Goal: Communication & Community: Answer question/provide support

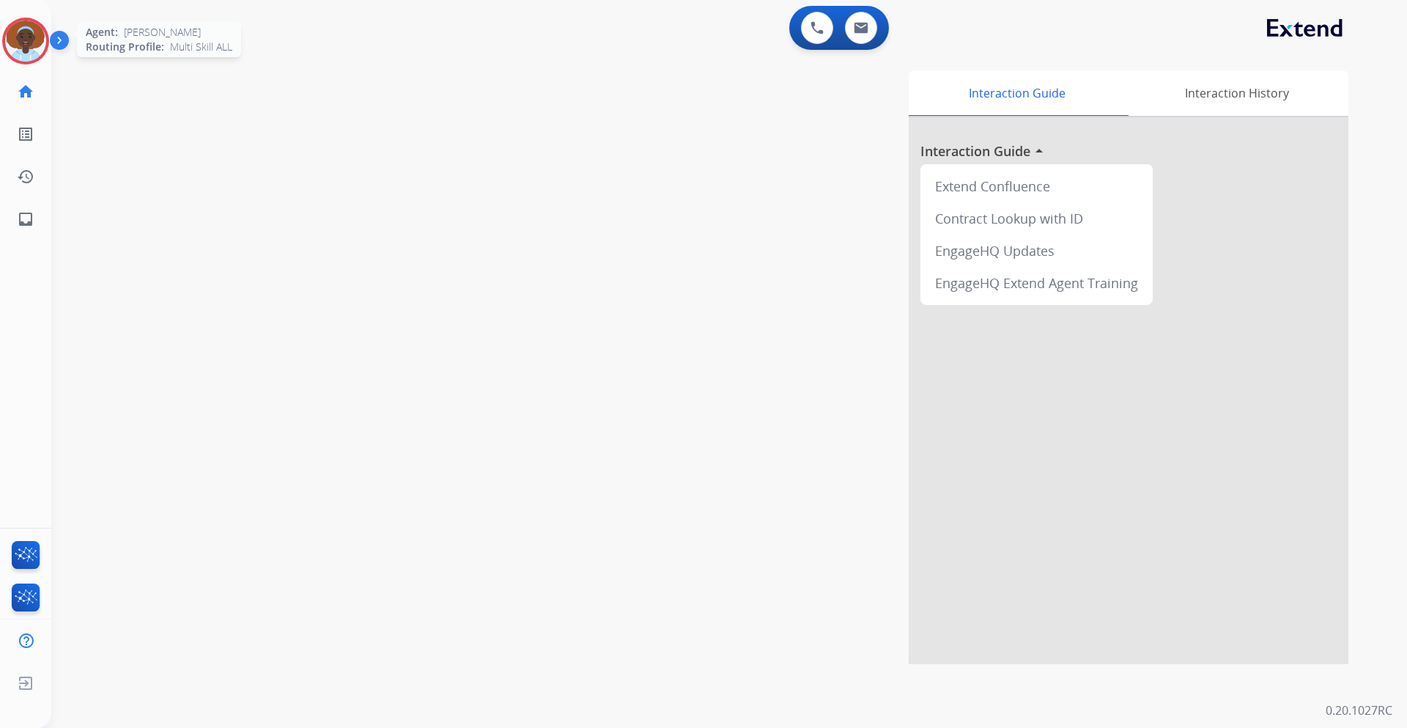
click at [36, 35] on img at bounding box center [25, 41] width 41 height 41
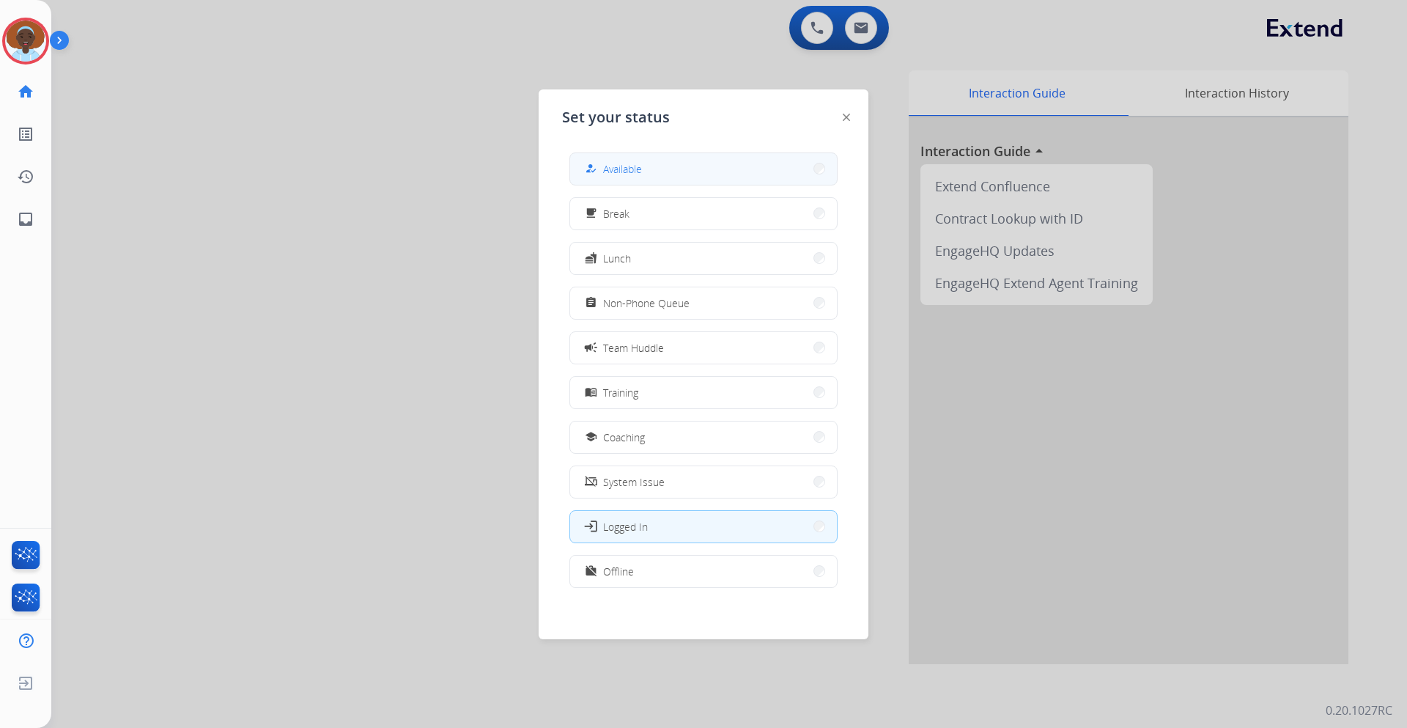
click at [626, 164] on span "Available" at bounding box center [622, 168] width 39 height 15
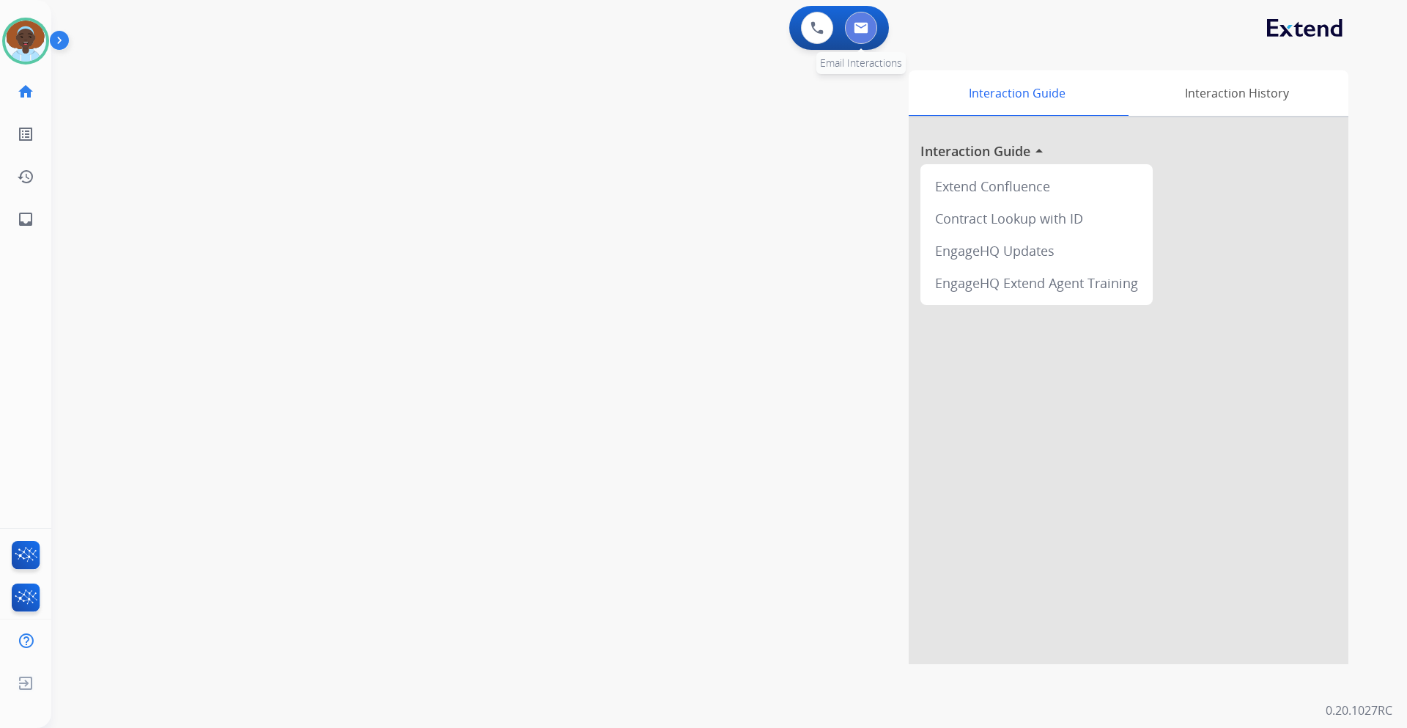
click at [862, 31] on img at bounding box center [861, 28] width 15 height 12
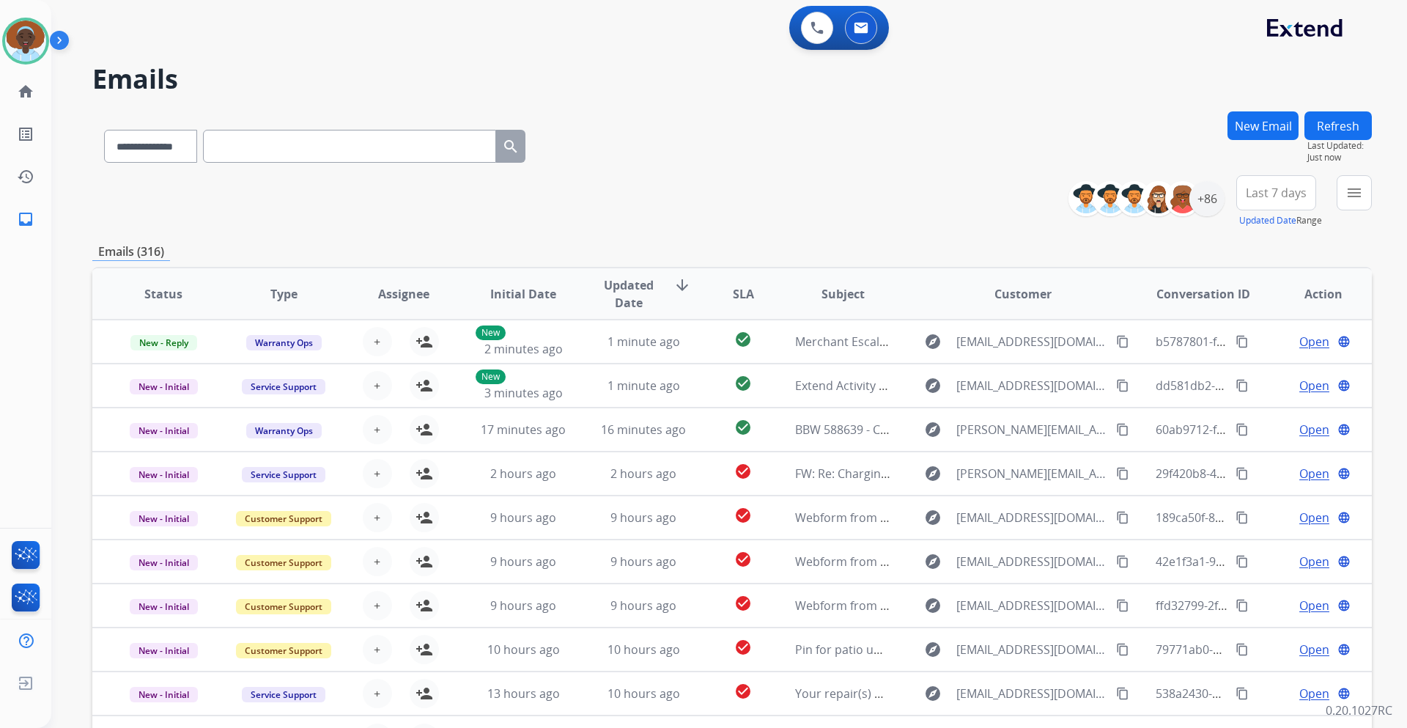
click at [1260, 196] on span "Last 7 days" at bounding box center [1276, 193] width 61 height 6
click at [1259, 376] on div "Last 90 days" at bounding box center [1271, 371] width 81 height 22
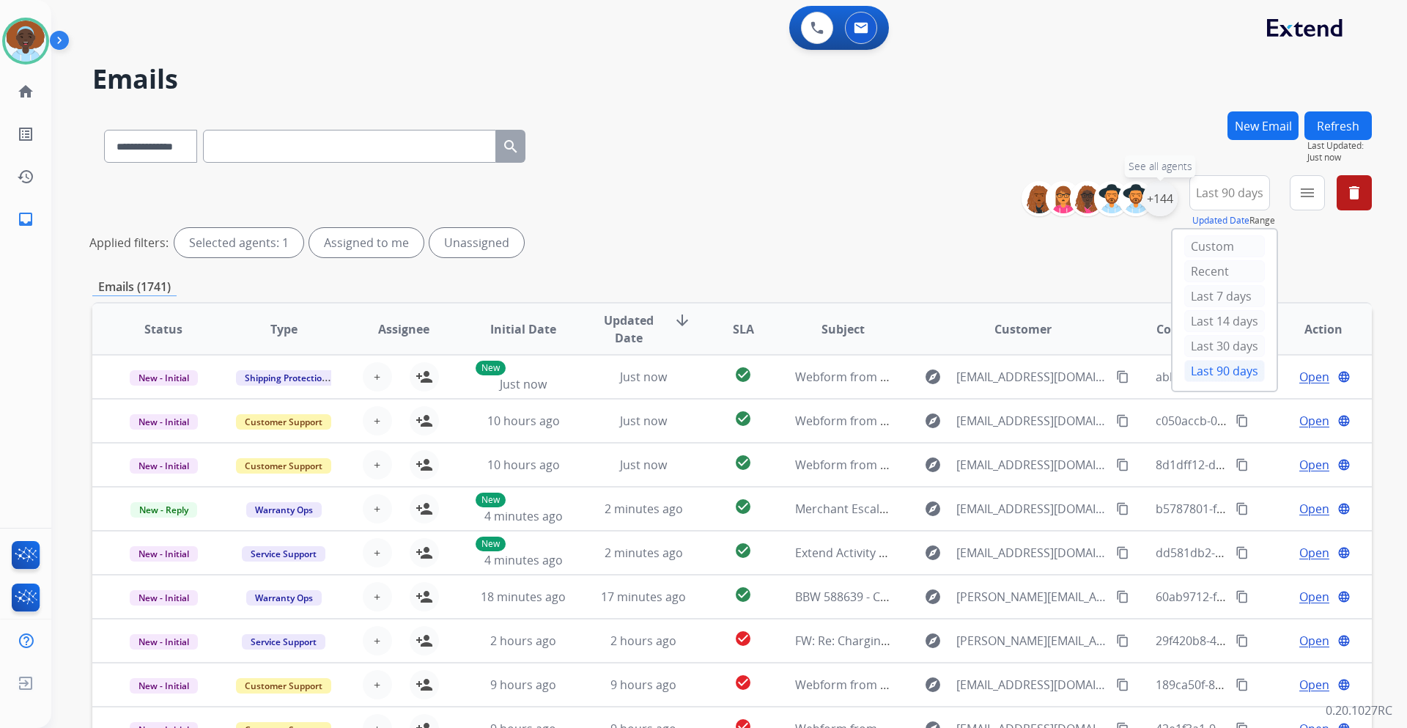
click at [1153, 207] on div "+144" at bounding box center [1159, 198] width 35 height 35
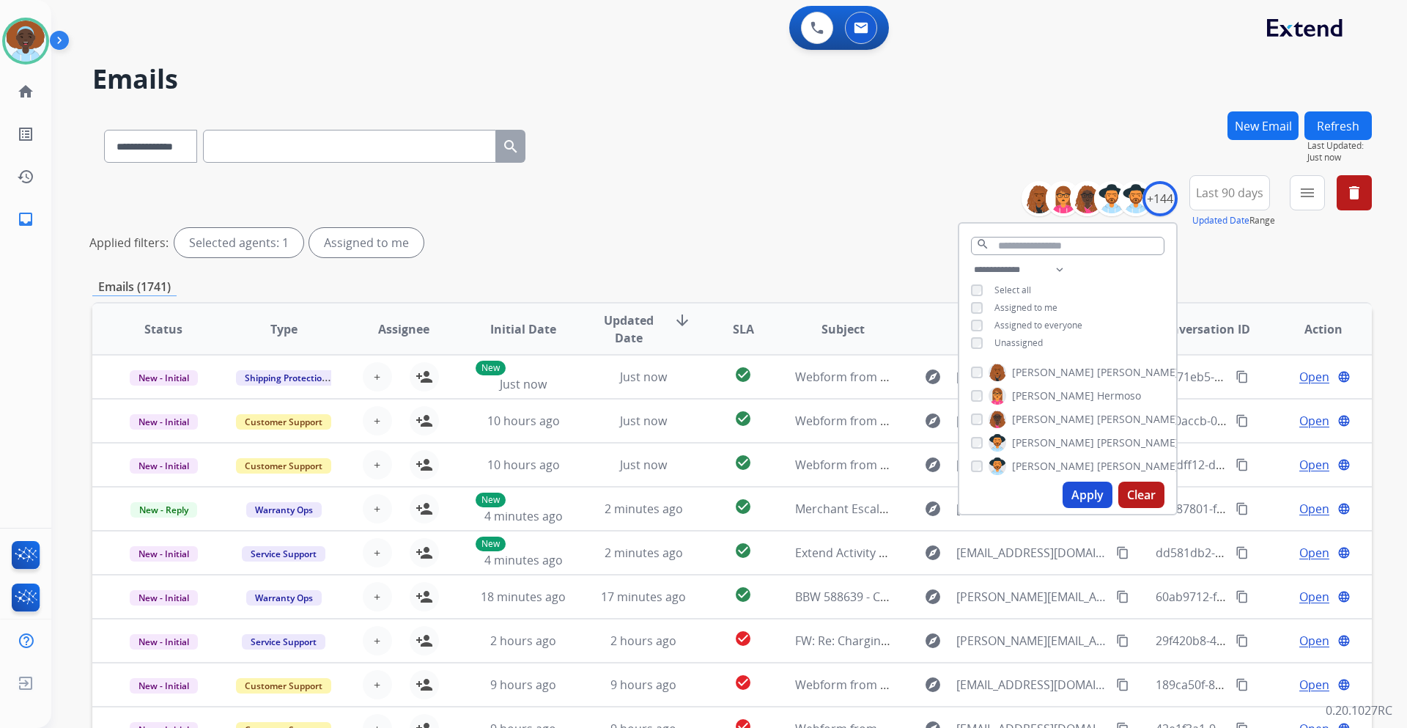
click at [1076, 486] on button "Apply" at bounding box center [1087, 494] width 50 height 26
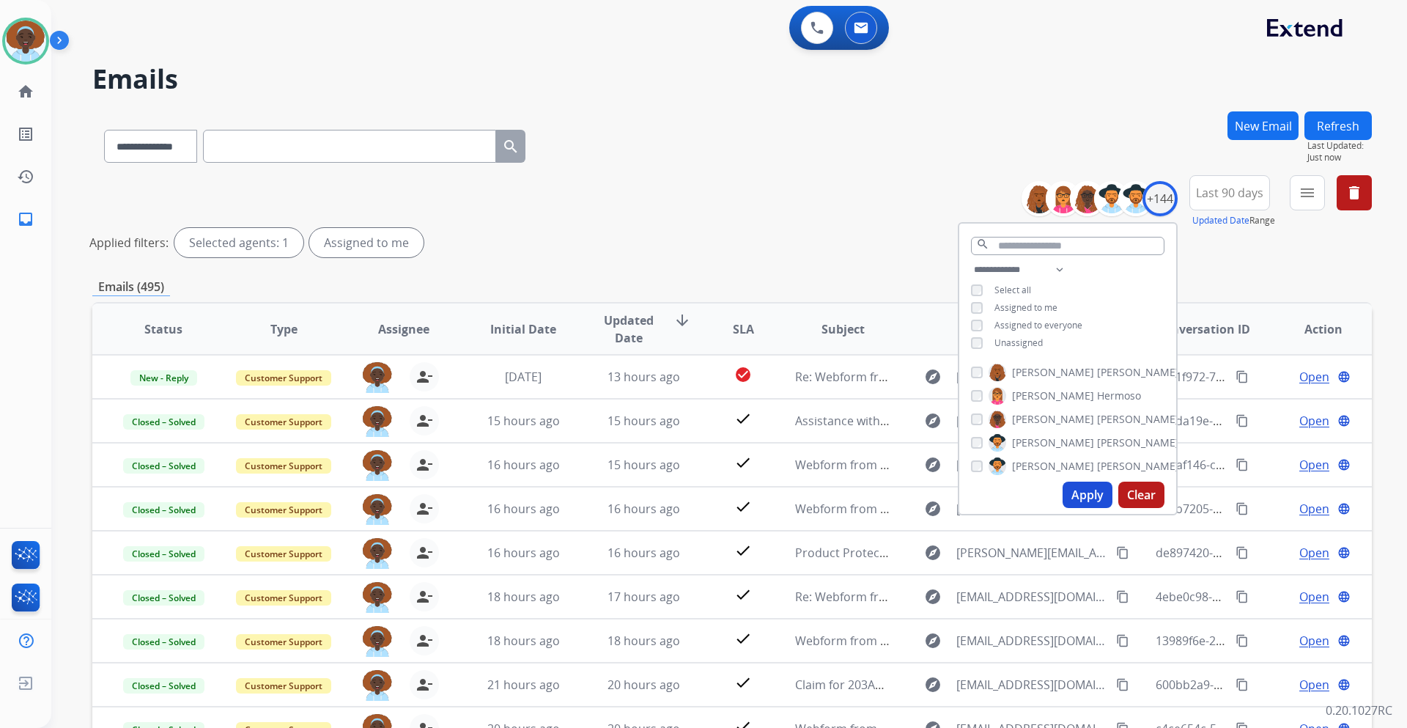
click at [862, 257] on div "**********" at bounding box center [731, 219] width 1279 height 88
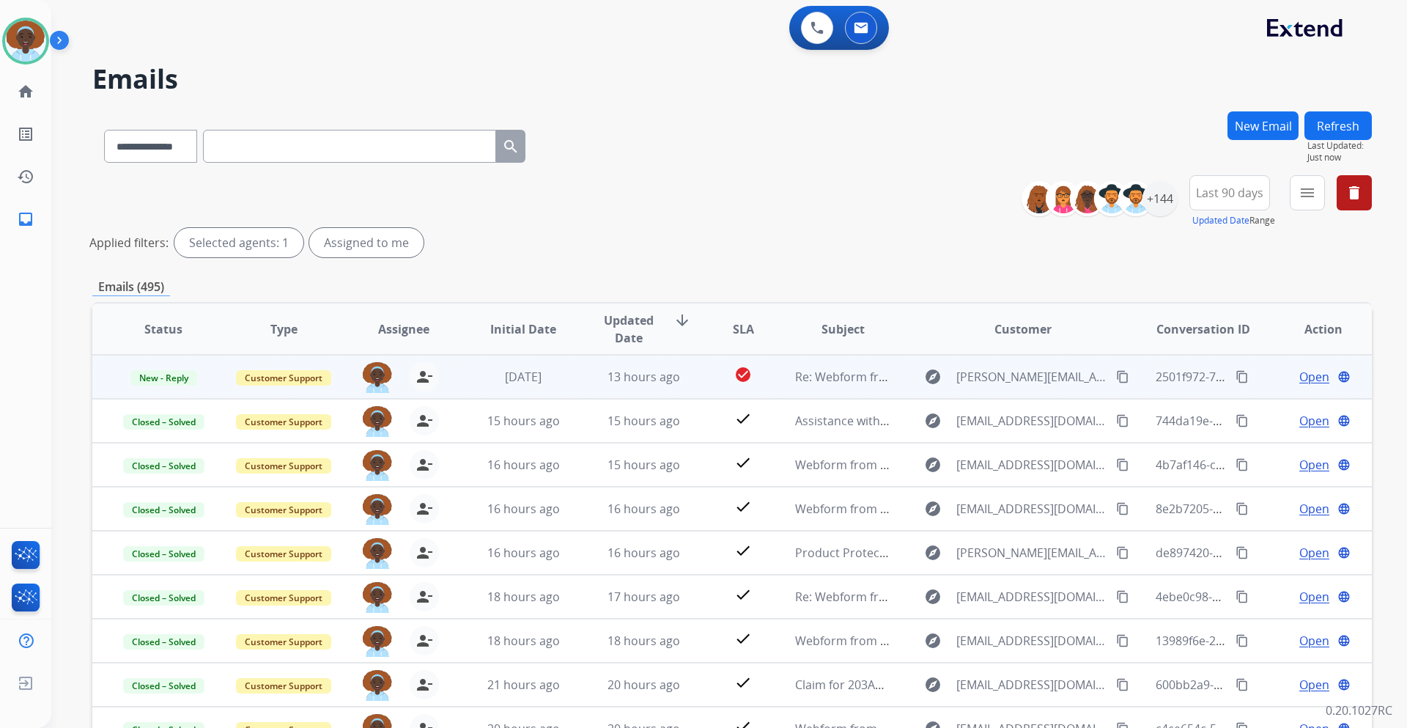
click at [1299, 380] on span "Open" at bounding box center [1314, 377] width 30 height 18
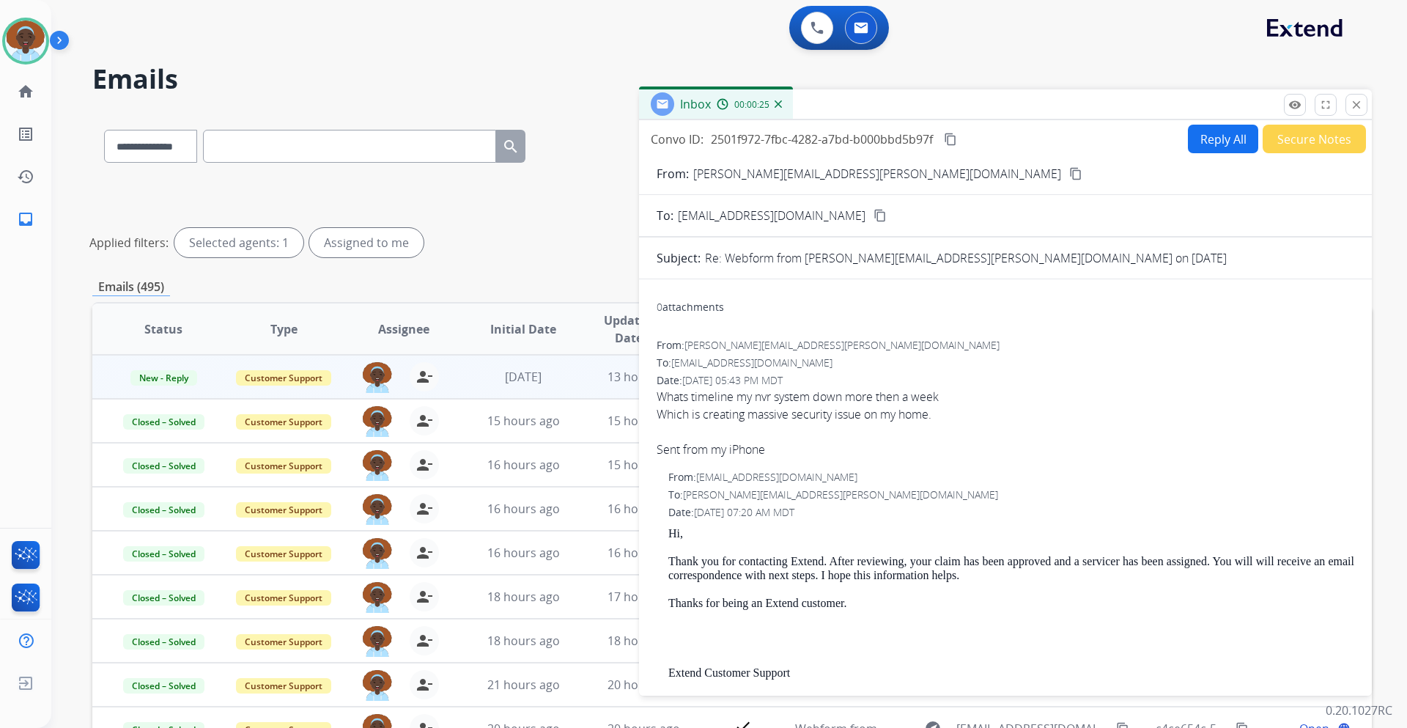
scroll to position [220, 0]
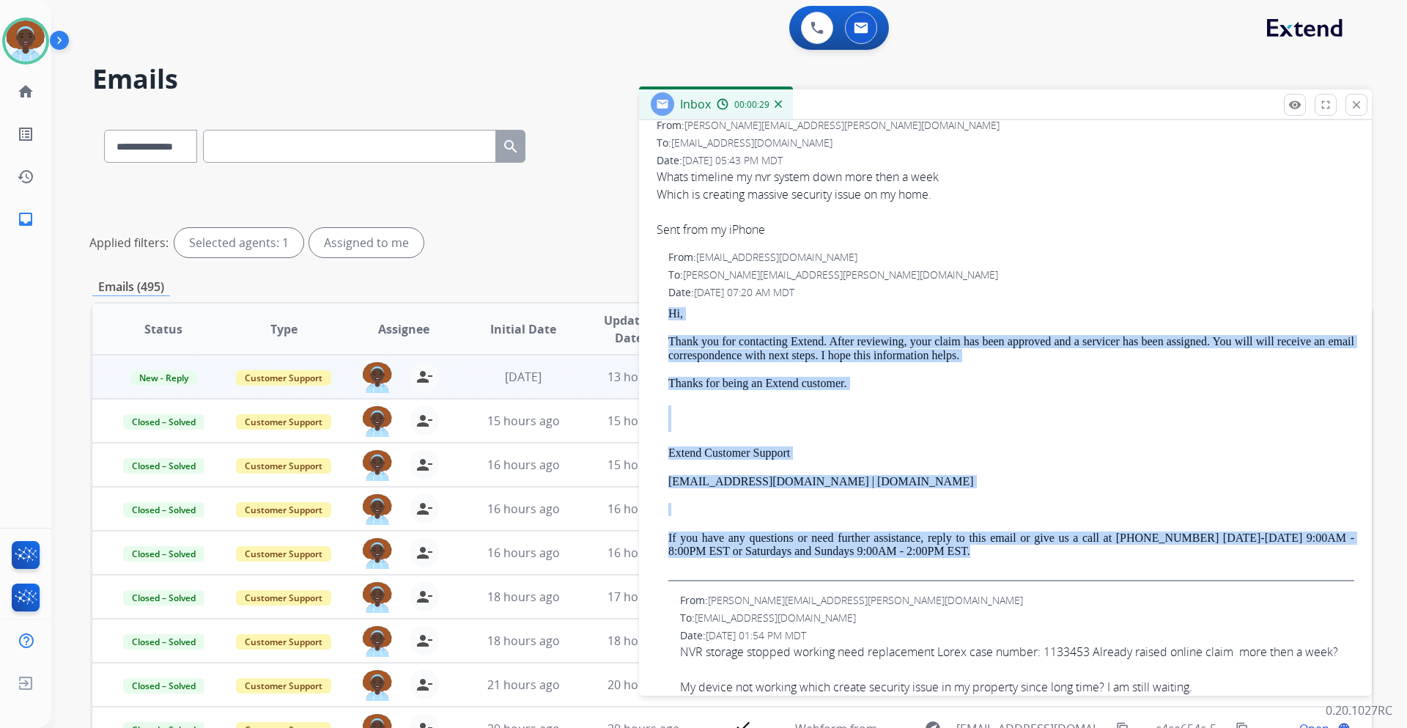
drag, startPoint x: 936, startPoint y: 554, endPoint x: 667, endPoint y: 317, distance: 358.7
click at [667, 317] on div "From: support@extend.com To: chinmay.k.shah@gmail.com Date: 08/17/2025 - 07:20 …" at bounding box center [1004, 415] width 697 height 331
copy div "Hi, Thank you for contacting Extend. After reviewing, your claim has been appro…"
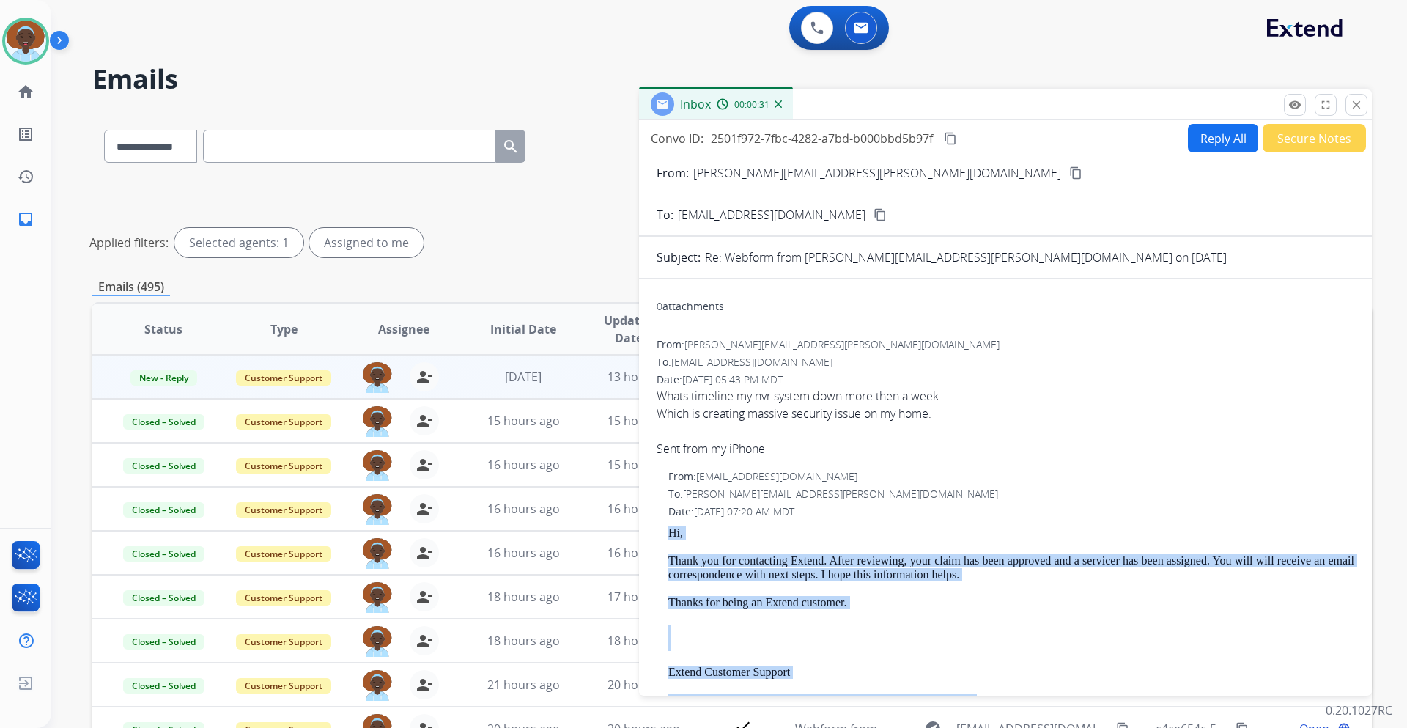
scroll to position [0, 0]
click at [1214, 137] on button "Reply All" at bounding box center [1223, 139] width 70 height 29
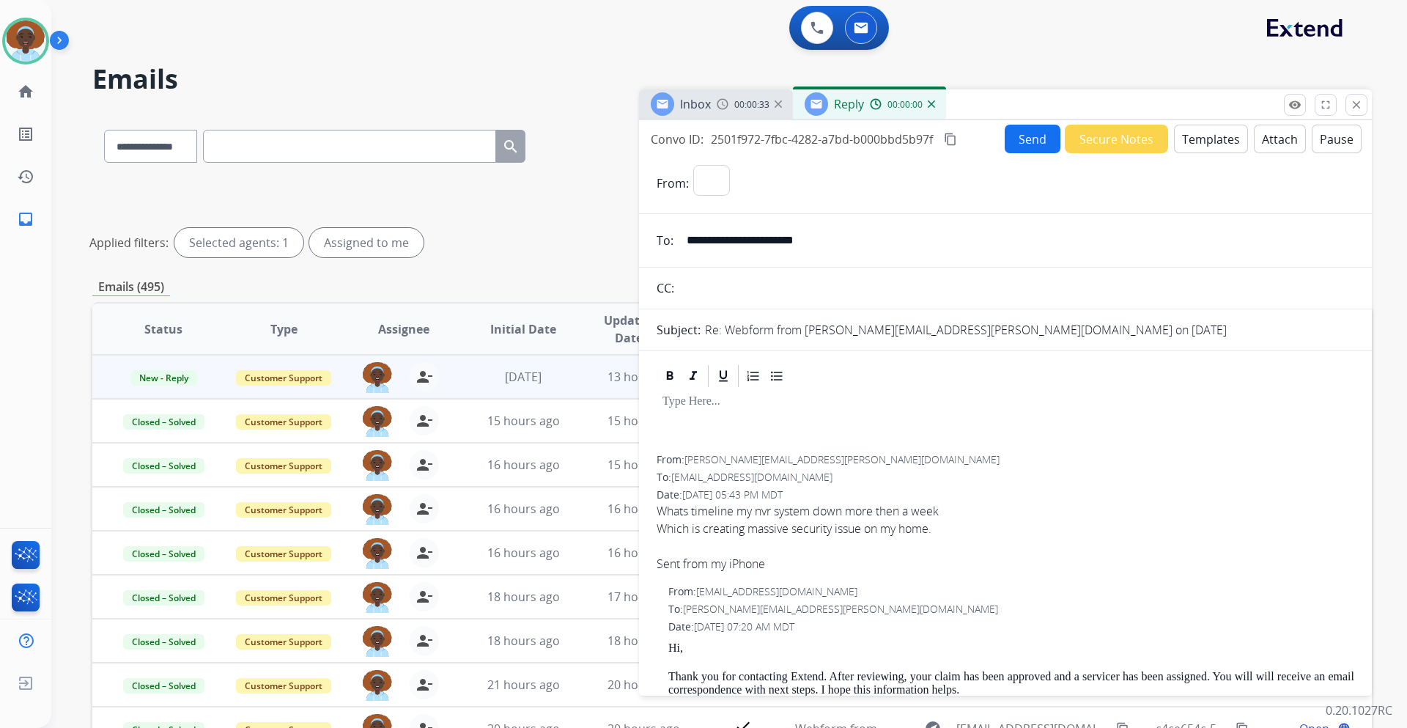
select select "**********"
click at [695, 399] on p at bounding box center [1005, 401] width 686 height 13
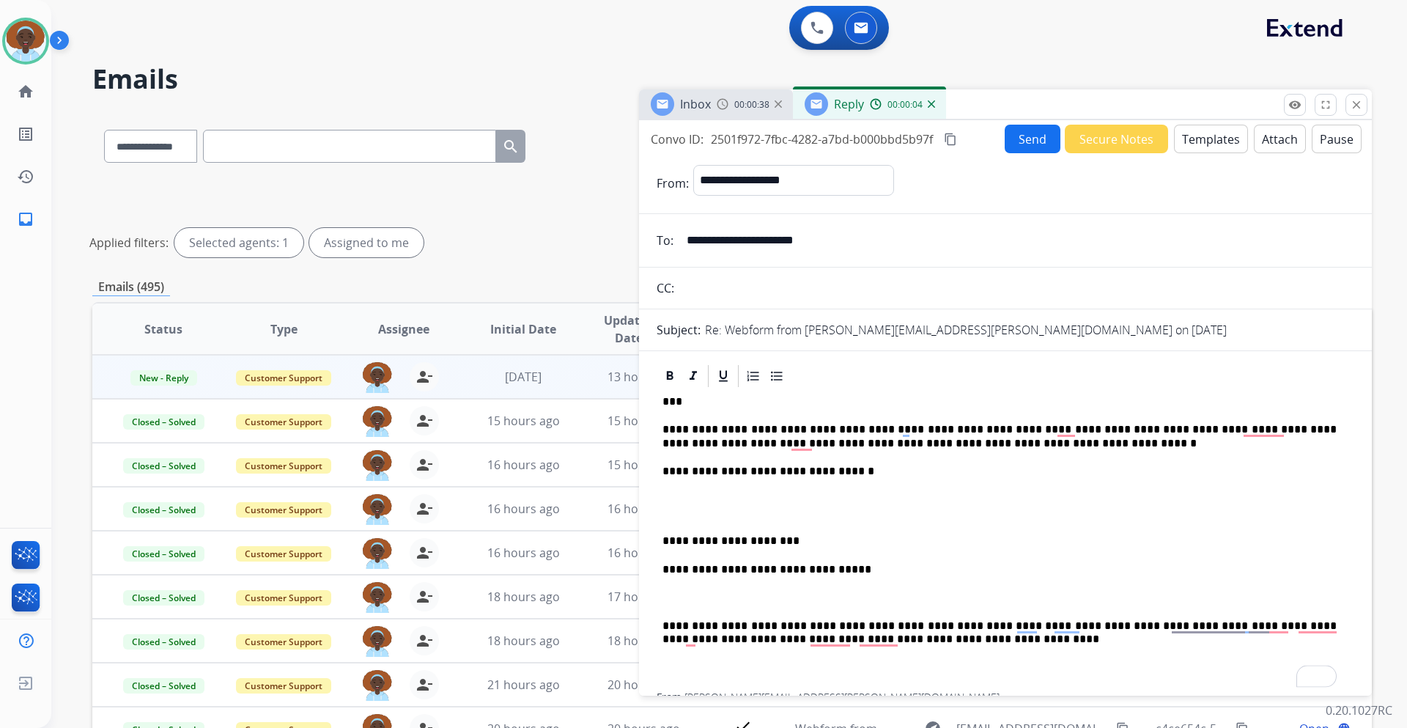
click at [1026, 144] on button "Send" at bounding box center [1032, 139] width 56 height 29
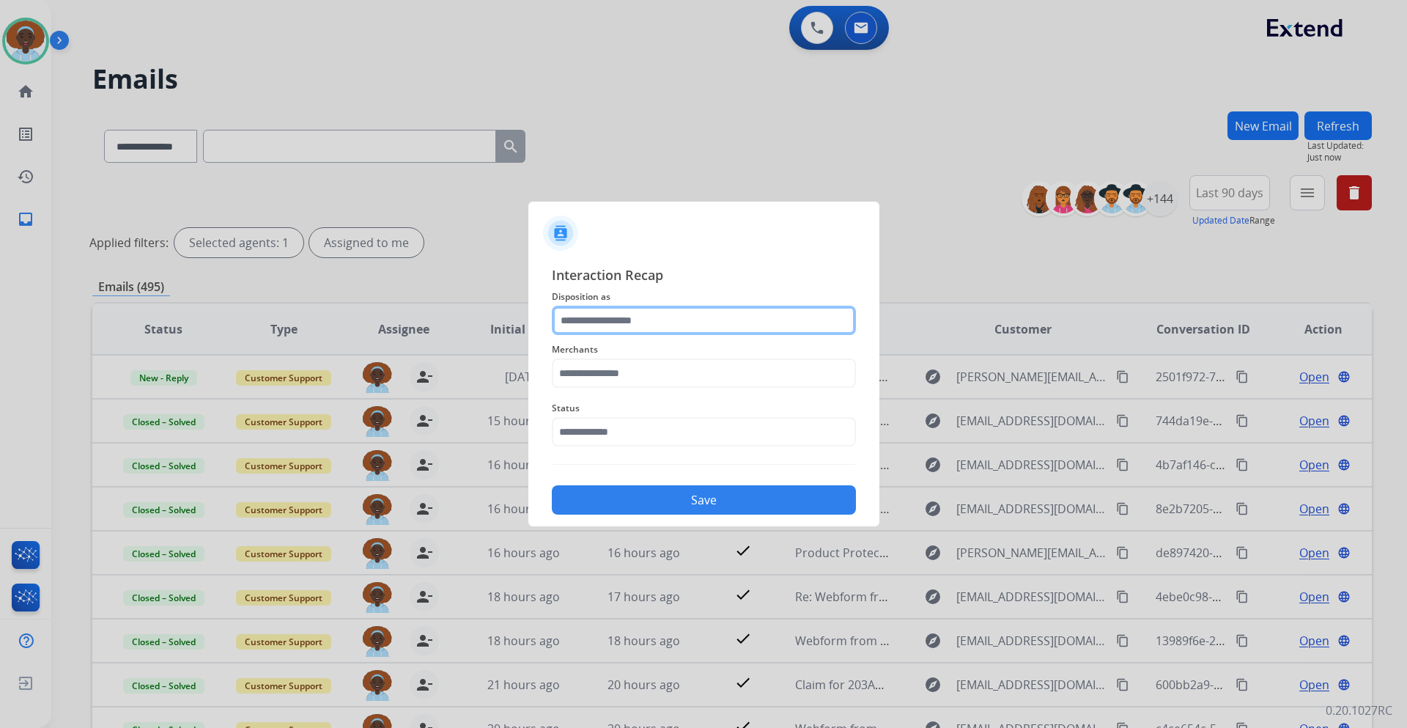
click at [669, 323] on input "text" at bounding box center [704, 320] width 304 height 29
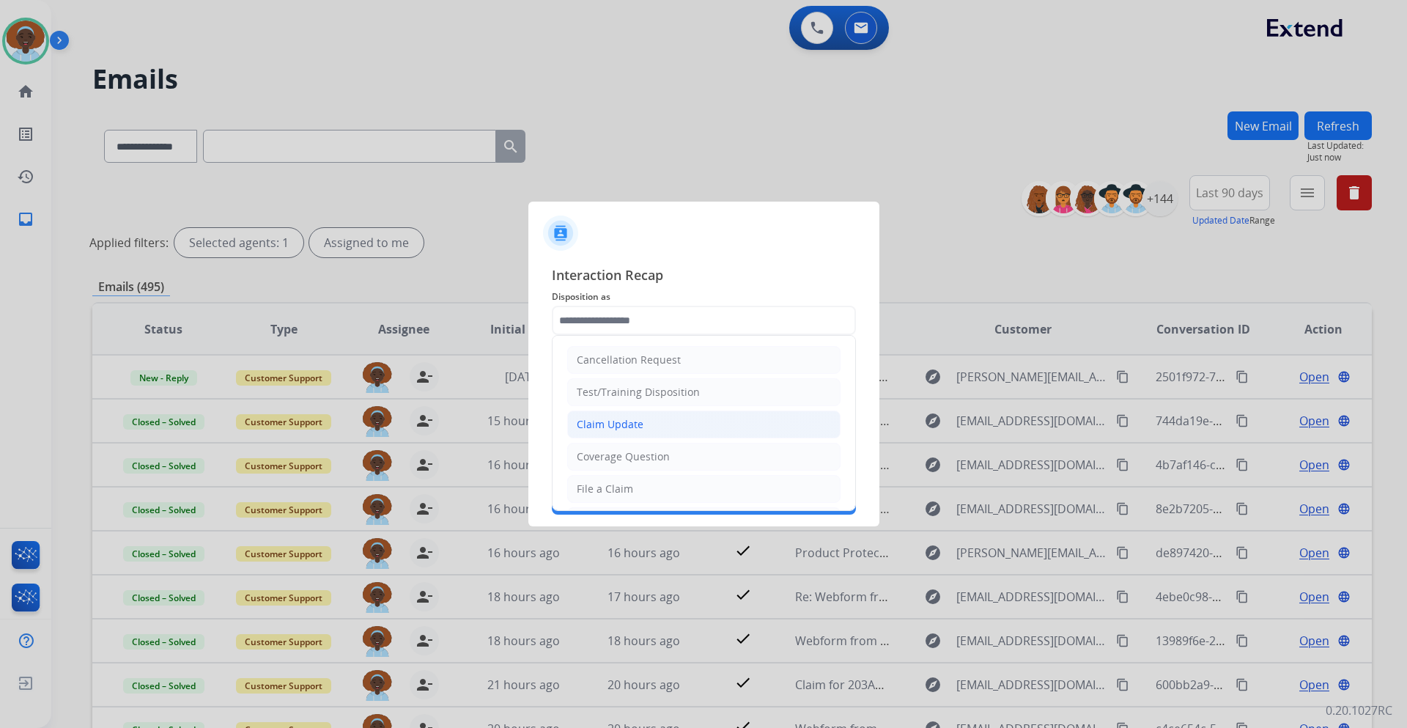
click at [657, 434] on li "Claim Update" at bounding box center [703, 424] width 273 height 28
type input "**********"
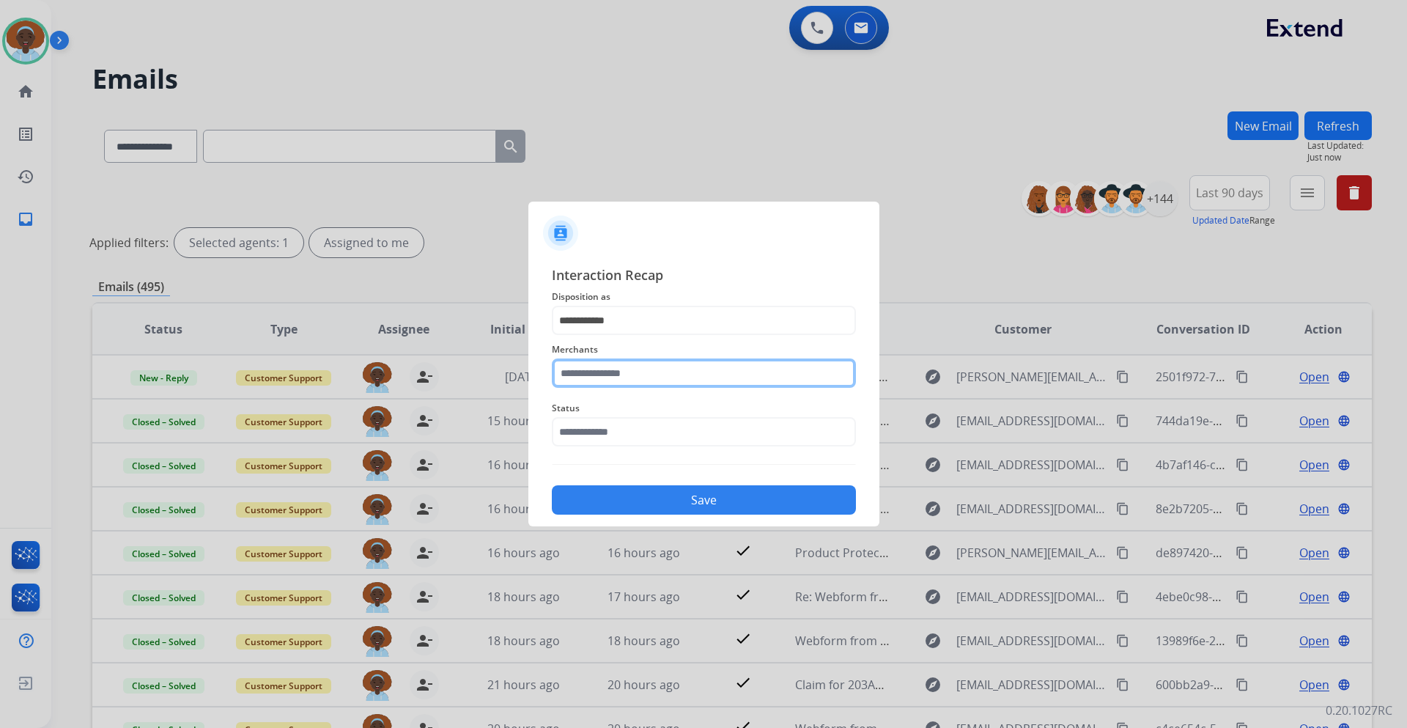
click at [659, 369] on input "text" at bounding box center [704, 372] width 304 height 29
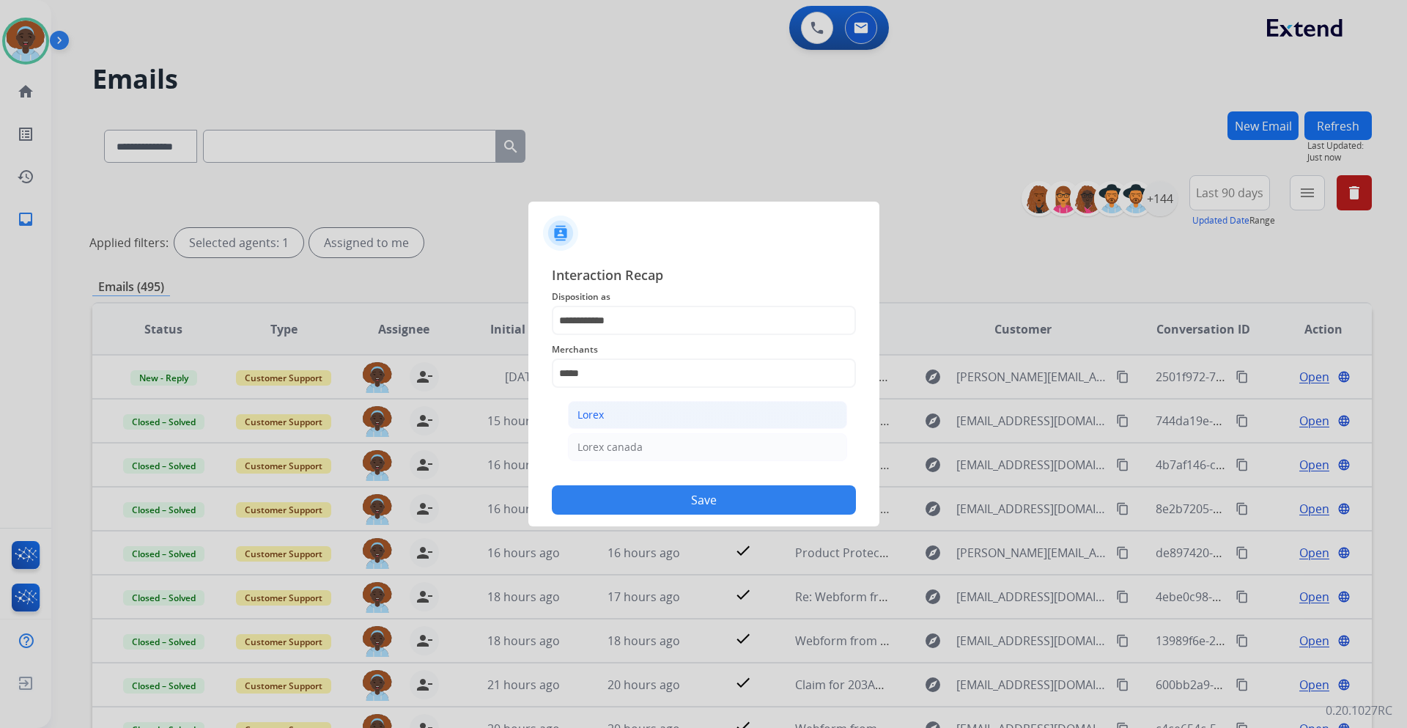
click at [651, 409] on li "Lorex" at bounding box center [707, 415] width 279 height 28
type input "*****"
click at [662, 429] on input "text" at bounding box center [704, 431] width 304 height 29
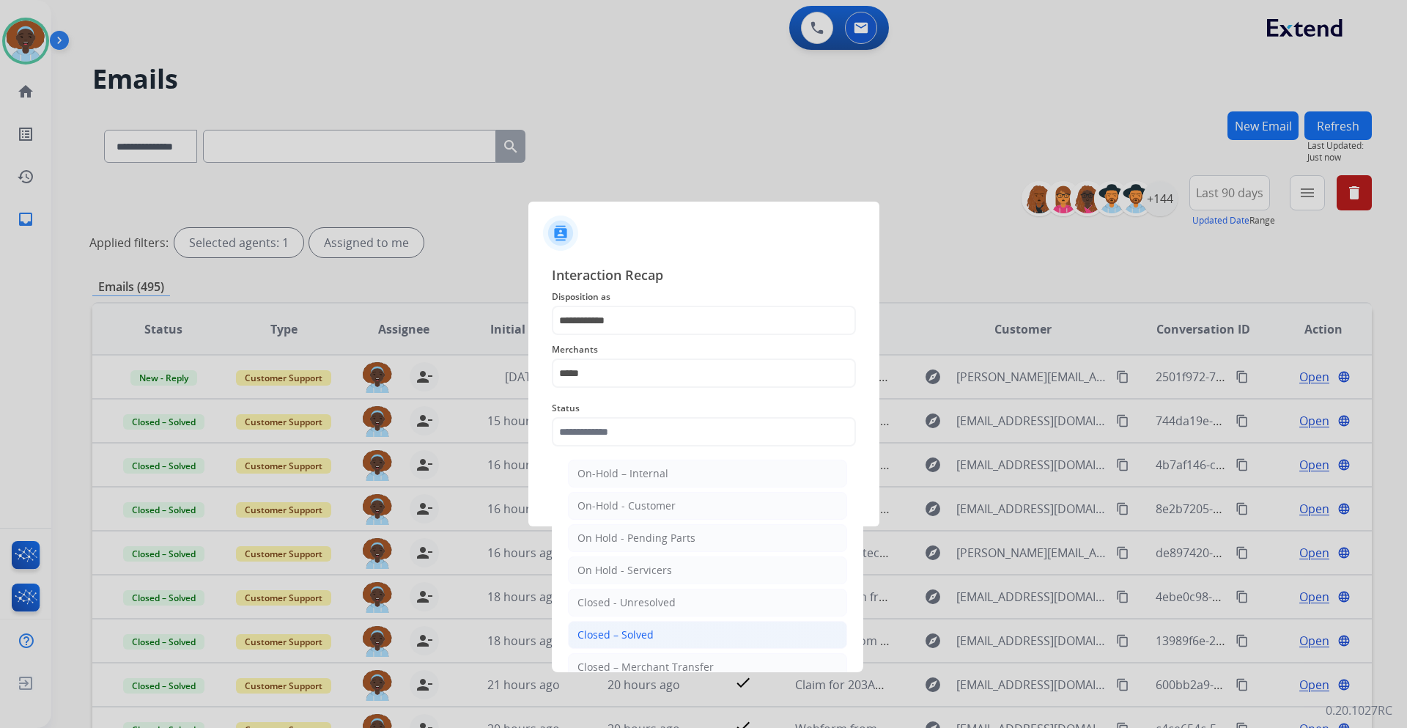
click at [665, 633] on li "Closed – Solved" at bounding box center [707, 635] width 279 height 28
type input "**********"
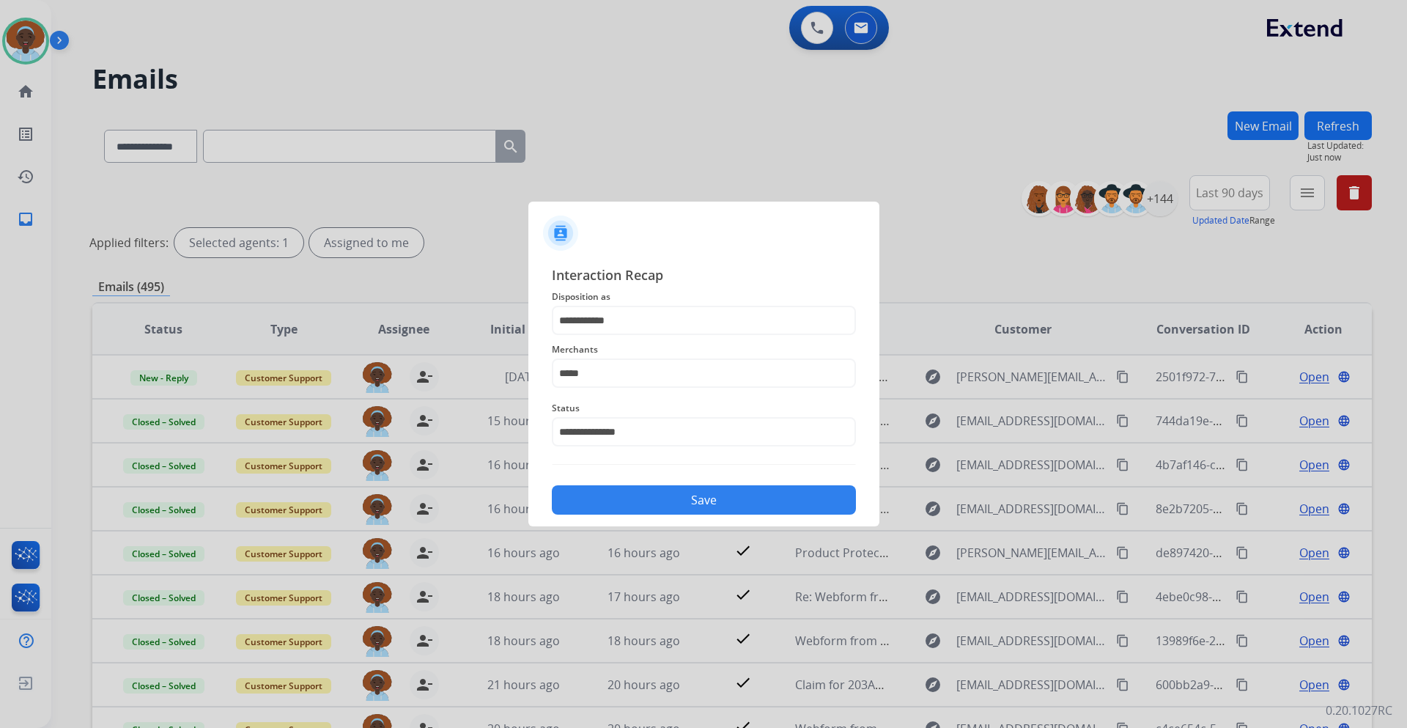
click at [702, 508] on button "Save" at bounding box center [704, 499] width 304 height 29
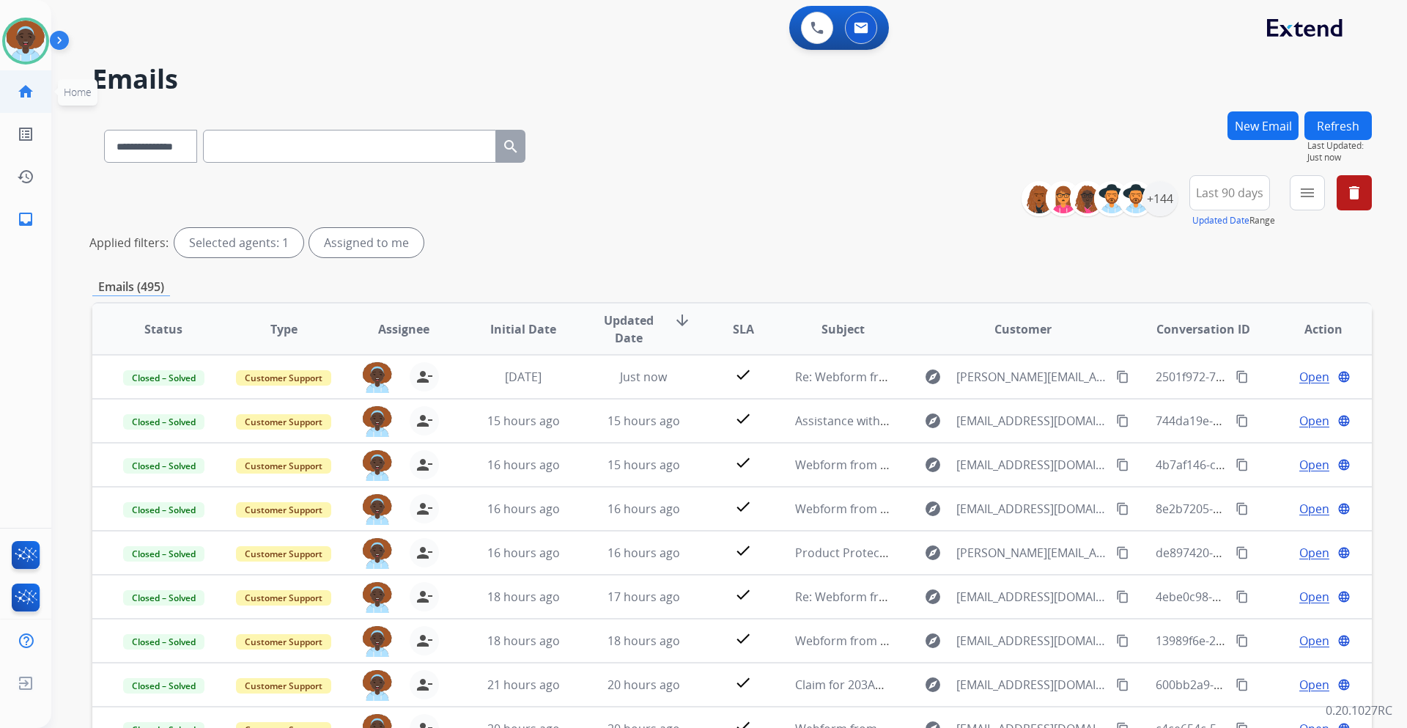
click at [26, 92] on mat-icon "home" at bounding box center [26, 92] width 18 height 18
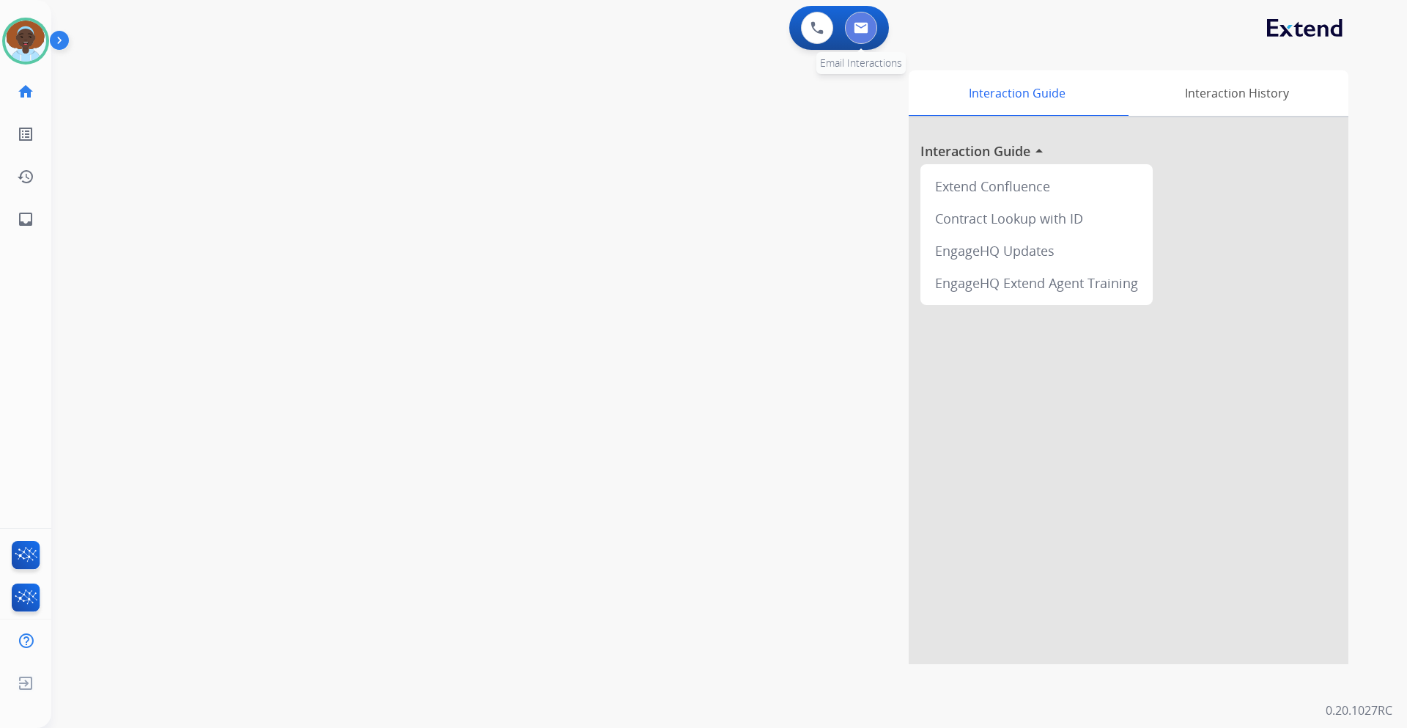
click at [867, 29] on img at bounding box center [861, 28] width 15 height 12
select select "**********"
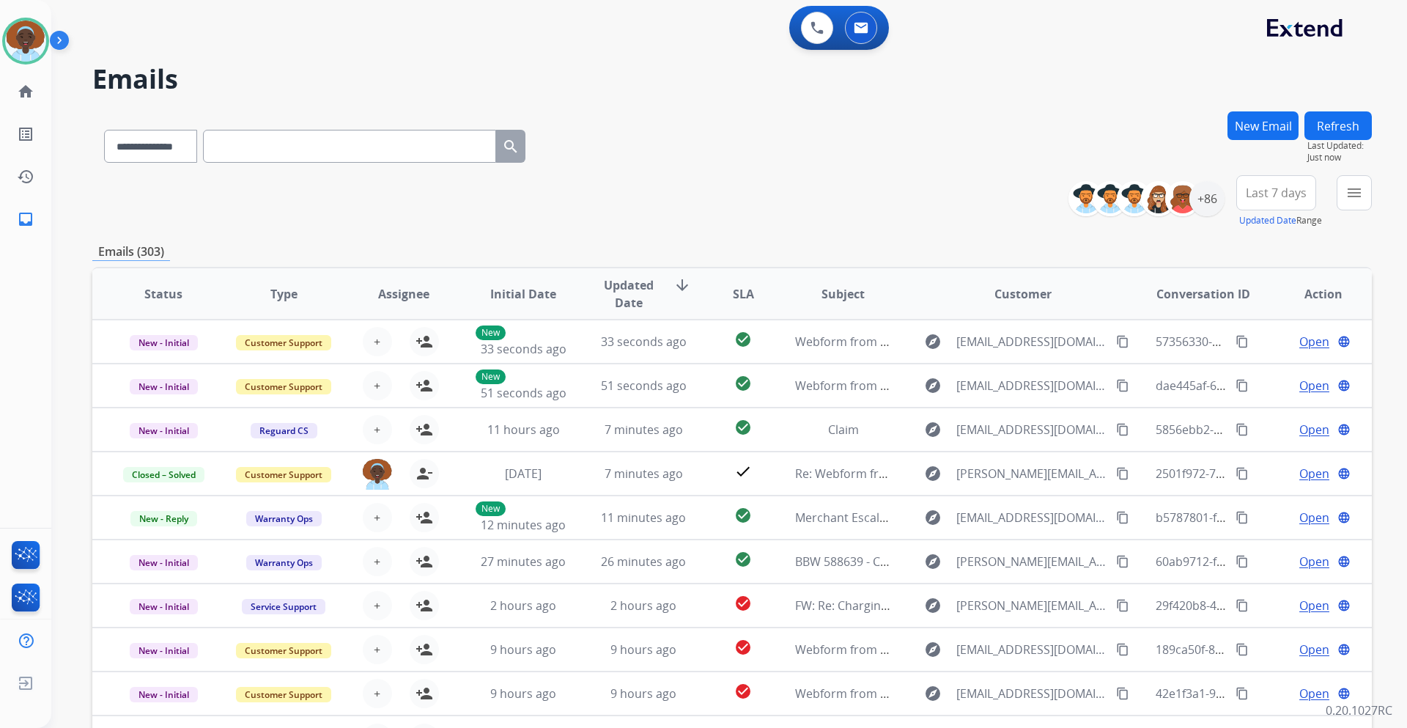
click at [303, 145] on input "text" at bounding box center [349, 146] width 293 height 33
paste input "**********"
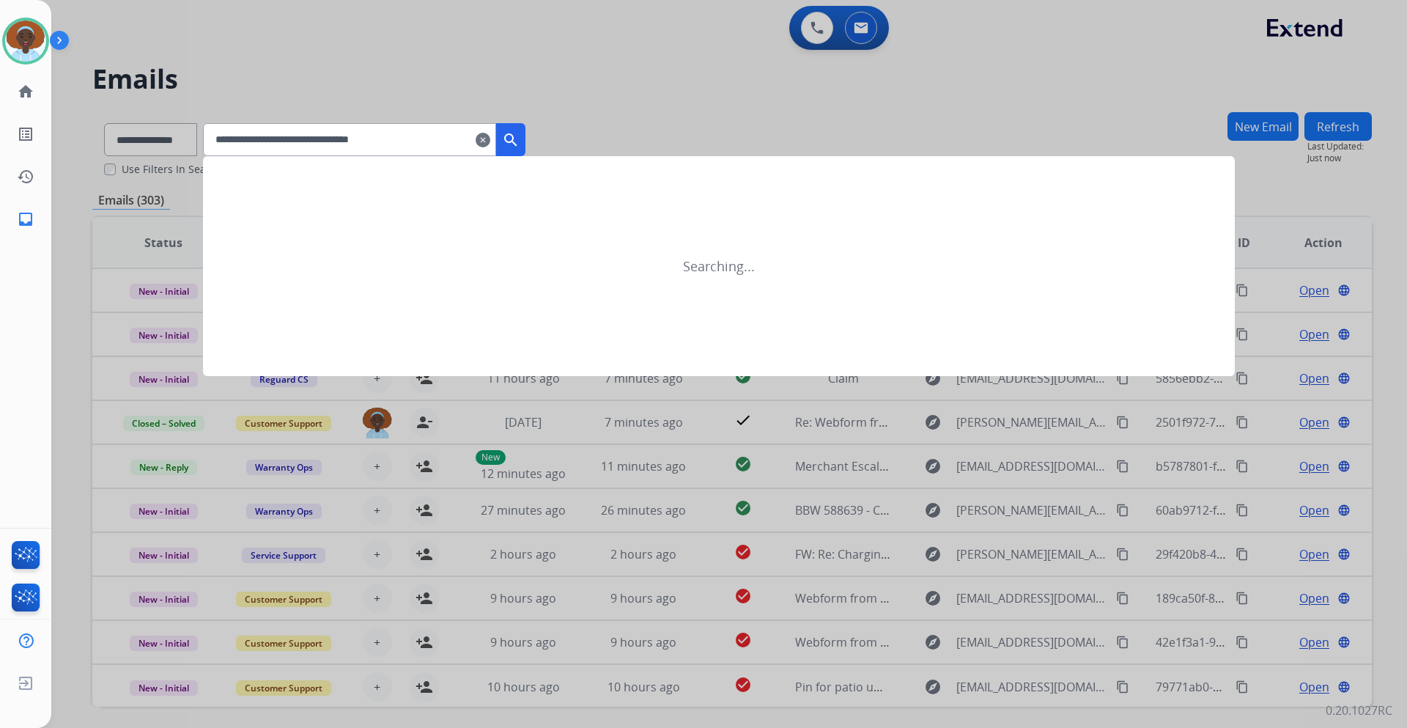
type input "**********"
click at [519, 133] on mat-icon "search" at bounding box center [511, 140] width 18 height 18
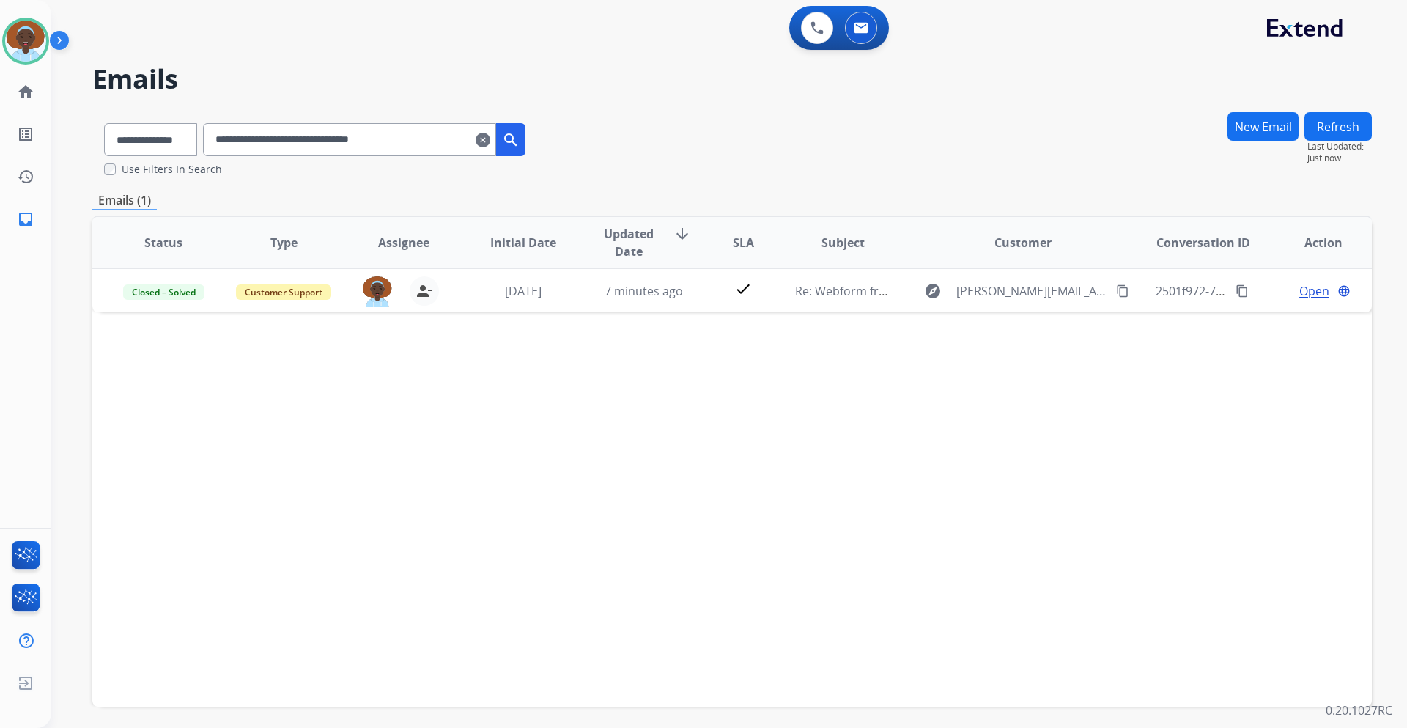
drag, startPoint x: 501, startPoint y: 138, endPoint x: 499, endPoint y: 145, distance: 7.6
click at [490, 138] on mat-icon "clear" at bounding box center [483, 140] width 15 height 18
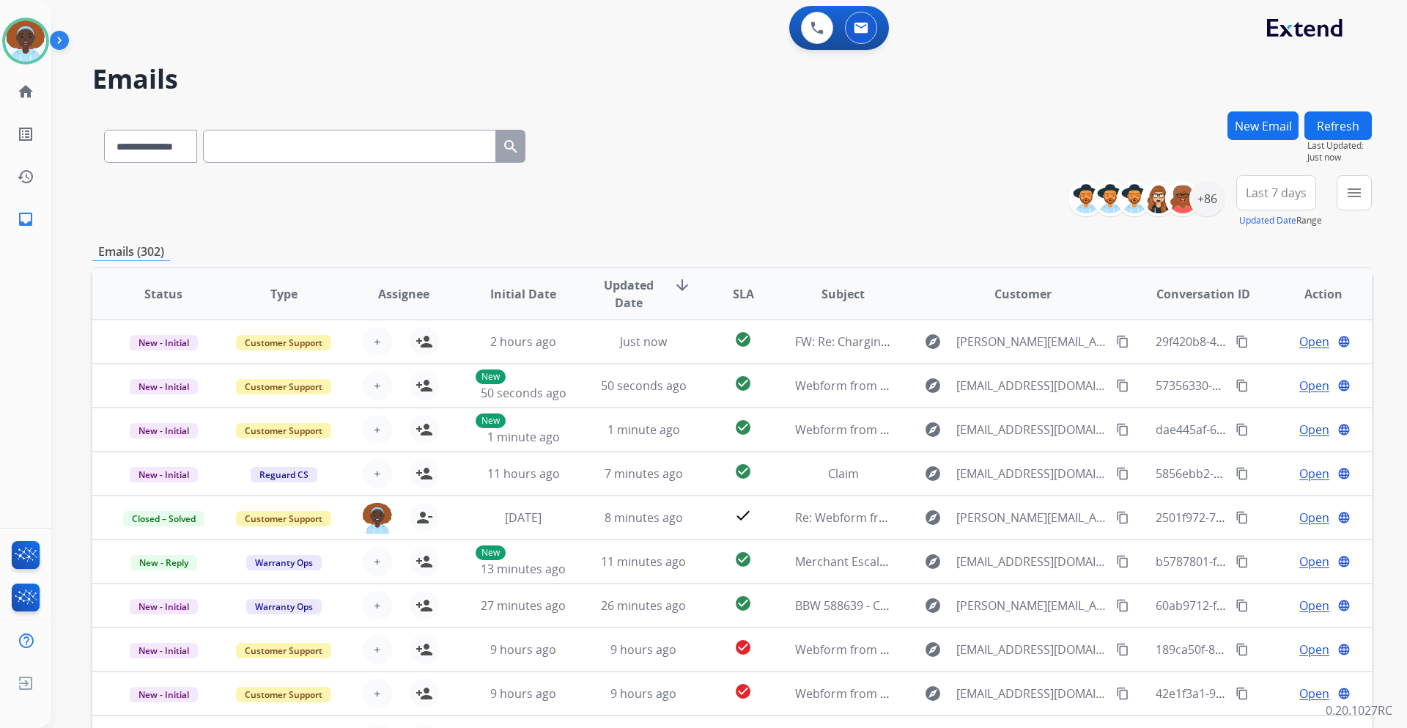
click at [292, 144] on input "text" at bounding box center [349, 146] width 293 height 33
paste input "**********"
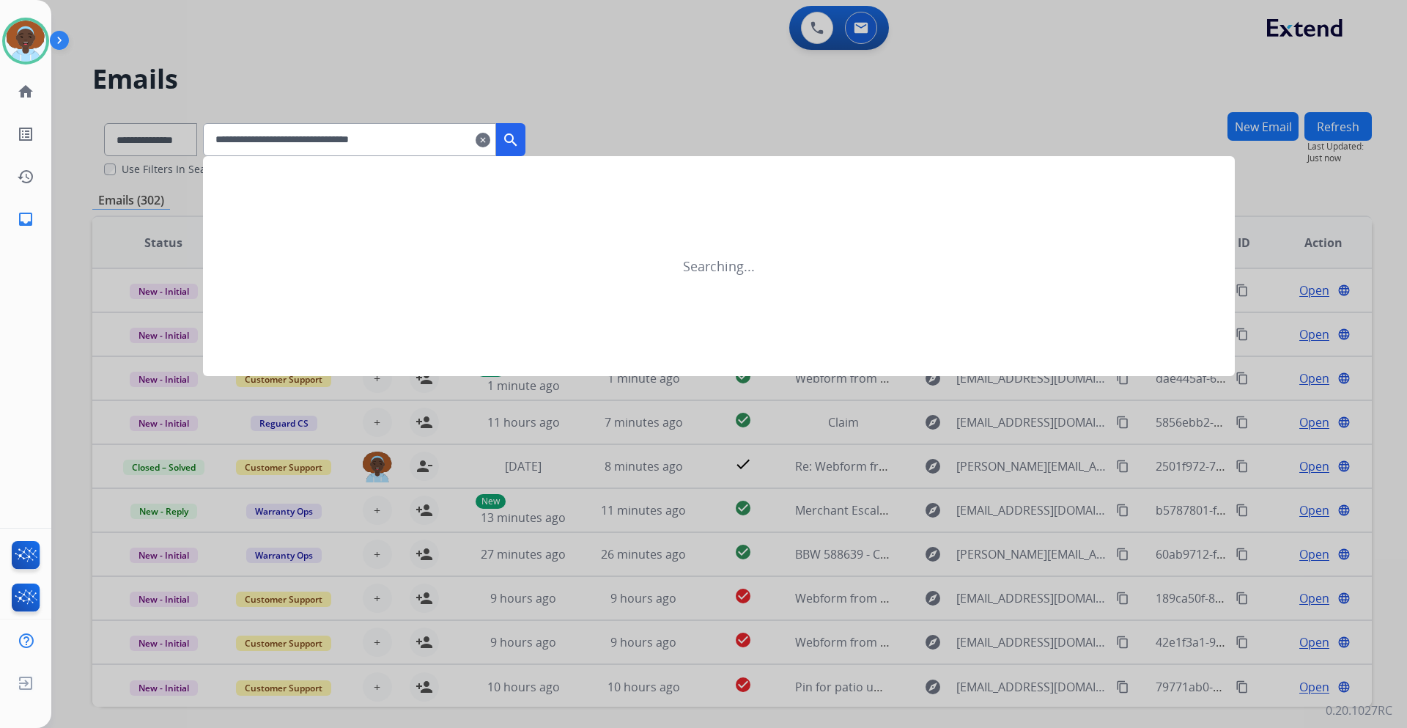
type input "**********"
click at [519, 136] on mat-icon "search" at bounding box center [511, 140] width 18 height 18
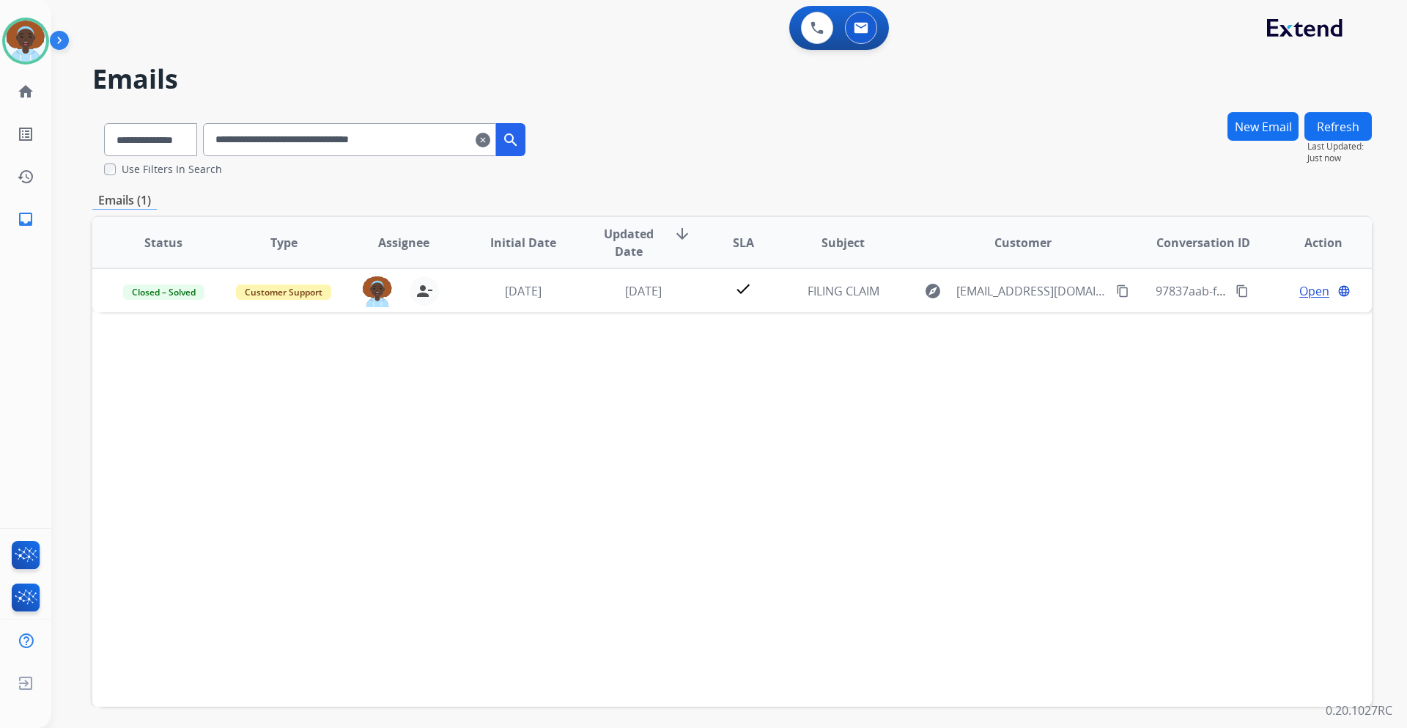
click at [490, 141] on mat-icon "clear" at bounding box center [483, 140] width 15 height 18
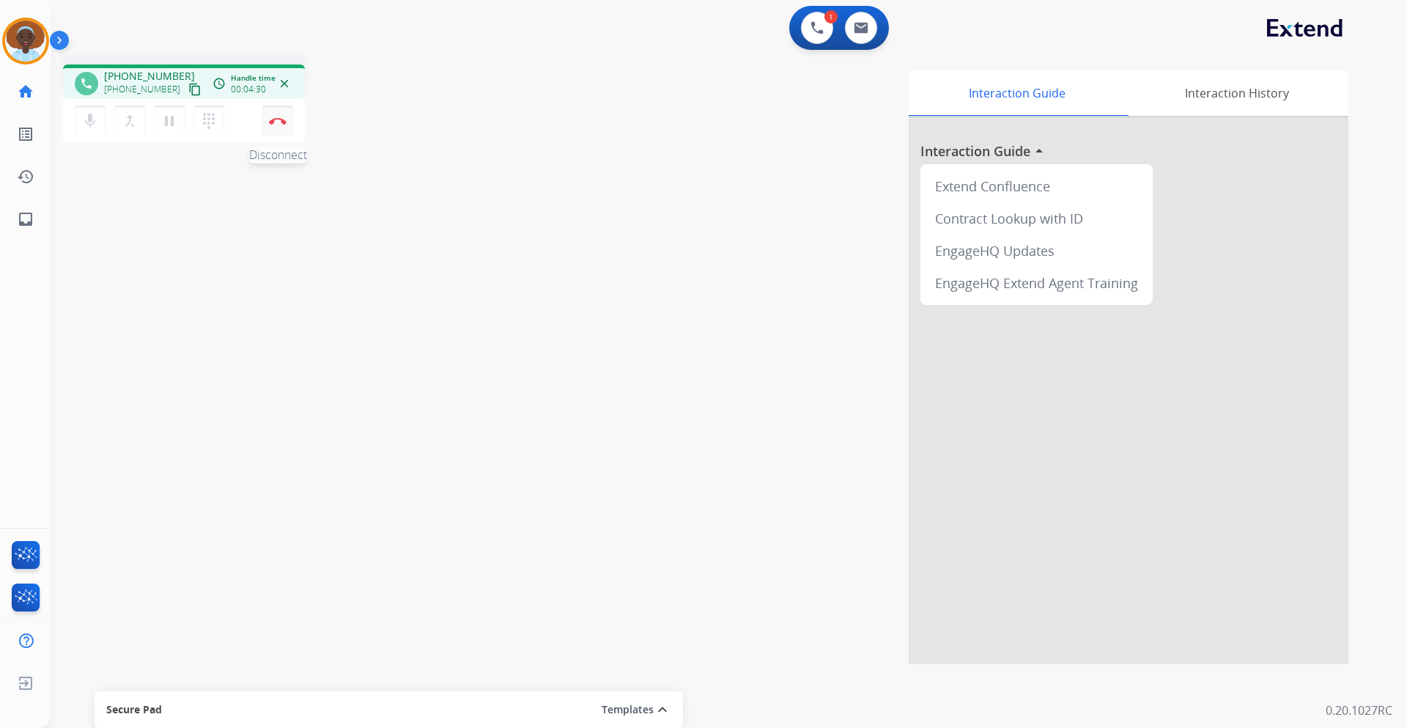
click at [278, 126] on button "Disconnect" at bounding box center [277, 121] width 31 height 31
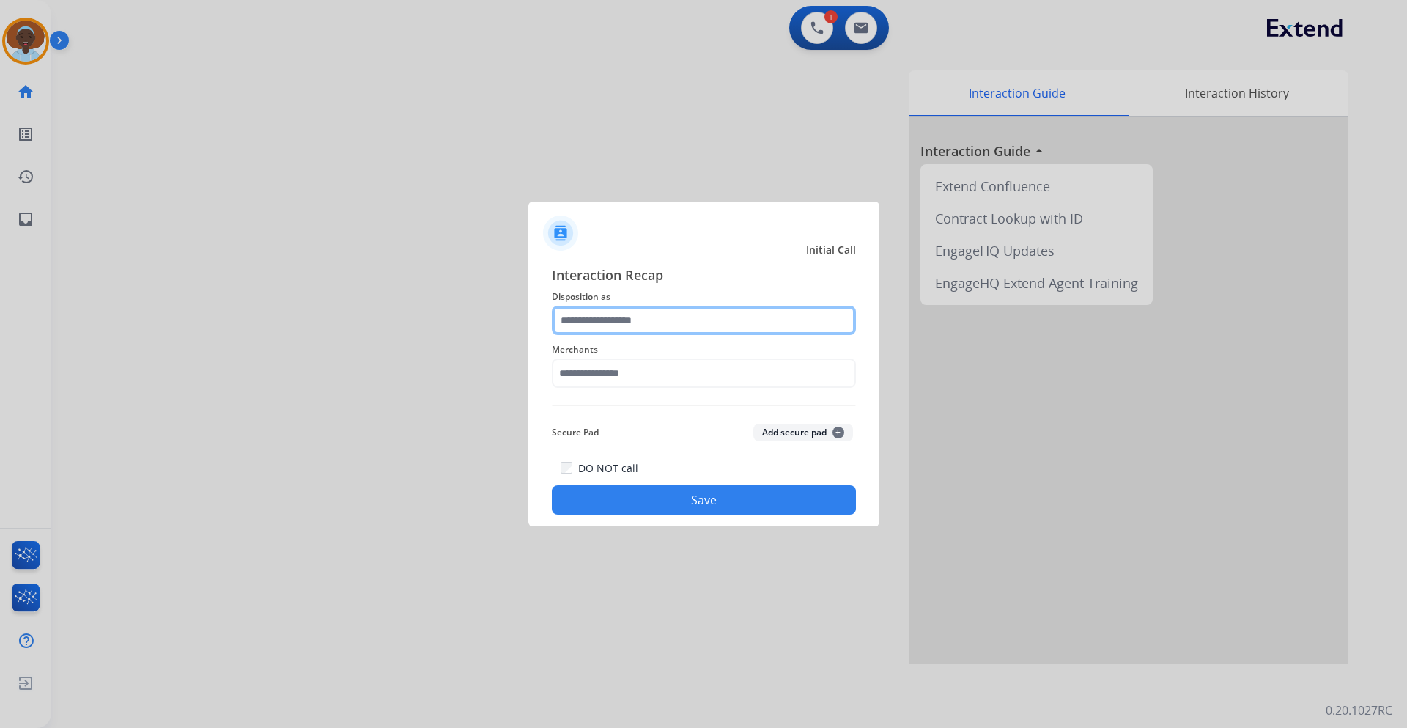
click at [657, 316] on input "text" at bounding box center [704, 320] width 304 height 29
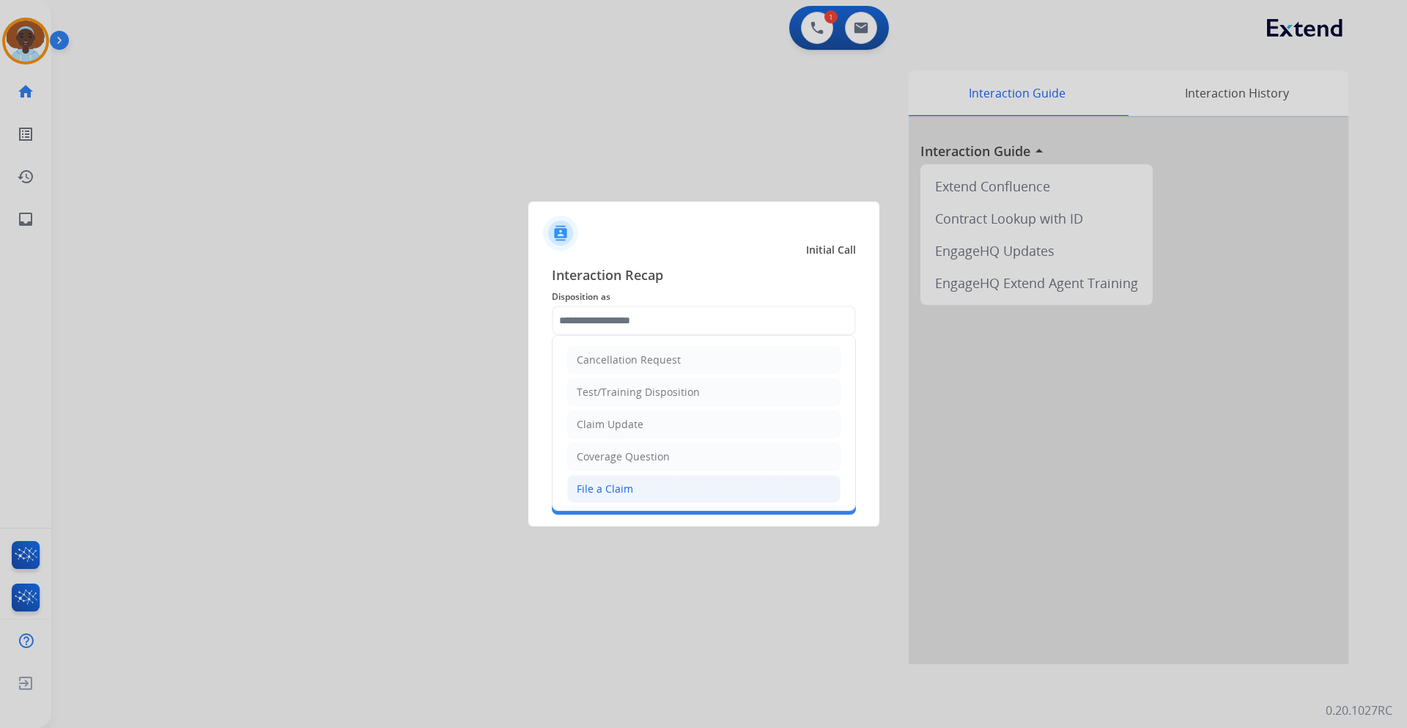
click at [609, 482] on div "File a Claim" at bounding box center [605, 488] width 56 height 15
type input "**********"
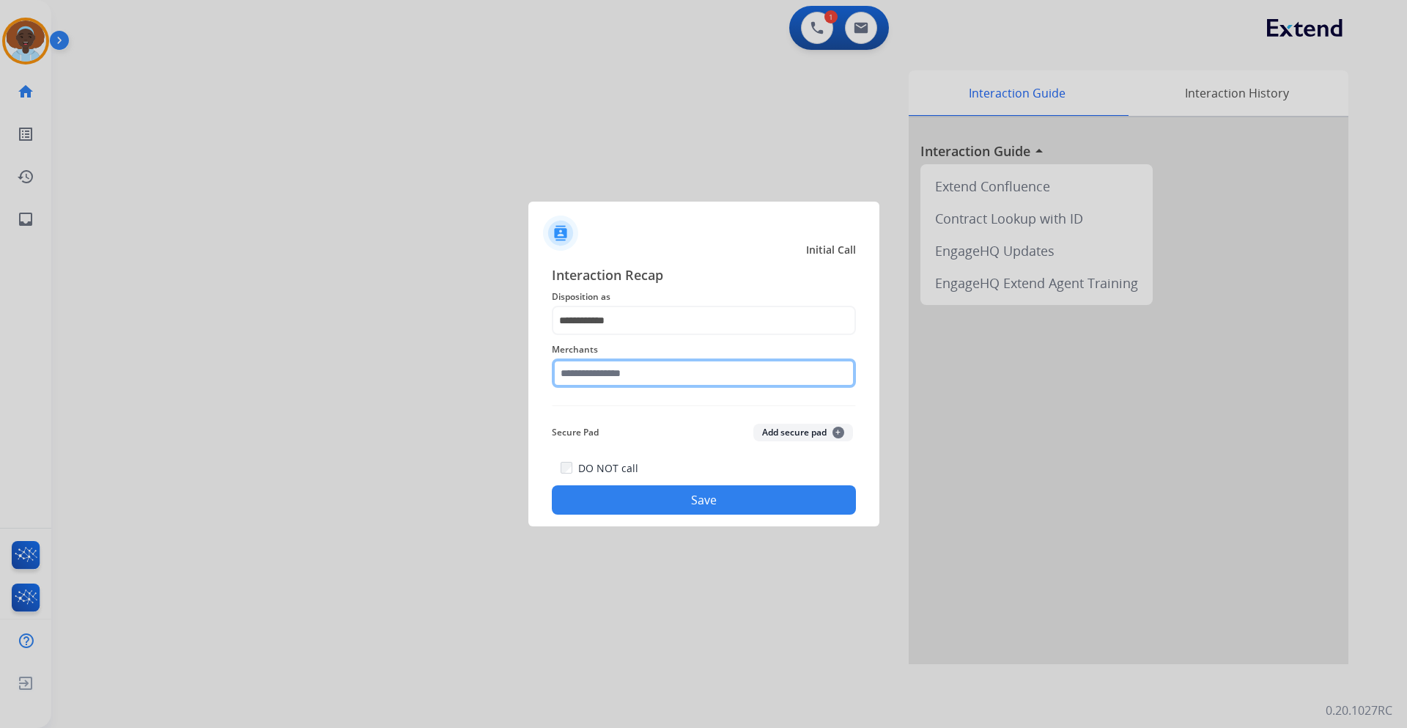
click at [656, 376] on input "text" at bounding box center [704, 372] width 304 height 29
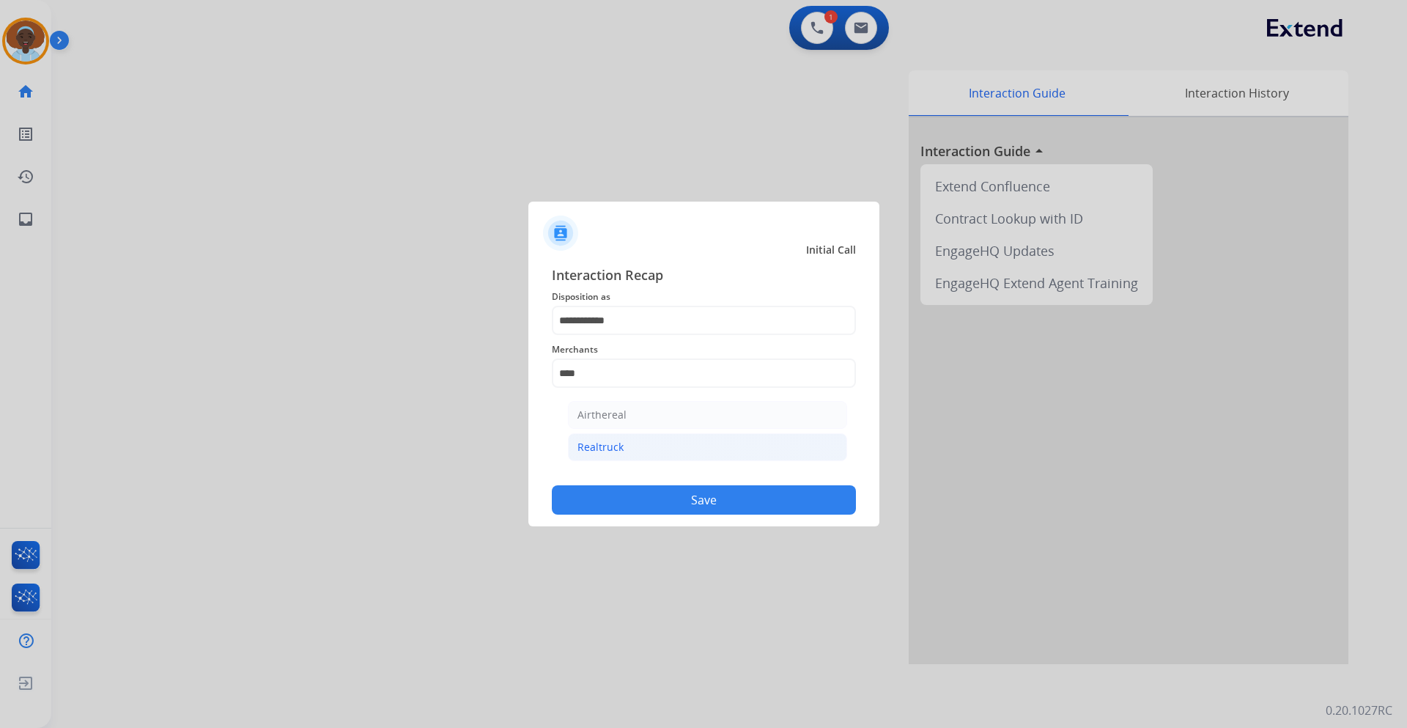
click at [650, 450] on li "Realtruck" at bounding box center [707, 447] width 279 height 28
type input "*********"
click at [672, 501] on button "Save" at bounding box center [704, 499] width 304 height 29
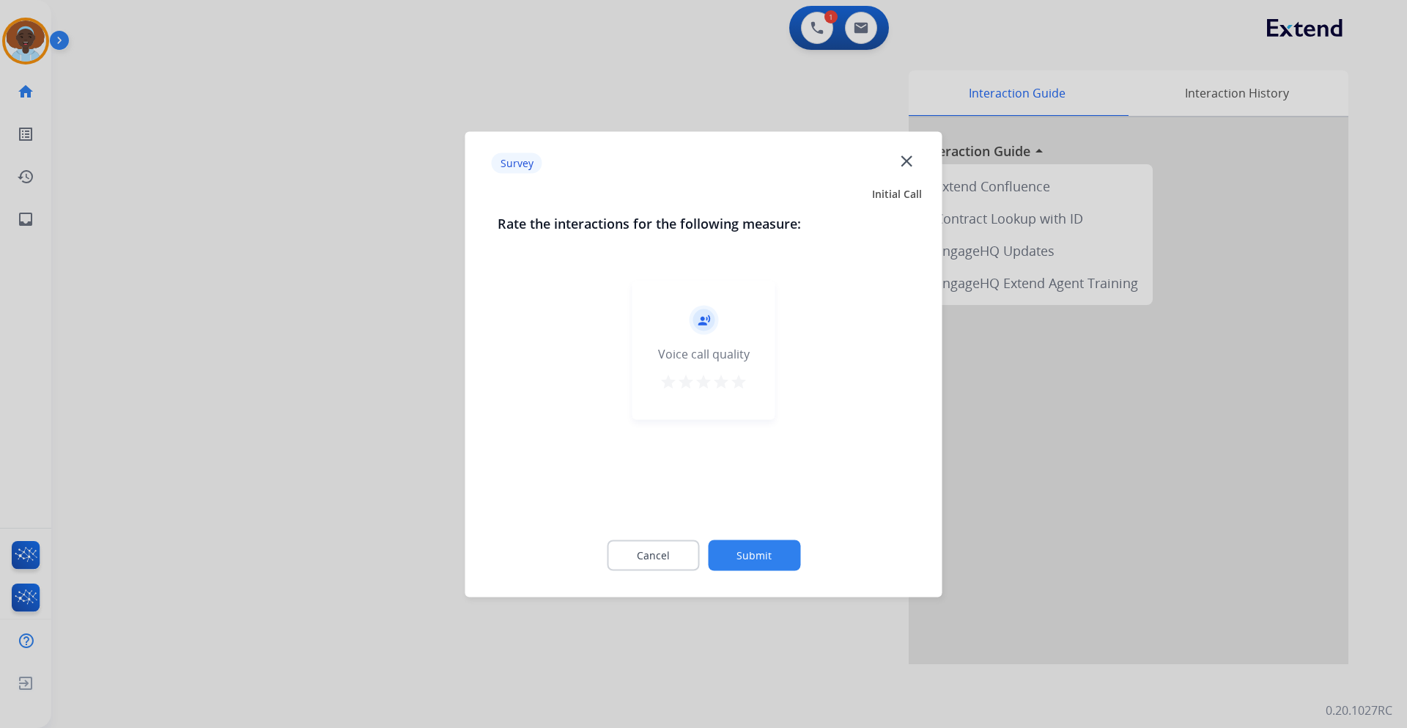
click at [736, 379] on mat-icon "star" at bounding box center [739, 381] width 18 height 18
click at [750, 558] on button "Submit" at bounding box center [754, 554] width 92 height 31
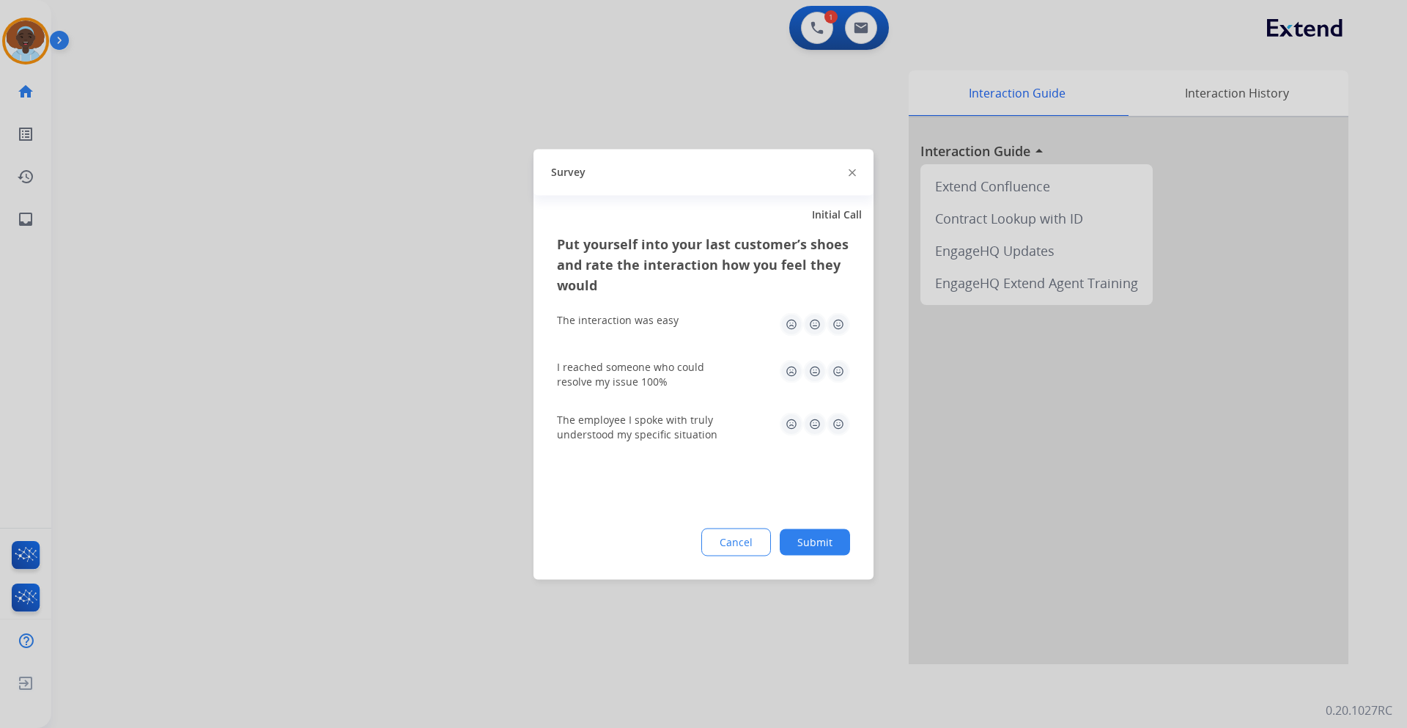
click at [837, 423] on img at bounding box center [837, 423] width 23 height 23
click at [835, 371] on img at bounding box center [837, 370] width 23 height 23
click at [835, 324] on img at bounding box center [837, 323] width 23 height 23
click at [804, 546] on button "Submit" at bounding box center [815, 541] width 70 height 26
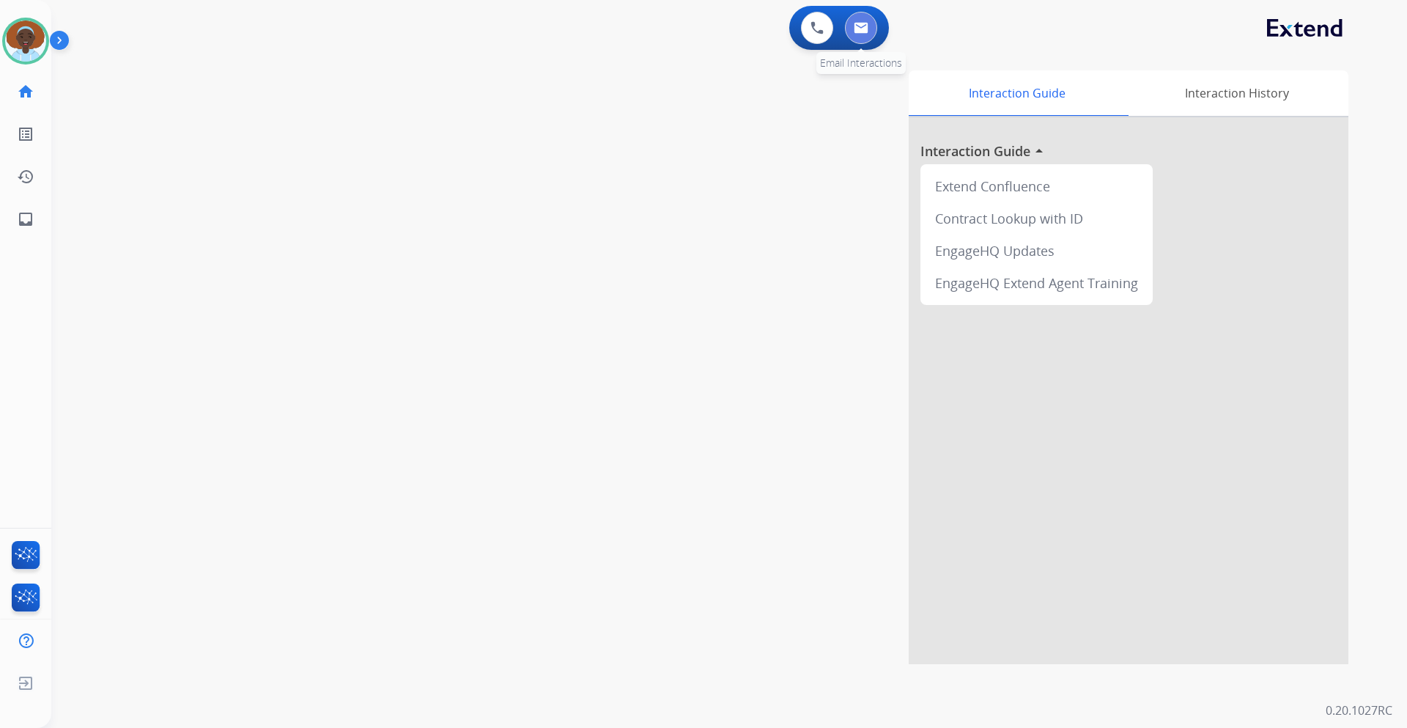
click at [860, 31] on img at bounding box center [861, 28] width 15 height 12
select select "**********"
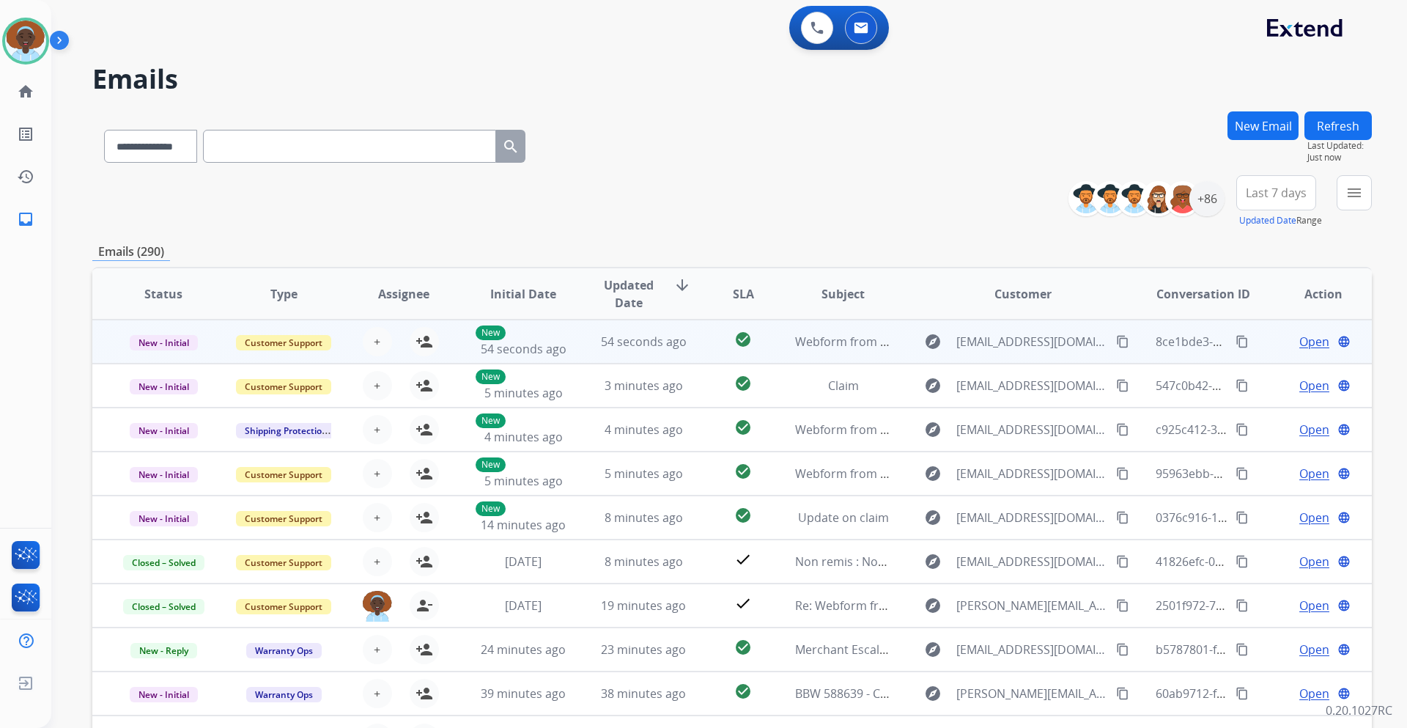
click at [1308, 343] on span "Open" at bounding box center [1314, 342] width 30 height 18
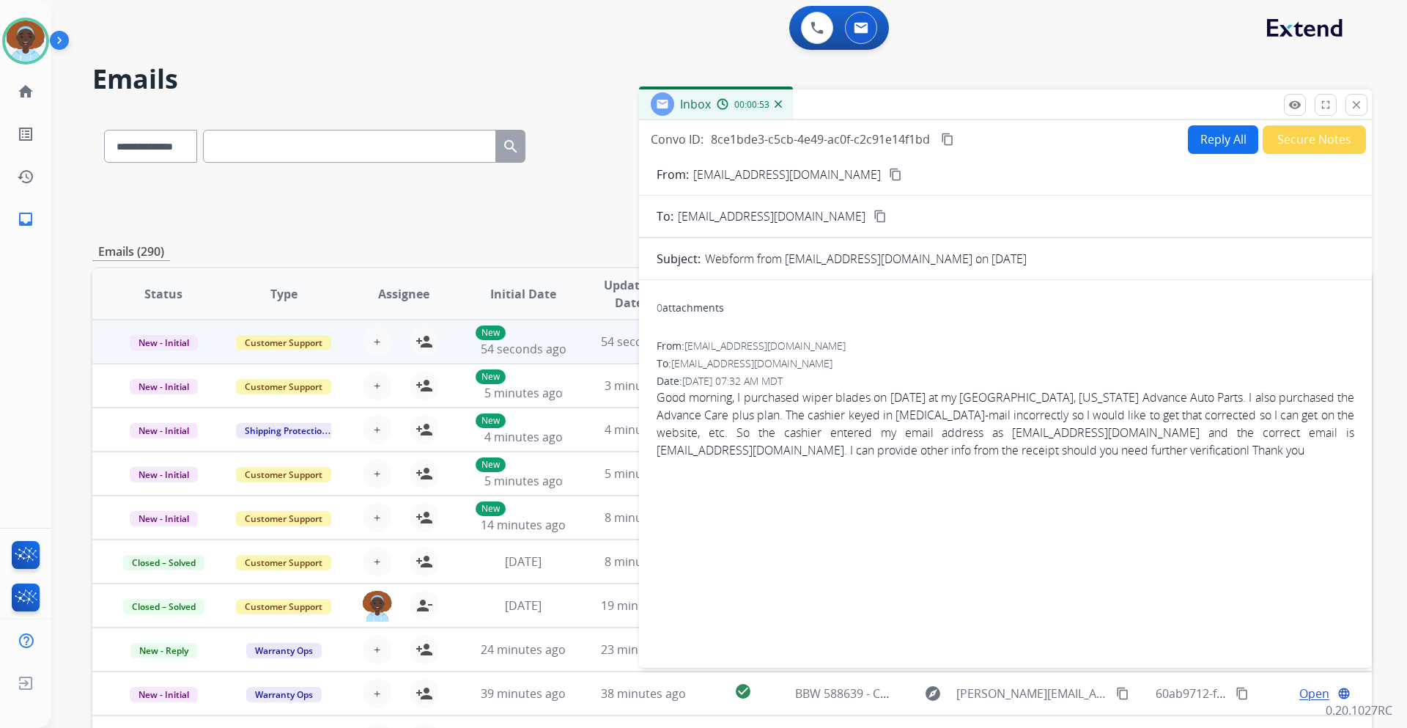
click at [889, 174] on mat-icon "content_copy" at bounding box center [895, 174] width 13 height 13
click at [1210, 146] on button "Reply All" at bounding box center [1223, 139] width 70 height 29
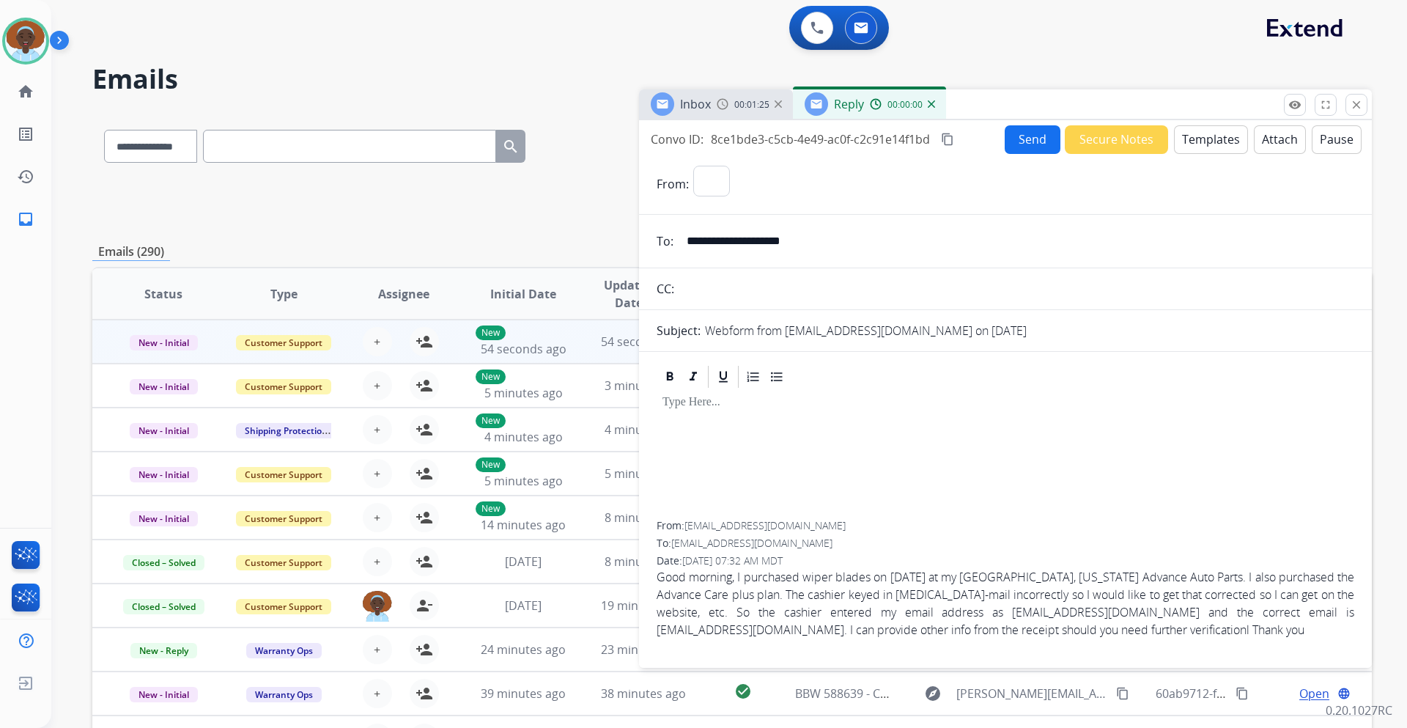
select select "**********"
click at [1195, 137] on button "Templates" at bounding box center [1211, 139] width 74 height 29
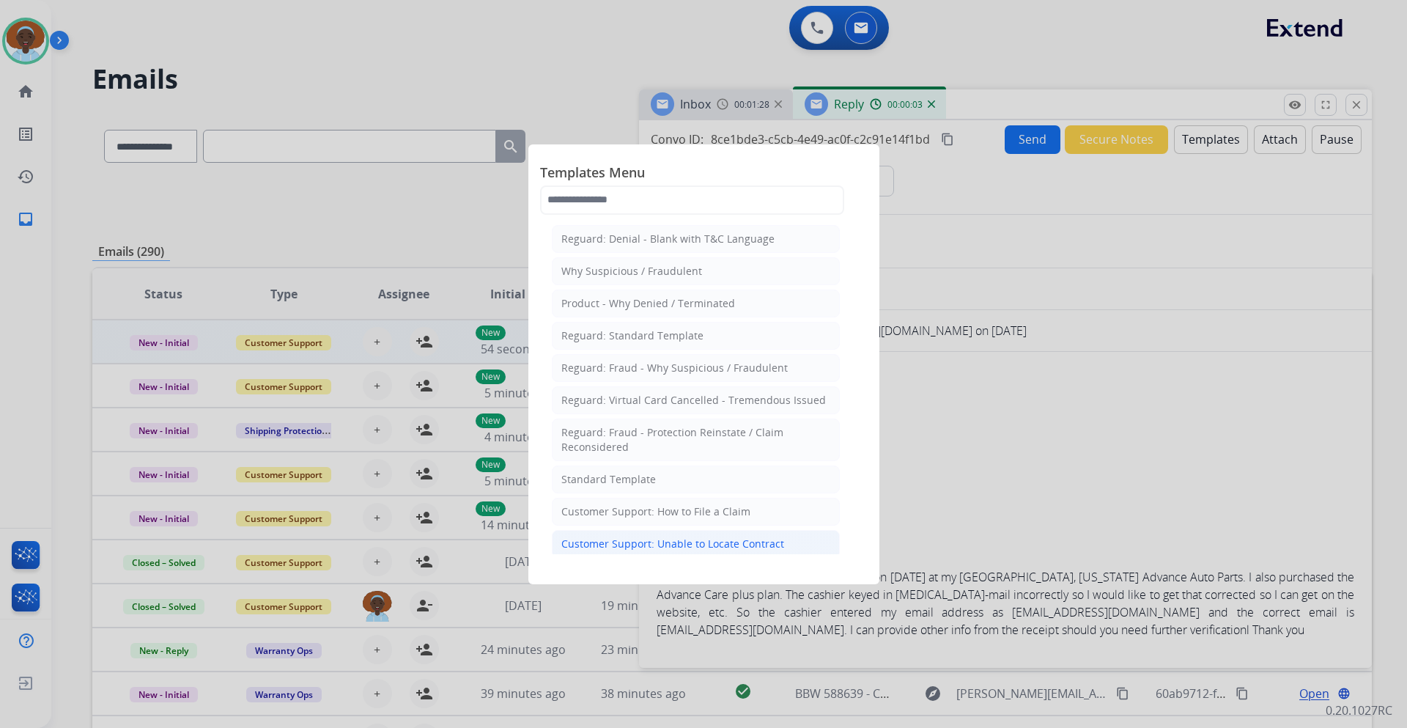
click at [750, 547] on div "Customer Support: Unable to Locate Contract" at bounding box center [672, 543] width 223 height 15
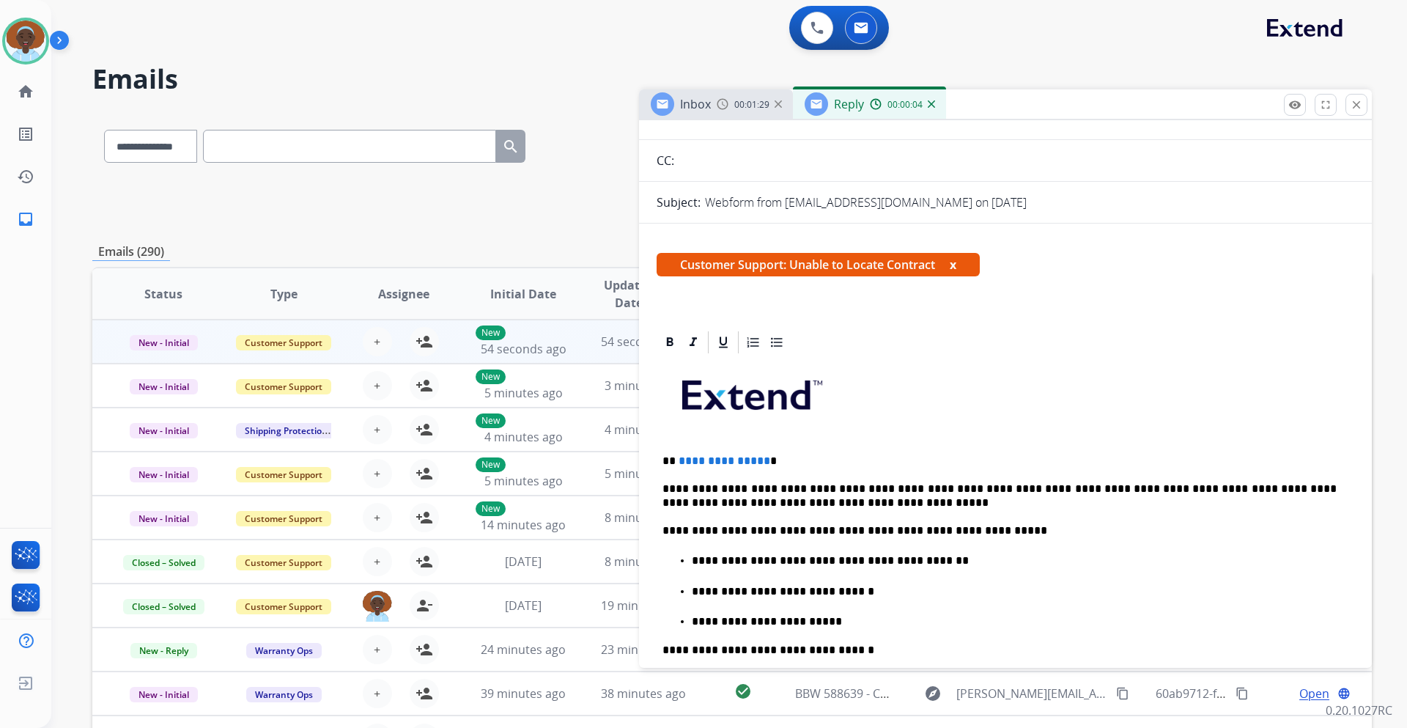
scroll to position [220, 0]
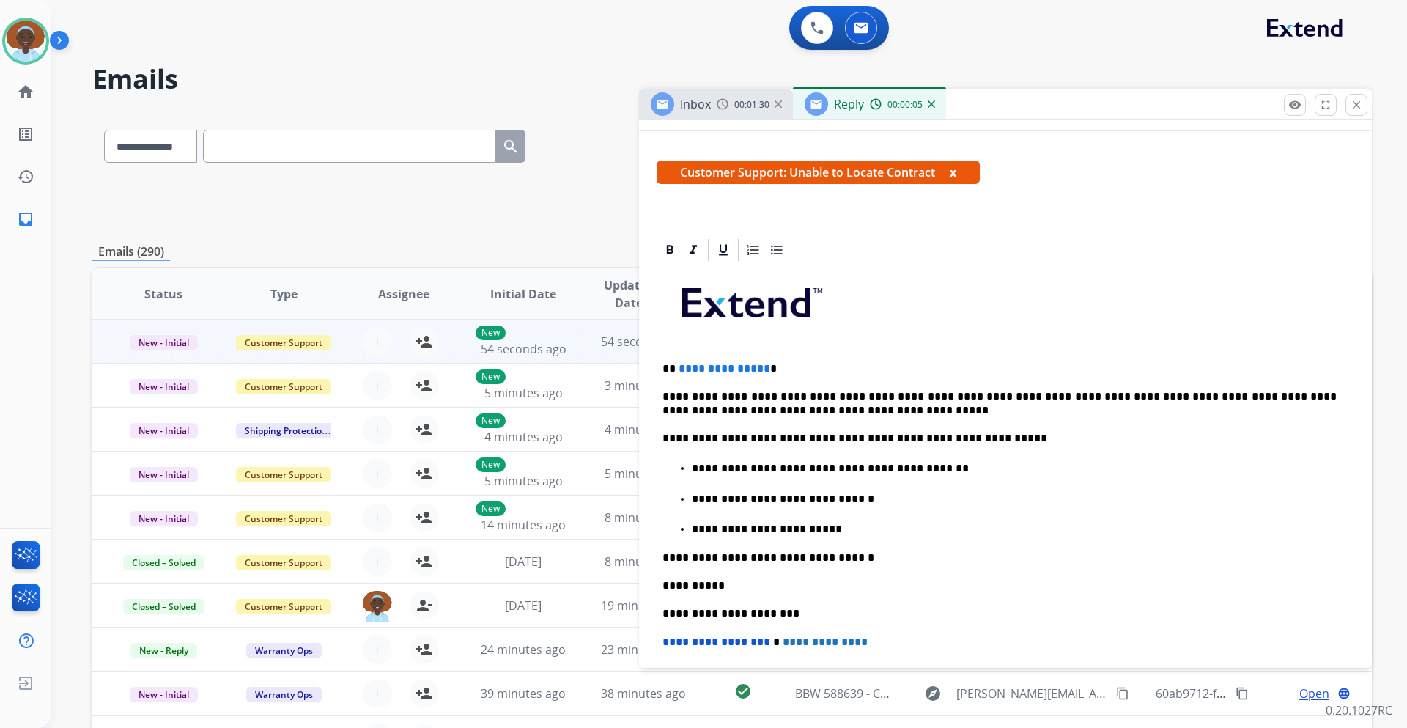
click at [759, 368] on span "**********" at bounding box center [724, 368] width 92 height 11
click at [761, 366] on span "**********" at bounding box center [724, 368] width 92 height 11
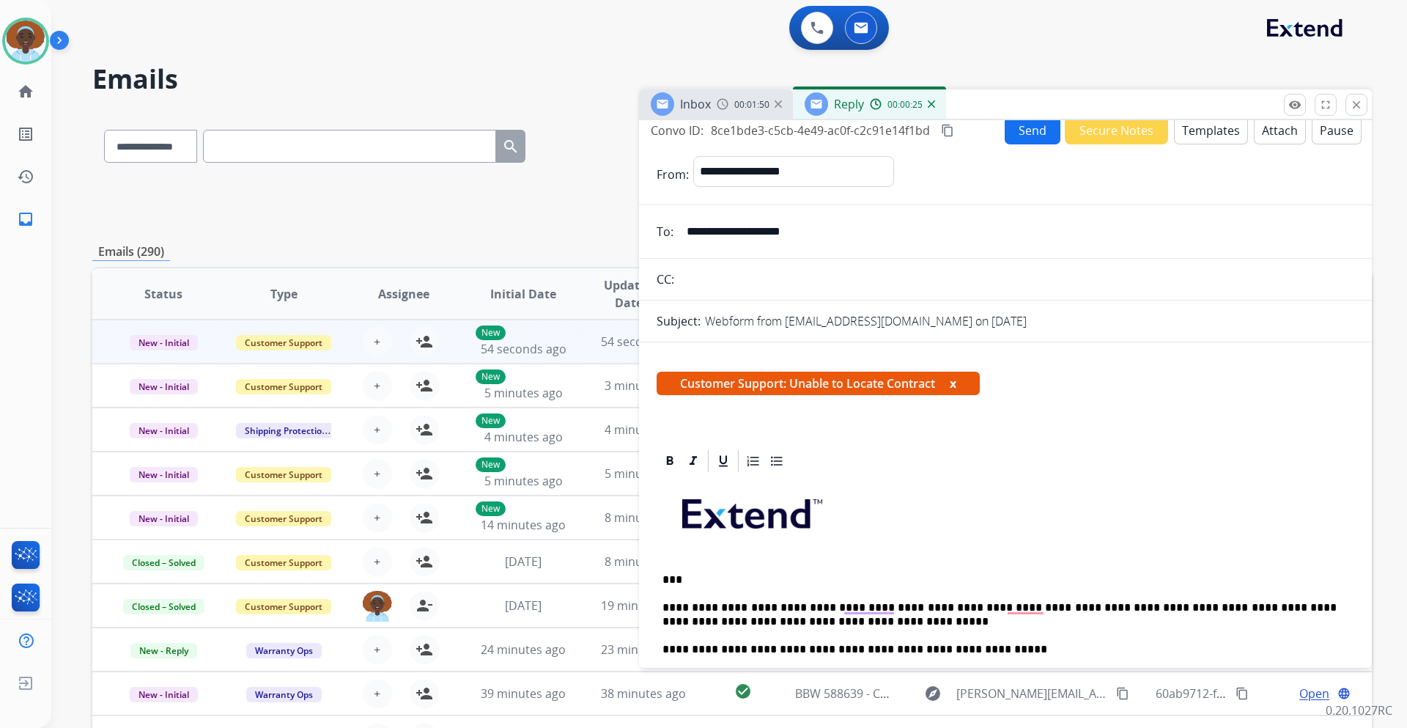
scroll to position [0, 0]
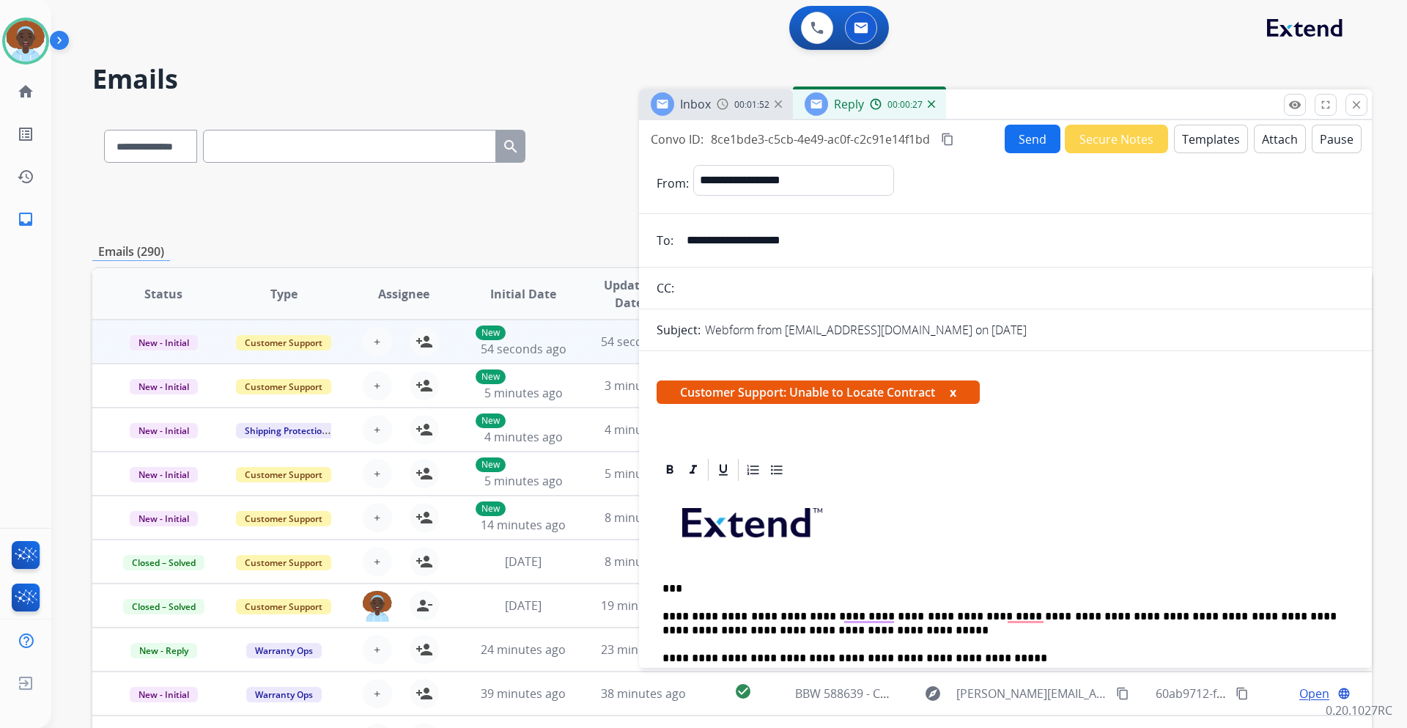
click at [1027, 136] on button "Send" at bounding box center [1032, 139] width 56 height 29
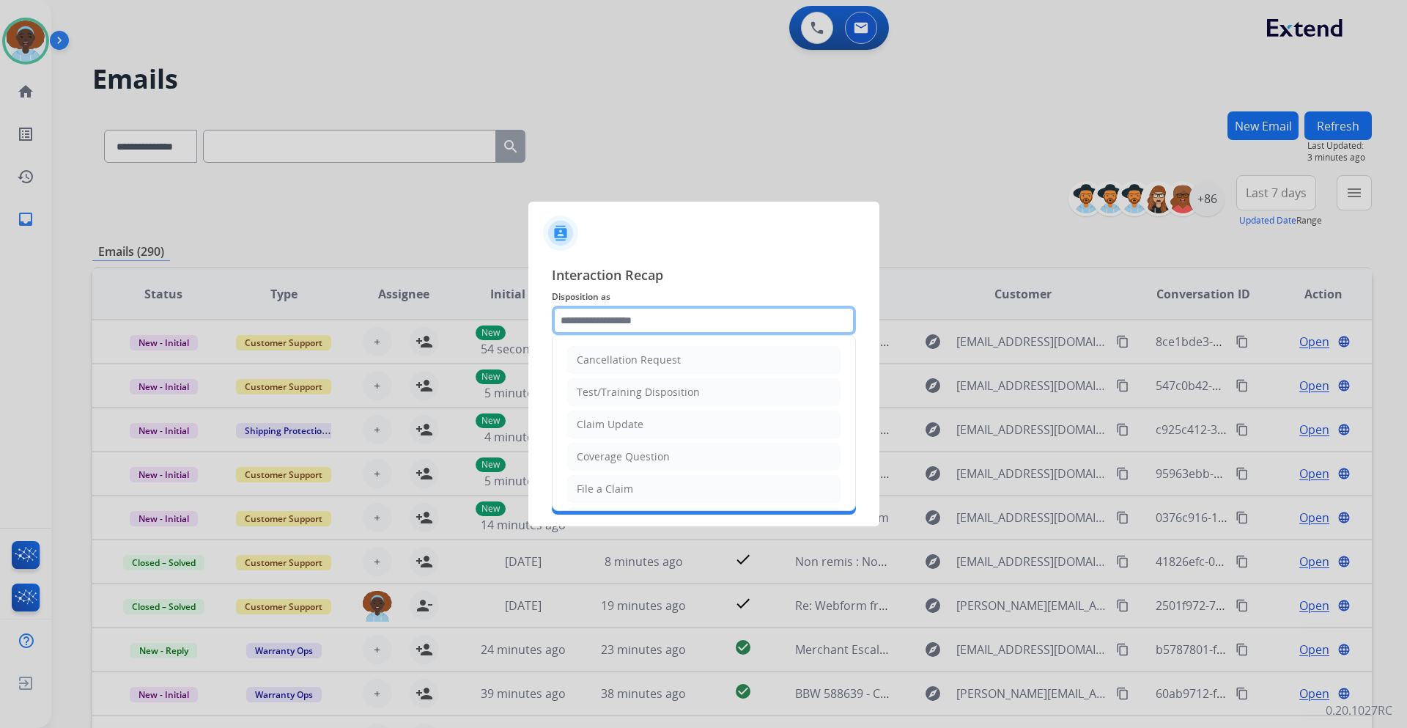
click at [681, 318] on input "text" at bounding box center [704, 320] width 304 height 29
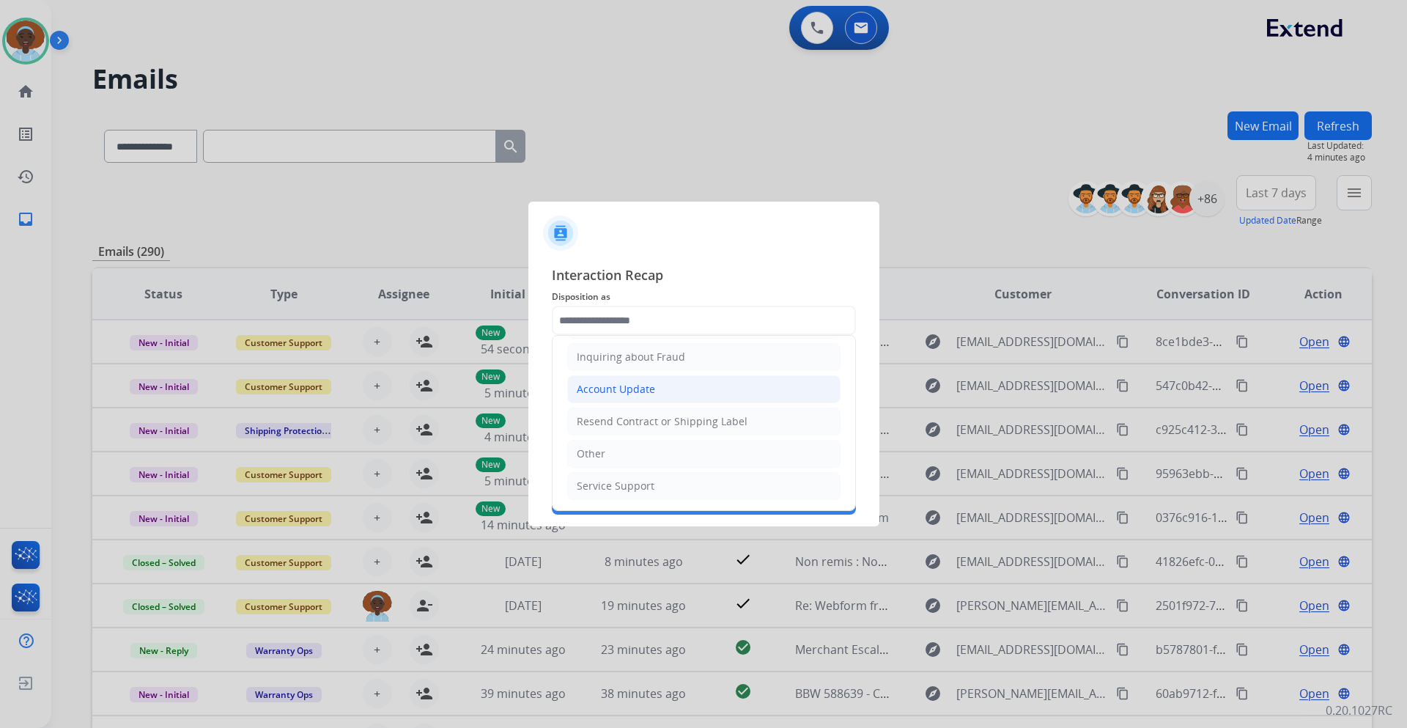
click at [678, 389] on li "Account Update" at bounding box center [703, 389] width 273 height 28
type input "**********"
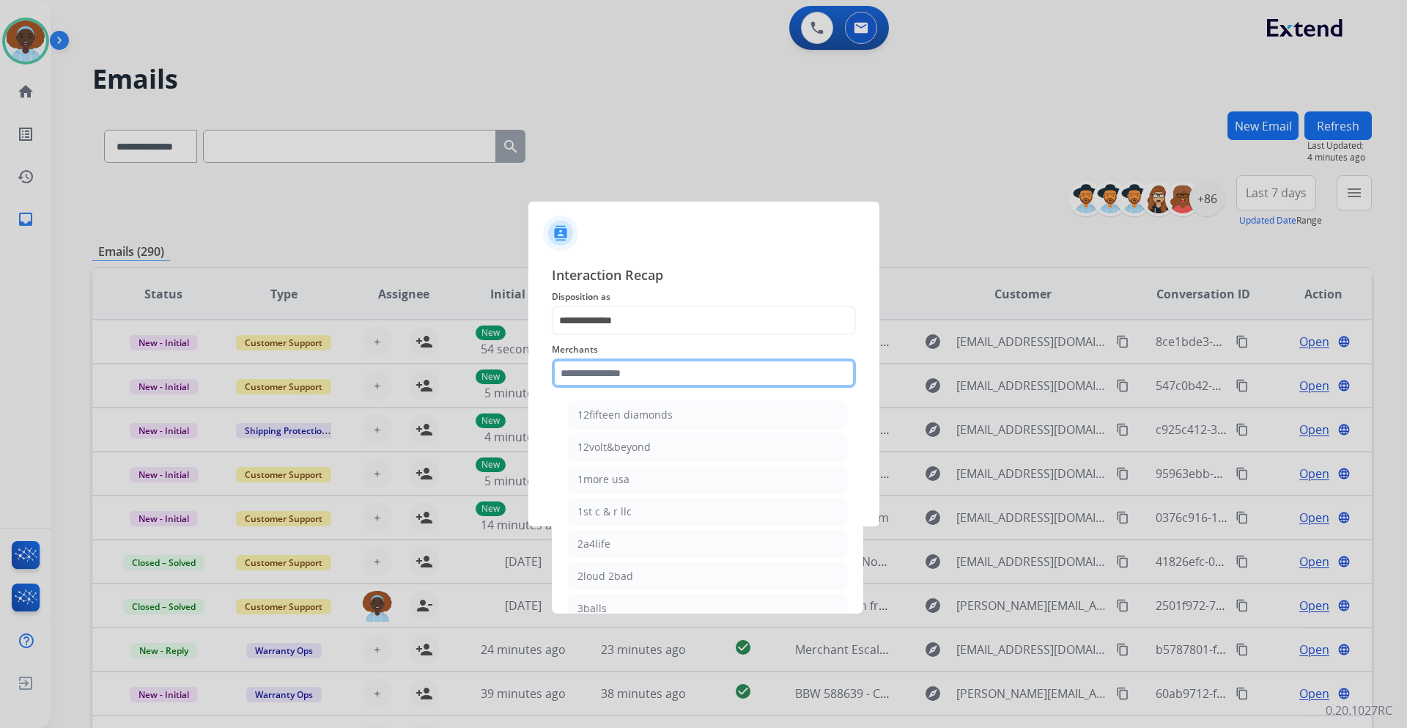
click at [672, 369] on input "text" at bounding box center [704, 372] width 304 height 29
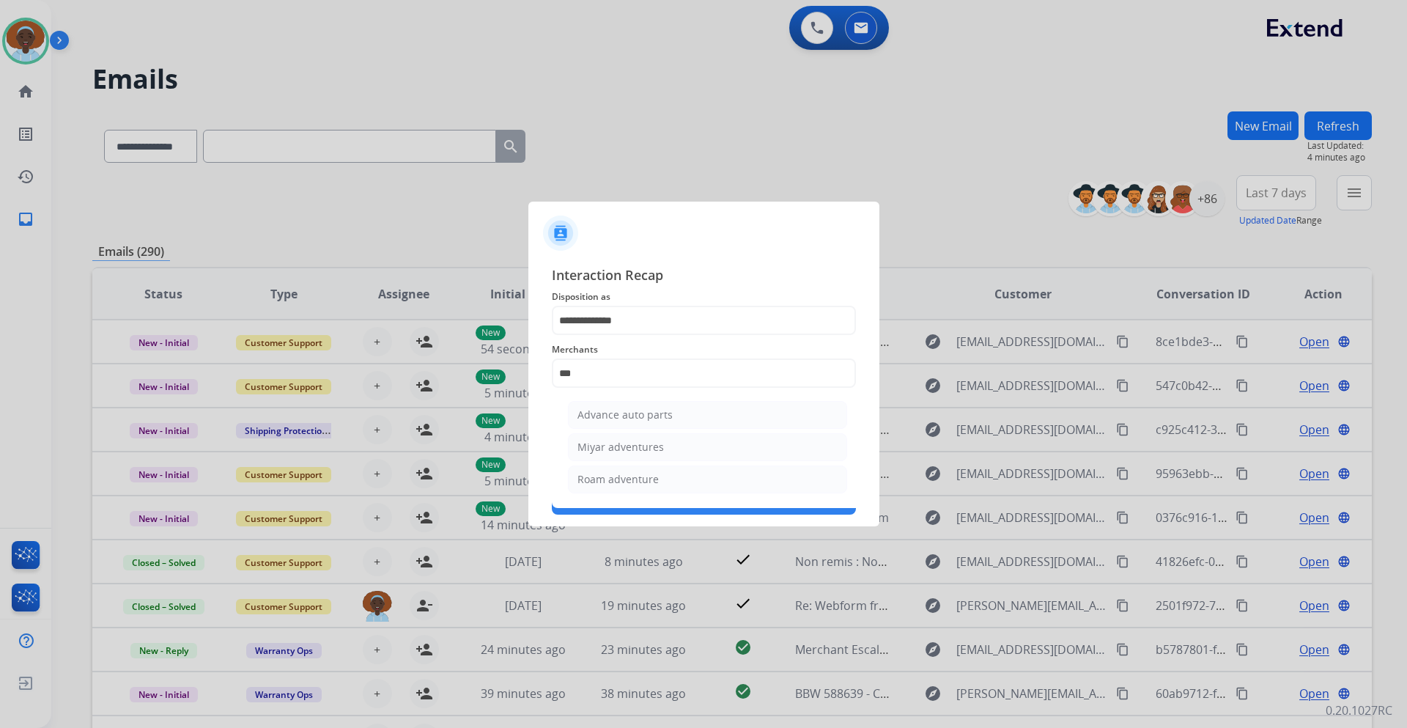
click at [667, 421] on div "Advance auto parts" at bounding box center [624, 414] width 95 height 15
type input "**********"
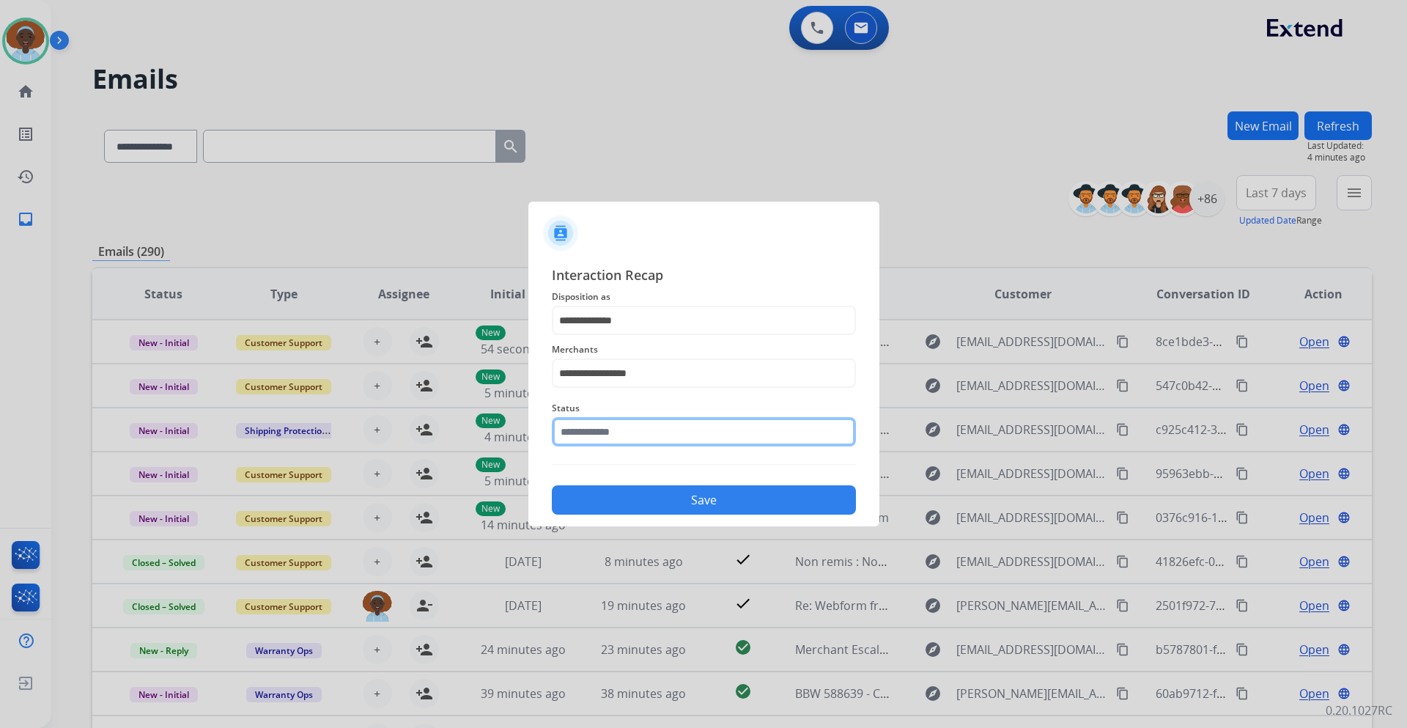
click at [667, 434] on input "text" at bounding box center [704, 431] width 304 height 29
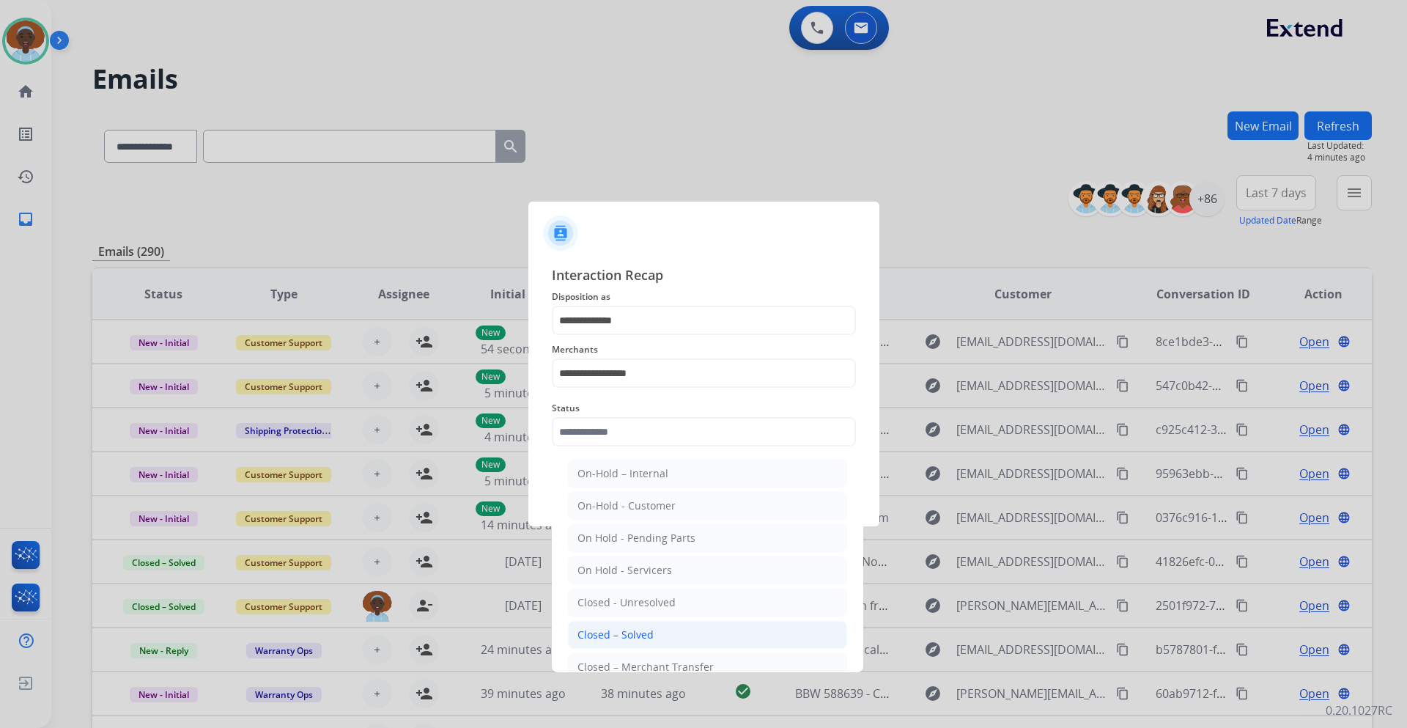
click at [680, 631] on li "Closed – Solved" at bounding box center [707, 635] width 279 height 28
type input "**********"
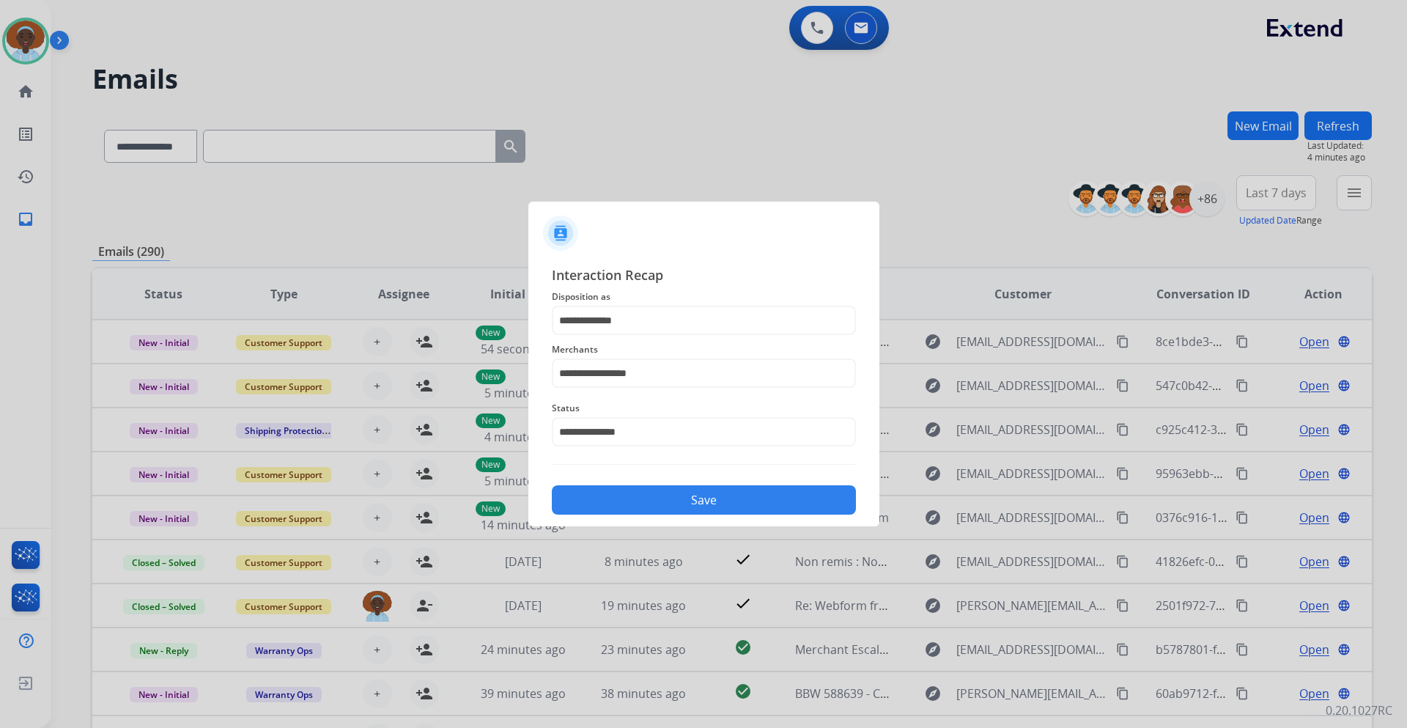
click at [681, 504] on button "Save" at bounding box center [704, 499] width 304 height 29
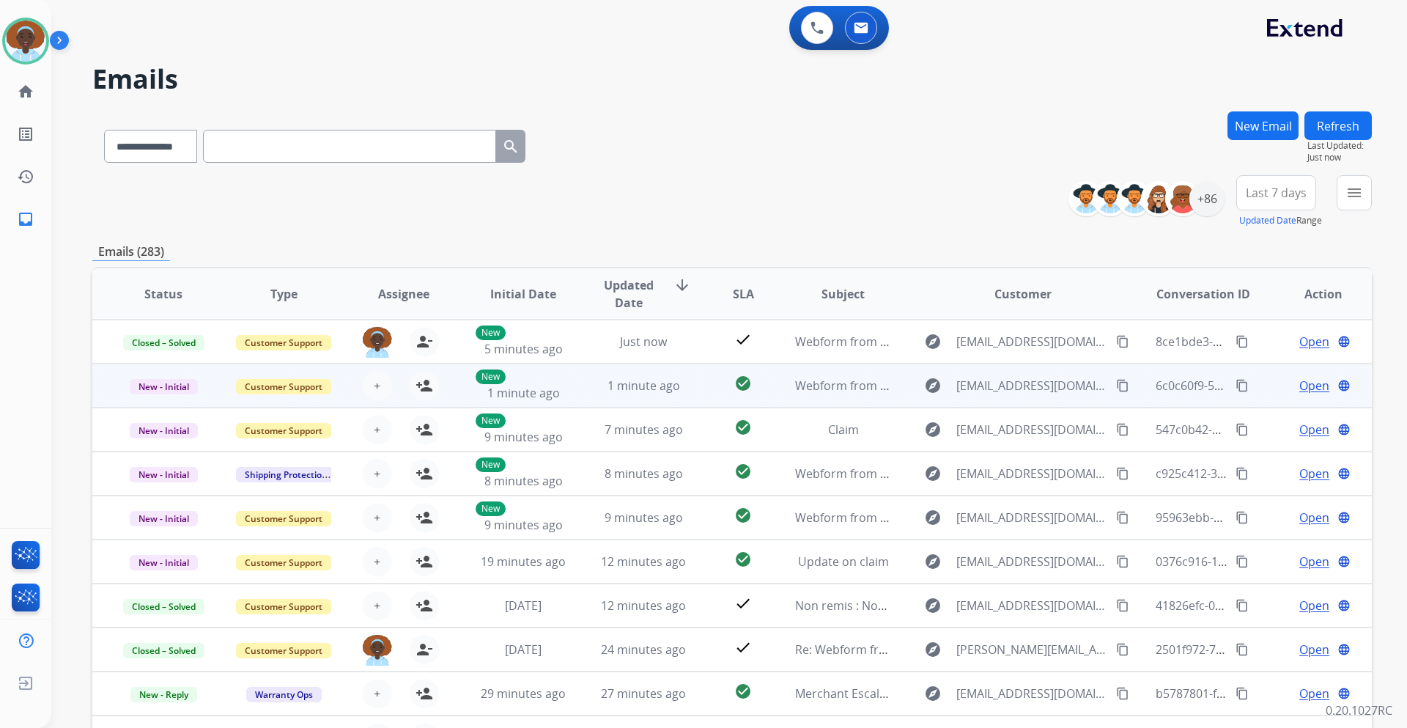
click at [1309, 388] on span "Open" at bounding box center [1314, 386] width 30 height 18
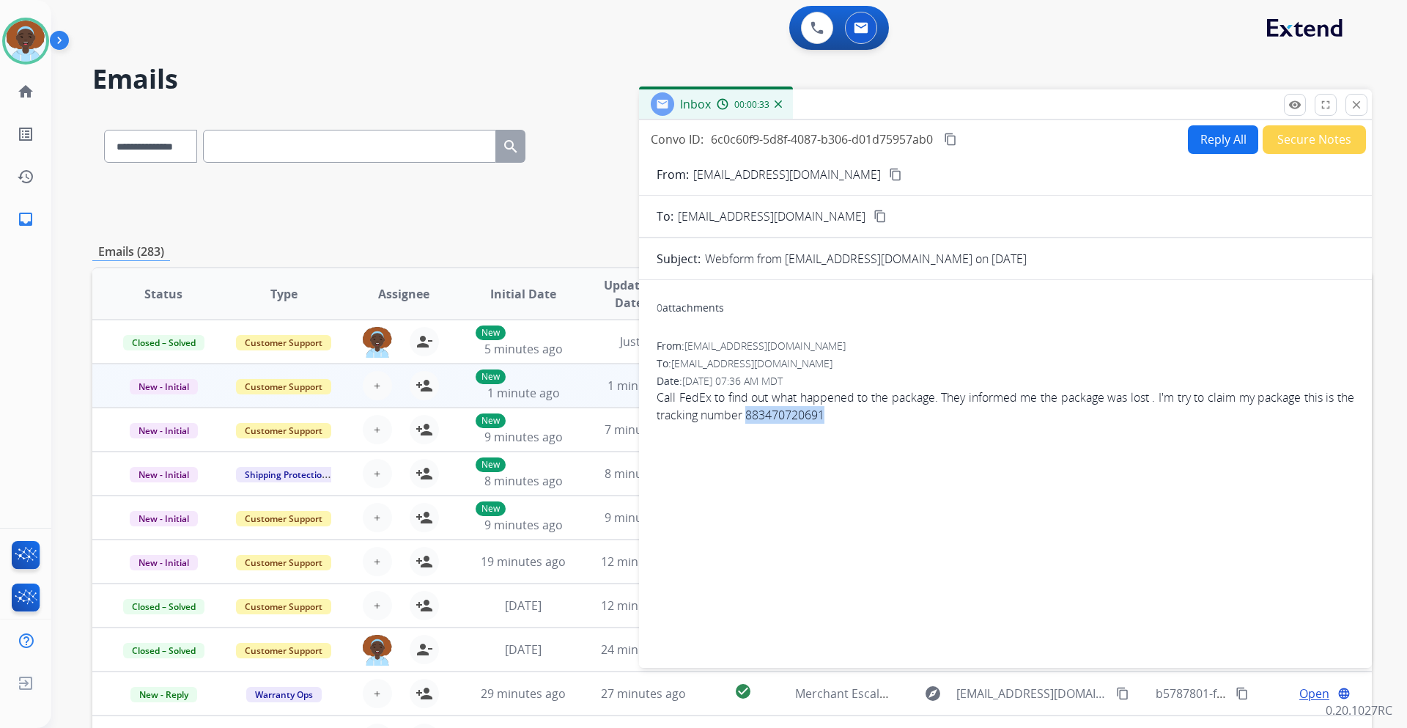
drag, startPoint x: 851, startPoint y: 414, endPoint x: 767, endPoint y: 413, distance: 84.3
click at [767, 413] on span "Call FedEx to find out what happened to the package. They informed me the packa…" at bounding box center [1004, 405] width 697 height 35
copy span "883470720691"
click at [941, 423] on span "Call FedEx to find out what happened to the package. They informed me the packa…" at bounding box center [1004, 405] width 697 height 35
click at [1202, 140] on button "Reply All" at bounding box center [1223, 139] width 70 height 29
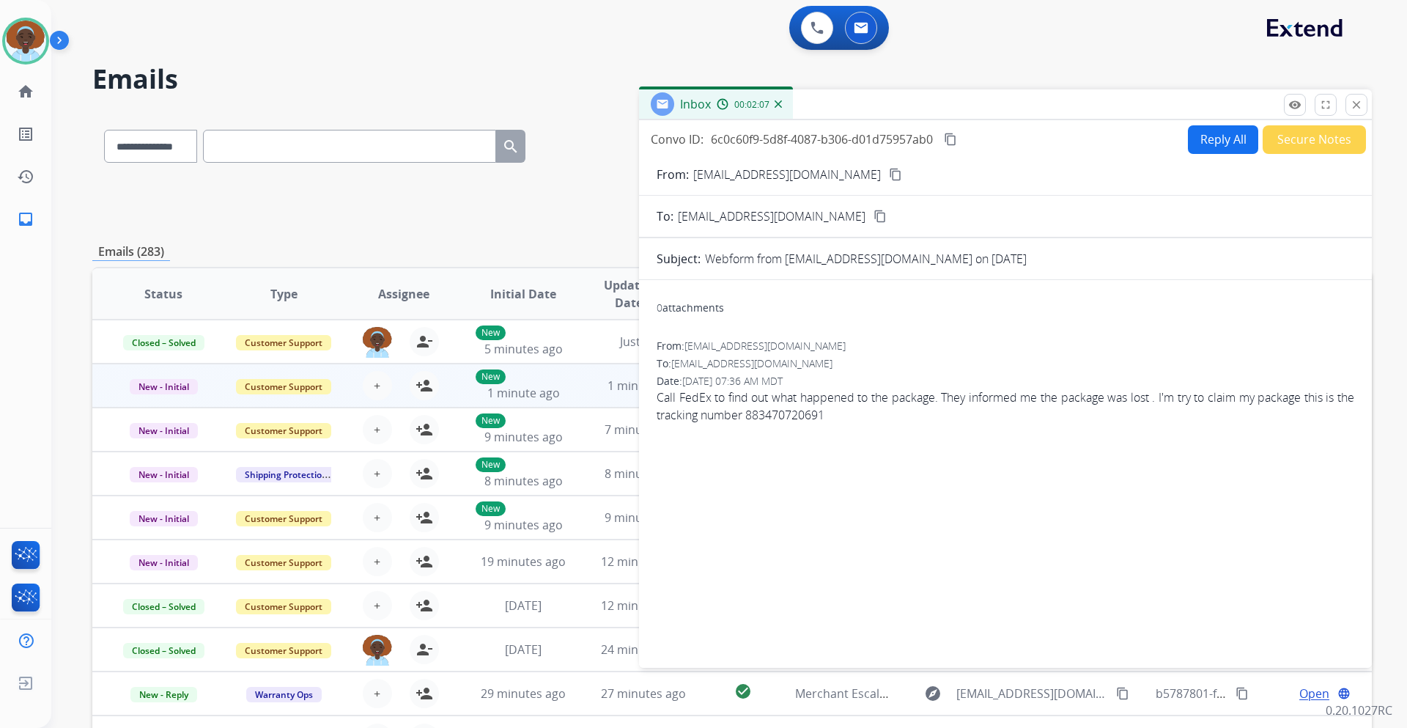
select select "**********"
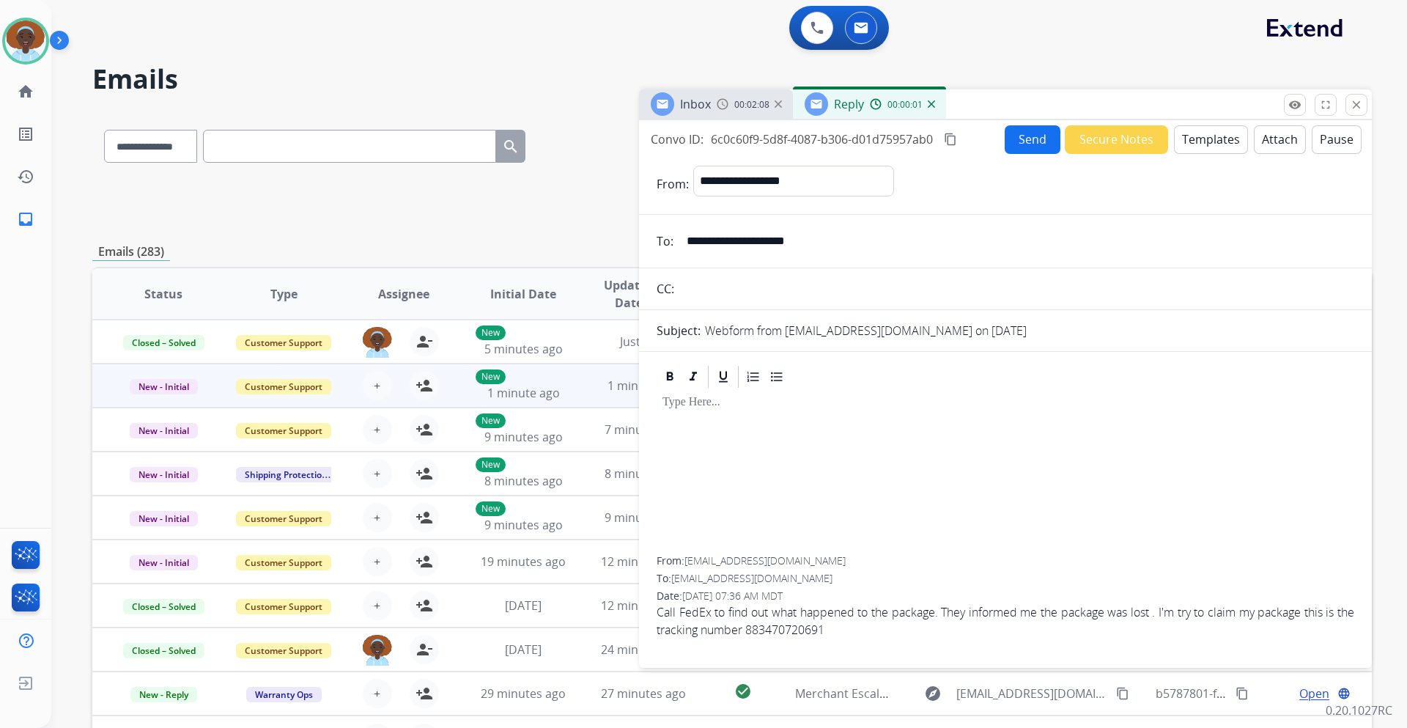
click at [1188, 143] on button "Templates" at bounding box center [1211, 139] width 74 height 29
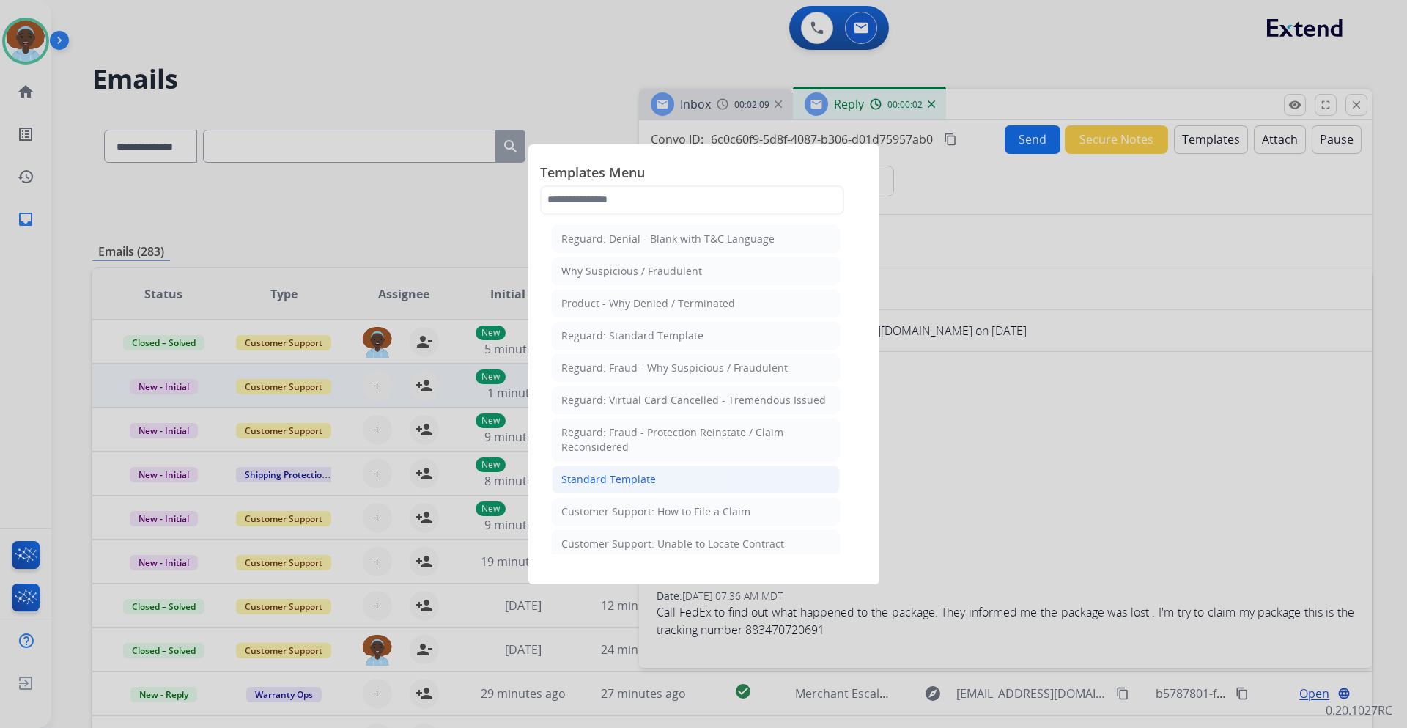
click at [666, 476] on li "Standard Template" at bounding box center [696, 479] width 288 height 28
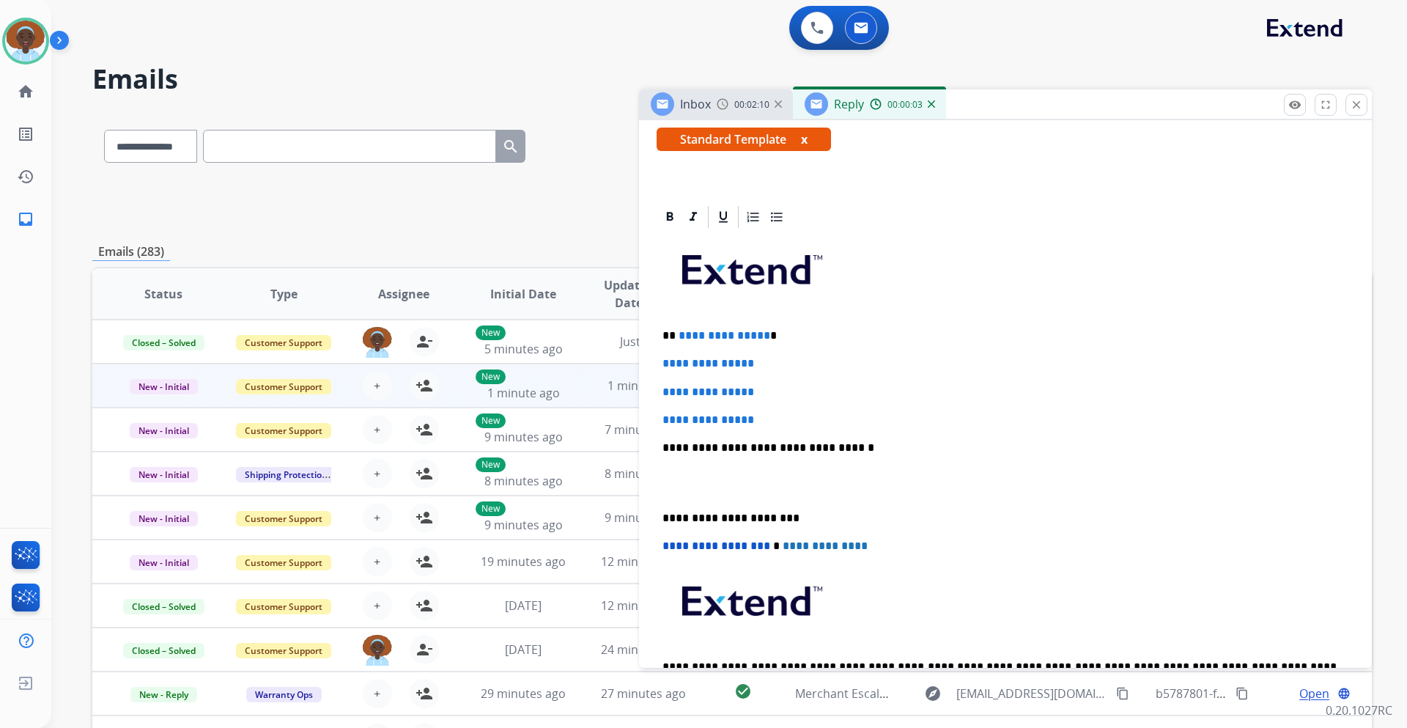
scroll to position [293, 0]
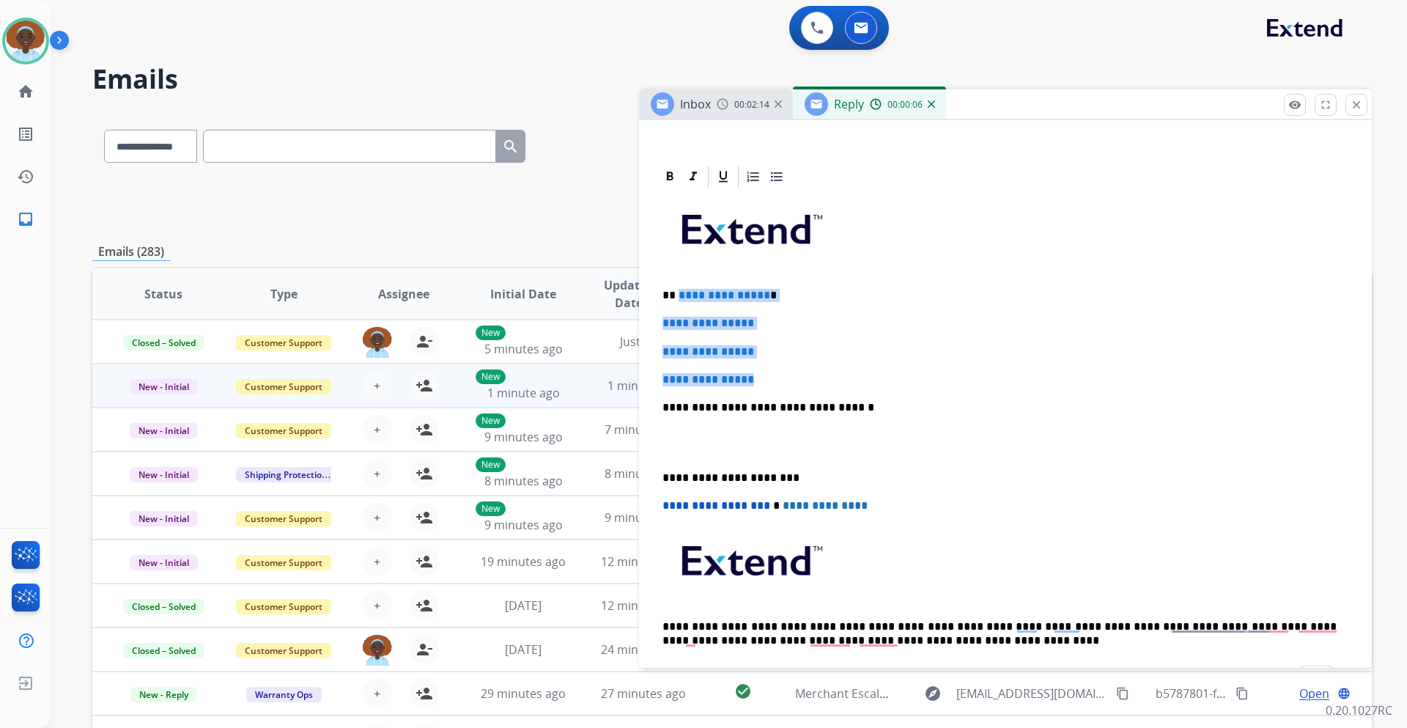
drag, startPoint x: 761, startPoint y: 380, endPoint x: 677, endPoint y: 294, distance: 120.2
click at [677, 294] on div "**********" at bounding box center [1004, 442] width 697 height 504
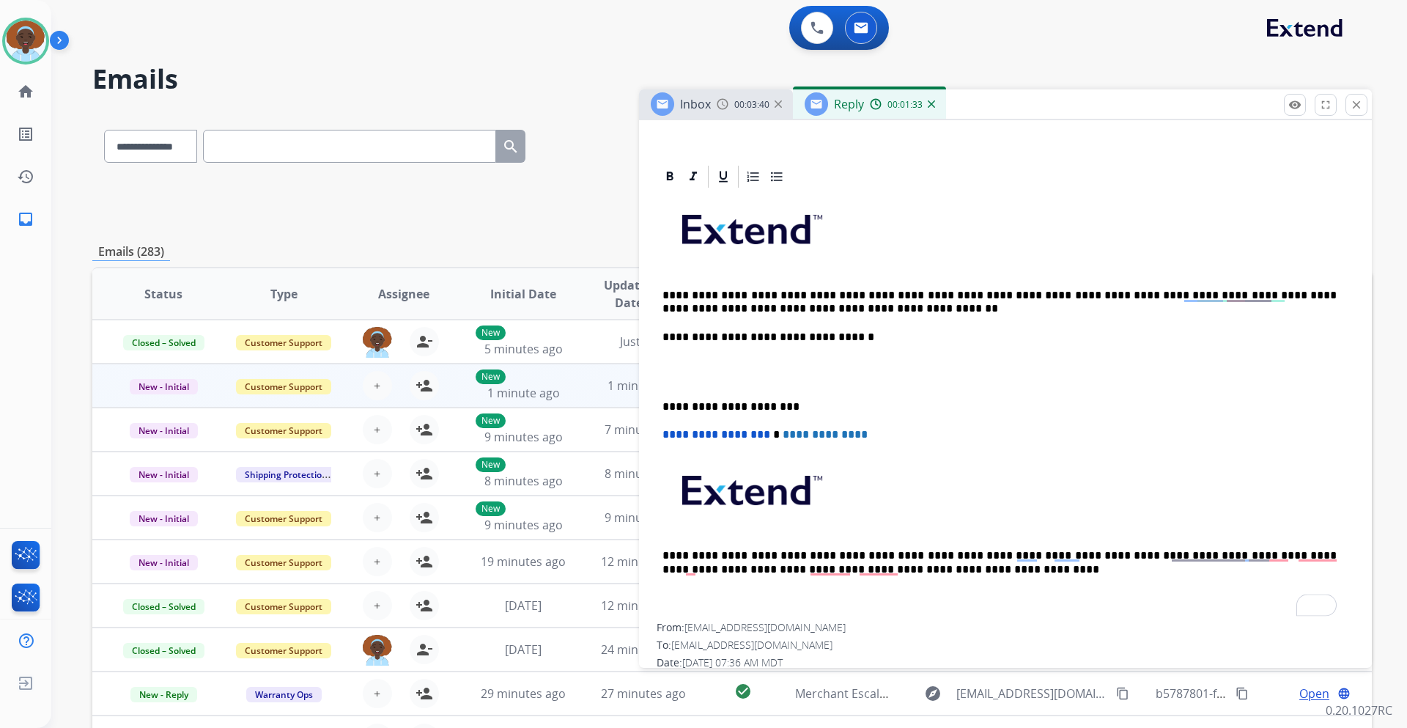
click at [681, 294] on p "**********" at bounding box center [999, 302] width 674 height 27
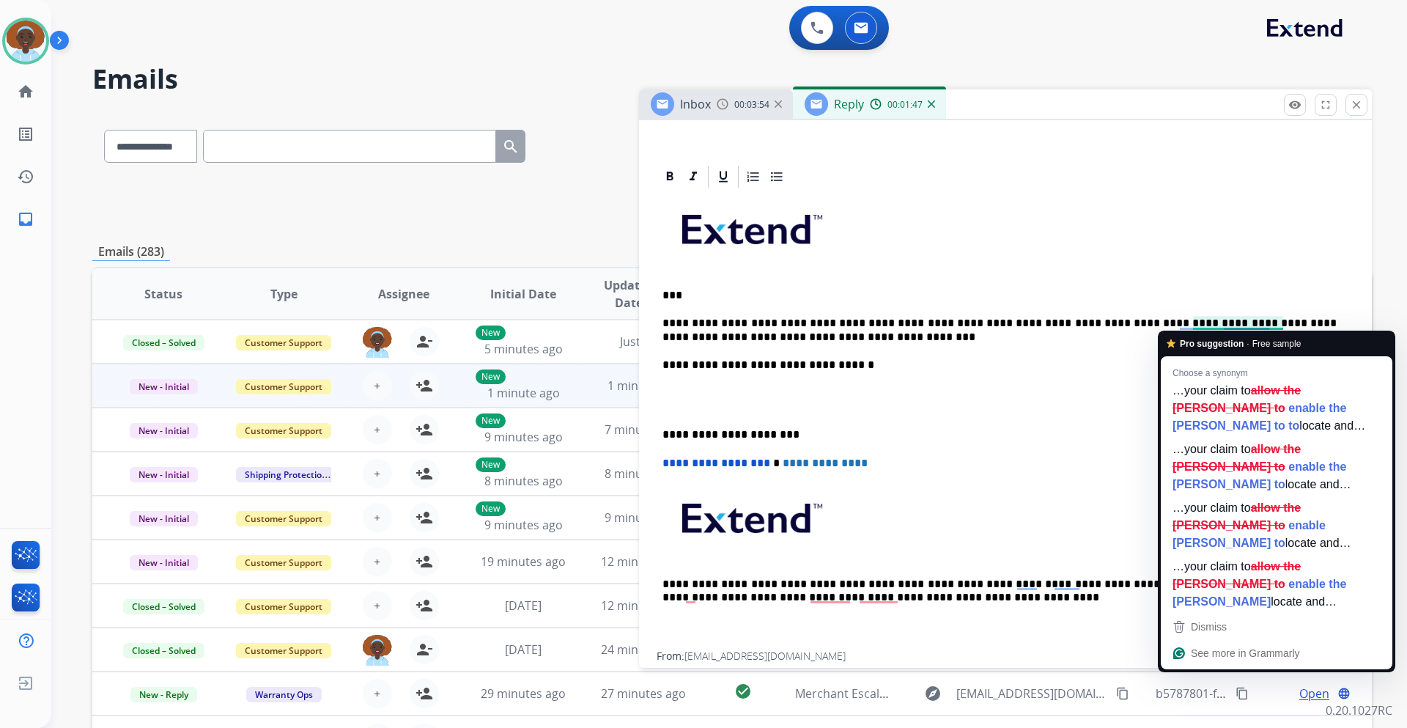
click at [1219, 317] on p "**********" at bounding box center [999, 330] width 674 height 27
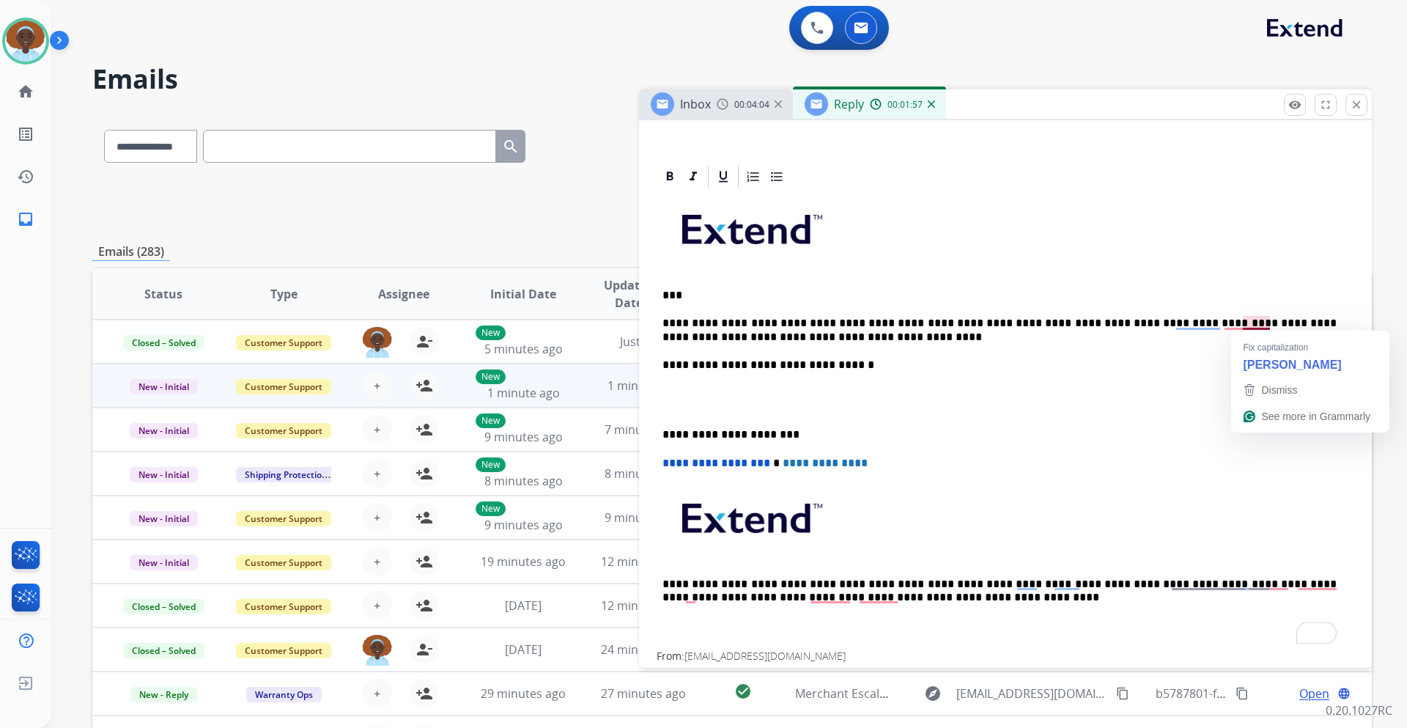
click at [1268, 322] on p "**********" at bounding box center [999, 330] width 674 height 27
click at [807, 338] on p "**********" at bounding box center [999, 330] width 674 height 27
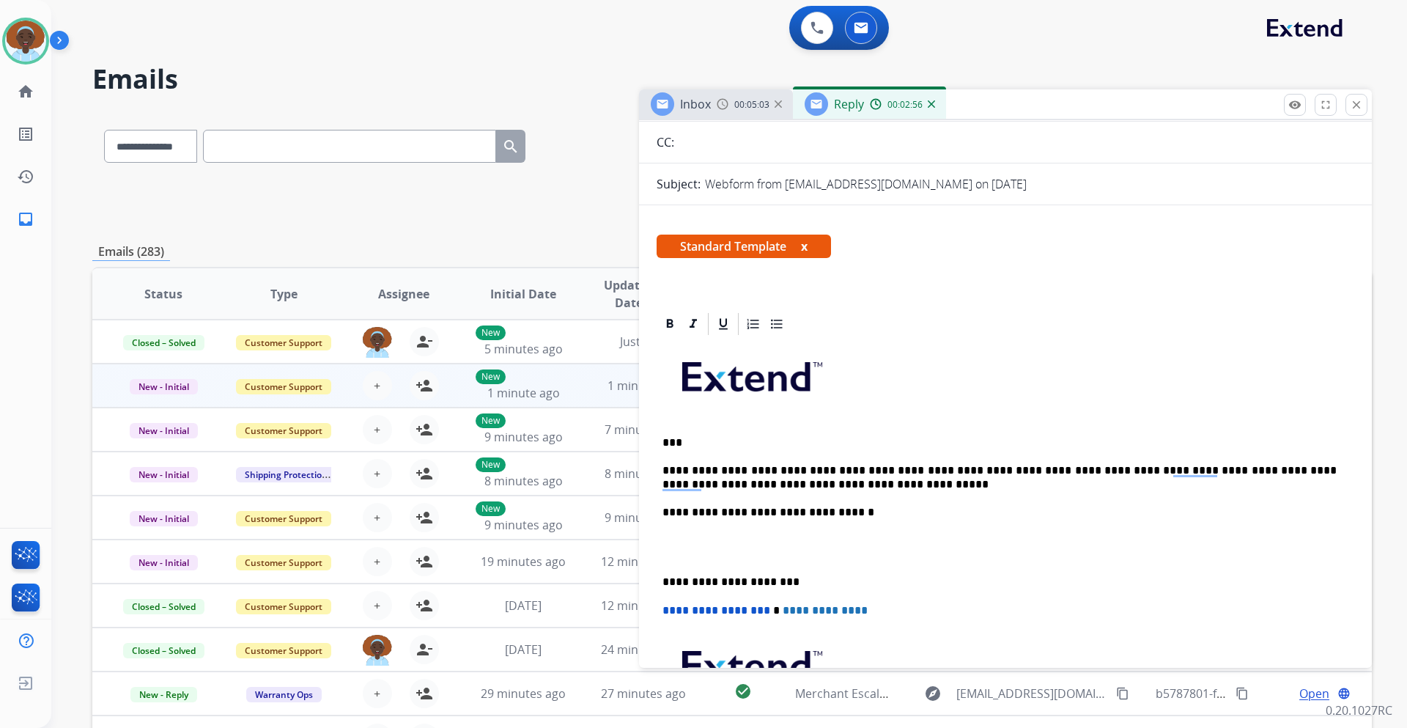
scroll to position [0, 0]
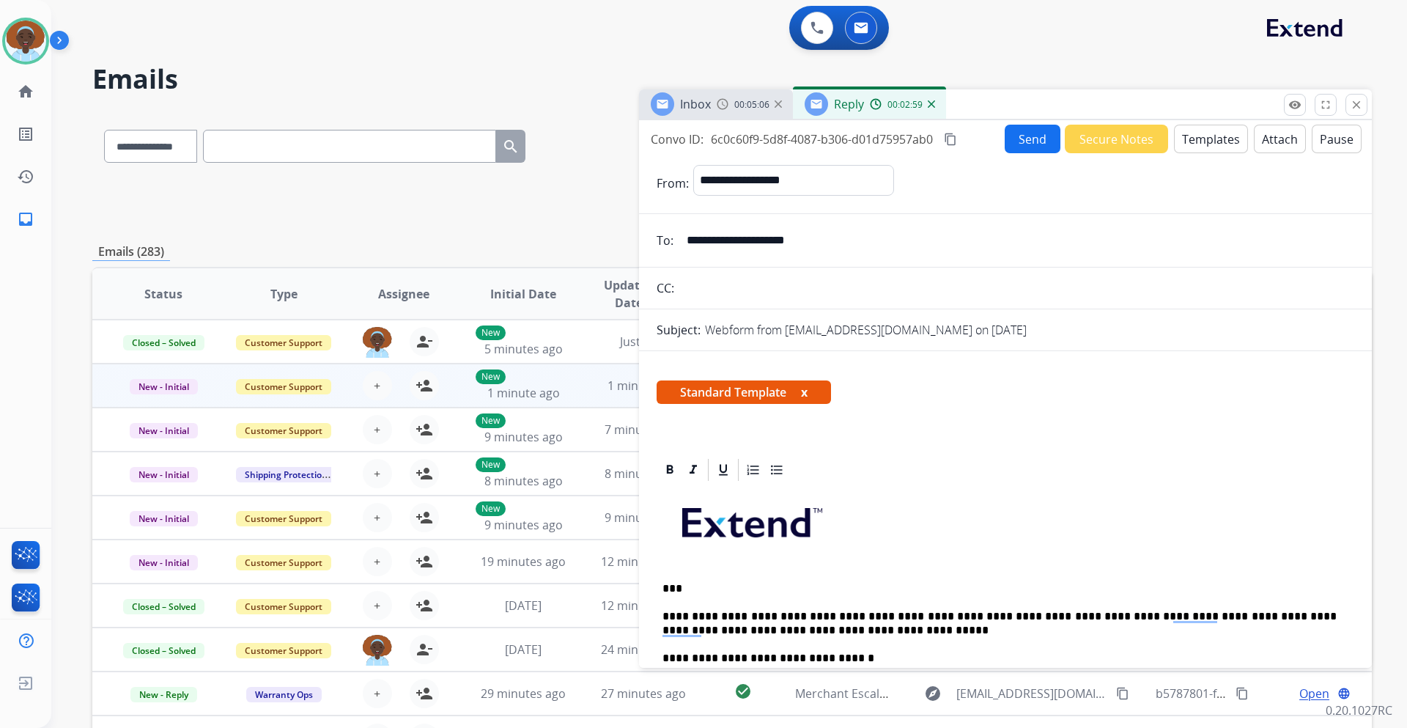
drag, startPoint x: 830, startPoint y: 243, endPoint x: 683, endPoint y: 241, distance: 147.3
click at [683, 241] on input "**********" at bounding box center [1016, 240] width 676 height 29
click at [1034, 133] on button "Send" at bounding box center [1032, 139] width 56 height 29
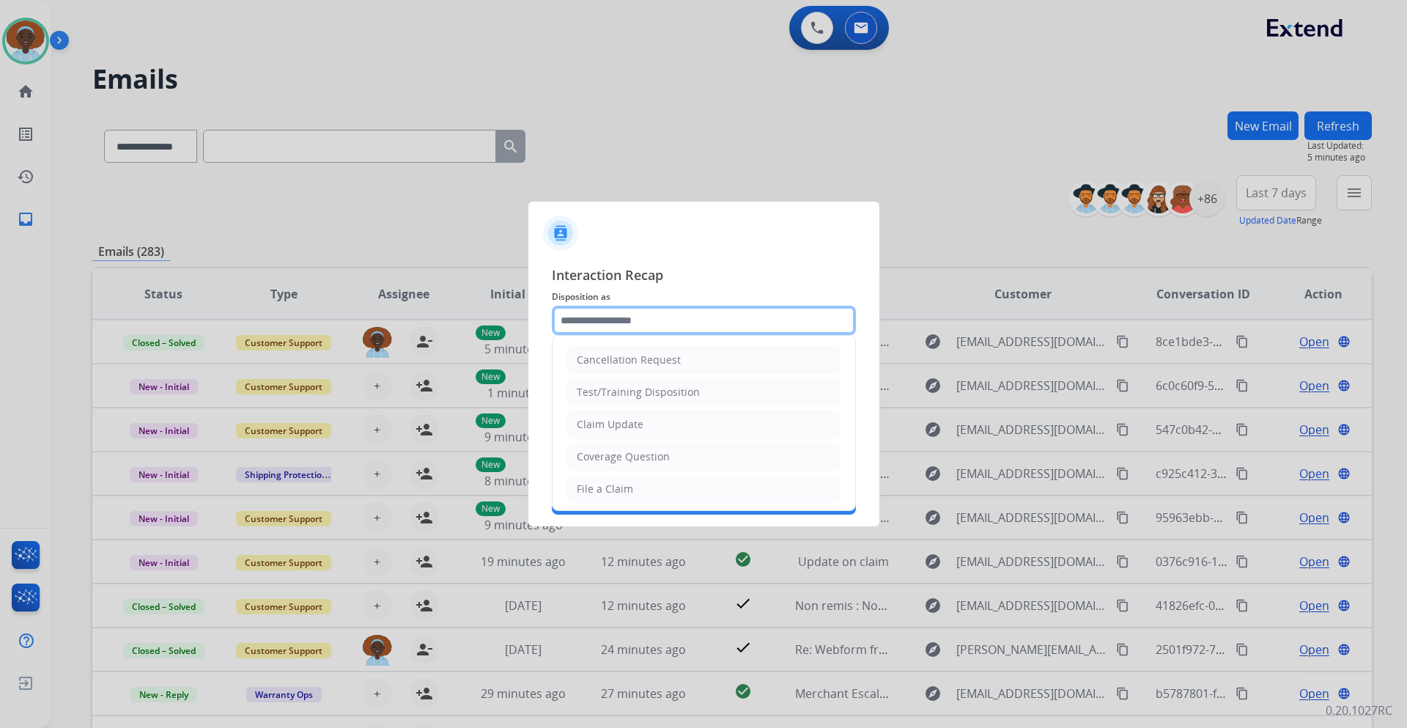
click at [624, 325] on input "text" at bounding box center [704, 320] width 304 height 29
click at [629, 486] on div "File a Claim" at bounding box center [605, 488] width 56 height 15
type input "**********"
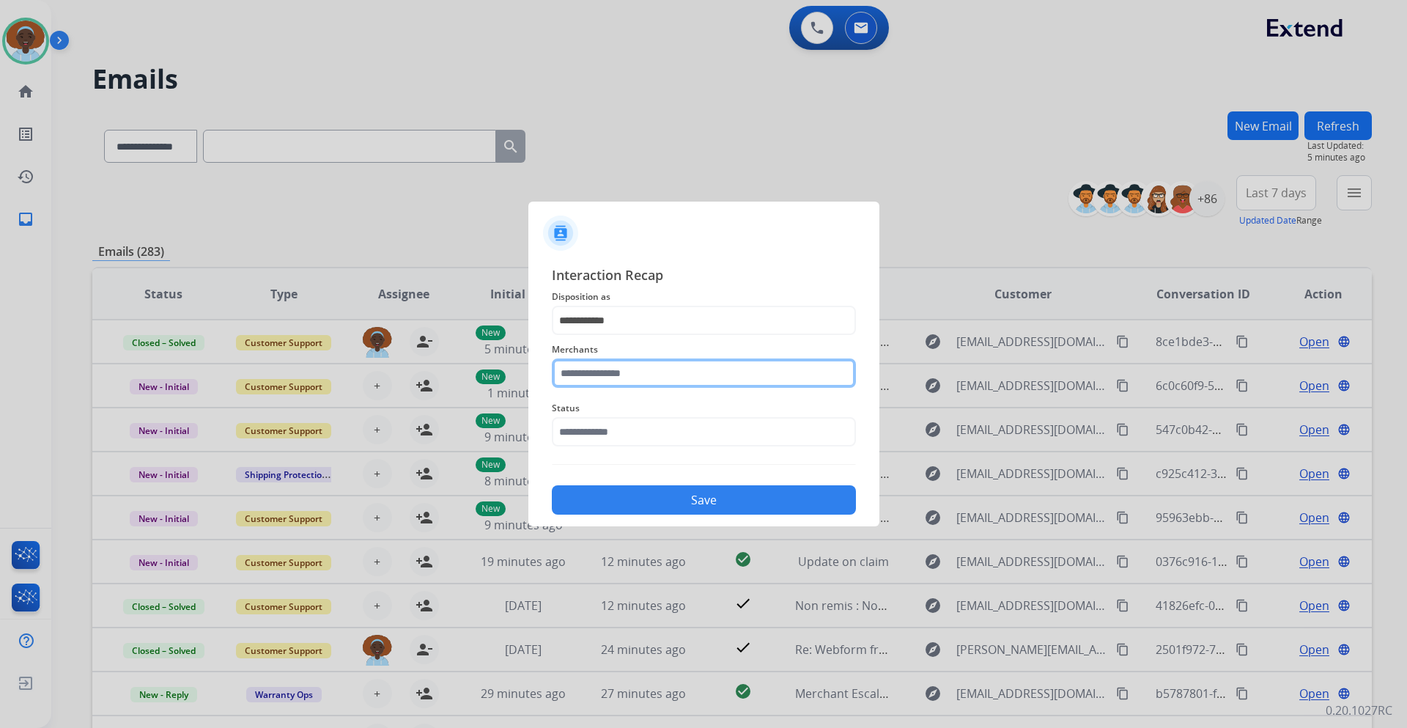
click at [623, 373] on input "text" at bounding box center [704, 372] width 304 height 29
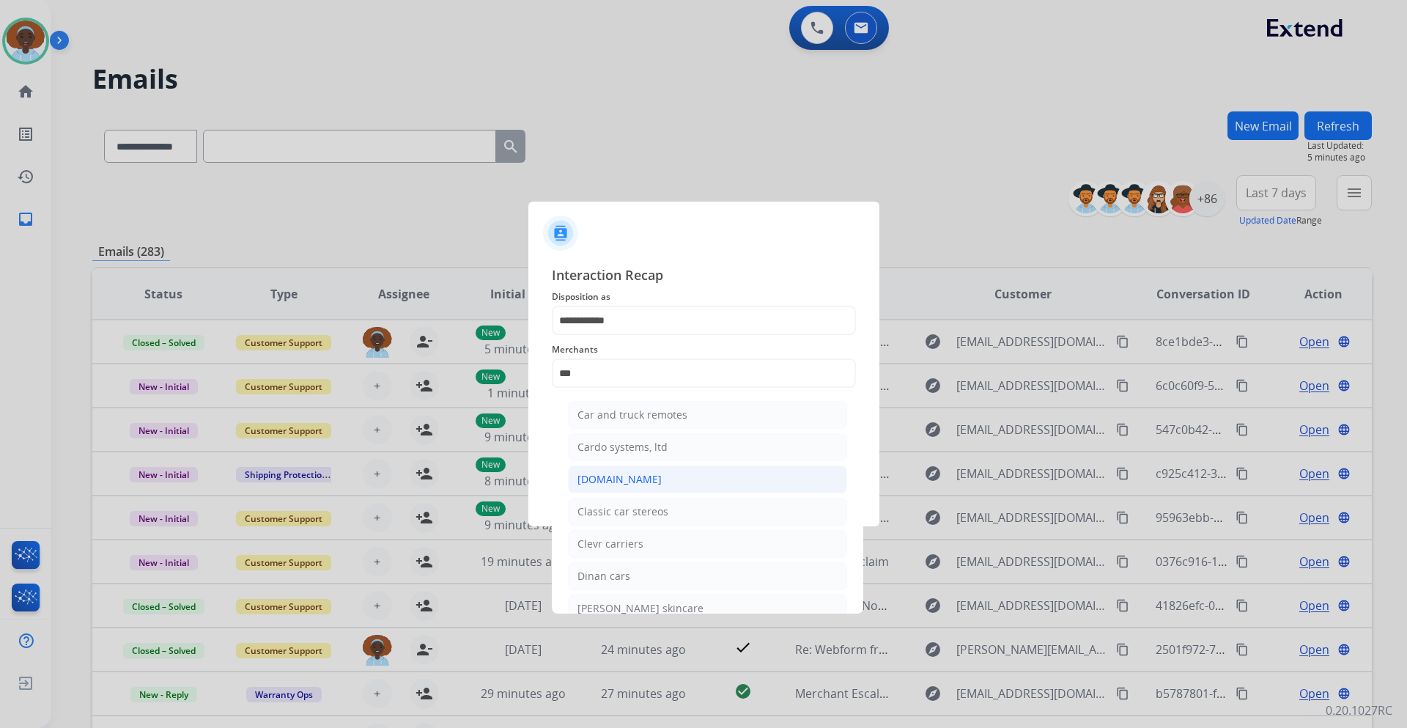
click at [656, 478] on li "[DOMAIN_NAME]" at bounding box center [707, 479] width 279 height 28
type input "**********"
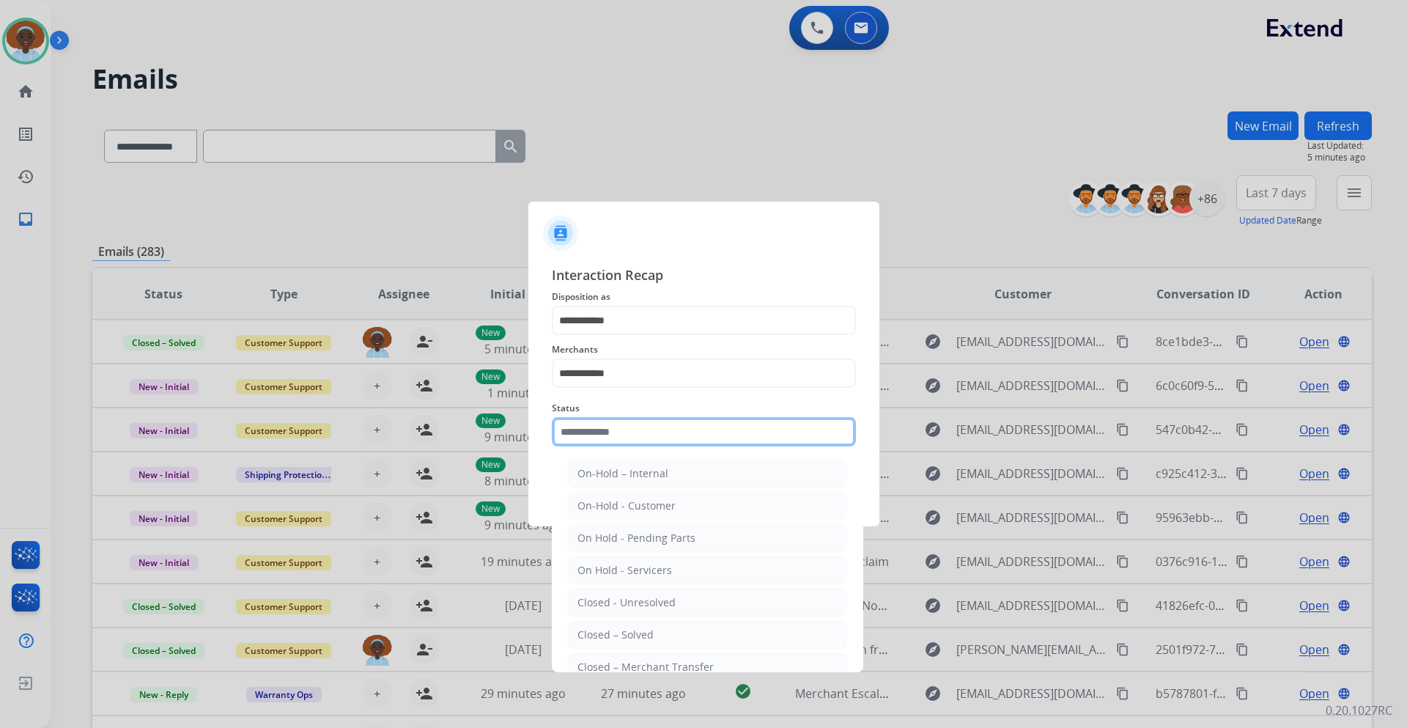
click at [653, 429] on input "text" at bounding box center [704, 431] width 304 height 29
click at [674, 628] on li "Closed – Solved" at bounding box center [707, 635] width 279 height 28
type input "**********"
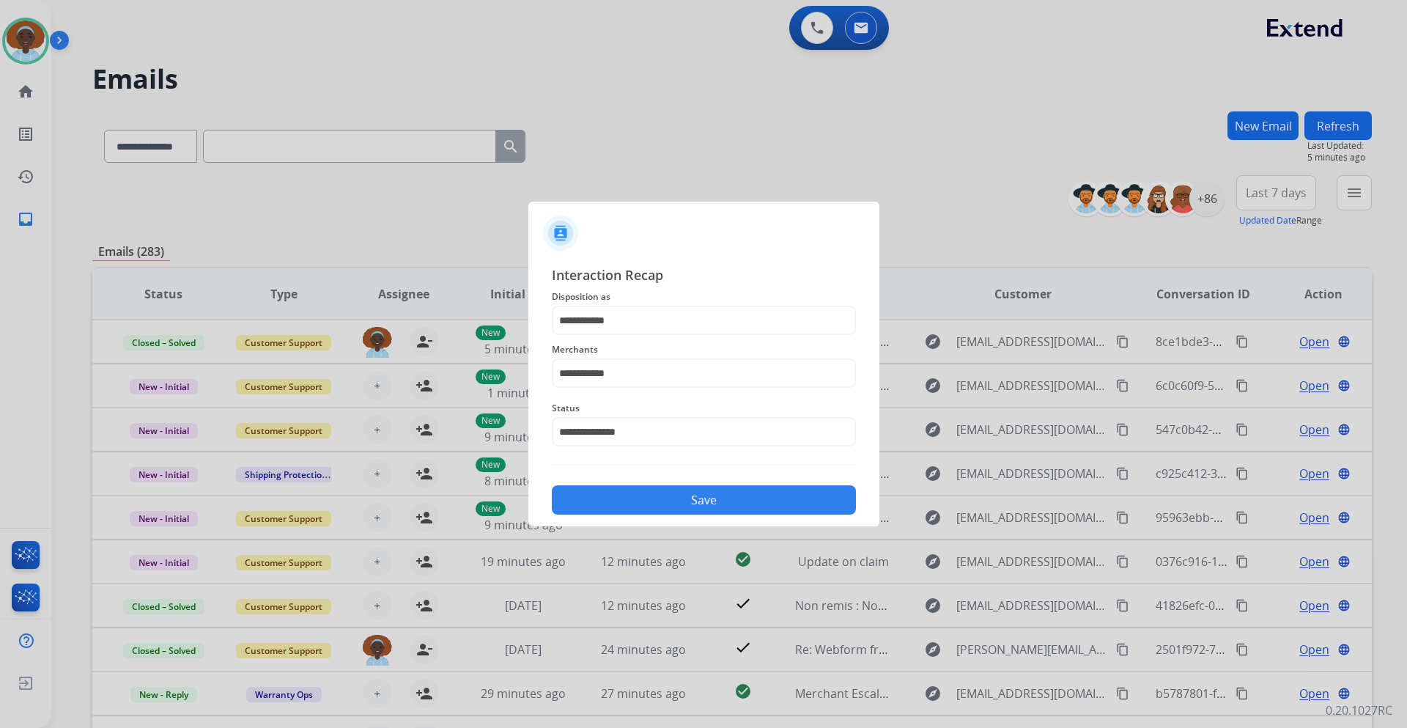
click at [678, 497] on button "Save" at bounding box center [704, 499] width 304 height 29
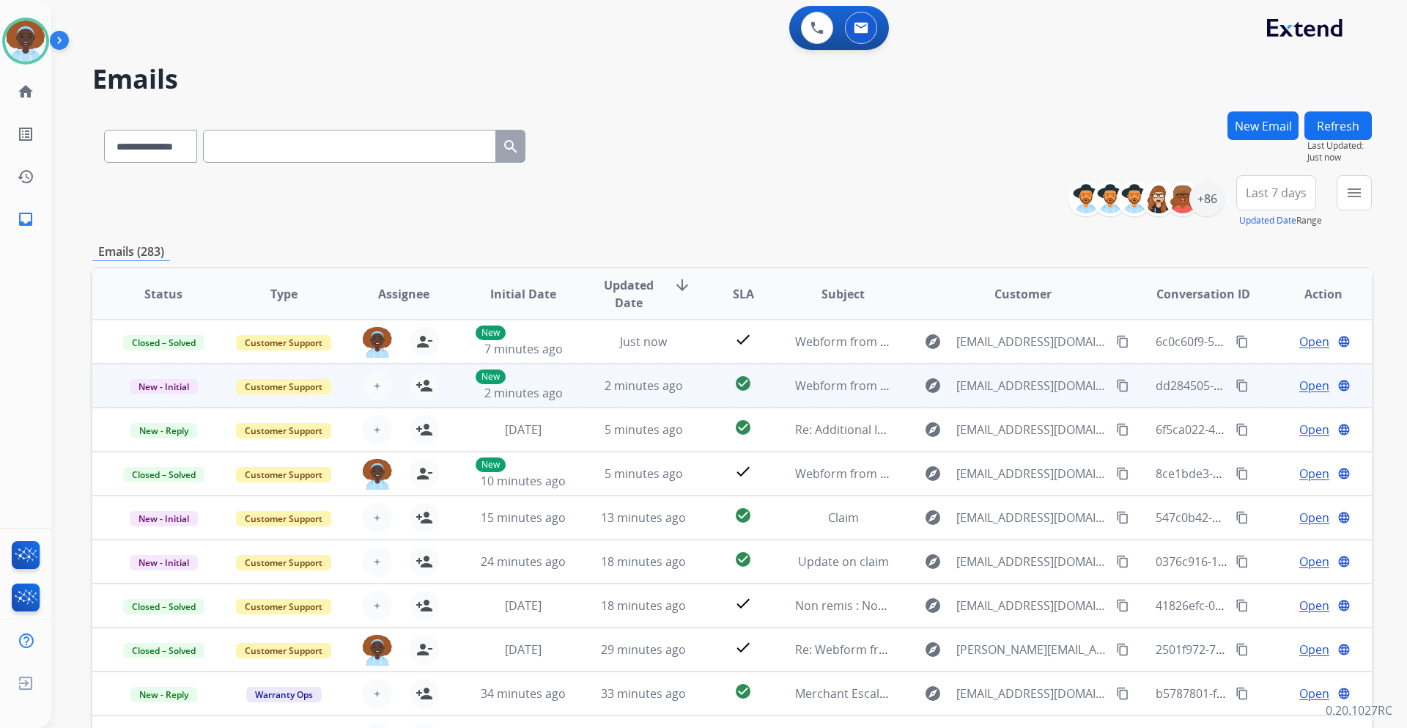
click at [1299, 389] on span "Open" at bounding box center [1314, 386] width 30 height 18
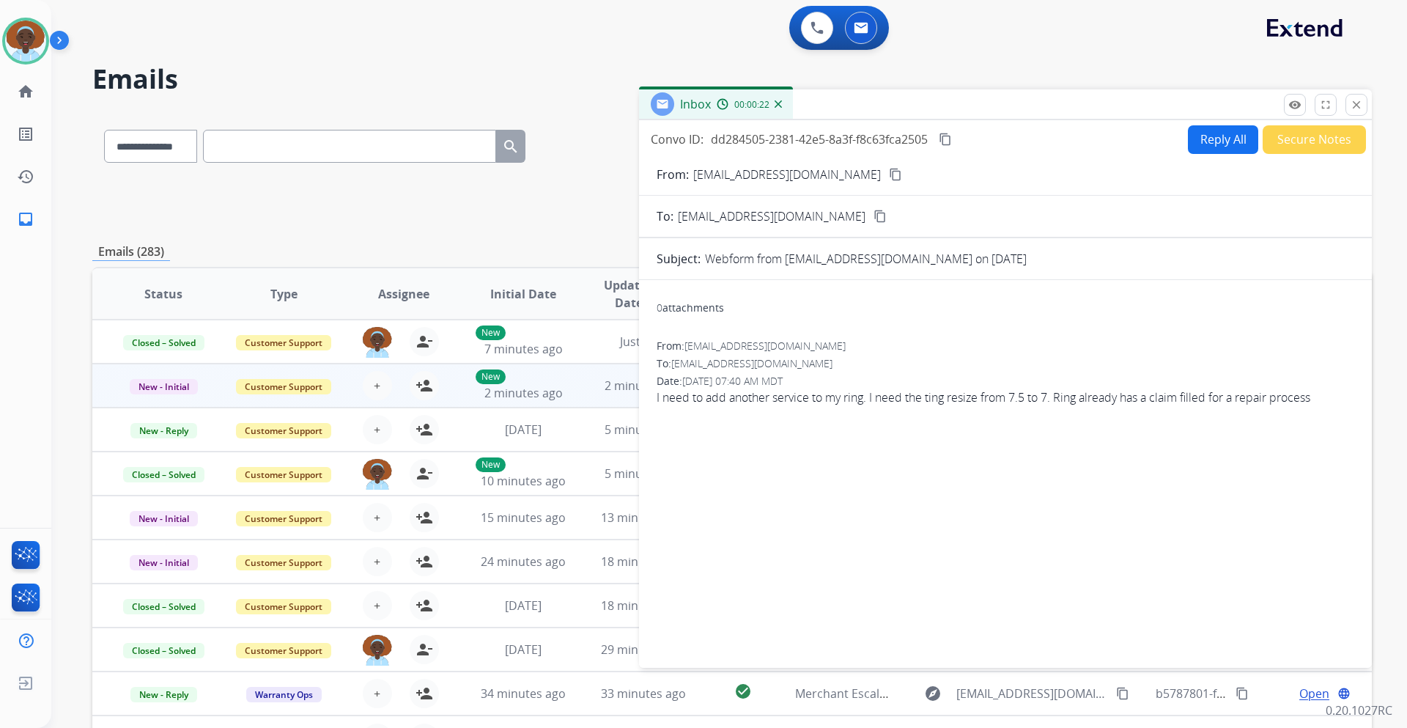
click at [1215, 144] on button "Reply All" at bounding box center [1223, 139] width 70 height 29
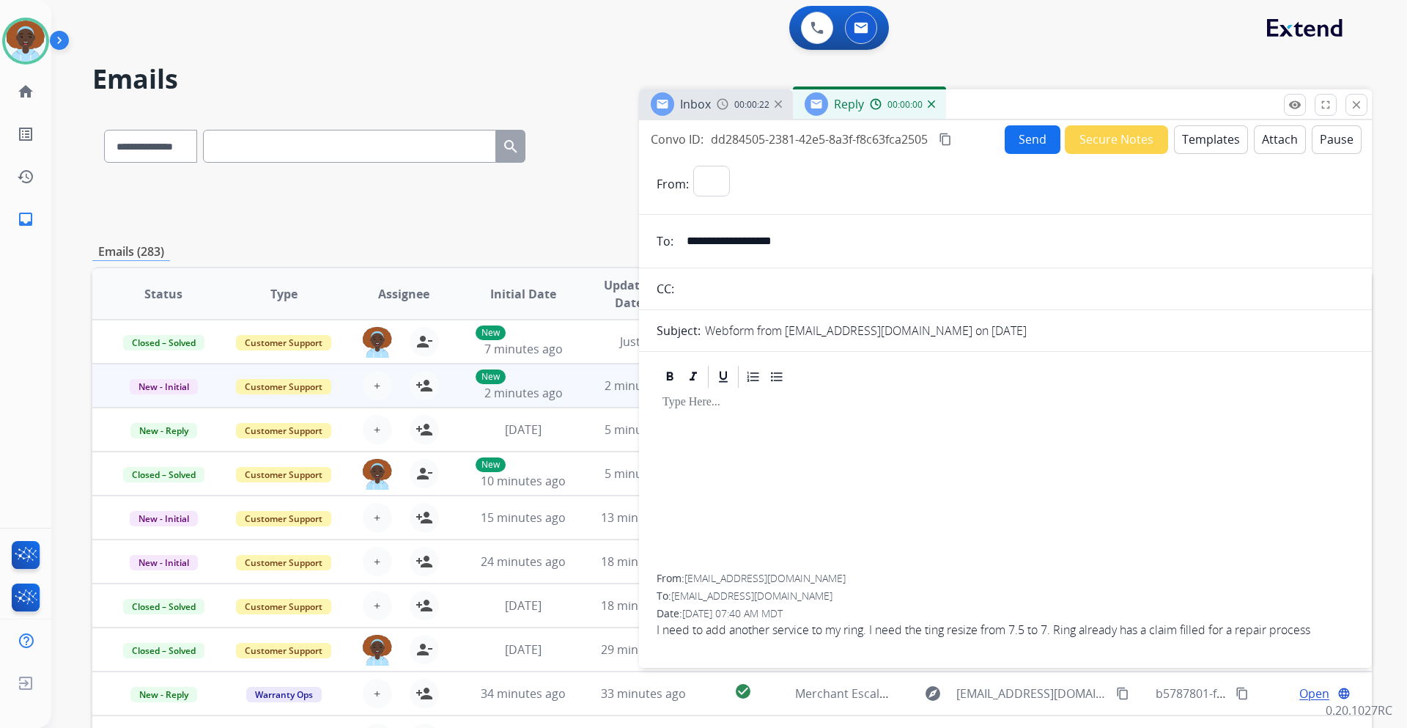
select select "**********"
click at [1355, 98] on mat-icon "close" at bounding box center [1356, 104] width 13 height 13
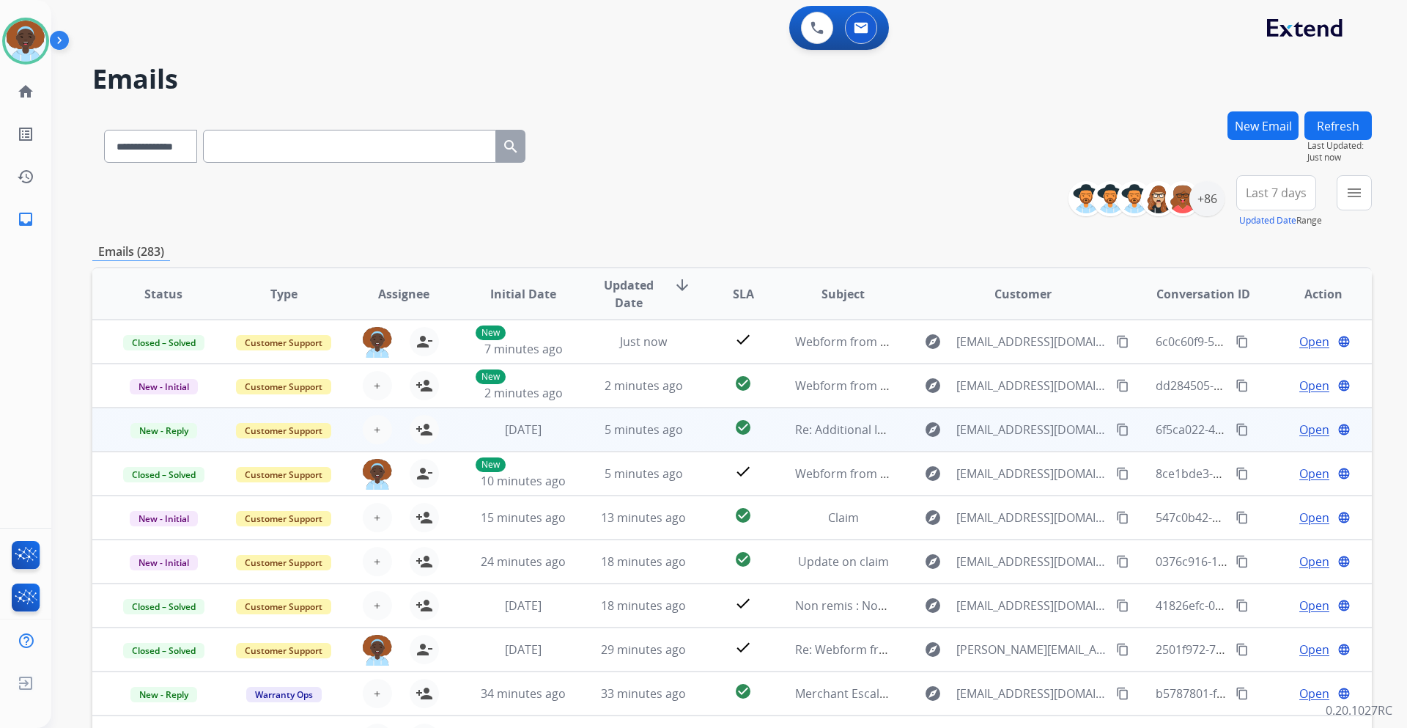
click at [1299, 429] on span "Open" at bounding box center [1314, 430] width 30 height 18
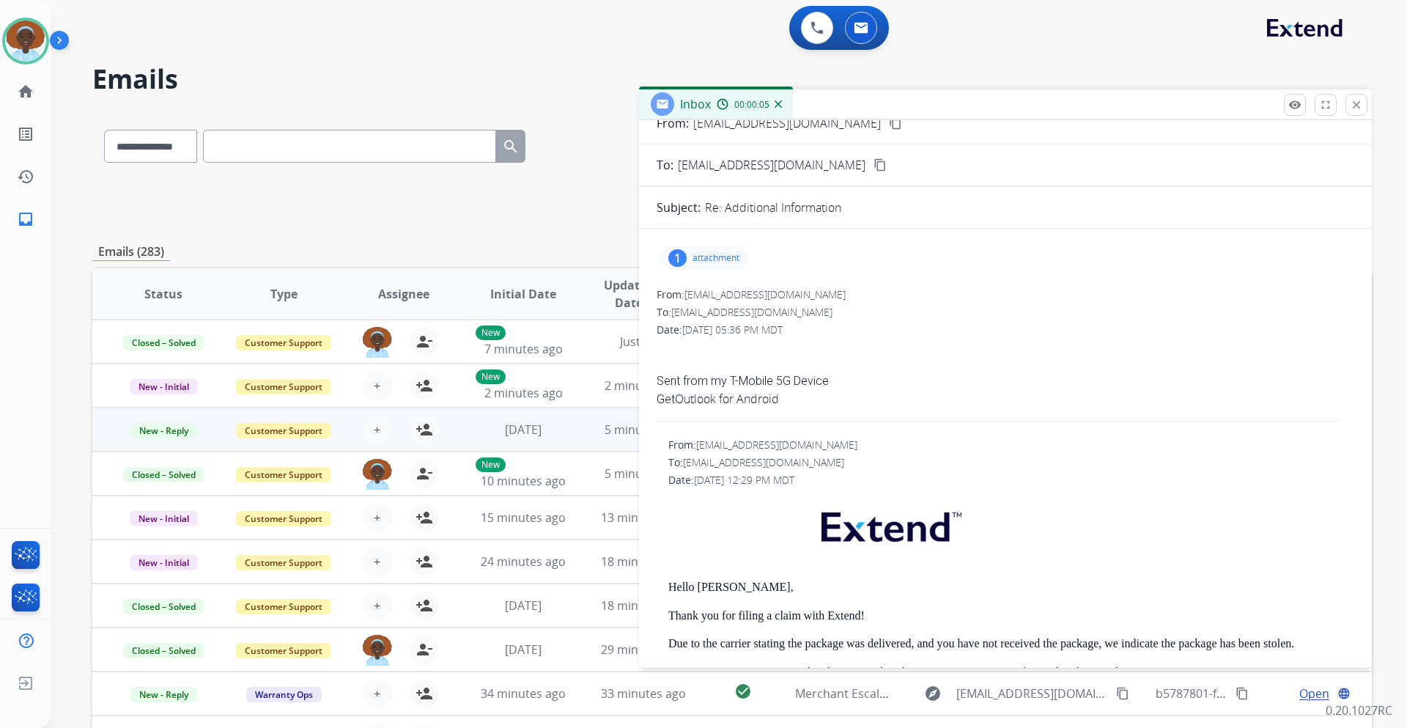
scroll to position [39, 0]
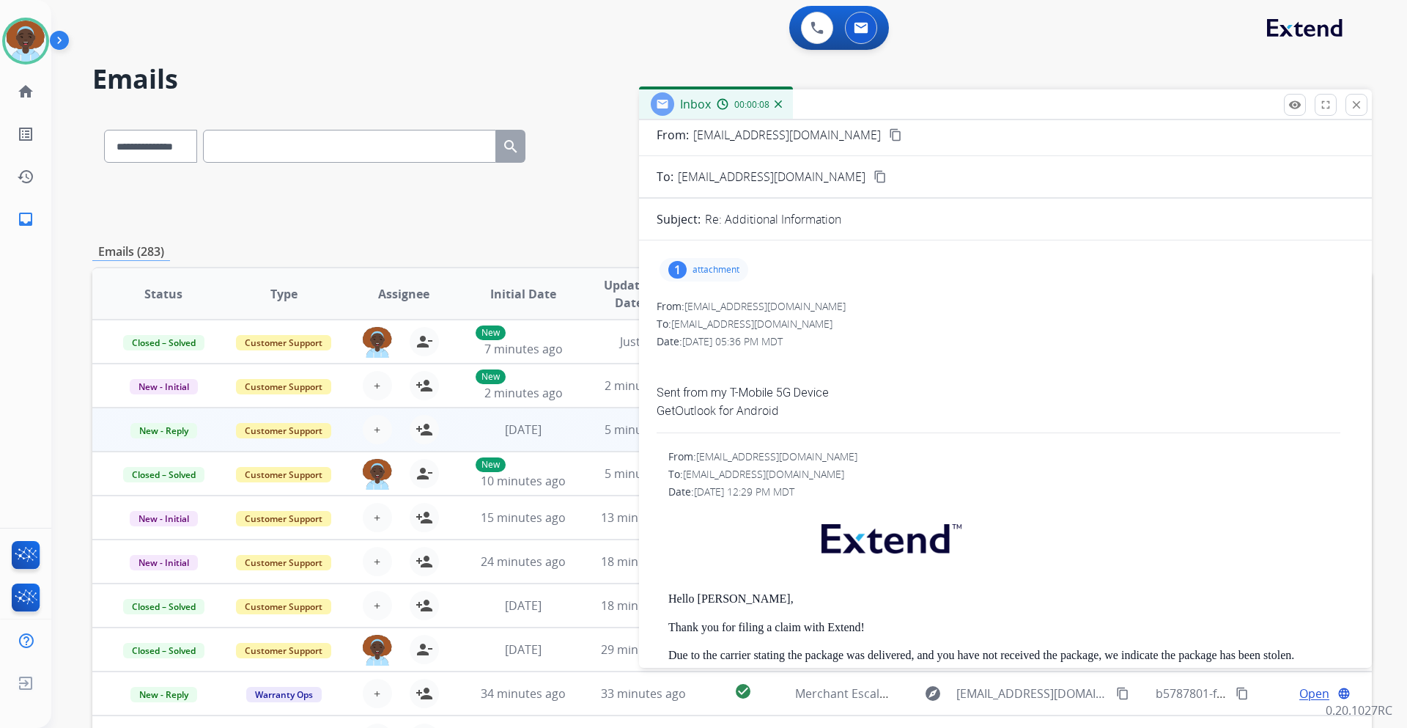
click at [681, 262] on div "1" at bounding box center [677, 270] width 18 height 18
click at [709, 311] on div at bounding box center [707, 306] width 73 height 51
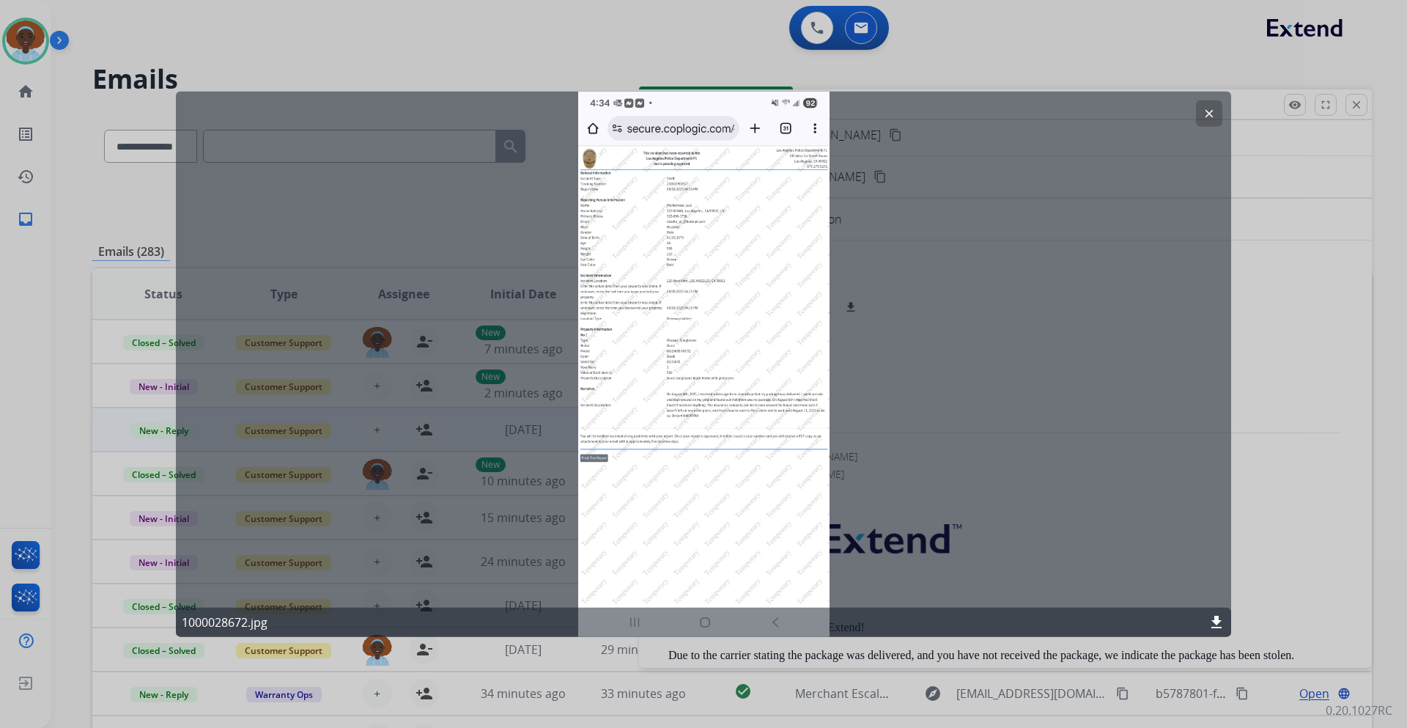
click at [1213, 111] on mat-icon "clear" at bounding box center [1208, 112] width 13 height 13
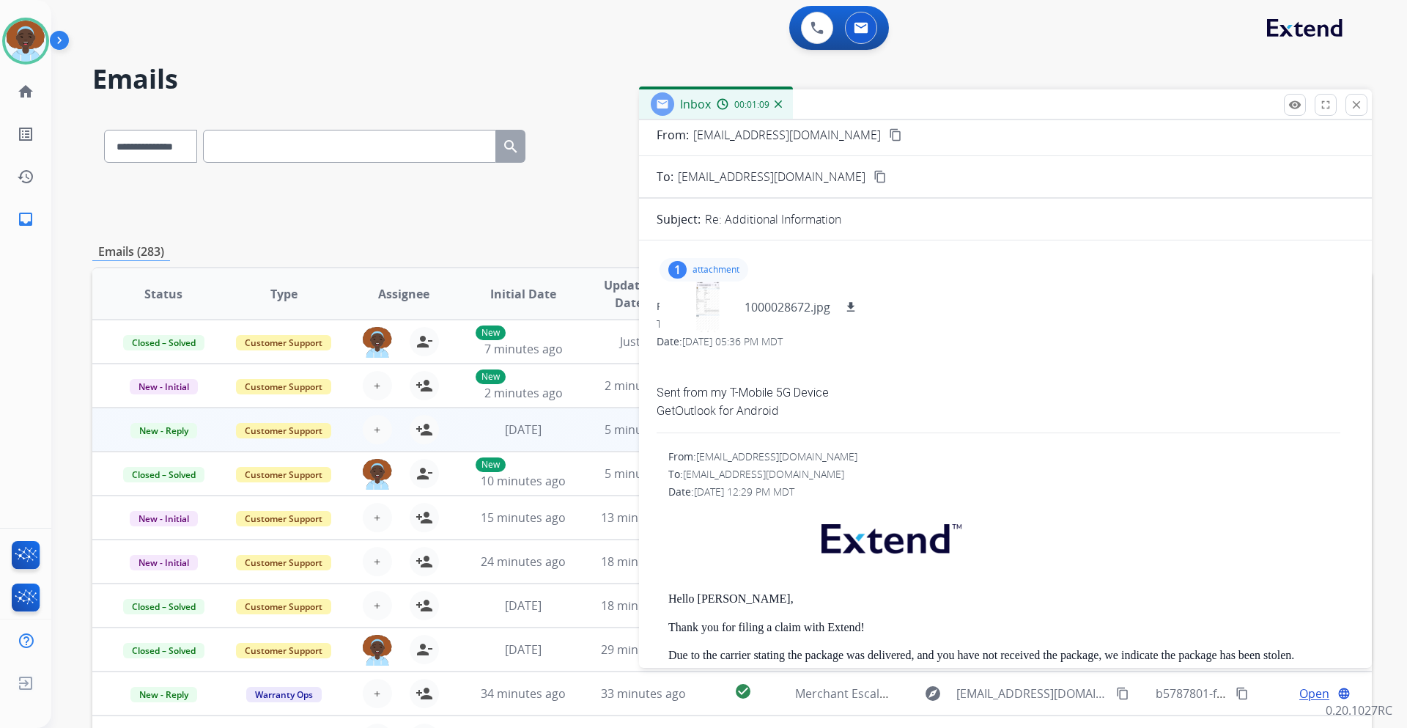
scroll to position [0, 0]
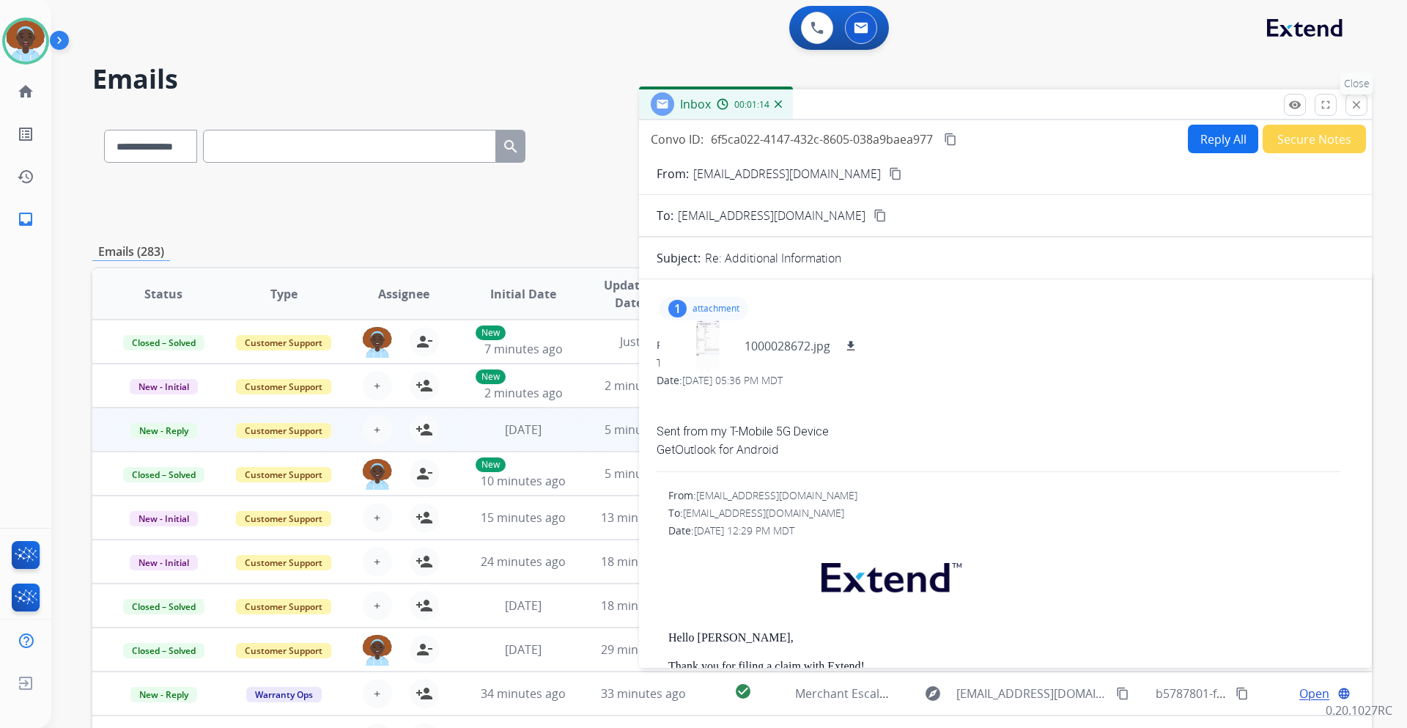
click at [1360, 107] on mat-icon "close" at bounding box center [1356, 104] width 13 height 13
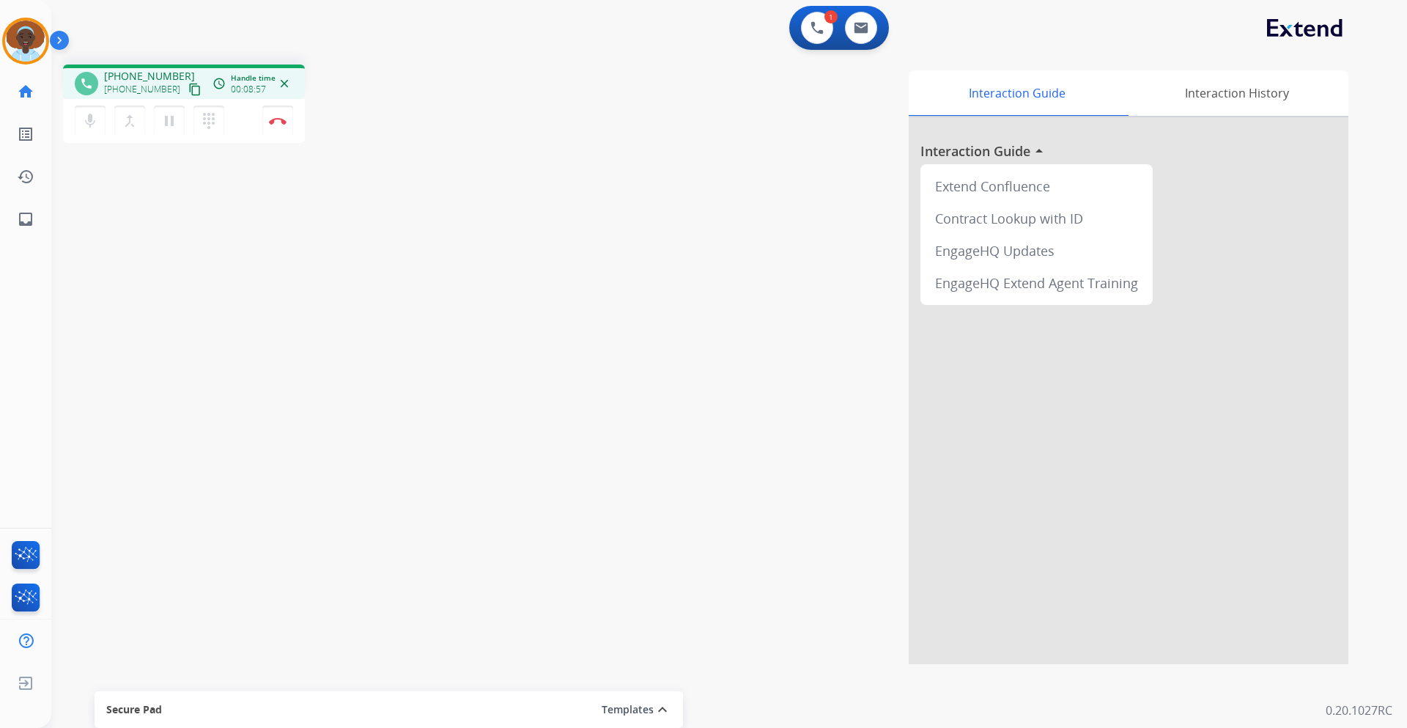
click at [286, 86] on mat-icon "close" at bounding box center [284, 83] width 13 height 13
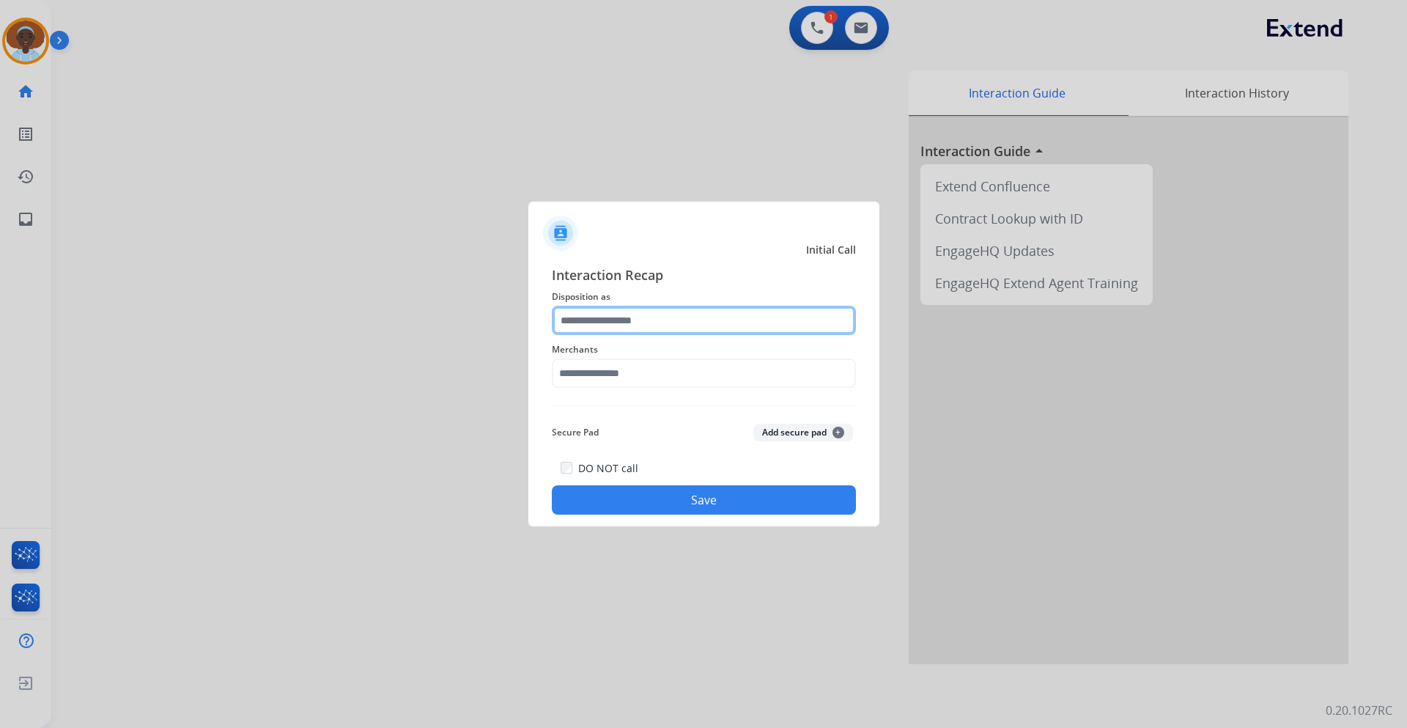
click at [665, 317] on input "text" at bounding box center [704, 320] width 304 height 29
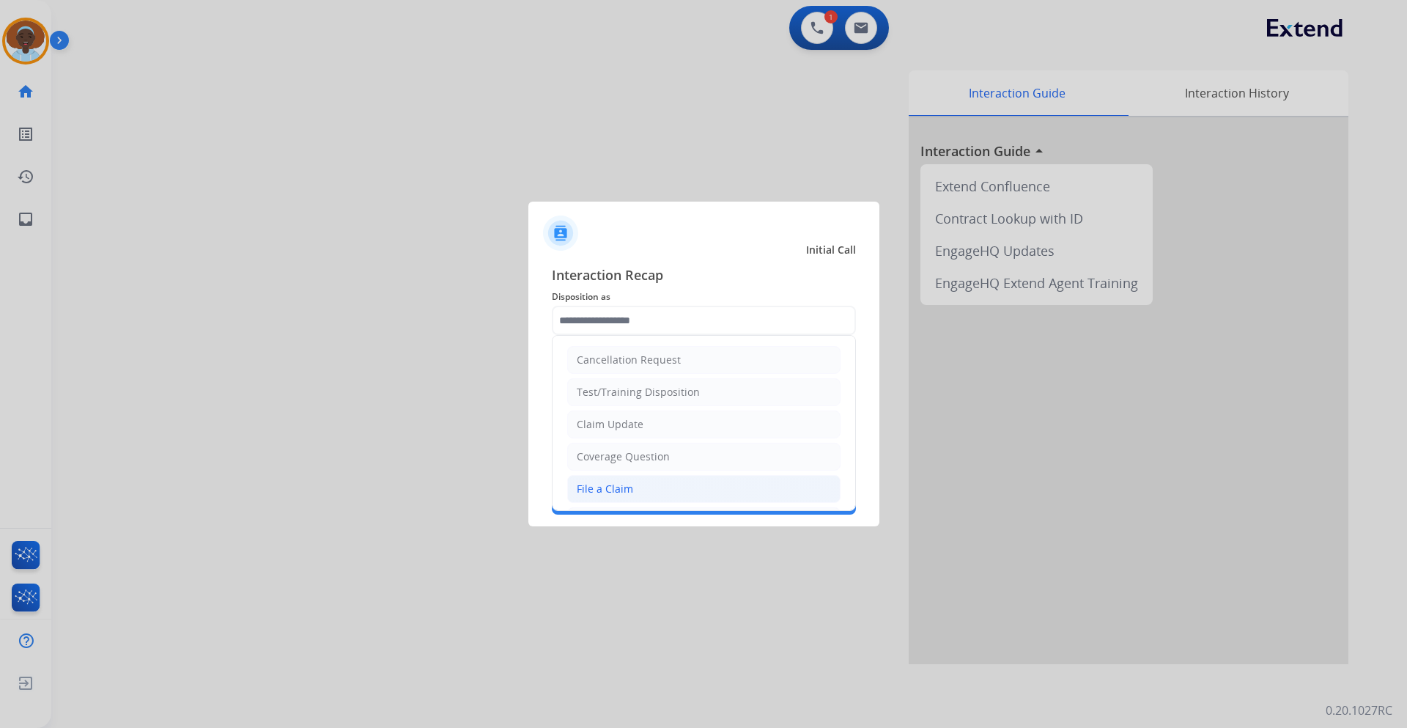
click at [665, 488] on li "File a Claim" at bounding box center [703, 489] width 273 height 28
type input "**********"
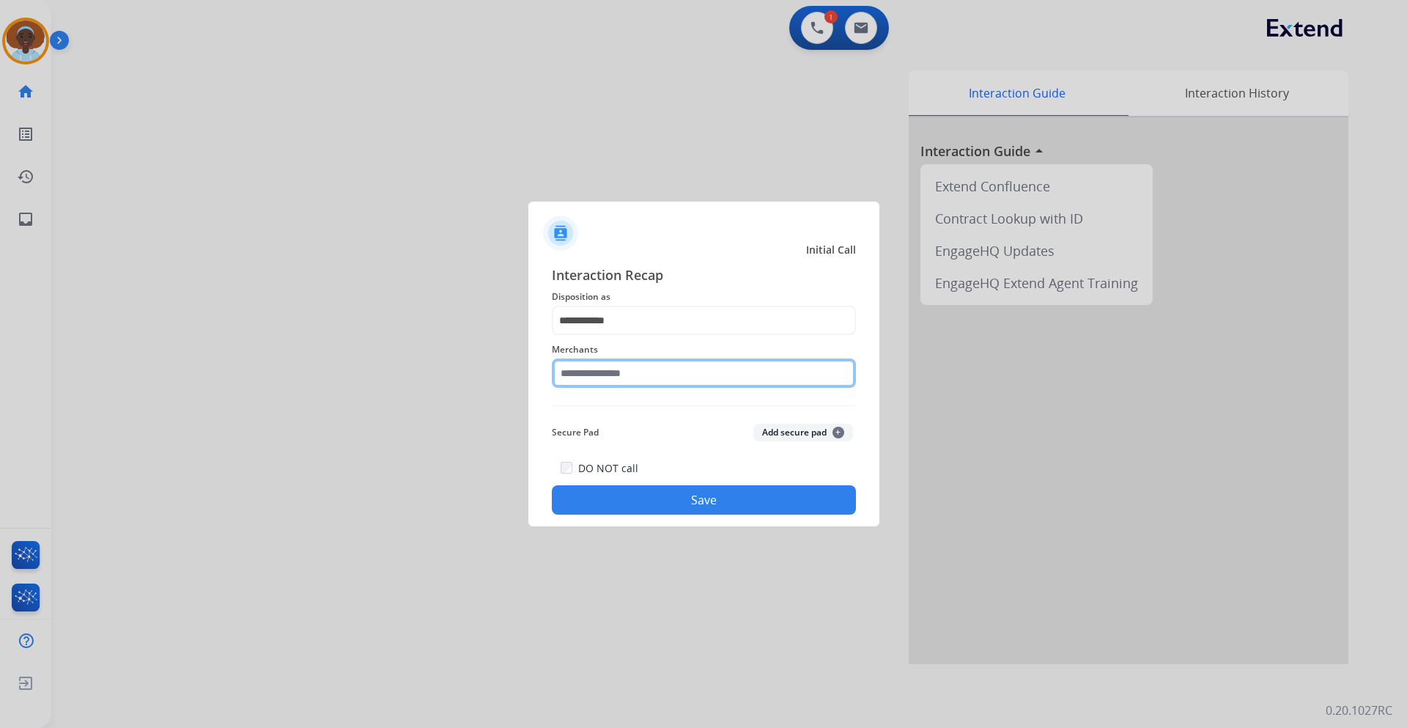
click at [655, 372] on input "text" at bounding box center [704, 372] width 304 height 29
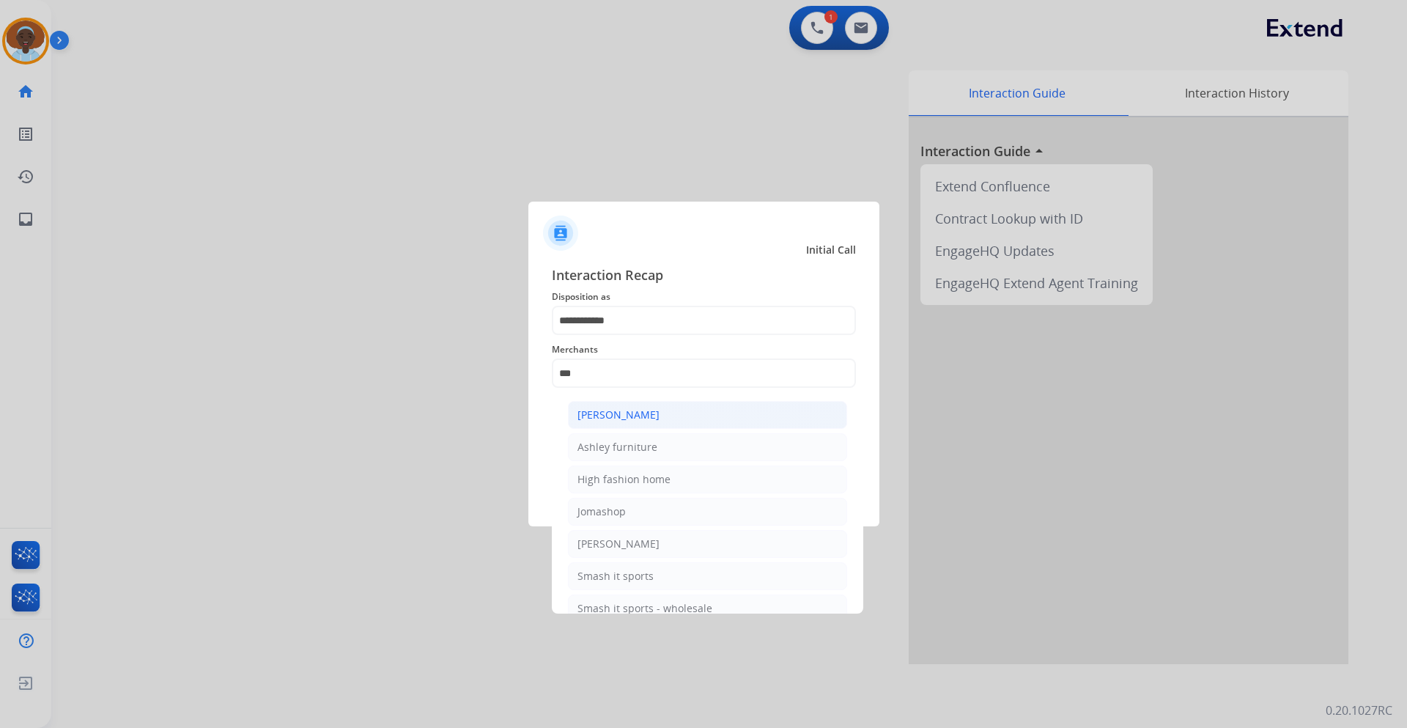
click at [654, 411] on div "[PERSON_NAME]" at bounding box center [618, 414] width 82 height 15
type input "**********"
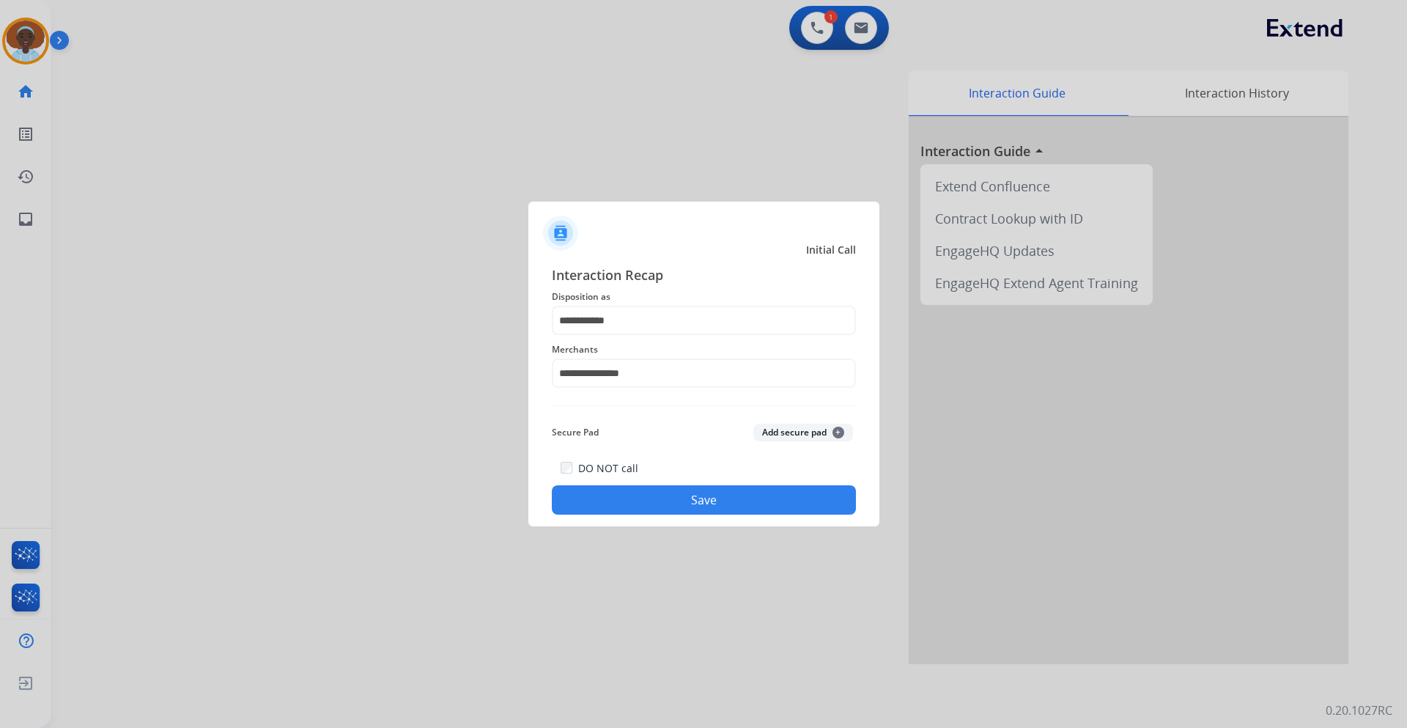
click at [701, 495] on button "Save" at bounding box center [704, 499] width 304 height 29
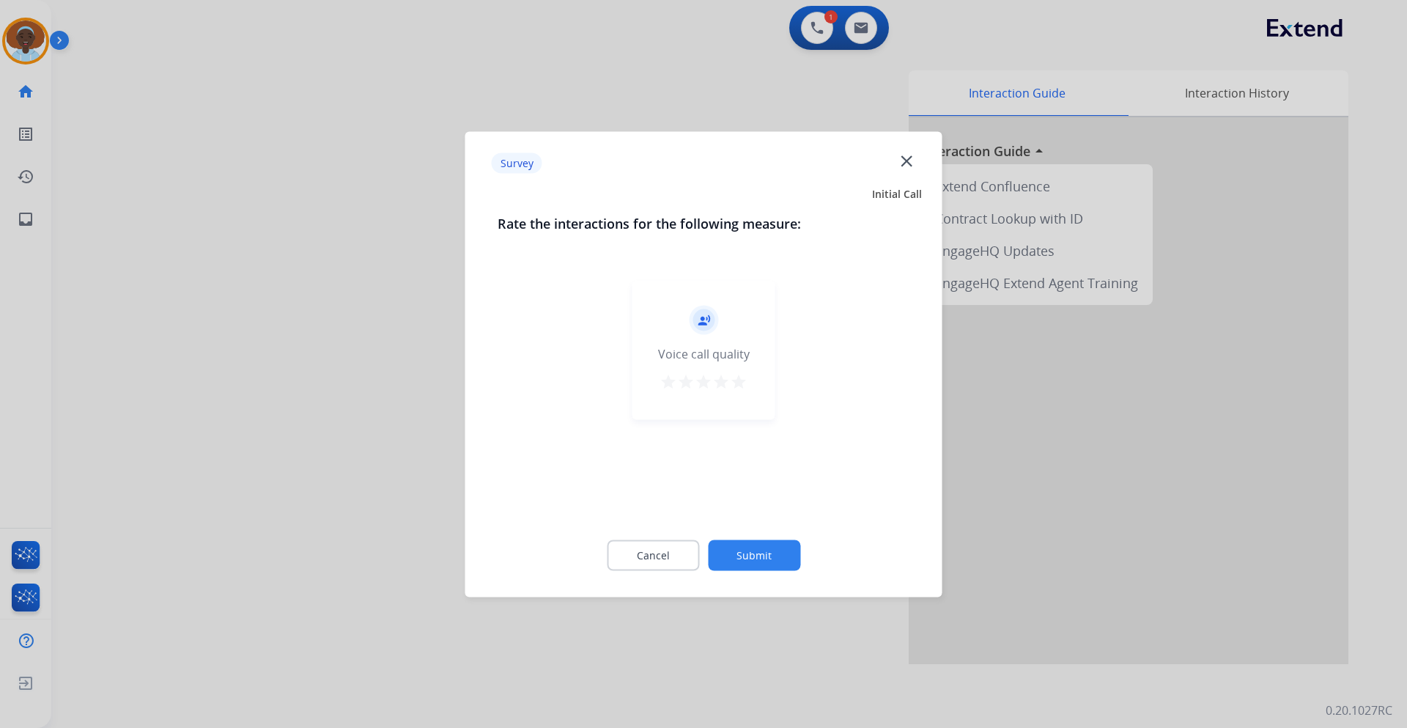
click at [739, 382] on mat-icon "star" at bounding box center [739, 381] width 18 height 18
click at [757, 561] on button "Submit" at bounding box center [754, 554] width 92 height 31
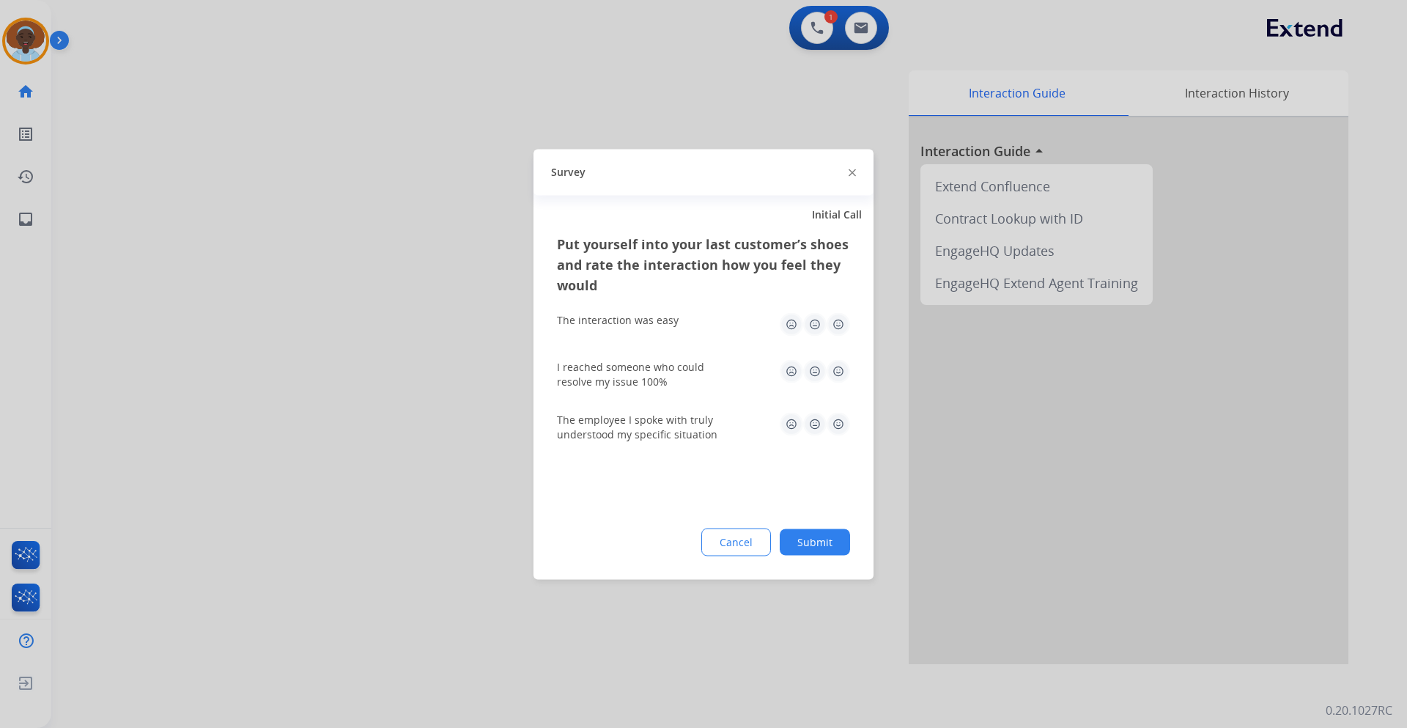
click at [841, 369] on img at bounding box center [837, 370] width 23 height 23
drag, startPoint x: 840, startPoint y: 423, endPoint x: 835, endPoint y: 391, distance: 32.6
click at [839, 423] on img at bounding box center [837, 423] width 23 height 23
drag, startPoint x: 835, startPoint y: 322, endPoint x: 842, endPoint y: 382, distance: 59.7
click at [835, 322] on img at bounding box center [837, 323] width 23 height 23
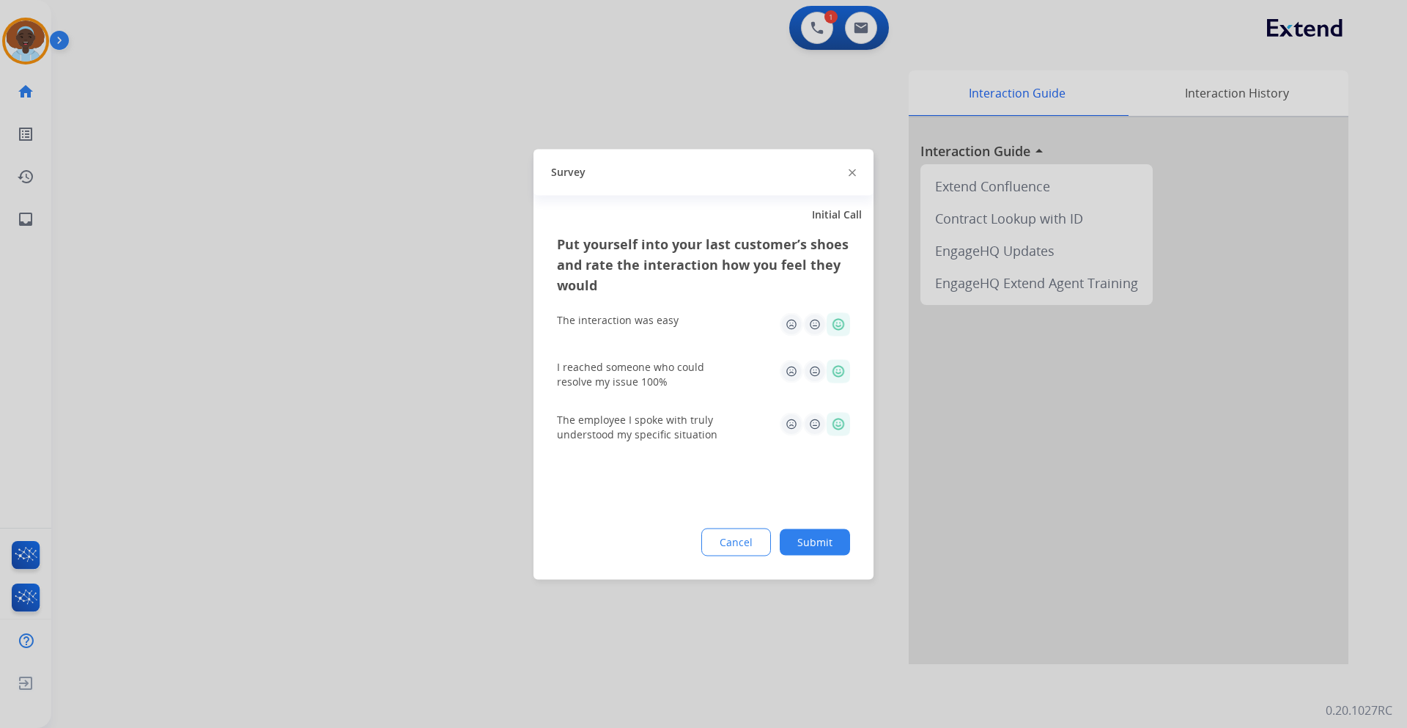
click at [816, 542] on button "Submit" at bounding box center [815, 541] width 70 height 26
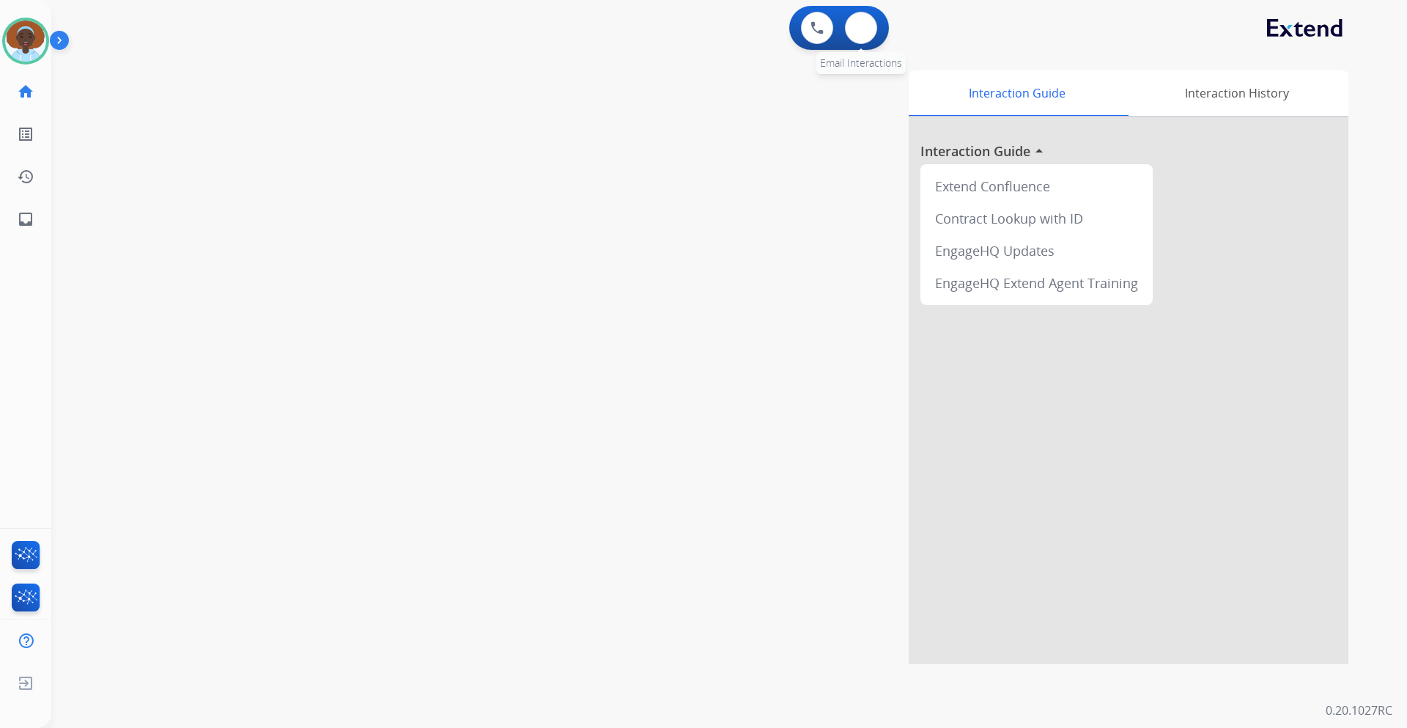
click at [843, 28] on div "0 Email Interactions" at bounding box center [861, 28] width 44 height 32
click at [859, 32] on img at bounding box center [861, 28] width 15 height 12
select select "**********"
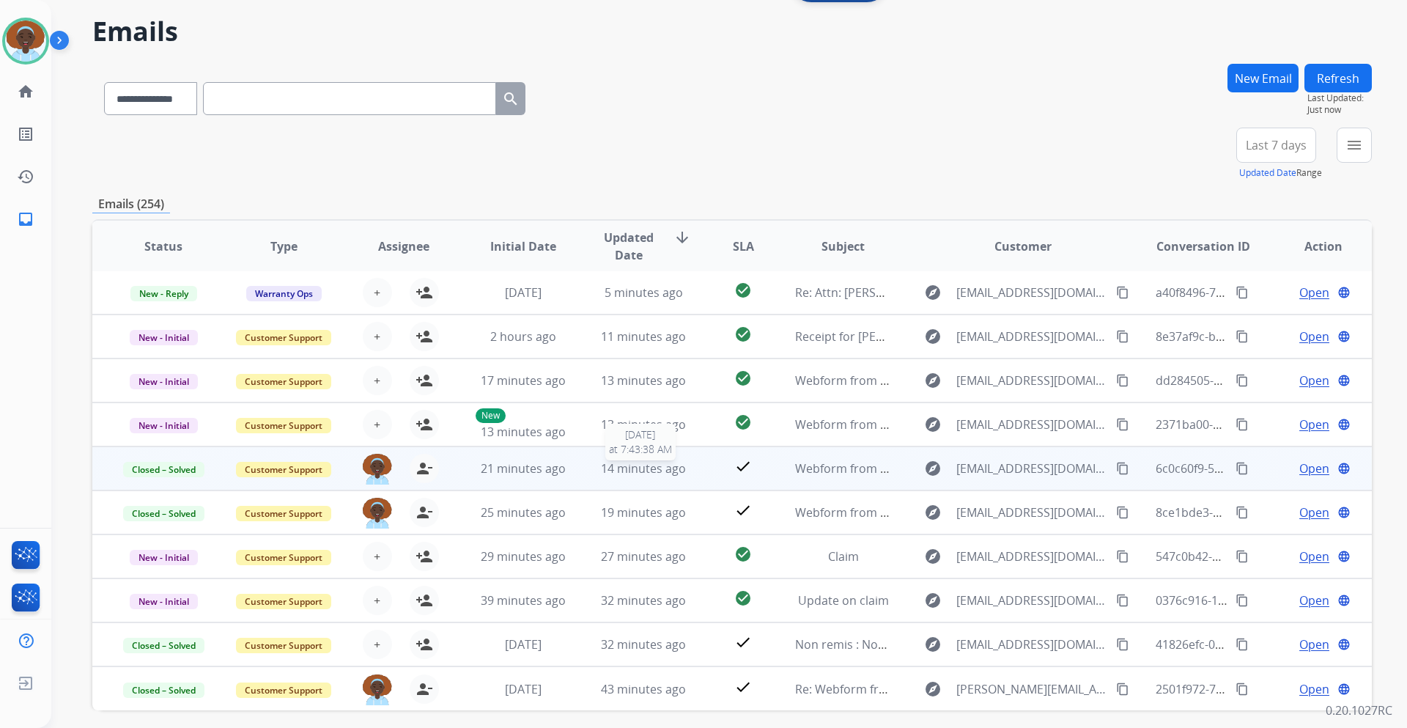
scroll to position [106, 0]
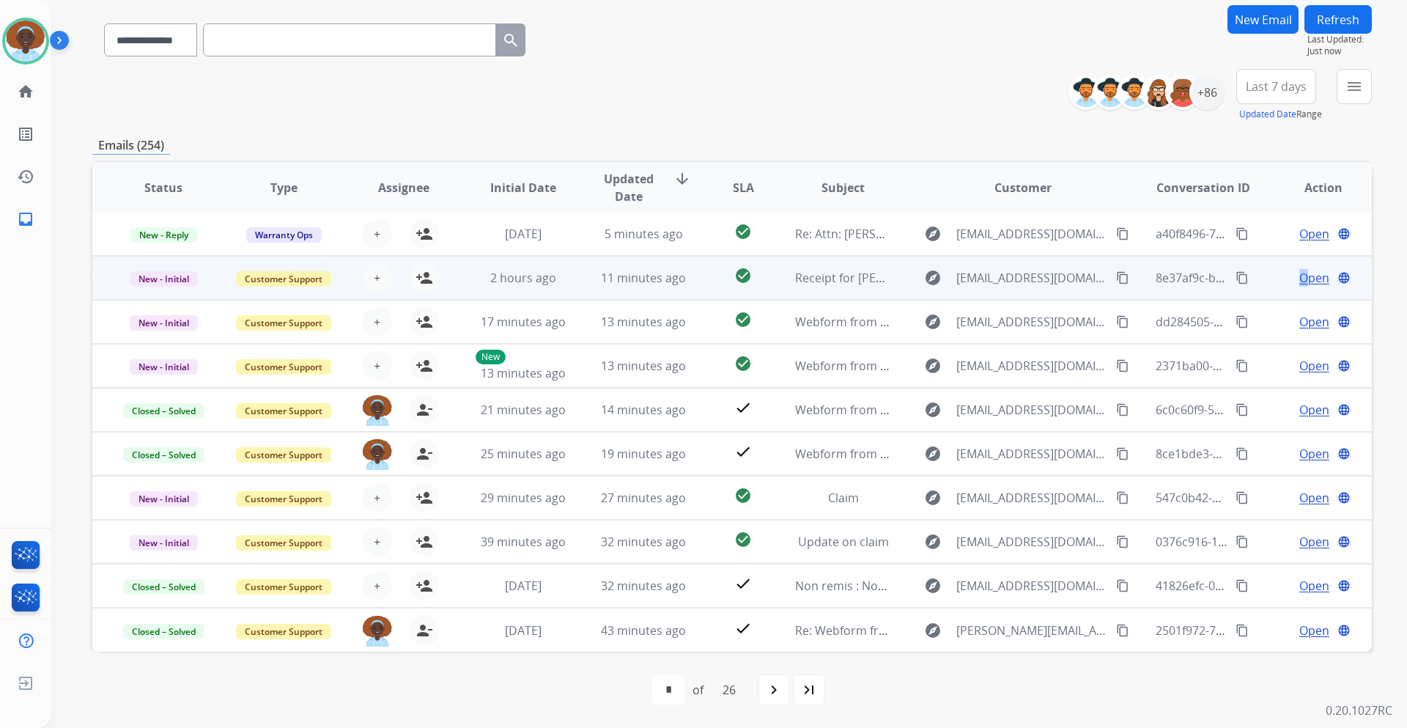
click at [1299, 278] on span "Open" at bounding box center [1314, 278] width 30 height 18
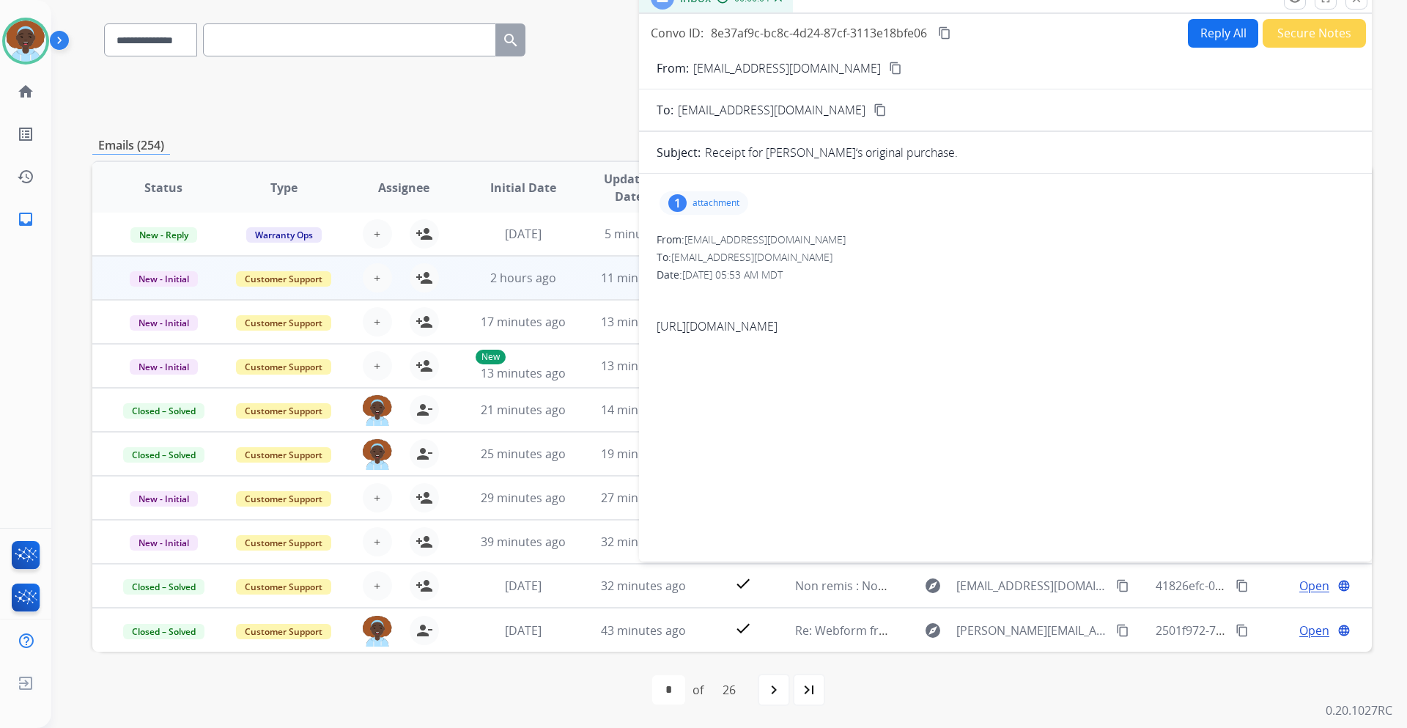
click at [672, 199] on div "1" at bounding box center [677, 203] width 18 height 18
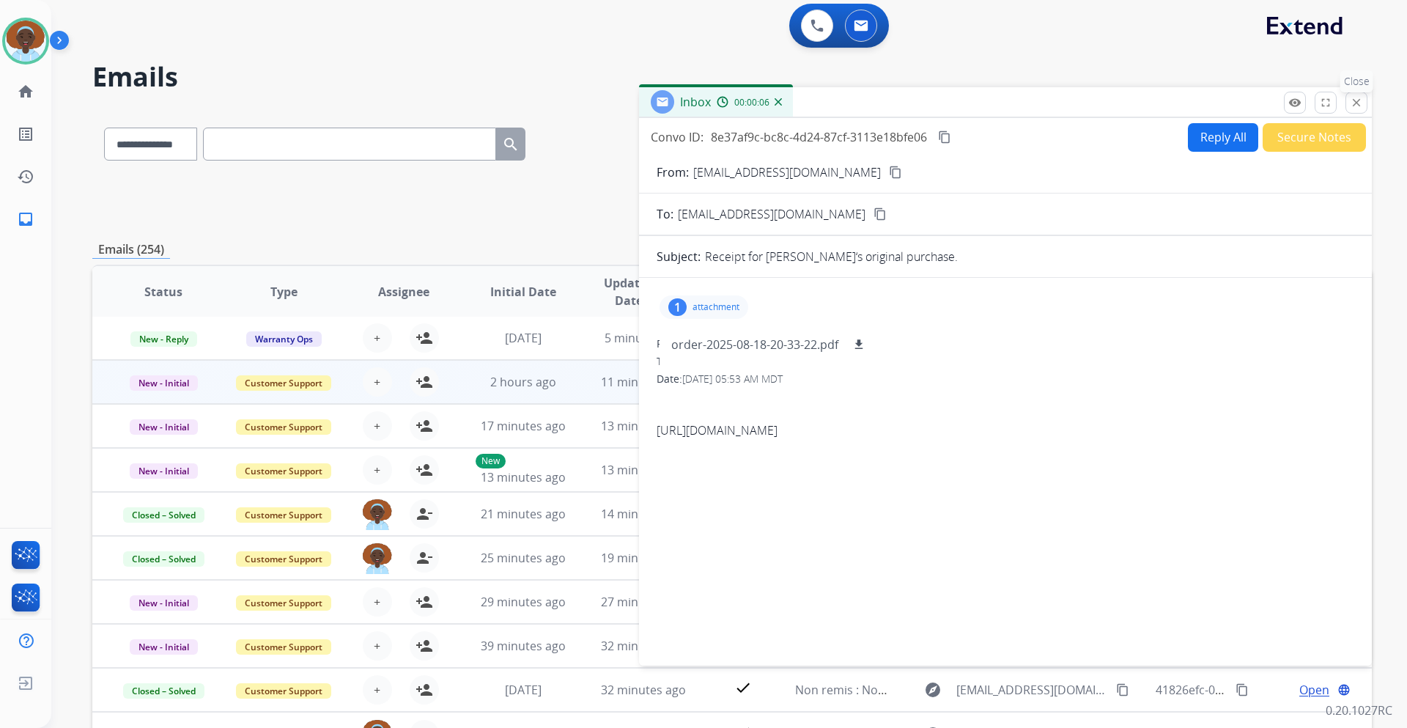
scroll to position [0, 0]
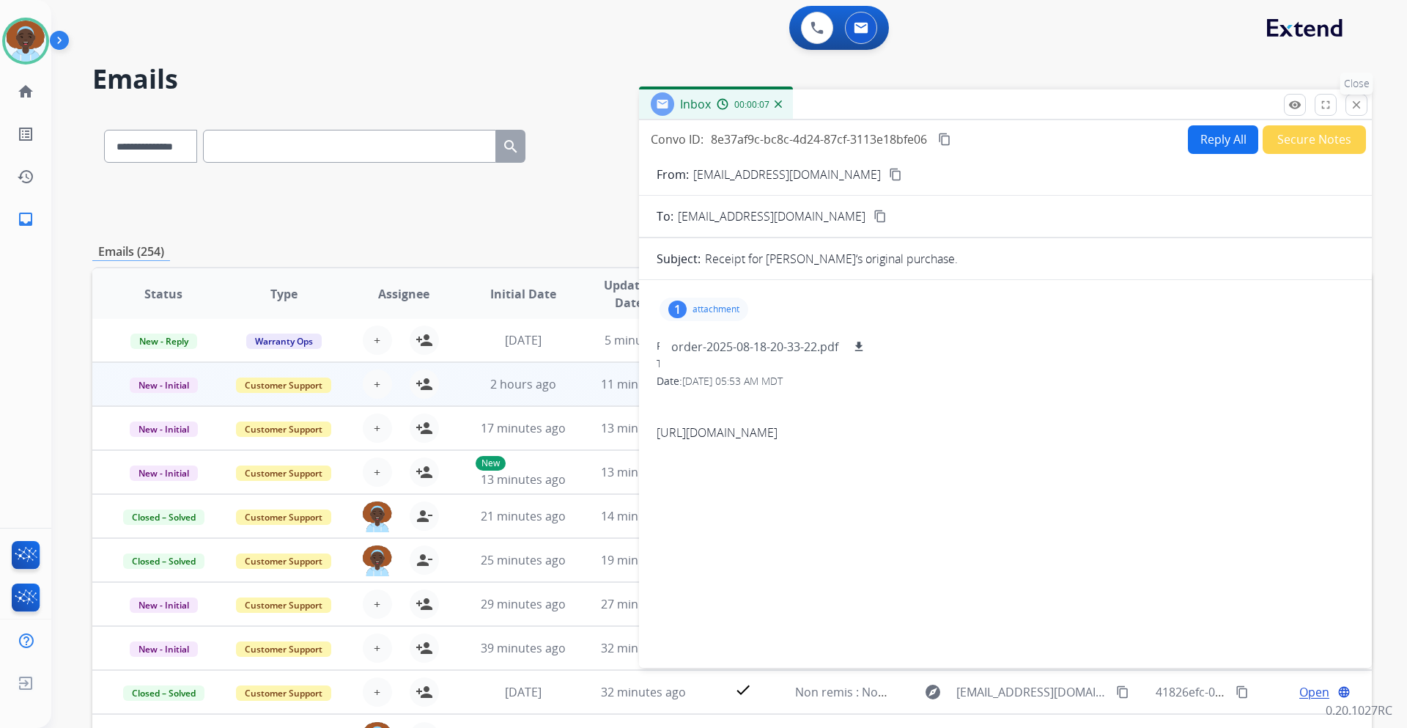
click at [1355, 114] on button "close Close" at bounding box center [1356, 105] width 22 height 22
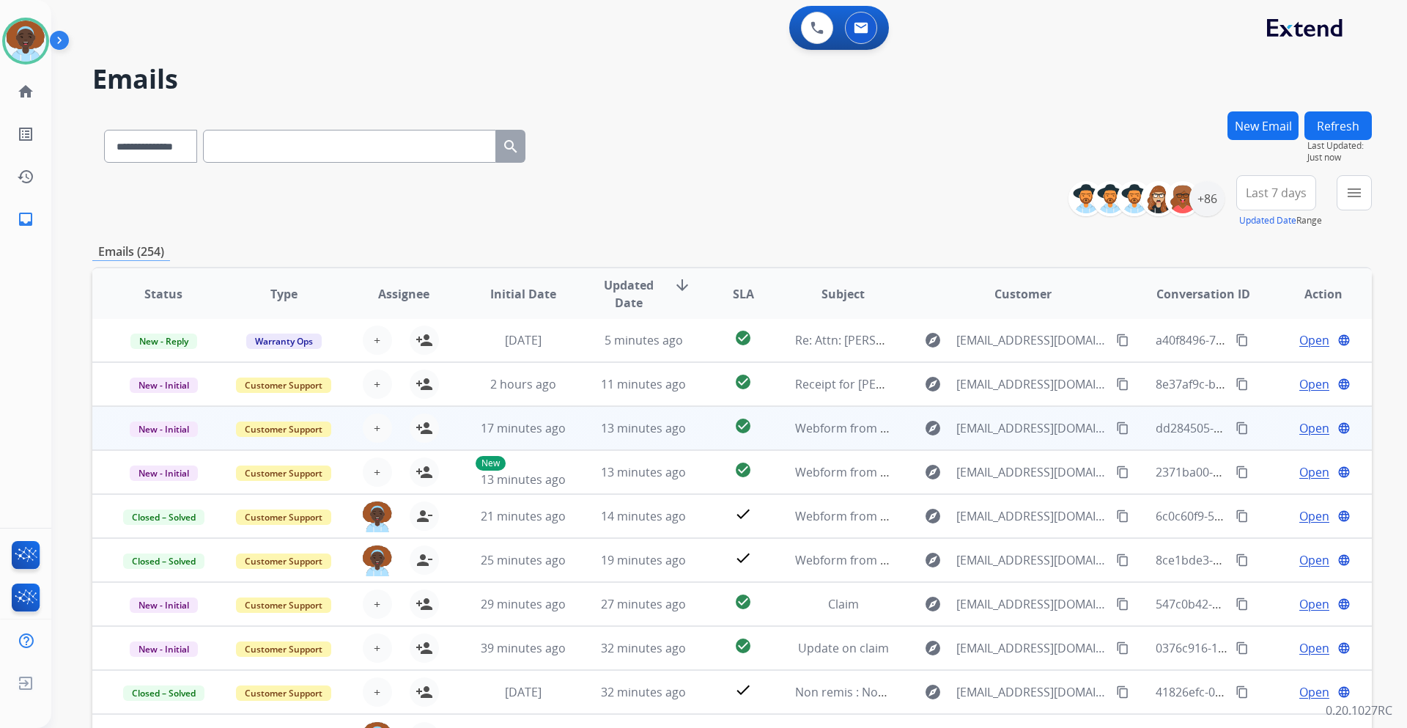
click at [1299, 422] on span "Open" at bounding box center [1314, 428] width 30 height 18
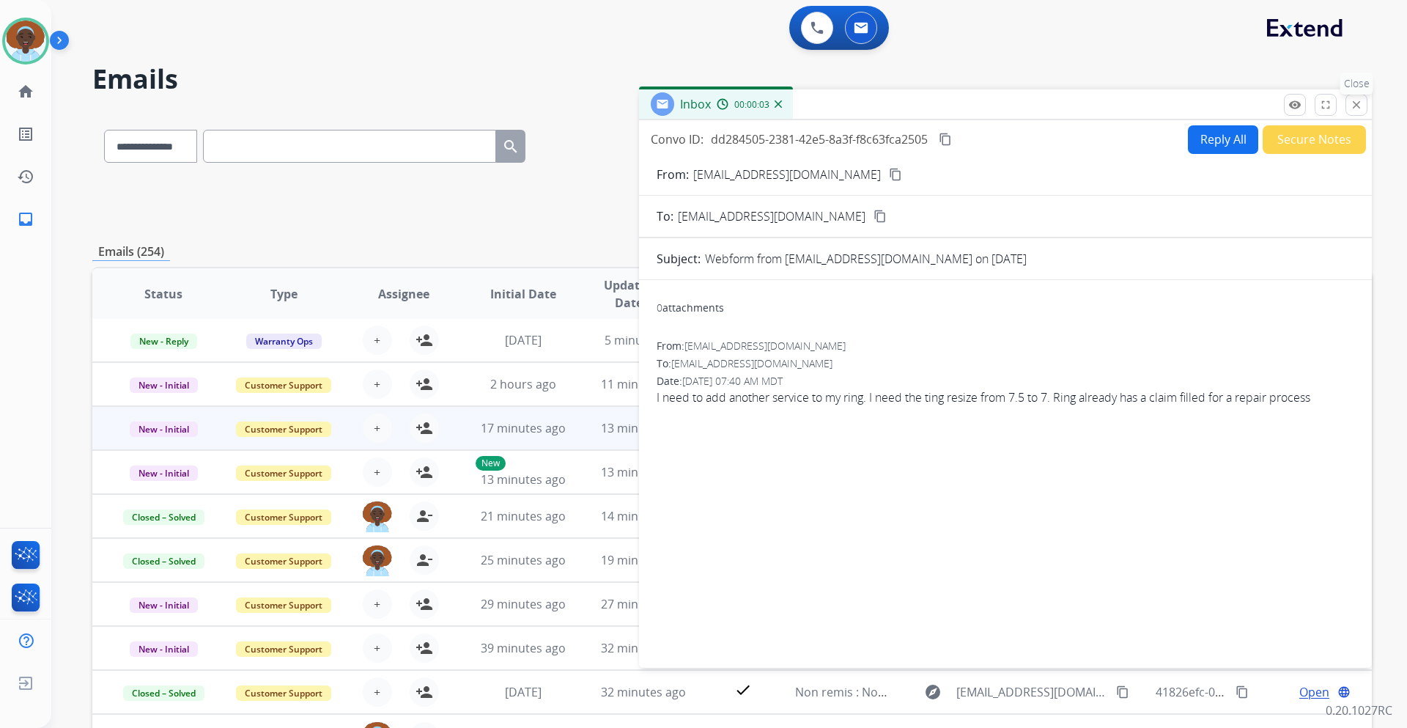
click at [1358, 101] on mat-icon "close" at bounding box center [1356, 104] width 13 height 13
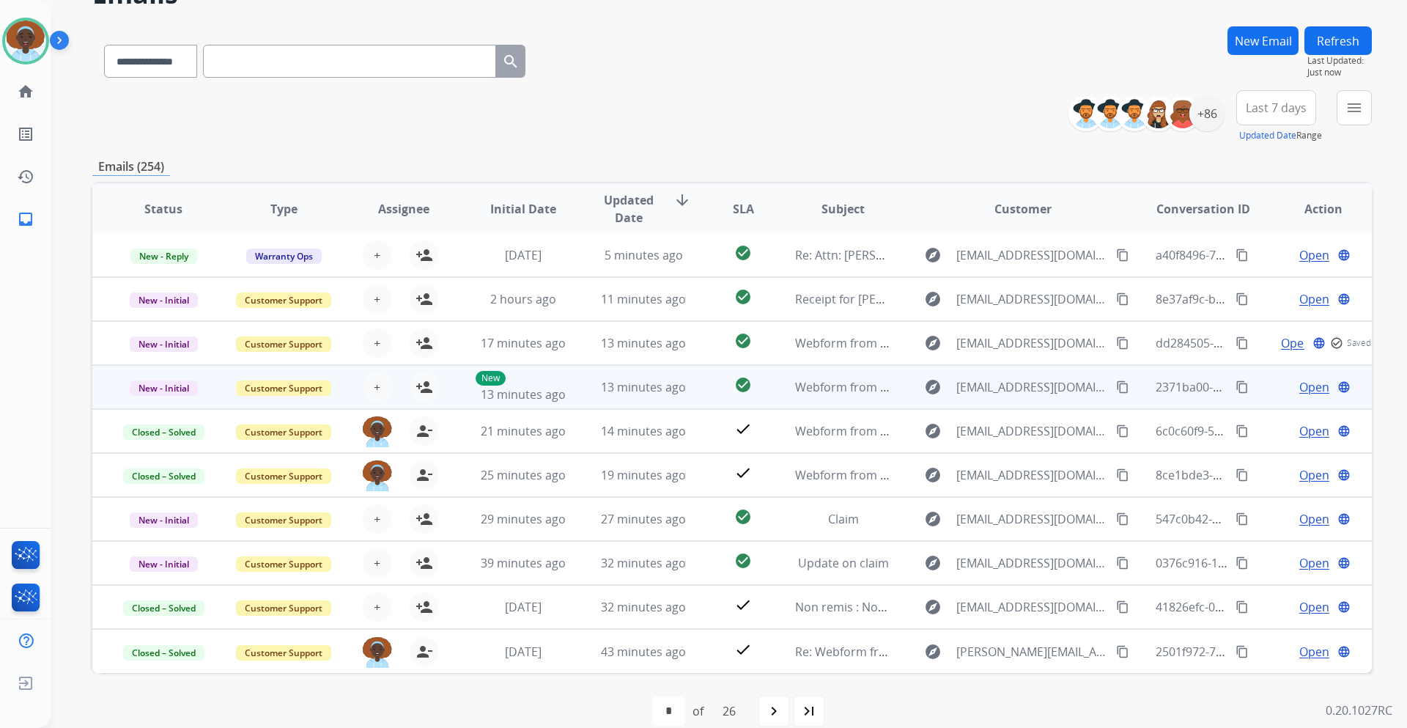
scroll to position [106, 0]
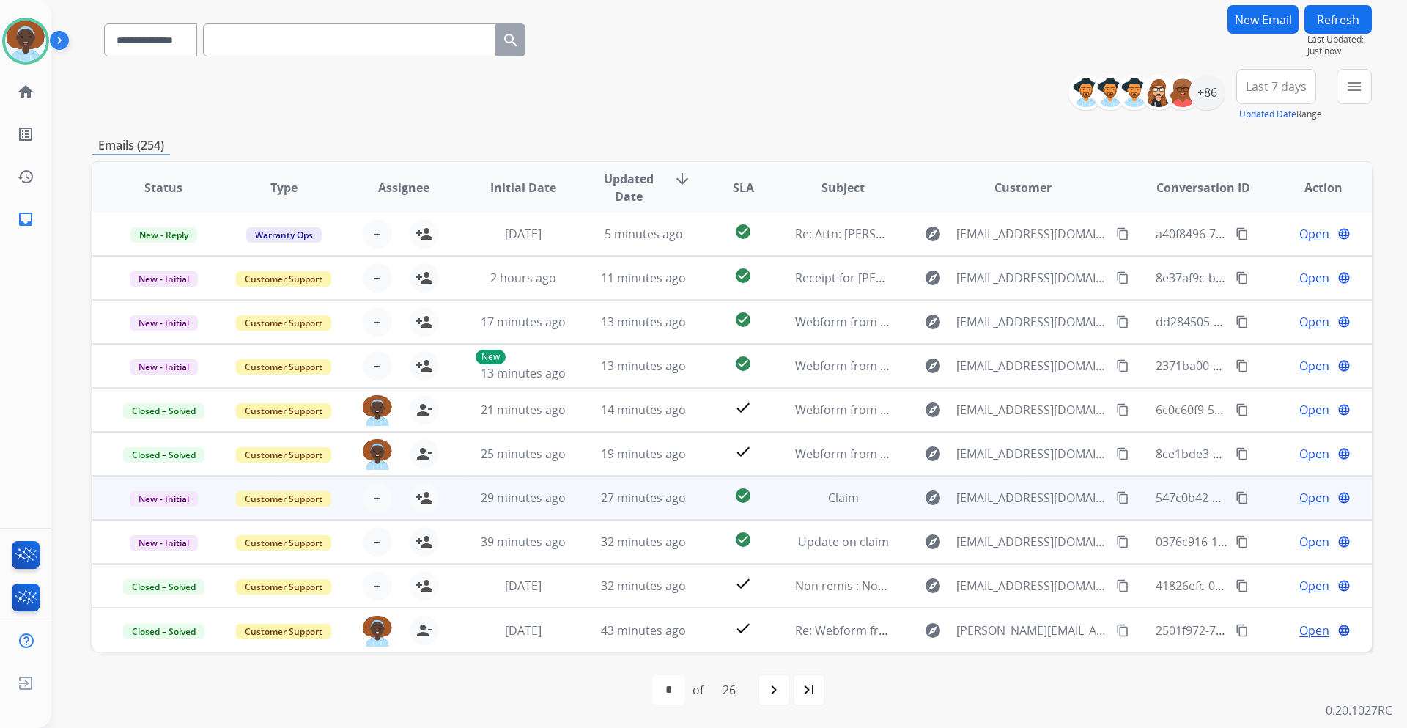
click at [1309, 497] on span "Open" at bounding box center [1314, 498] width 30 height 18
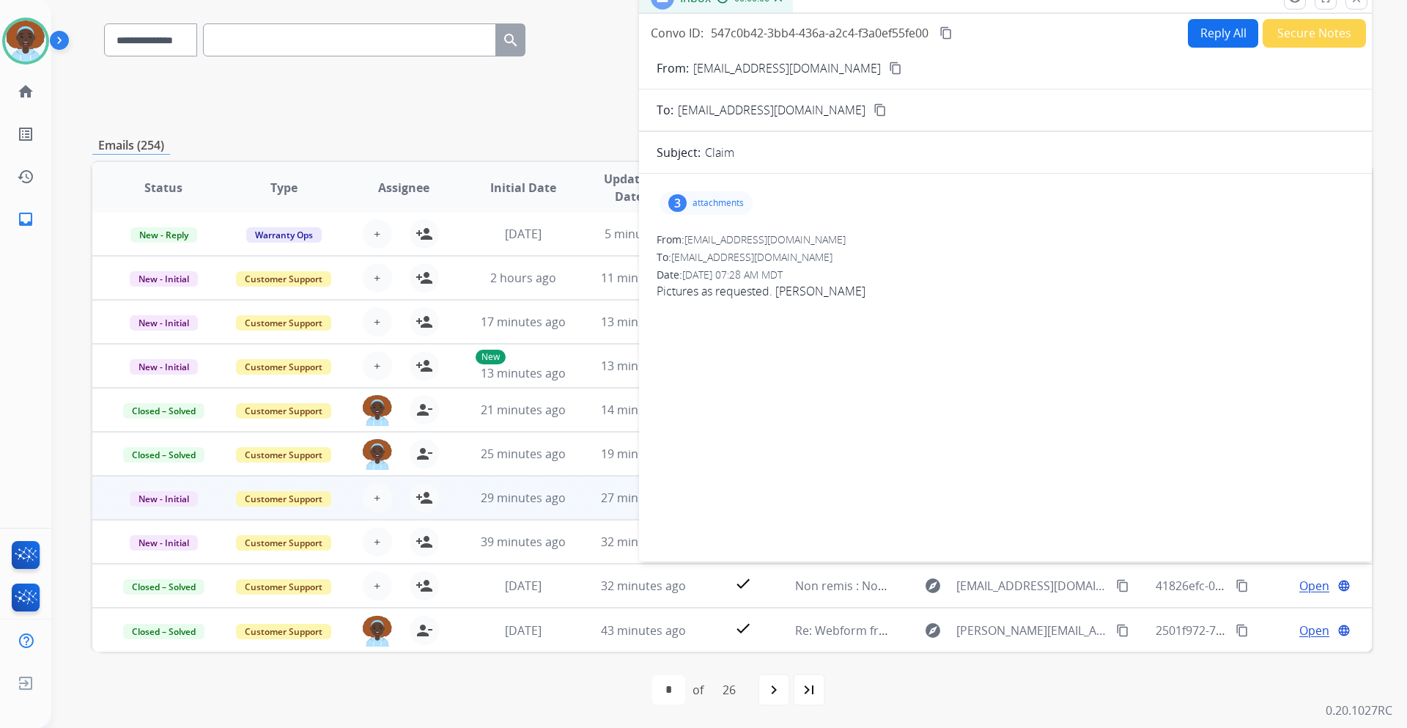
click at [681, 199] on div "3" at bounding box center [677, 203] width 18 height 18
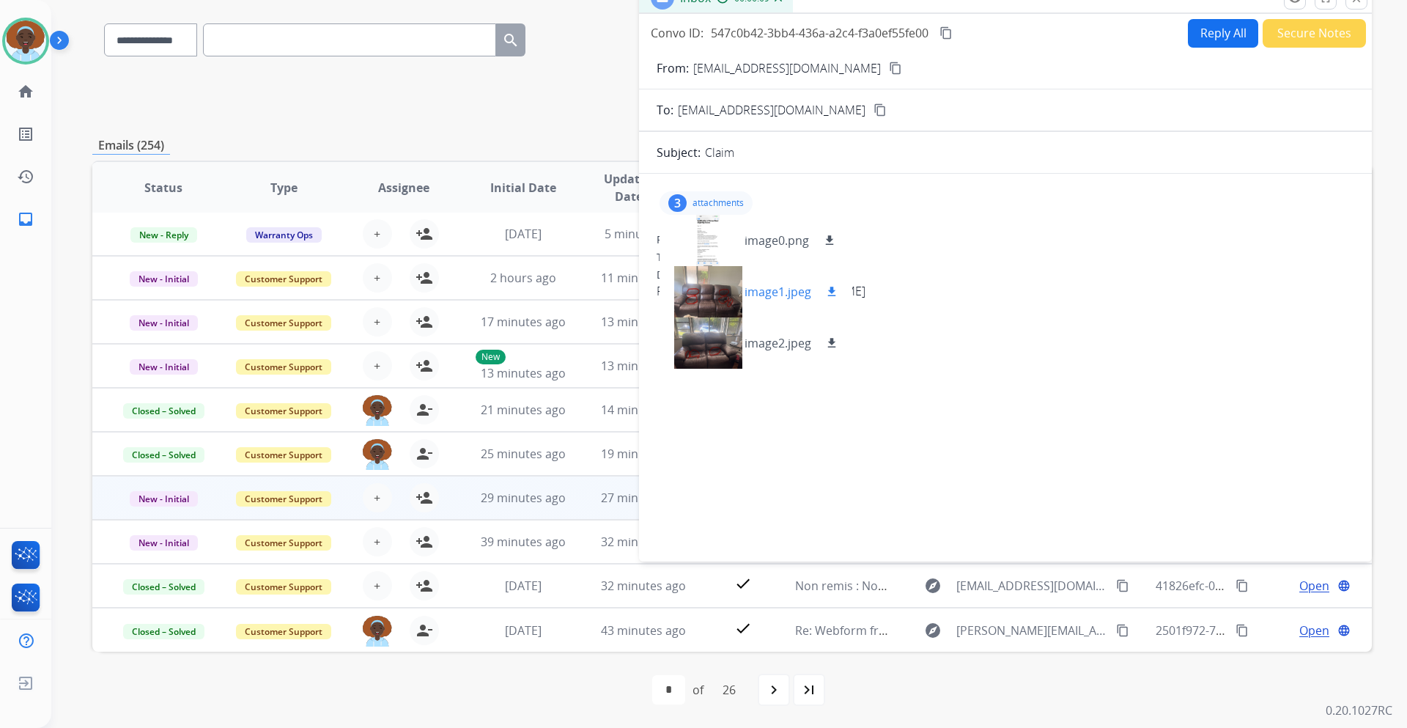
click at [720, 301] on div at bounding box center [707, 291] width 73 height 51
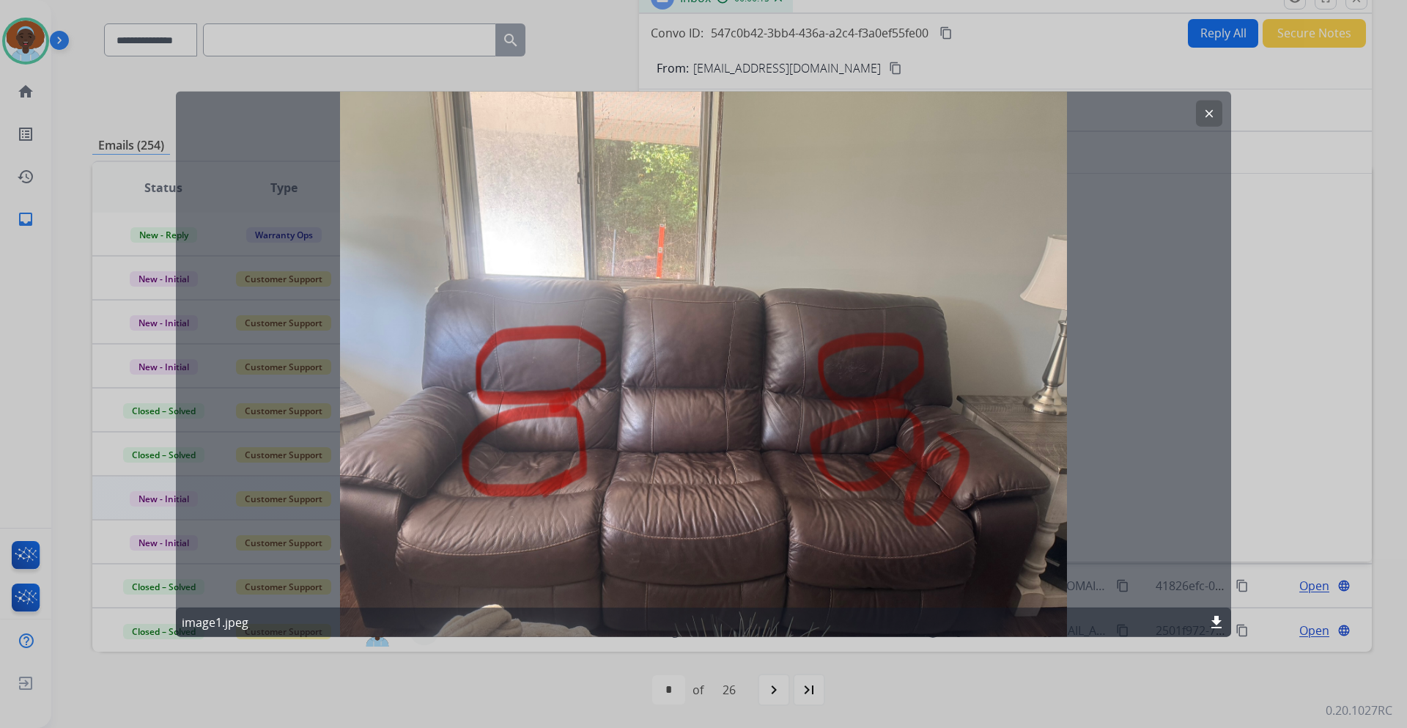
click at [1207, 118] on mat-icon "clear" at bounding box center [1208, 112] width 13 height 13
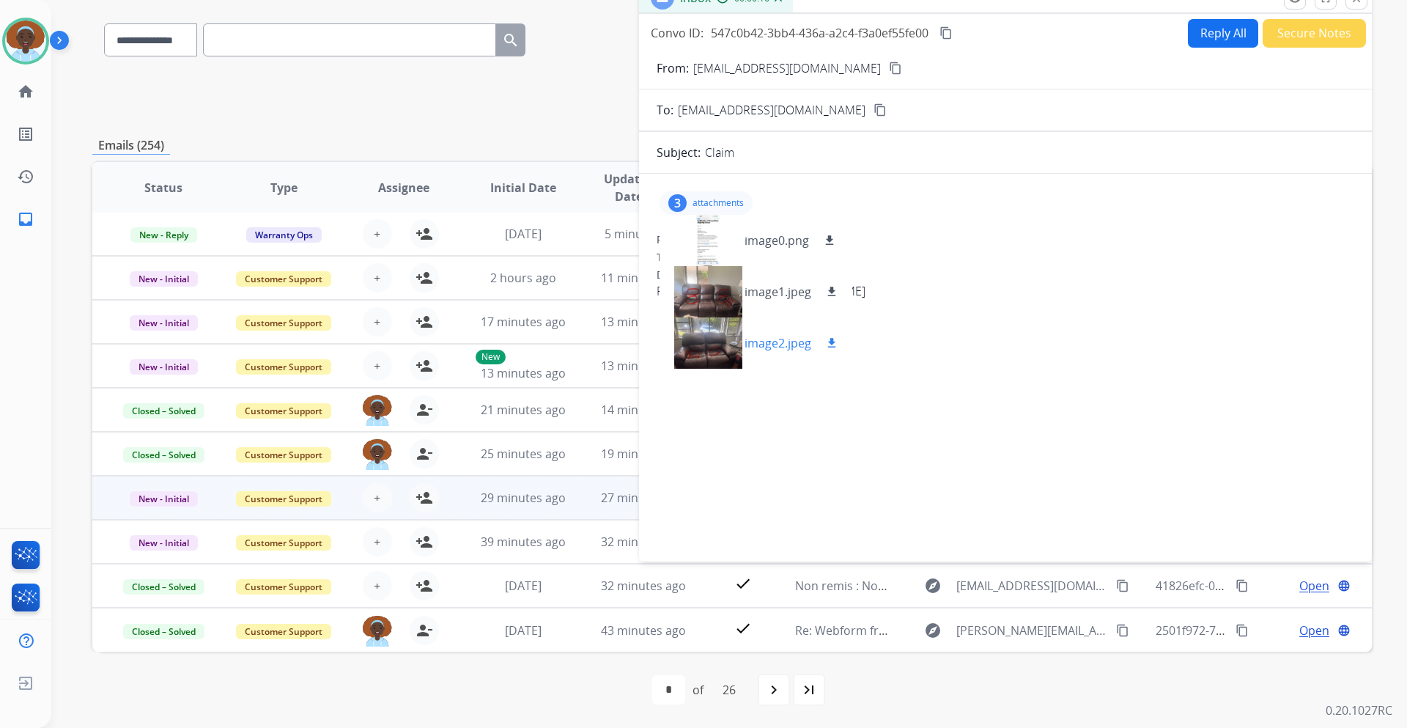
click at [725, 336] on div at bounding box center [707, 342] width 73 height 51
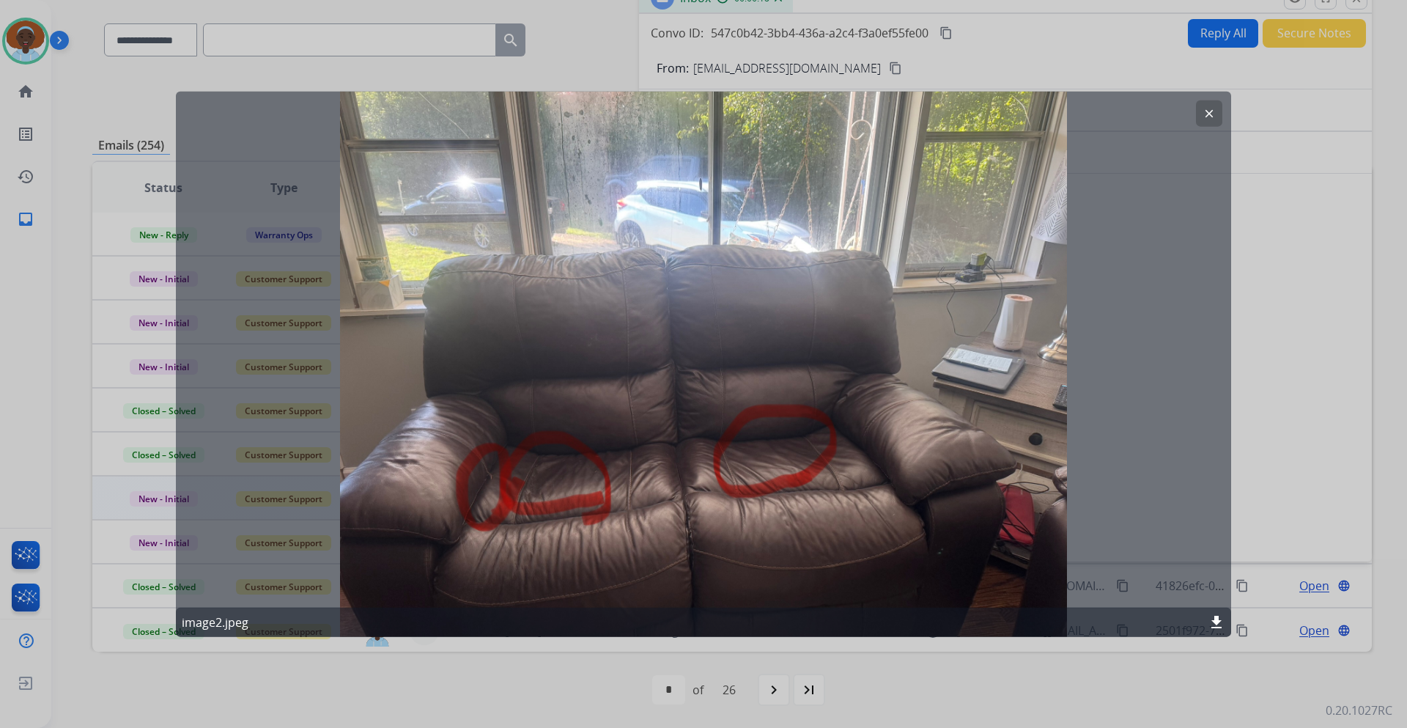
click at [1210, 113] on mat-icon "clear" at bounding box center [1208, 112] width 13 height 13
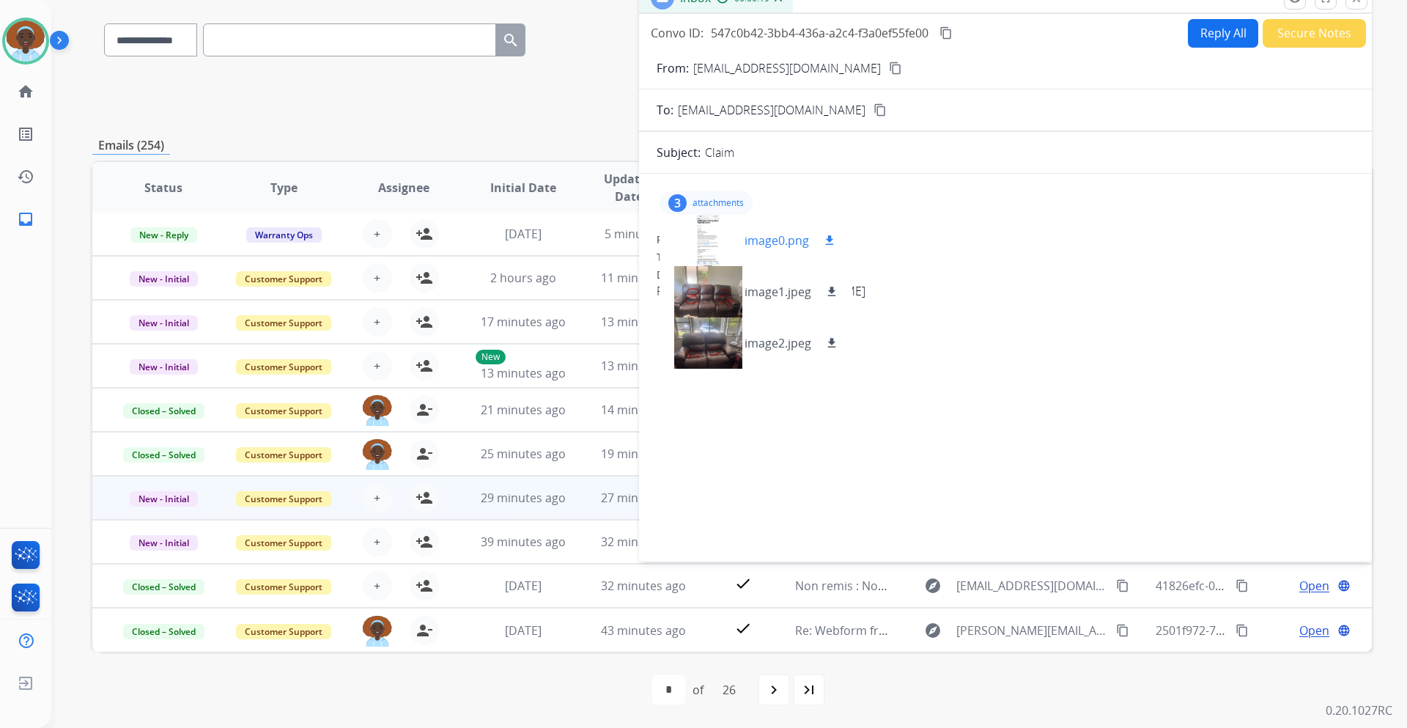
click at [716, 240] on div at bounding box center [707, 240] width 73 height 51
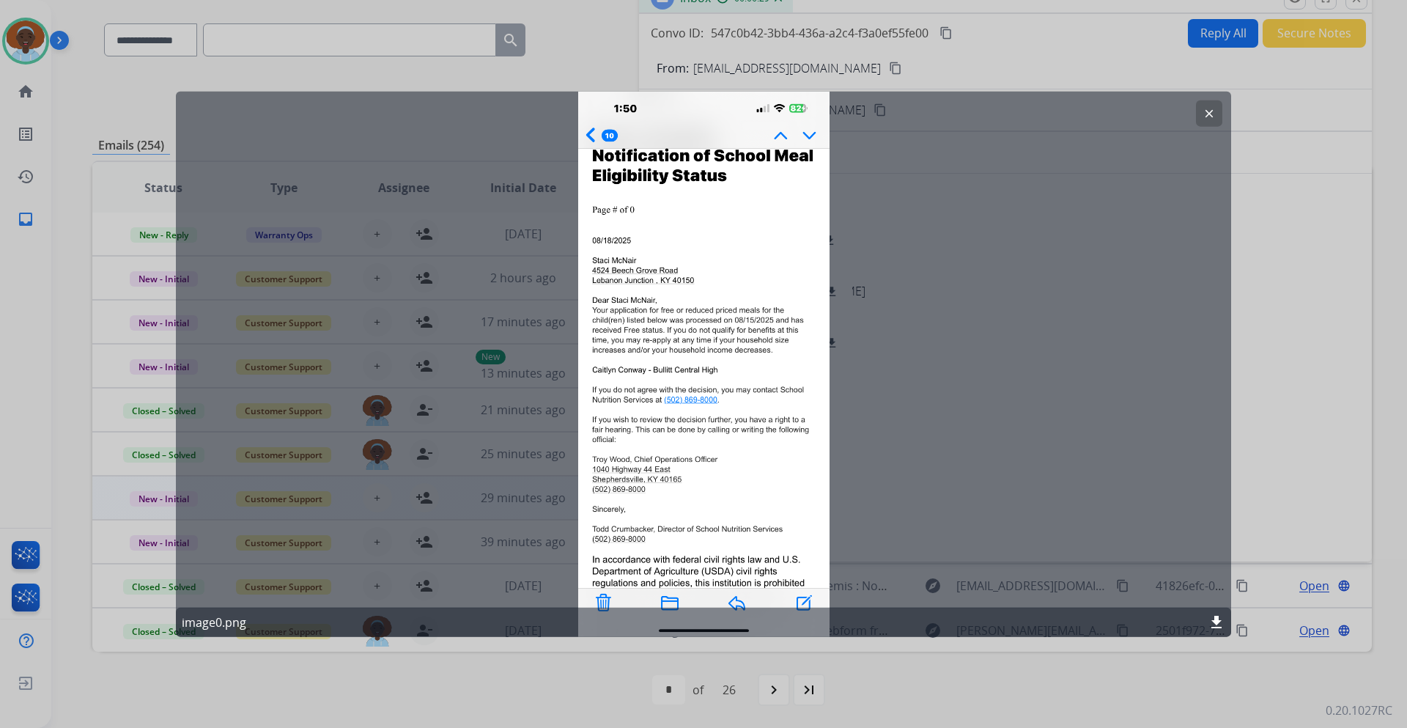
click at [1212, 117] on mat-icon "clear" at bounding box center [1208, 112] width 13 height 13
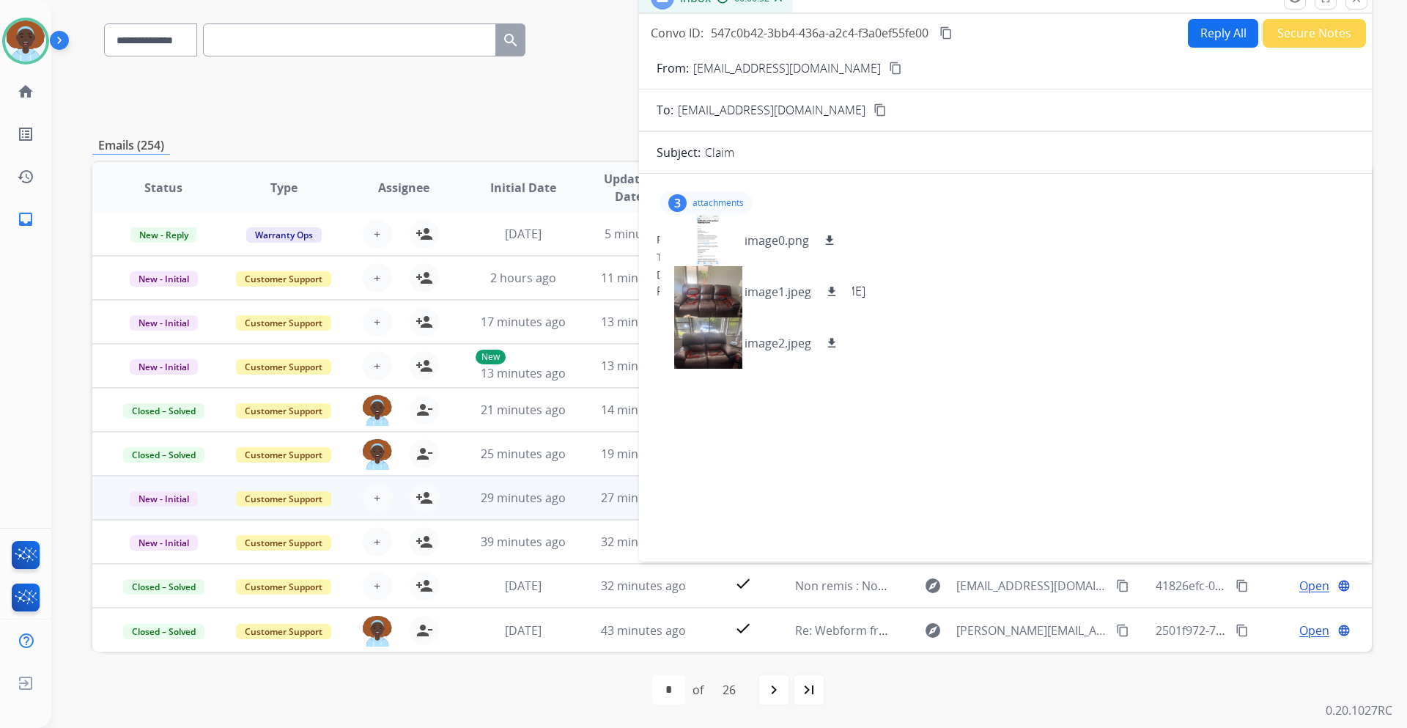
click at [676, 203] on div "3" at bounding box center [677, 203] width 18 height 18
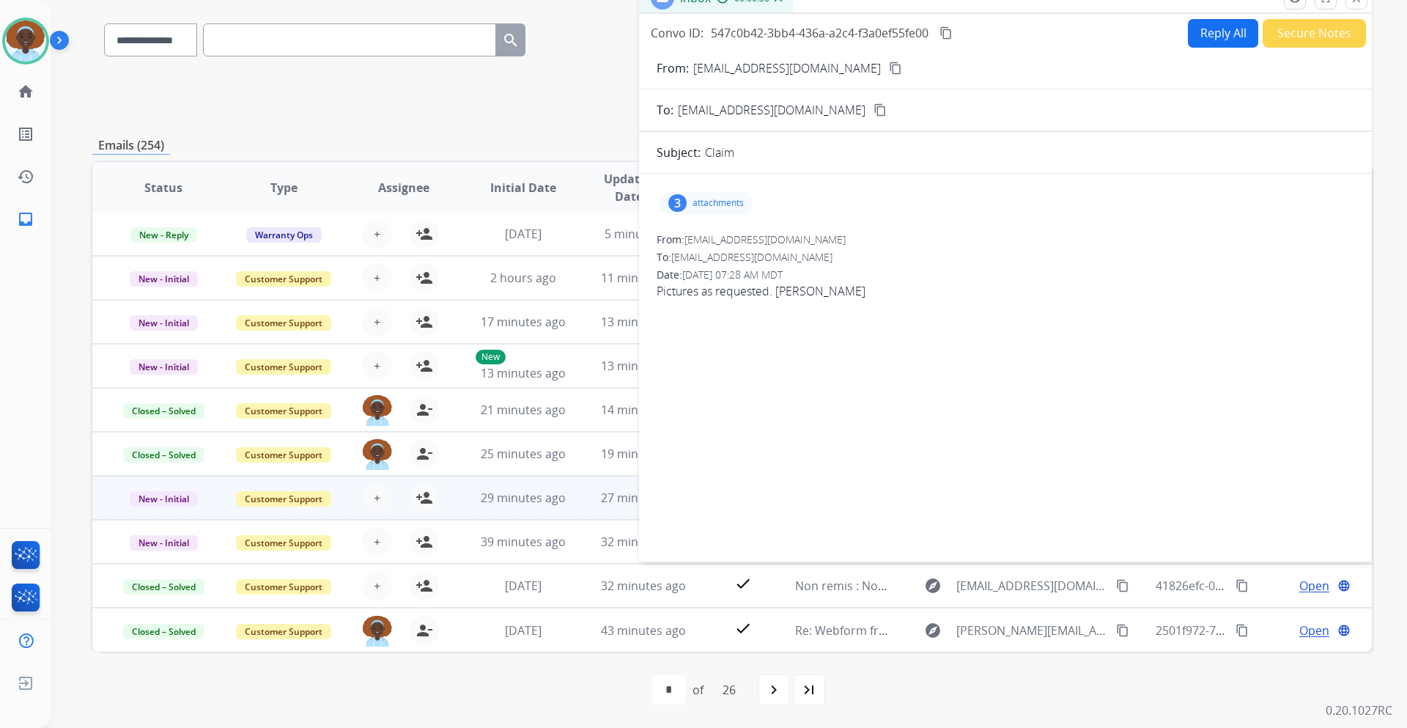
scroll to position [33, 0]
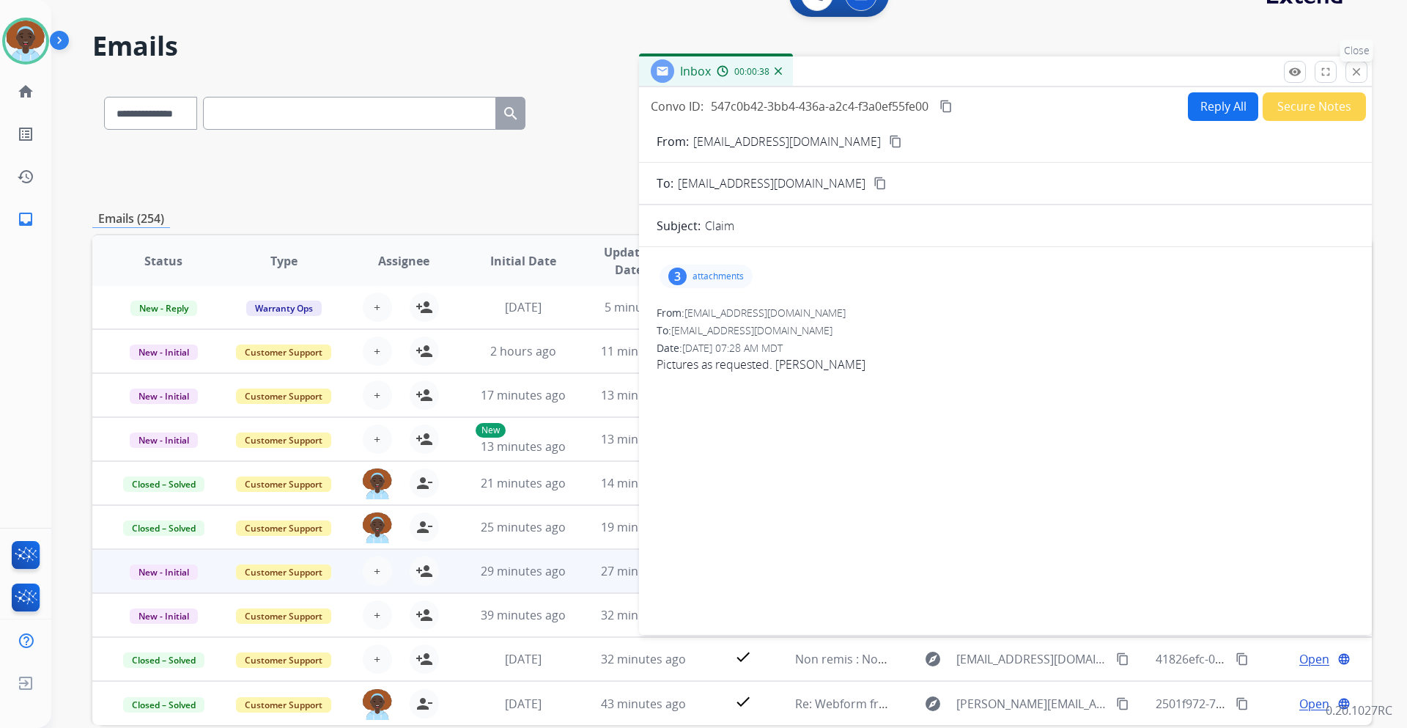
click at [1362, 73] on mat-icon "close" at bounding box center [1356, 71] width 13 height 13
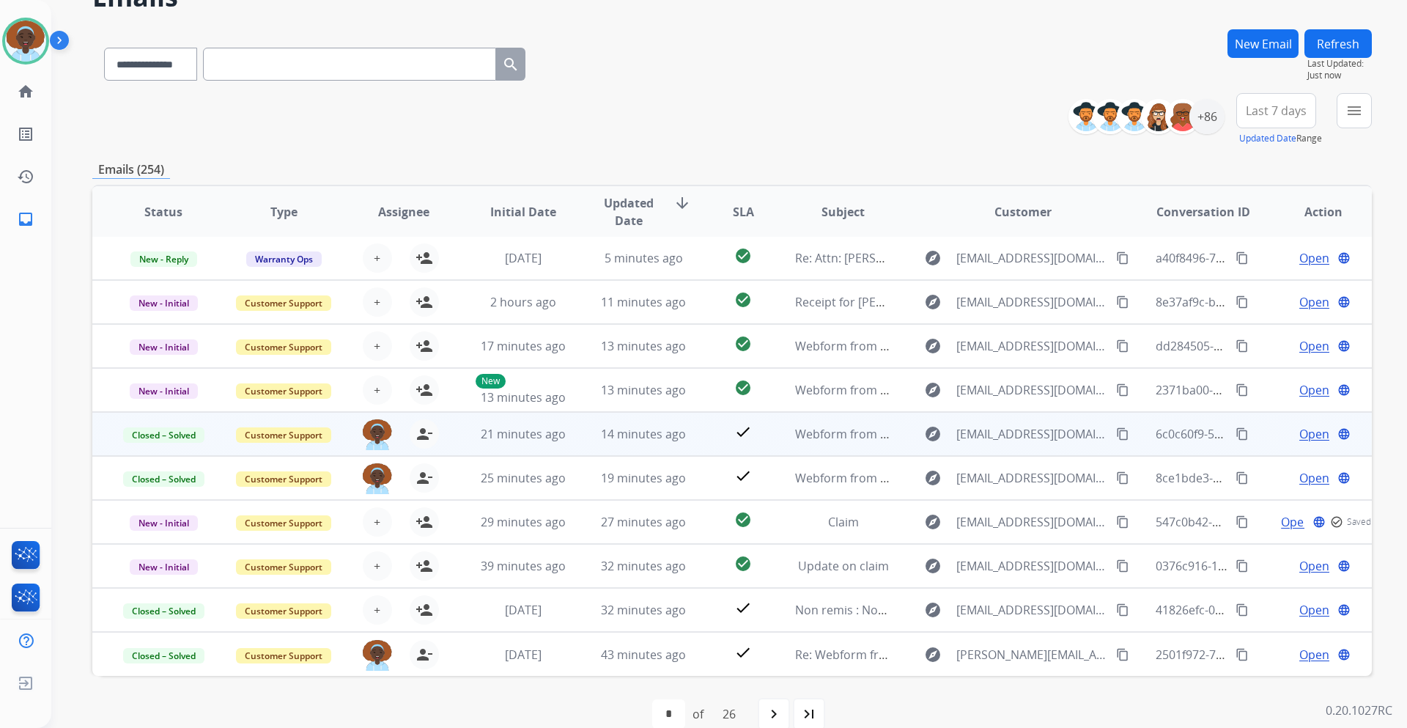
scroll to position [106, 0]
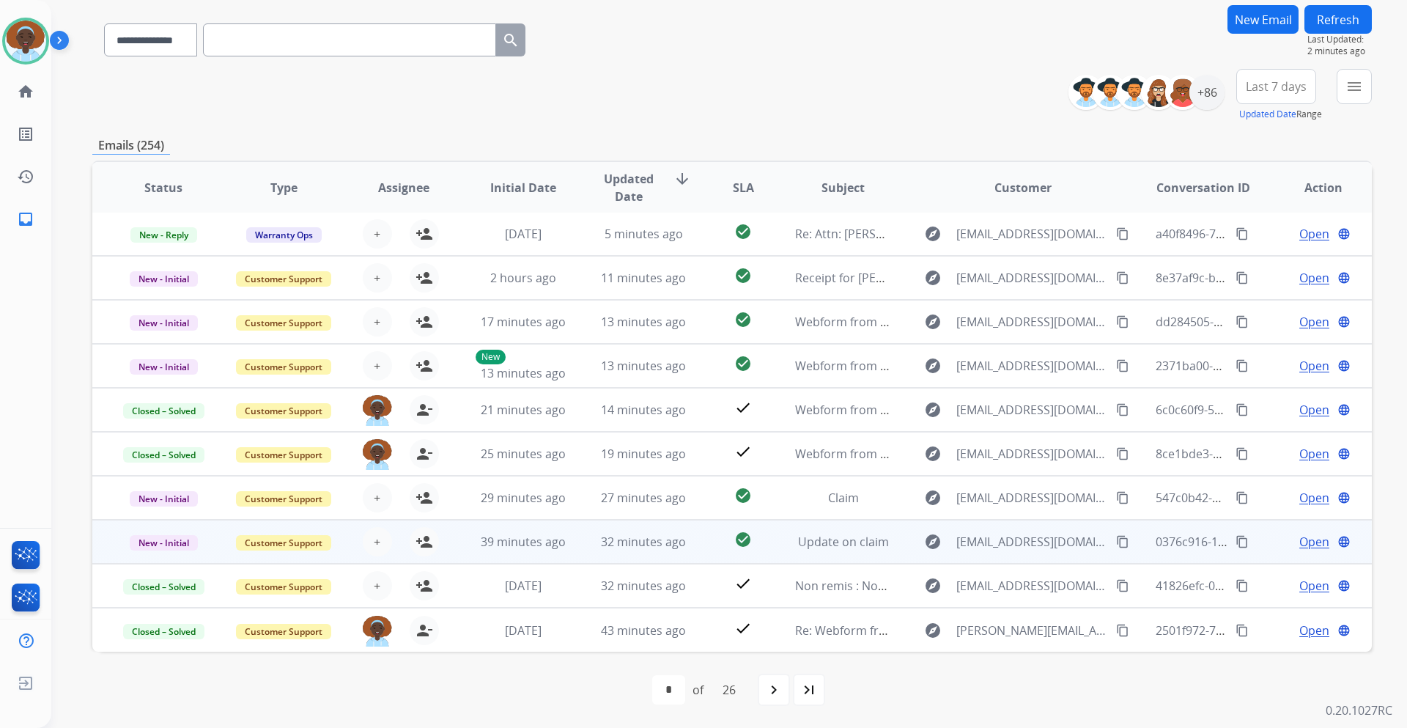
click at [1309, 542] on span "Open" at bounding box center [1314, 542] width 30 height 18
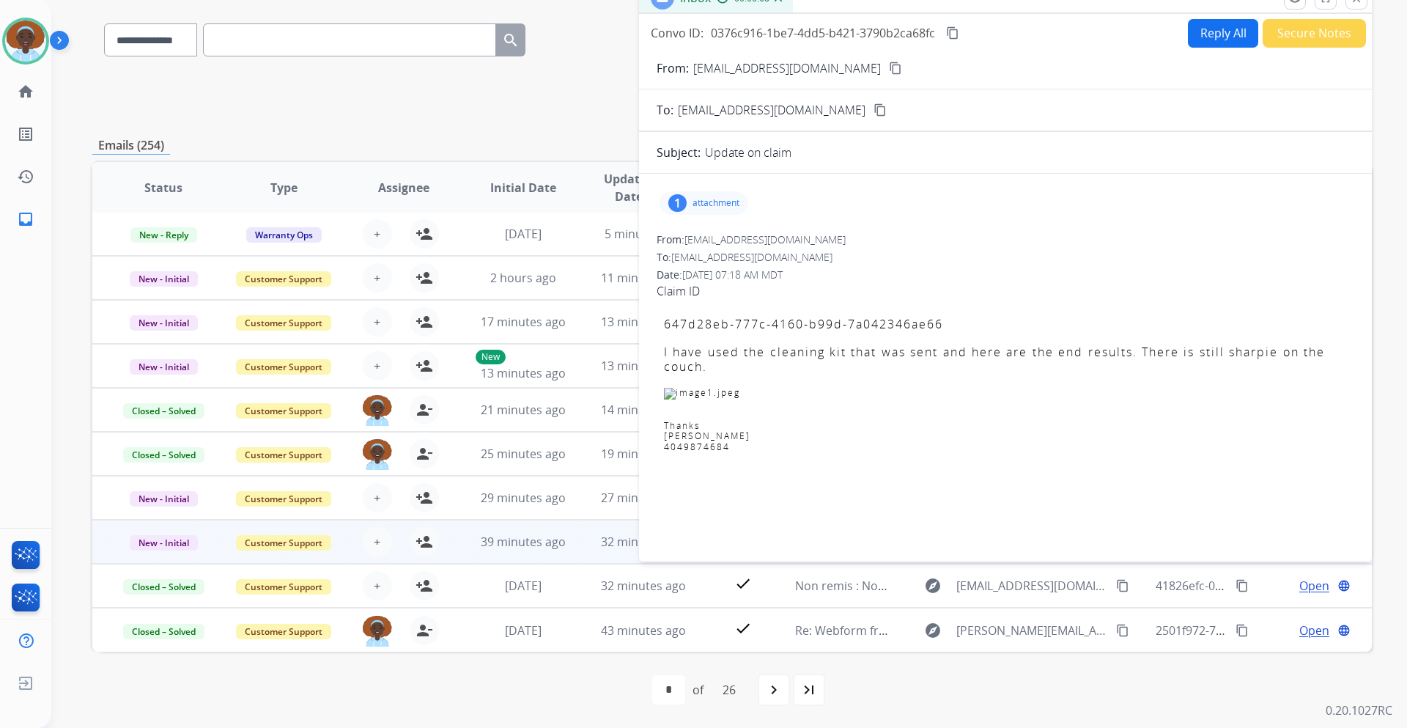
click at [683, 209] on div "1" at bounding box center [677, 203] width 18 height 18
click at [674, 201] on div "1" at bounding box center [677, 203] width 18 height 18
click at [700, 242] on div at bounding box center [707, 240] width 73 height 51
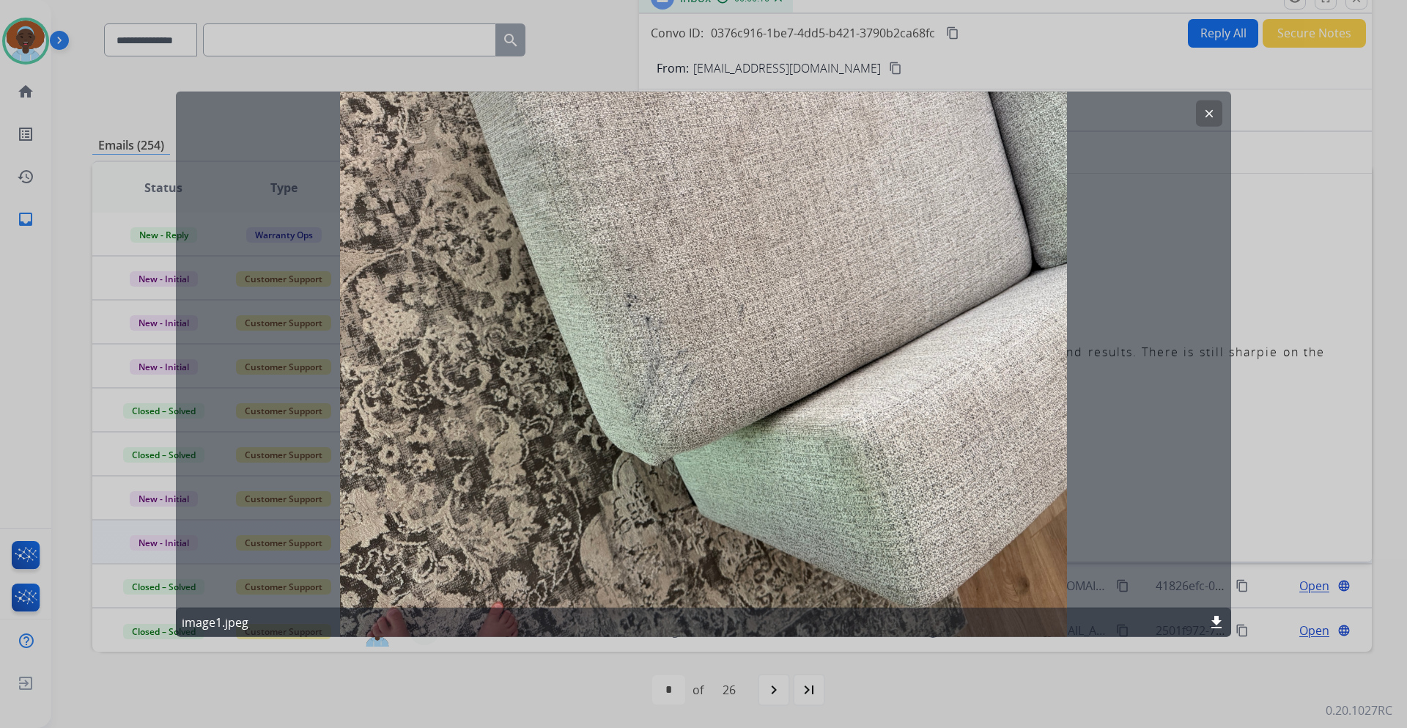
click at [1213, 113] on mat-icon "clear" at bounding box center [1208, 112] width 13 height 13
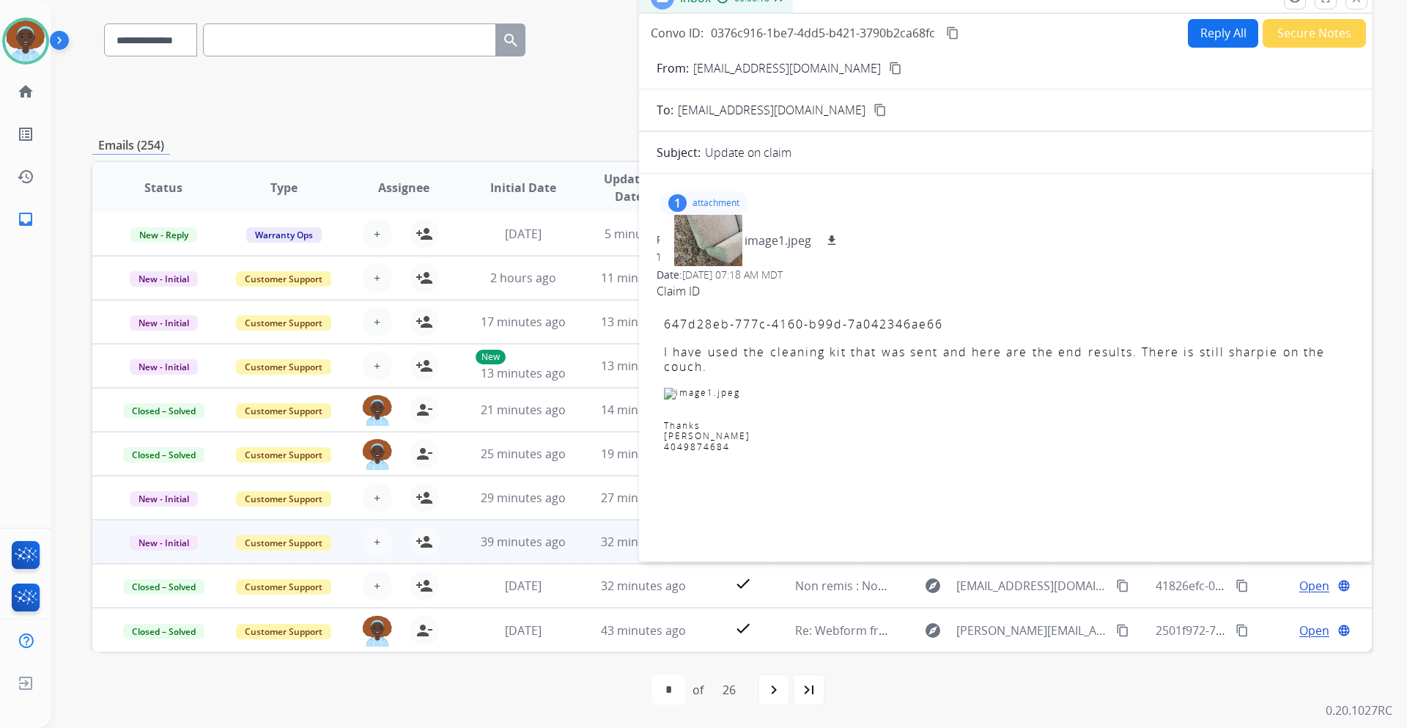
click at [678, 199] on div "1" at bounding box center [677, 203] width 18 height 18
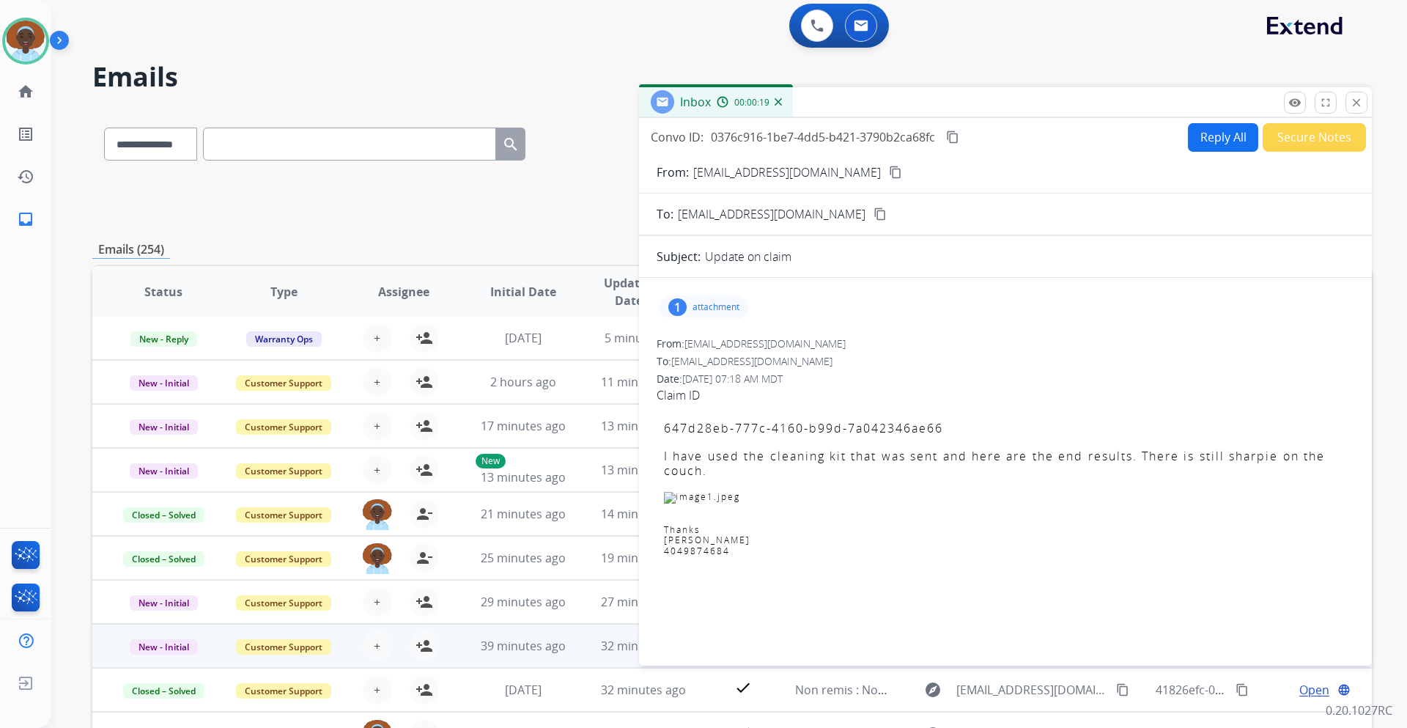
scroll to position [0, 0]
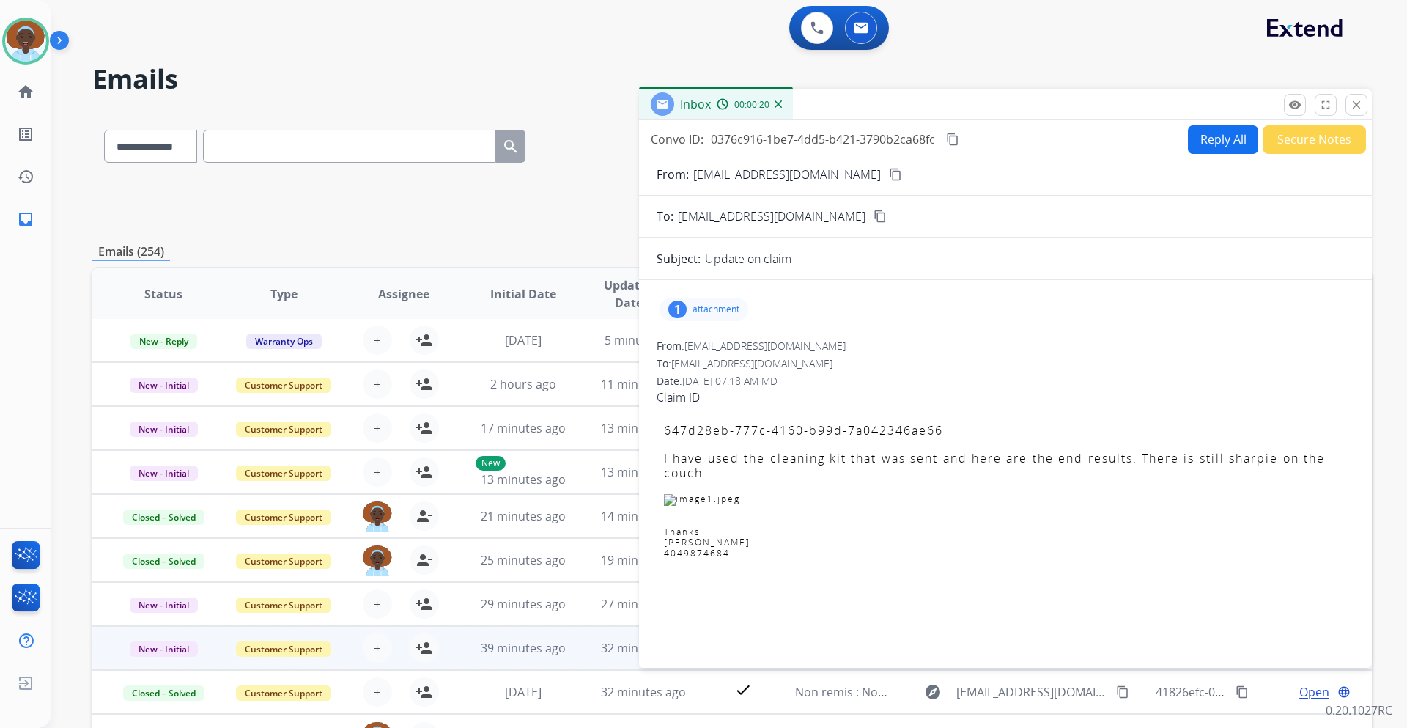
drag, startPoint x: 1350, startPoint y: 103, endPoint x: 1350, endPoint y: 112, distance: 9.5
click at [1350, 103] on mat-icon "close" at bounding box center [1356, 104] width 13 height 13
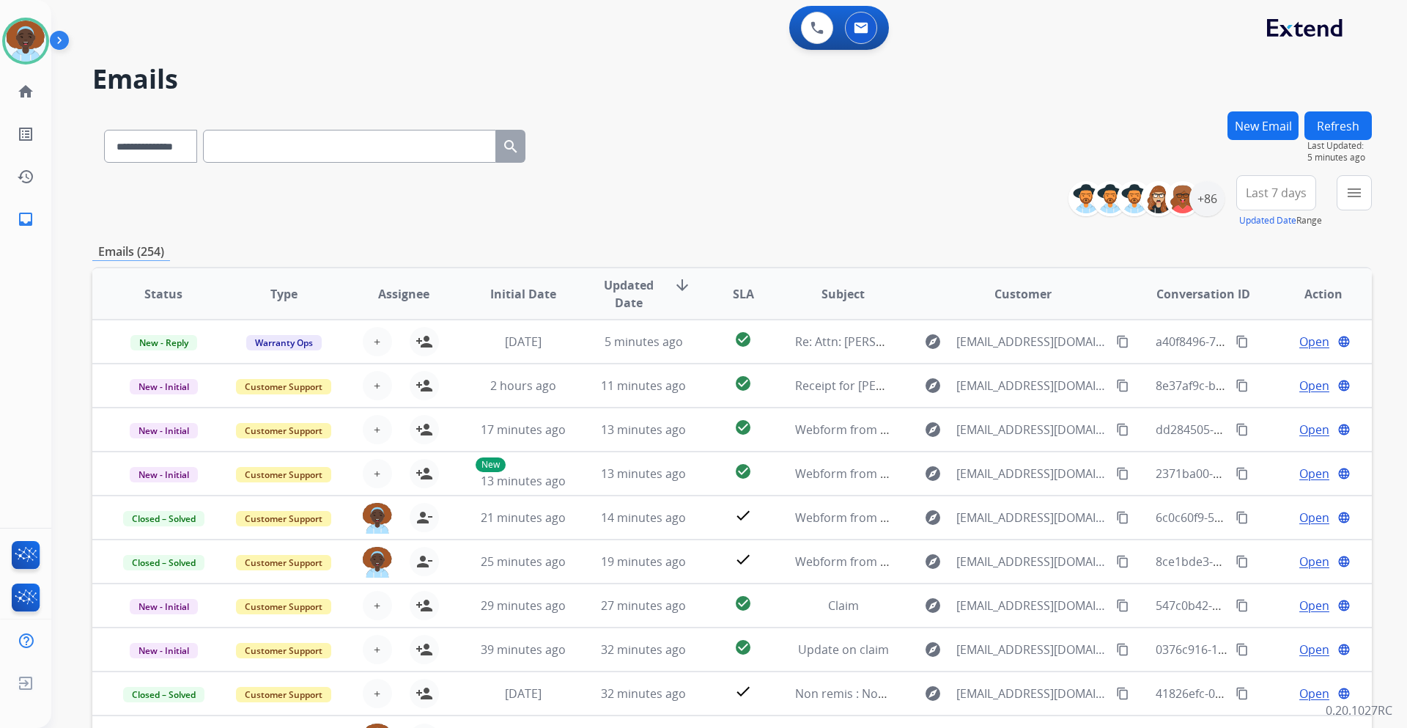
click at [1333, 128] on button "Refresh" at bounding box center [1337, 125] width 67 height 29
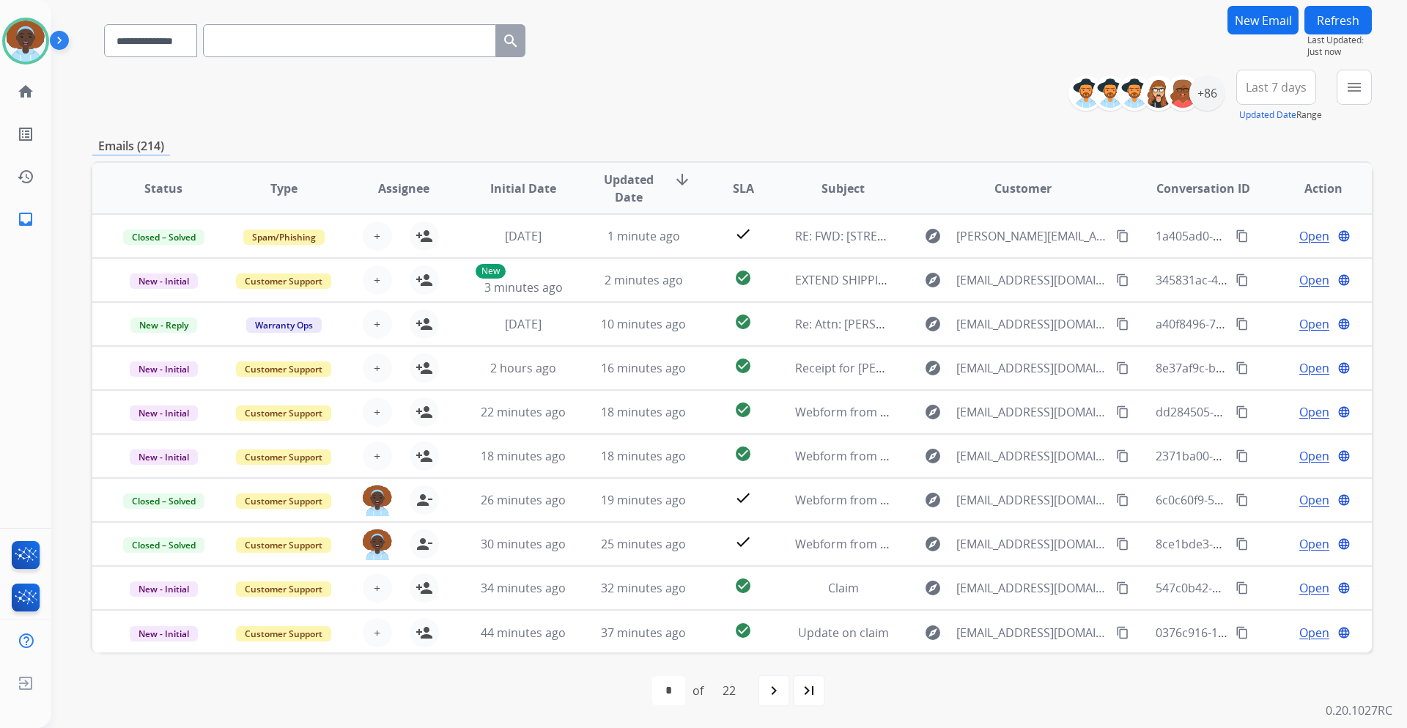
scroll to position [106, 0]
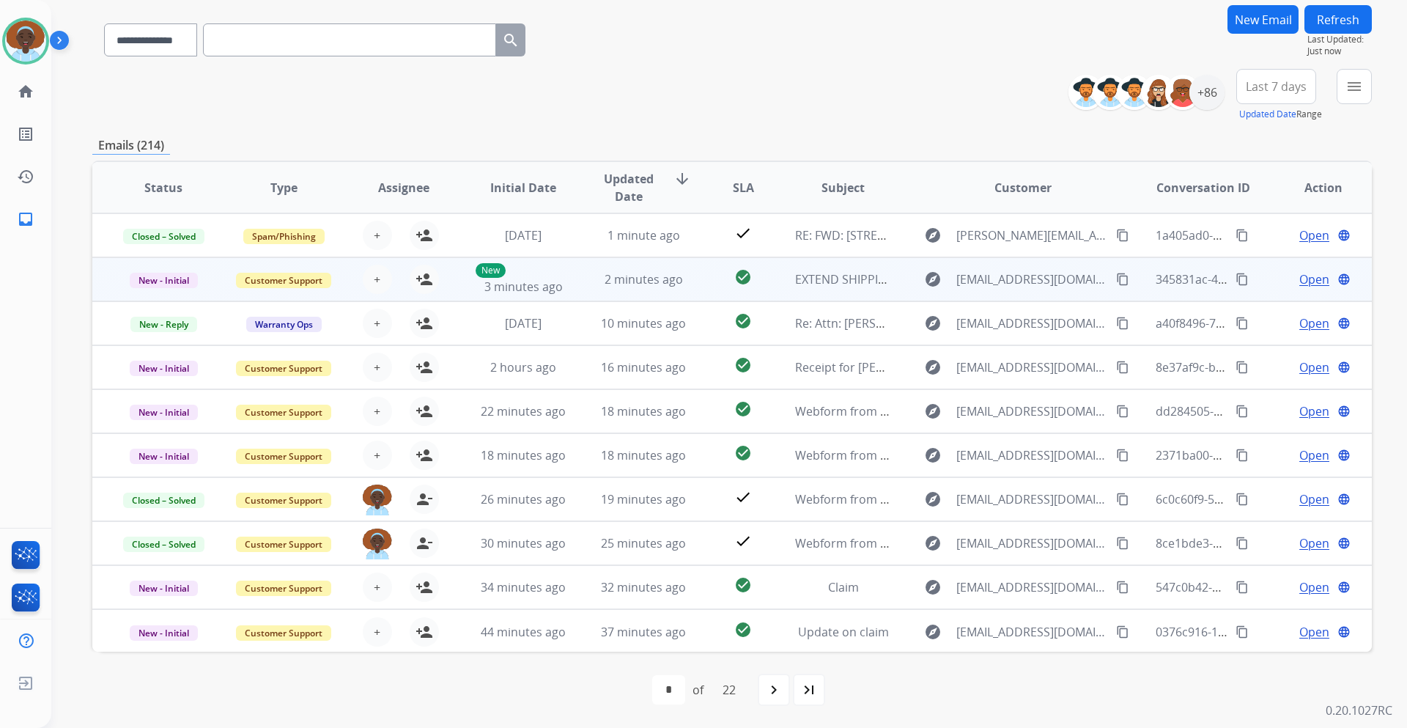
click at [1299, 280] on span "Open" at bounding box center [1314, 279] width 30 height 18
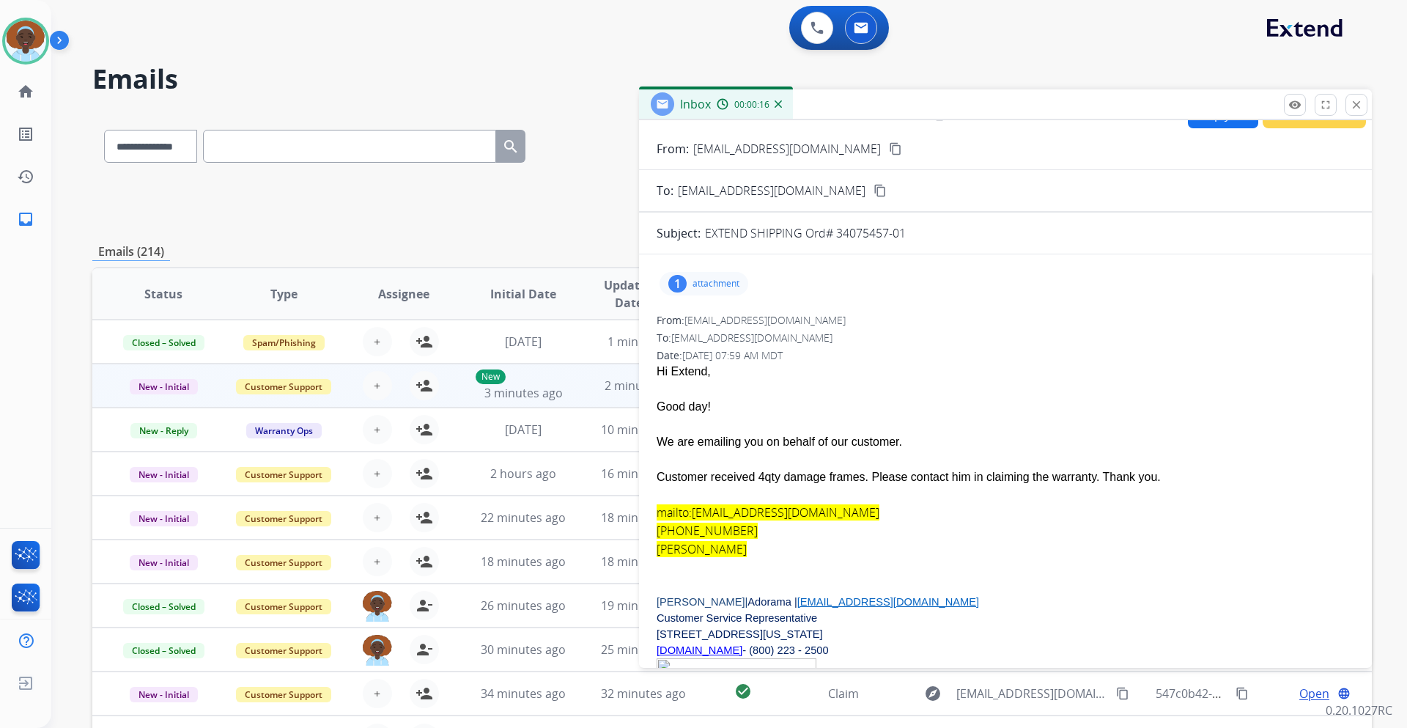
scroll to position [0, 0]
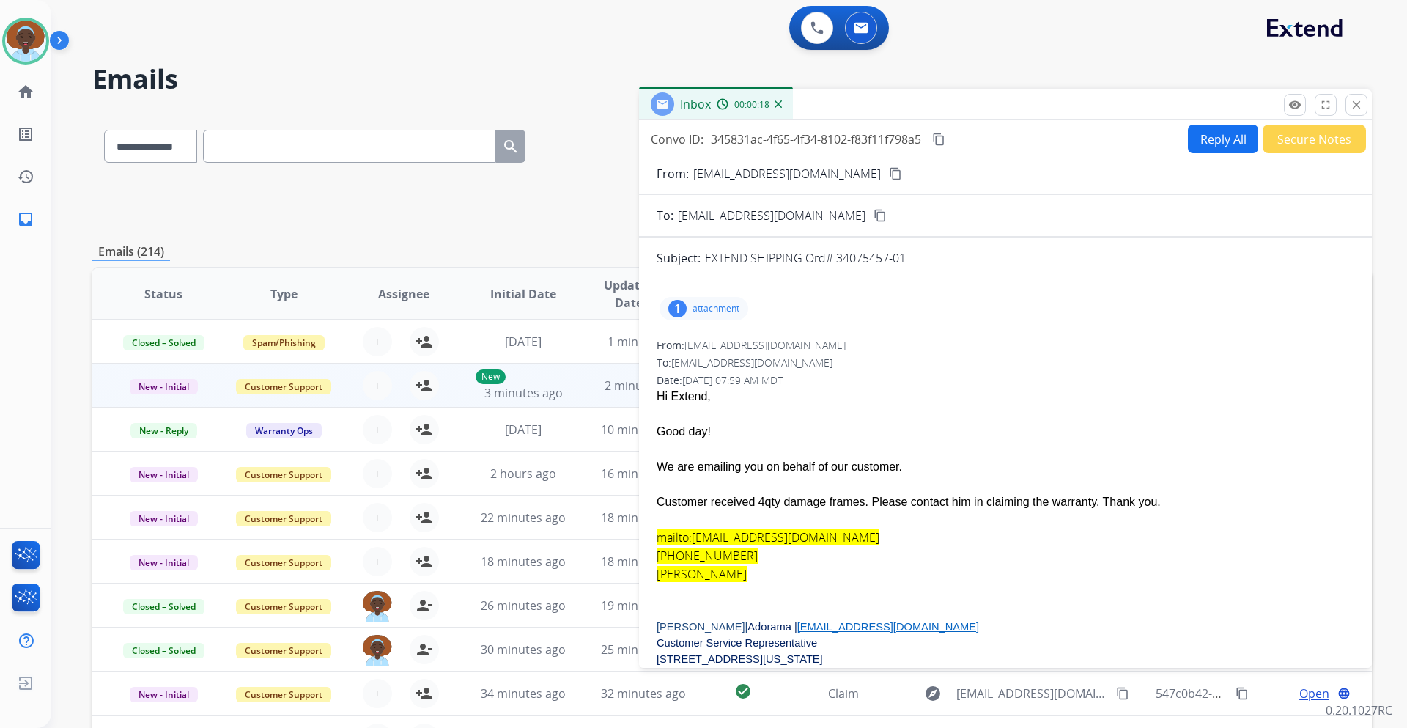
click at [678, 305] on div "1" at bounding box center [677, 309] width 18 height 18
click at [1351, 104] on mat-icon "close" at bounding box center [1356, 104] width 13 height 13
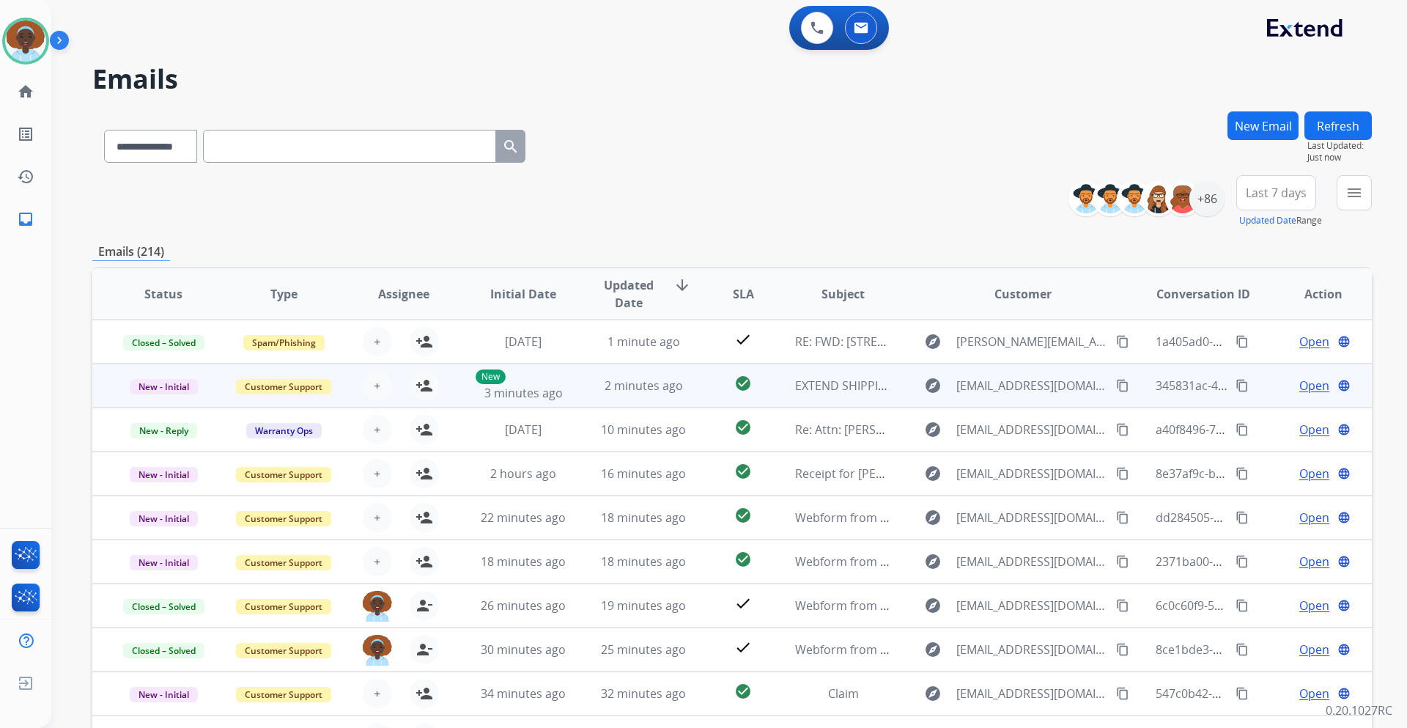
click at [1299, 388] on span "Open" at bounding box center [1314, 386] width 30 height 18
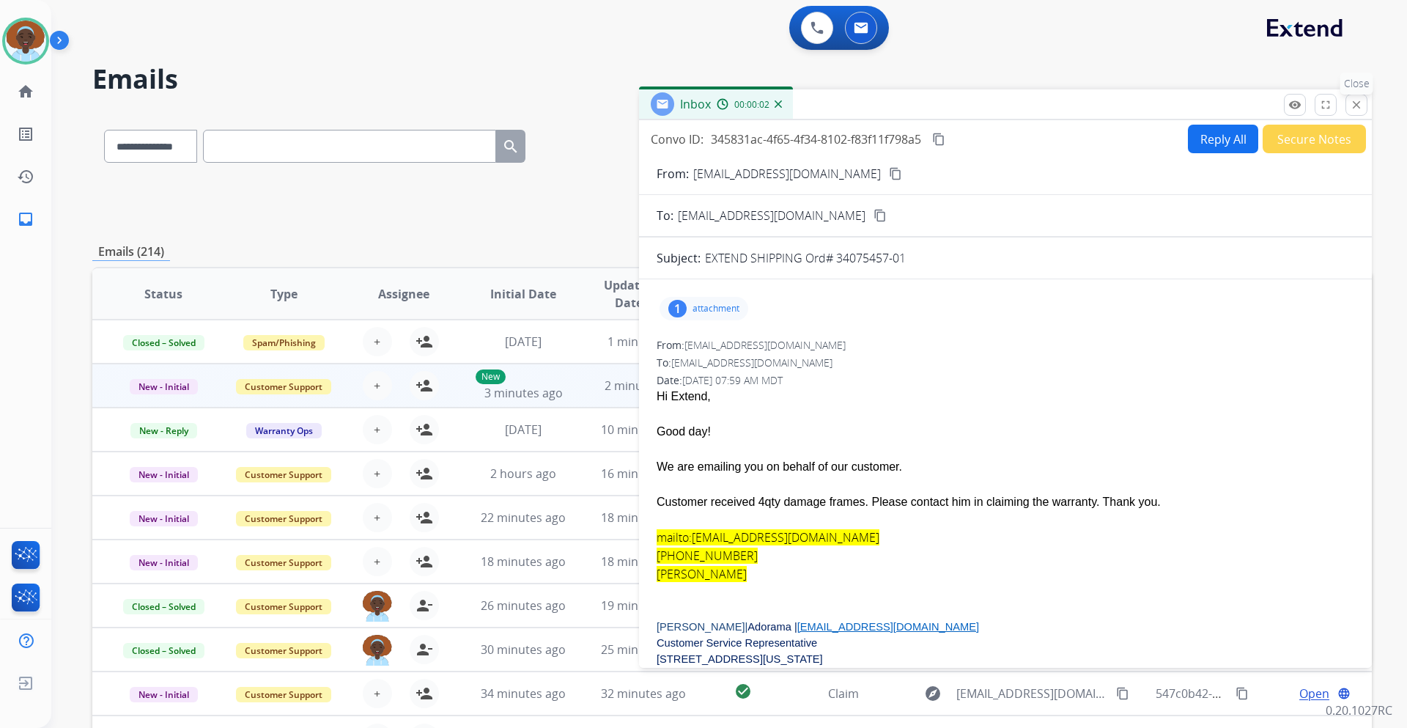
click at [1347, 107] on button "close Close" at bounding box center [1356, 105] width 22 height 22
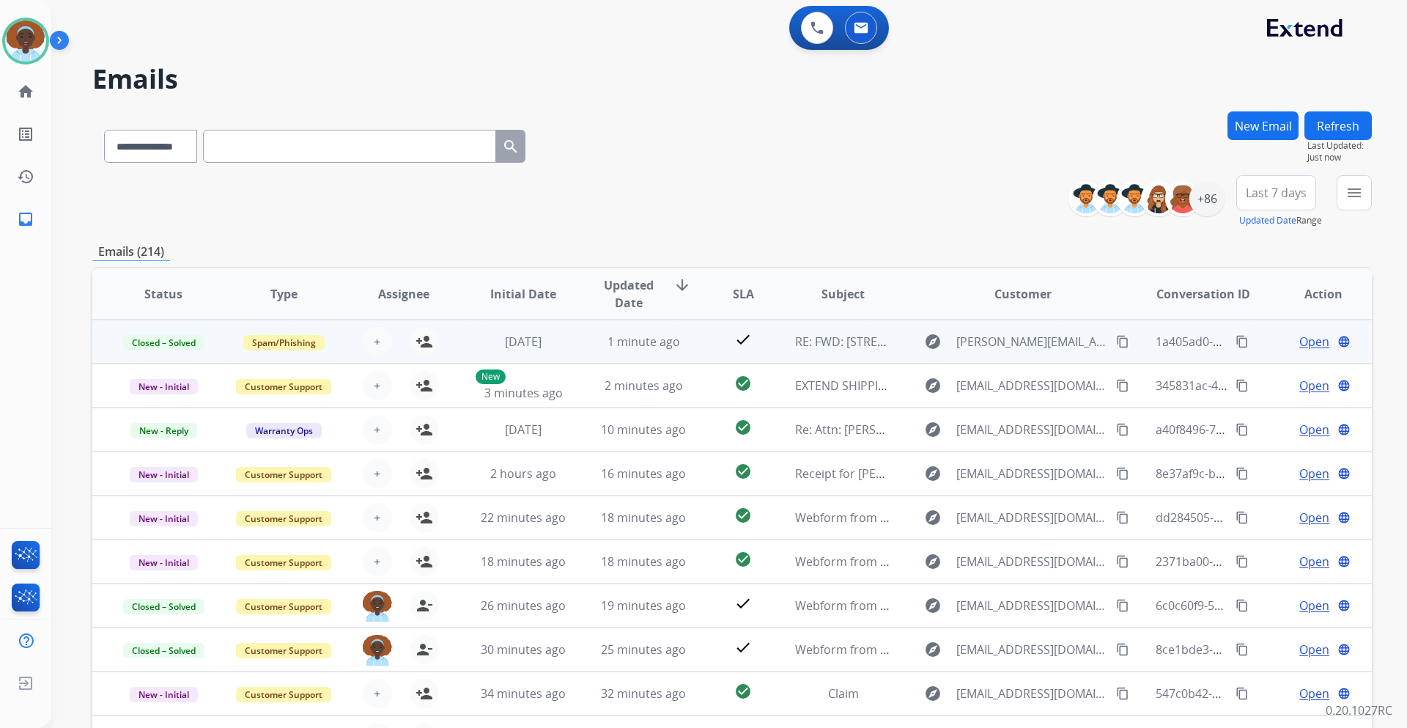
click at [1303, 341] on span "Open" at bounding box center [1314, 342] width 30 height 18
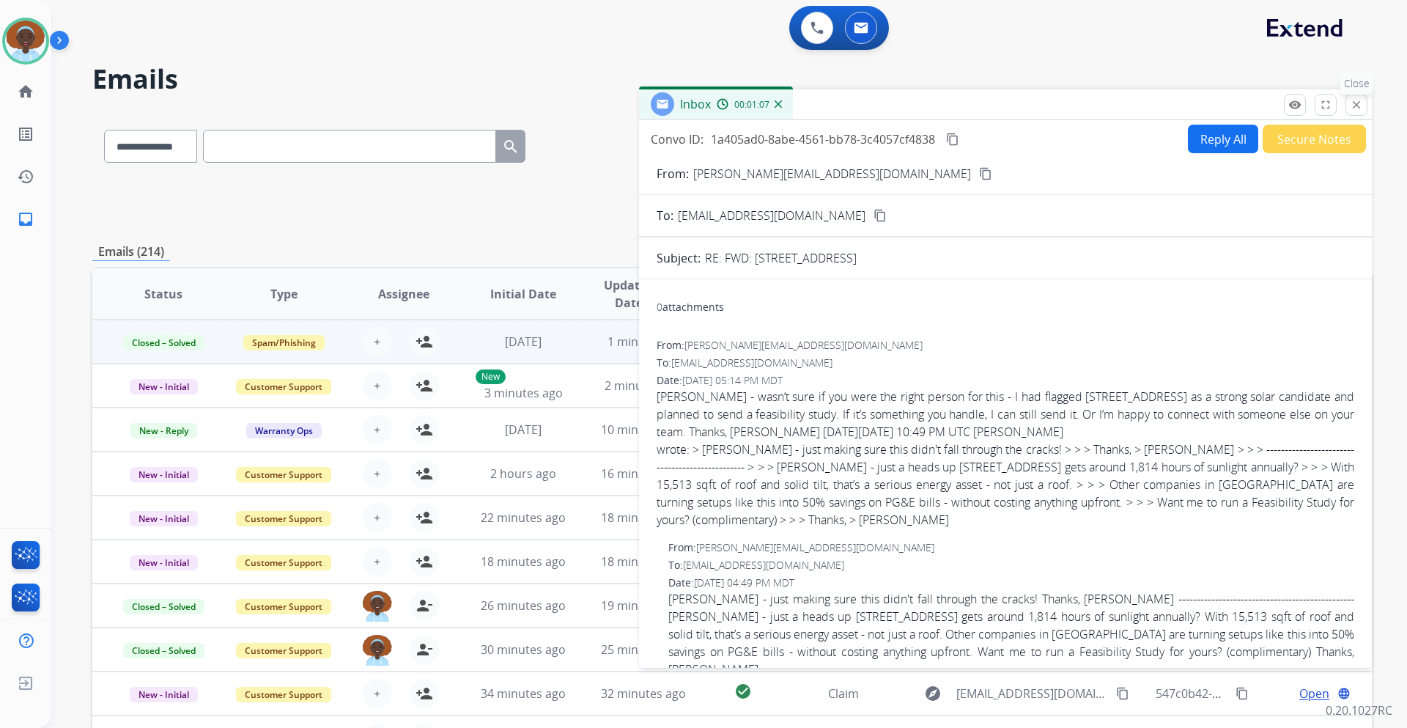
click at [1353, 111] on button "close Close" at bounding box center [1356, 105] width 22 height 22
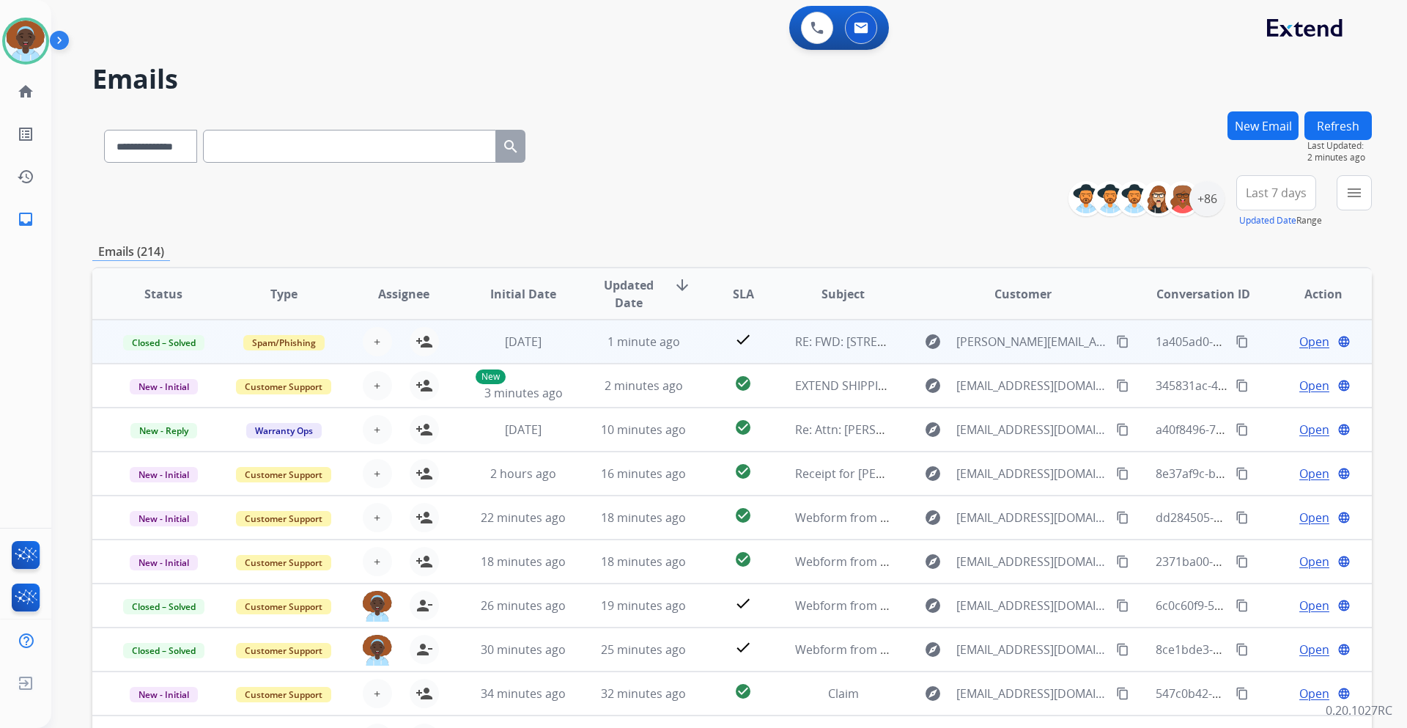
click at [1299, 342] on span "Open" at bounding box center [1314, 342] width 30 height 18
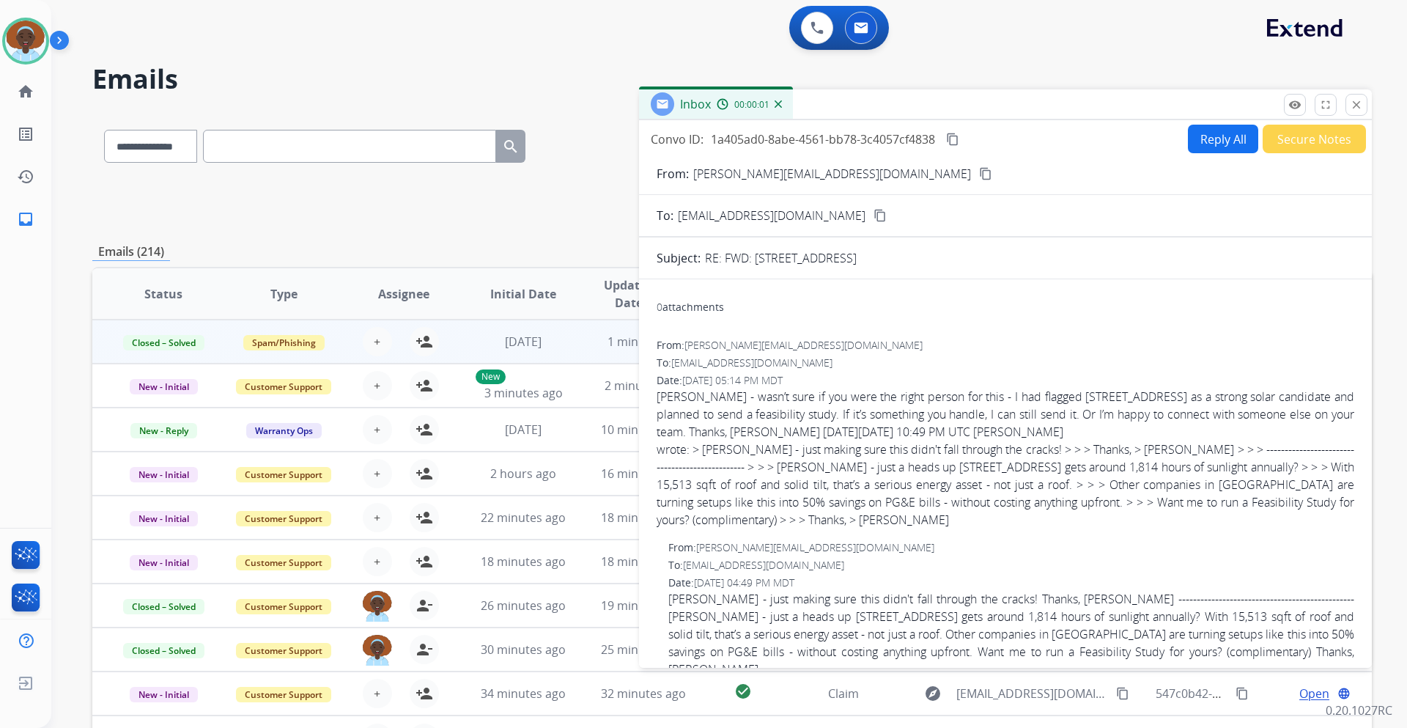
click at [1353, 102] on mat-icon "close" at bounding box center [1356, 104] width 13 height 13
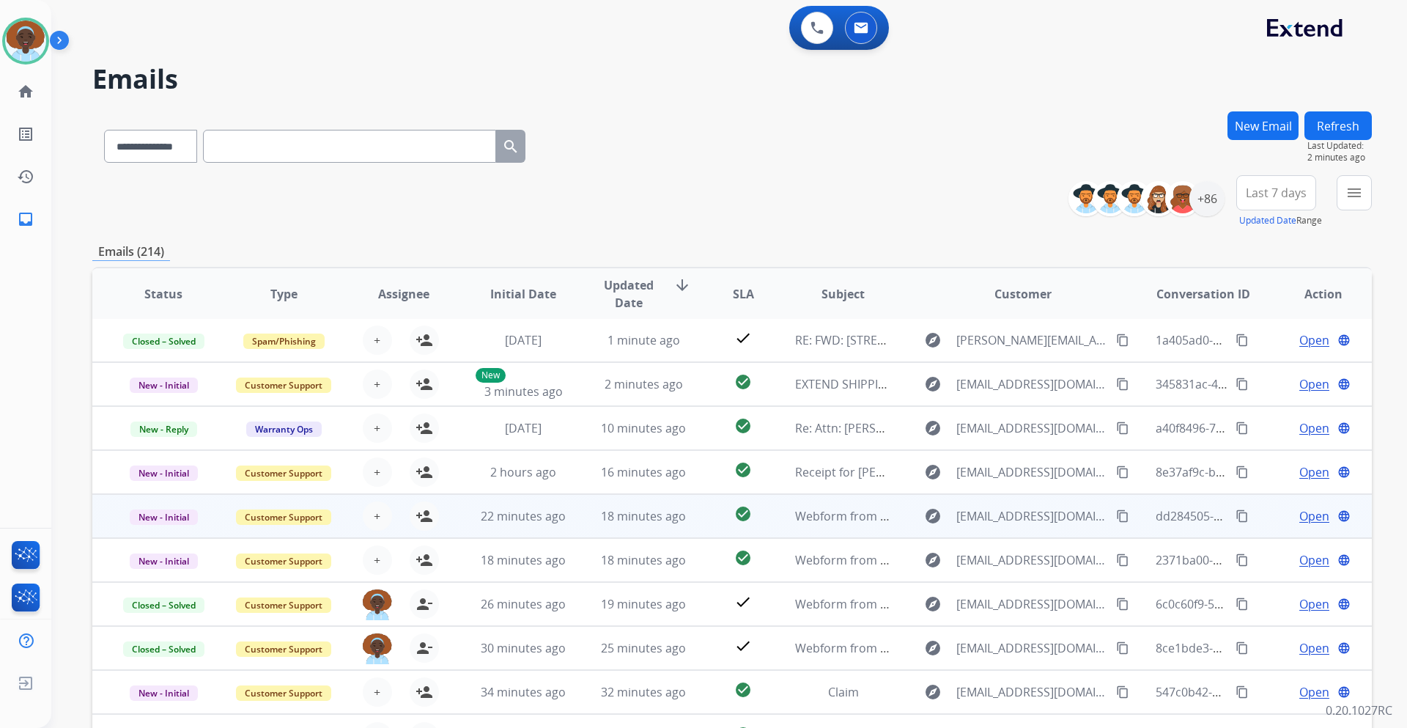
scroll to position [106, 0]
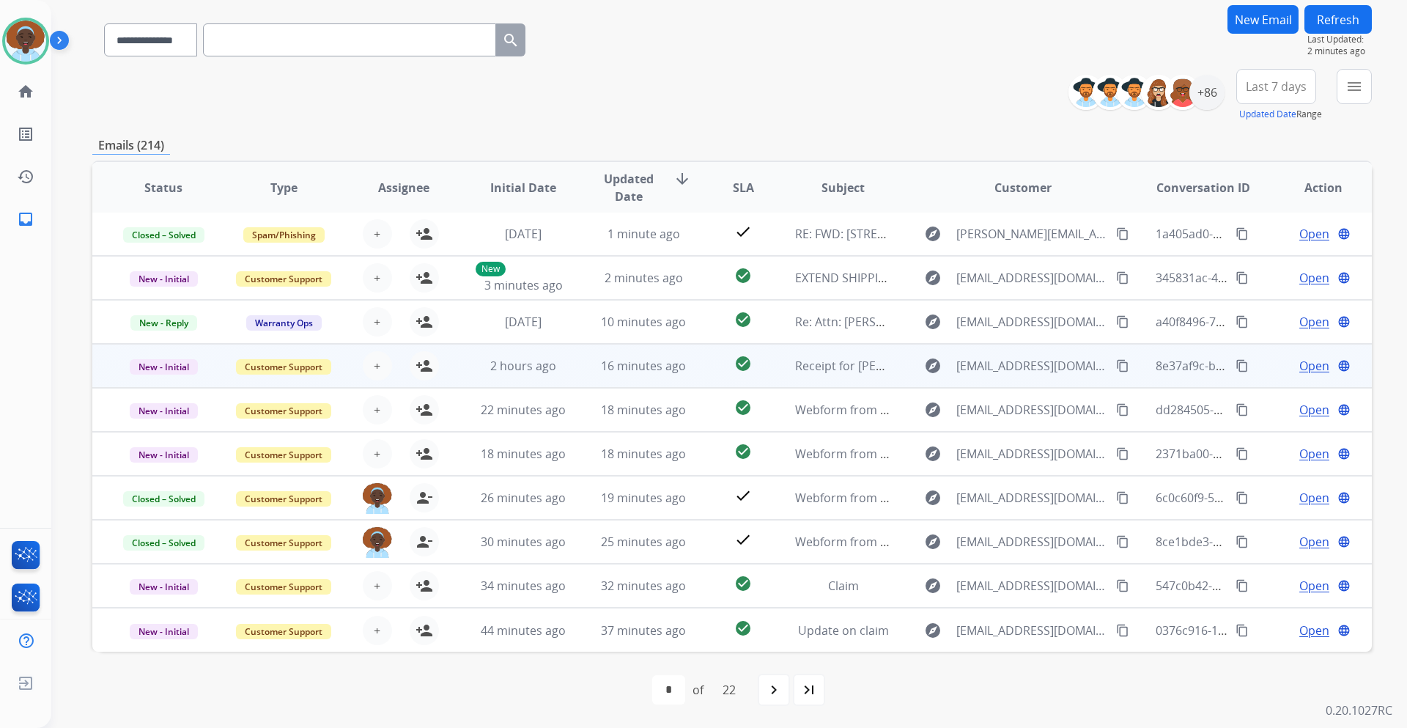
click at [1307, 363] on span "Open" at bounding box center [1314, 366] width 30 height 18
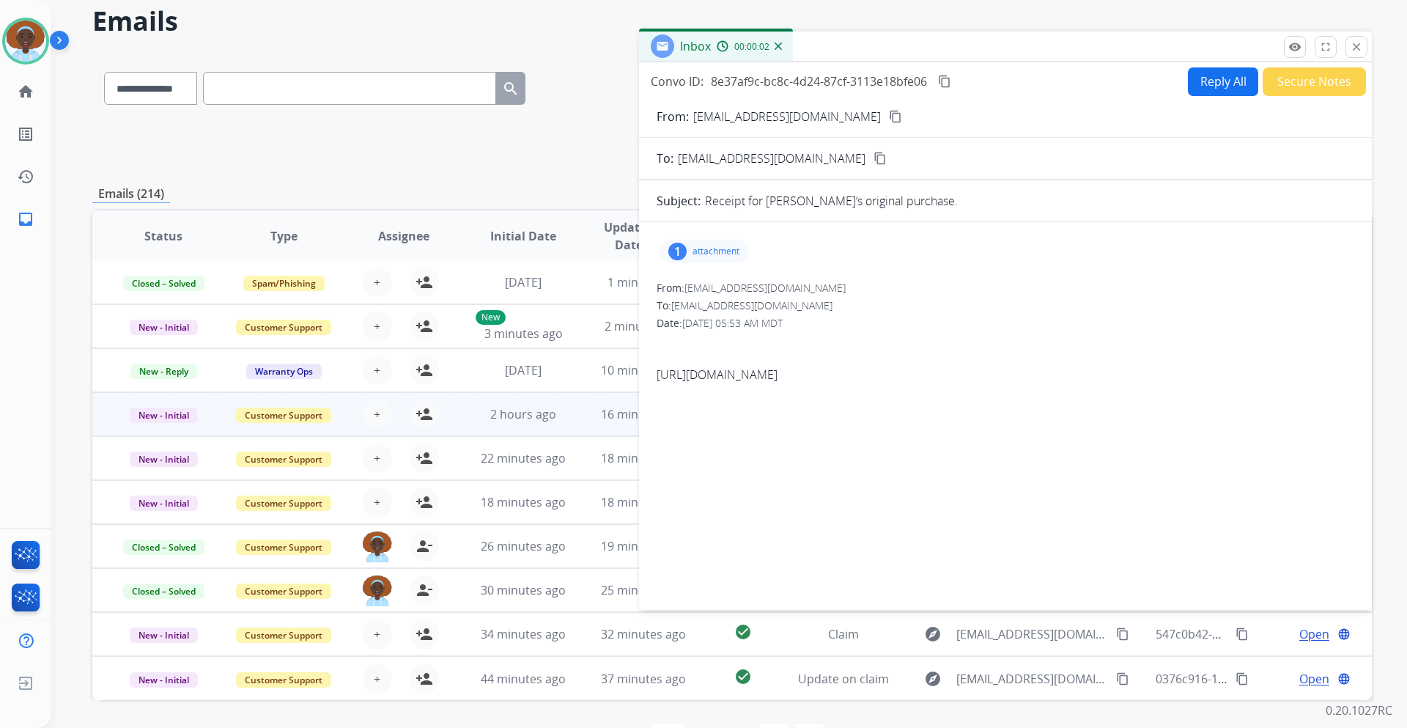
scroll to position [33, 0]
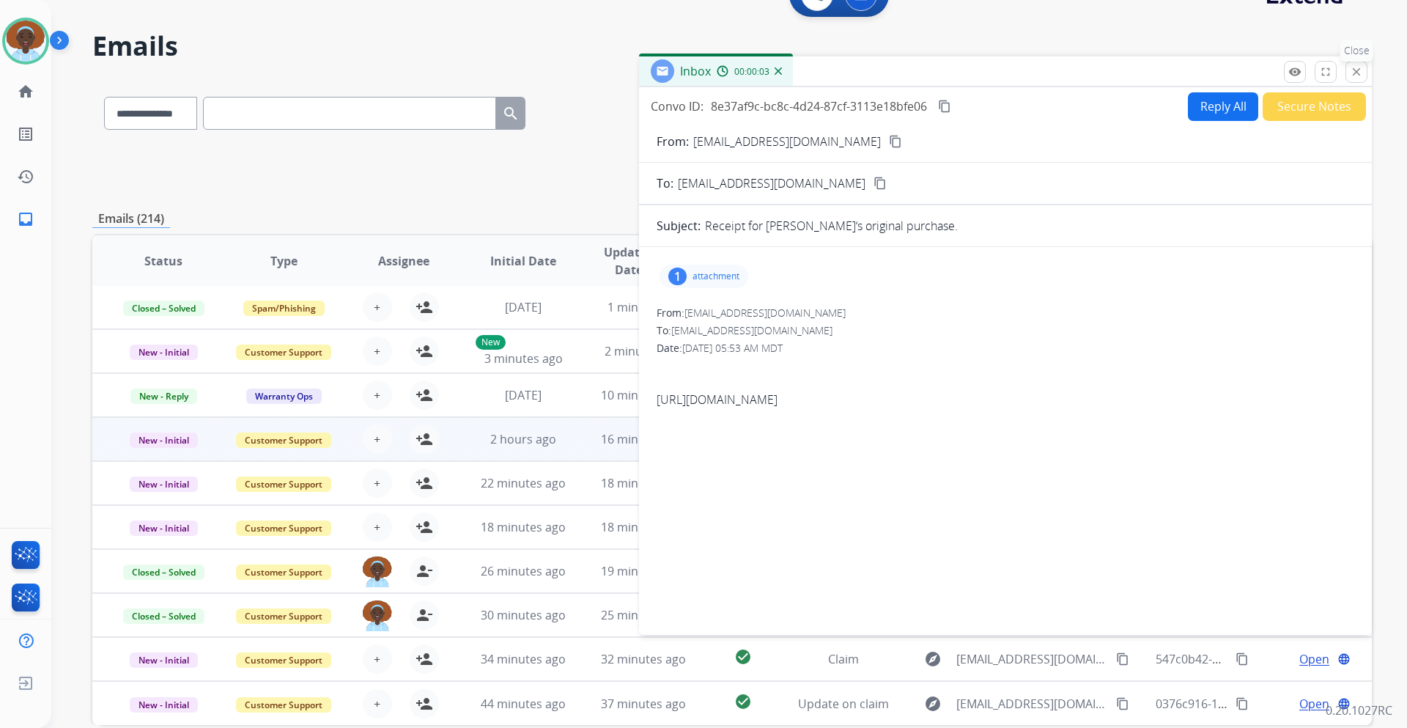
click at [1353, 70] on mat-icon "close" at bounding box center [1356, 71] width 13 height 13
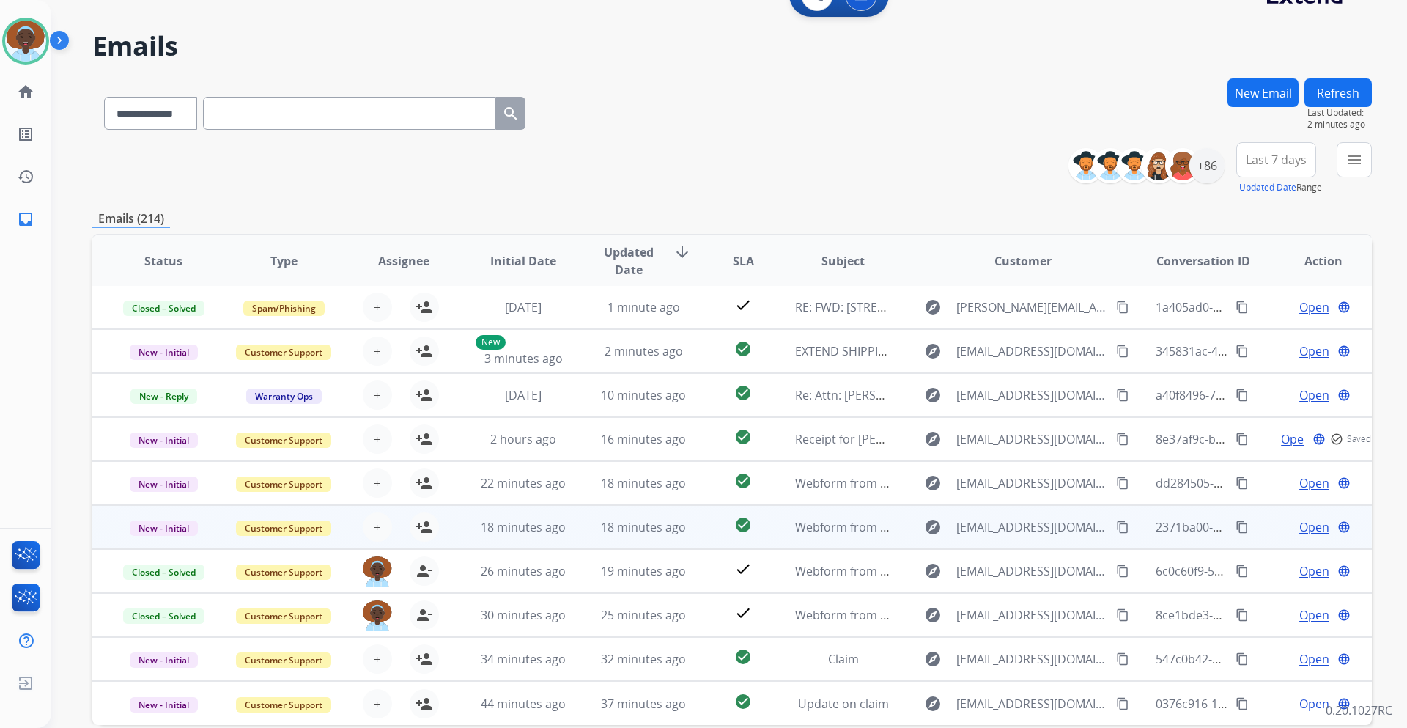
scroll to position [106, 0]
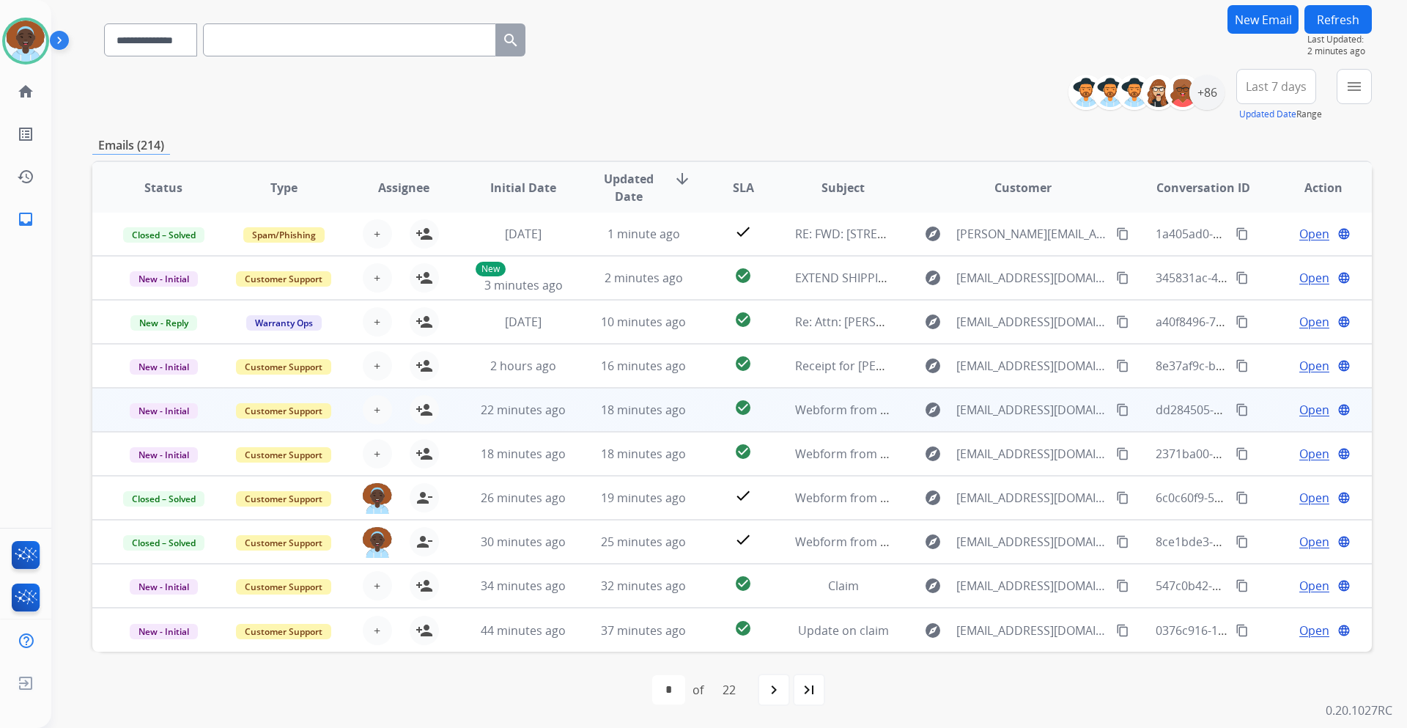
click at [1299, 410] on span "Open" at bounding box center [1314, 410] width 30 height 18
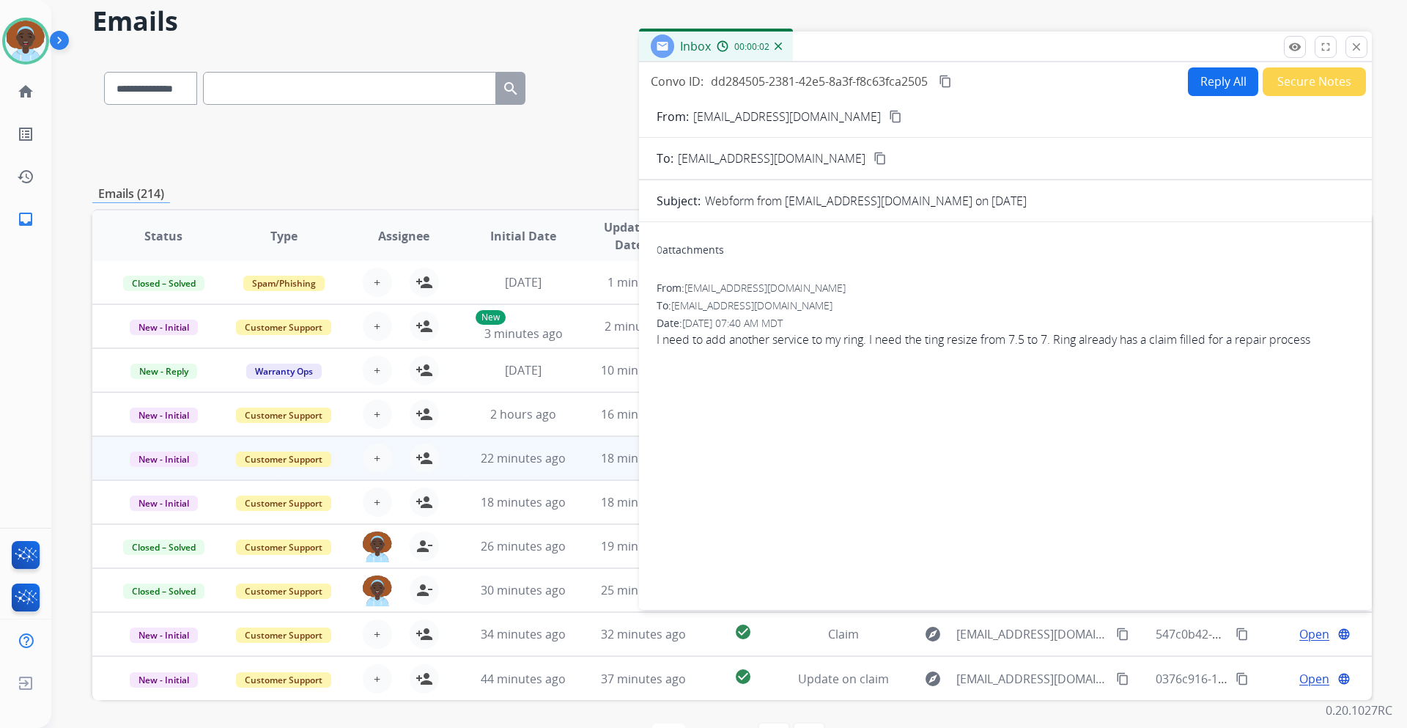
scroll to position [33, 0]
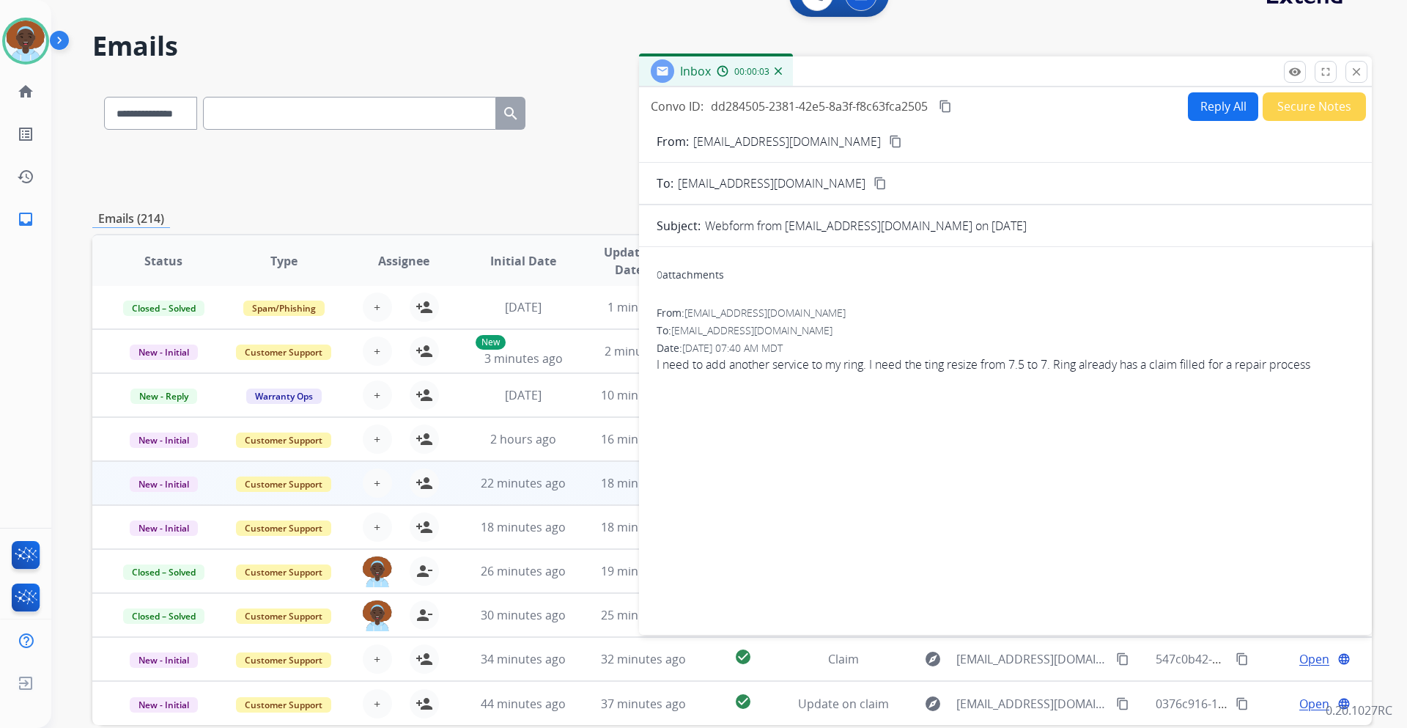
drag, startPoint x: 1353, startPoint y: 68, endPoint x: 1315, endPoint y: 125, distance: 67.7
click at [1353, 69] on mat-icon "close" at bounding box center [1356, 71] width 13 height 13
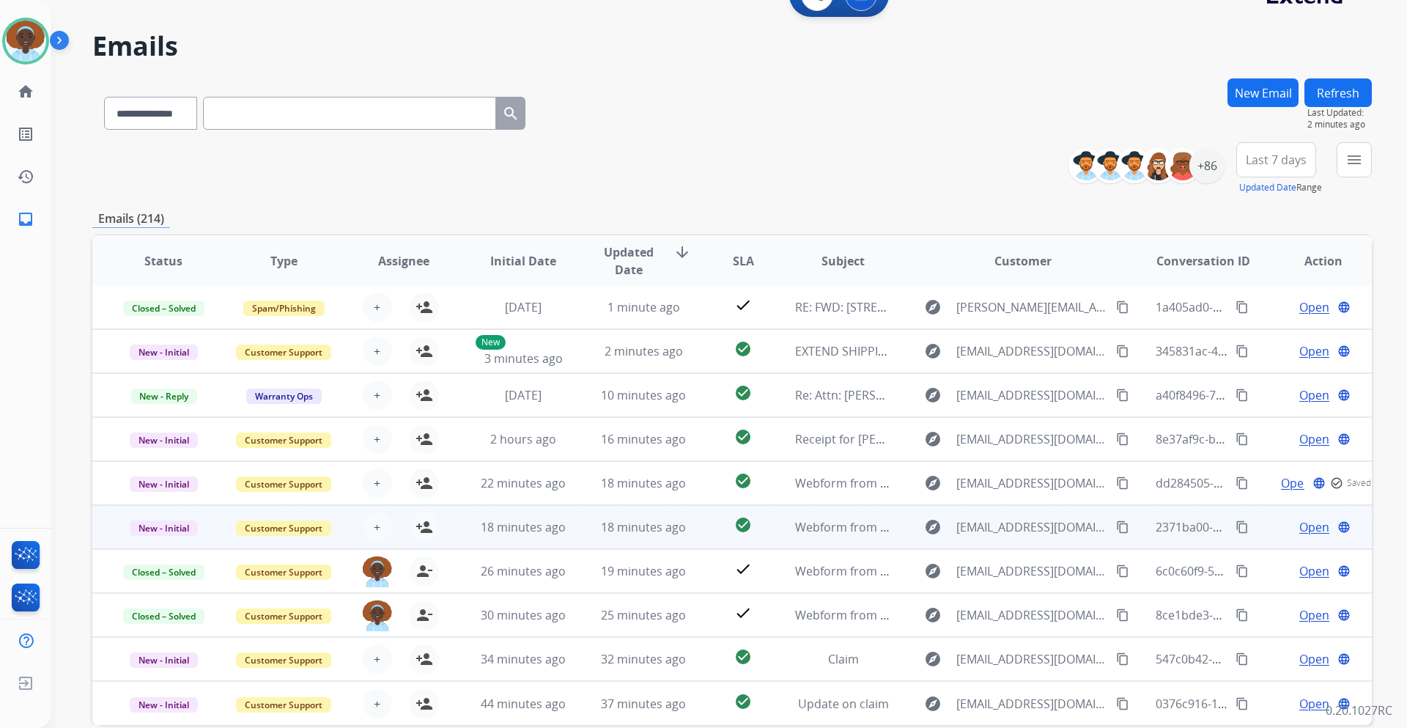
click at [1300, 525] on span "Open" at bounding box center [1314, 527] width 30 height 18
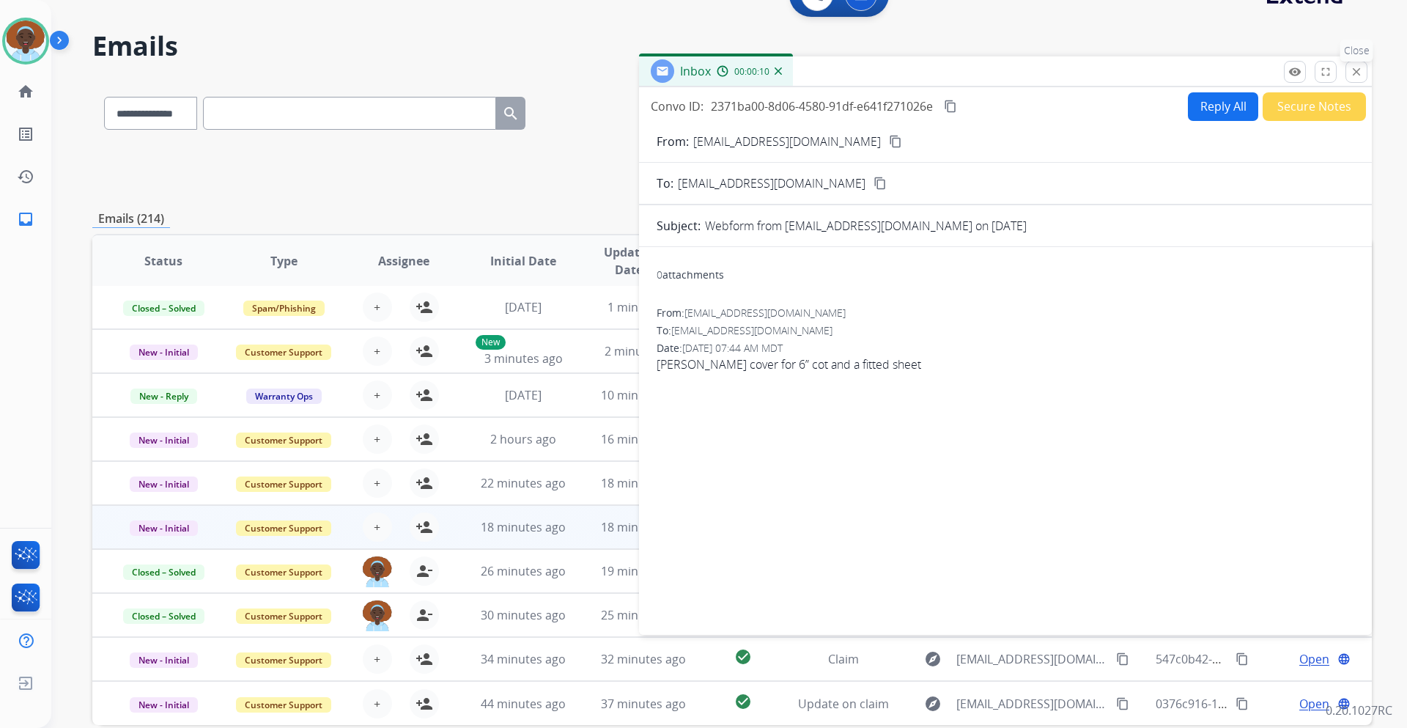
click at [1350, 77] on mat-icon "close" at bounding box center [1356, 71] width 13 height 13
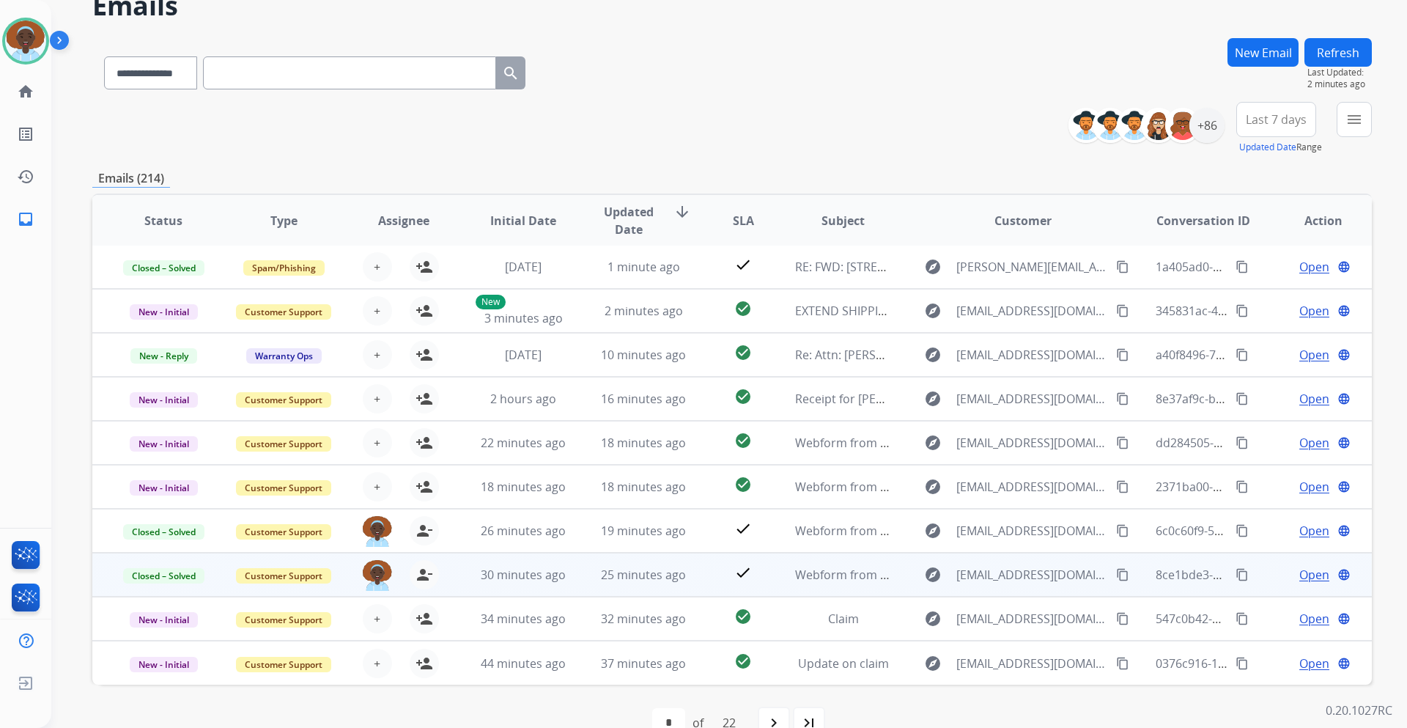
scroll to position [106, 0]
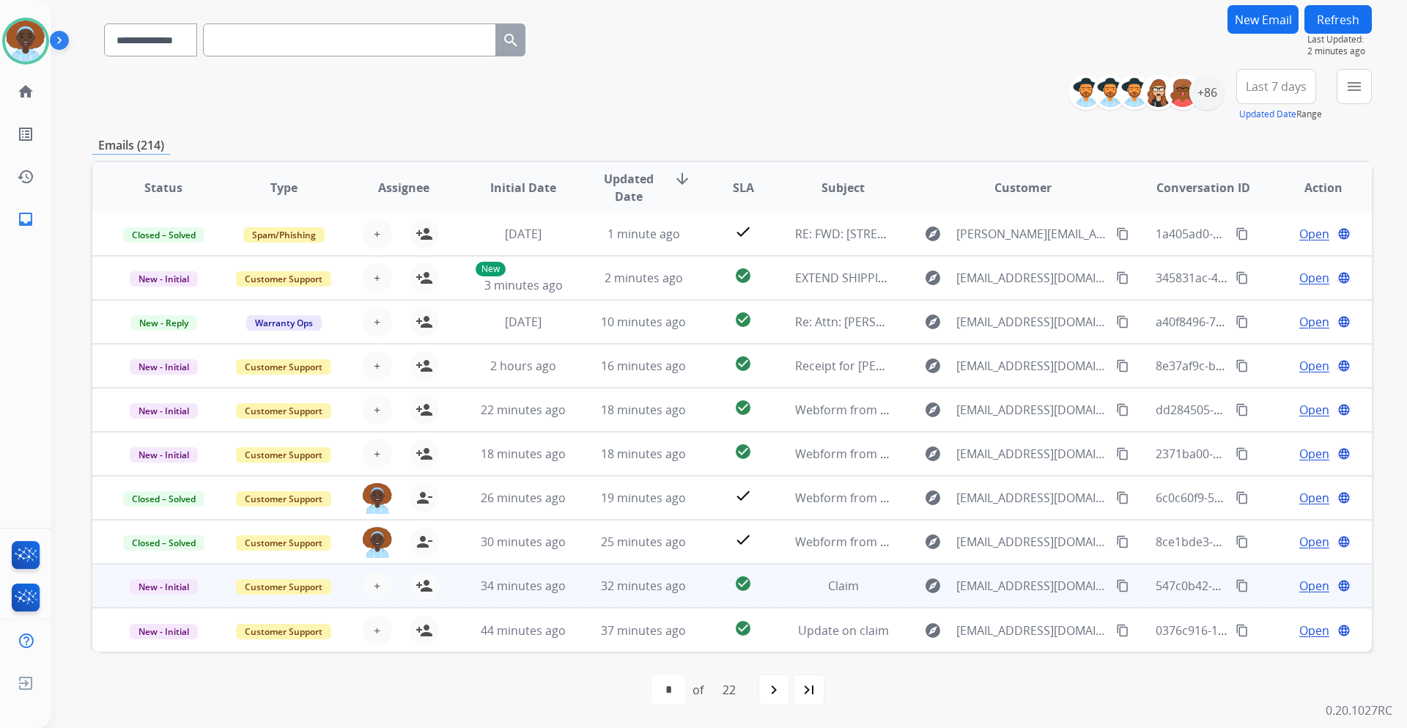
click at [1300, 588] on span "Open" at bounding box center [1314, 586] width 30 height 18
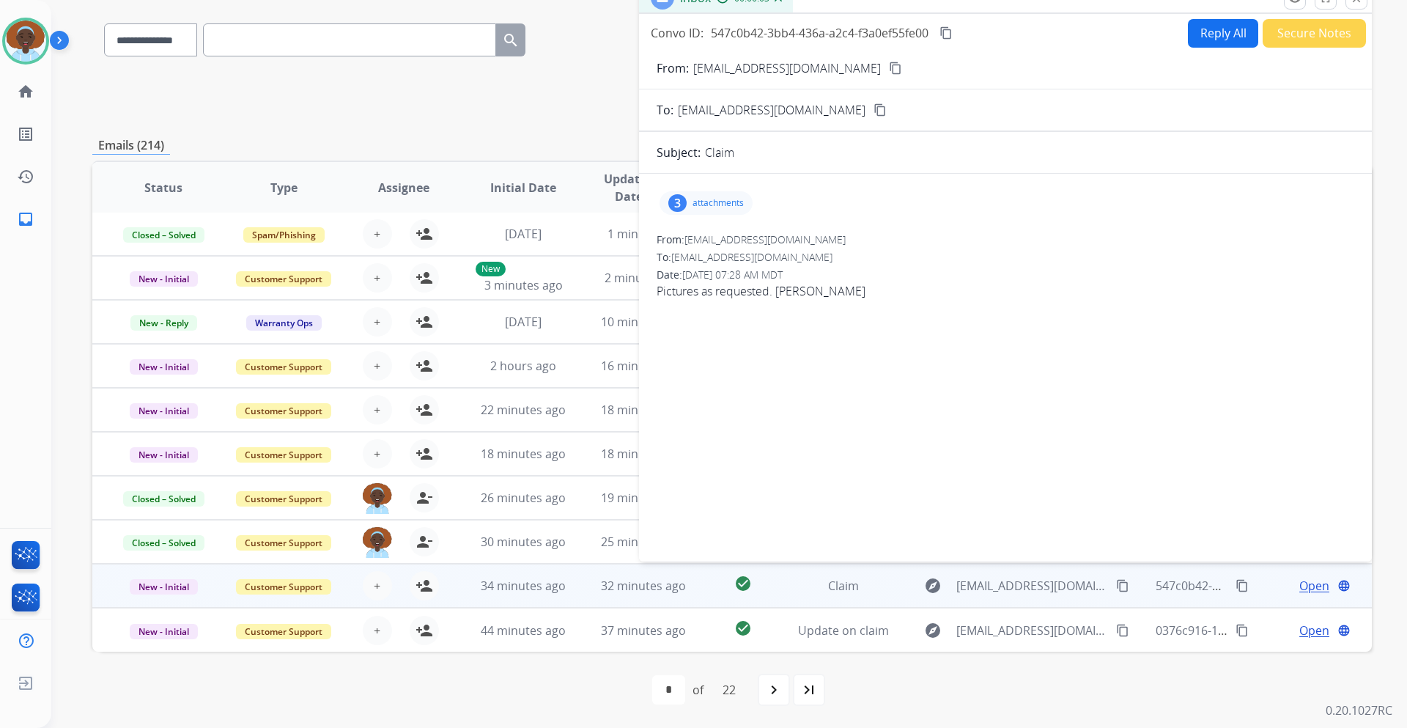
click at [683, 204] on div "3" at bounding box center [677, 203] width 18 height 18
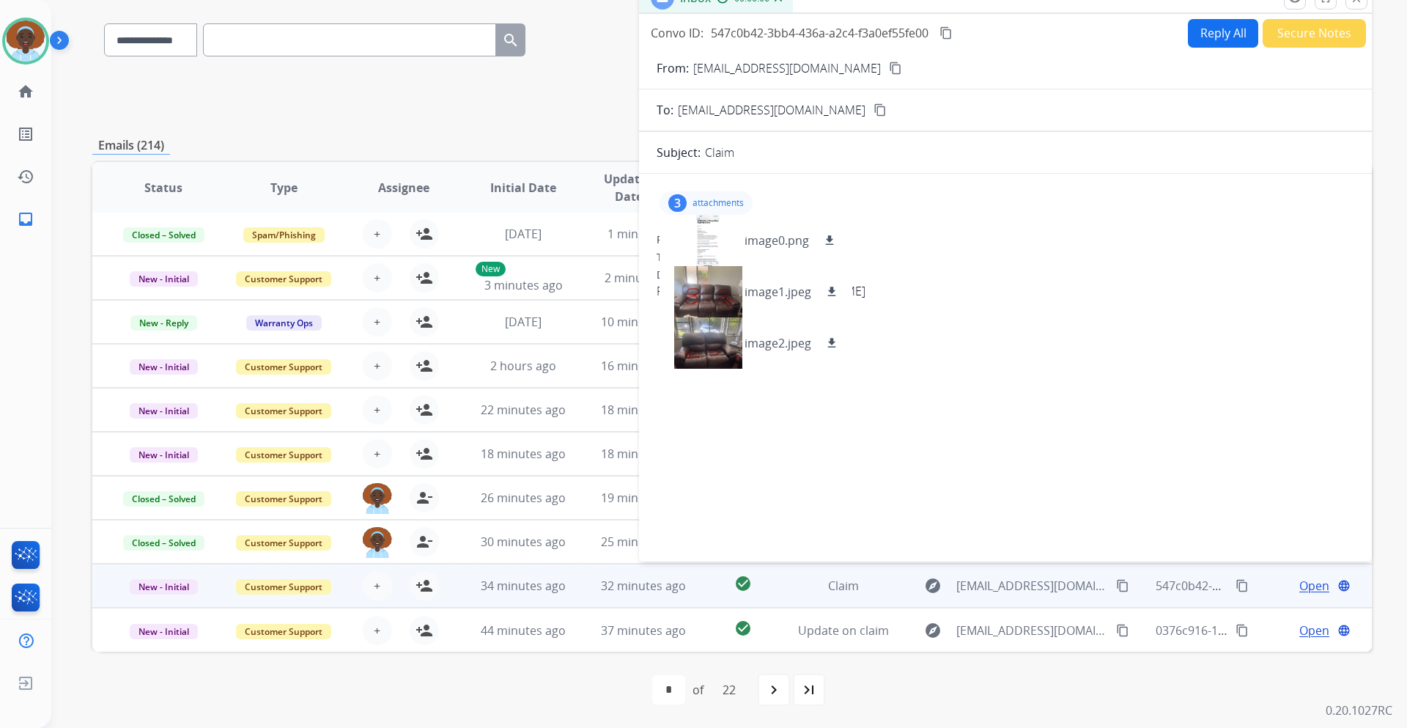
click at [681, 201] on div "3" at bounding box center [677, 203] width 18 height 18
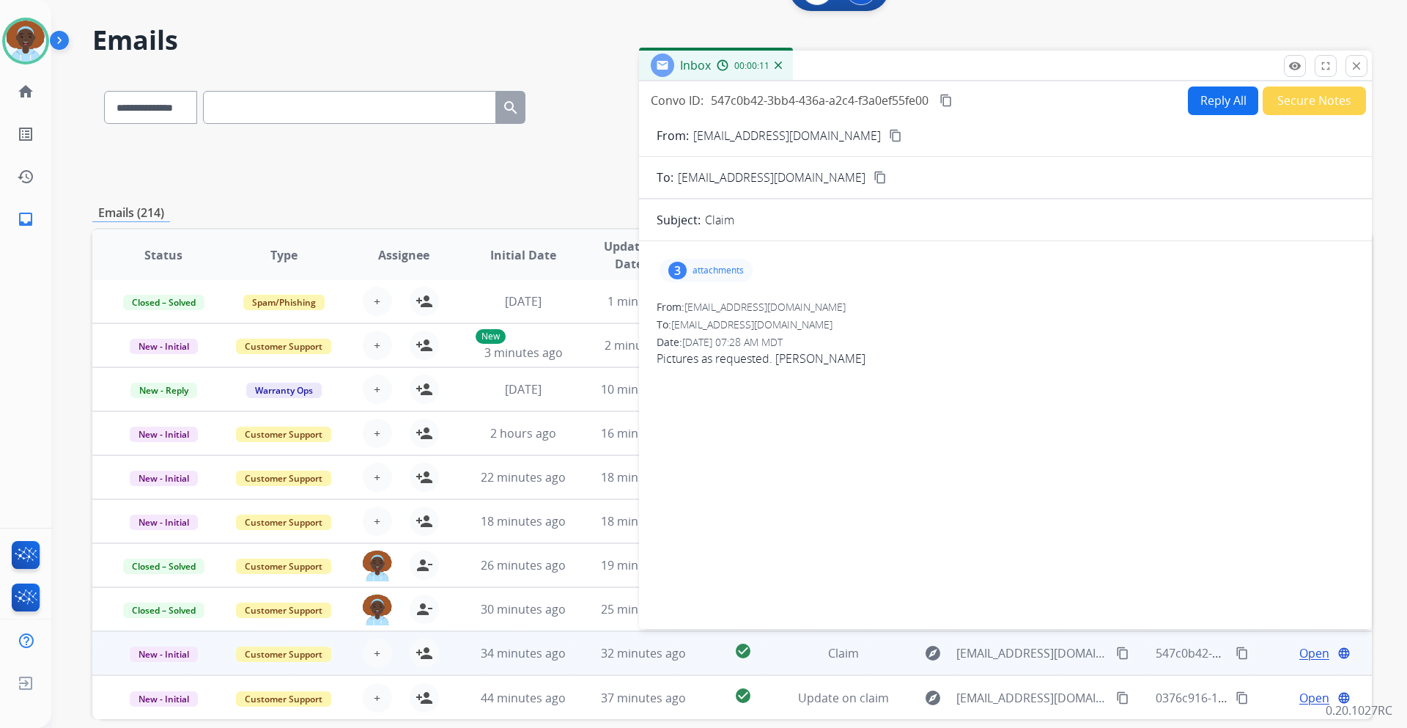
scroll to position [0, 0]
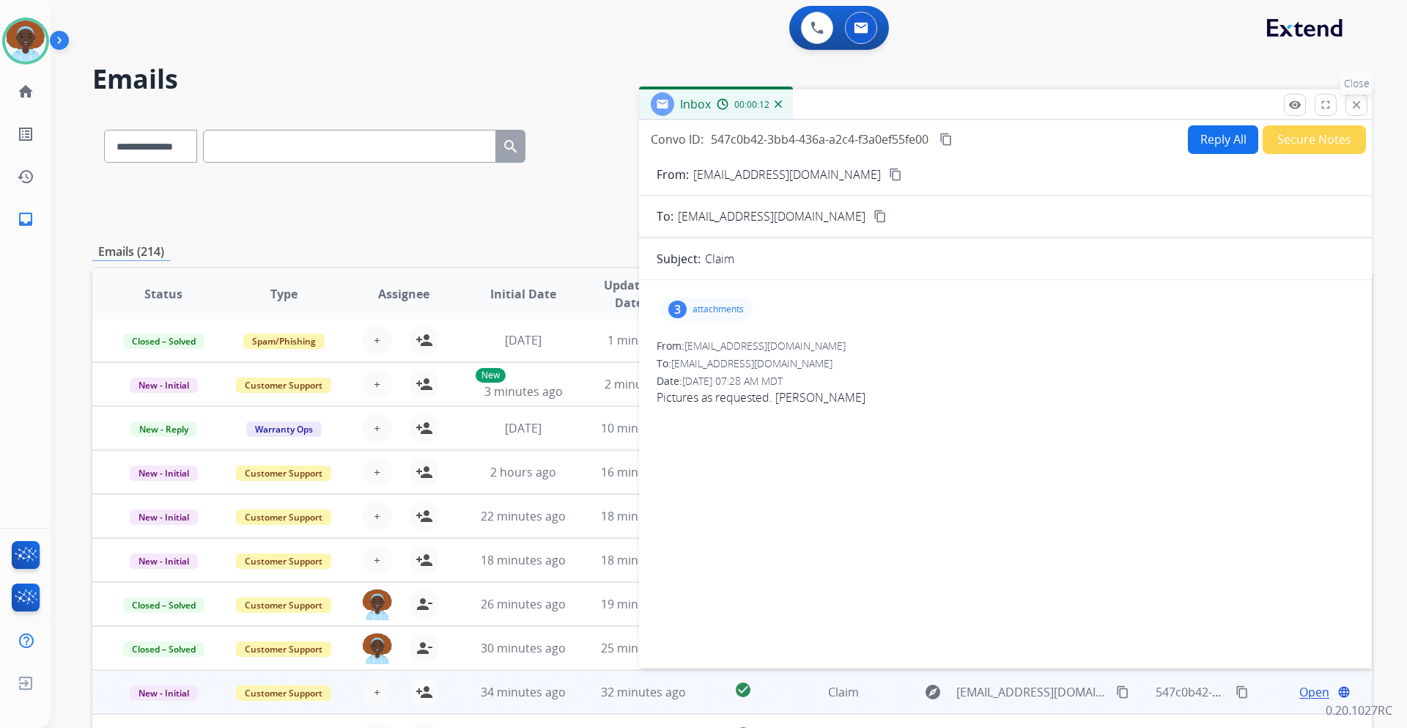
click at [1355, 109] on mat-icon "close" at bounding box center [1356, 104] width 13 height 13
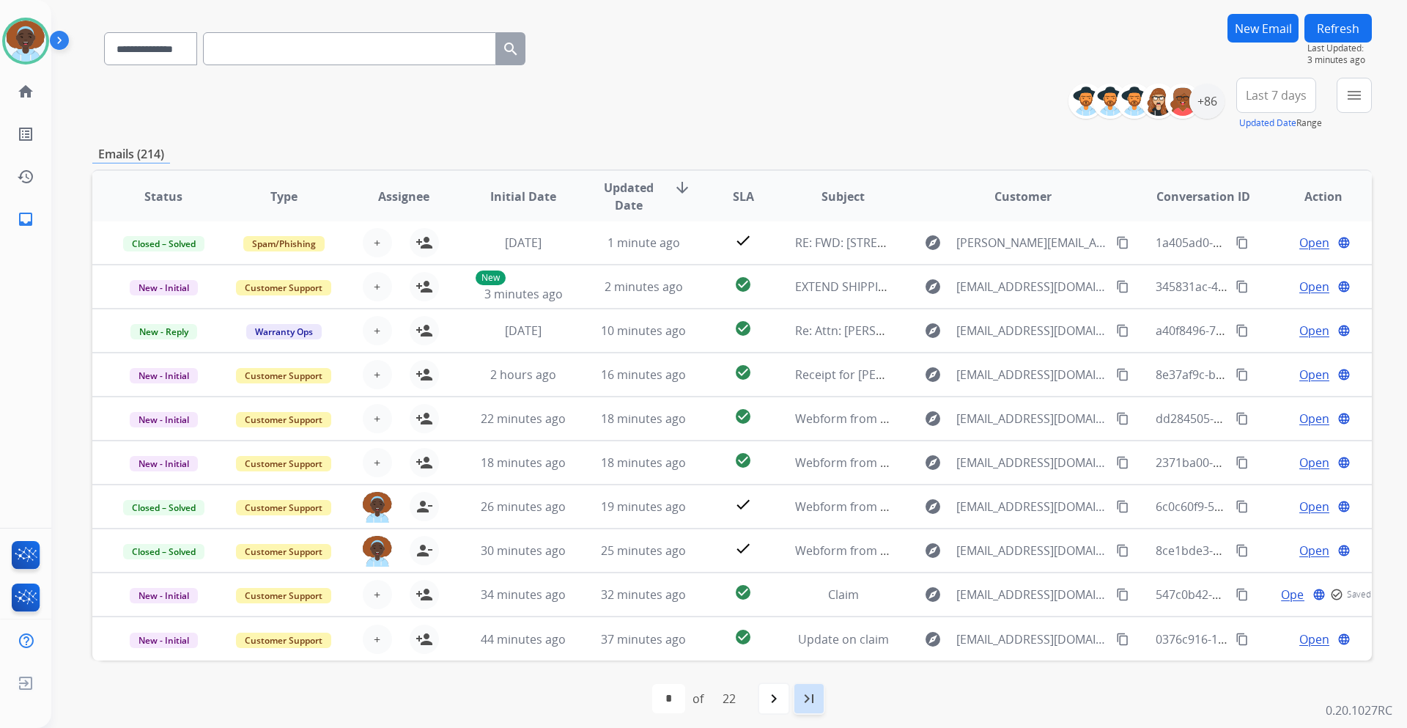
scroll to position [106, 0]
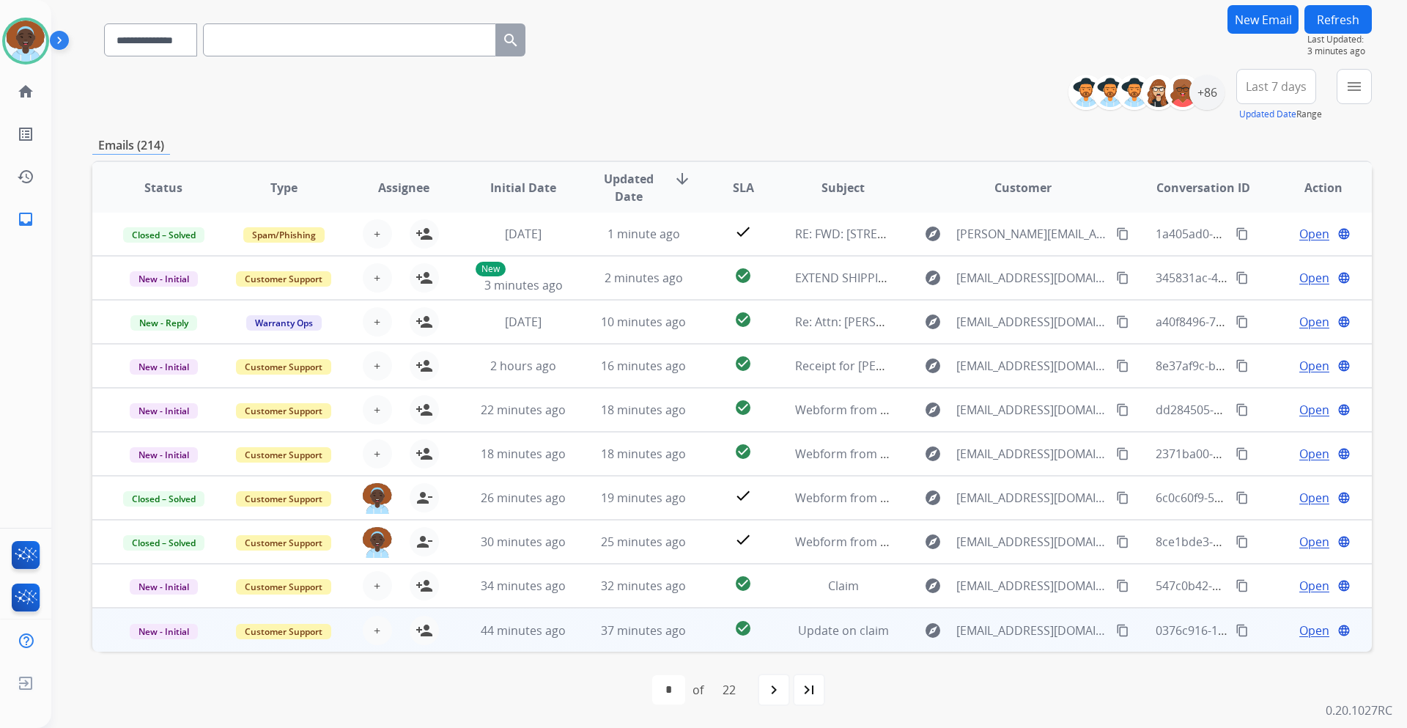
click at [1299, 634] on span "Open" at bounding box center [1314, 630] width 30 height 18
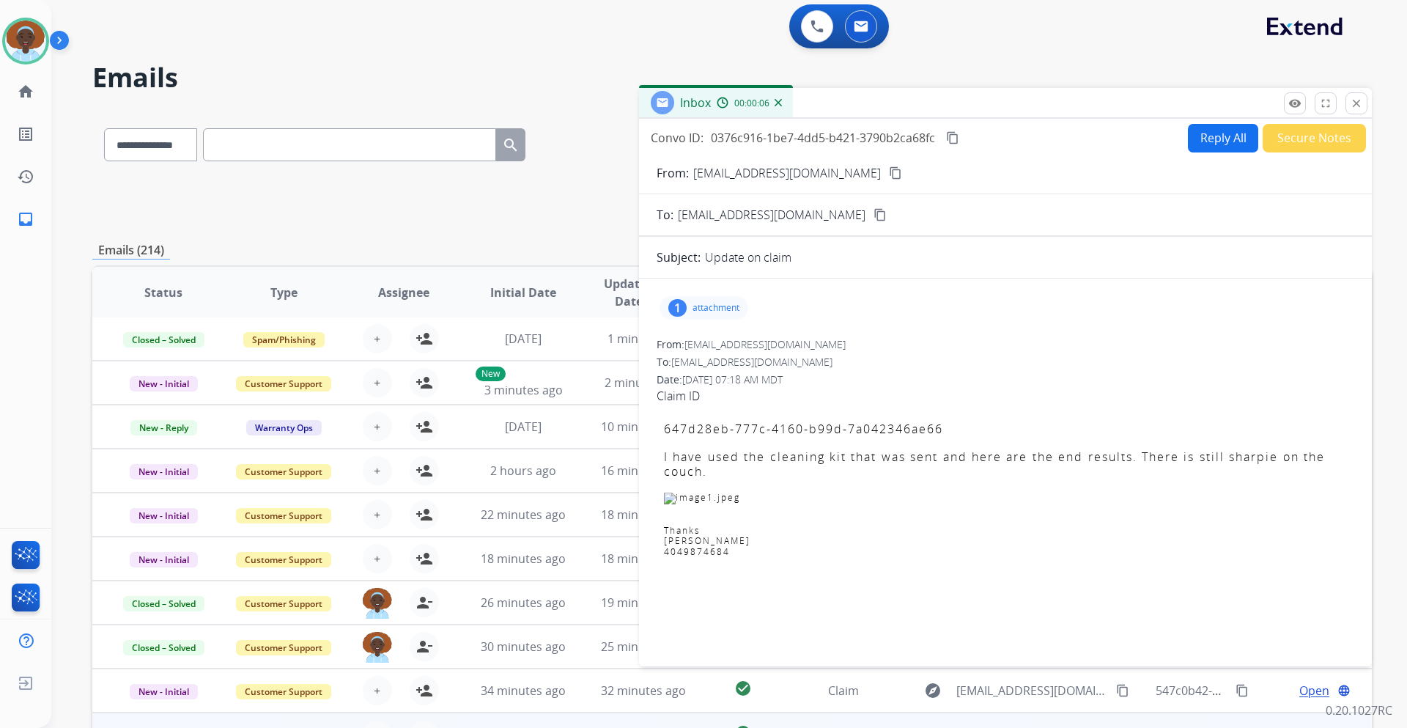
scroll to position [0, 0]
click at [1357, 108] on mat-icon "close" at bounding box center [1356, 104] width 13 height 13
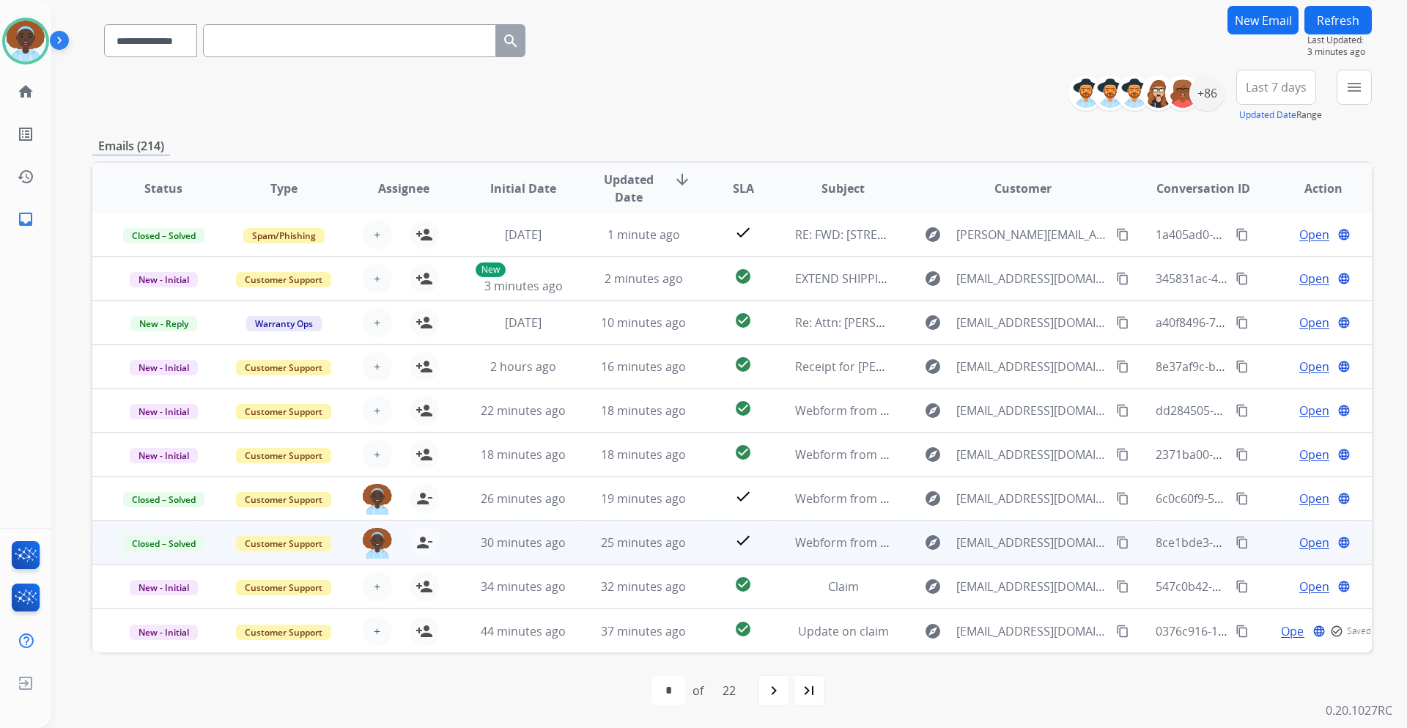
scroll to position [106, 0]
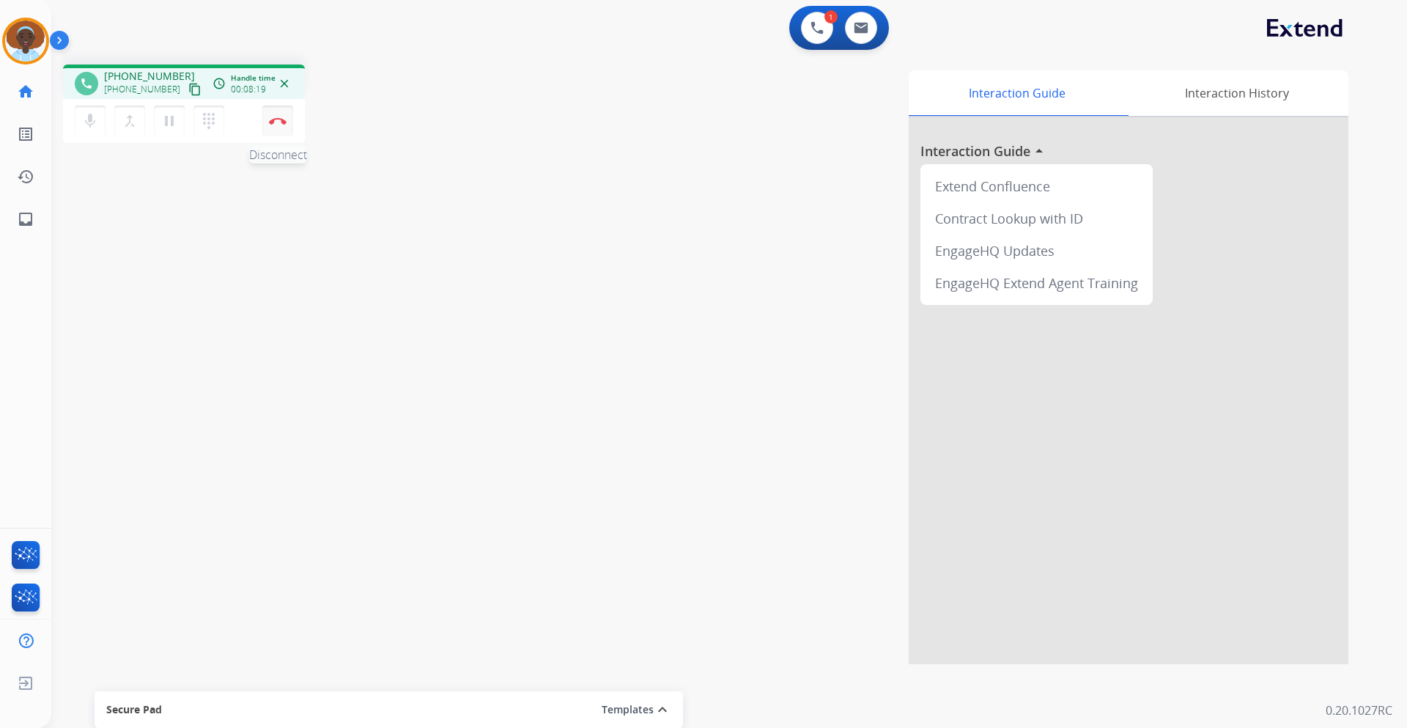
click at [281, 127] on button "Disconnect" at bounding box center [277, 121] width 31 height 31
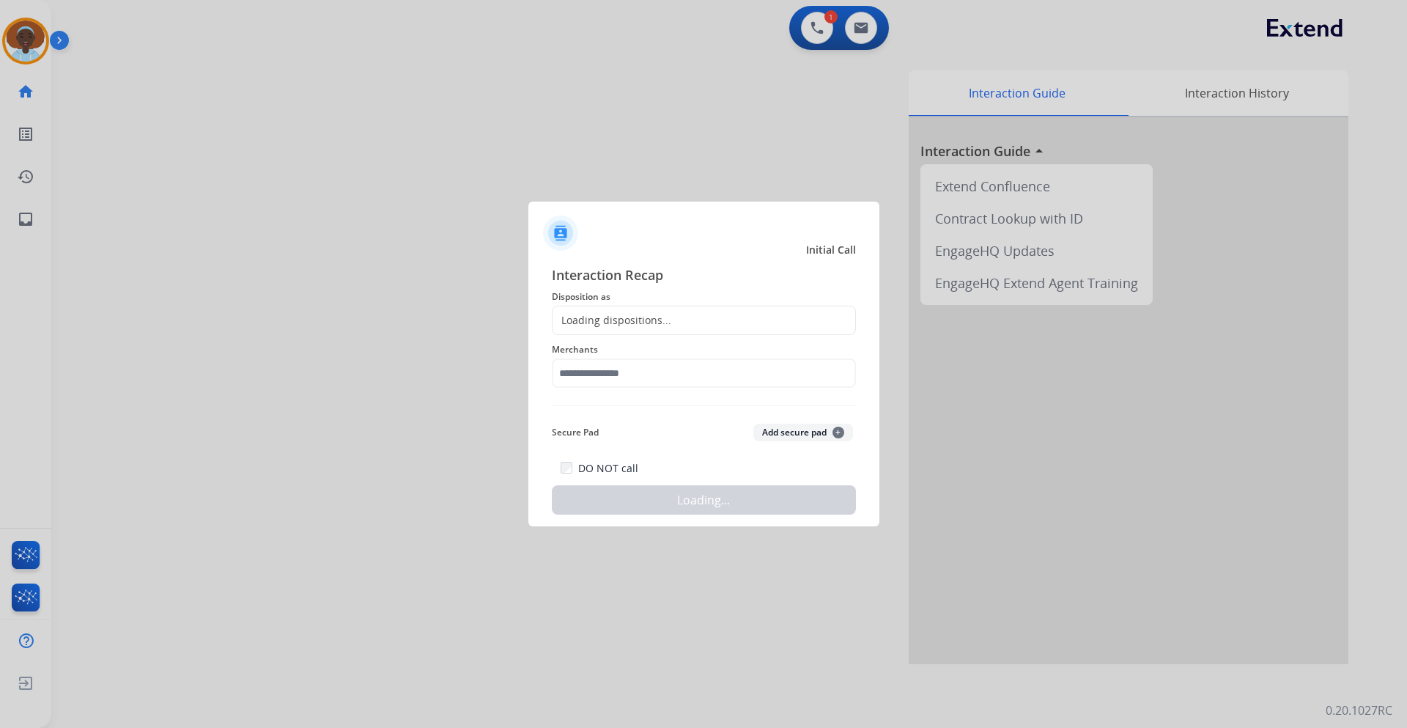
click at [650, 315] on div "Loading dispositions..." at bounding box center [611, 320] width 119 height 15
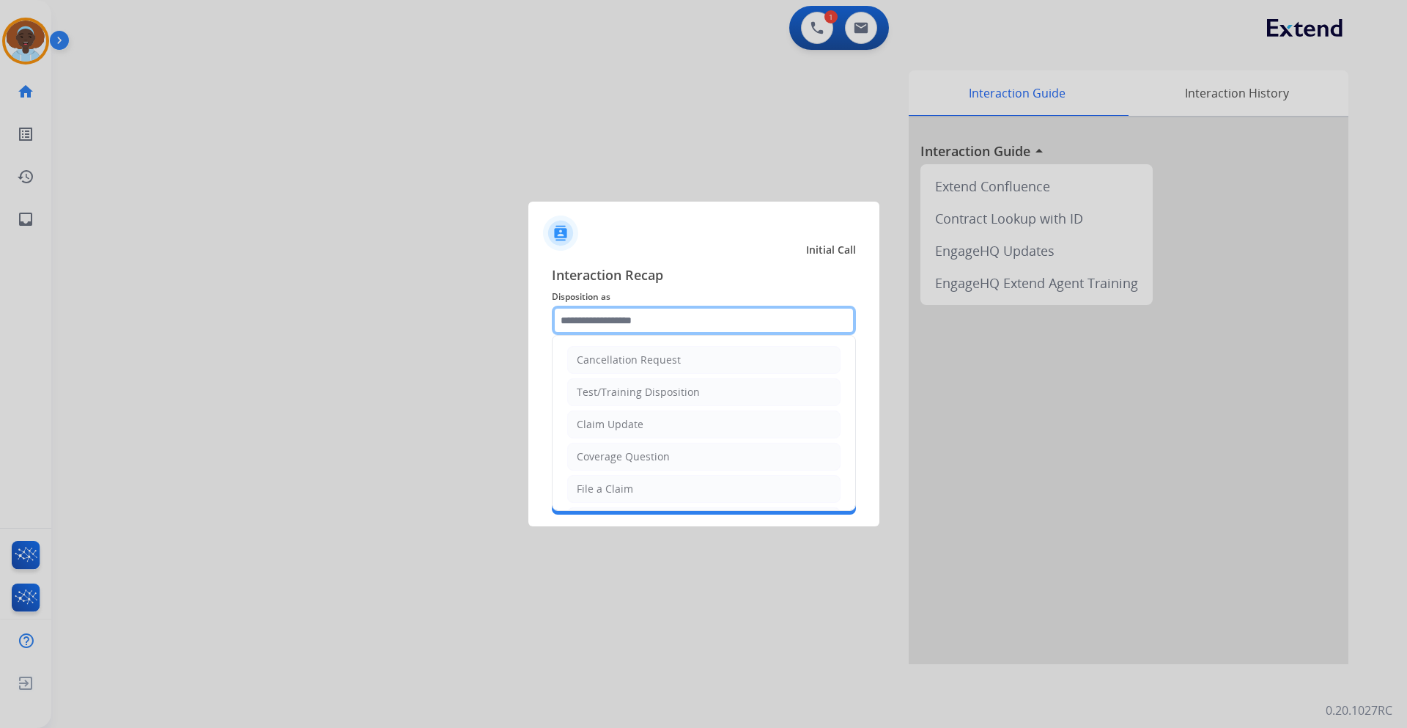
click at [690, 309] on input "text" at bounding box center [704, 320] width 304 height 29
click at [670, 487] on li "File a Claim" at bounding box center [703, 489] width 273 height 28
type input "**********"
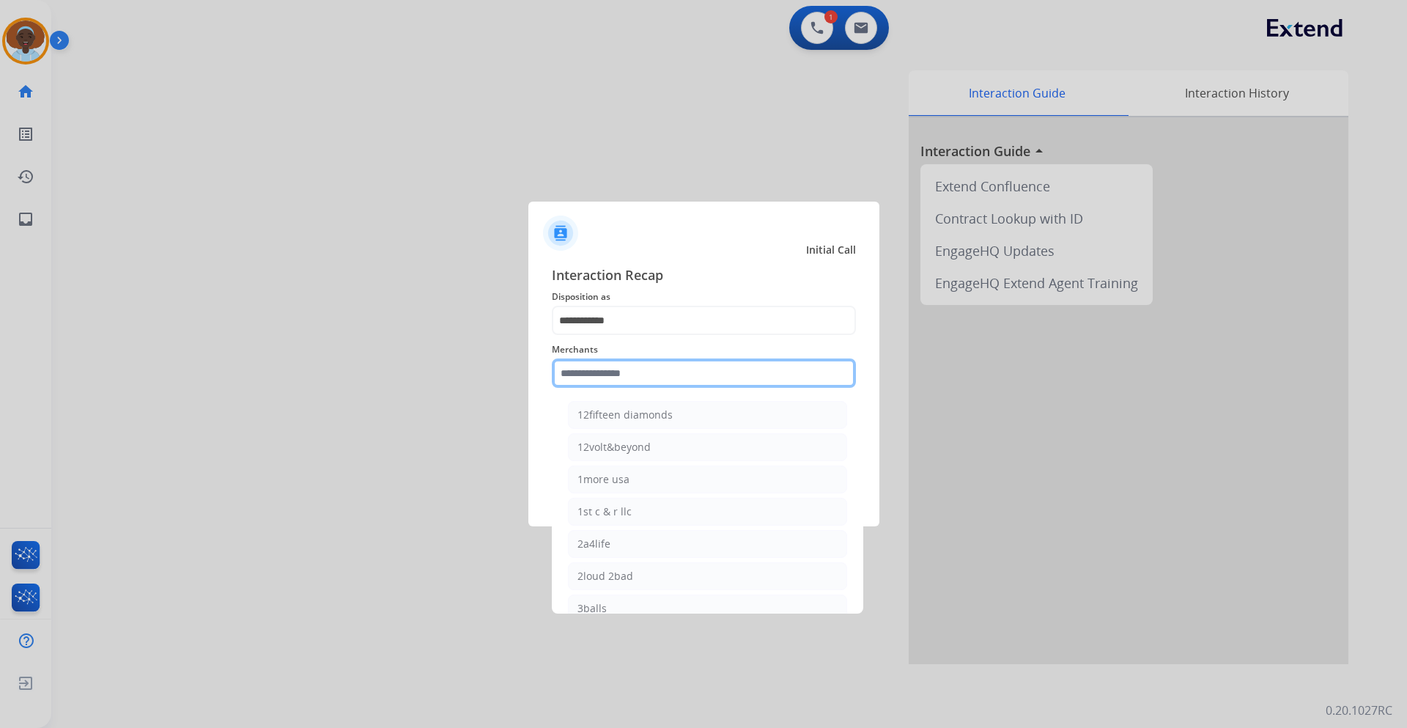
click at [603, 366] on input "text" at bounding box center [704, 372] width 304 height 29
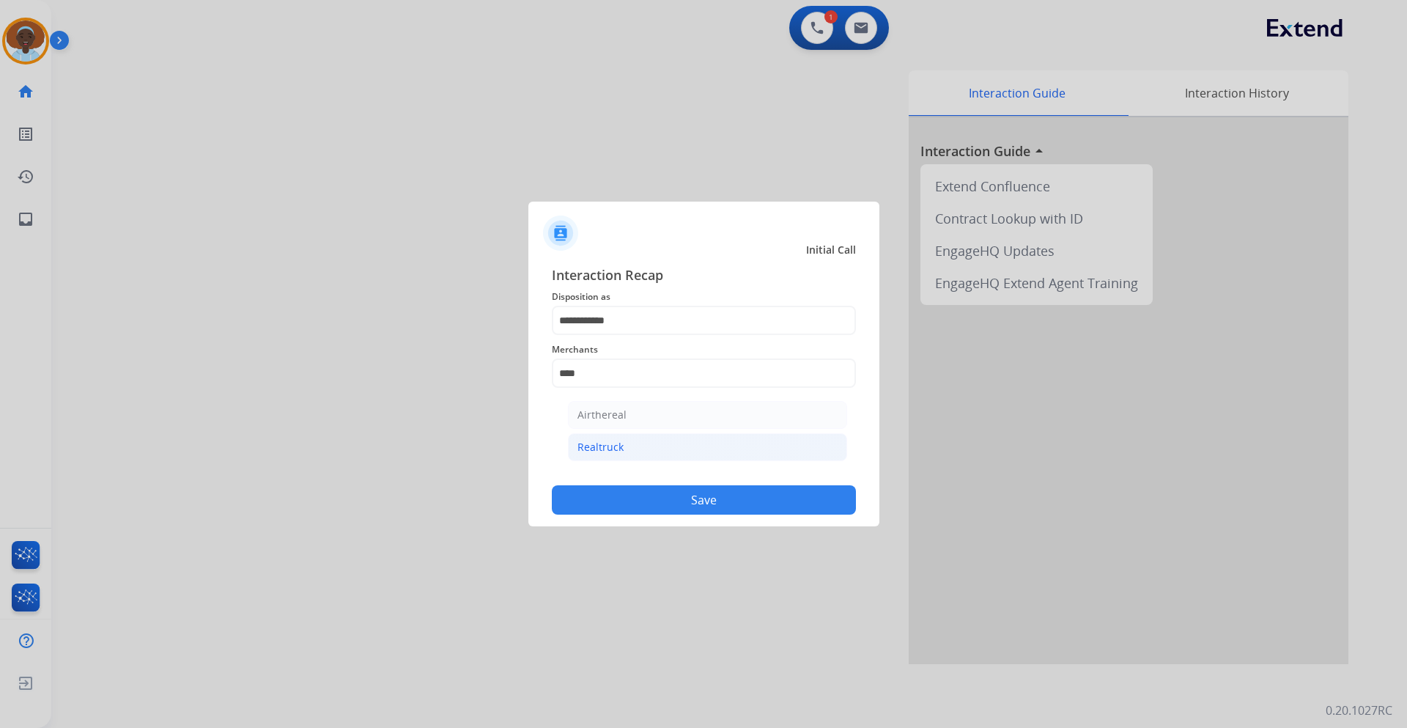
click at [615, 447] on div "Realtruck" at bounding box center [600, 447] width 46 height 15
type input "*********"
click at [688, 508] on button "Save" at bounding box center [704, 499] width 304 height 29
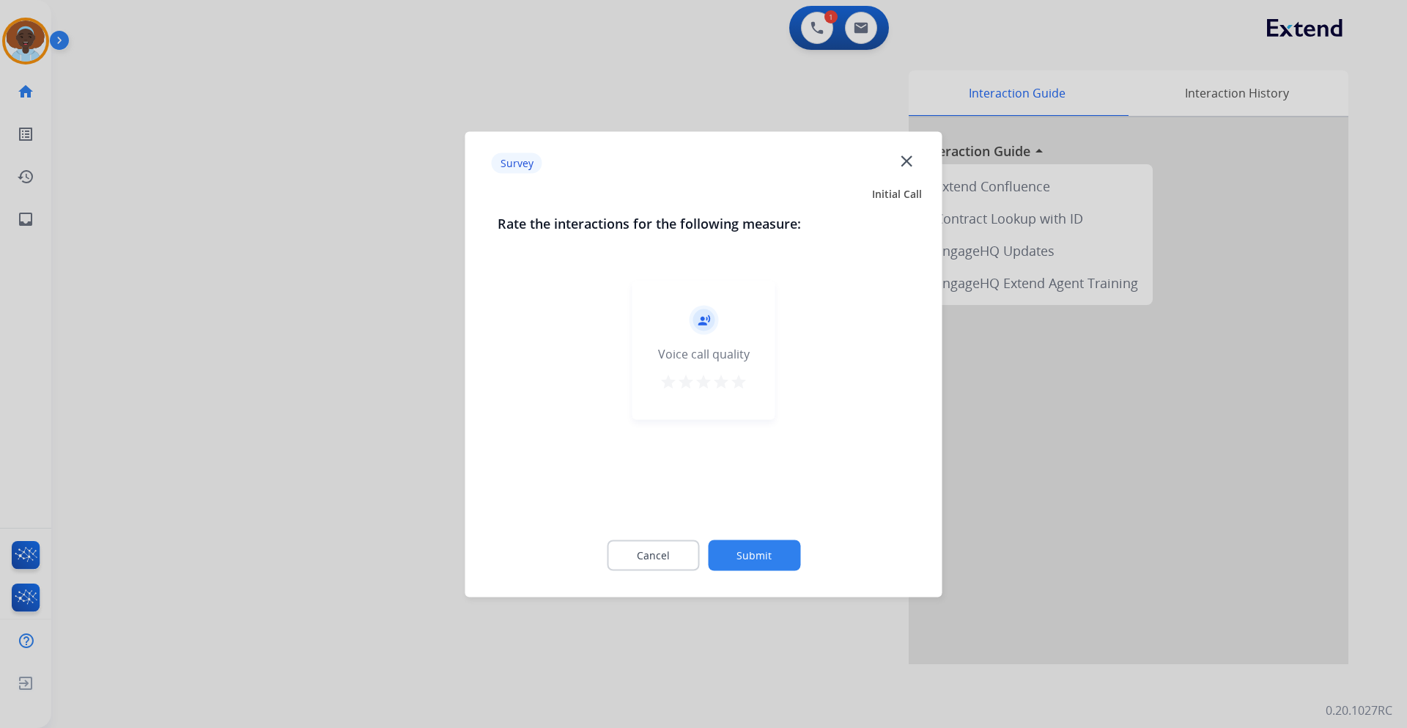
click at [739, 387] on mat-icon "star" at bounding box center [739, 381] width 18 height 18
click at [763, 561] on button "Submit" at bounding box center [754, 554] width 92 height 31
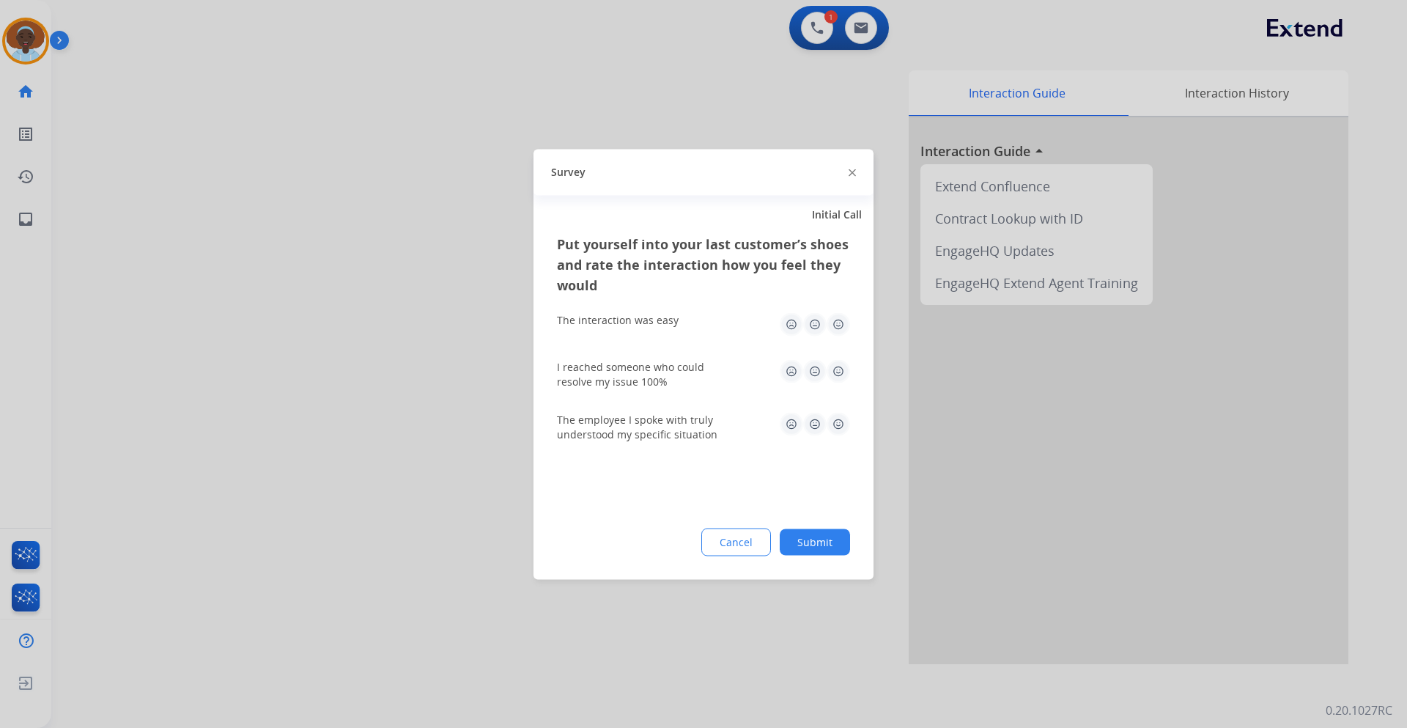
click at [833, 423] on img at bounding box center [837, 423] width 23 height 23
click at [843, 372] on img at bounding box center [837, 370] width 23 height 23
click at [835, 327] on img at bounding box center [837, 323] width 23 height 23
click at [815, 542] on button "Submit" at bounding box center [815, 541] width 70 height 26
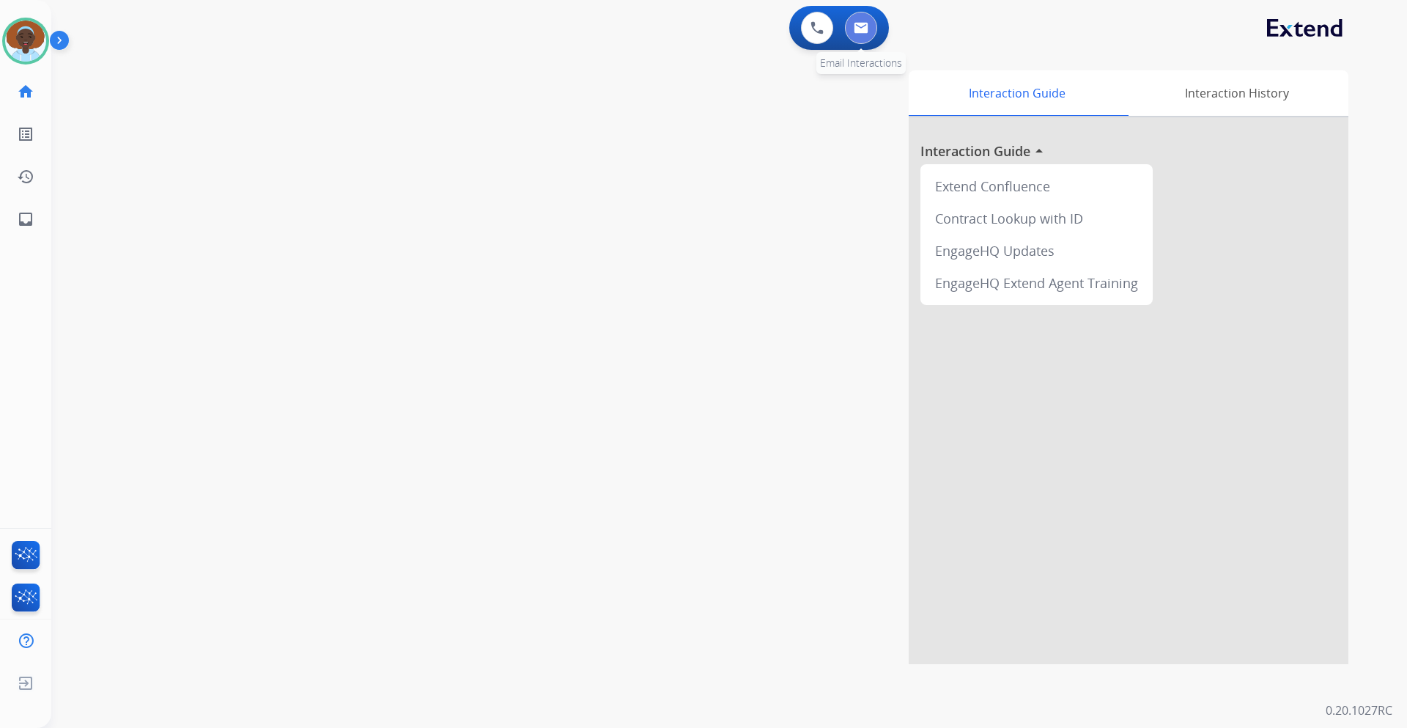
click at [860, 35] on button at bounding box center [861, 28] width 32 height 32
select select "**********"
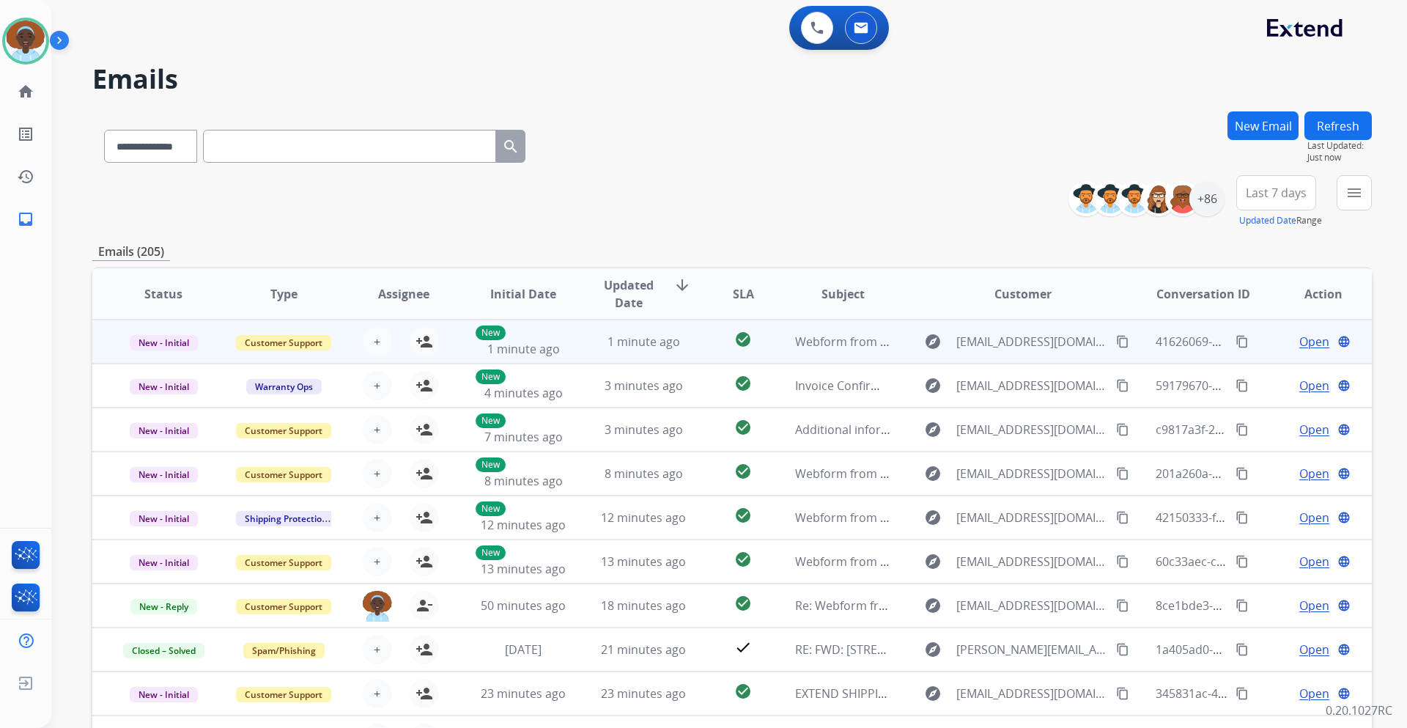
click at [1309, 346] on span "Open" at bounding box center [1314, 342] width 30 height 18
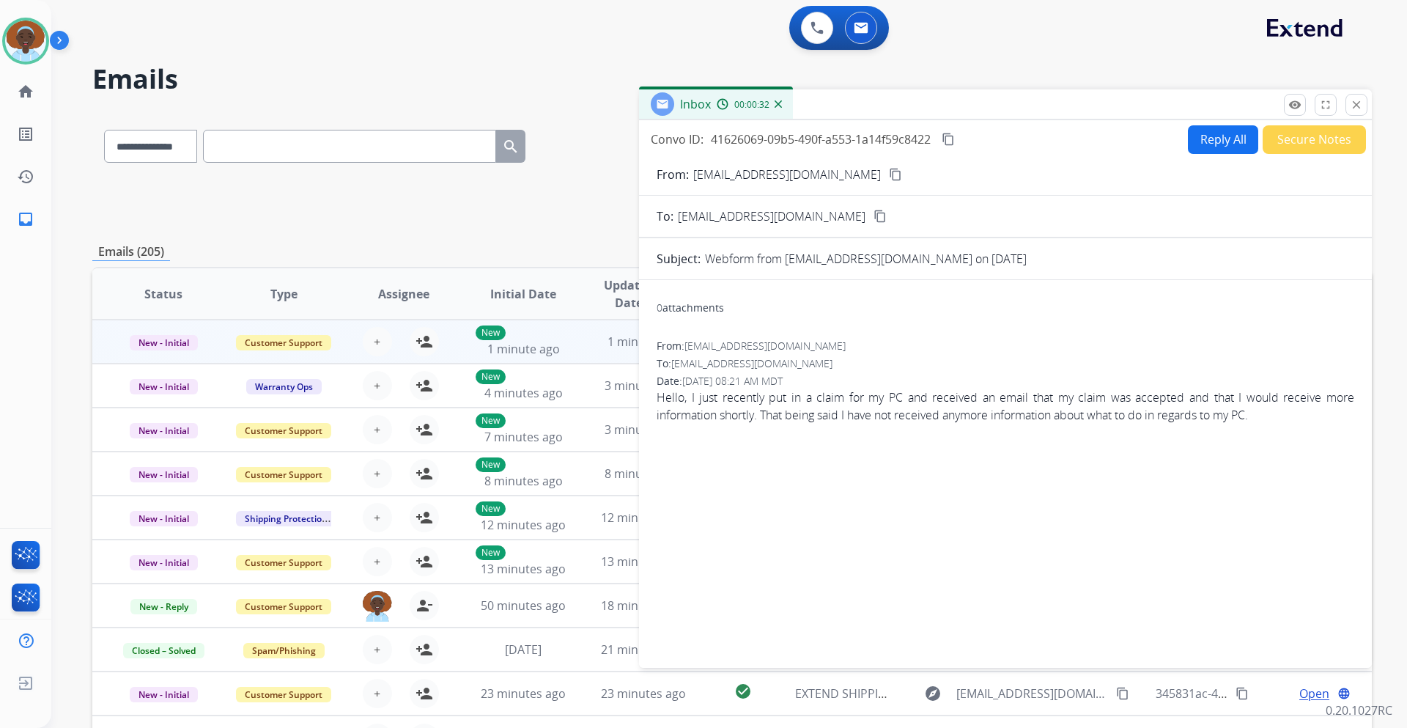
click at [889, 170] on mat-icon "content_copy" at bounding box center [895, 174] width 13 height 13
click at [1351, 113] on button "close Close" at bounding box center [1356, 105] width 22 height 22
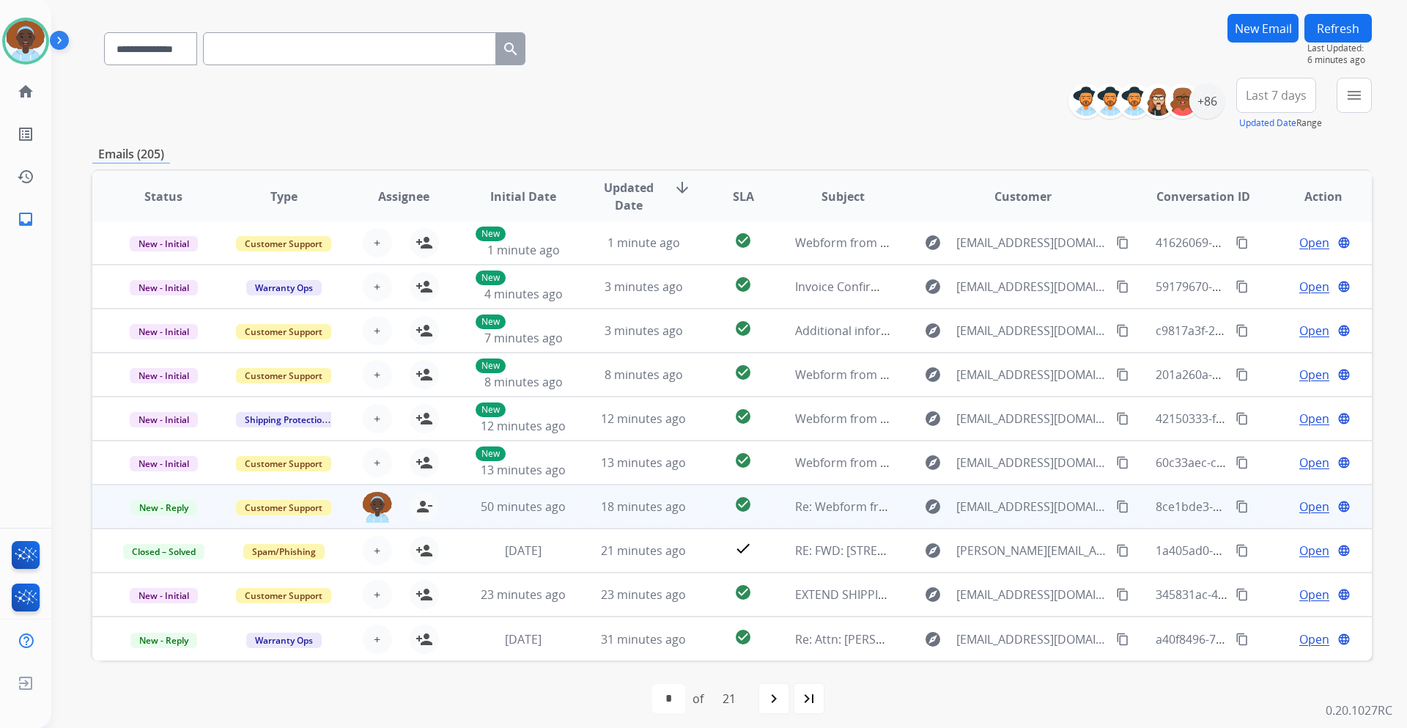
scroll to position [106, 0]
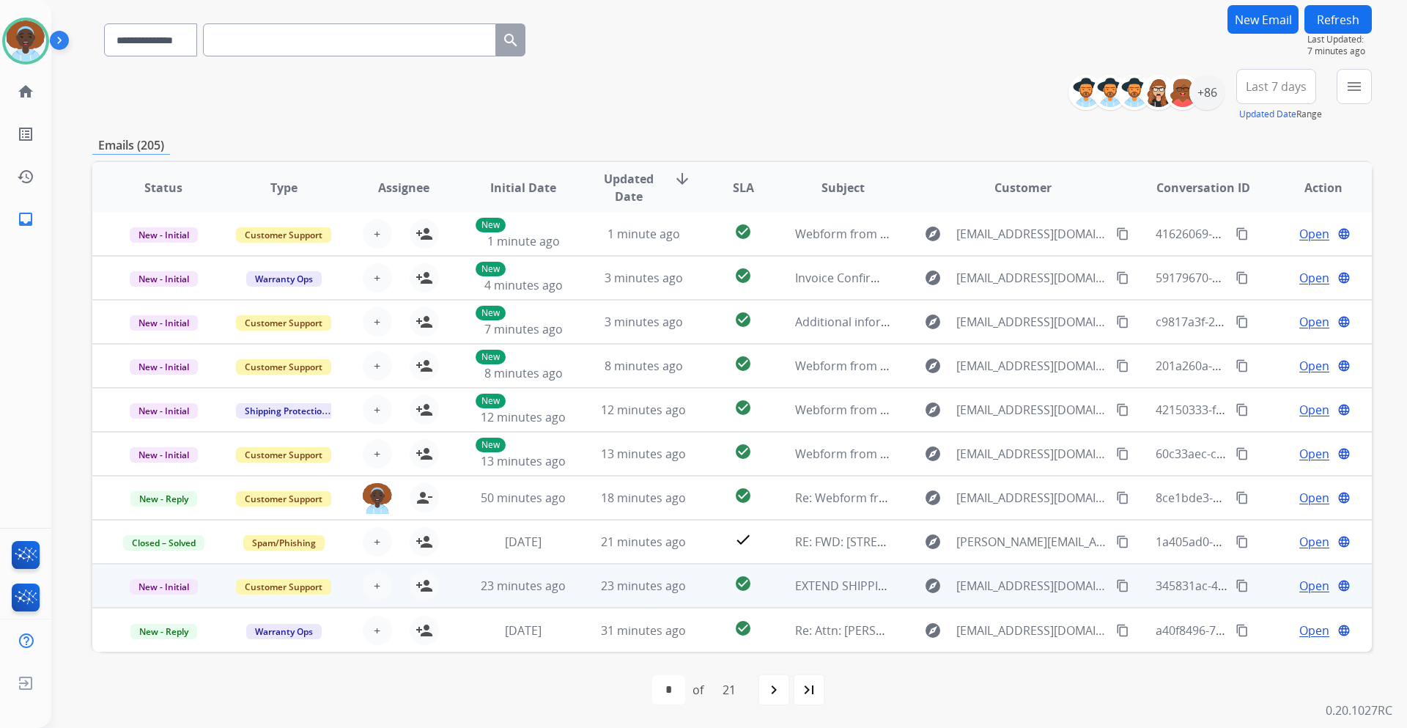
click at [1299, 588] on span "Open" at bounding box center [1314, 586] width 30 height 18
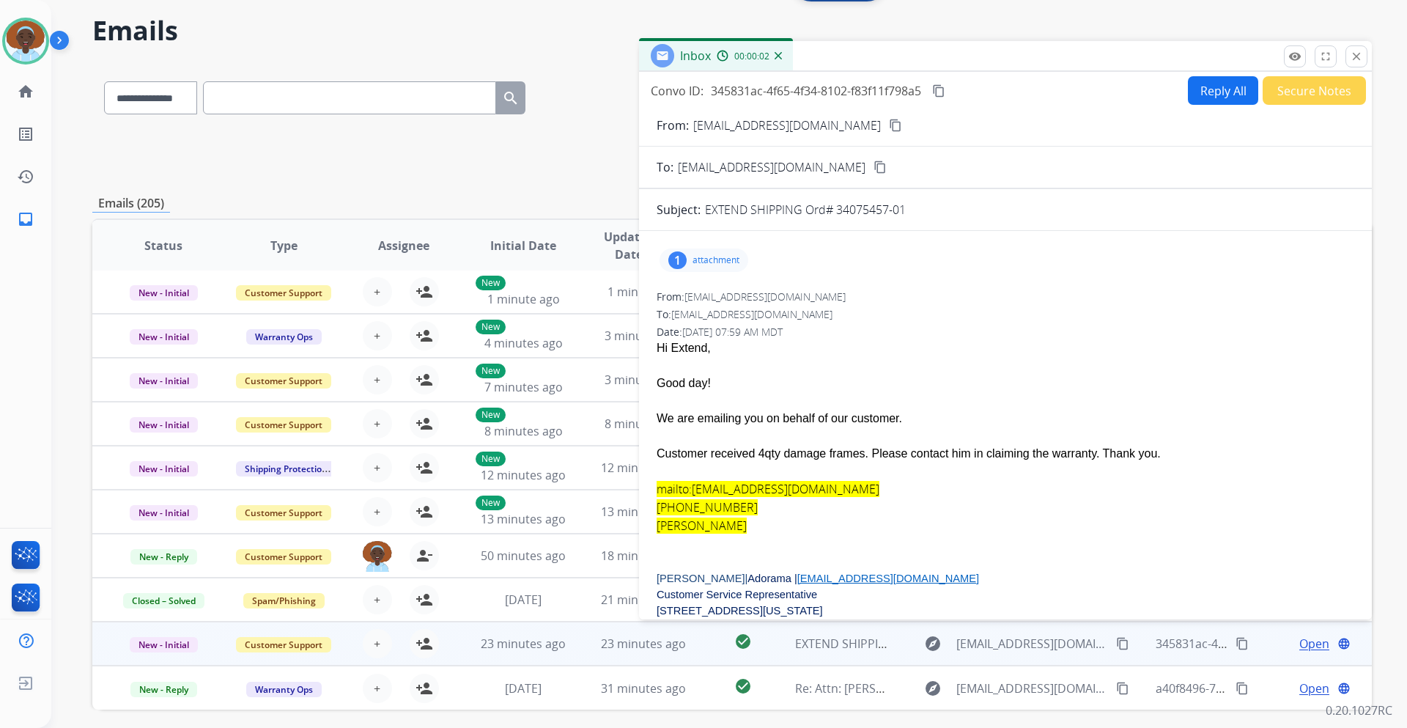
scroll to position [0, 0]
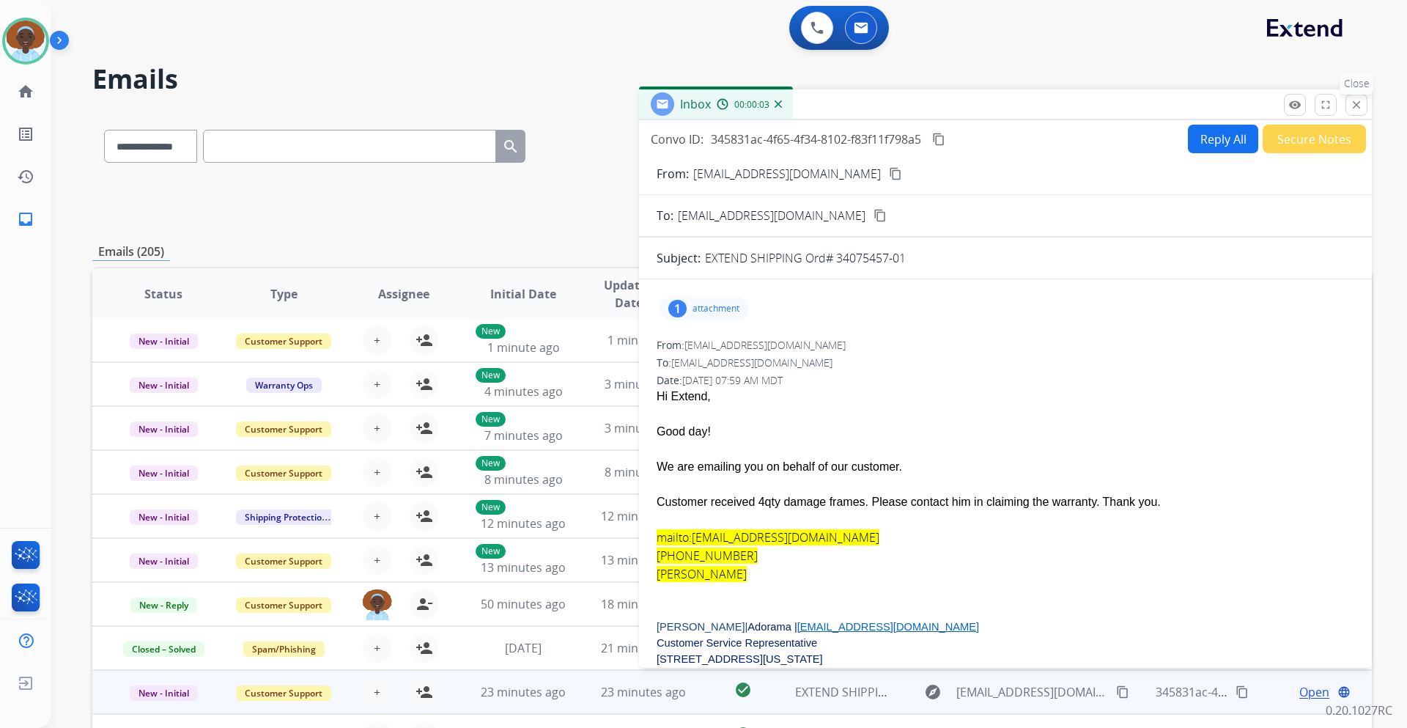
click at [1355, 99] on mat-icon "close" at bounding box center [1356, 104] width 13 height 13
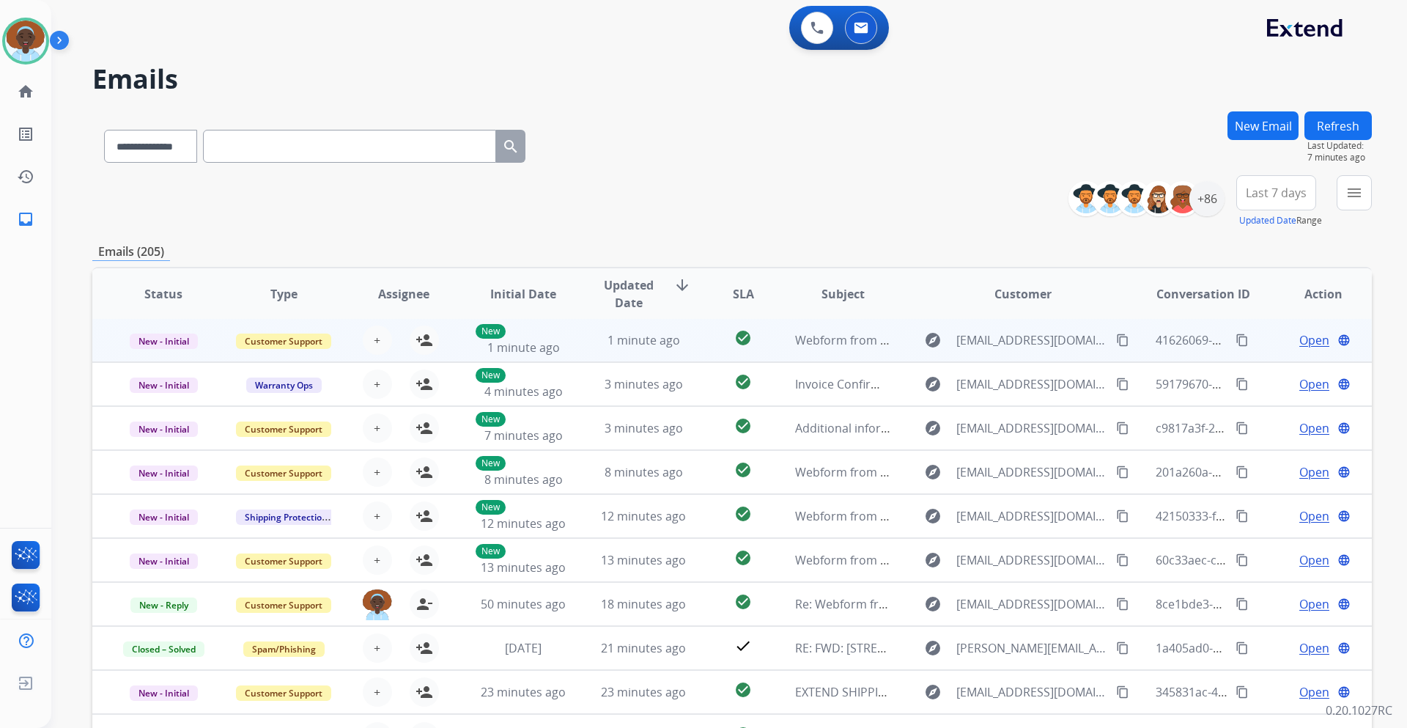
click at [1312, 336] on span "Open" at bounding box center [1314, 340] width 30 height 18
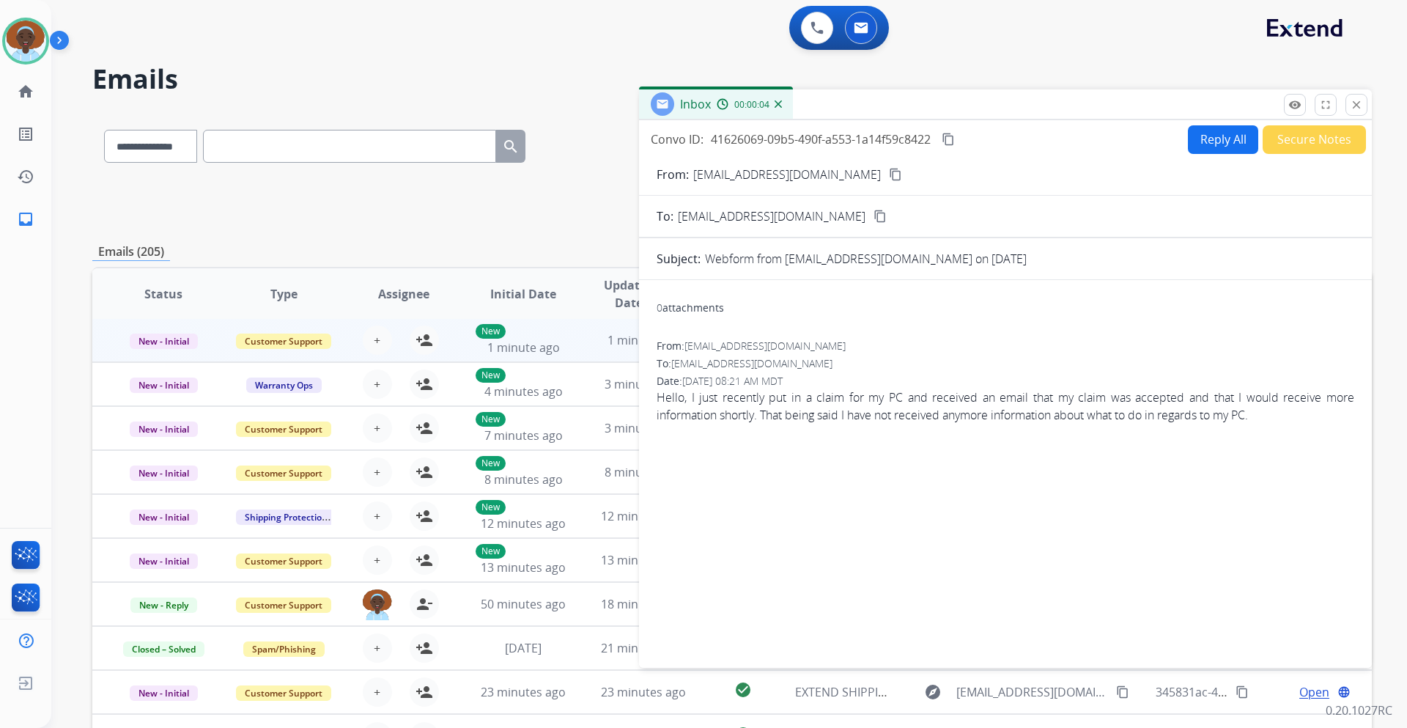
click at [1351, 102] on mat-icon "close" at bounding box center [1356, 104] width 13 height 13
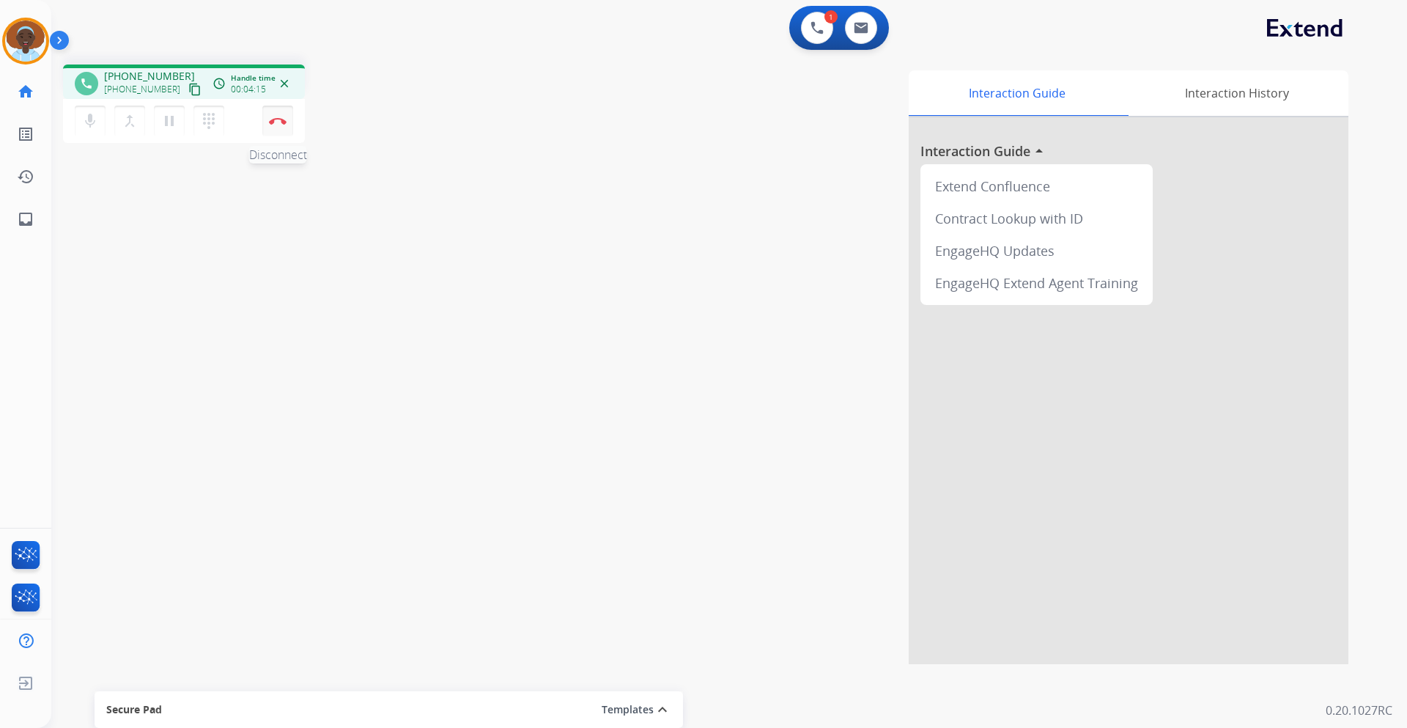
click at [275, 125] on button "Disconnect" at bounding box center [277, 121] width 31 height 31
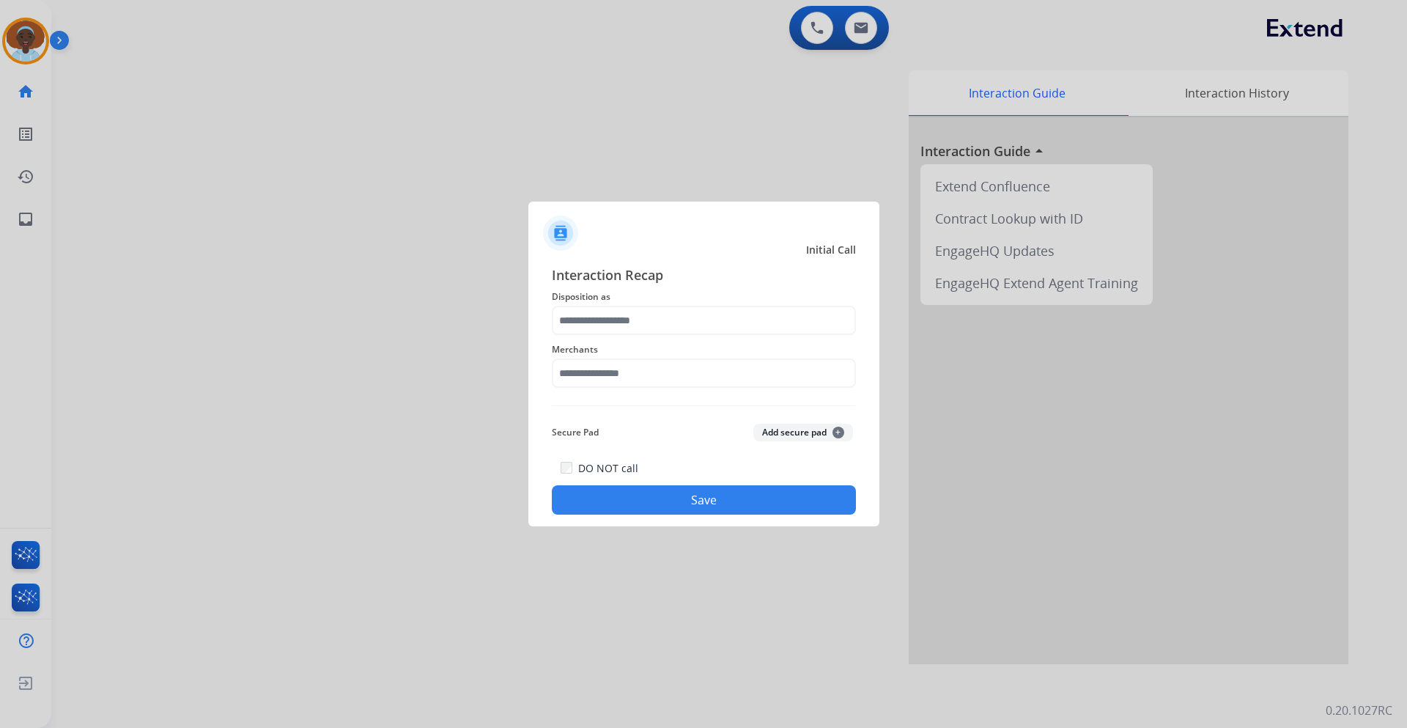
click at [648, 304] on span "Disposition as" at bounding box center [704, 297] width 304 height 18
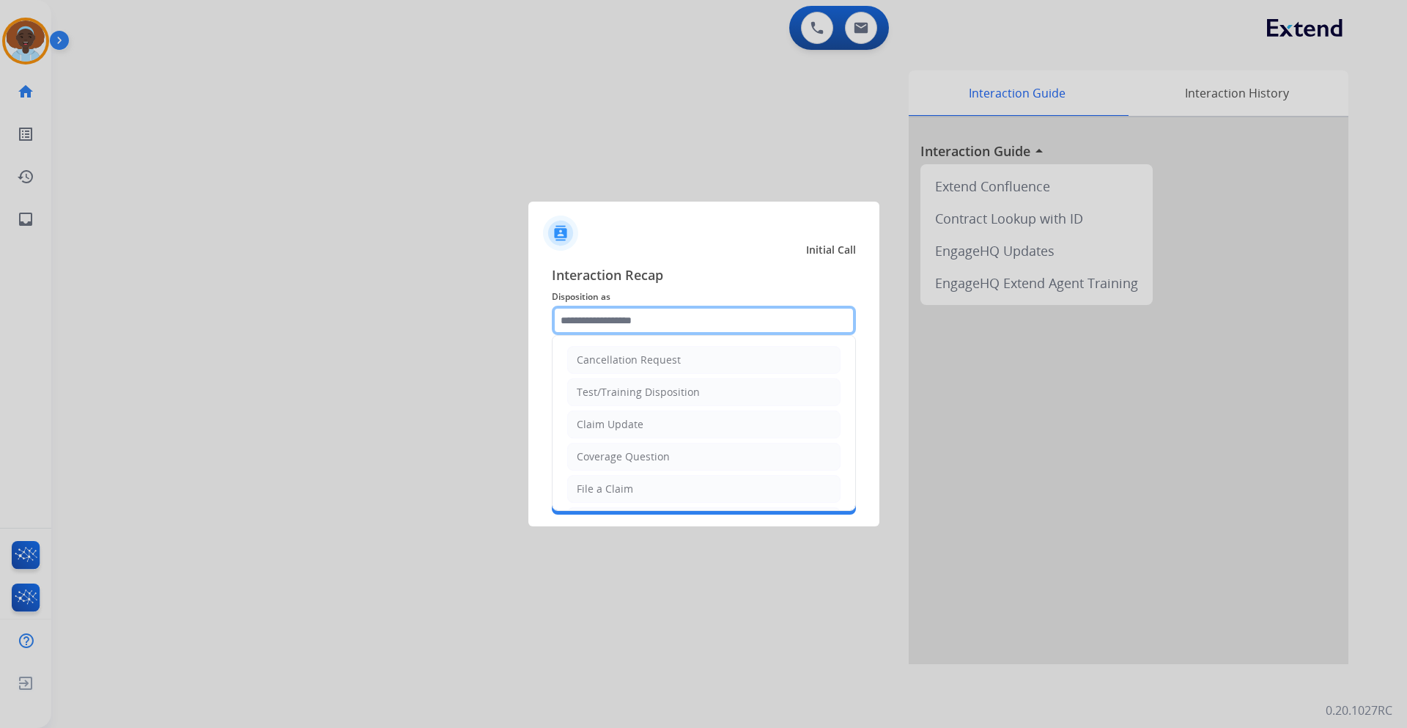
click at [648, 307] on input "text" at bounding box center [704, 320] width 304 height 29
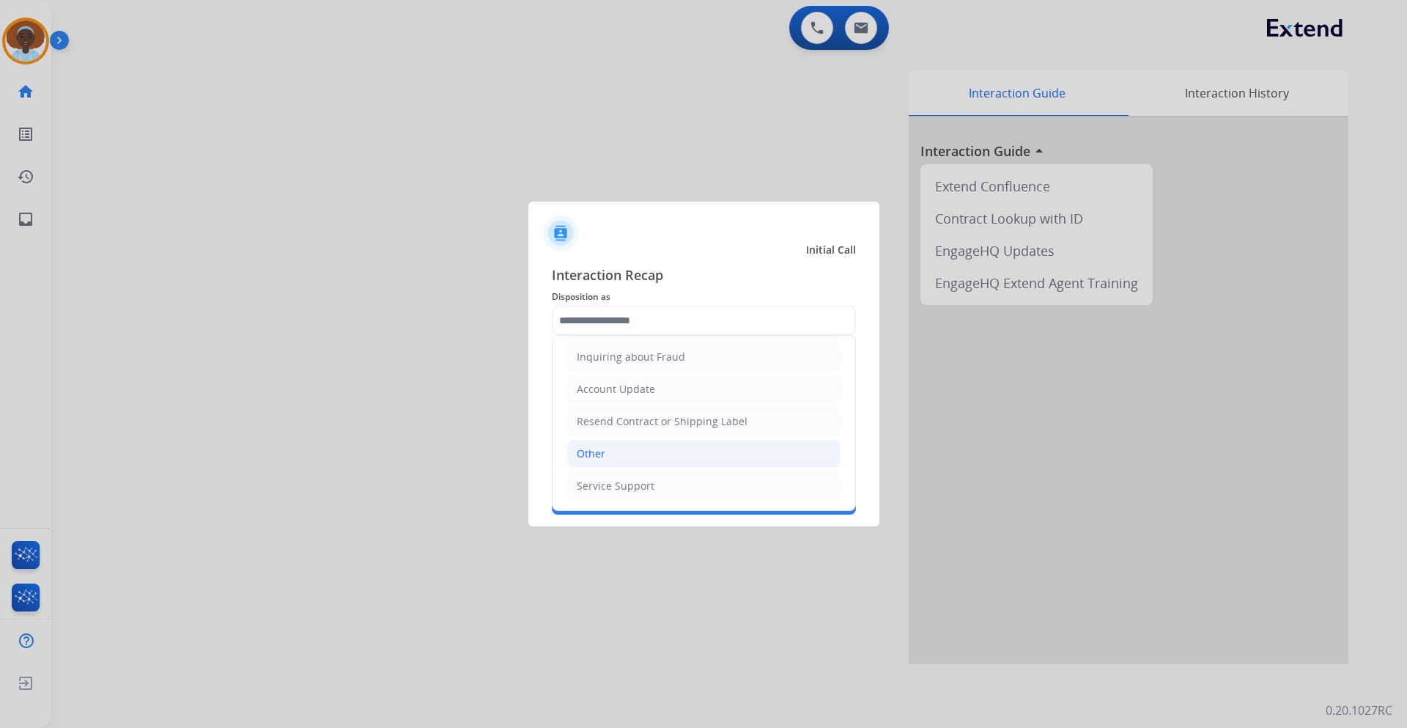
click at [632, 451] on li "Other" at bounding box center [703, 454] width 273 height 28
type input "*****"
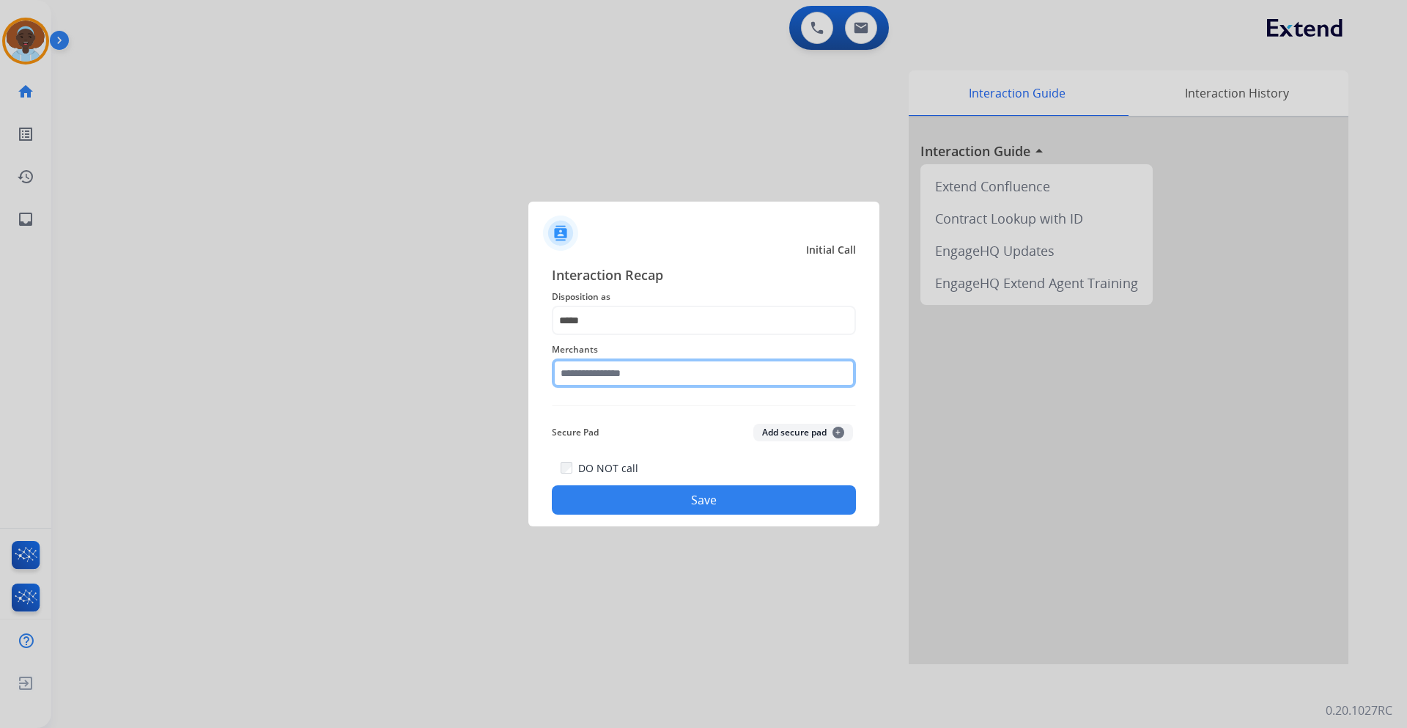
click at [608, 369] on input "text" at bounding box center [704, 372] width 304 height 29
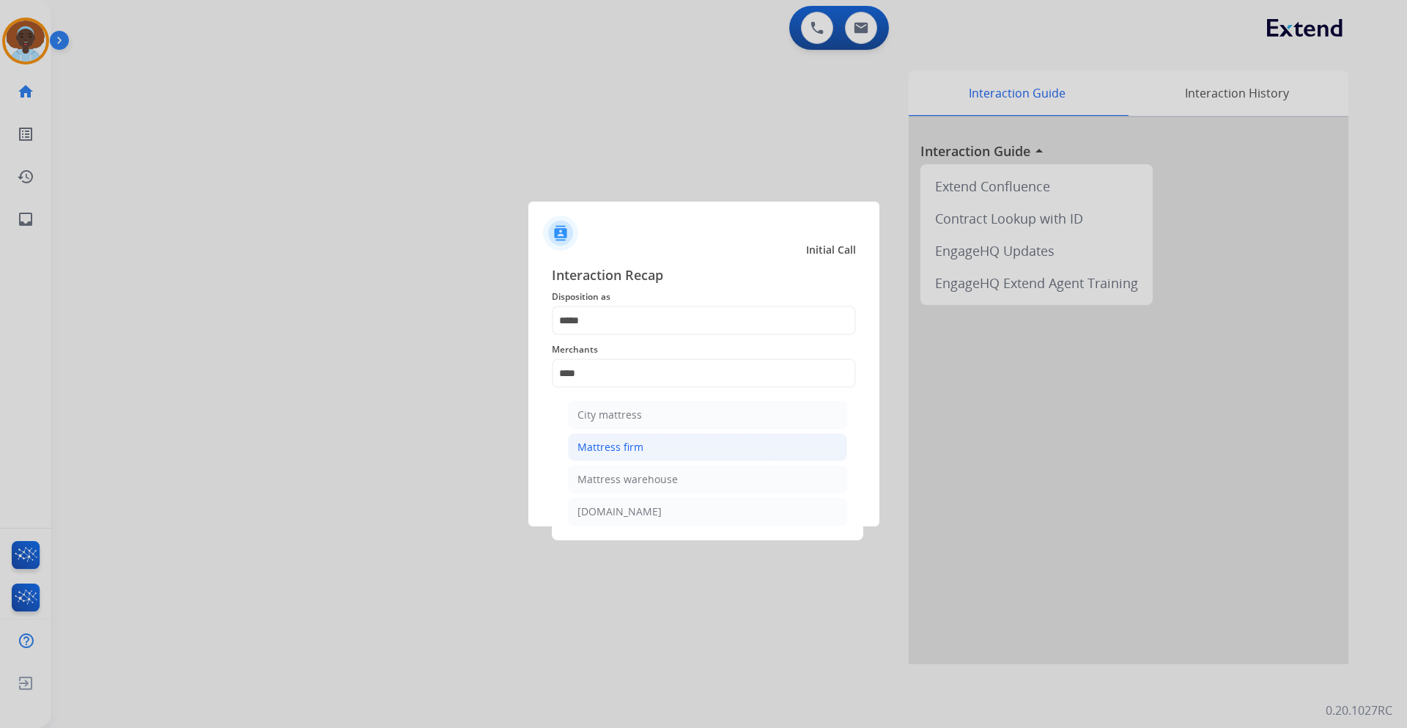
click at [618, 448] on div "Mattress firm" at bounding box center [610, 447] width 66 height 15
type input "**********"
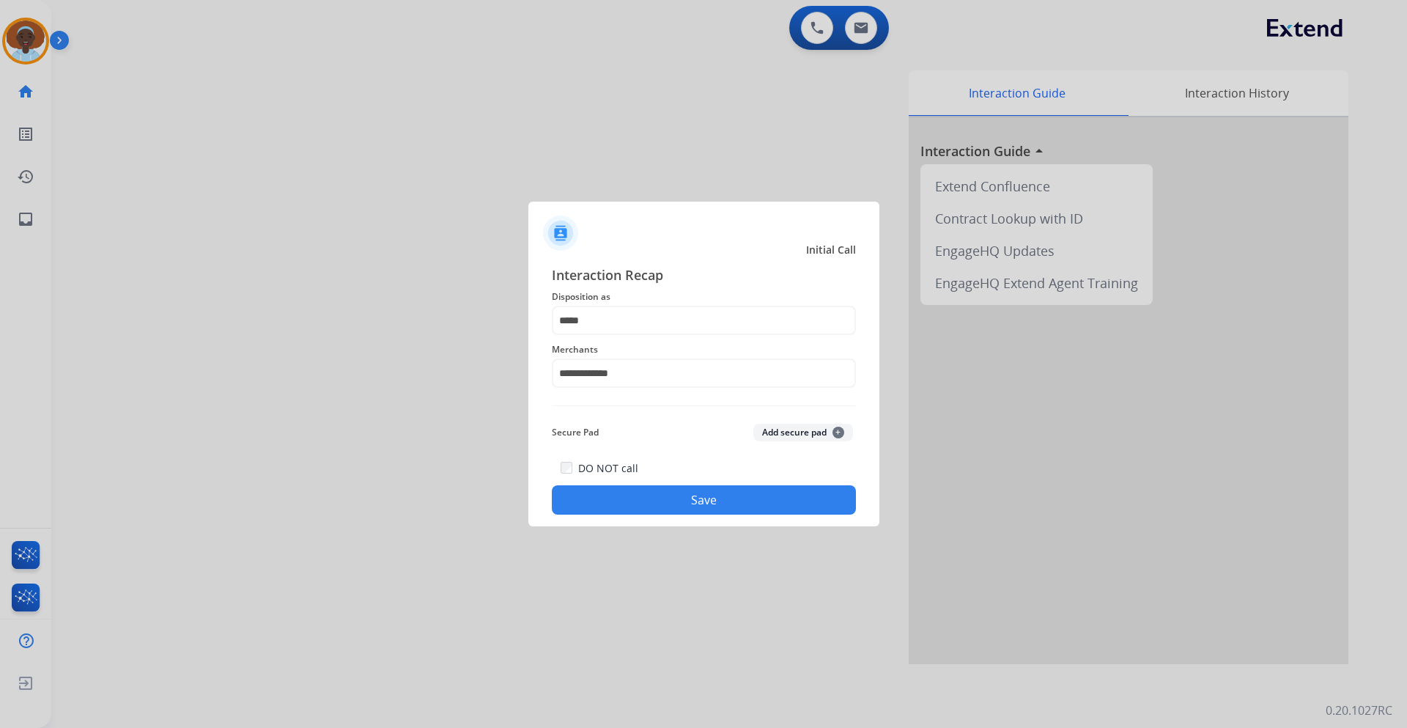
click at [682, 508] on button "Save" at bounding box center [704, 499] width 304 height 29
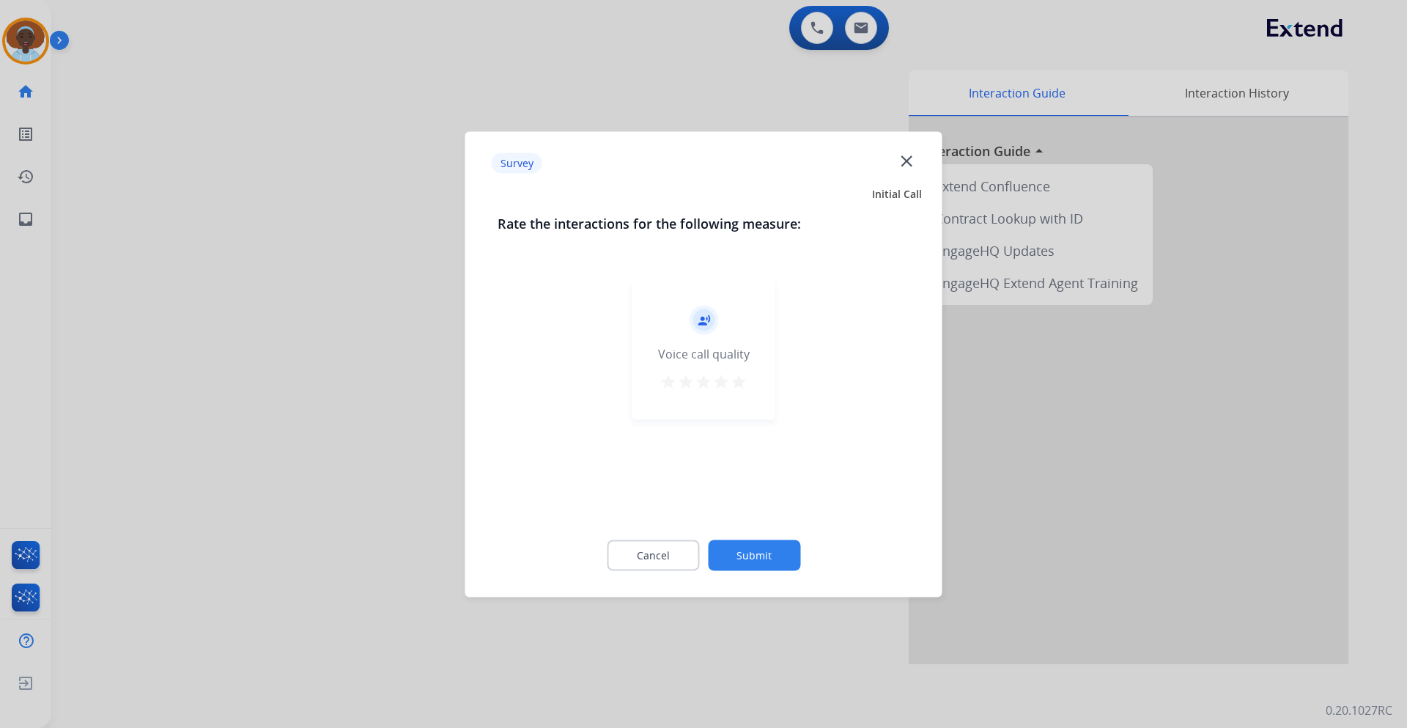
click at [733, 385] on mat-icon "star" at bounding box center [739, 381] width 18 height 18
click at [771, 550] on button "Submit" at bounding box center [754, 554] width 92 height 31
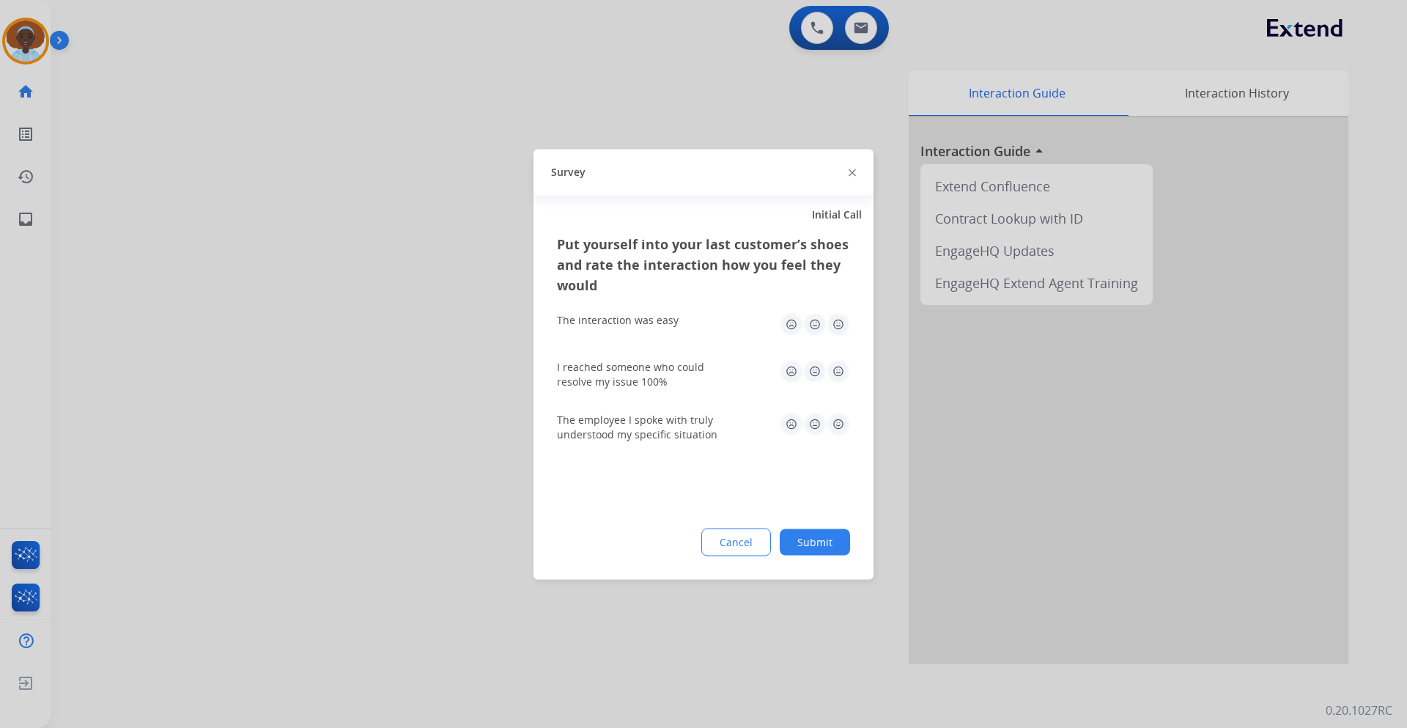
click at [837, 418] on img at bounding box center [837, 423] width 23 height 23
click at [835, 367] on img at bounding box center [837, 370] width 23 height 23
drag, startPoint x: 834, startPoint y: 322, endPoint x: 876, endPoint y: 392, distance: 82.2
click at [834, 320] on img at bounding box center [837, 323] width 23 height 23
click at [825, 539] on button "Submit" at bounding box center [815, 541] width 70 height 26
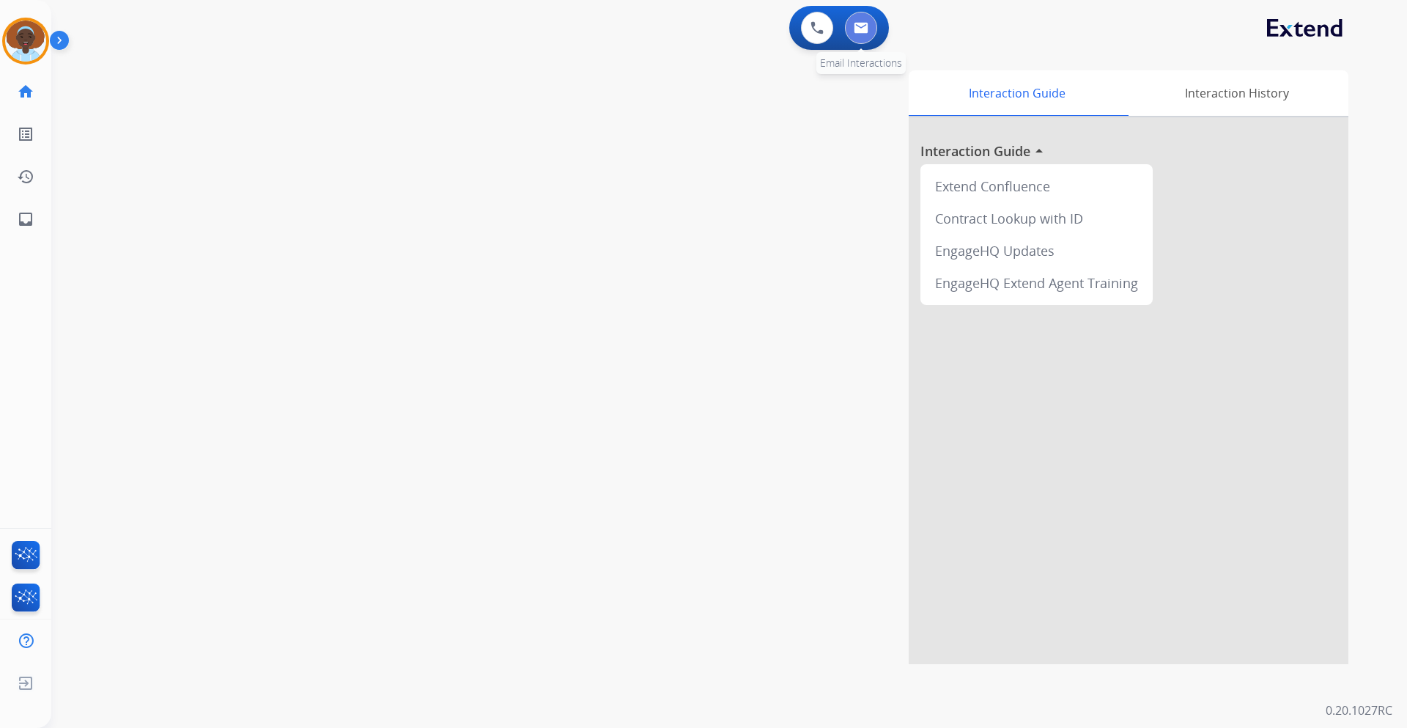
click at [852, 33] on button at bounding box center [861, 28] width 32 height 32
select select "**********"
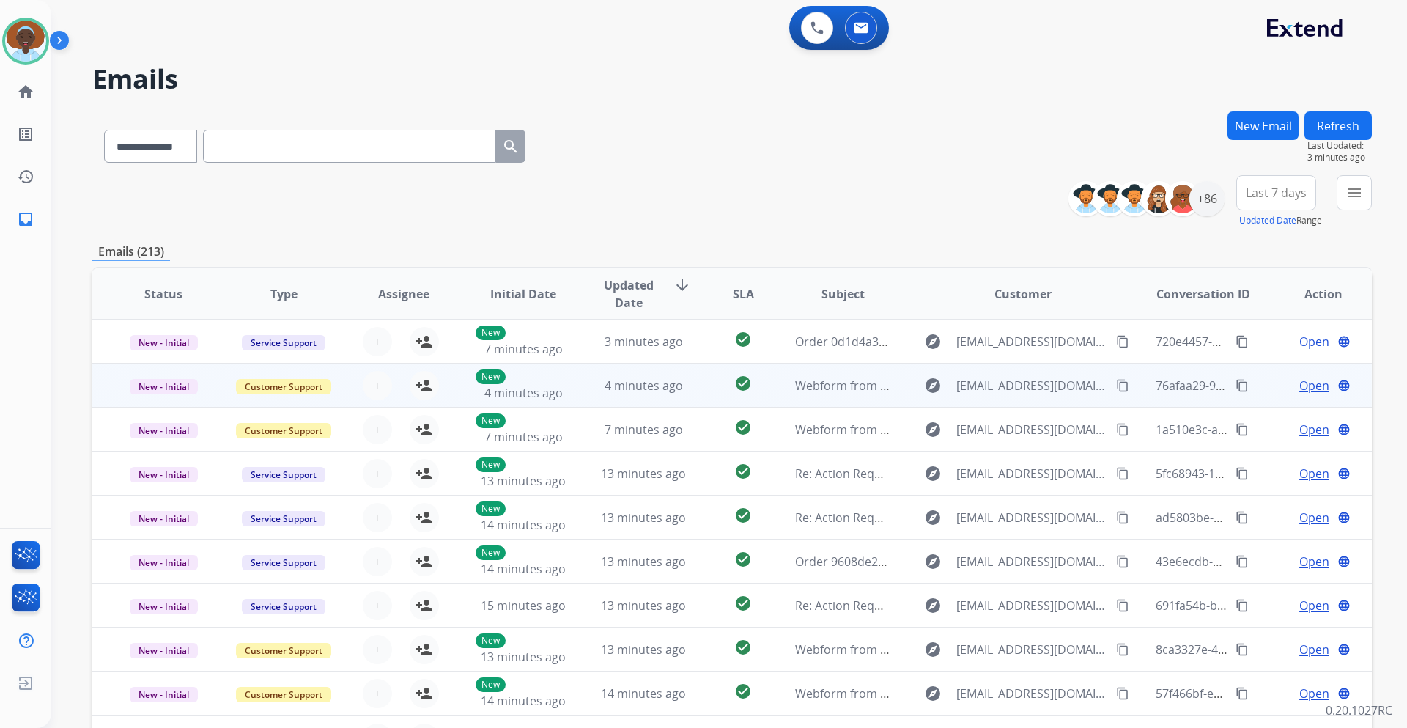
click at [1311, 387] on span "Open" at bounding box center [1314, 386] width 30 height 18
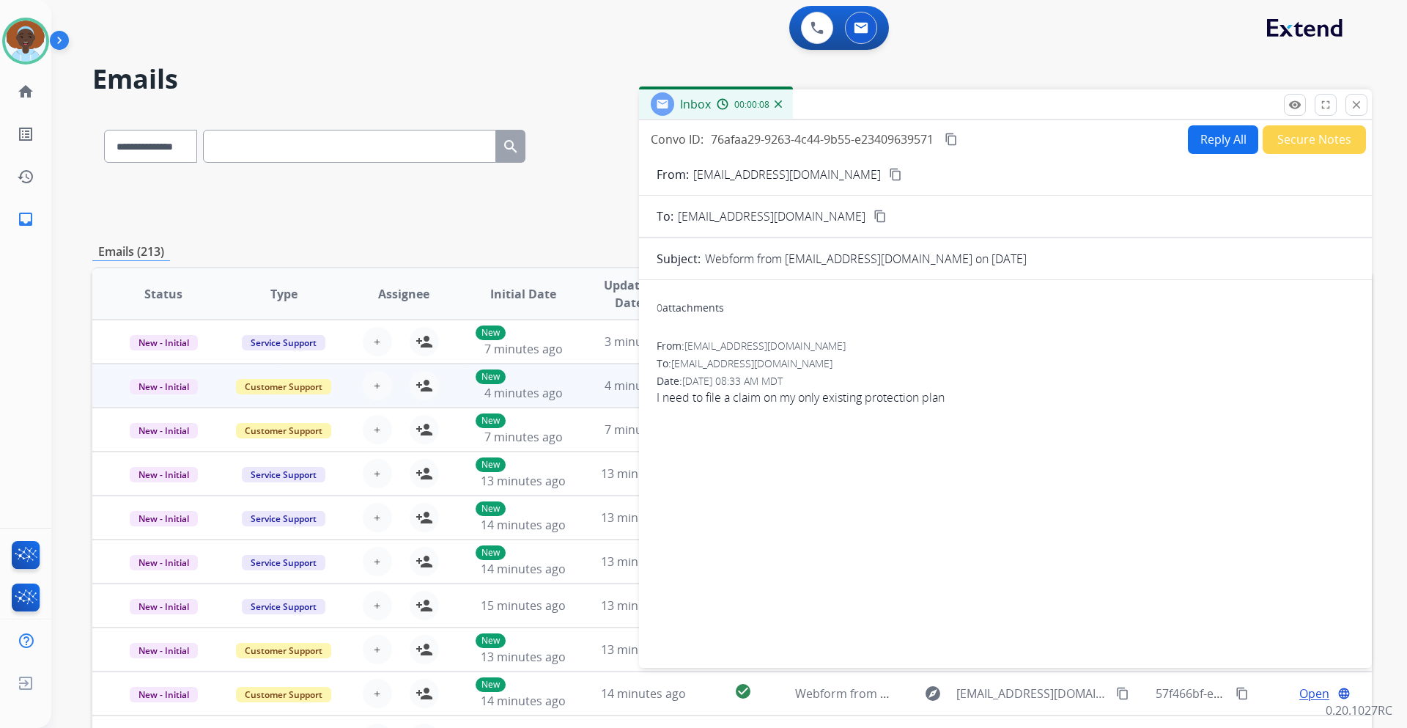
click at [1215, 144] on button "Reply All" at bounding box center [1223, 139] width 70 height 29
select select "**********"
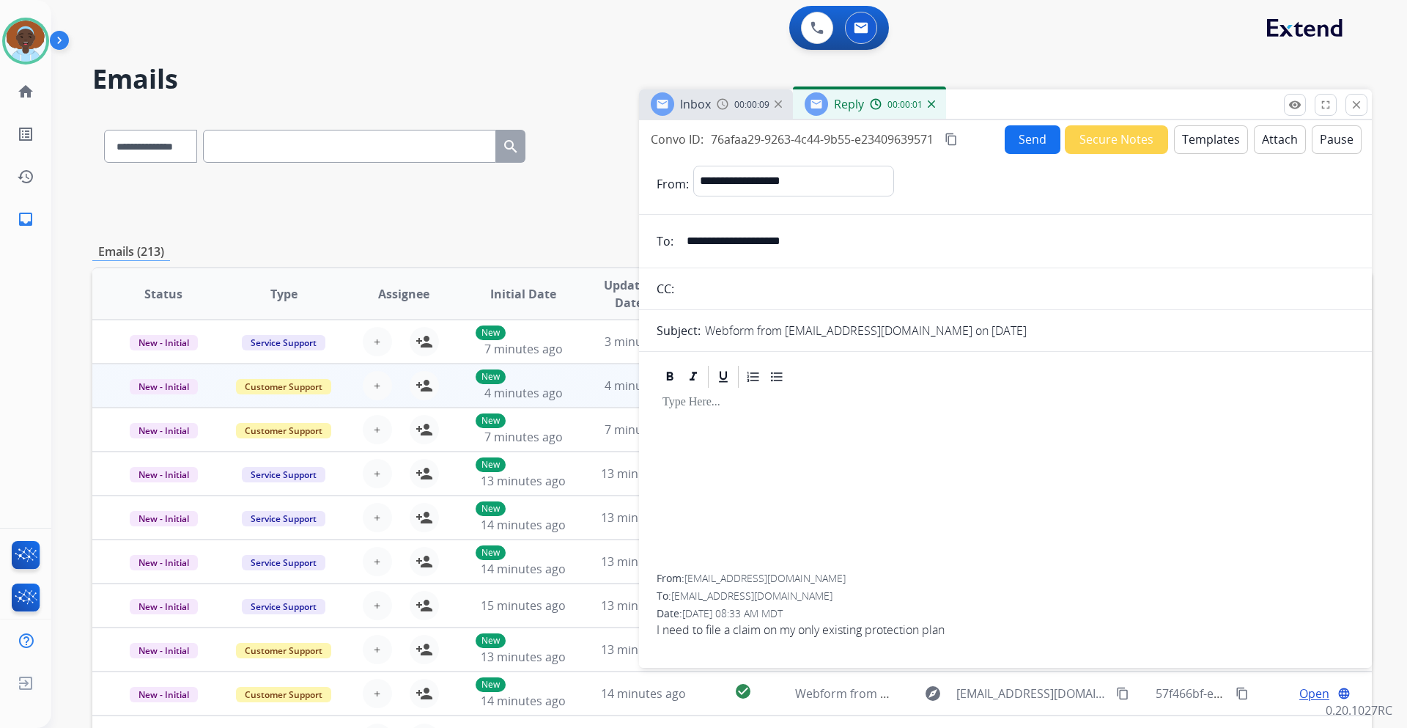
click at [1215, 144] on button "Templates" at bounding box center [1211, 139] width 74 height 29
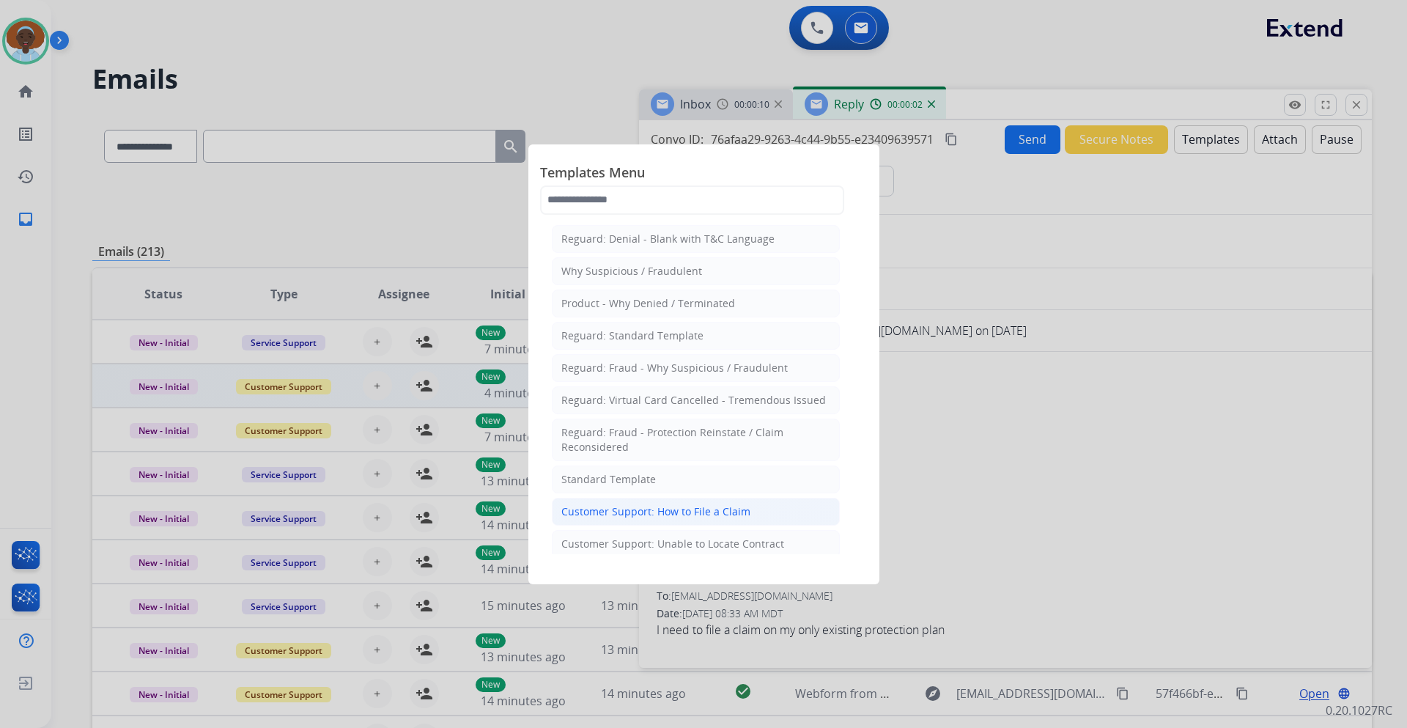
click at [725, 510] on div "Customer Support: How to File a Claim" at bounding box center [655, 511] width 189 height 15
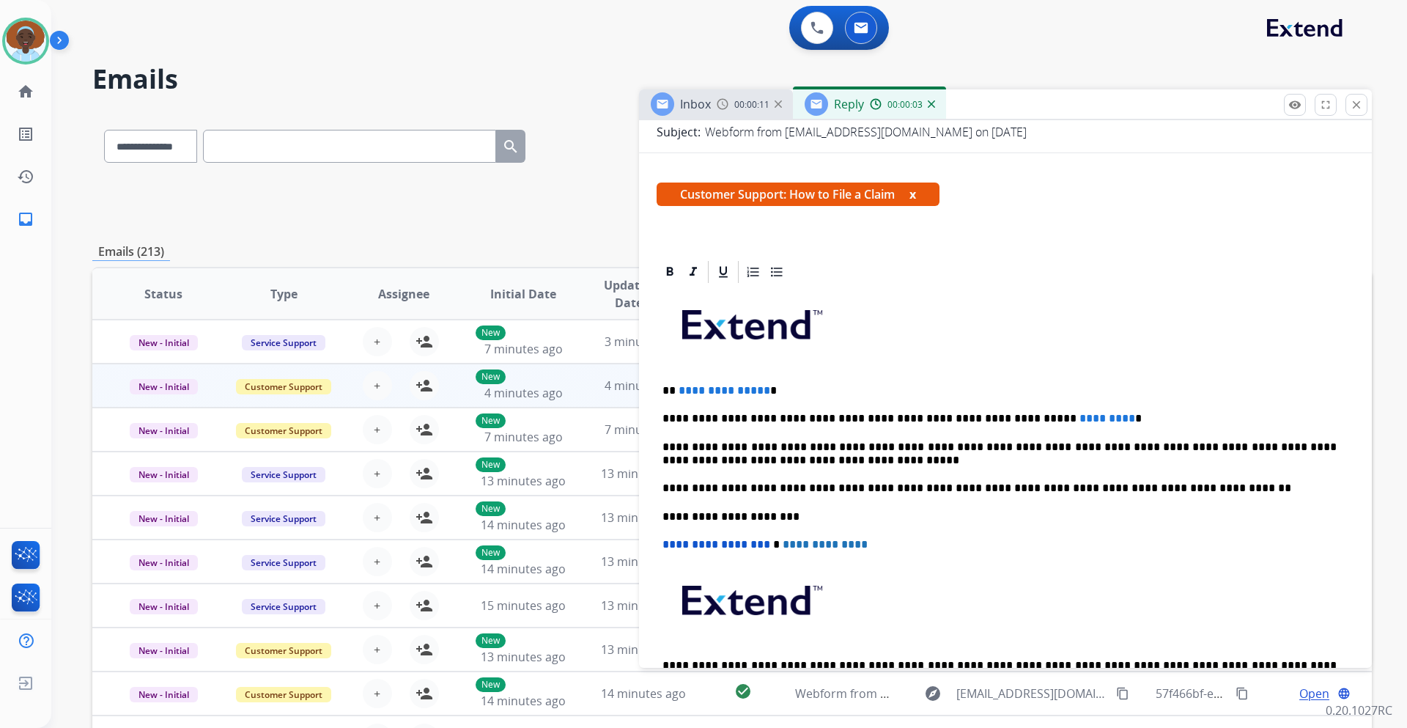
scroll to position [220, 0]
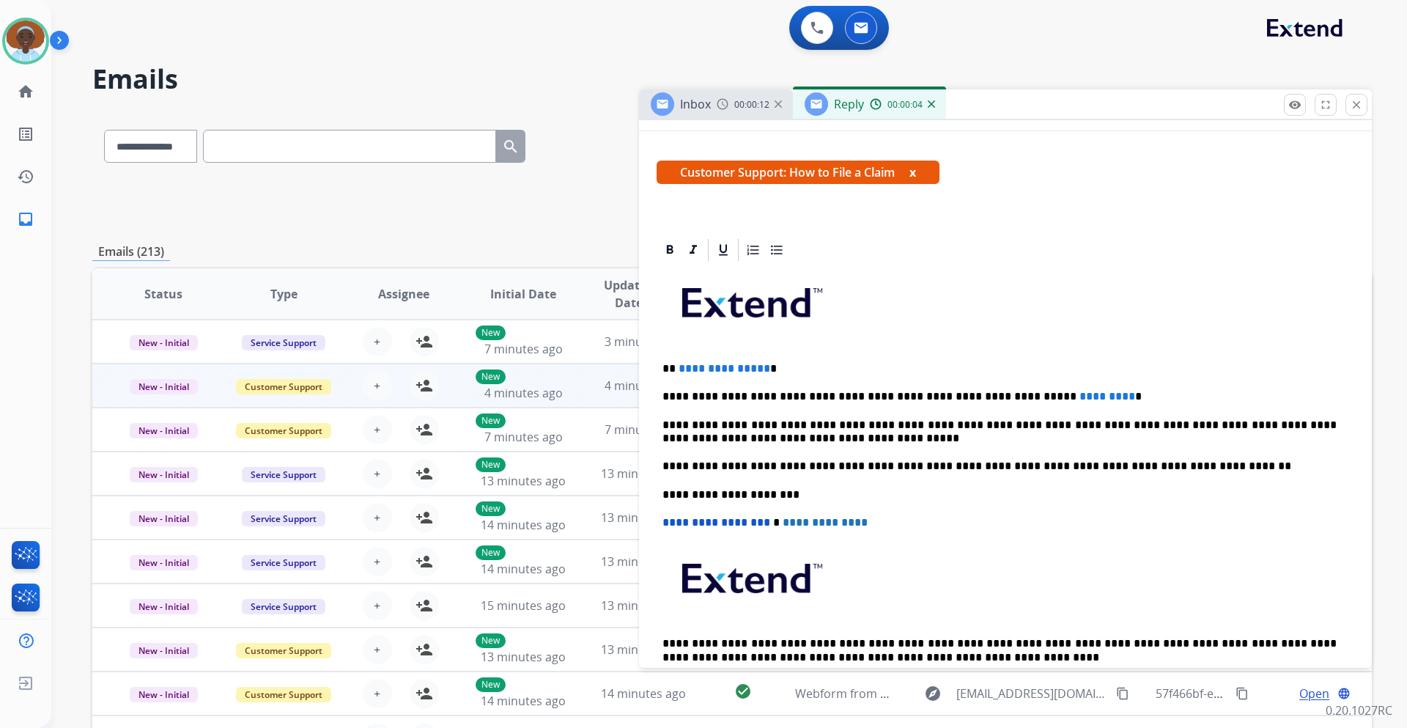
click at [761, 366] on p "**********" at bounding box center [999, 368] width 674 height 13
click at [1062, 393] on p "**********" at bounding box center [999, 396] width 674 height 13
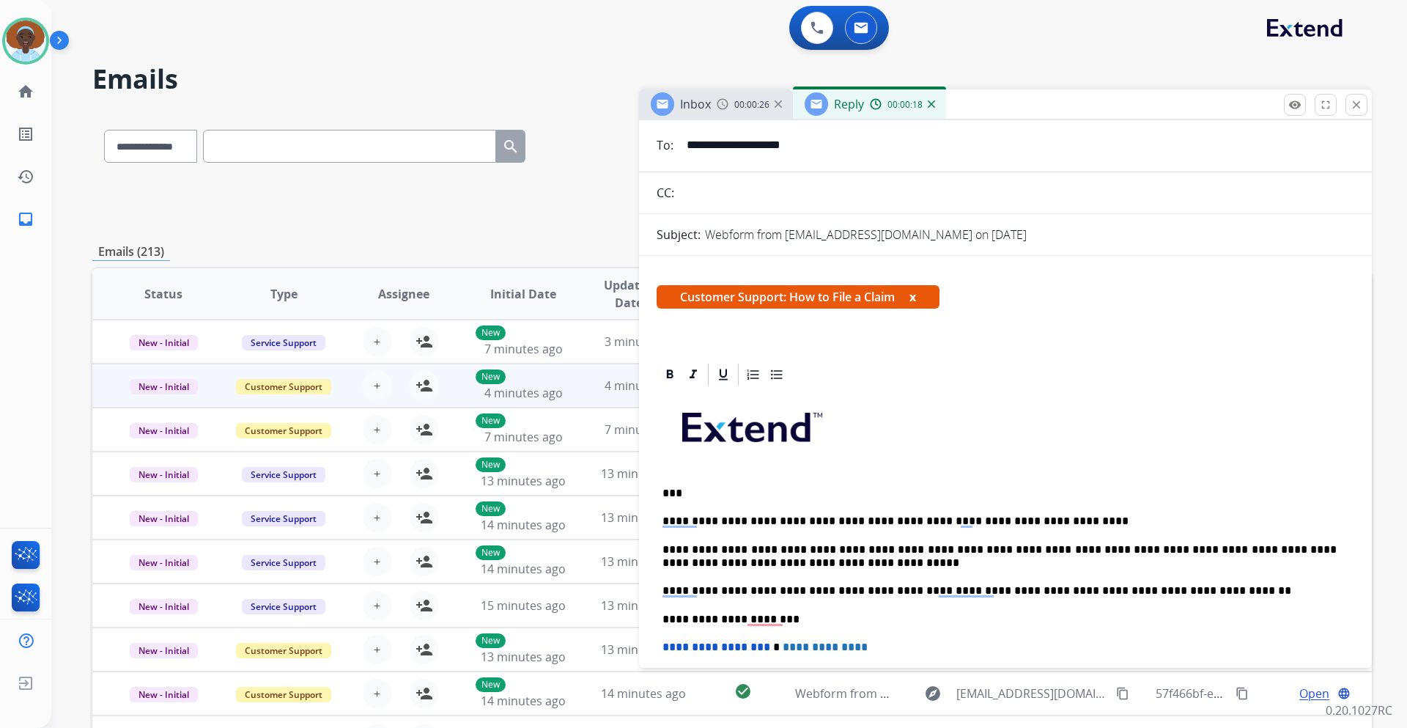
scroll to position [0, 0]
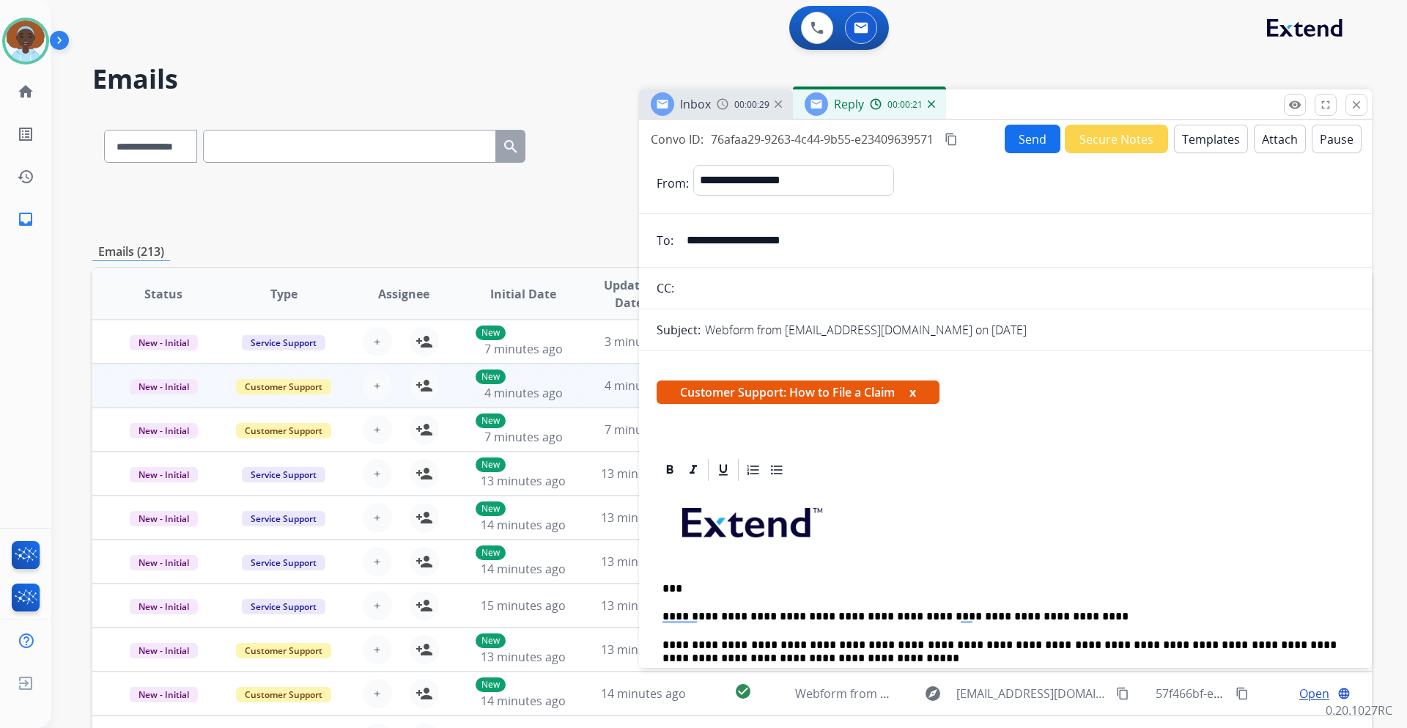
drag, startPoint x: 818, startPoint y: 240, endPoint x: 676, endPoint y: 235, distance: 142.2
click at [676, 235] on div "**********" at bounding box center [1005, 240] width 733 height 29
click at [1024, 144] on button "Send" at bounding box center [1032, 139] width 56 height 29
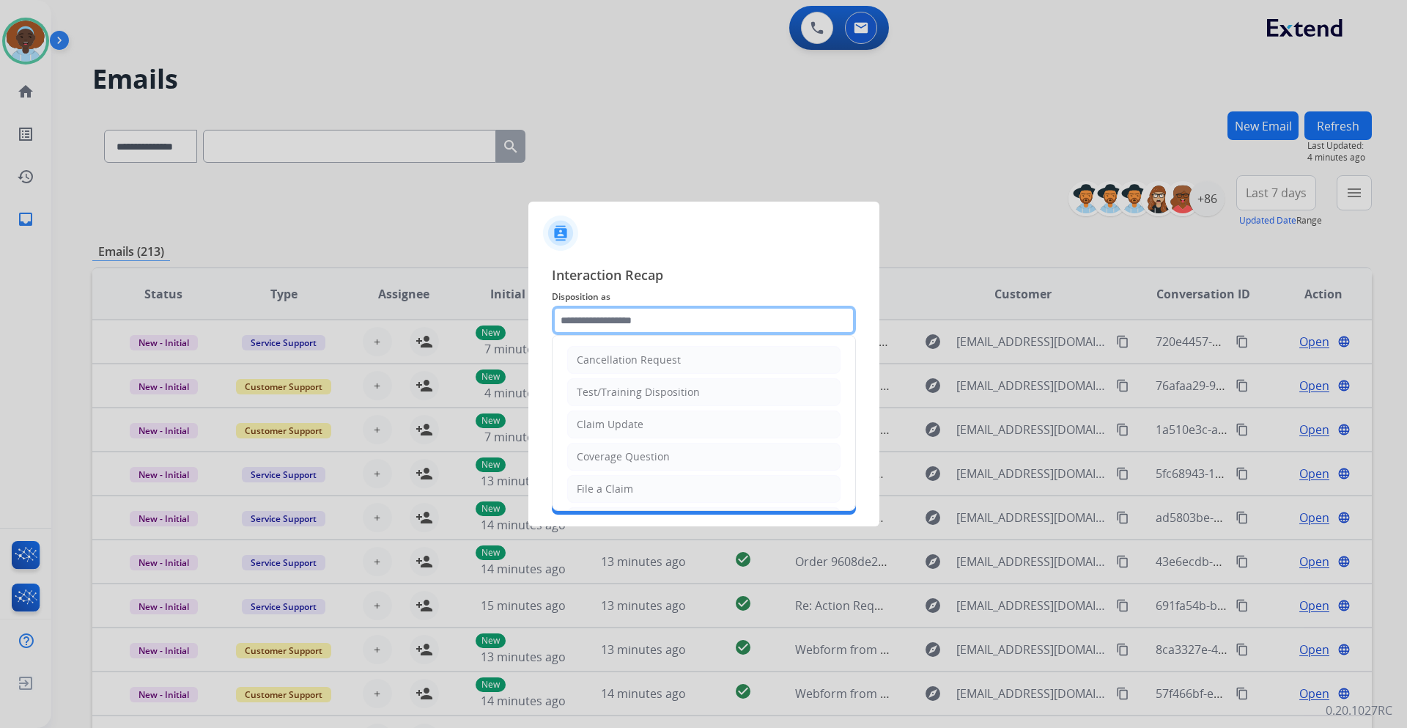
click at [613, 319] on input "text" at bounding box center [704, 320] width 304 height 29
drag, startPoint x: 618, startPoint y: 487, endPoint x: 613, endPoint y: 459, distance: 28.2
click at [617, 488] on div "File a Claim" at bounding box center [605, 488] width 56 height 15
type input "**********"
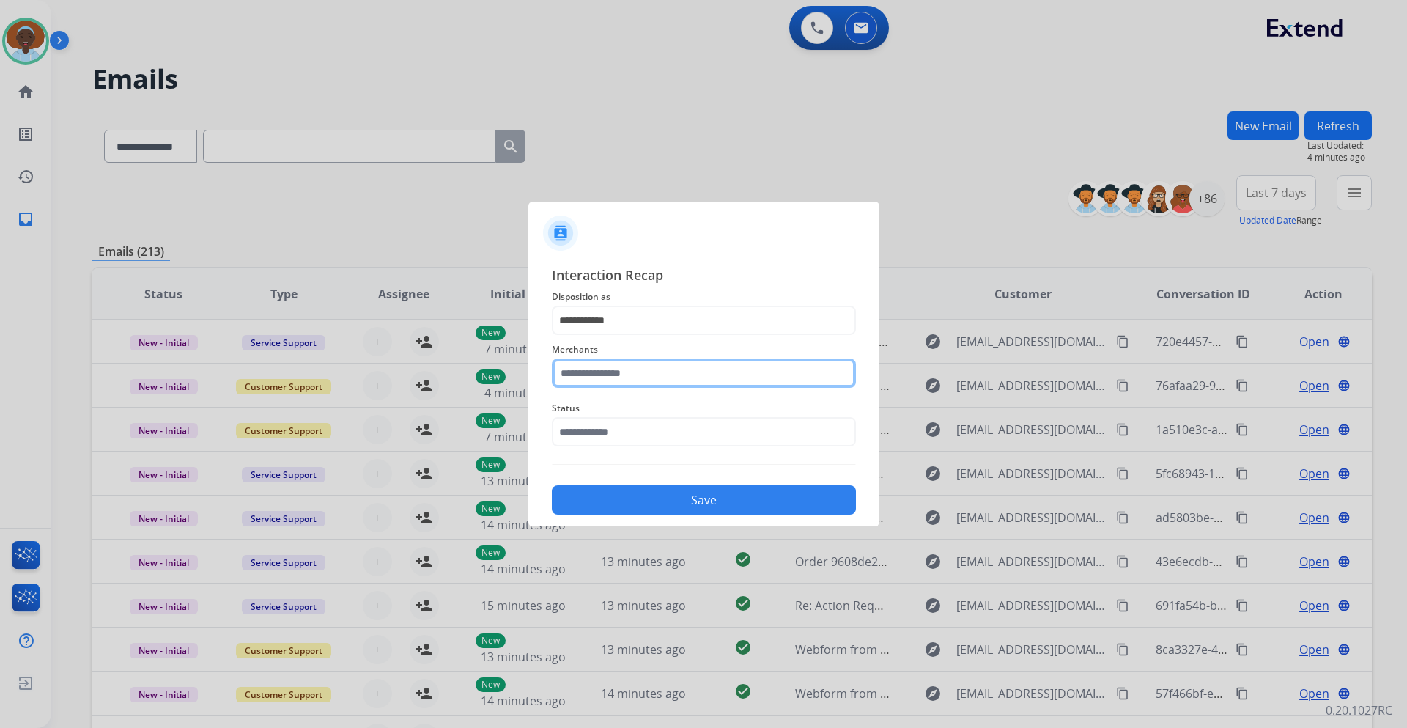
click at [635, 370] on input "text" at bounding box center [704, 372] width 304 height 29
type input "******"
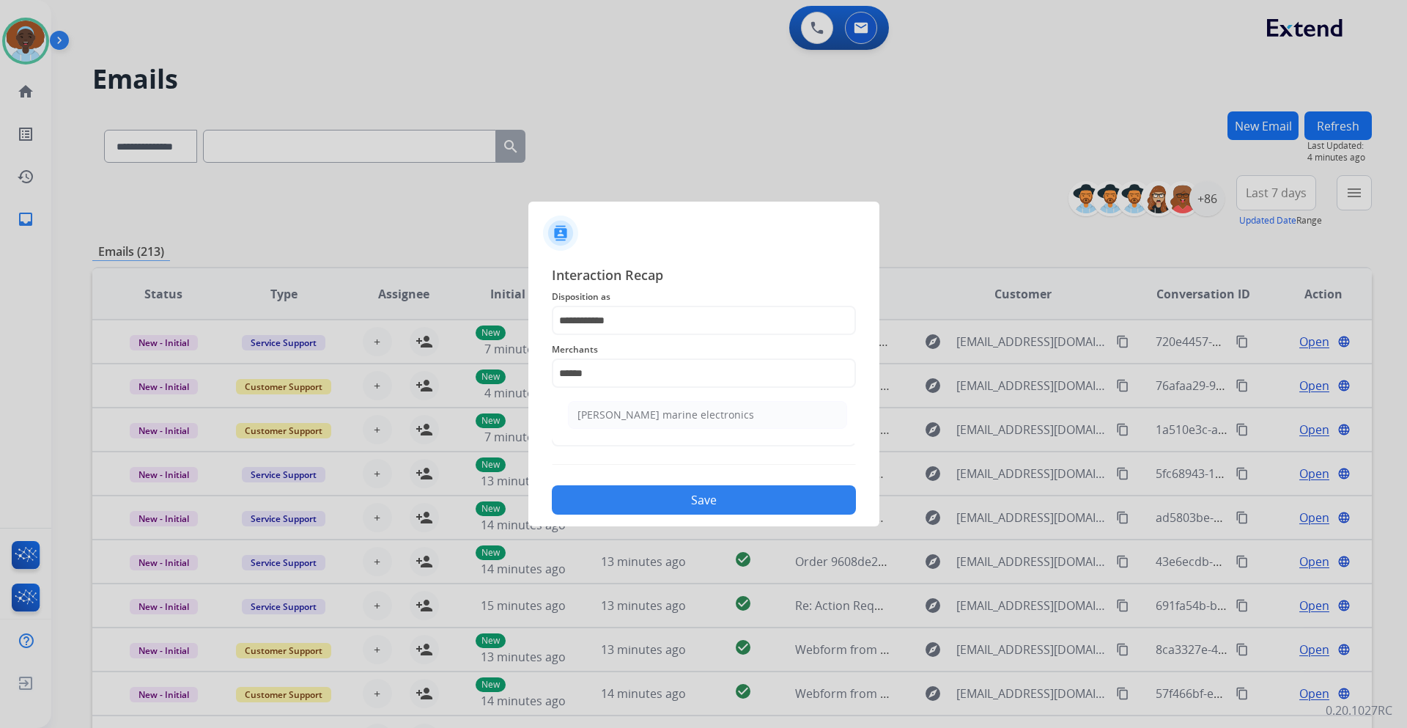
select select "**********"
click at [643, 416] on div "[PERSON_NAME] marine electronics" at bounding box center [665, 414] width 177 height 15
type input "**********"
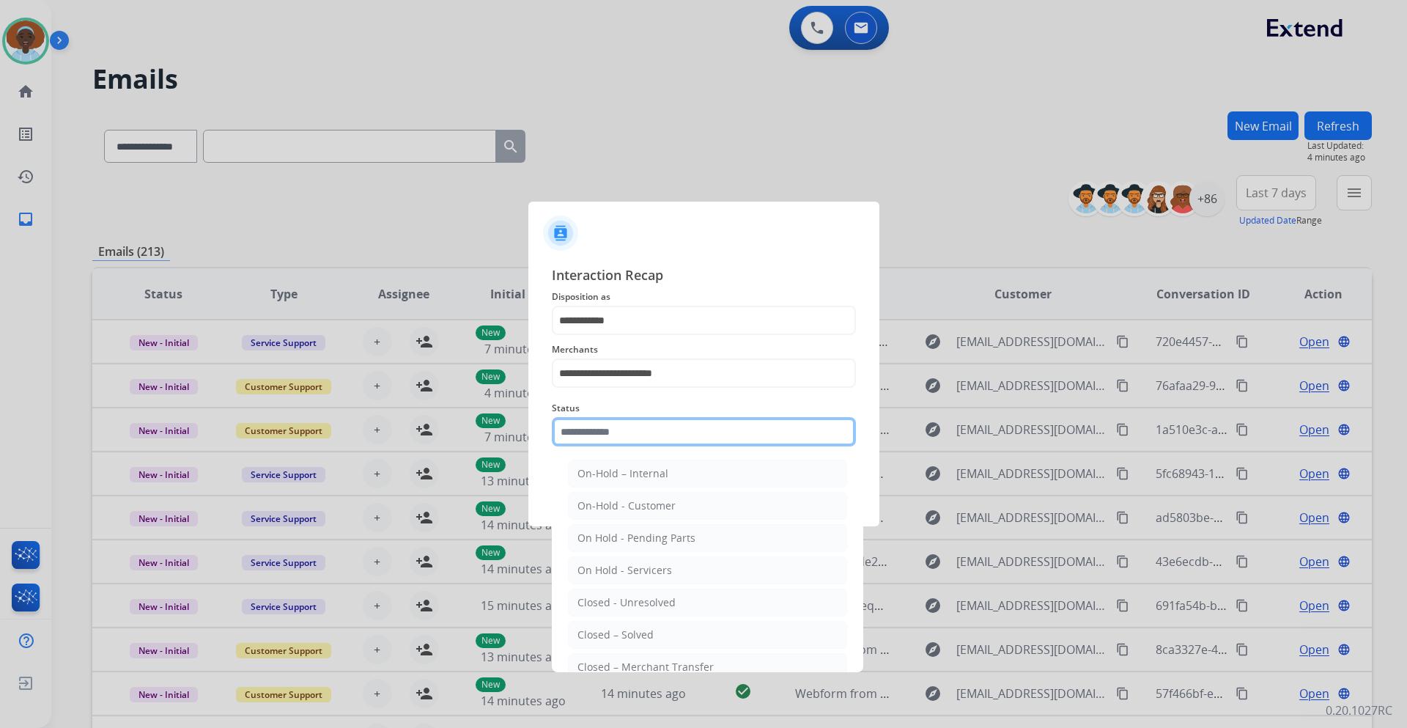
click at [640, 433] on input "text" at bounding box center [704, 431] width 304 height 29
drag, startPoint x: 623, startPoint y: 642, endPoint x: 621, endPoint y: 634, distance: 7.6
click at [622, 643] on li "Closed – Solved" at bounding box center [707, 635] width 279 height 28
type input "**********"
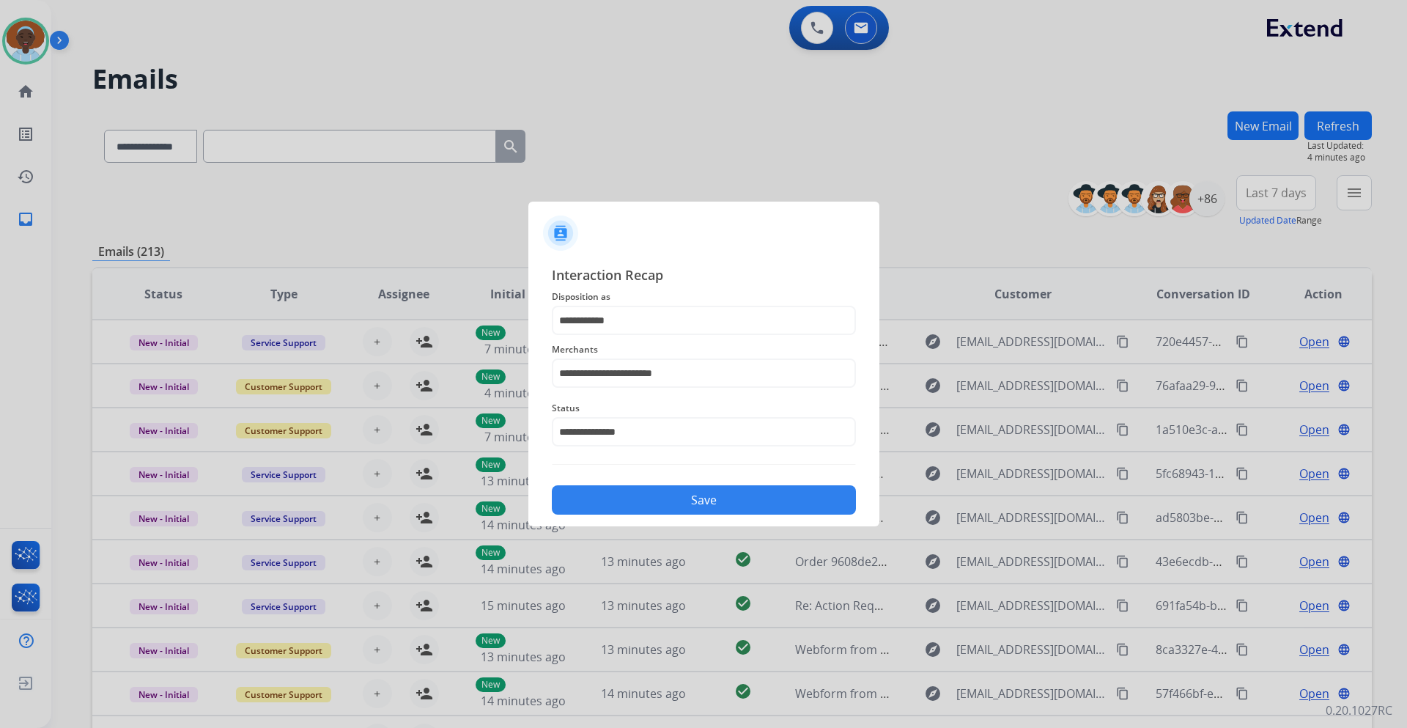
click at [683, 492] on button "Save" at bounding box center [704, 499] width 304 height 29
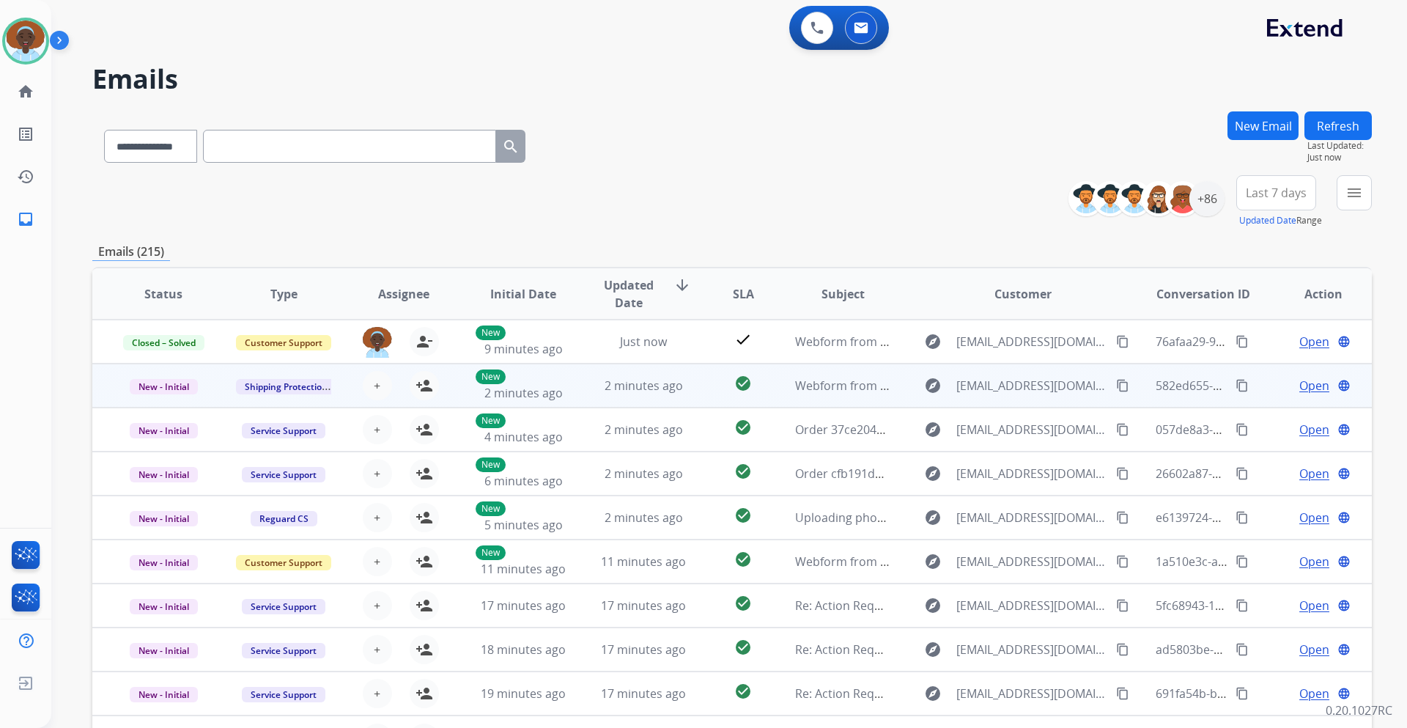
click at [1307, 383] on span "Open" at bounding box center [1314, 386] width 30 height 18
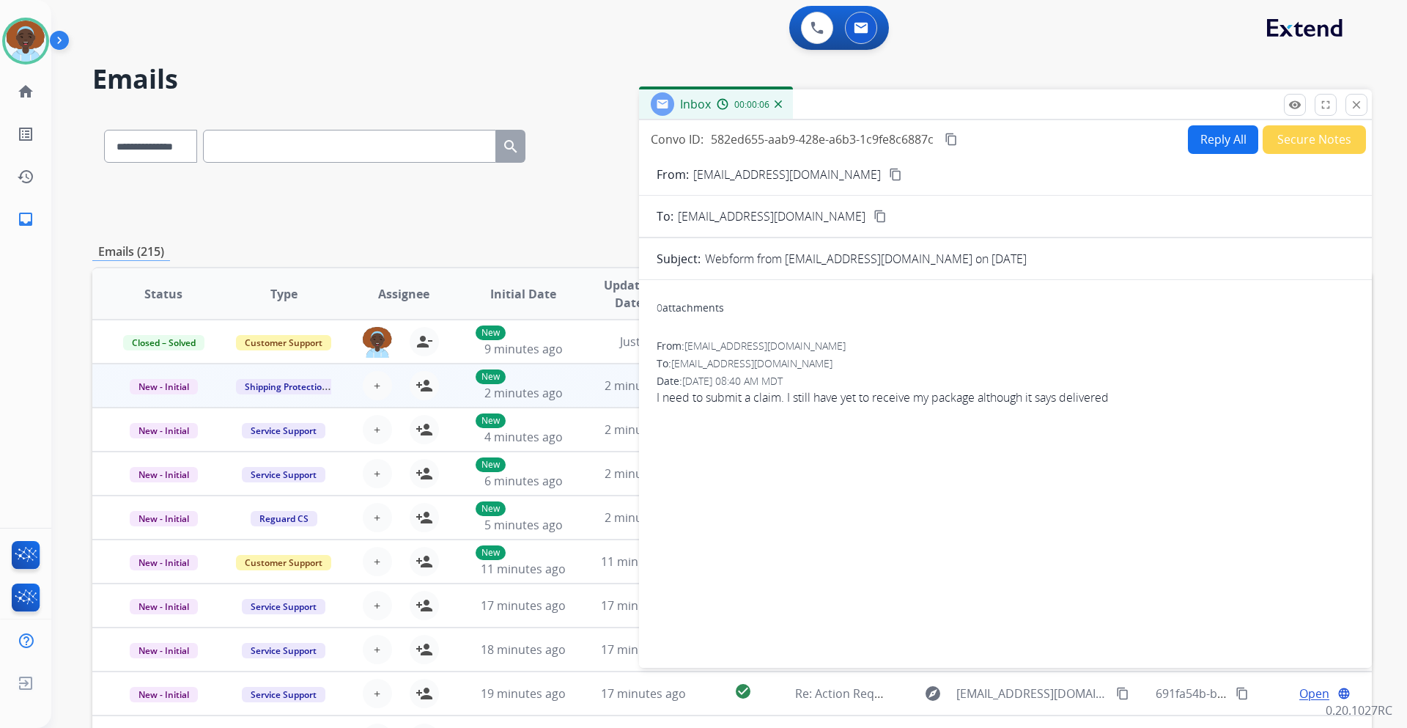
click at [1199, 139] on button "Reply All" at bounding box center [1223, 139] width 70 height 29
select select "**********"
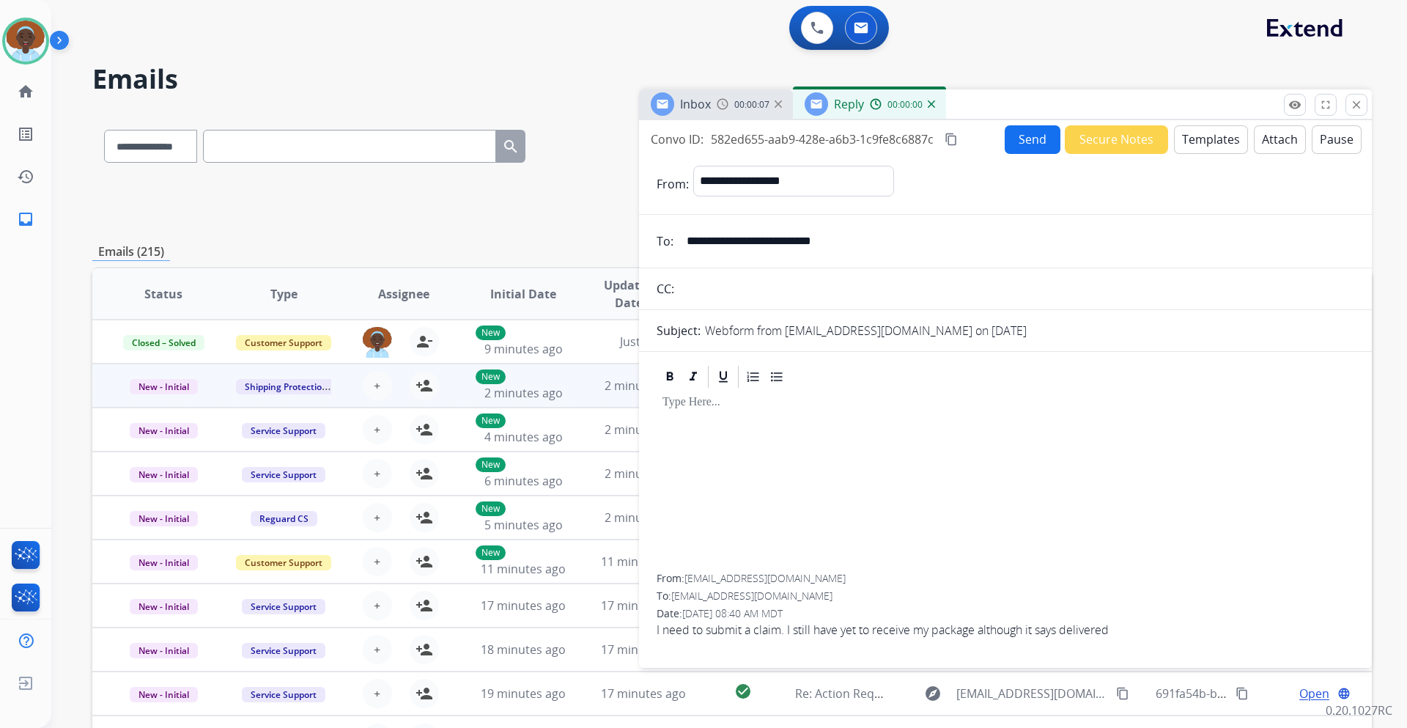
click at [1190, 131] on button "Templates" at bounding box center [1211, 139] width 74 height 29
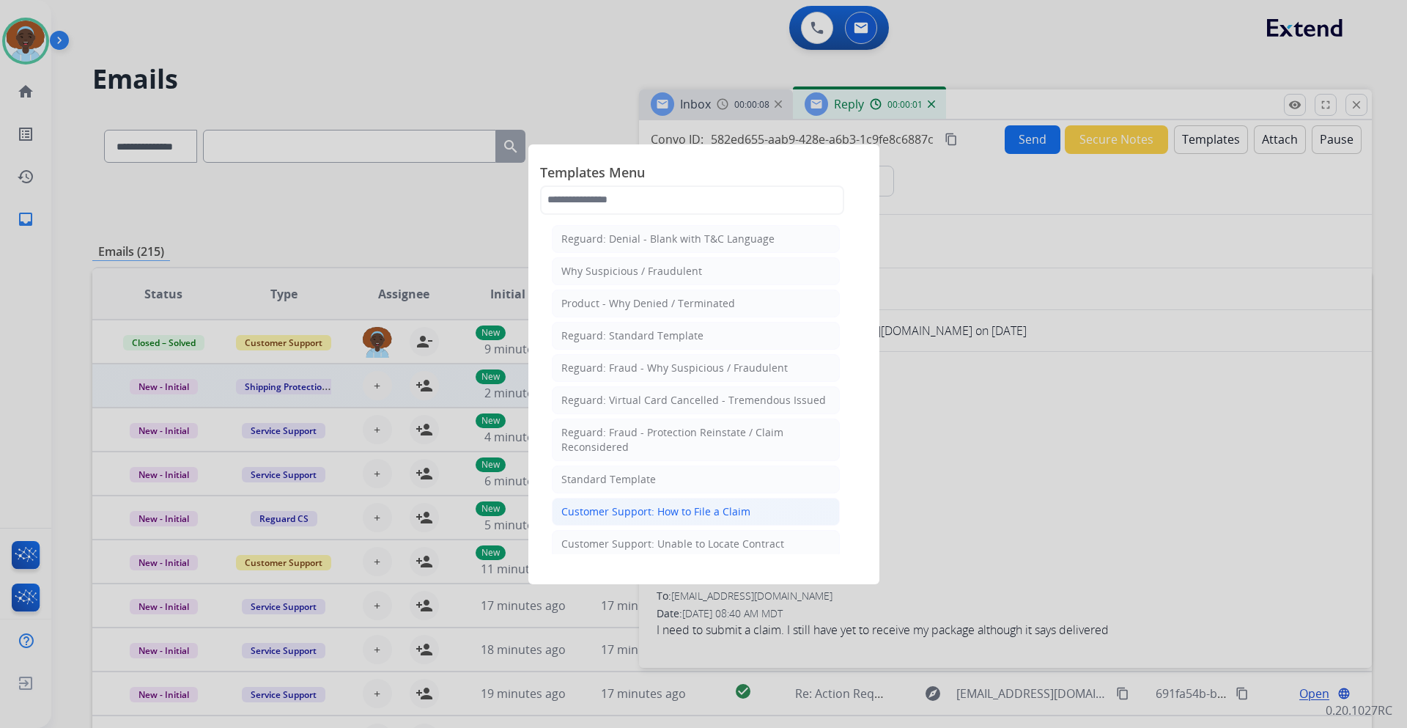
click at [768, 508] on li "Customer Support: How to File a Claim" at bounding box center [696, 511] width 288 height 28
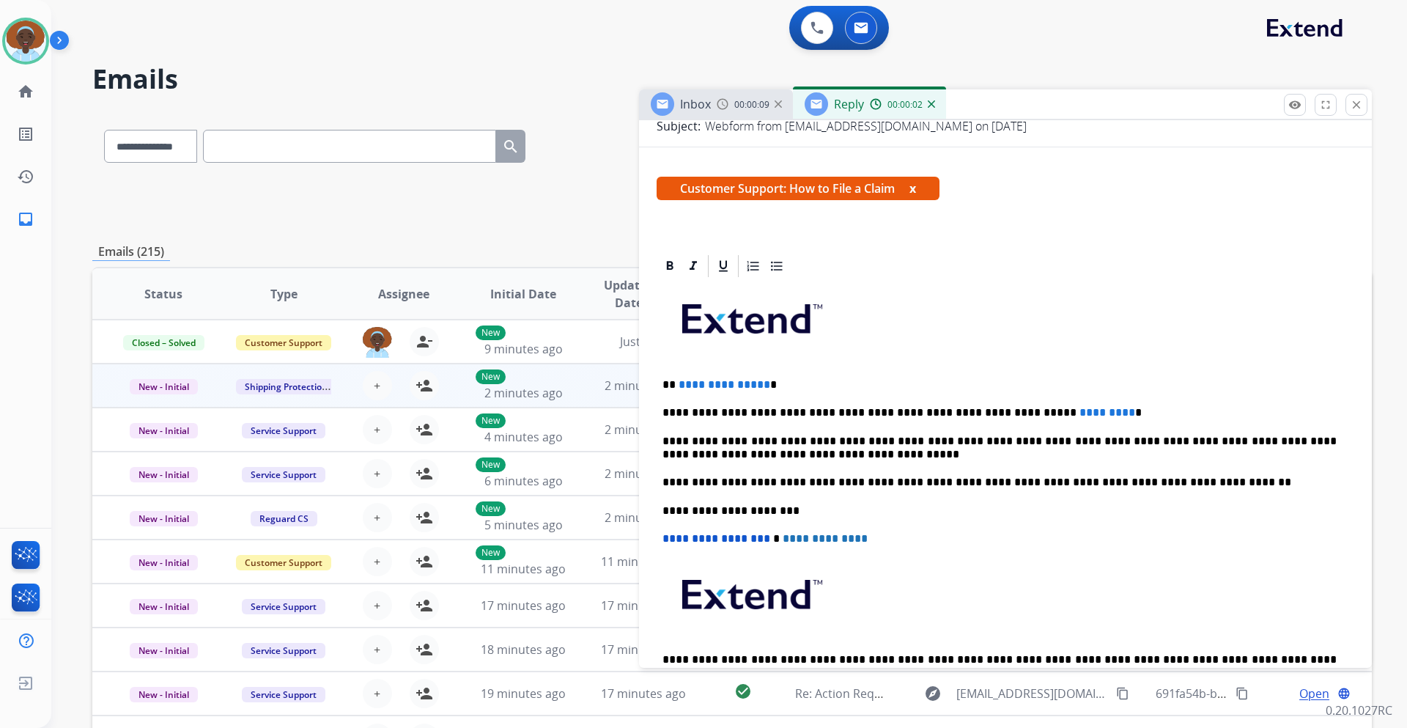
scroll to position [220, 0]
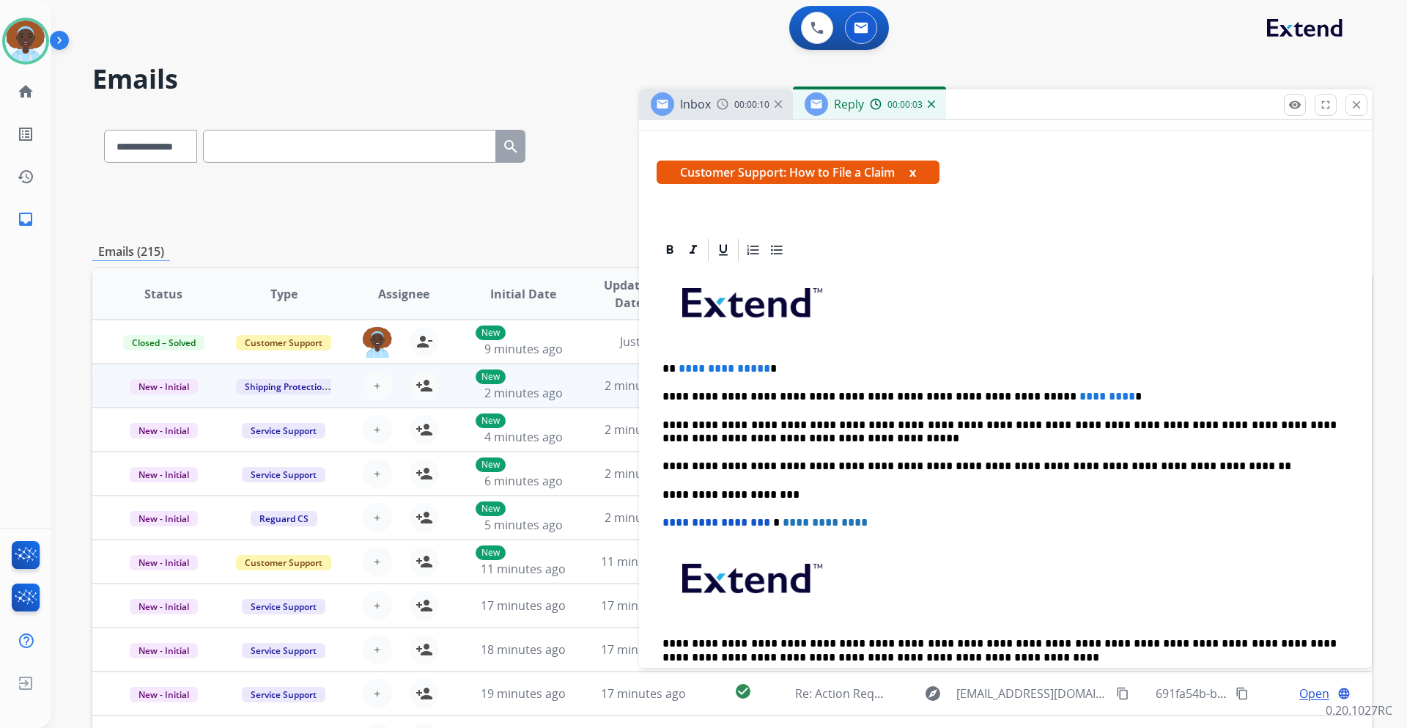
click at [762, 372] on p "**********" at bounding box center [999, 368] width 674 height 13
click at [1079, 394] on span "*********" at bounding box center [1107, 396] width 56 height 11
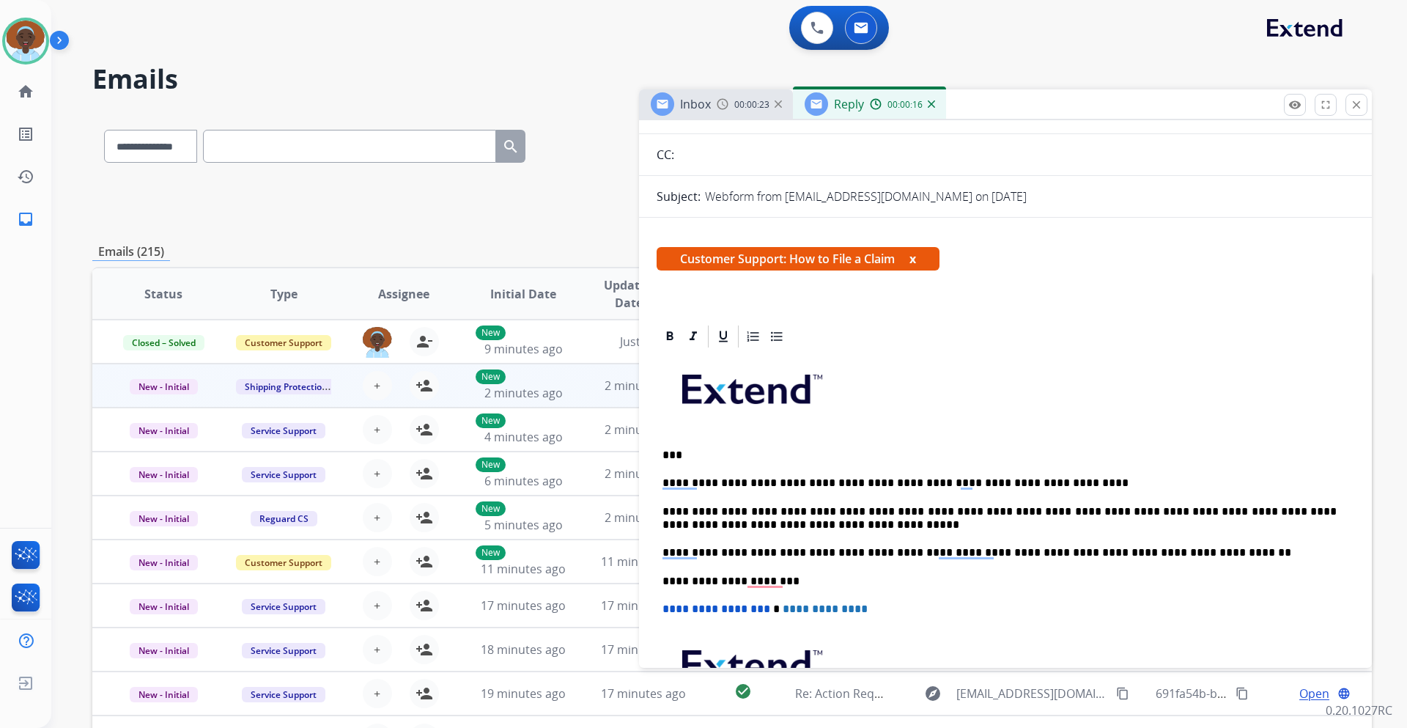
scroll to position [0, 0]
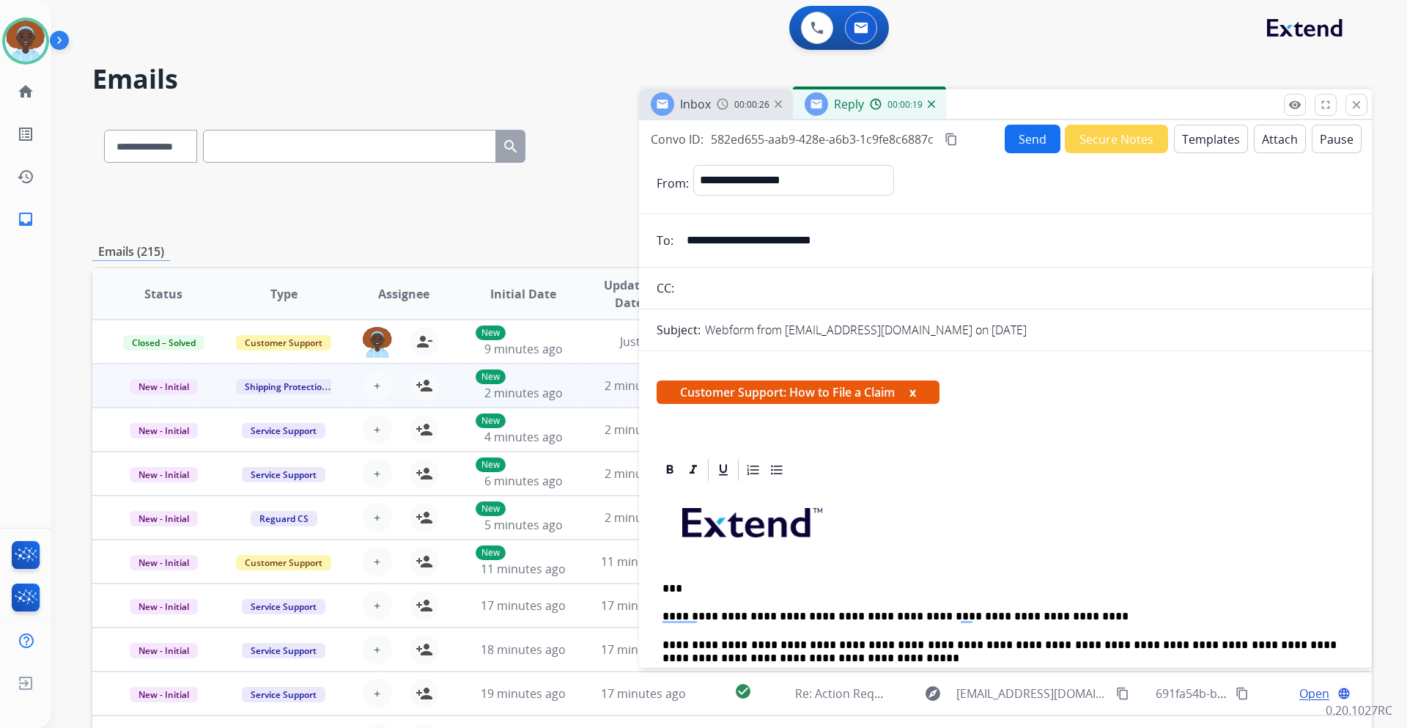
drag, startPoint x: 859, startPoint y: 241, endPoint x: 677, endPoint y: 238, distance: 182.5
click at [678, 238] on input "**********" at bounding box center [1016, 240] width 676 height 29
click at [1023, 141] on button "Send" at bounding box center [1032, 139] width 56 height 29
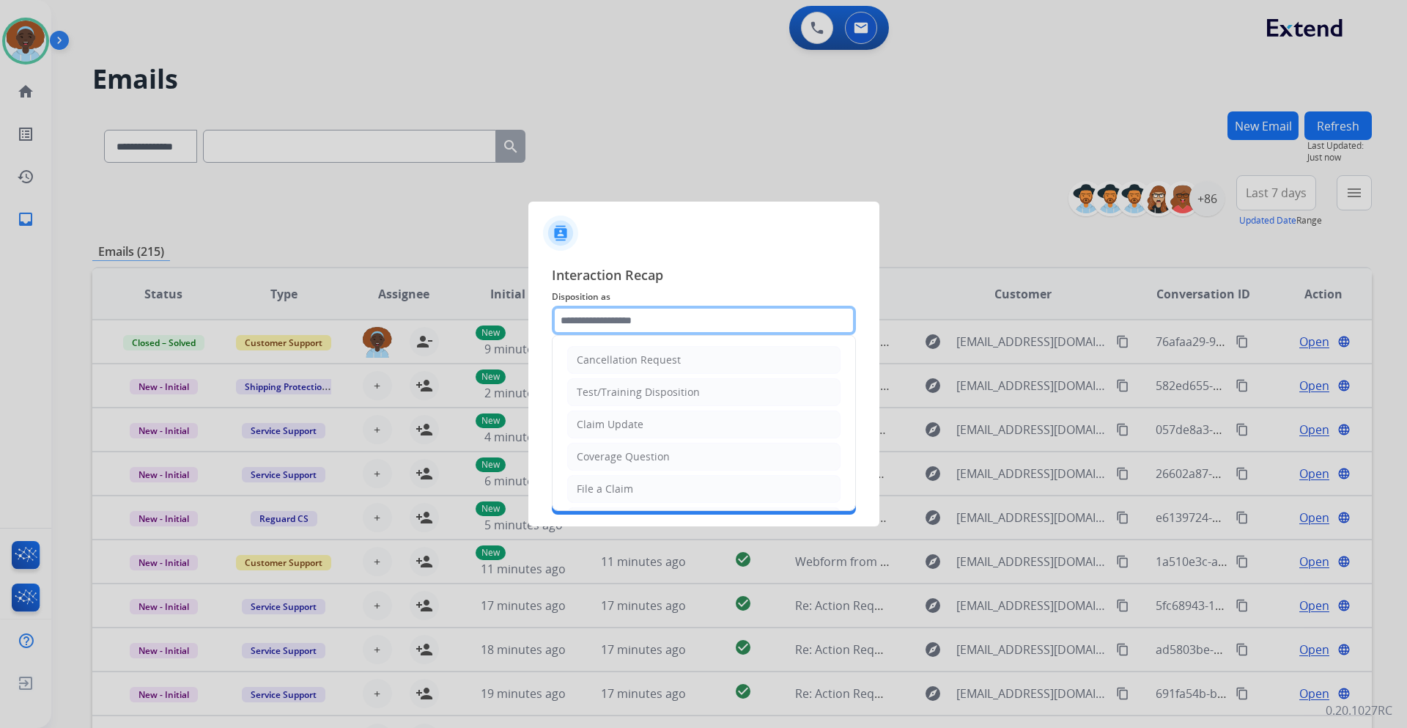
click at [679, 326] on input "text" at bounding box center [704, 320] width 304 height 29
click at [640, 489] on li "File a Claim" at bounding box center [703, 489] width 273 height 28
type input "**********"
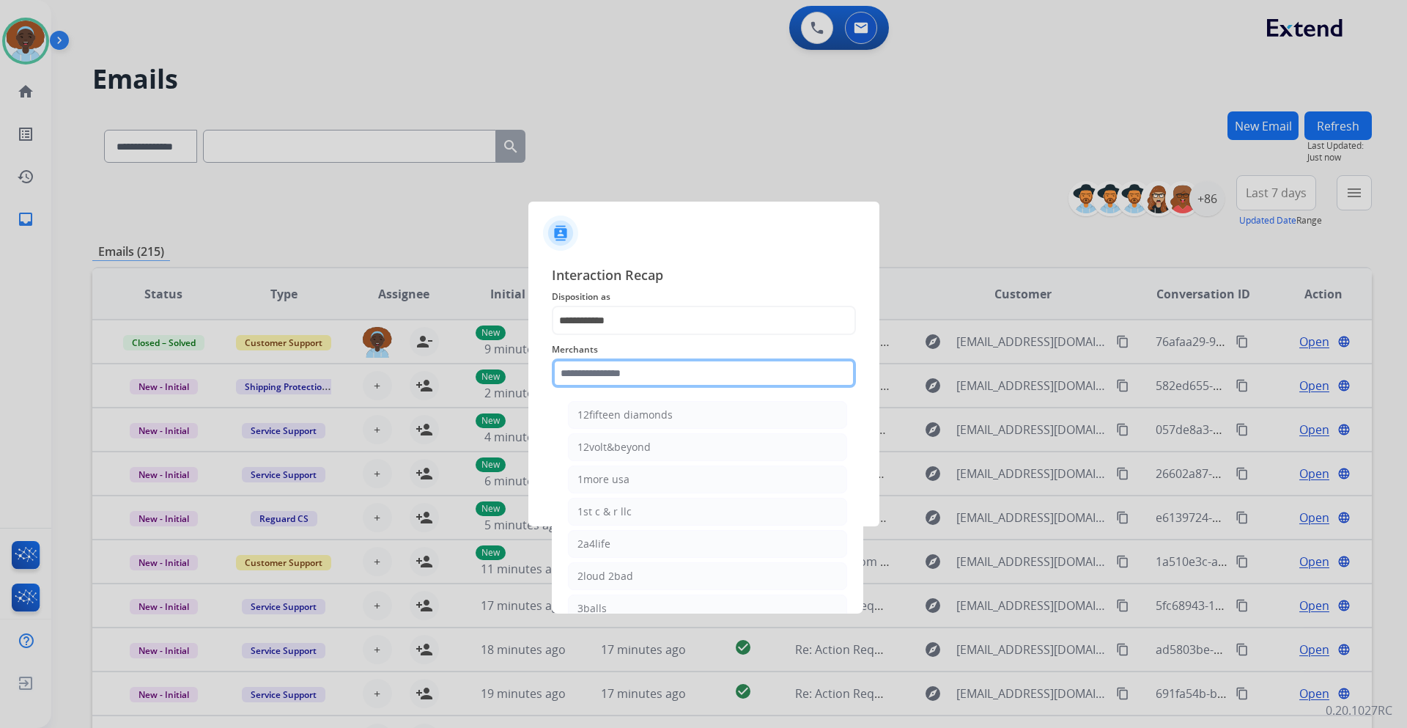
click at [645, 377] on input "text" at bounding box center [704, 372] width 304 height 29
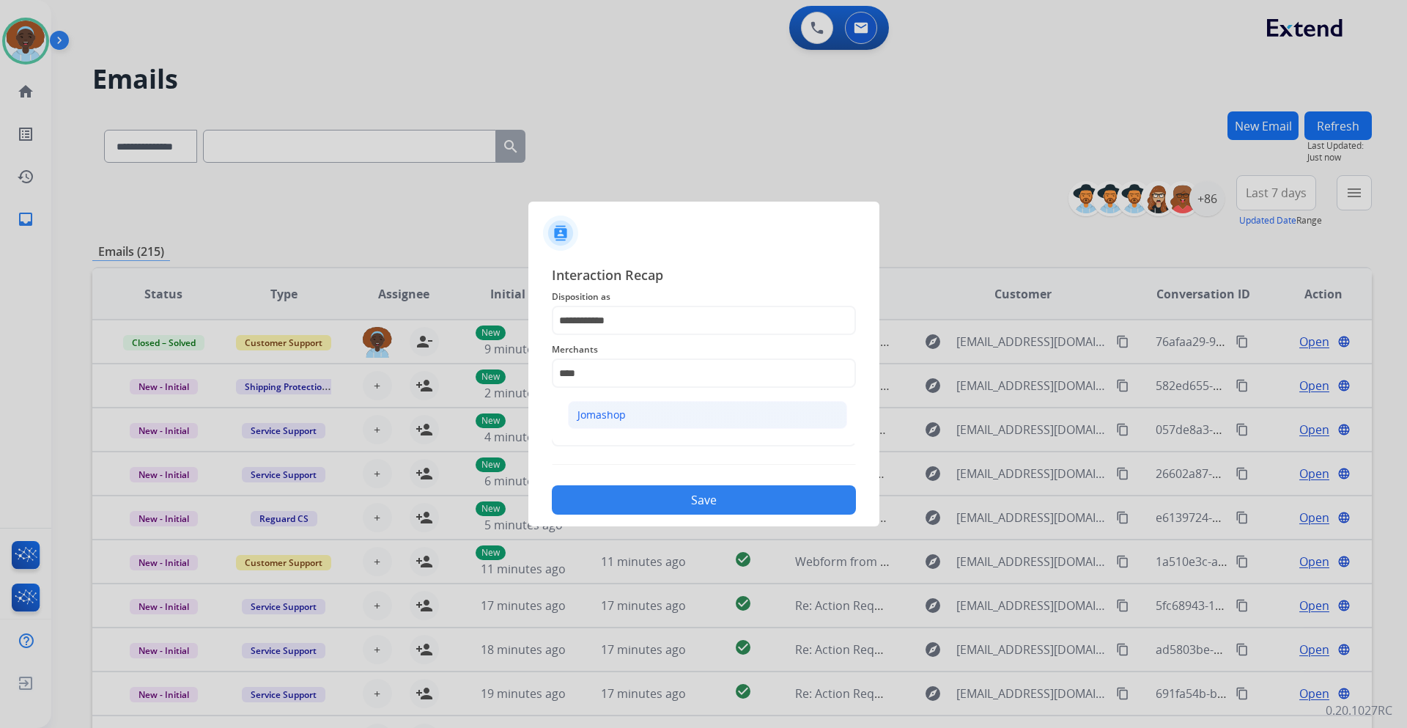
click at [642, 419] on li "Jomashop" at bounding box center [707, 415] width 279 height 28
type input "********"
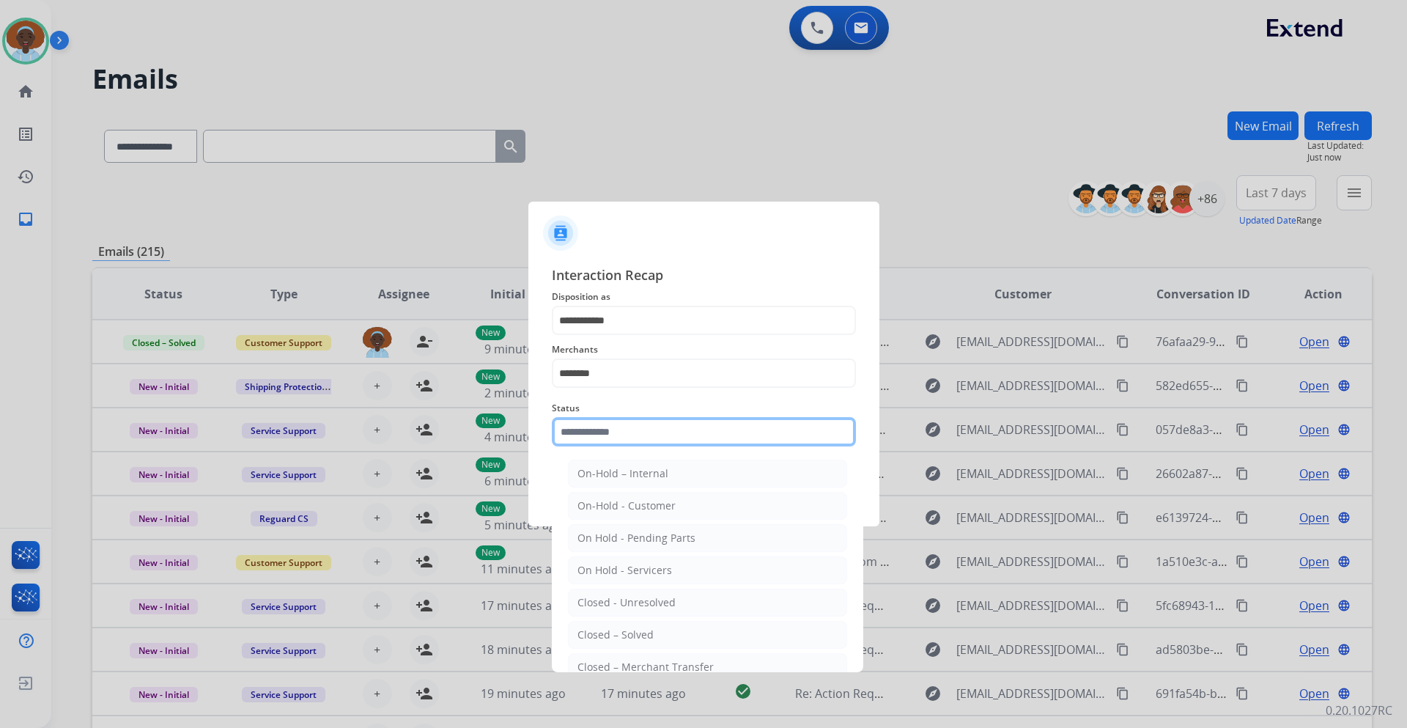
click at [645, 432] on input "text" at bounding box center [704, 431] width 304 height 29
drag, startPoint x: 656, startPoint y: 635, endPoint x: 670, endPoint y: 620, distance: 20.7
click at [656, 636] on li "Closed – Solved" at bounding box center [707, 635] width 279 height 28
type input "**********"
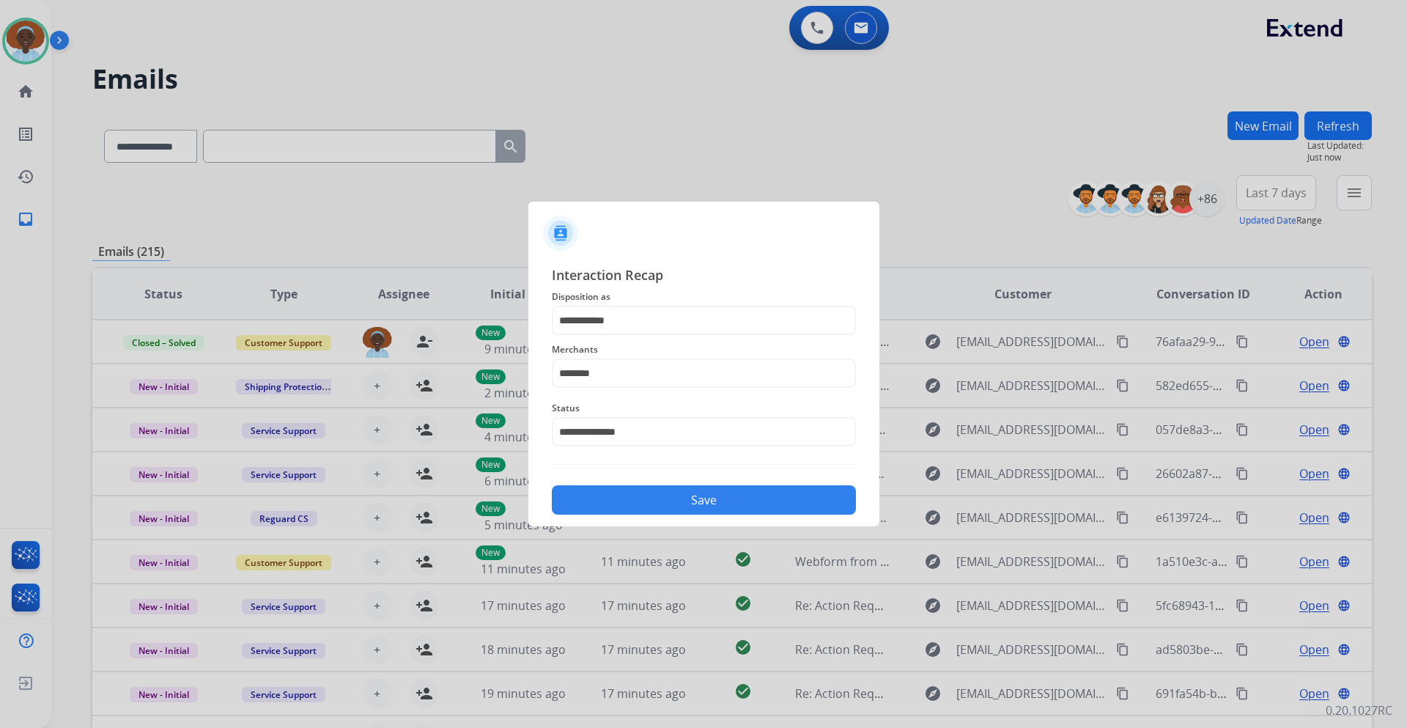
click at [719, 498] on button "Save" at bounding box center [704, 499] width 304 height 29
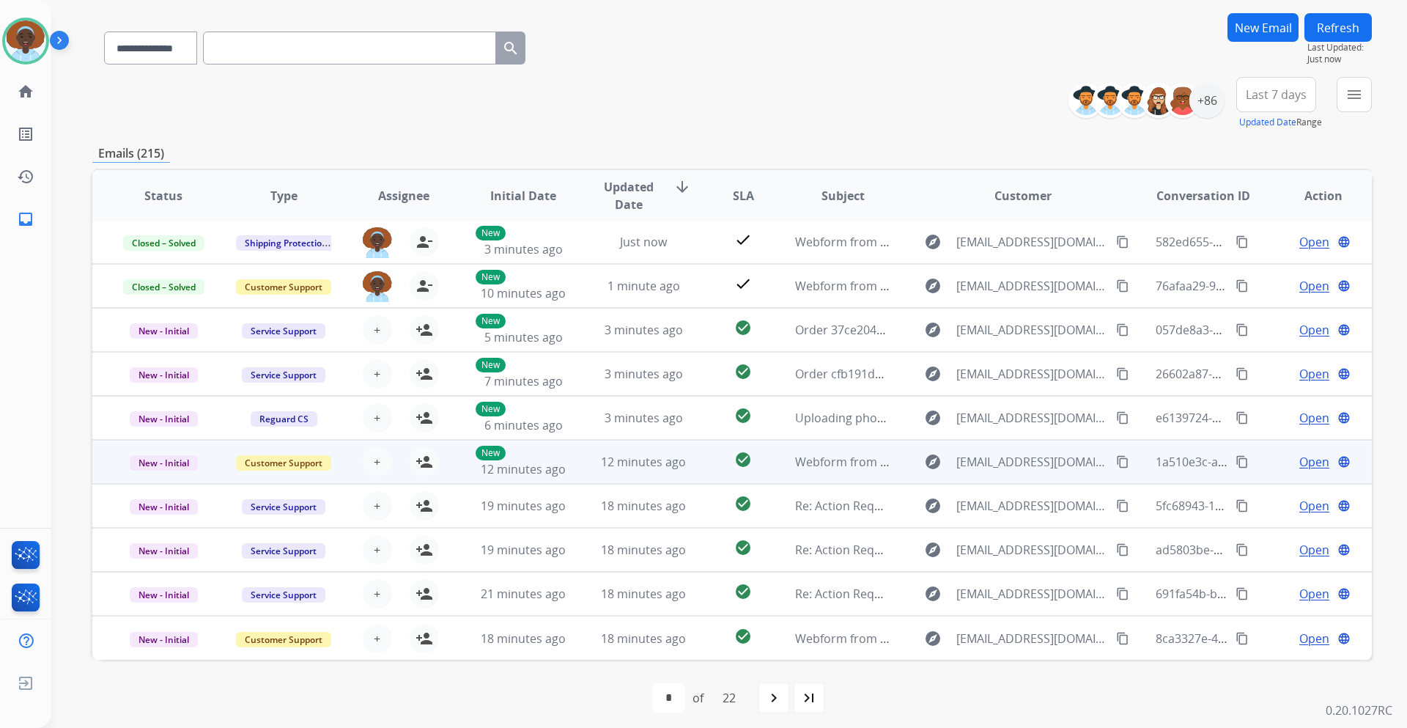
scroll to position [106, 0]
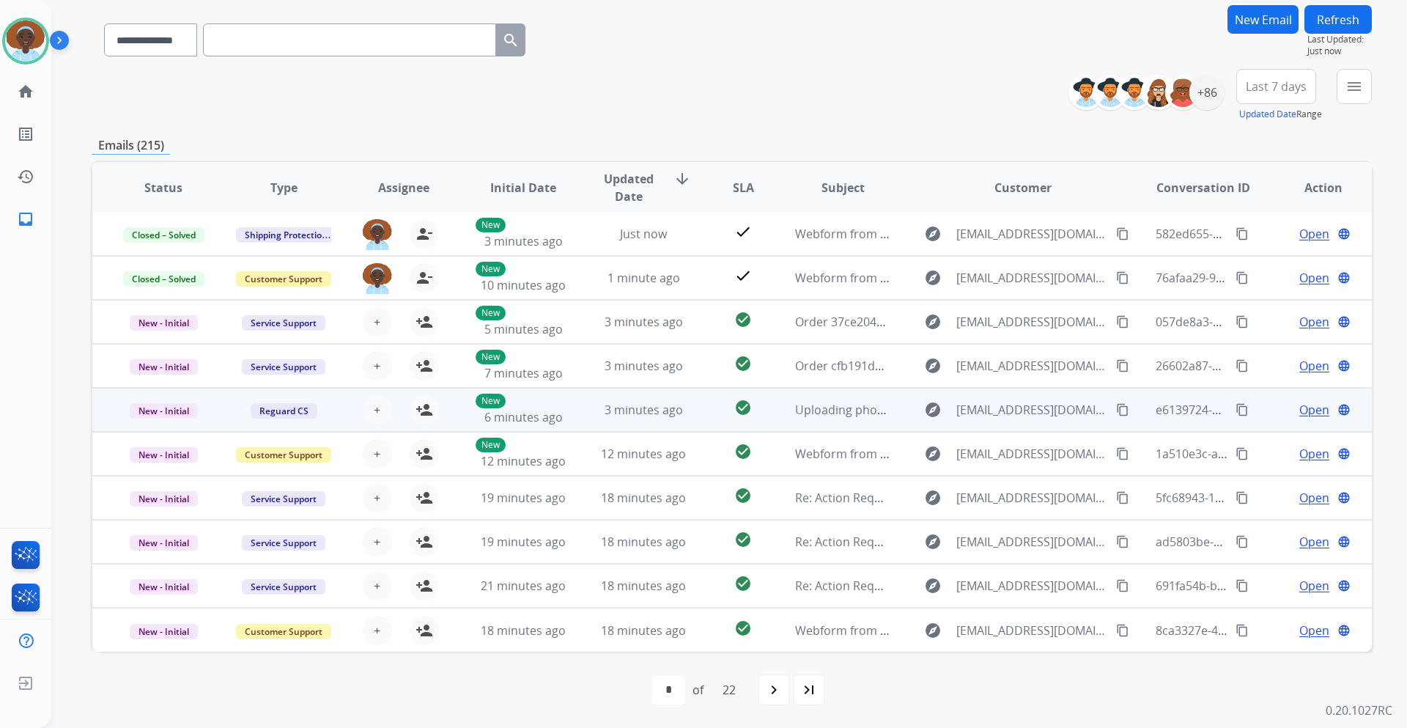
click at [1309, 412] on span "Open" at bounding box center [1314, 410] width 30 height 18
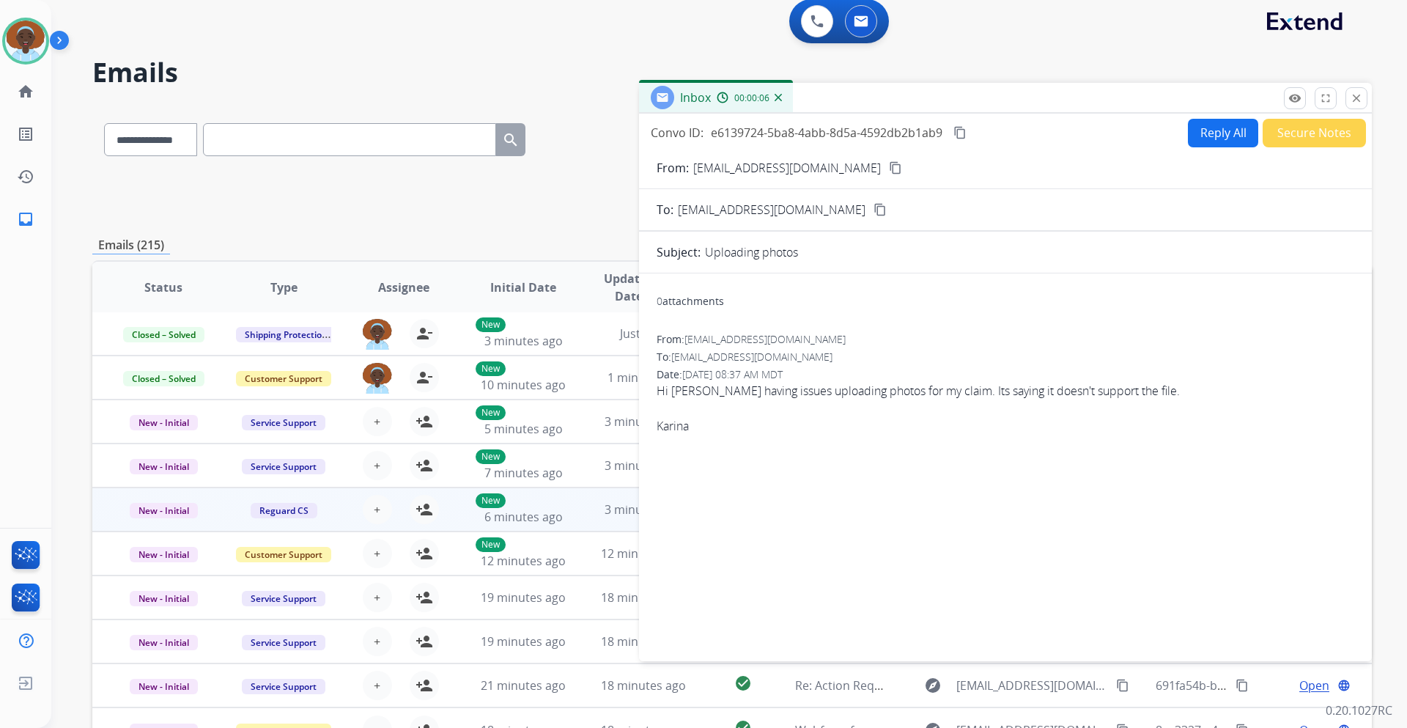
scroll to position [0, 0]
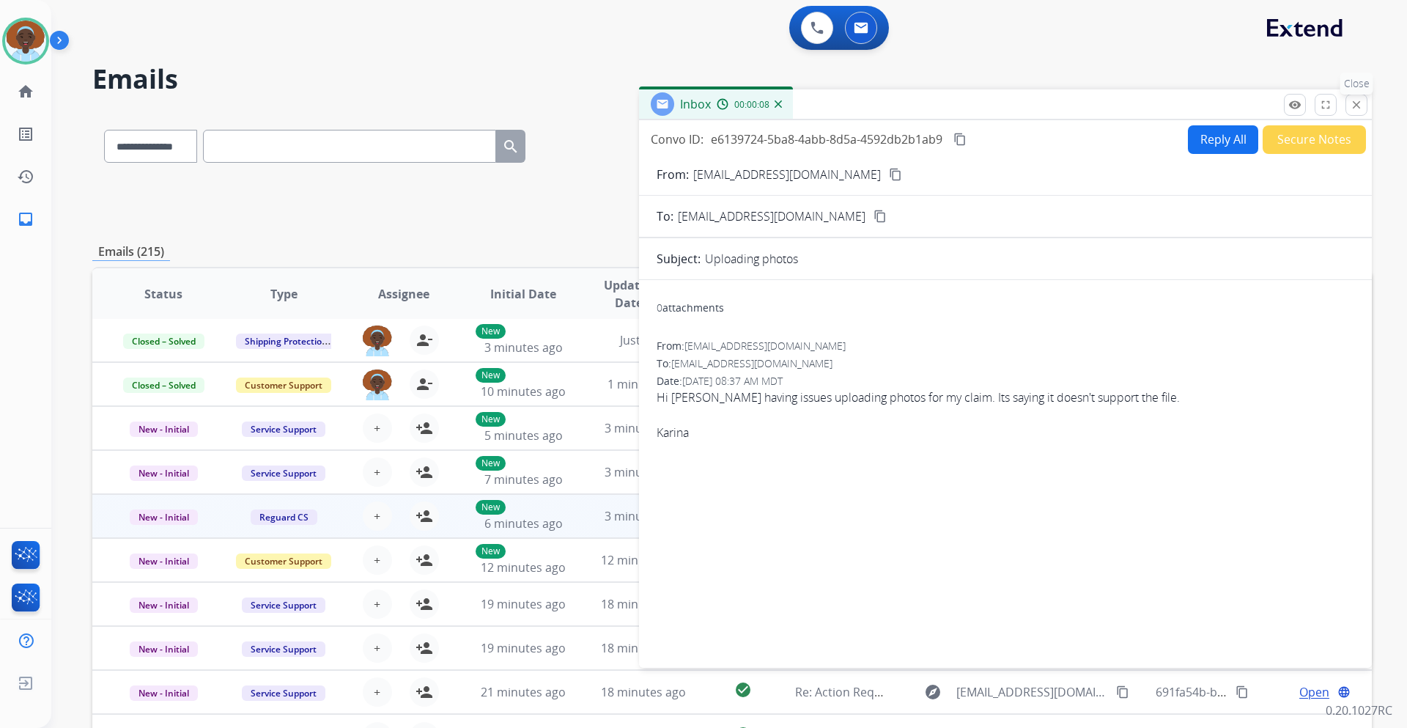
click at [1355, 106] on mat-icon "close" at bounding box center [1356, 104] width 13 height 13
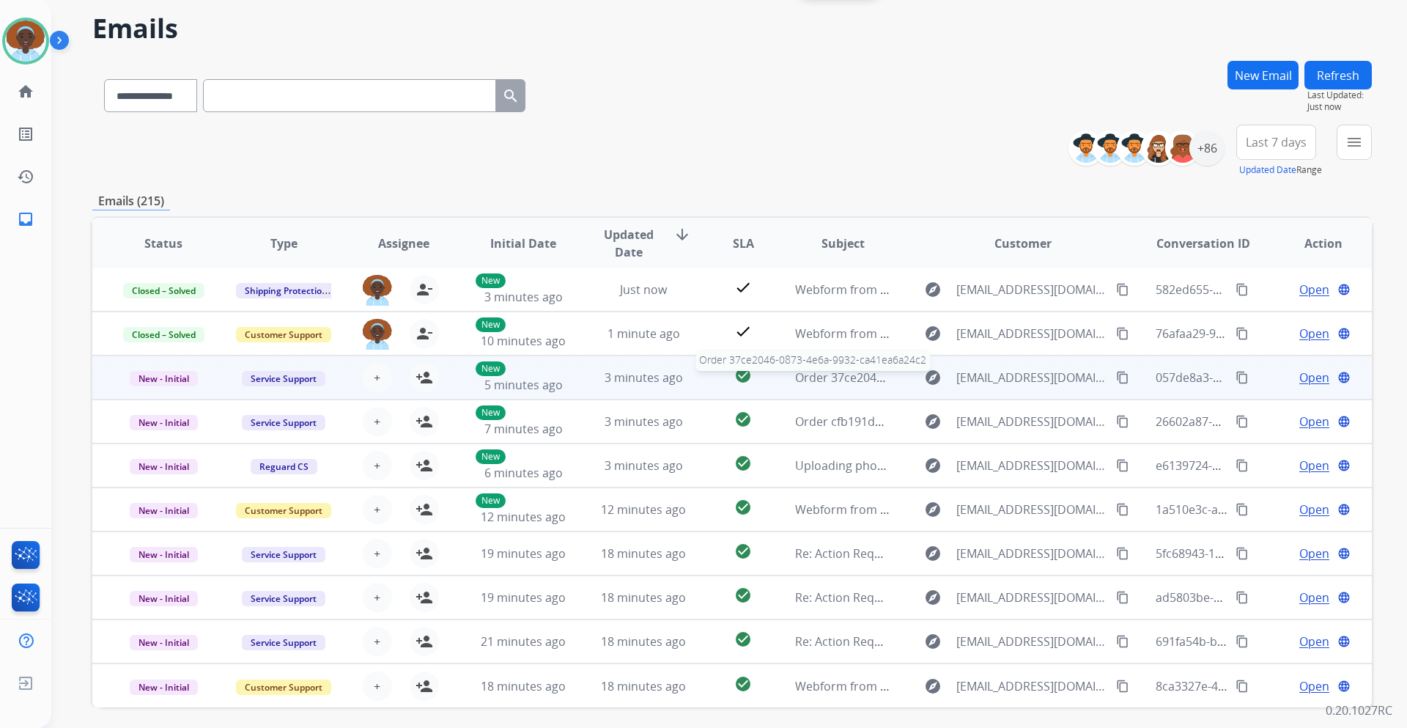
scroll to position [106, 0]
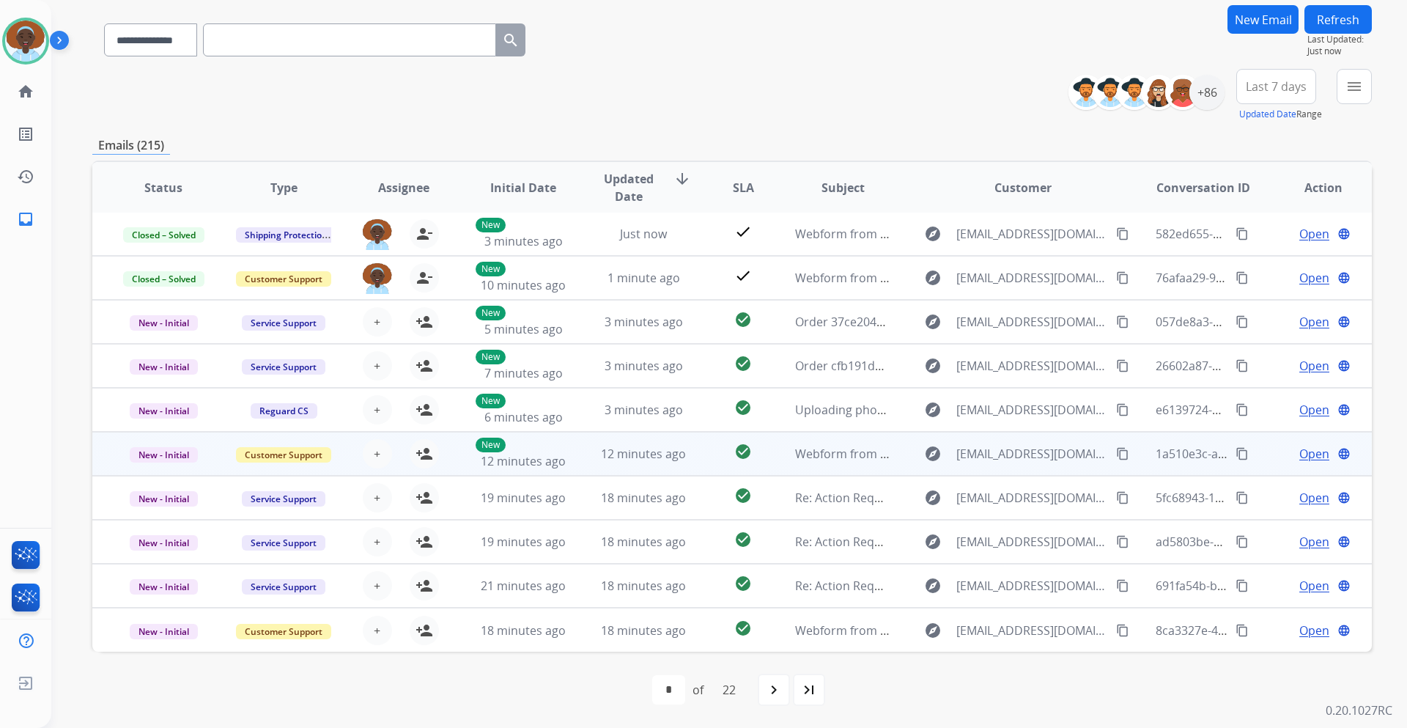
click at [1299, 454] on span "Open" at bounding box center [1314, 454] width 30 height 18
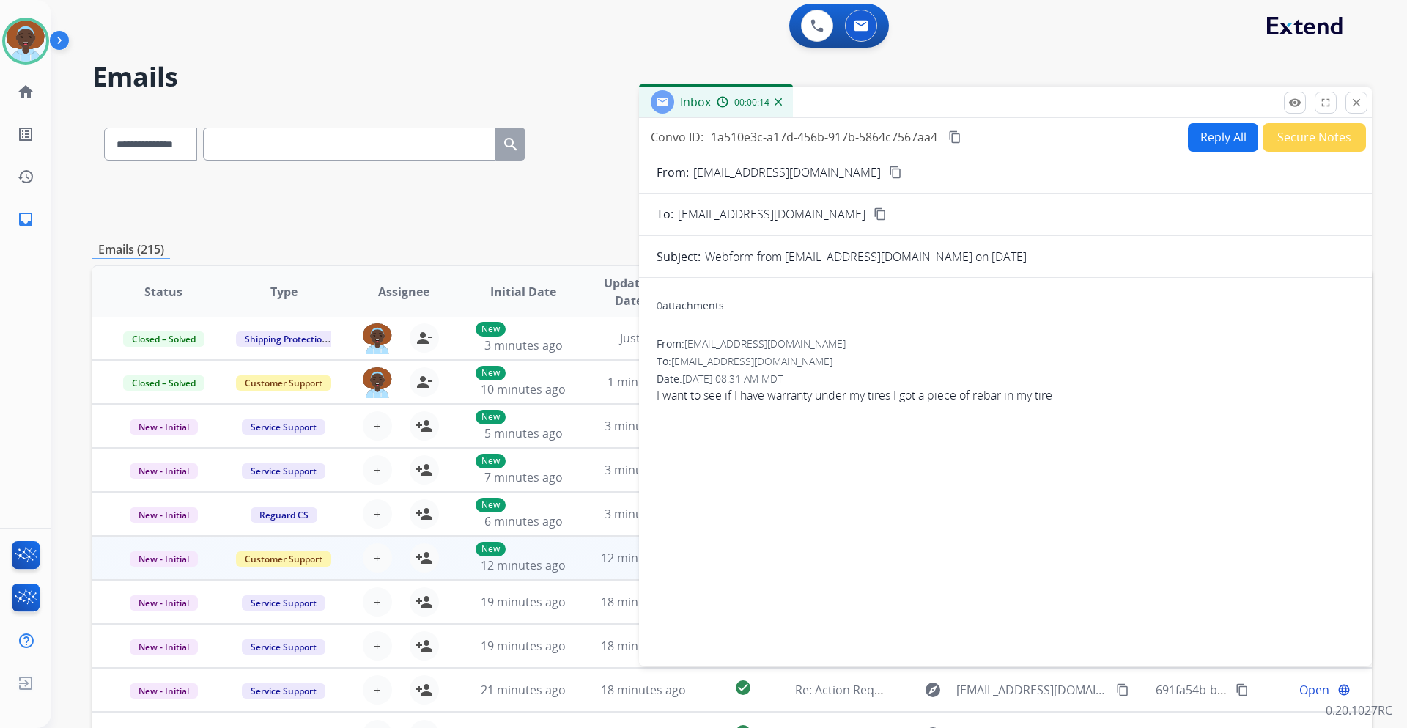
scroll to position [0, 0]
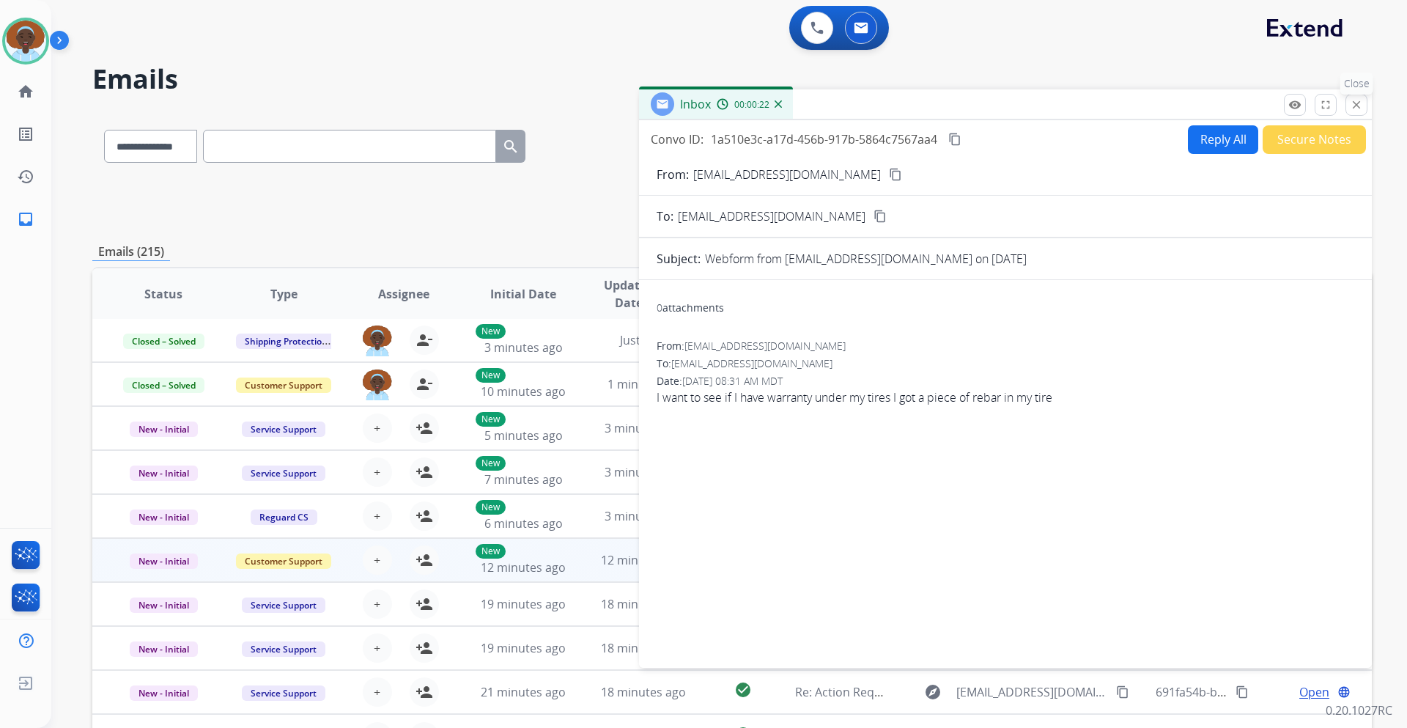
click at [1355, 106] on mat-icon "close" at bounding box center [1356, 104] width 13 height 13
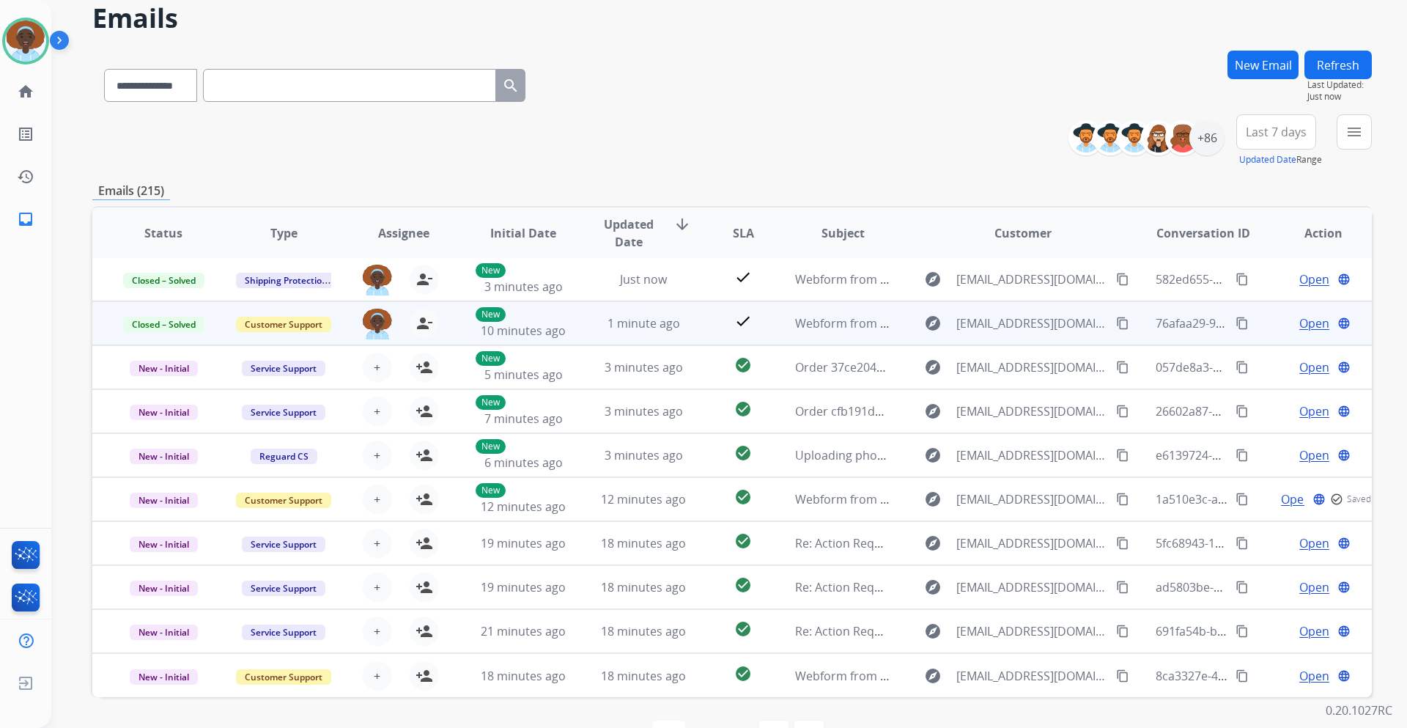
scroll to position [106, 0]
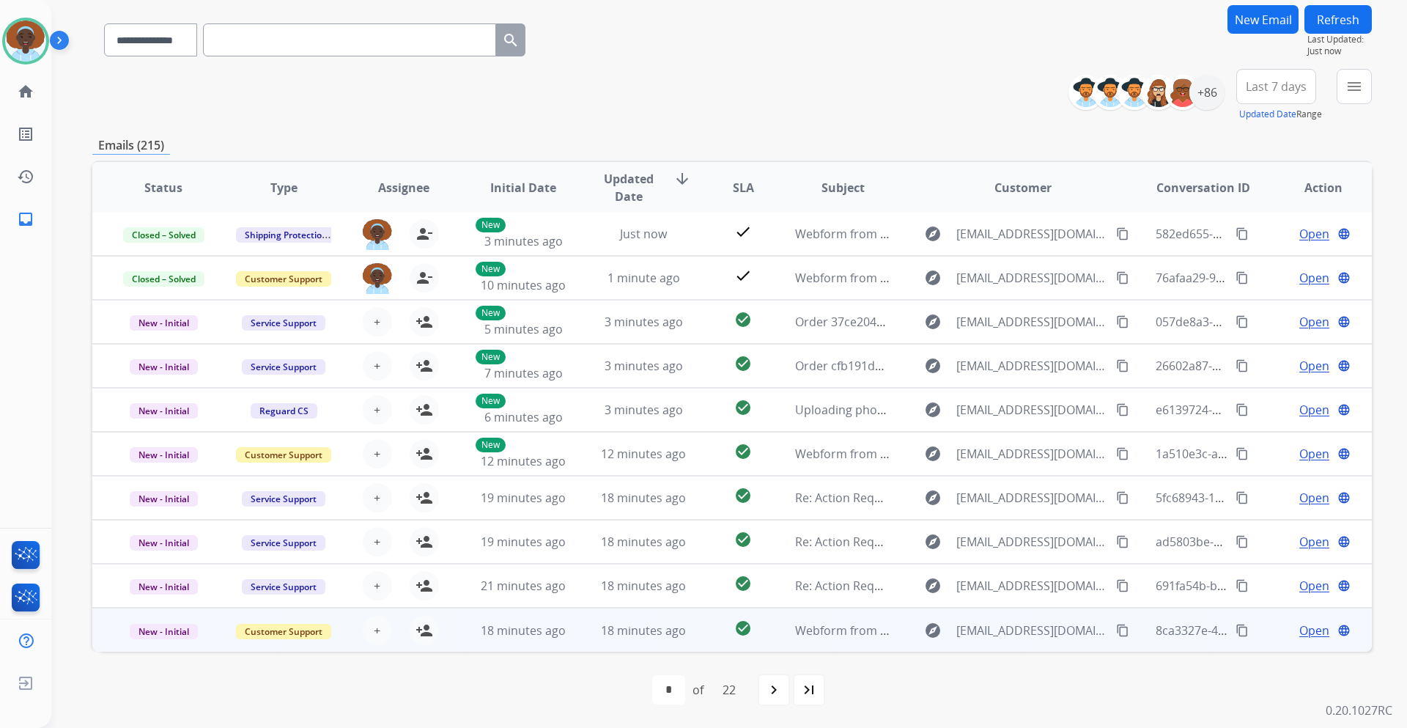
click at [1307, 632] on span "Open" at bounding box center [1314, 630] width 30 height 18
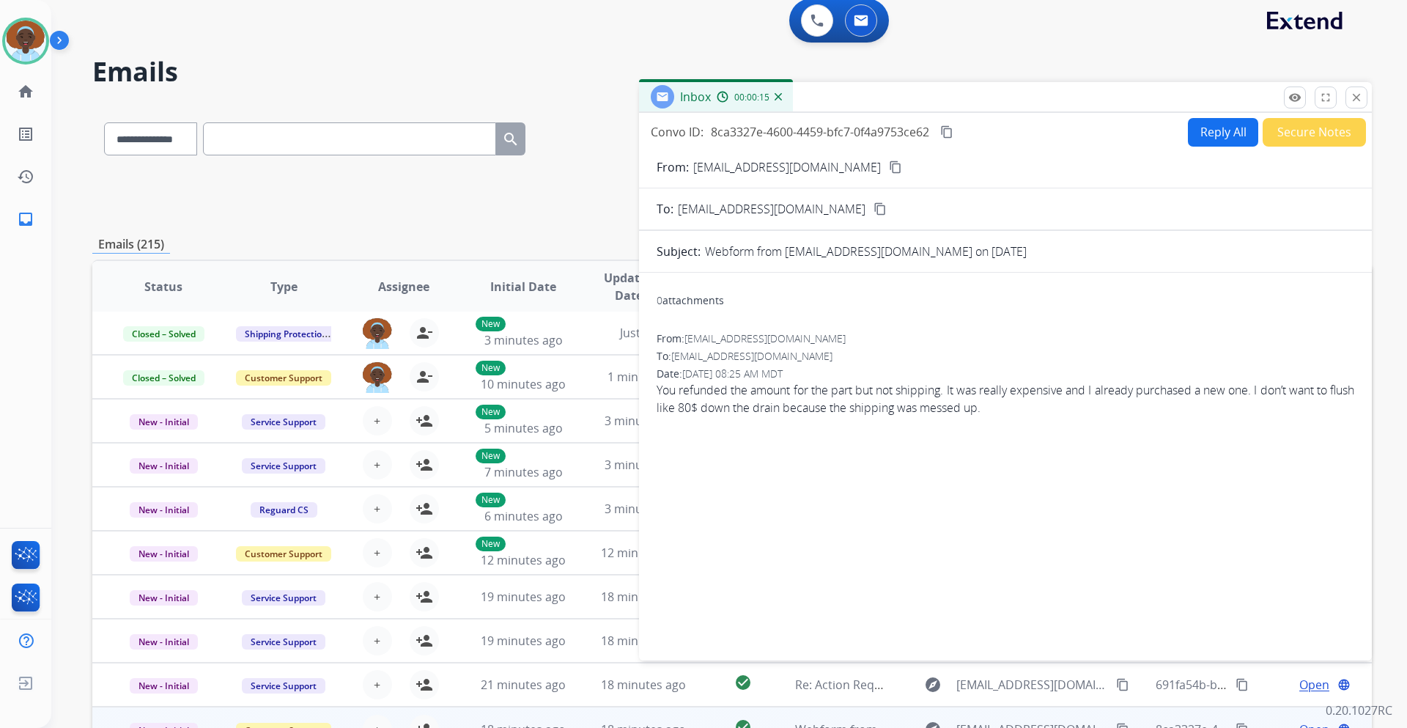
scroll to position [0, 0]
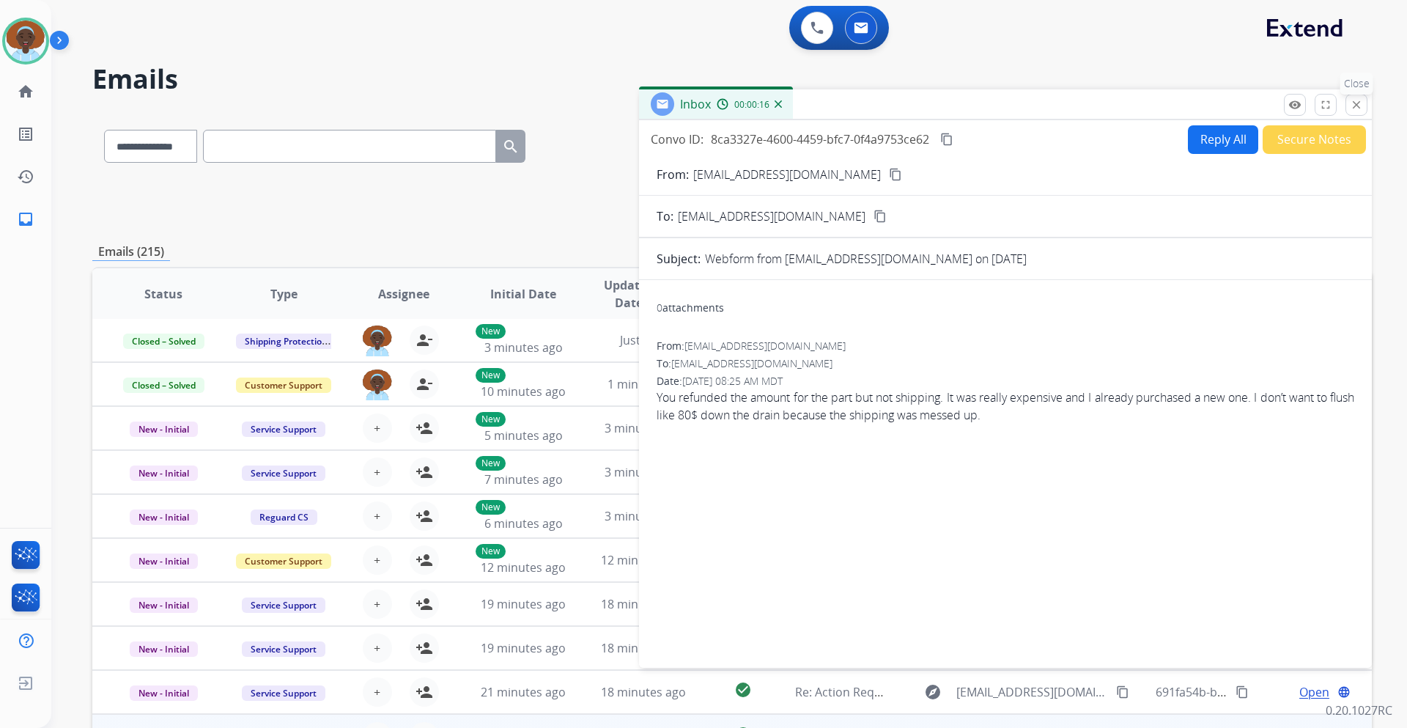
click at [1358, 105] on mat-icon "close" at bounding box center [1356, 104] width 13 height 13
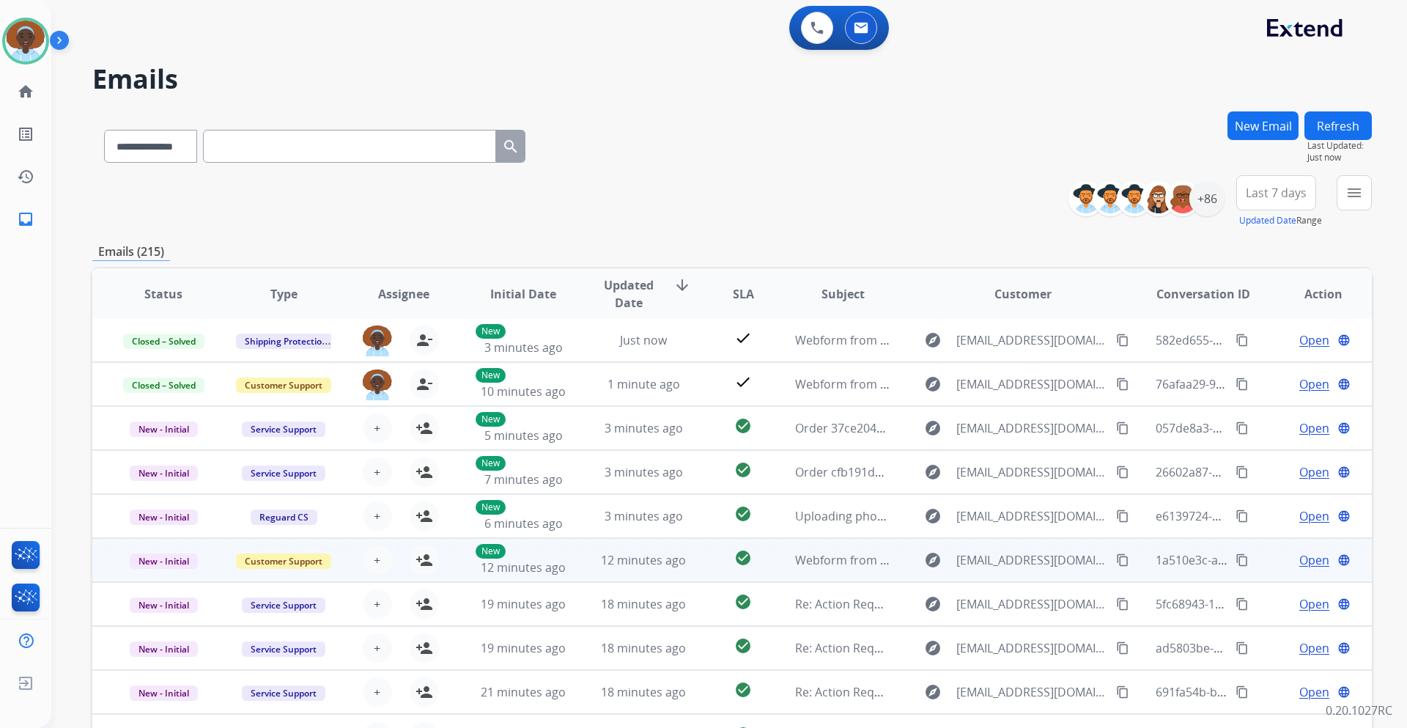
click at [1303, 560] on span "Open" at bounding box center [1314, 560] width 30 height 18
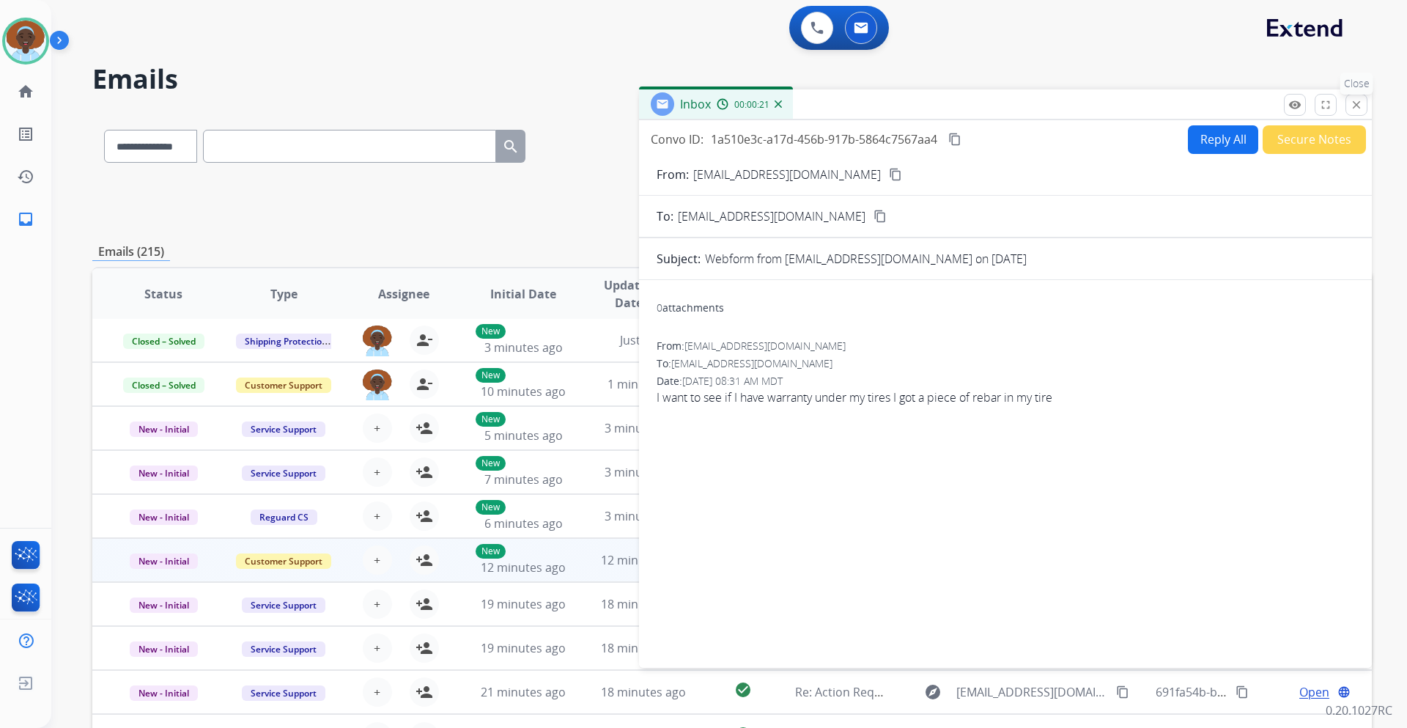
click at [1361, 105] on mat-icon "close" at bounding box center [1356, 104] width 13 height 13
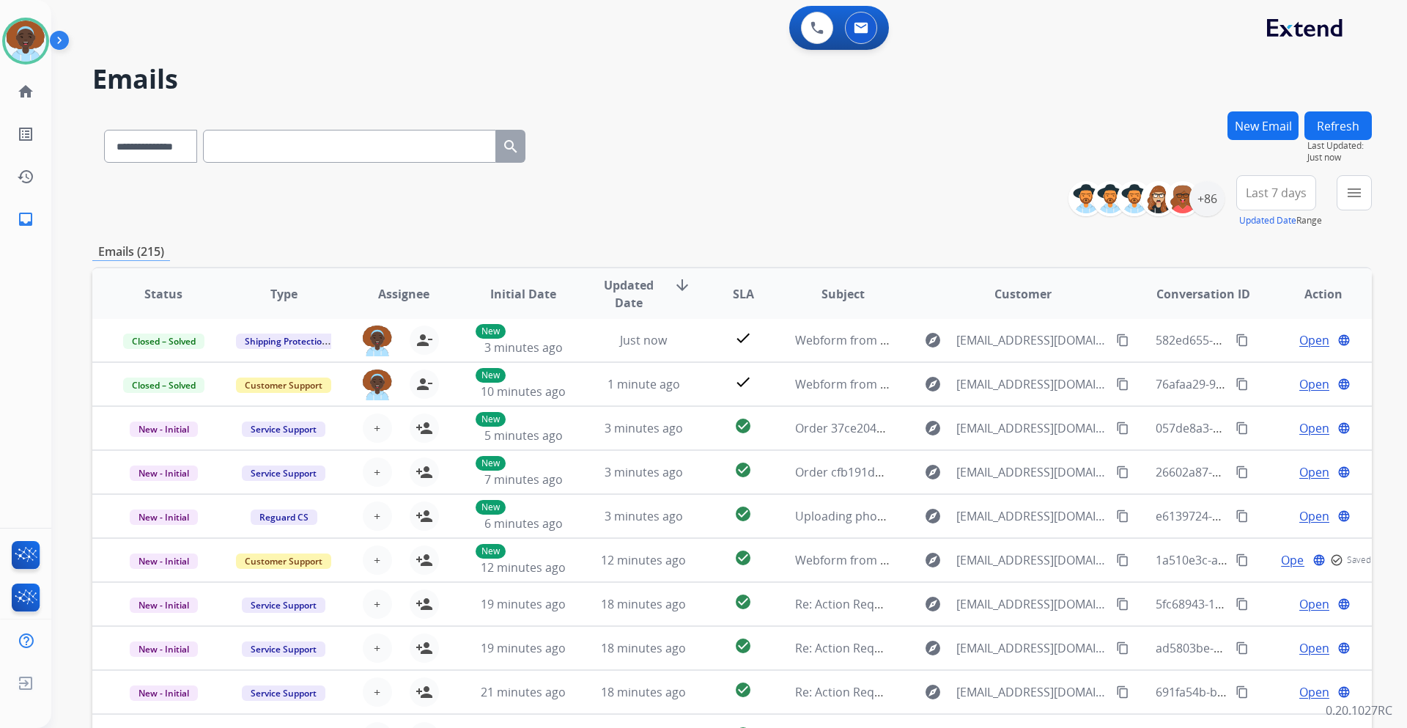
click at [1330, 131] on button "Refresh" at bounding box center [1337, 125] width 67 height 29
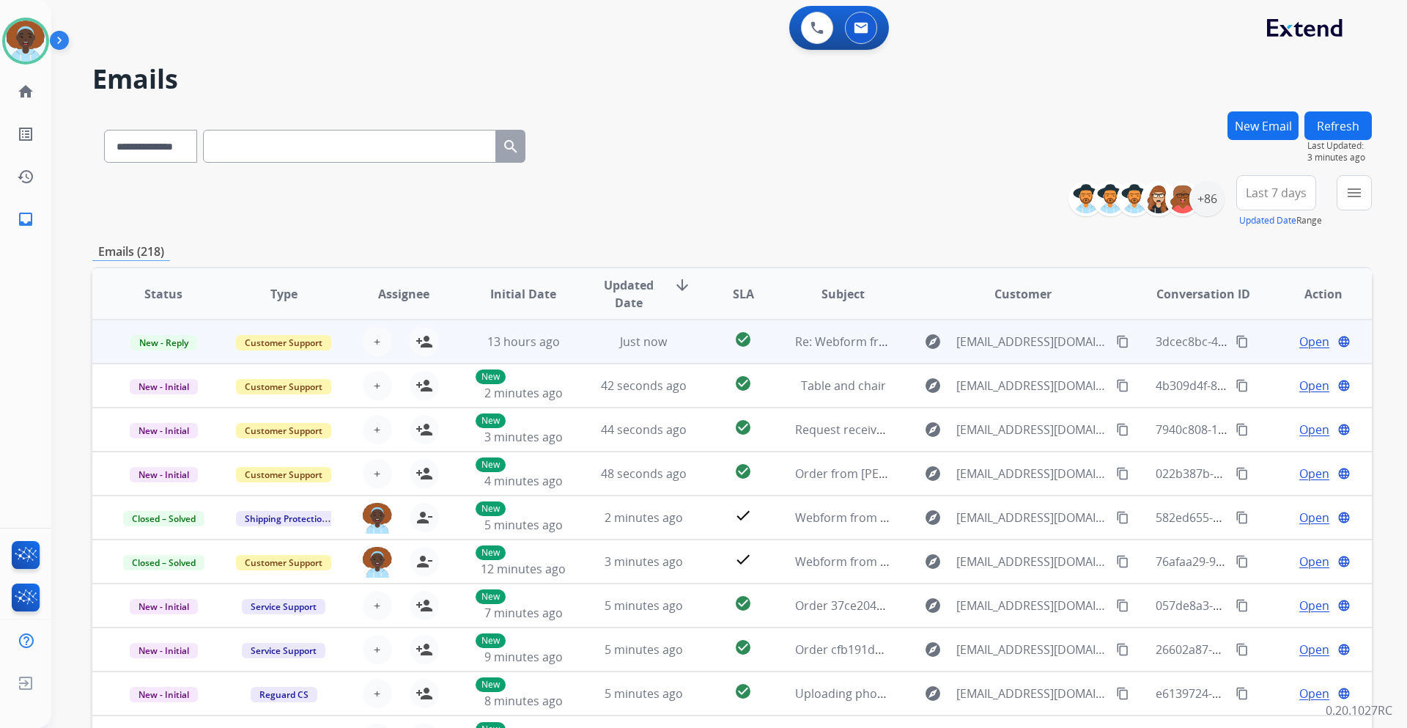
click at [1299, 344] on span "Open" at bounding box center [1314, 342] width 30 height 18
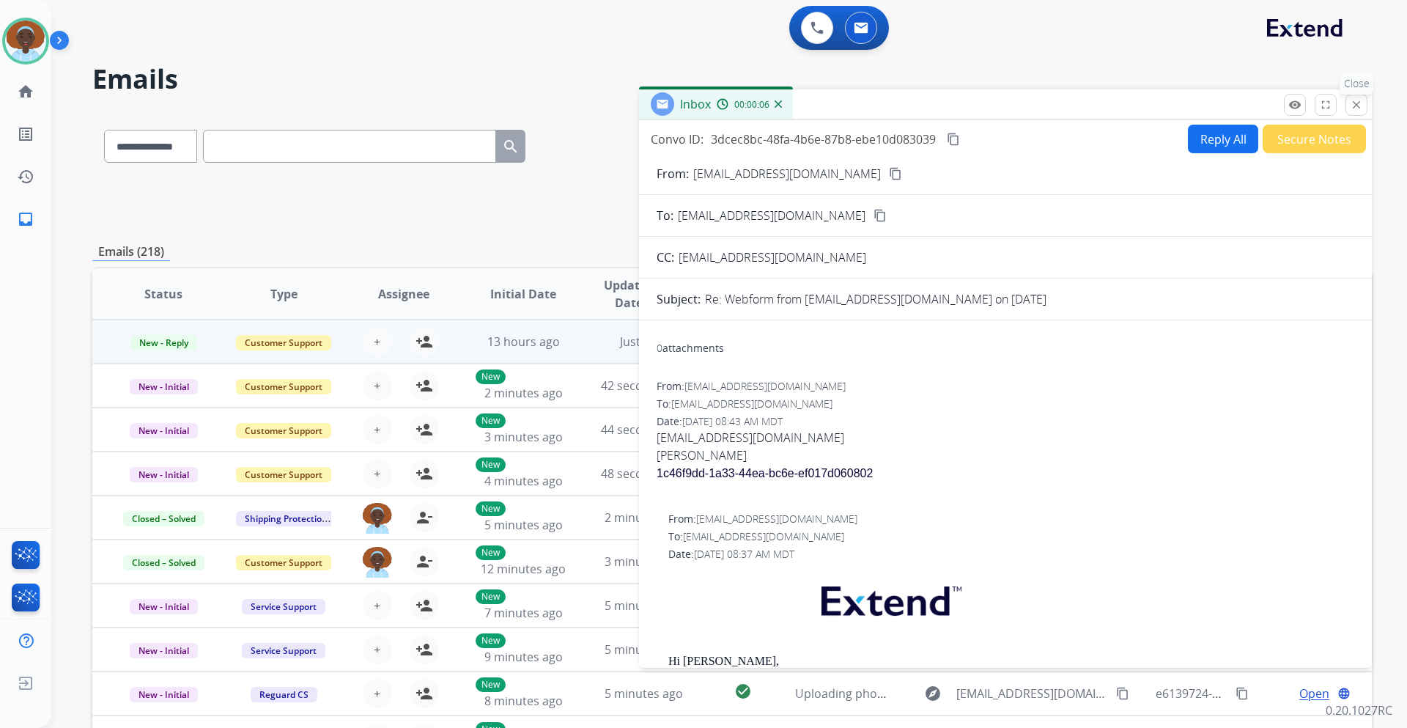
click at [1355, 102] on mat-icon "close" at bounding box center [1356, 104] width 13 height 13
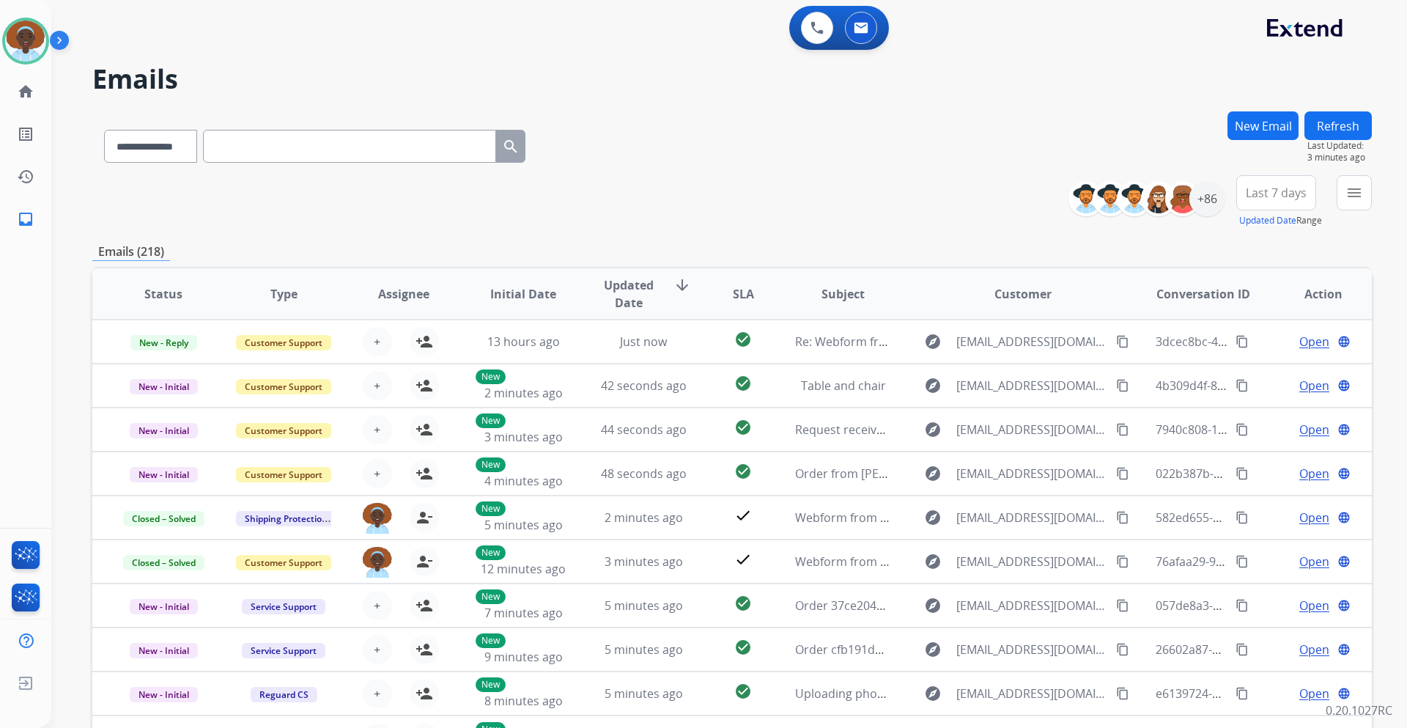
click at [1276, 194] on span "Last 7 days" at bounding box center [1276, 193] width 61 height 6
click at [1240, 374] on div "Last 90 days" at bounding box center [1271, 371] width 81 height 22
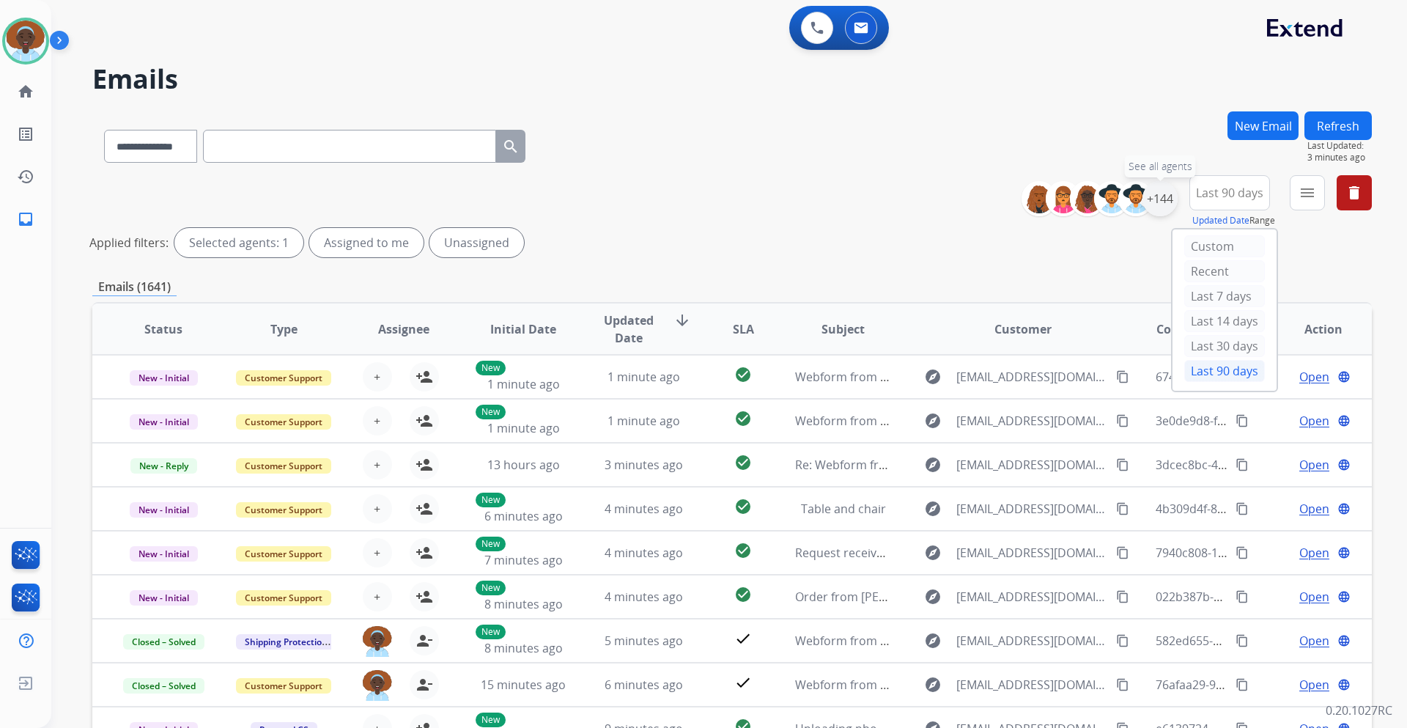
click at [1163, 201] on div "+144" at bounding box center [1159, 198] width 35 height 35
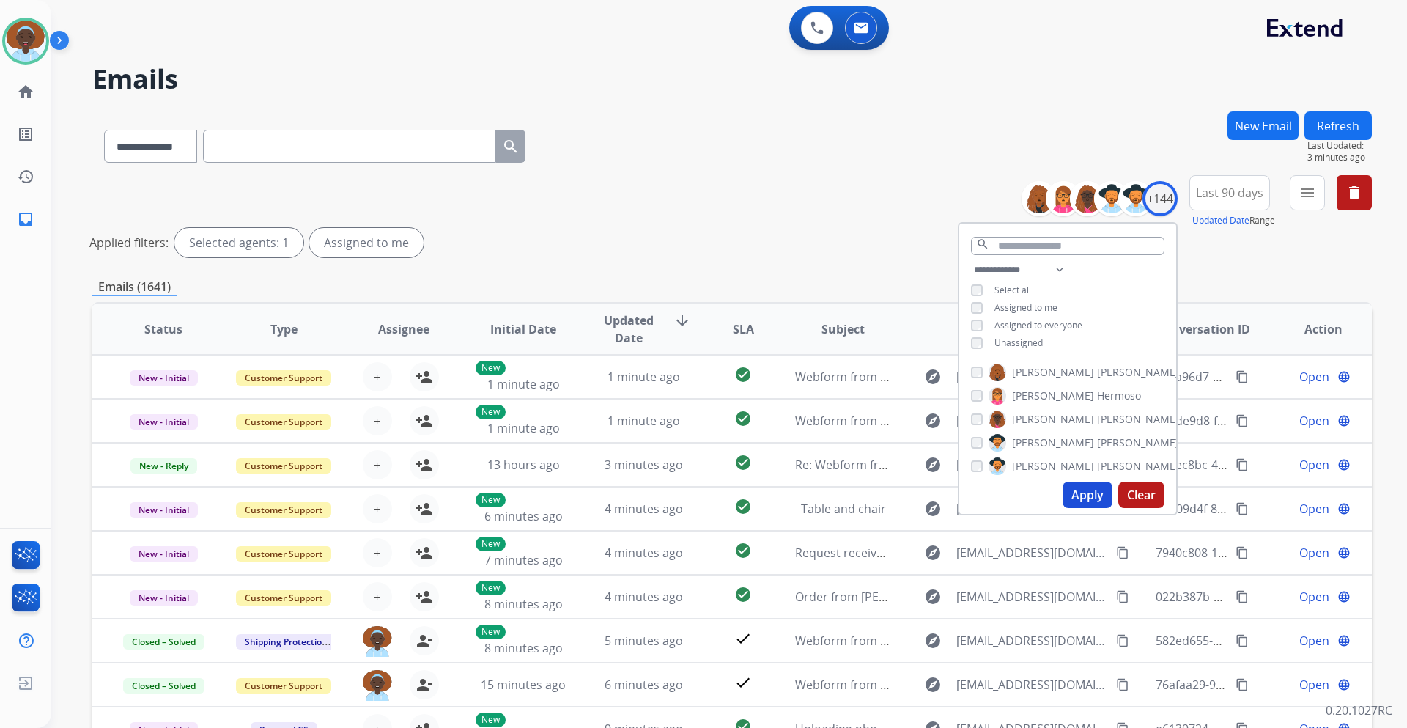
click at [1078, 494] on button "Apply" at bounding box center [1087, 494] width 50 height 26
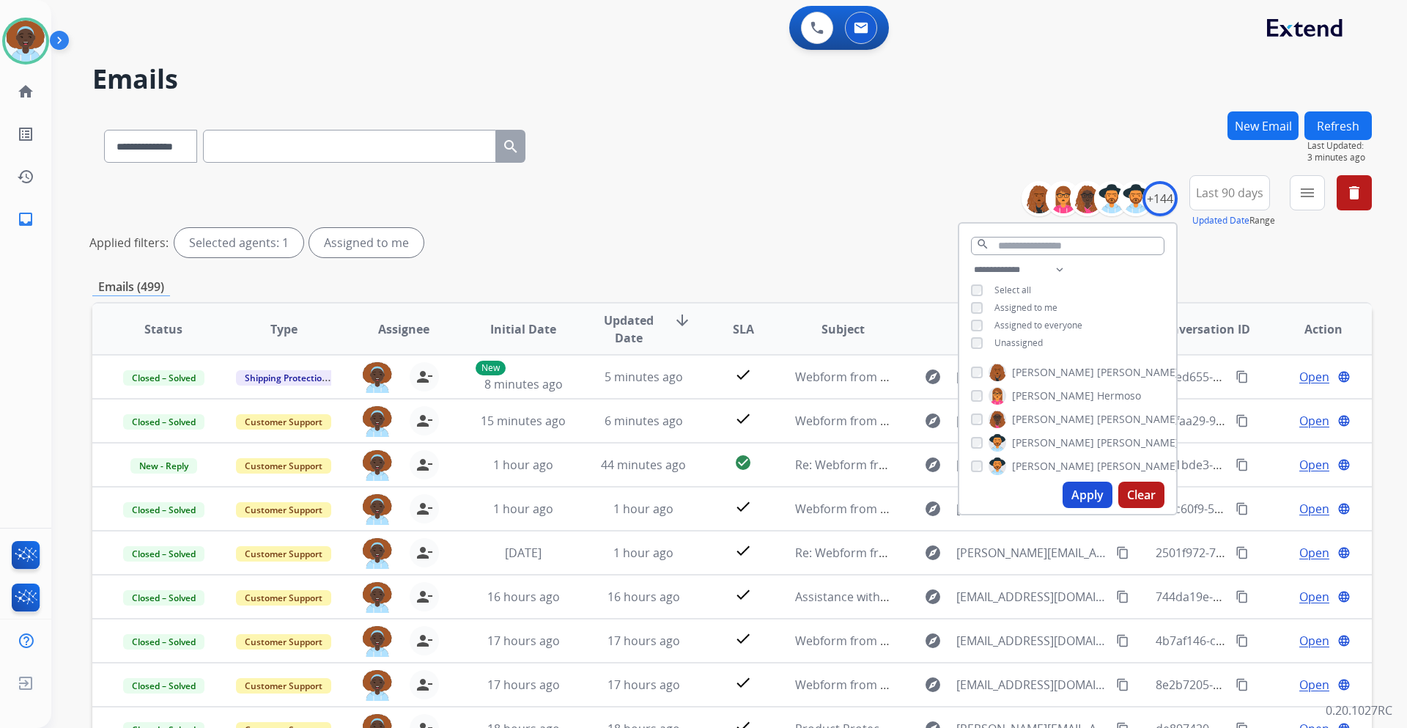
click at [853, 247] on div "Applied filters: Selected agents: 1 Assigned to me" at bounding box center [728, 242] width 1279 height 29
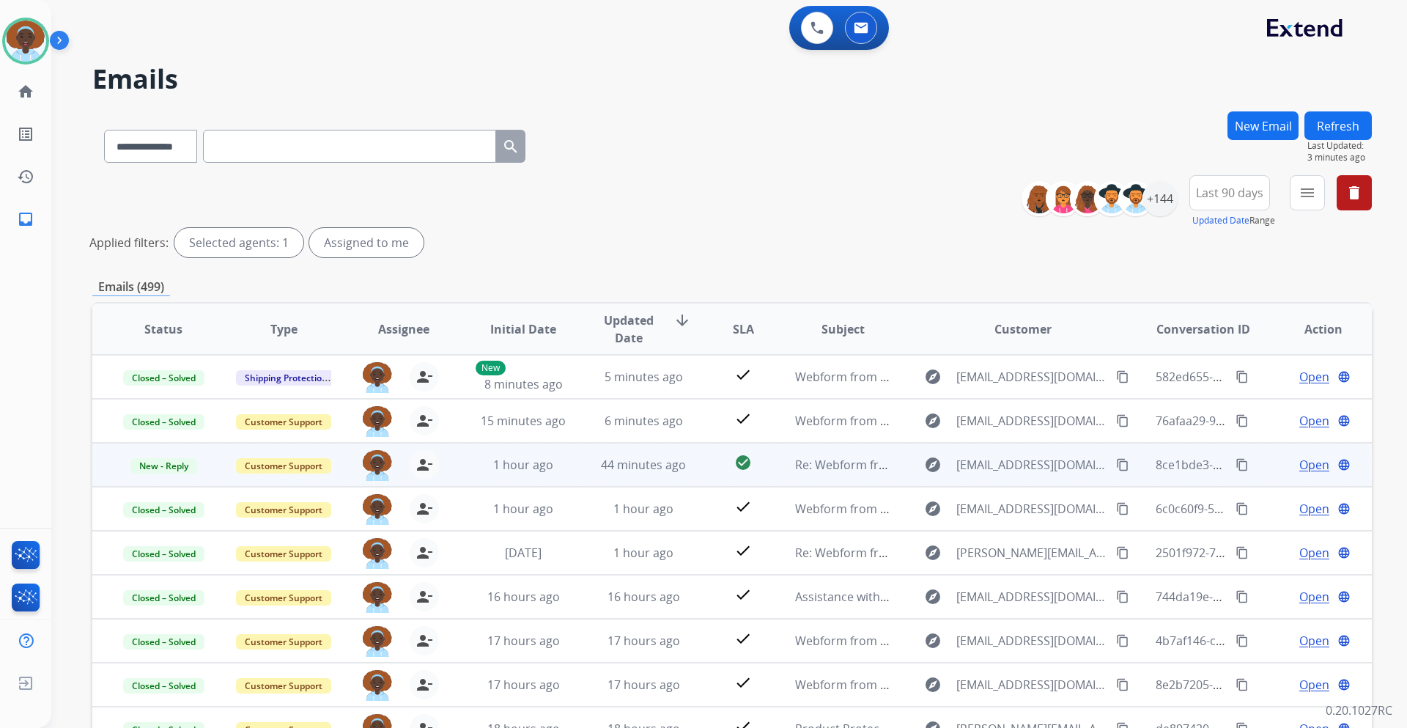
click at [1303, 467] on span "Open" at bounding box center [1314, 465] width 30 height 18
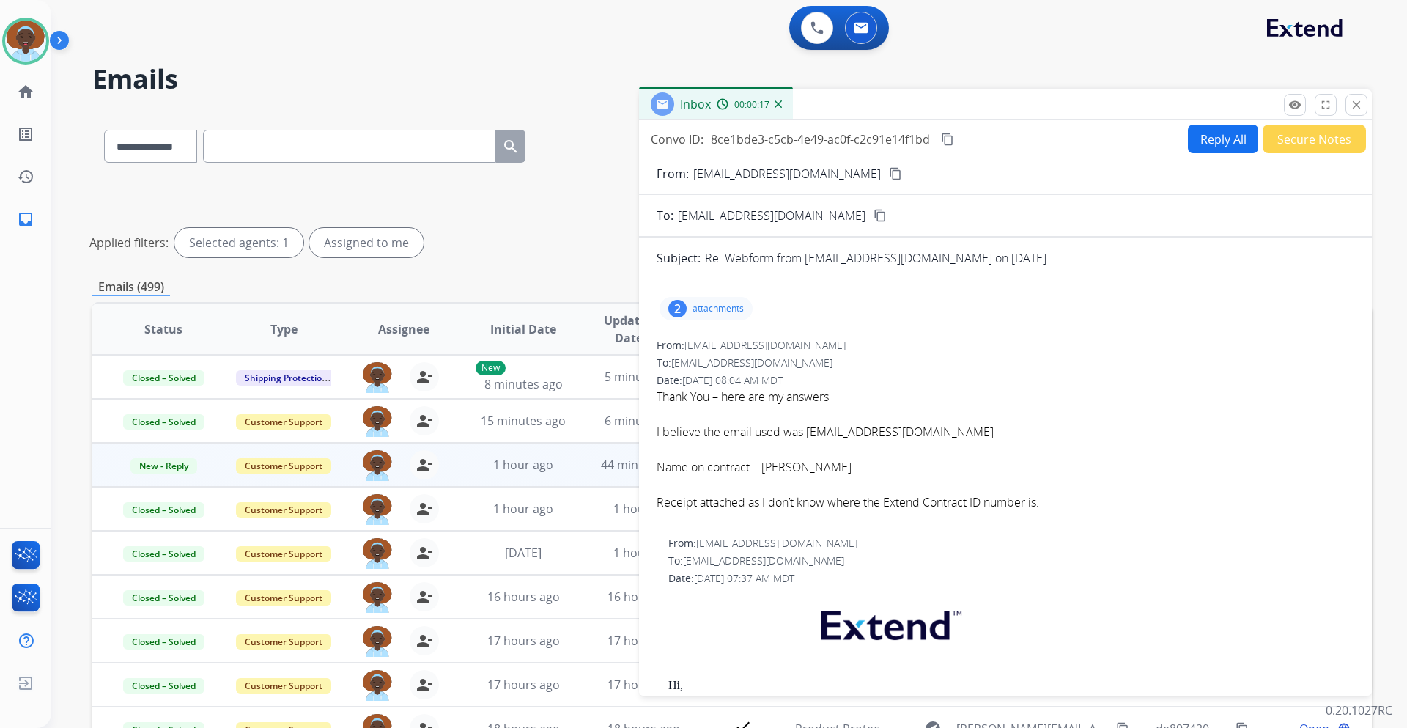
click at [676, 303] on div "2" at bounding box center [677, 309] width 18 height 18
click at [719, 337] on div at bounding box center [707, 345] width 73 height 51
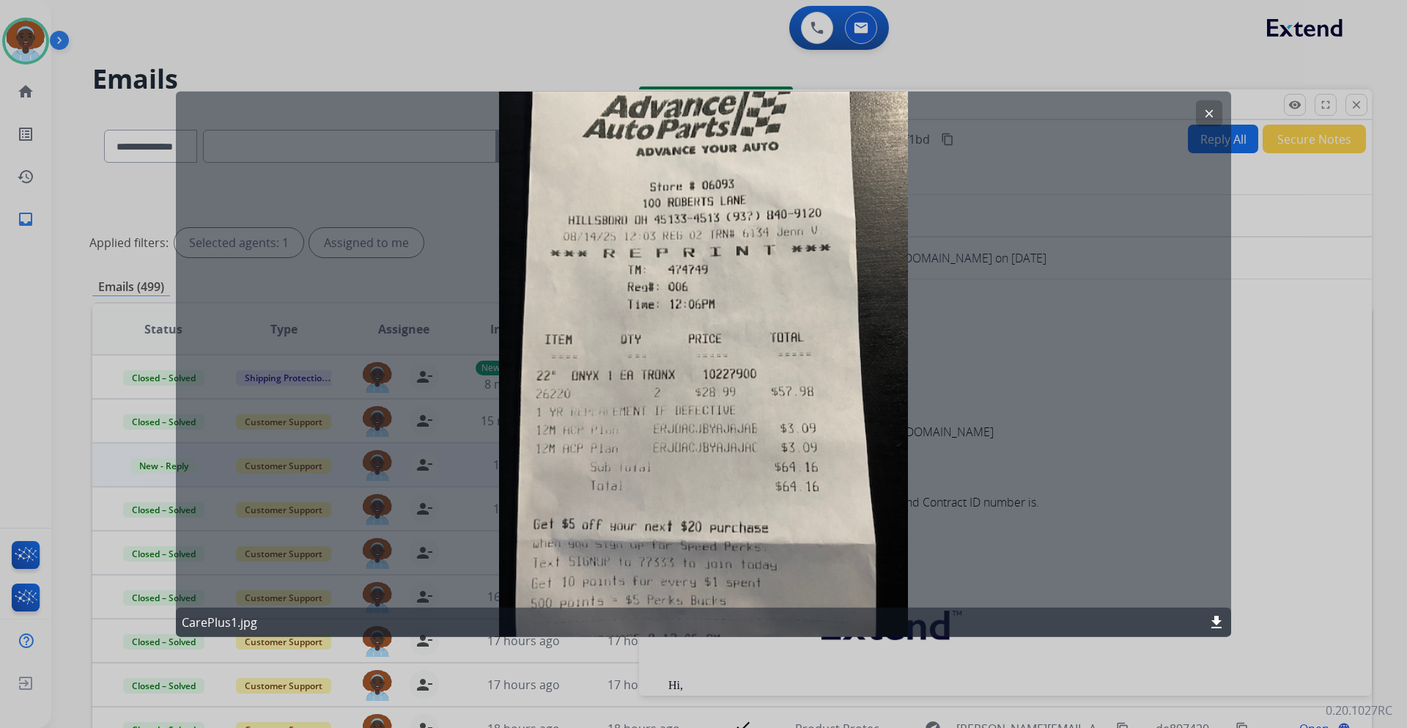
click at [1199, 112] on button "clear" at bounding box center [1209, 113] width 26 height 26
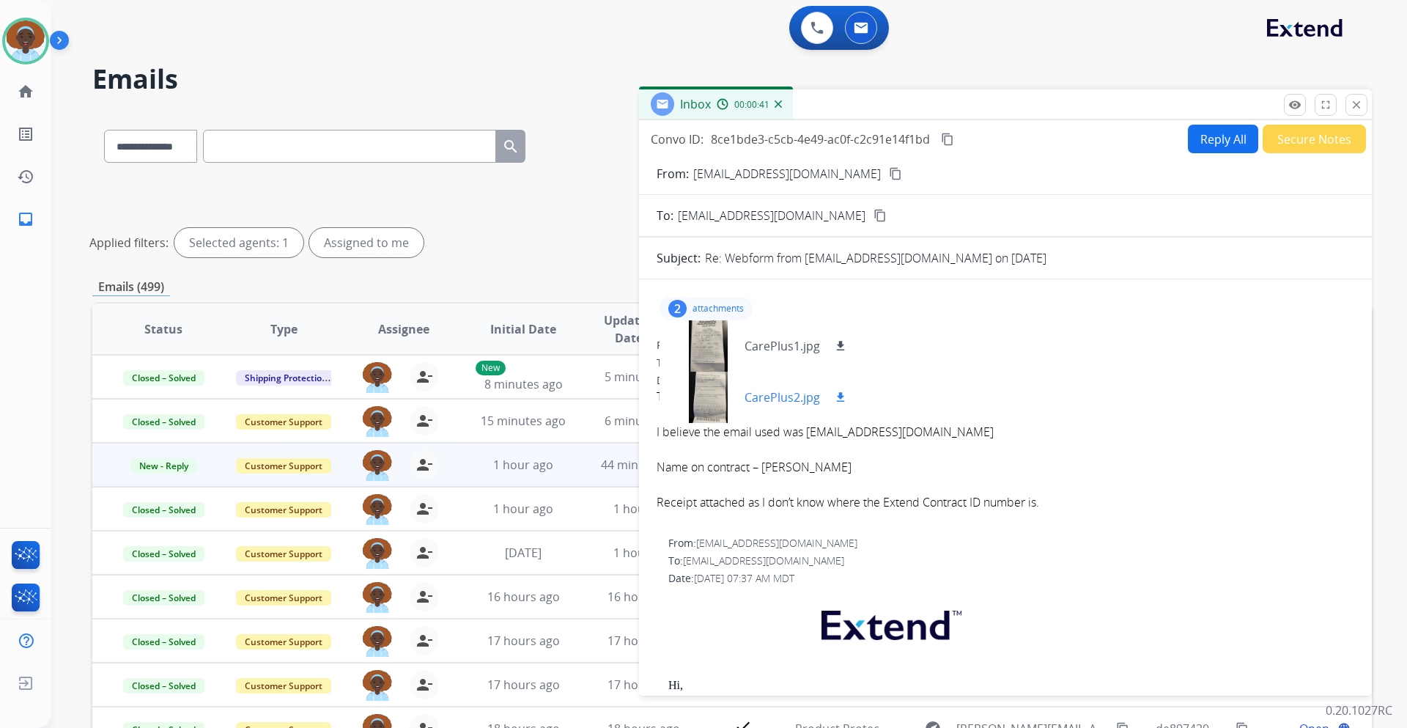
click at [704, 397] on div at bounding box center [707, 396] width 73 height 51
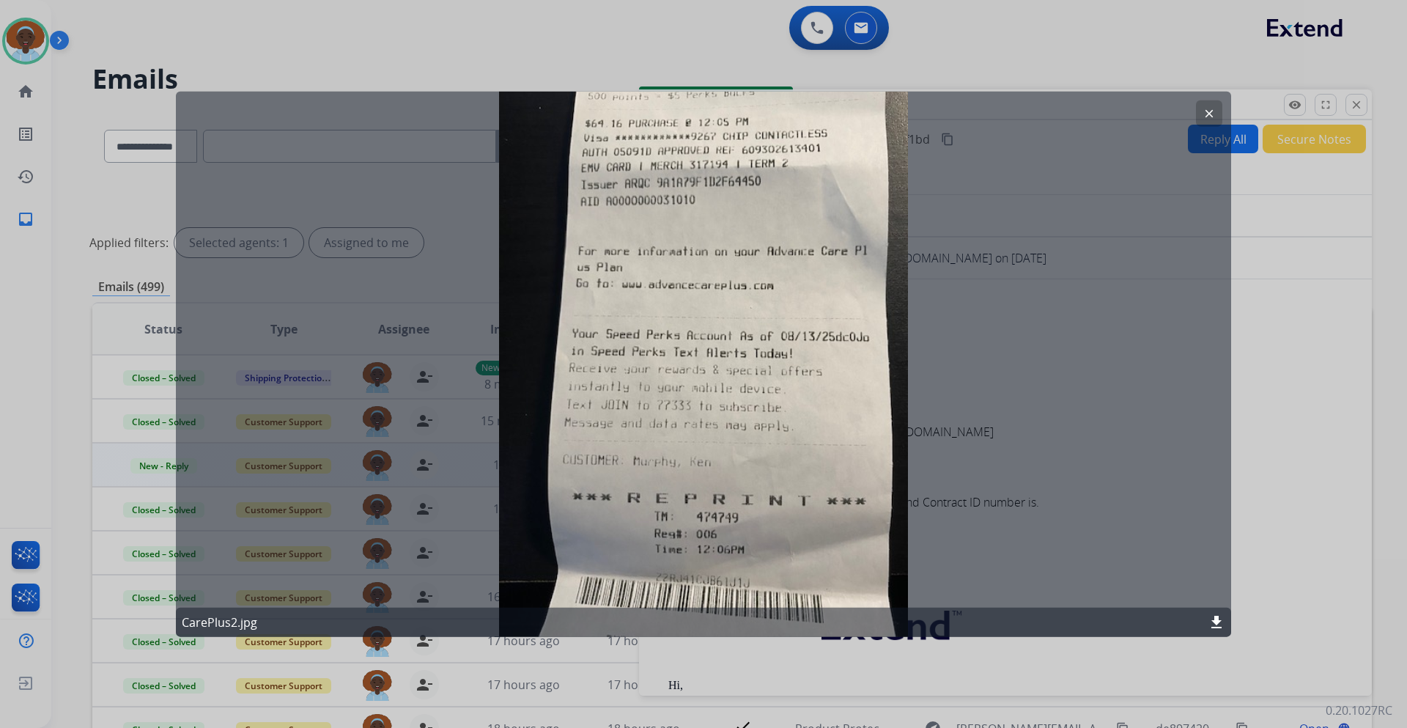
click at [1207, 116] on mat-icon "clear" at bounding box center [1208, 112] width 13 height 13
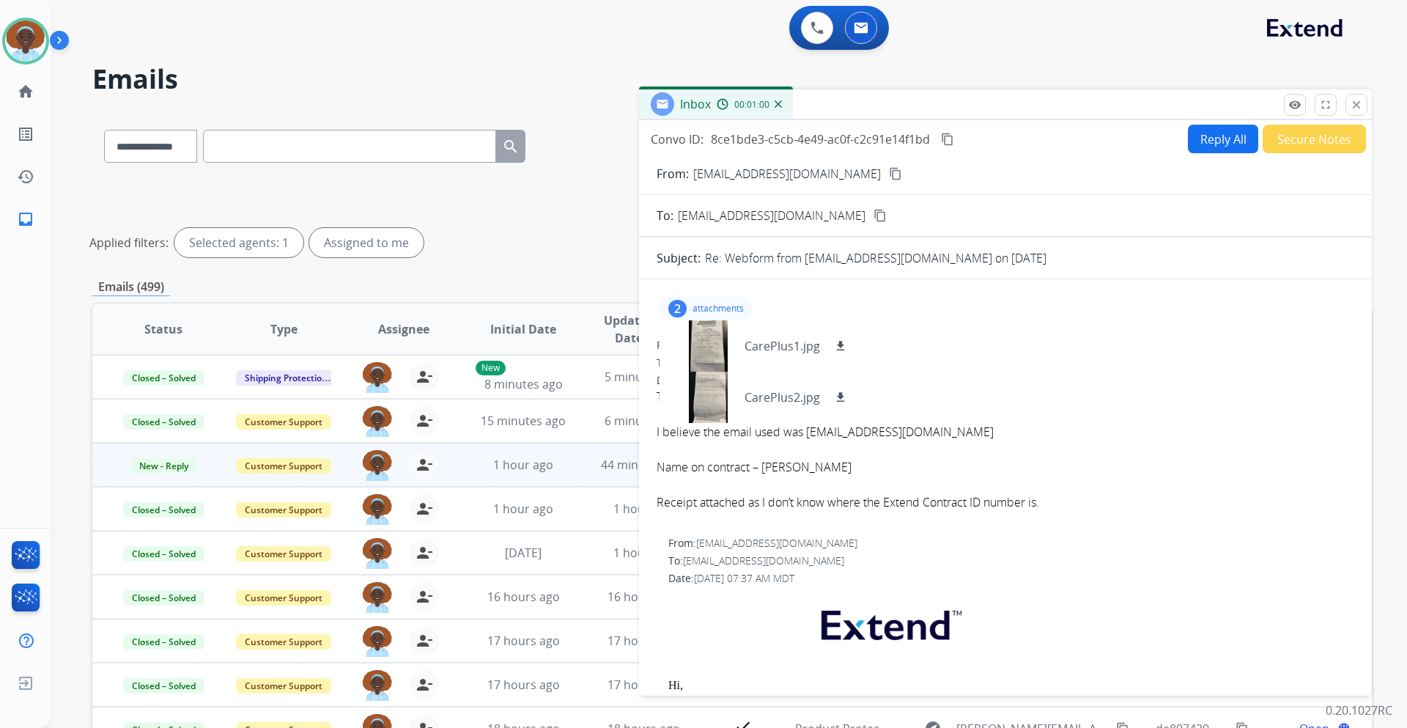
click at [944, 354] on div "From: kmurphy2@cinci.rr.com To: support@extend.com Date: 08/19/2025 - 08:04 AM …" at bounding box center [1004, 431] width 697 height 186
drag, startPoint x: 942, startPoint y: 436, endPoint x: 823, endPoint y: 434, distance: 119.4
click at [823, 434] on div "I believe the email used was kmruphy2@cinci.r.com" at bounding box center [1004, 432] width 697 height 18
copy div "kmruphy2@cinci.r.com"
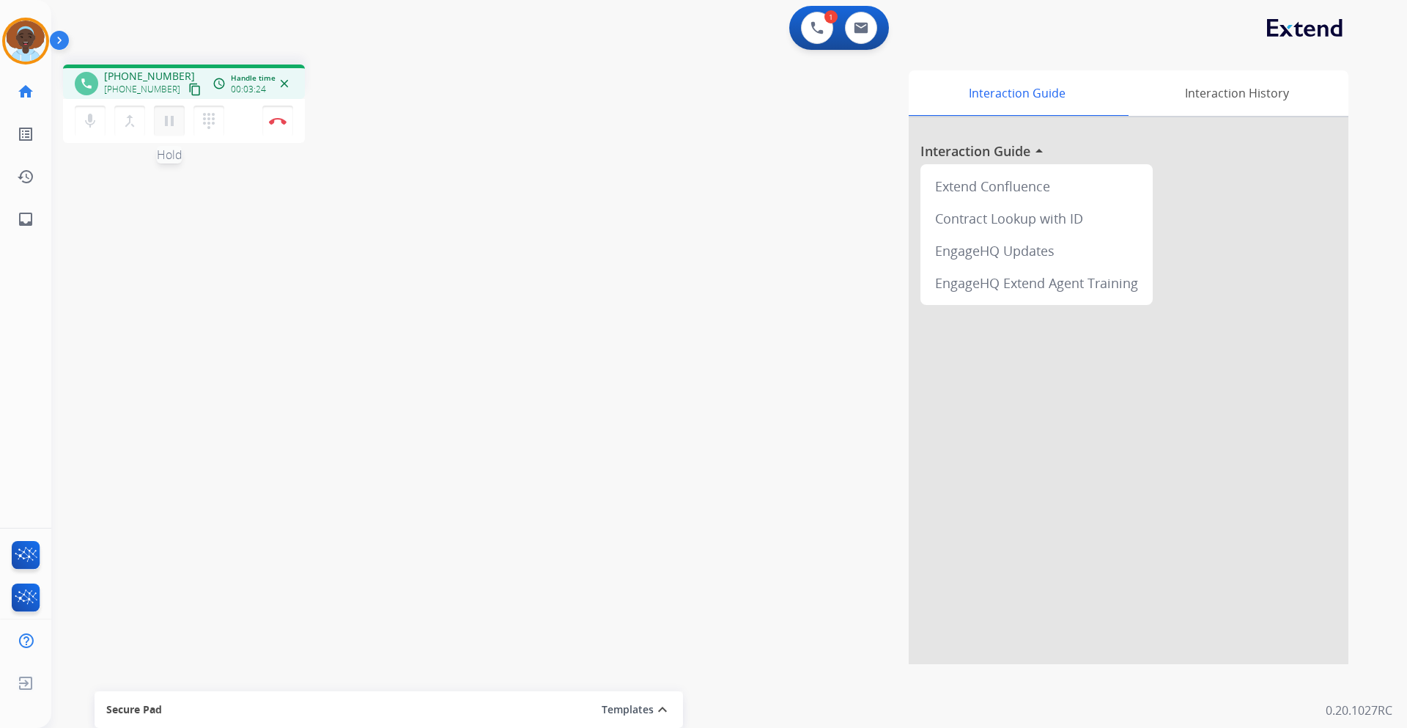
click at [167, 123] on mat-icon "pause" at bounding box center [169, 121] width 18 height 18
click at [175, 123] on mat-icon "play_arrow" at bounding box center [169, 121] width 18 height 18
click at [278, 128] on button "Disconnect" at bounding box center [277, 121] width 31 height 31
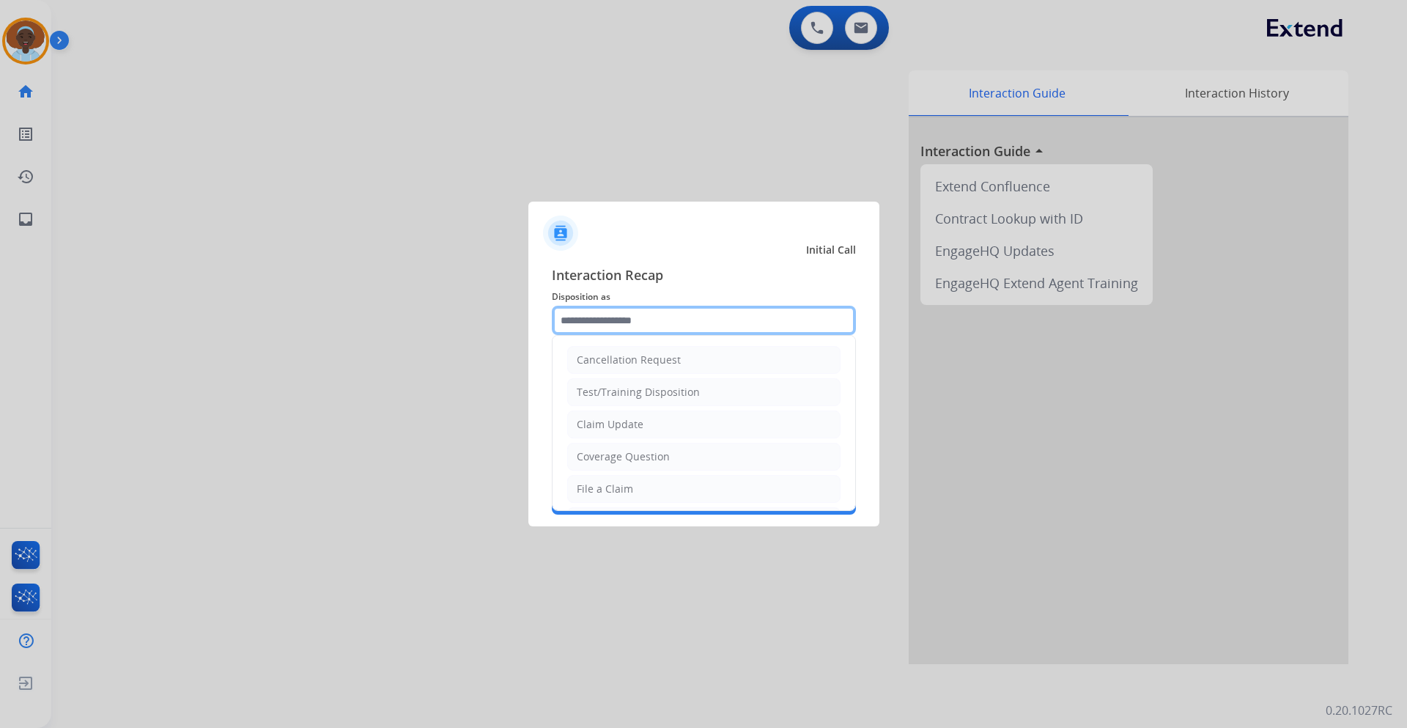
click at [650, 318] on input "text" at bounding box center [704, 320] width 304 height 29
click at [660, 428] on li "Claim Update" at bounding box center [703, 424] width 273 height 28
type input "**********"
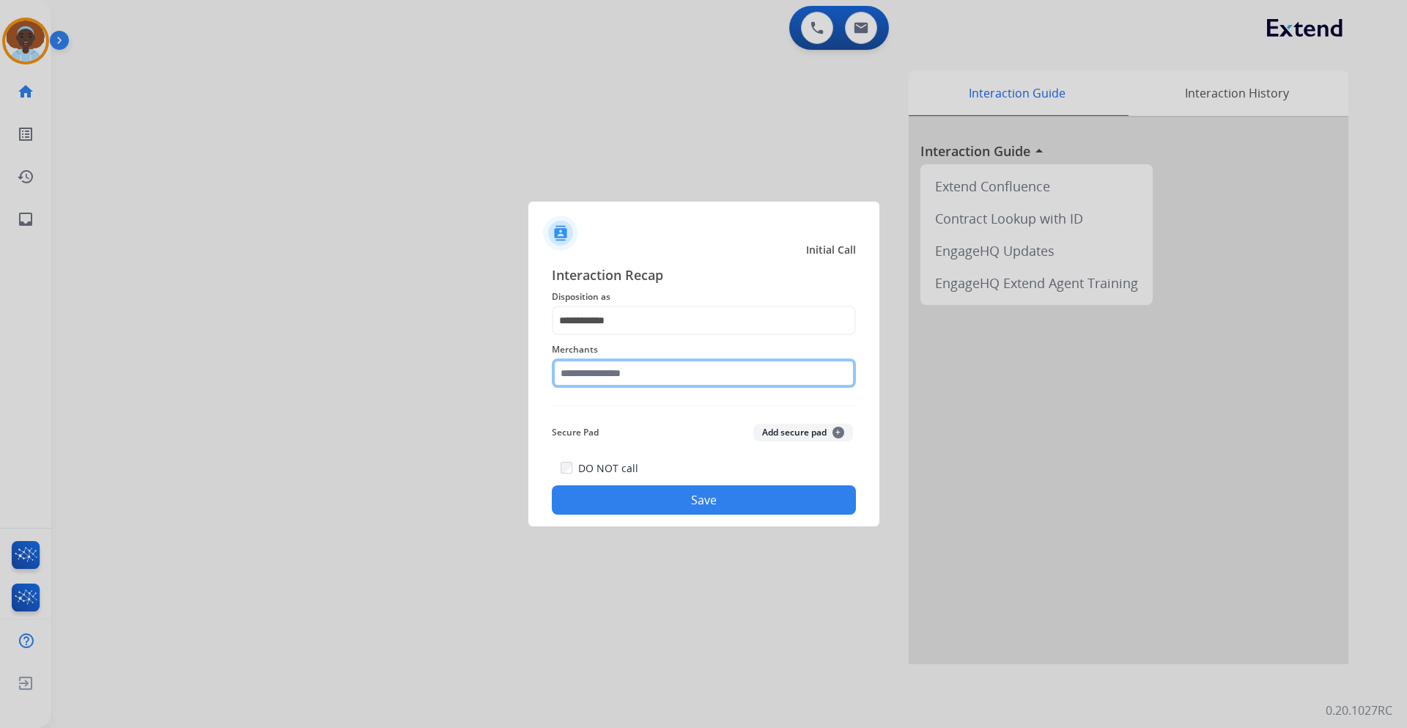
click at [656, 371] on input "text" at bounding box center [704, 372] width 304 height 29
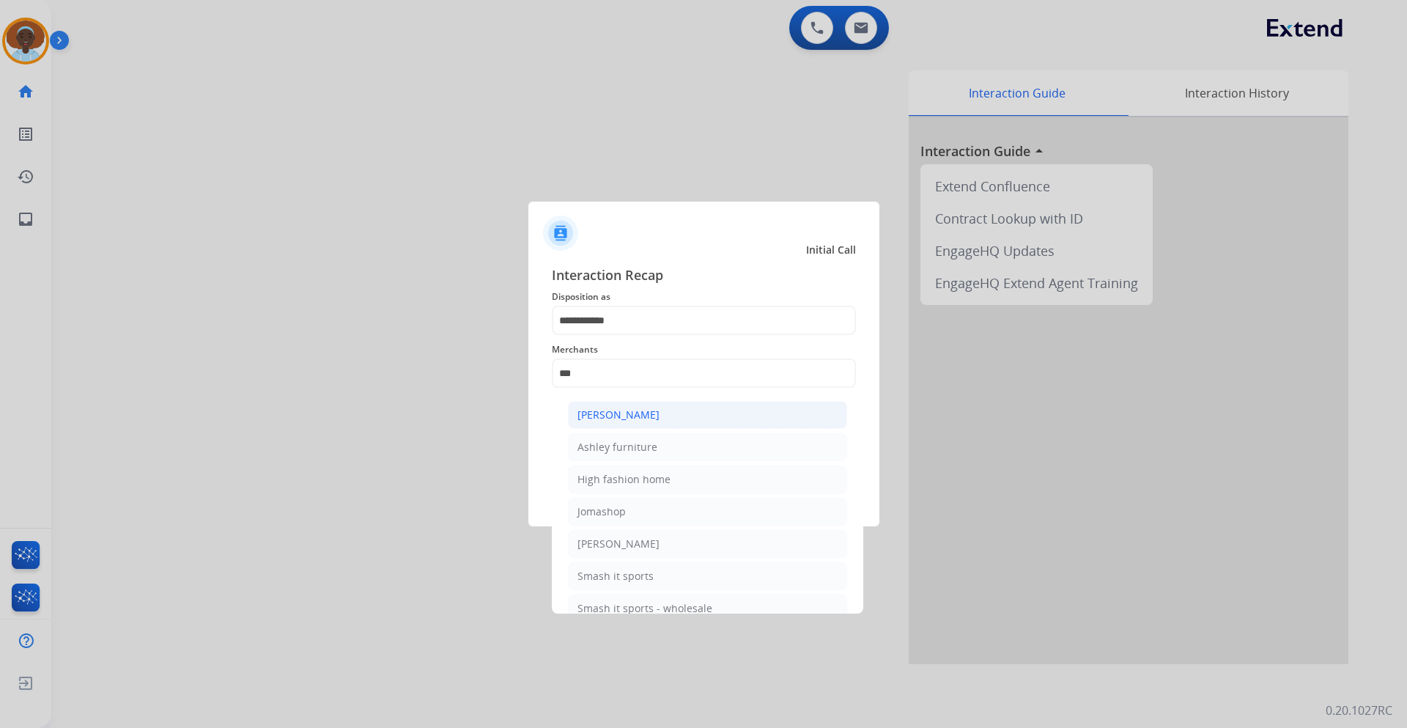
click at [664, 412] on li "[PERSON_NAME]" at bounding box center [707, 415] width 279 height 28
type input "**********"
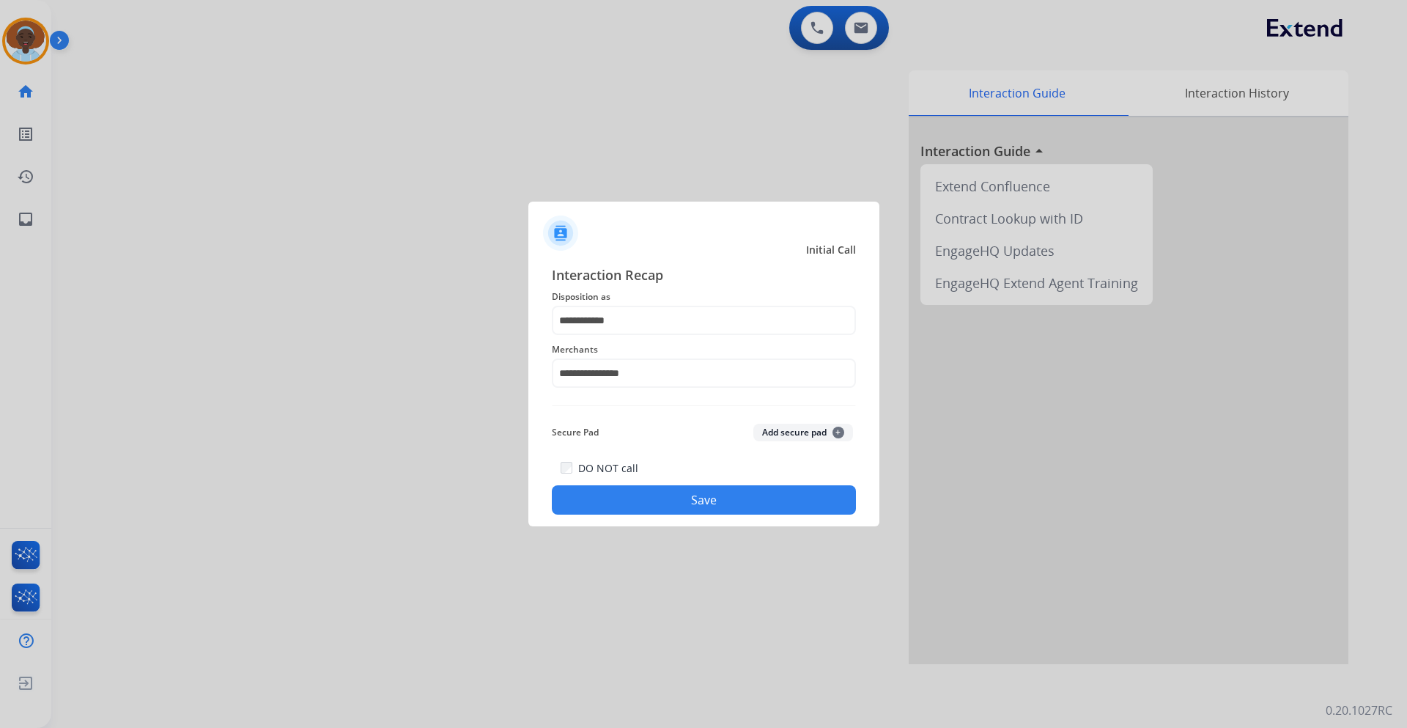
click at [687, 501] on button "Save" at bounding box center [704, 499] width 304 height 29
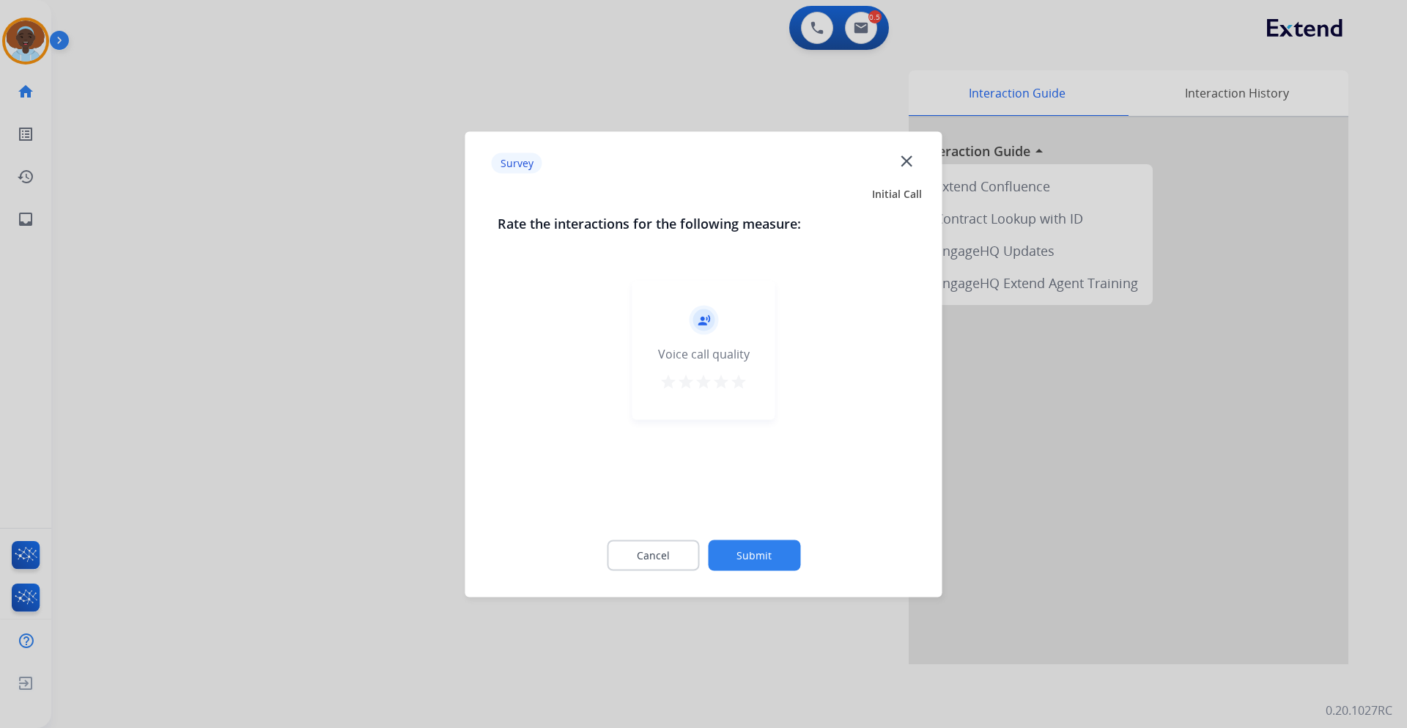
drag, startPoint x: 734, startPoint y: 381, endPoint x: 749, endPoint y: 402, distance: 25.8
click at [734, 382] on mat-icon "star" at bounding box center [739, 381] width 18 height 18
click at [768, 554] on button "Submit" at bounding box center [754, 554] width 92 height 31
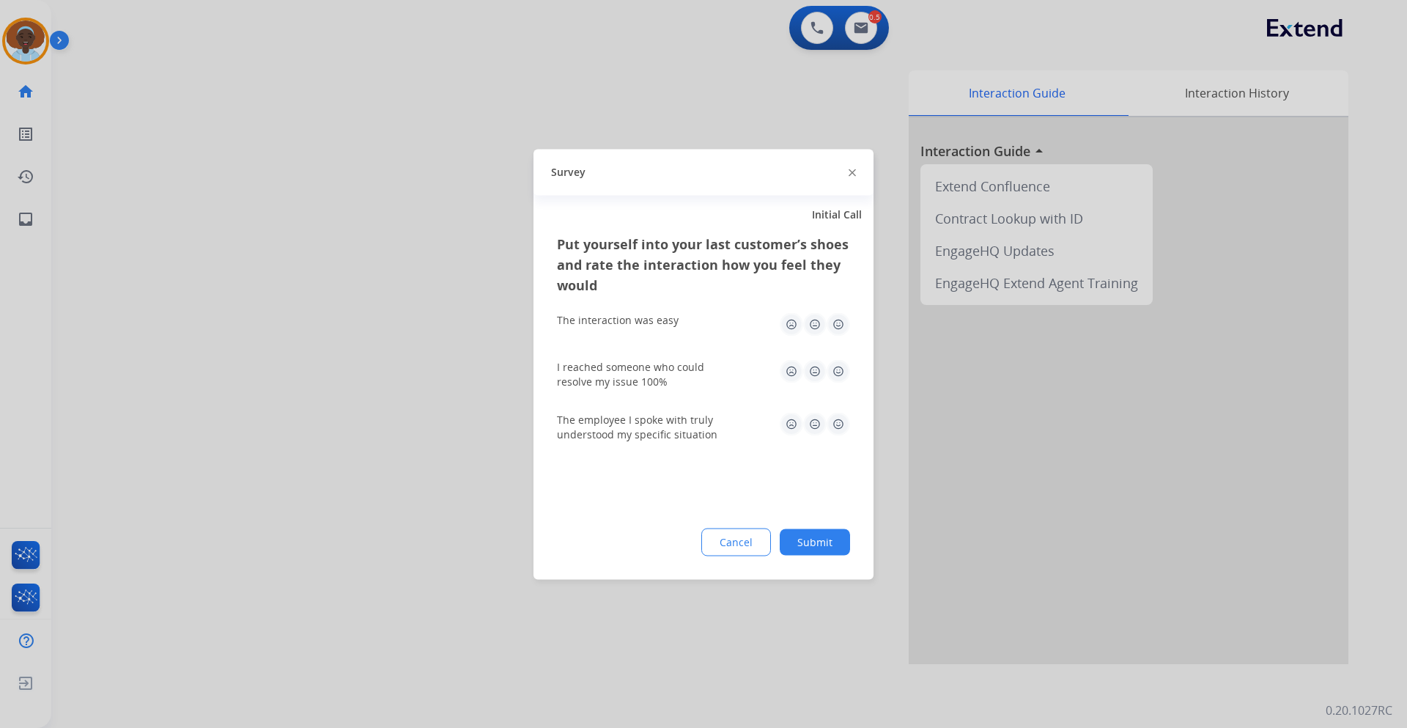
click at [837, 369] on img at bounding box center [837, 370] width 23 height 23
click at [839, 424] on img at bounding box center [837, 423] width 23 height 23
drag, startPoint x: 840, startPoint y: 319, endPoint x: 859, endPoint y: 418, distance: 99.9
click at [840, 319] on img at bounding box center [837, 323] width 23 height 23
click at [811, 547] on button "Submit" at bounding box center [815, 541] width 70 height 26
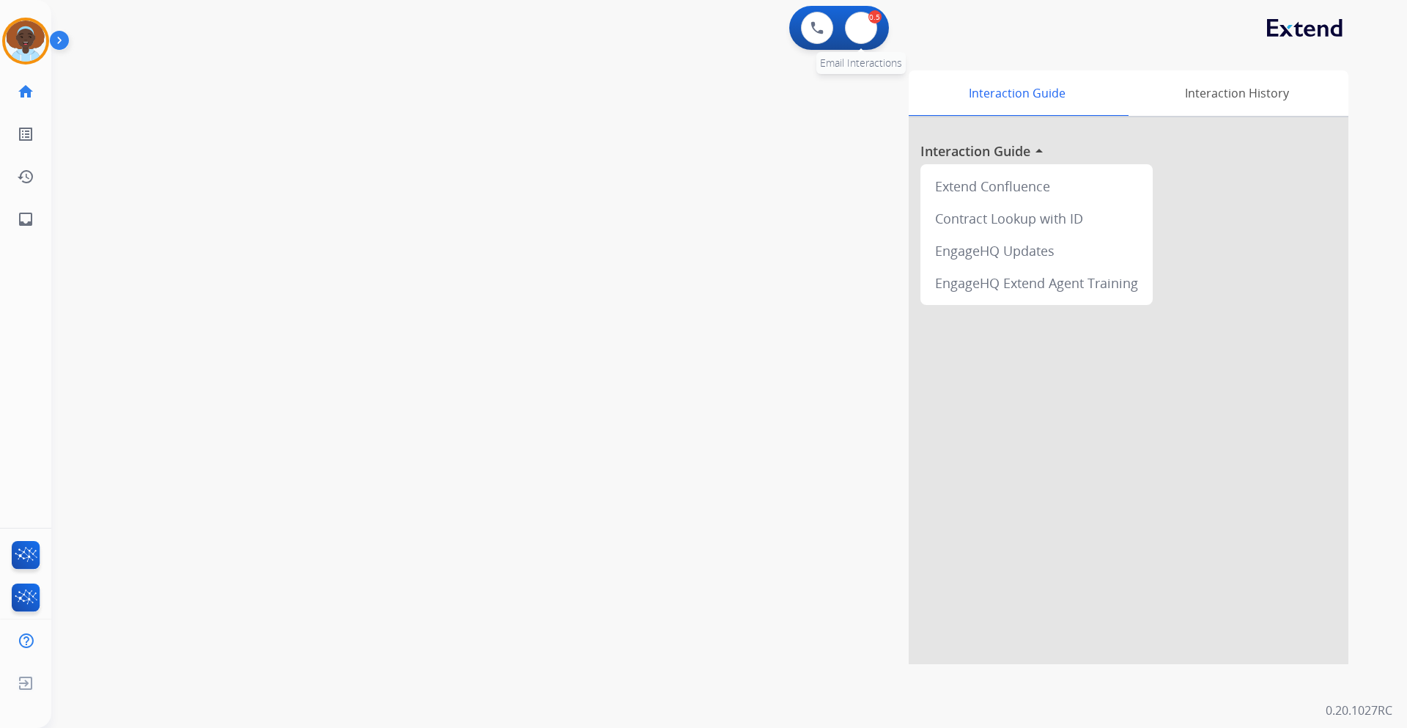
click at [870, 22] on div "0.5" at bounding box center [874, 16] width 13 height 13
click at [865, 23] on img at bounding box center [861, 28] width 15 height 12
select select "**********"
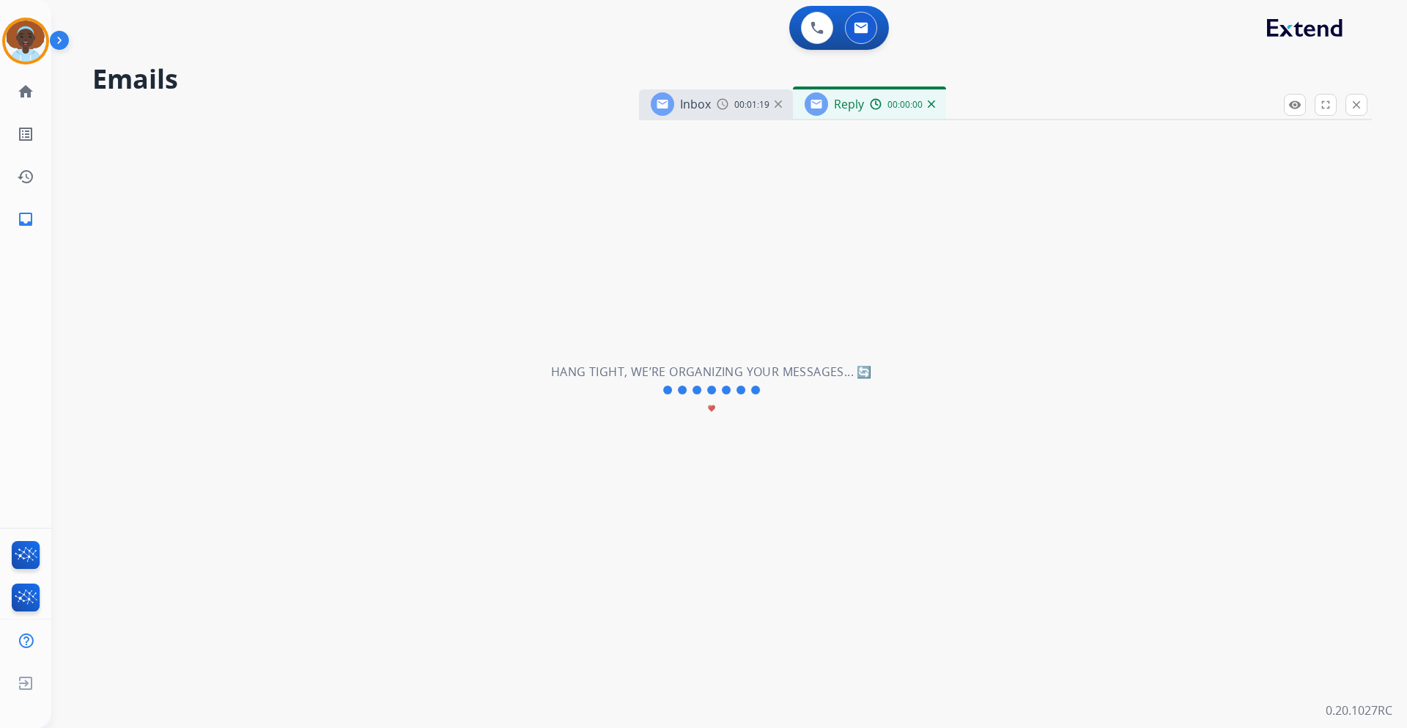
select select "**********"
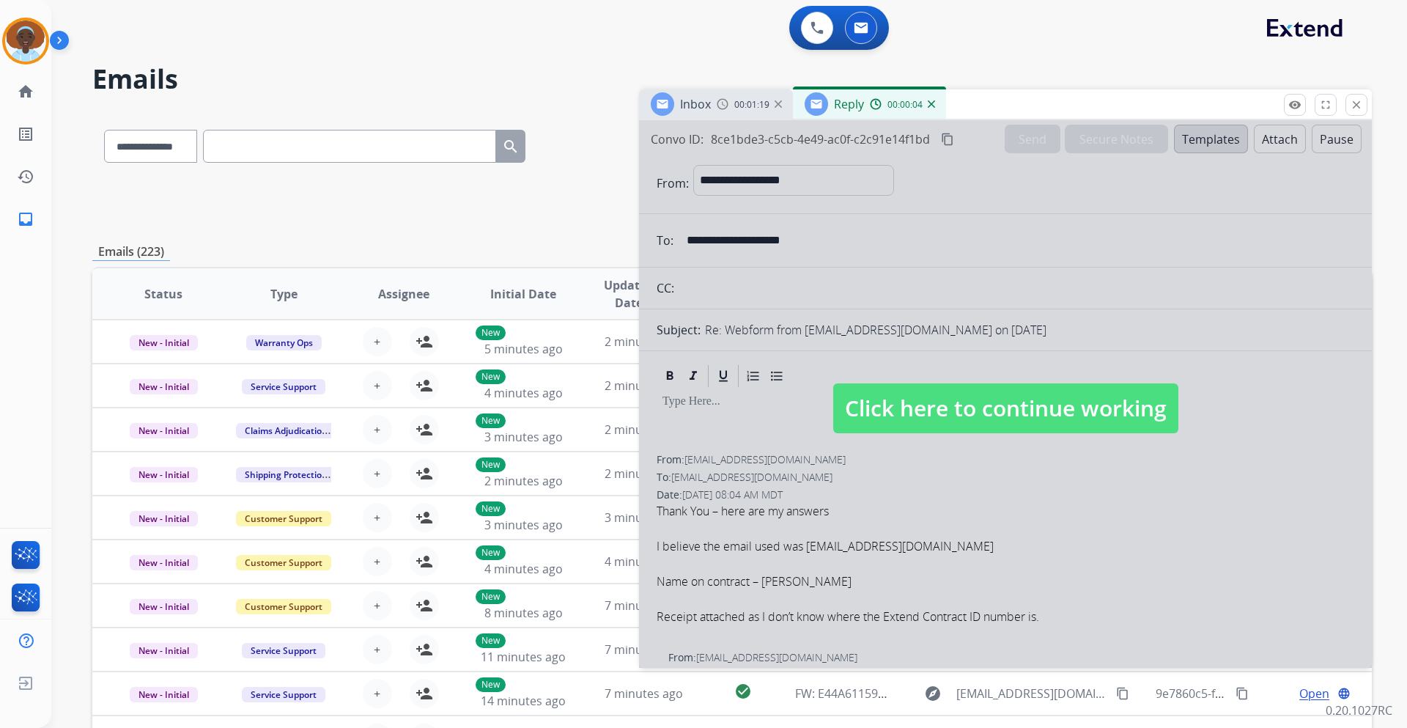
click at [981, 404] on span "Click here to continue working" at bounding box center [1005, 408] width 345 height 50
select select
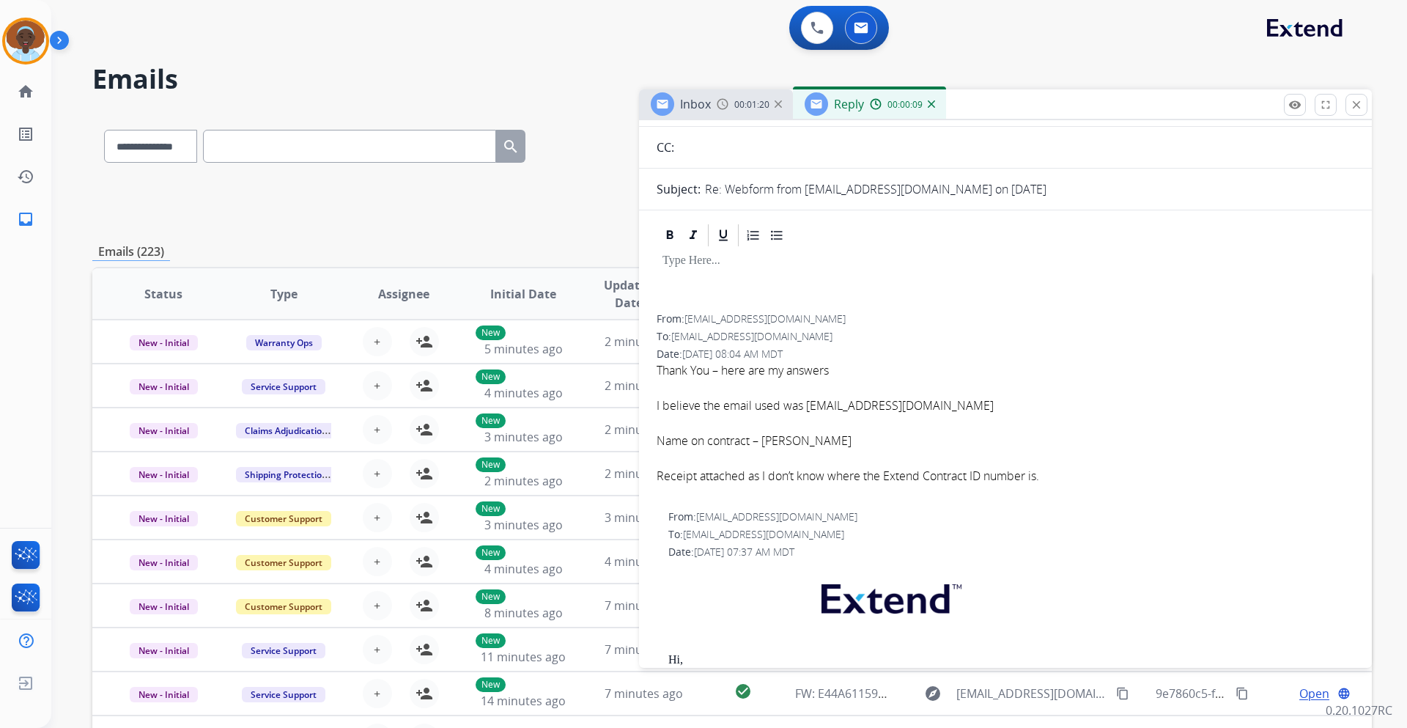
scroll to position [147, 0]
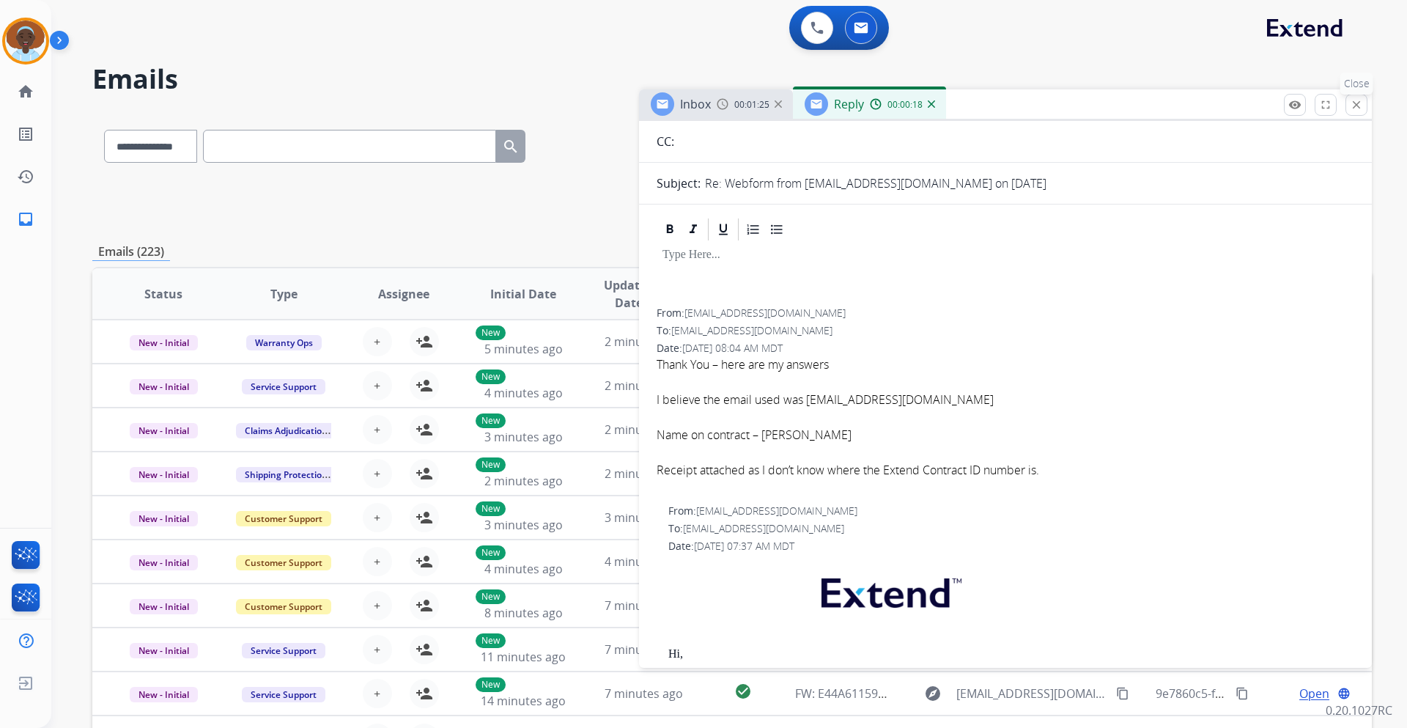
click at [1355, 106] on mat-icon "close" at bounding box center [1356, 104] width 13 height 13
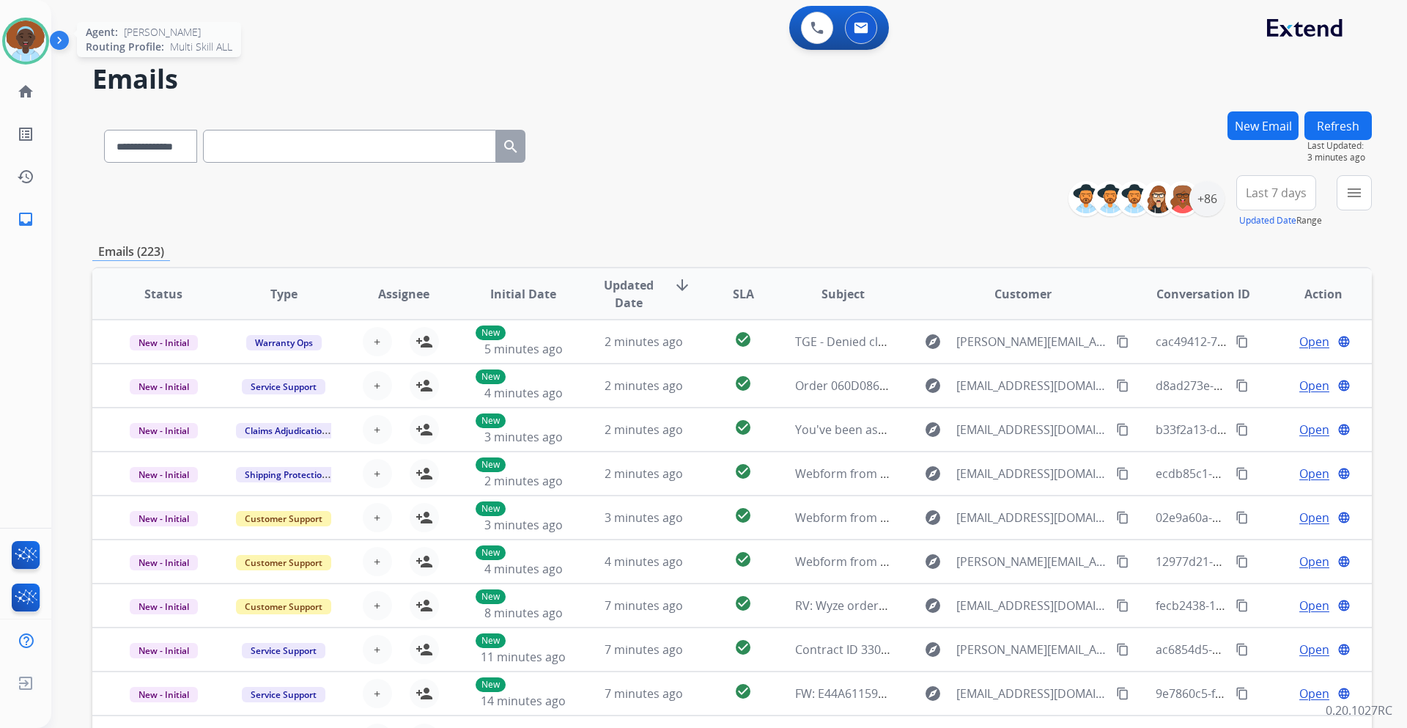
click at [13, 37] on img at bounding box center [25, 41] width 41 height 41
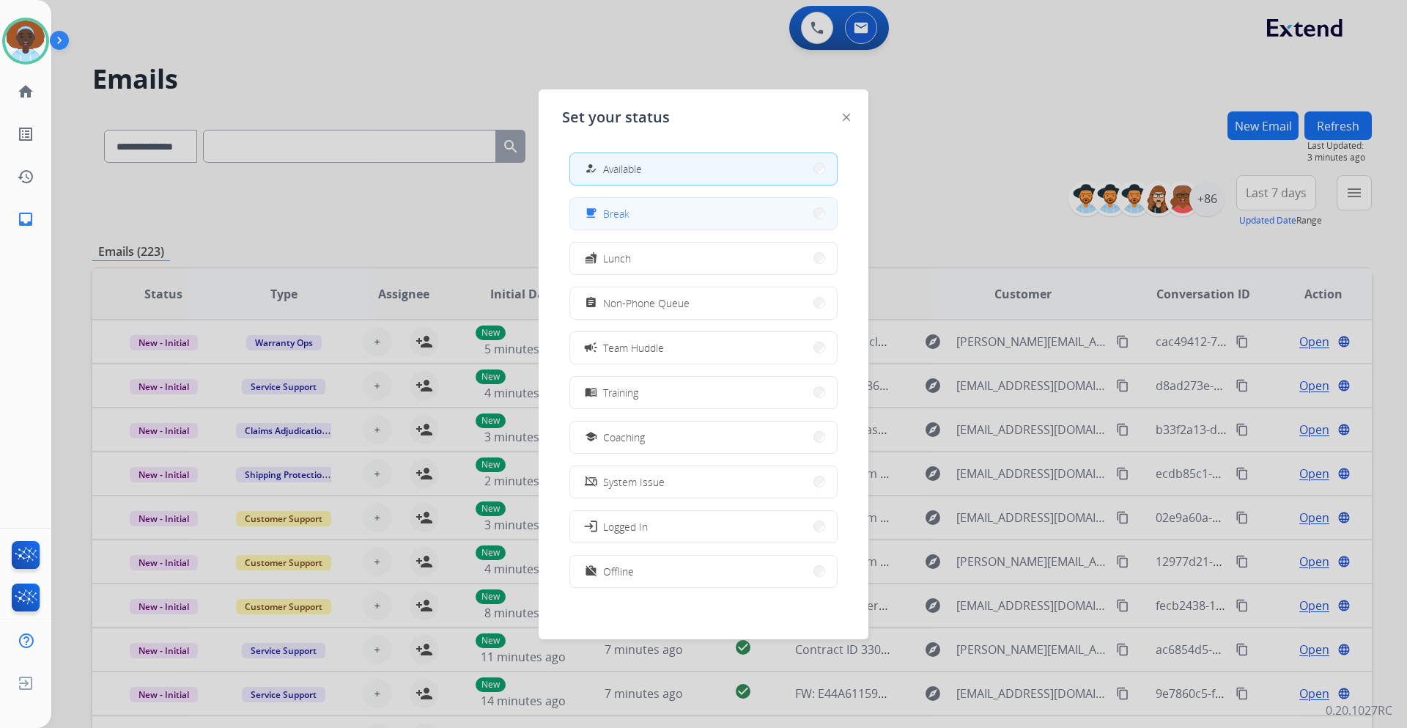
drag, startPoint x: 636, startPoint y: 218, endPoint x: 636, endPoint y: 210, distance: 8.1
click at [636, 210] on button "free_breakfast Break" at bounding box center [703, 214] width 267 height 32
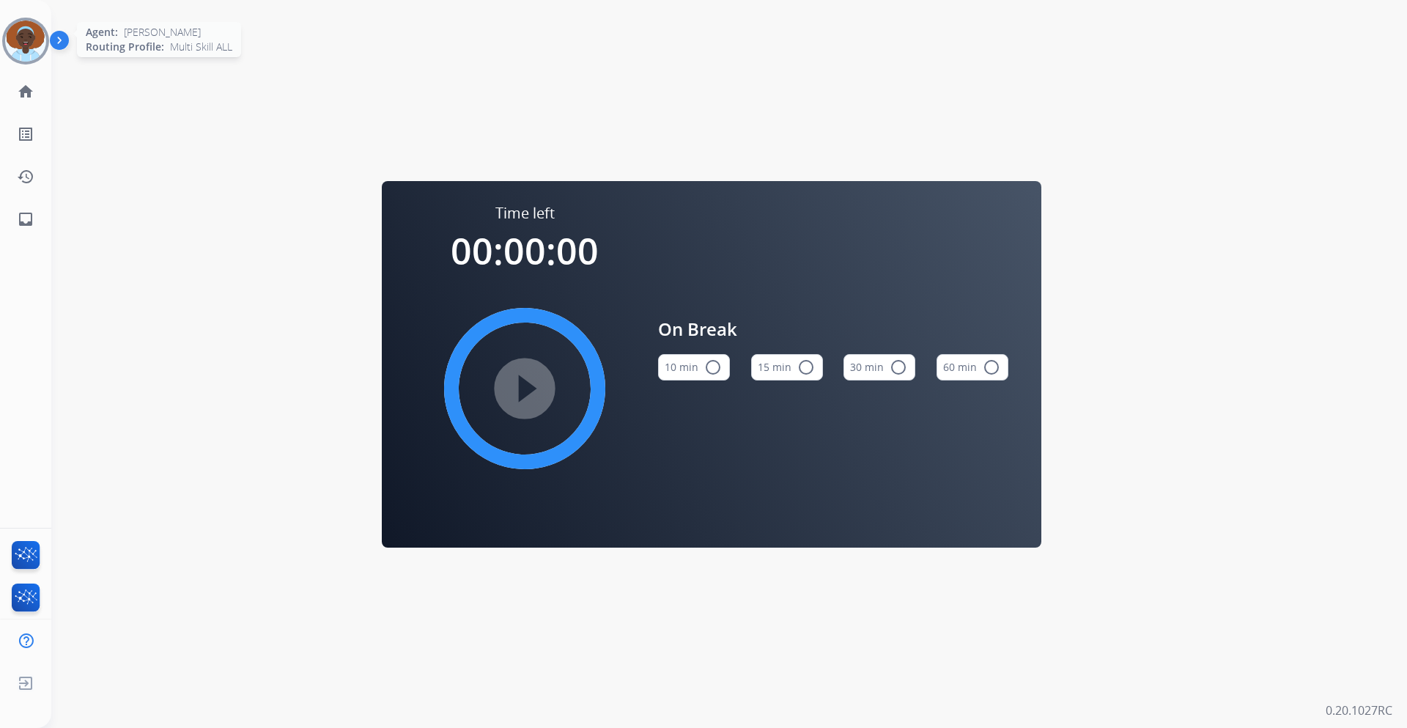
click at [33, 42] on img at bounding box center [25, 41] width 41 height 41
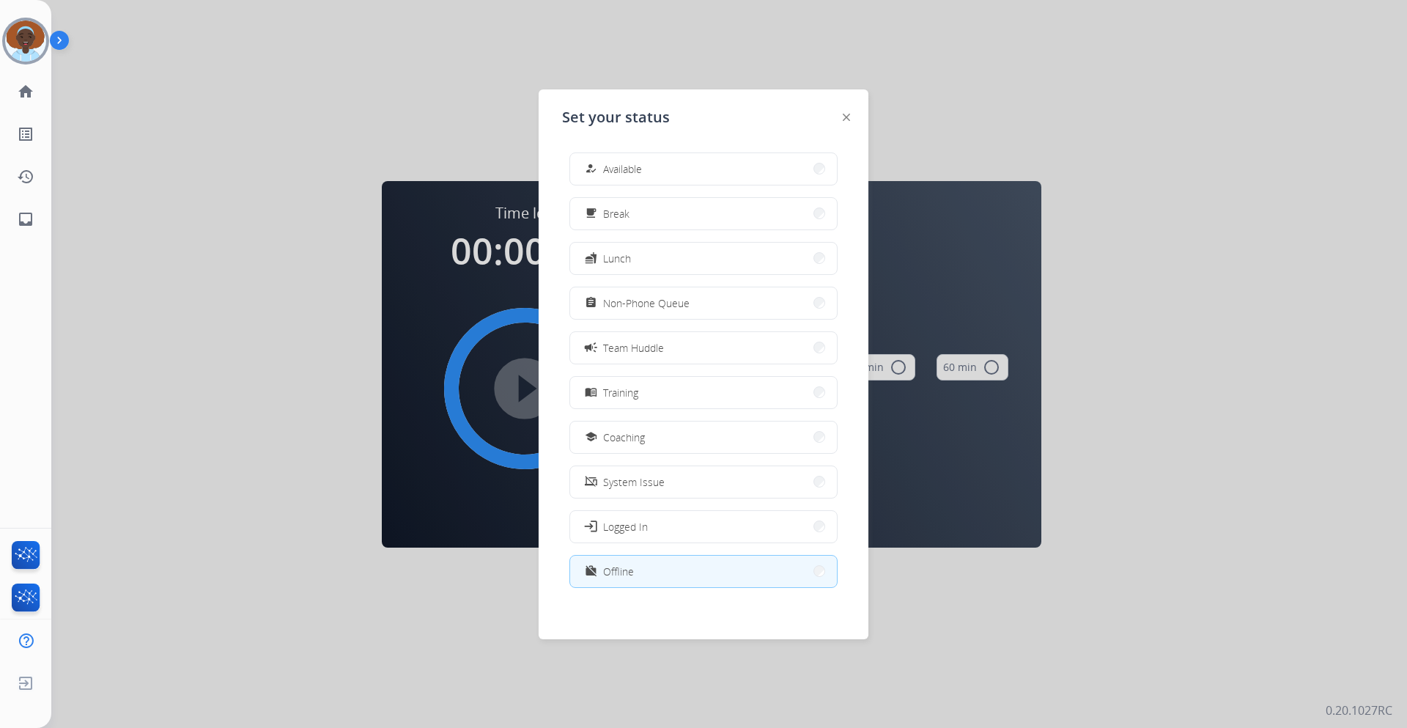
drag, startPoint x: 644, startPoint y: 169, endPoint x: 528, endPoint y: 143, distance: 118.6
click at [644, 166] on button "how_to_reg Available" at bounding box center [703, 169] width 267 height 32
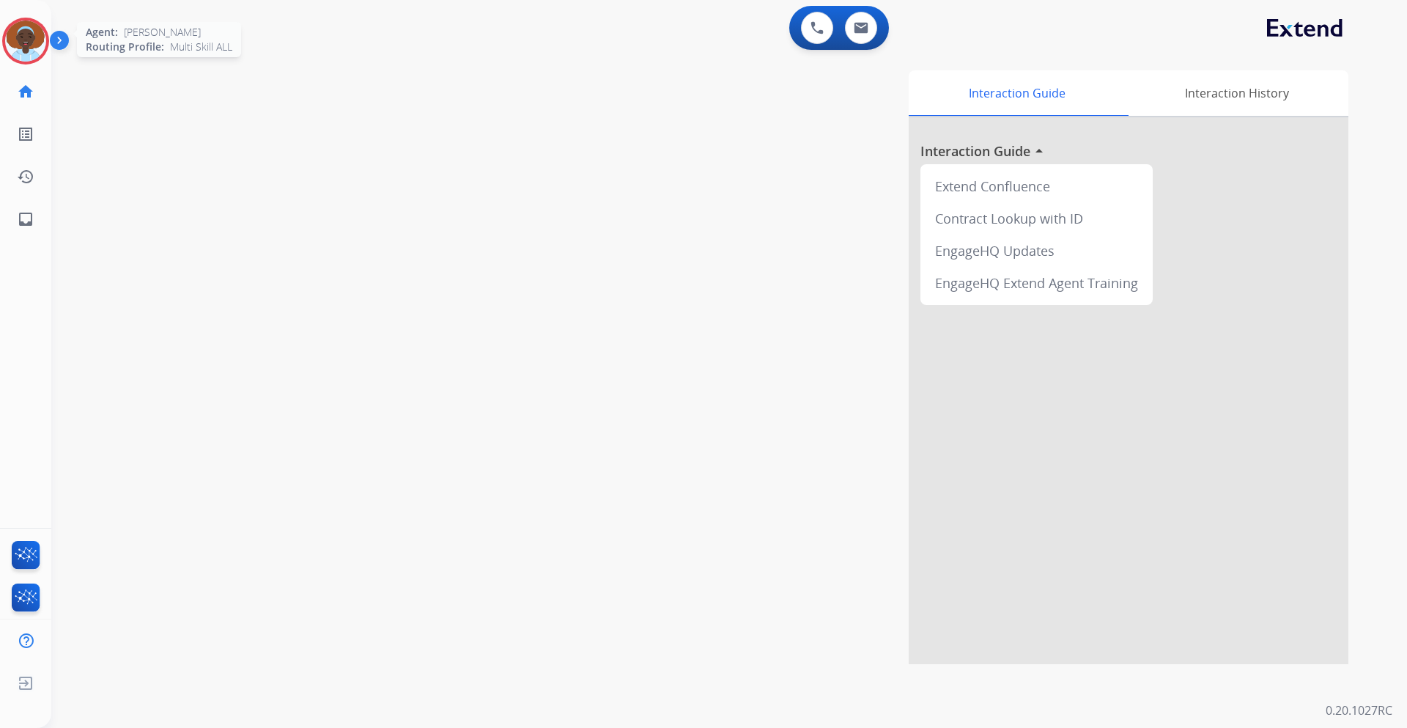
click at [10, 37] on img at bounding box center [25, 41] width 41 height 41
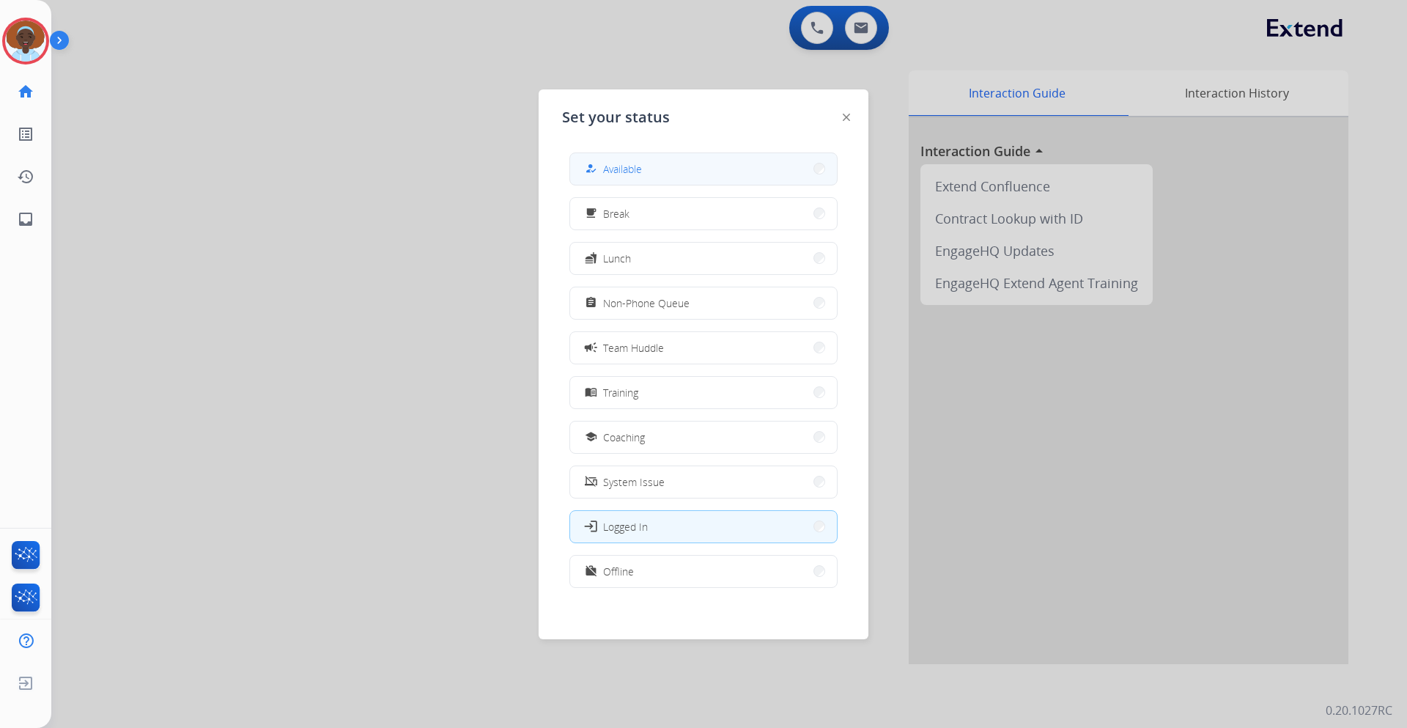
click at [642, 169] on span "Available" at bounding box center [622, 168] width 39 height 15
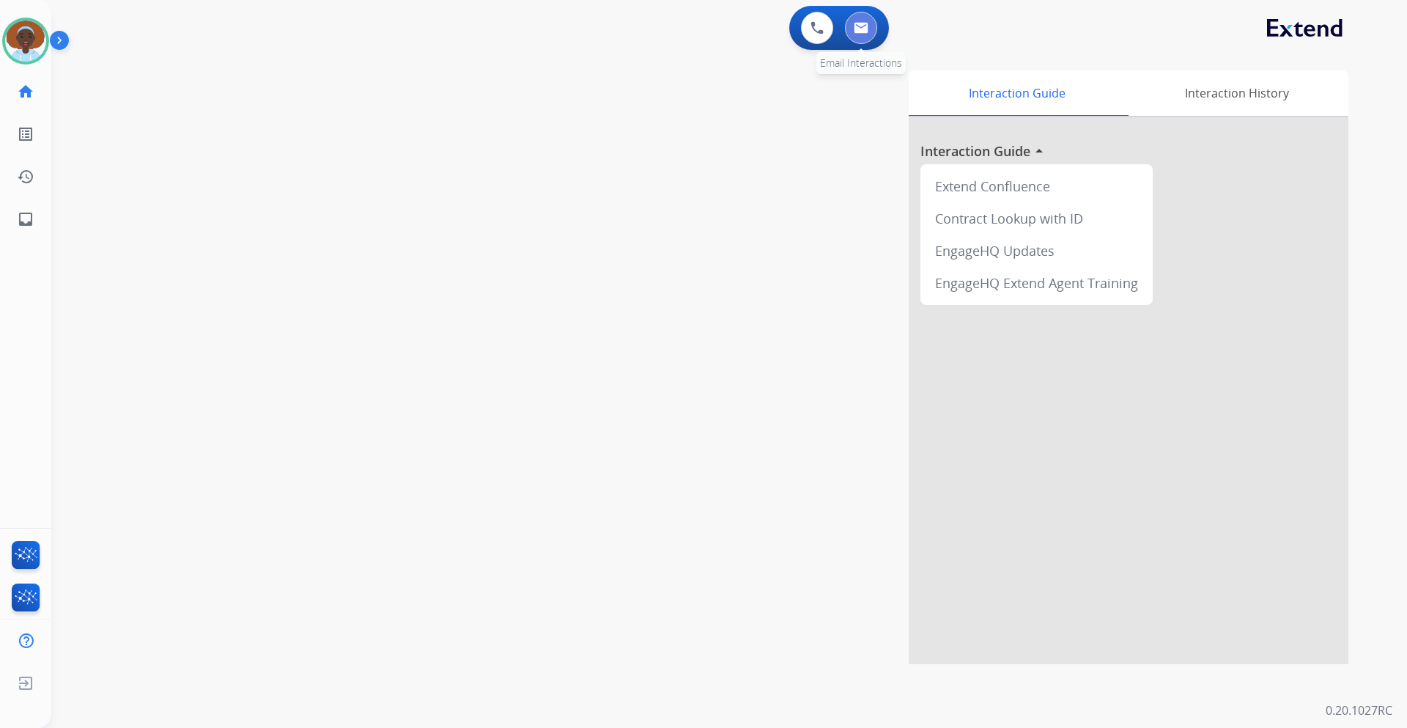
click at [862, 24] on img at bounding box center [861, 28] width 15 height 12
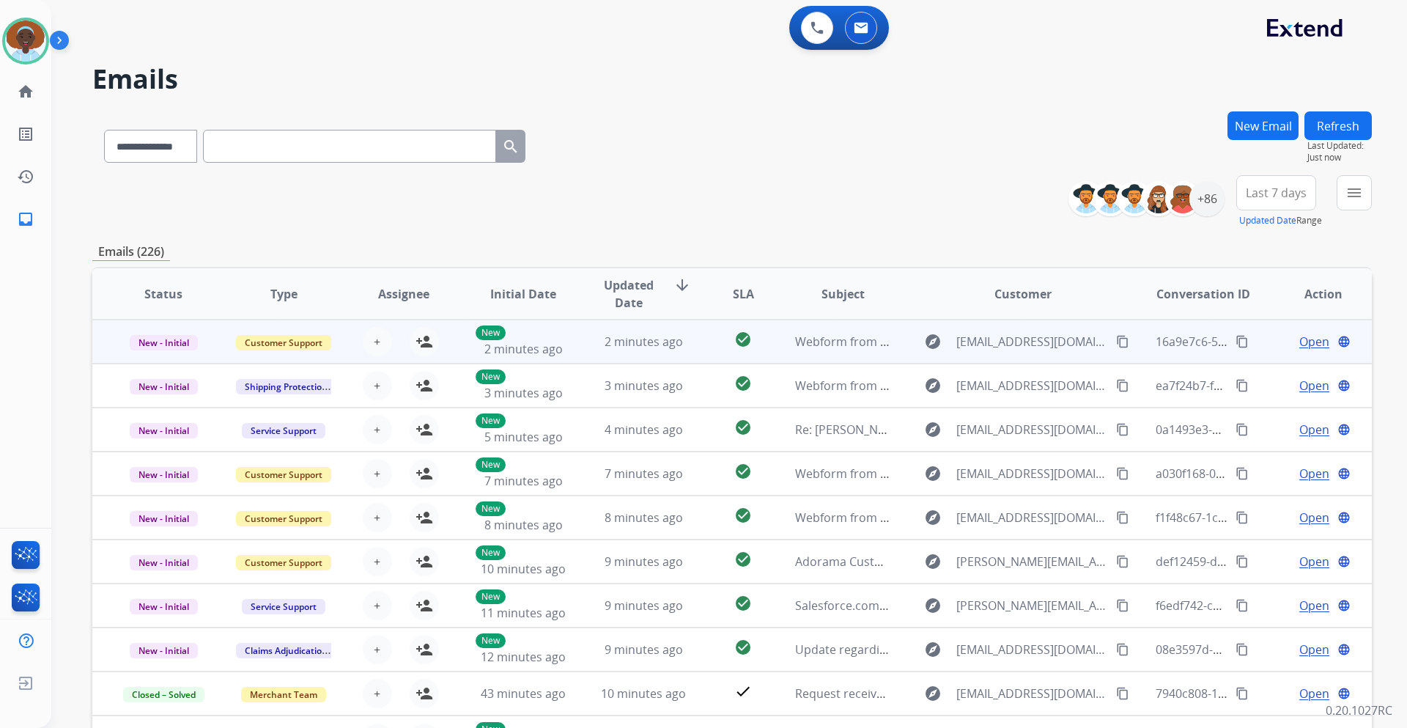
click at [1306, 339] on span "Open" at bounding box center [1314, 342] width 30 height 18
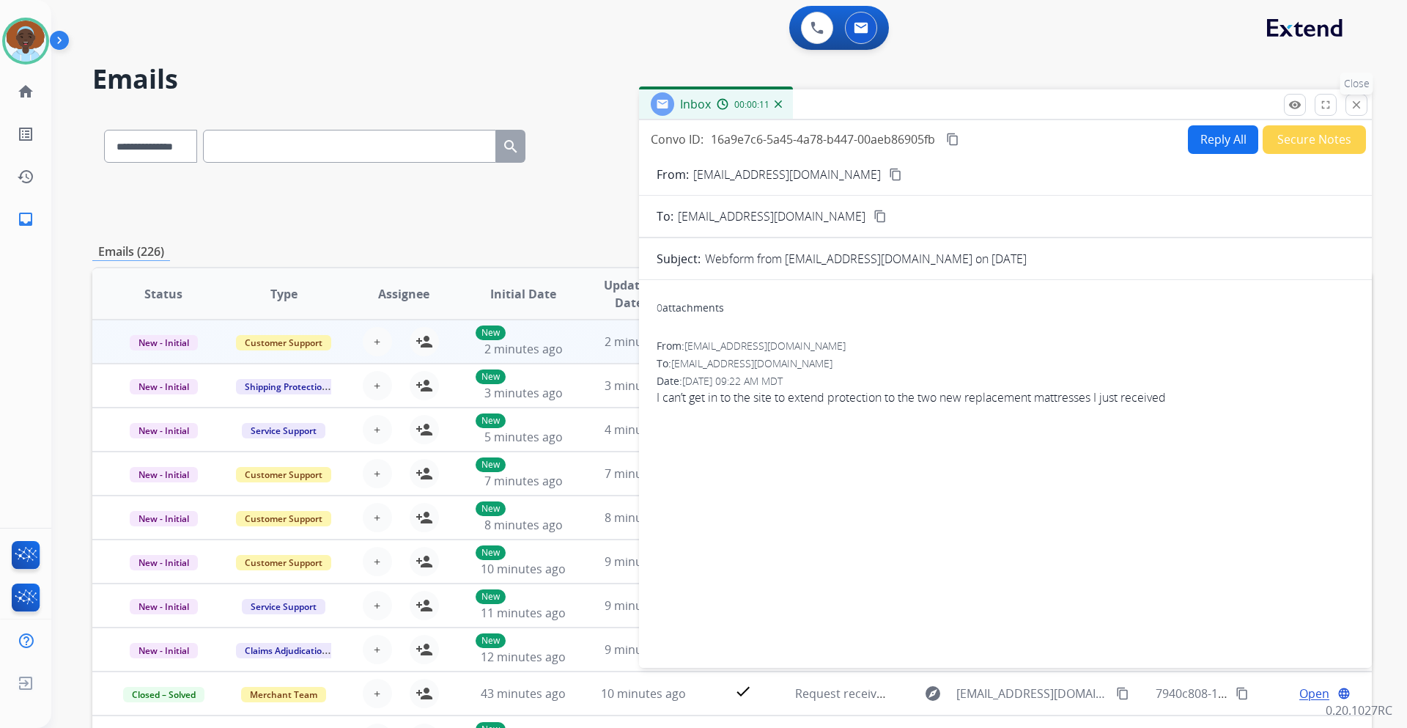
click at [1358, 104] on mat-icon "close" at bounding box center [1356, 104] width 13 height 13
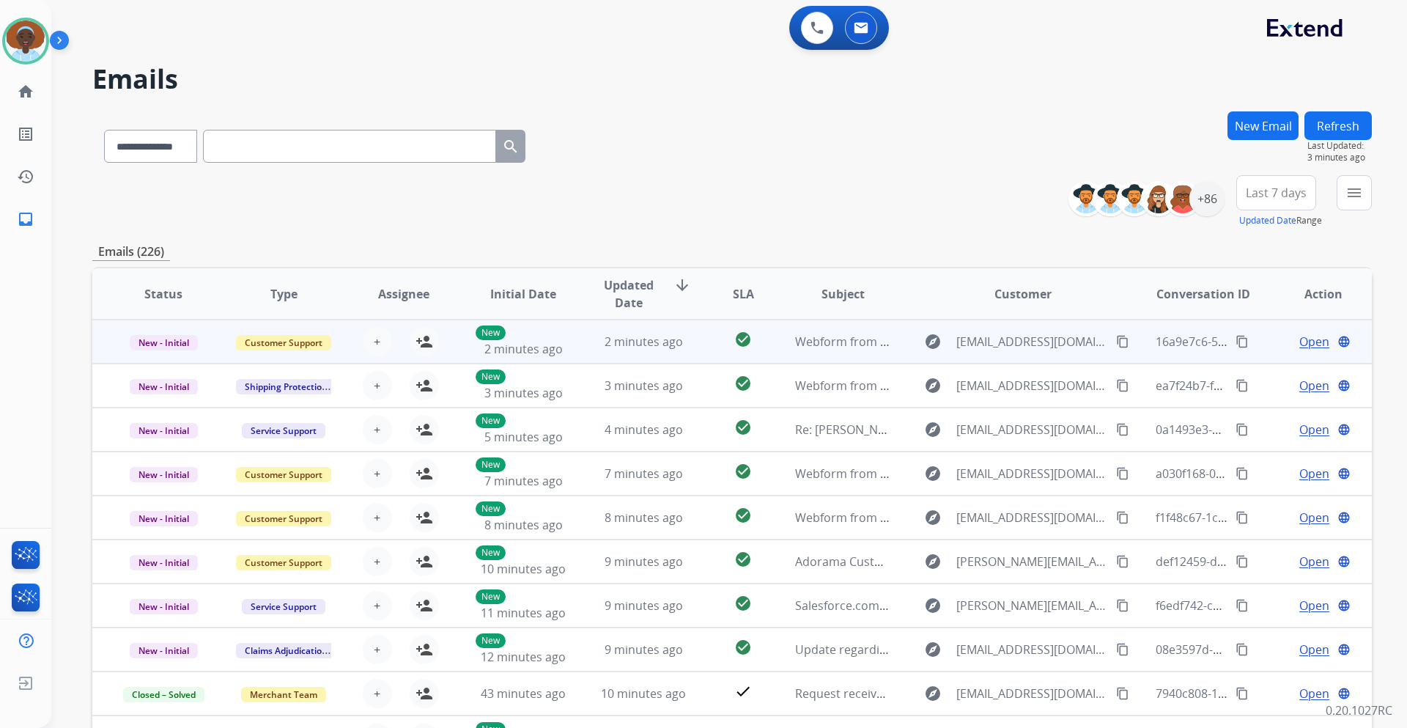
click at [1311, 343] on span "Open" at bounding box center [1314, 342] width 30 height 18
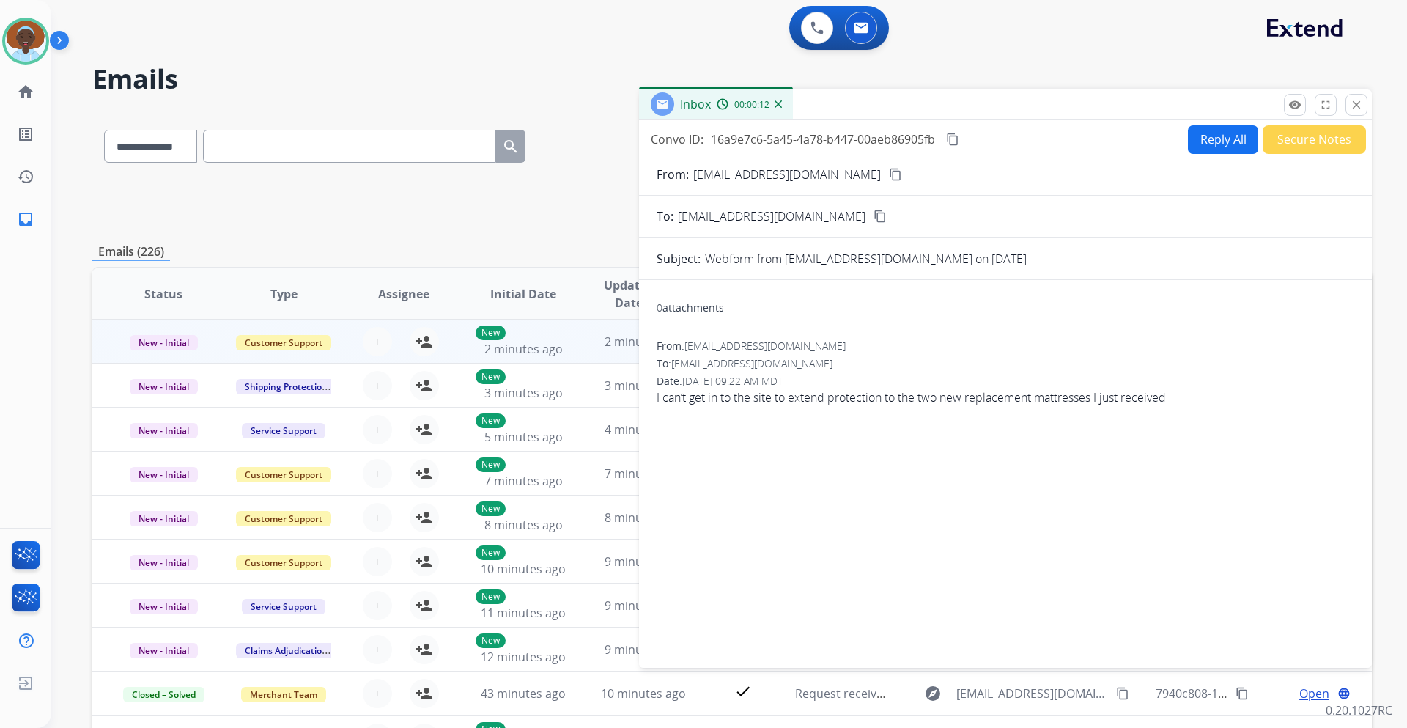
click at [889, 174] on mat-icon "content_copy" at bounding box center [895, 174] width 13 height 13
click at [1348, 108] on button "close Close" at bounding box center [1356, 105] width 22 height 22
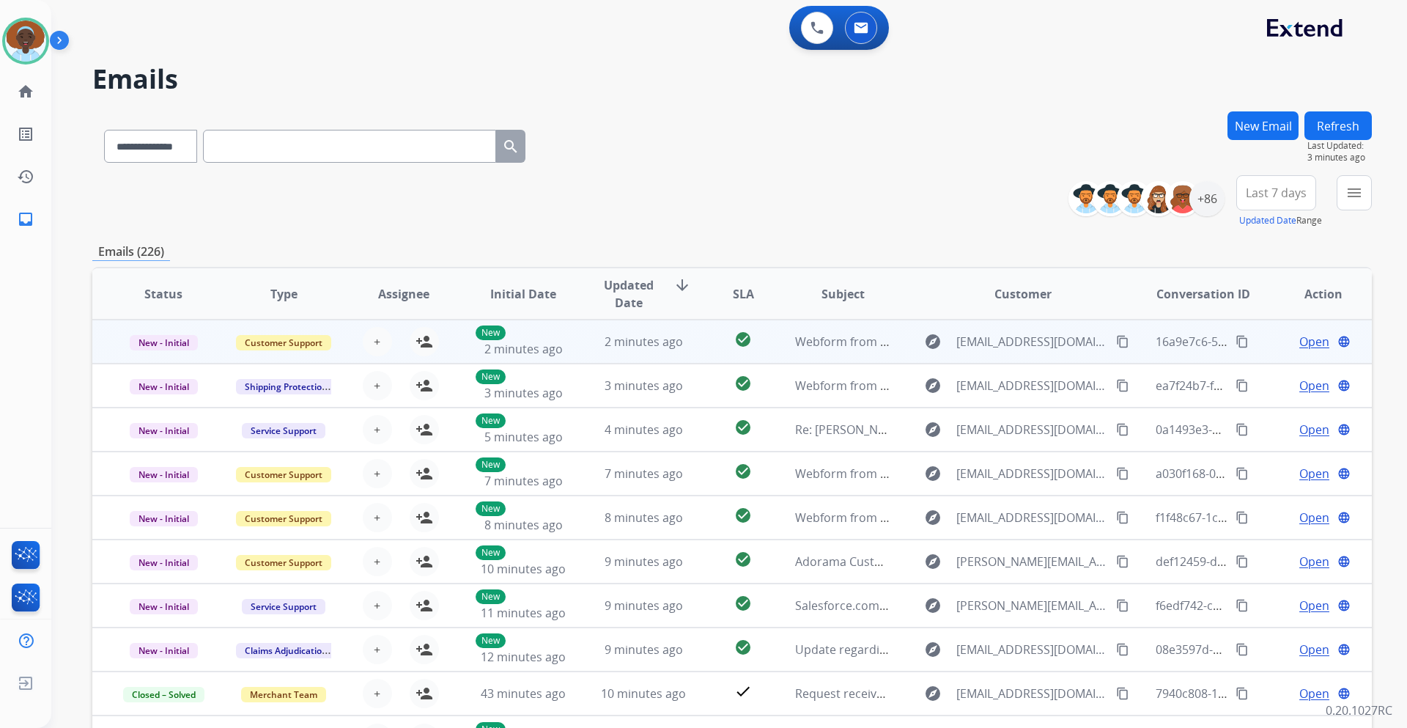
click at [1299, 345] on span "Open" at bounding box center [1314, 342] width 30 height 18
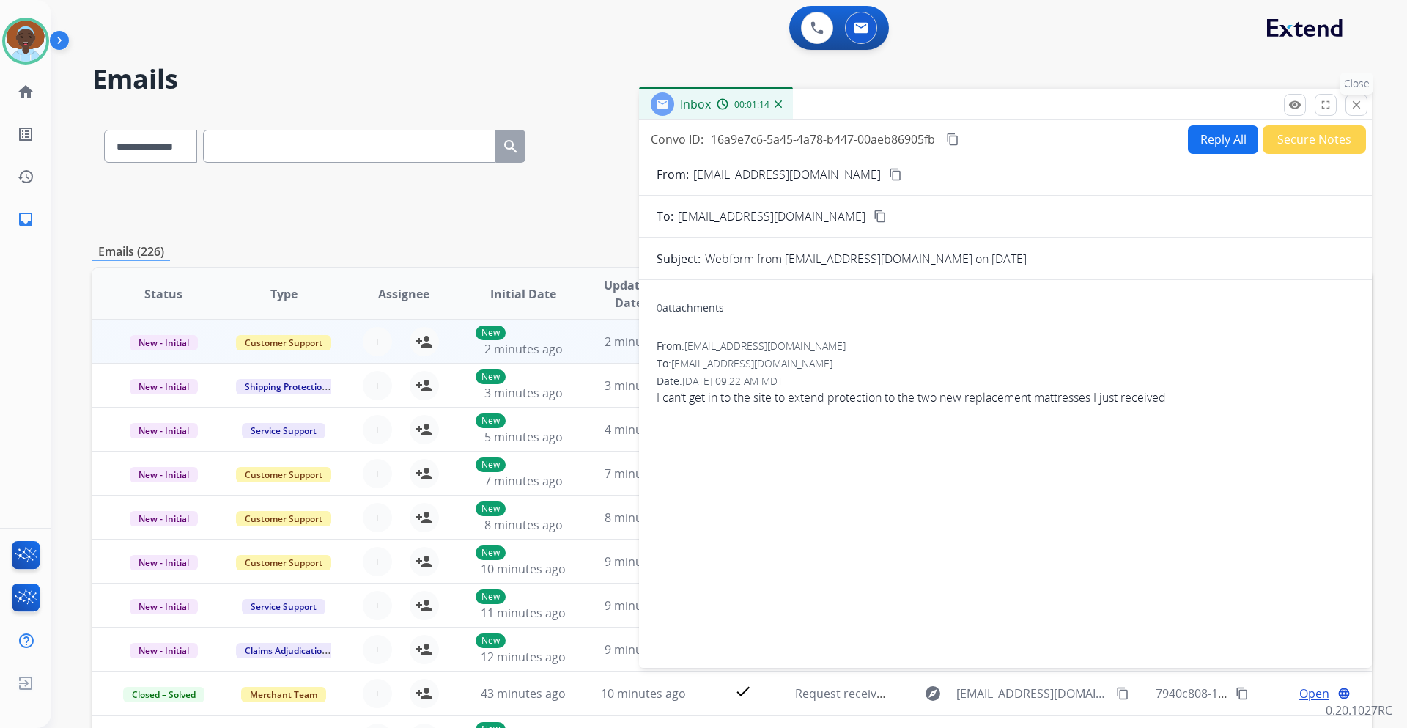
click at [1357, 103] on mat-icon "close" at bounding box center [1356, 104] width 13 height 13
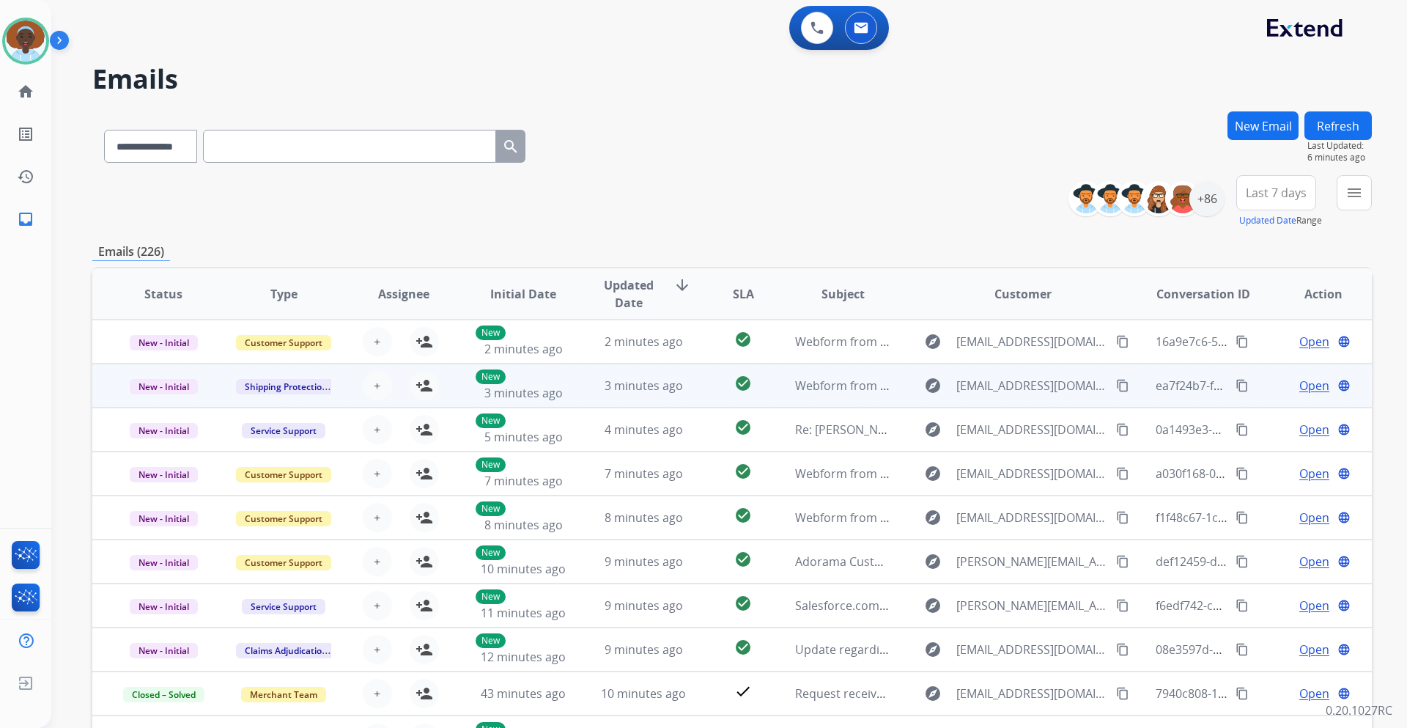
click at [1299, 388] on span "Open" at bounding box center [1314, 386] width 30 height 18
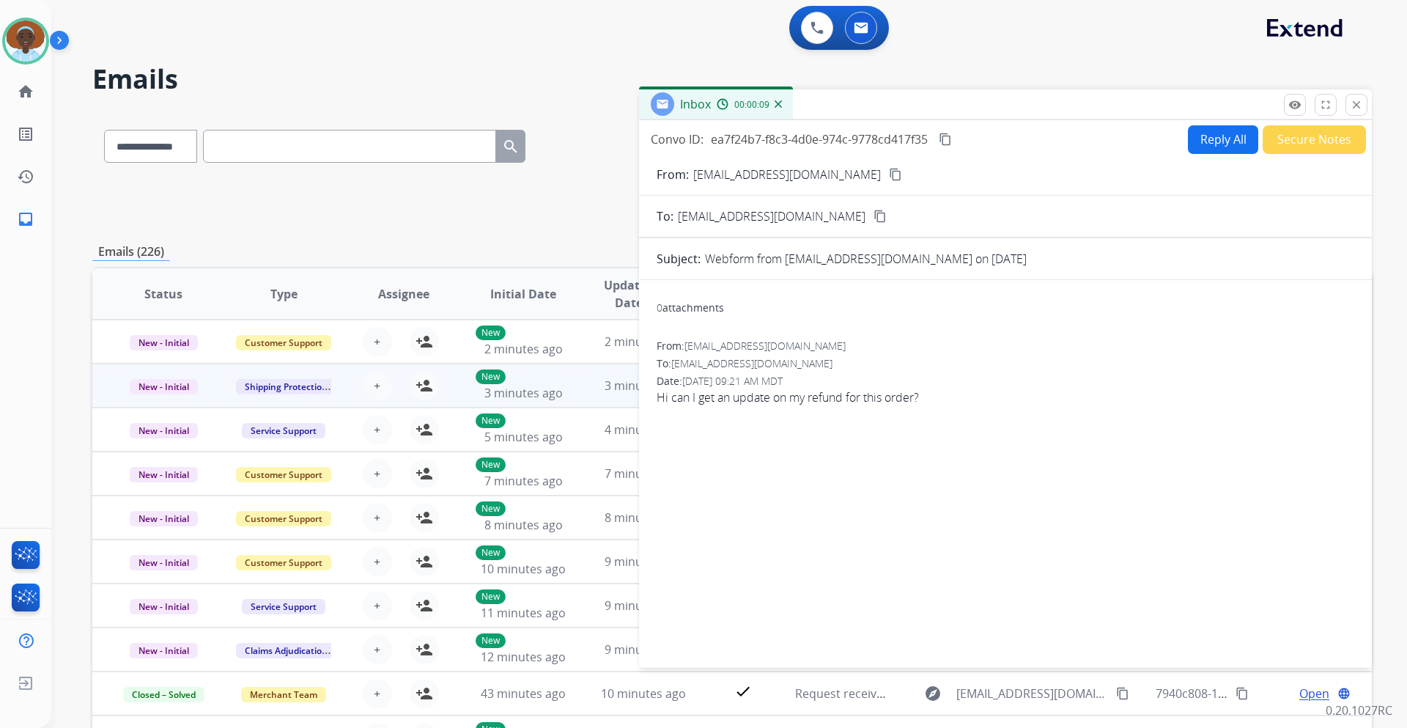
drag, startPoint x: 828, startPoint y: 171, endPoint x: 827, endPoint y: 185, distance: 13.9
click at [889, 170] on mat-icon "content_copy" at bounding box center [895, 174] width 13 height 13
click at [1210, 135] on button "Reply All" at bounding box center [1223, 139] width 70 height 29
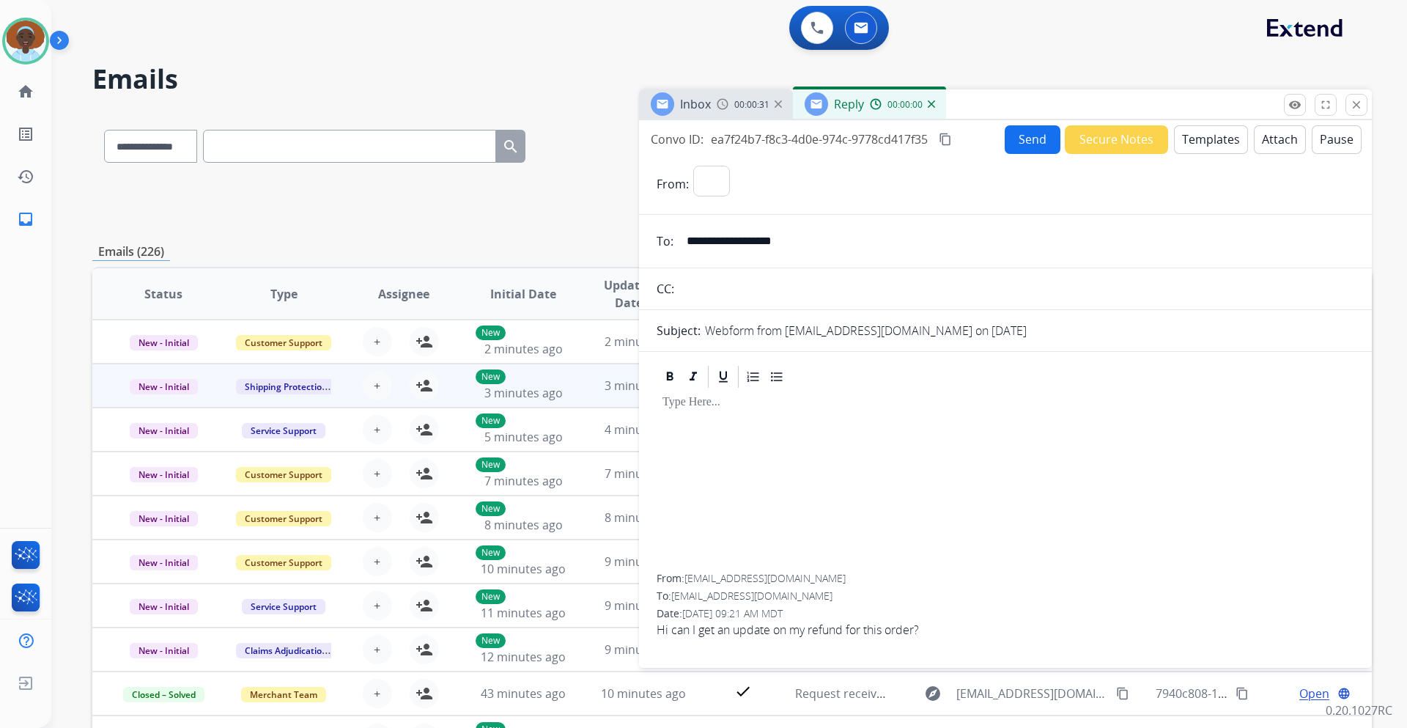
select select "**********"
click at [1209, 134] on button "Templates" at bounding box center [1211, 139] width 74 height 29
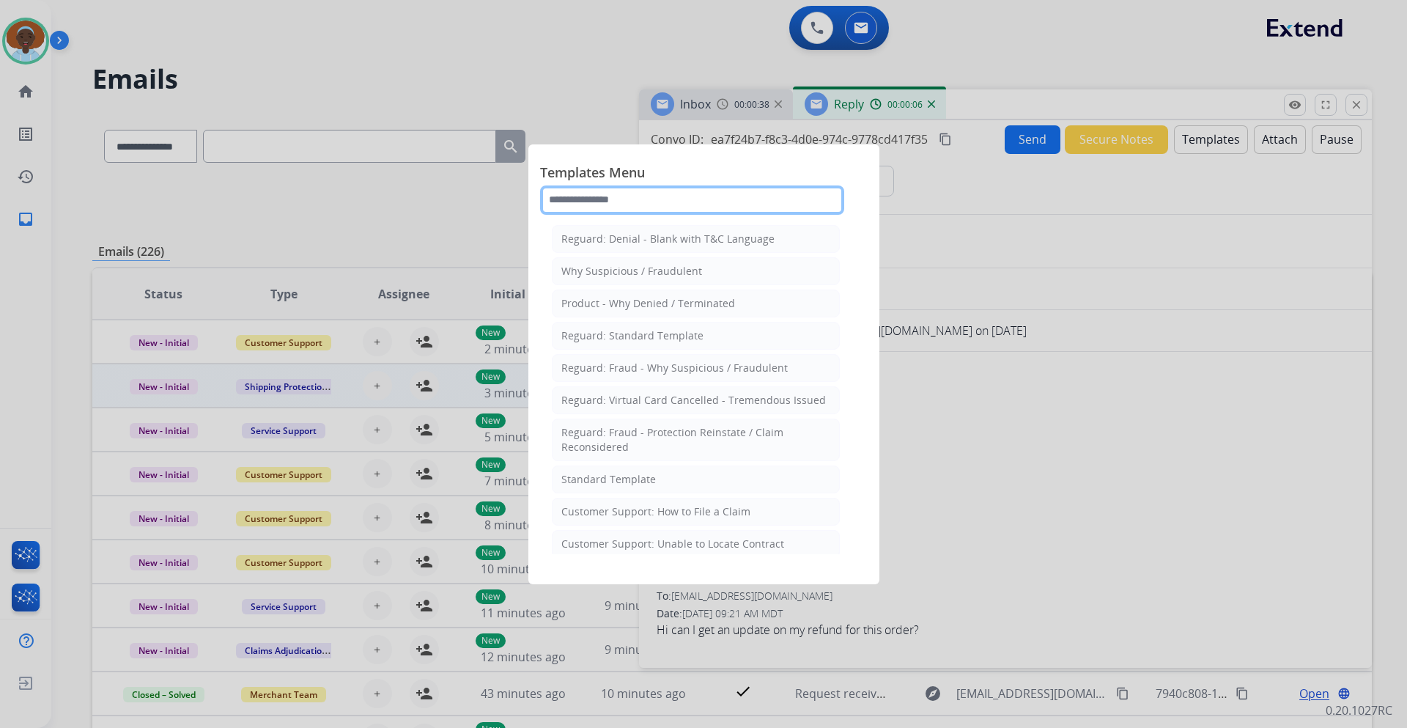
click at [668, 201] on input "text" at bounding box center [692, 199] width 304 height 29
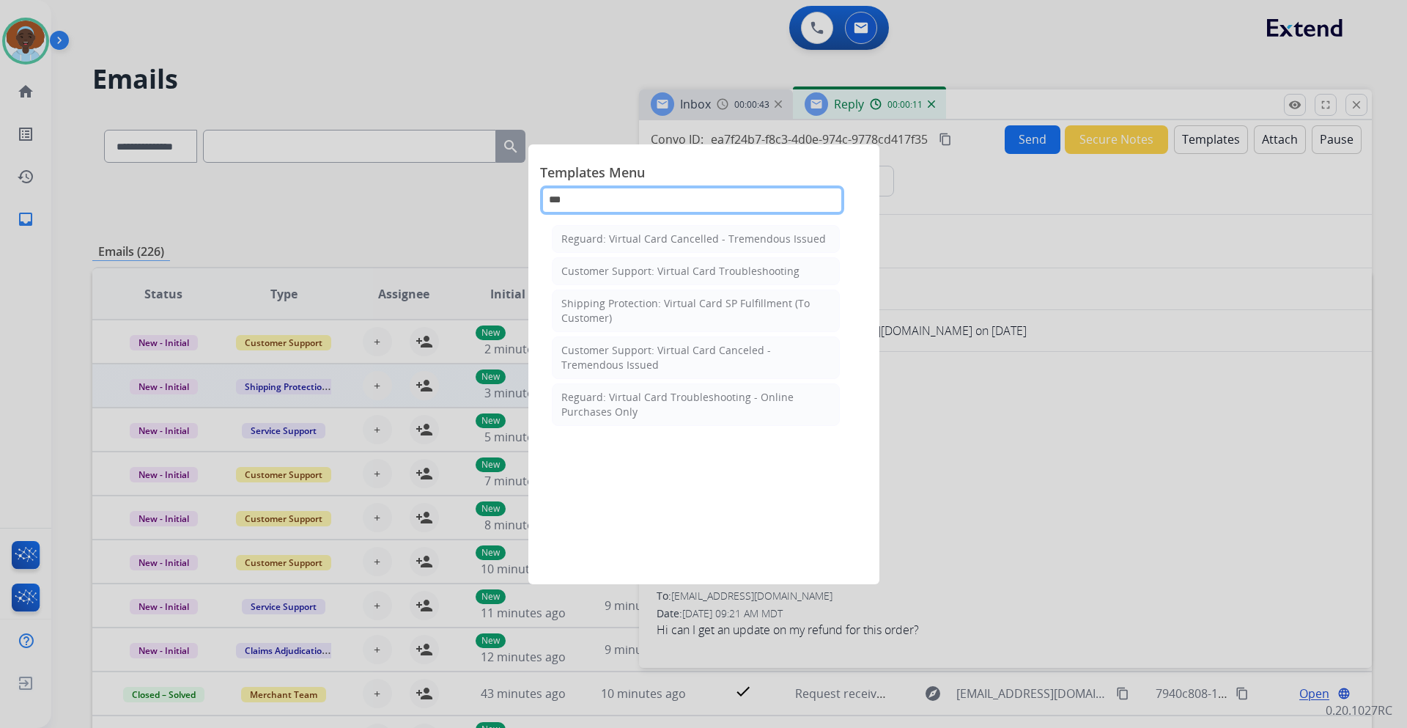
type input "***"
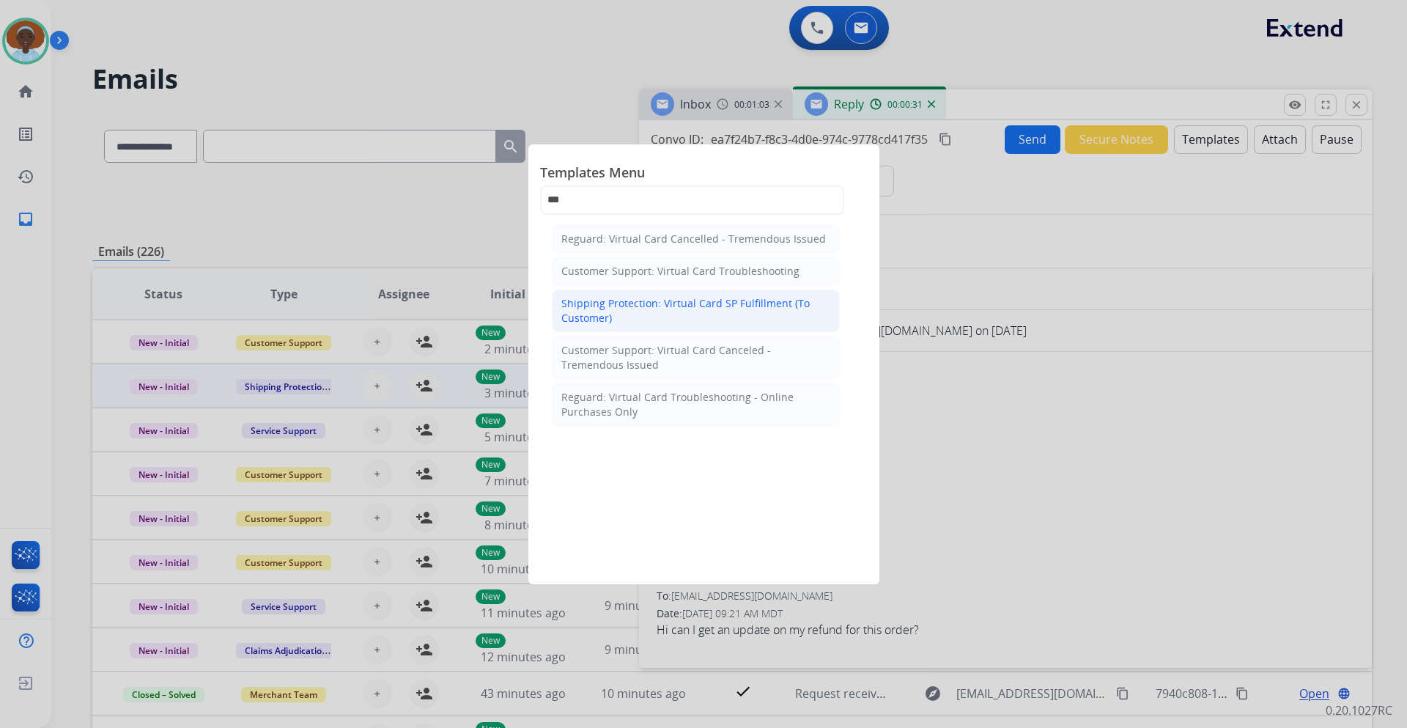
click at [716, 315] on div "Shipping Protection: Virtual Card SP Fulfillment (To Customer)" at bounding box center [695, 310] width 269 height 29
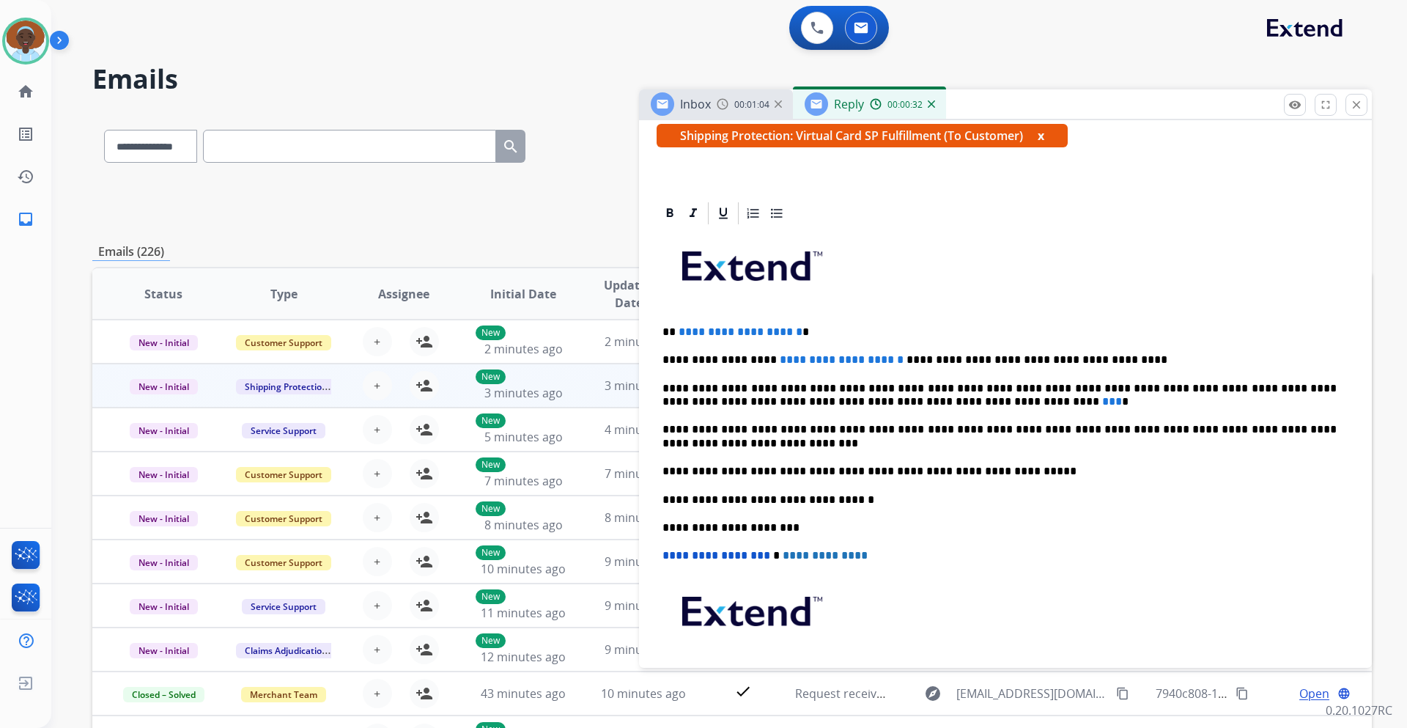
scroll to position [293, 0]
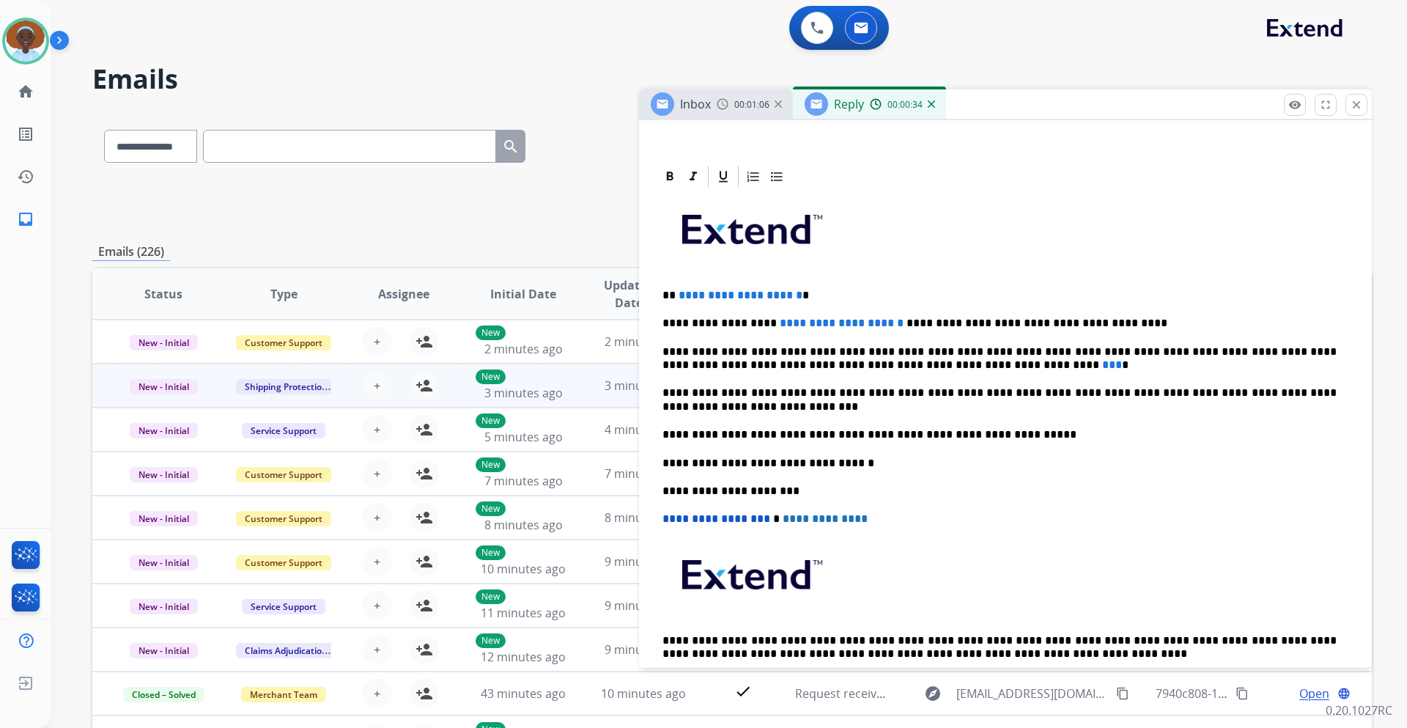
click at [802, 294] on span "**********" at bounding box center [740, 294] width 124 height 11
click at [859, 322] on span "**********" at bounding box center [842, 322] width 124 height 11
click at [856, 324] on span "**********" at bounding box center [840, 322] width 121 height 11
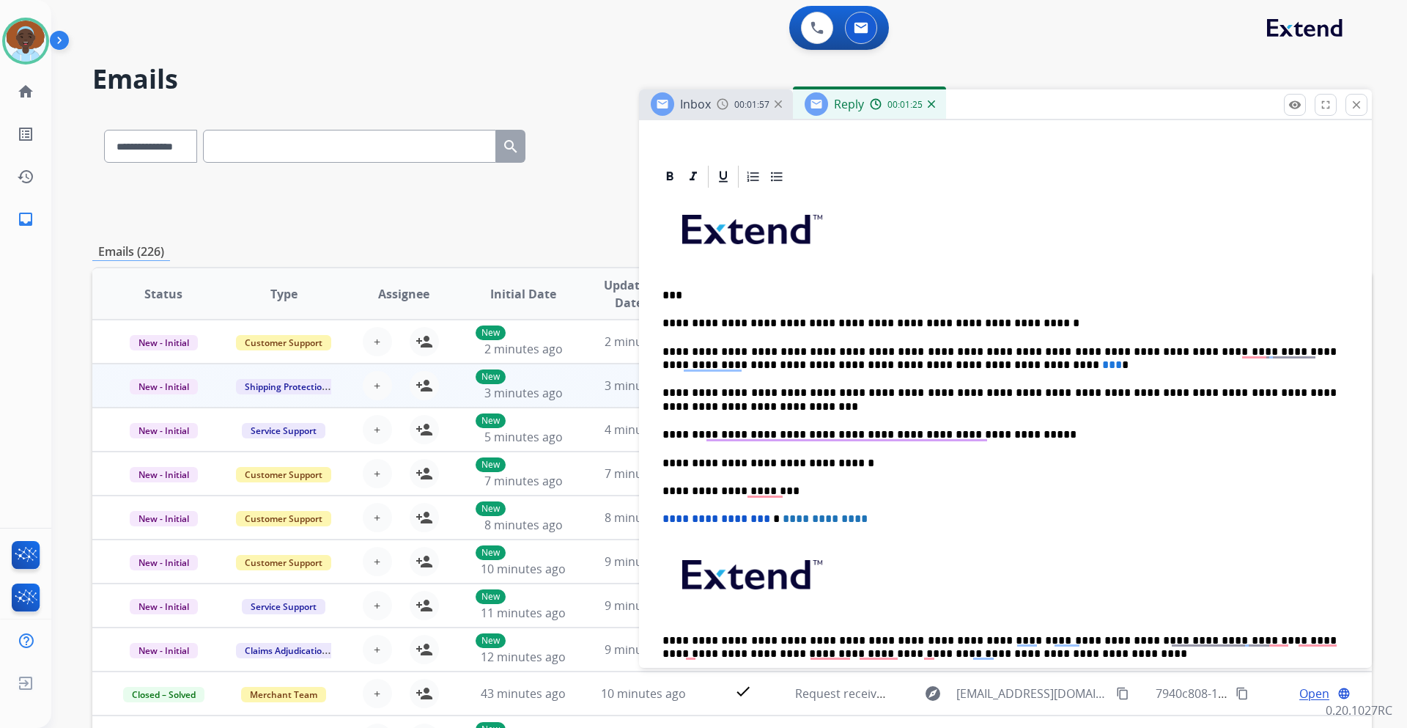
drag, startPoint x: 903, startPoint y: 363, endPoint x: 1000, endPoint y: 375, distance: 97.5
click at [1102, 363] on span "***" at bounding box center [1112, 364] width 20 height 11
drag, startPoint x: 887, startPoint y: 360, endPoint x: 898, endPoint y: 399, distance: 41.1
click at [886, 360] on p "**********" at bounding box center [999, 358] width 674 height 27
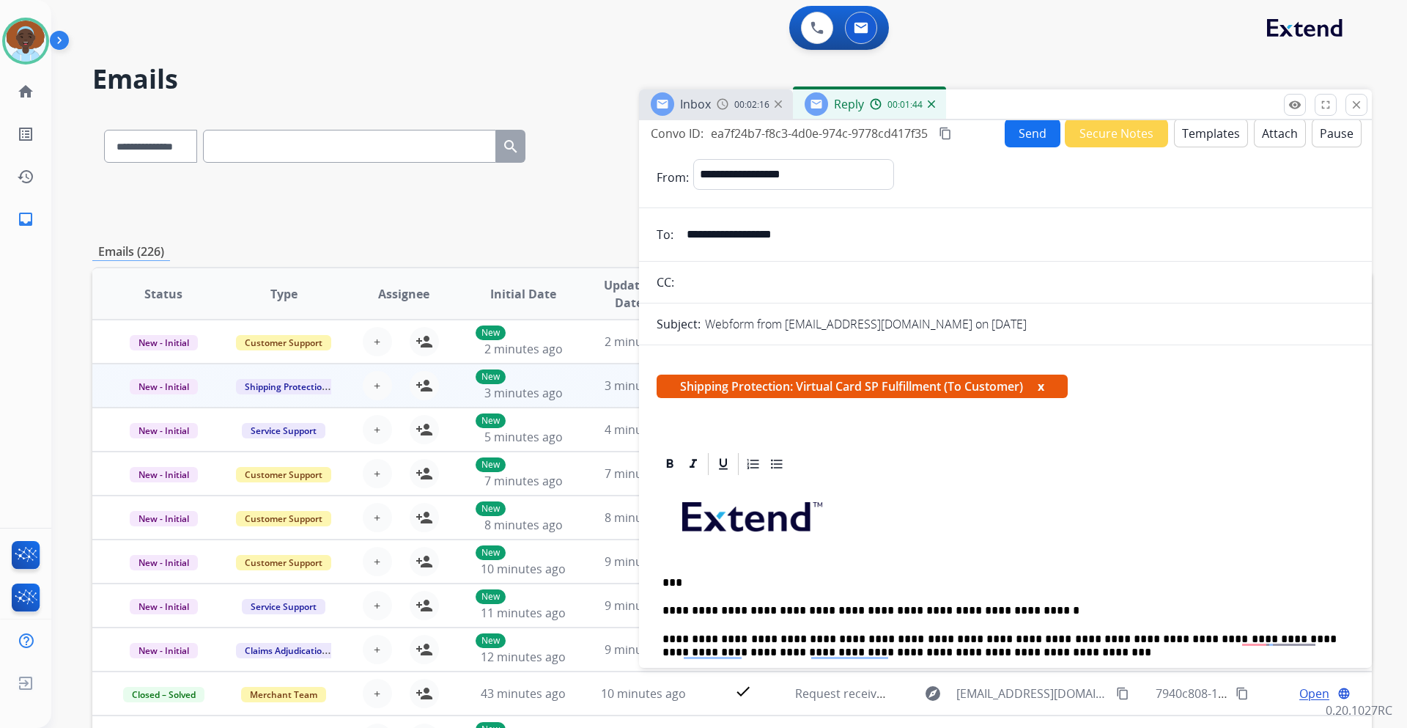
scroll to position [0, 0]
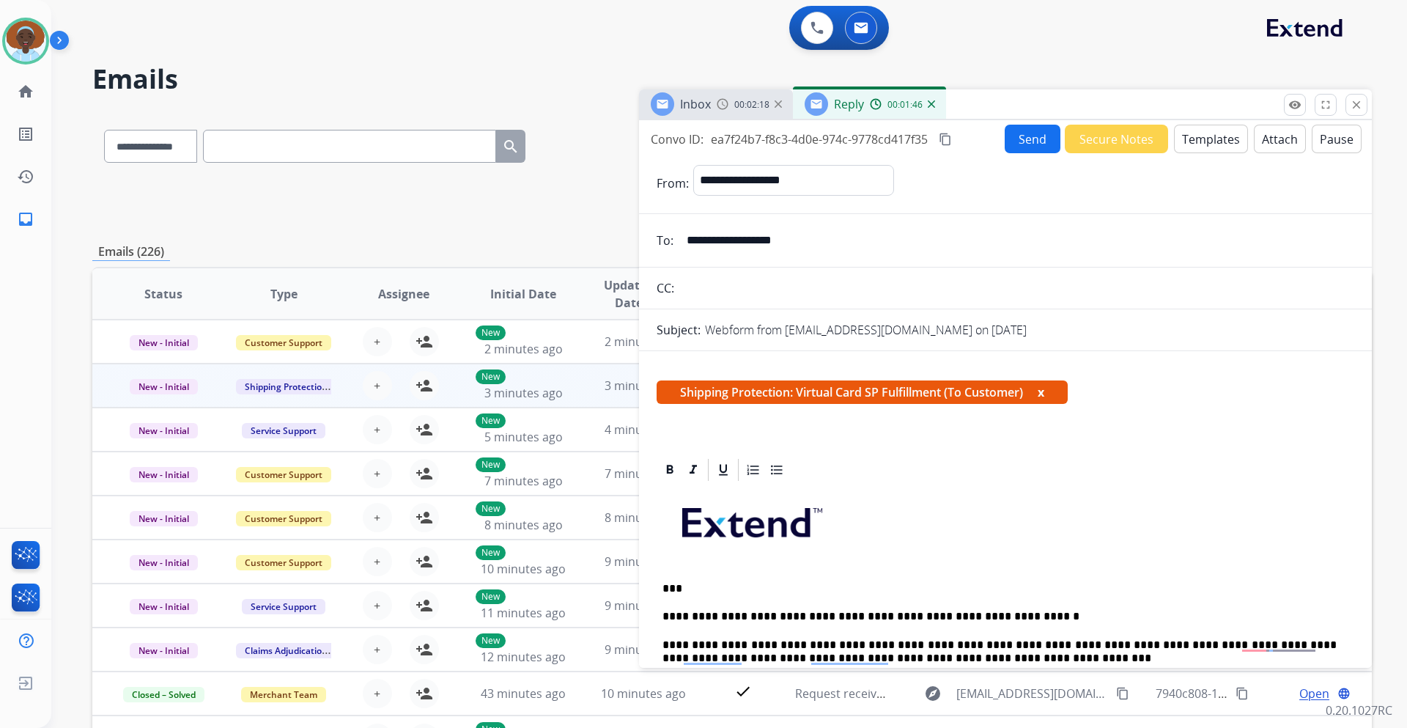
click at [1018, 138] on button "Send" at bounding box center [1032, 139] width 56 height 29
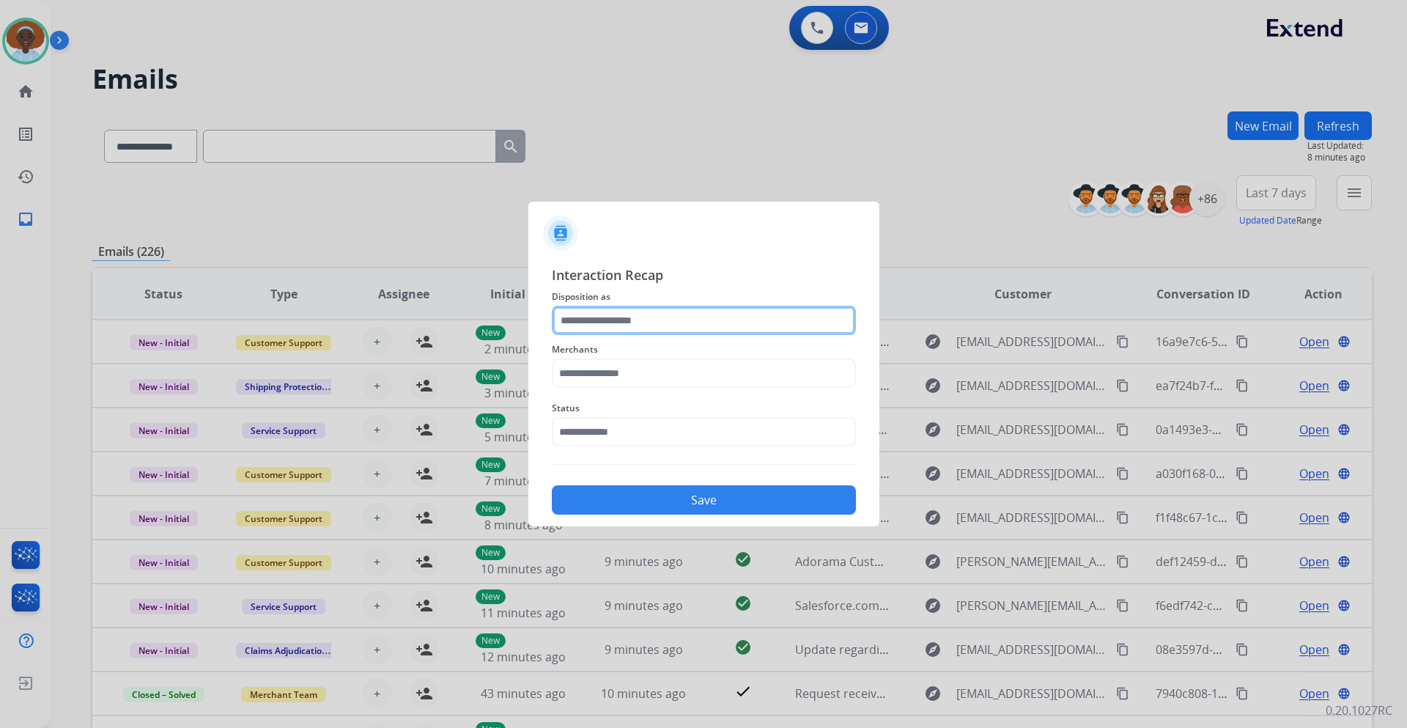
click at [651, 314] on input "text" at bounding box center [704, 320] width 304 height 29
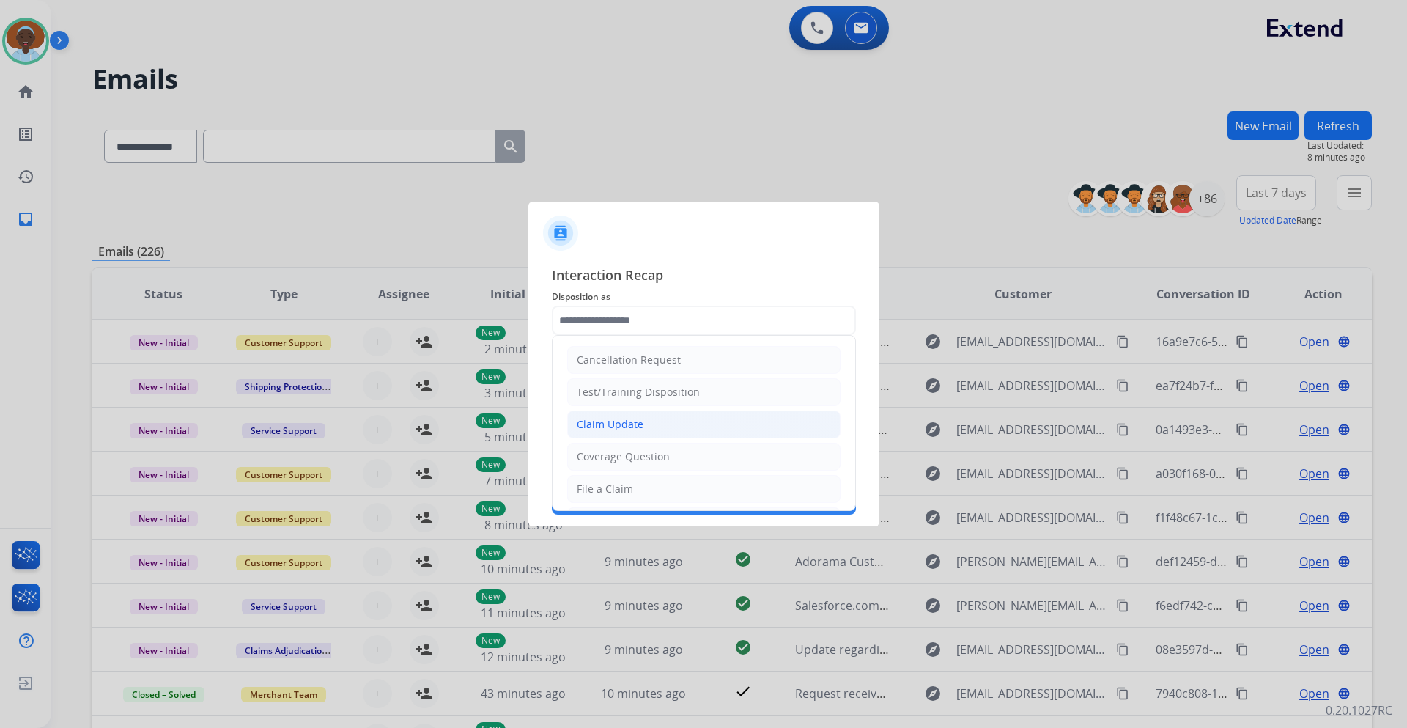
click at [655, 423] on li "Claim Update" at bounding box center [703, 424] width 273 height 28
type input "**********"
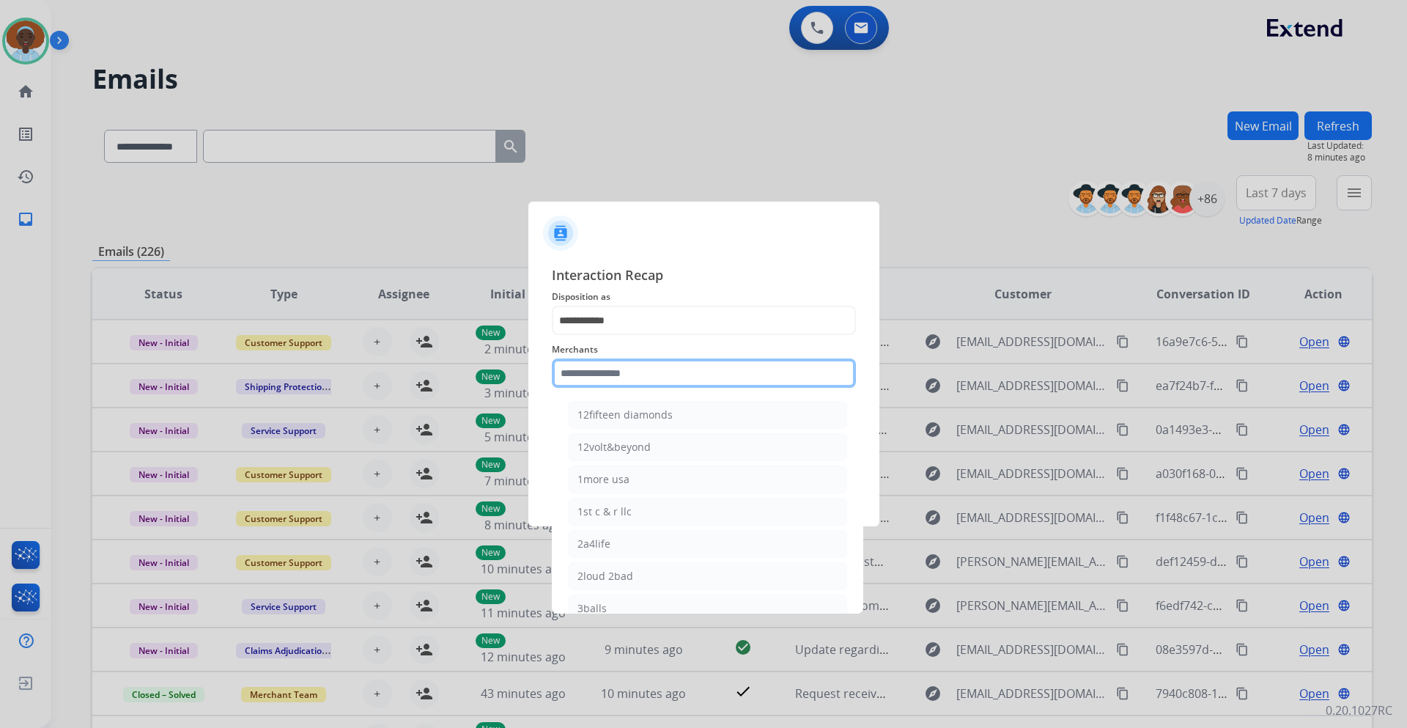
click at [650, 369] on input "text" at bounding box center [704, 372] width 304 height 29
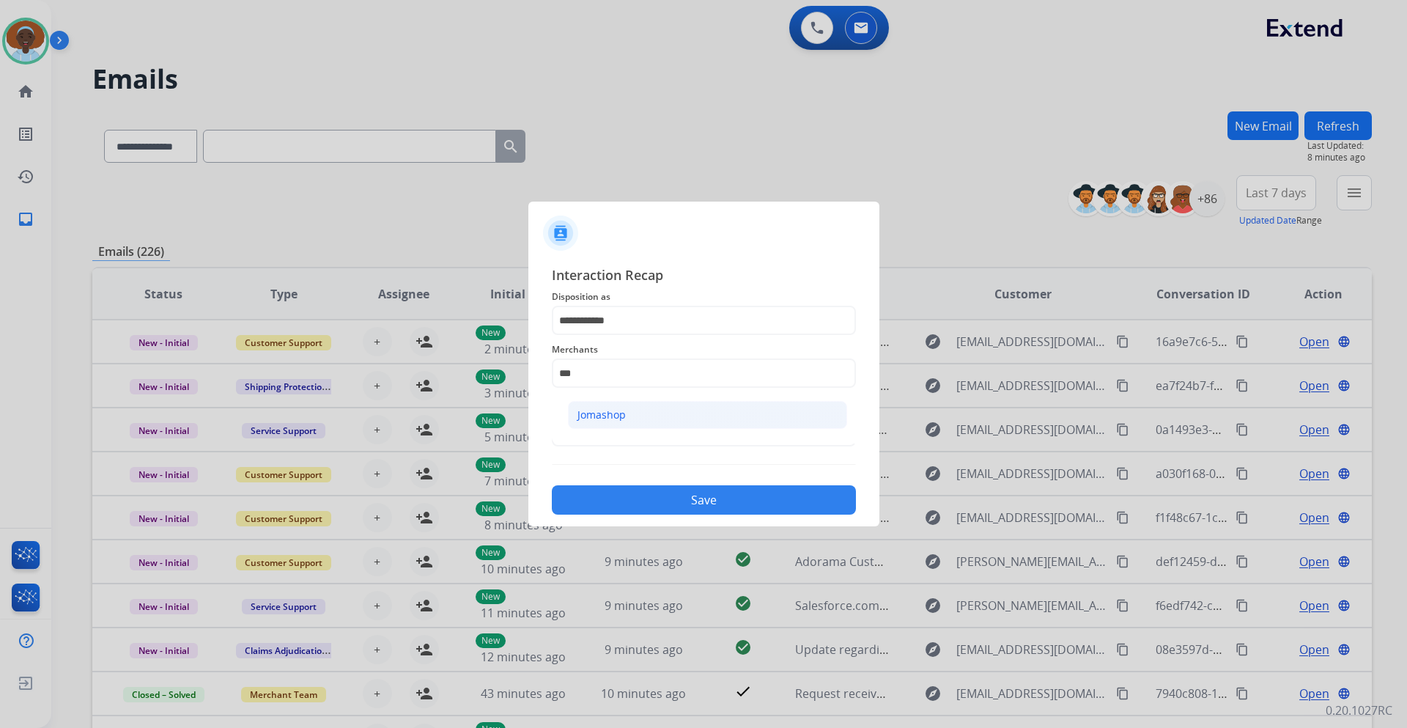
click at [640, 420] on li "Jomashop" at bounding box center [707, 415] width 279 height 28
type input "********"
click at [641, 432] on input "text" at bounding box center [704, 431] width 304 height 29
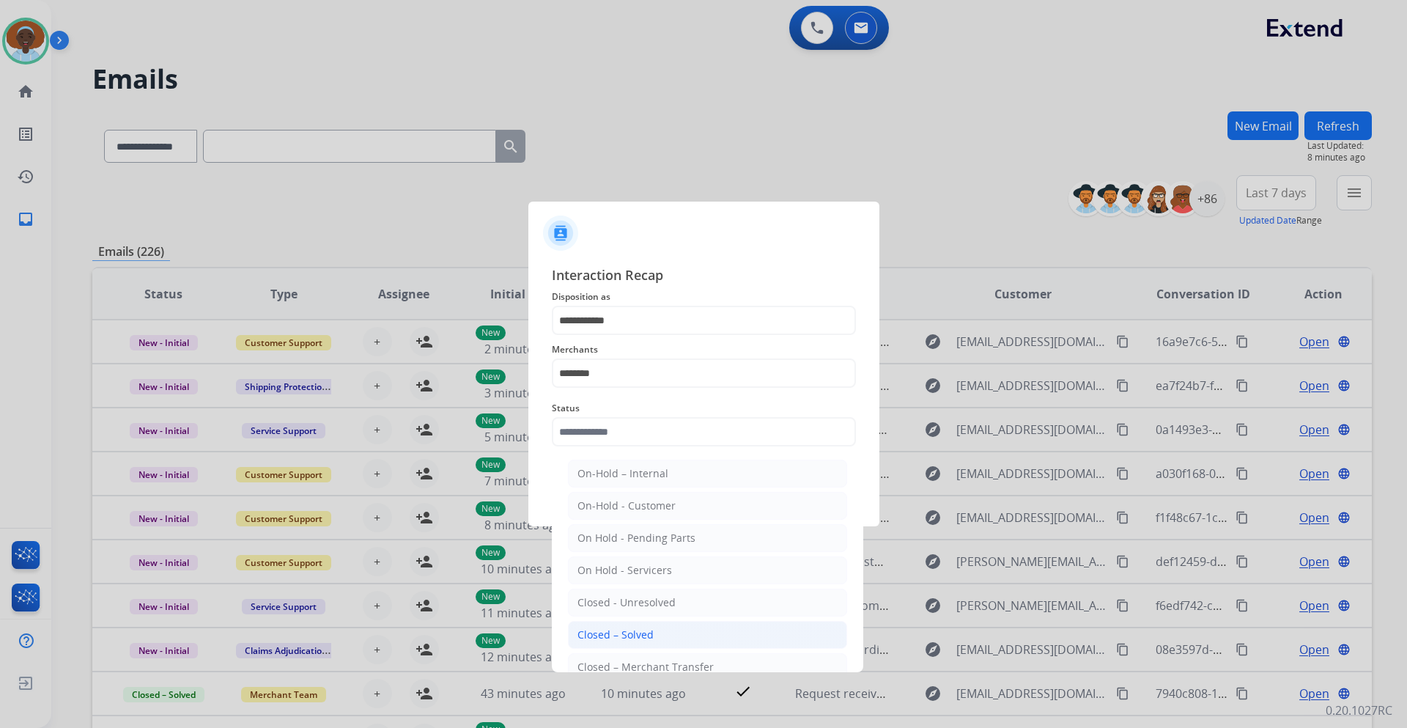
click at [654, 629] on li "Closed – Solved" at bounding box center [707, 635] width 279 height 28
type input "**********"
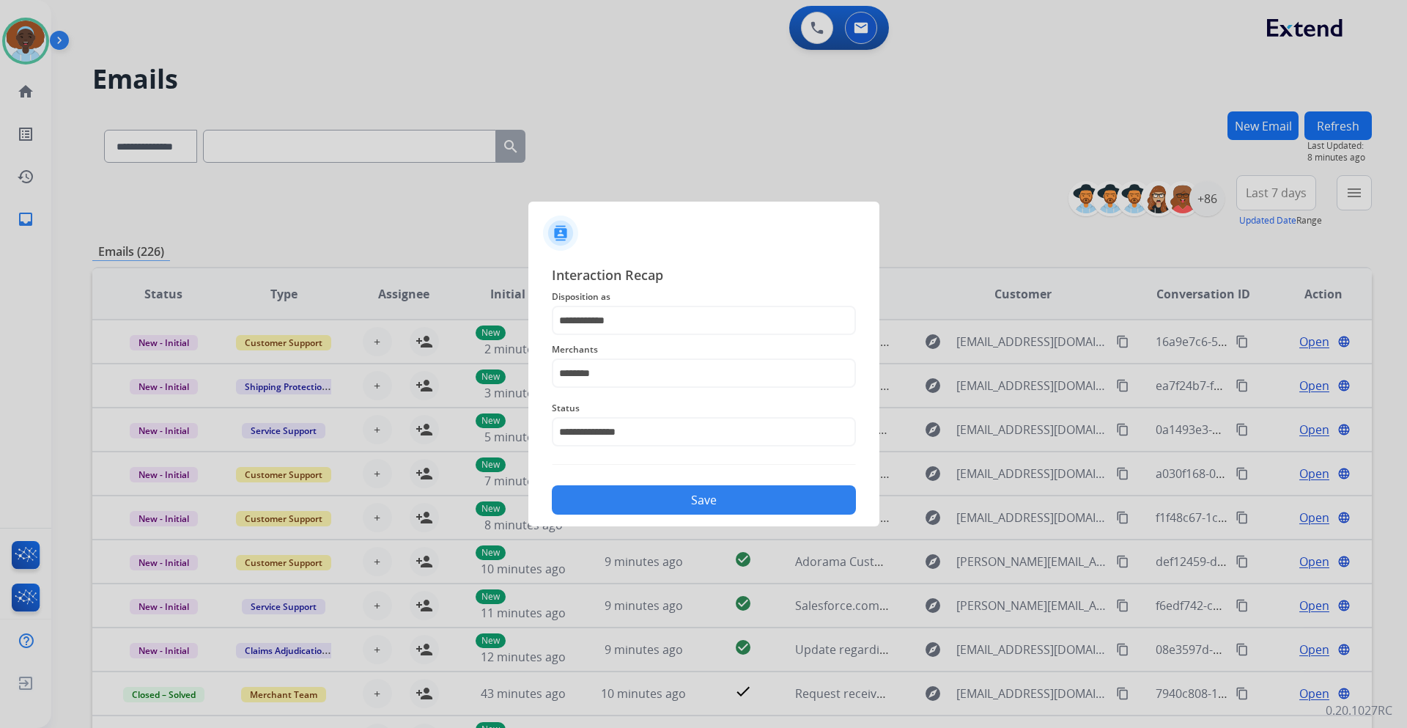
click at [676, 505] on button "Save" at bounding box center [704, 499] width 304 height 29
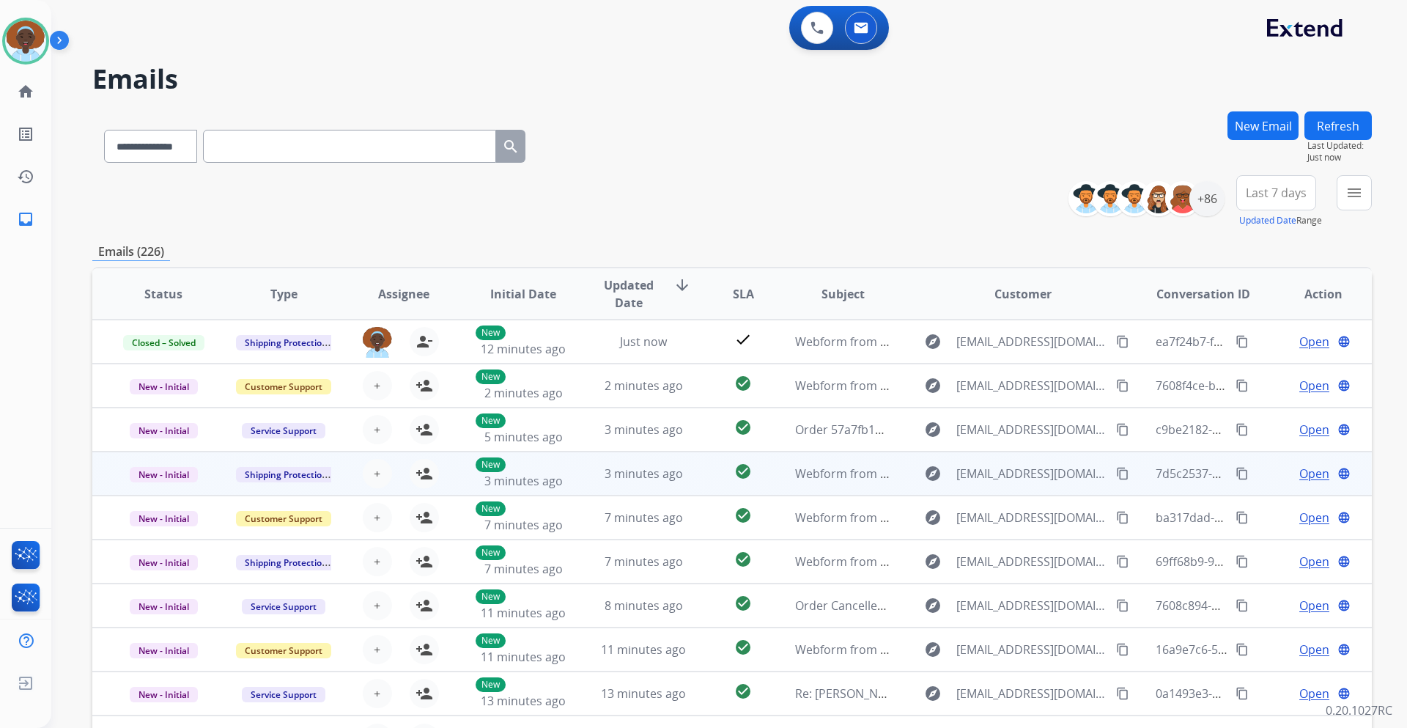
click at [1299, 472] on span "Open" at bounding box center [1314, 474] width 30 height 18
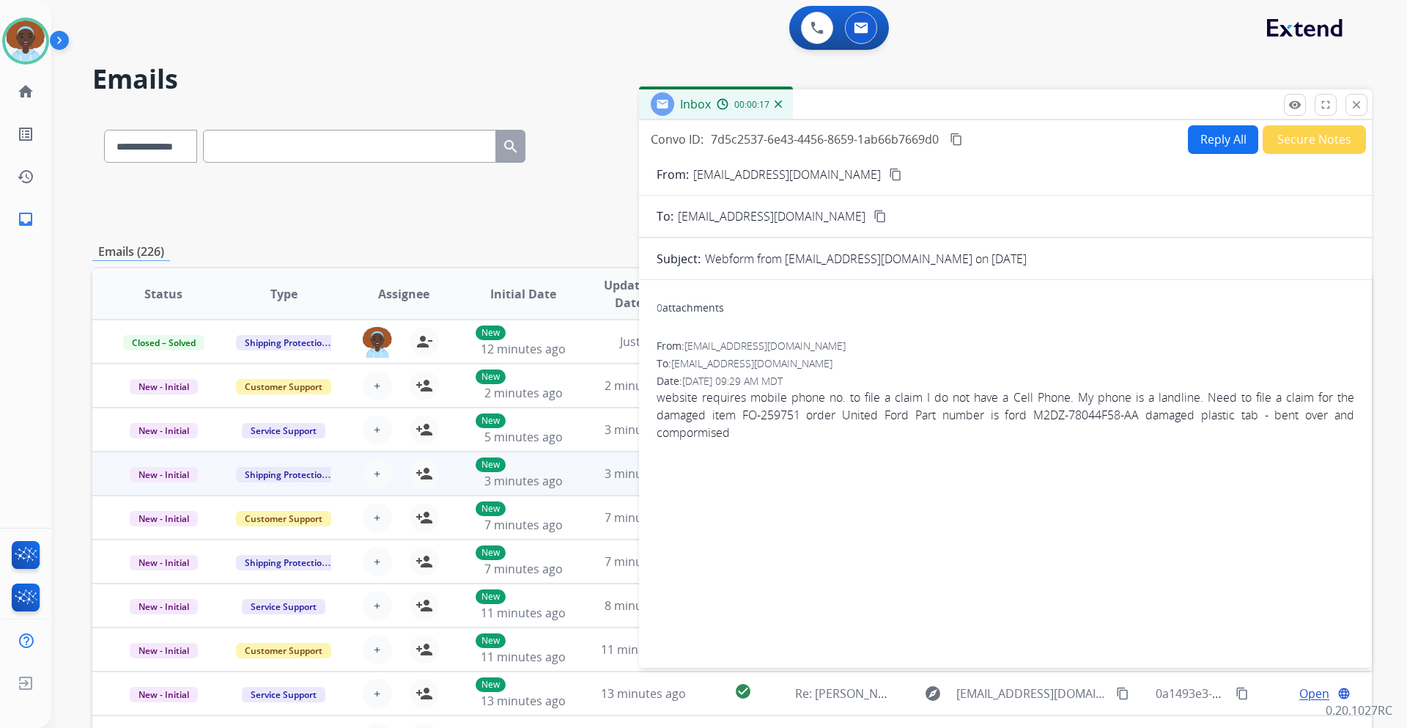
click at [1200, 146] on button "Reply All" at bounding box center [1223, 139] width 70 height 29
select select "**********"
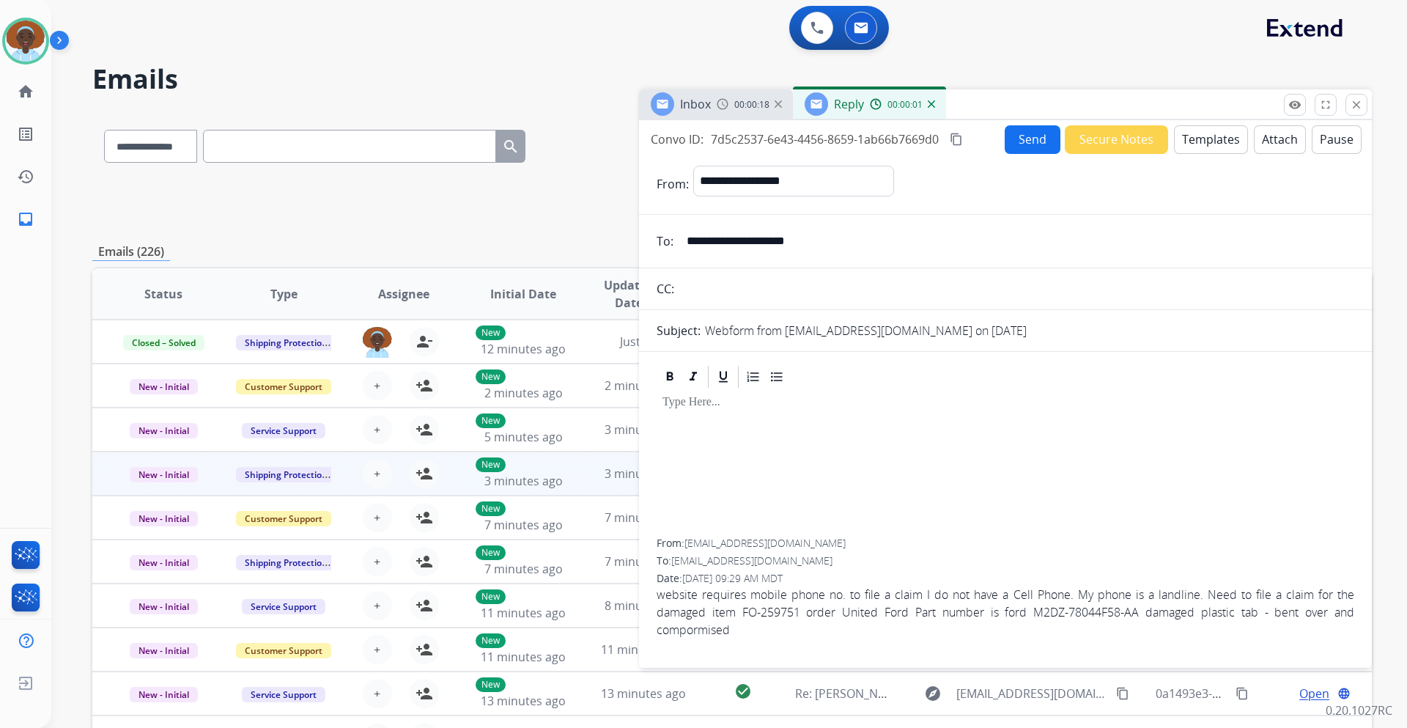
click at [1210, 144] on button "Templates" at bounding box center [1211, 139] width 74 height 29
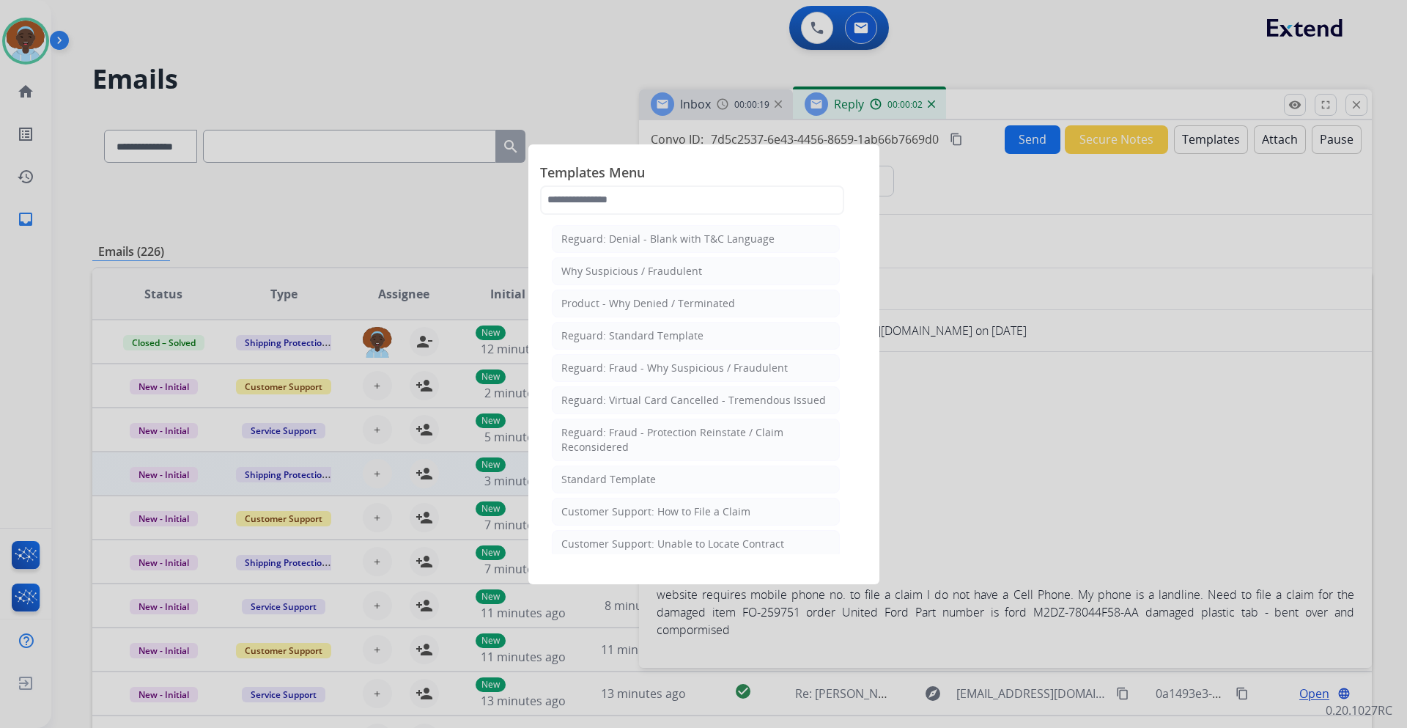
click at [653, 517] on div "Customer Support: How to File a Claim" at bounding box center [655, 511] width 189 height 15
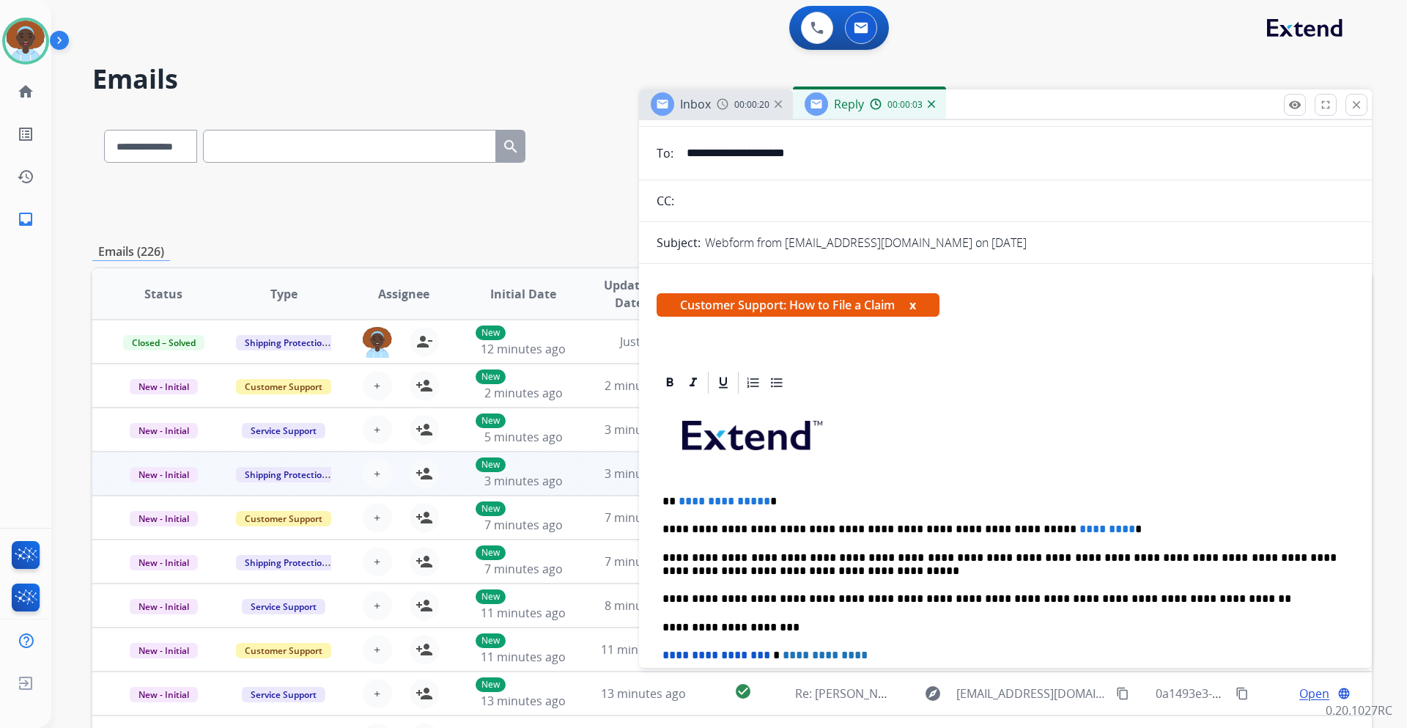
scroll to position [220, 0]
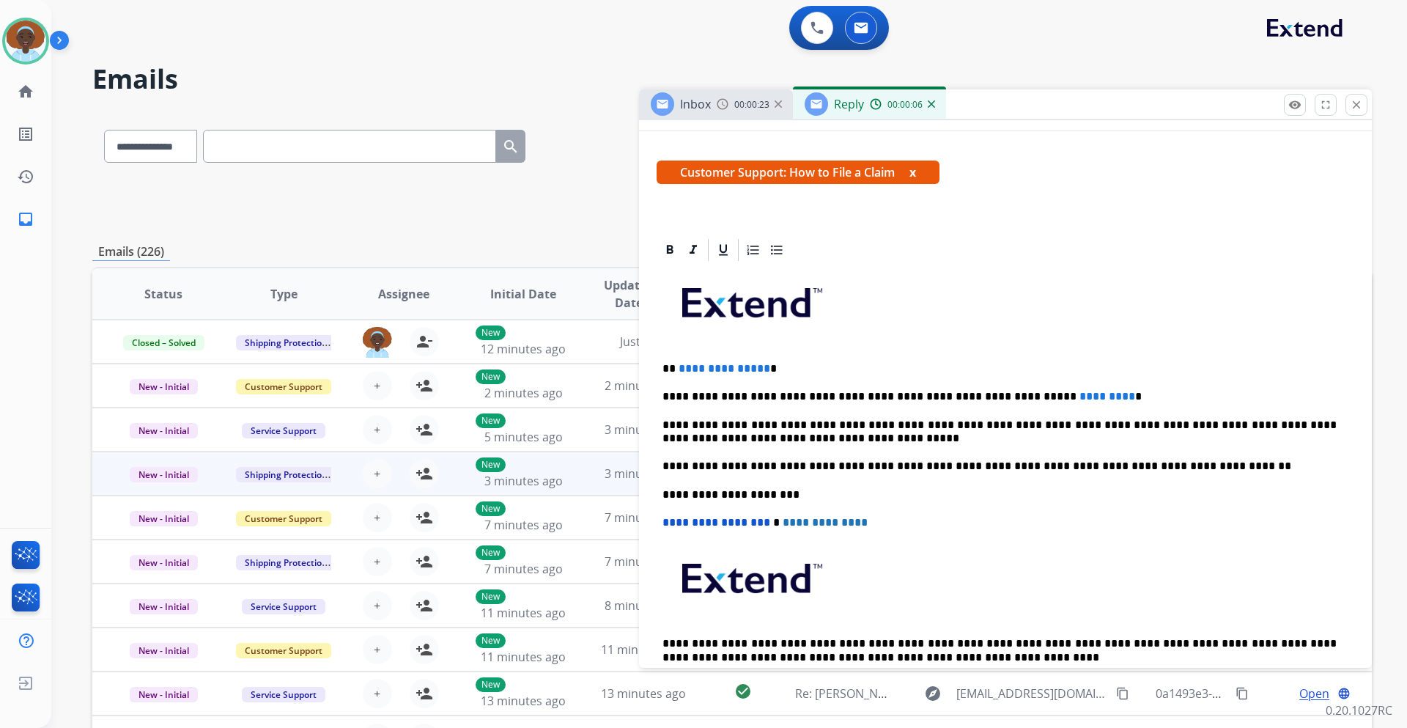
click at [761, 368] on span "**********" at bounding box center [724, 368] width 92 height 11
click at [1062, 393] on p "**********" at bounding box center [999, 396] width 674 height 13
click at [1061, 391] on p "**********" at bounding box center [999, 396] width 674 height 13
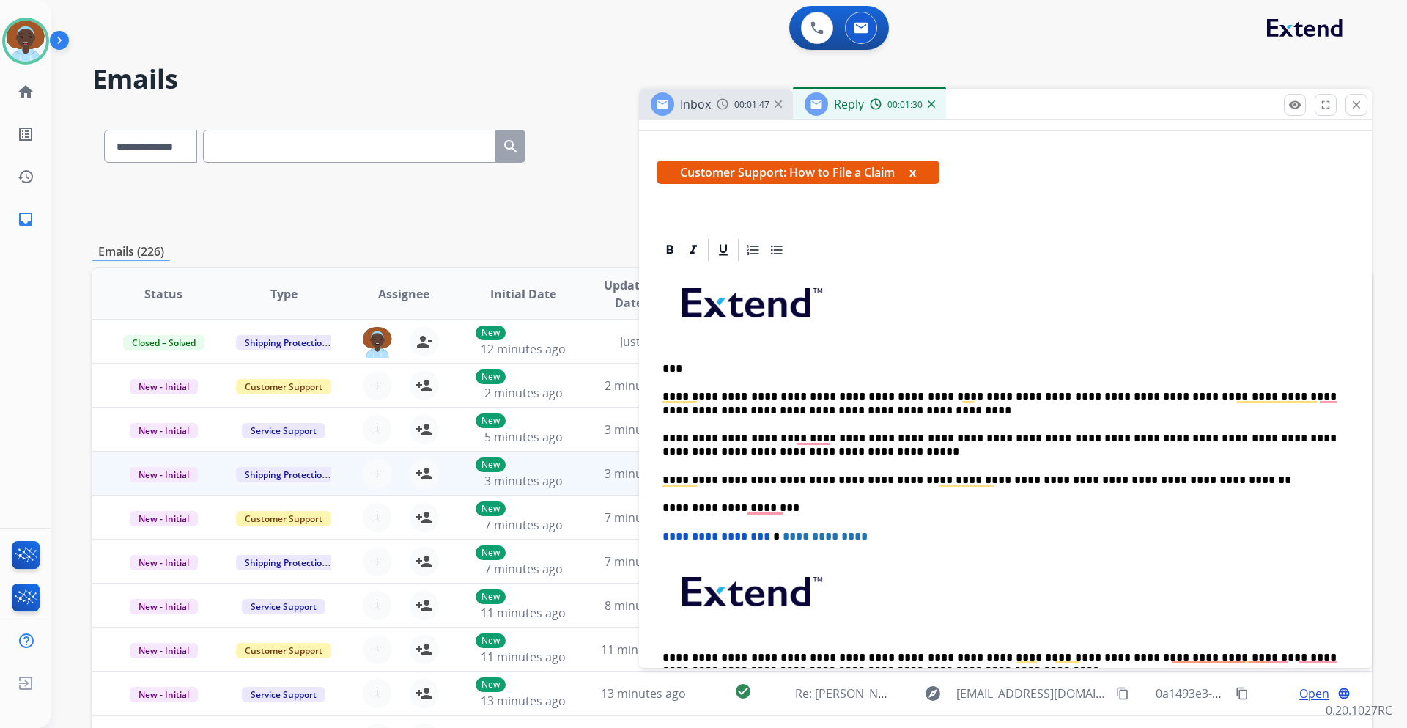
scroll to position [0, 0]
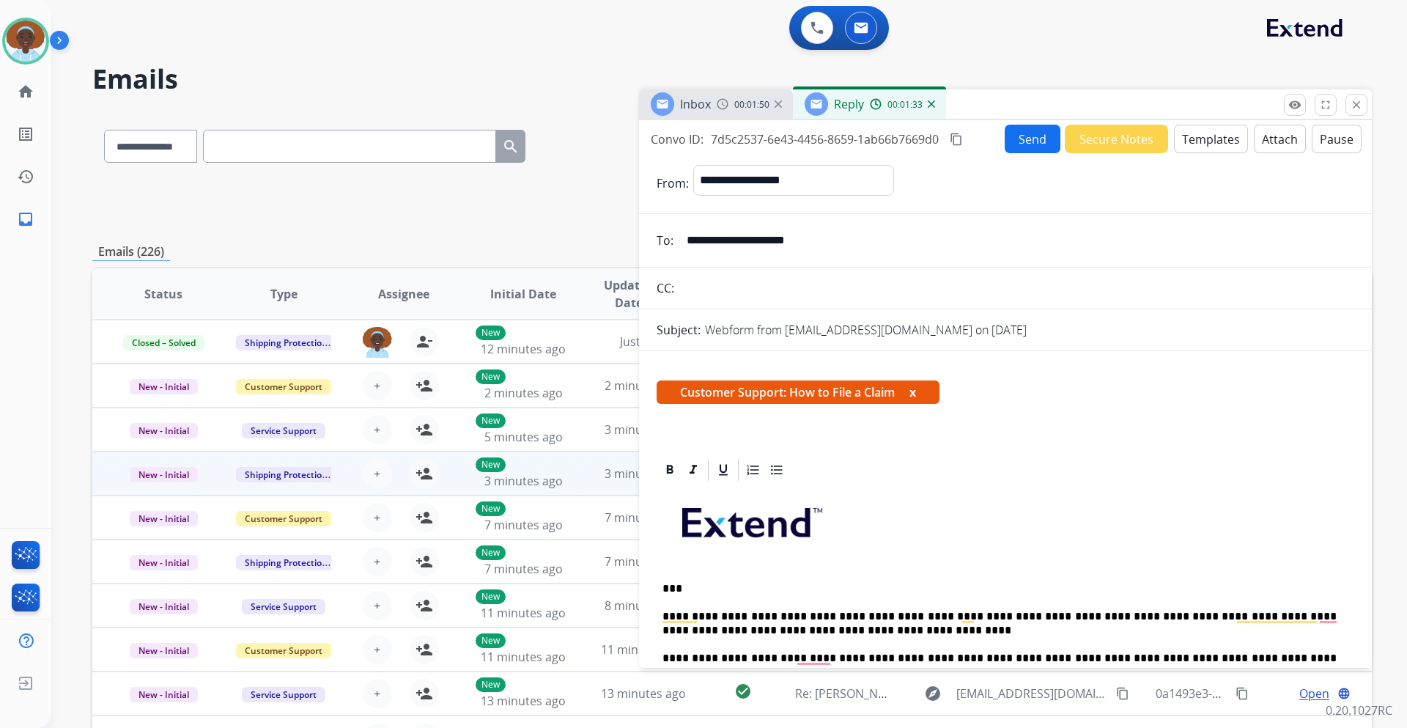
drag, startPoint x: 828, startPoint y: 240, endPoint x: 683, endPoint y: 234, distance: 145.2
click at [683, 234] on input "**********" at bounding box center [1016, 240] width 676 height 29
click at [1023, 138] on button "Send" at bounding box center [1032, 139] width 56 height 29
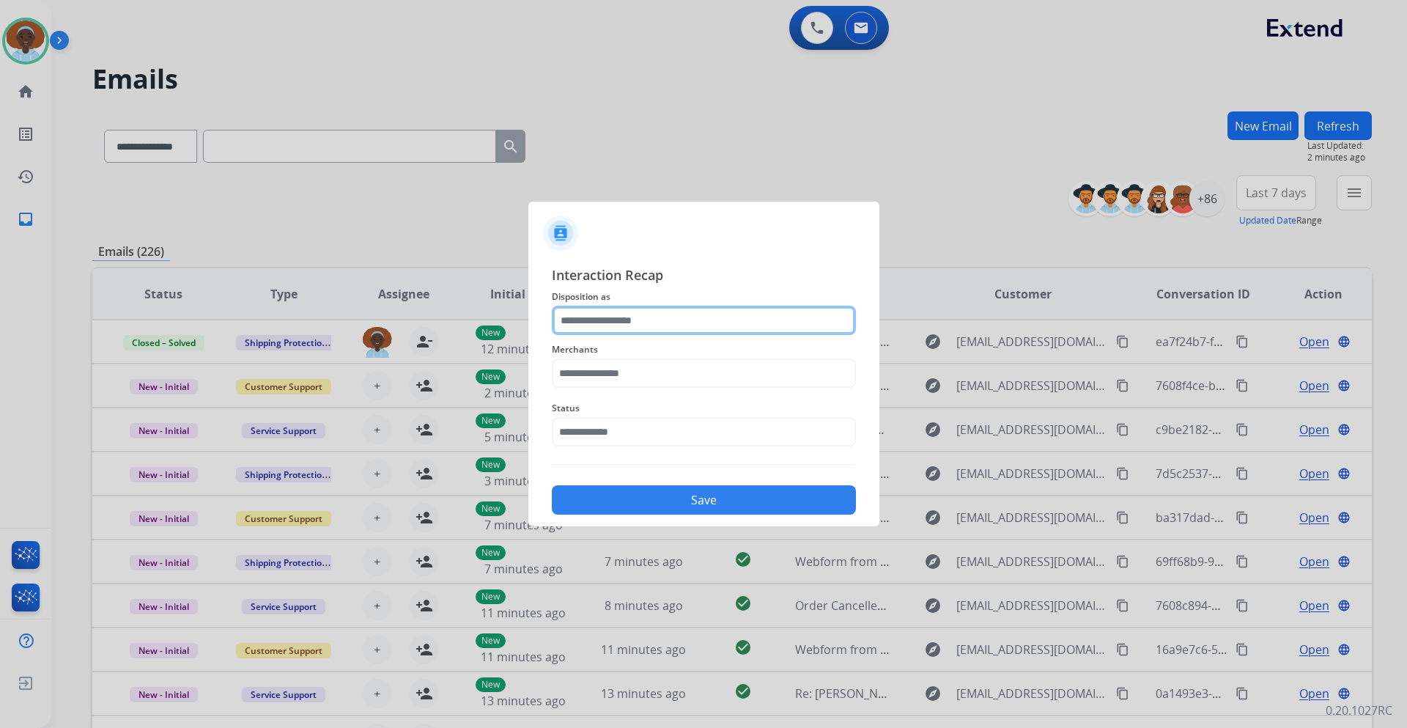
click at [628, 321] on input "text" at bounding box center [704, 320] width 304 height 29
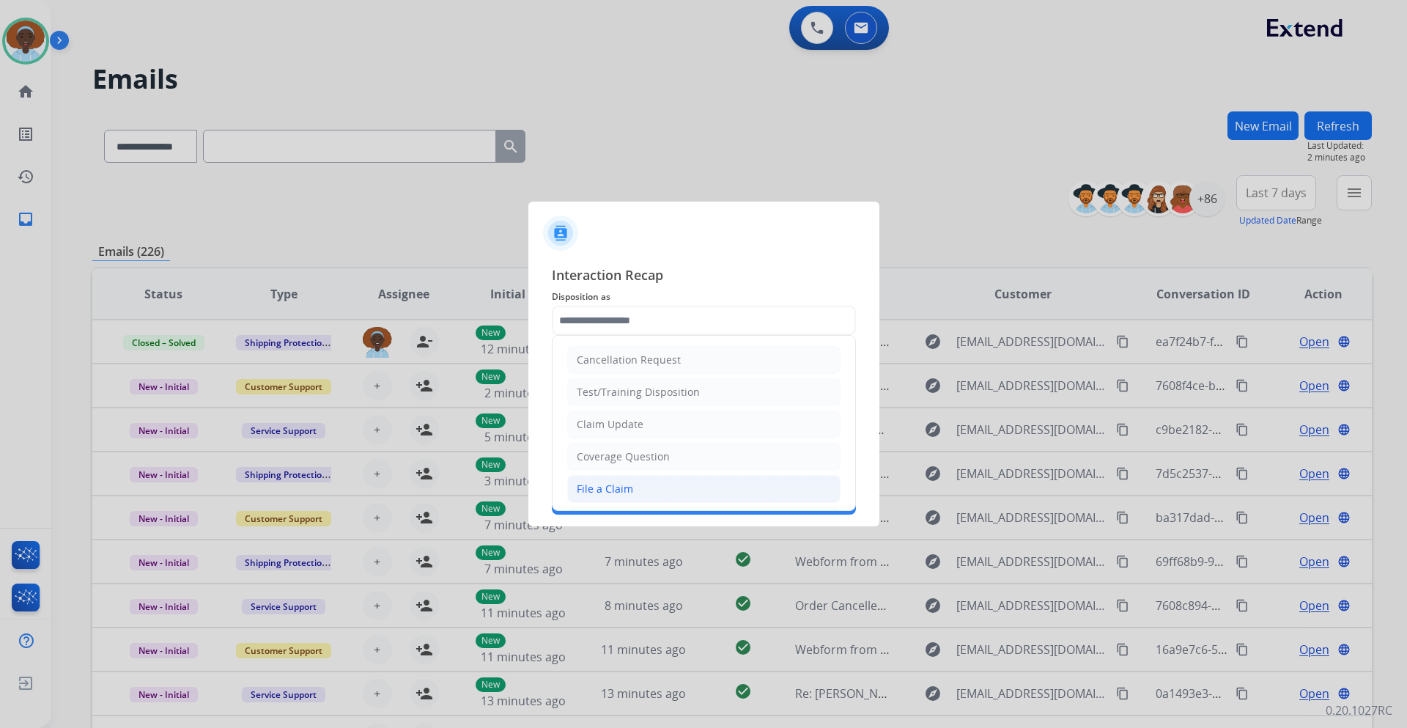
click at [622, 486] on div "File a Claim" at bounding box center [605, 488] width 56 height 15
type input "**********"
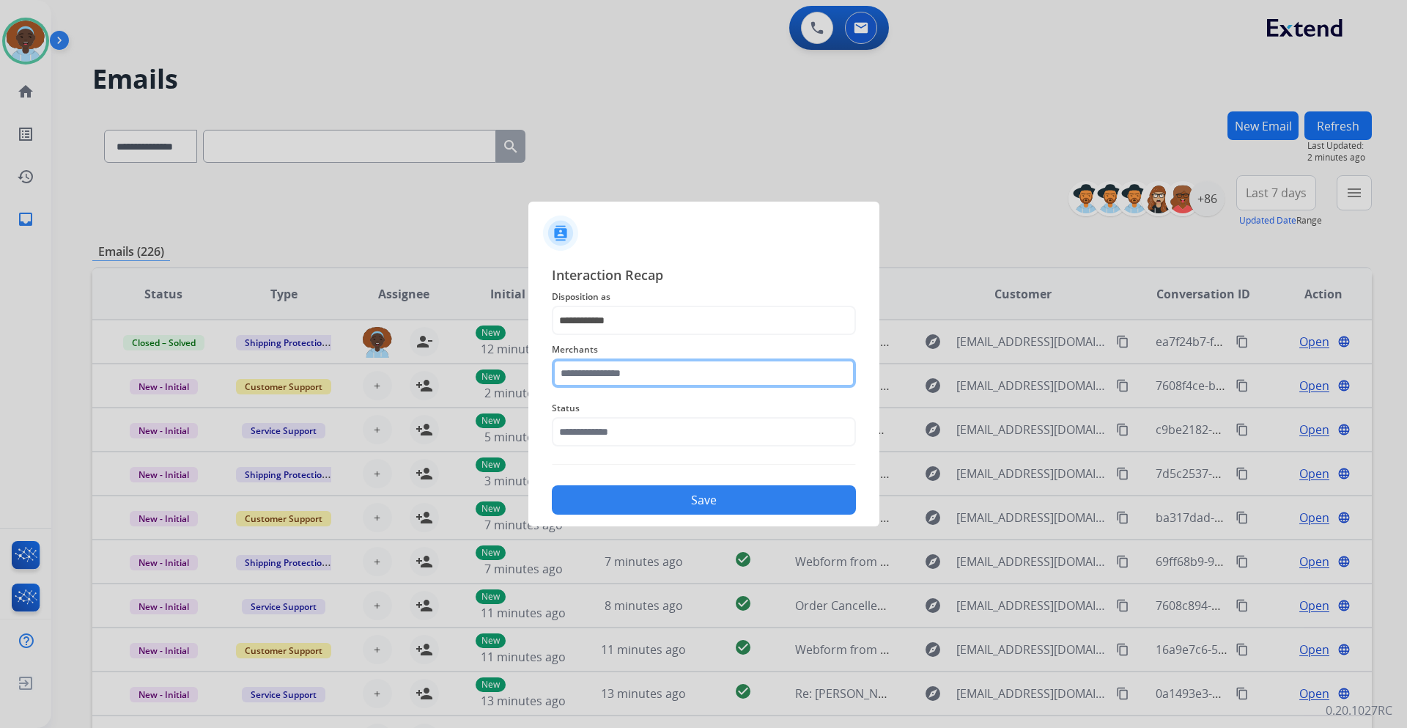
click at [656, 365] on input "text" at bounding box center [704, 372] width 304 height 29
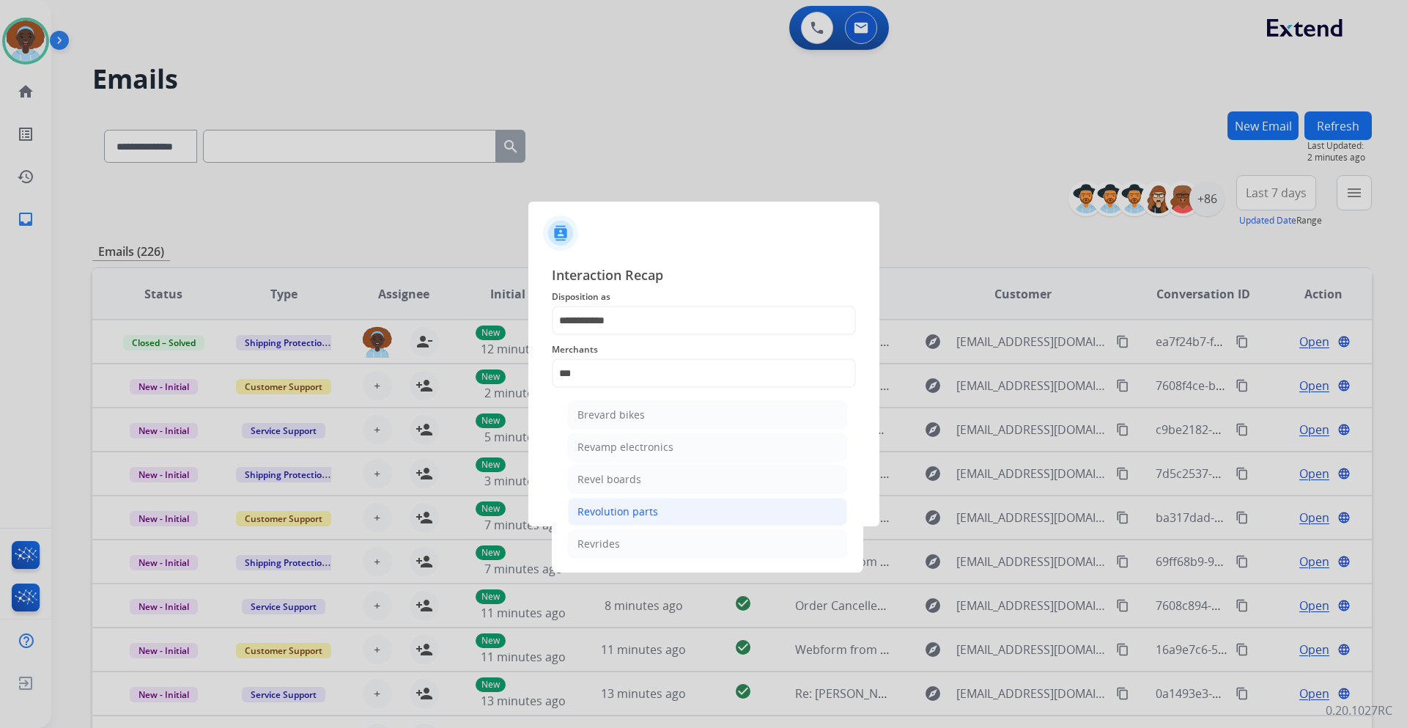
click at [638, 507] on div "Revolution parts" at bounding box center [617, 511] width 81 height 15
type input "**********"
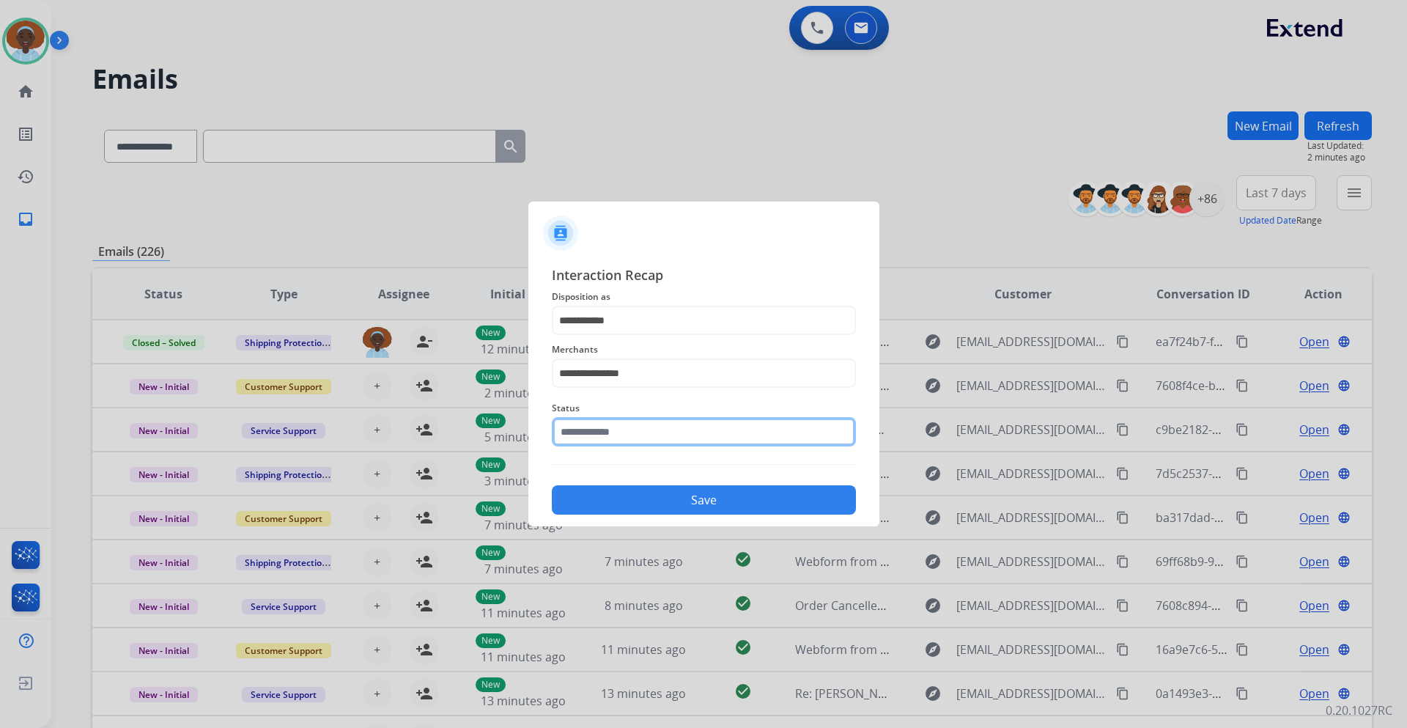
click at [645, 440] on input "text" at bounding box center [704, 431] width 304 height 29
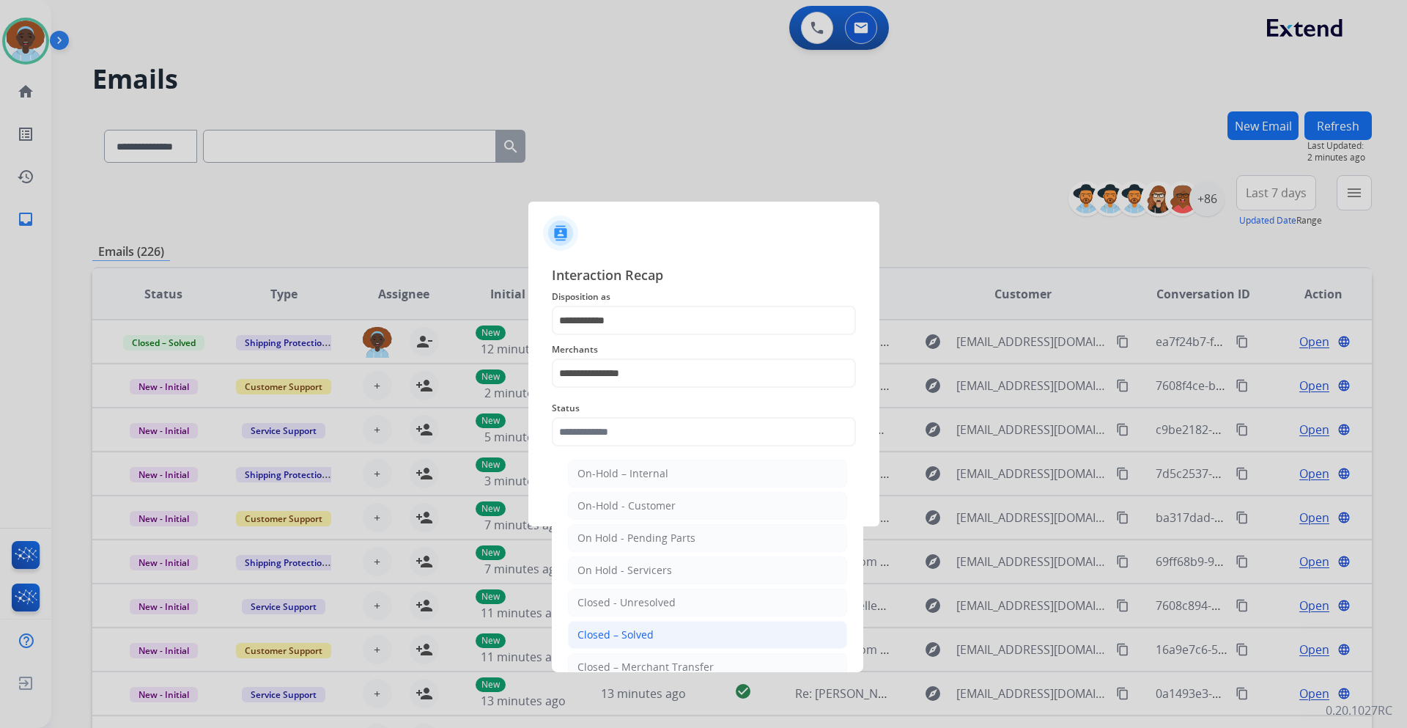
click at [648, 634] on div "Closed – Solved" at bounding box center [615, 634] width 76 height 15
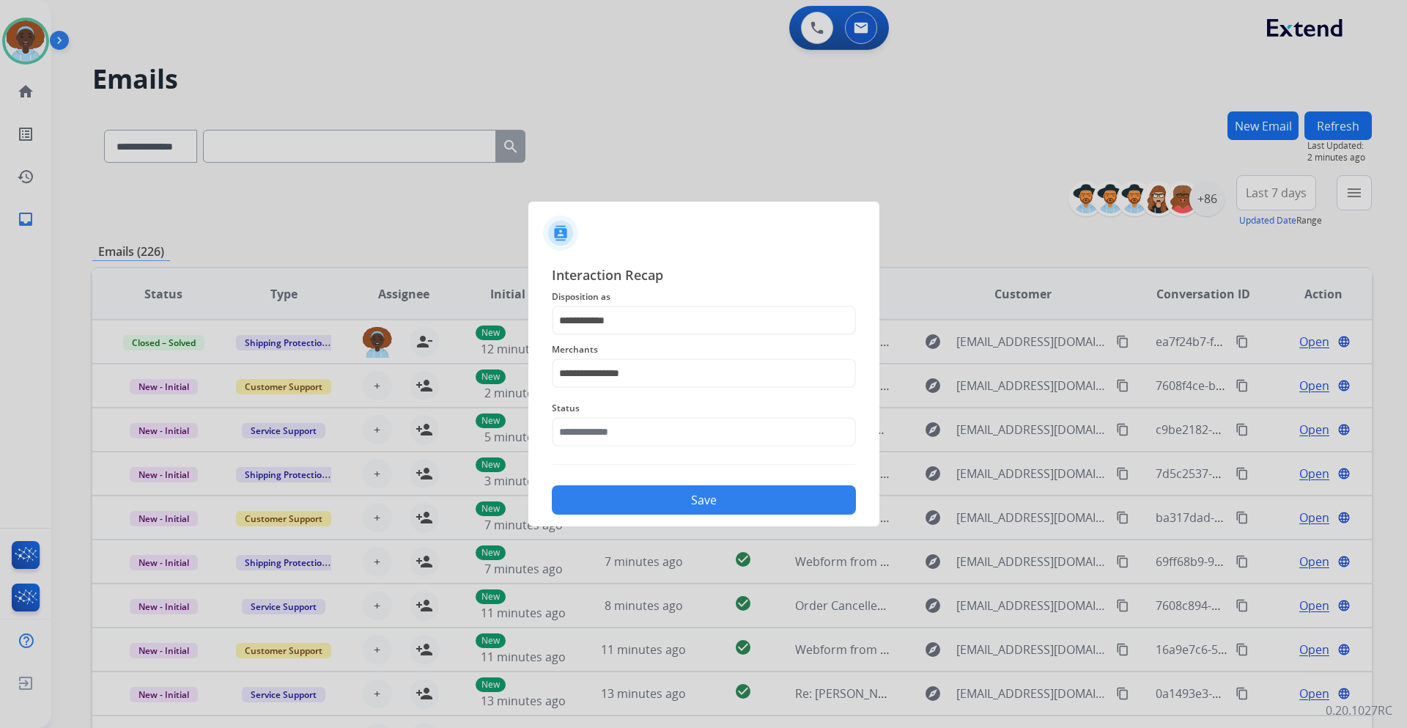
type input "**********"
click at [698, 497] on button "Save" at bounding box center [704, 499] width 304 height 29
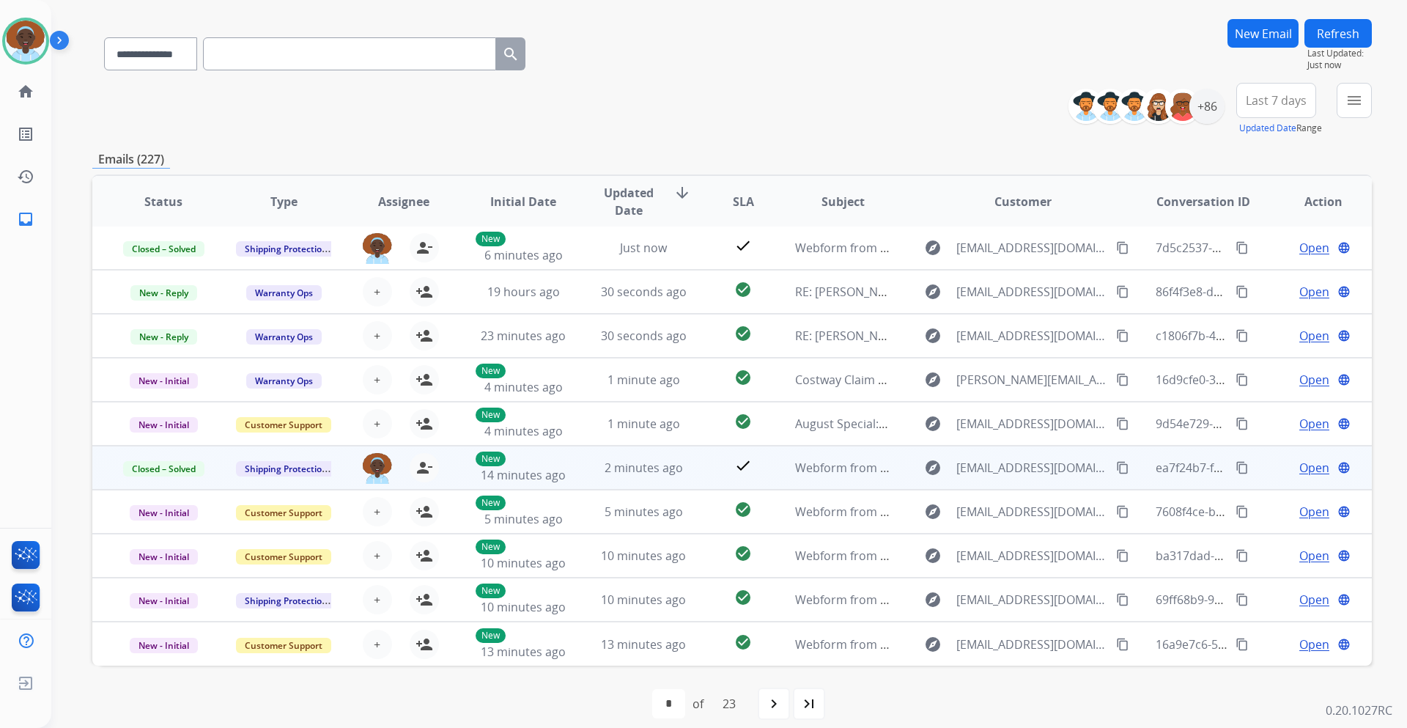
scroll to position [106, 0]
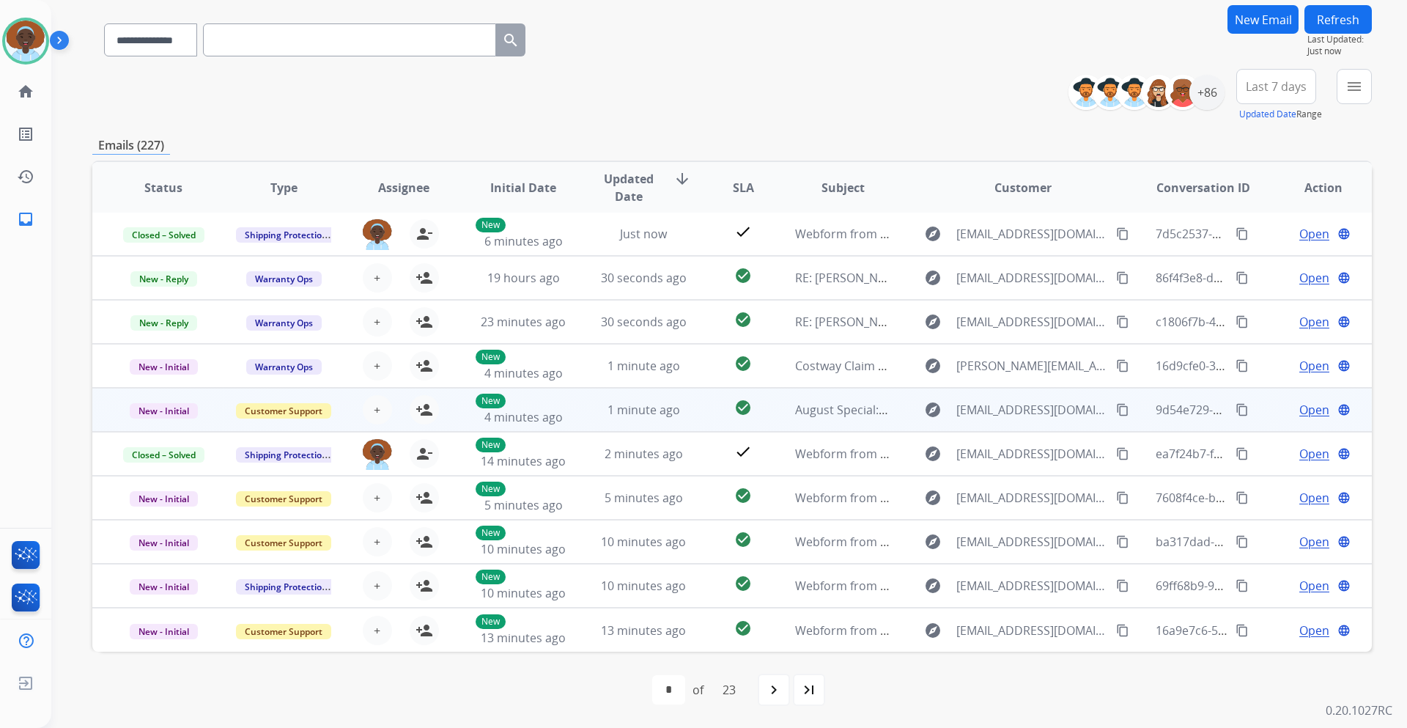
click at [1299, 411] on span "Open" at bounding box center [1314, 410] width 30 height 18
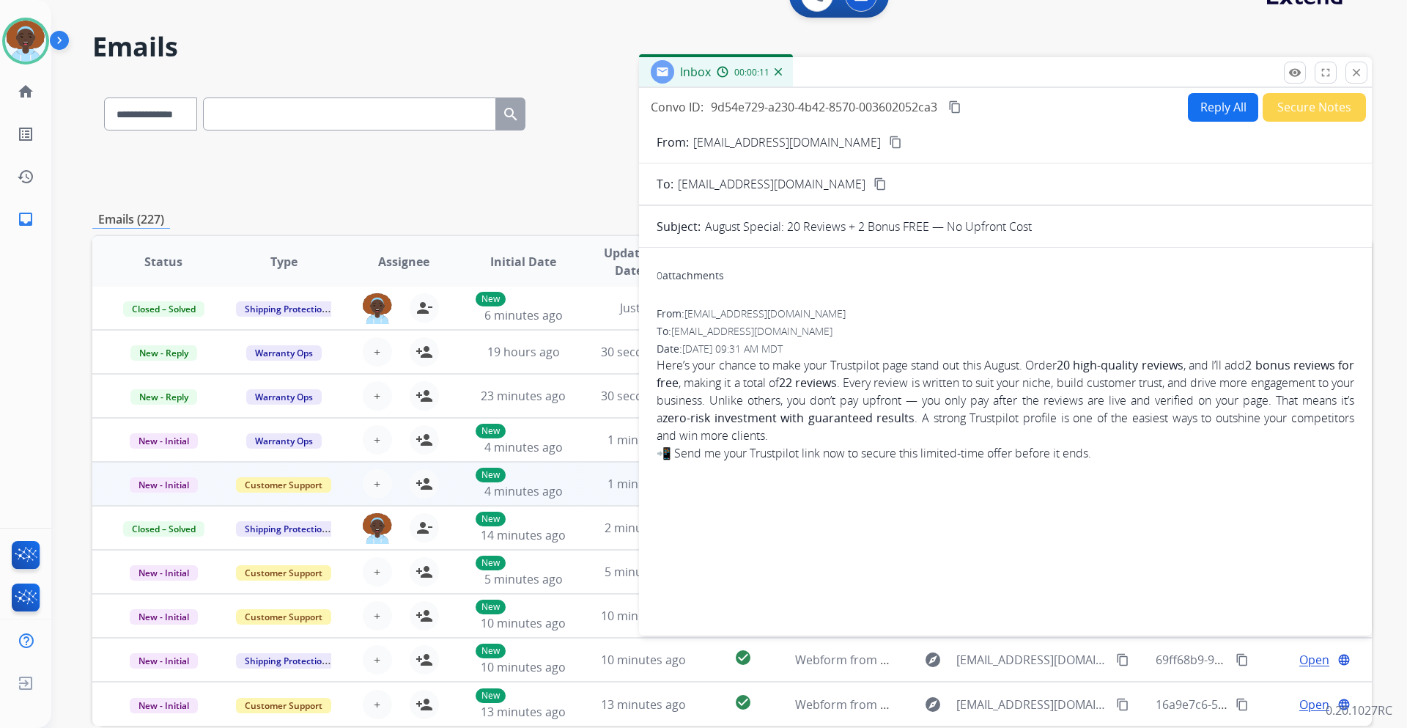
scroll to position [0, 0]
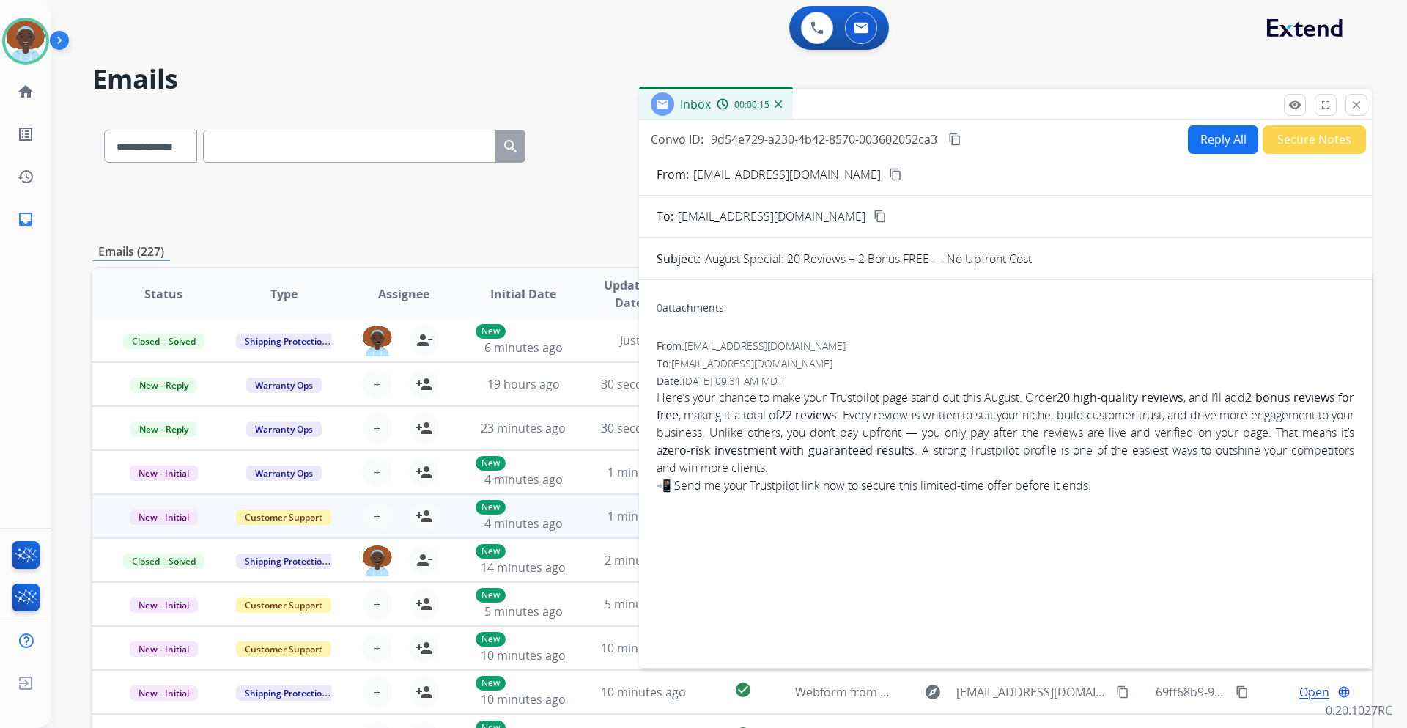
click at [1271, 139] on button "Secure Notes" at bounding box center [1313, 139] width 103 height 29
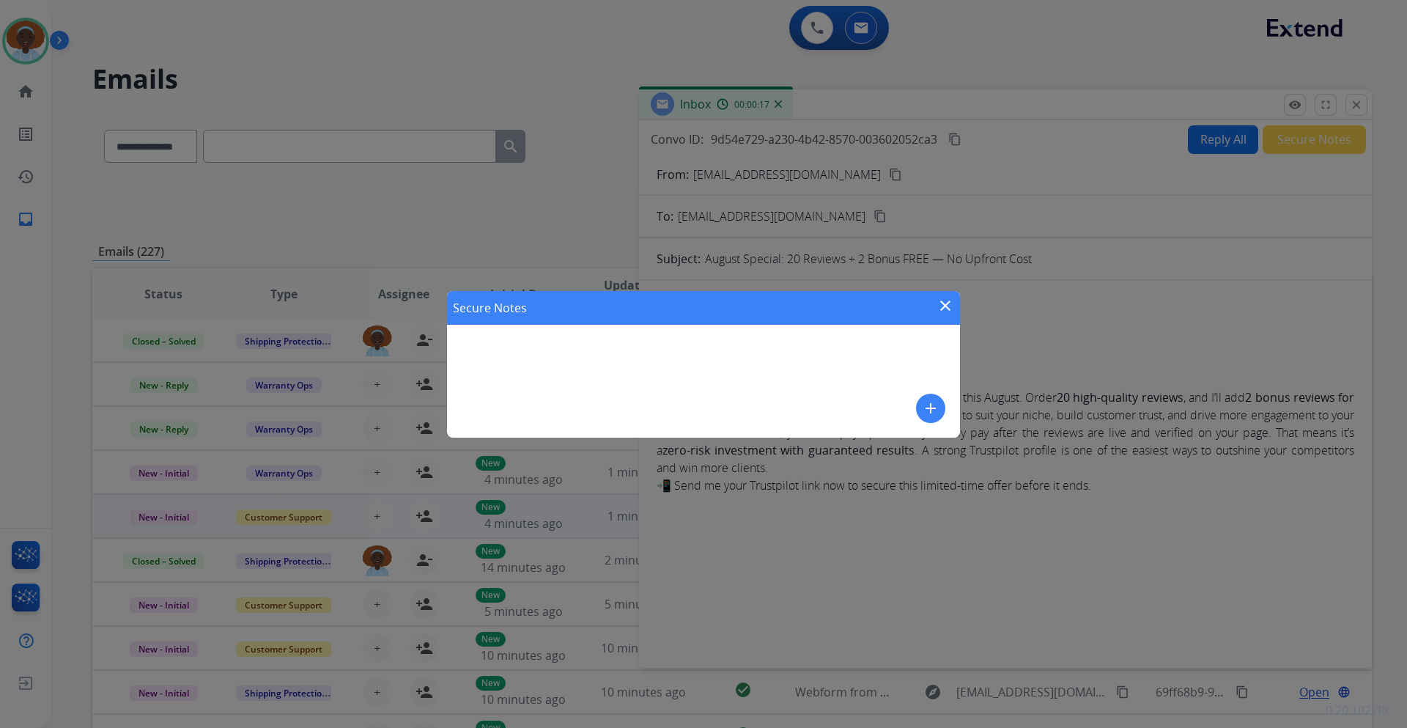
click at [927, 404] on mat-icon "add" at bounding box center [931, 408] width 18 height 18
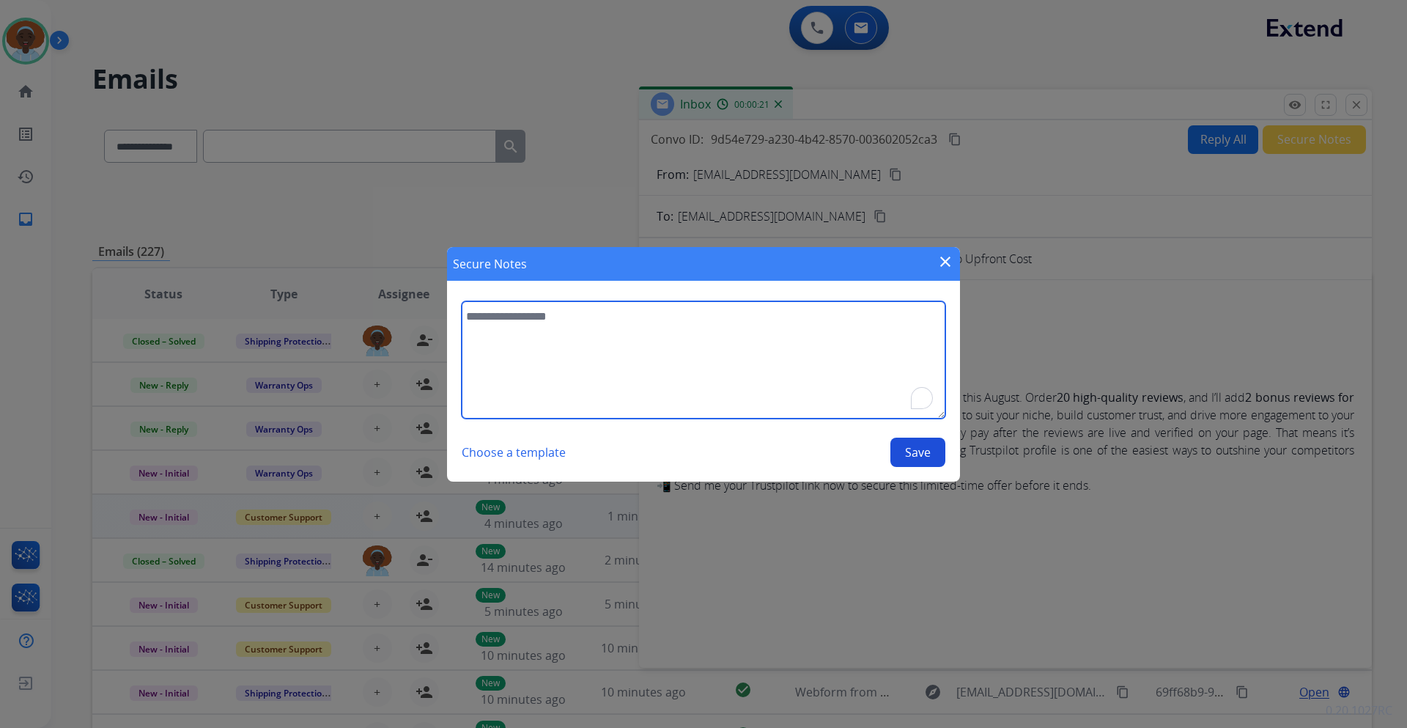
click at [549, 319] on textarea "To enrich screen reader interactions, please activate Accessibility in Grammarl…" at bounding box center [704, 359] width 484 height 117
type textarea "**********"
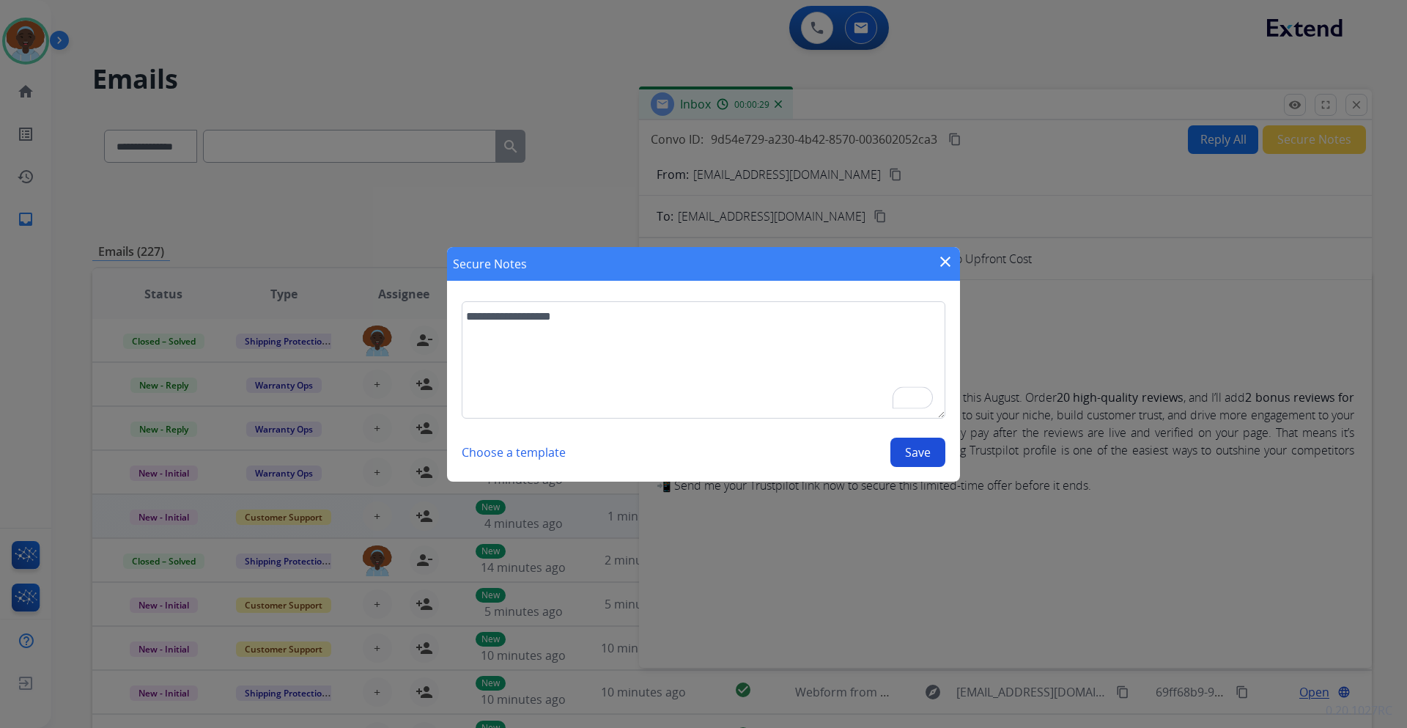
click at [922, 459] on button "Save" at bounding box center [917, 451] width 55 height 29
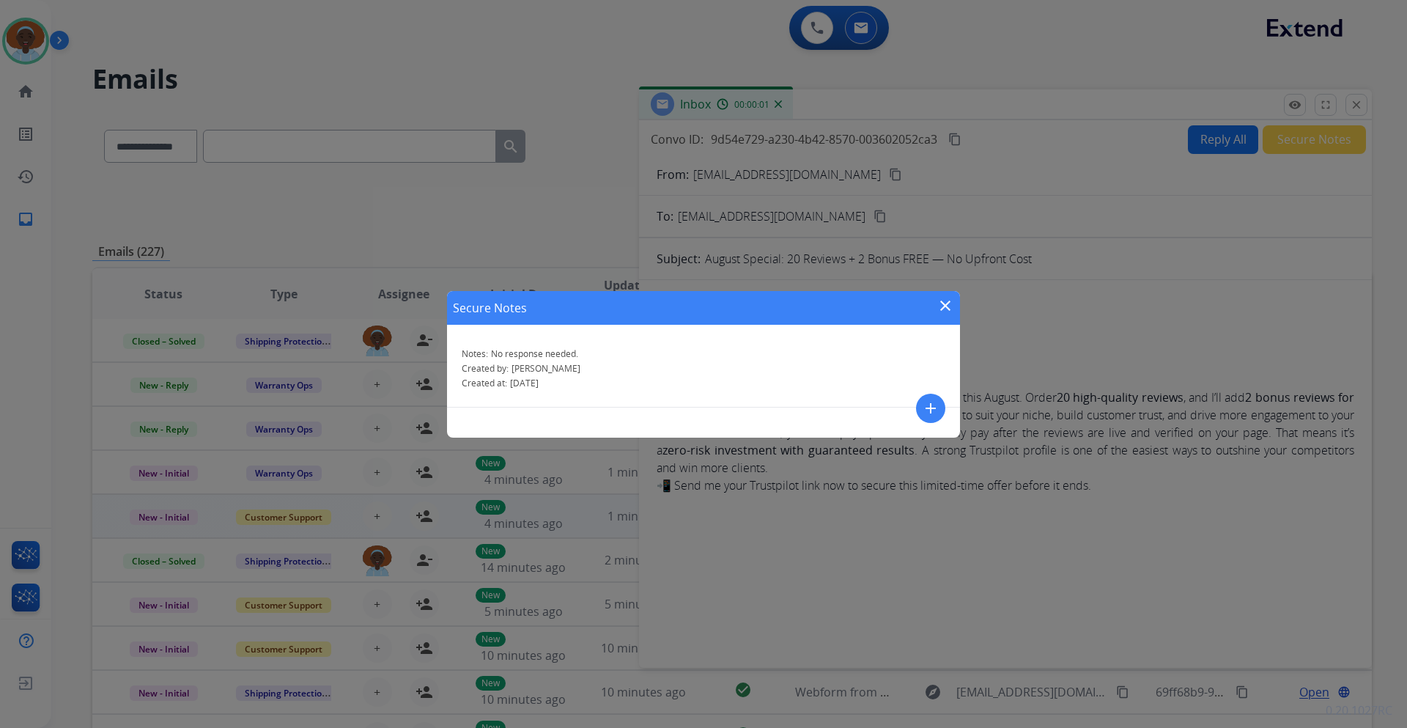
click at [947, 299] on mat-icon "close" at bounding box center [945, 306] width 18 height 18
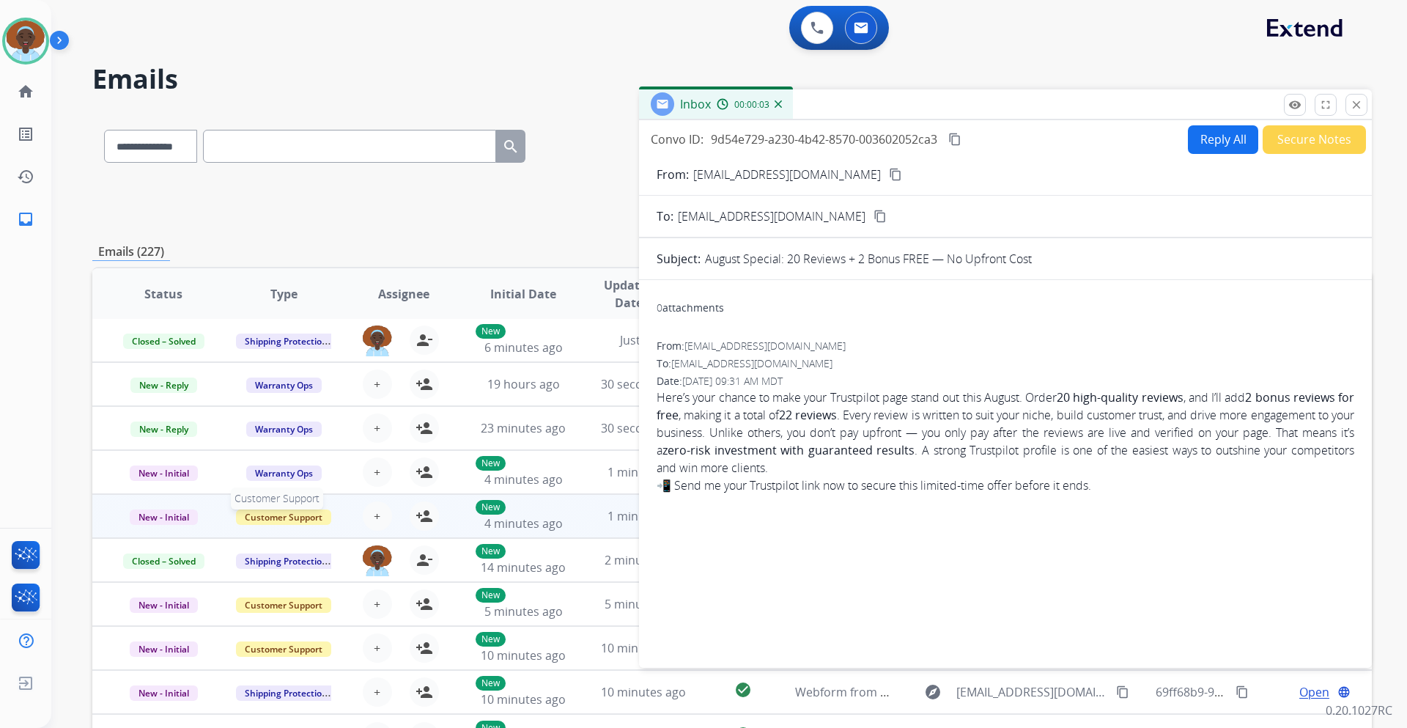
click at [304, 521] on span "Customer Support" at bounding box center [283, 516] width 95 height 15
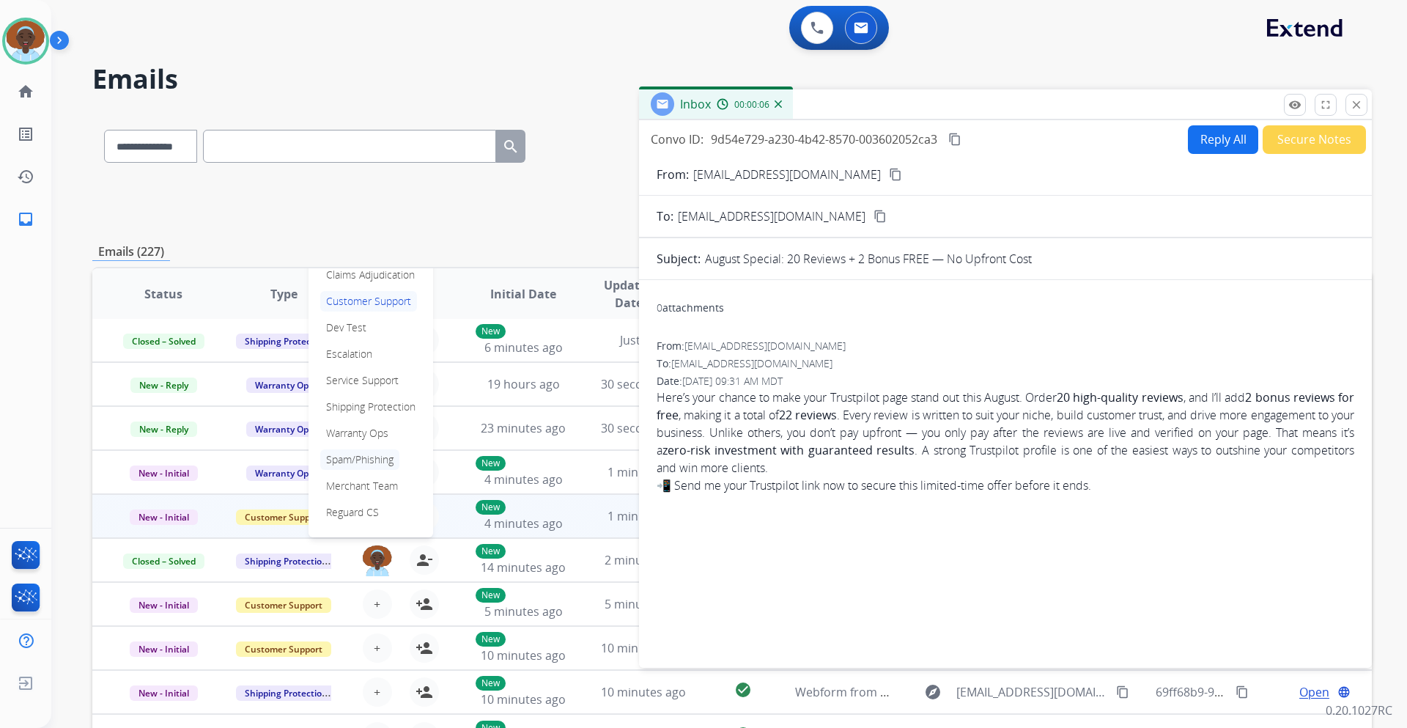
click at [370, 459] on p "Spam/Phishing" at bounding box center [359, 459] width 79 height 21
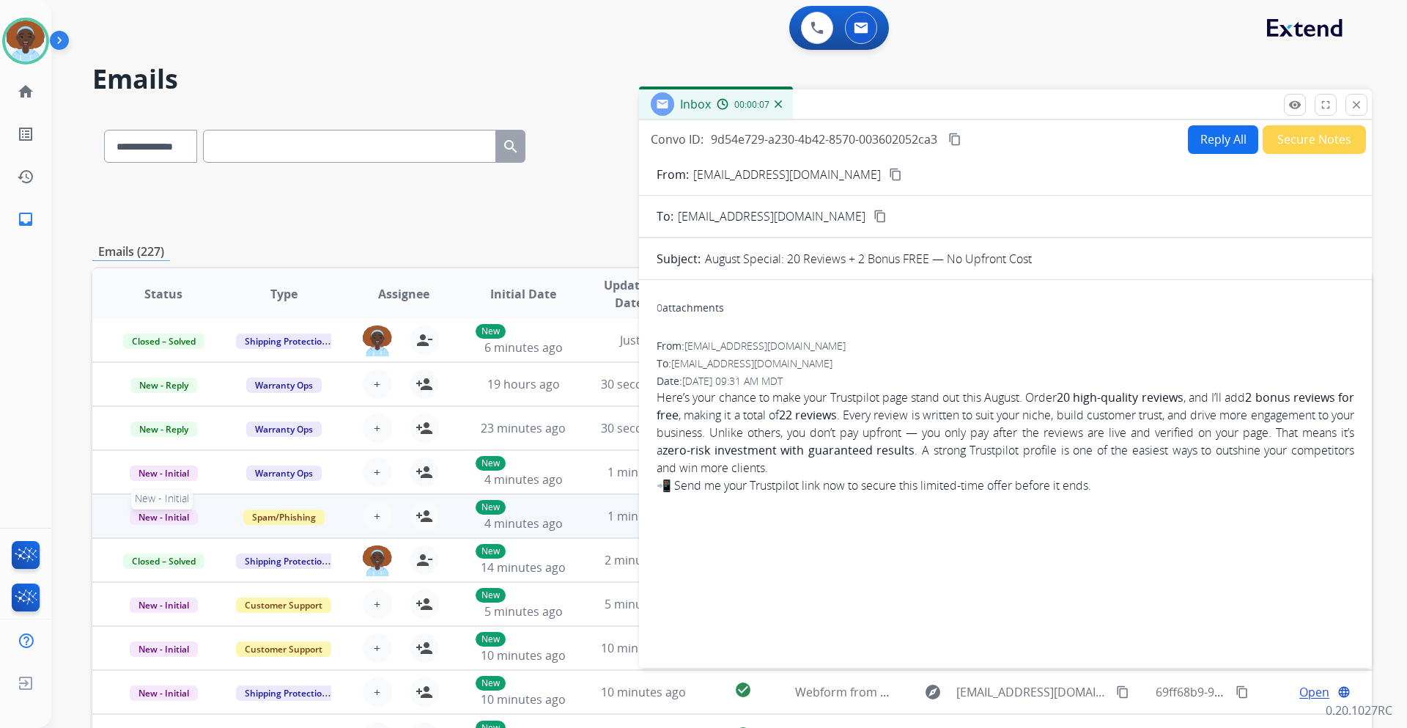
click at [187, 519] on span "New - Initial" at bounding box center [164, 516] width 68 height 15
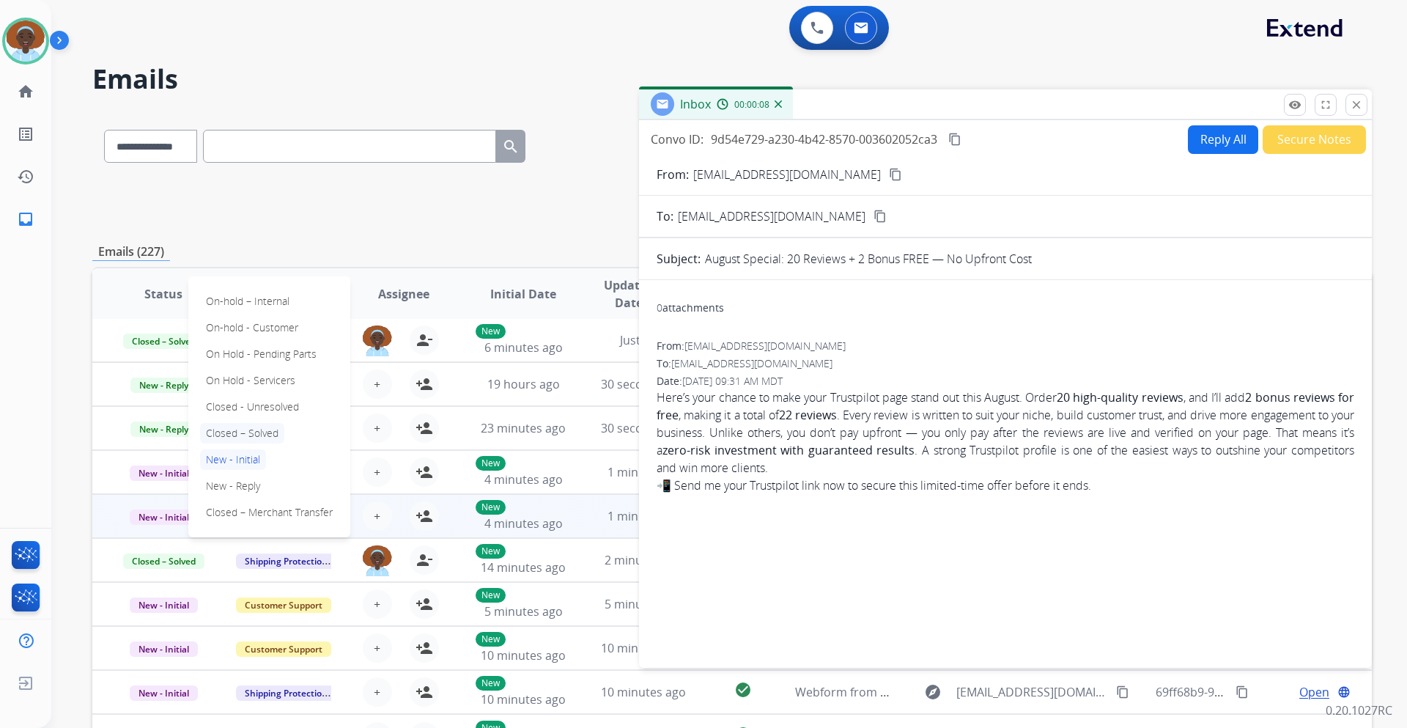
click at [242, 434] on p "Closed – Solved" at bounding box center [242, 433] width 84 height 21
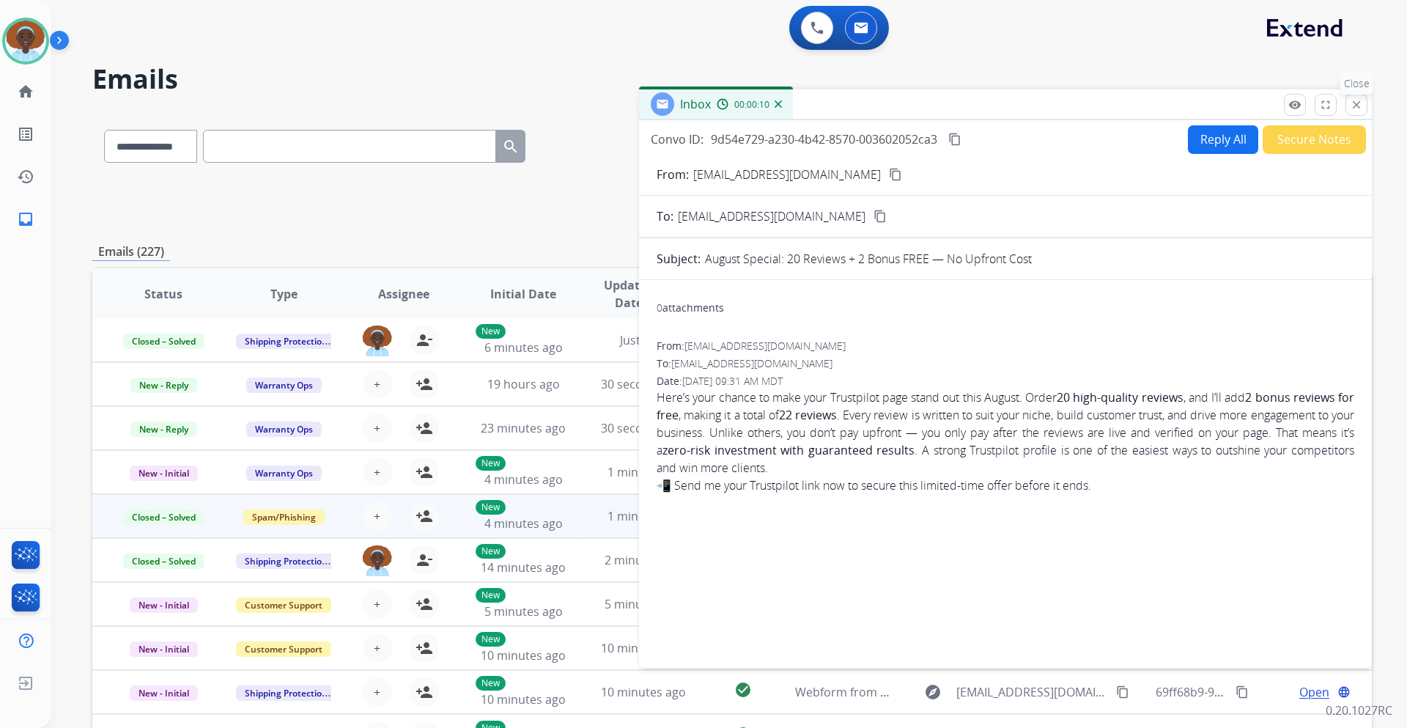
drag, startPoint x: 1351, startPoint y: 108, endPoint x: 1347, endPoint y: 177, distance: 69.7
click at [1350, 108] on mat-icon "close" at bounding box center [1356, 104] width 13 height 13
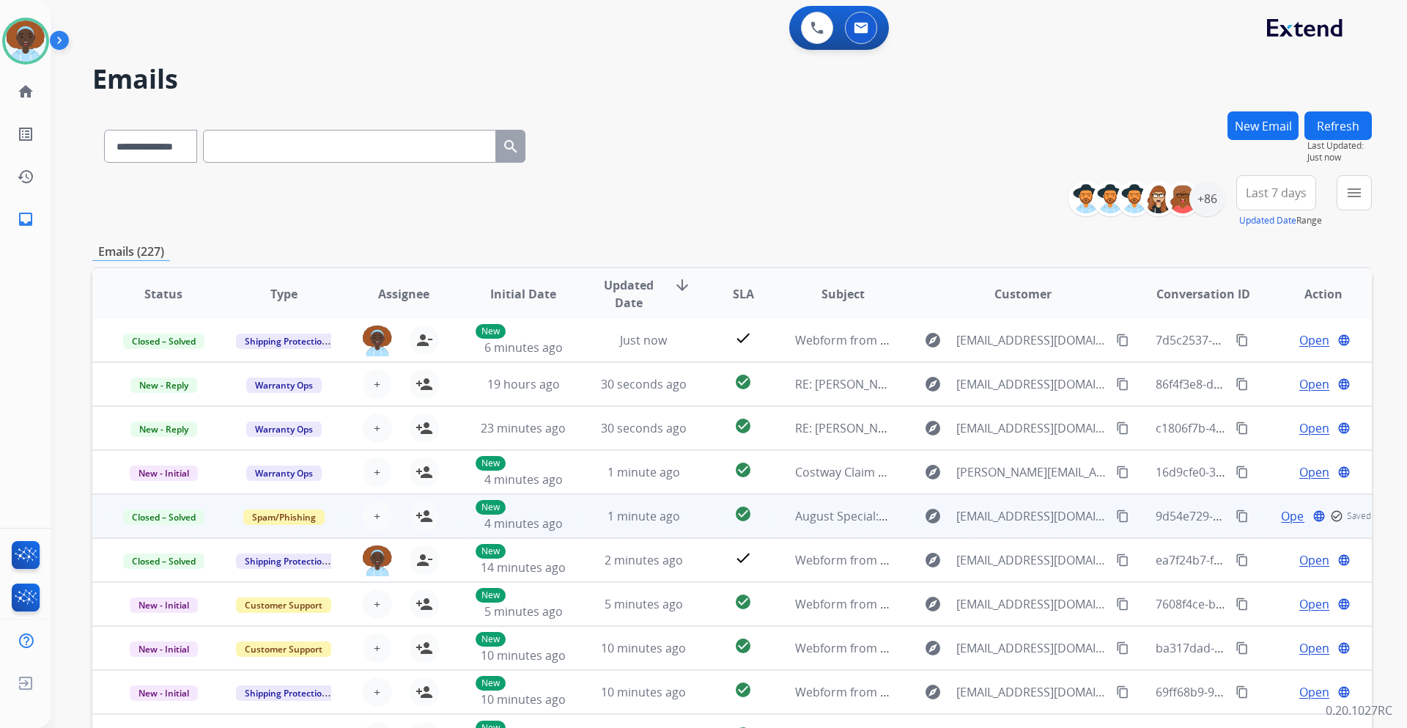
click at [1323, 129] on button "Refresh" at bounding box center [1337, 125] width 67 height 29
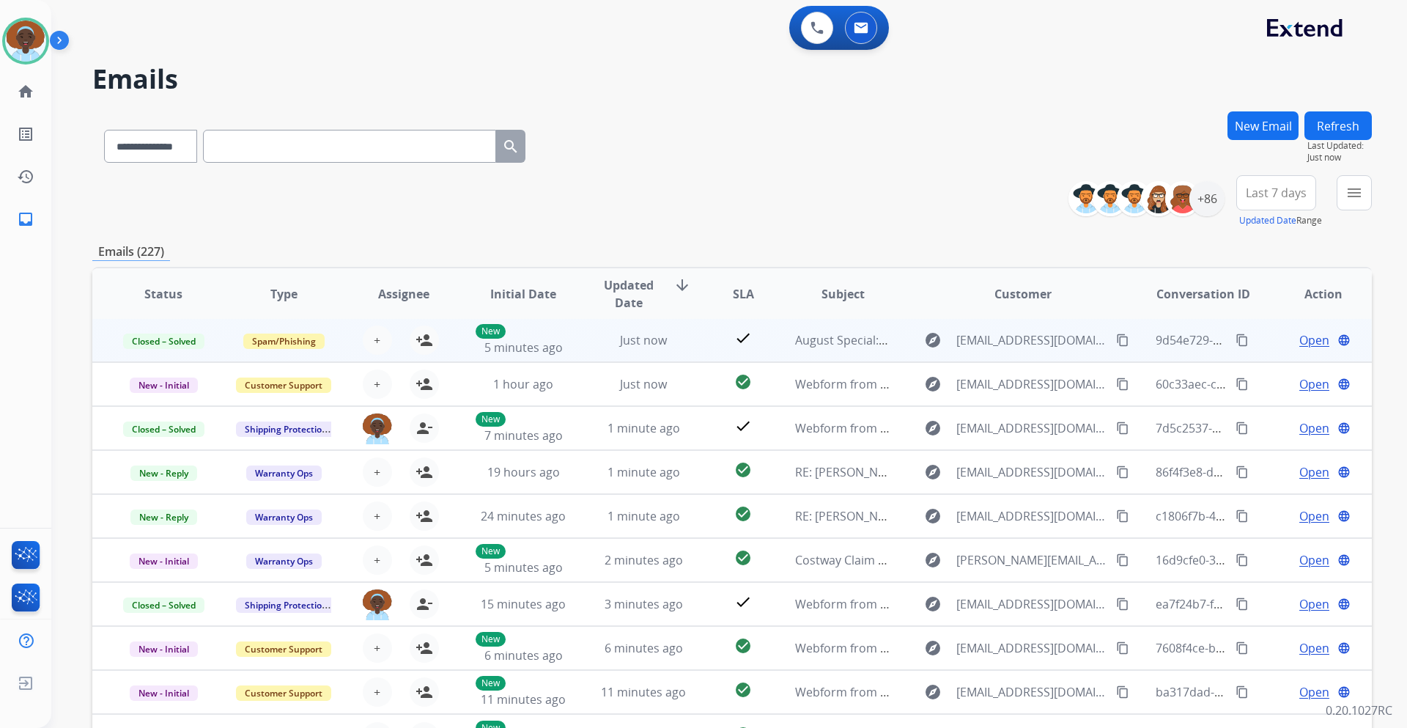
click at [1306, 339] on span "Open" at bounding box center [1314, 340] width 30 height 18
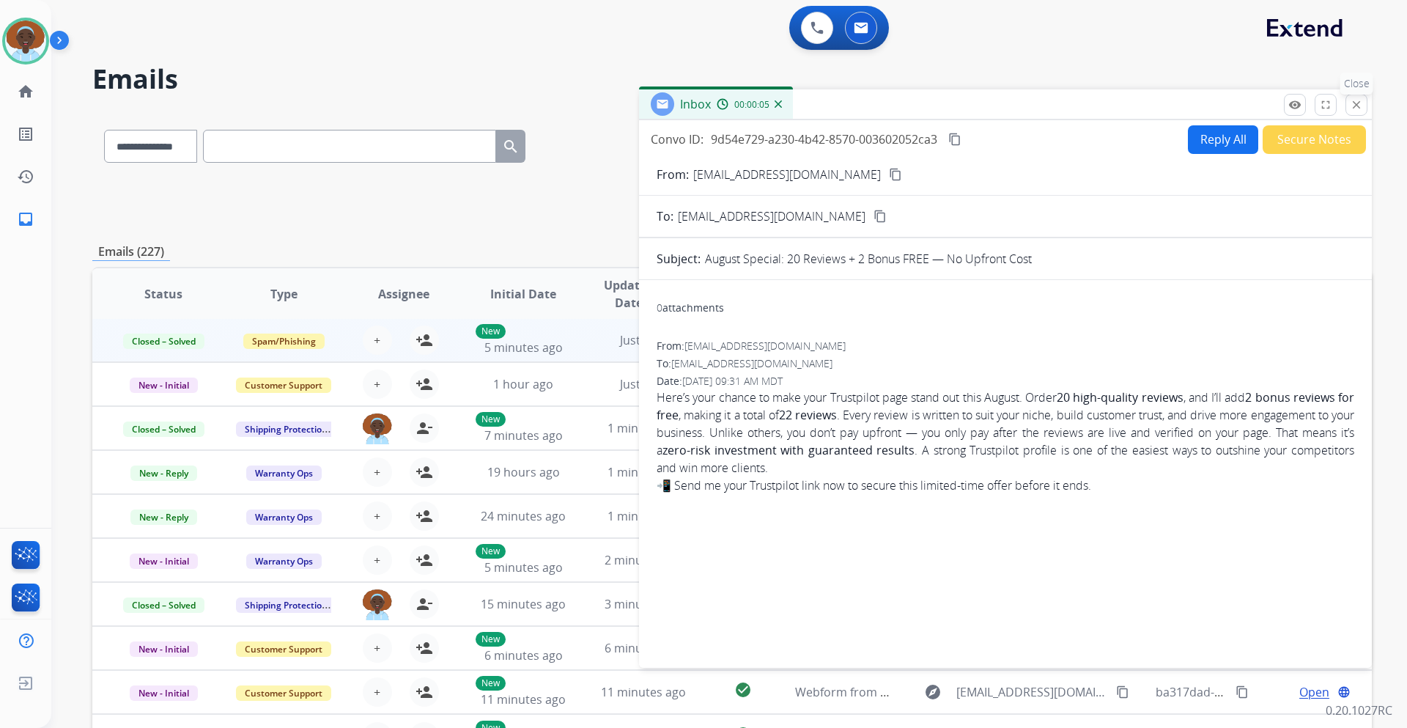
click at [1357, 102] on mat-icon "close" at bounding box center [1356, 104] width 13 height 13
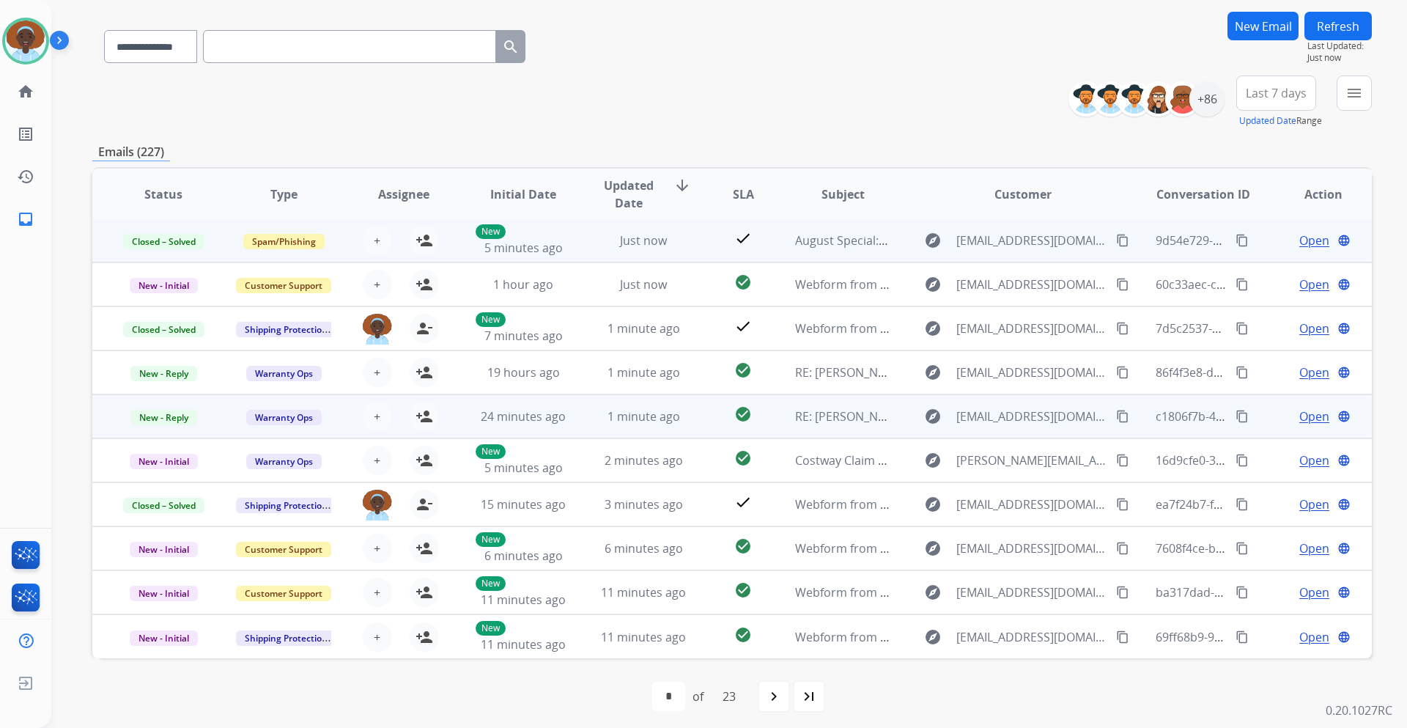
scroll to position [106, 0]
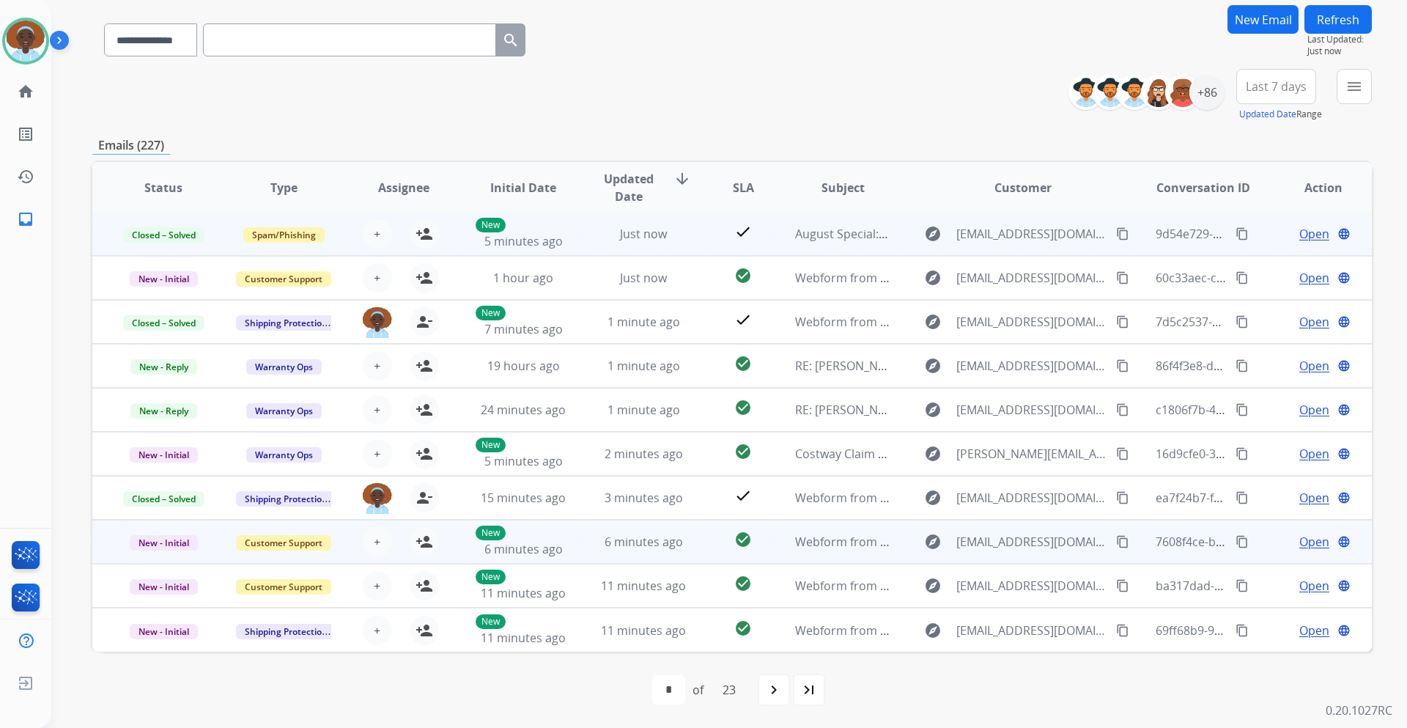
click at [1299, 544] on span "Open" at bounding box center [1314, 542] width 30 height 18
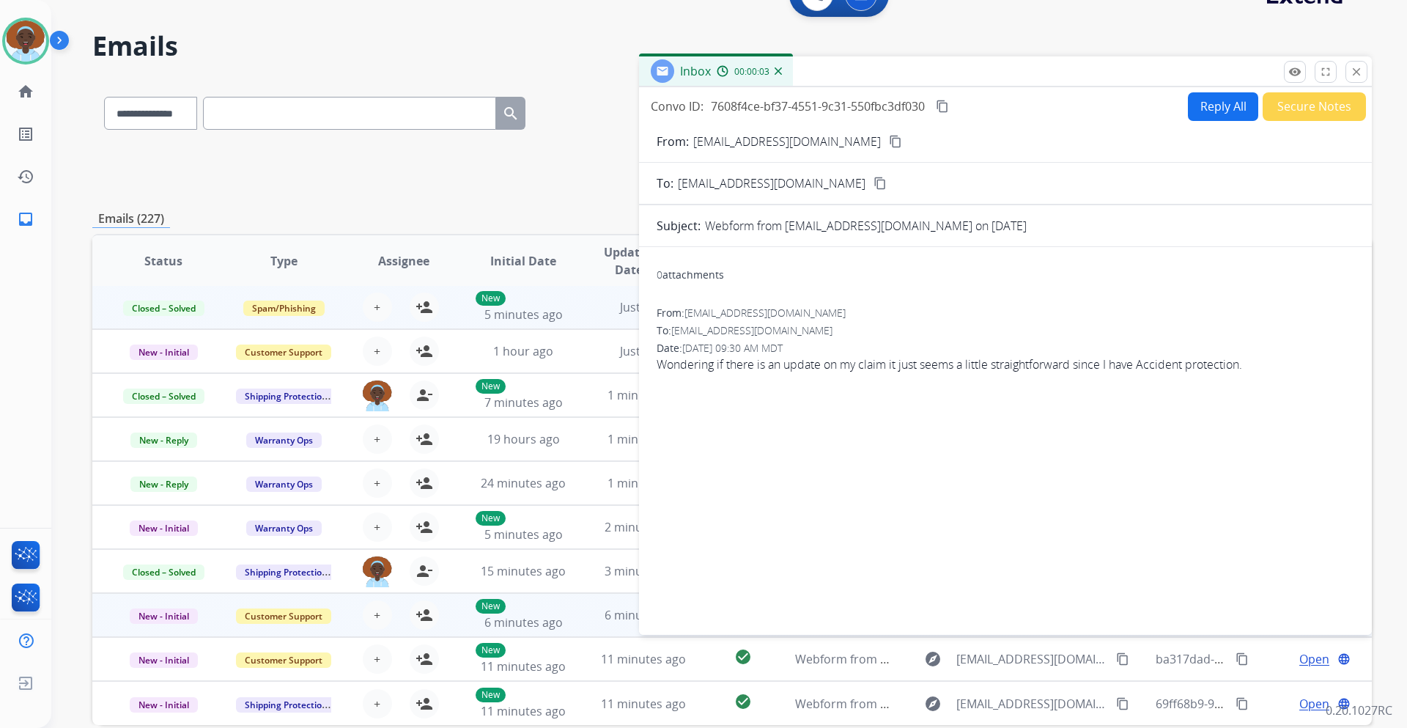
scroll to position [0, 0]
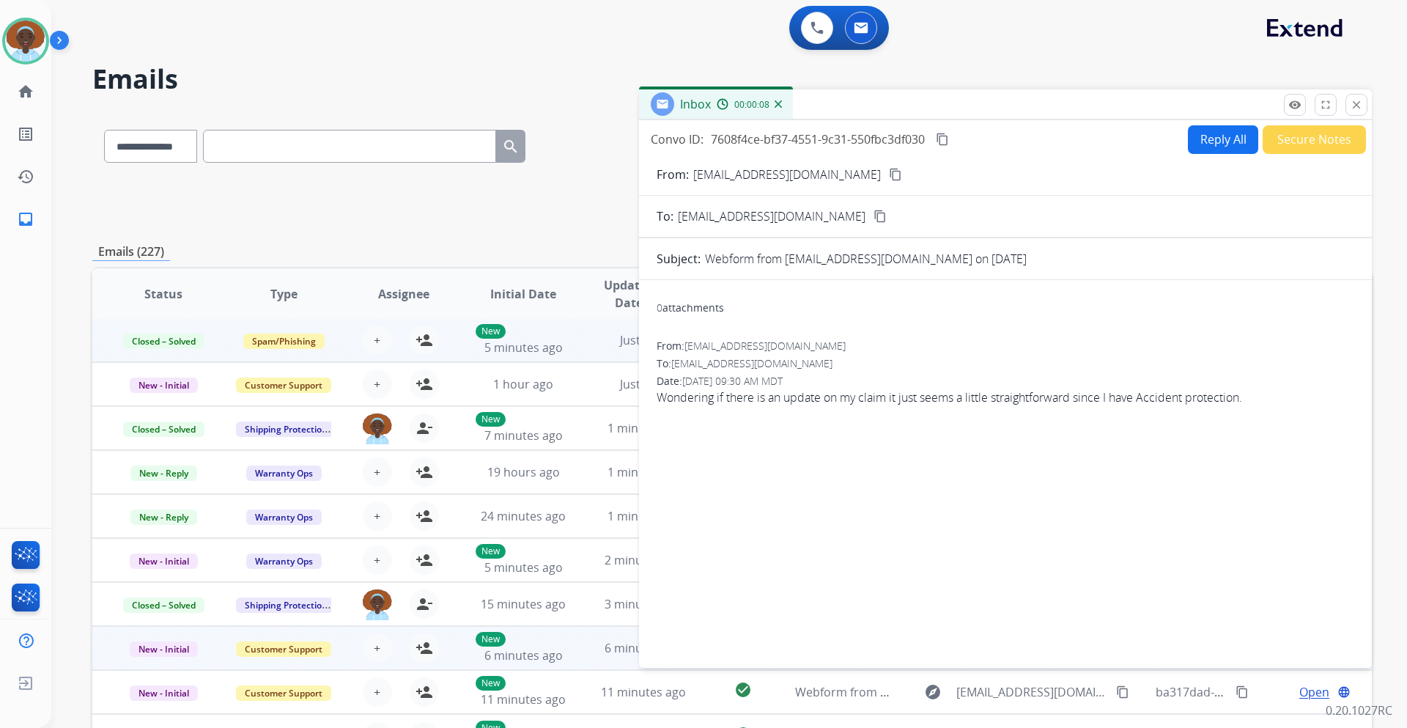
click at [889, 176] on mat-icon "content_copy" at bounding box center [895, 174] width 13 height 13
click at [1356, 103] on mat-icon "close" at bounding box center [1356, 104] width 13 height 13
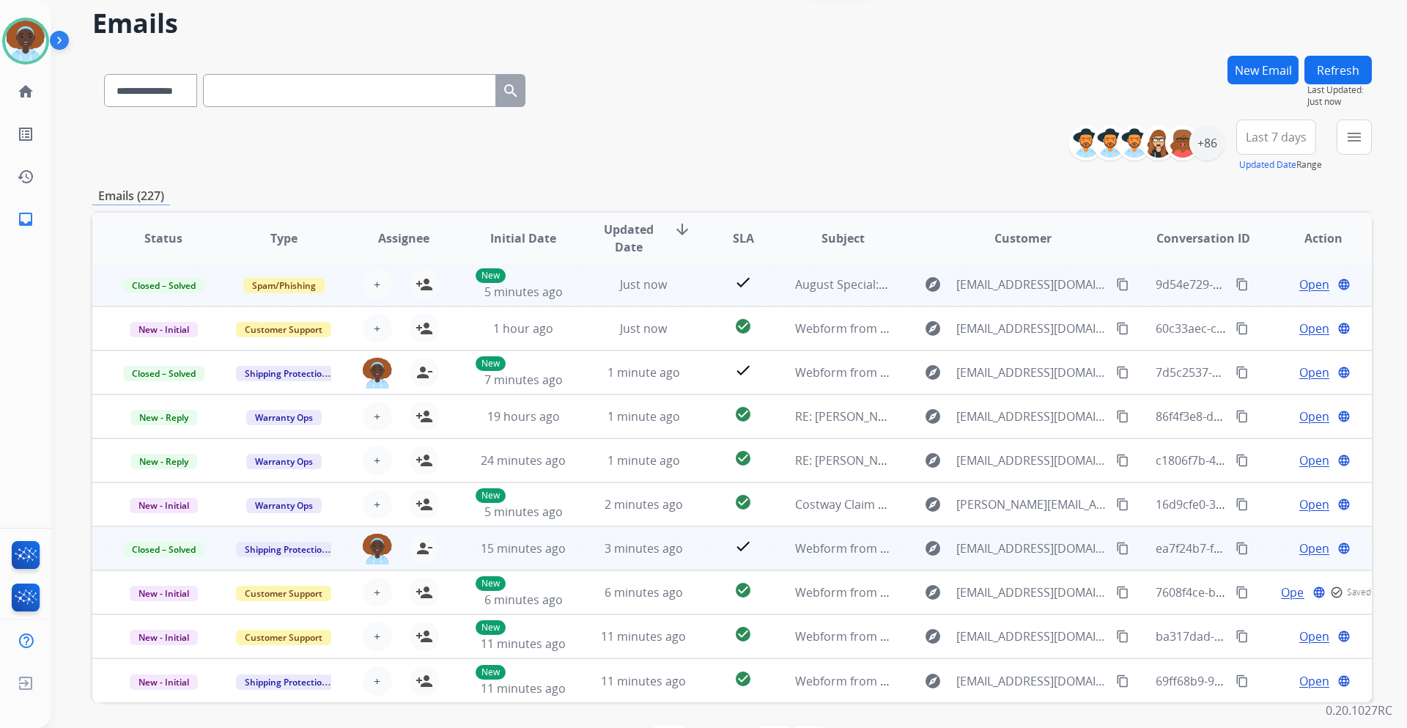
scroll to position [106, 0]
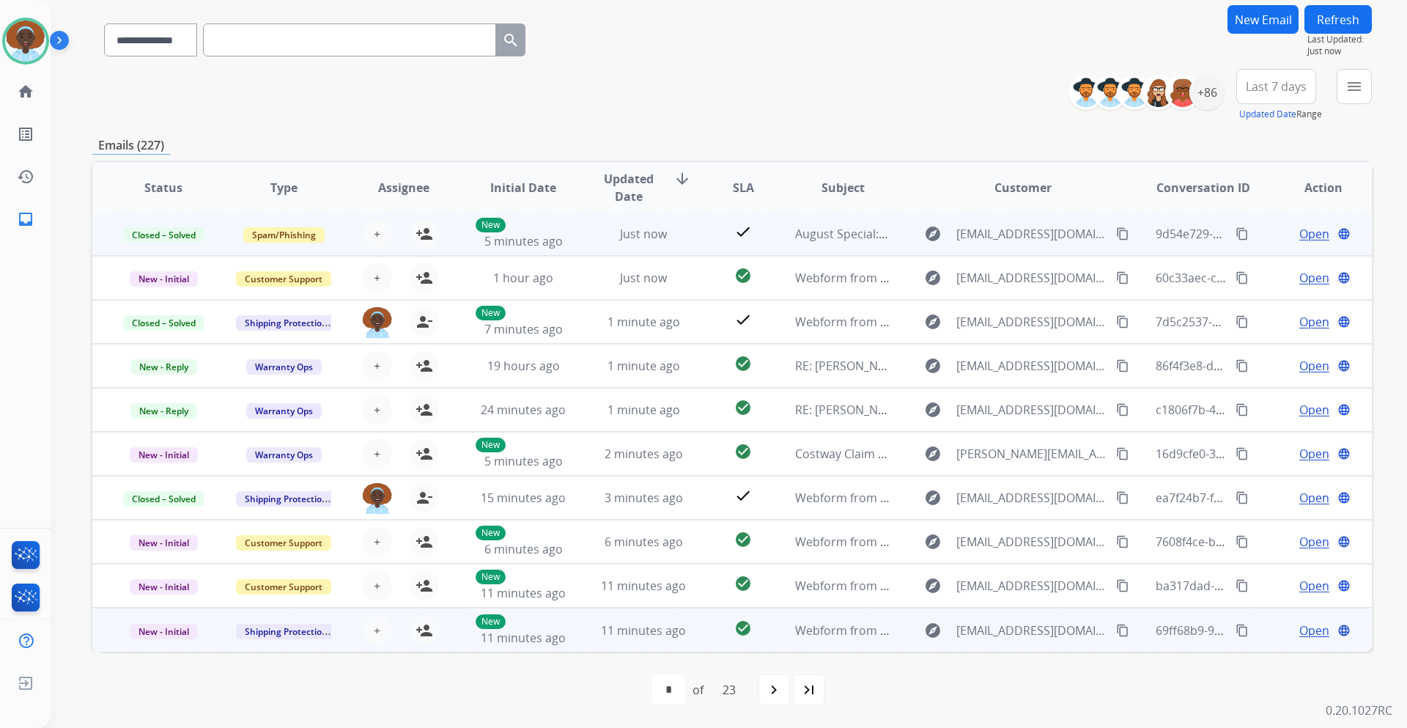
click at [1299, 626] on span "Open" at bounding box center [1314, 630] width 30 height 18
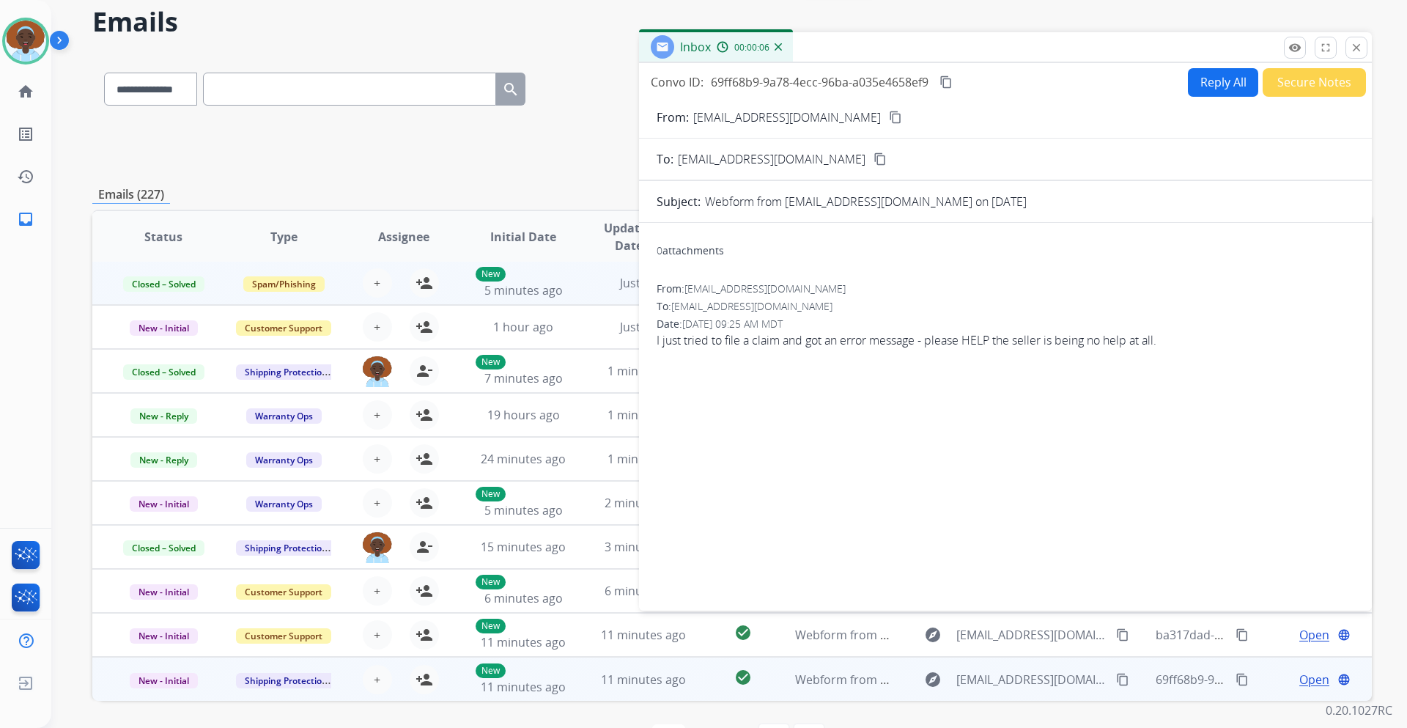
scroll to position [0, 0]
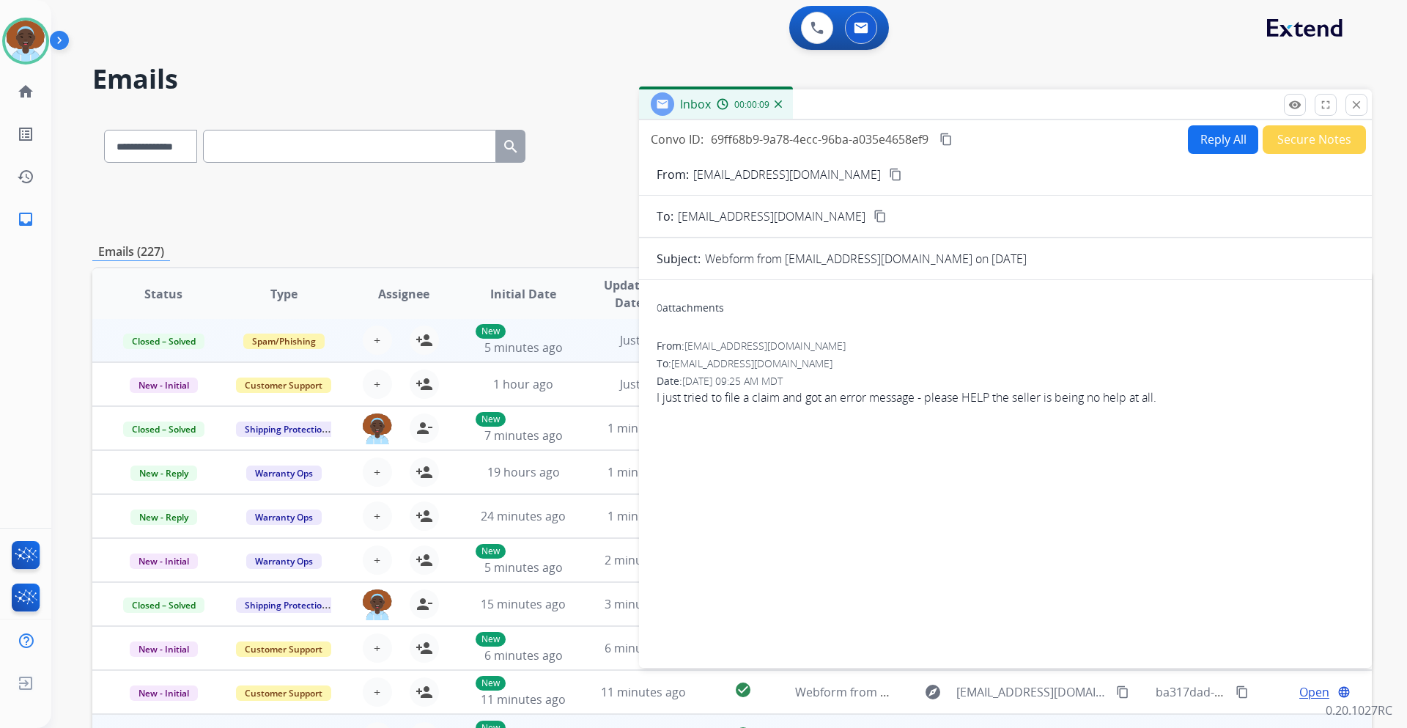
click at [889, 175] on mat-icon "content_copy" at bounding box center [895, 174] width 13 height 13
click at [1207, 136] on button "Reply All" at bounding box center [1223, 139] width 70 height 29
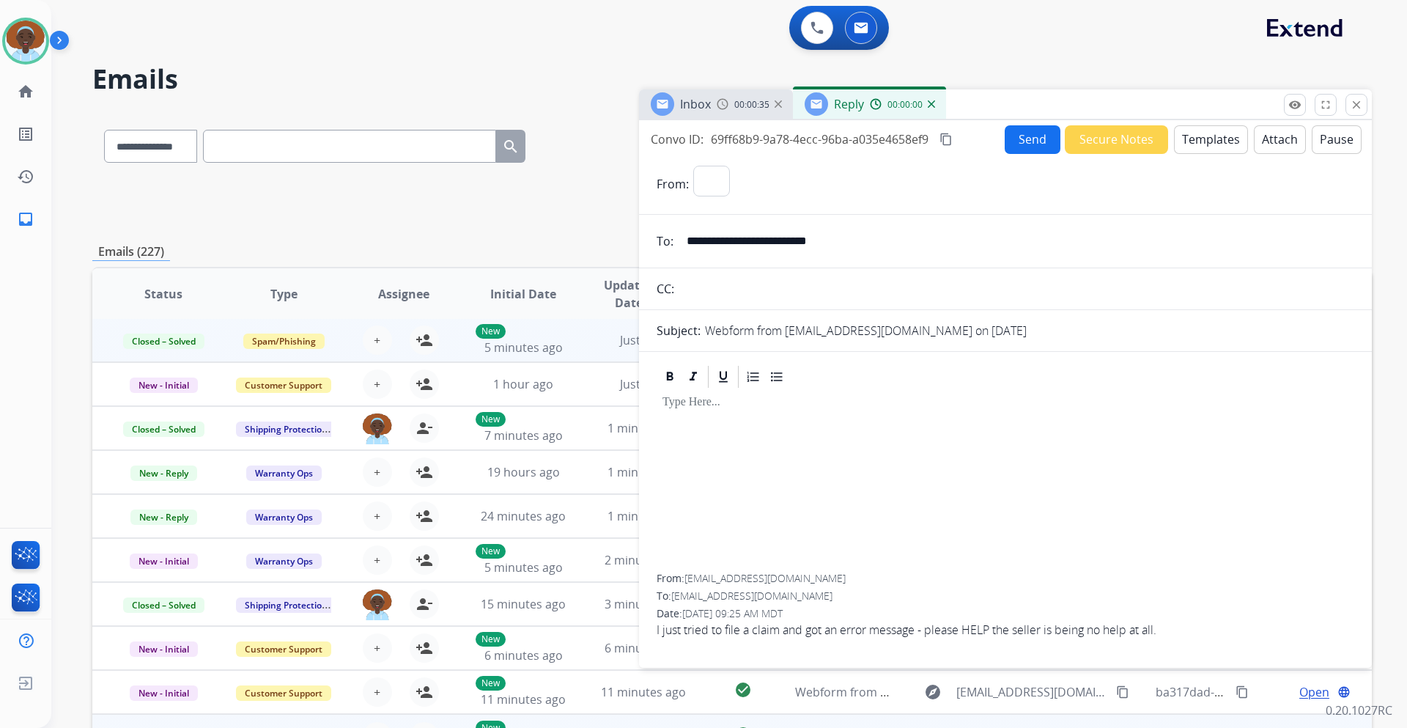
select select "**********"
click at [1189, 138] on button "Templates" at bounding box center [1211, 139] width 74 height 29
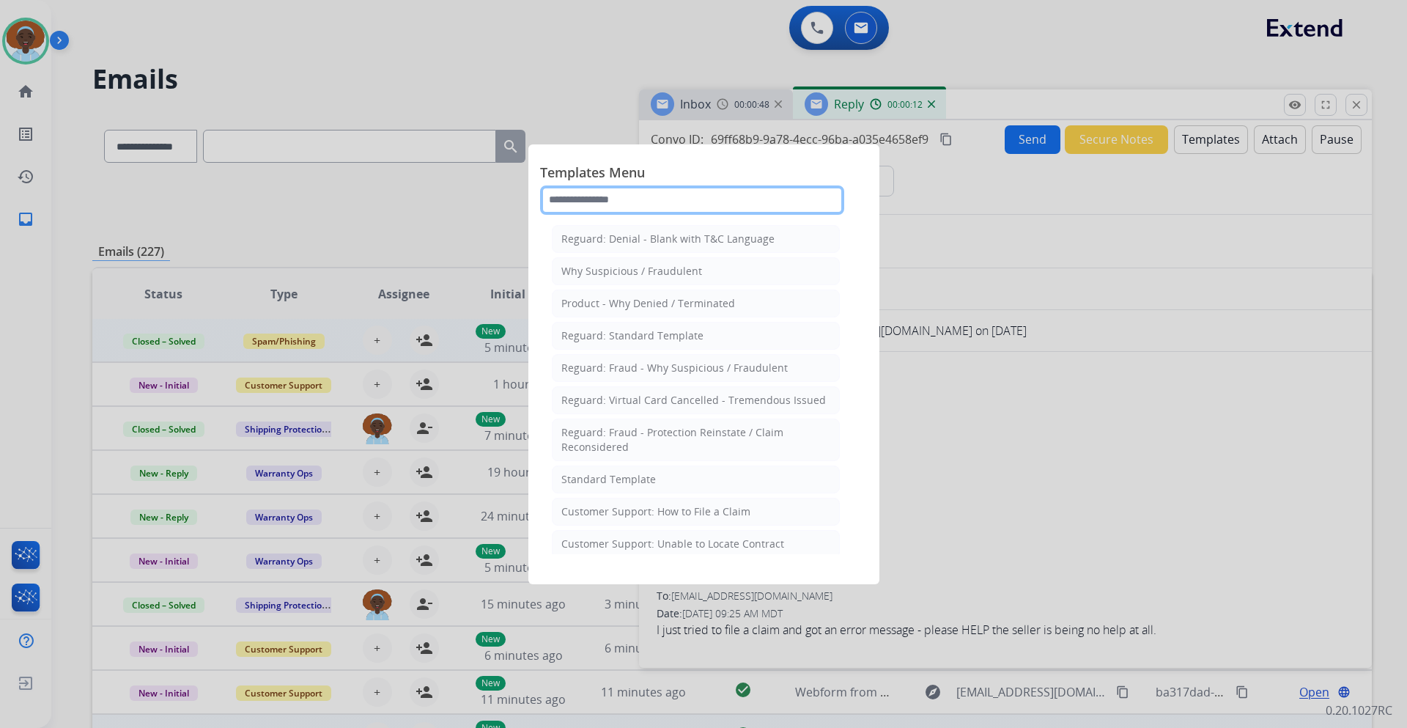
click at [619, 195] on input "text" at bounding box center [692, 199] width 304 height 29
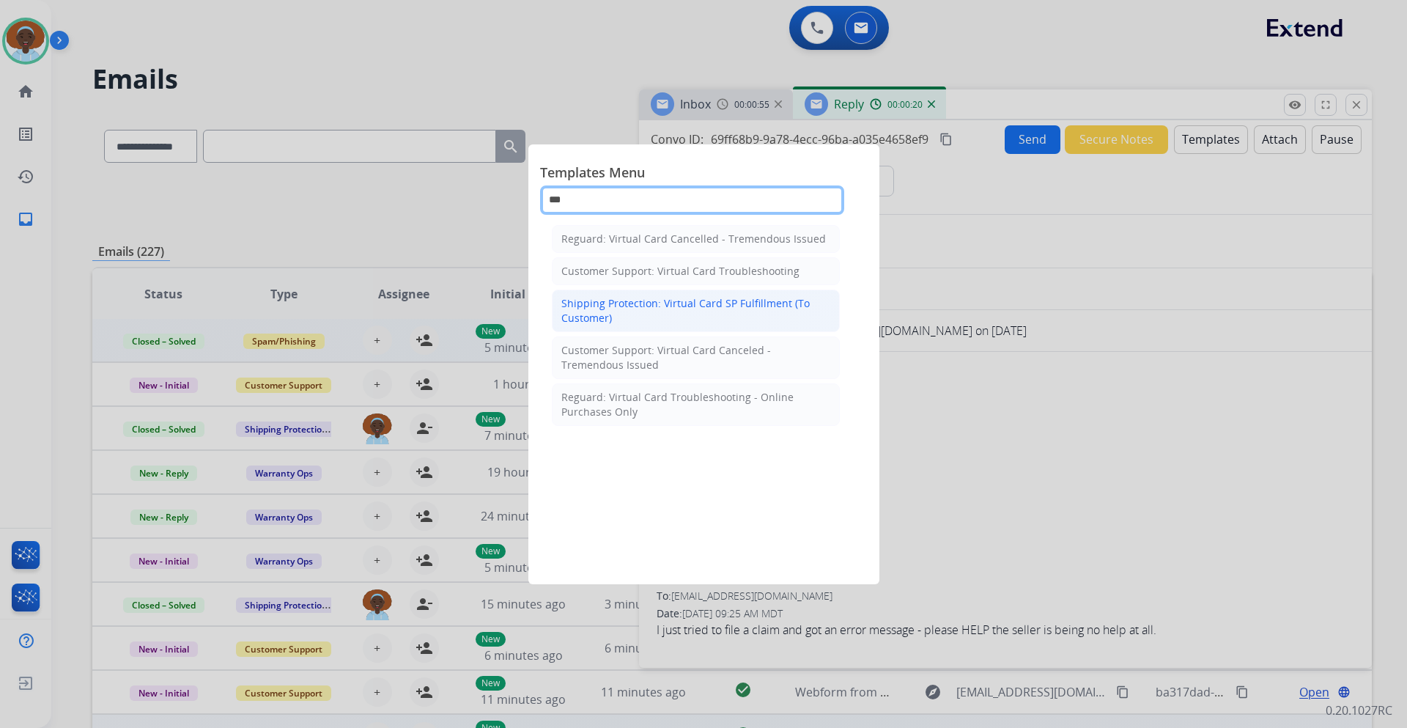
type input "***"
click at [663, 319] on div "Shipping Protection: Virtual Card SP Fulfillment (To Customer)" at bounding box center [695, 310] width 269 height 29
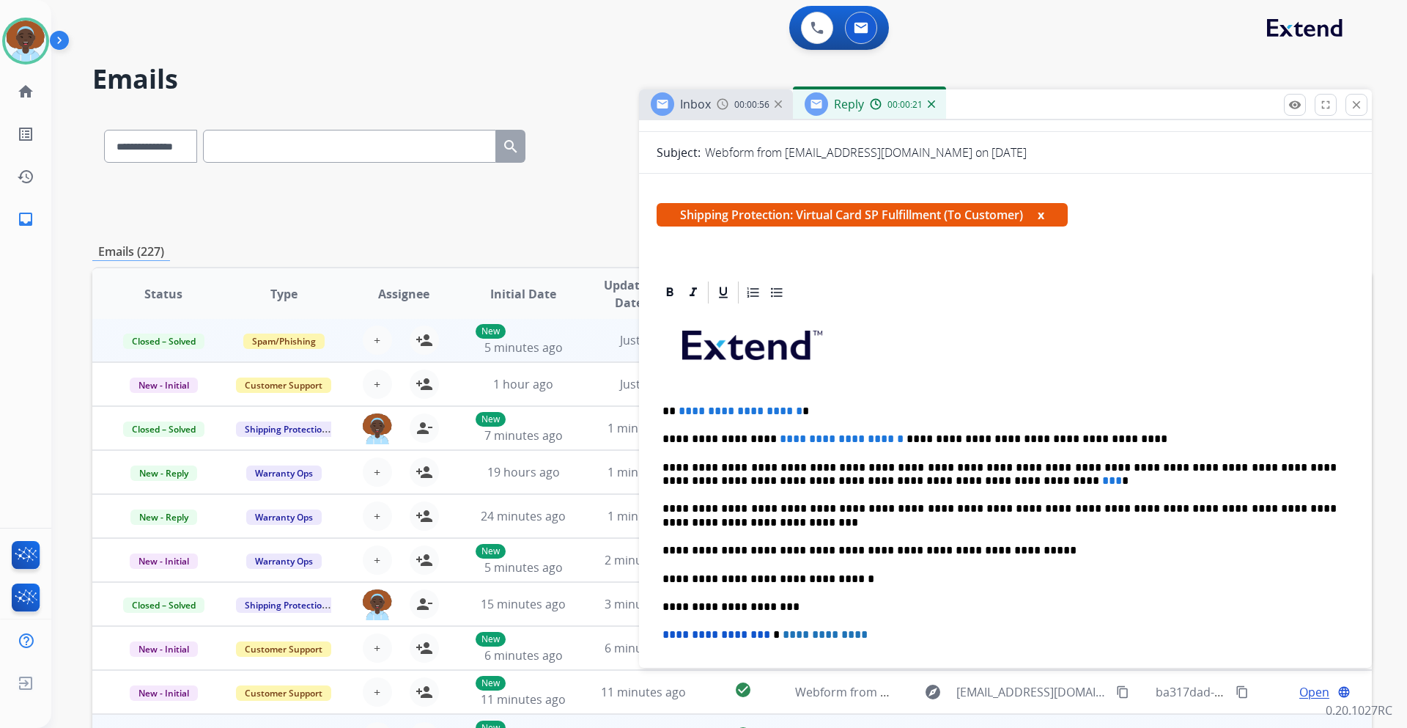
scroll to position [220, 0]
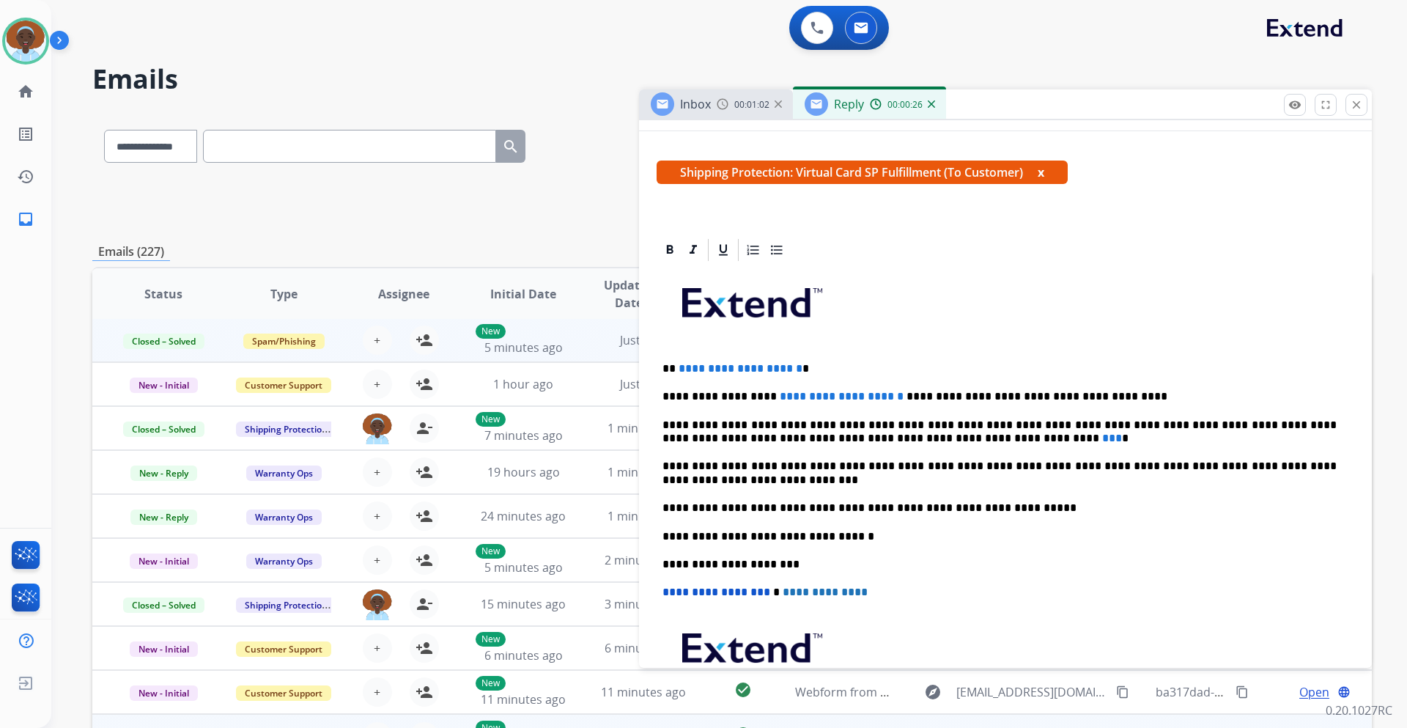
click at [863, 396] on p "**********" at bounding box center [999, 396] width 674 height 13
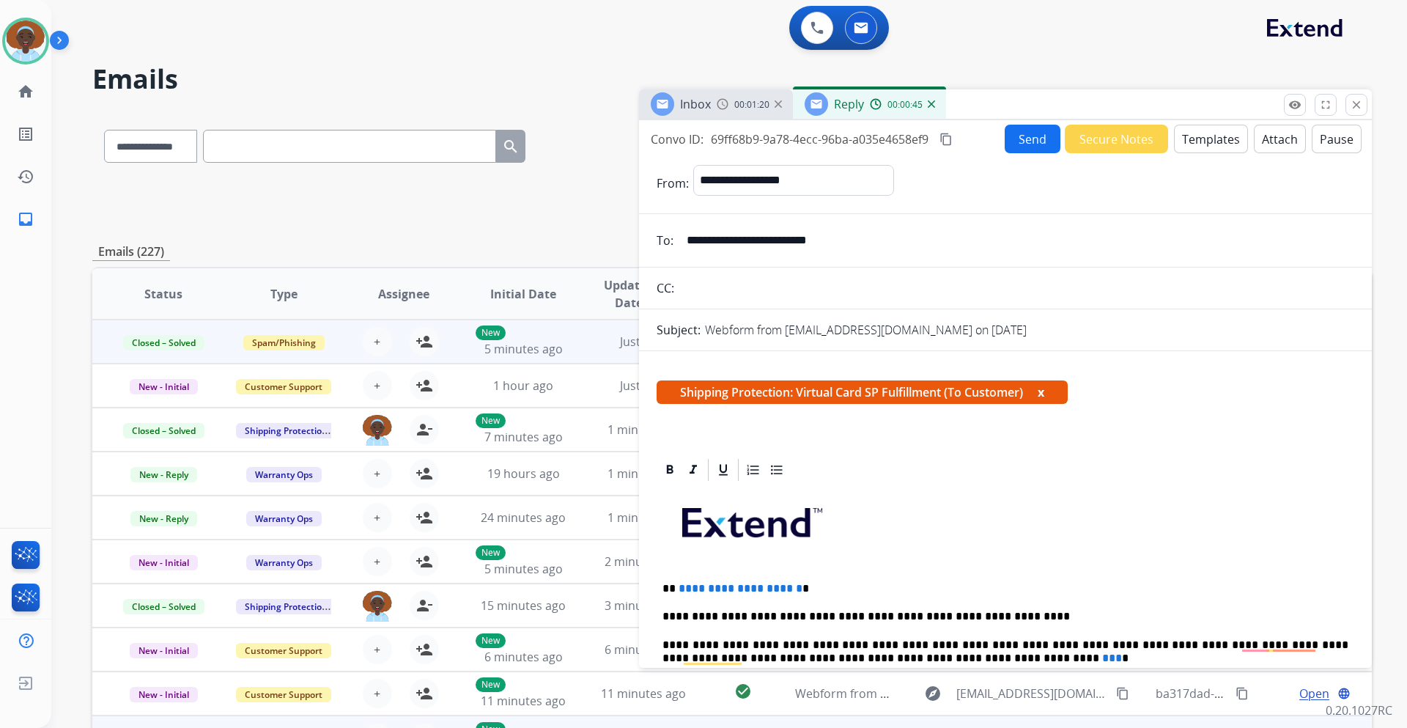
select select "**********"
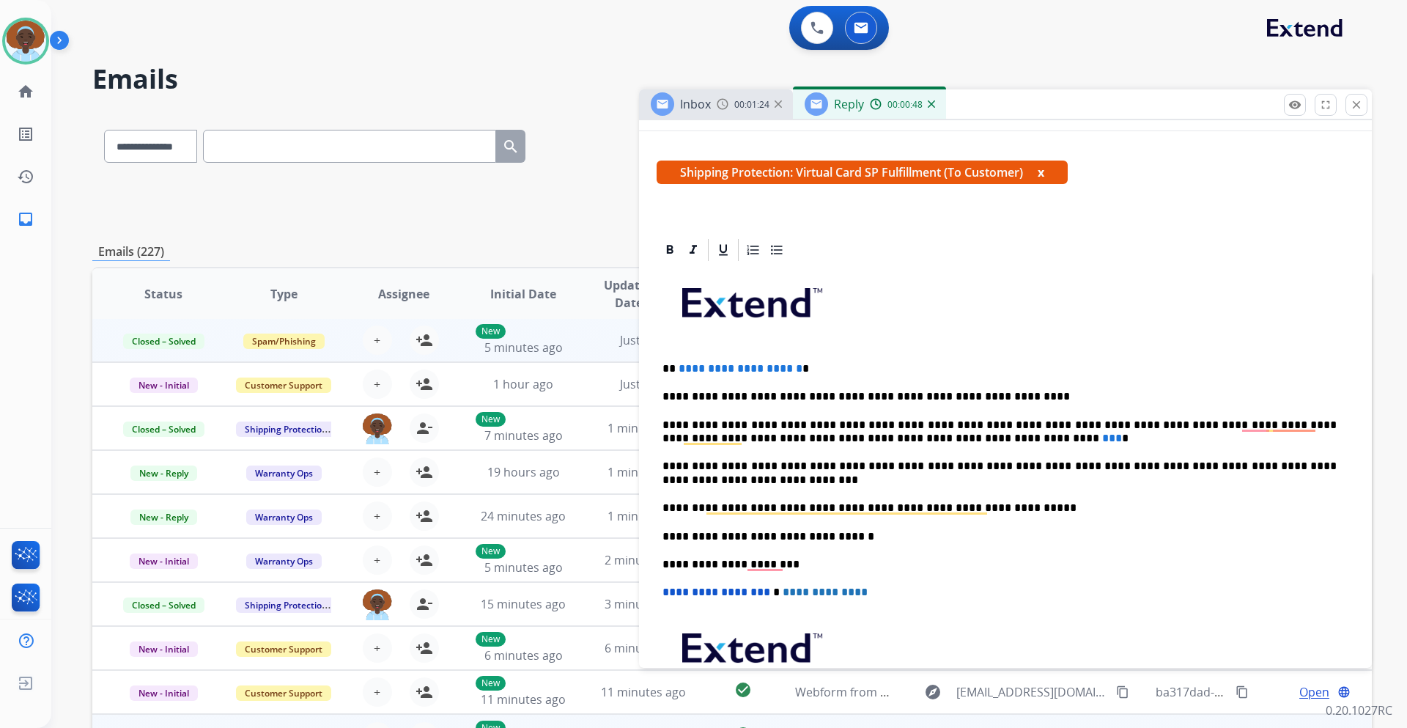
click at [1102, 436] on span "***" at bounding box center [1112, 437] width 20 height 11
drag, startPoint x: 820, startPoint y: 367, endPoint x: 851, endPoint y: 367, distance: 30.8
click at [802, 367] on span "**********" at bounding box center [740, 368] width 124 height 11
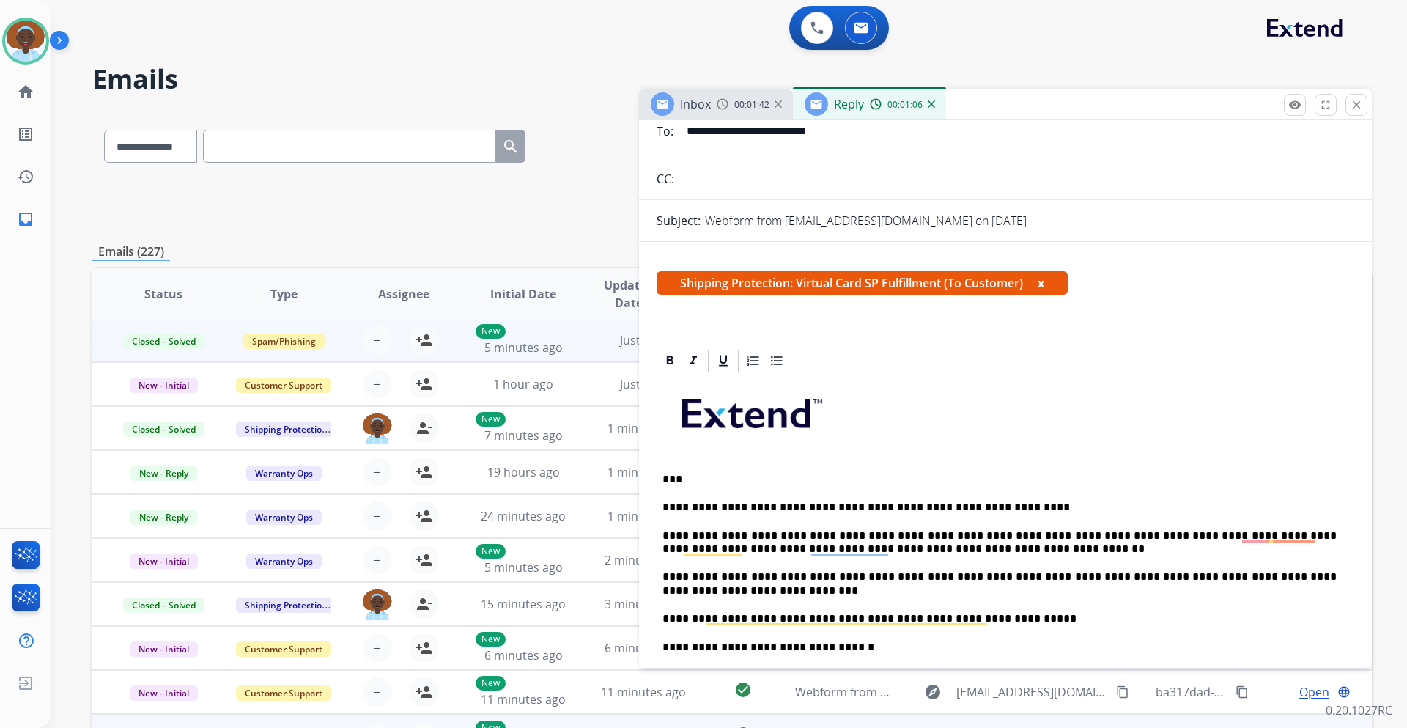
scroll to position [0, 0]
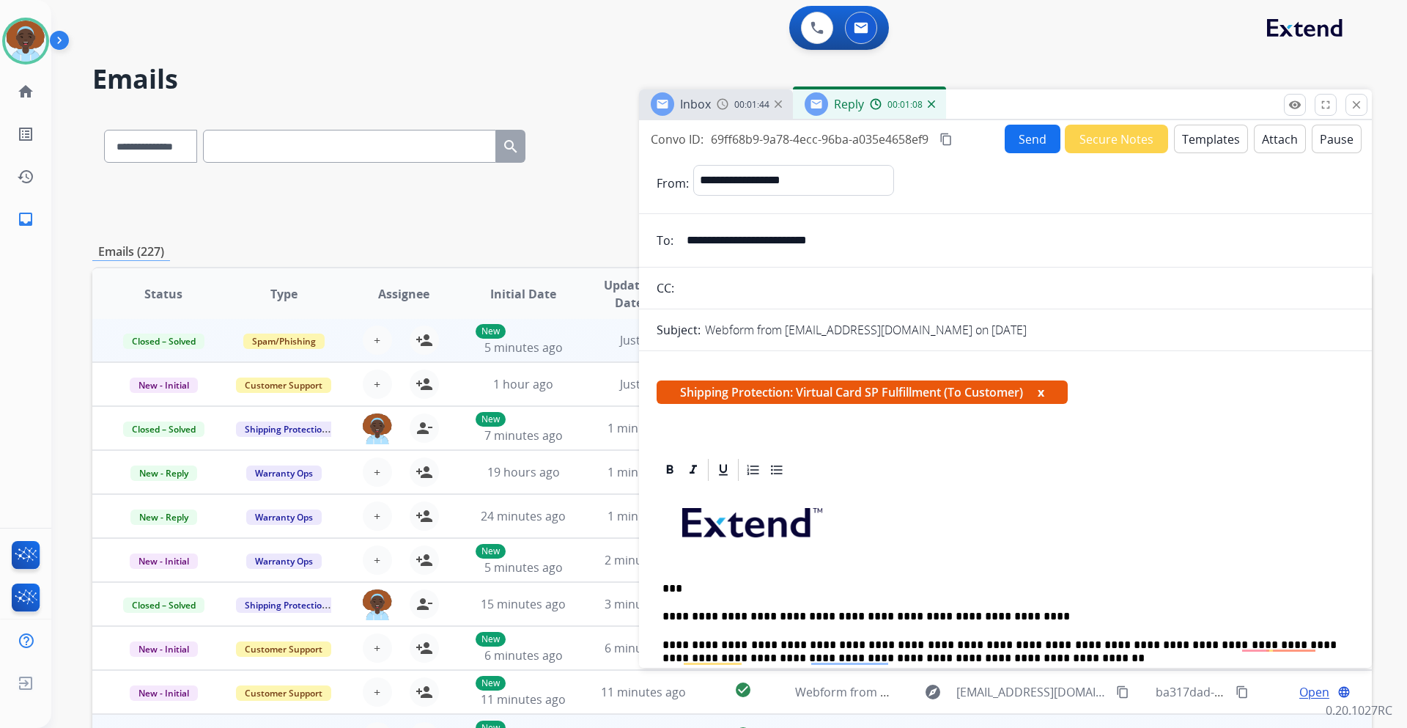
click at [1026, 140] on button "Send" at bounding box center [1032, 139] width 56 height 29
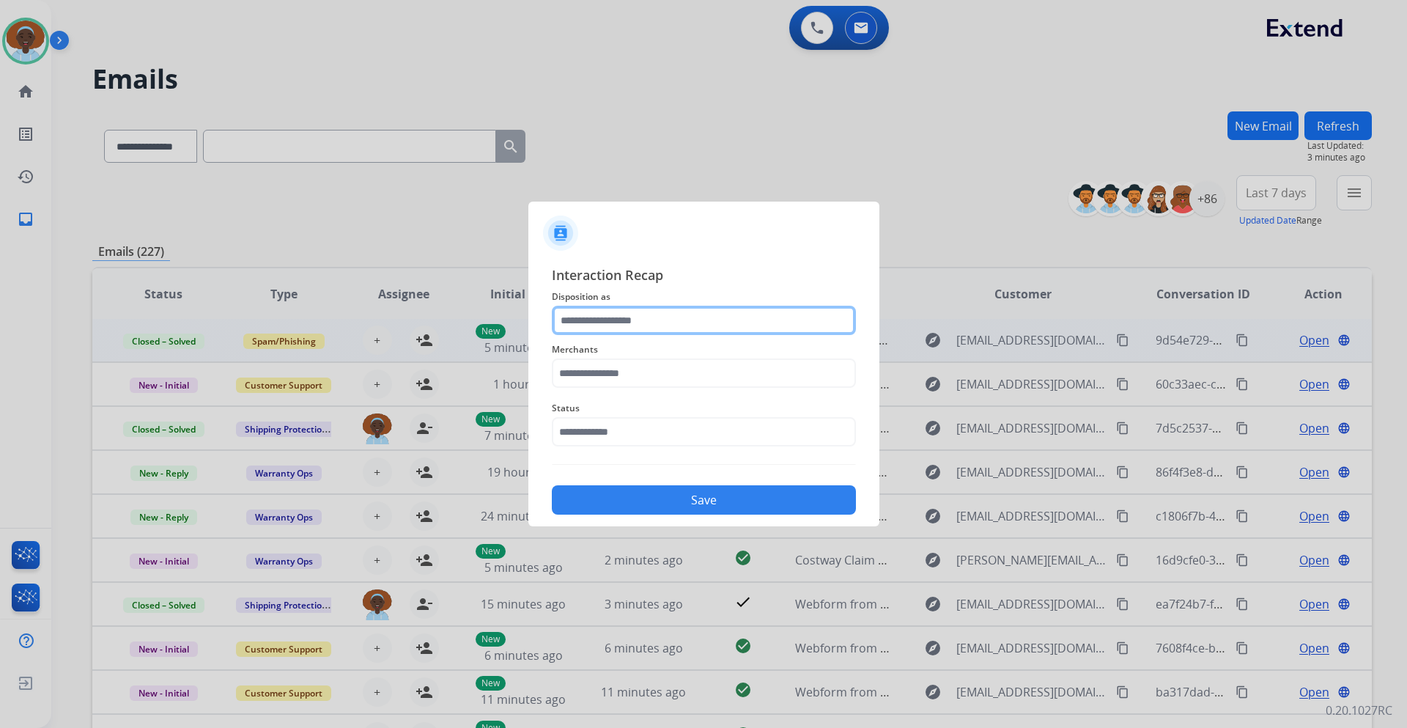
click at [707, 319] on input "text" at bounding box center [704, 320] width 304 height 29
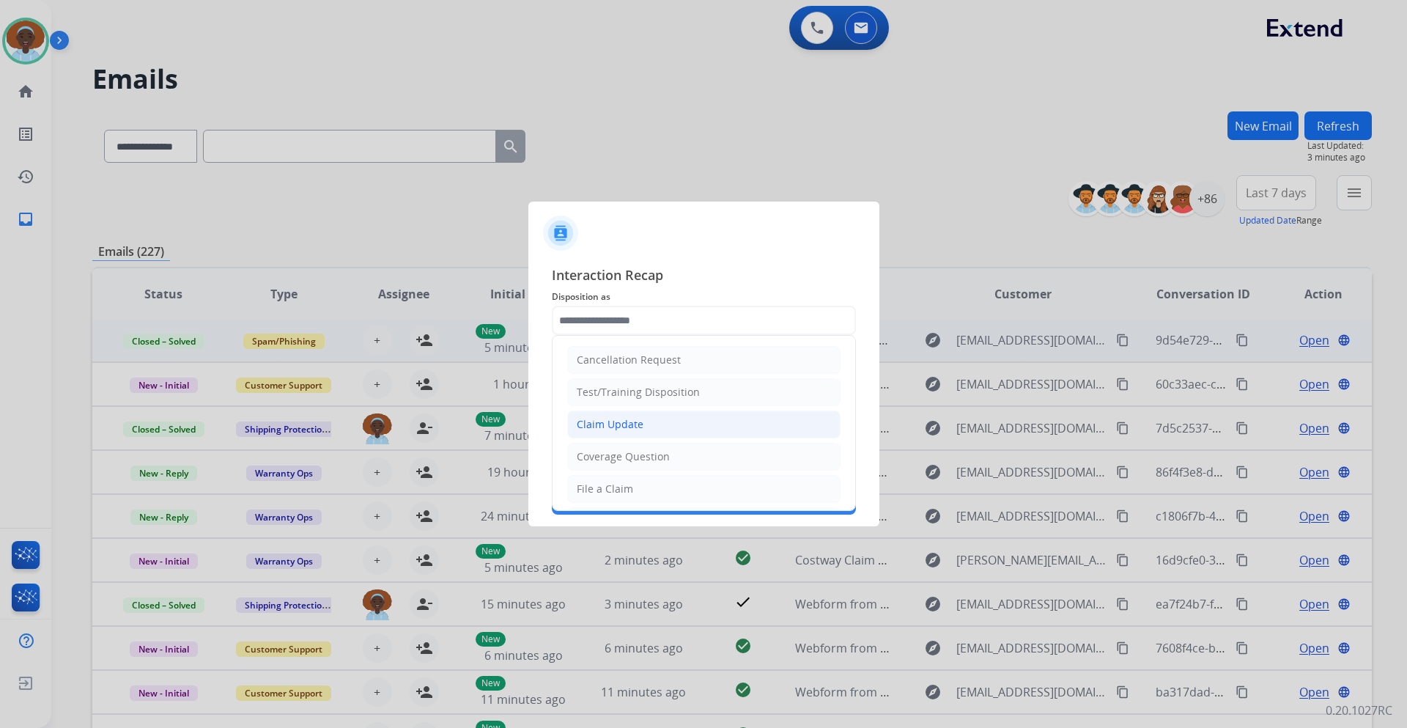
click at [675, 424] on li "Claim Update" at bounding box center [703, 424] width 273 height 28
type input "**********"
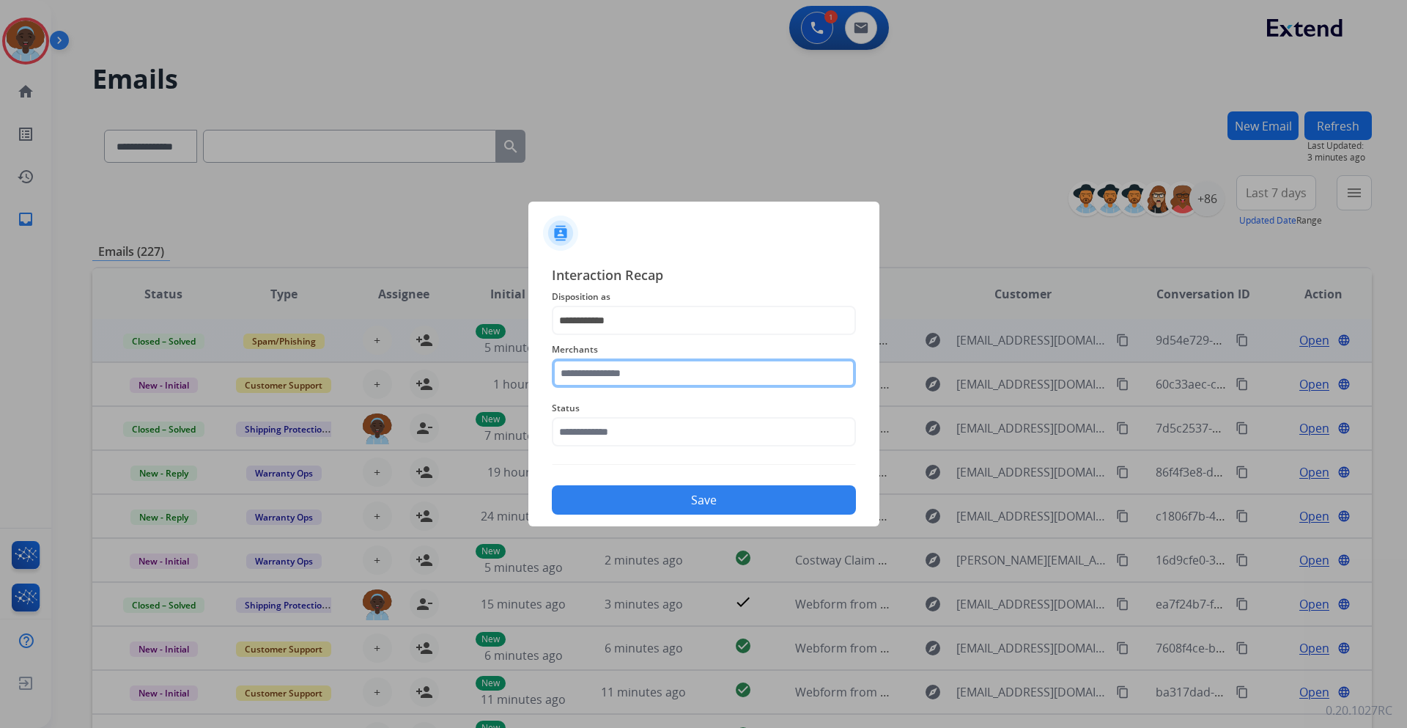
click at [655, 375] on input "text" at bounding box center [704, 372] width 304 height 29
click at [642, 420] on li "Jomashop" at bounding box center [707, 415] width 279 height 28
type input "********"
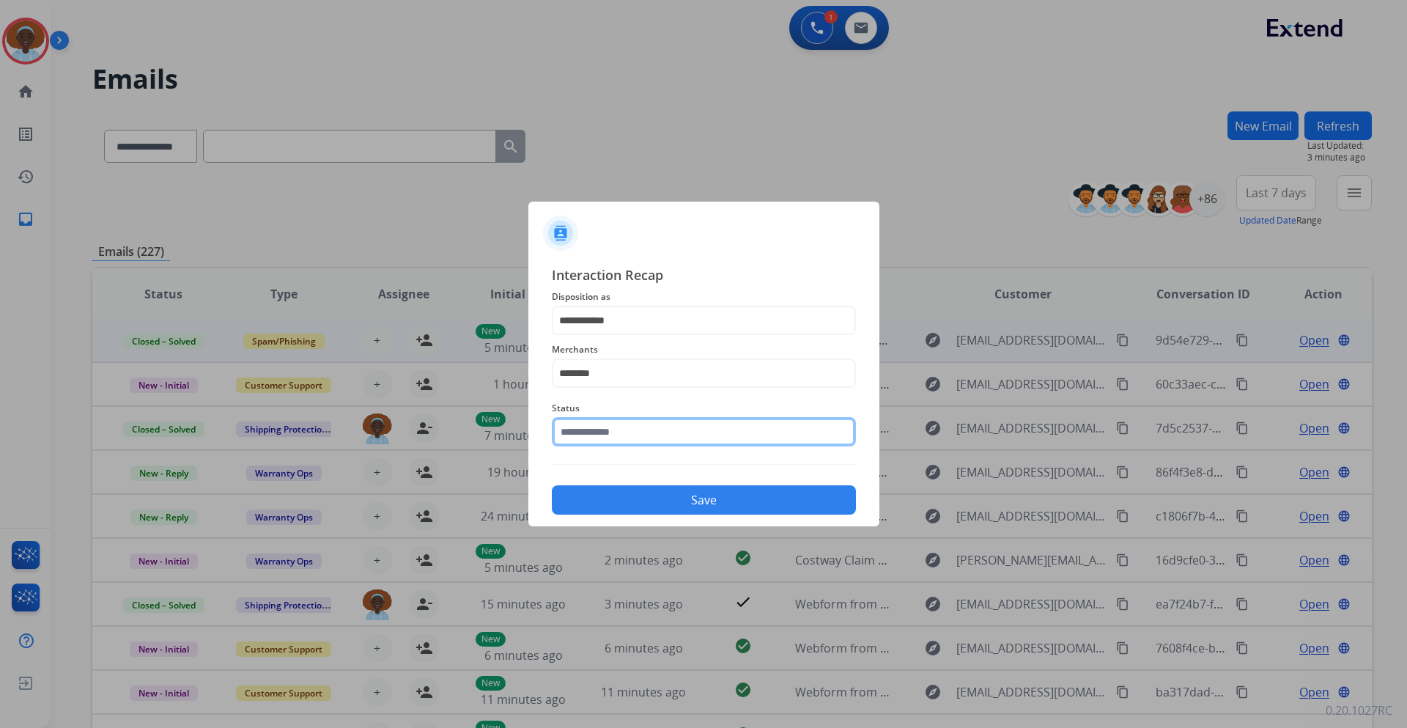
click at [640, 437] on input "text" at bounding box center [704, 431] width 304 height 29
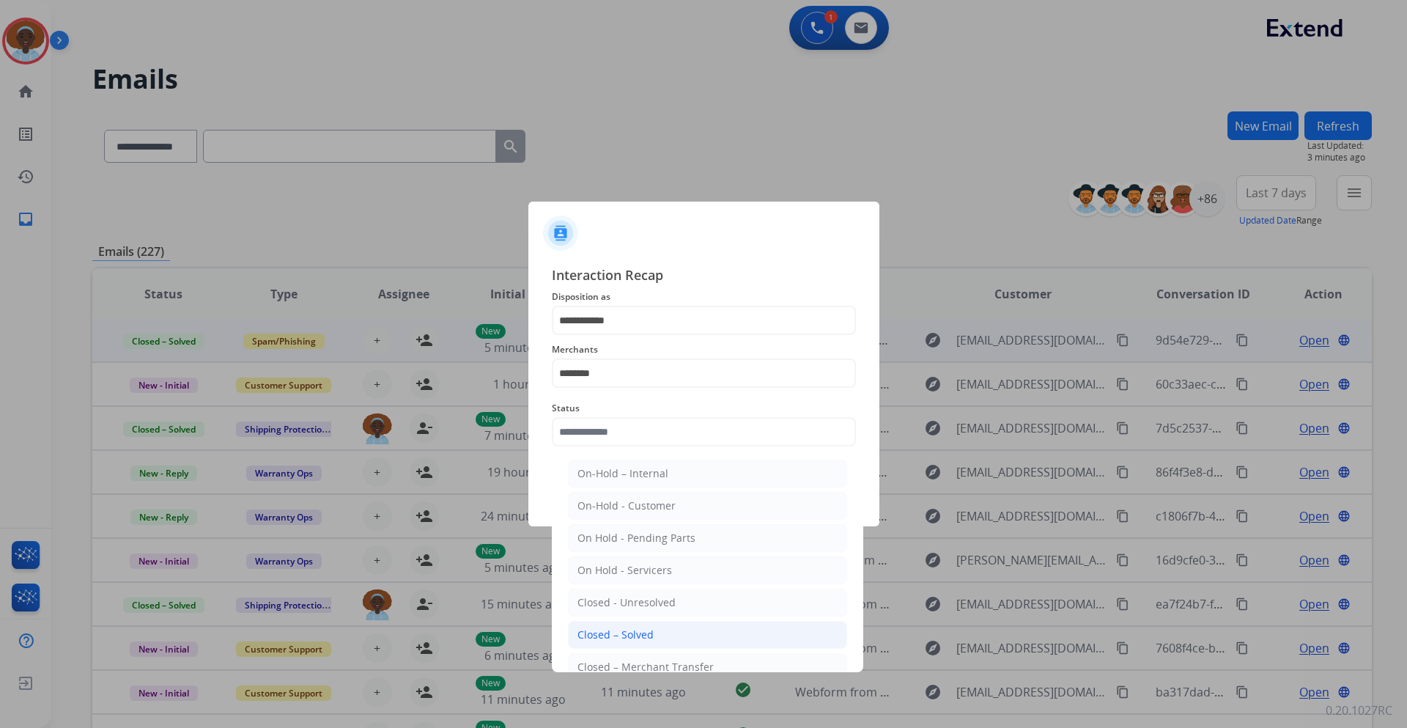
click at [671, 629] on li "Closed – Solved" at bounding box center [707, 635] width 279 height 28
type input "**********"
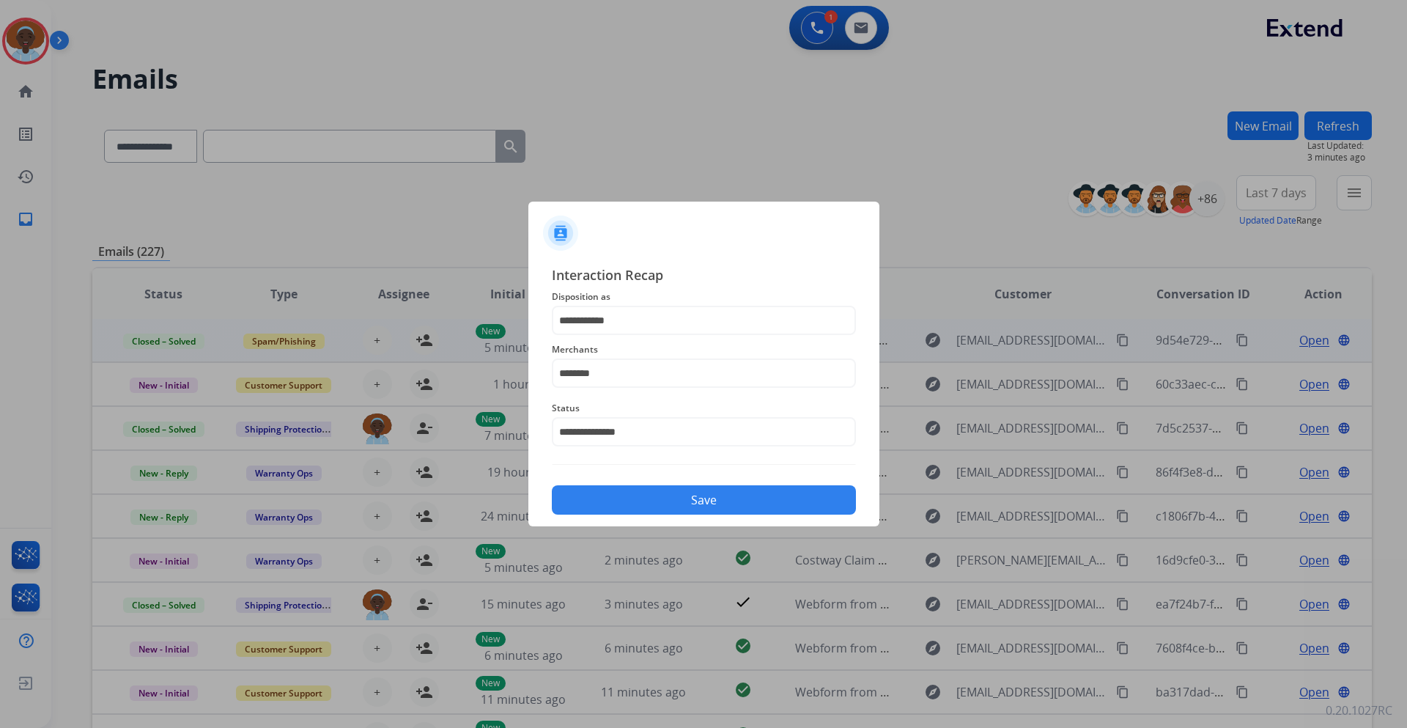
click at [717, 497] on button "Save" at bounding box center [704, 499] width 304 height 29
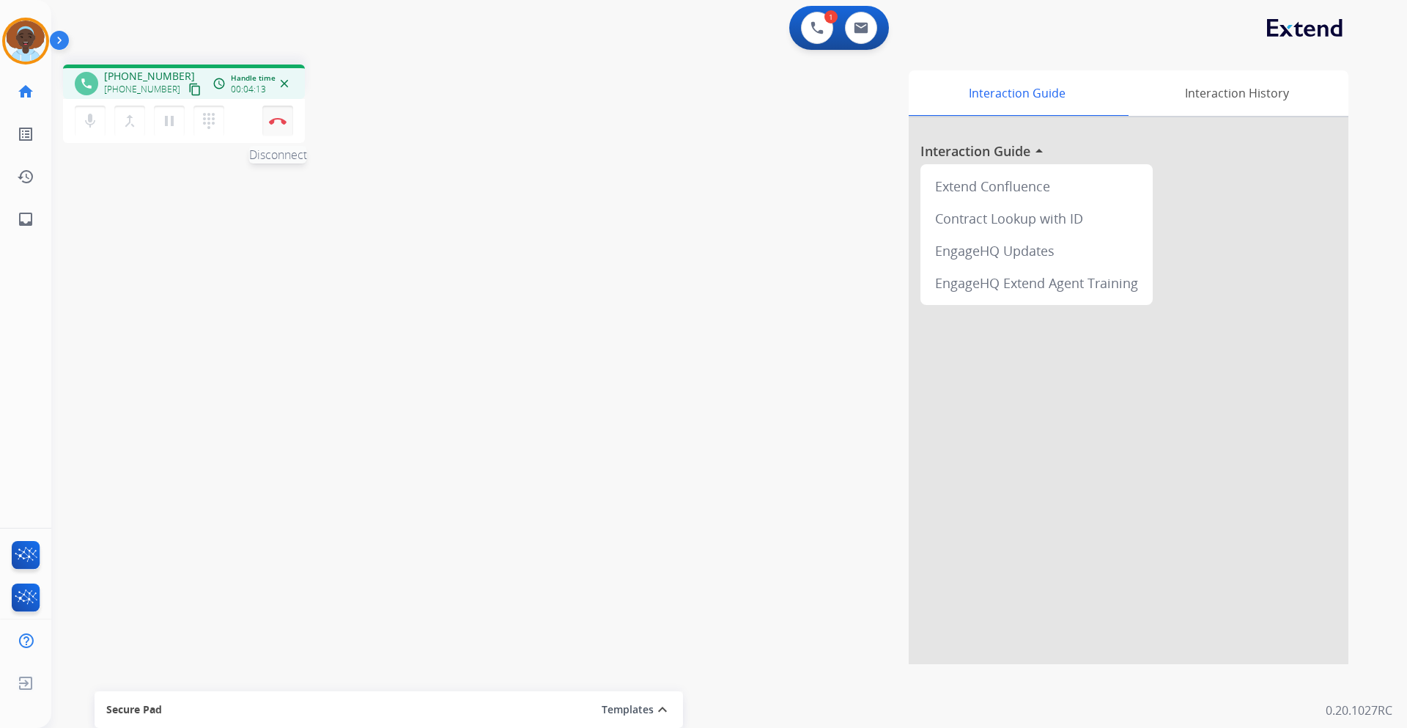
click at [278, 127] on button "Disconnect" at bounding box center [277, 121] width 31 height 31
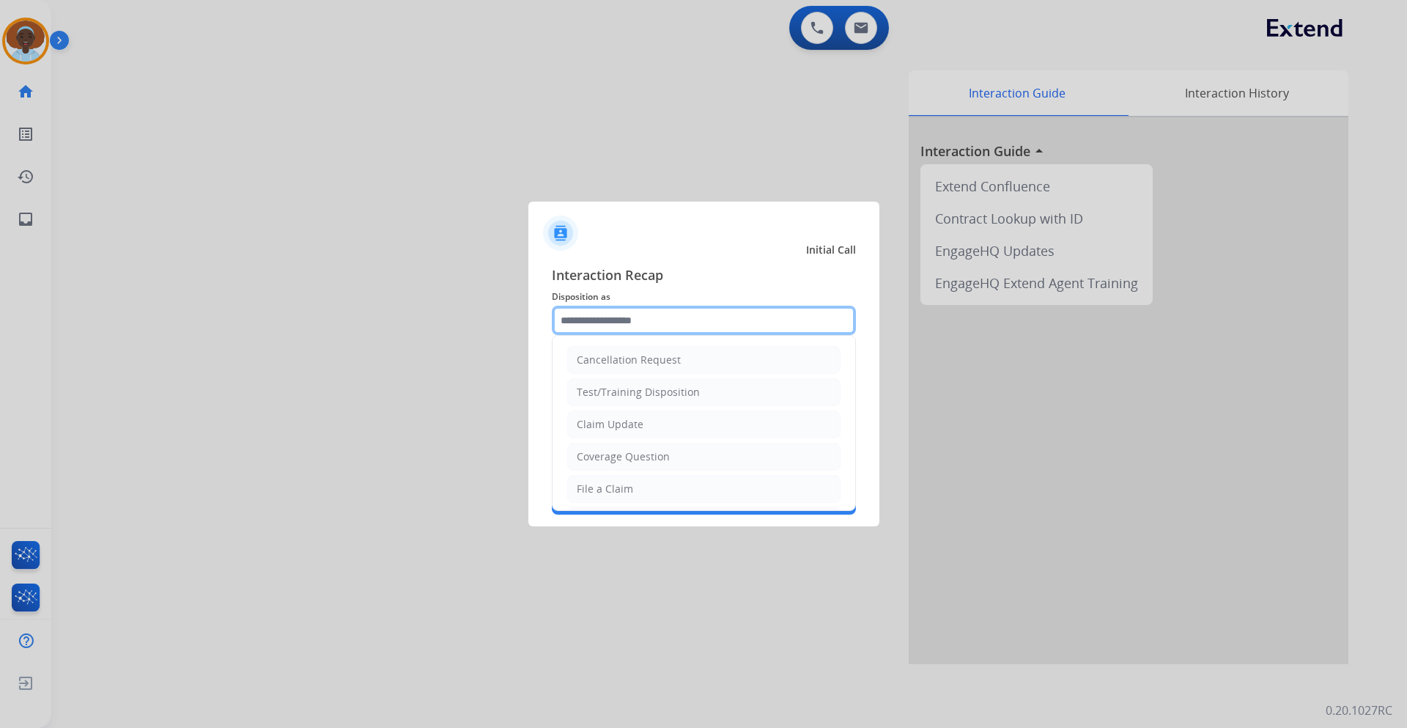
click at [604, 325] on input "text" at bounding box center [704, 320] width 304 height 29
click at [620, 484] on div "File a Claim" at bounding box center [605, 488] width 56 height 15
type input "**********"
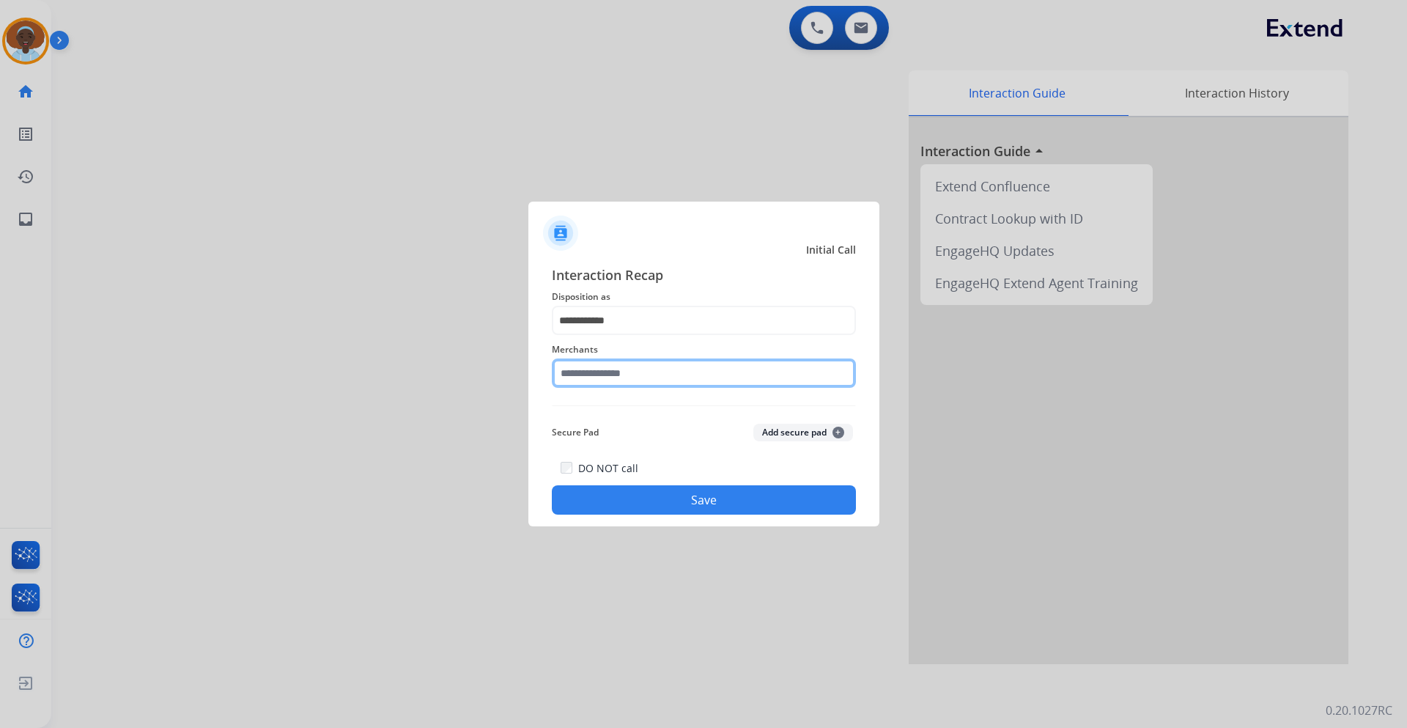
click at [649, 371] on input "text" at bounding box center [704, 372] width 304 height 29
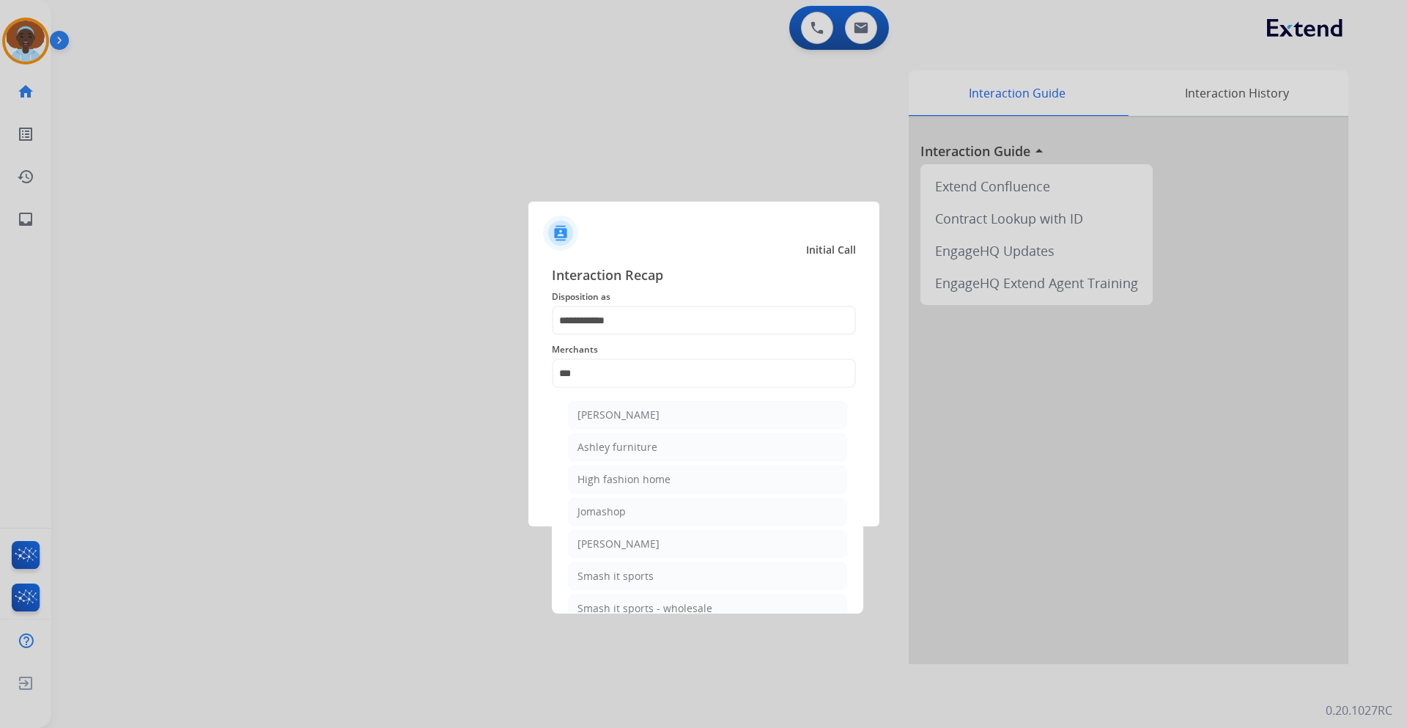
click at [629, 459] on li "Ashley furniture" at bounding box center [707, 447] width 279 height 28
type input "**********"
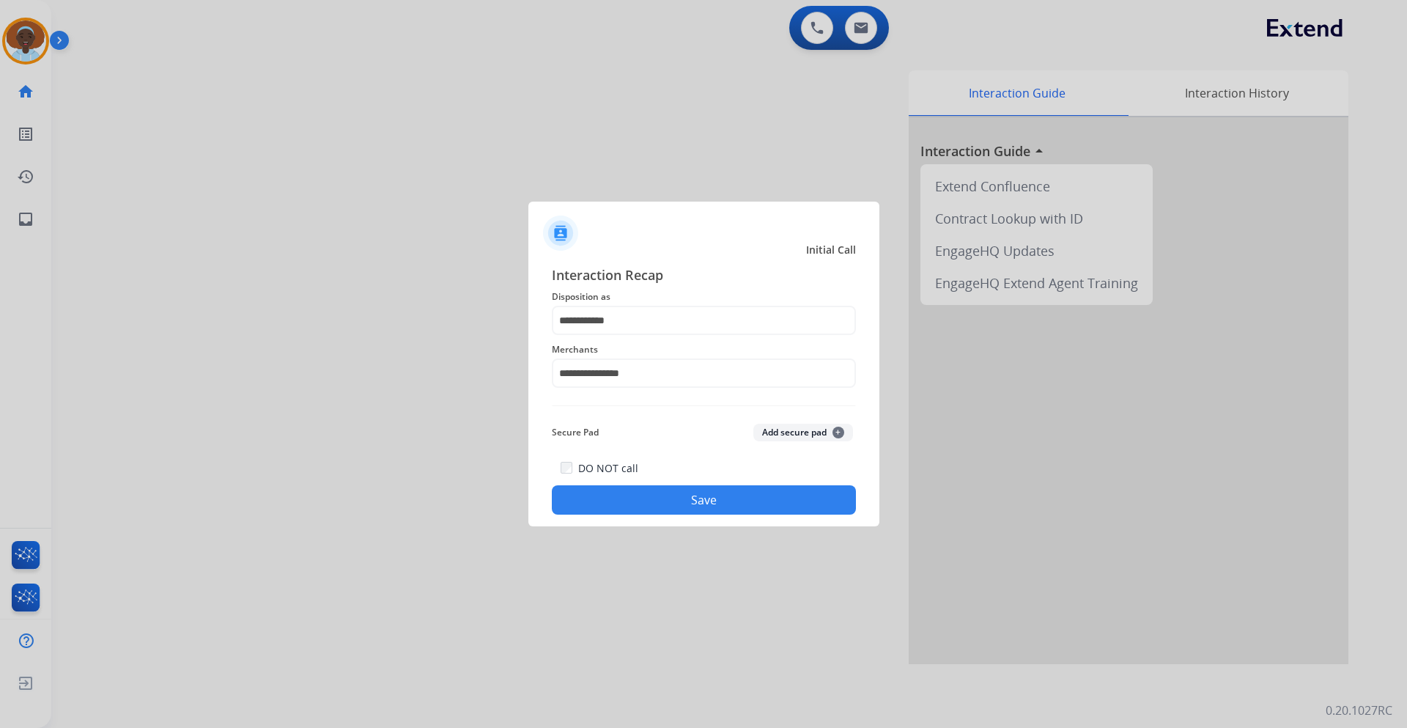
click at [673, 497] on button "Save" at bounding box center [704, 499] width 304 height 29
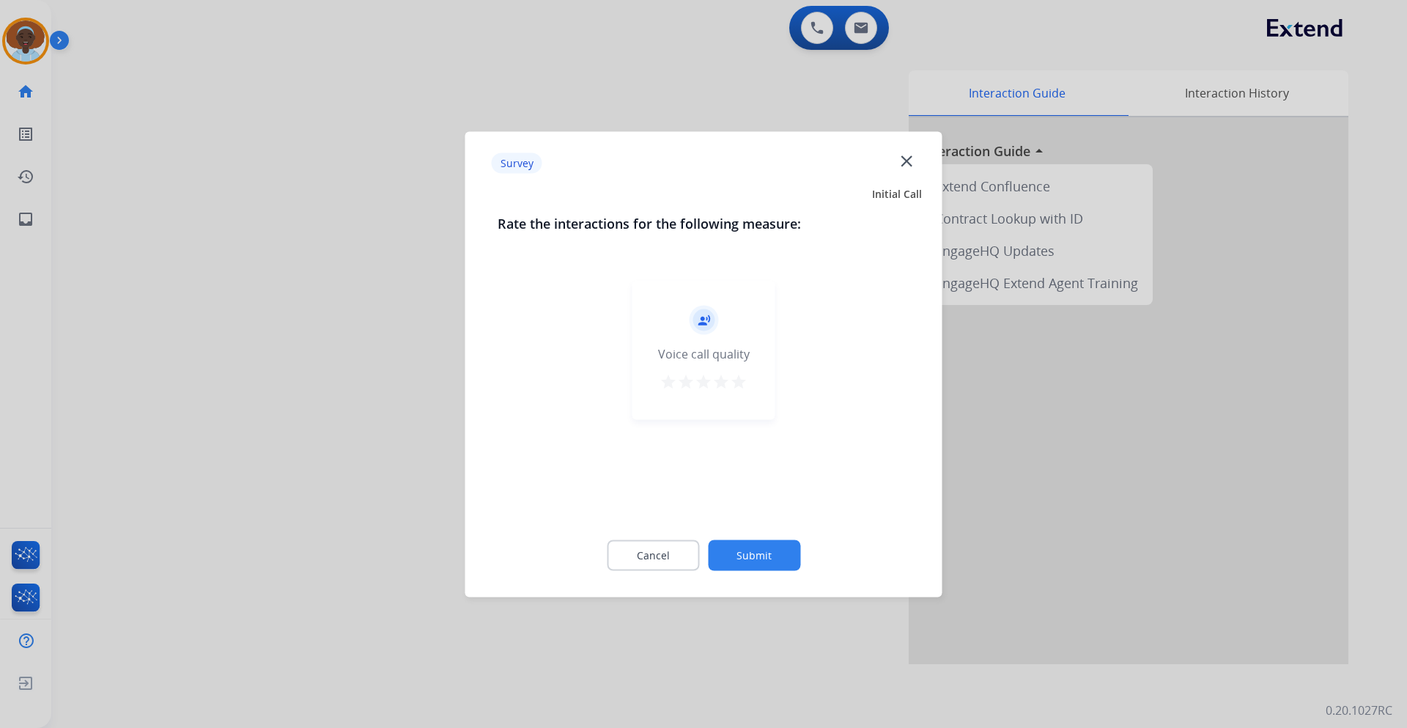
click at [739, 385] on mat-icon "star" at bounding box center [739, 381] width 18 height 18
click at [761, 550] on button "Submit" at bounding box center [754, 554] width 92 height 31
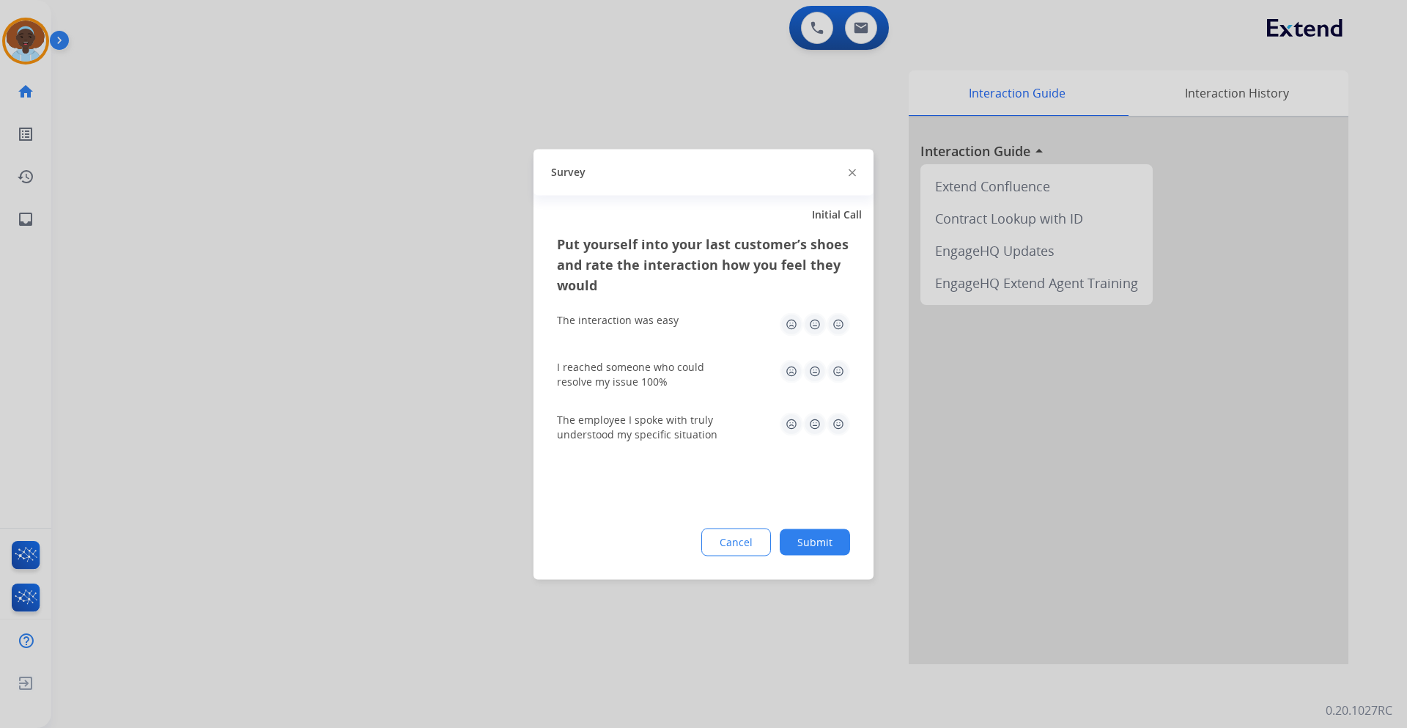
click at [837, 428] on img at bounding box center [837, 423] width 23 height 23
click at [836, 370] on img at bounding box center [837, 370] width 23 height 23
drag, startPoint x: 837, startPoint y: 325, endPoint x: 830, endPoint y: 360, distance: 36.6
click at [837, 324] on img at bounding box center [837, 323] width 23 height 23
drag, startPoint x: 828, startPoint y: 539, endPoint x: 802, endPoint y: 533, distance: 26.3
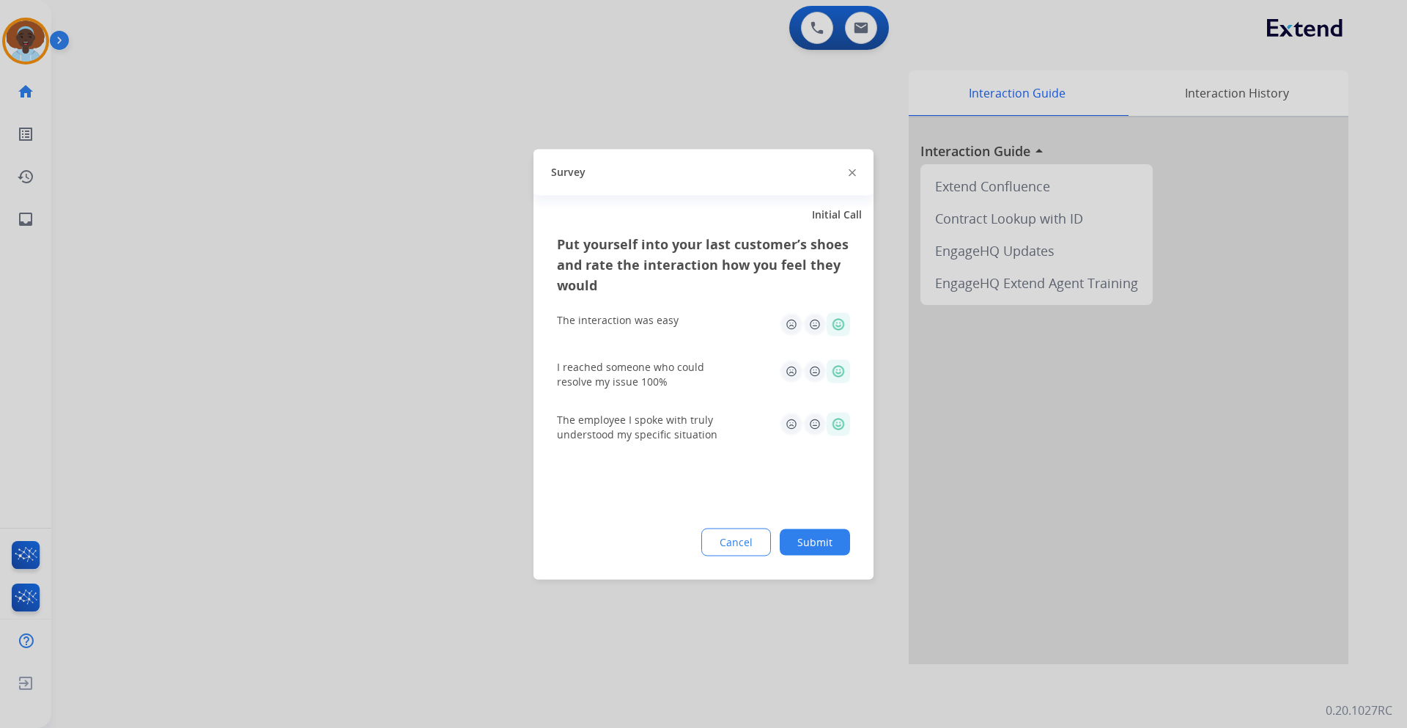
click at [826, 540] on button "Submit" at bounding box center [815, 541] width 70 height 26
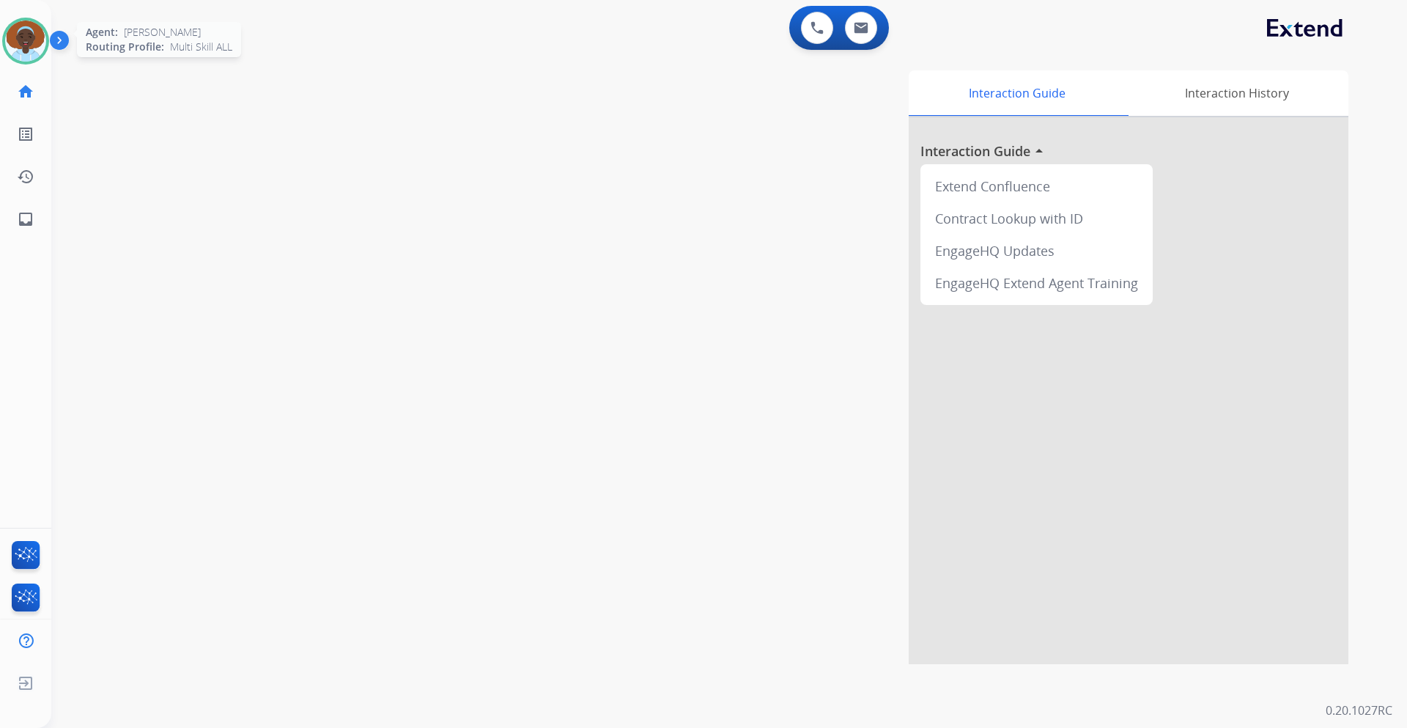
drag, startPoint x: 24, startPoint y: 39, endPoint x: 30, endPoint y: 48, distance: 10.6
click at [23, 38] on img at bounding box center [25, 41] width 41 height 41
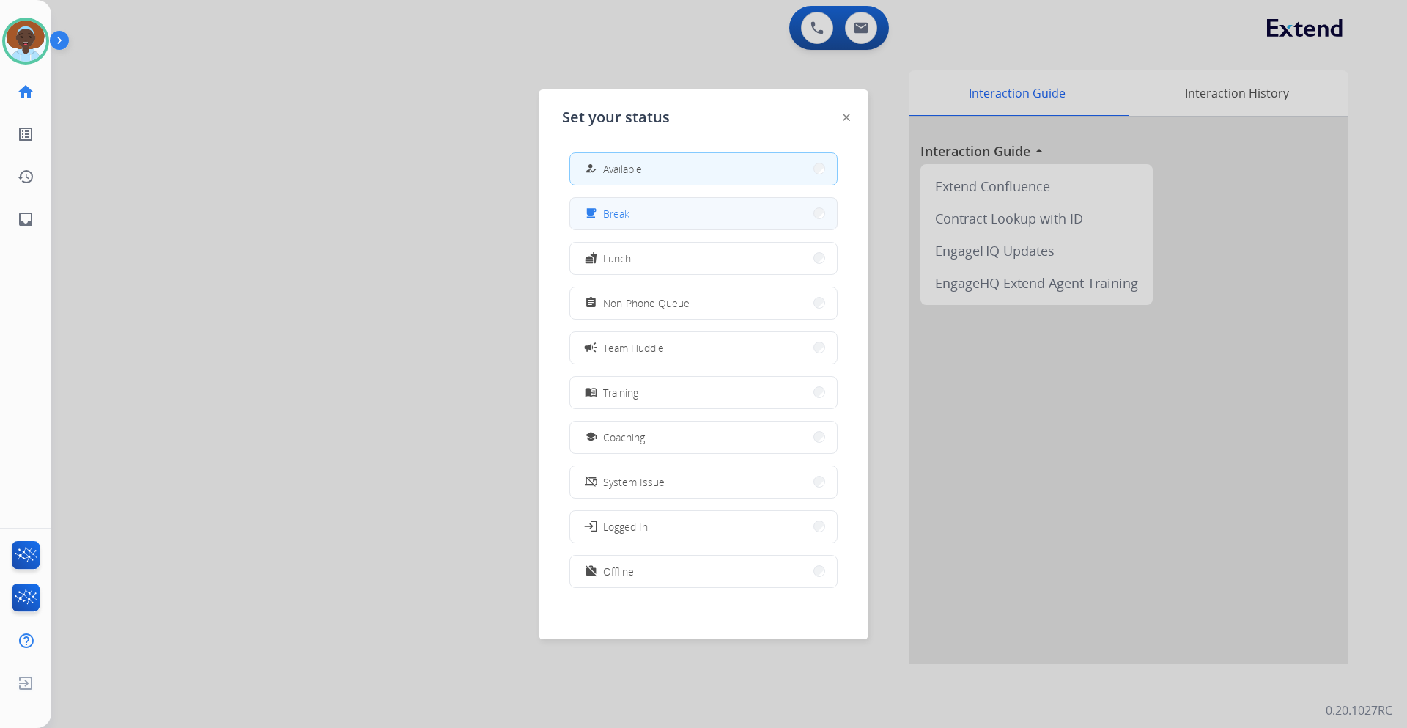
click at [639, 210] on button "free_breakfast Break" at bounding box center [703, 214] width 267 height 32
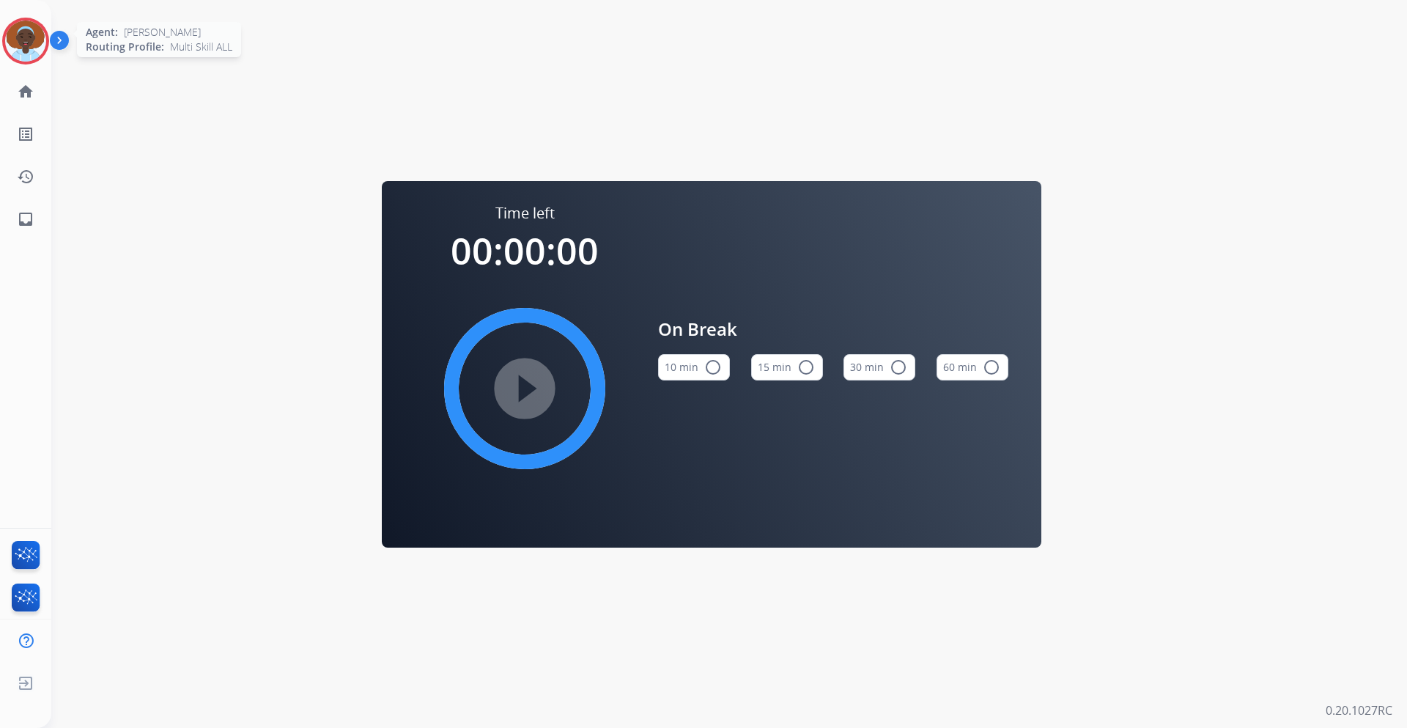
click at [30, 38] on img at bounding box center [25, 41] width 41 height 41
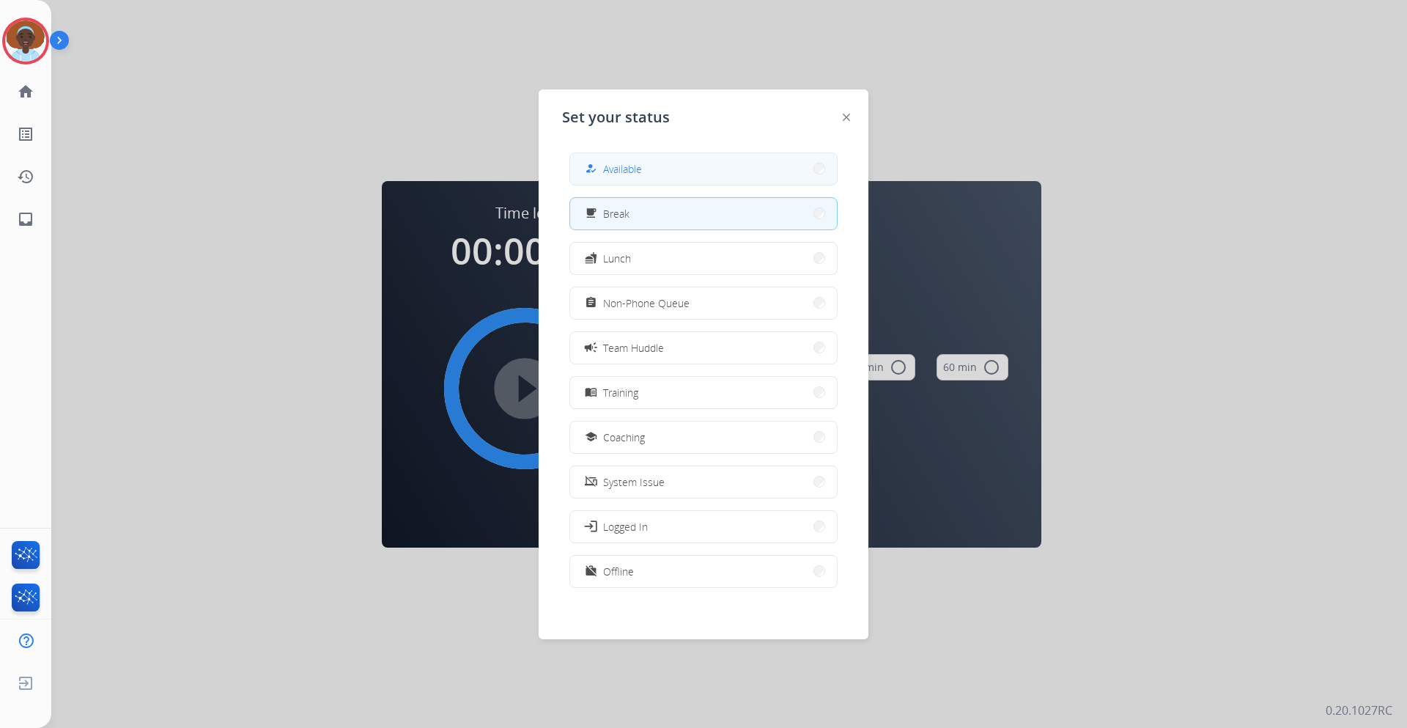
click at [621, 166] on span "Available" at bounding box center [622, 168] width 39 height 15
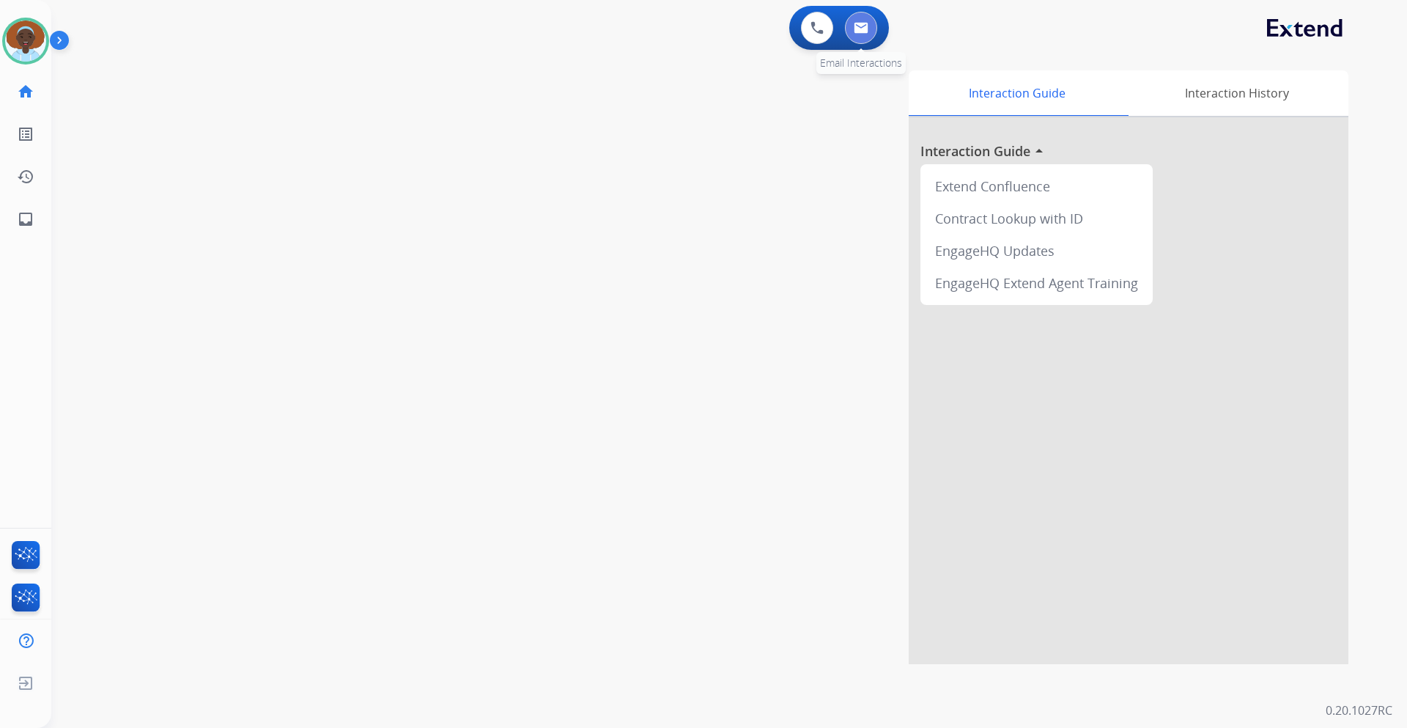
click at [859, 29] on img at bounding box center [861, 28] width 15 height 12
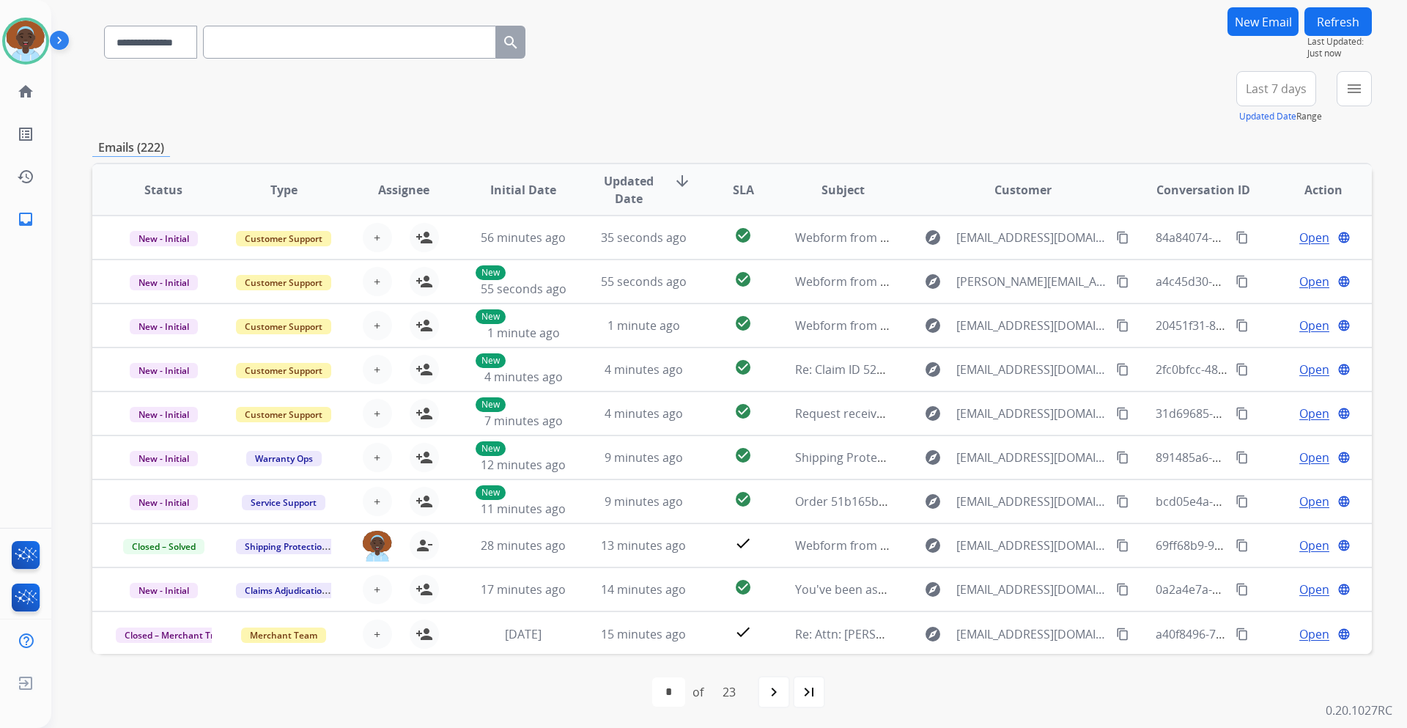
scroll to position [106, 0]
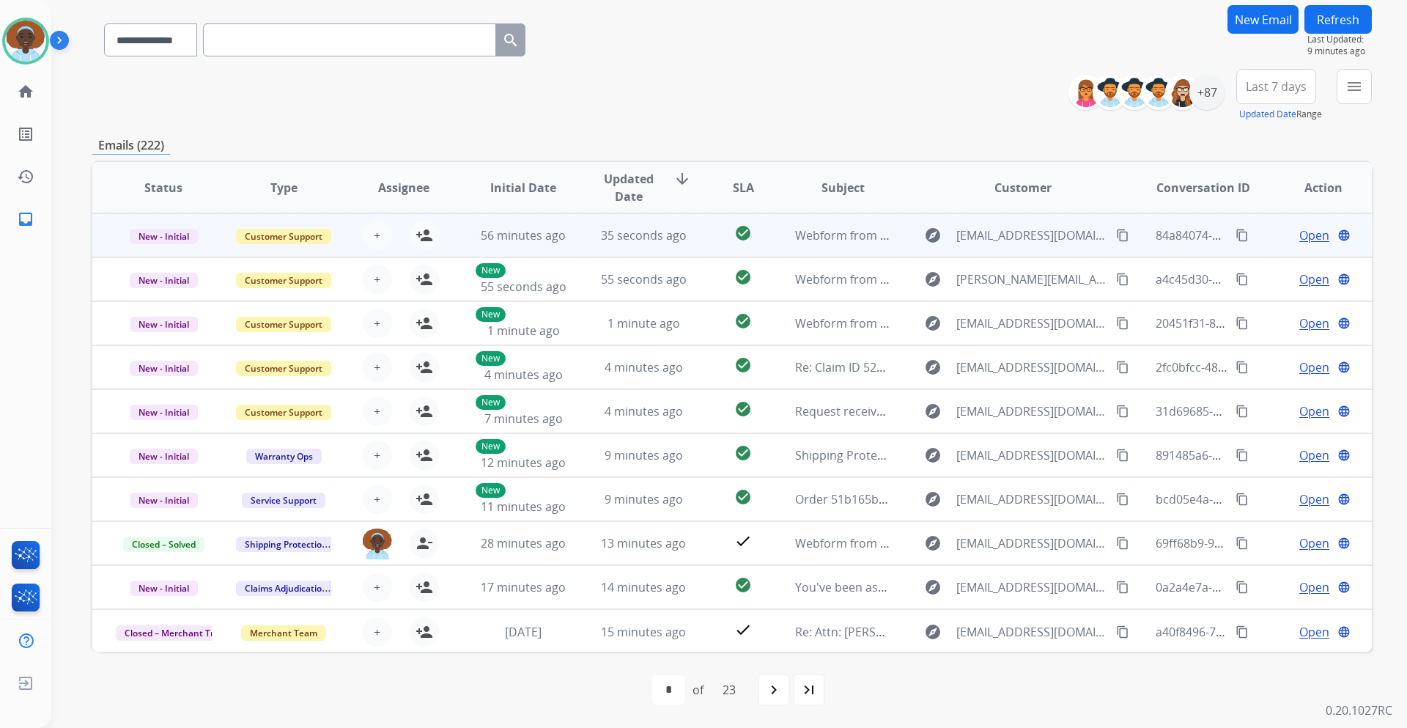
click at [1301, 235] on span "Open" at bounding box center [1314, 235] width 30 height 18
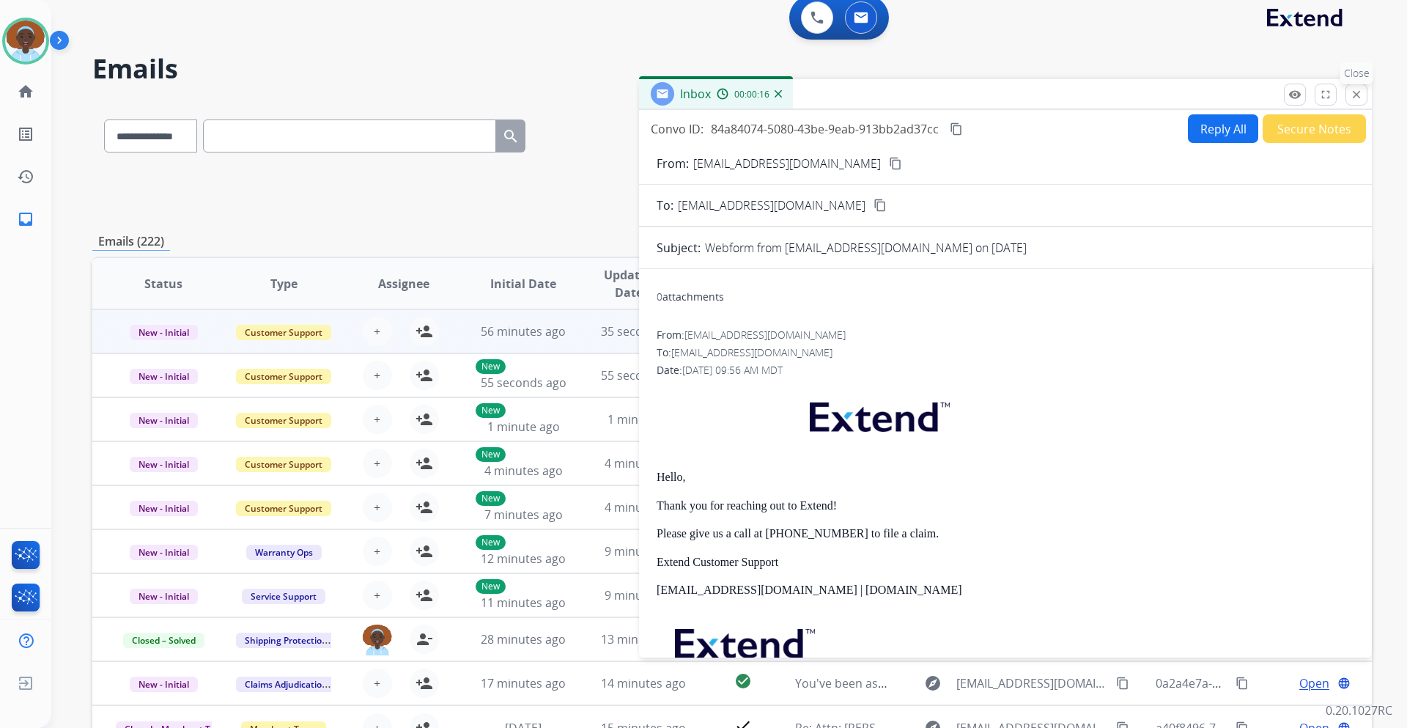
scroll to position [0, 0]
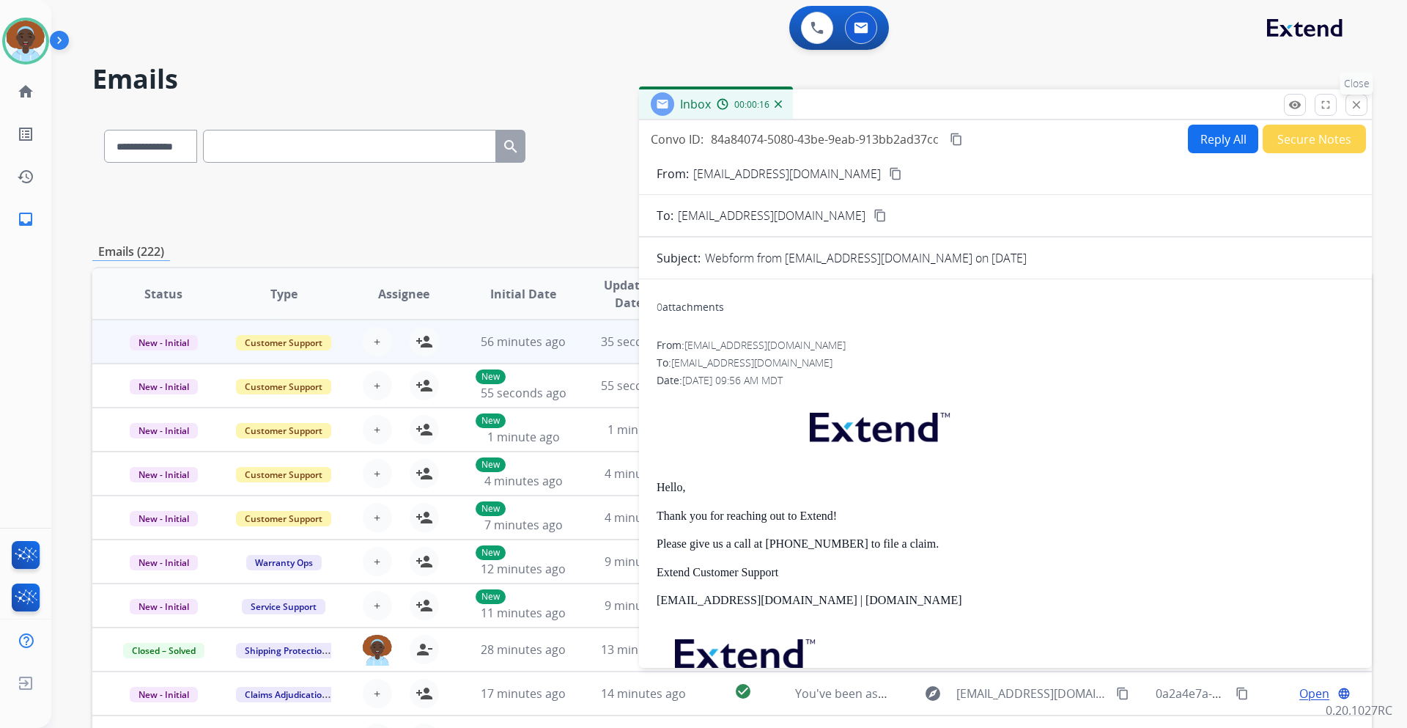
click at [1359, 100] on mat-icon "close" at bounding box center [1356, 104] width 13 height 13
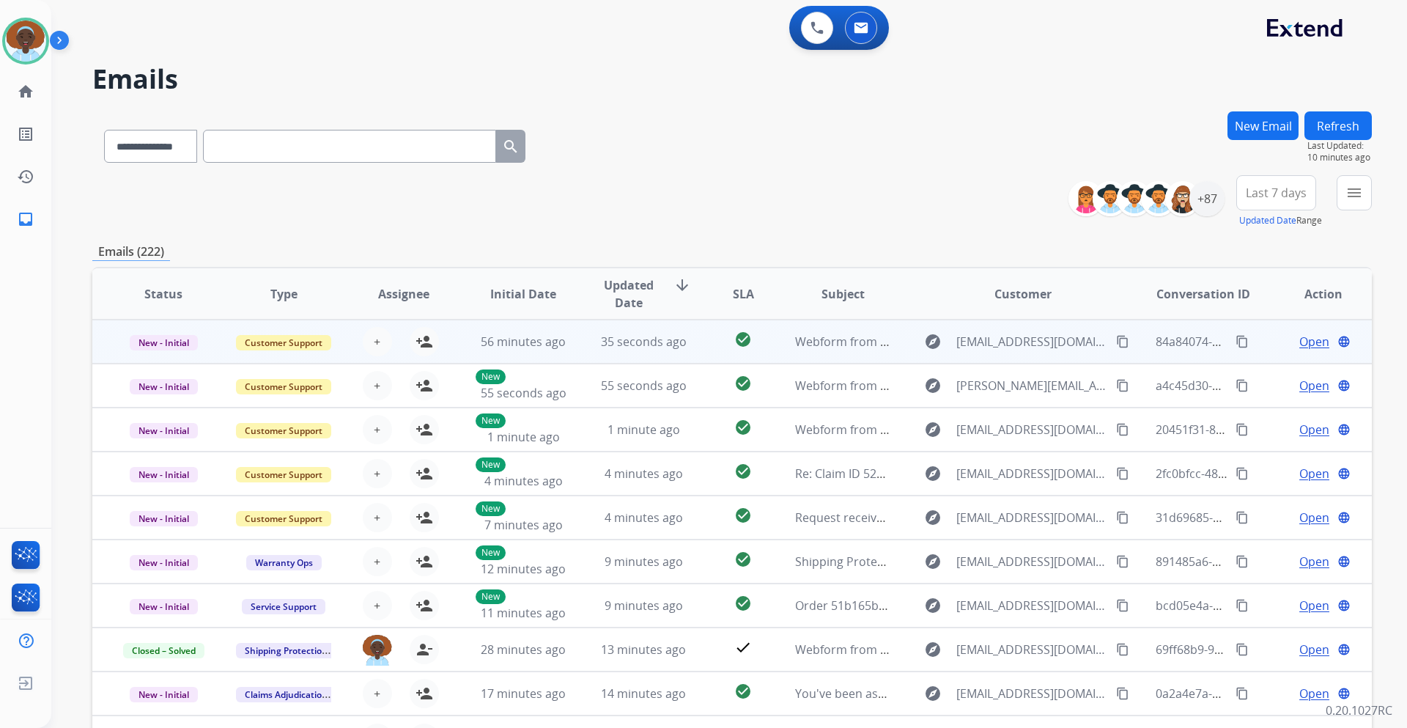
click at [1305, 344] on span "Open" at bounding box center [1314, 342] width 30 height 18
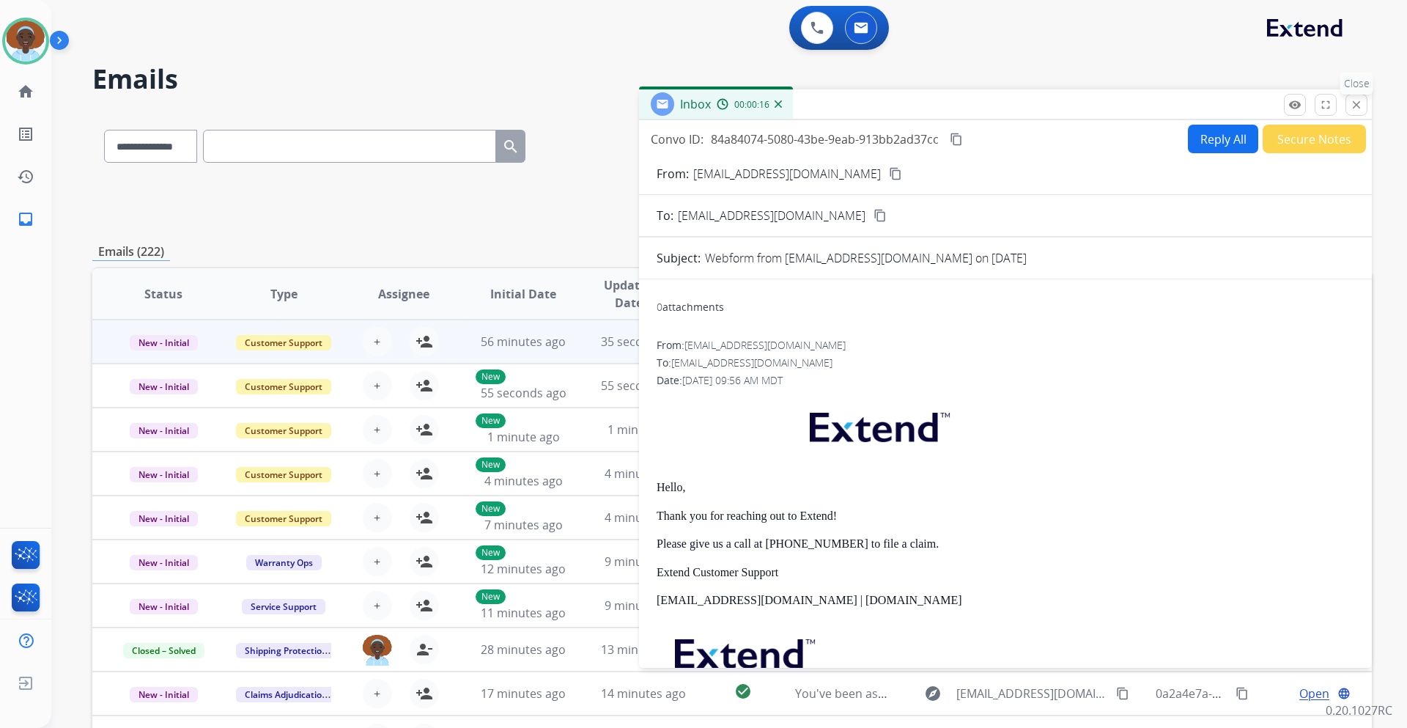
click at [1356, 110] on mat-icon "close" at bounding box center [1356, 104] width 13 height 13
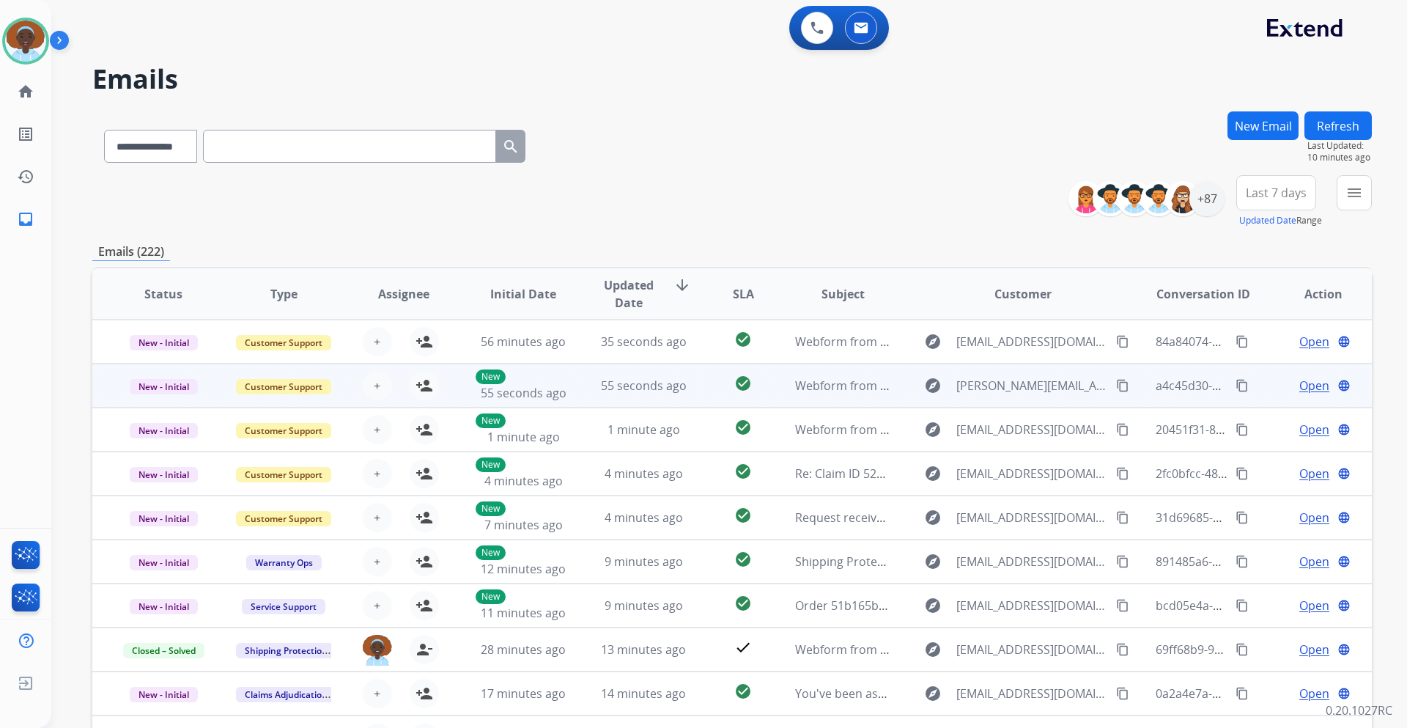
click at [1299, 387] on span "Open" at bounding box center [1314, 386] width 30 height 18
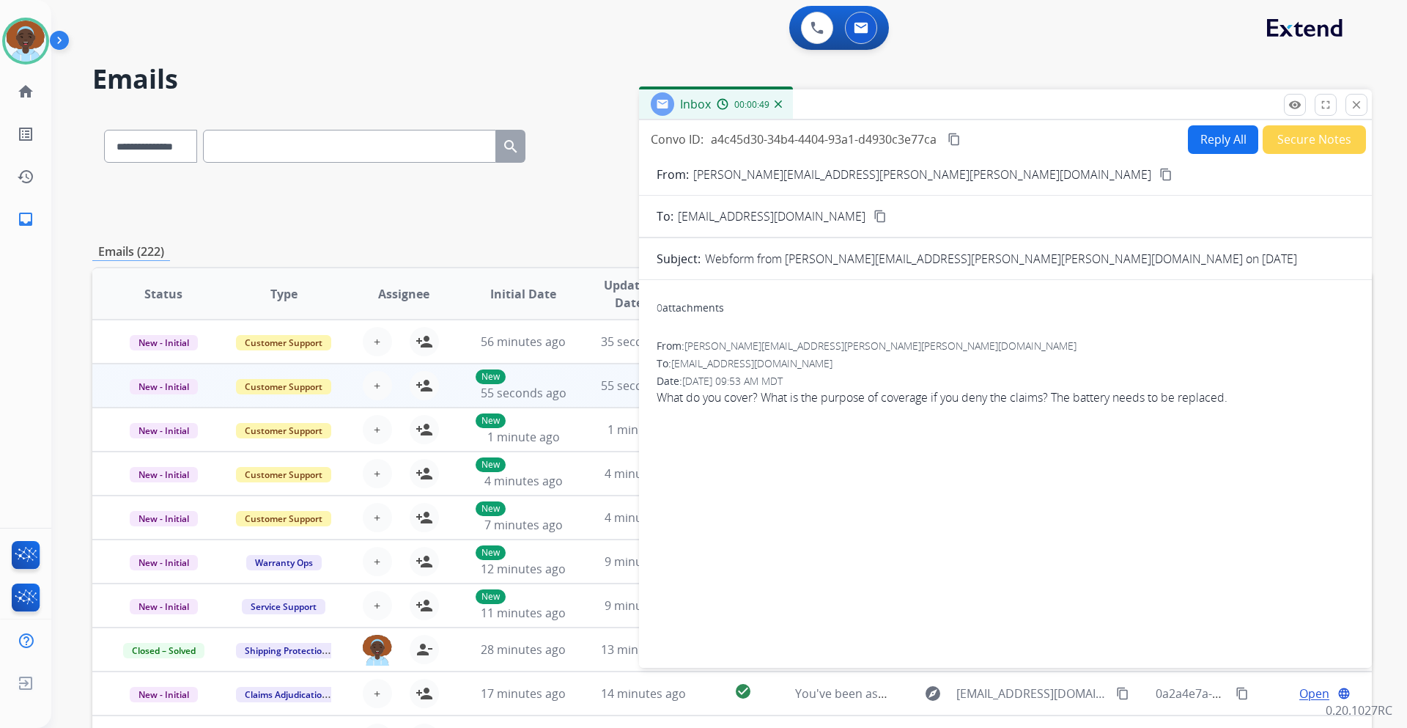
click at [1159, 173] on mat-icon "content_copy" at bounding box center [1165, 174] width 13 height 13
click at [1212, 147] on button "Reply All" at bounding box center [1223, 139] width 70 height 29
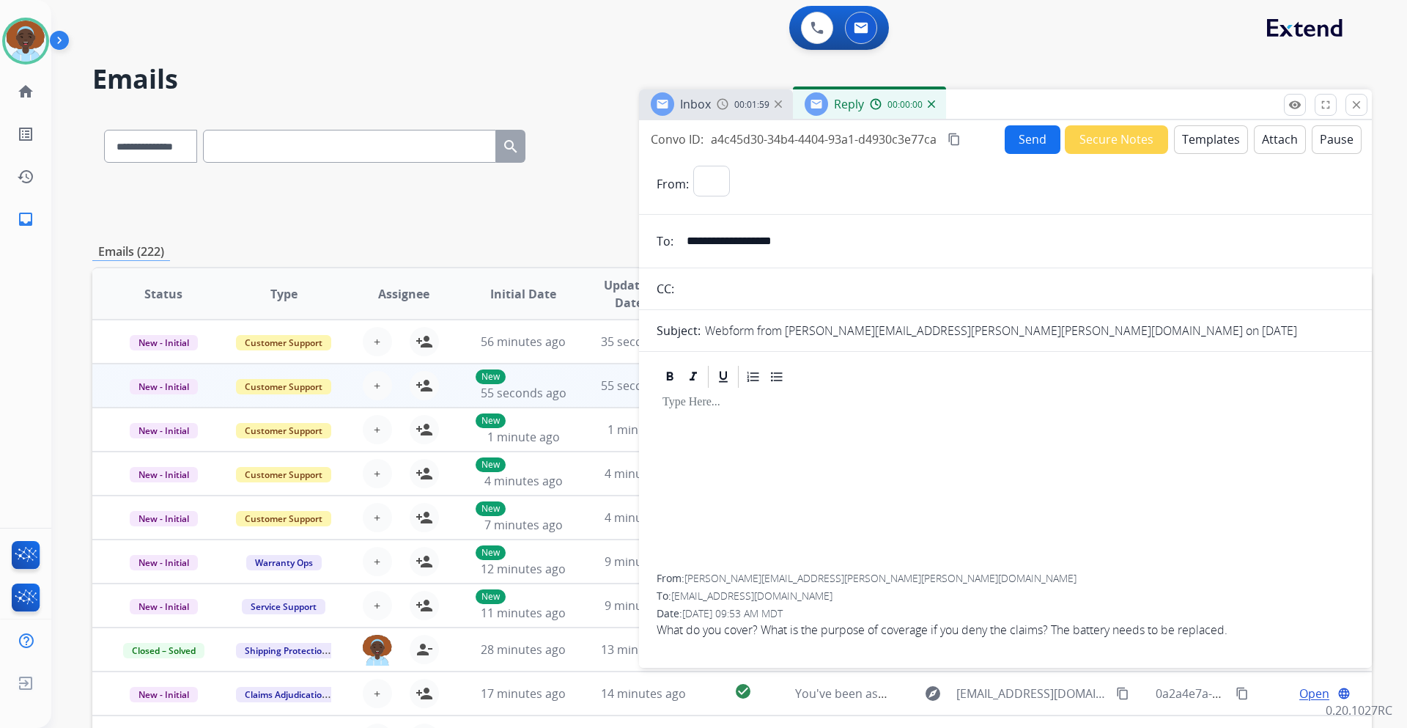
select select "**********"
click at [1211, 145] on button "Templates" at bounding box center [1211, 139] width 74 height 29
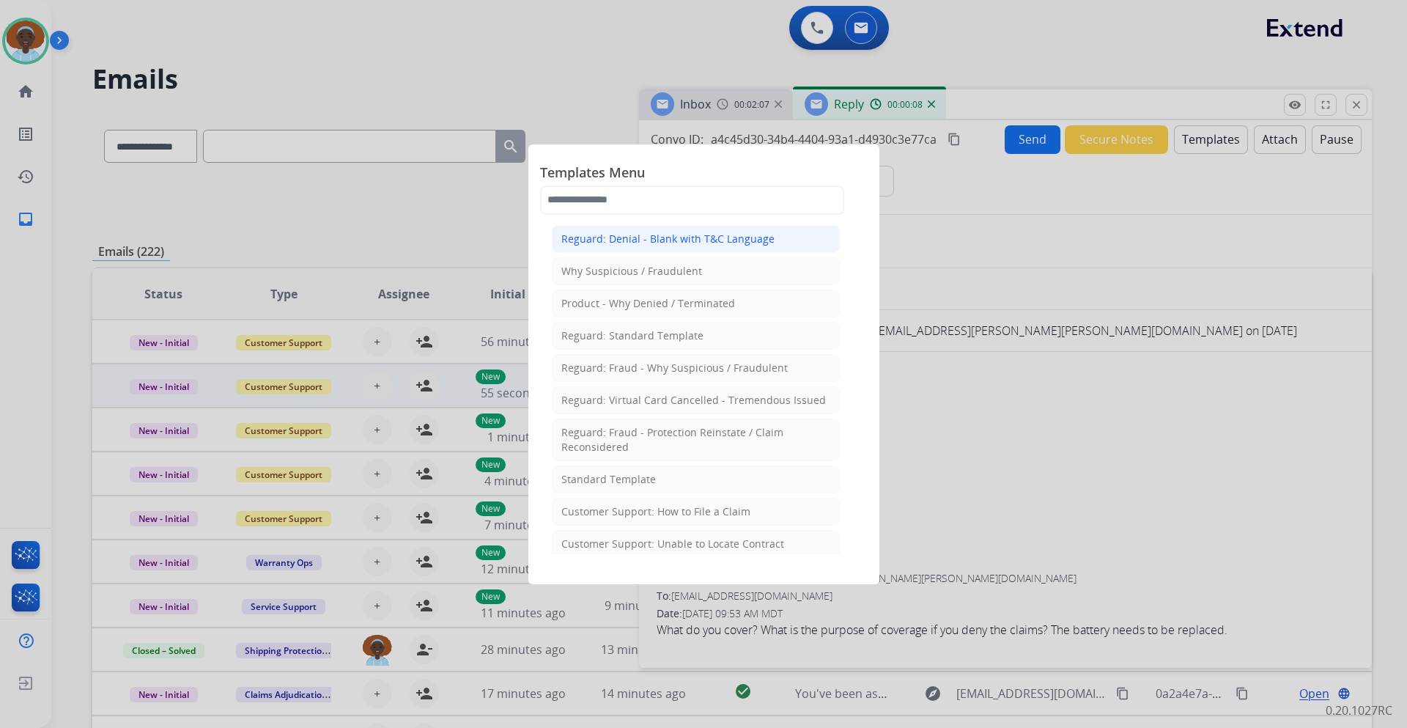
click at [698, 240] on div "Reguard: Denial - Blank with T&C Language" at bounding box center [667, 239] width 213 height 15
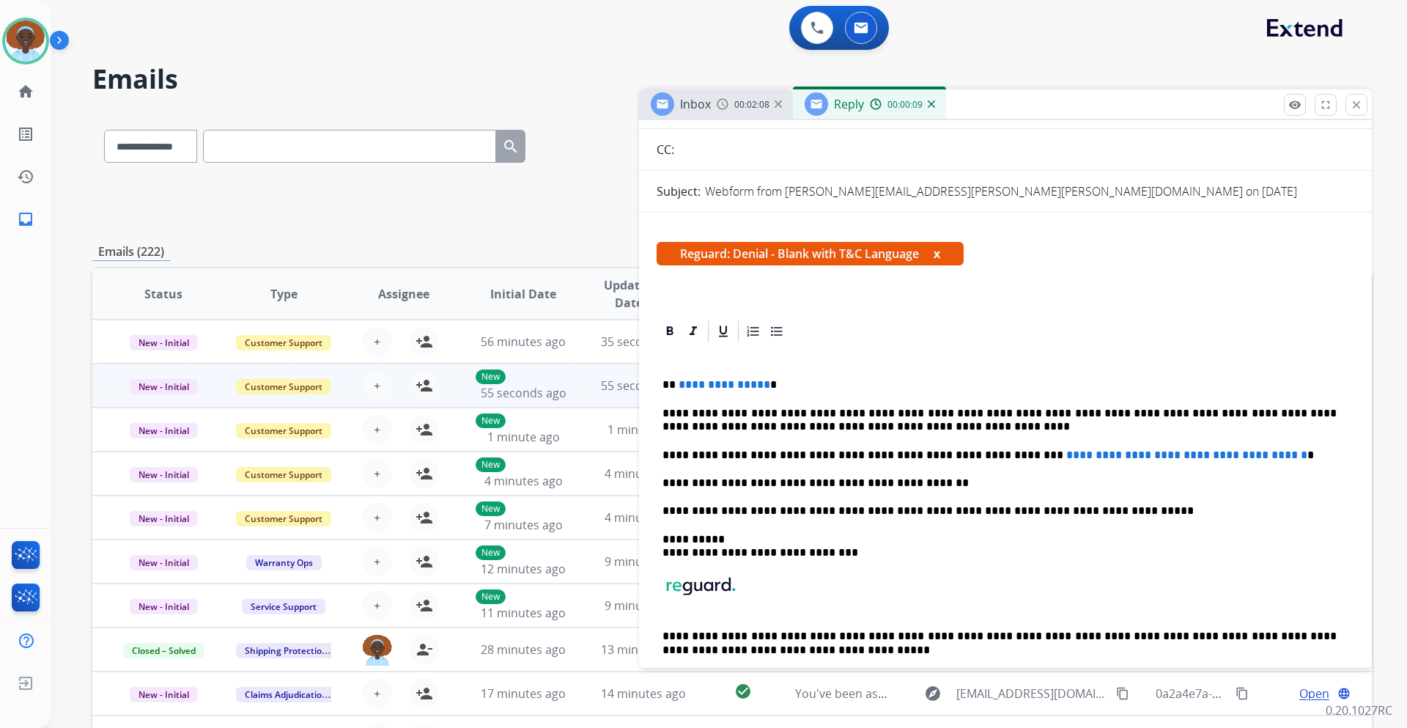
scroll to position [147, 0]
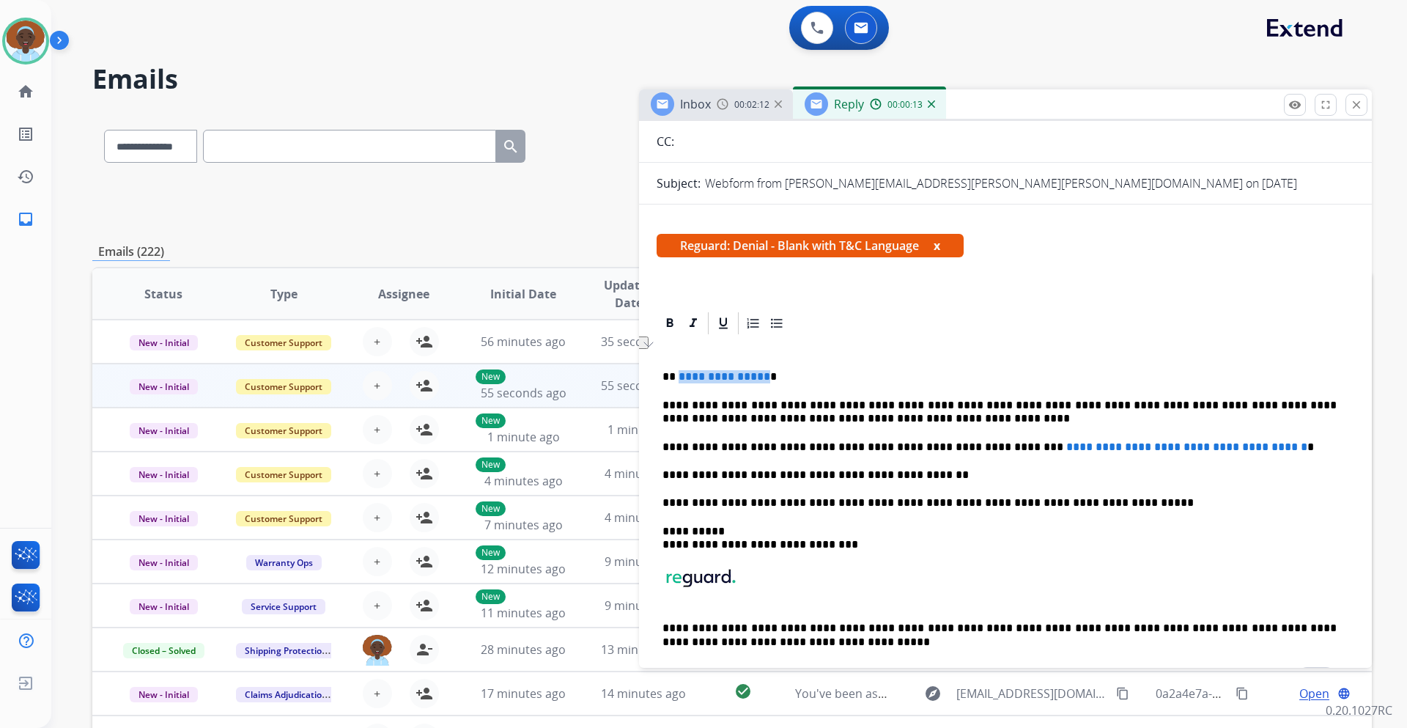
drag, startPoint x: 760, startPoint y: 376, endPoint x: 678, endPoint y: 380, distance: 82.1
click at [678, 380] on span "**********" at bounding box center [724, 376] width 92 height 11
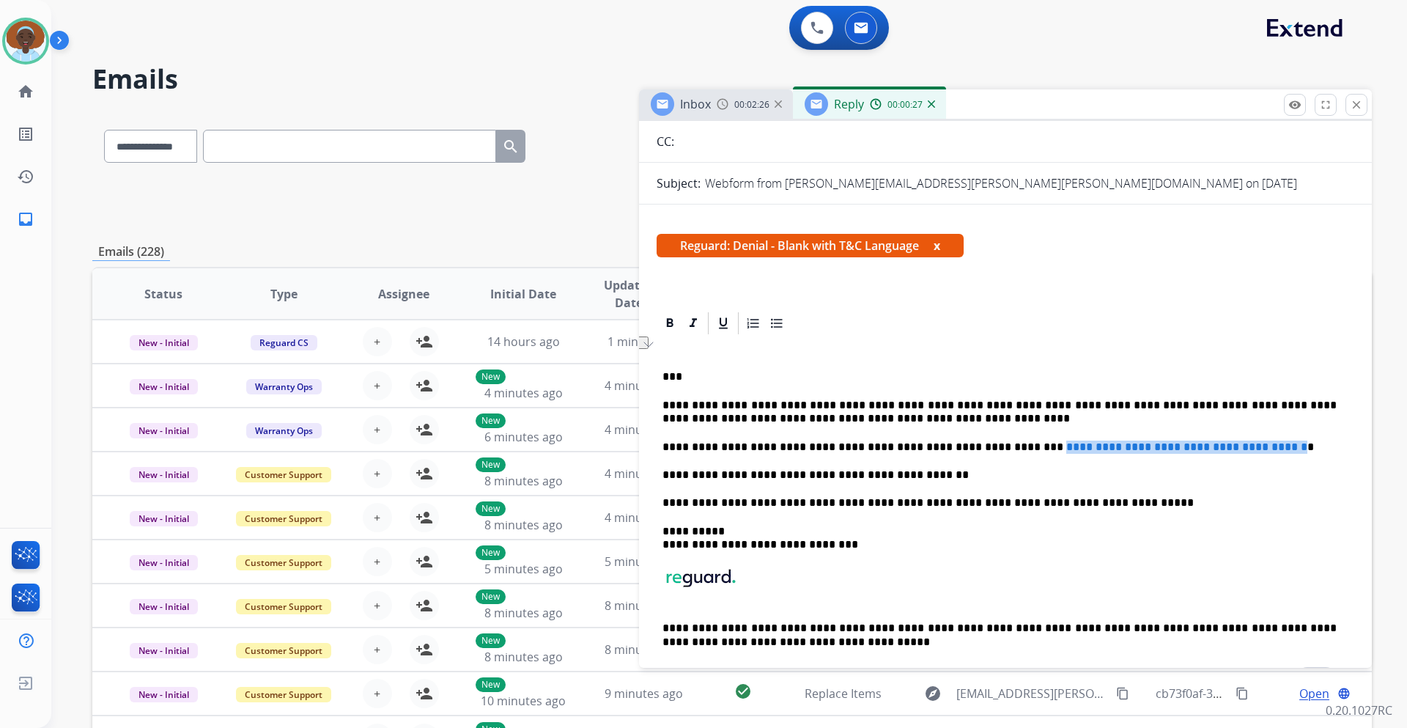
drag, startPoint x: 984, startPoint y: 448, endPoint x: 1271, endPoint y: 433, distance: 287.6
click at [1271, 433] on div "**********" at bounding box center [1004, 515] width 697 height 359
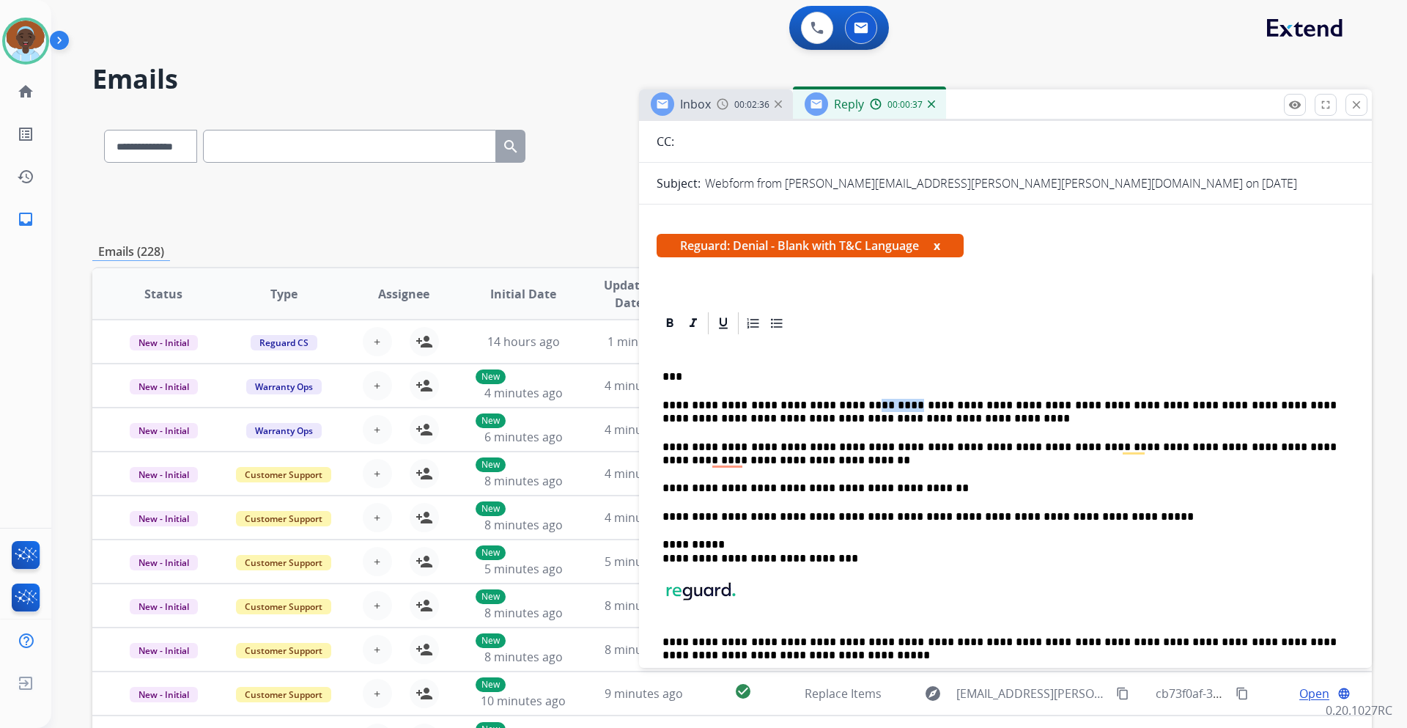
drag, startPoint x: 886, startPoint y: 404, endPoint x: 850, endPoint y: 403, distance: 35.9
click at [850, 403] on p "**********" at bounding box center [999, 412] width 674 height 27
drag, startPoint x: 882, startPoint y: 404, endPoint x: 851, endPoint y: 403, distance: 31.5
click at [851, 403] on p "**********" at bounding box center [999, 412] width 674 height 27
copy p "******"
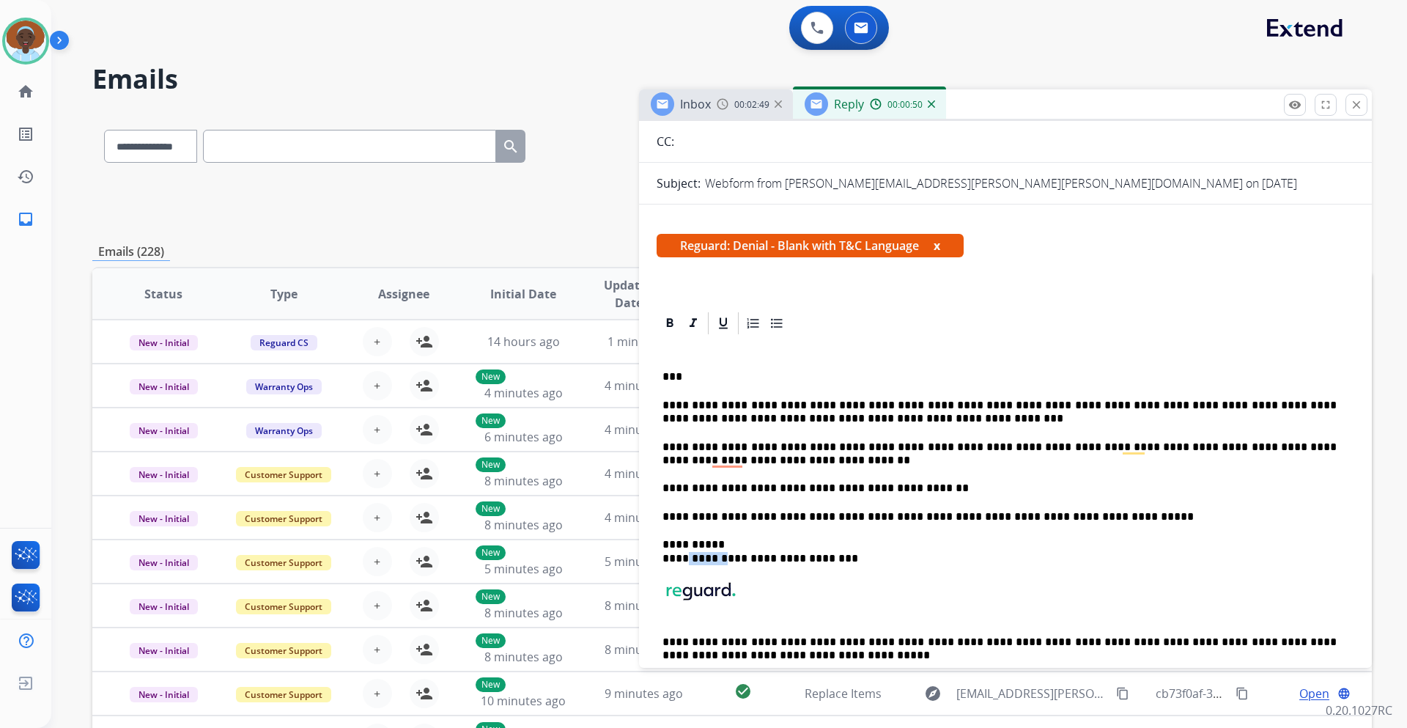
drag, startPoint x: 721, startPoint y: 556, endPoint x: 685, endPoint y: 558, distance: 35.9
click at [685, 558] on p "**********" at bounding box center [999, 551] width 674 height 27
click at [712, 587] on img "To enrich screen reader interactions, please activate Accessibility in Grammarl…" at bounding box center [700, 591] width 73 height 21
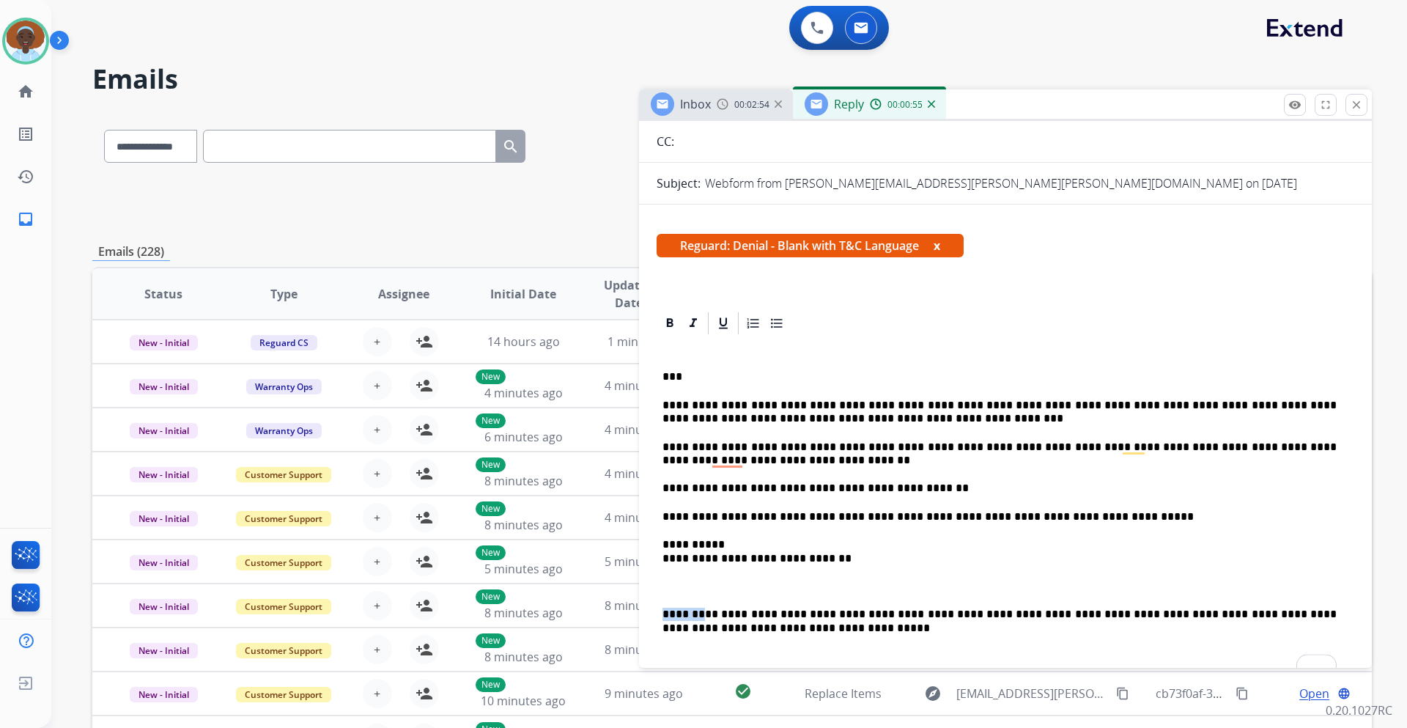
drag, startPoint x: 702, startPoint y: 612, endPoint x: 662, endPoint y: 611, distance: 40.3
click at [662, 611] on div "**********" at bounding box center [1004, 508] width 697 height 345
drag, startPoint x: 682, startPoint y: 418, endPoint x: 657, endPoint y: 420, distance: 25.0
click at [657, 420] on div "**********" at bounding box center [1004, 508] width 697 height 345
drag, startPoint x: 701, startPoint y: 418, endPoint x: 665, endPoint y: 417, distance: 36.6
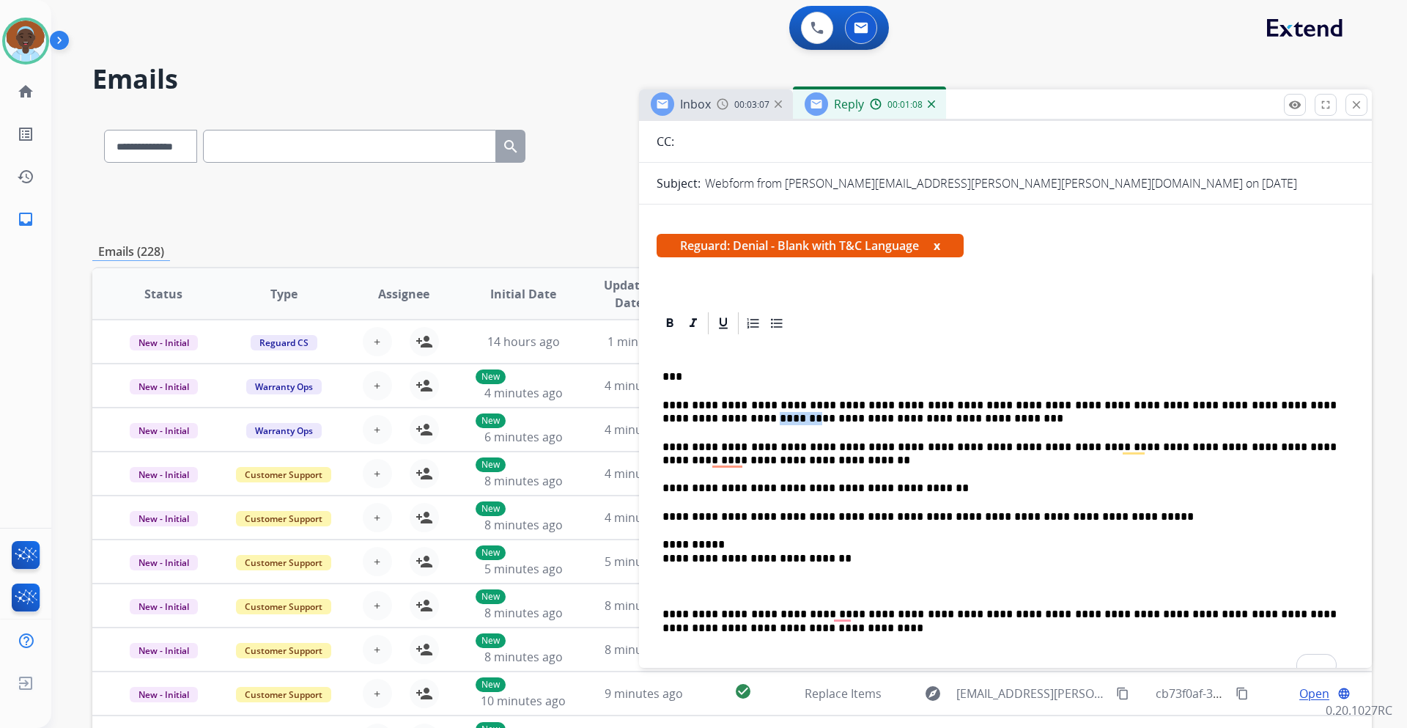
click at [665, 417] on p "**********" at bounding box center [999, 412] width 674 height 27
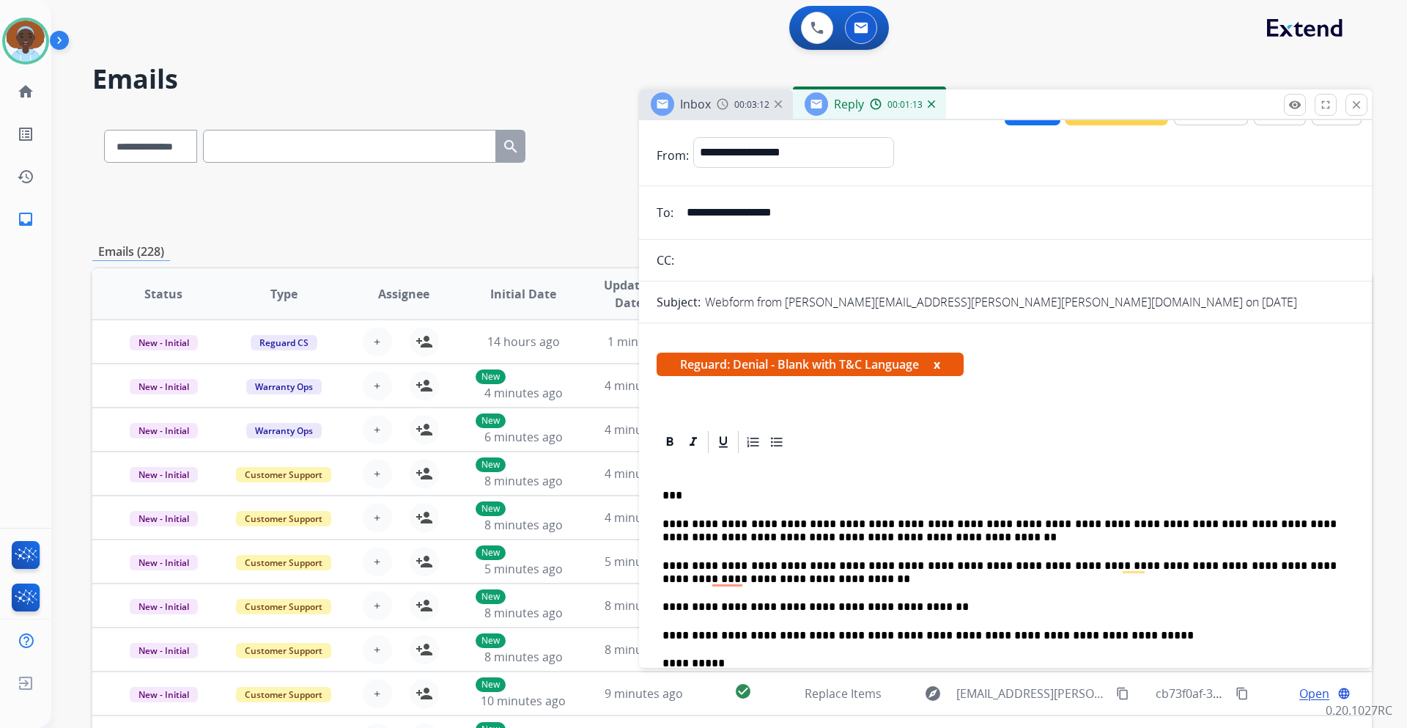
scroll to position [0, 0]
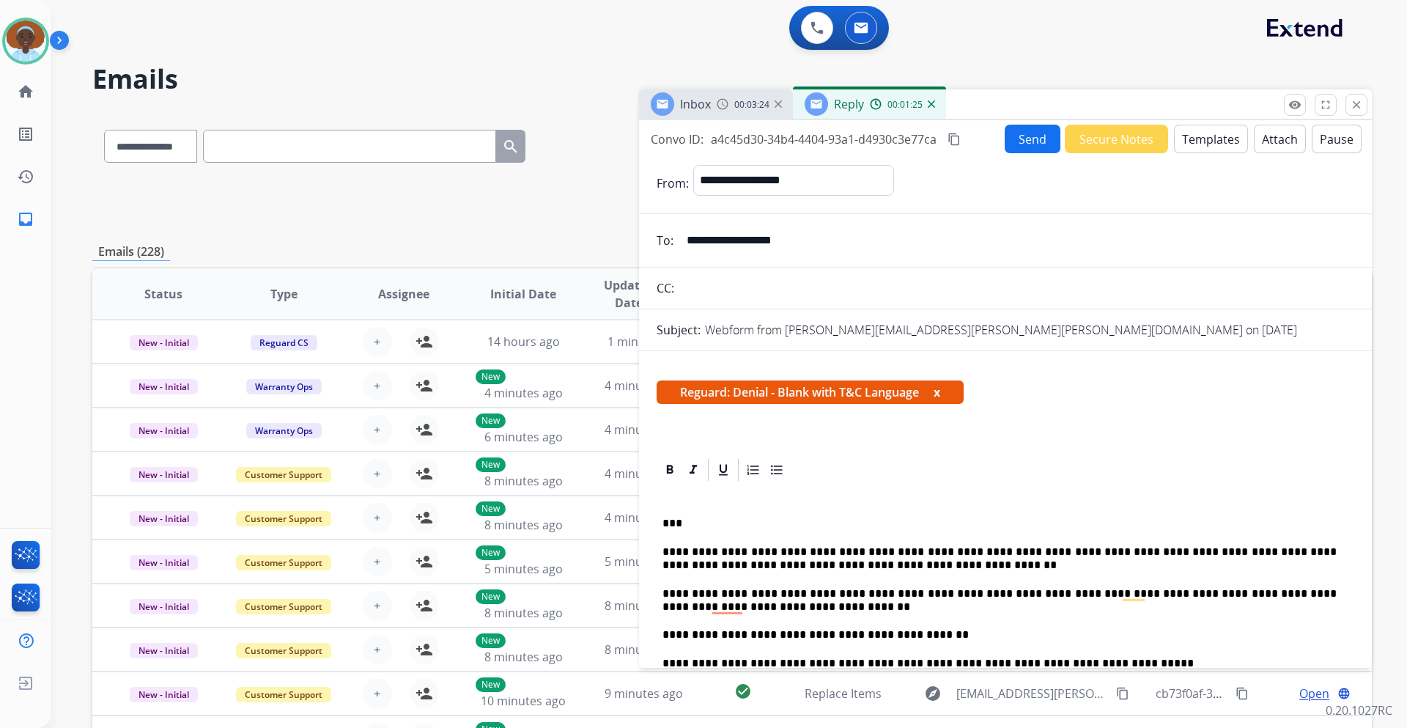
click at [1026, 141] on button "Send" at bounding box center [1032, 139] width 56 height 29
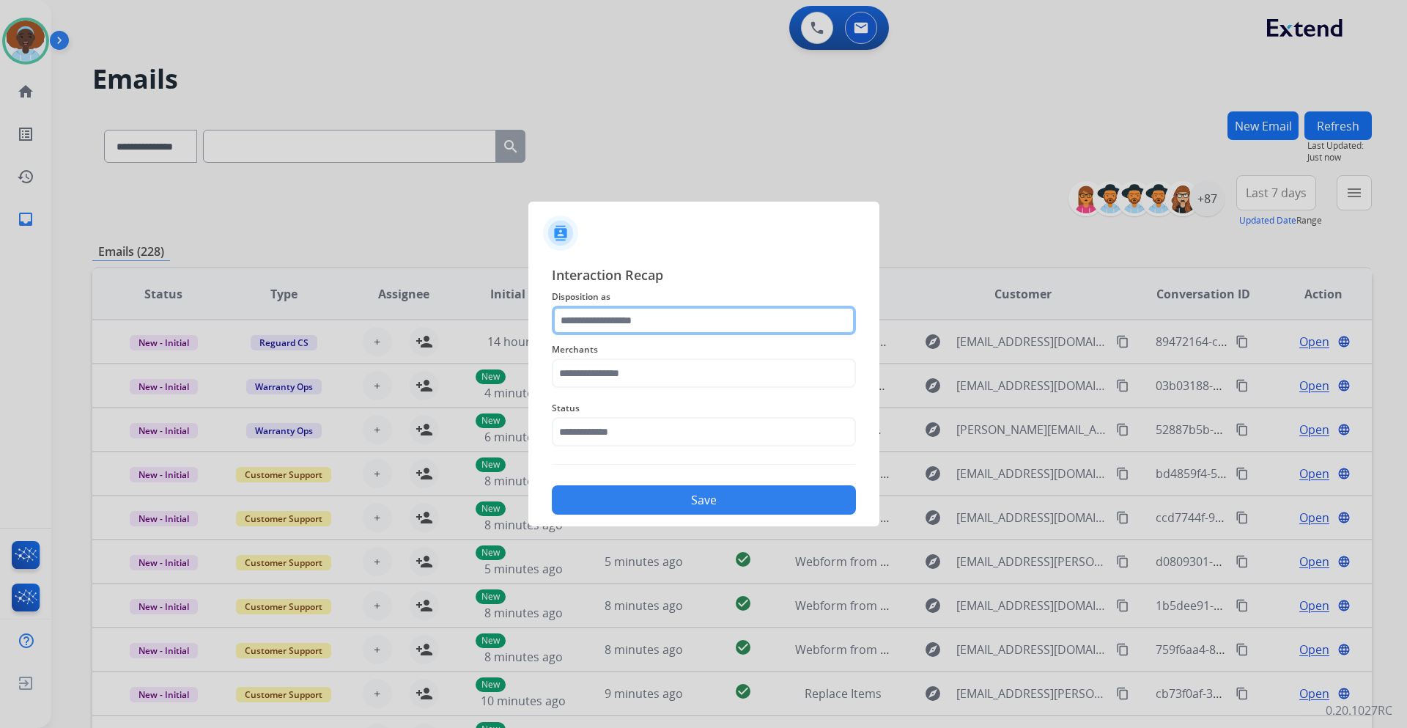
click at [645, 312] on input "text" at bounding box center [704, 320] width 304 height 29
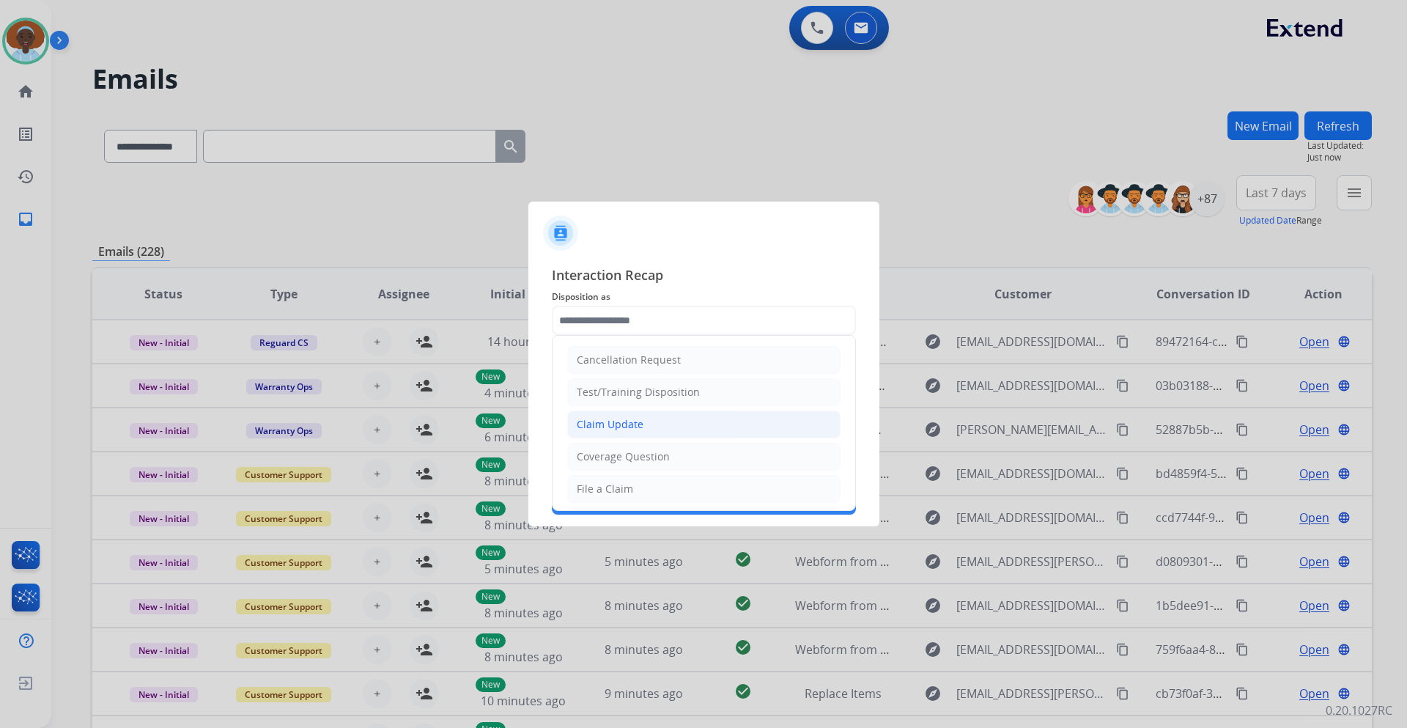
click at [645, 425] on li "Claim Update" at bounding box center [703, 424] width 273 height 28
type input "**********"
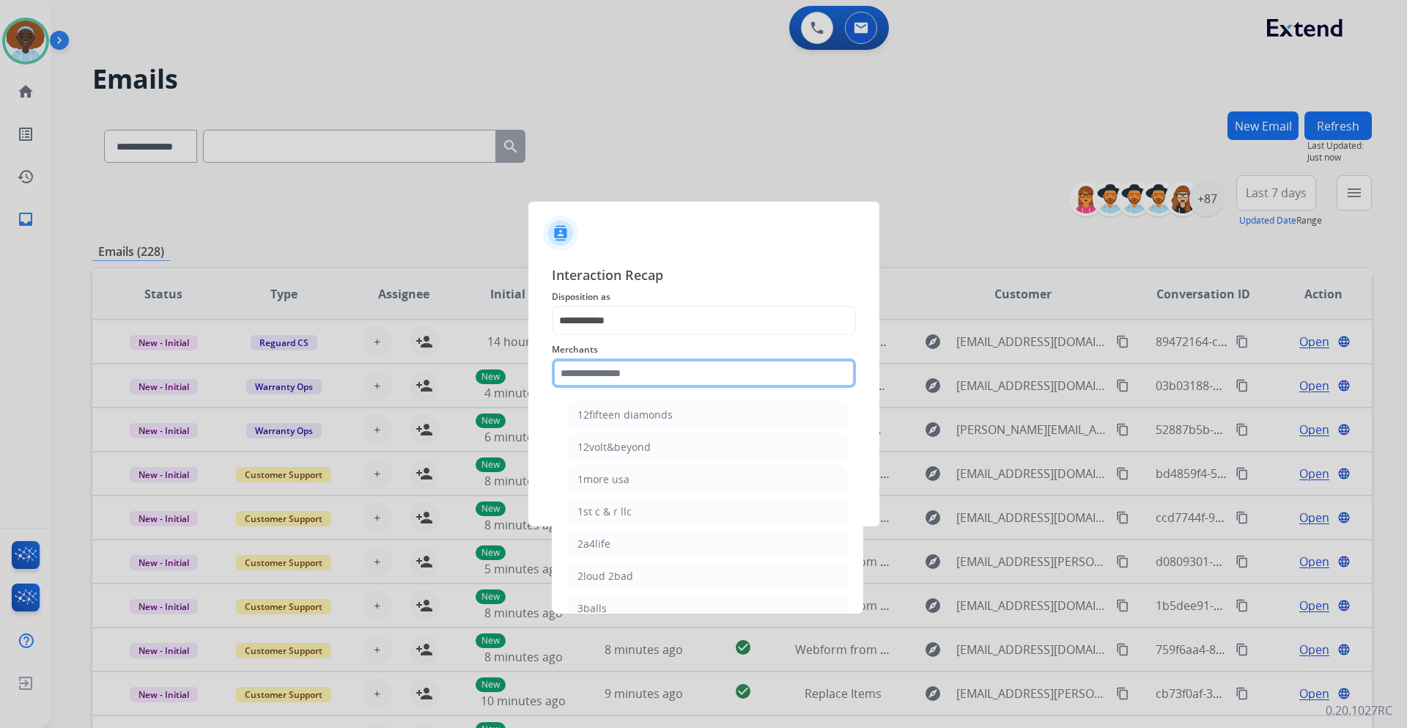
click at [599, 371] on input "text" at bounding box center [704, 372] width 304 height 29
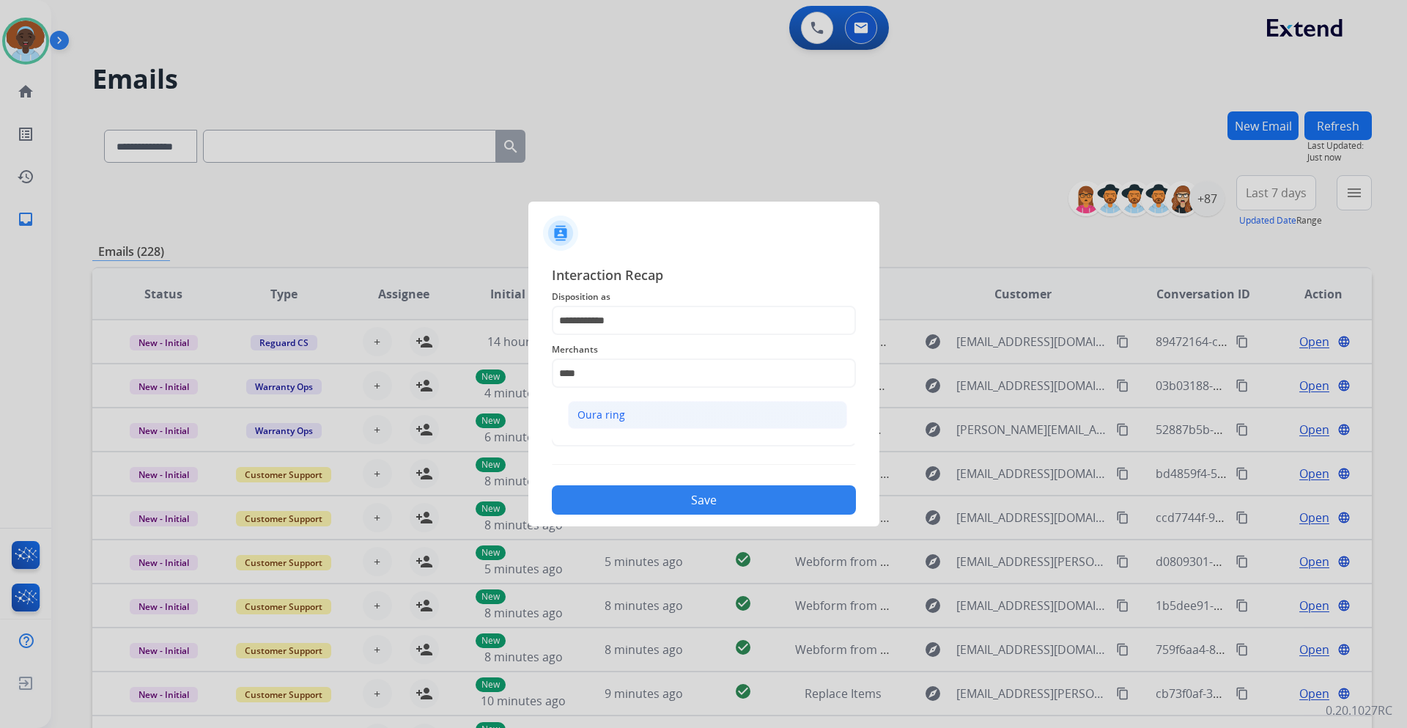
click at [620, 412] on div "Oura ring" at bounding box center [601, 414] width 48 height 15
type input "*********"
click at [632, 432] on input "text" at bounding box center [704, 431] width 304 height 29
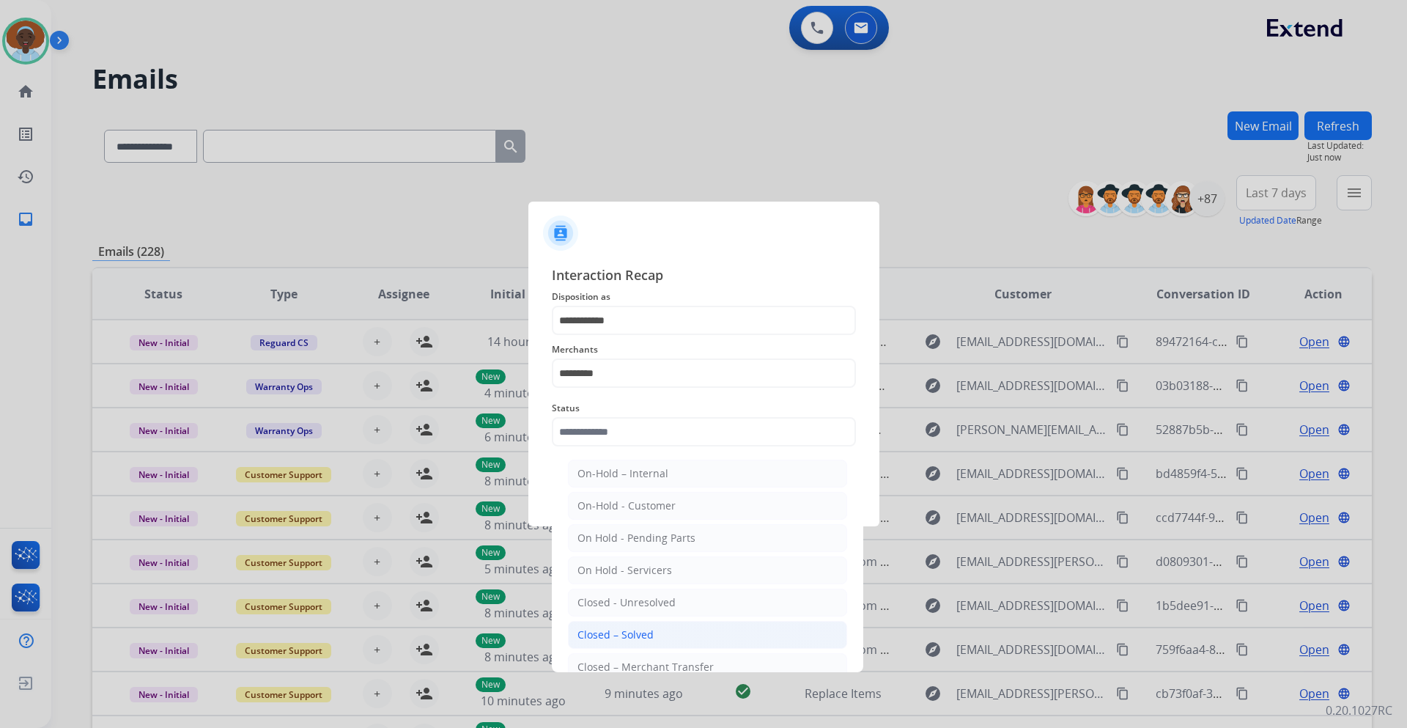
click at [670, 629] on li "Closed – Solved" at bounding box center [707, 635] width 279 height 28
type input "**********"
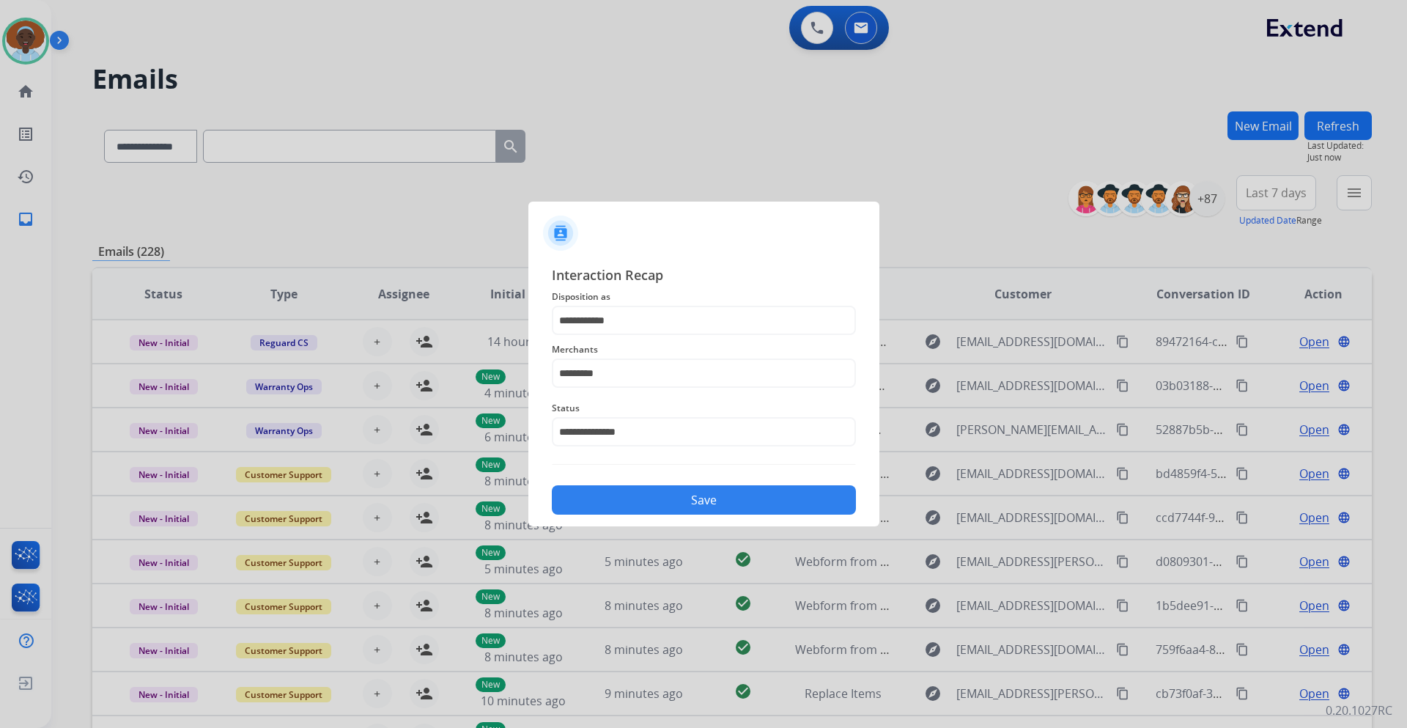
click at [698, 492] on button "Save" at bounding box center [704, 499] width 304 height 29
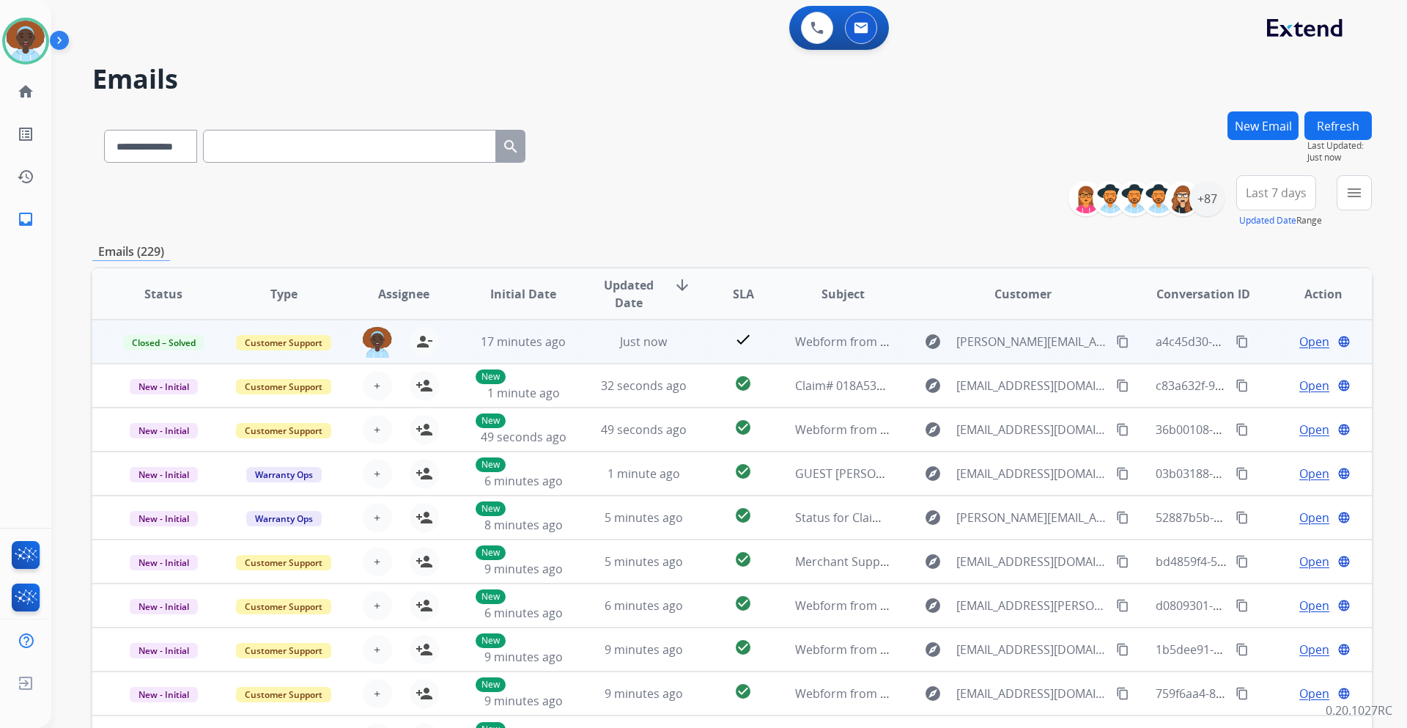
click at [1306, 344] on span "Open" at bounding box center [1314, 342] width 30 height 18
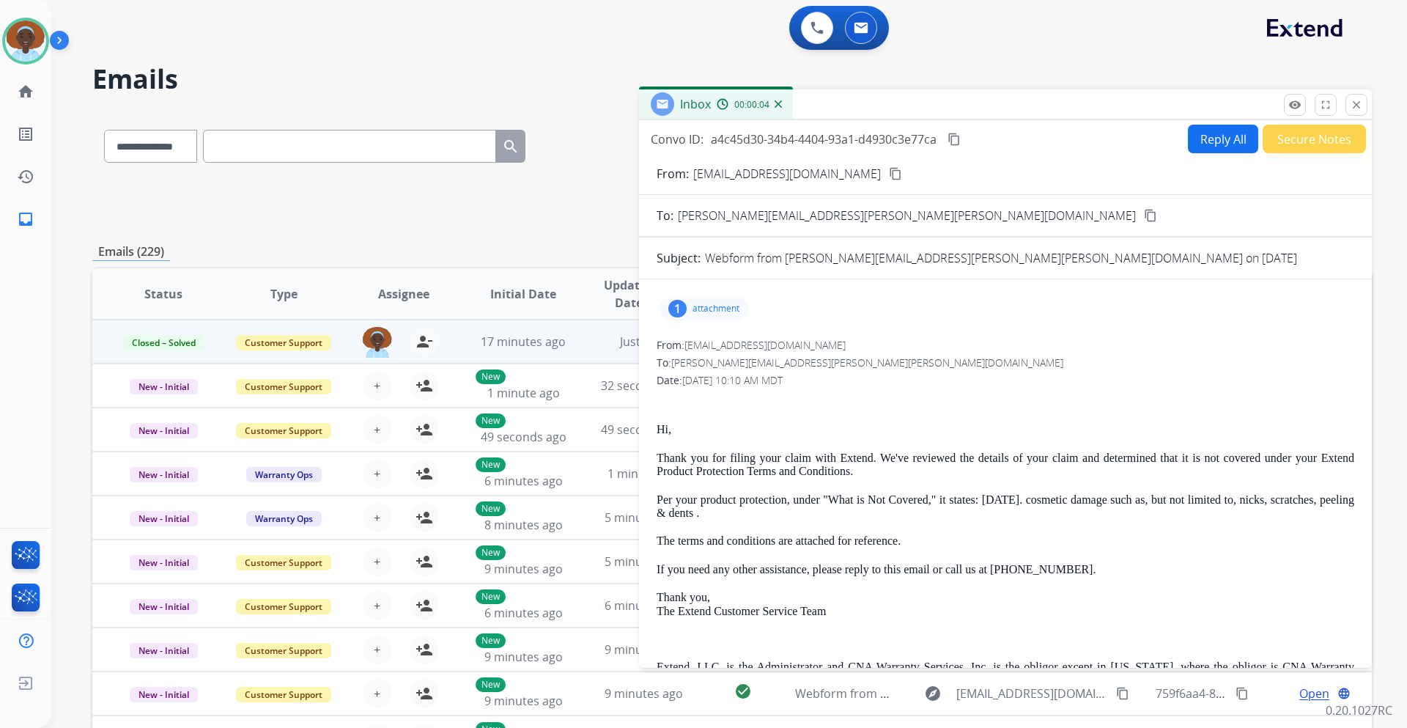
click at [674, 306] on div "1" at bounding box center [677, 309] width 18 height 18
click at [1348, 103] on button "close Close" at bounding box center [1356, 105] width 22 height 22
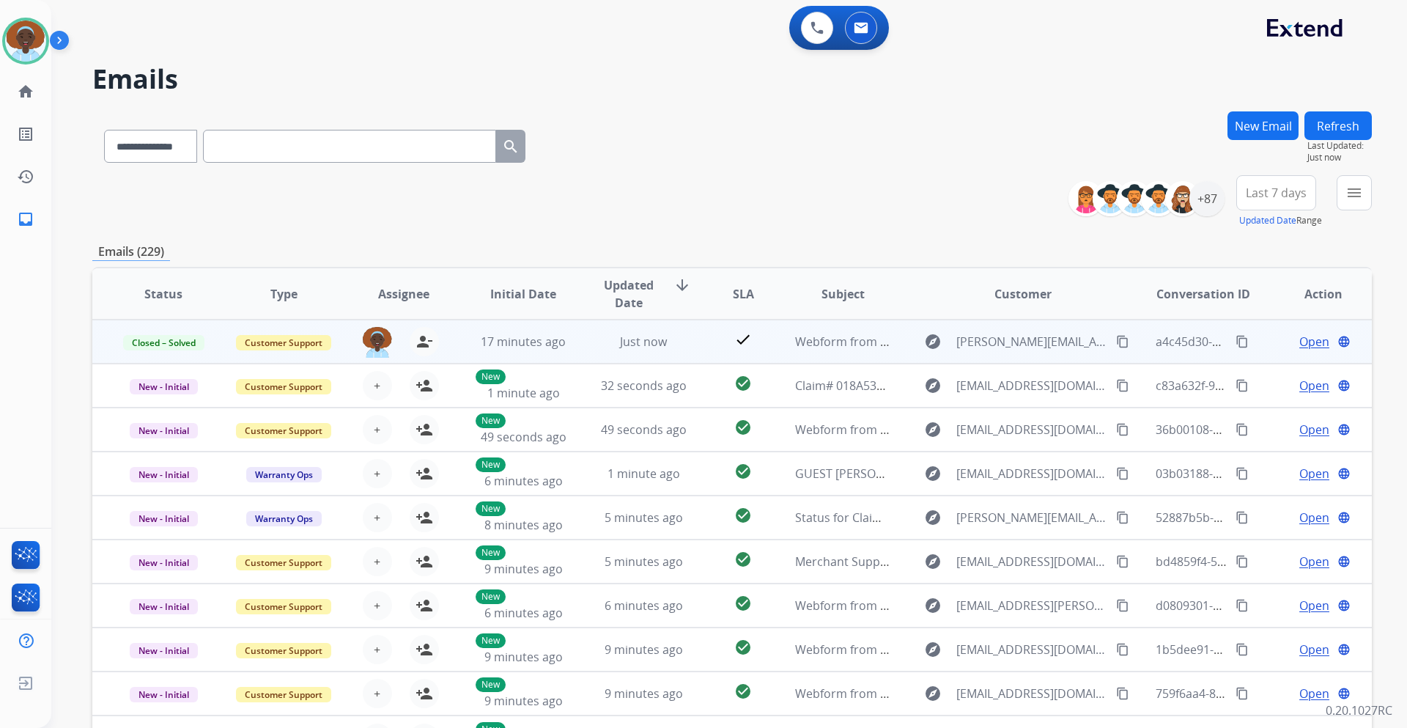
click at [1302, 347] on span "Open" at bounding box center [1314, 342] width 30 height 18
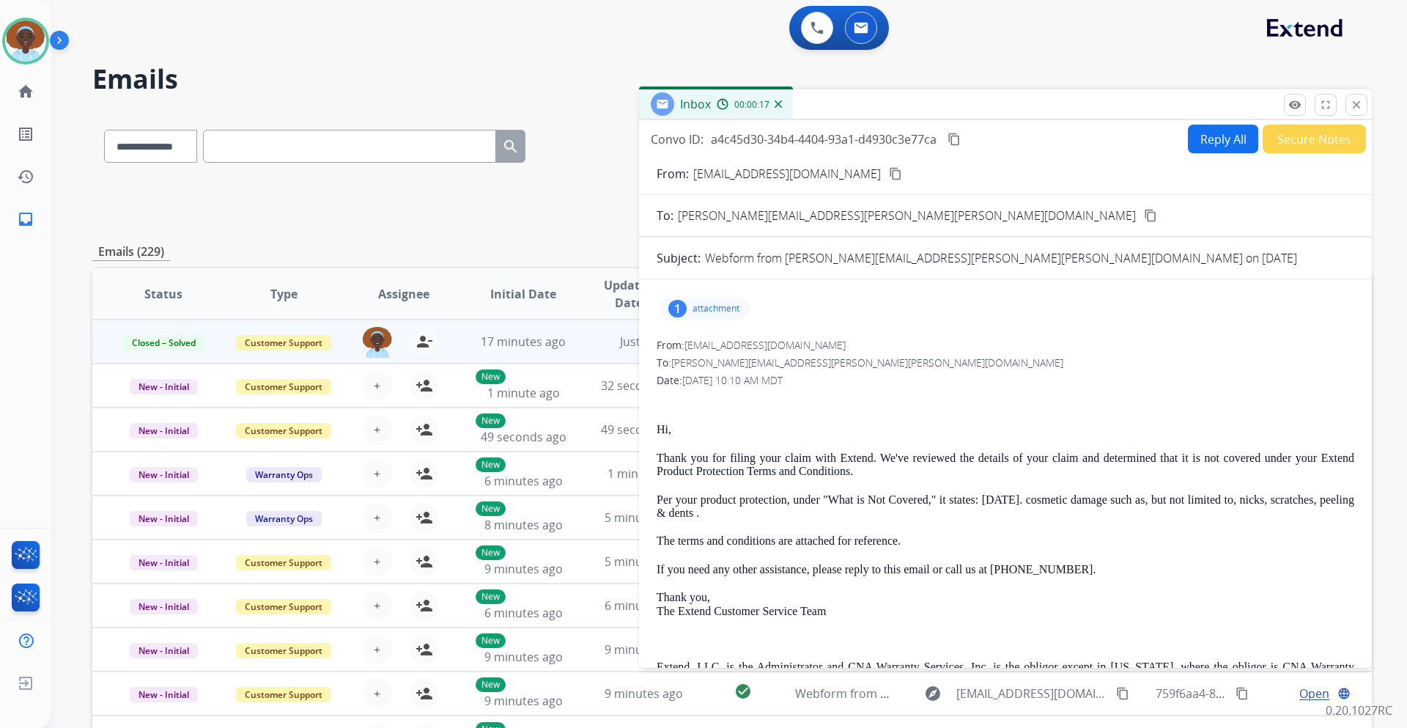
click at [1144, 215] on mat-icon "content_copy" at bounding box center [1150, 215] width 13 height 13
click at [1359, 108] on mat-icon "close" at bounding box center [1356, 104] width 13 height 13
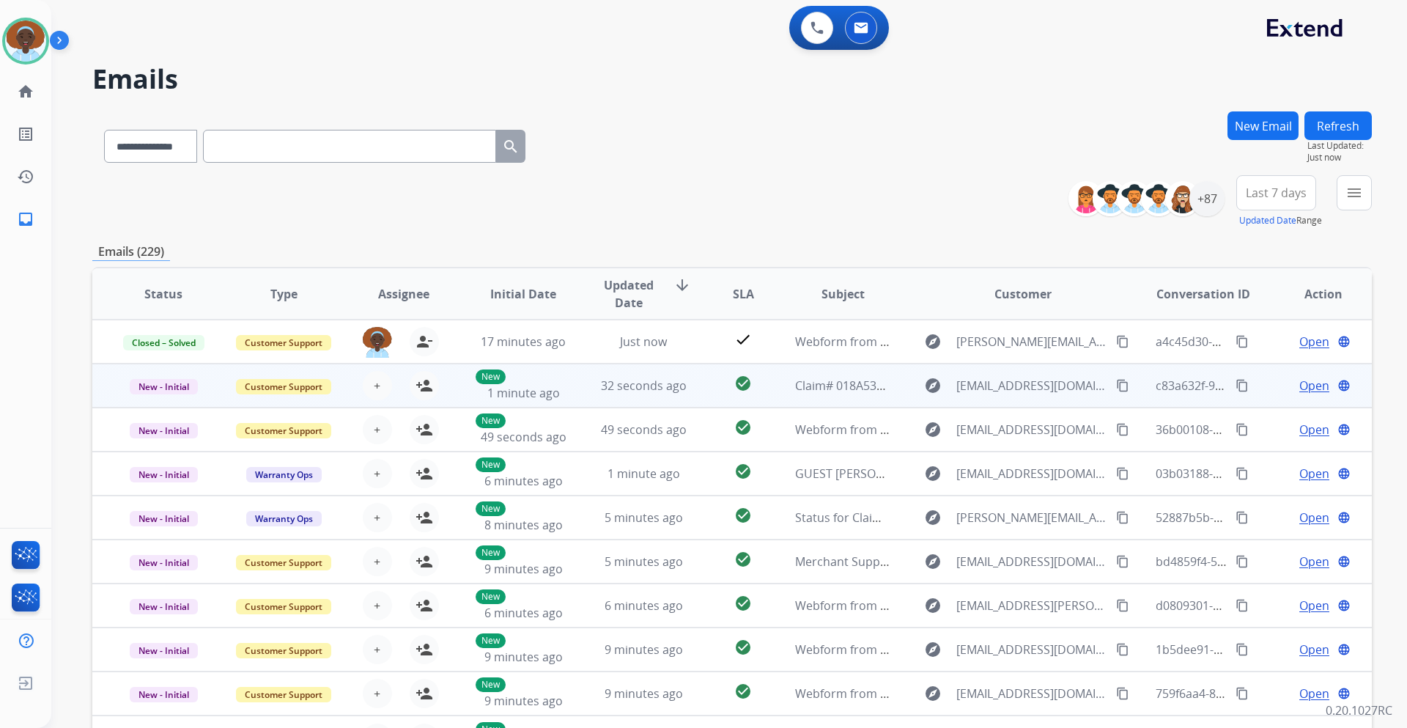
click at [1313, 385] on span "Open" at bounding box center [1314, 386] width 30 height 18
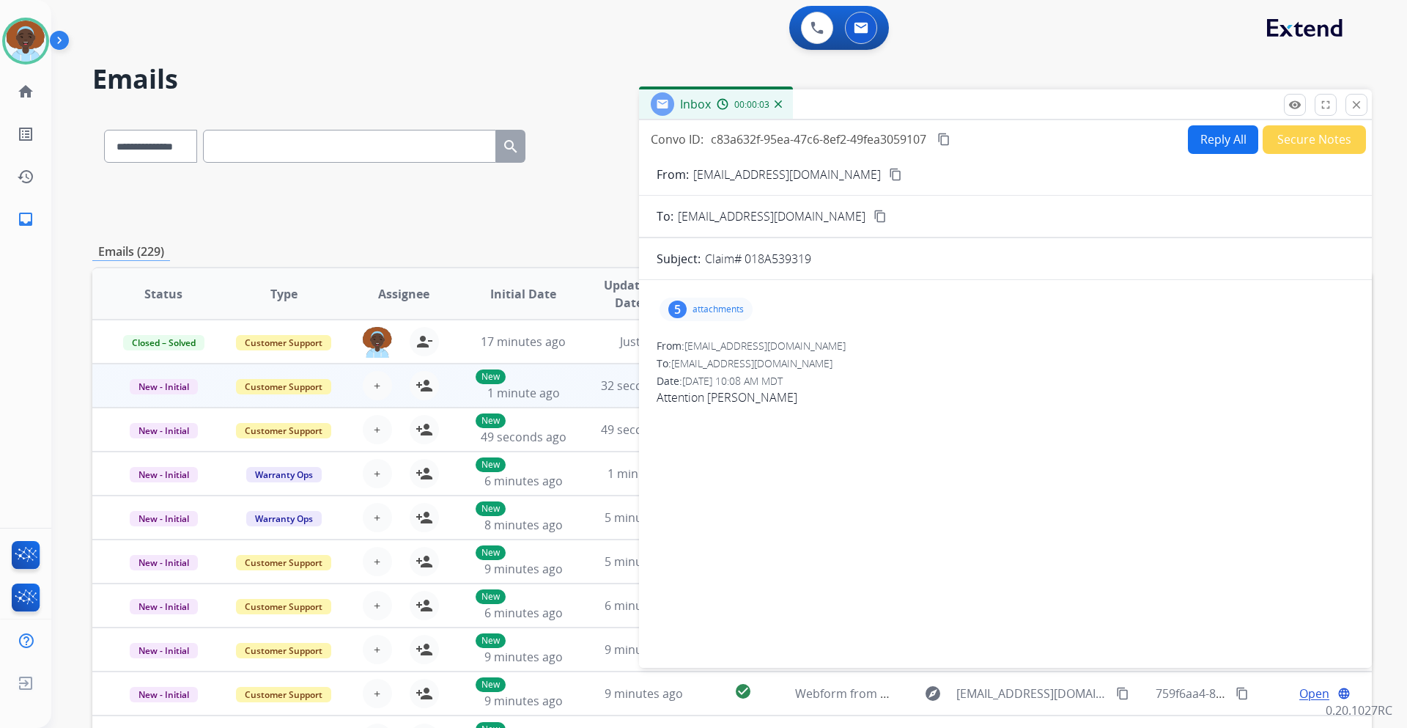
click at [673, 308] on div "5" at bounding box center [677, 309] width 18 height 18
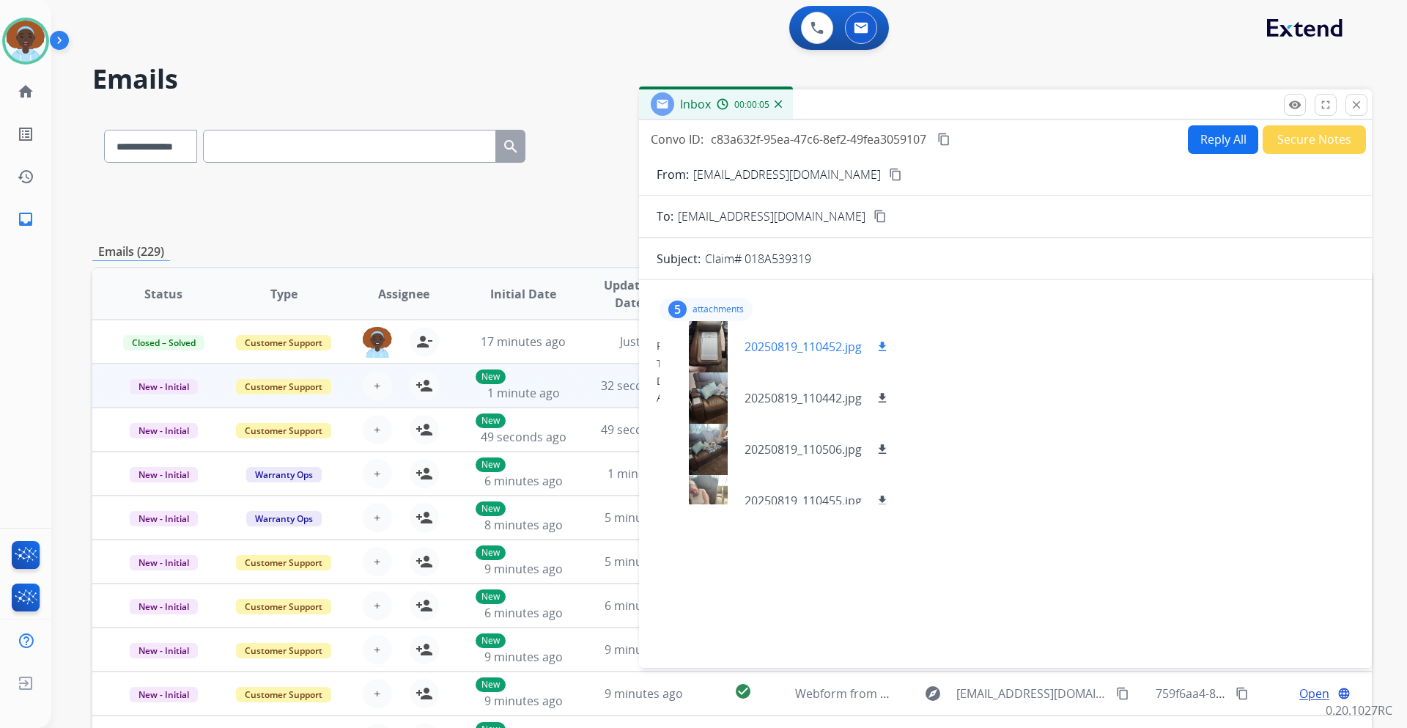
click at [715, 344] on div at bounding box center [707, 346] width 73 height 51
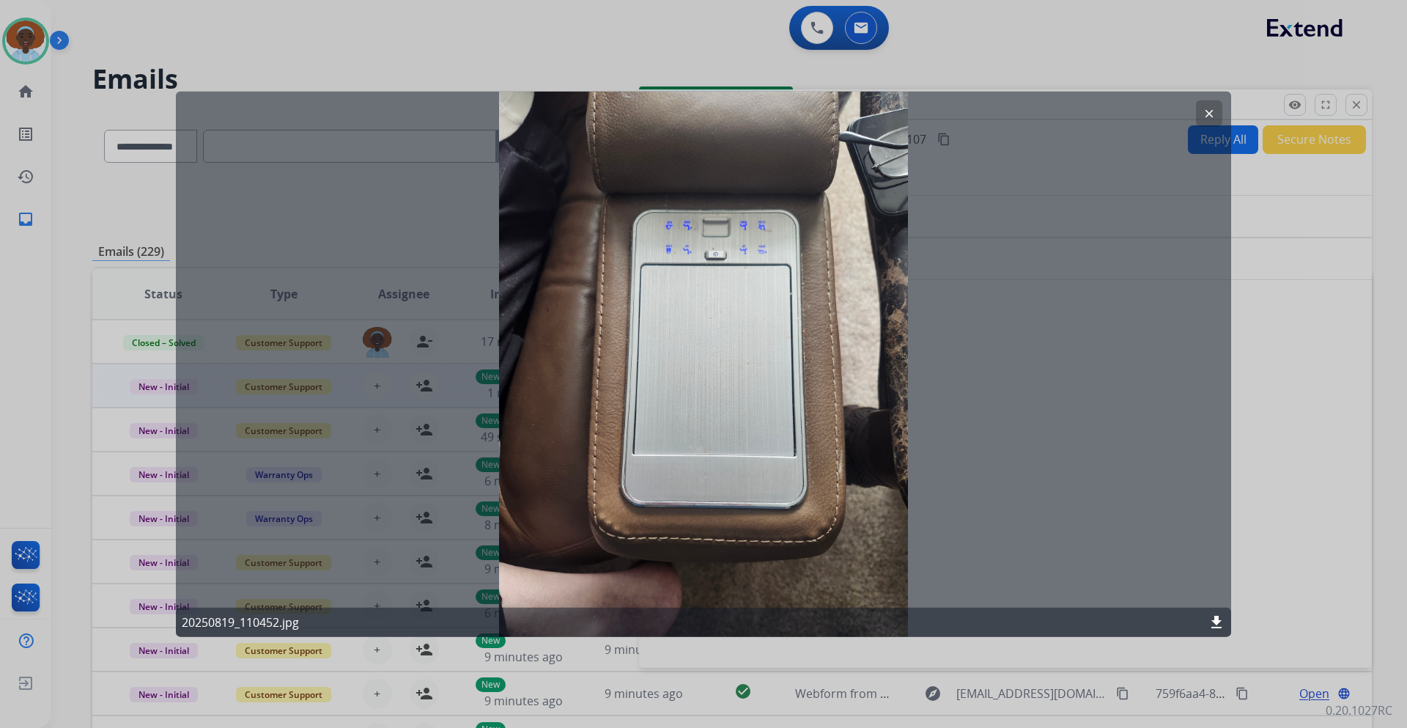
click at [1207, 112] on mat-icon "clear" at bounding box center [1208, 112] width 13 height 13
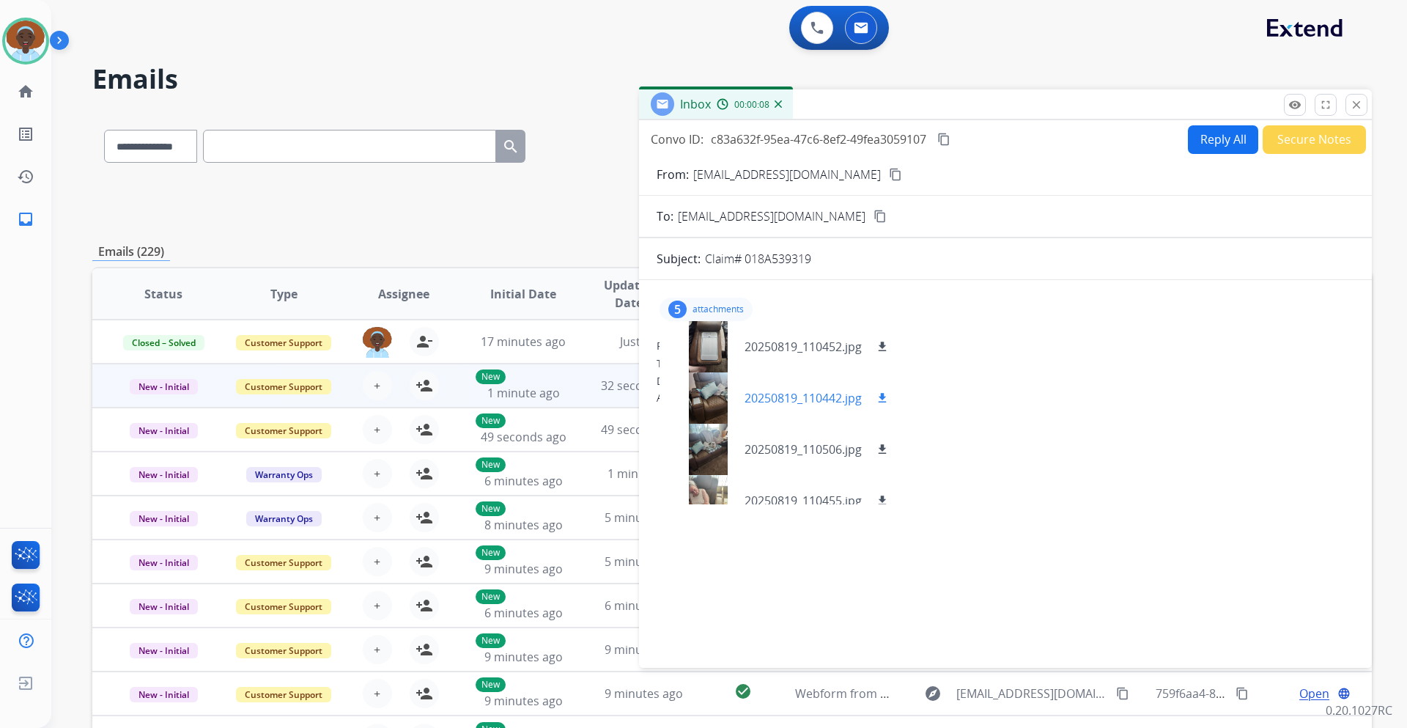
click at [703, 396] on div at bounding box center [707, 397] width 73 height 51
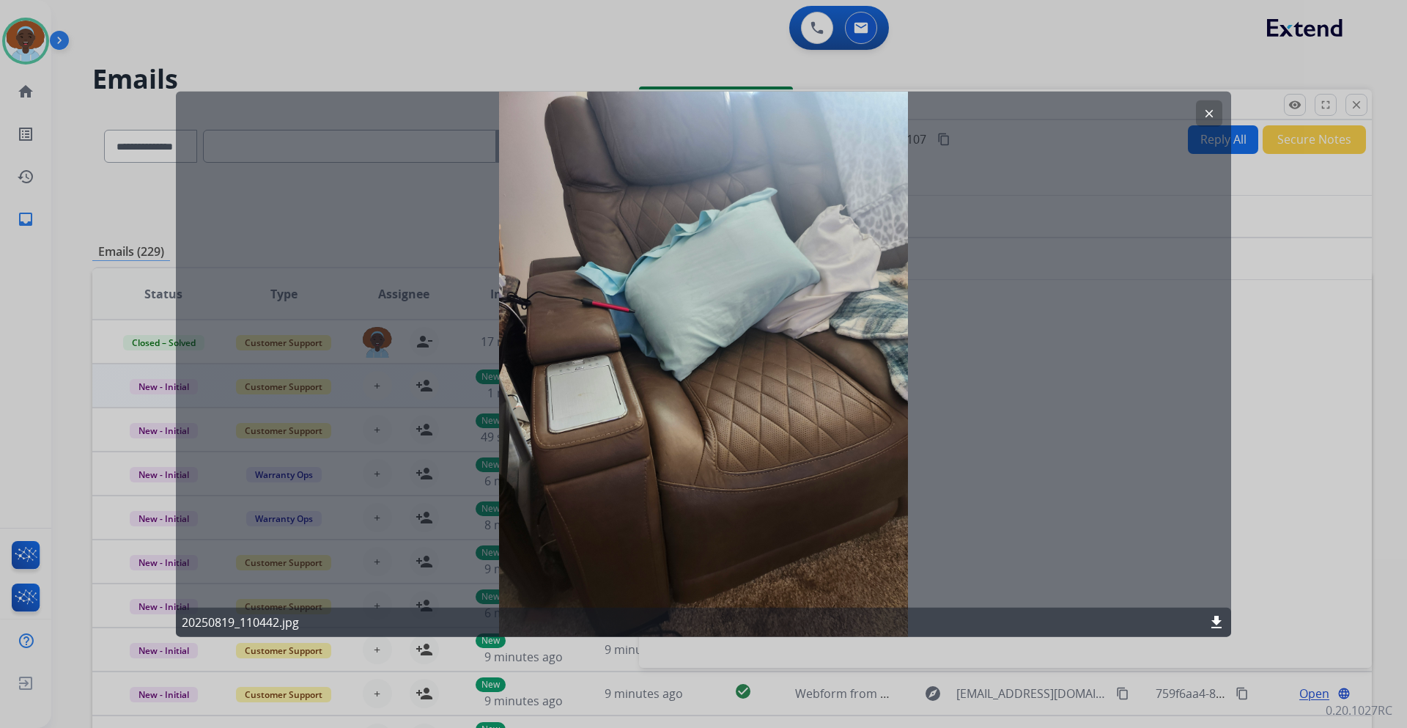
click at [1205, 111] on mat-icon "clear" at bounding box center [1208, 112] width 13 height 13
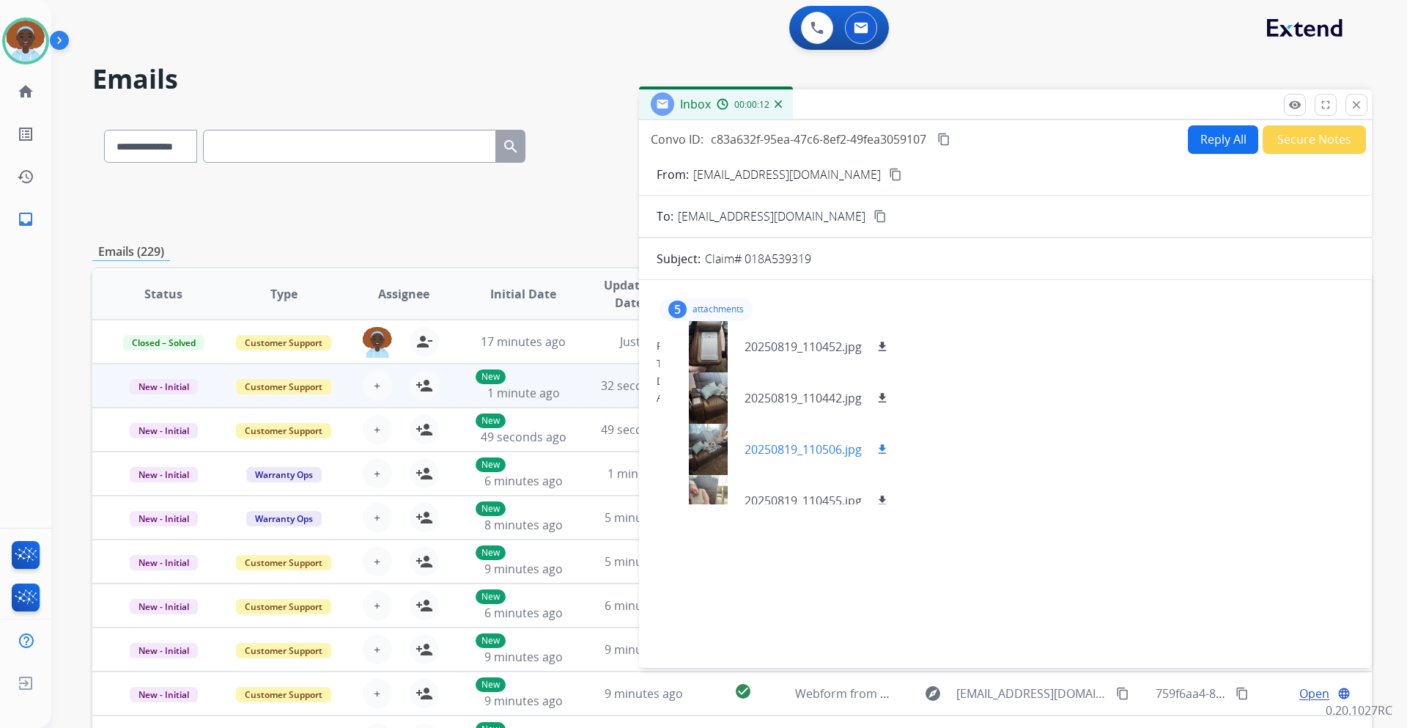
click at [701, 439] on div at bounding box center [707, 448] width 73 height 51
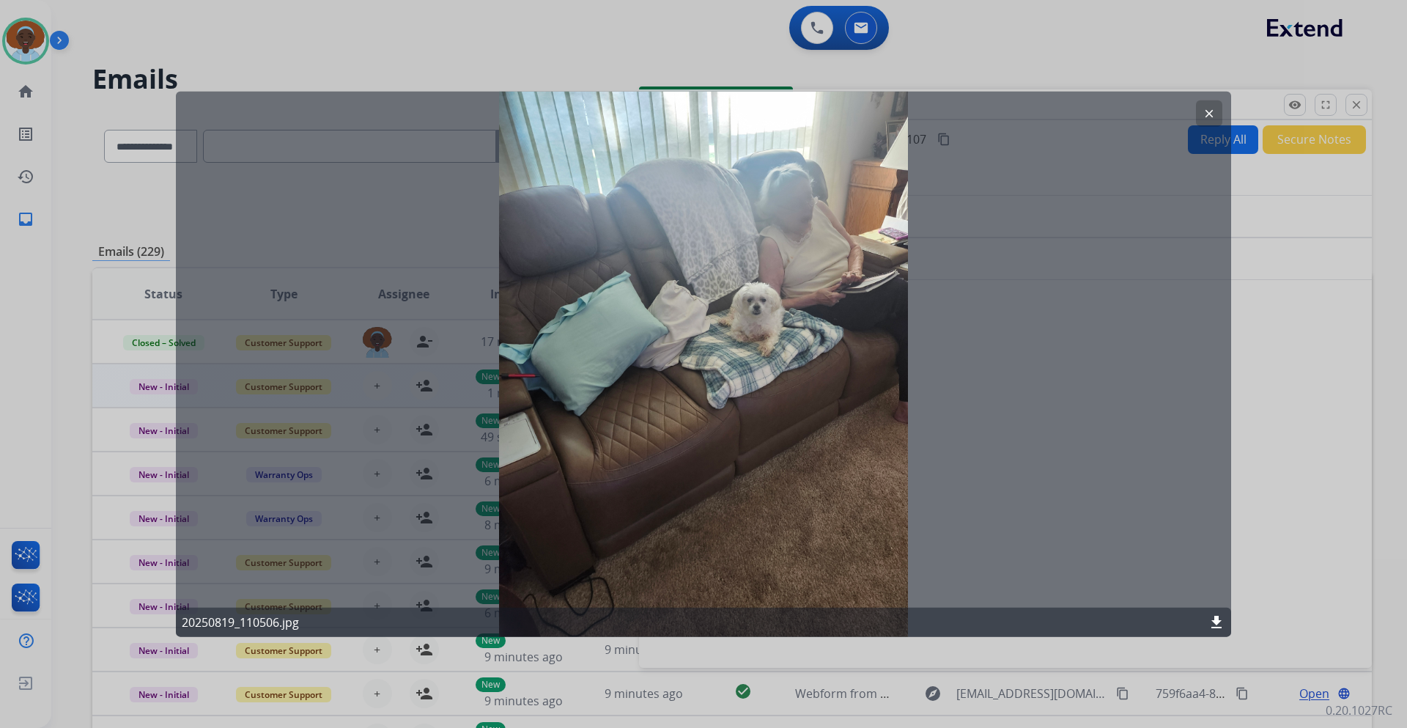
click at [1205, 113] on mat-icon "clear" at bounding box center [1208, 112] width 13 height 13
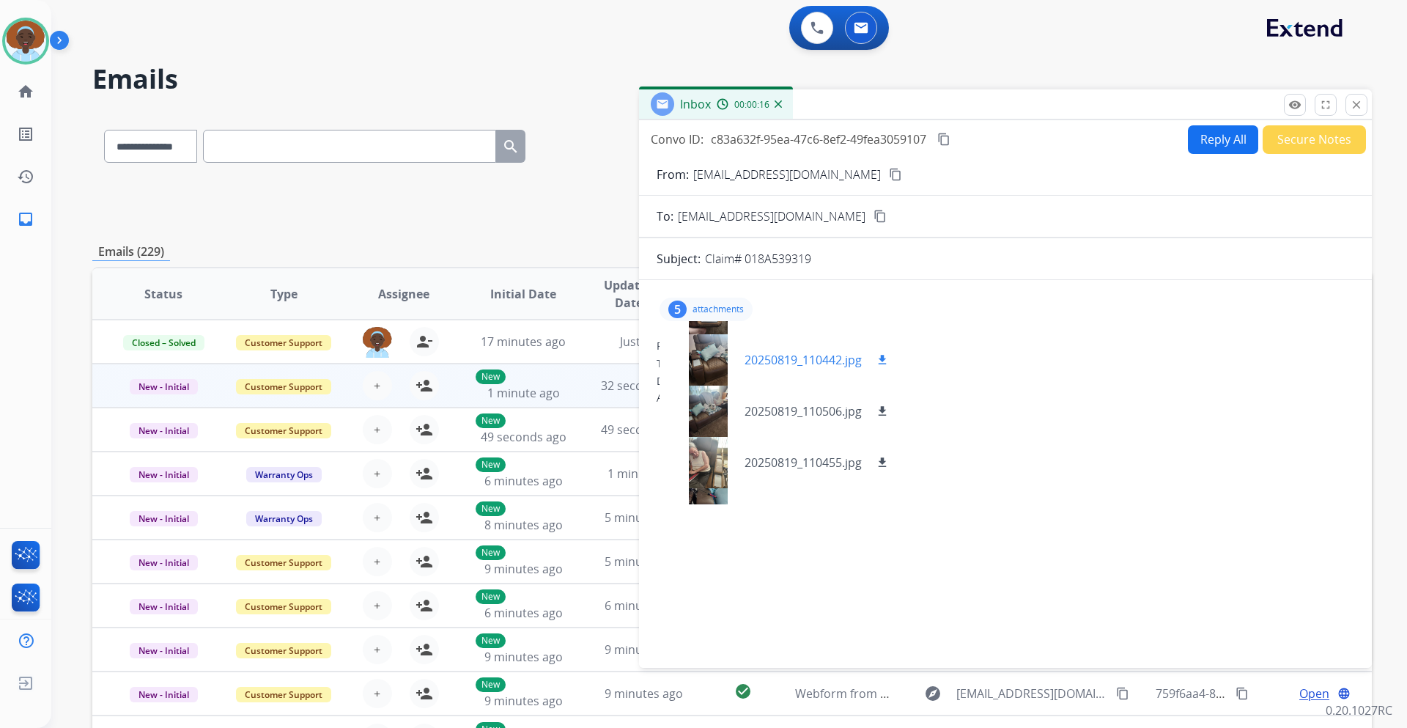
scroll to position [73, 0]
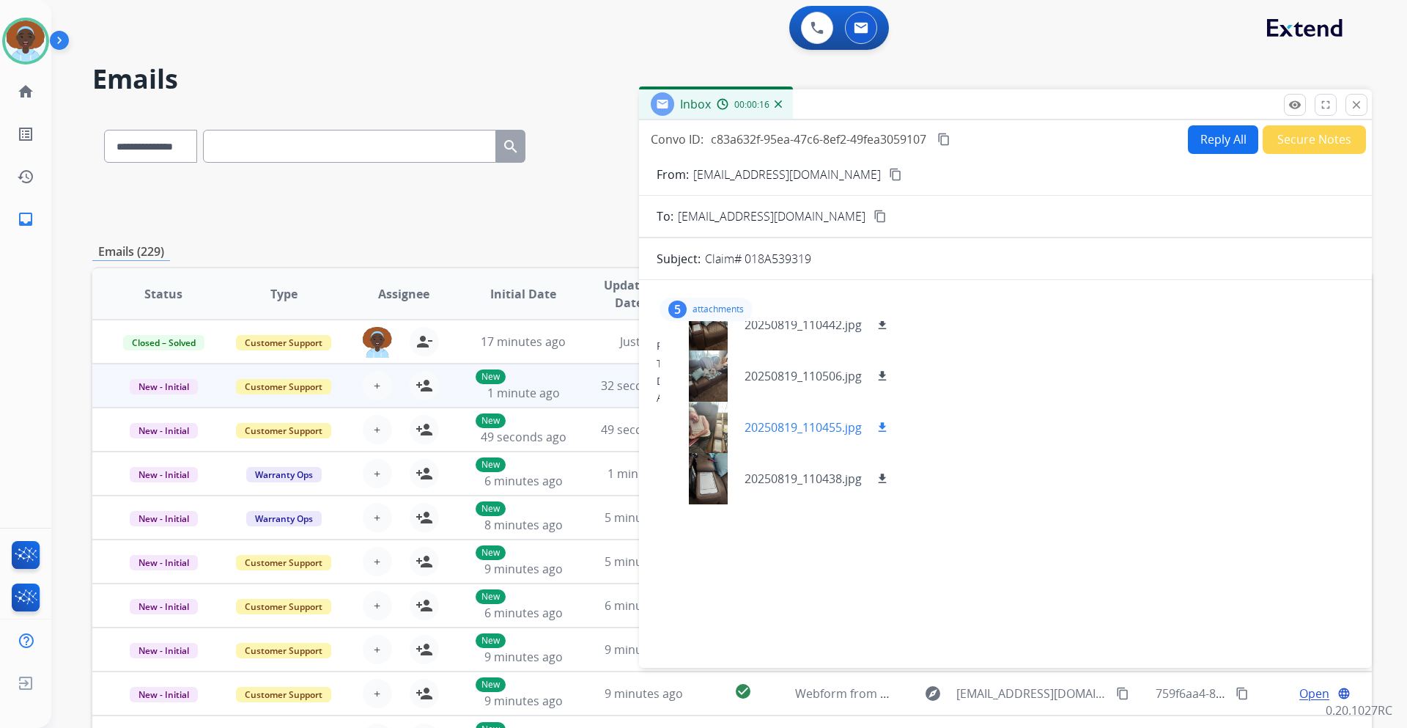
click at [709, 422] on div at bounding box center [707, 427] width 73 height 51
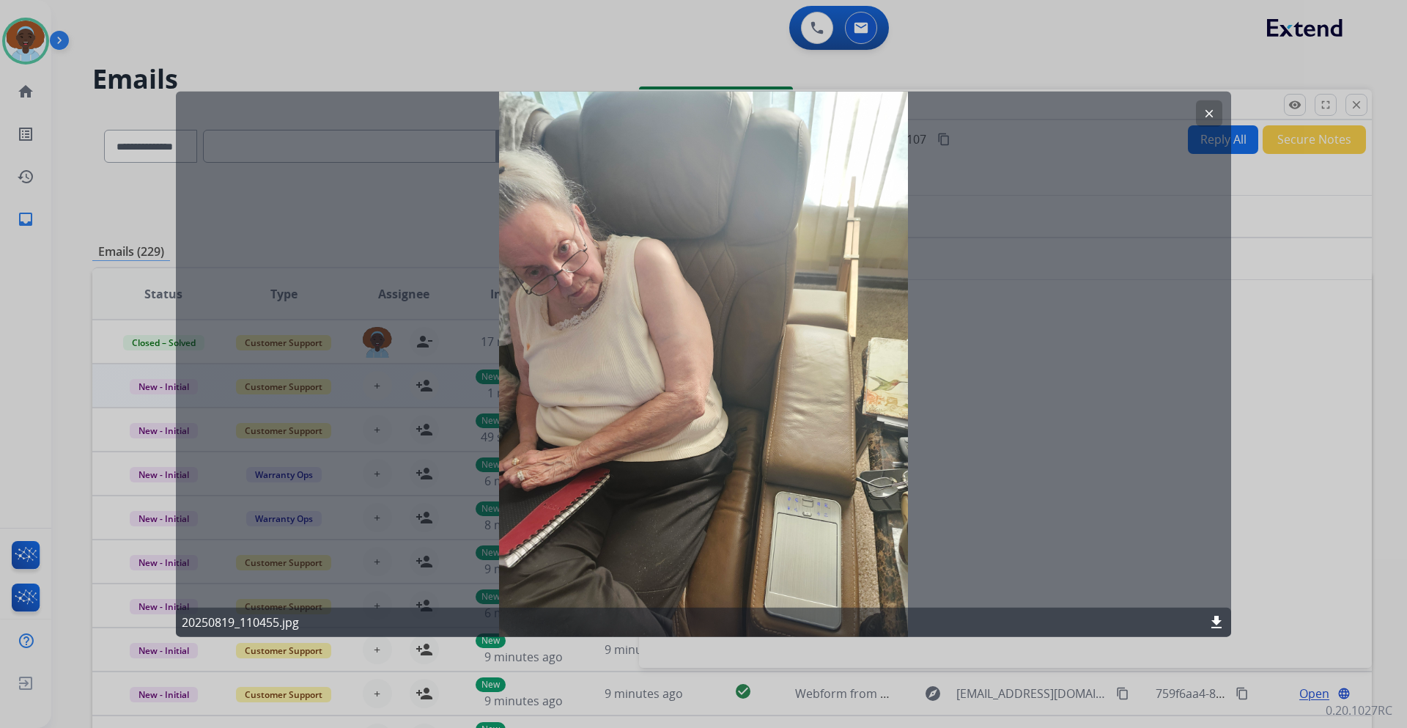
click at [1212, 108] on mat-icon "clear" at bounding box center [1208, 112] width 13 height 13
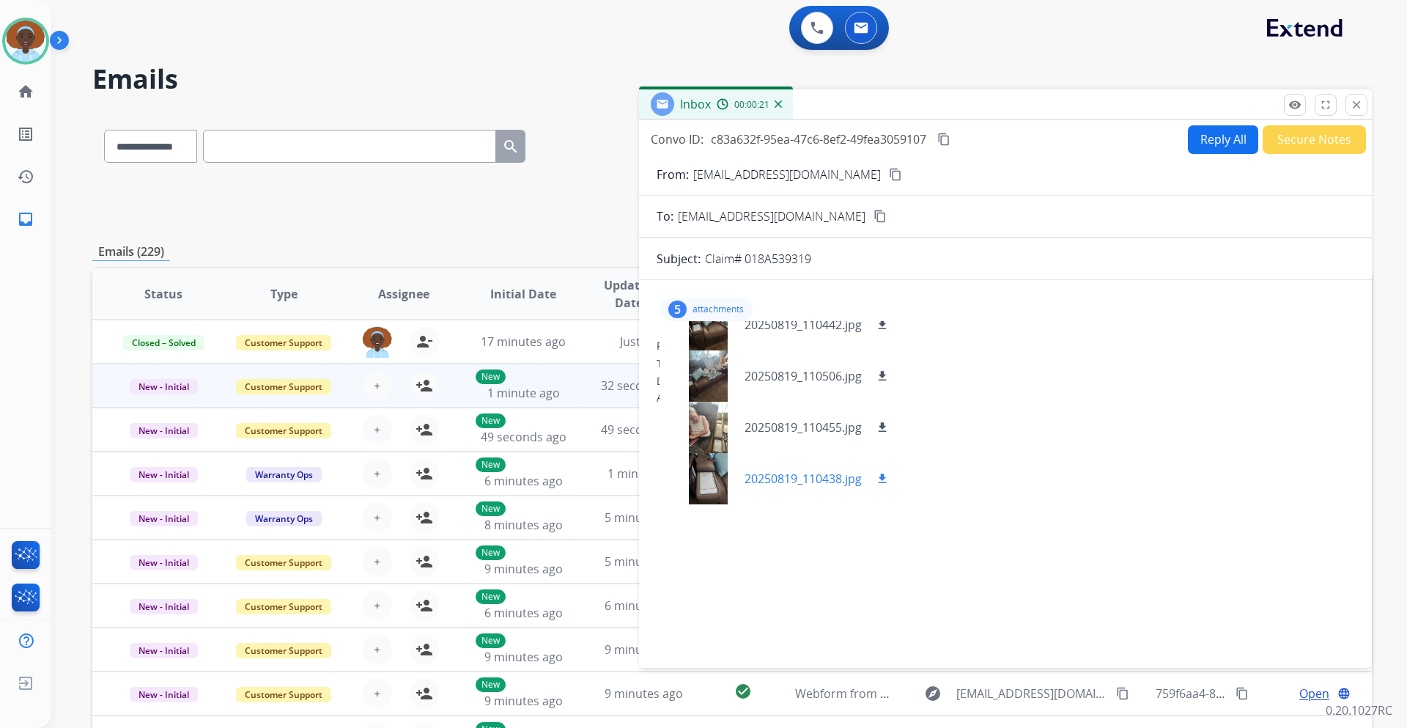
click at [719, 475] on div at bounding box center [707, 478] width 73 height 51
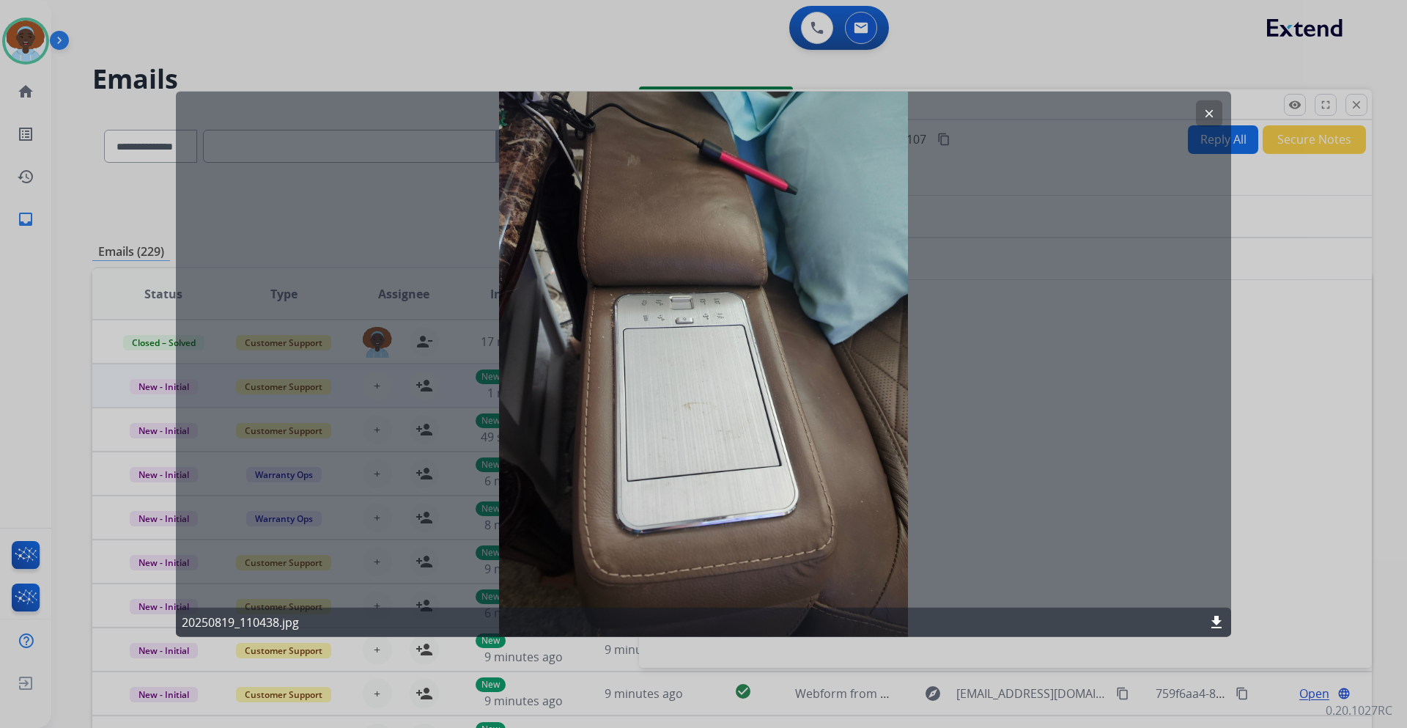
drag, startPoint x: 1207, startPoint y: 108, endPoint x: 1204, endPoint y: 128, distance: 20.0
click at [1207, 109] on mat-icon "clear" at bounding box center [1208, 112] width 13 height 13
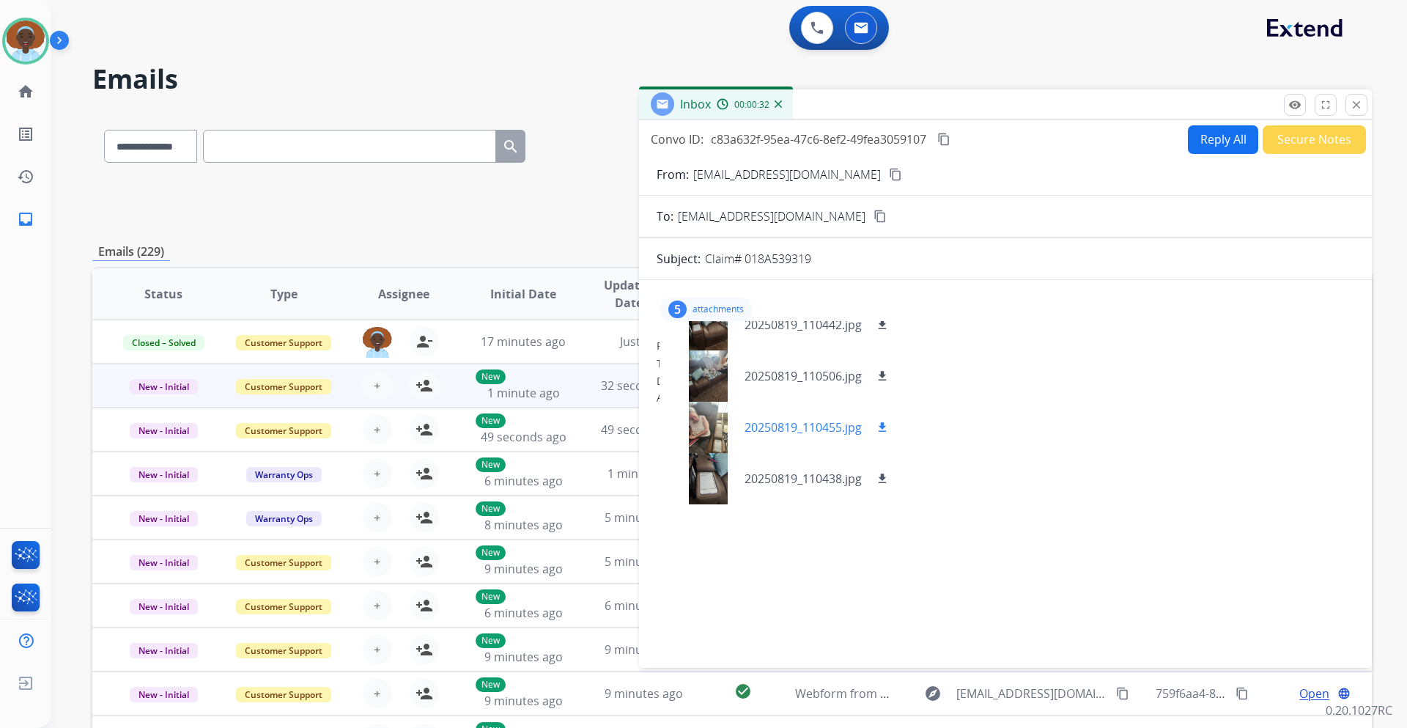
click at [711, 428] on div at bounding box center [707, 427] width 73 height 51
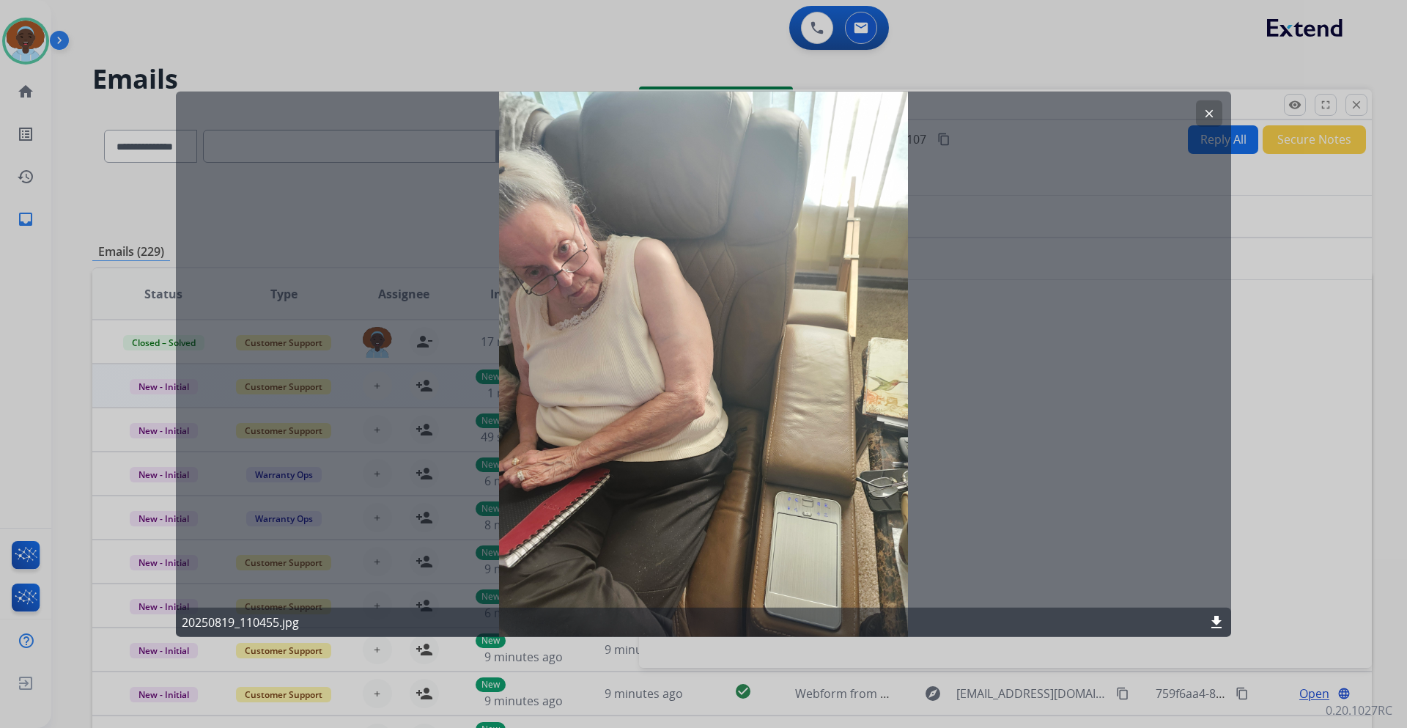
click at [1202, 119] on mat-icon "clear" at bounding box center [1208, 112] width 13 height 13
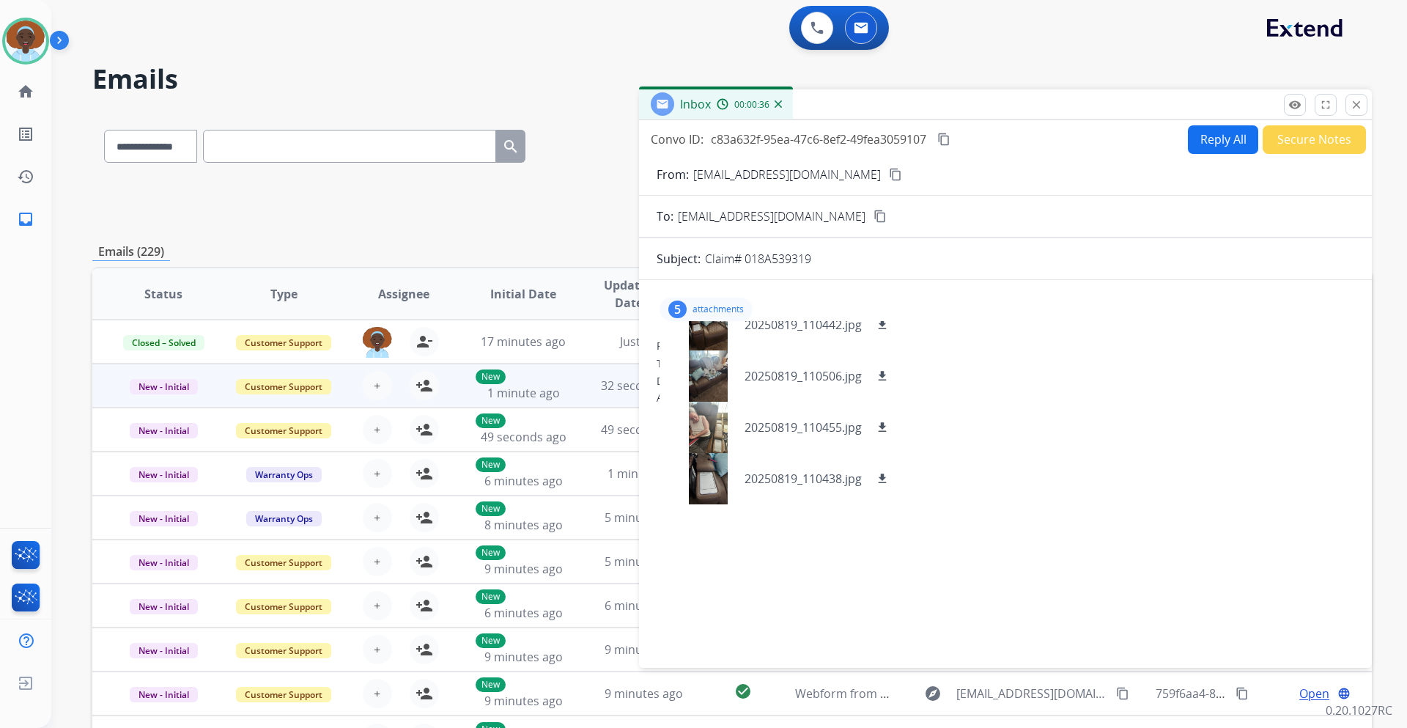
click at [678, 310] on div "5" at bounding box center [677, 309] width 18 height 18
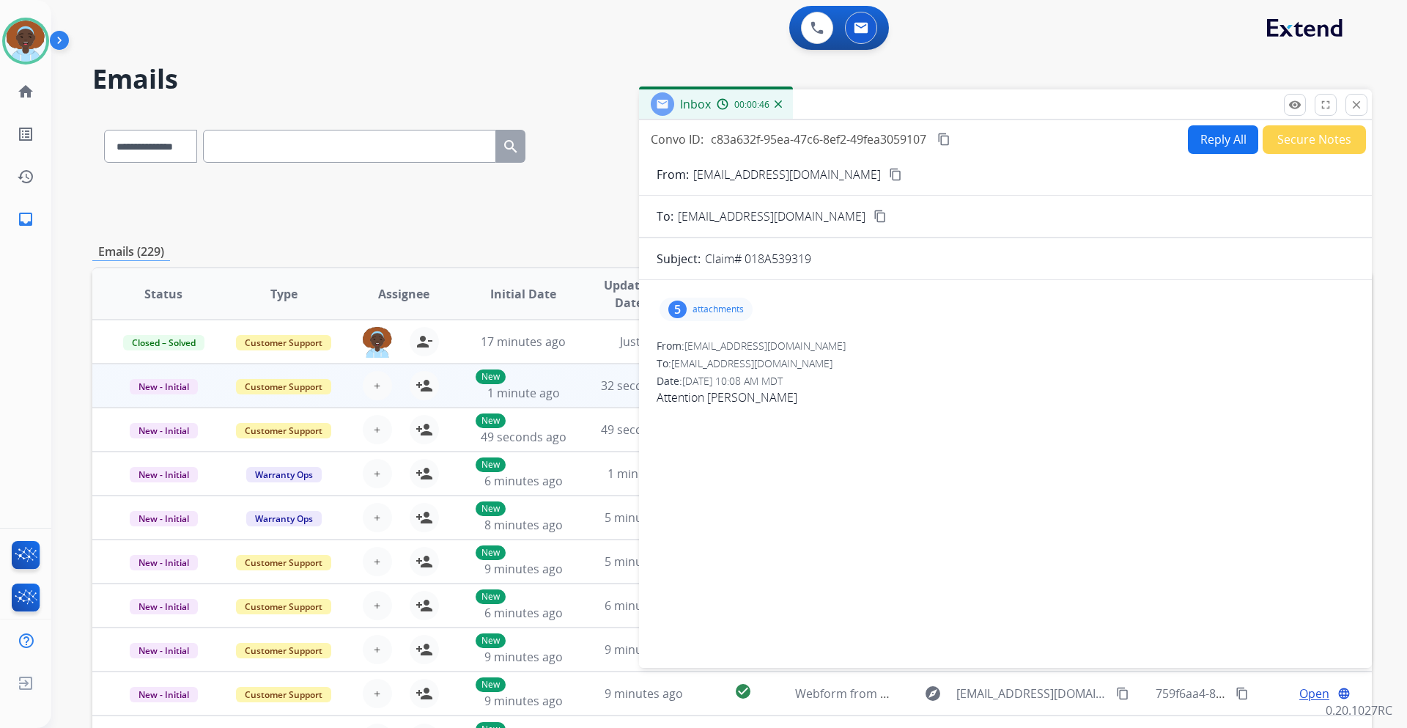
click at [676, 308] on div "5" at bounding box center [677, 309] width 18 height 18
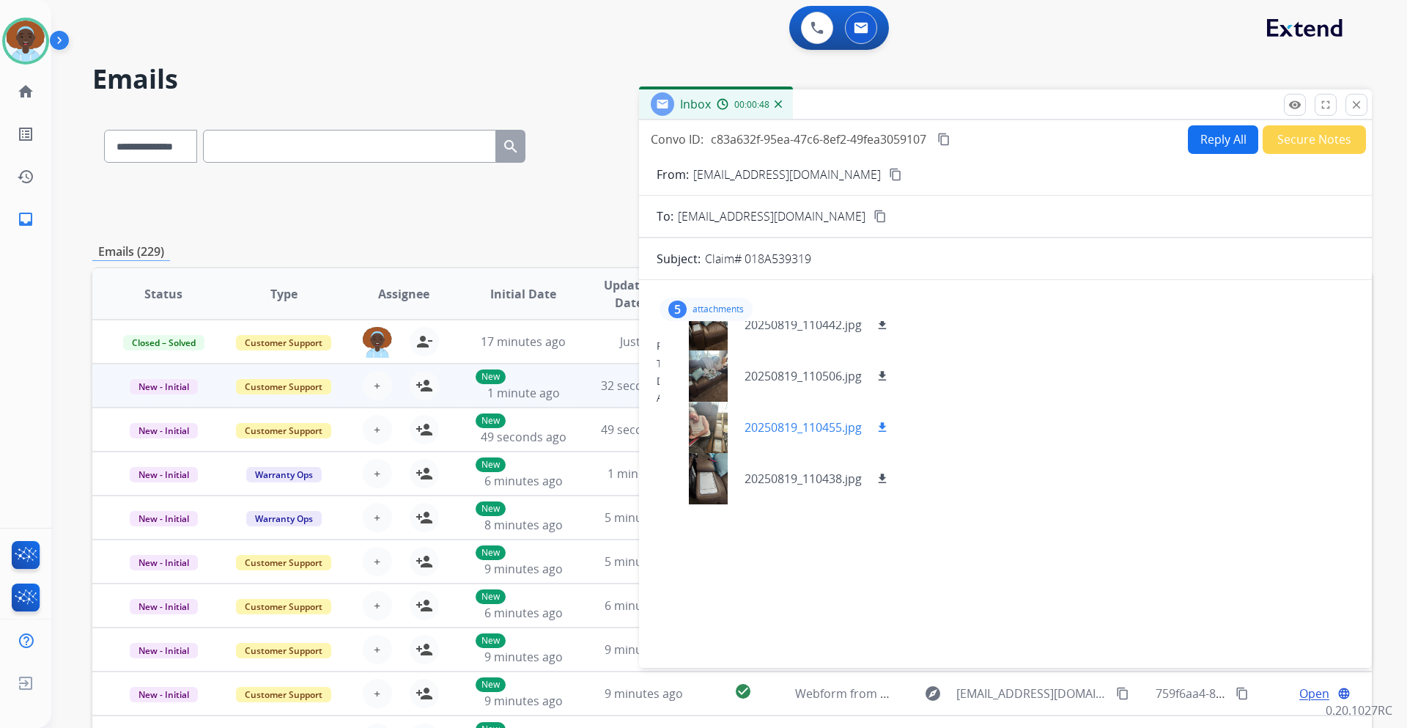
click at [700, 429] on div at bounding box center [707, 427] width 73 height 51
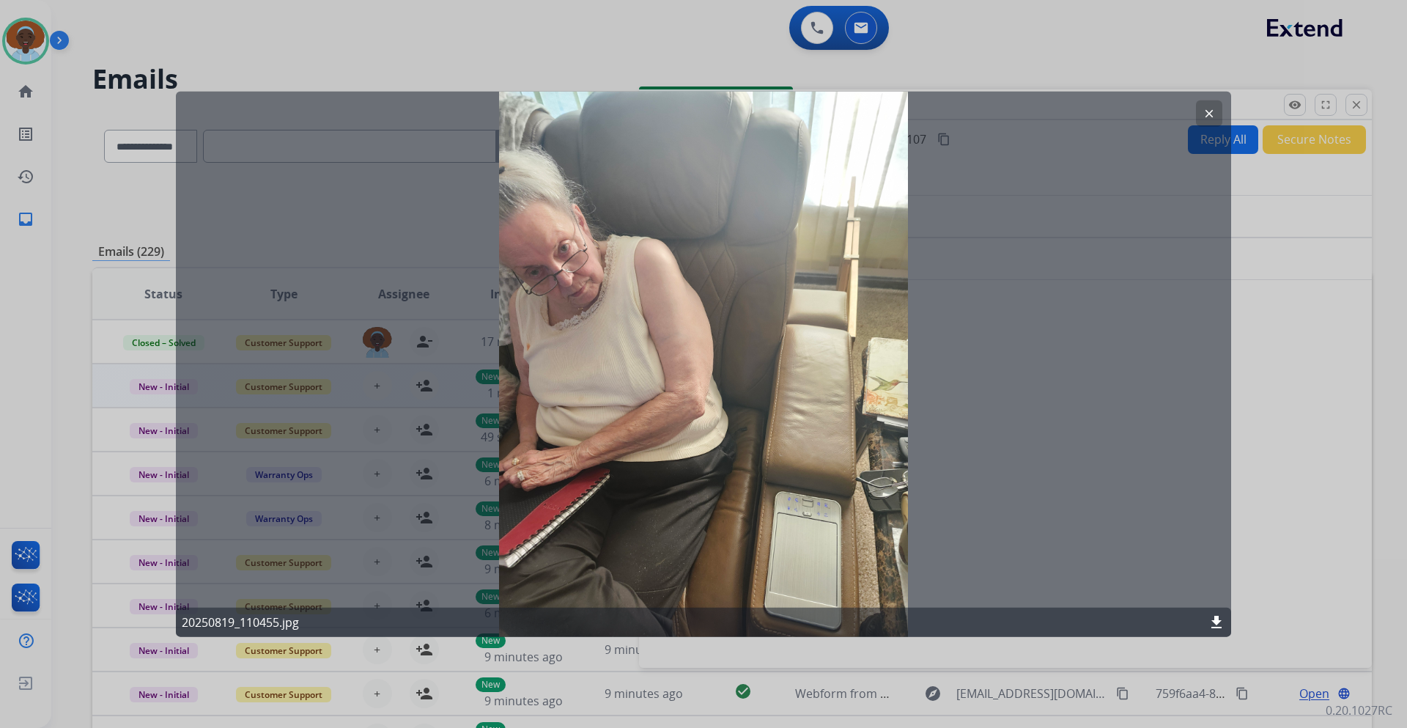
click at [1205, 119] on mat-icon "clear" at bounding box center [1208, 112] width 13 height 13
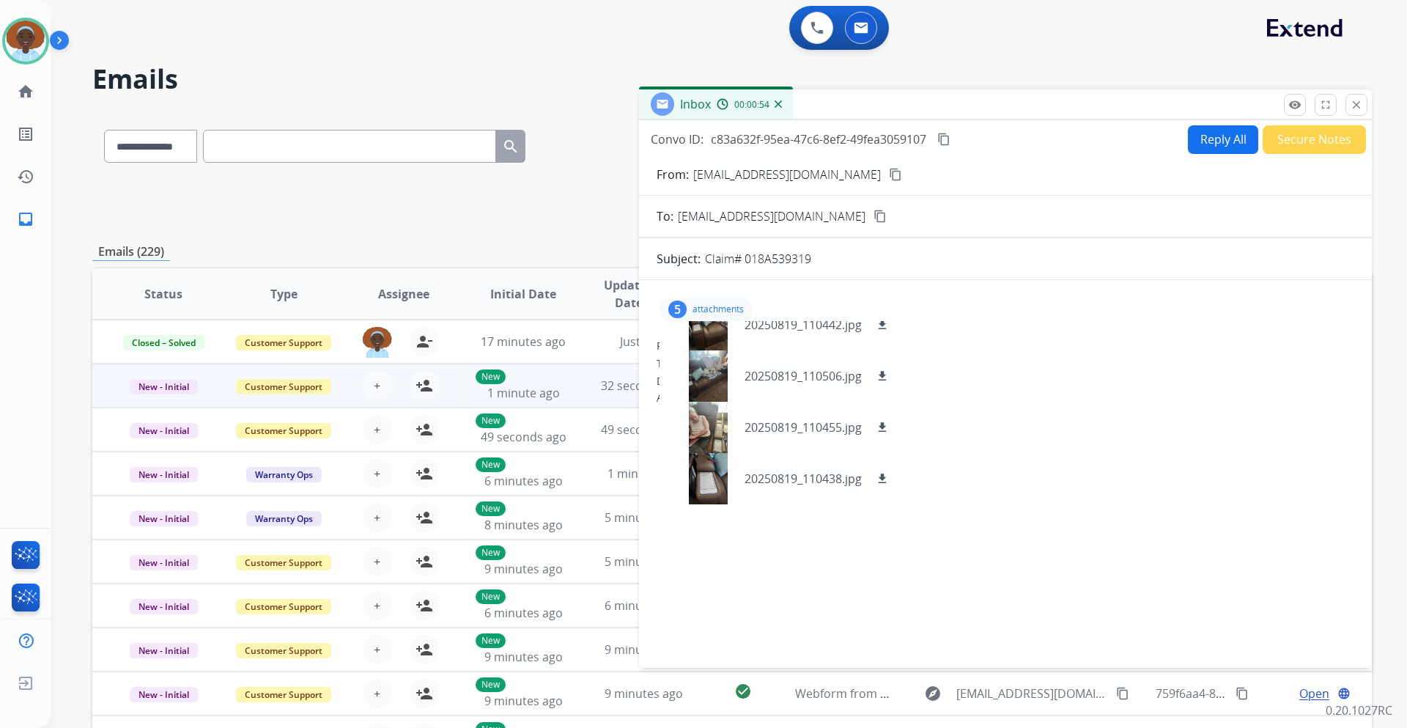
click at [673, 306] on div "5" at bounding box center [677, 309] width 18 height 18
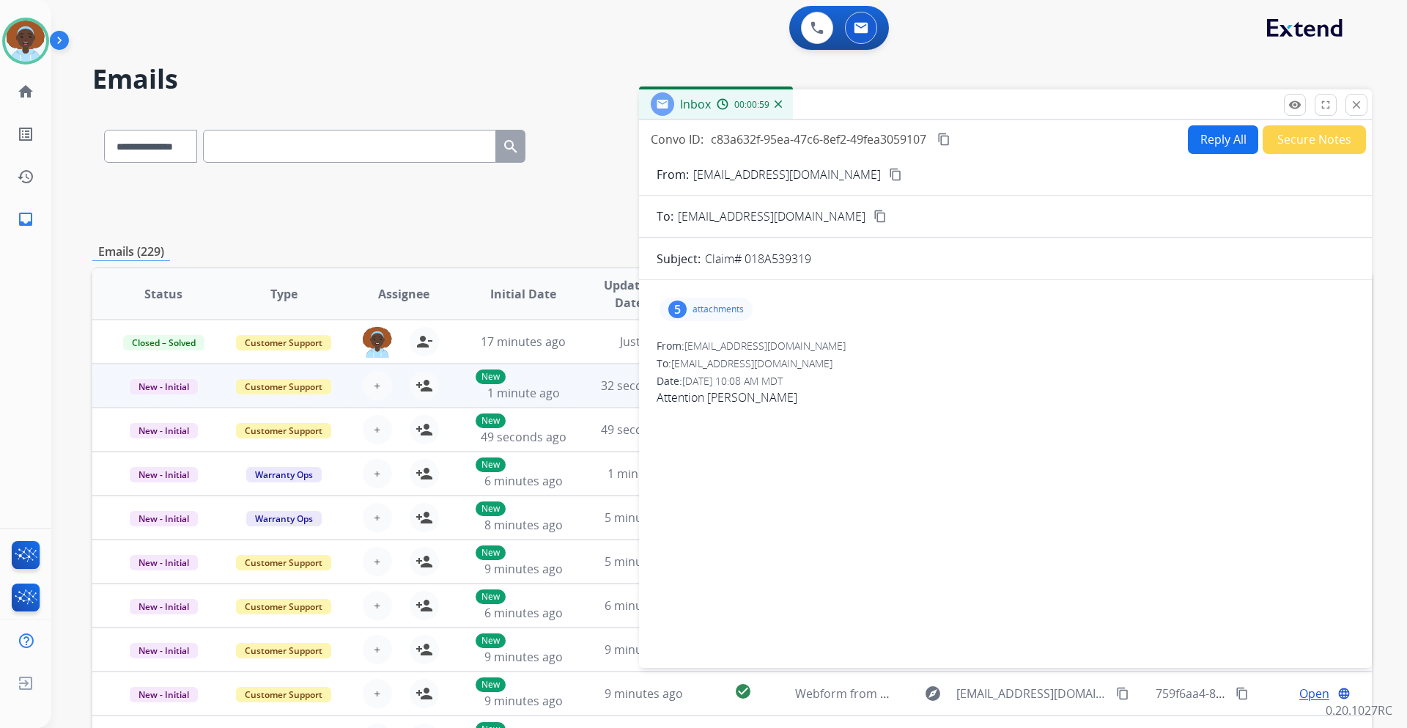
click at [1218, 138] on button "Reply All" at bounding box center [1223, 139] width 70 height 29
select select "**********"
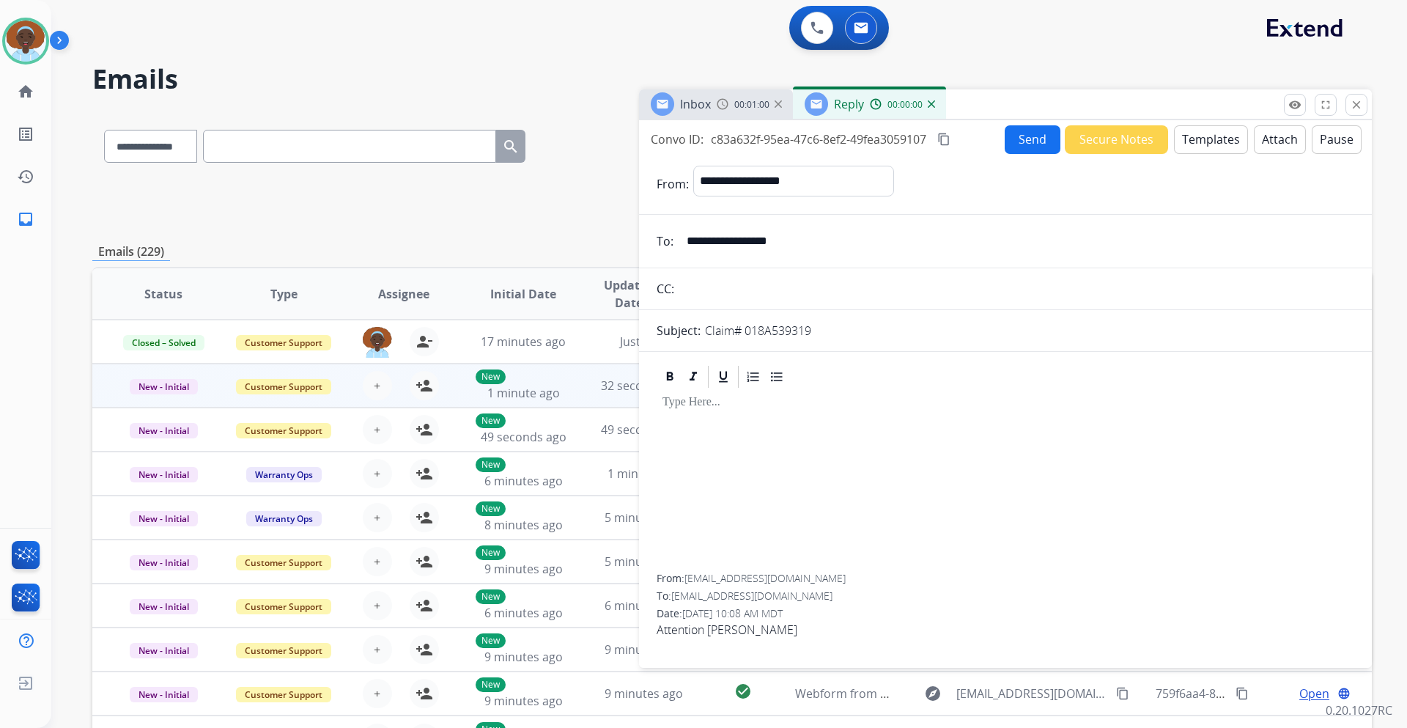
click at [1196, 144] on button "Templates" at bounding box center [1211, 139] width 74 height 29
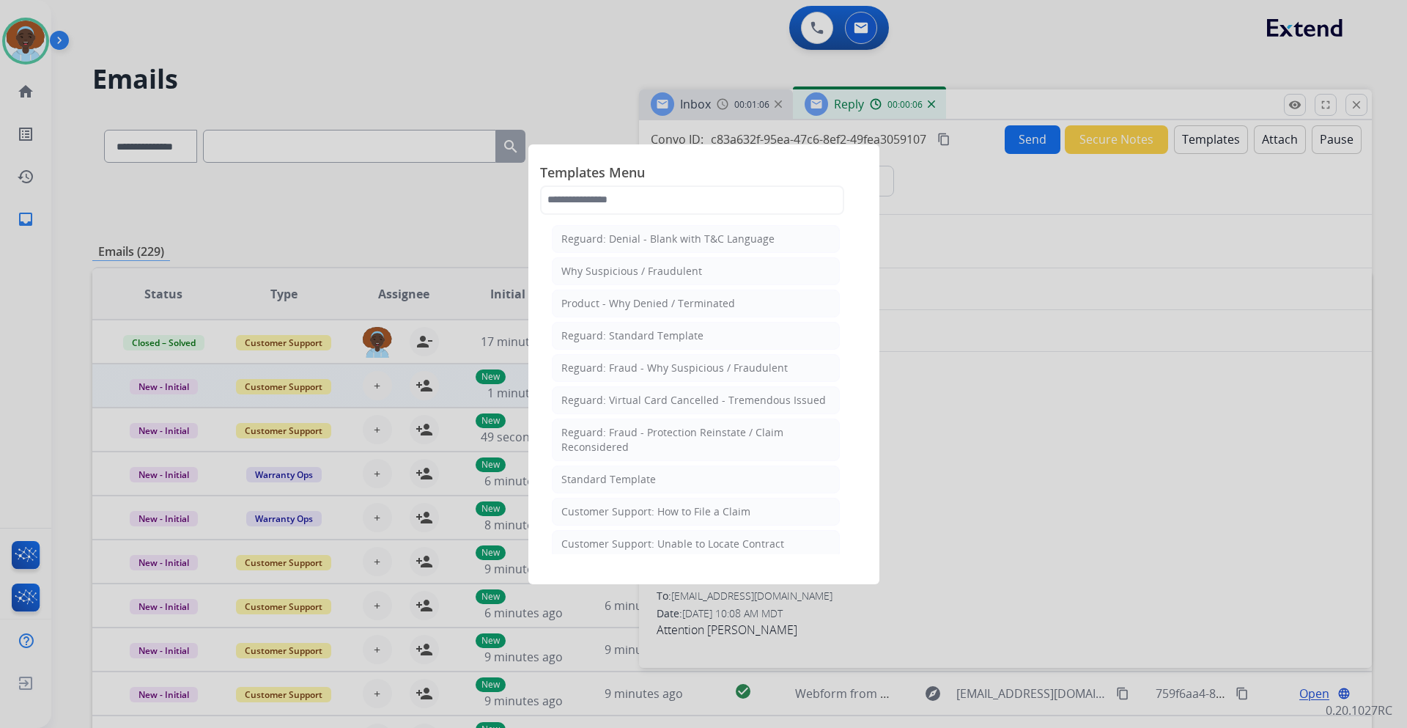
click at [1047, 291] on div at bounding box center [703, 364] width 1407 height 728
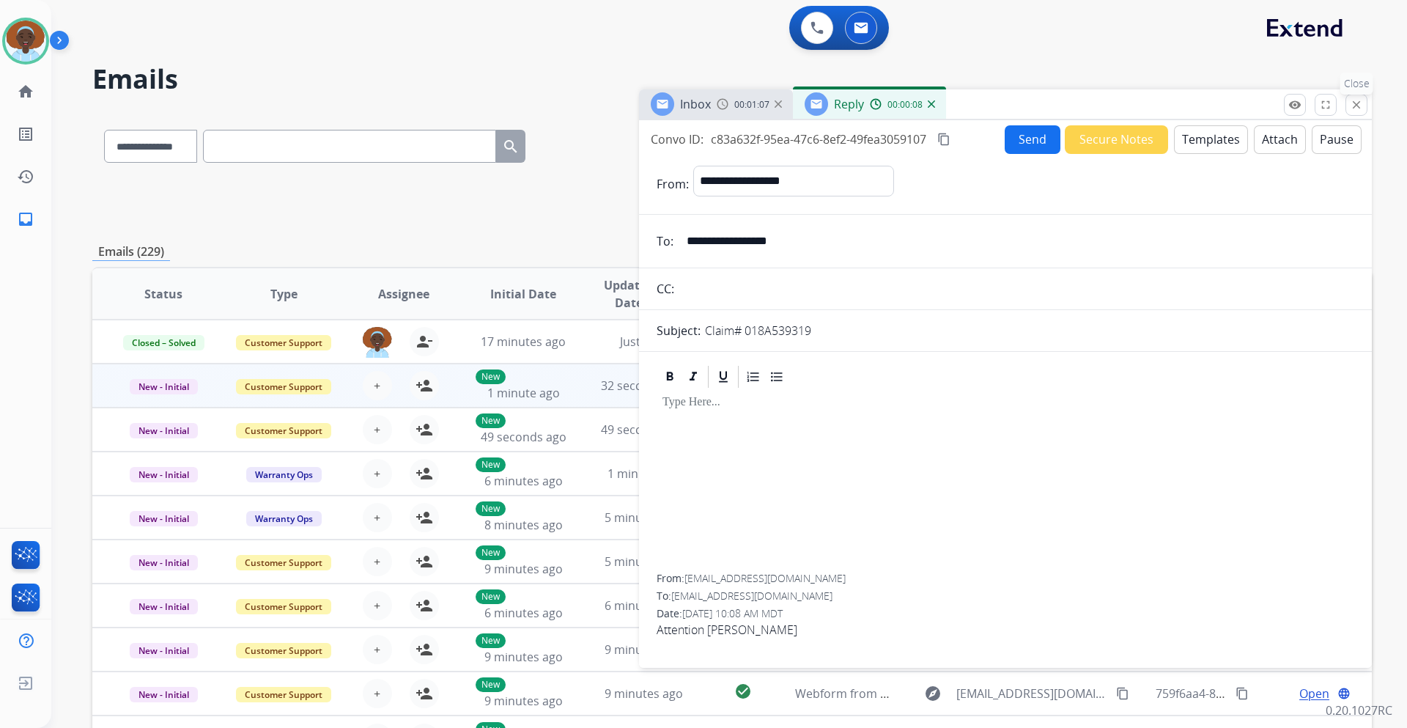
click at [1353, 104] on mat-icon "close" at bounding box center [1356, 104] width 13 height 13
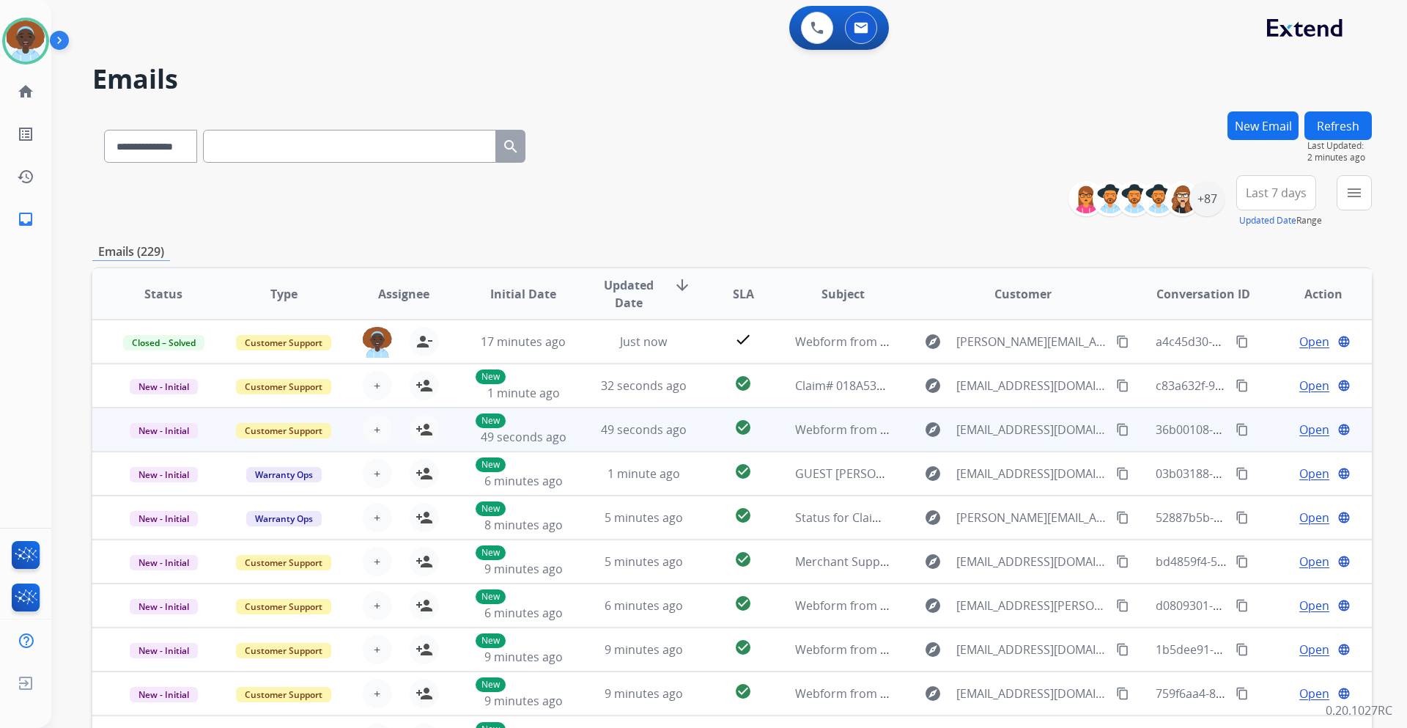
click at [1307, 431] on span "Open" at bounding box center [1314, 430] width 30 height 18
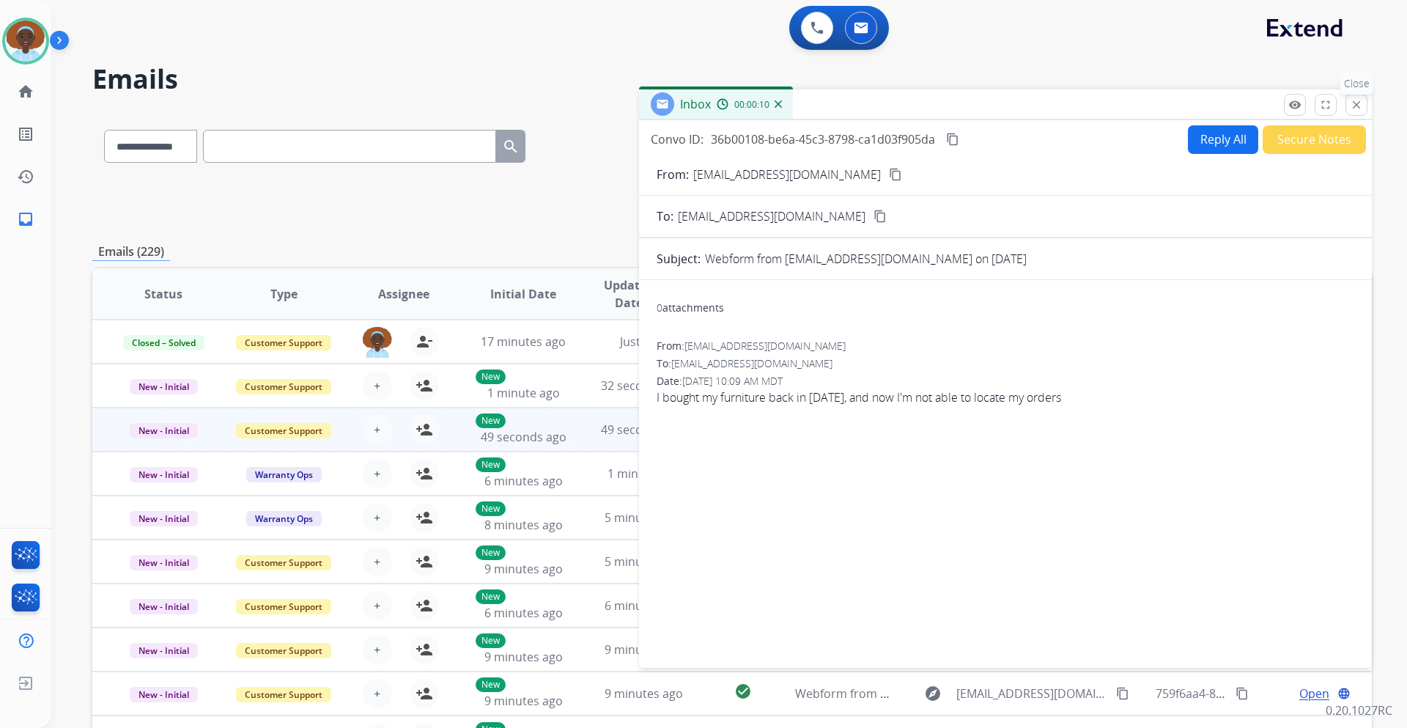
click at [1355, 106] on mat-icon "close" at bounding box center [1356, 104] width 13 height 13
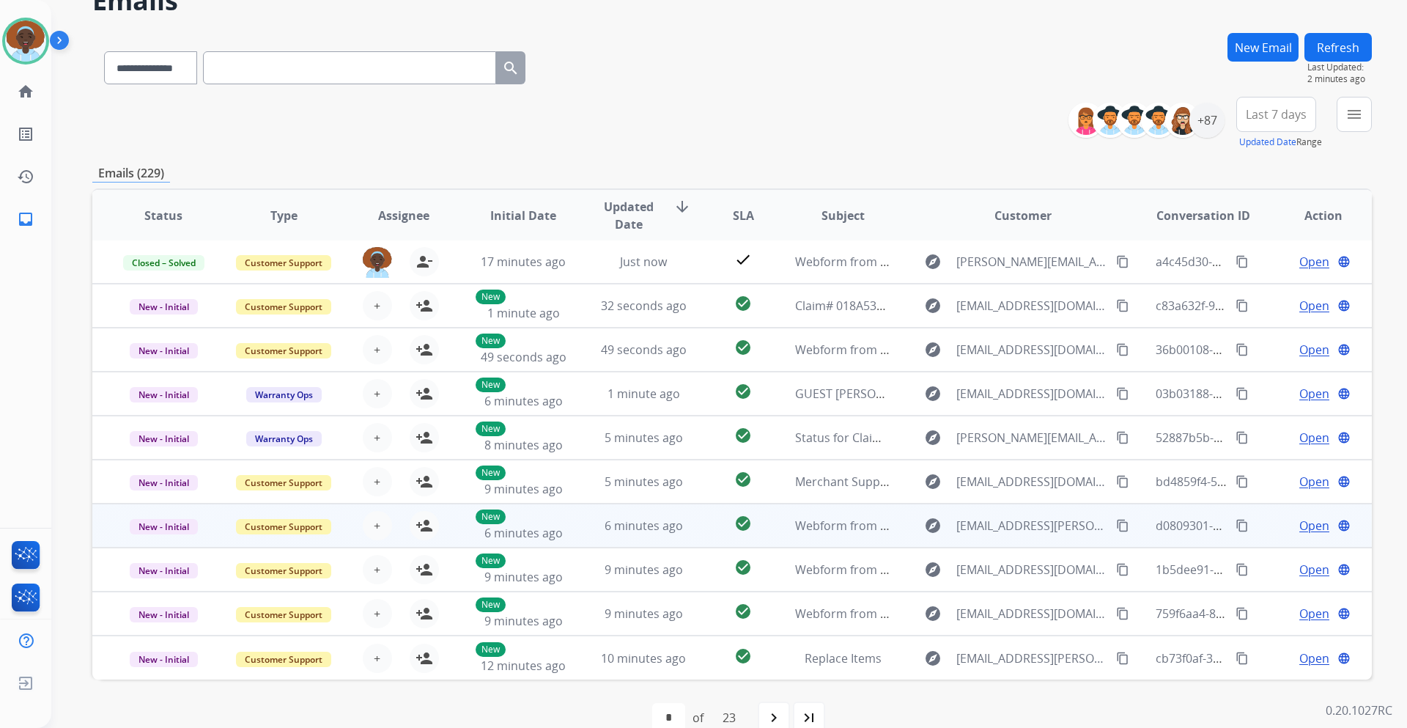
scroll to position [106, 0]
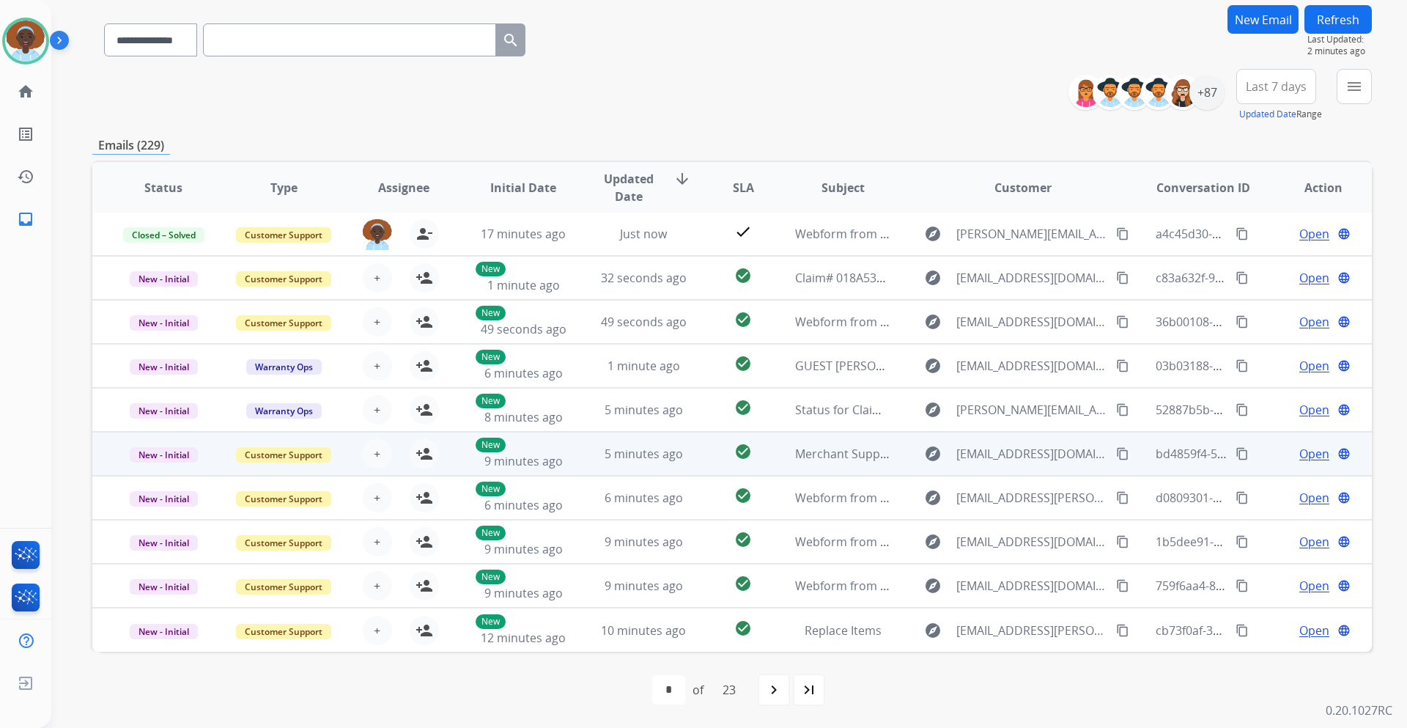
click at [1299, 455] on span "Open" at bounding box center [1314, 454] width 30 height 18
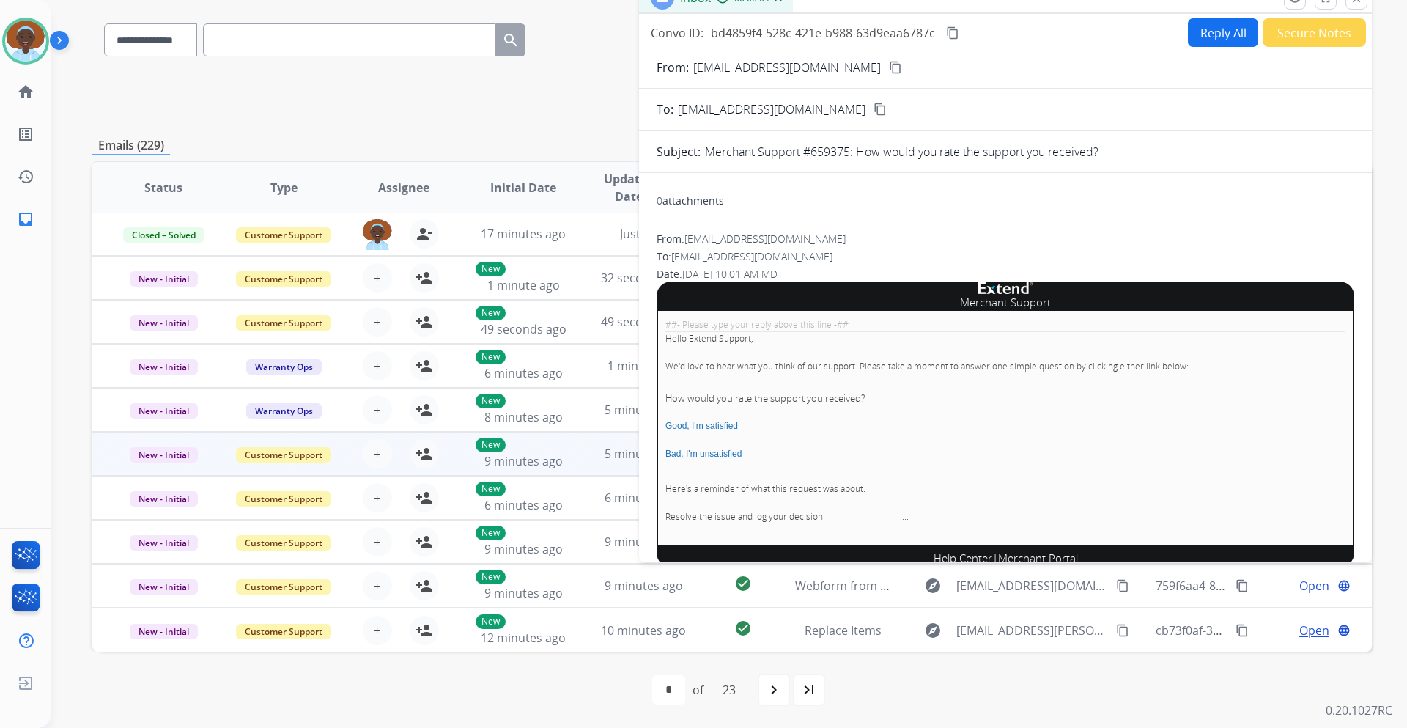
scroll to position [33, 0]
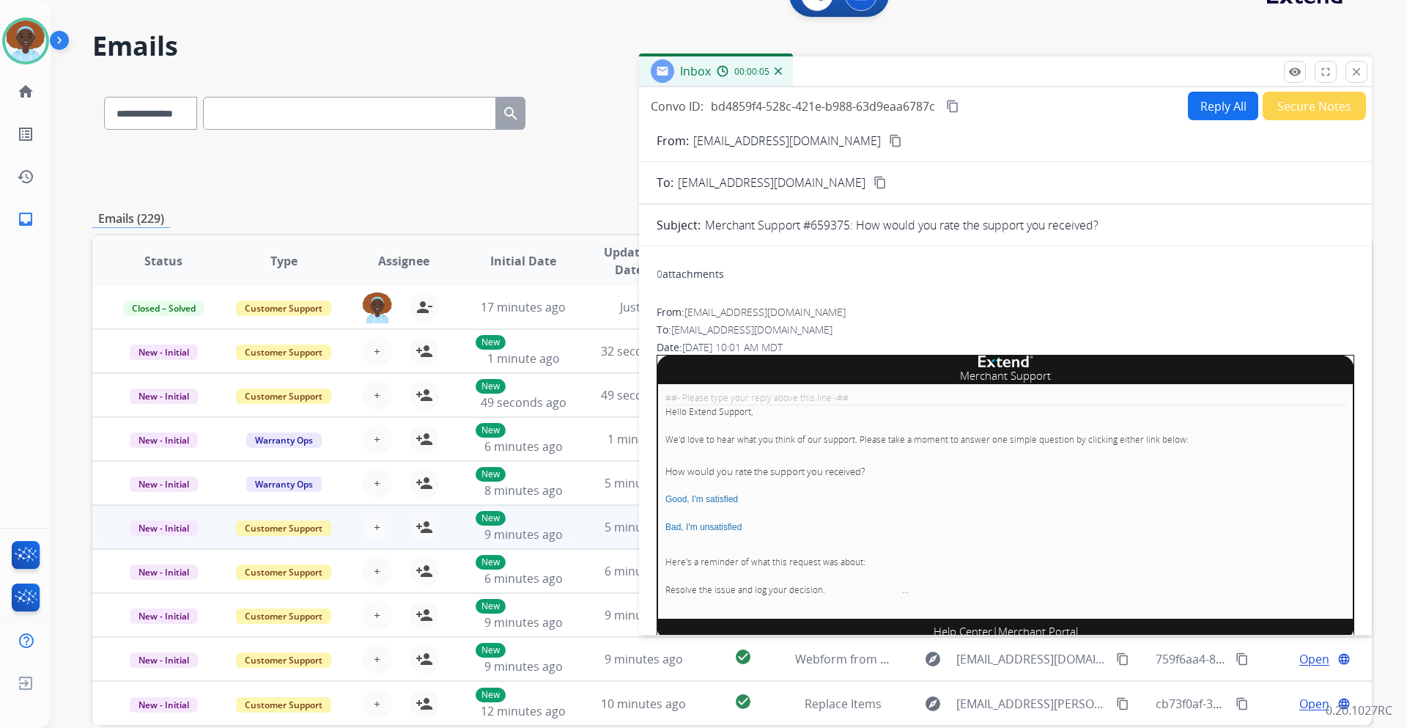
click at [1305, 110] on button "Secure Notes" at bounding box center [1313, 106] width 103 height 29
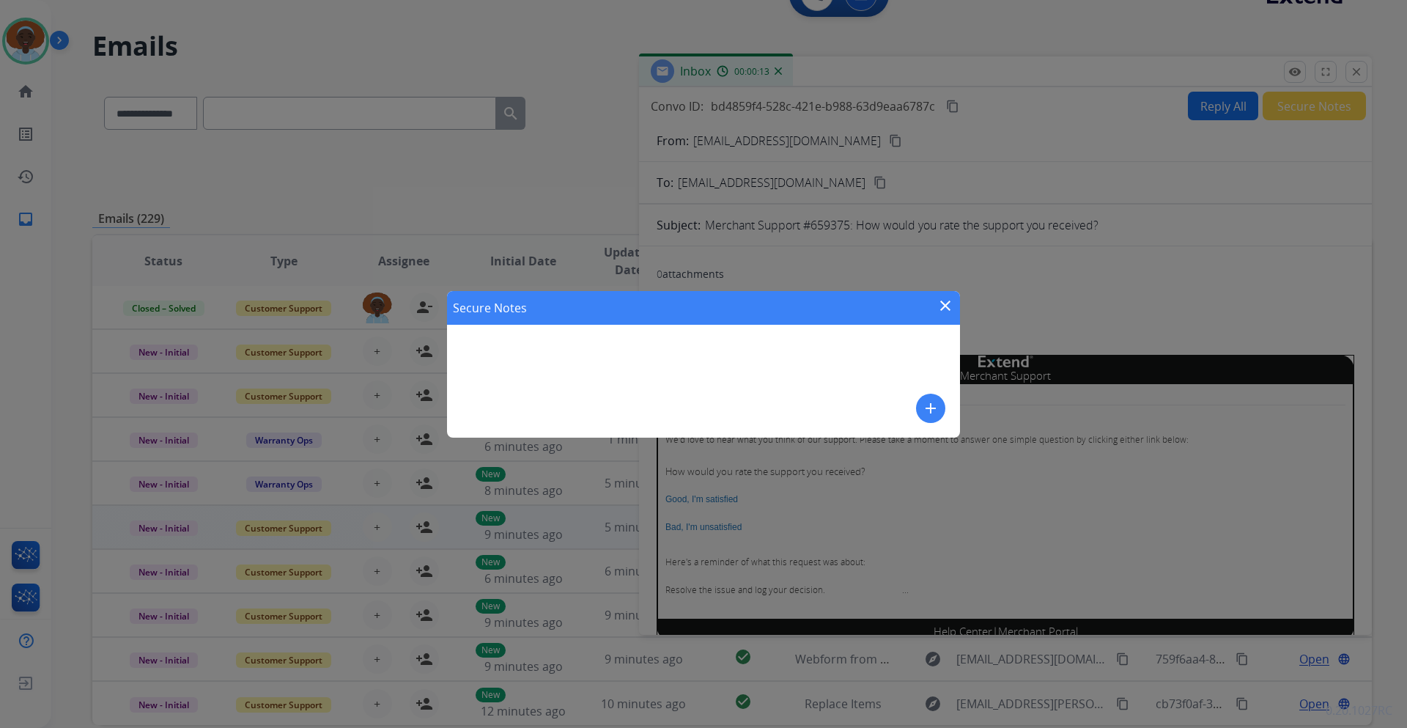
click at [930, 410] on mat-icon "add" at bounding box center [931, 408] width 18 height 18
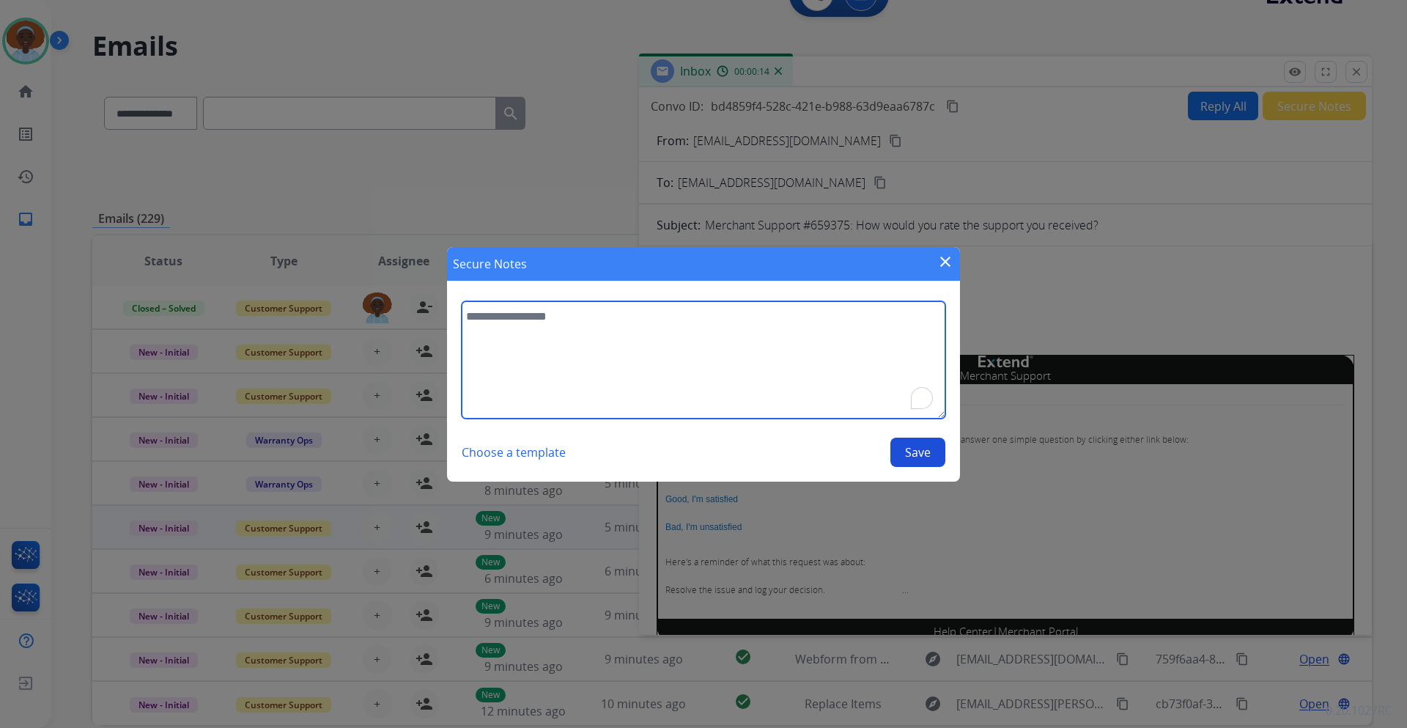
click at [542, 316] on textarea "To enrich screen reader interactions, please activate Accessibility in Grammarl…" at bounding box center [704, 359] width 484 height 117
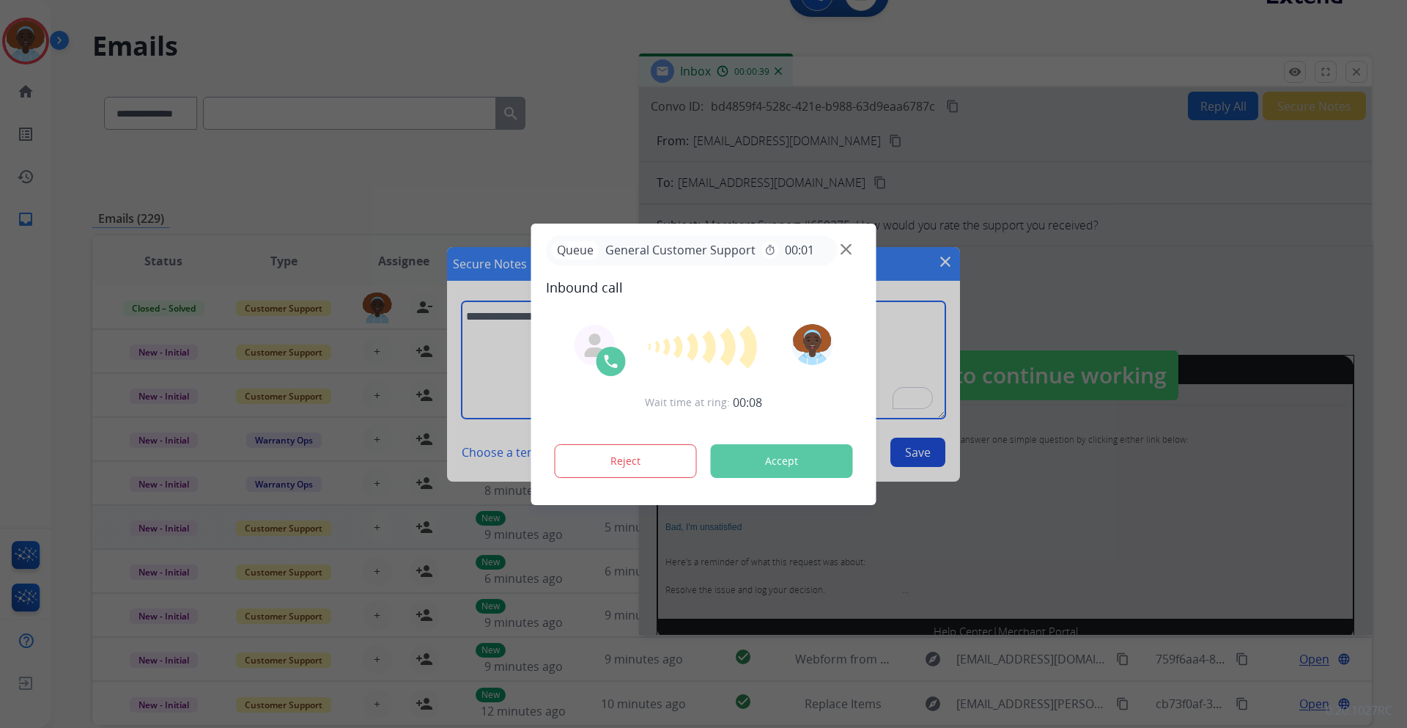
type textarea "**********"
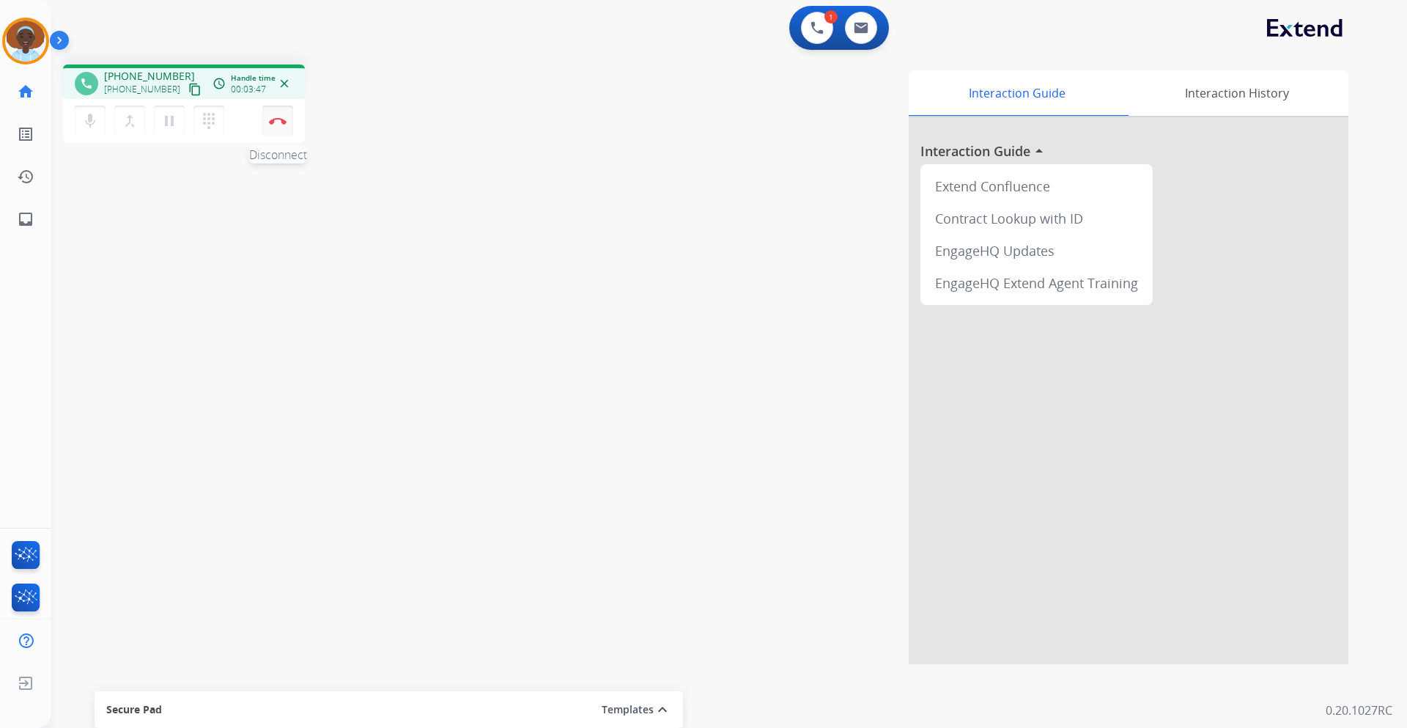
click at [280, 122] on img at bounding box center [278, 120] width 18 height 7
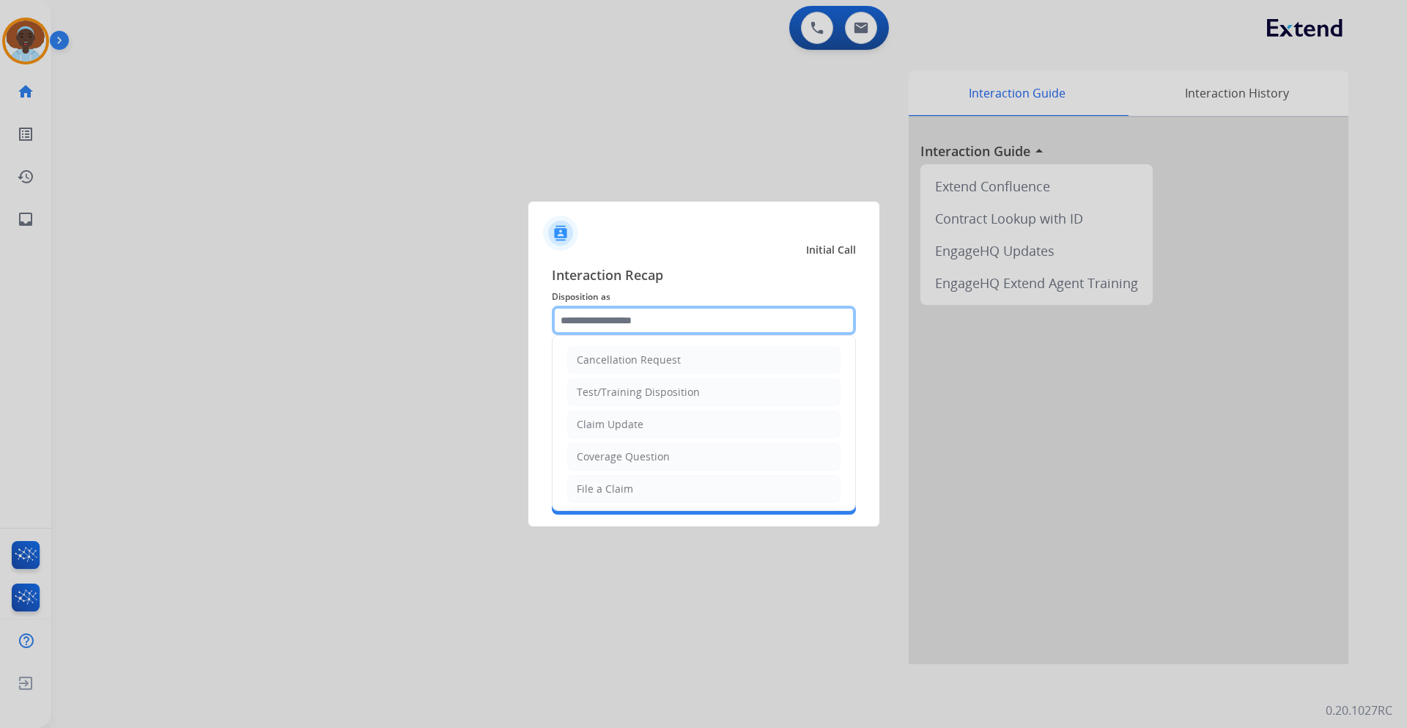
click at [626, 319] on input "text" at bounding box center [704, 320] width 304 height 29
click at [633, 423] on div "Claim Update" at bounding box center [610, 424] width 67 height 15
type input "**********"
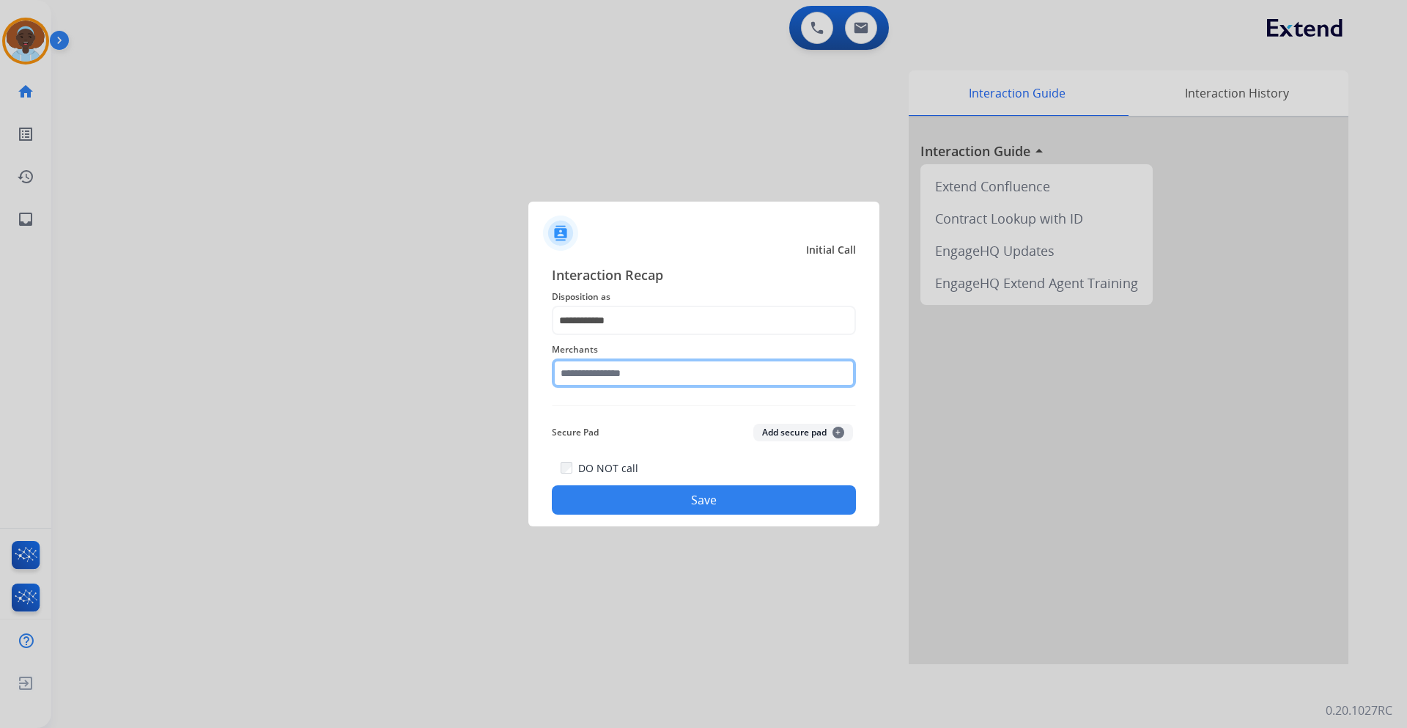
click at [612, 374] on input "text" at bounding box center [704, 372] width 304 height 29
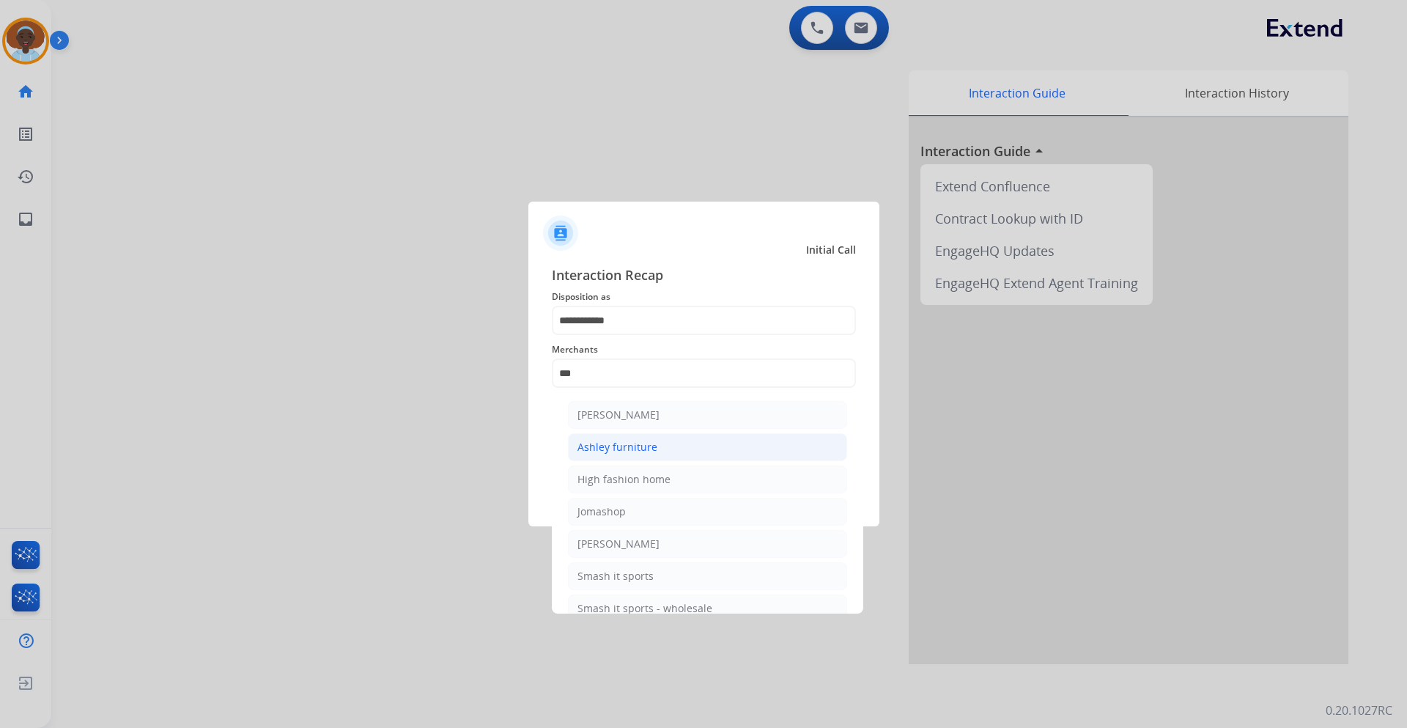
click at [637, 451] on div "Ashley furniture" at bounding box center [617, 447] width 80 height 15
type input "**********"
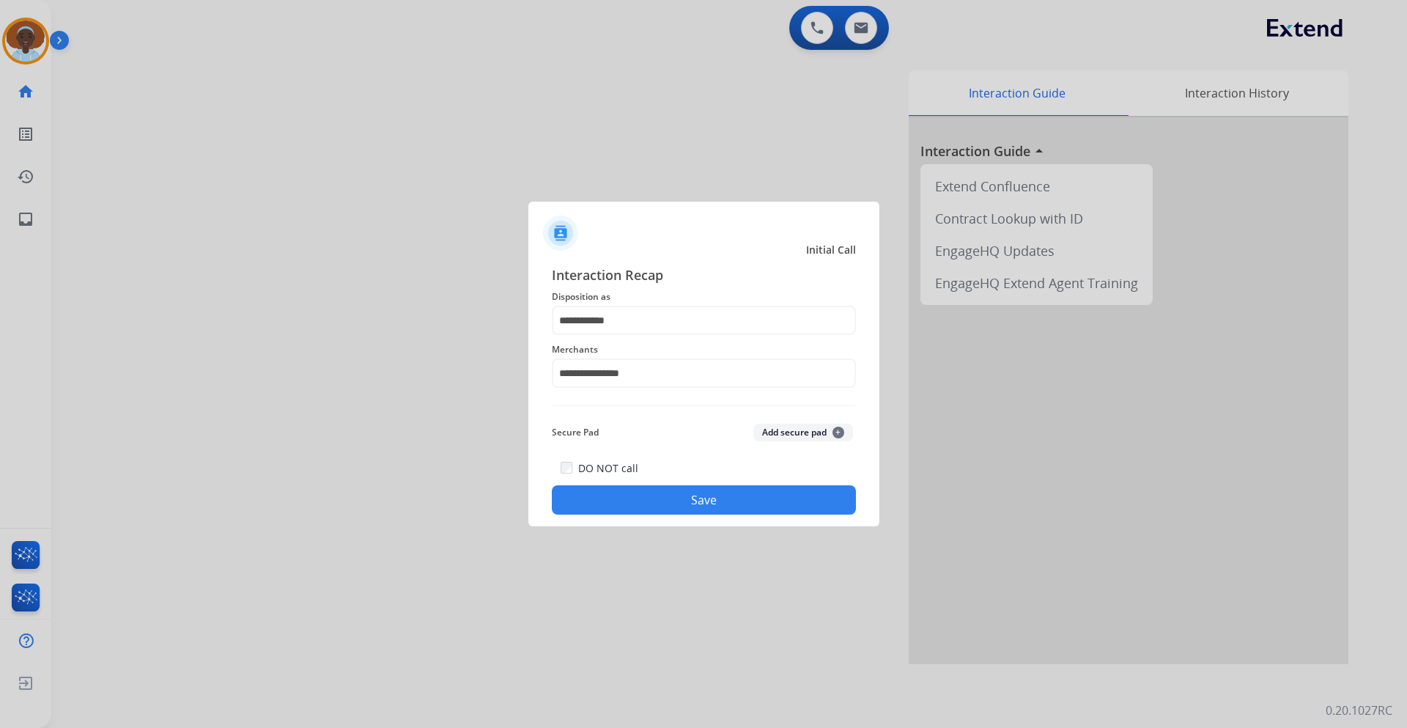
click at [681, 503] on button "Save" at bounding box center [704, 499] width 304 height 29
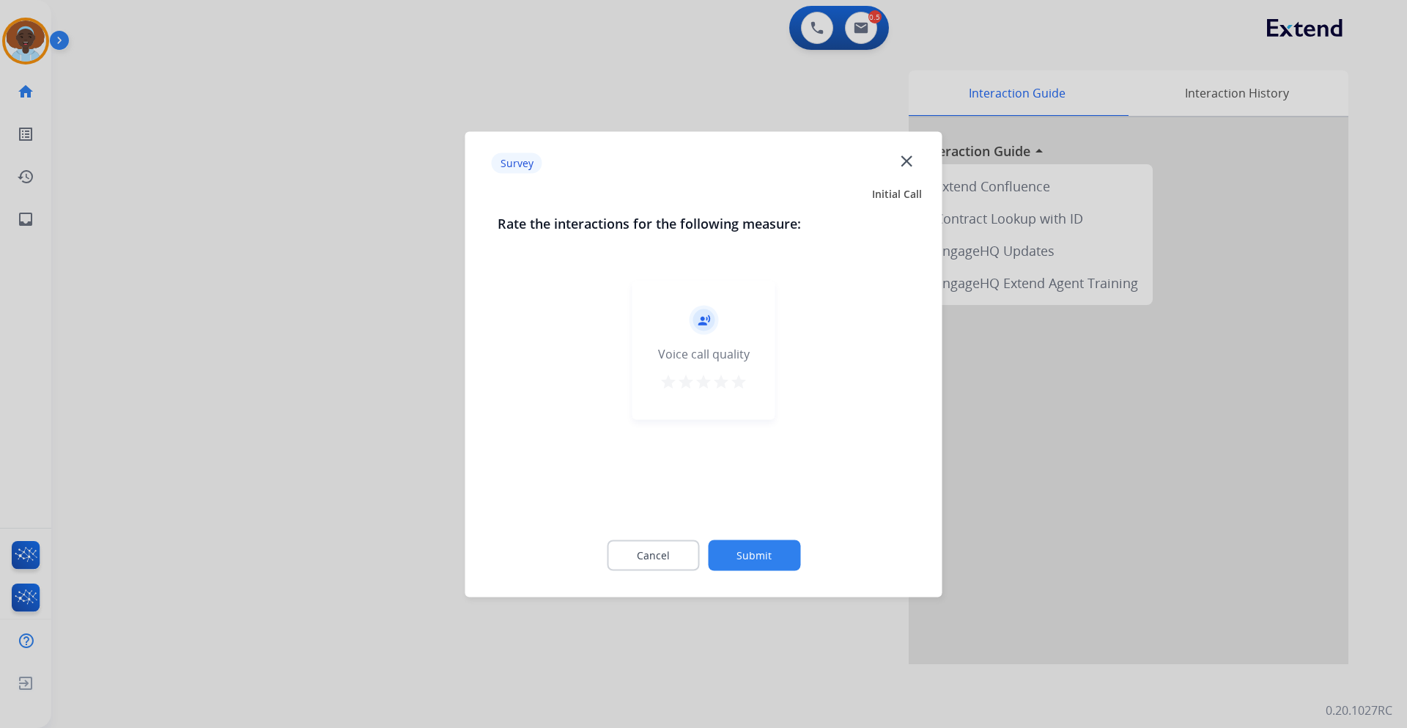
click at [743, 383] on mat-icon "star" at bounding box center [739, 381] width 18 height 18
click at [776, 552] on button "Submit" at bounding box center [754, 554] width 92 height 31
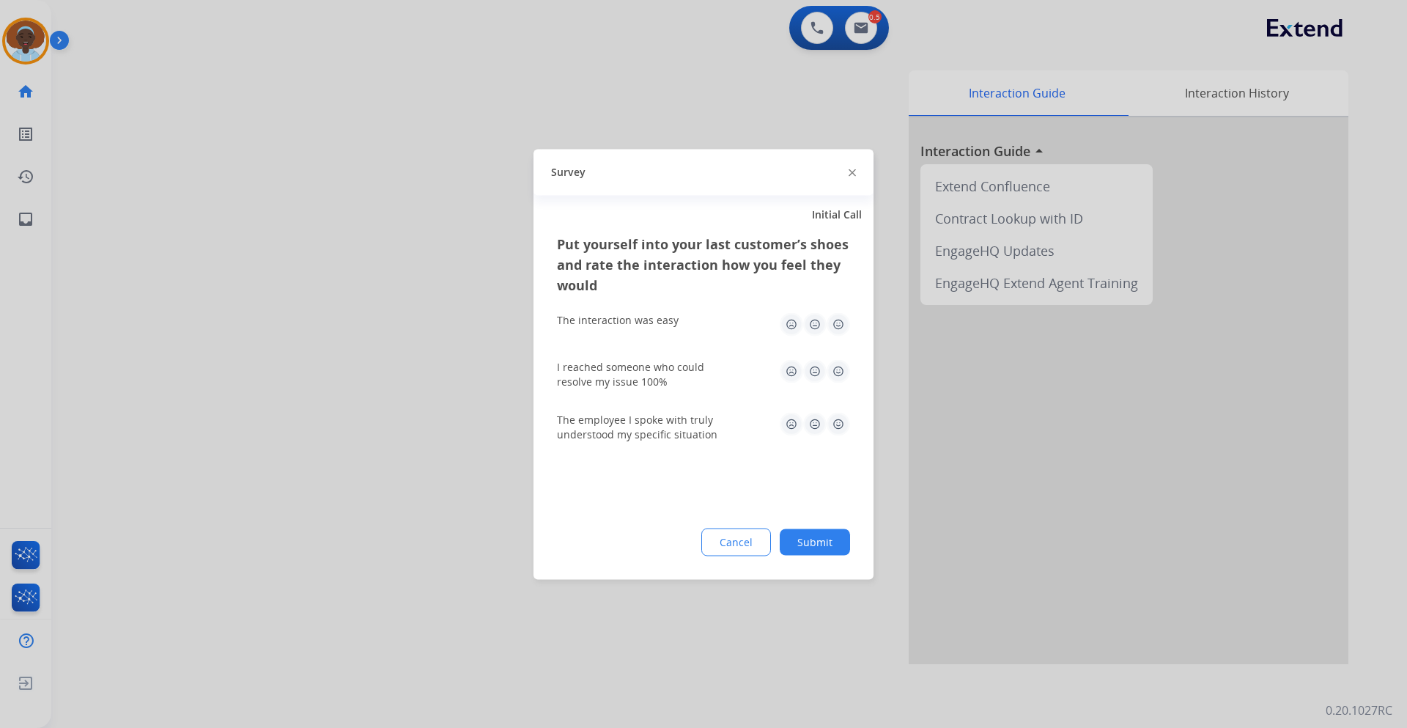
click at [837, 366] on img at bounding box center [837, 370] width 23 height 23
drag, startPoint x: 840, startPoint y: 418, endPoint x: 837, endPoint y: 386, distance: 31.6
click at [840, 417] on img at bounding box center [837, 423] width 23 height 23
click at [831, 322] on img at bounding box center [837, 323] width 23 height 23
click at [820, 555] on div "Put yourself into your last customer’s shoes and rate the interaction how you f…" at bounding box center [703, 406] width 340 height 346
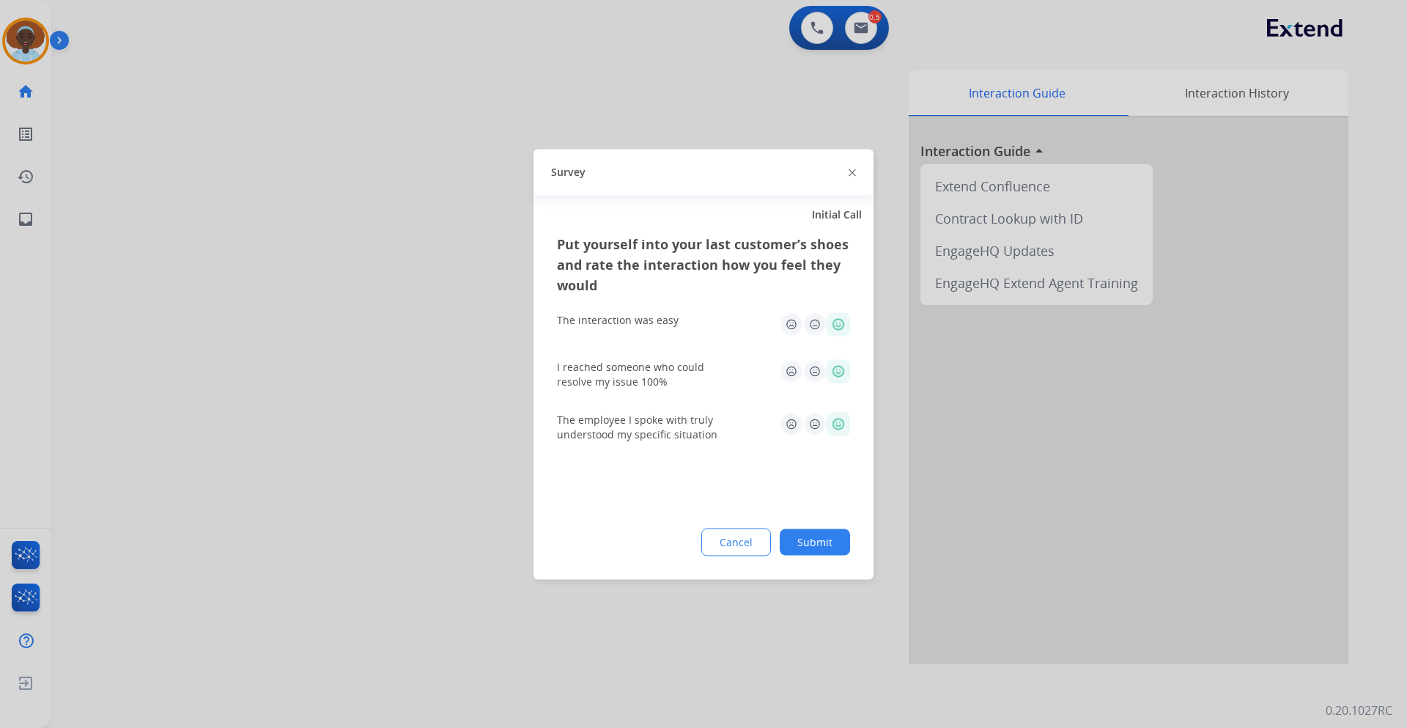
click at [820, 542] on button "Submit" at bounding box center [815, 541] width 70 height 26
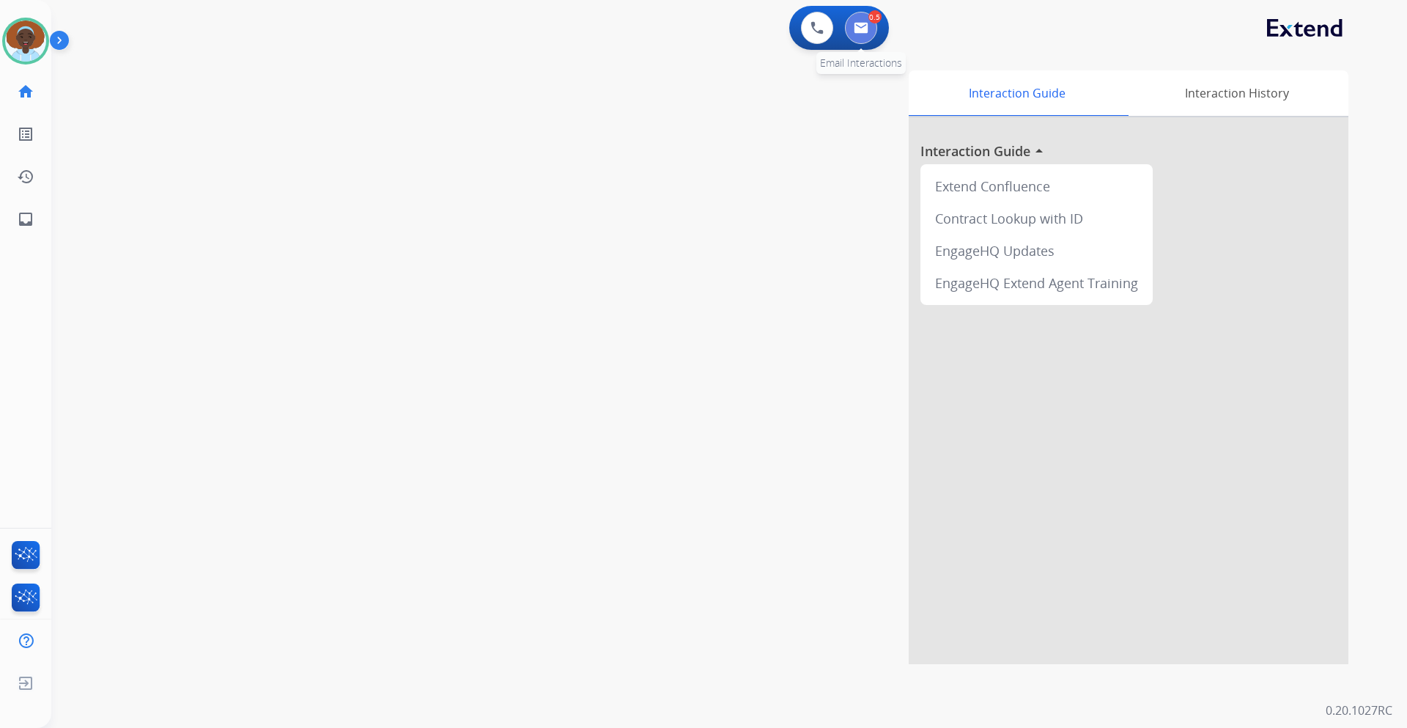
click at [859, 34] on button at bounding box center [861, 28] width 32 height 32
select select "**********"
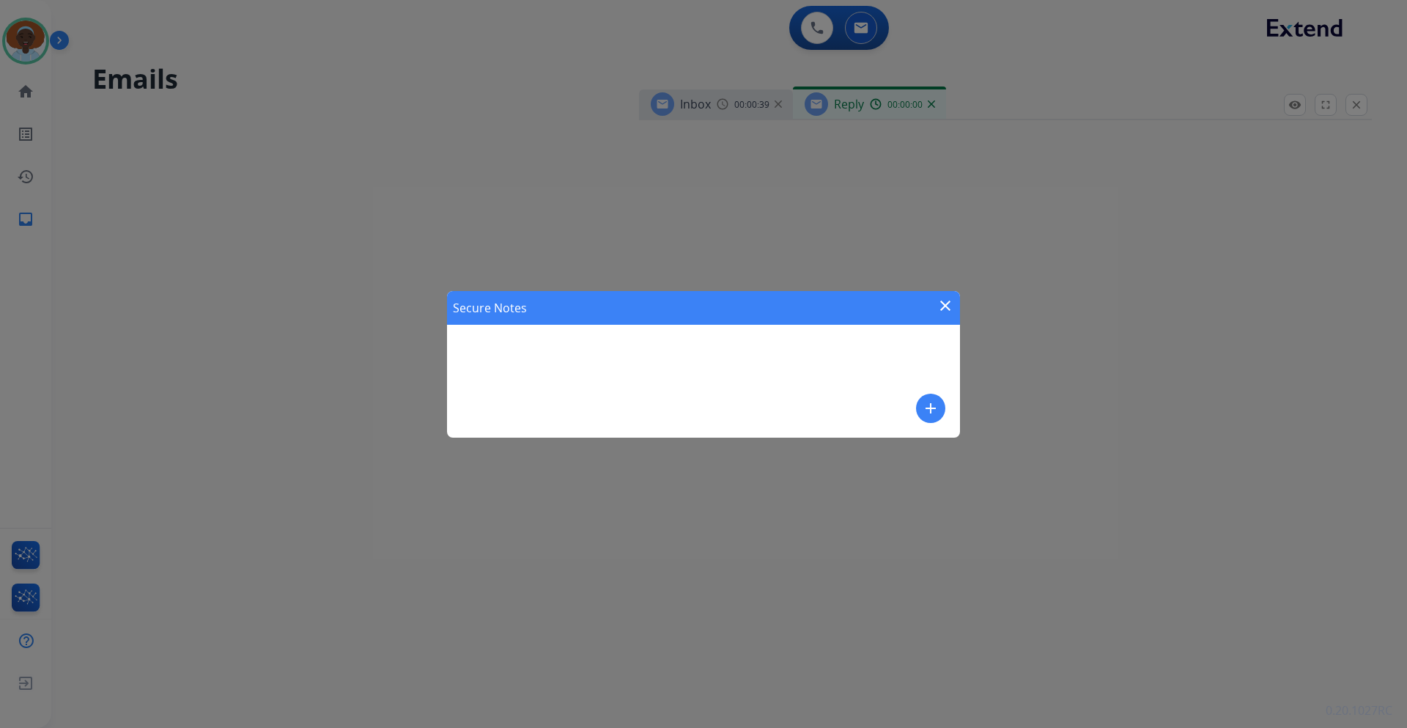
select select "**********"
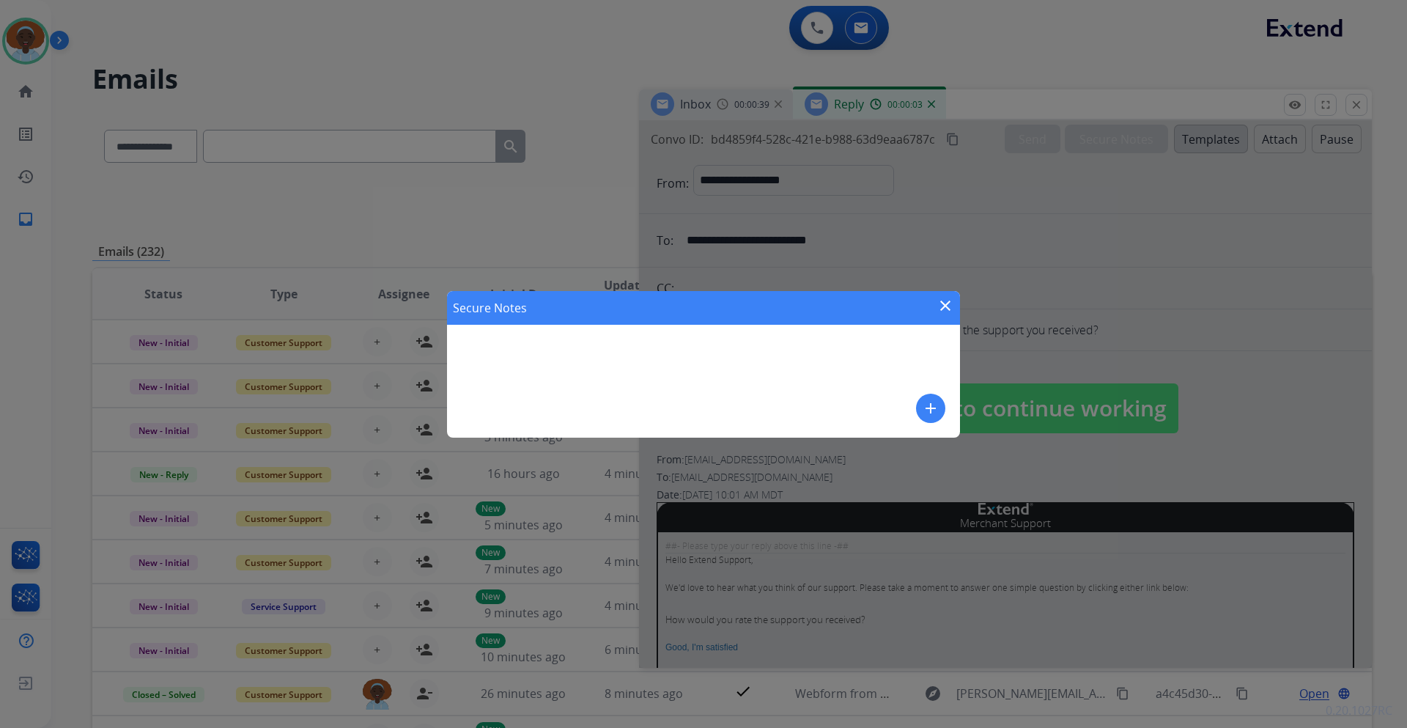
click at [946, 307] on mat-icon "close" at bounding box center [945, 306] width 18 height 18
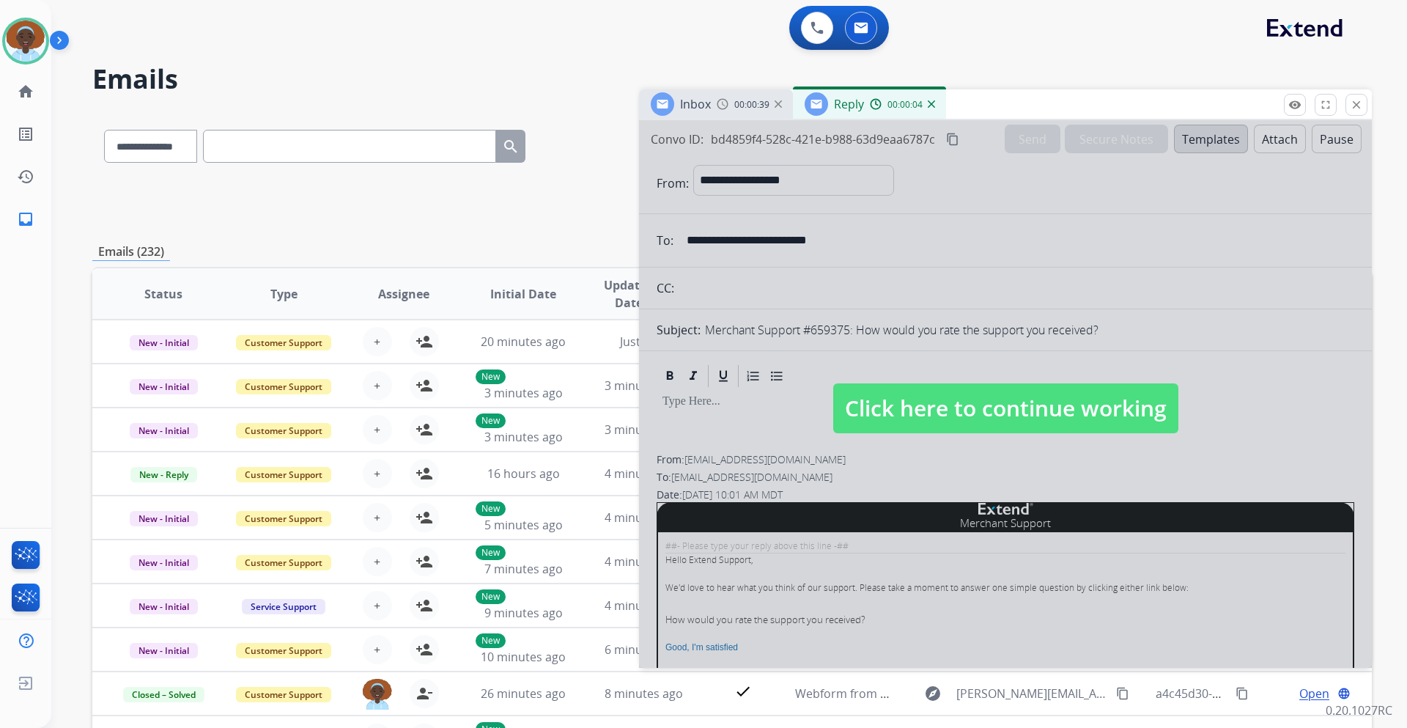
click at [978, 399] on span "Click here to continue working" at bounding box center [1005, 408] width 345 height 50
select select
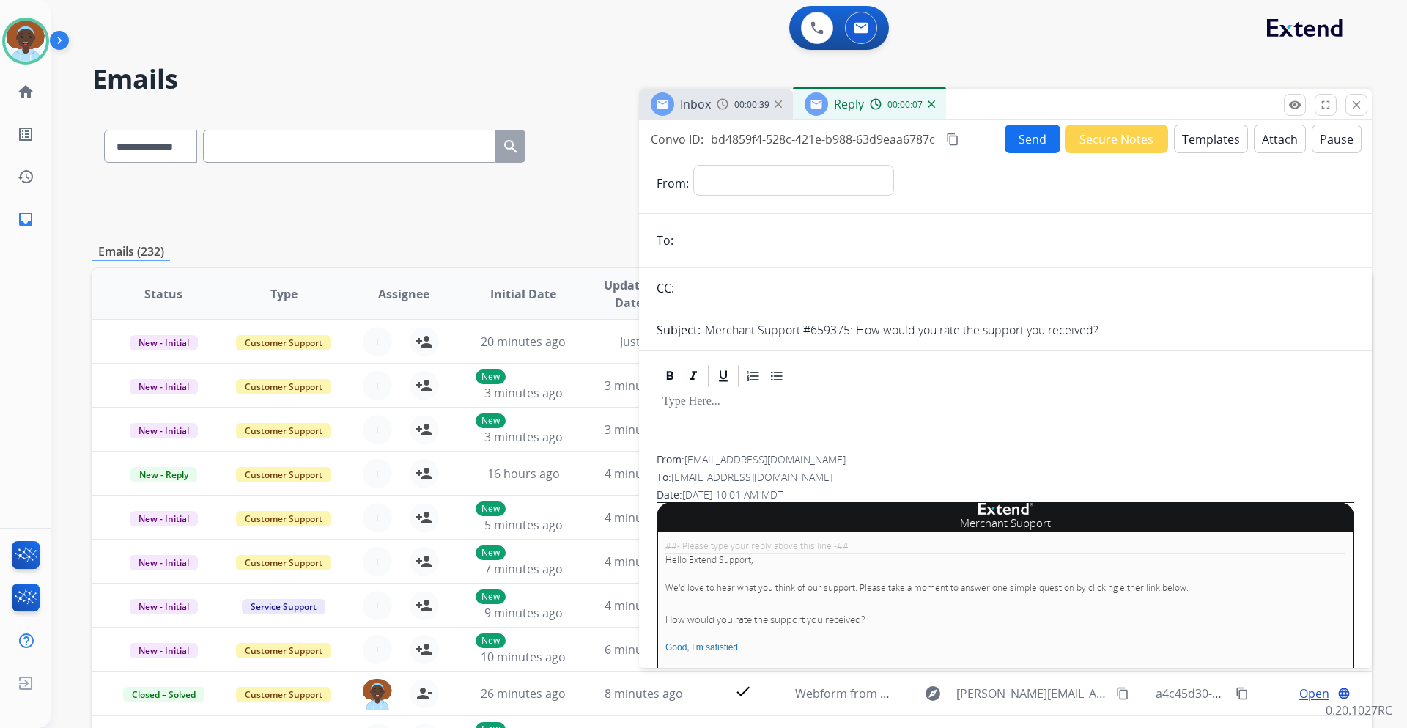
click at [1113, 143] on button "Secure Notes" at bounding box center [1116, 139] width 103 height 29
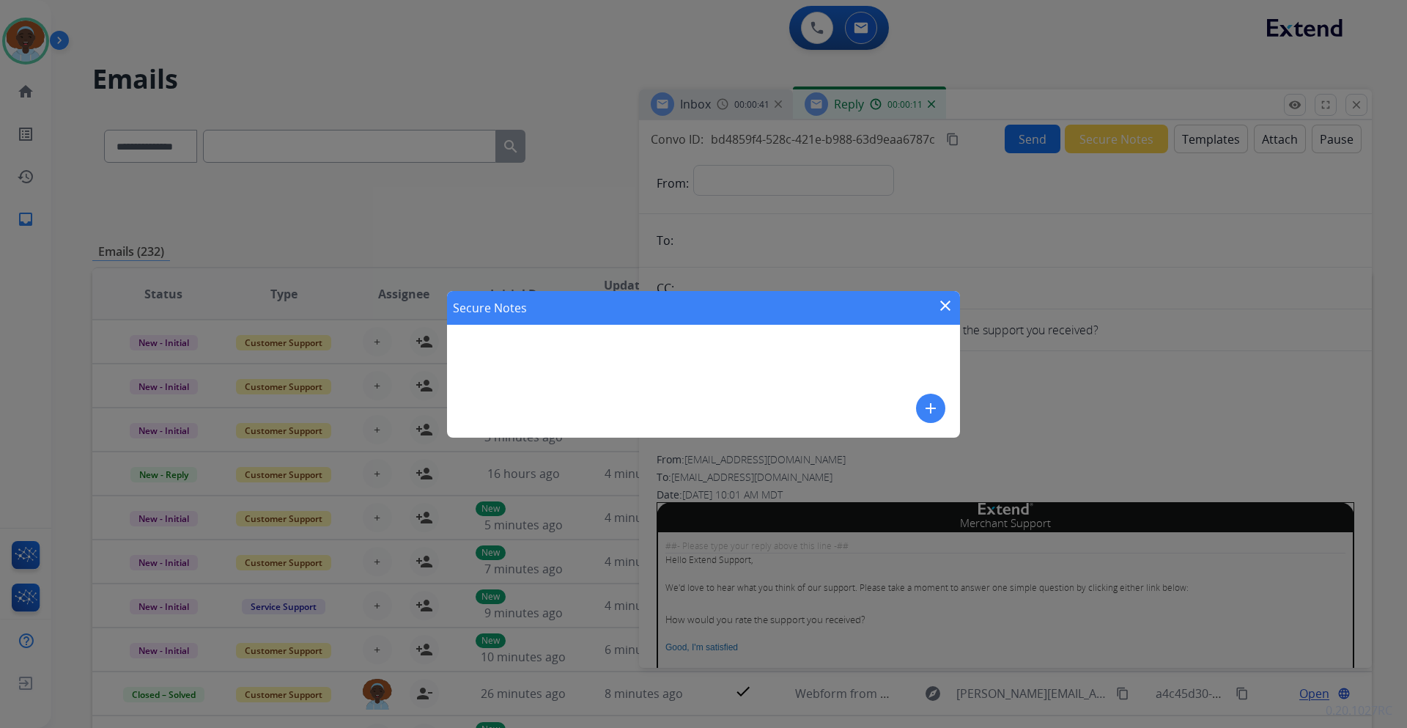
click at [930, 409] on mat-icon "add" at bounding box center [931, 408] width 18 height 18
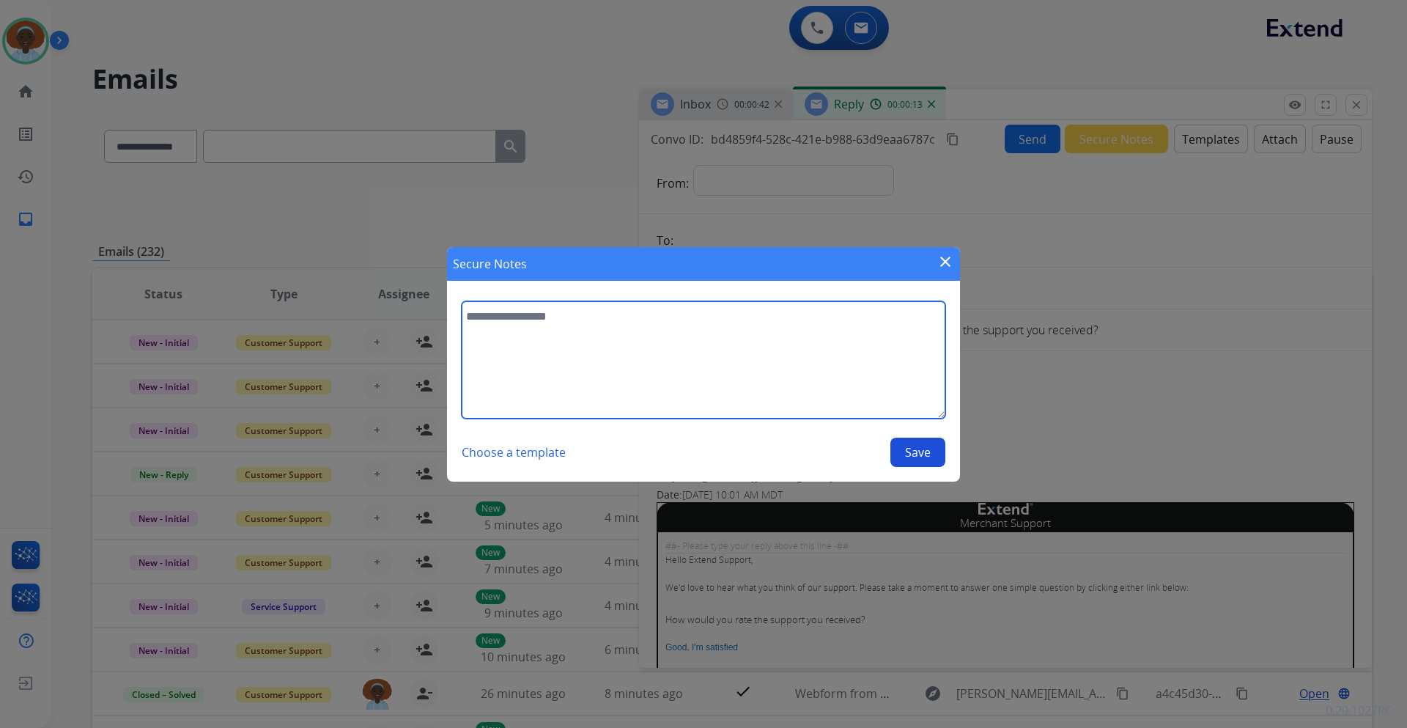
click at [574, 317] on textarea at bounding box center [704, 359] width 484 height 117
type textarea "**********"
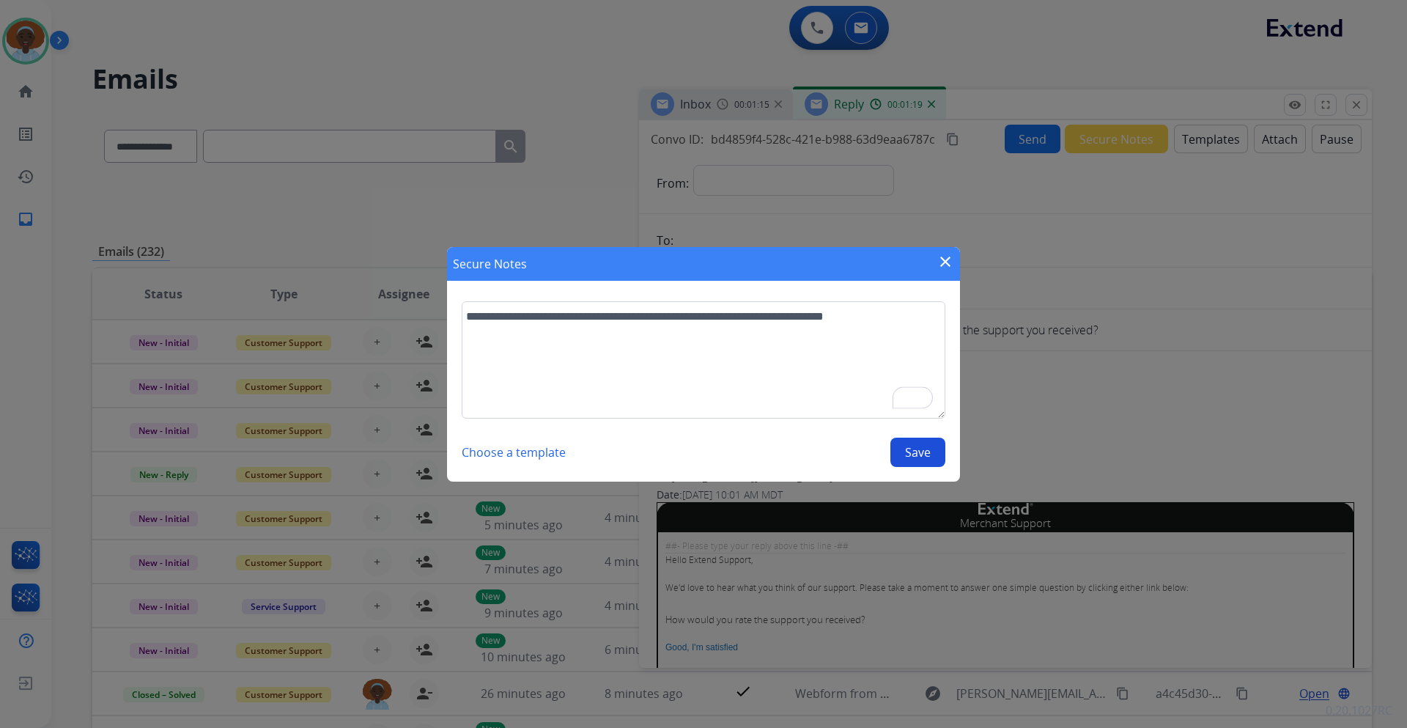
click at [929, 452] on button "Save" at bounding box center [917, 451] width 55 height 29
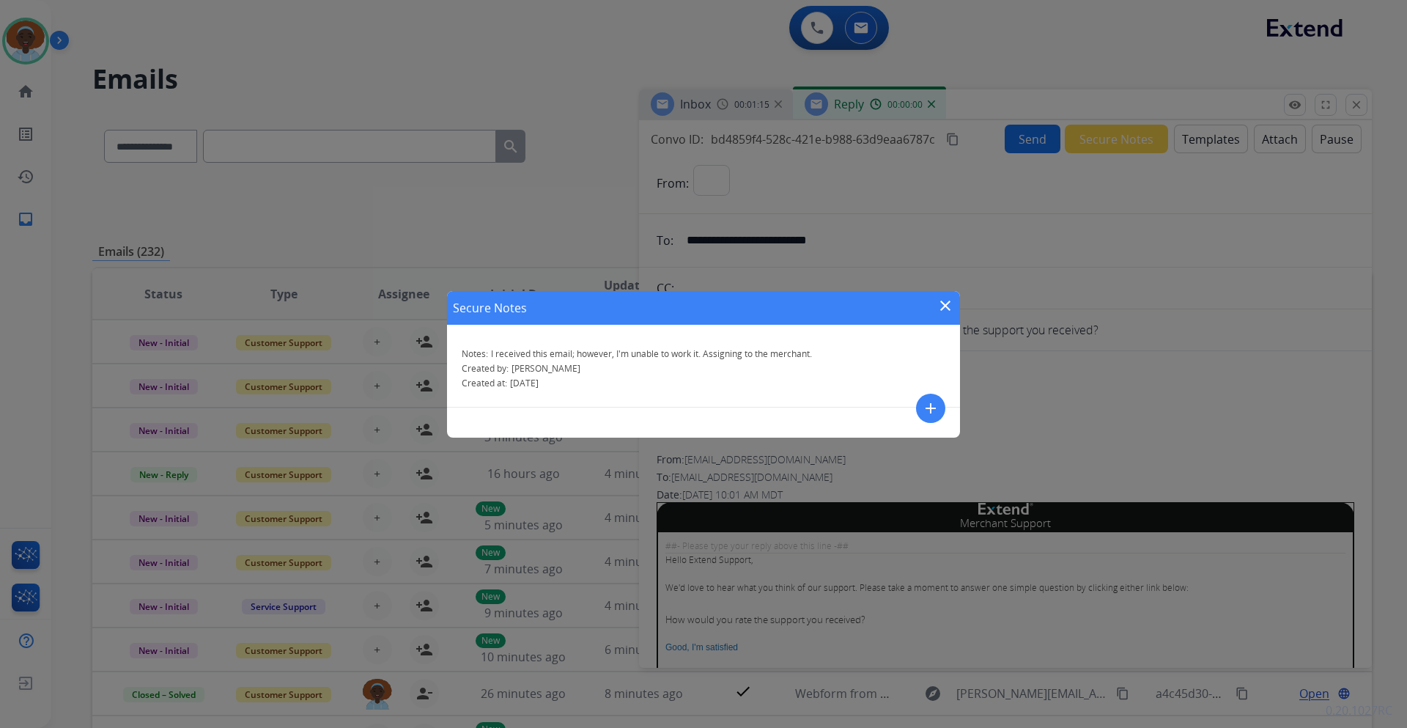
select select "**********"
click at [942, 305] on mat-icon "close" at bounding box center [945, 306] width 18 height 18
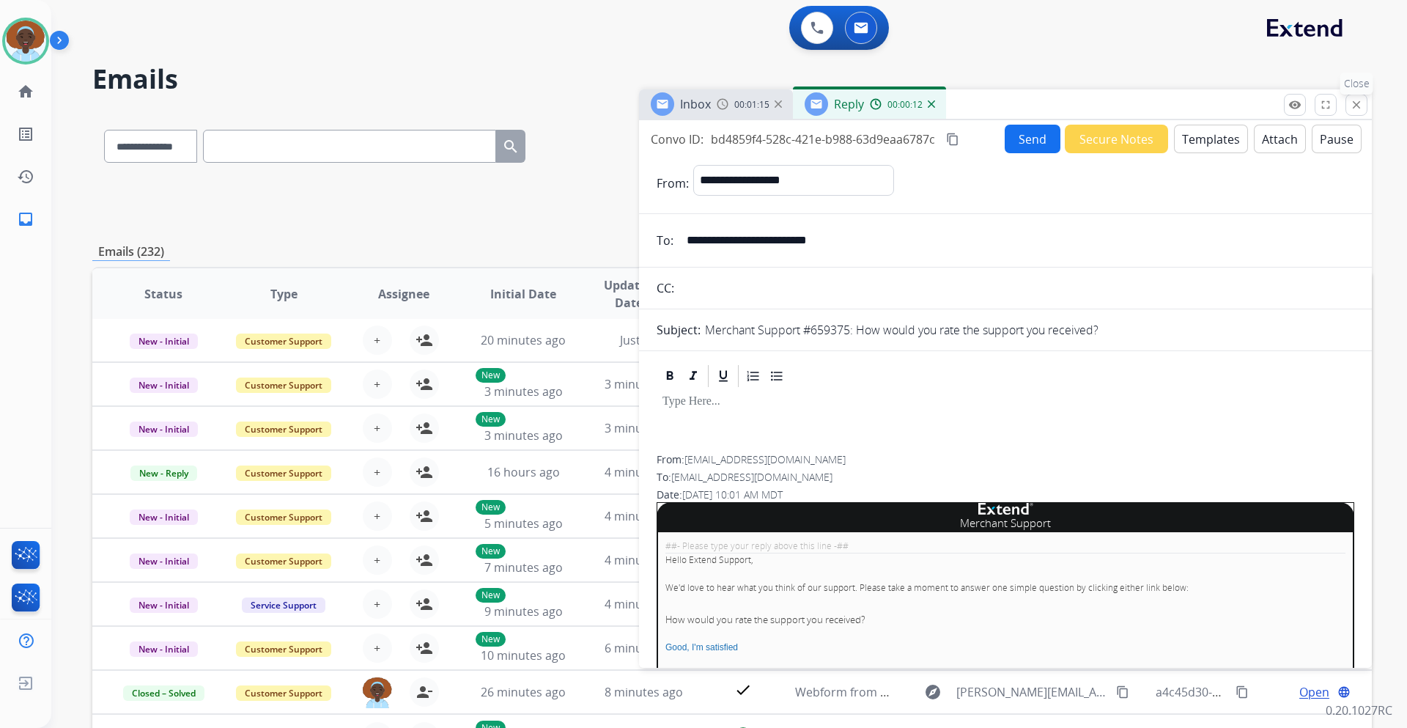
click at [1352, 111] on mat-icon "close" at bounding box center [1356, 104] width 13 height 13
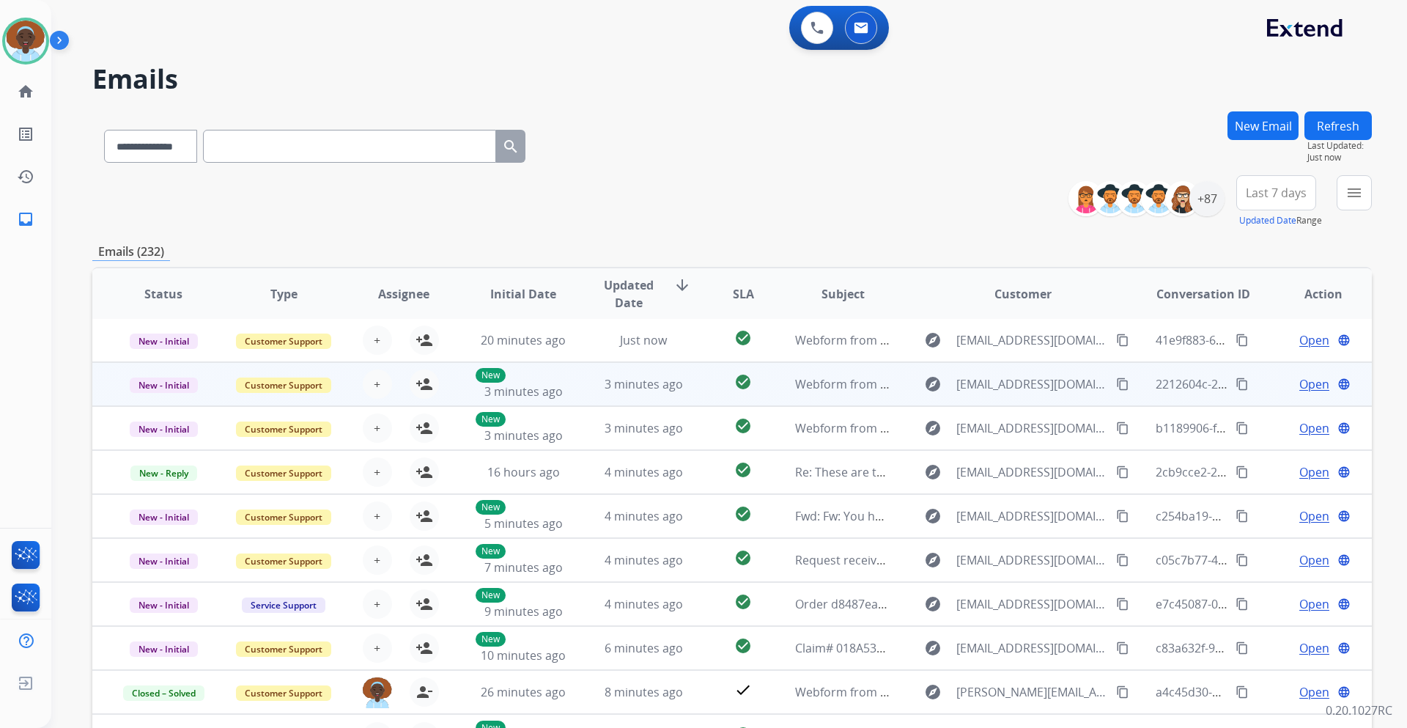
click at [1299, 385] on span "Open" at bounding box center [1314, 384] width 30 height 18
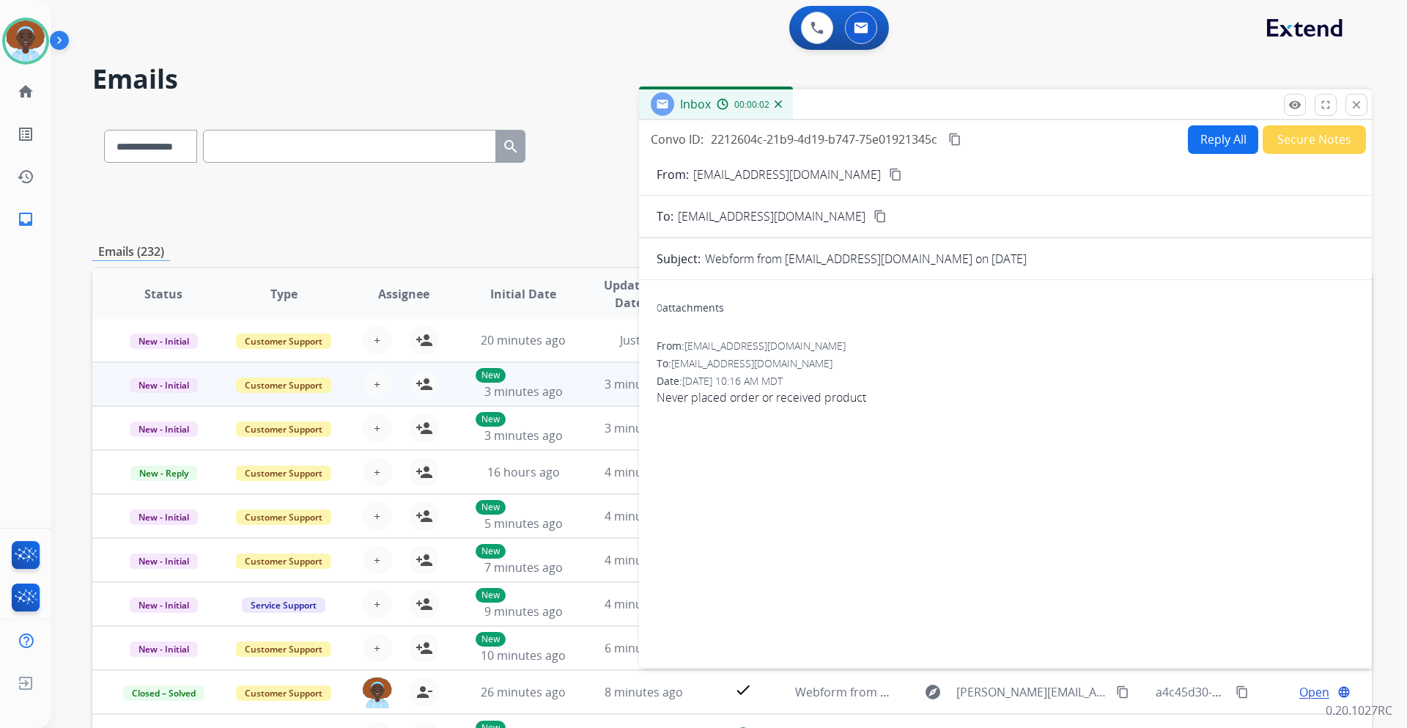
click at [1350, 105] on mat-icon "close" at bounding box center [1356, 104] width 13 height 13
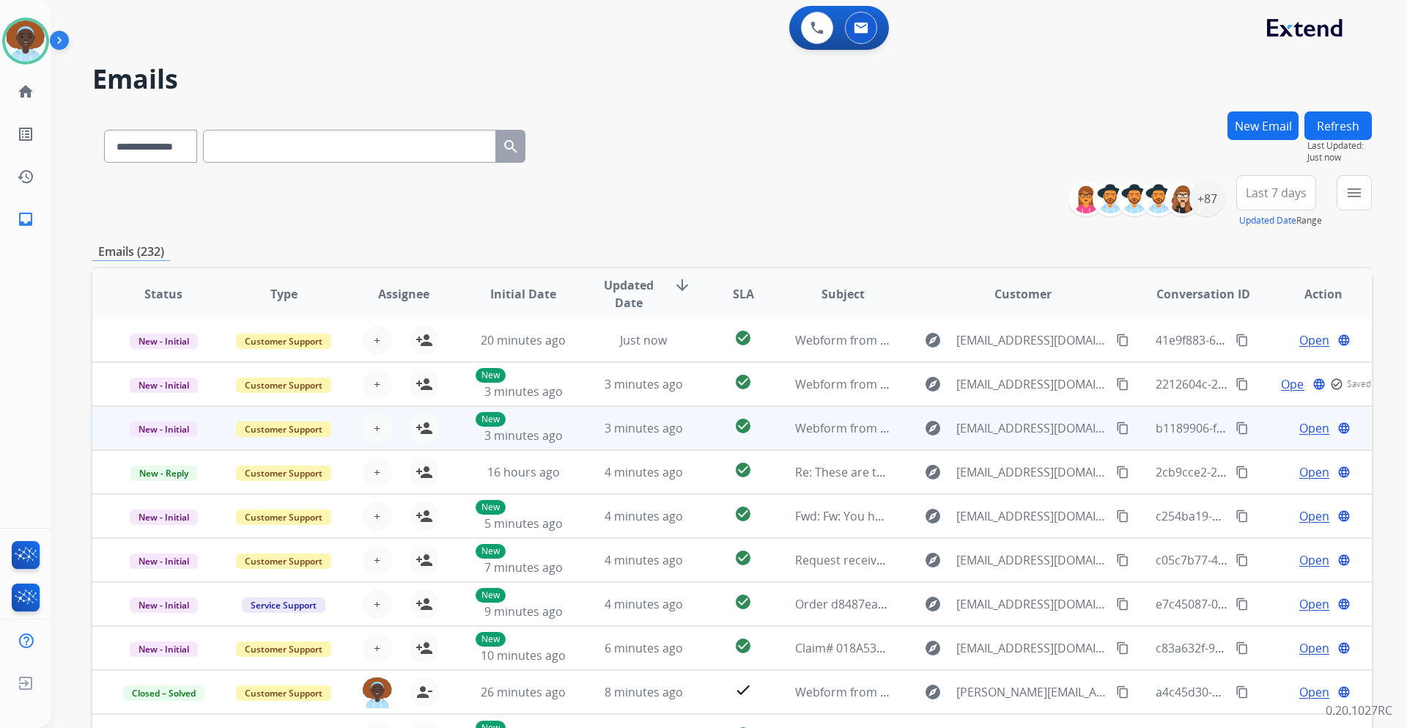
click at [1304, 432] on span "Open" at bounding box center [1314, 428] width 30 height 18
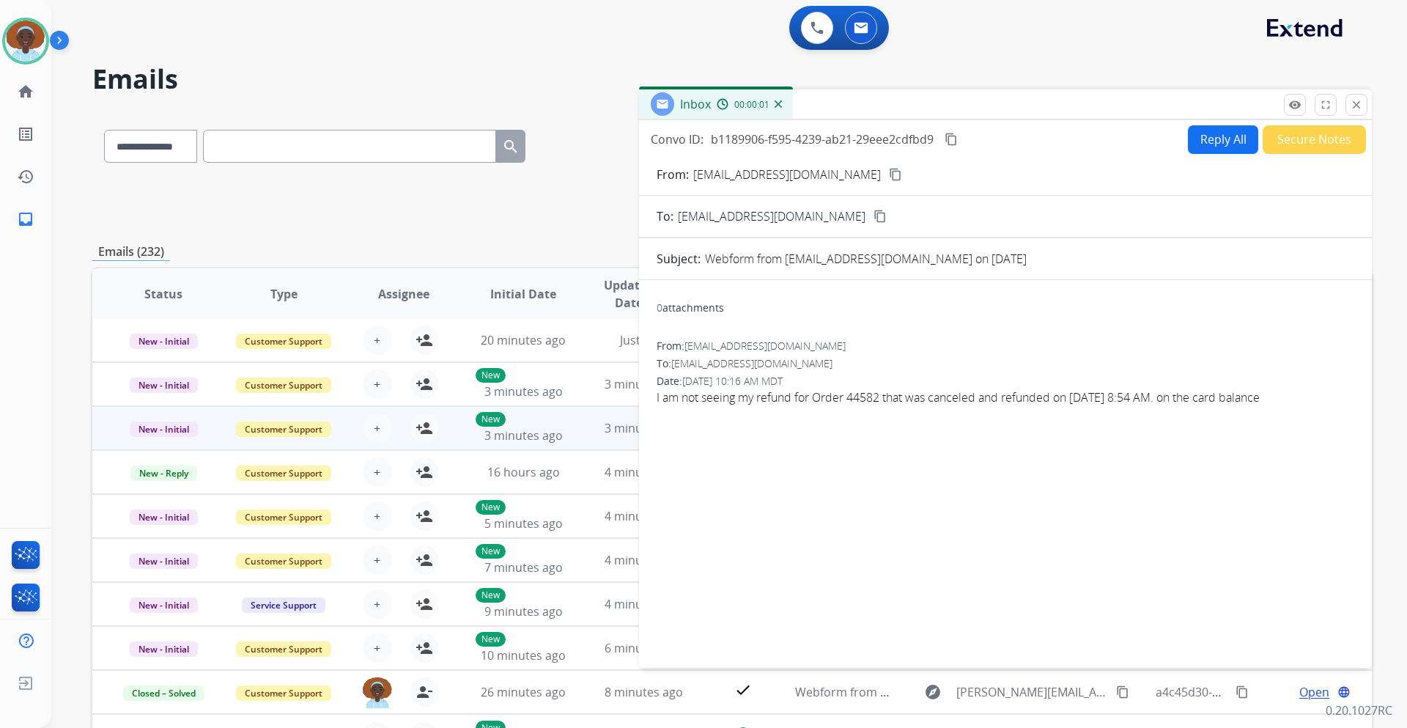
drag, startPoint x: 1357, startPoint y: 103, endPoint x: 1330, endPoint y: 146, distance: 51.0
click at [1356, 103] on mat-icon "close" at bounding box center [1356, 104] width 13 height 13
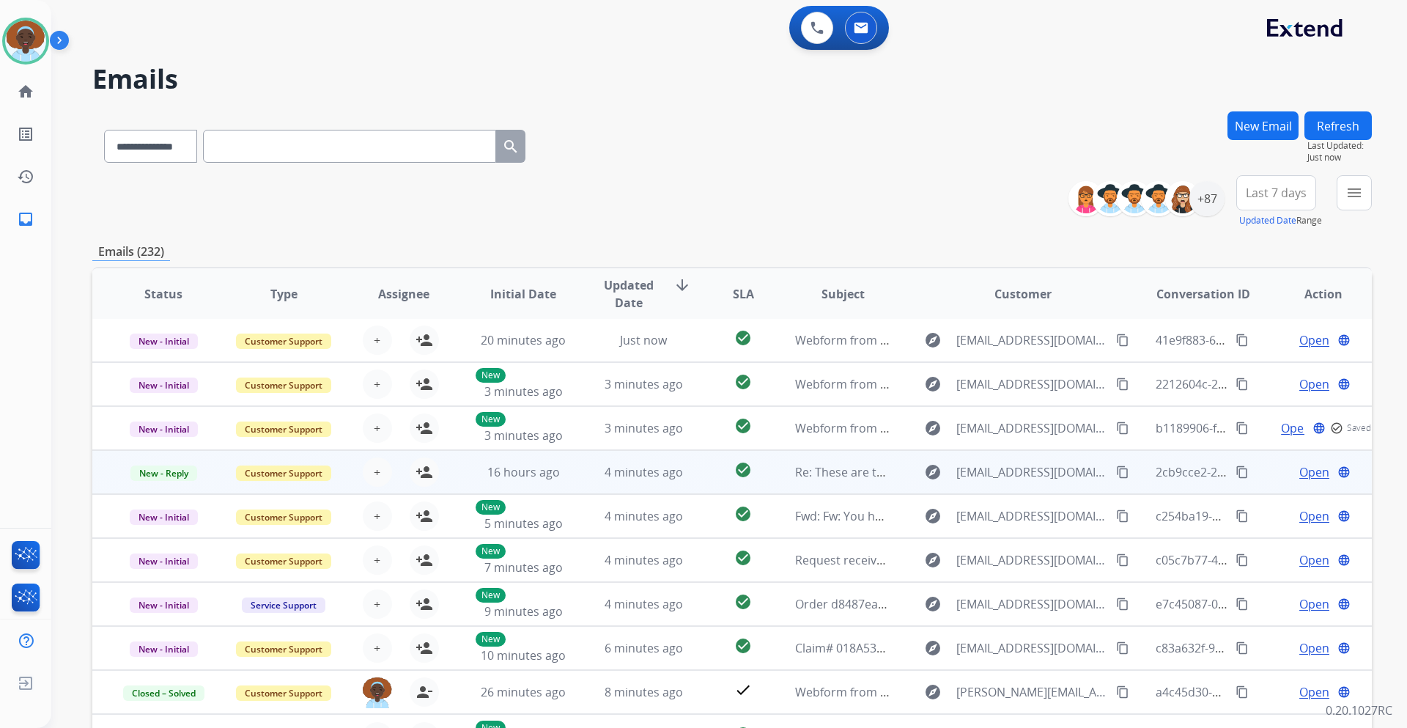
click at [1303, 474] on span "Open" at bounding box center [1314, 472] width 30 height 18
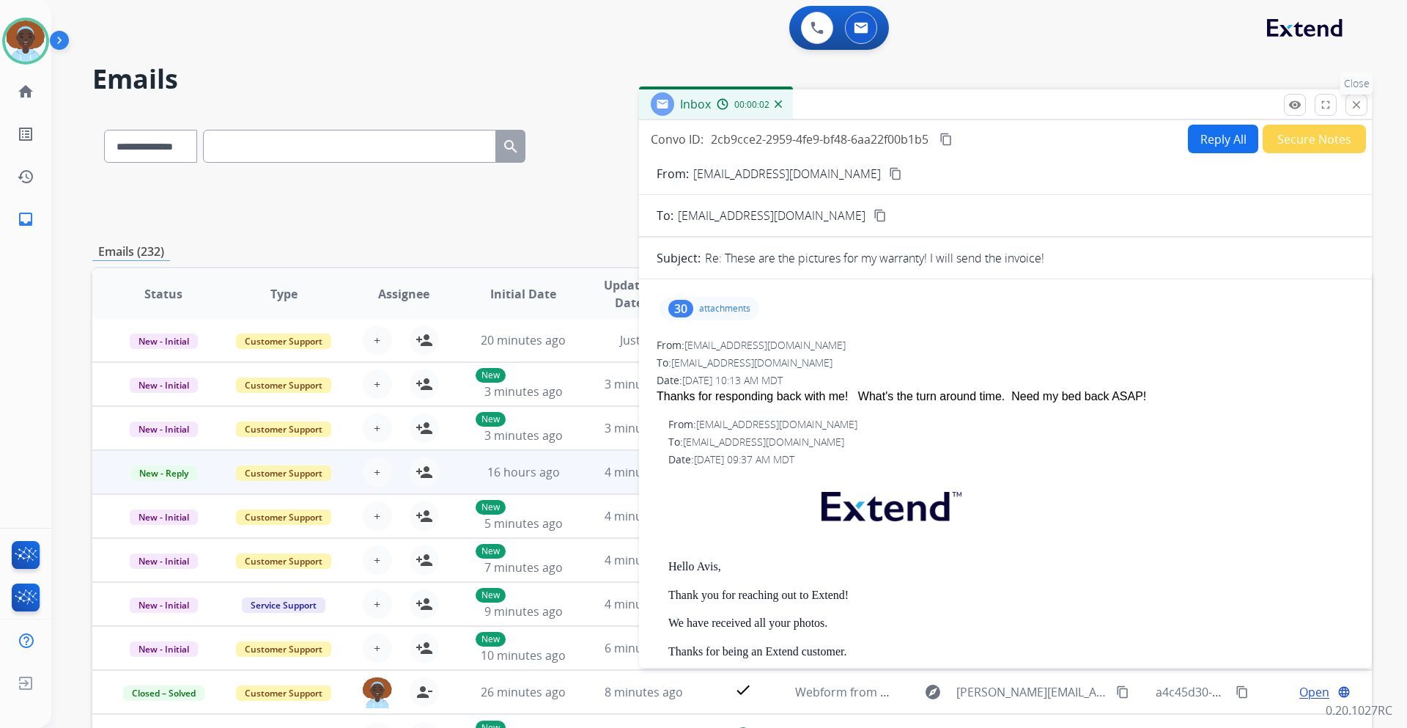
click at [1352, 102] on mat-icon "close" at bounding box center [1356, 104] width 13 height 13
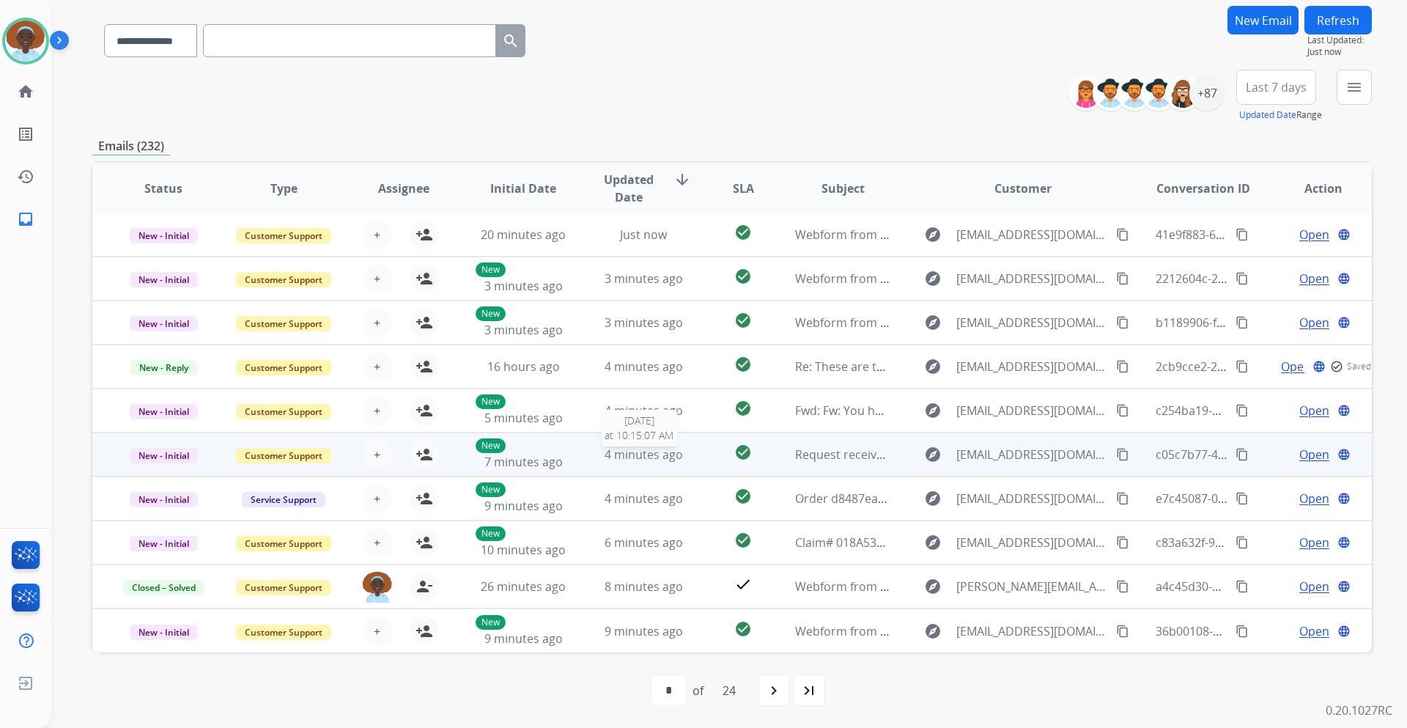
scroll to position [106, 0]
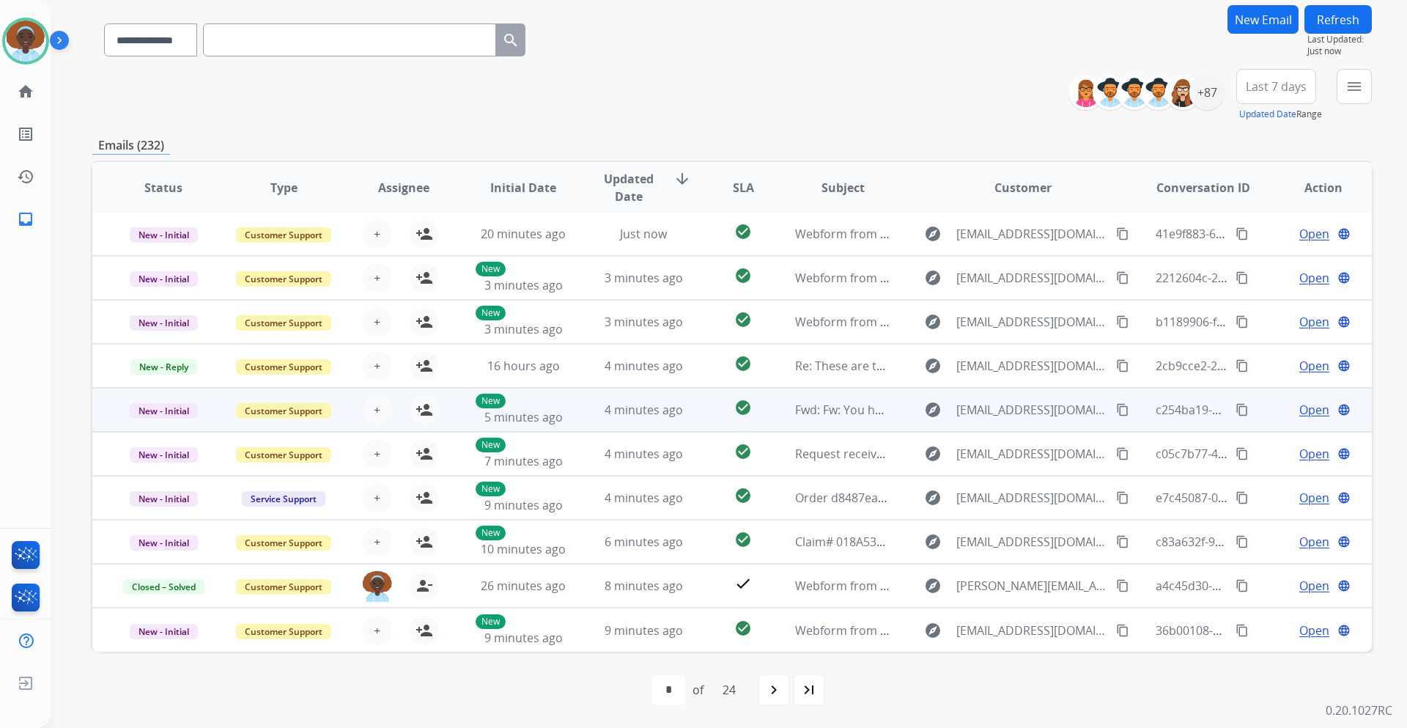
click at [1302, 408] on span "Open" at bounding box center [1314, 410] width 30 height 18
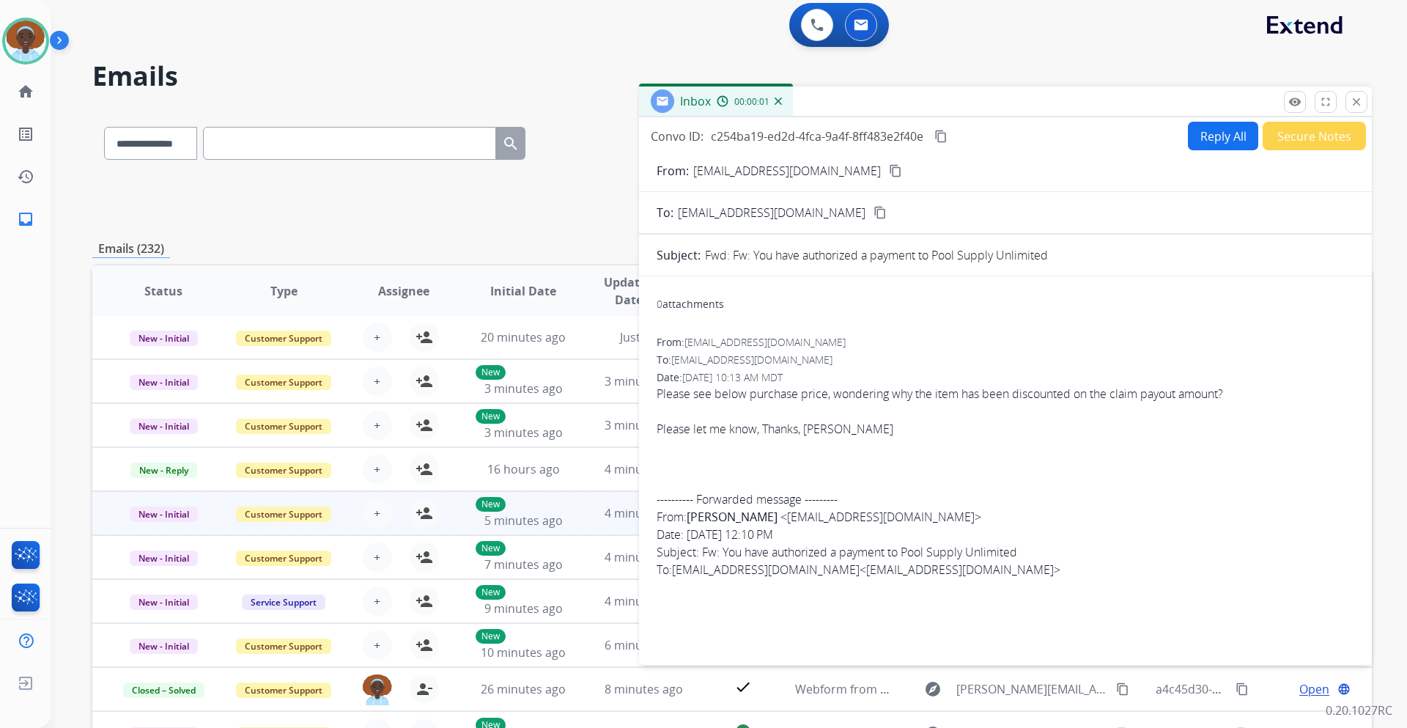
scroll to position [0, 0]
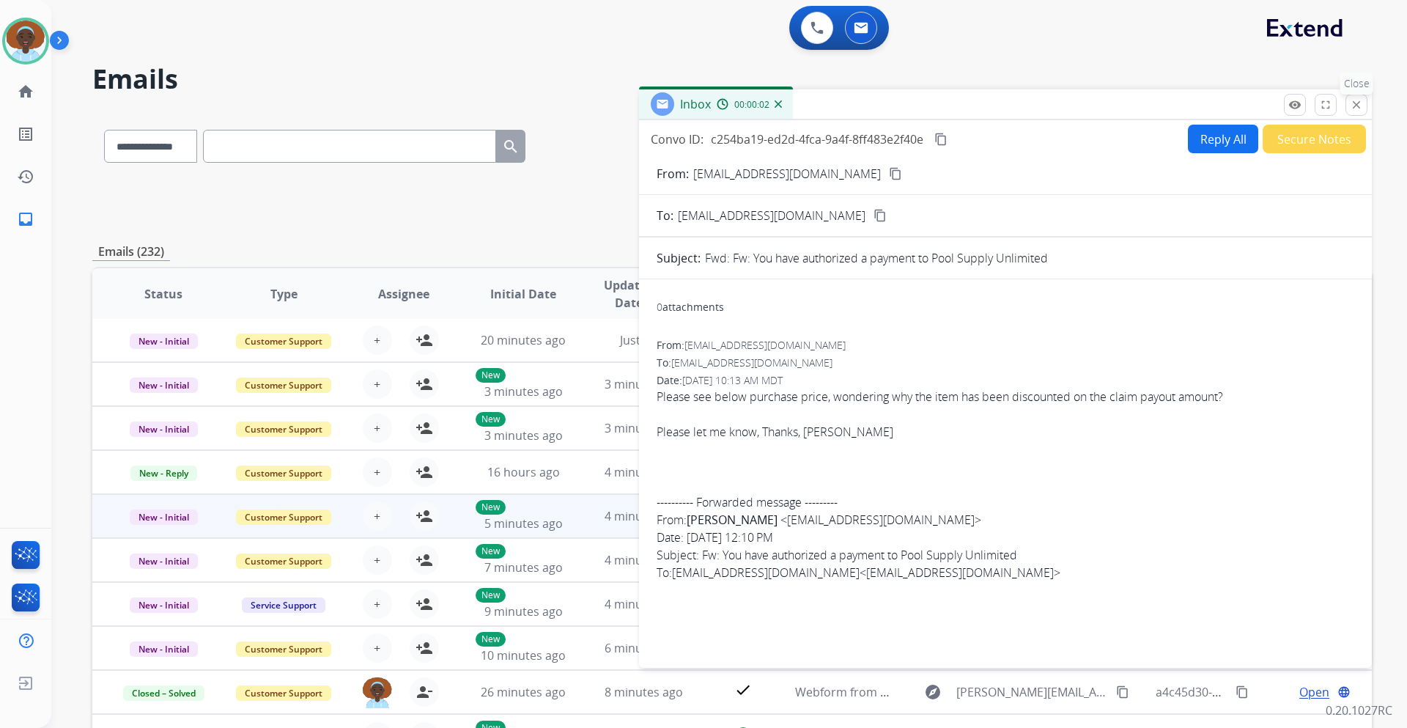
click at [1353, 103] on mat-icon "close" at bounding box center [1356, 104] width 13 height 13
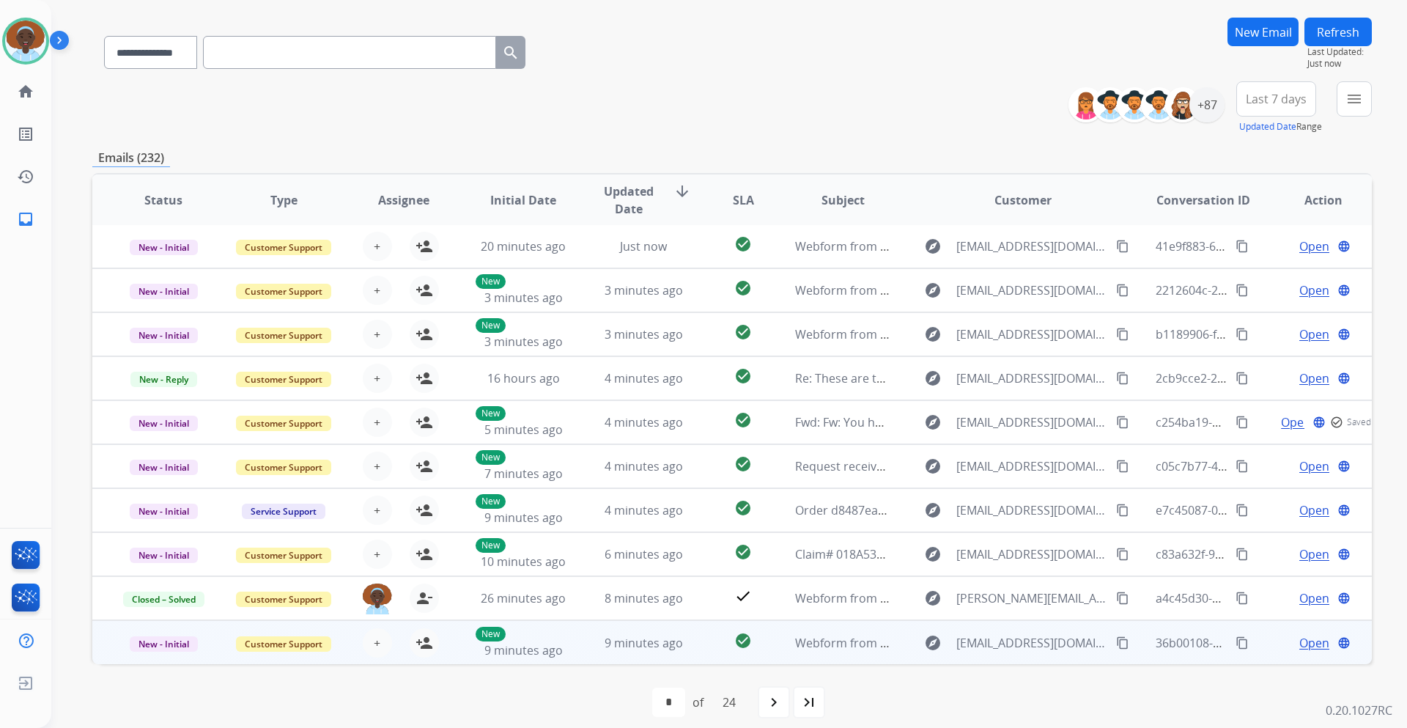
scroll to position [106, 0]
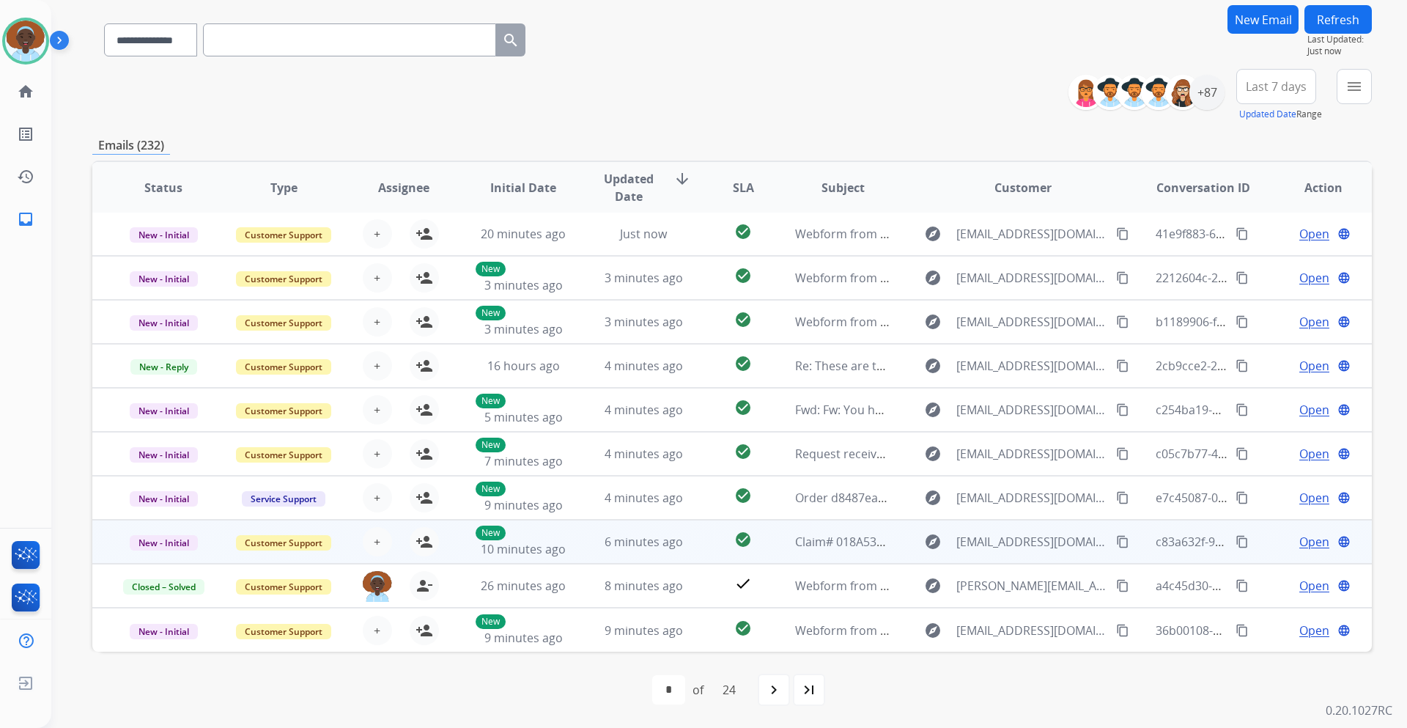
click at [1300, 542] on span "Open" at bounding box center [1314, 542] width 30 height 18
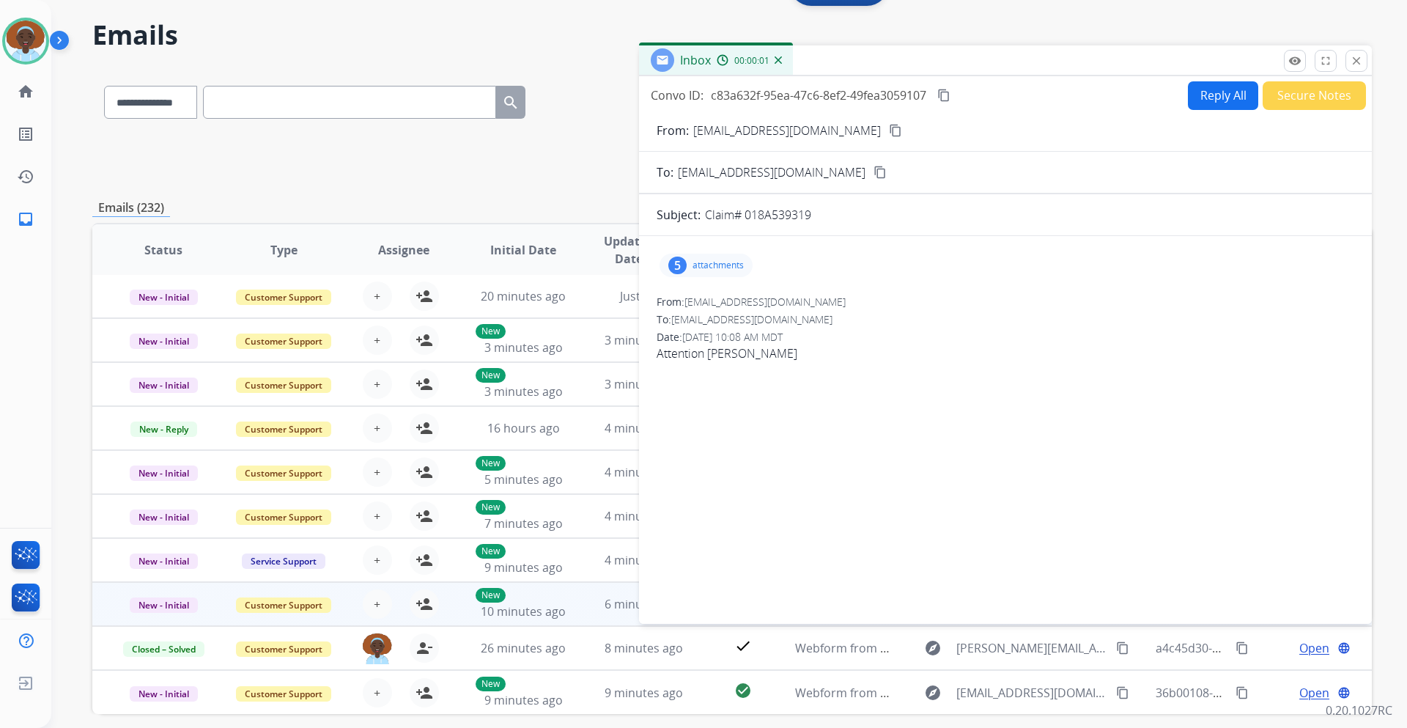
scroll to position [0, 0]
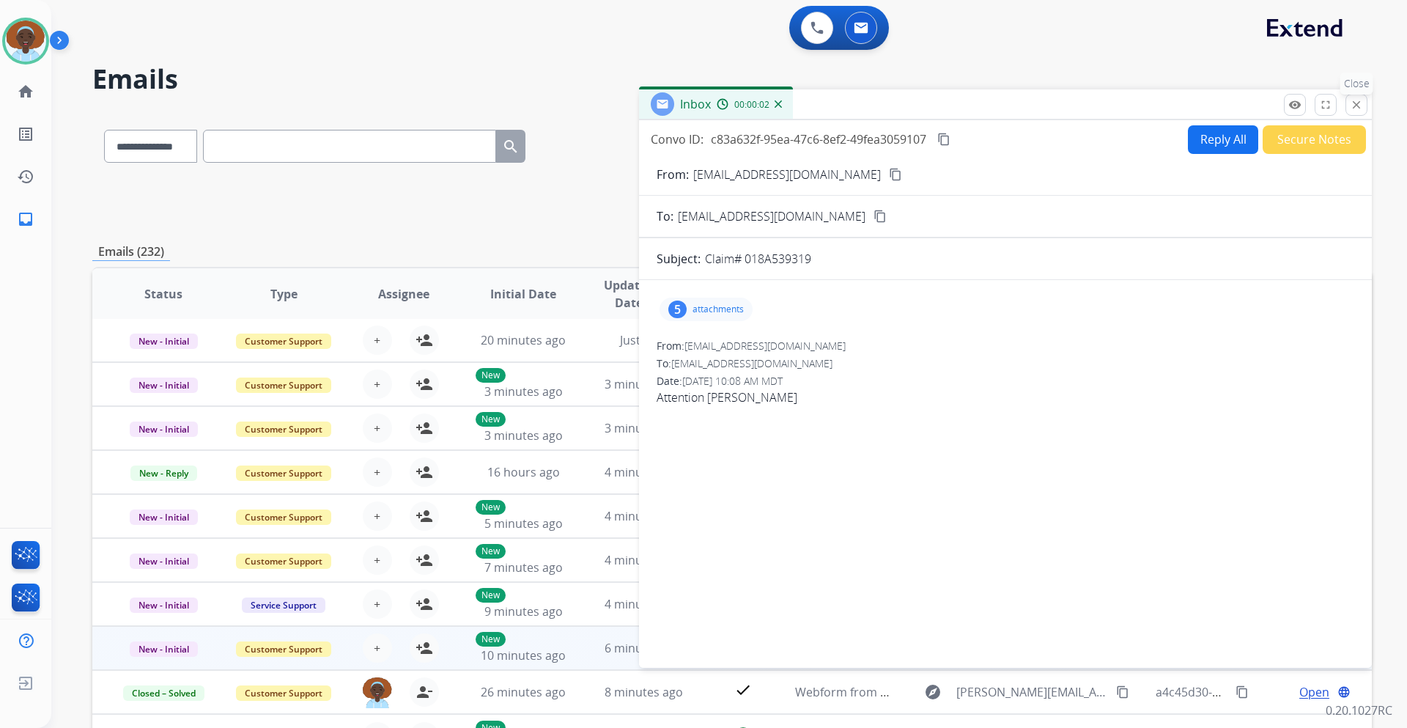
click at [1355, 108] on mat-icon "close" at bounding box center [1356, 104] width 13 height 13
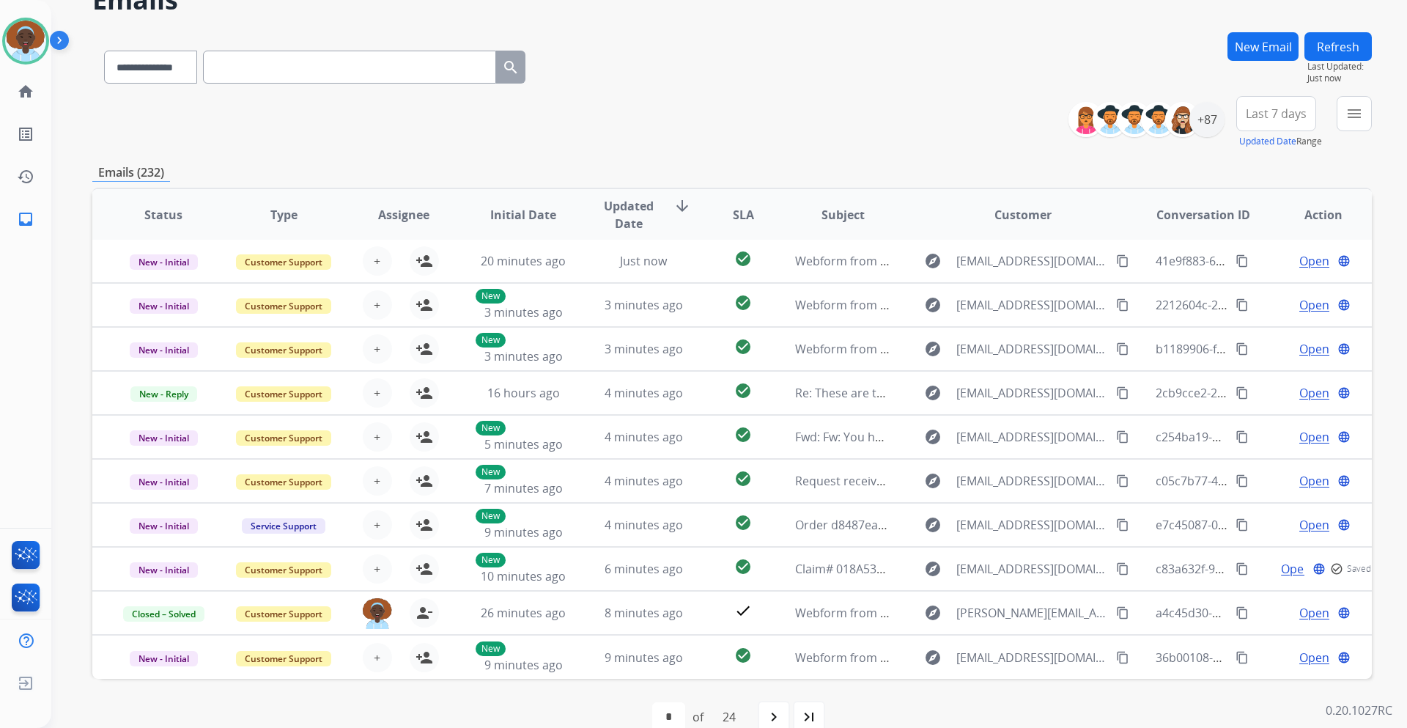
scroll to position [106, 0]
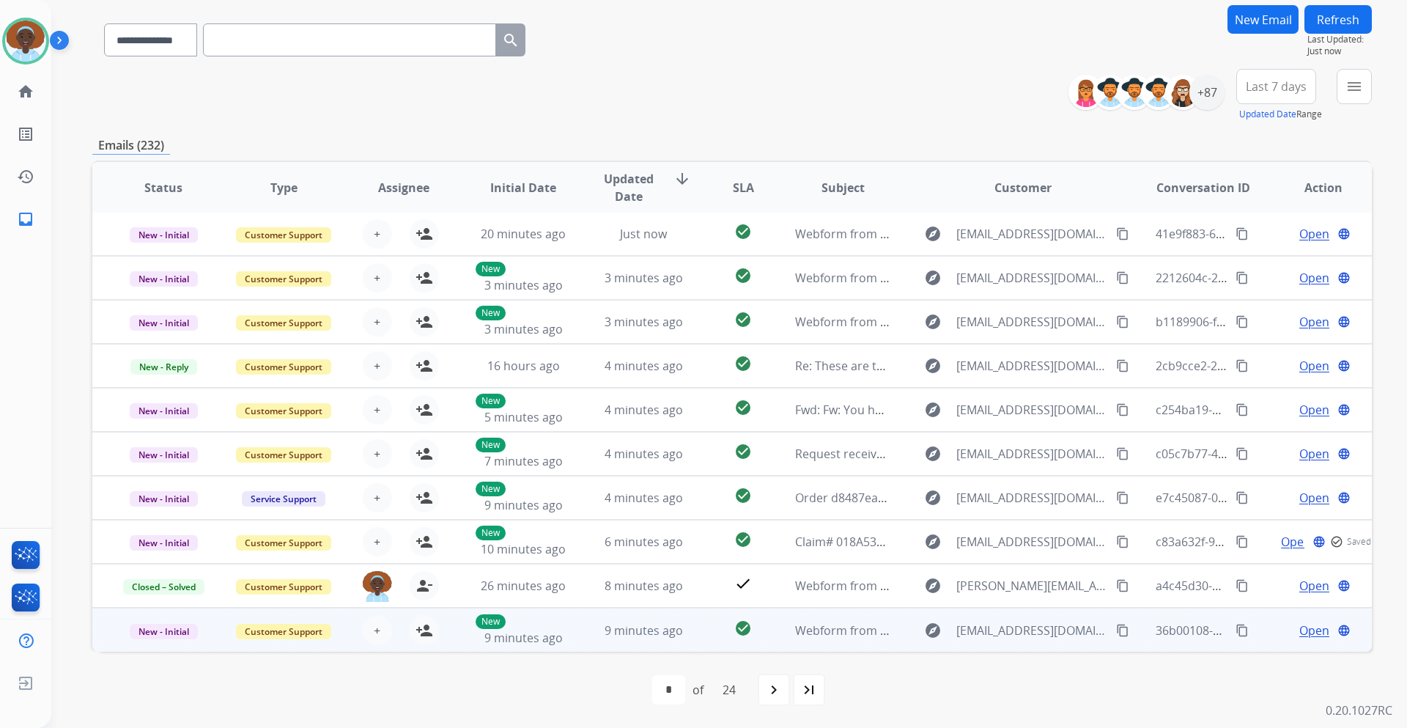
click at [1302, 626] on span "Open" at bounding box center [1314, 630] width 30 height 18
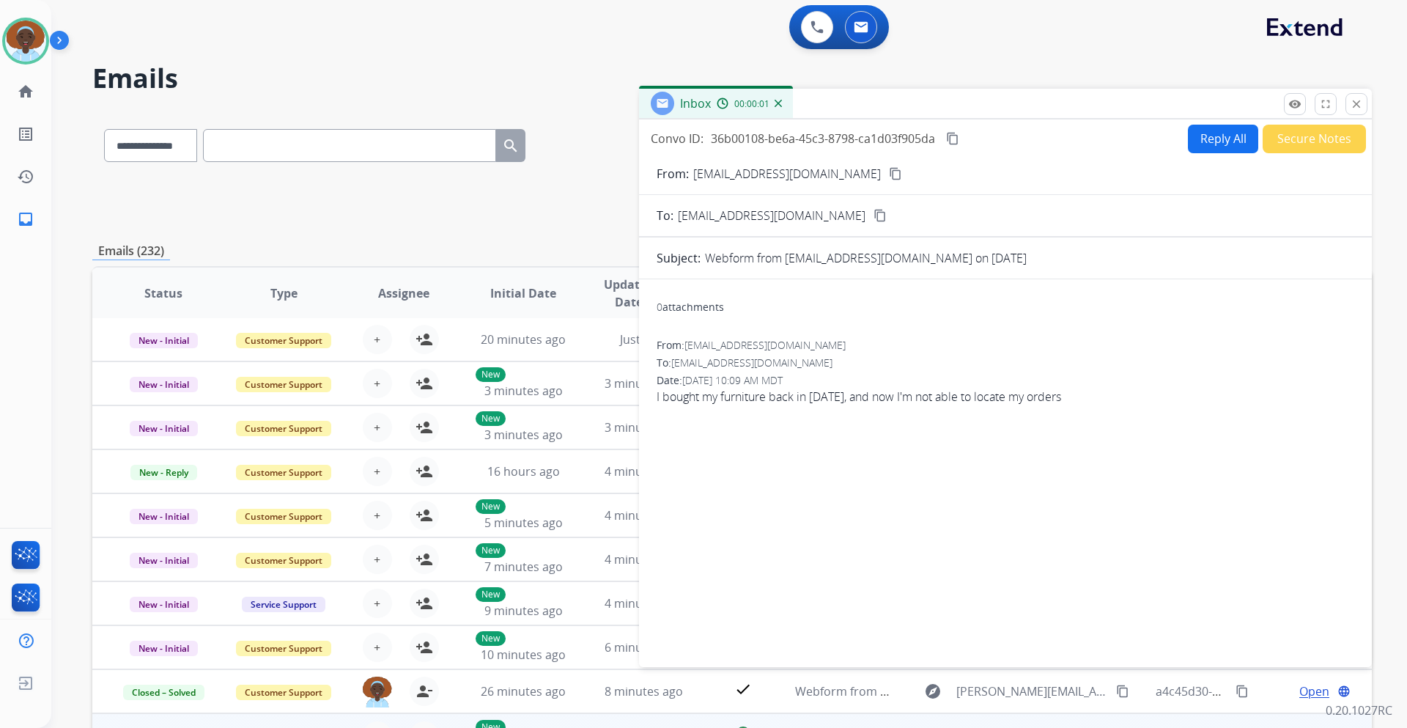
scroll to position [0, 0]
click at [1364, 103] on button "close Close" at bounding box center [1356, 105] width 22 height 22
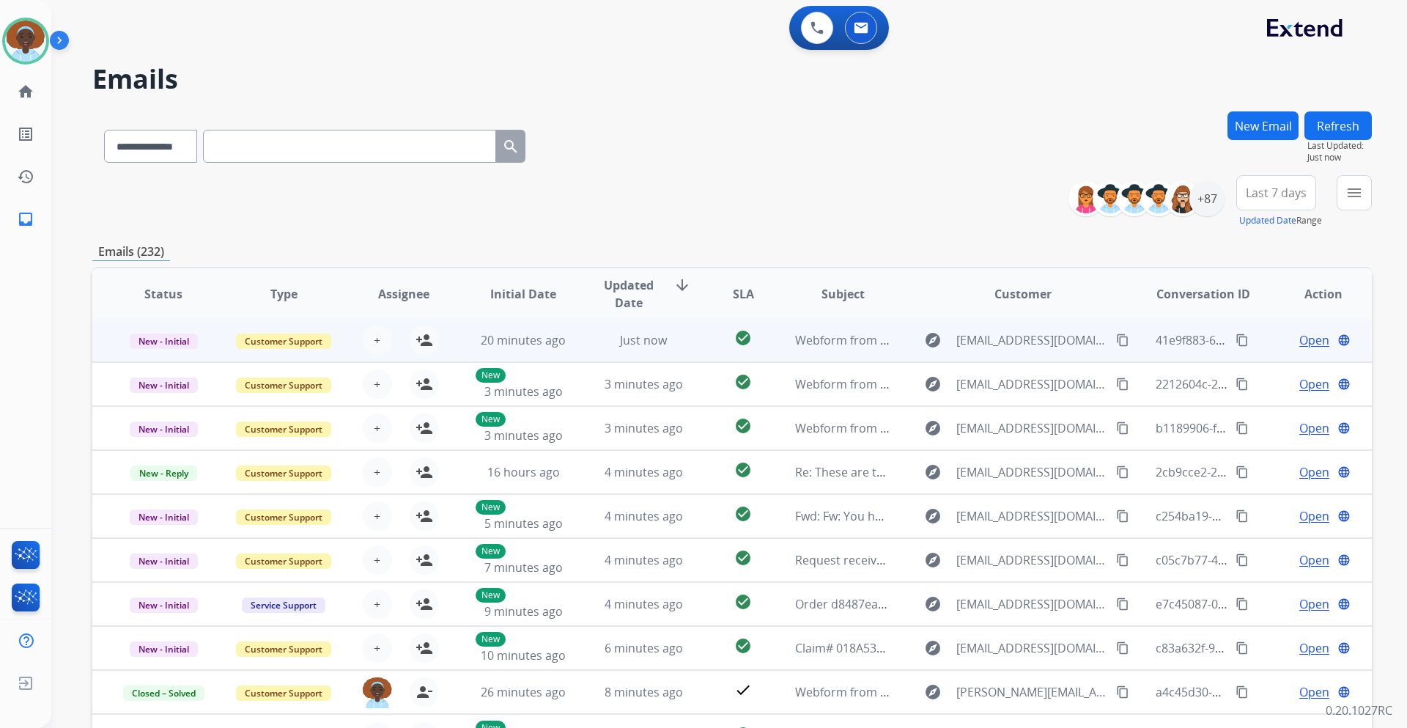
click at [1301, 341] on span "Open" at bounding box center [1314, 340] width 30 height 18
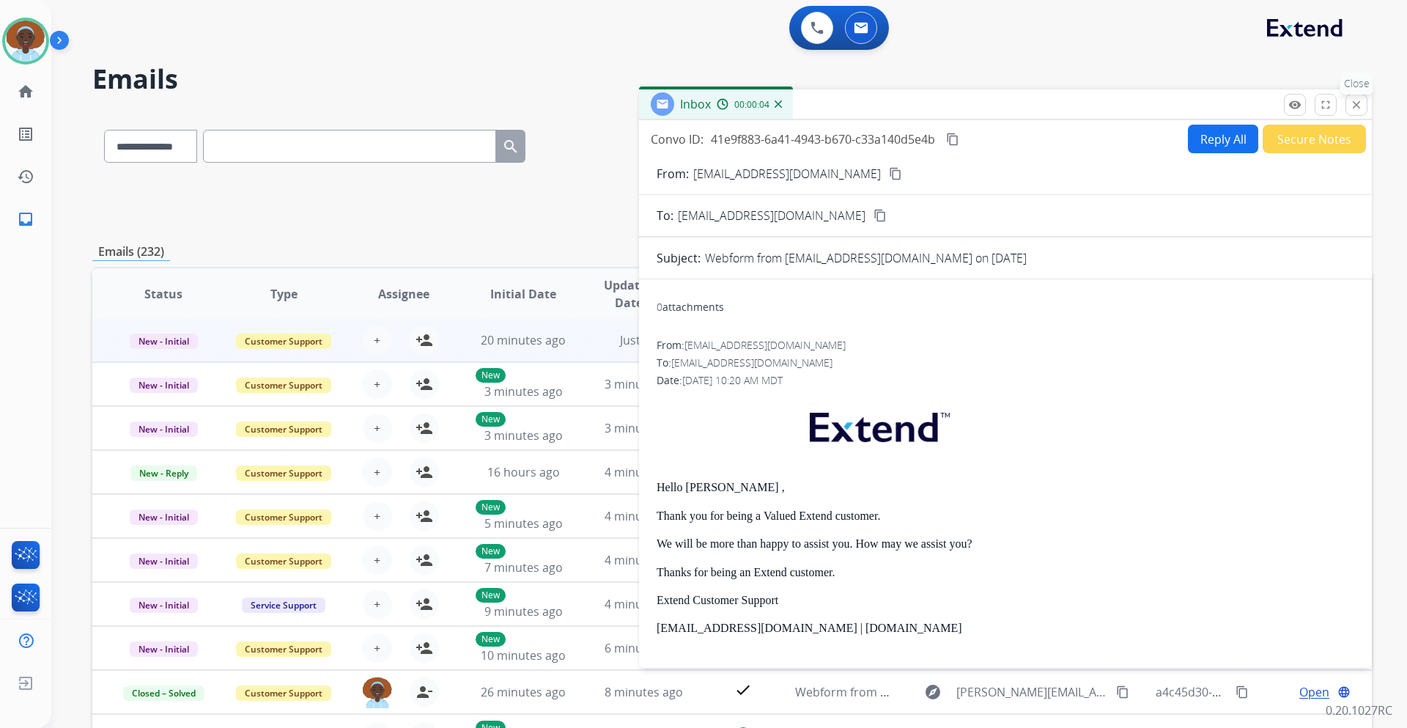
click at [1352, 108] on mat-icon "close" at bounding box center [1356, 104] width 13 height 13
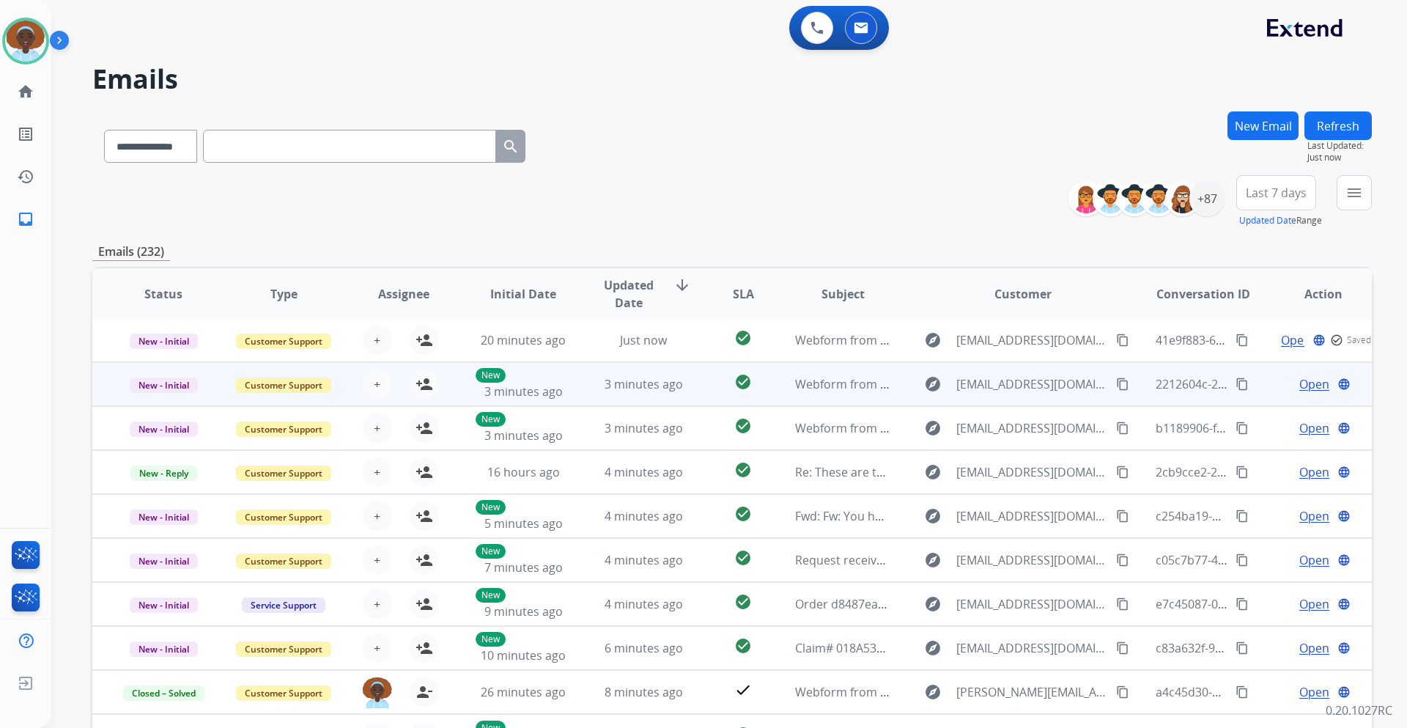
click at [1300, 385] on span "Open" at bounding box center [1314, 384] width 30 height 18
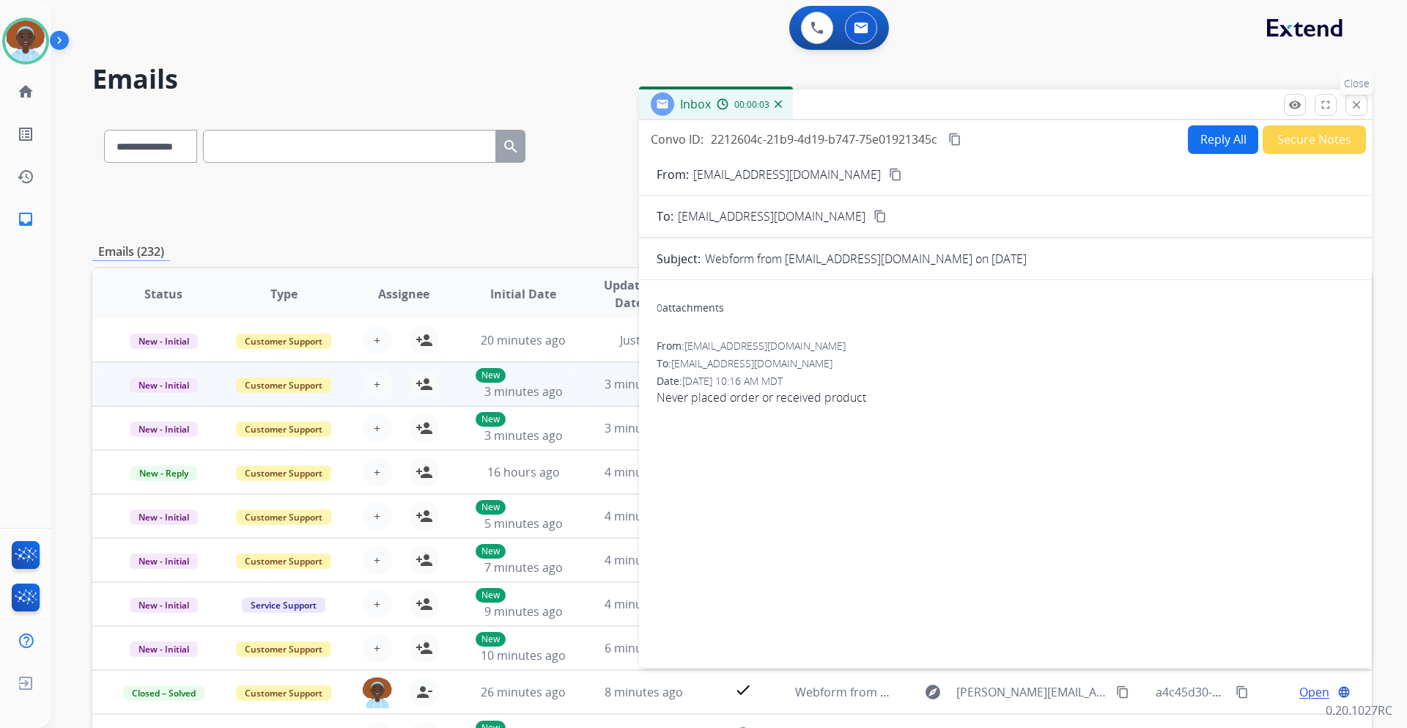
click at [1354, 106] on mat-icon "close" at bounding box center [1356, 104] width 13 height 13
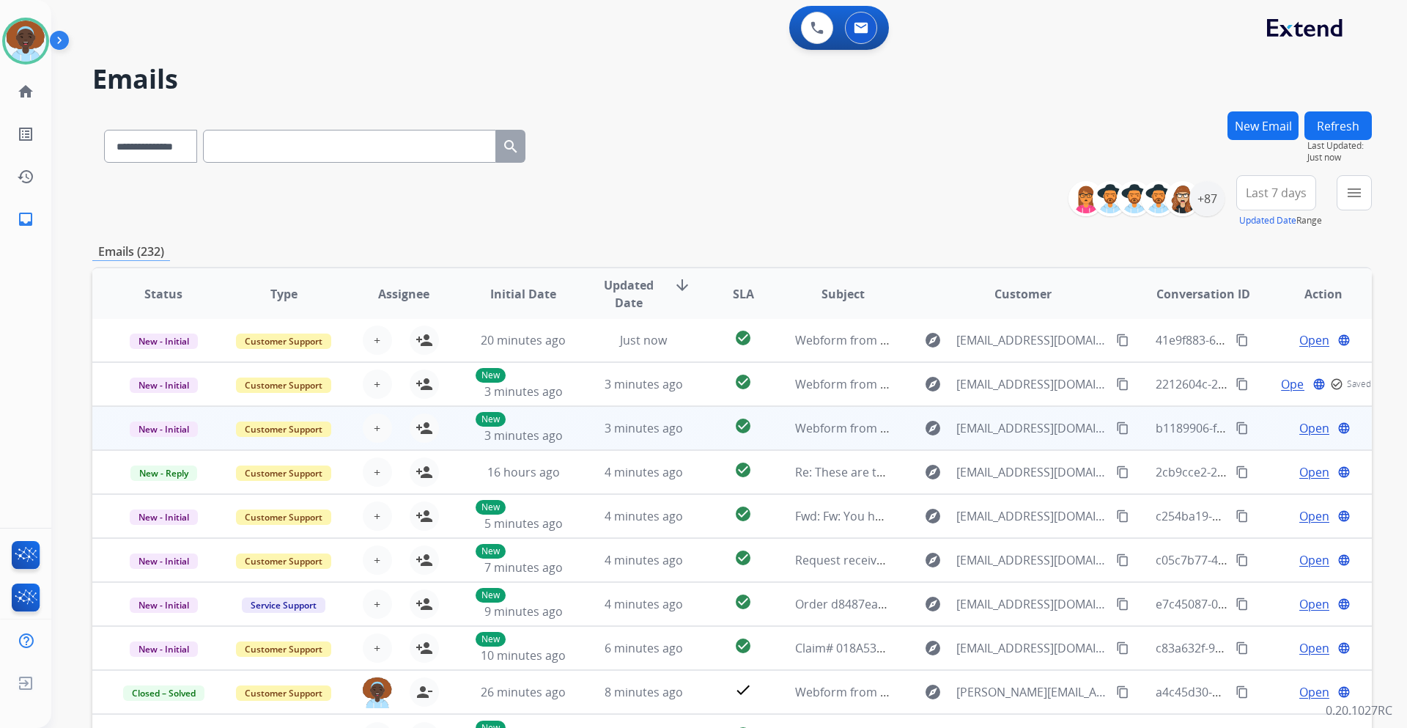
click at [1307, 424] on span "Open" at bounding box center [1314, 428] width 30 height 18
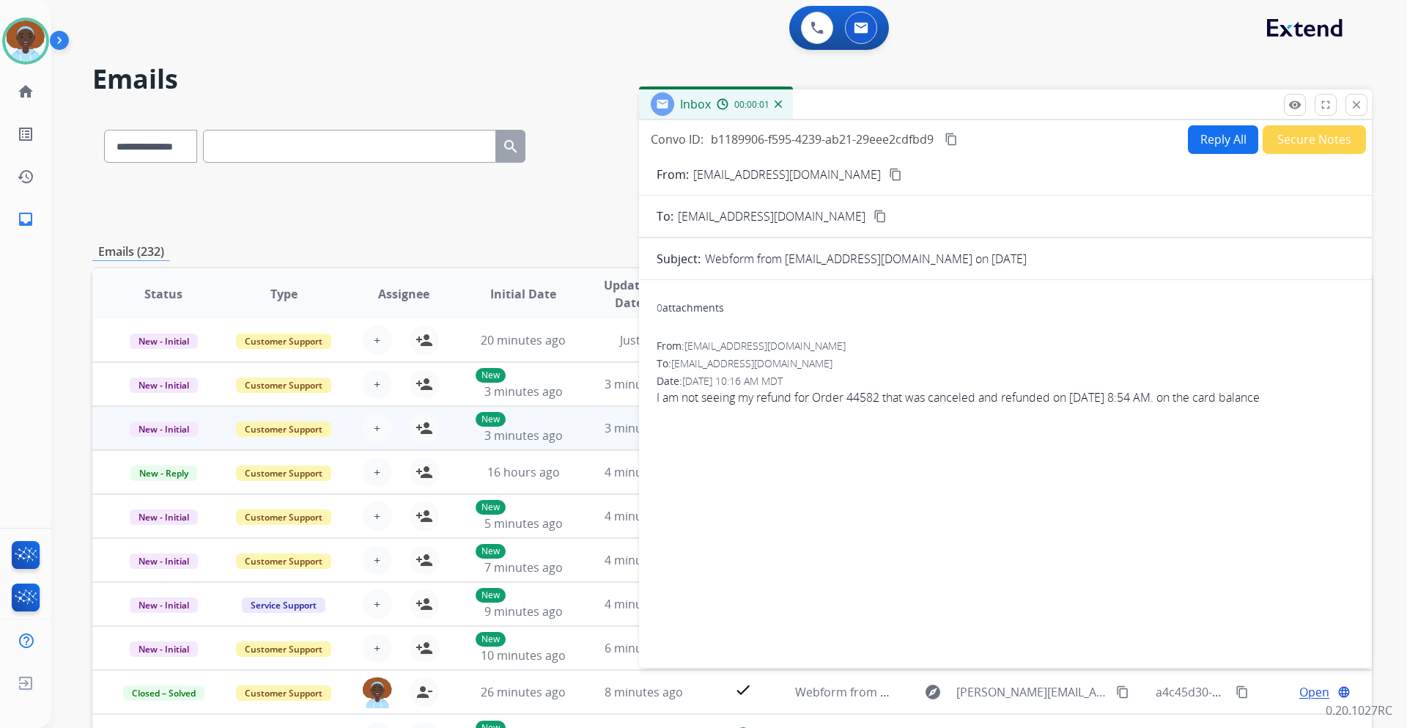
click at [1358, 103] on mat-icon "close" at bounding box center [1356, 104] width 13 height 13
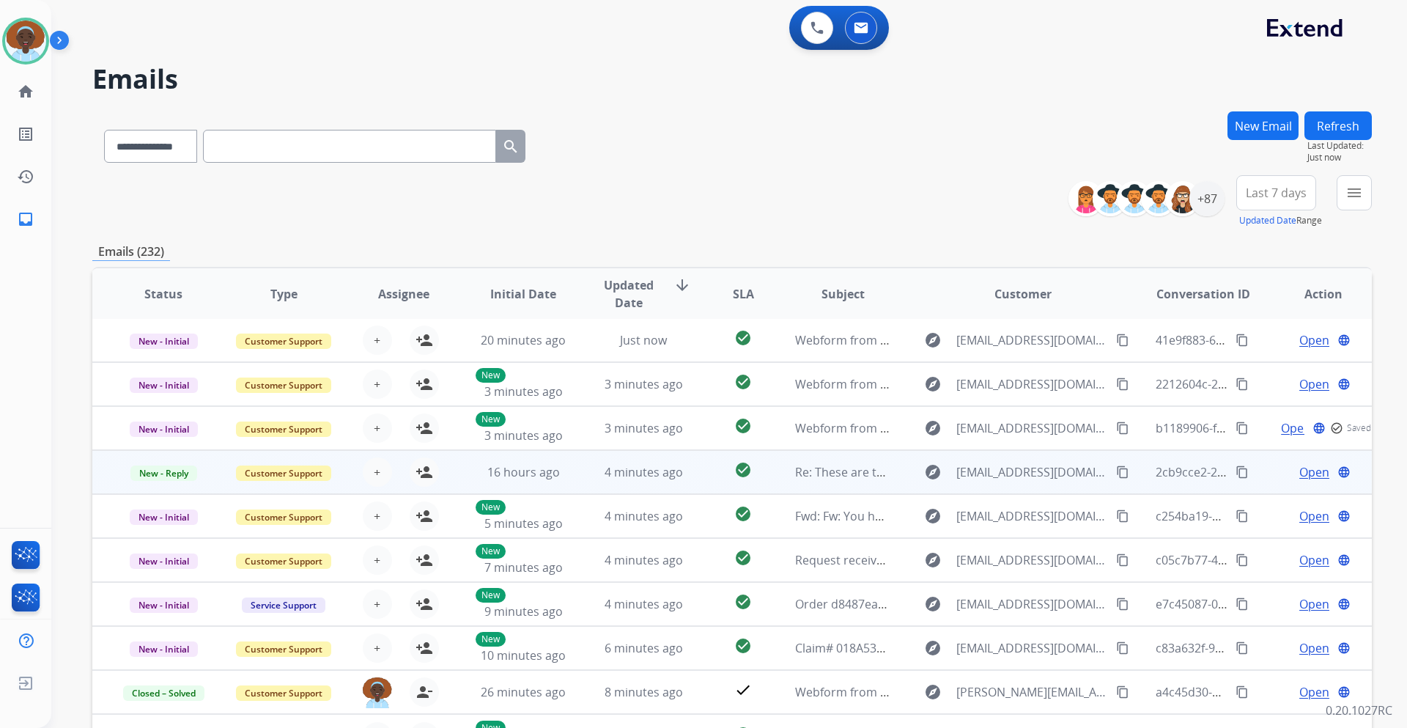
click at [1299, 477] on span "Open" at bounding box center [1314, 472] width 30 height 18
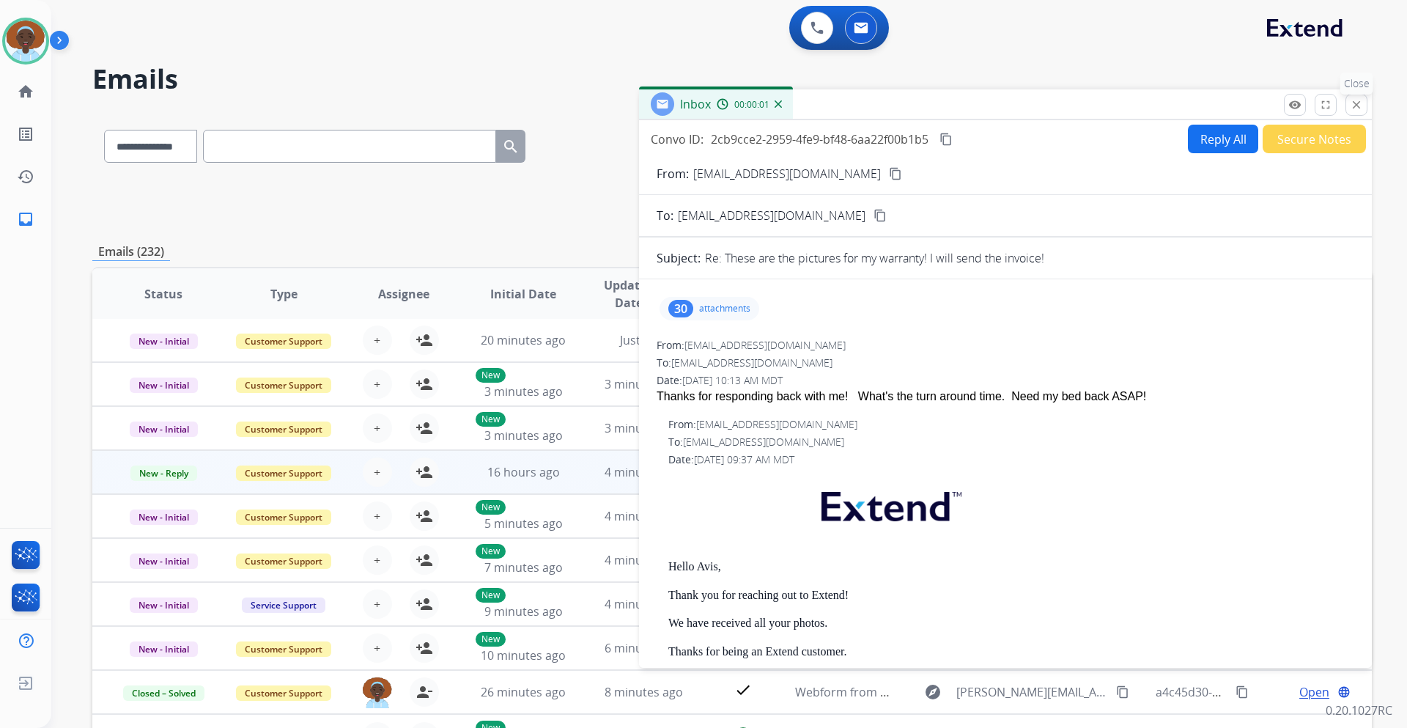
click at [1358, 105] on mat-icon "close" at bounding box center [1356, 104] width 13 height 13
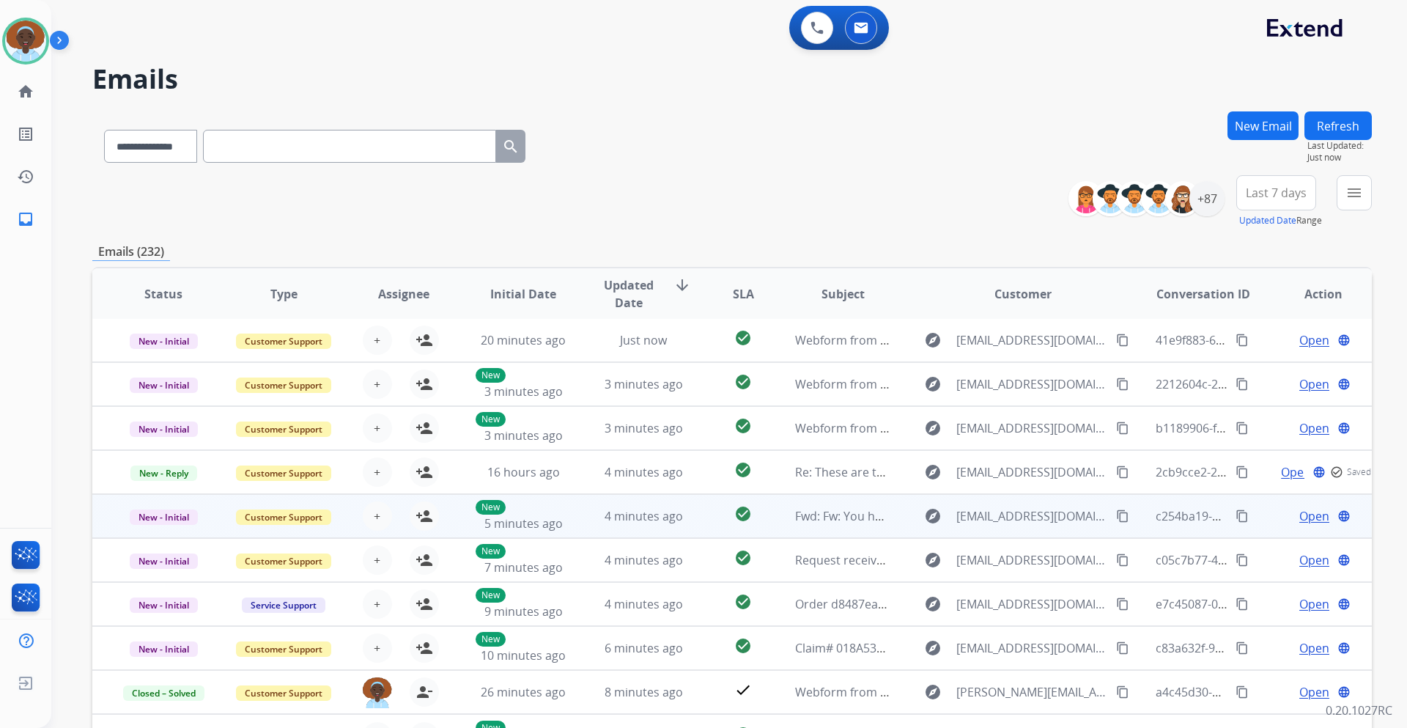
click at [1305, 516] on span "Open" at bounding box center [1314, 516] width 30 height 18
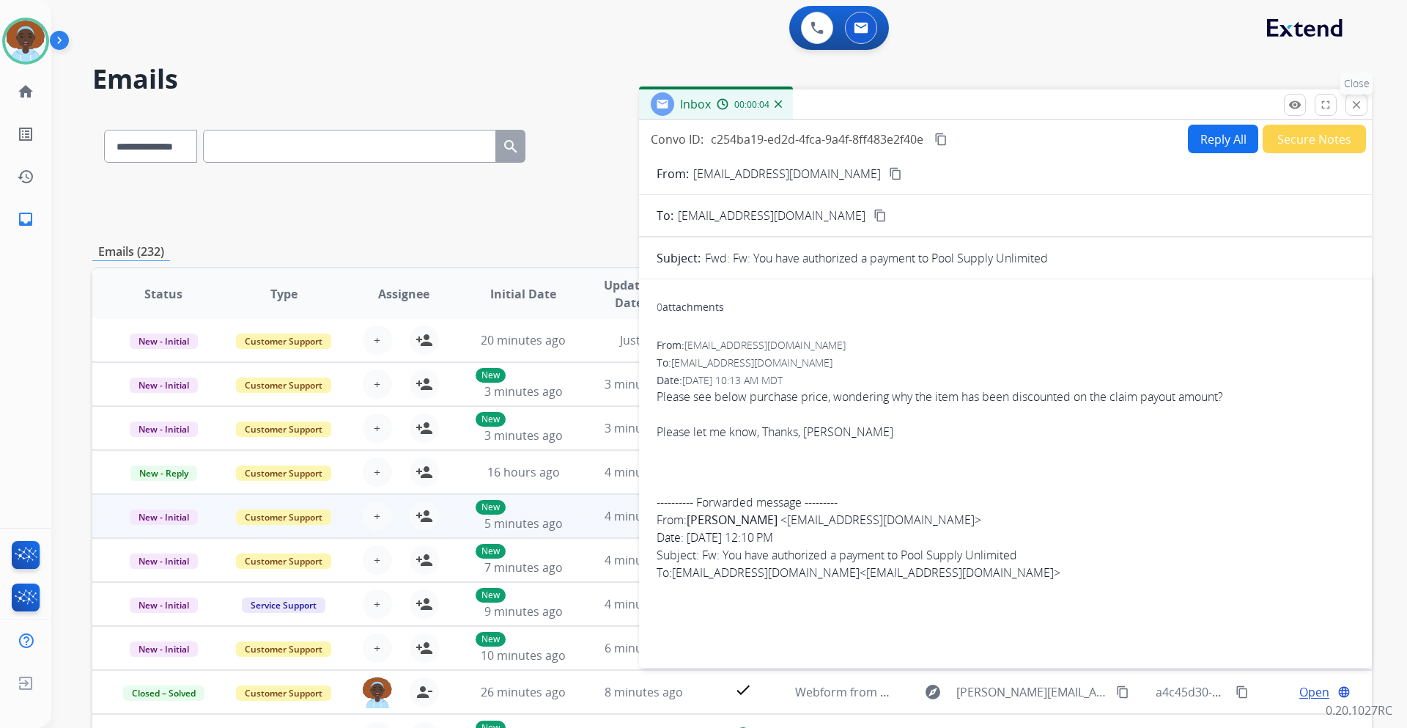
click at [1352, 106] on mat-icon "close" at bounding box center [1356, 104] width 13 height 13
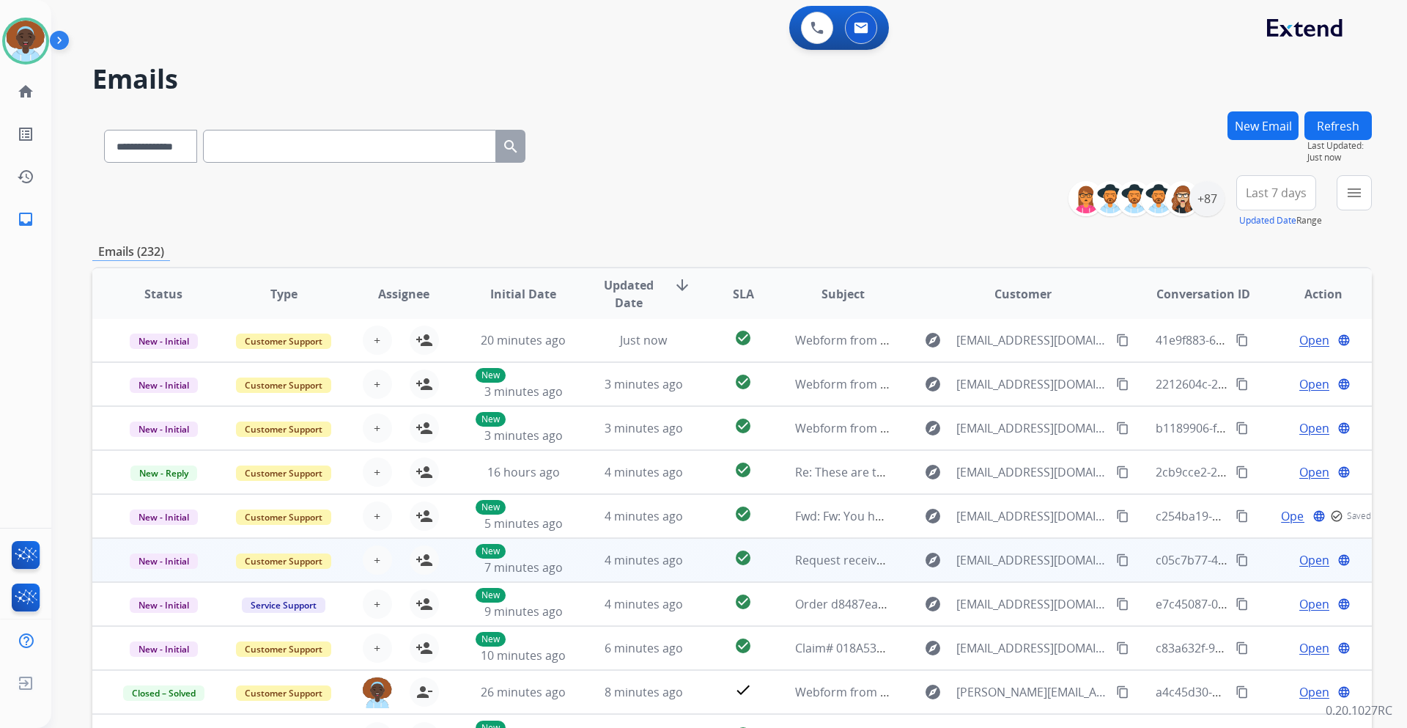
click at [1299, 555] on span "Open" at bounding box center [1314, 560] width 30 height 18
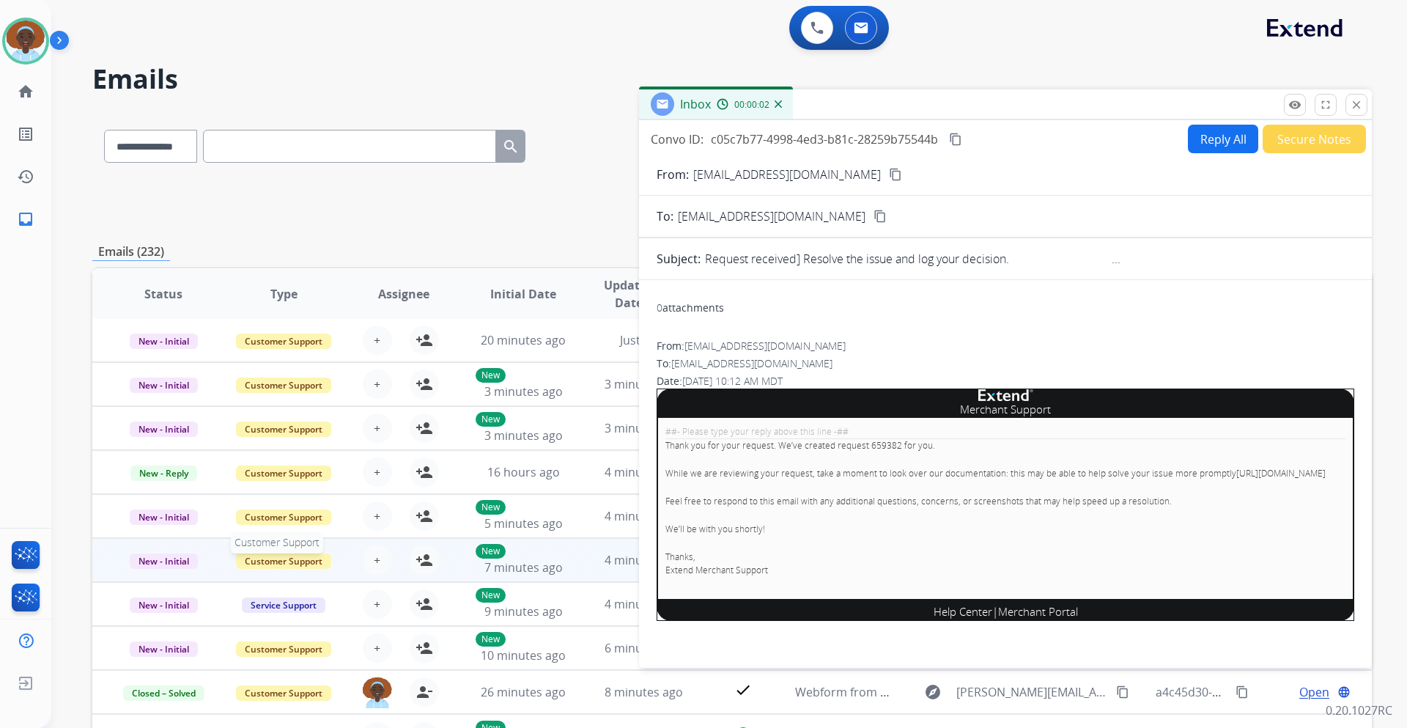
click at [297, 557] on span "Customer Support" at bounding box center [283, 560] width 95 height 15
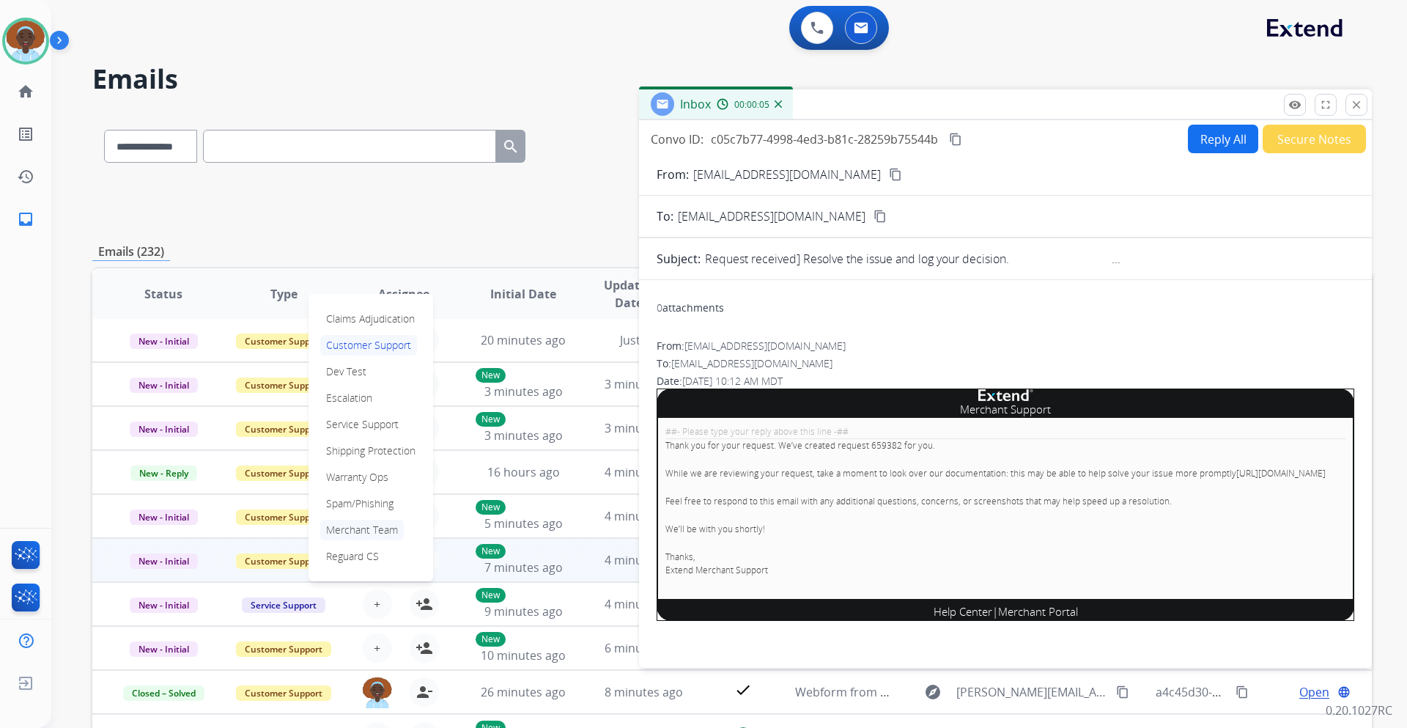
click at [359, 529] on p "Merchant Team" at bounding box center [362, 529] width 84 height 21
click at [618, 368] on p "Are you sure you want to transfer the email from merchant-support@extend.com on…" at bounding box center [732, 416] width 234 height 106
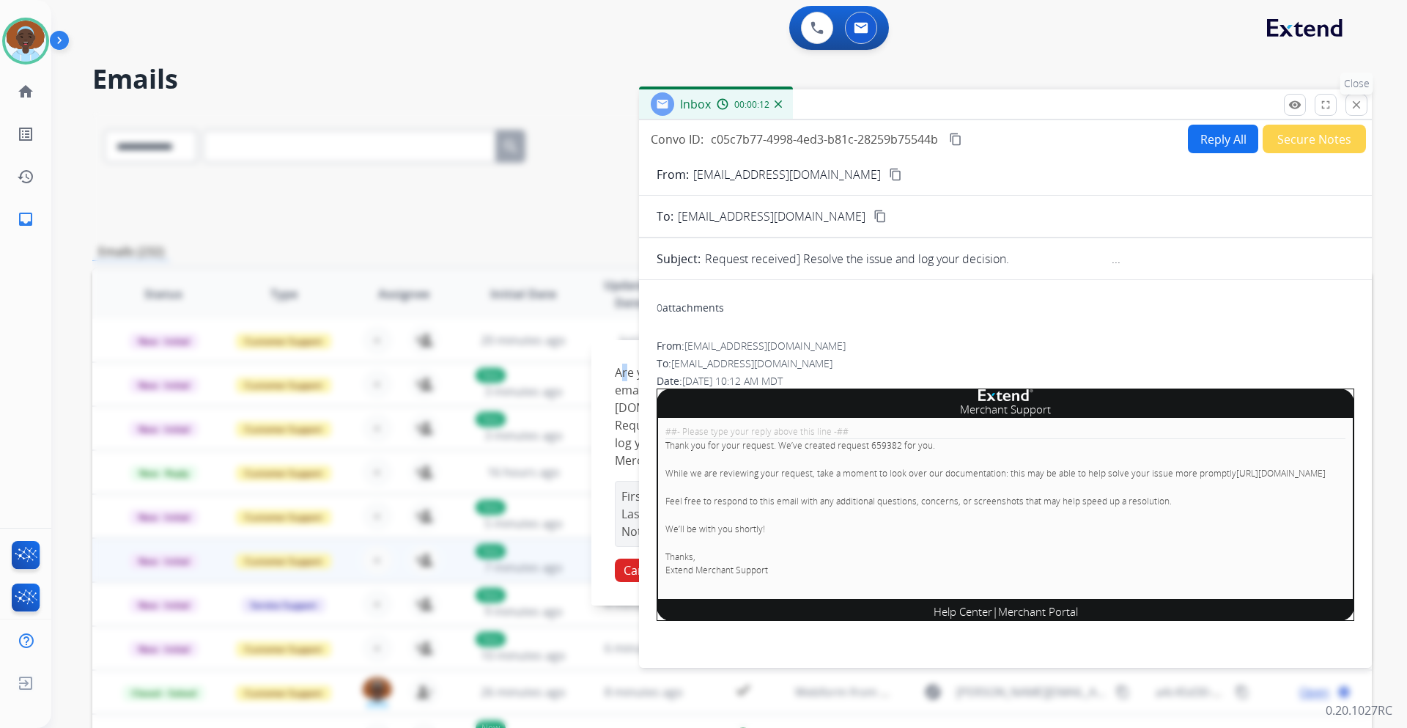
click at [1360, 104] on mat-icon "close" at bounding box center [1356, 104] width 13 height 13
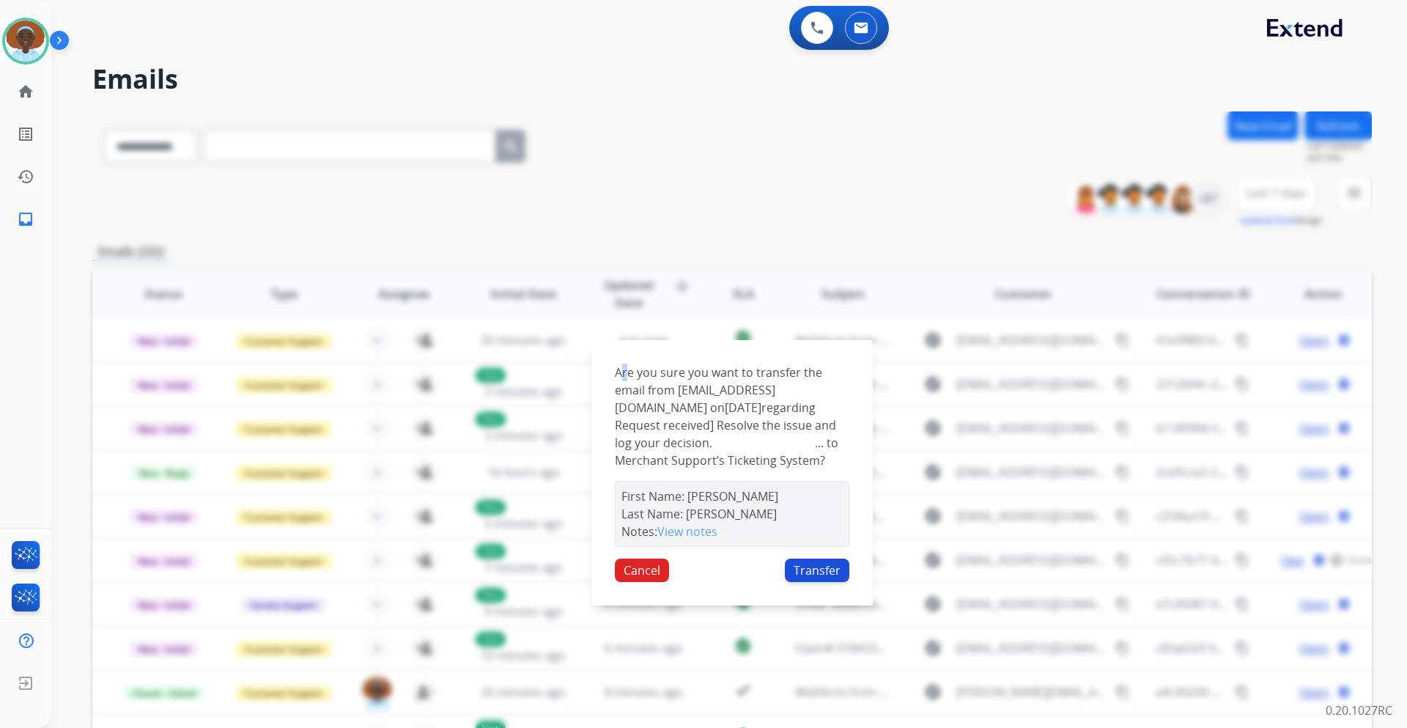
click at [819, 577] on button "Transfer" at bounding box center [817, 569] width 64 height 23
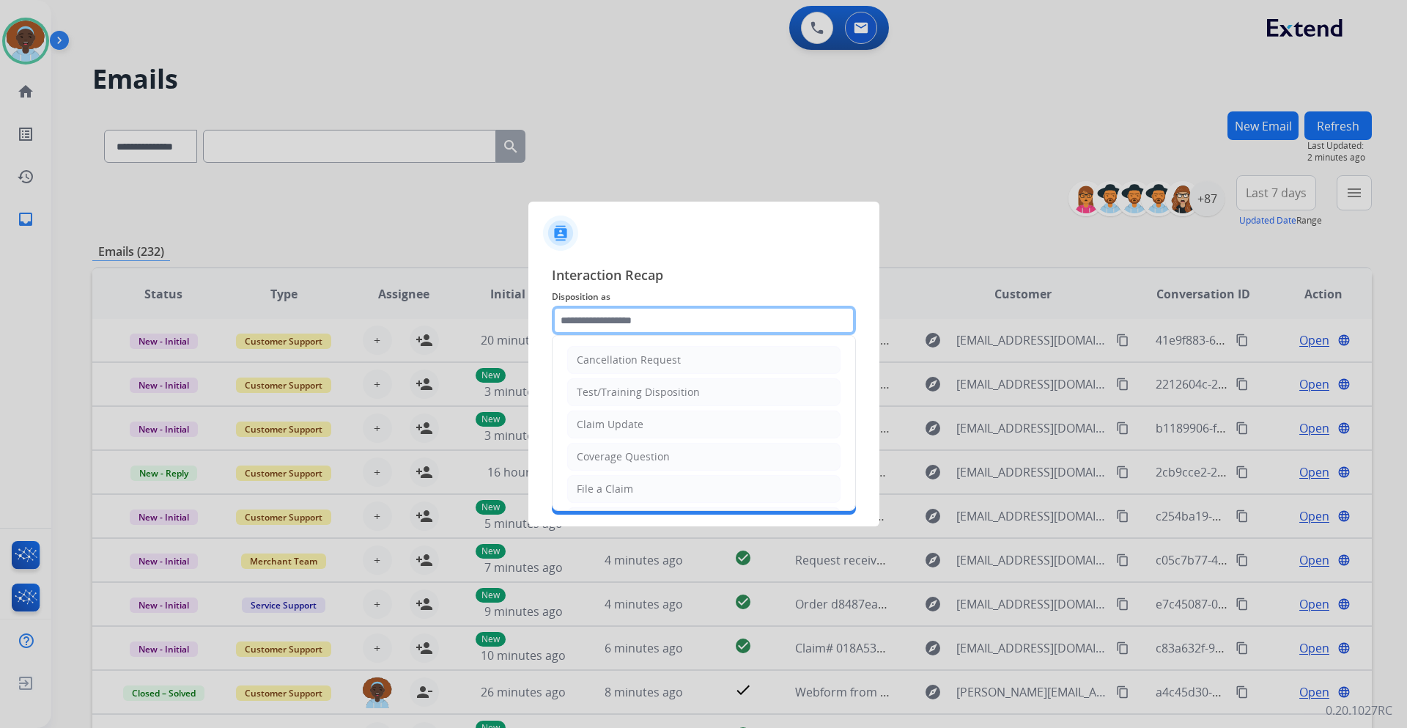
click at [646, 318] on input "text" at bounding box center [704, 320] width 304 height 29
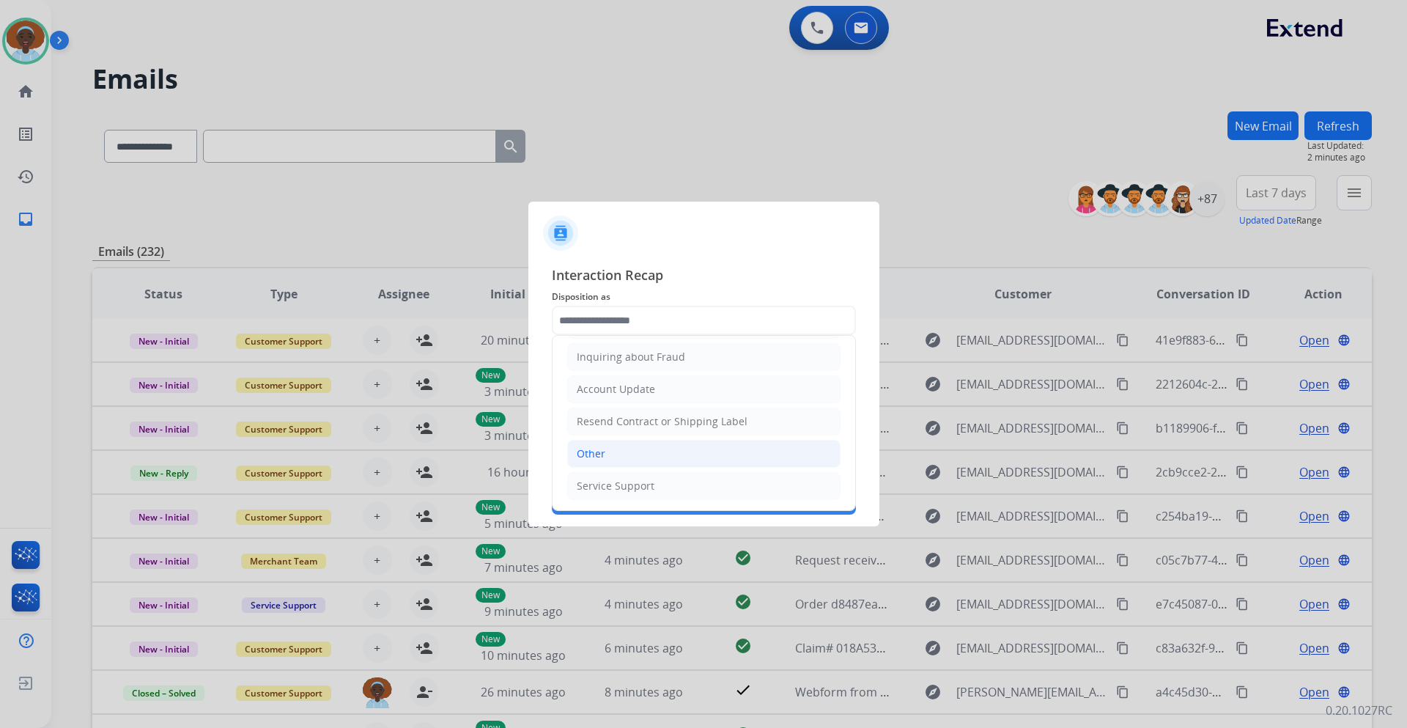
click at [623, 454] on li "Other" at bounding box center [703, 454] width 273 height 28
type input "*****"
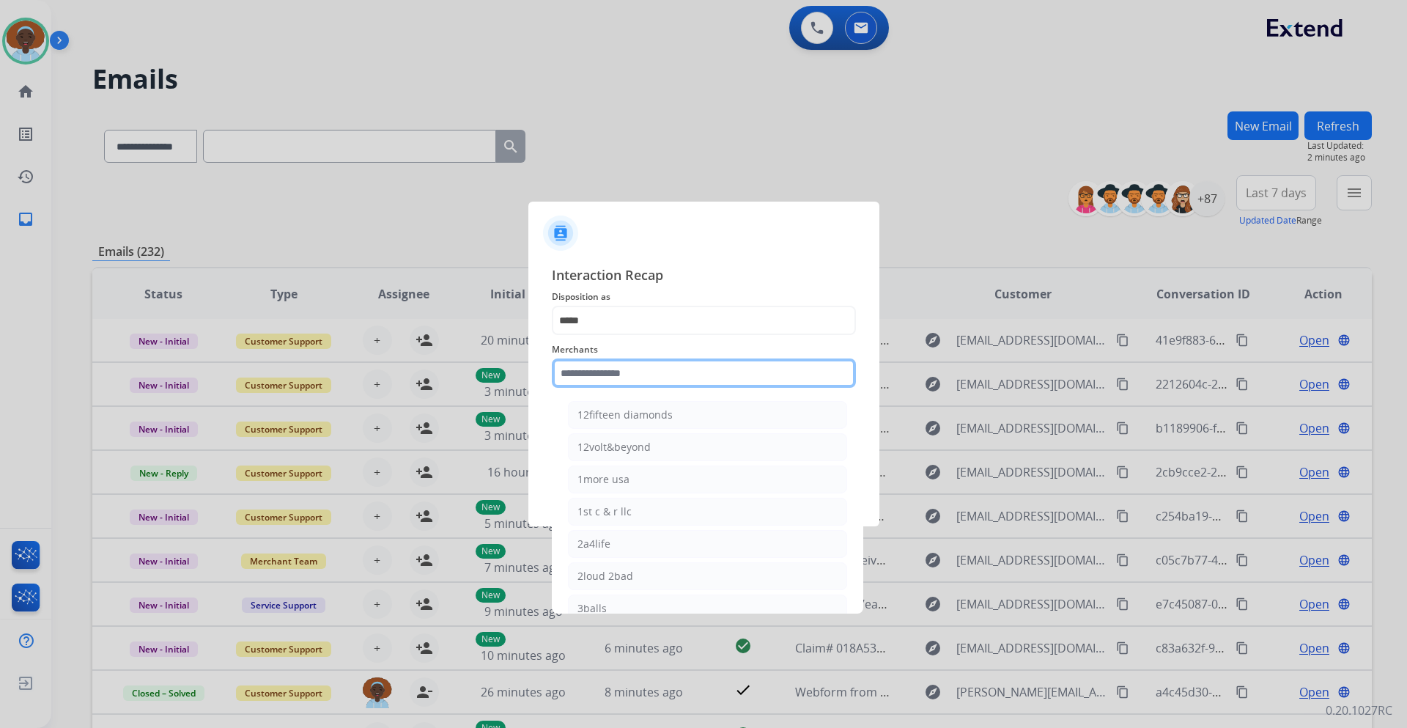
click at [635, 366] on input "text" at bounding box center [704, 372] width 304 height 29
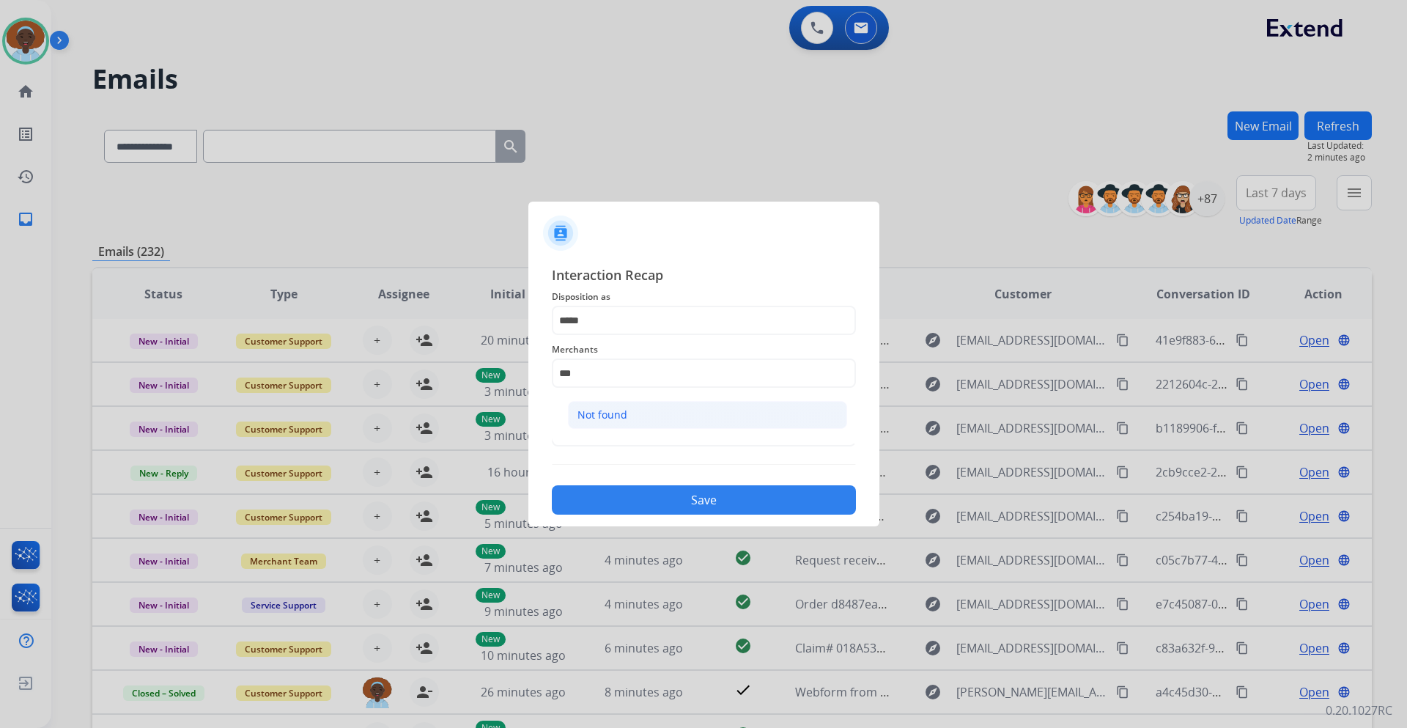
click at [628, 418] on li "Not found" at bounding box center [707, 415] width 279 height 28
type input "*********"
click at [633, 434] on input "text" at bounding box center [704, 431] width 304 height 29
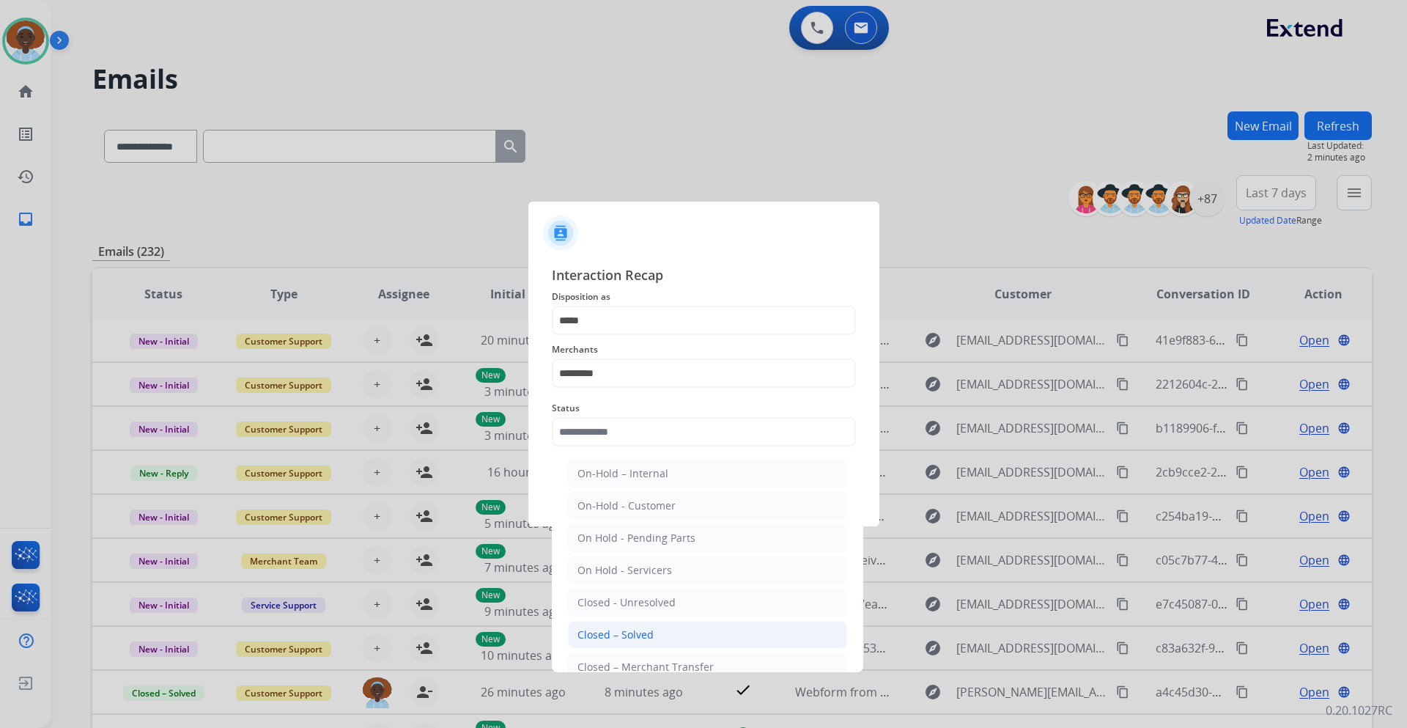
click at [632, 631] on div "Closed – Solved" at bounding box center [615, 634] width 76 height 15
type input "**********"
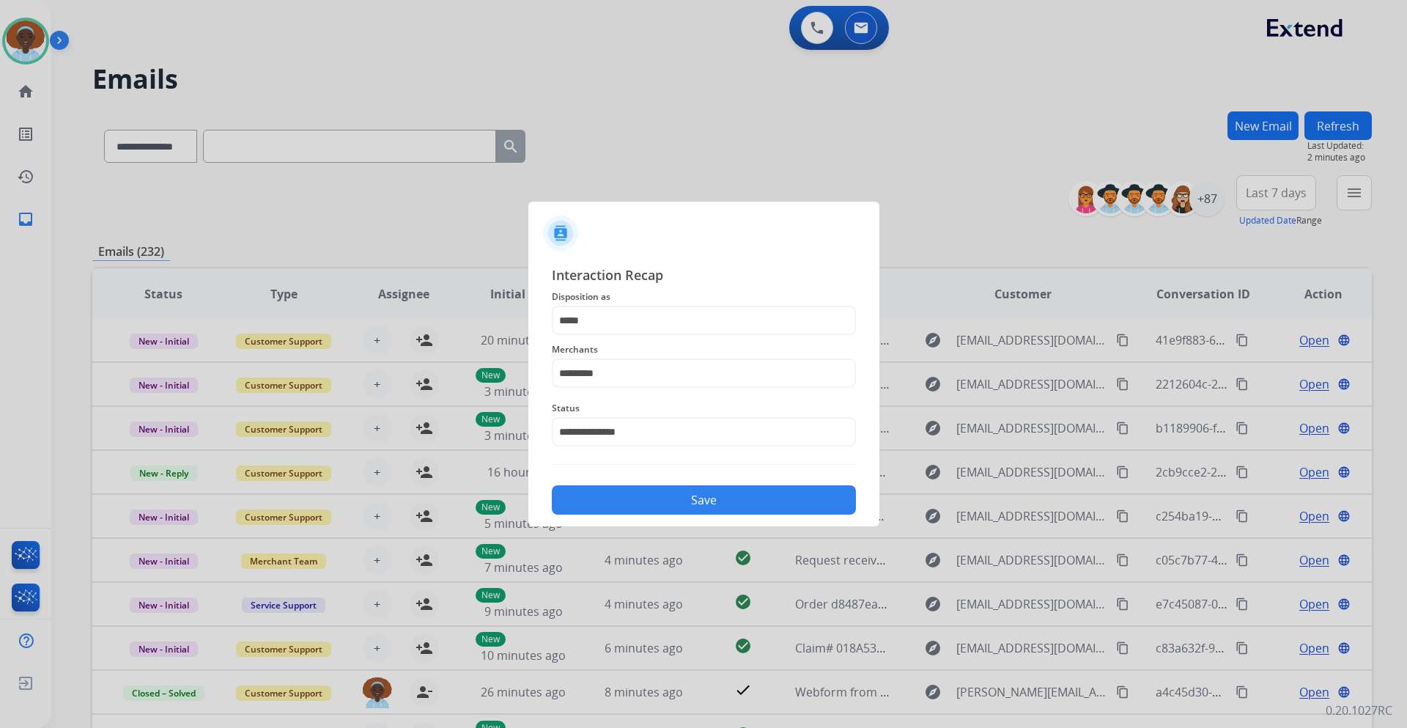
click at [648, 495] on button "Save" at bounding box center [704, 499] width 304 height 29
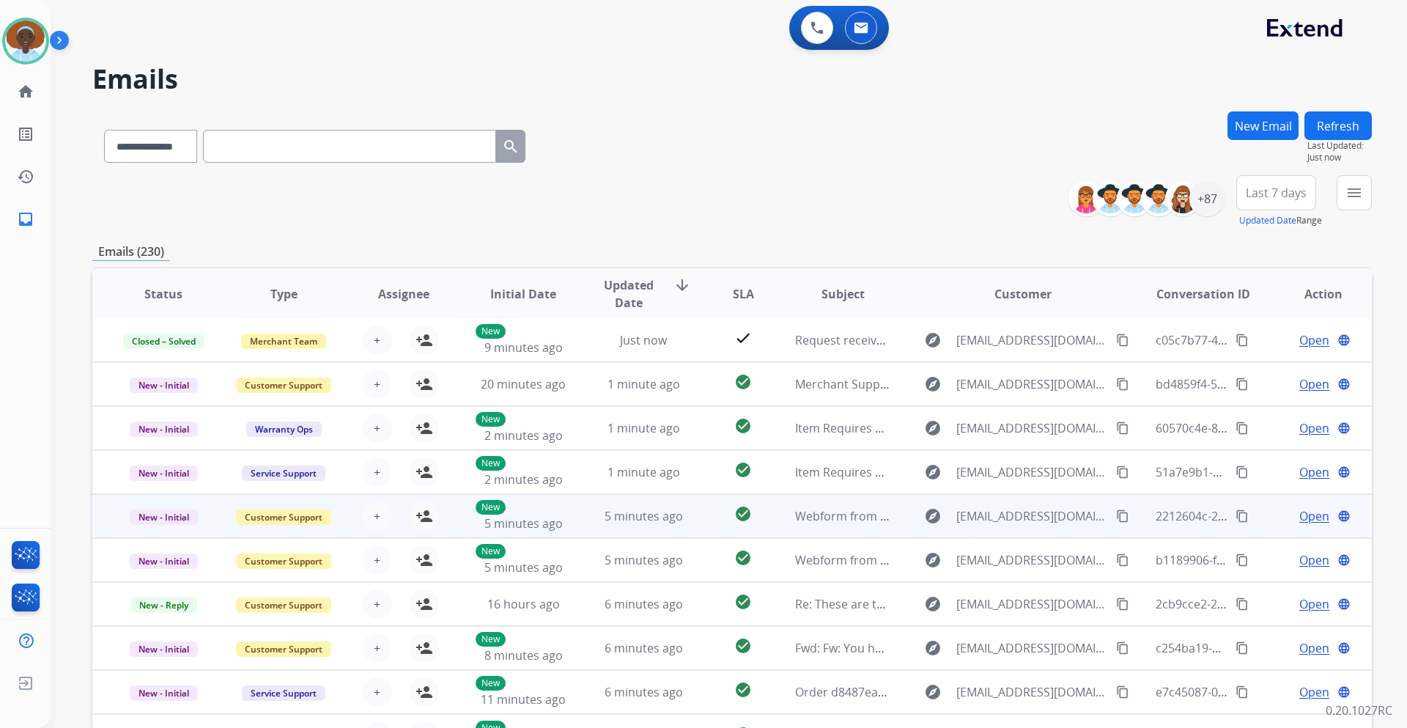
click at [1314, 514] on span "Open" at bounding box center [1314, 516] width 30 height 18
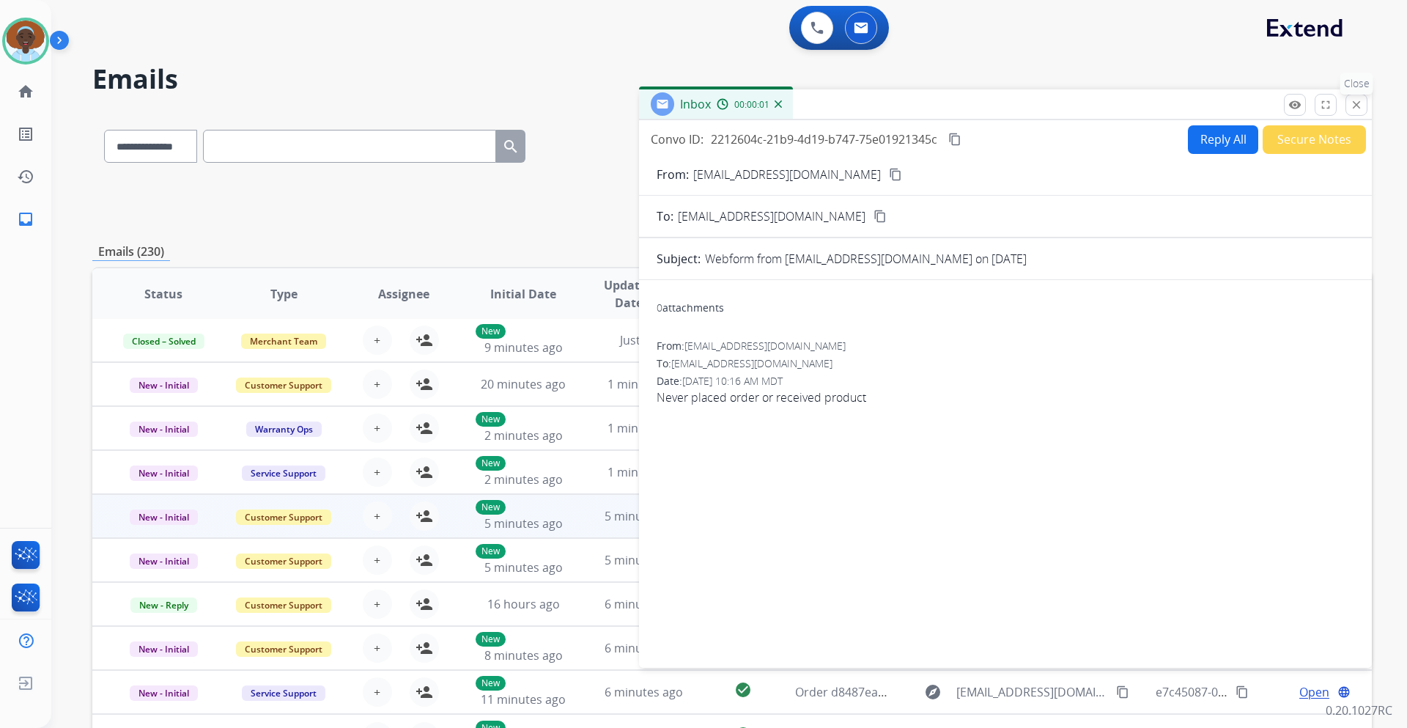
click at [1353, 101] on mat-icon "close" at bounding box center [1356, 104] width 13 height 13
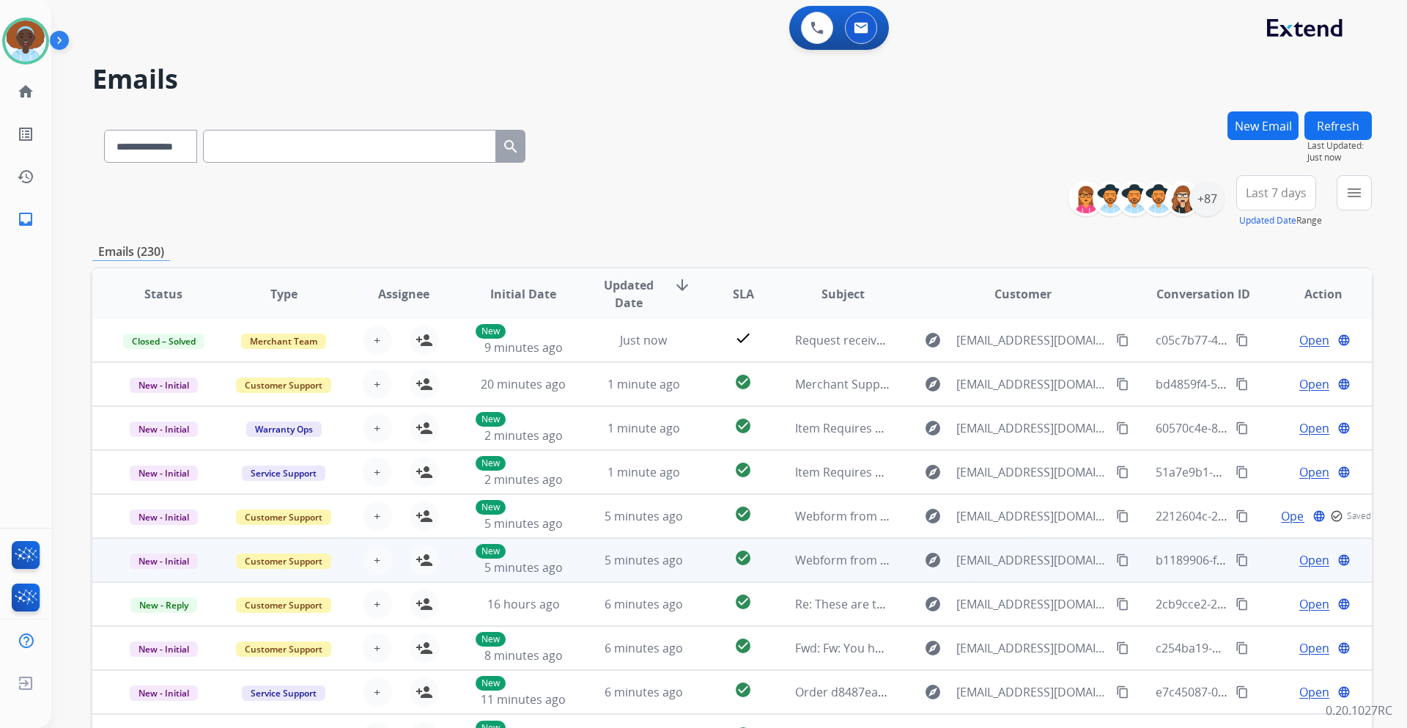
click at [1303, 560] on span "Open" at bounding box center [1314, 560] width 30 height 18
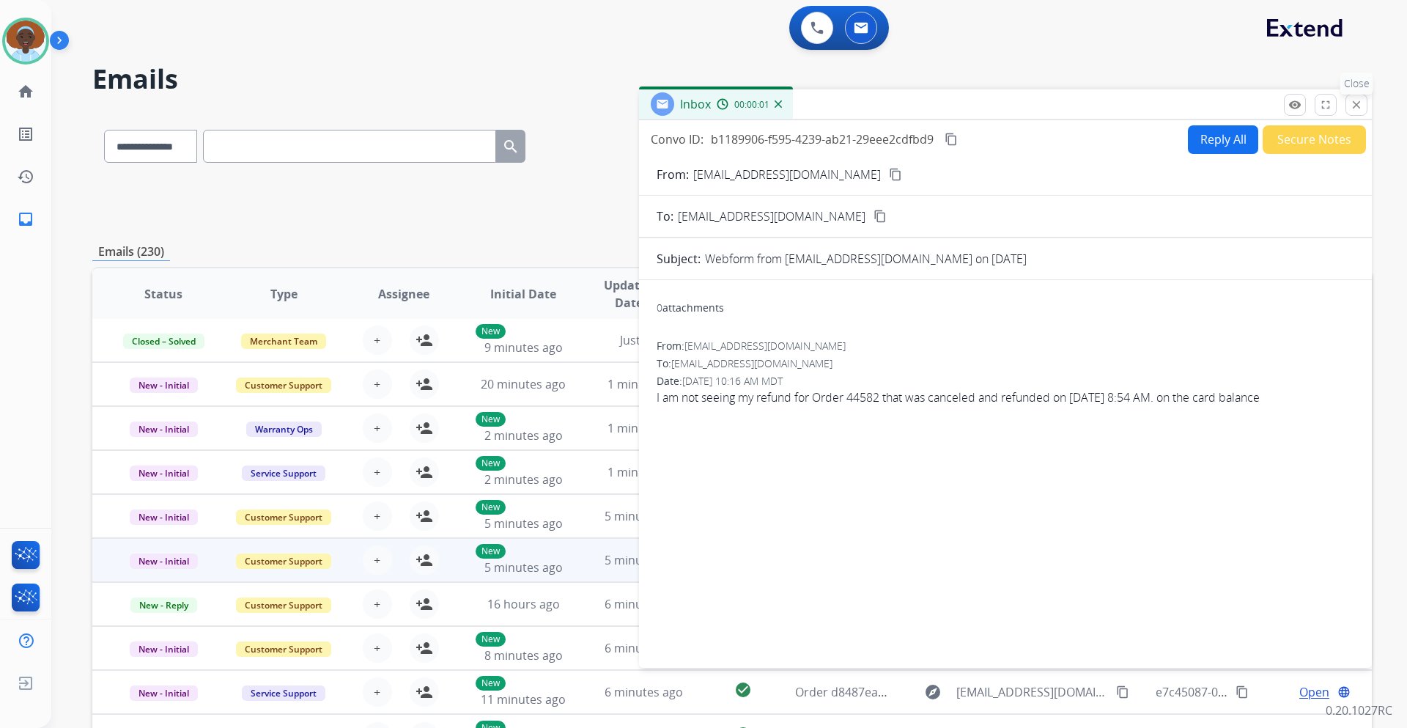
click at [1358, 100] on mat-icon "close" at bounding box center [1356, 104] width 13 height 13
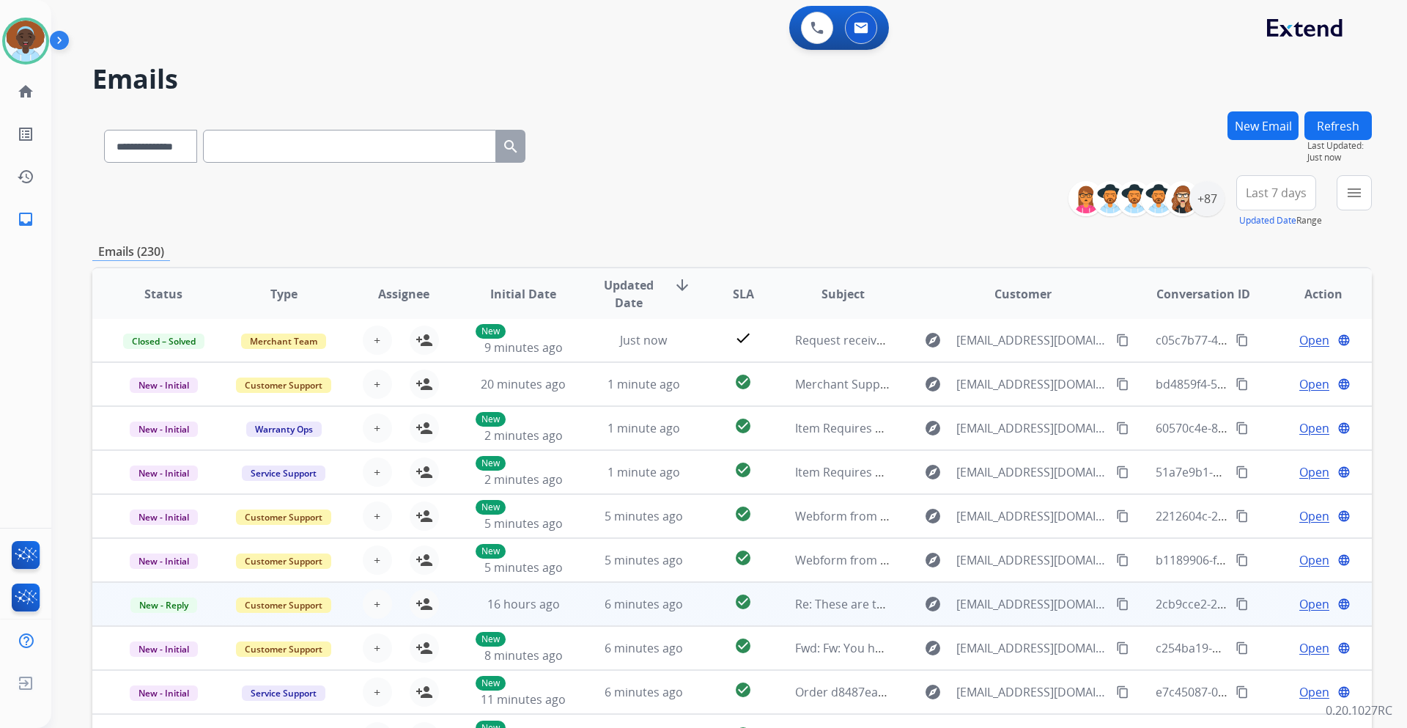
click at [1309, 602] on span "Open" at bounding box center [1314, 604] width 30 height 18
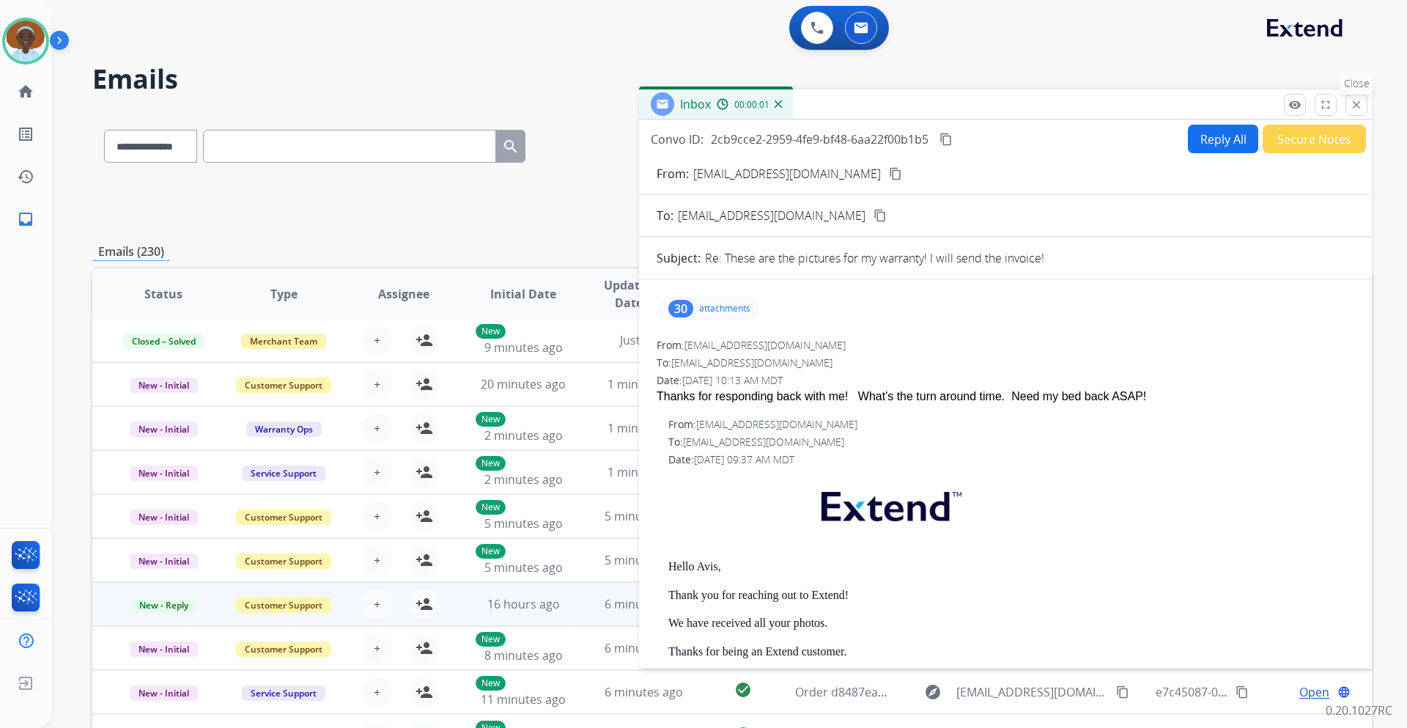
click at [1355, 104] on mat-icon "close" at bounding box center [1356, 104] width 13 height 13
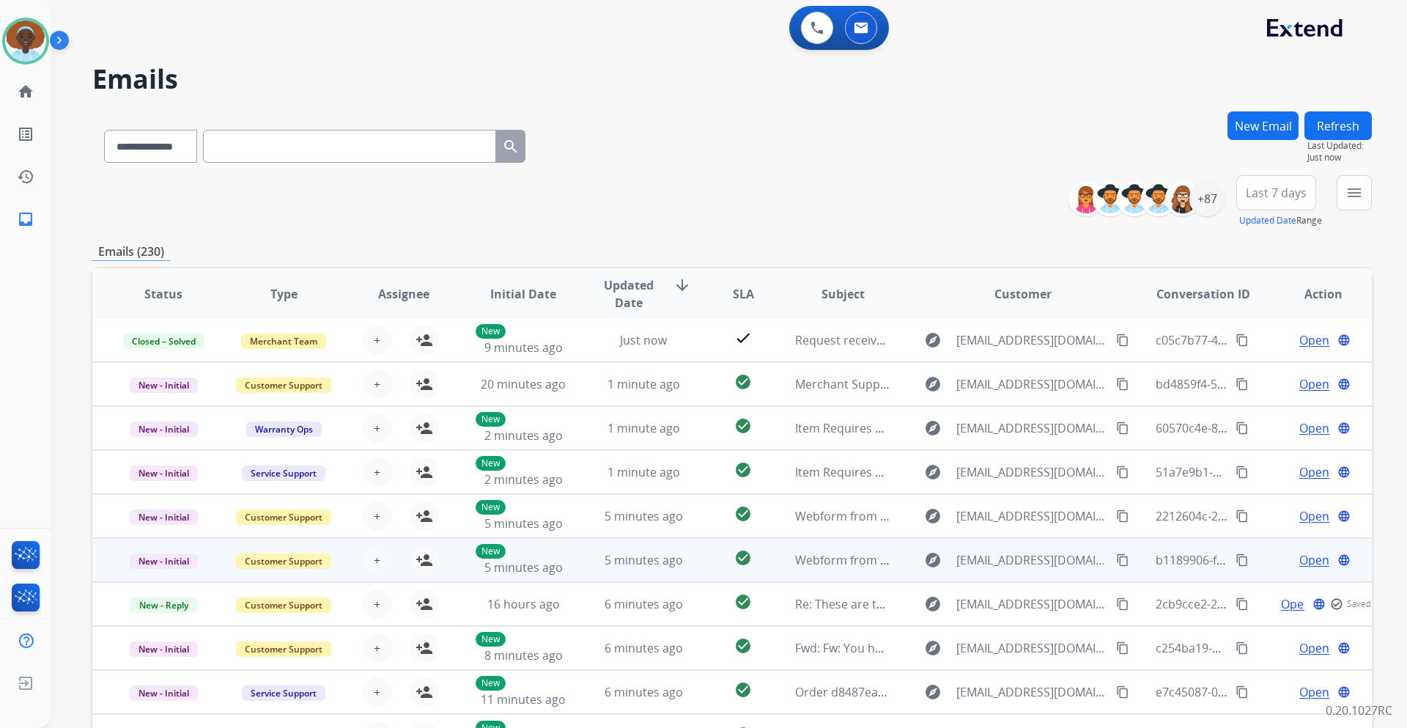
click at [1302, 556] on span "Open" at bounding box center [1314, 560] width 30 height 18
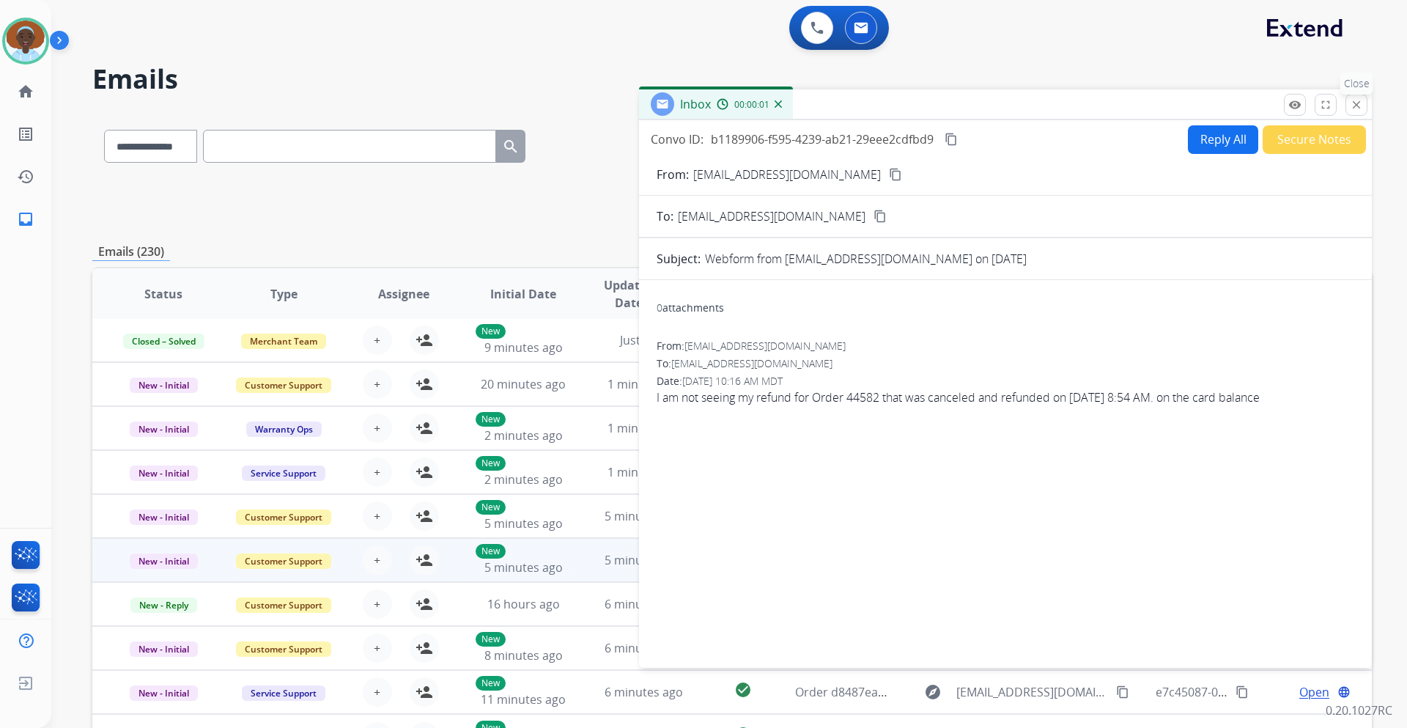
click at [1357, 99] on mat-icon "close" at bounding box center [1356, 104] width 13 height 13
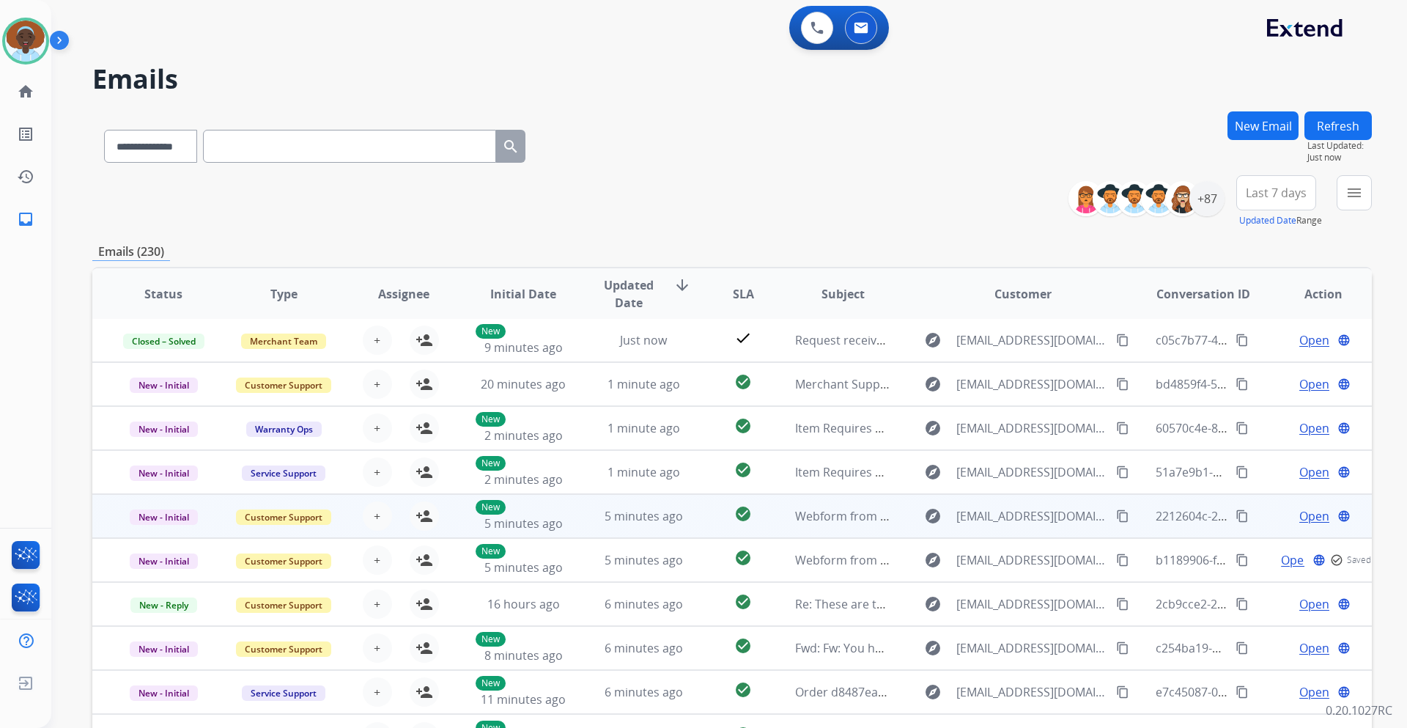
click at [1299, 513] on span "Open" at bounding box center [1314, 516] width 30 height 18
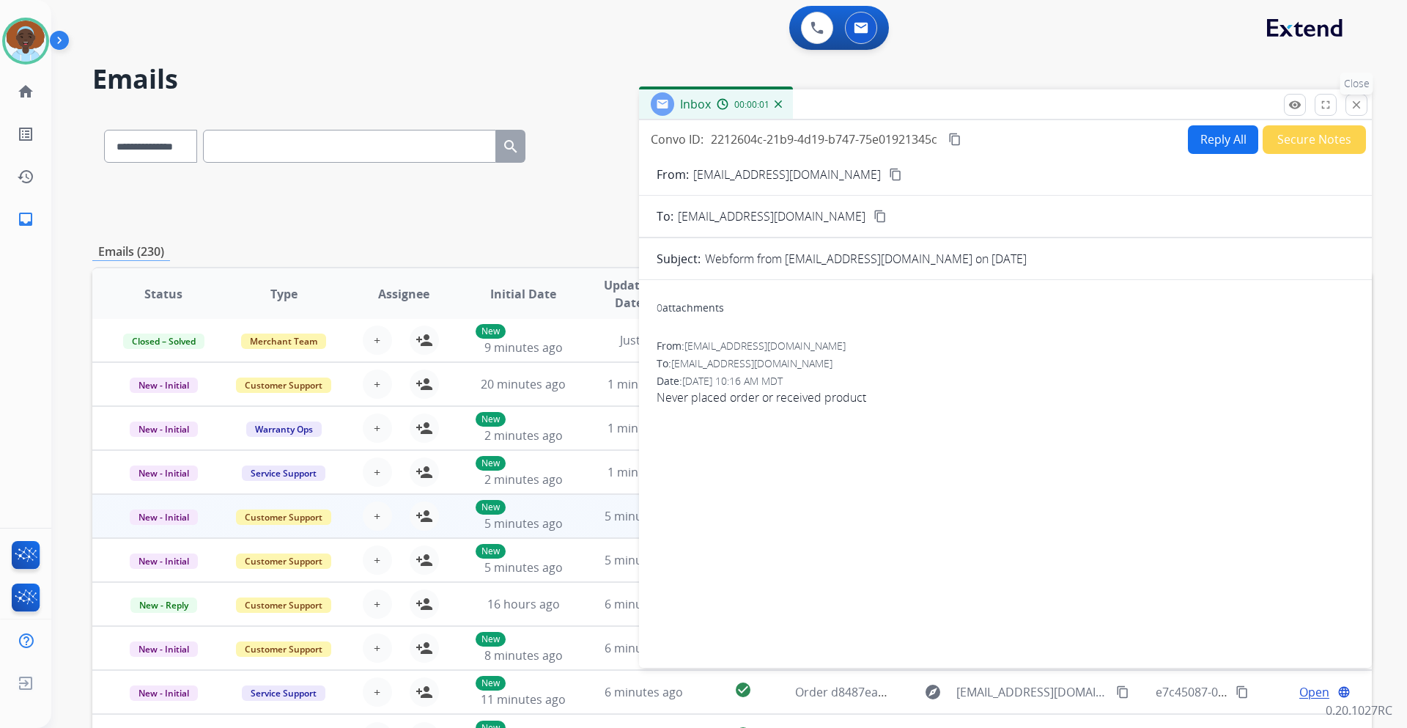
click at [1357, 110] on mat-icon "close" at bounding box center [1356, 104] width 13 height 13
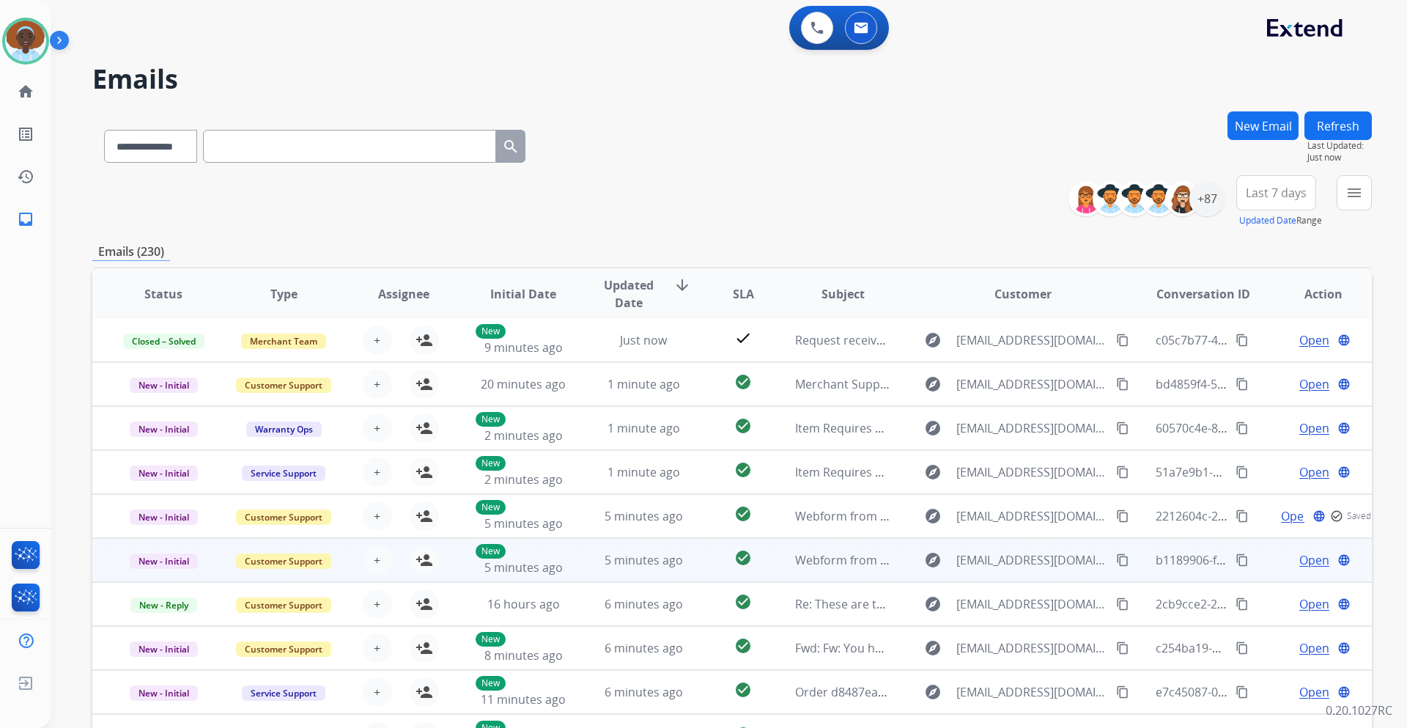
click at [1309, 557] on span "Open" at bounding box center [1314, 560] width 30 height 18
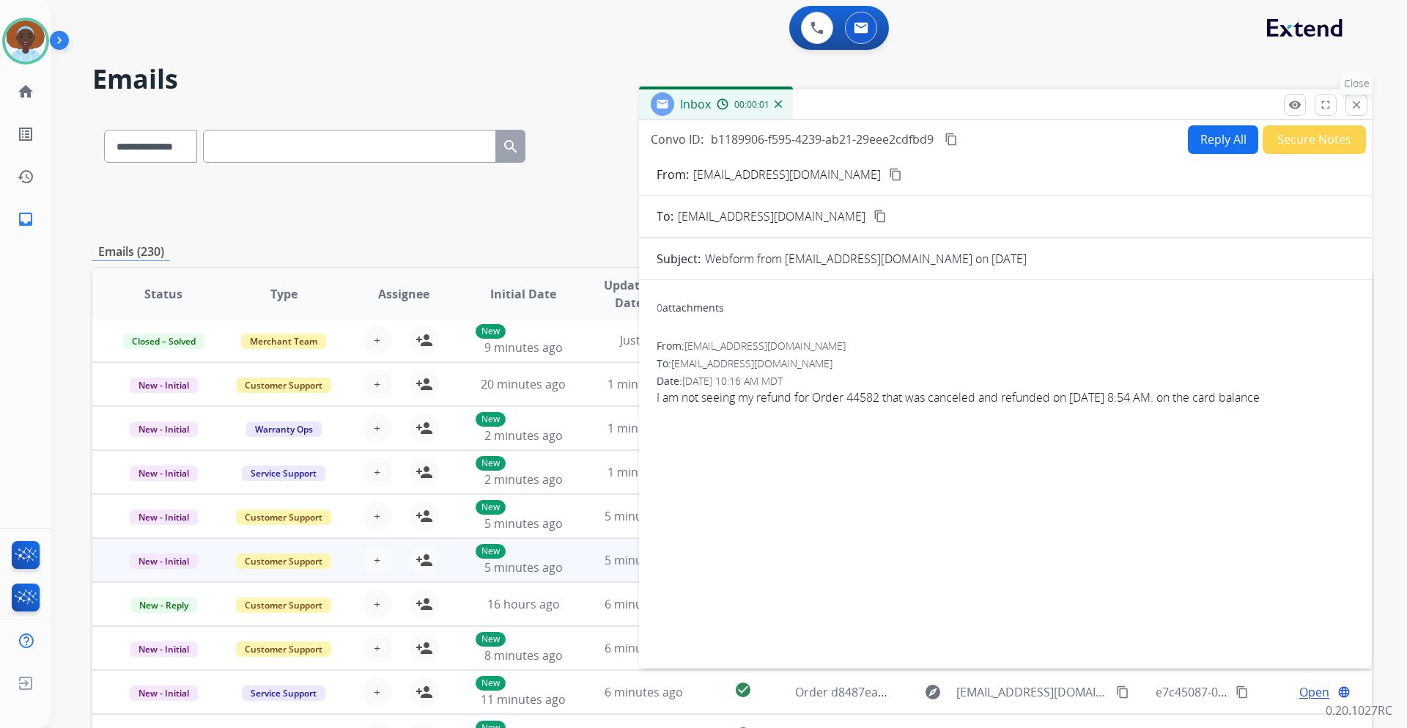
click at [1359, 106] on mat-icon "close" at bounding box center [1356, 104] width 13 height 13
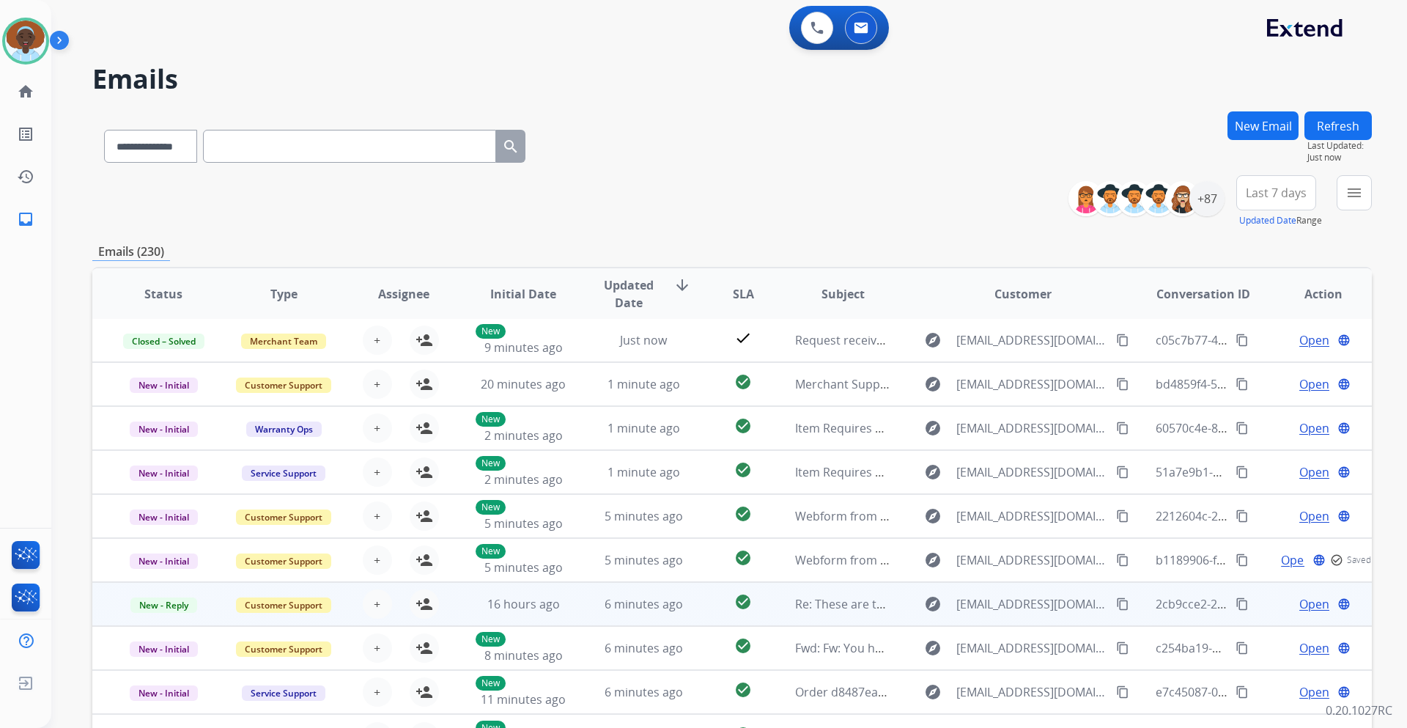
click at [1303, 601] on span "Open" at bounding box center [1314, 604] width 30 height 18
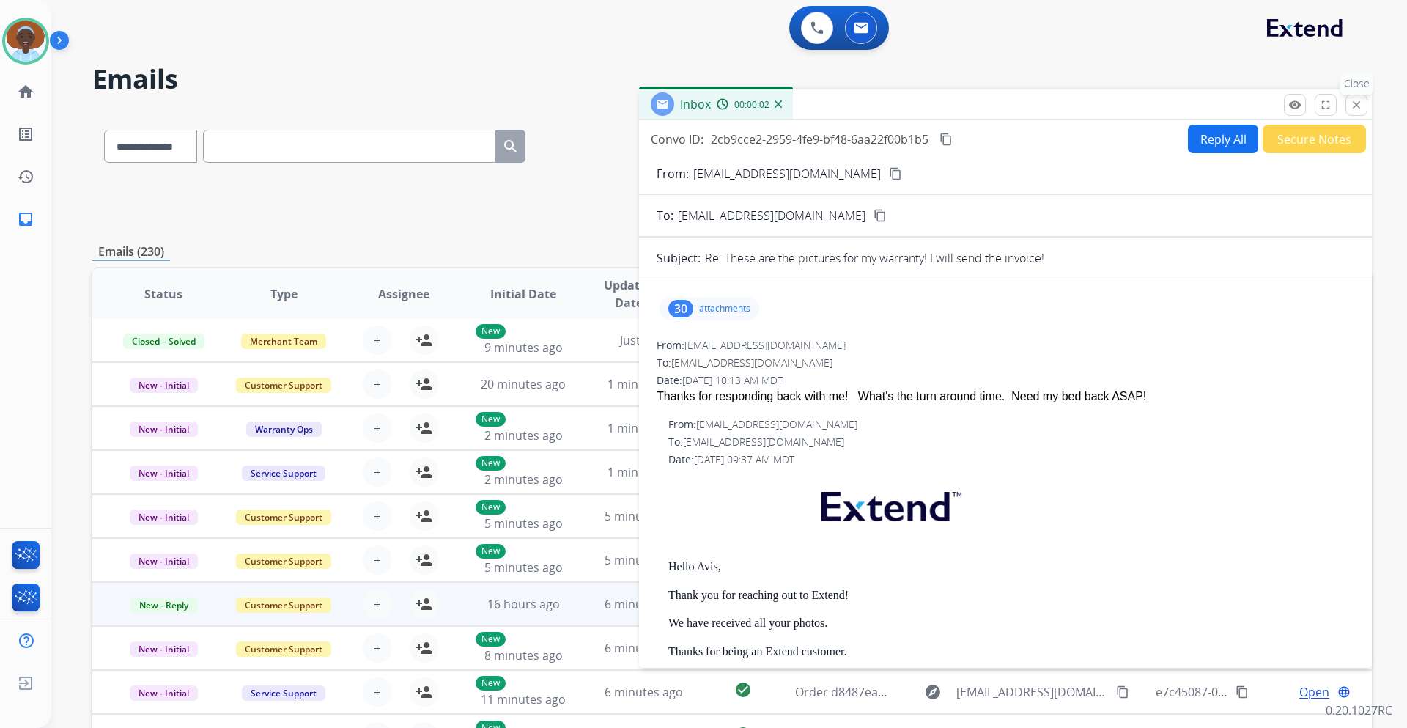
click at [1357, 108] on mat-icon "close" at bounding box center [1356, 104] width 13 height 13
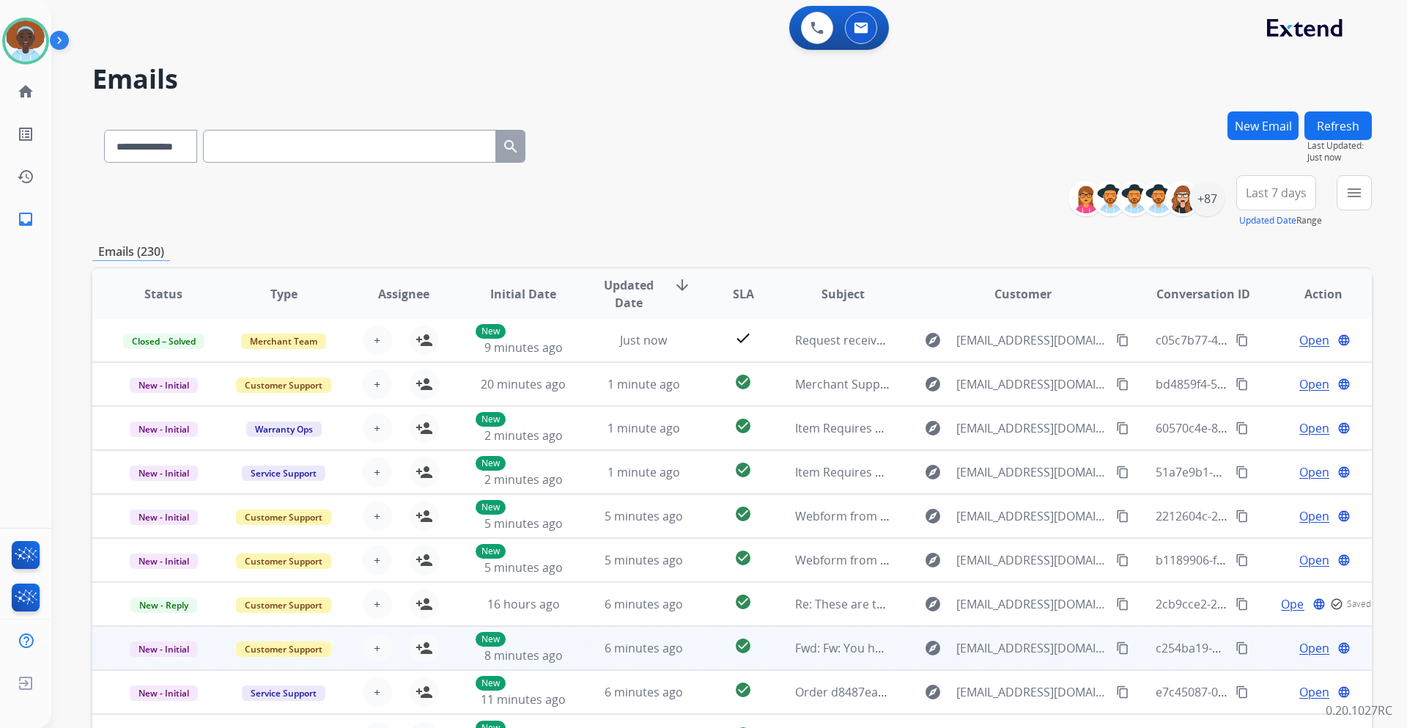
click at [1305, 641] on span "Open" at bounding box center [1314, 648] width 30 height 18
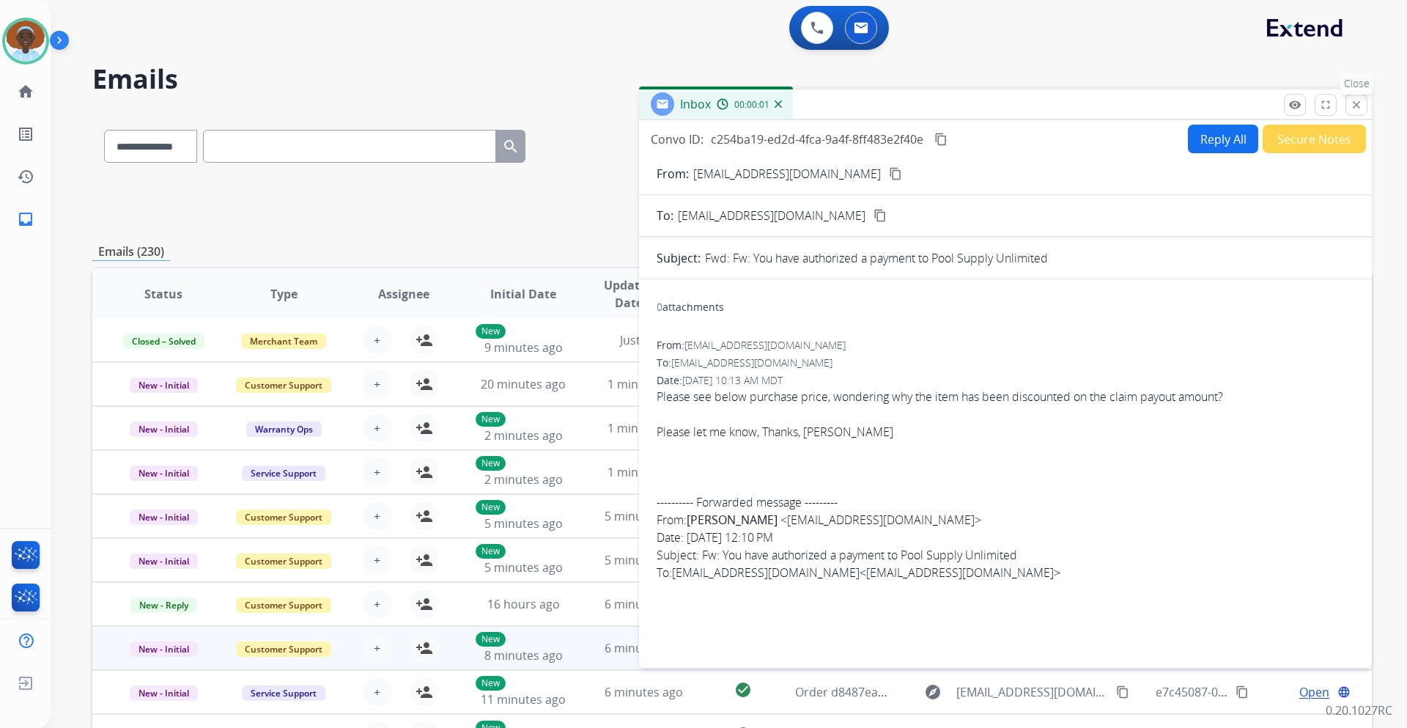
click at [1355, 106] on mat-icon "close" at bounding box center [1356, 104] width 13 height 13
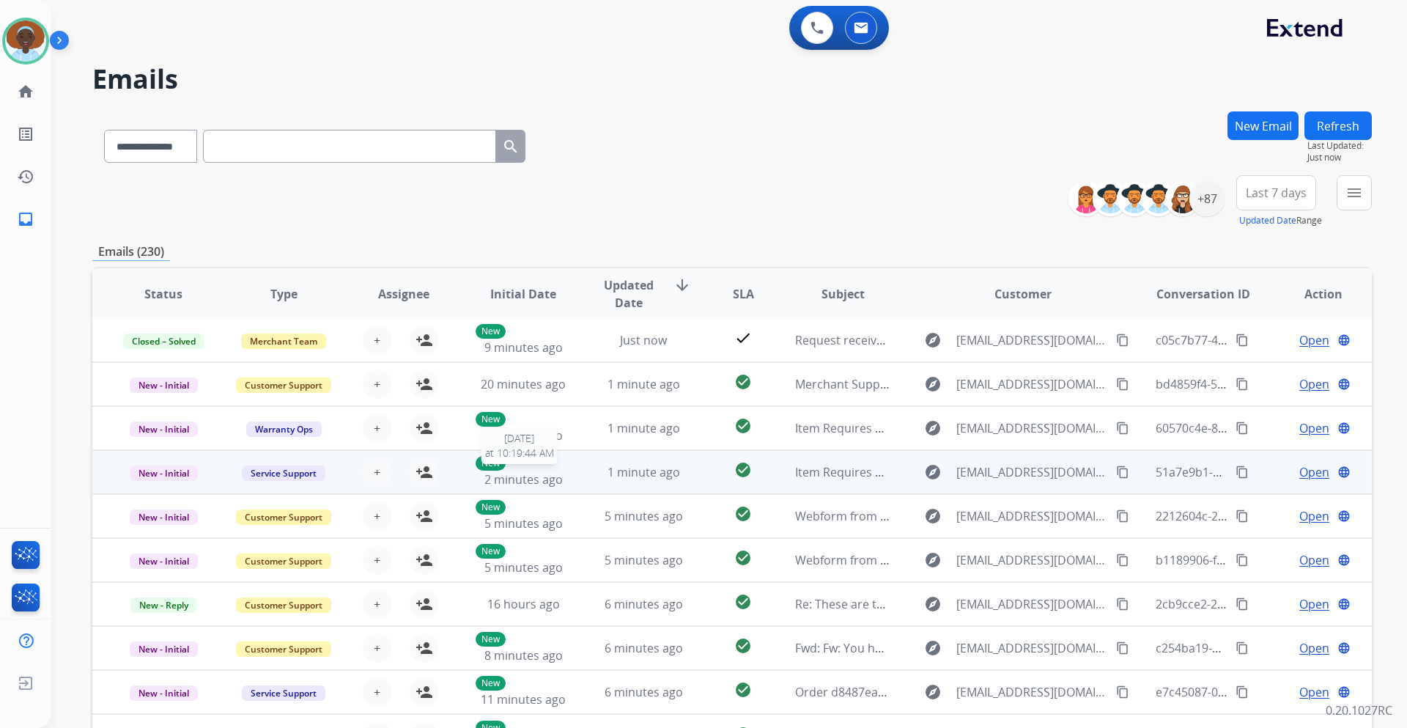
scroll to position [106, 0]
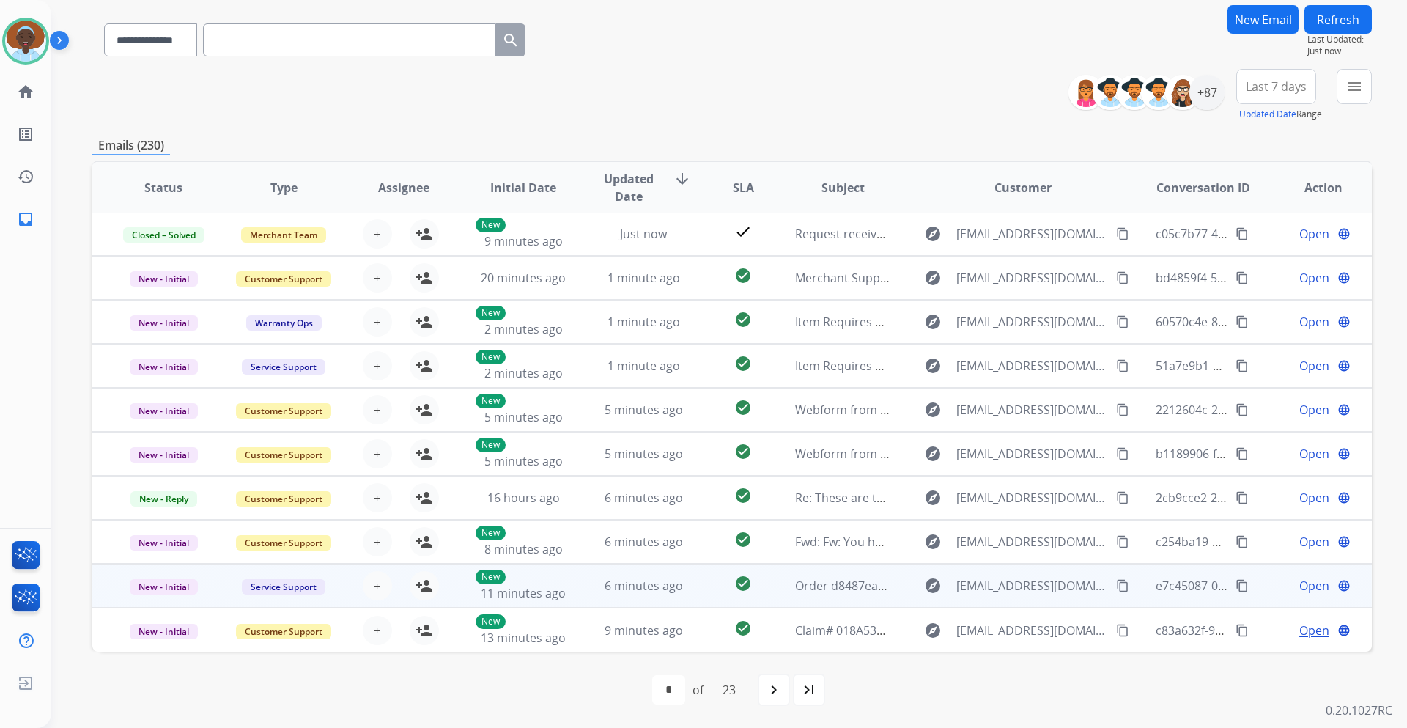
click at [1299, 585] on span "Open" at bounding box center [1314, 586] width 30 height 18
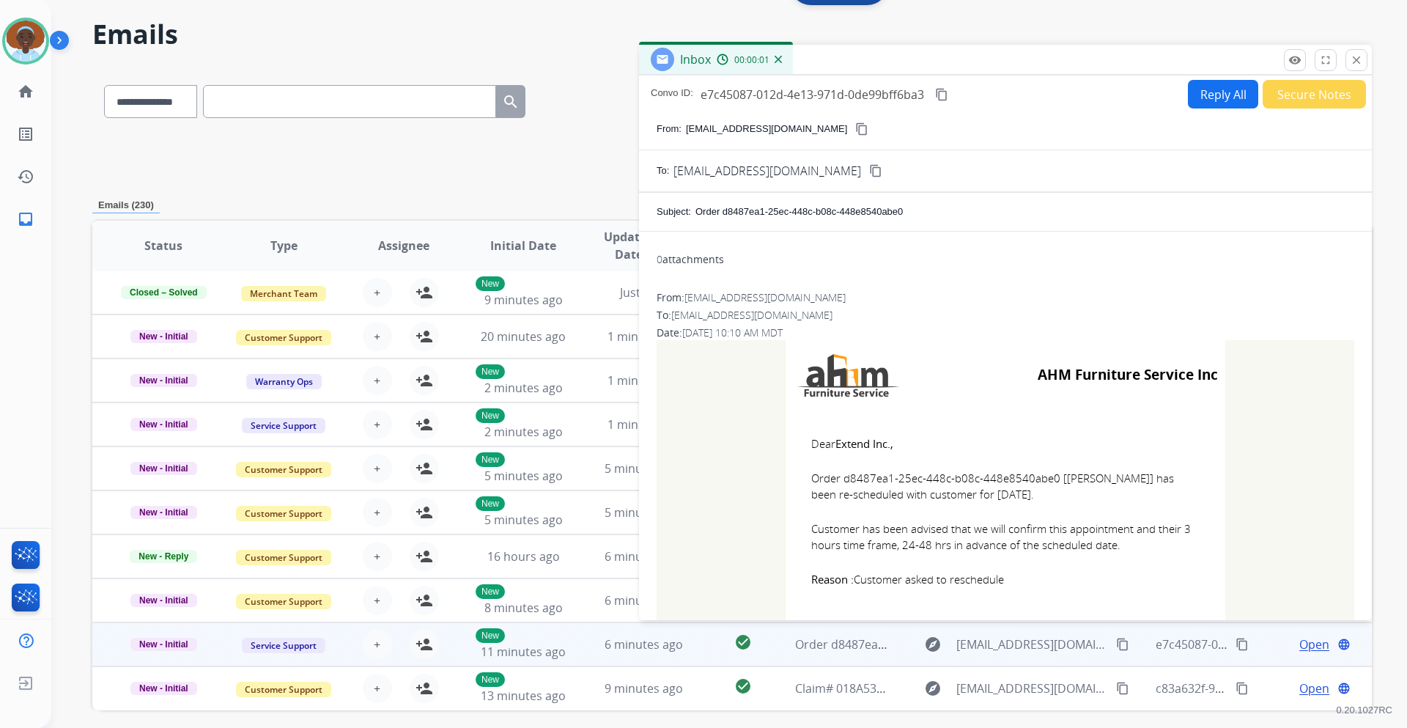
scroll to position [0, 0]
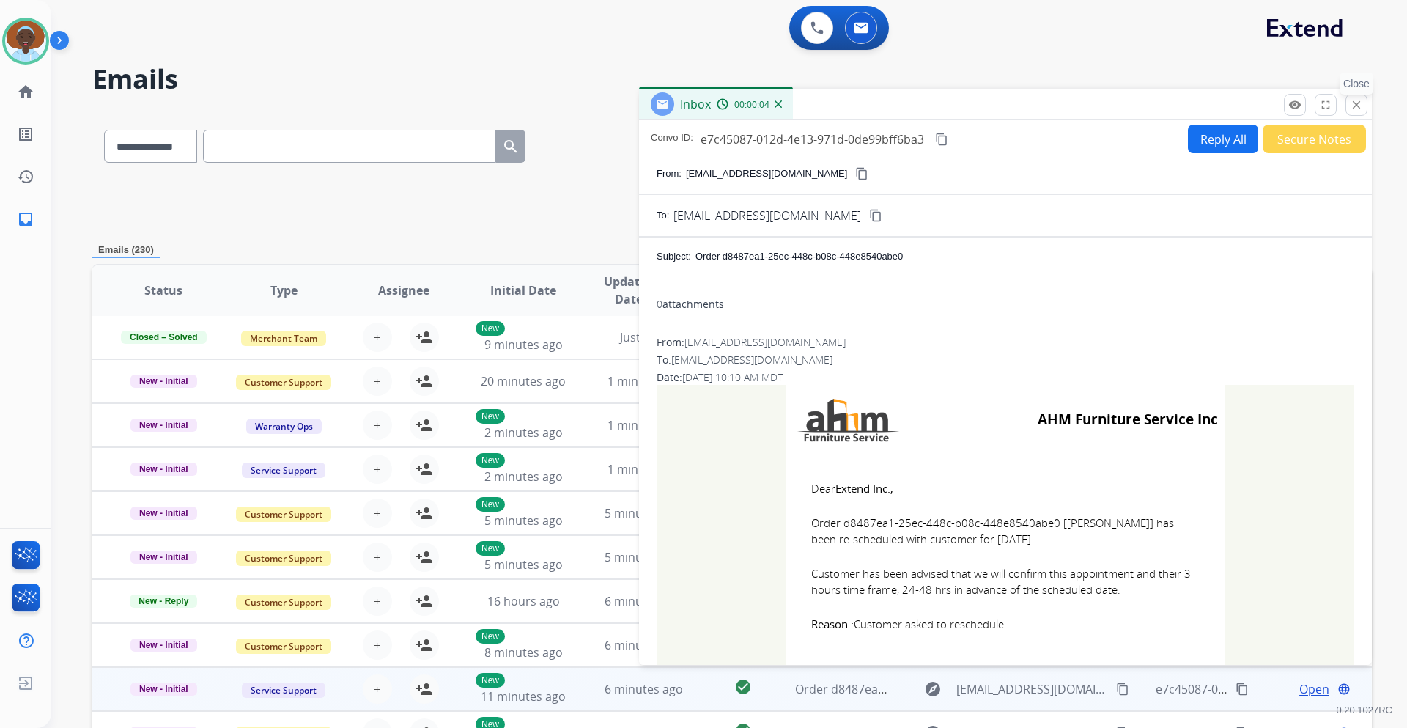
click at [1353, 108] on mat-icon "close" at bounding box center [1356, 104] width 13 height 13
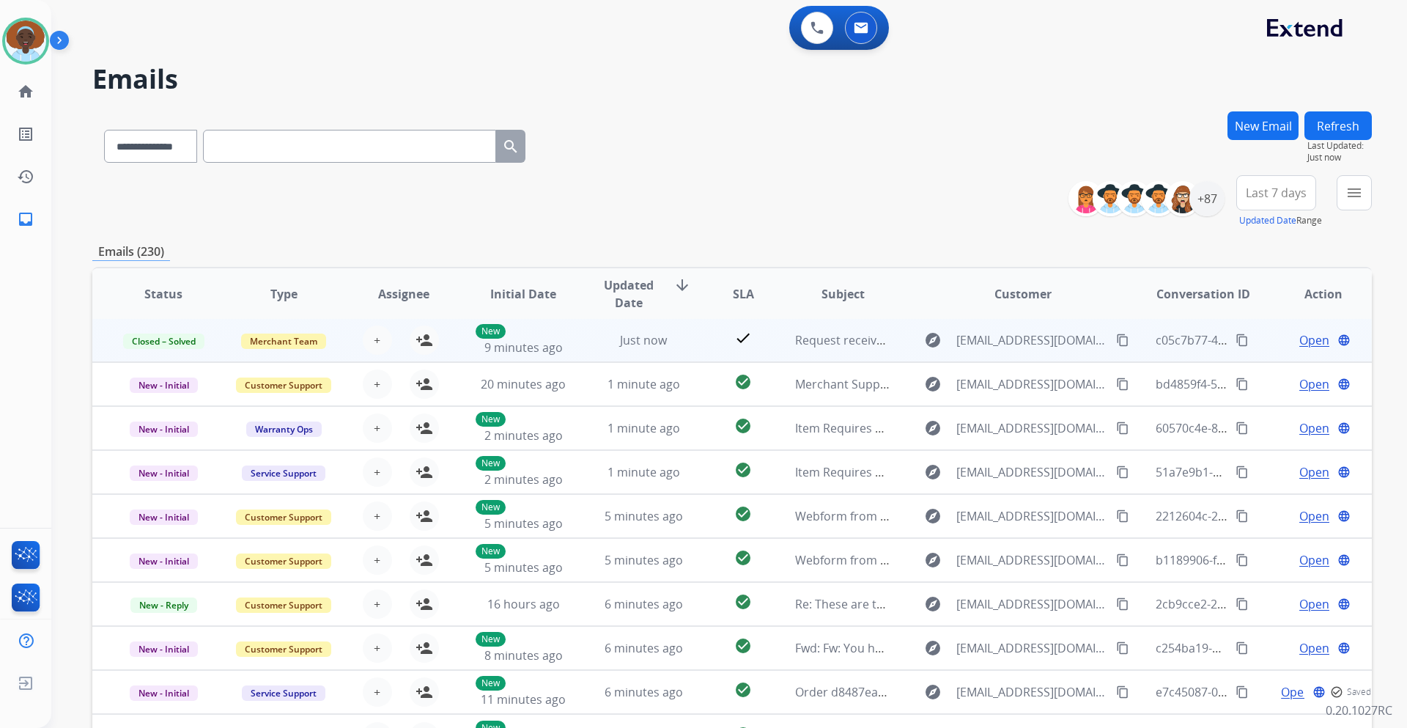
click at [1317, 340] on span "Open" at bounding box center [1314, 340] width 30 height 18
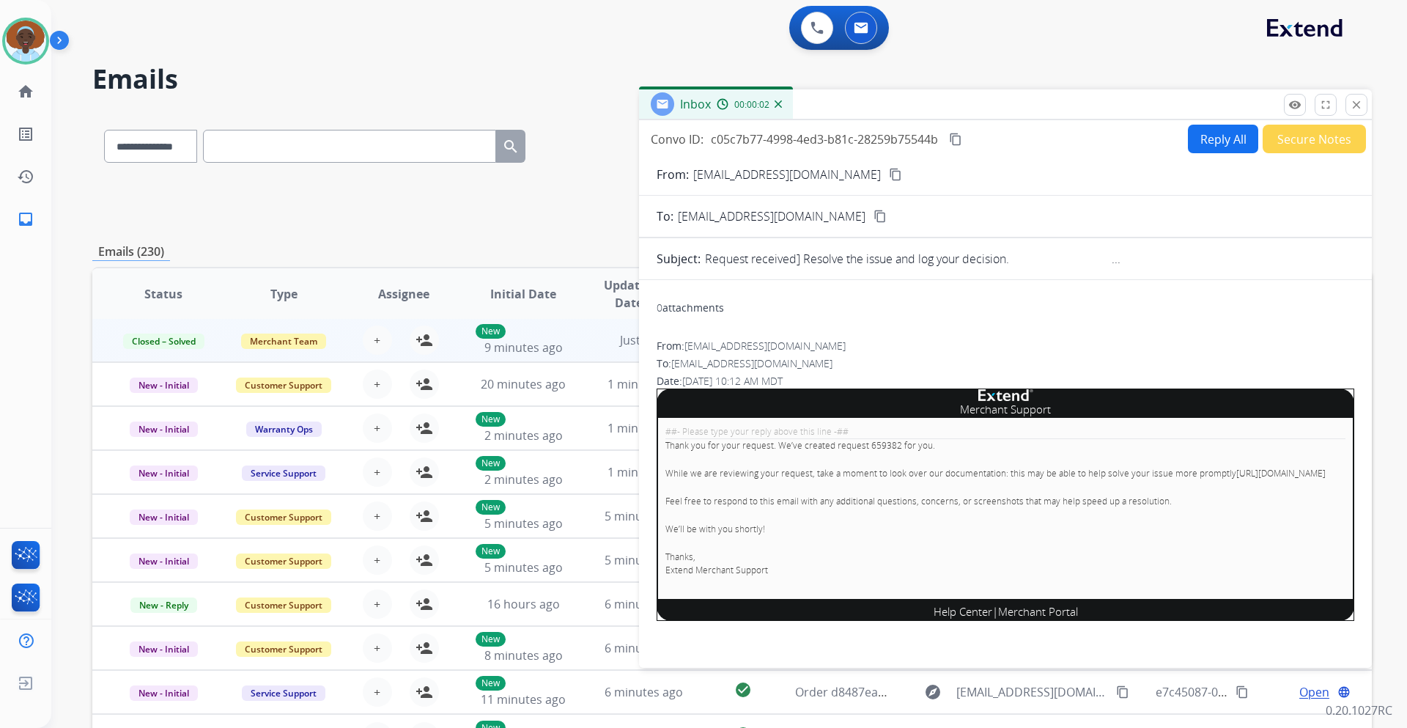
click at [1300, 149] on button "Secure Notes" at bounding box center [1313, 139] width 103 height 29
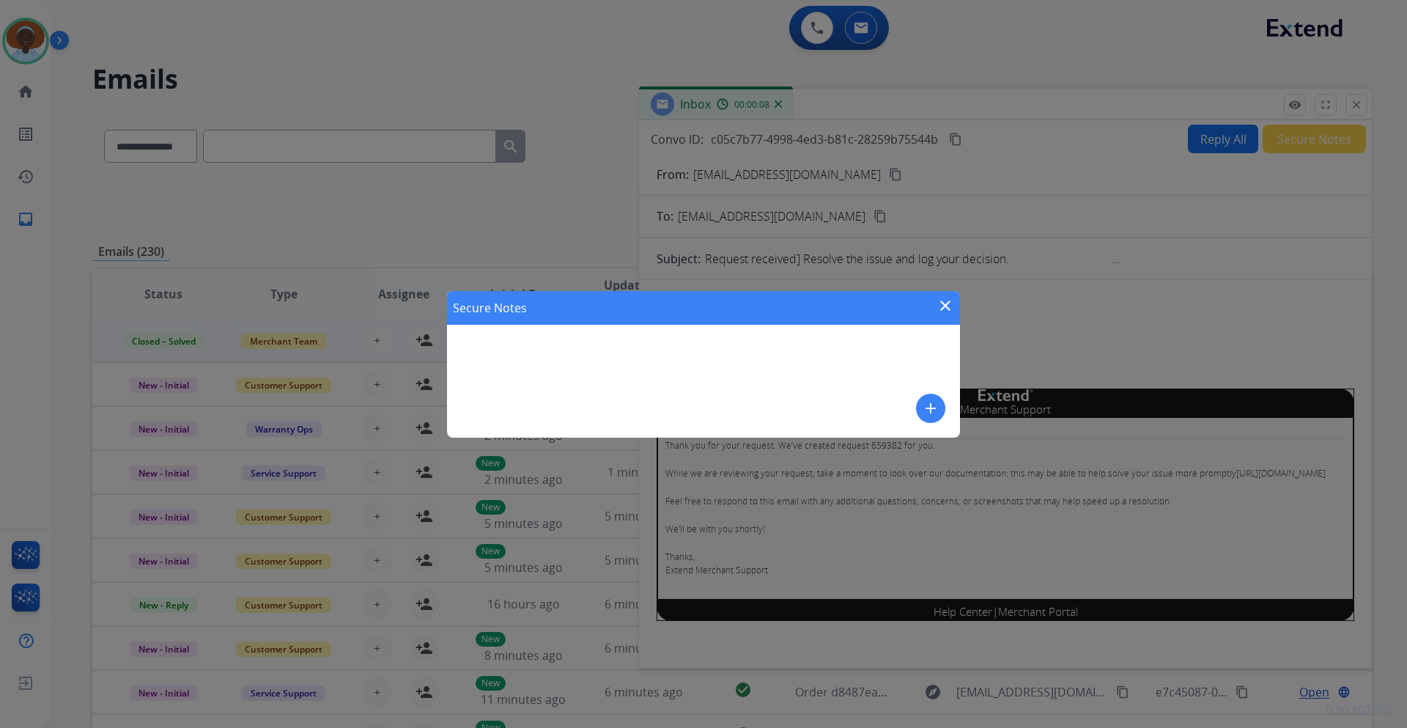
click at [946, 306] on mat-icon "close" at bounding box center [945, 306] width 18 height 18
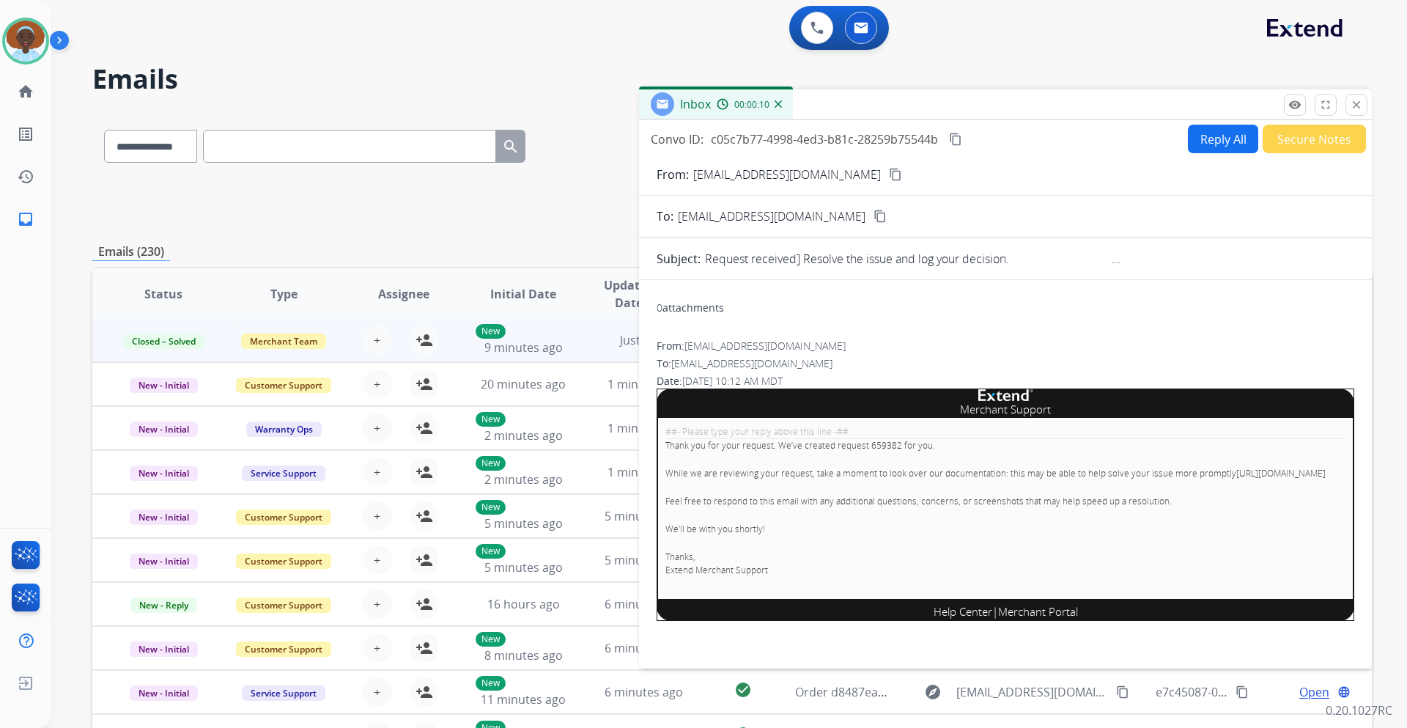
click at [1296, 141] on button "Secure Notes" at bounding box center [1313, 139] width 103 height 29
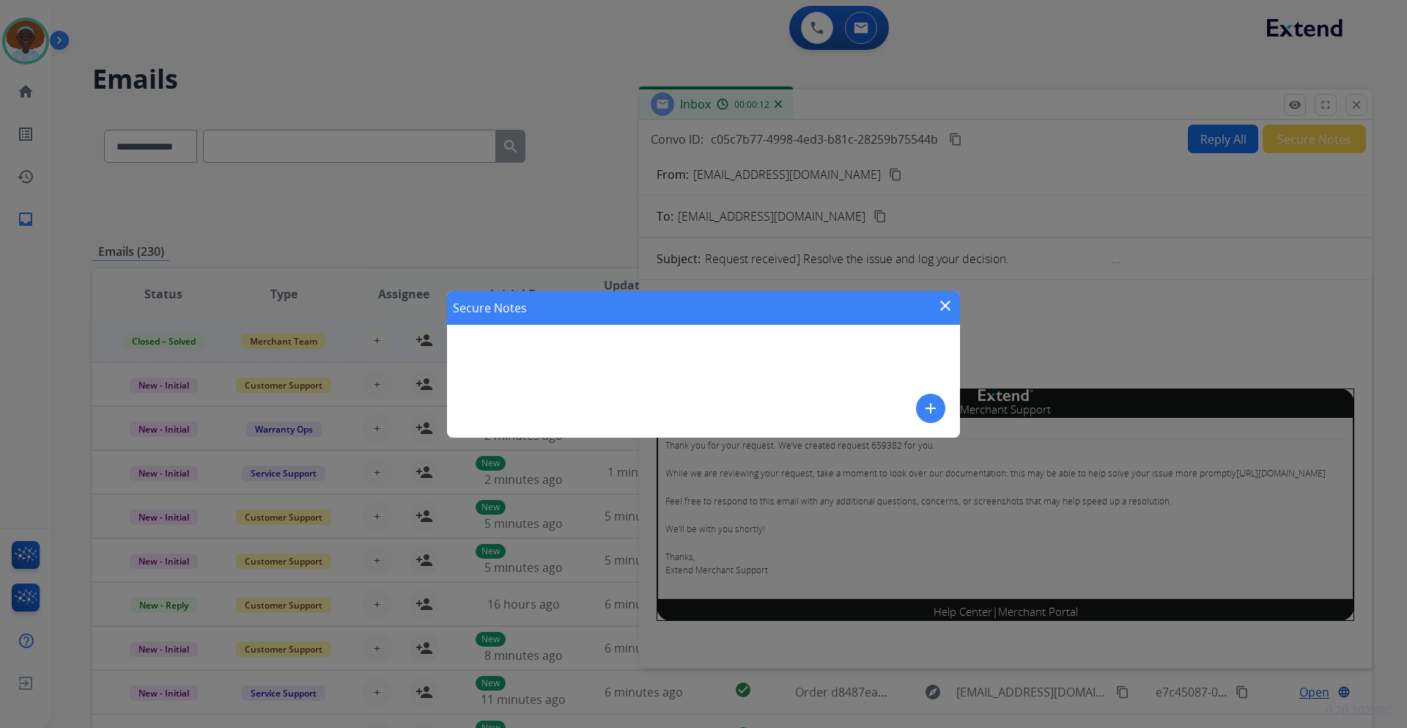
click at [923, 404] on mat-icon "add" at bounding box center [931, 408] width 18 height 18
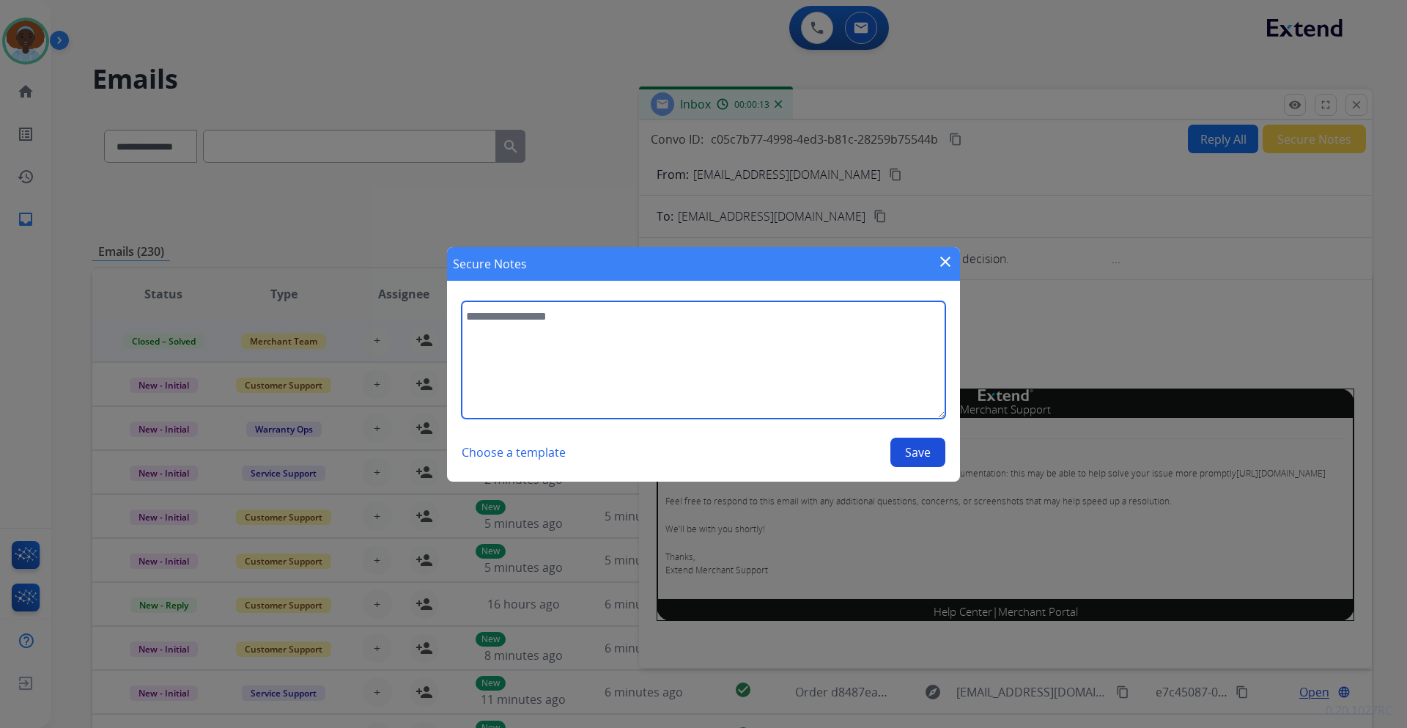
click at [525, 322] on textarea at bounding box center [704, 359] width 484 height 117
type textarea "**********"
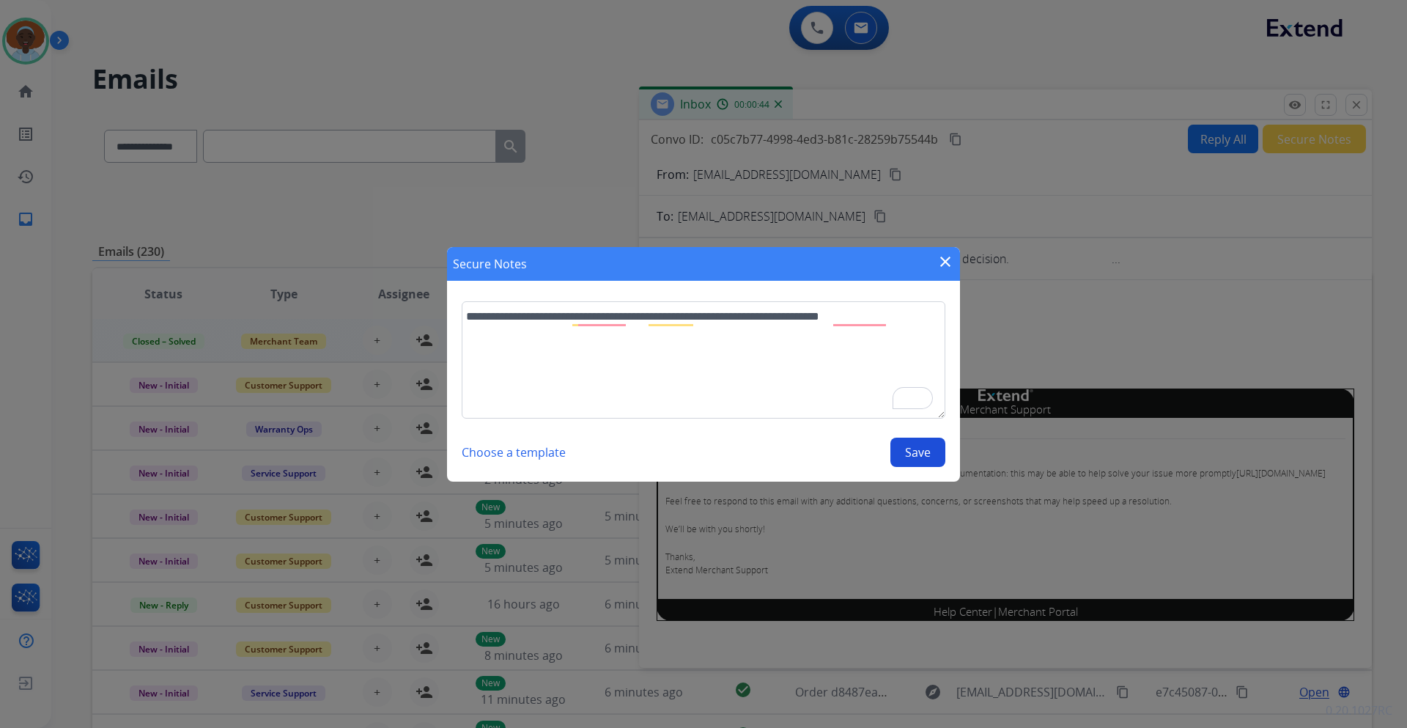
click at [911, 455] on button "Save" at bounding box center [917, 451] width 55 height 29
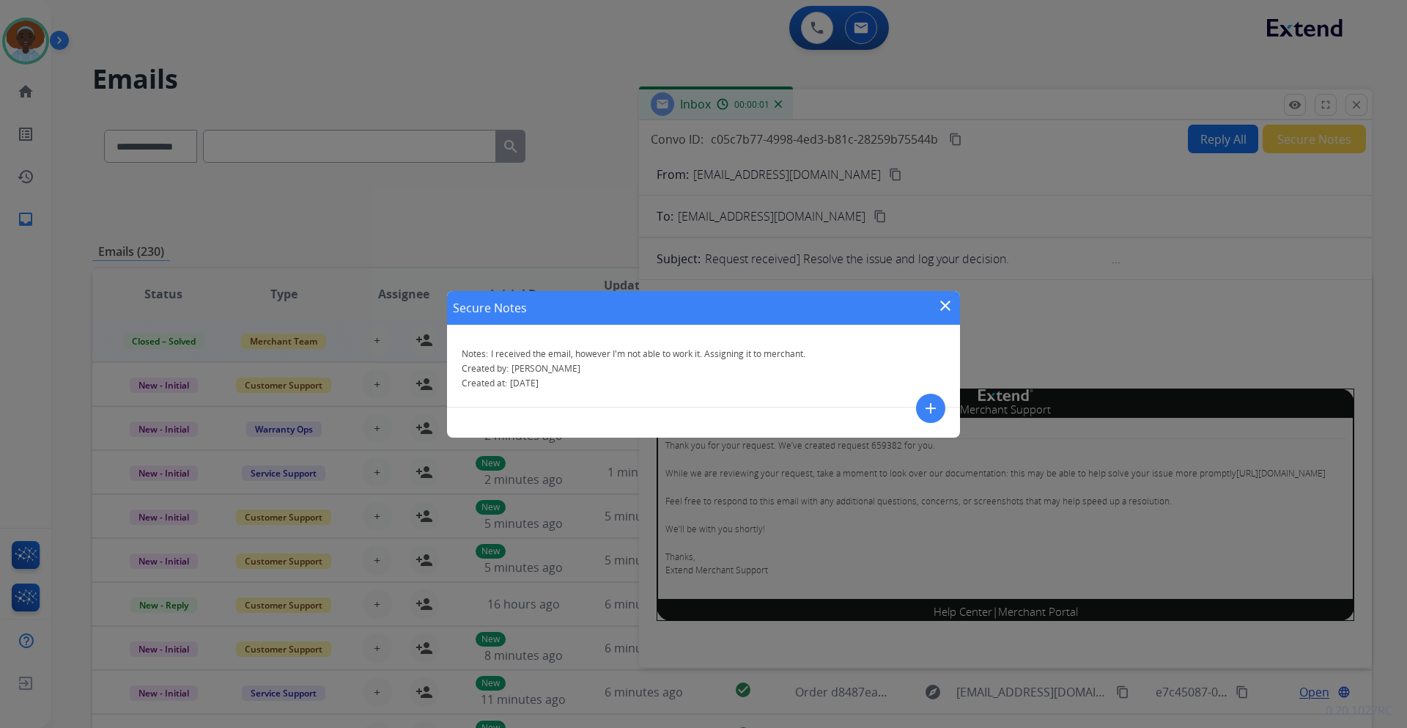
click at [944, 306] on mat-icon "close" at bounding box center [945, 306] width 18 height 18
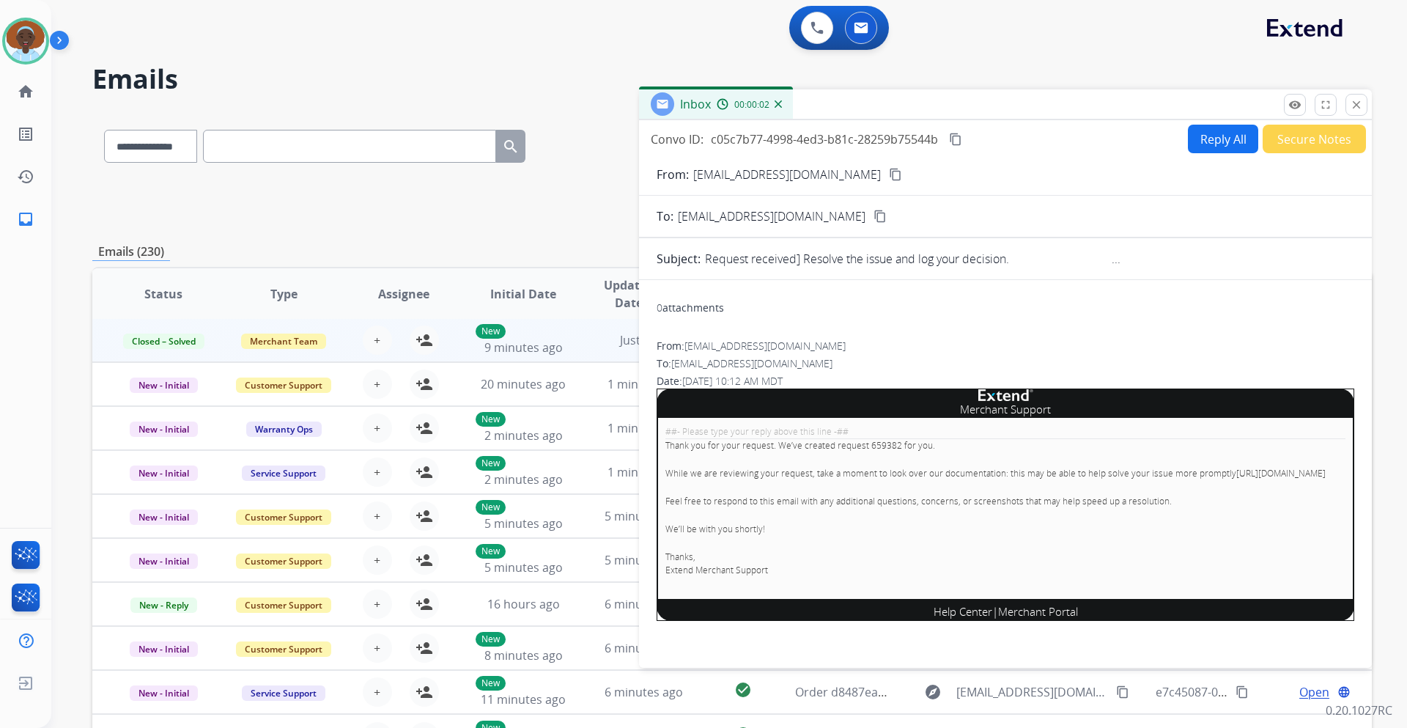
click at [1291, 144] on button "Secure Notes" at bounding box center [1313, 139] width 103 height 29
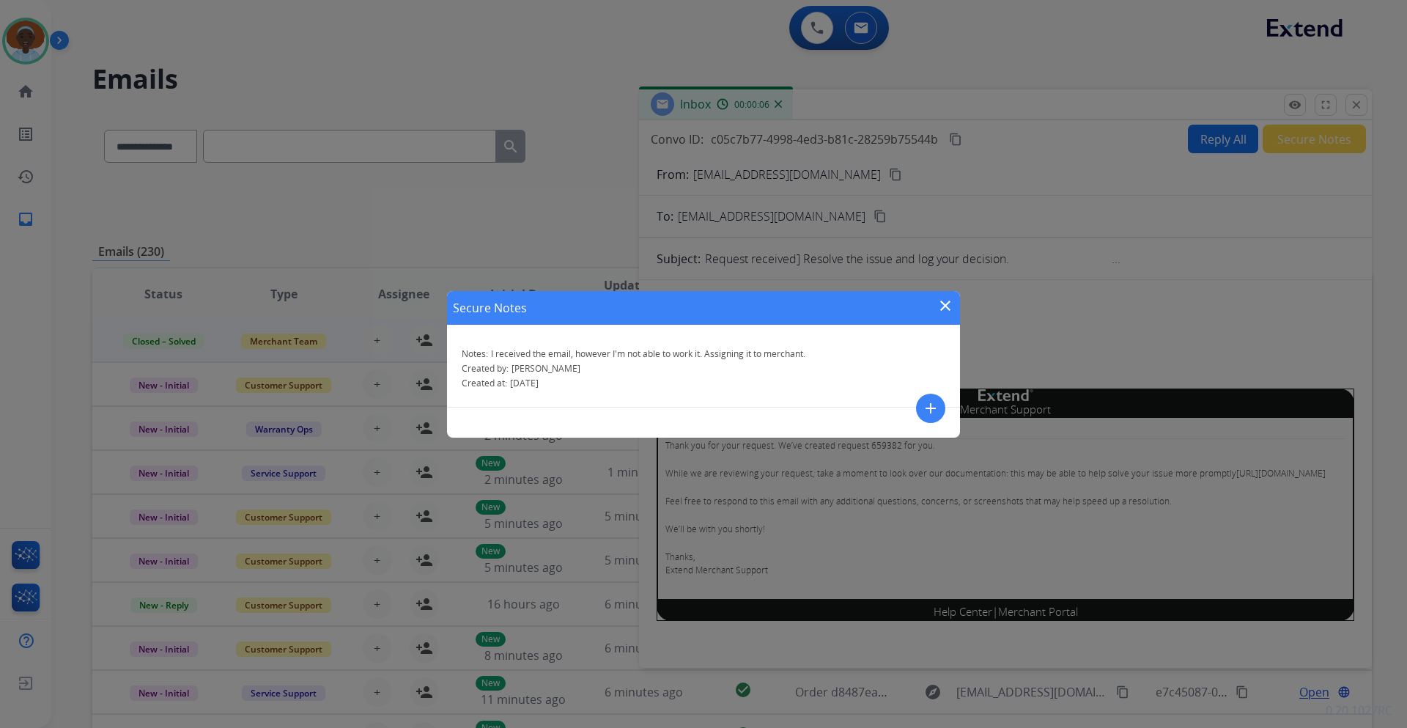
click at [946, 306] on mat-icon "close" at bounding box center [945, 306] width 18 height 18
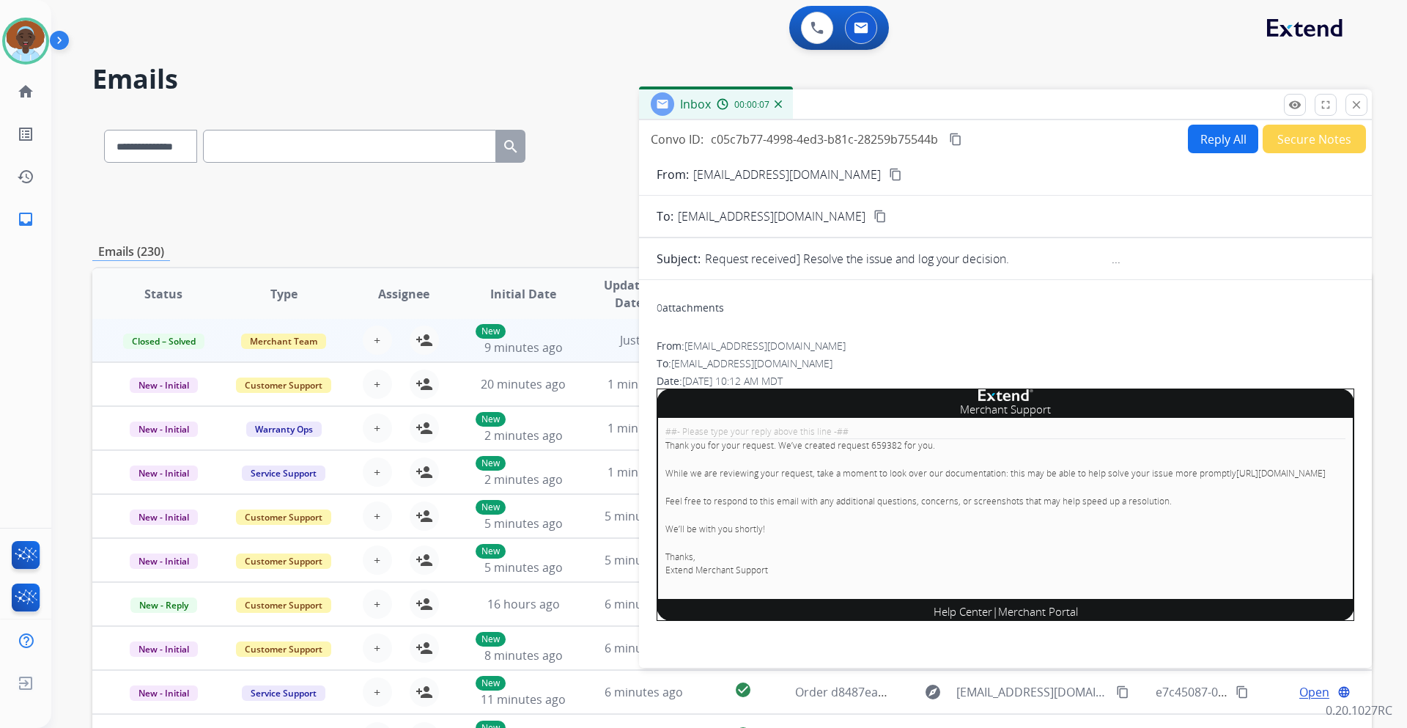
click at [1357, 108] on mat-icon "close" at bounding box center [1356, 104] width 13 height 13
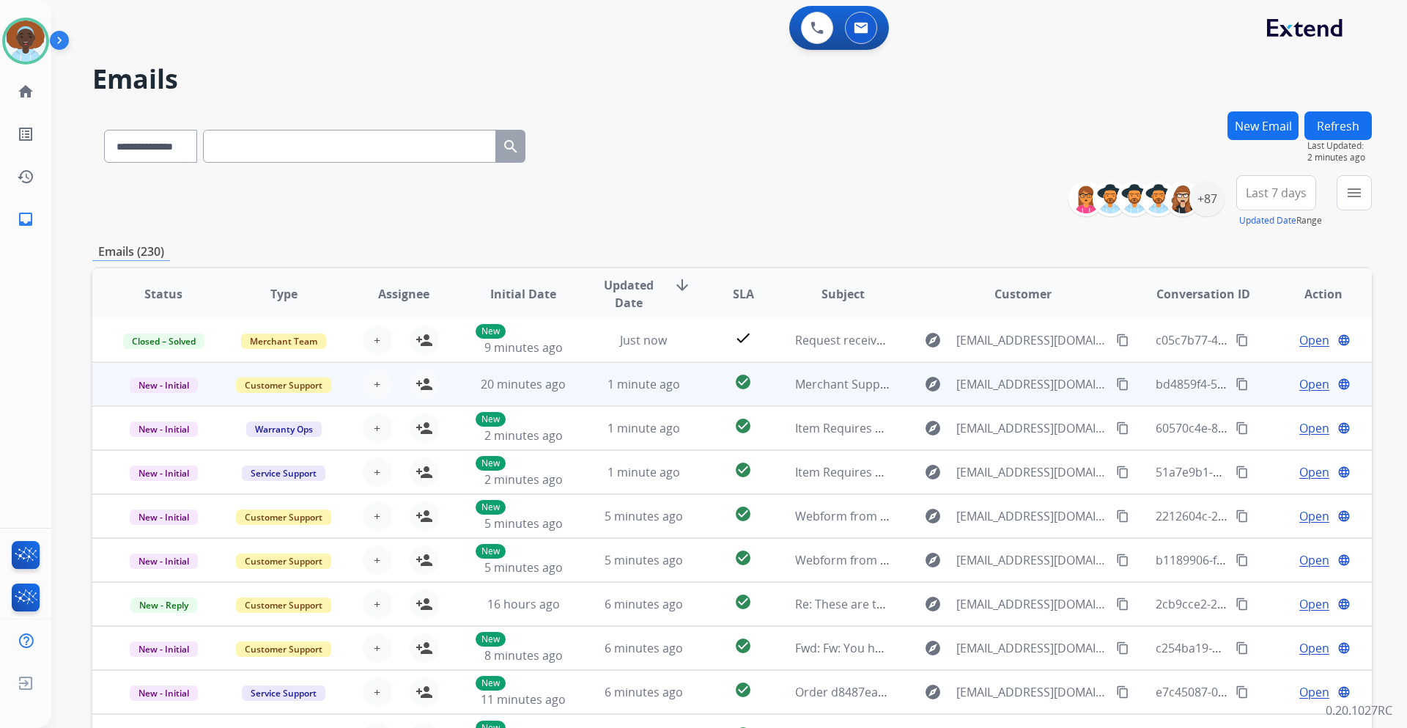
click at [1314, 377] on span "Open" at bounding box center [1314, 384] width 30 height 18
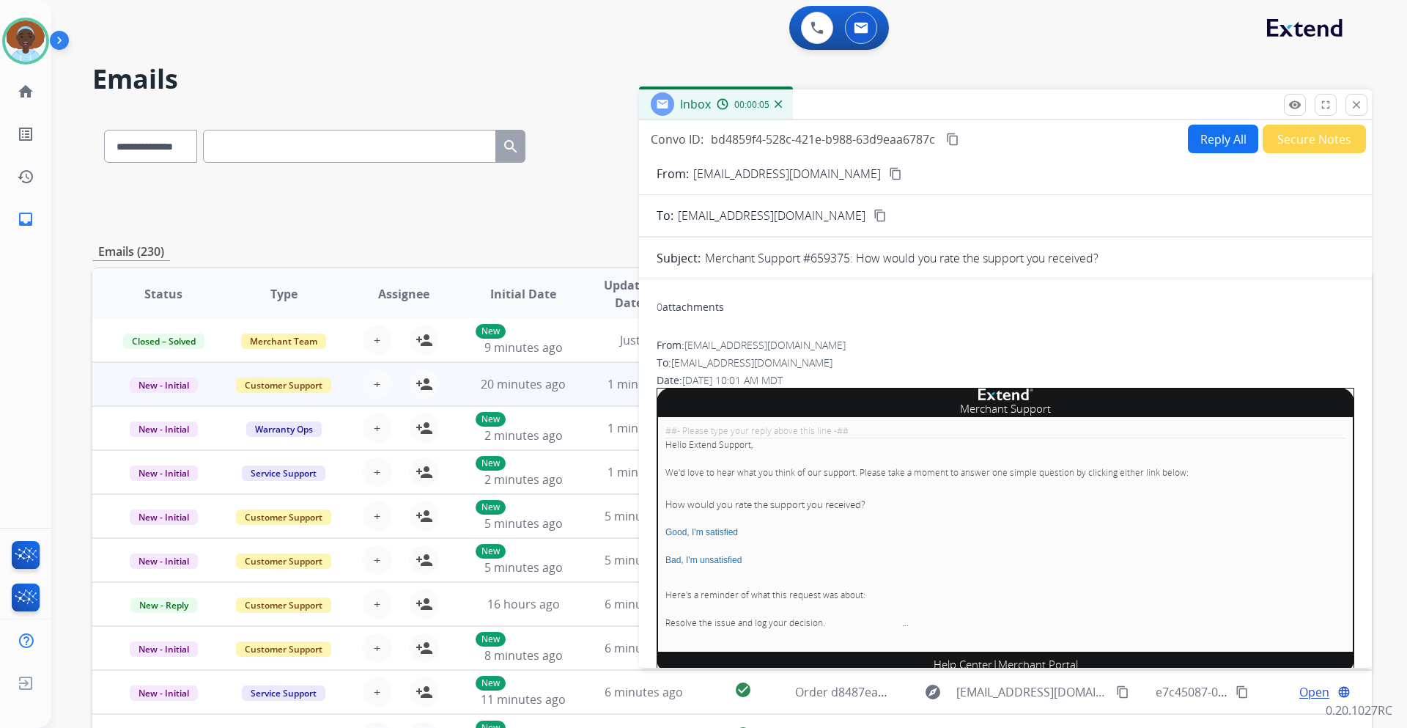
click at [1292, 149] on button "Secure Notes" at bounding box center [1313, 139] width 103 height 29
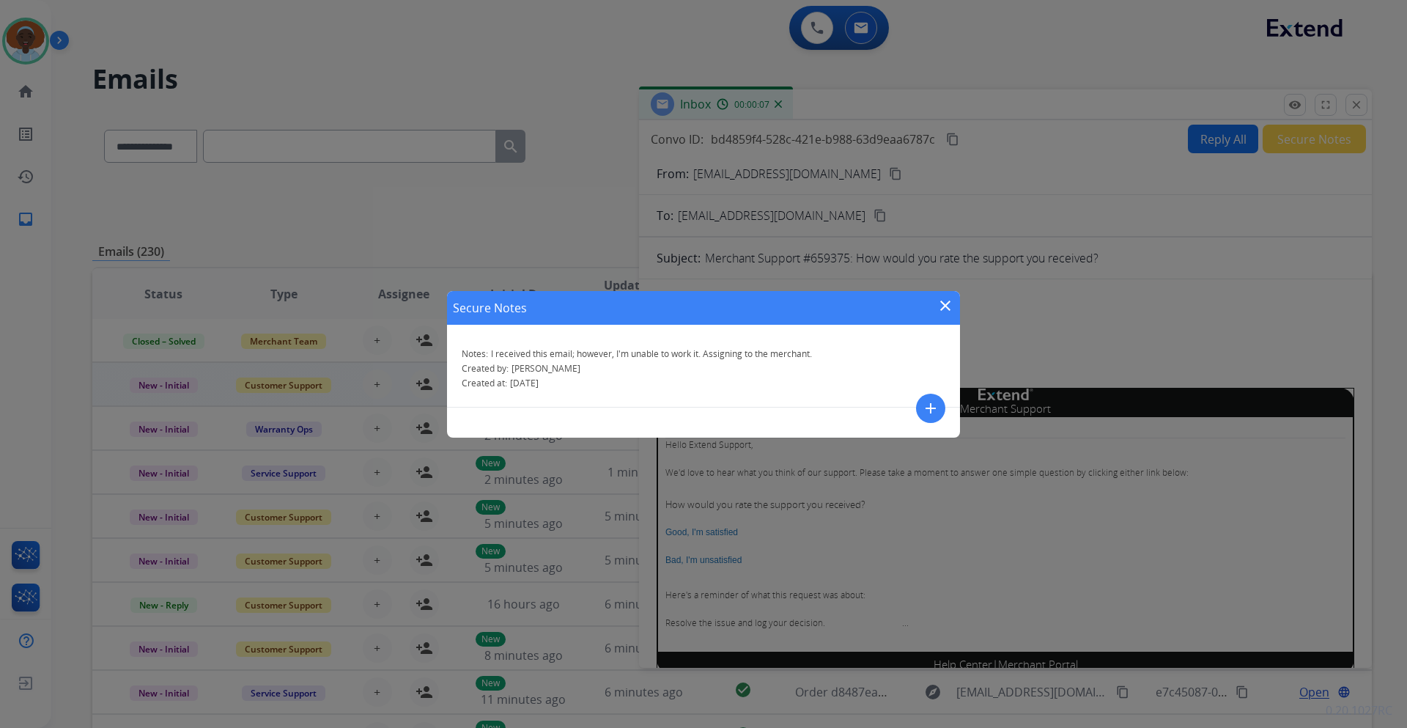
click at [944, 304] on mat-icon "close" at bounding box center [945, 306] width 18 height 18
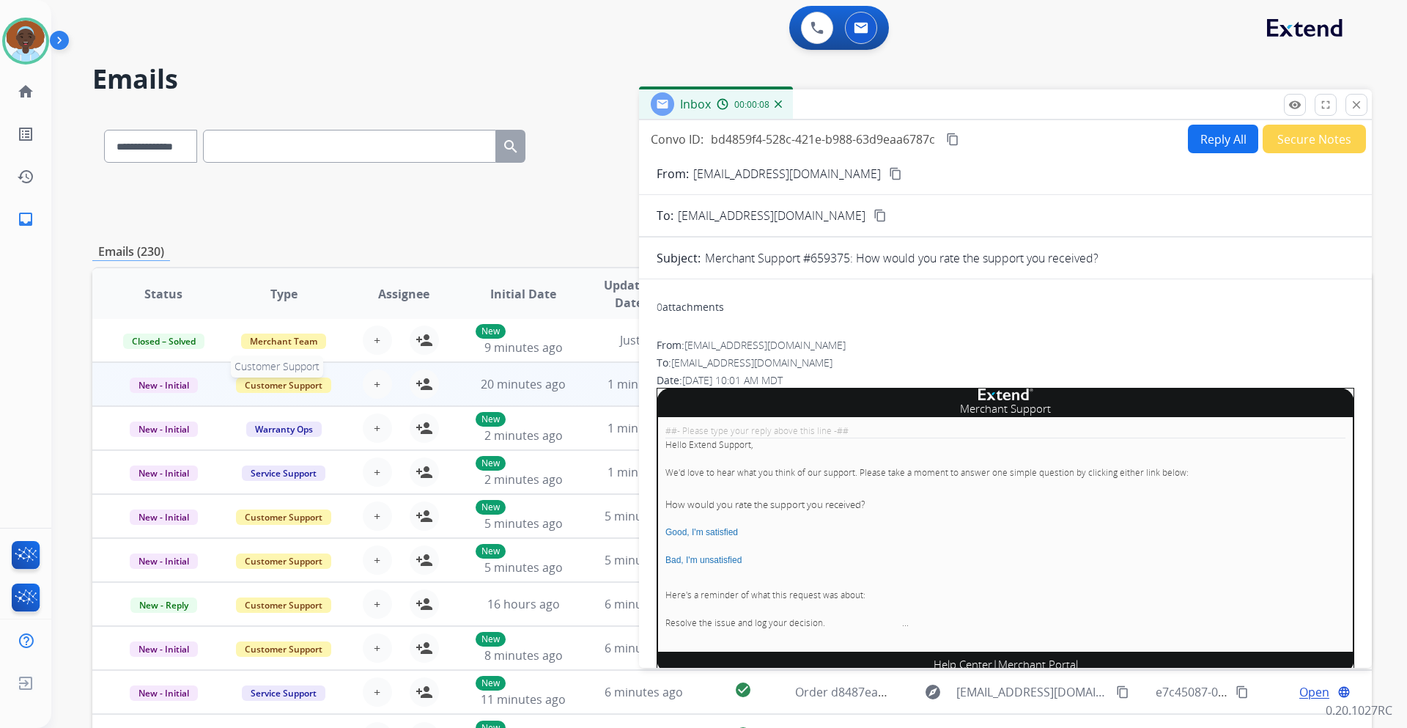
click at [303, 388] on span "Customer Support" at bounding box center [283, 384] width 95 height 15
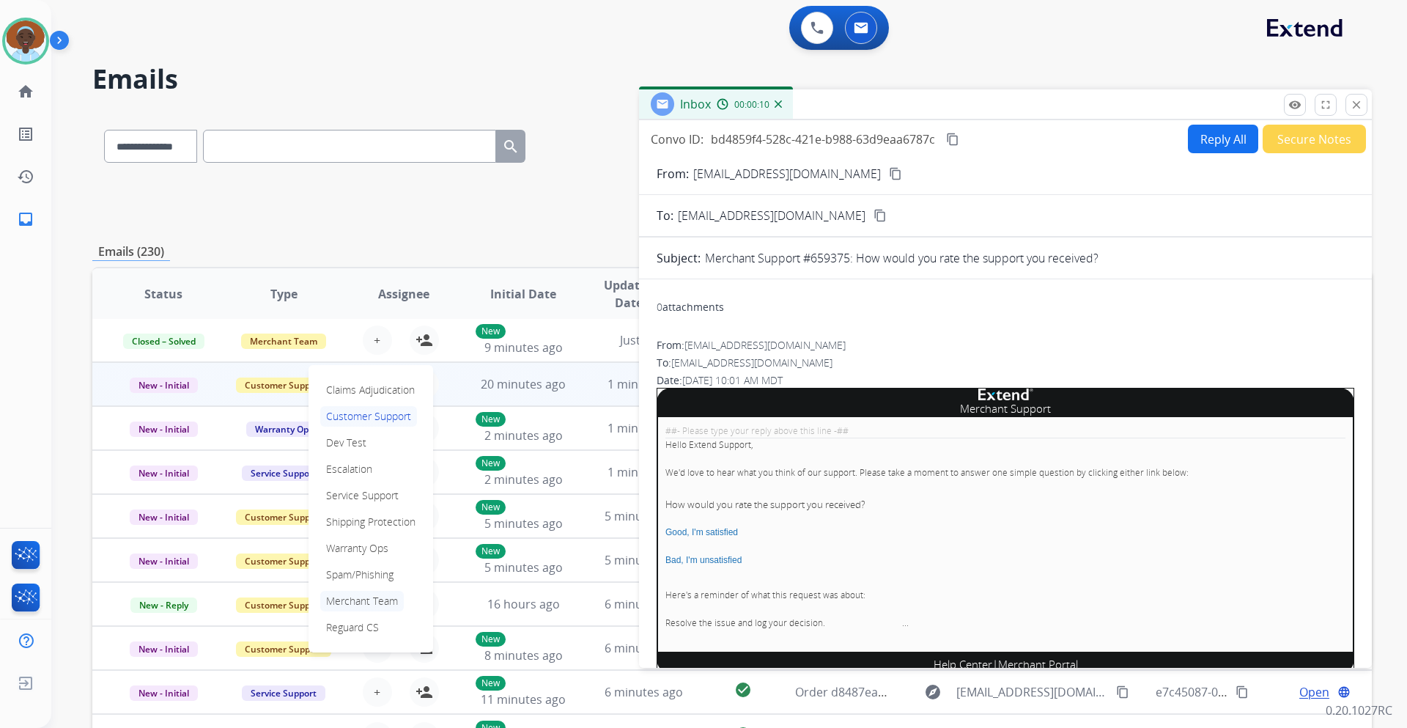
click at [376, 599] on p "Merchant Team" at bounding box center [362, 601] width 84 height 21
click at [1358, 105] on mat-icon "close" at bounding box center [1356, 104] width 13 height 13
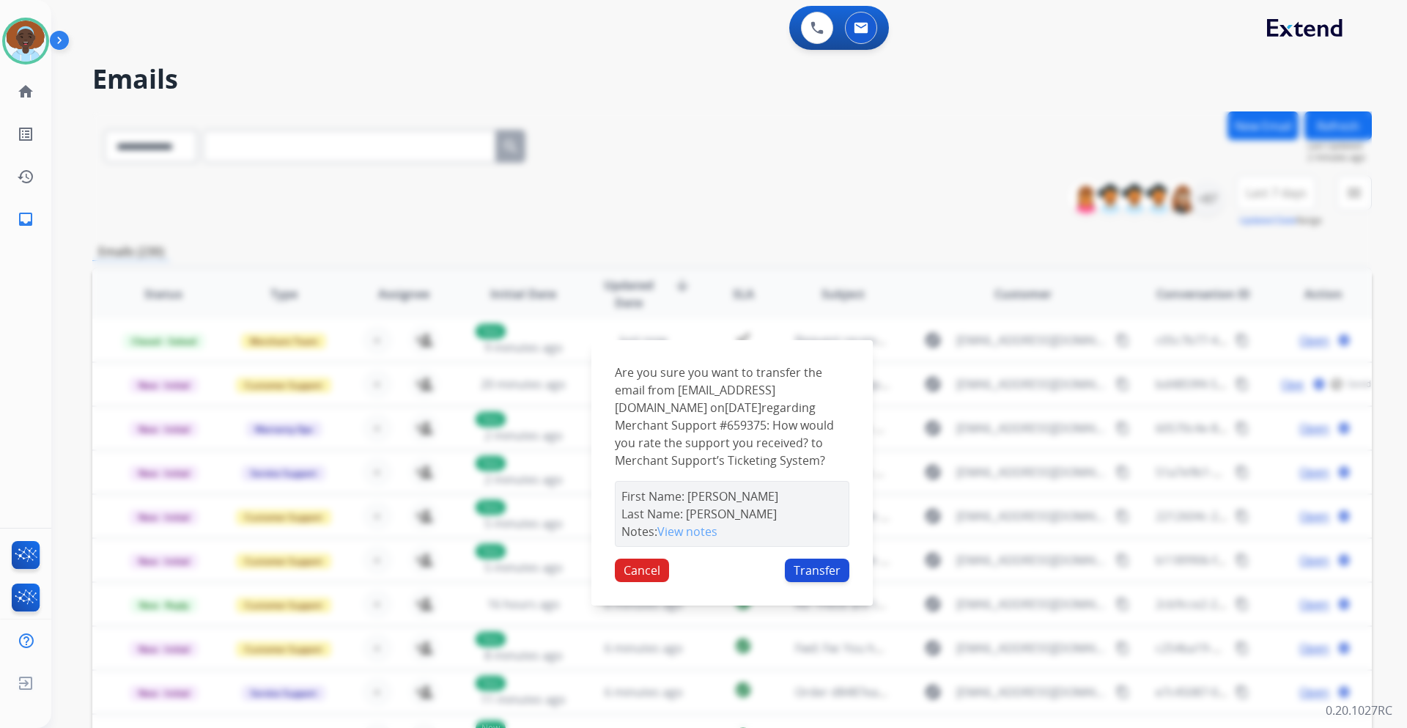
click at [805, 577] on button "Transfer" at bounding box center [817, 569] width 64 height 23
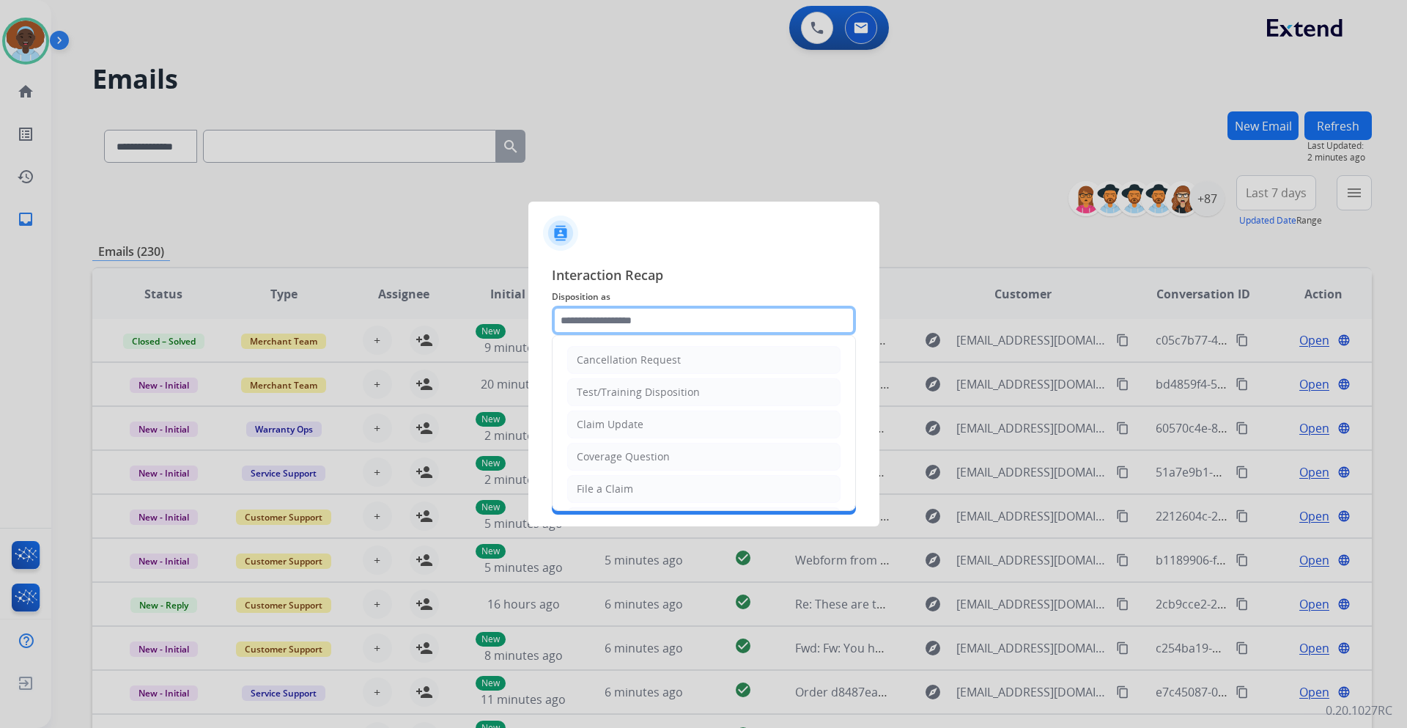
click at [679, 316] on input "text" at bounding box center [704, 320] width 304 height 29
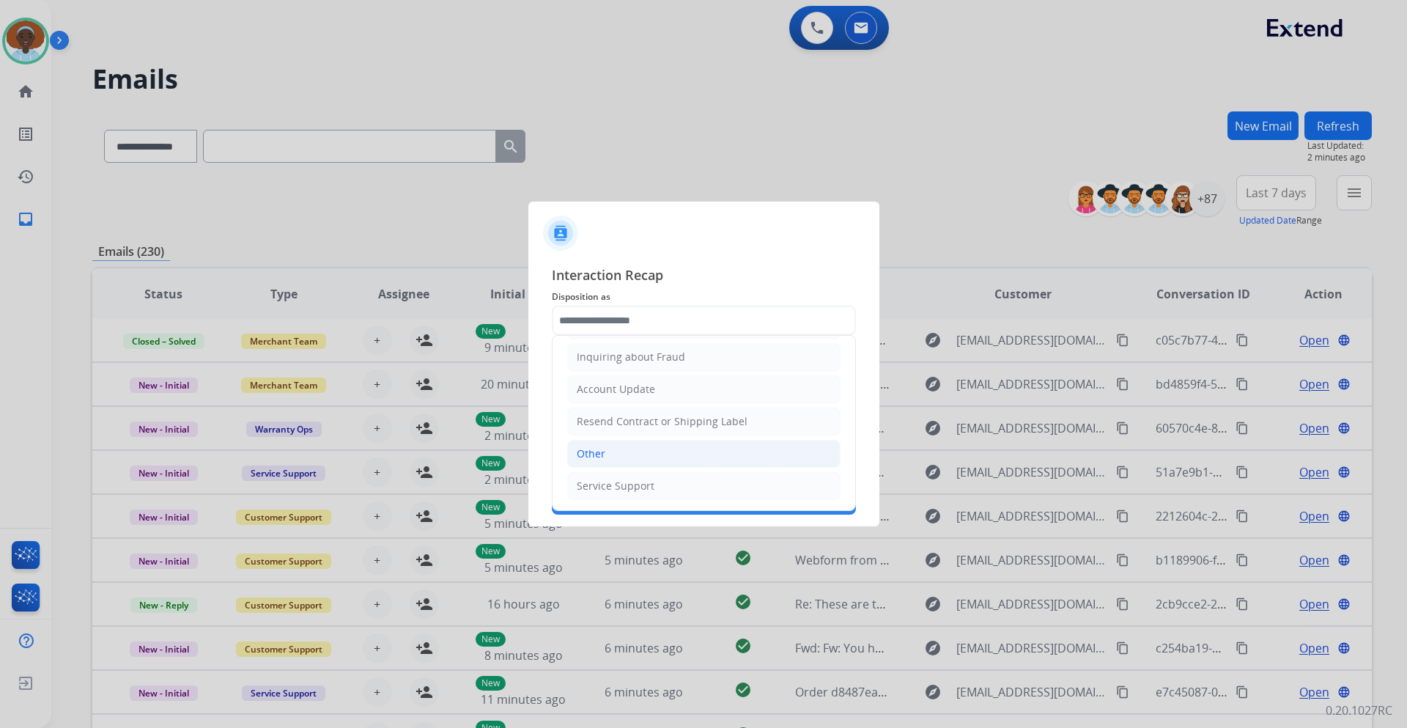
click at [643, 448] on li "Other" at bounding box center [703, 454] width 273 height 28
type input "*****"
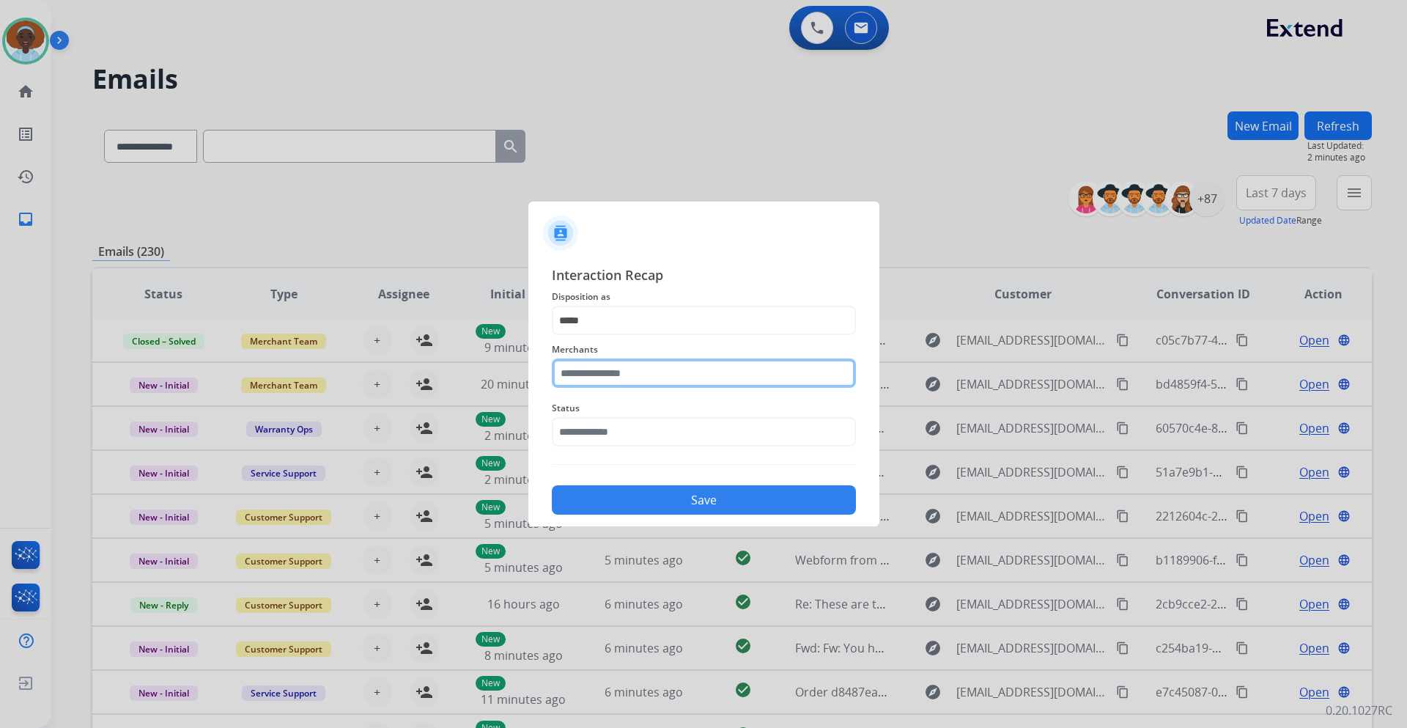
click at [648, 373] on input "text" at bounding box center [704, 372] width 304 height 29
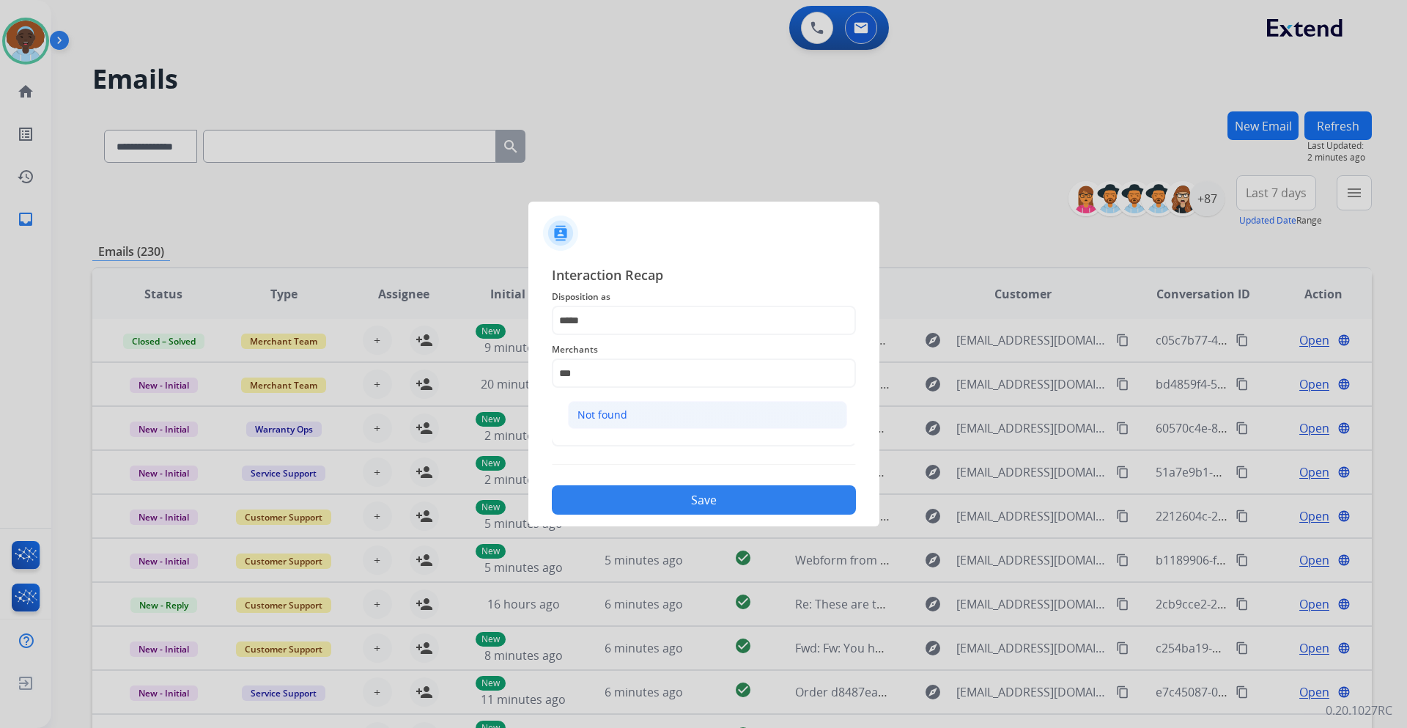
click at [639, 416] on li "Not found" at bounding box center [707, 415] width 279 height 28
type input "*********"
click at [647, 407] on span "Status" at bounding box center [704, 408] width 304 height 18
click at [646, 432] on input "text" at bounding box center [704, 431] width 304 height 29
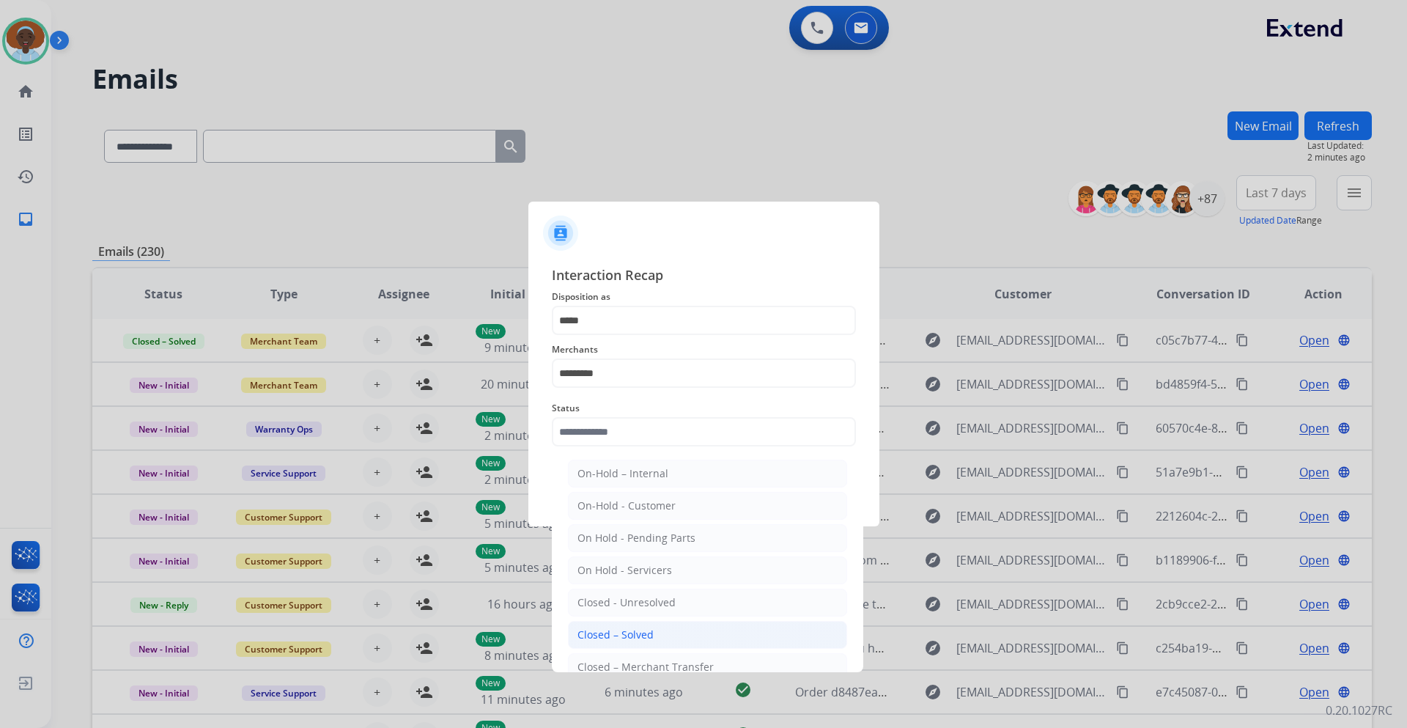
click at [640, 637] on div "Closed – Solved" at bounding box center [615, 634] width 76 height 15
type input "**********"
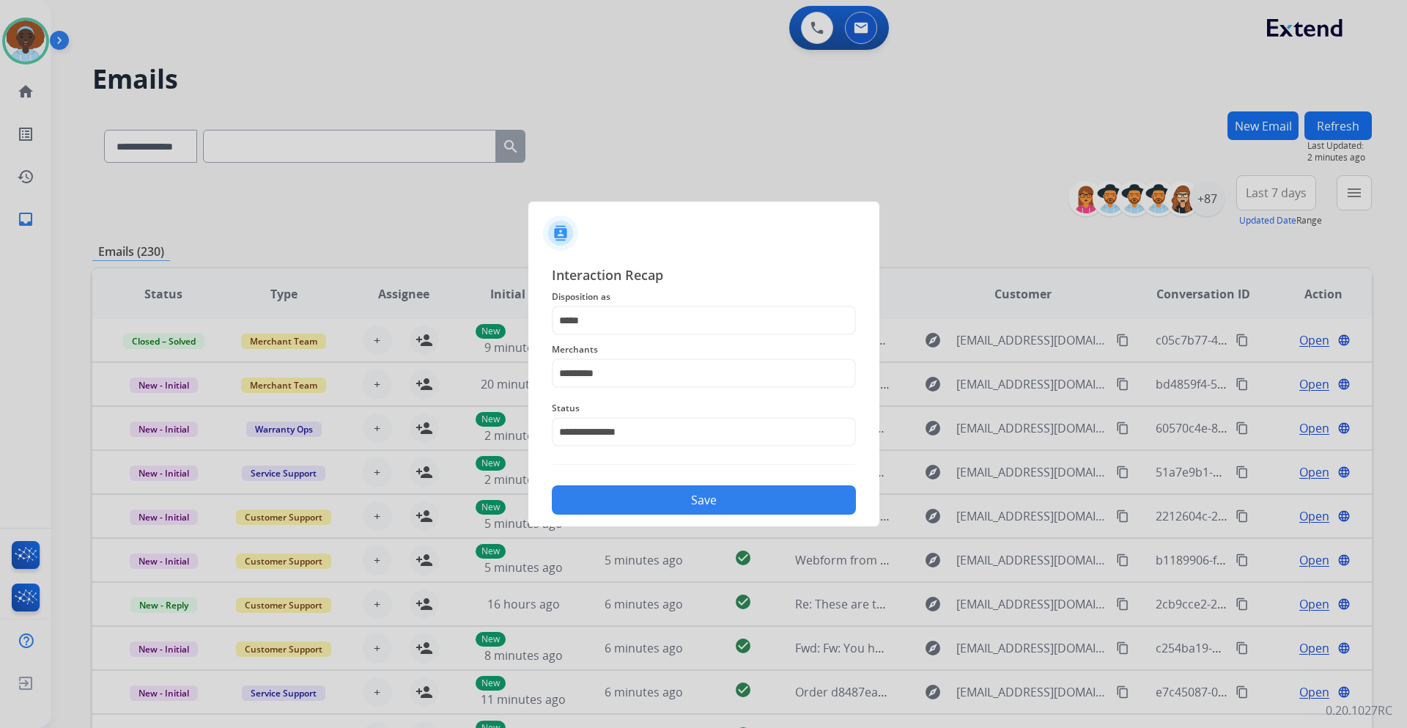
click at [678, 504] on button "Save" at bounding box center [704, 499] width 304 height 29
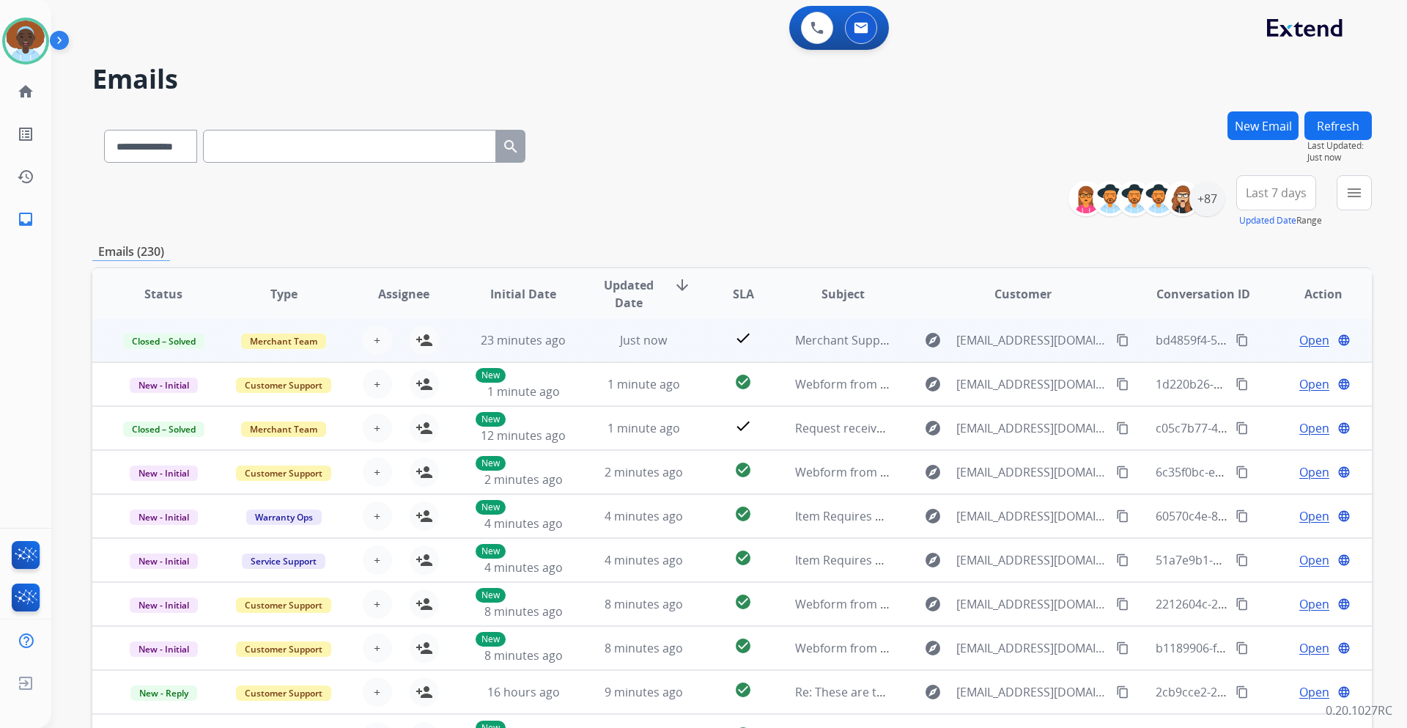
click at [1311, 337] on span "Open" at bounding box center [1314, 340] width 30 height 18
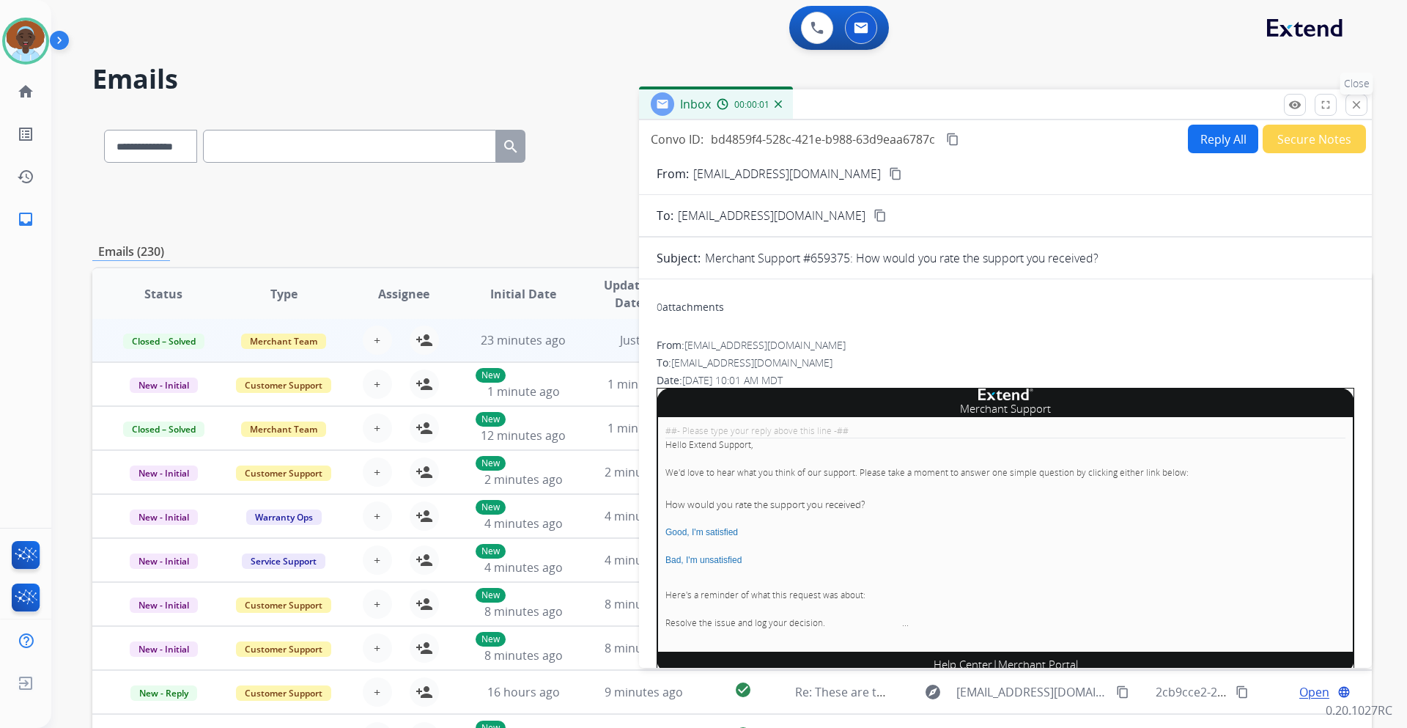
click at [1353, 104] on mat-icon "close" at bounding box center [1356, 104] width 13 height 13
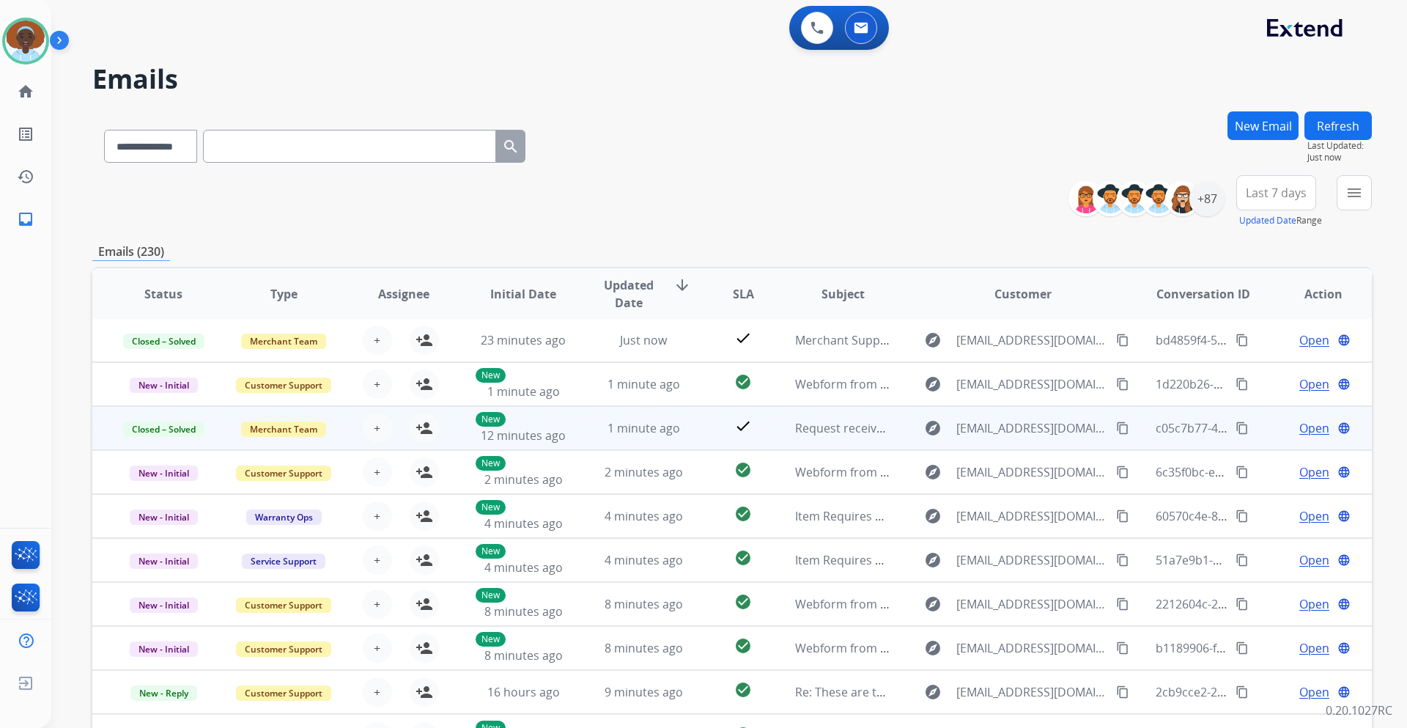
click at [1303, 429] on span "Open" at bounding box center [1314, 428] width 30 height 18
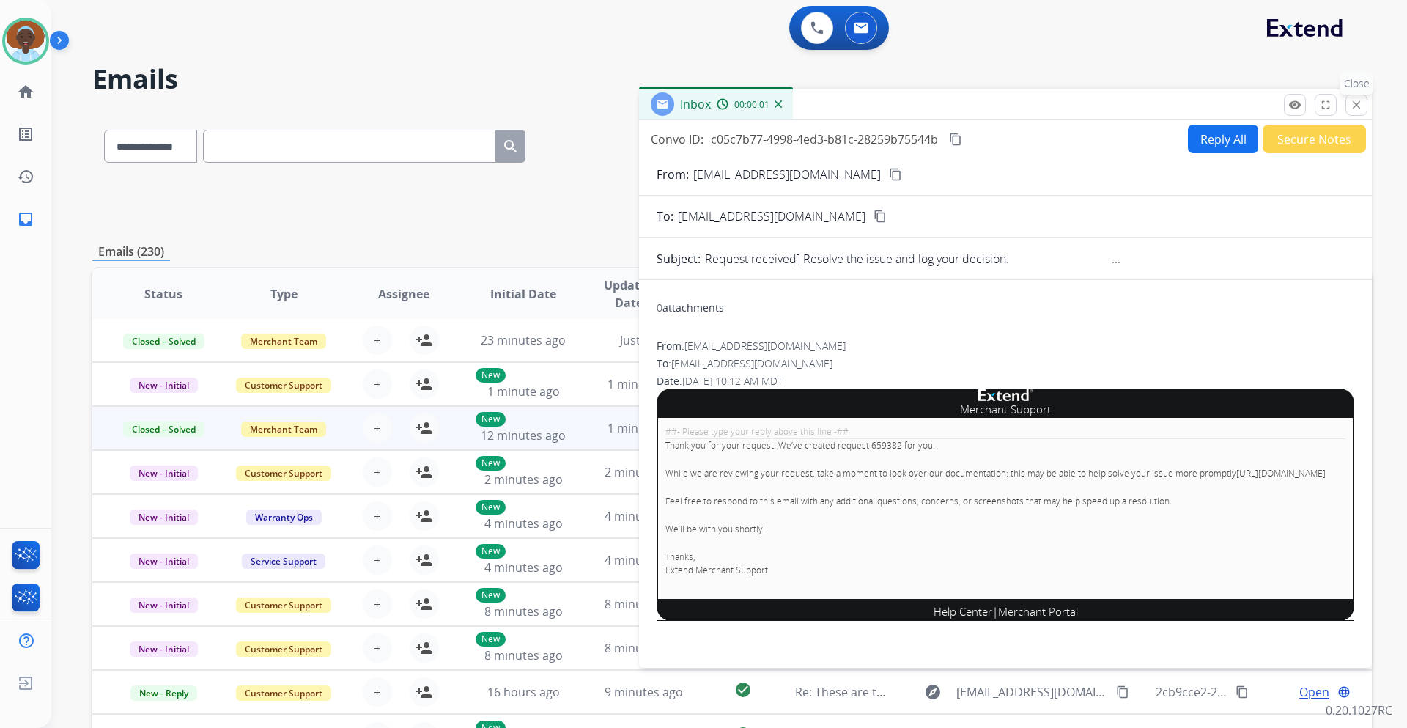
click at [1363, 106] on button "close Close" at bounding box center [1356, 105] width 22 height 22
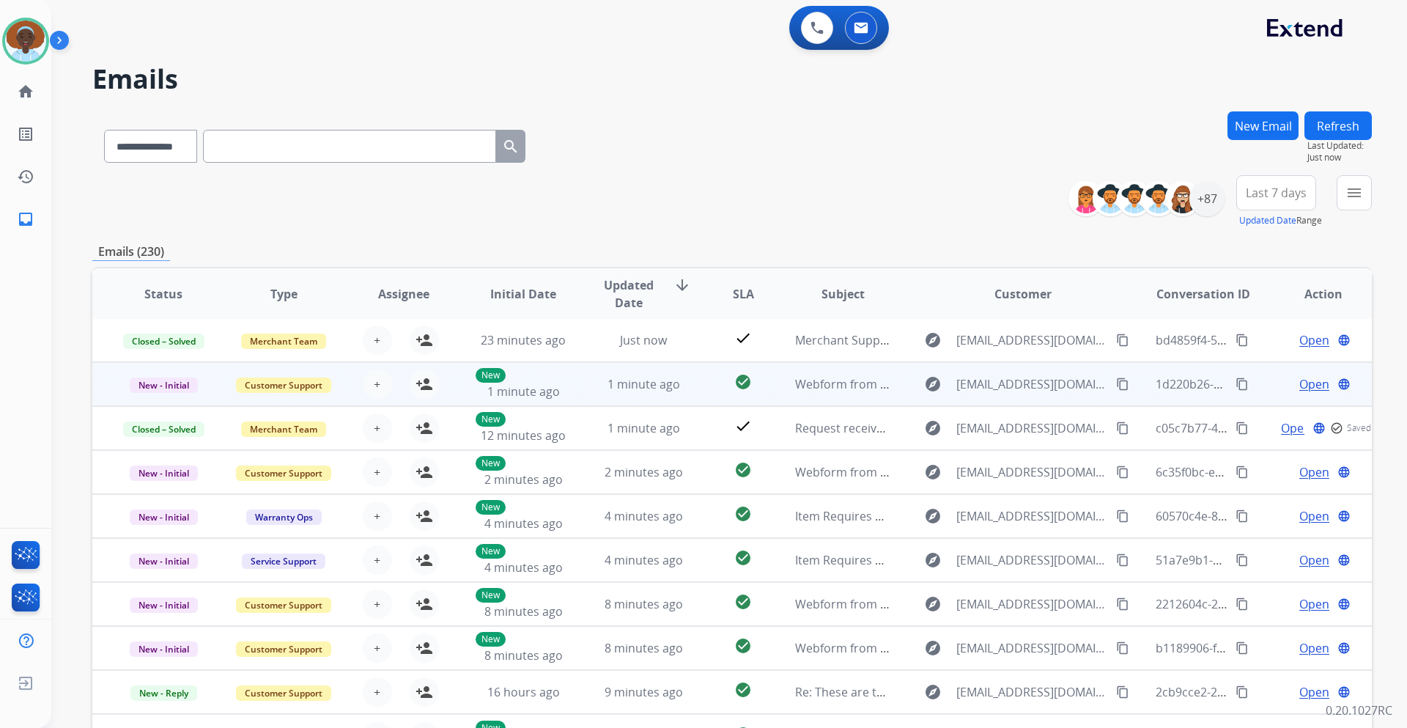
click at [1296, 375] on td "Open language" at bounding box center [1311, 384] width 120 height 44
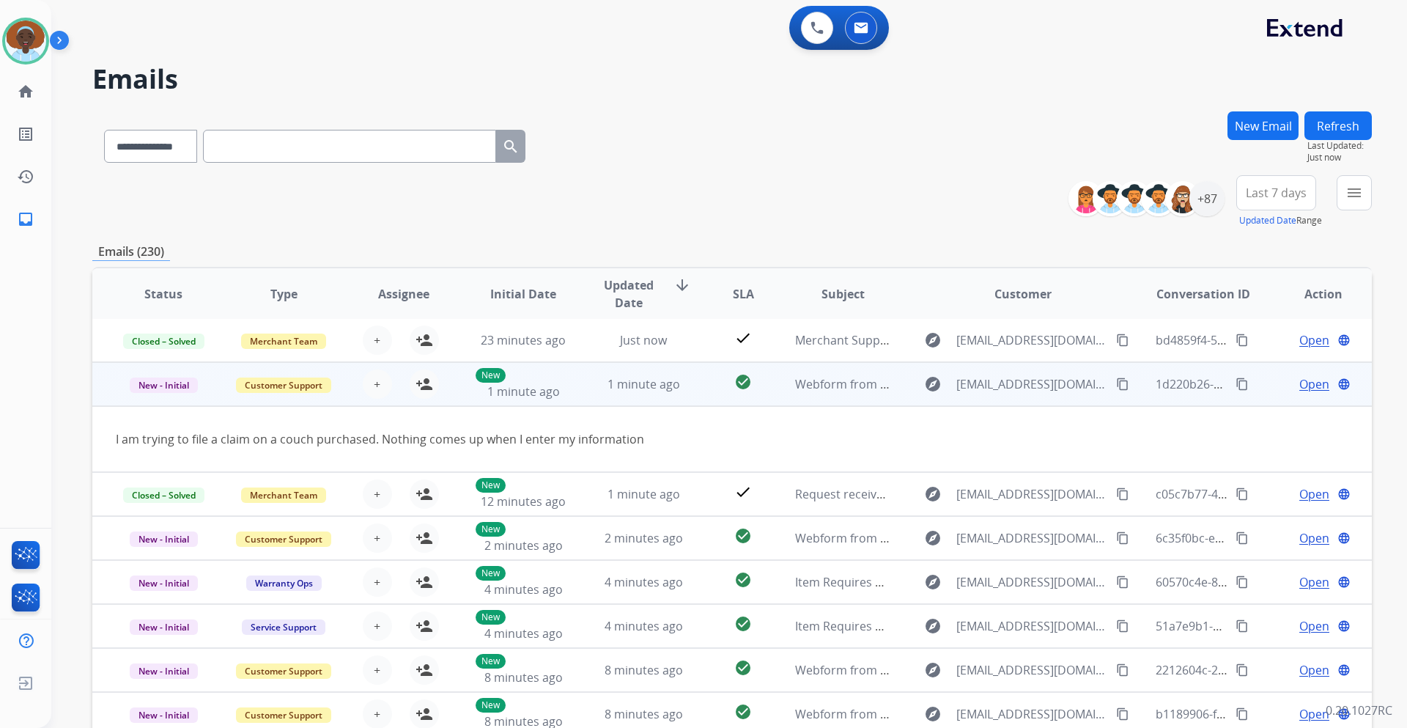
scroll to position [44, 0]
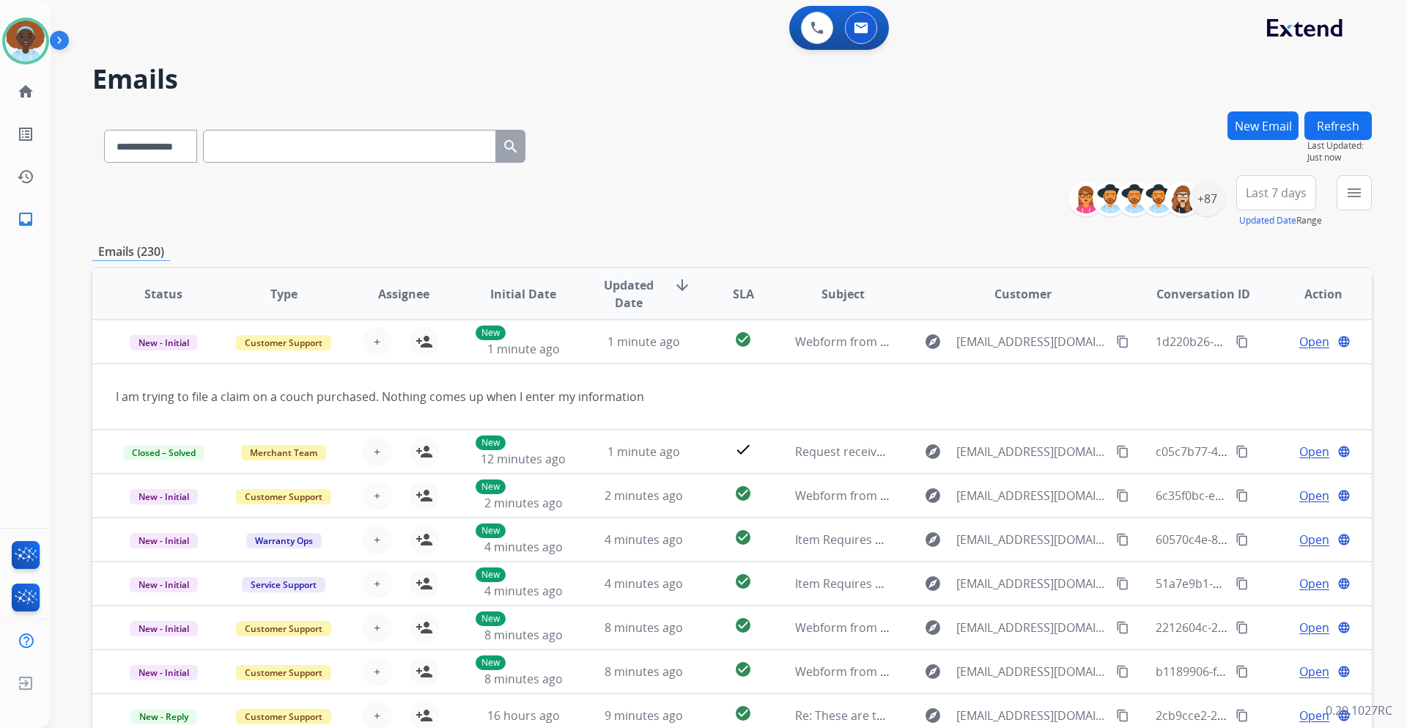
click at [1244, 406] on table "Status Type Assignee Initial Date Updated Date arrow_downward SLA Subject Custo…" at bounding box center [731, 502] width 1279 height 557
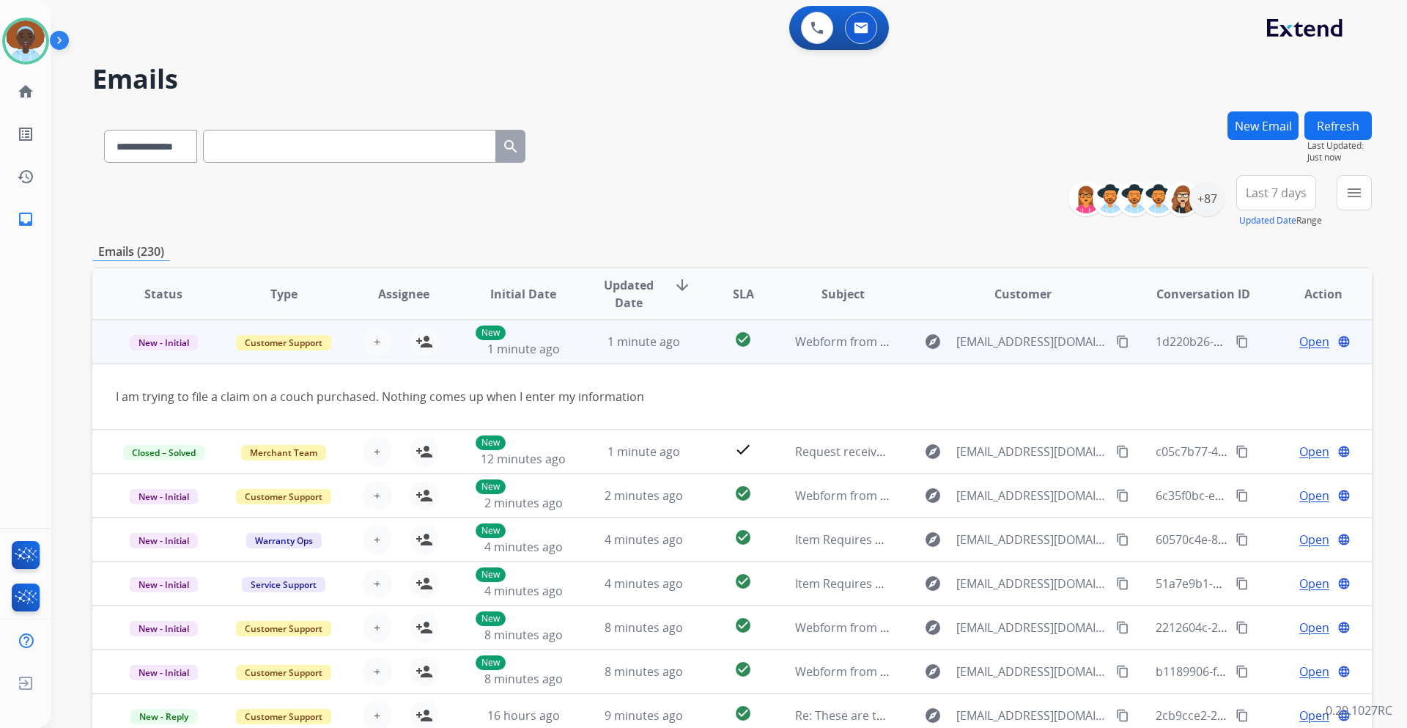
click at [1254, 345] on td "Open language" at bounding box center [1311, 341] width 120 height 44
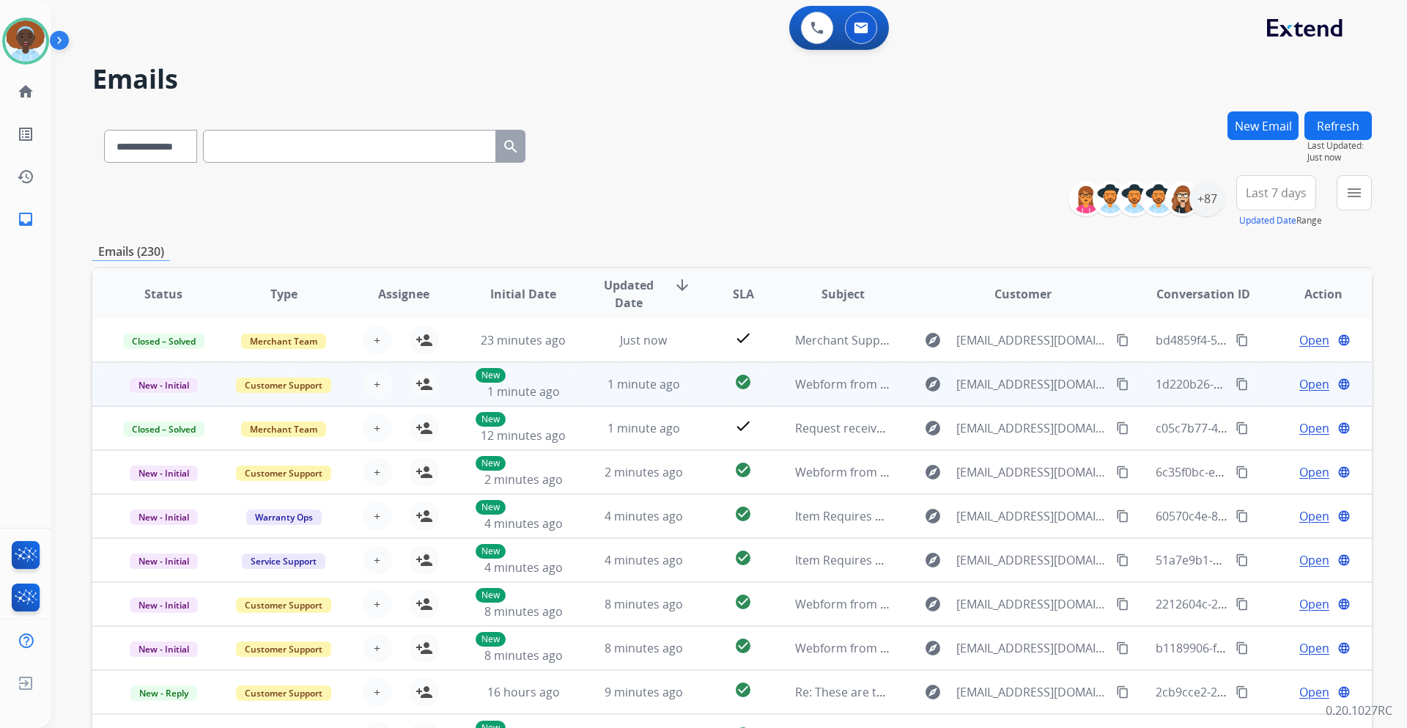
scroll to position [1, 0]
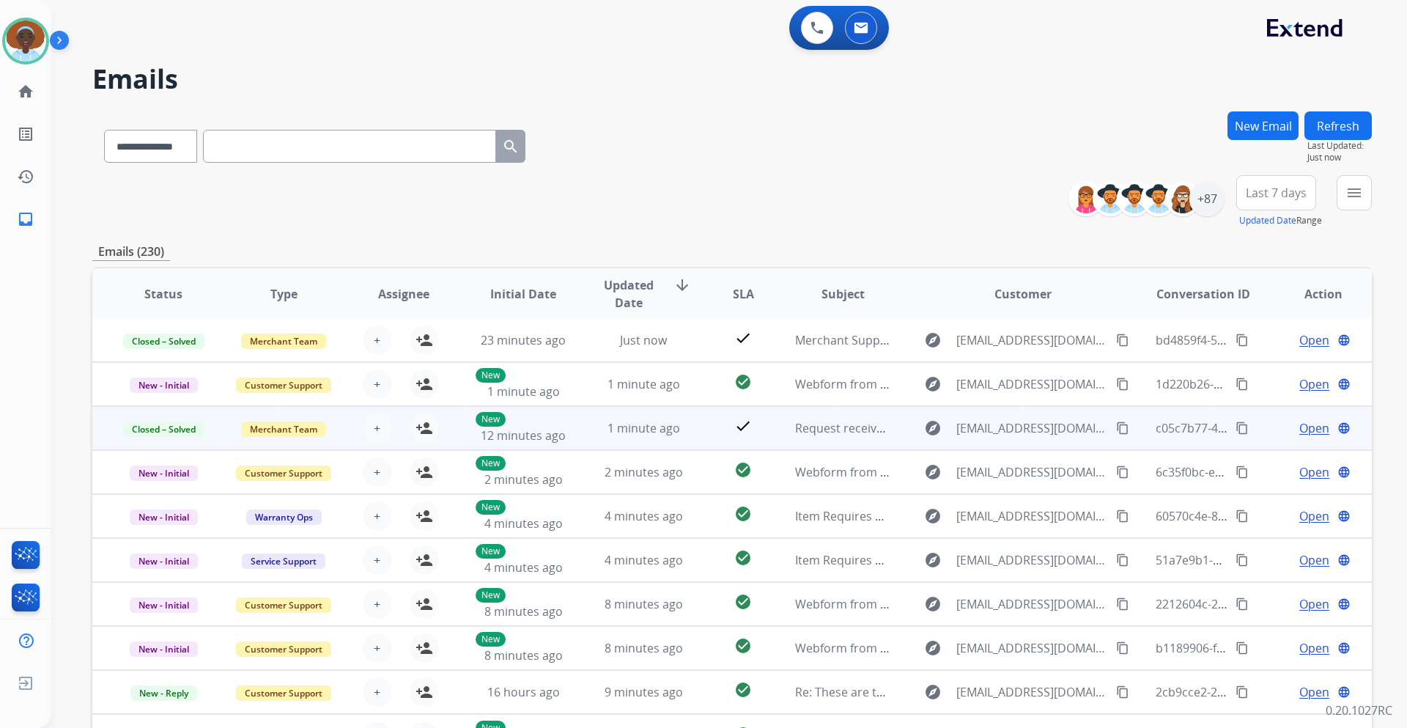
click at [1299, 428] on span "Open" at bounding box center [1314, 428] width 30 height 18
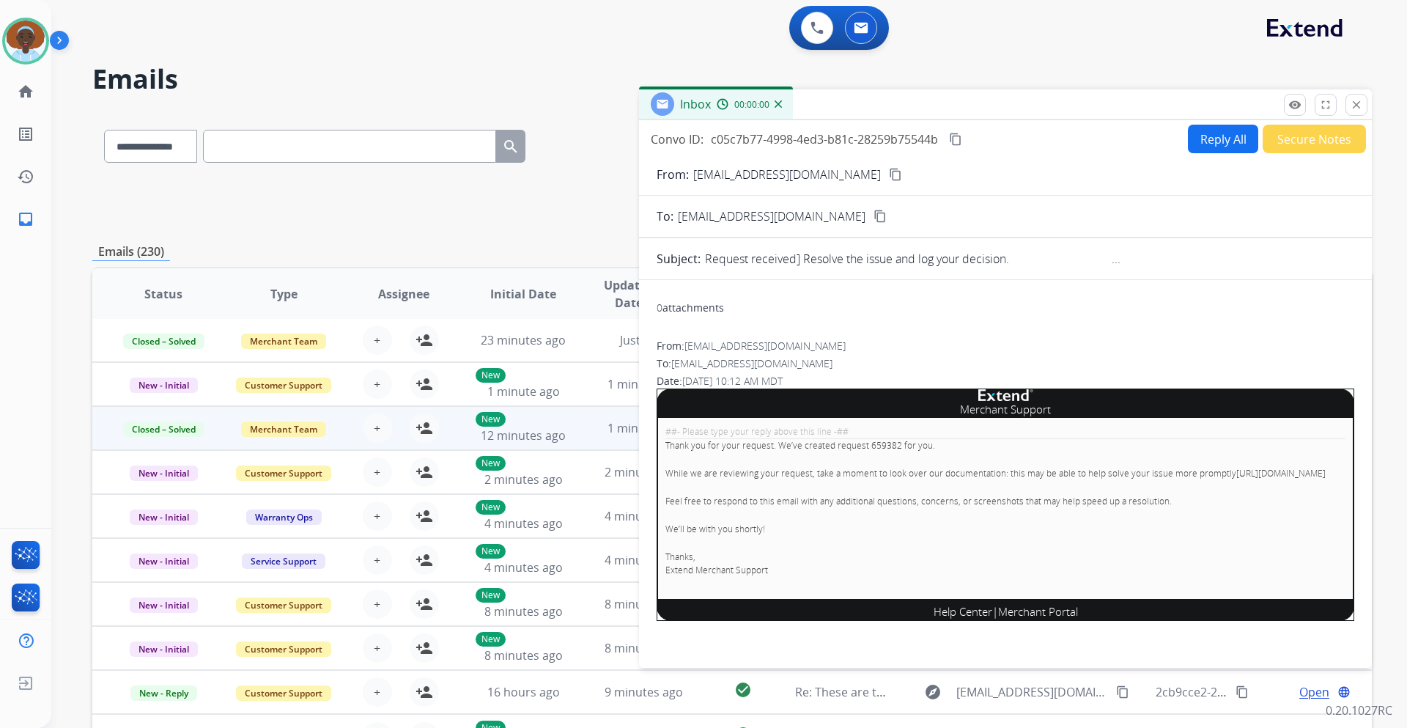
click at [1282, 133] on button "Secure Notes" at bounding box center [1313, 139] width 103 height 29
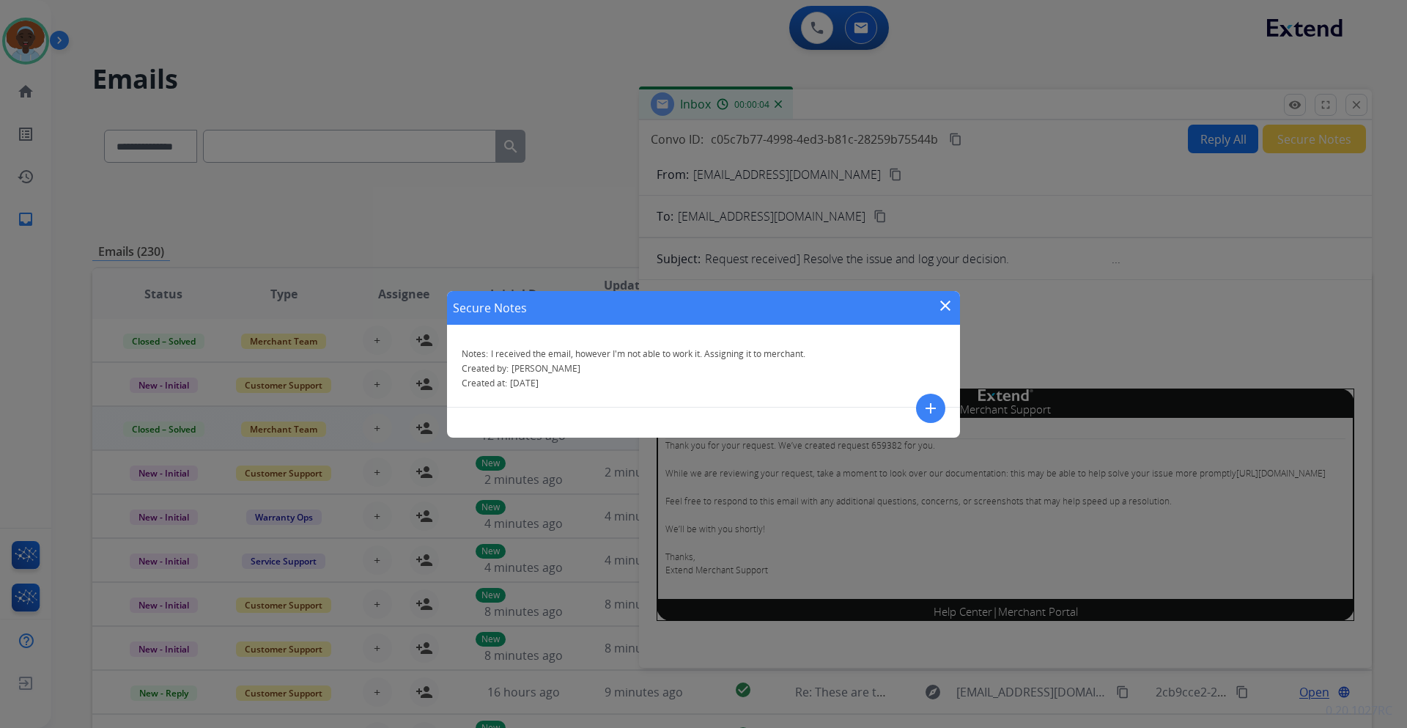
click at [943, 300] on mat-icon "close" at bounding box center [945, 306] width 18 height 18
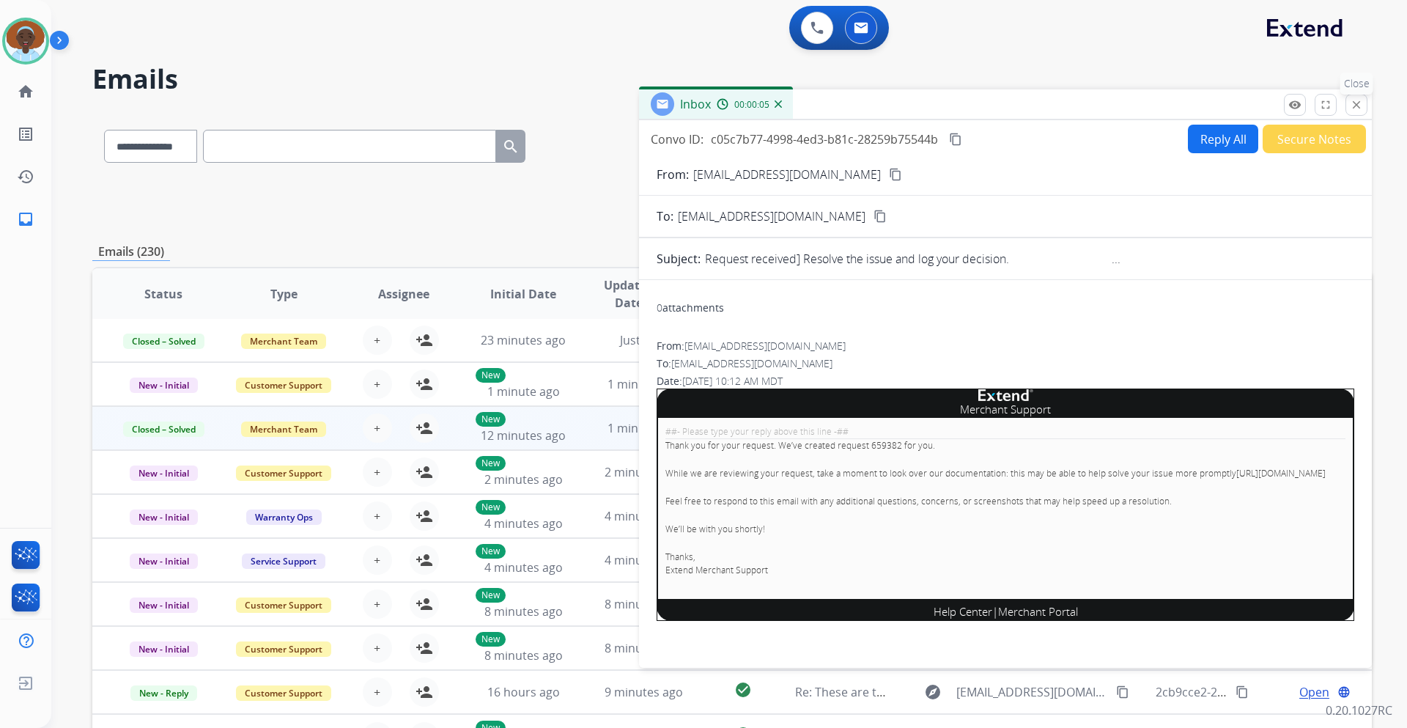
click at [1357, 108] on mat-icon "close" at bounding box center [1356, 104] width 13 height 13
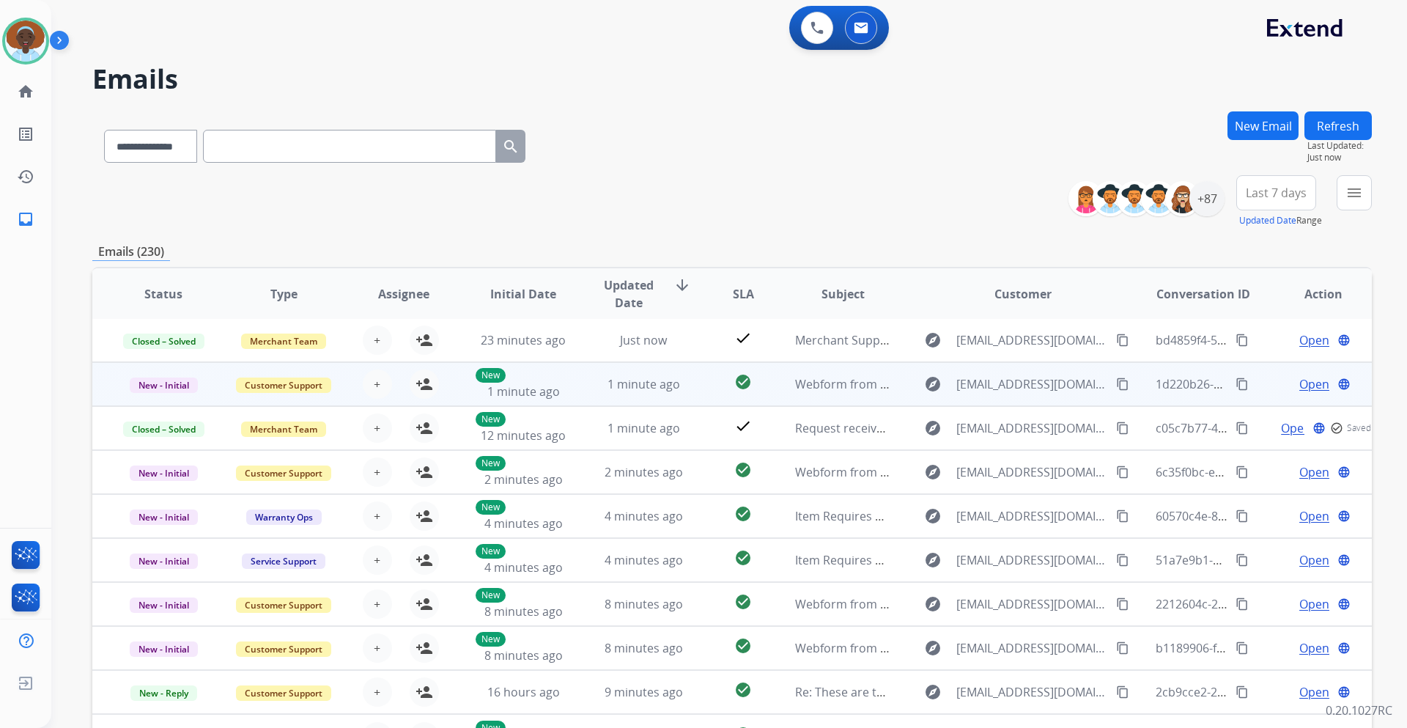
click at [1299, 381] on span "Open" at bounding box center [1314, 384] width 30 height 18
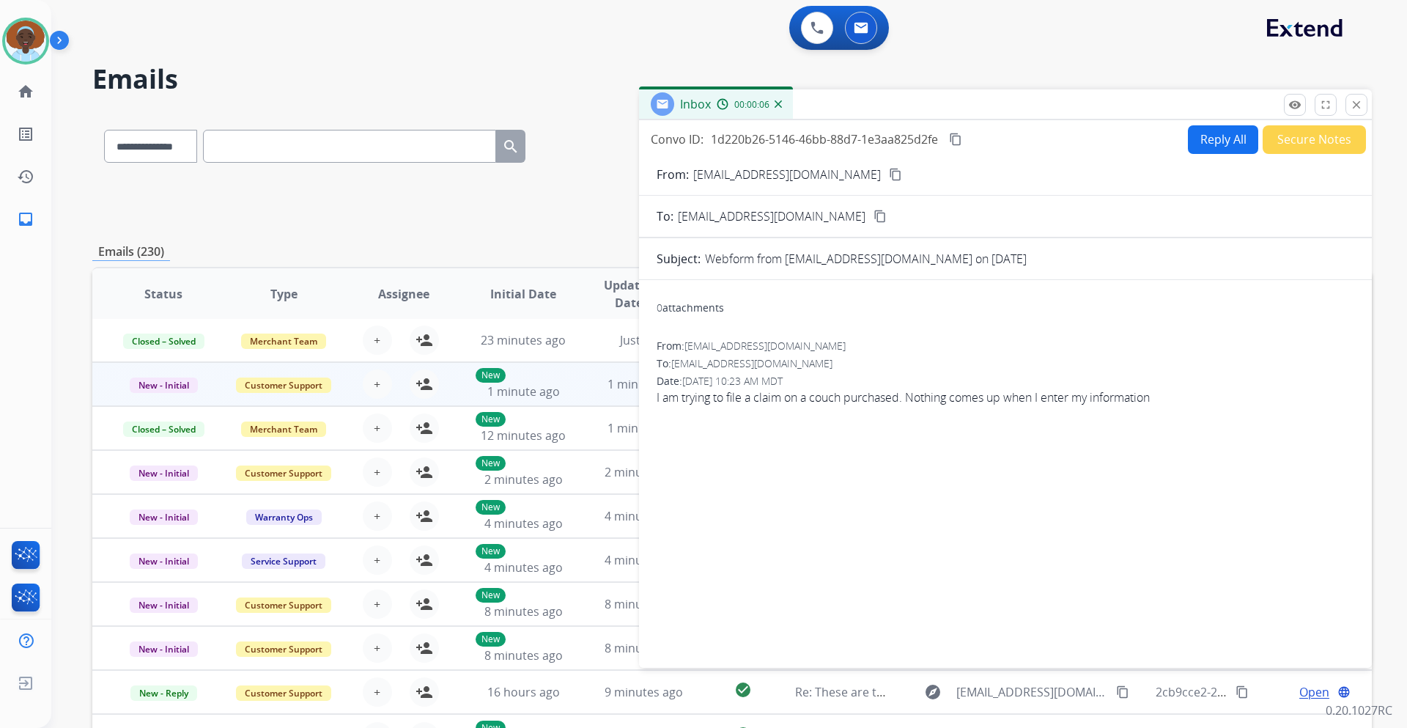
drag, startPoint x: 847, startPoint y: 177, endPoint x: 843, endPoint y: 190, distance: 13.9
click at [889, 177] on mat-icon "content_copy" at bounding box center [895, 174] width 13 height 13
click at [1197, 143] on button "Reply All" at bounding box center [1223, 139] width 70 height 29
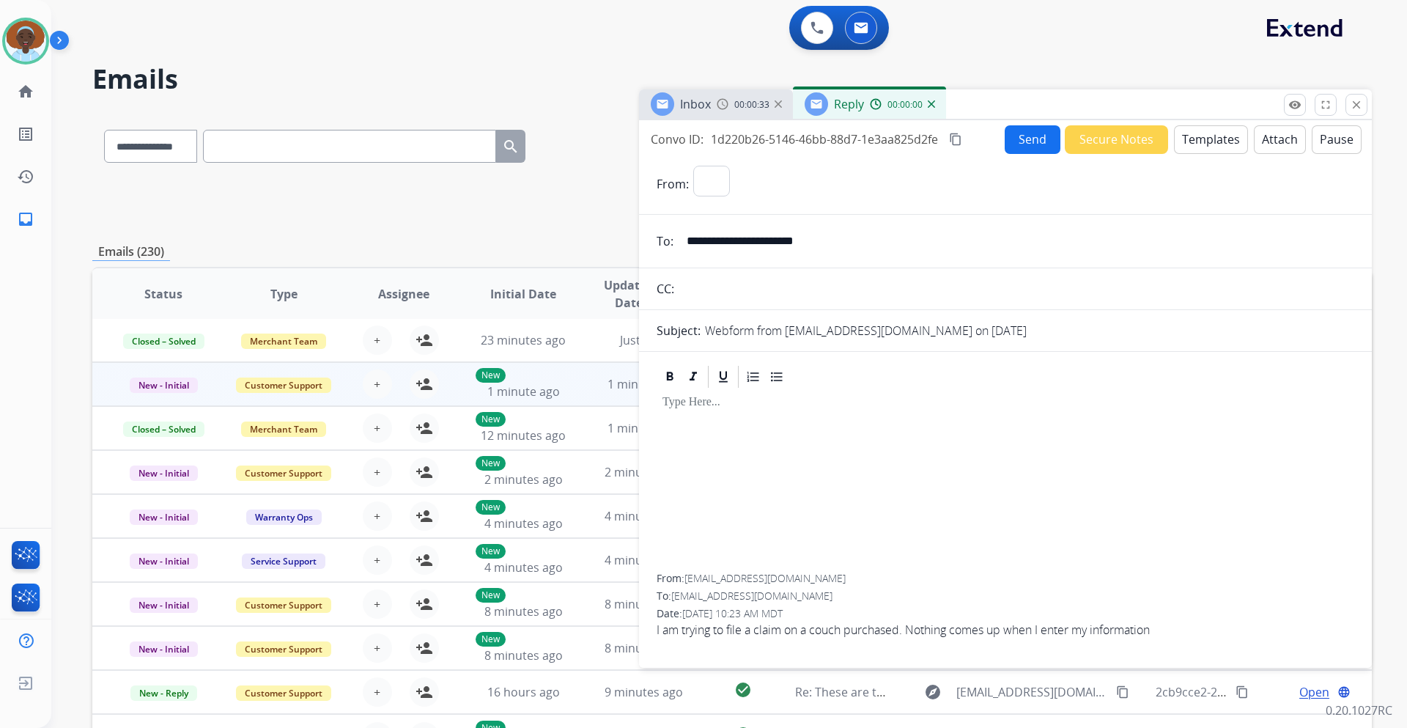
select select "**********"
click at [1197, 143] on button "Templates" at bounding box center [1211, 139] width 74 height 29
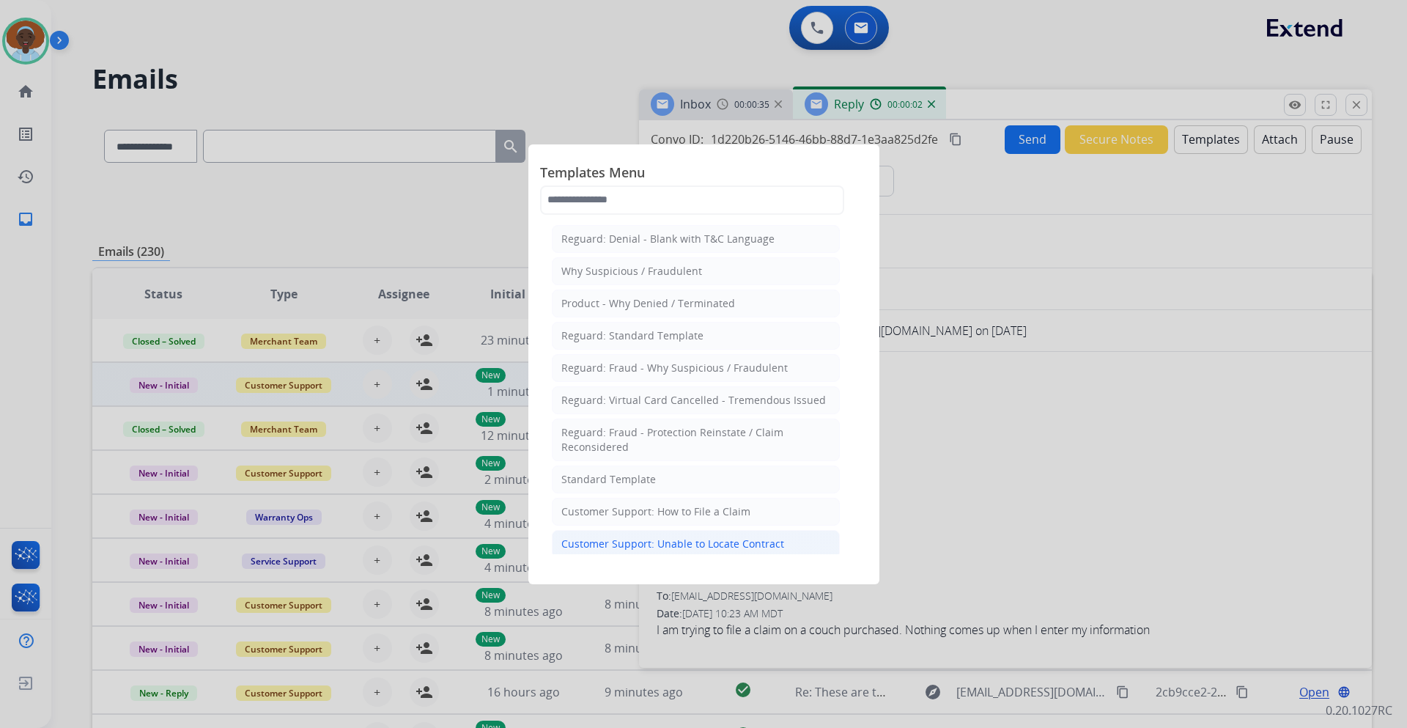
click at [752, 543] on div "Customer Support: Unable to Locate Contract" at bounding box center [672, 543] width 223 height 15
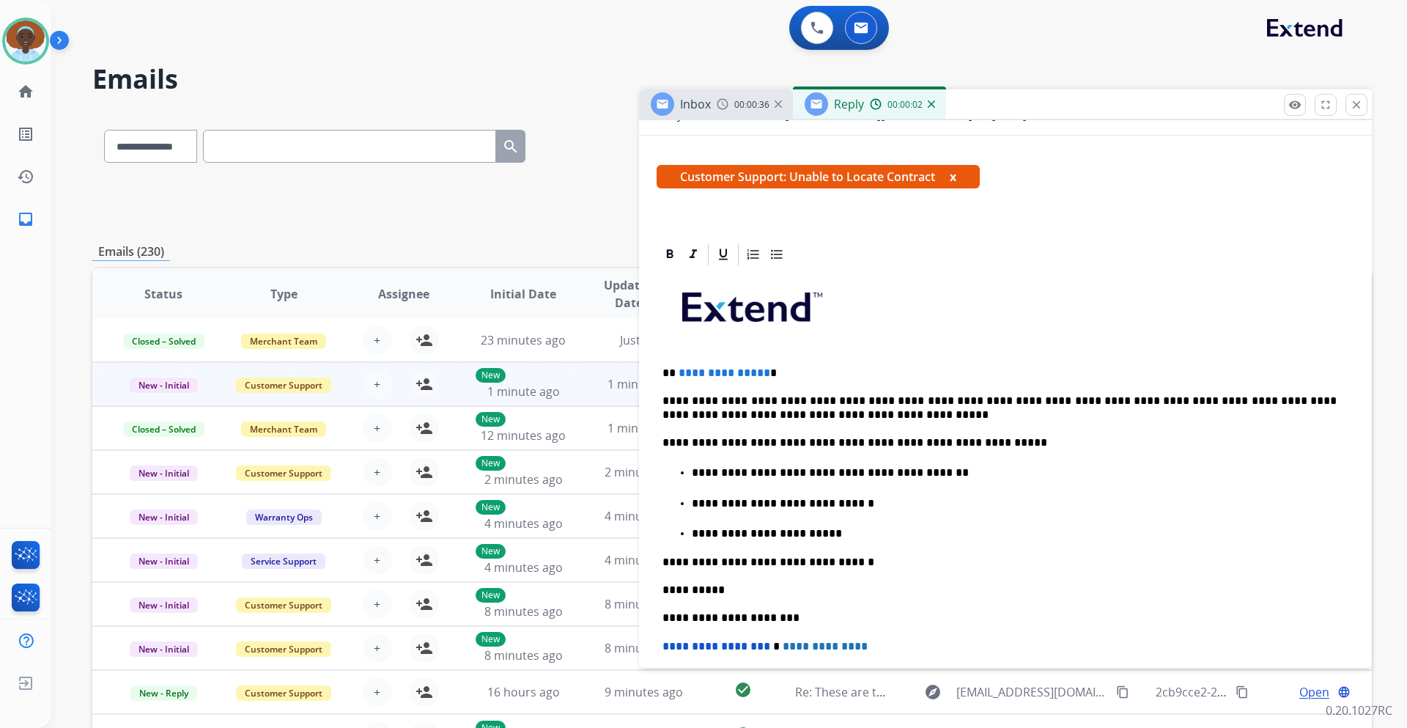
scroll to position [220, 0]
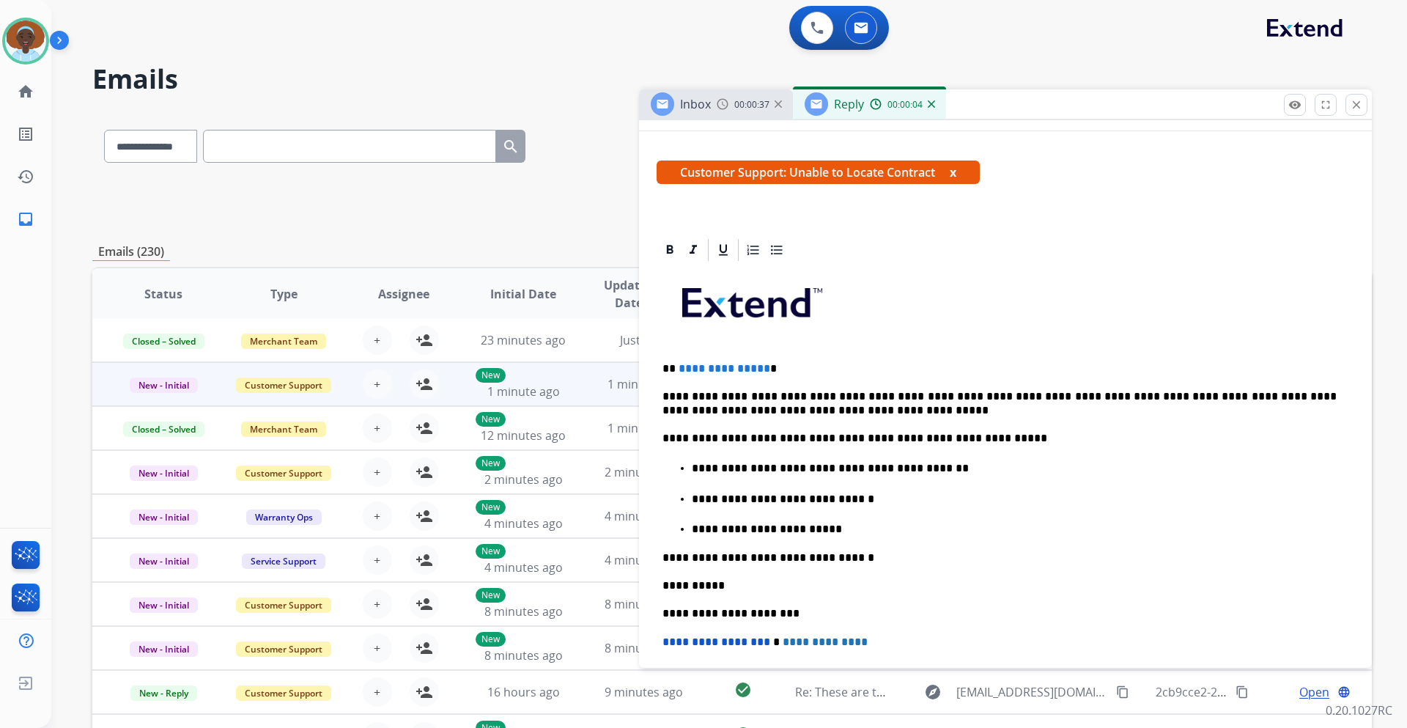
click at [761, 369] on span "**********" at bounding box center [724, 368] width 92 height 11
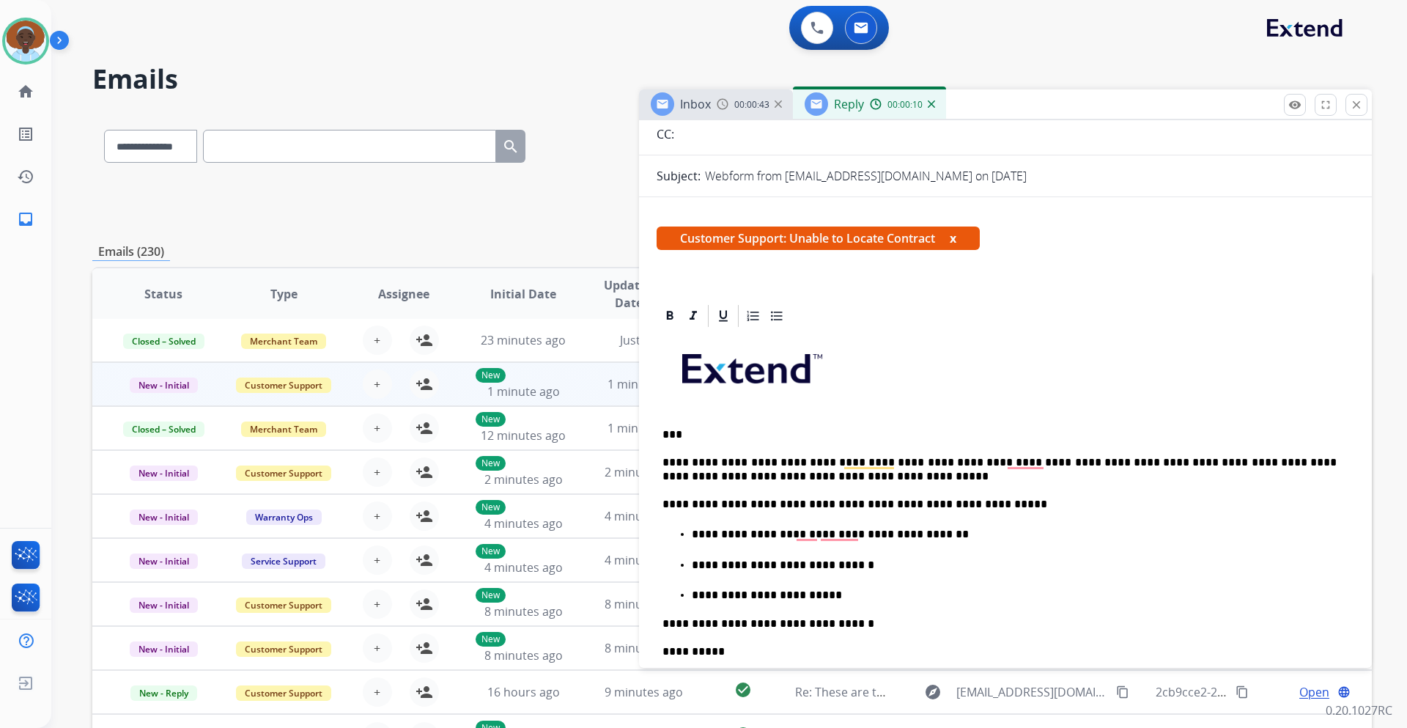
scroll to position [0, 0]
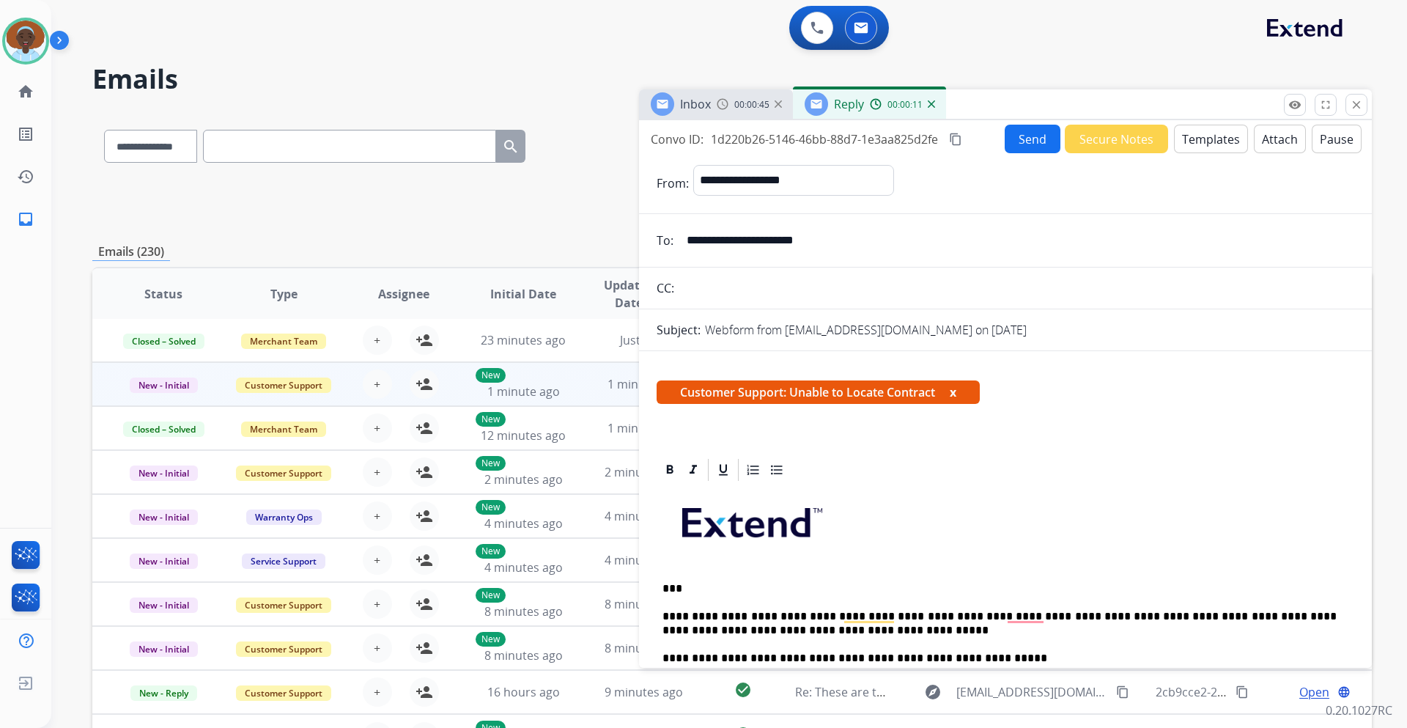
click at [1024, 143] on button "Send" at bounding box center [1032, 139] width 56 height 29
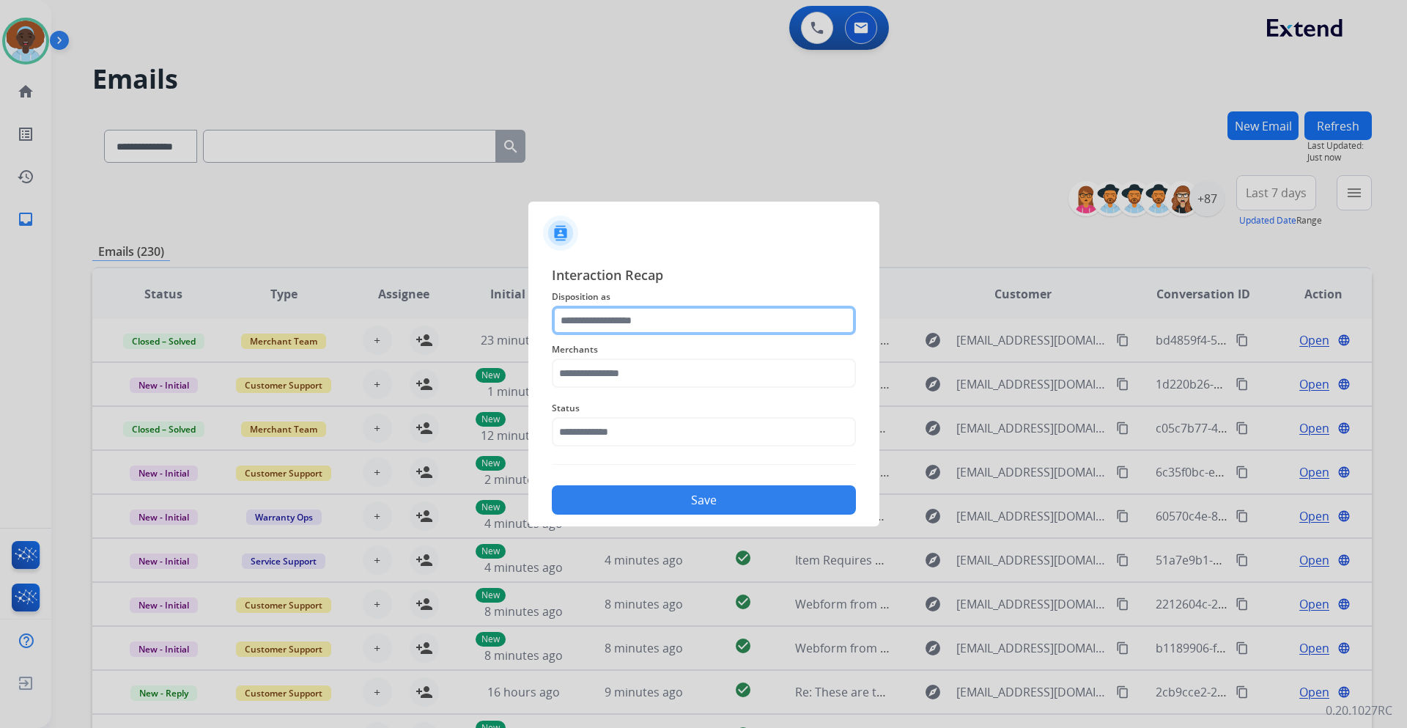
click at [659, 325] on input "text" at bounding box center [704, 320] width 304 height 29
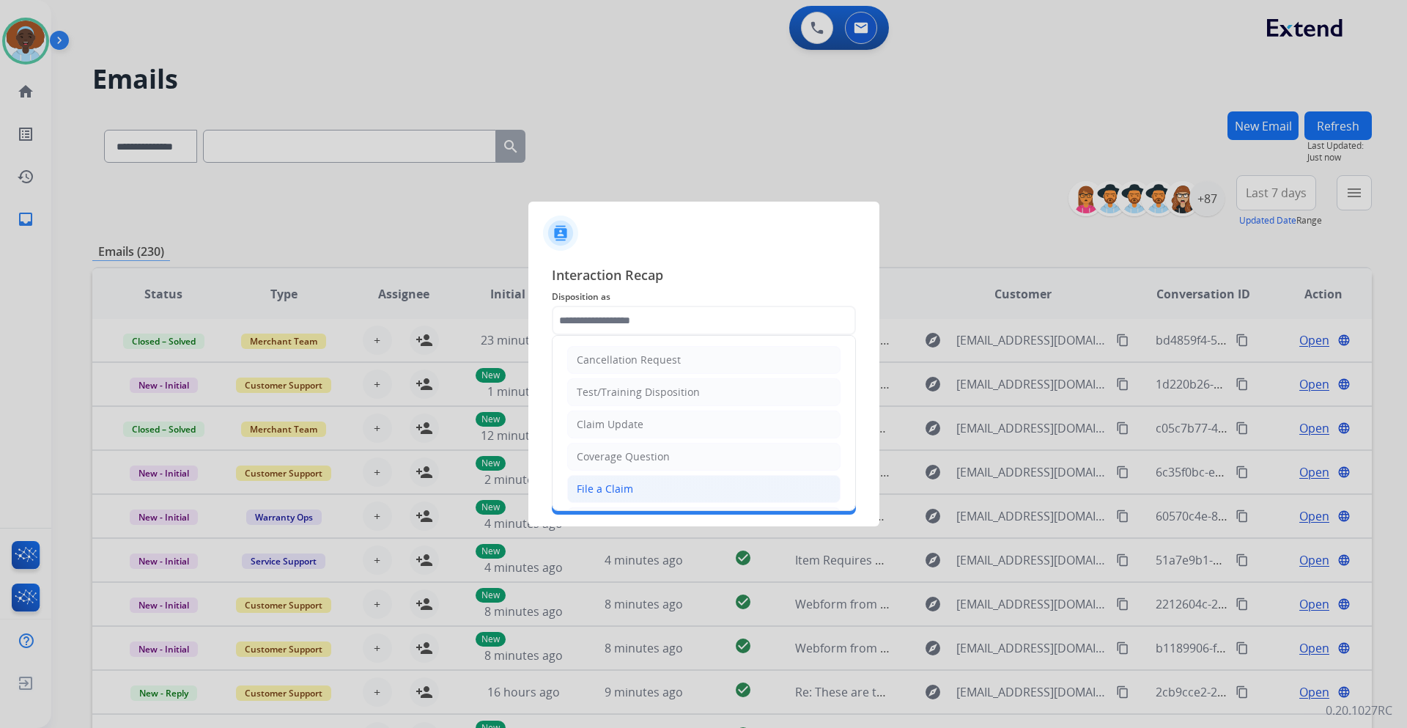
click at [643, 481] on li "File a Claim" at bounding box center [703, 489] width 273 height 28
type input "**********"
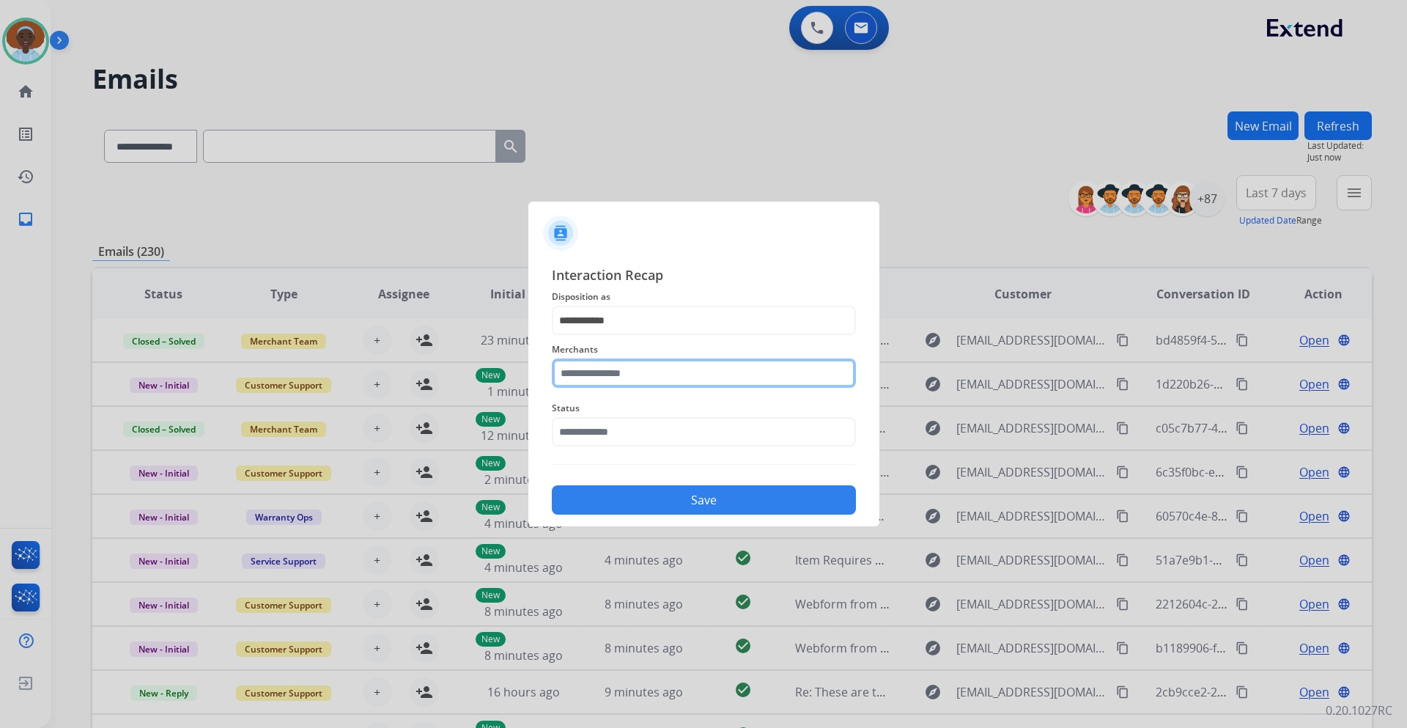
click at [647, 368] on input "text" at bounding box center [704, 372] width 304 height 29
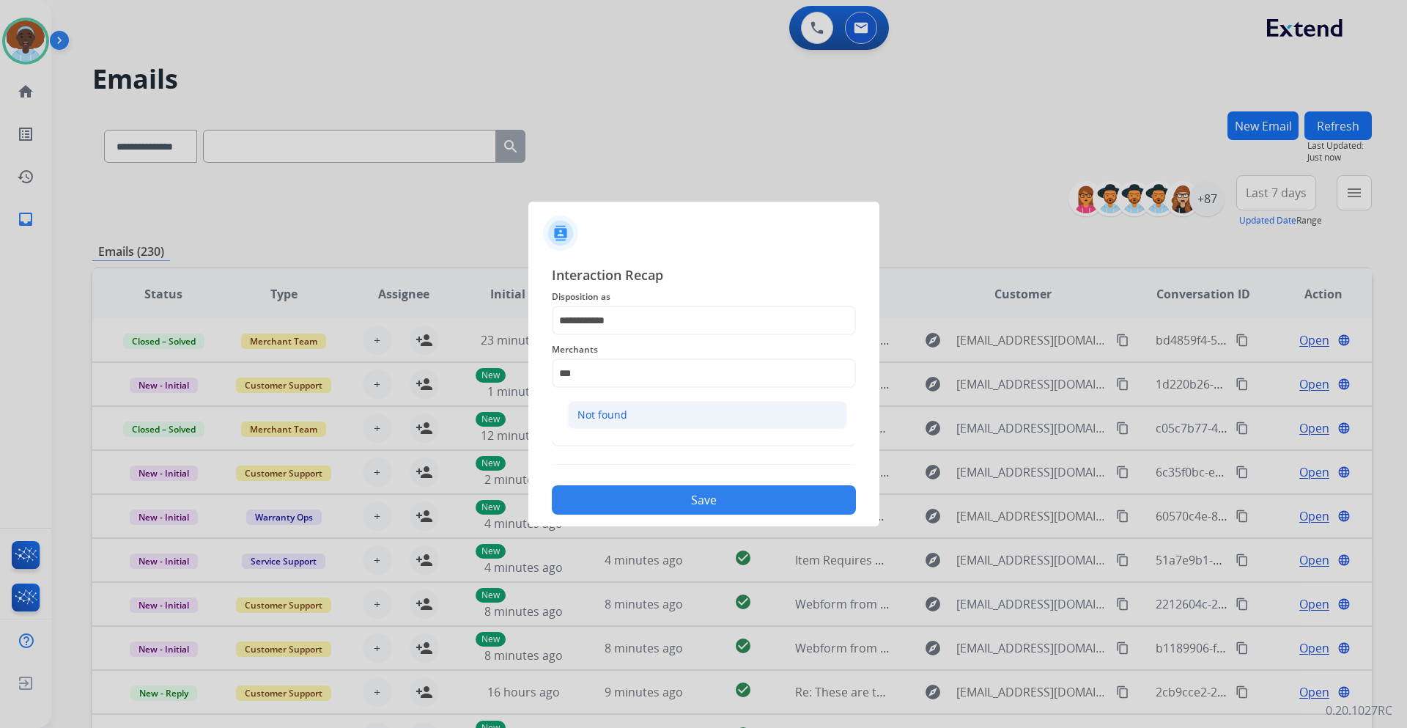
click at [641, 415] on li "Not found" at bounding box center [707, 415] width 279 height 28
type input "*********"
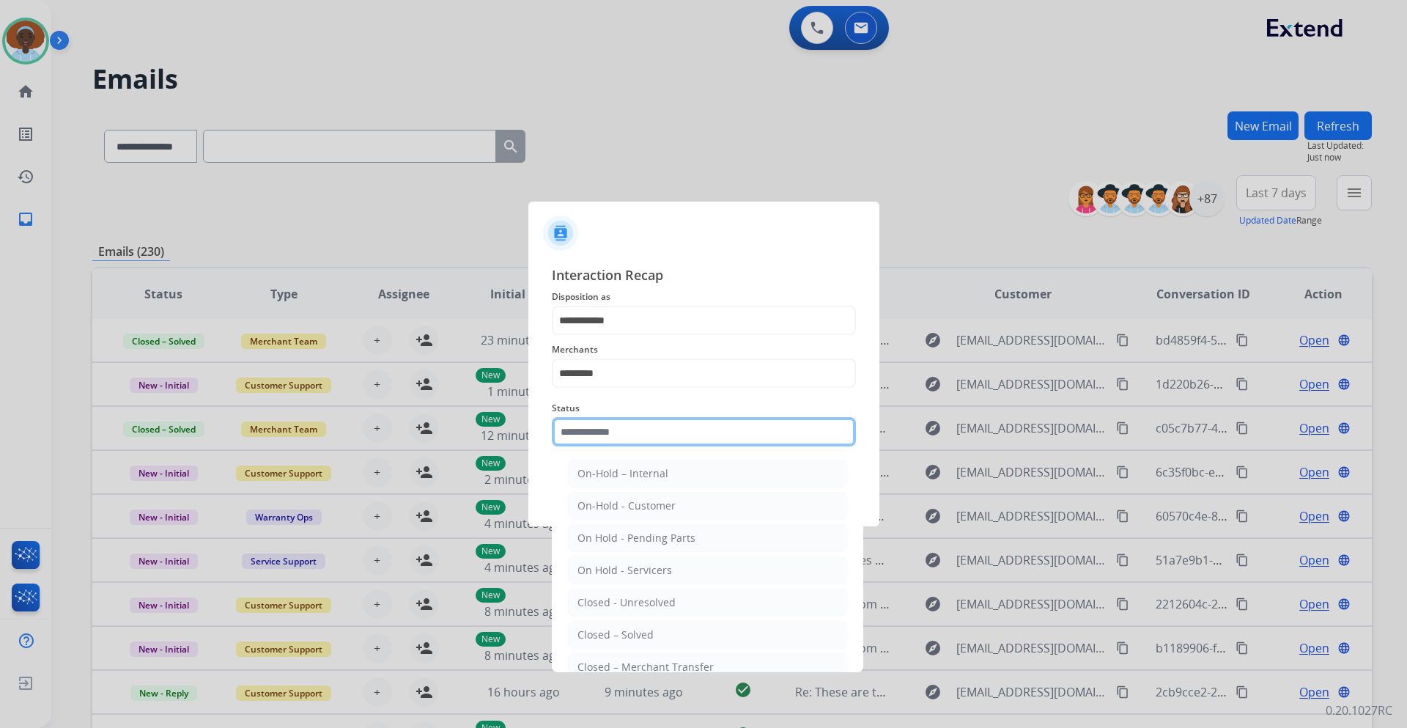
click at [637, 436] on input "text" at bounding box center [704, 431] width 304 height 29
click at [640, 627] on div "Closed – Solved" at bounding box center [615, 634] width 76 height 15
type input "**********"
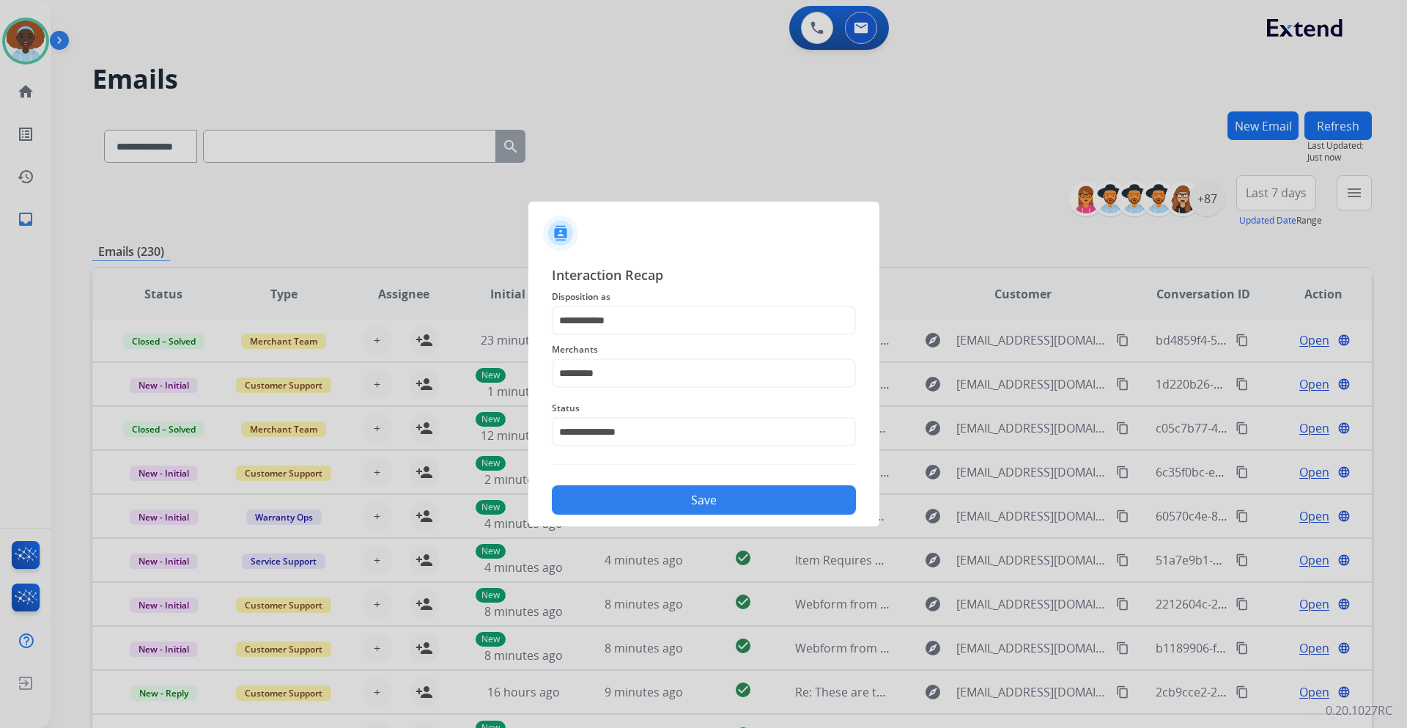
click at [701, 497] on button "Save" at bounding box center [704, 499] width 304 height 29
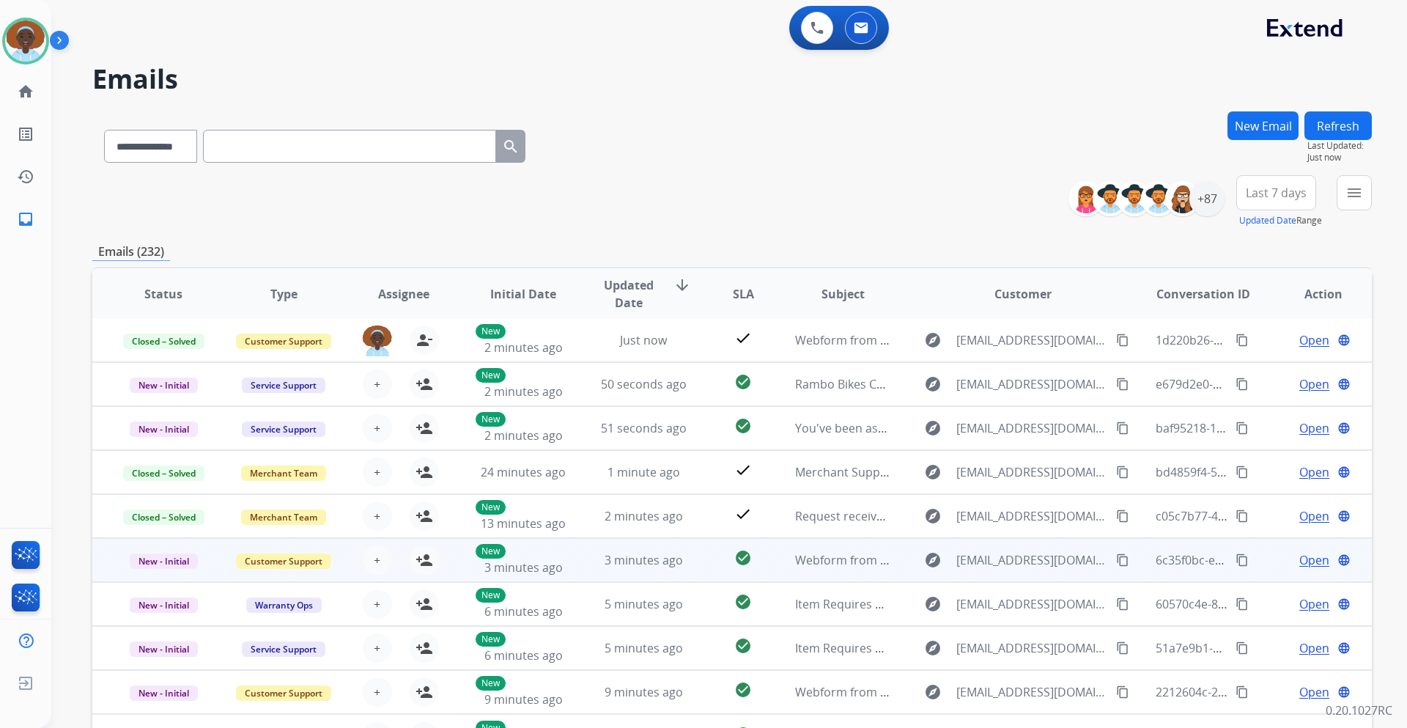
click at [1300, 560] on span "Open" at bounding box center [1314, 560] width 30 height 18
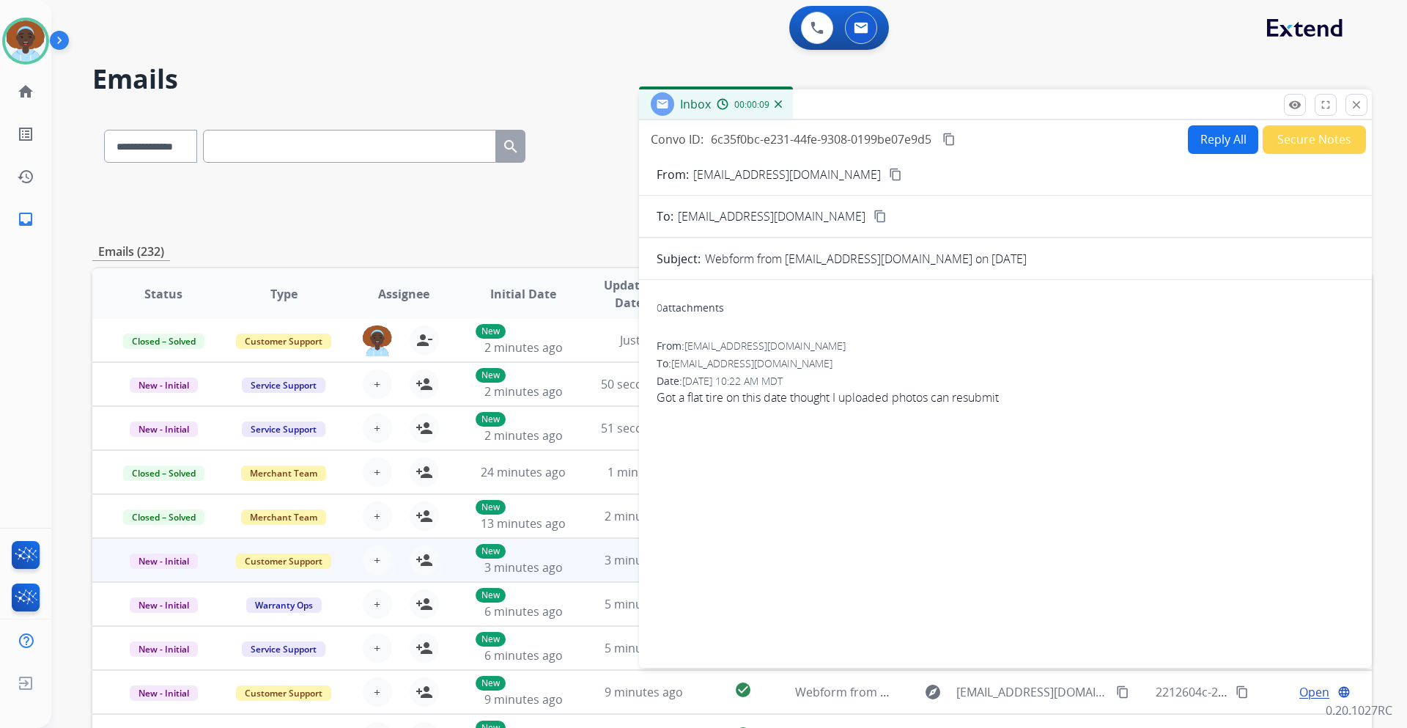
click at [889, 176] on mat-icon "content_copy" at bounding box center [895, 174] width 13 height 13
click at [1203, 141] on button "Reply All" at bounding box center [1223, 139] width 70 height 29
select select "**********"
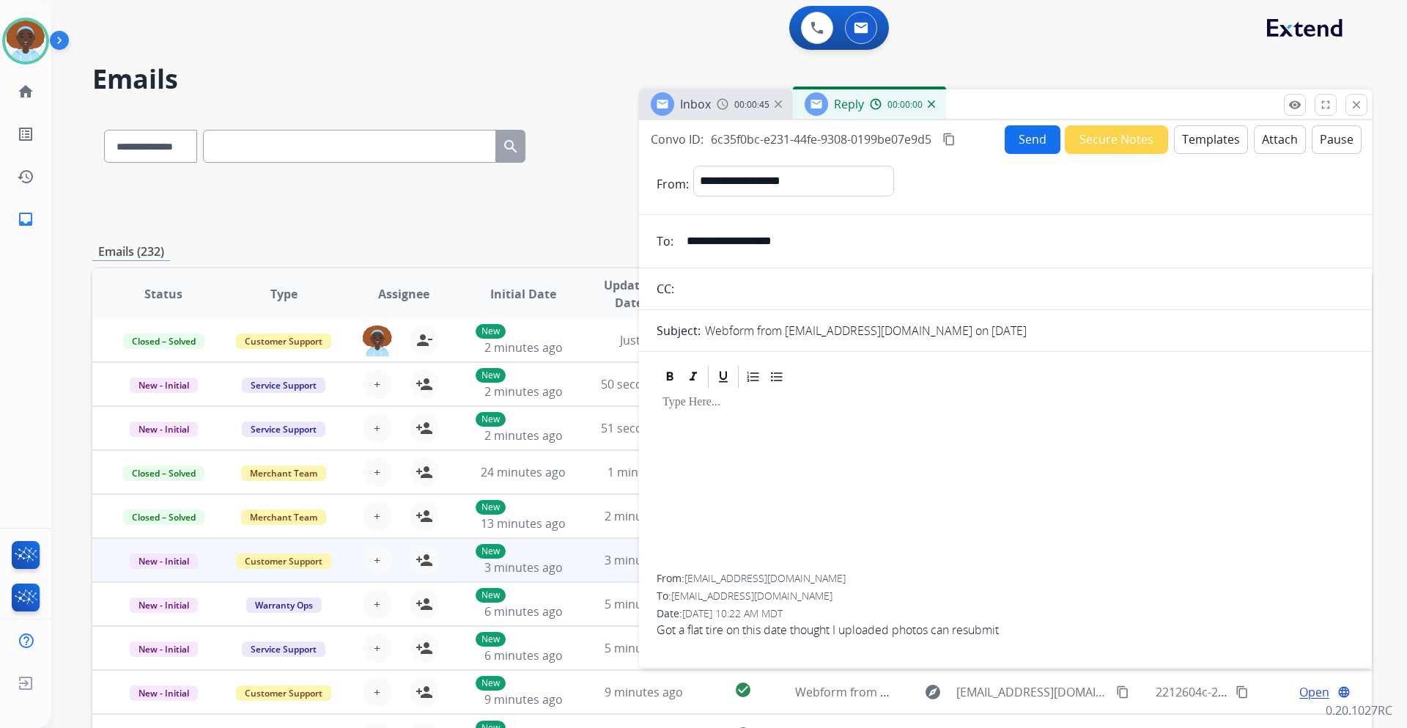
click at [1201, 145] on button "Templates" at bounding box center [1211, 139] width 74 height 29
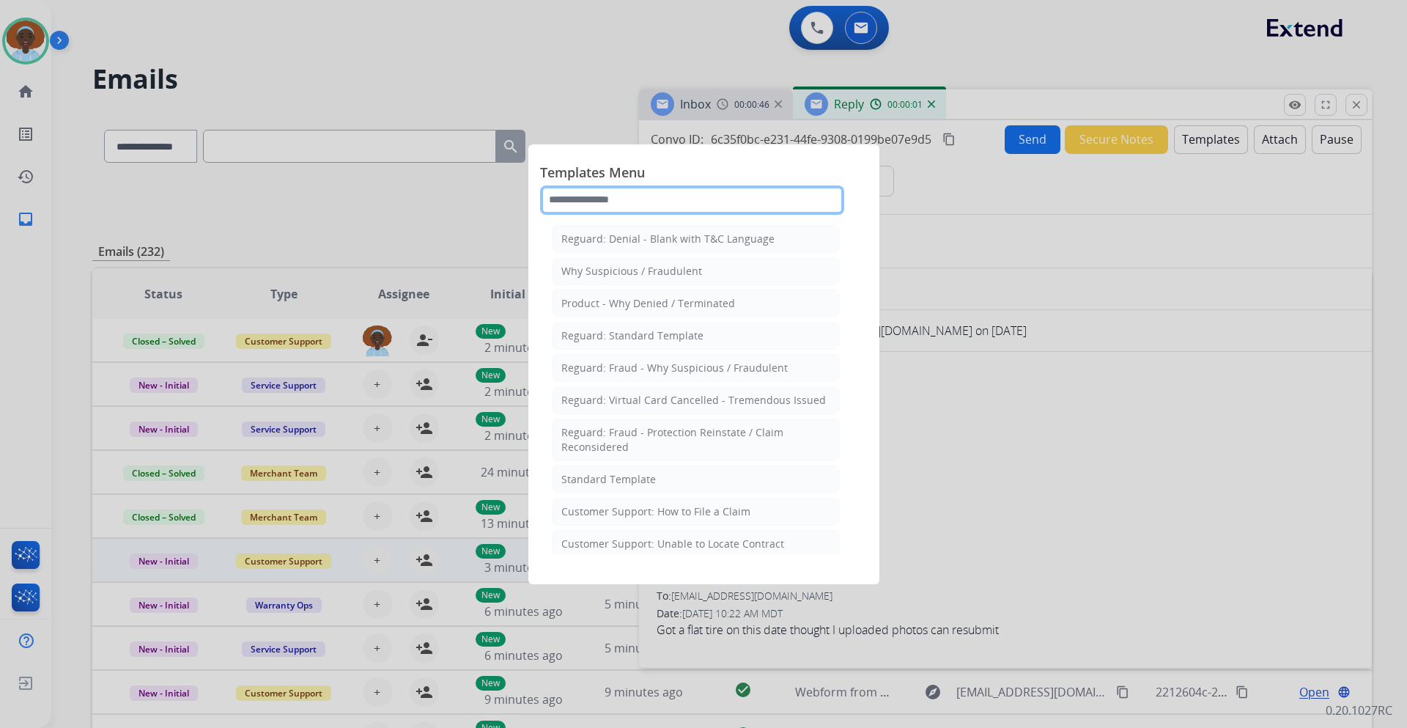
click at [596, 196] on input "text" at bounding box center [692, 199] width 304 height 29
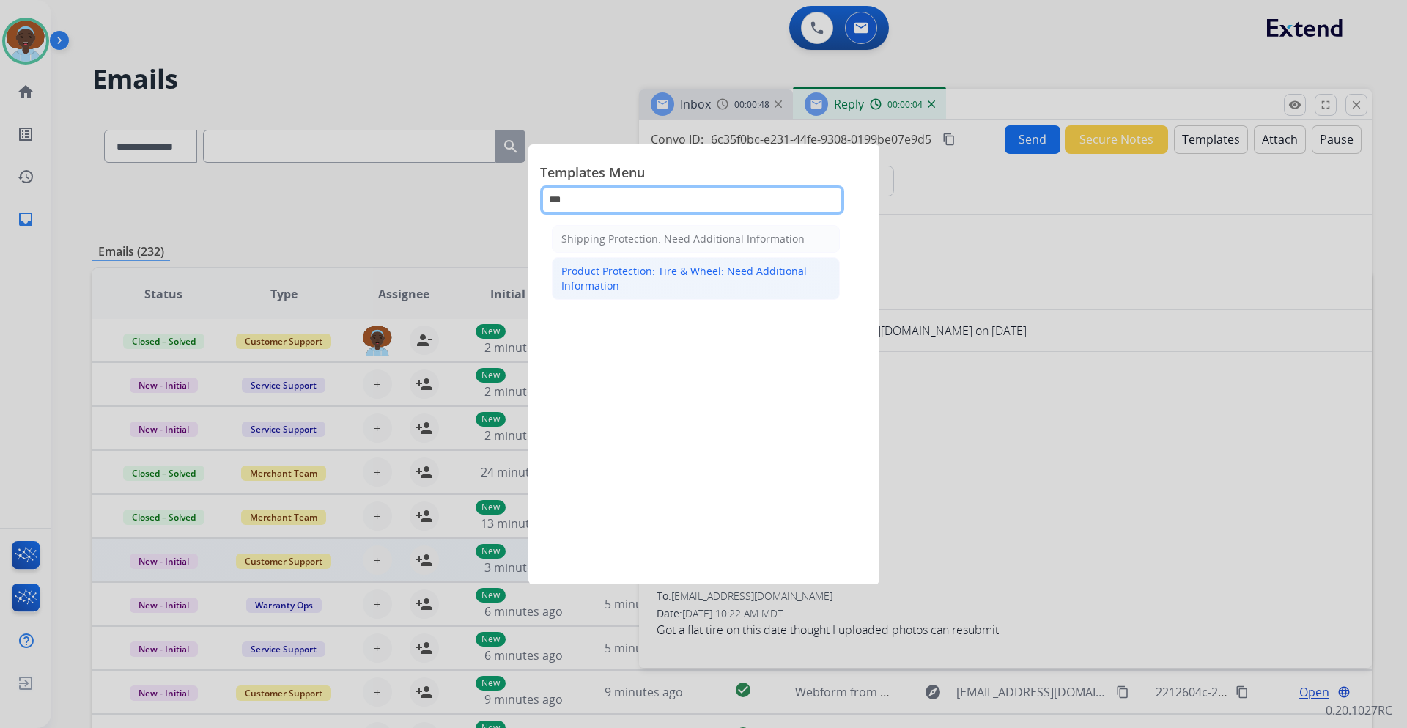
type input "***"
click at [646, 286] on div "Product Protection: Tire & Wheel: Need Additional Information" at bounding box center [695, 278] width 269 height 29
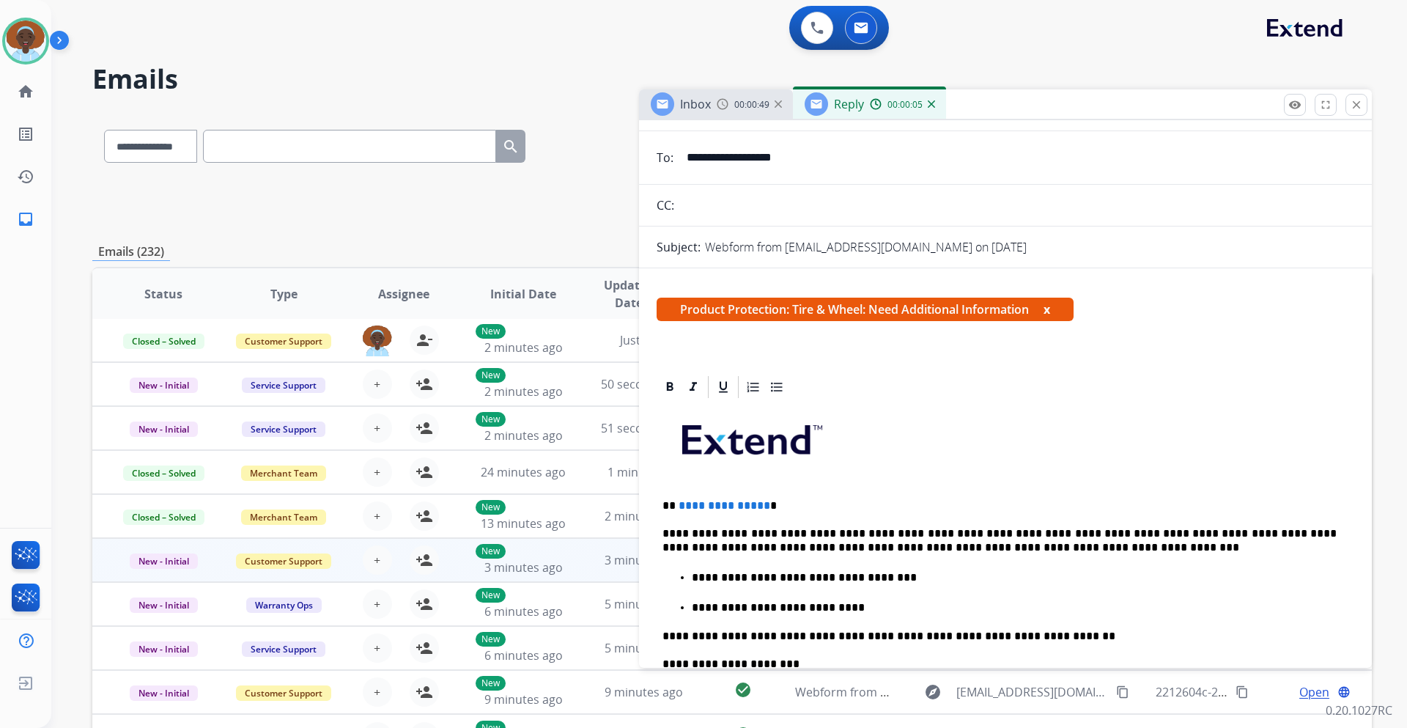
scroll to position [220, 0]
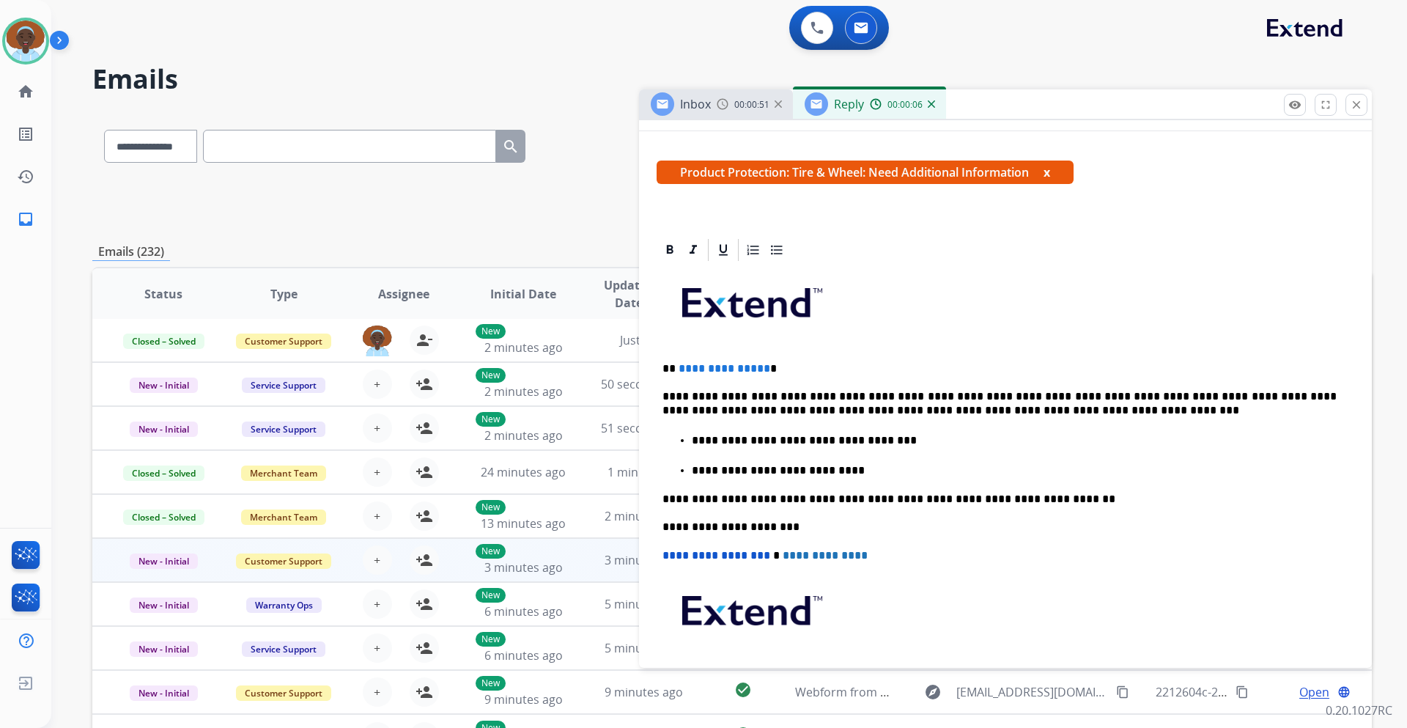
click at [761, 367] on span "**********" at bounding box center [724, 368] width 92 height 11
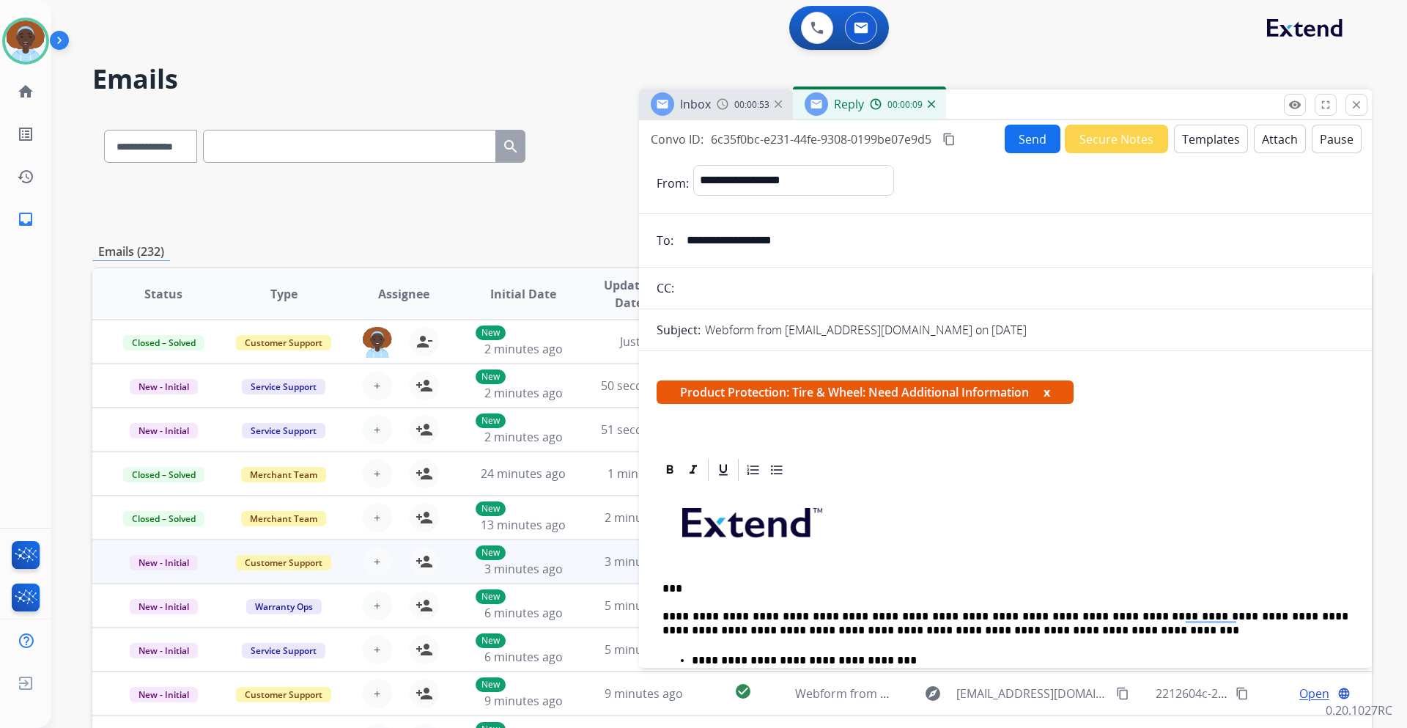
select select "**********"
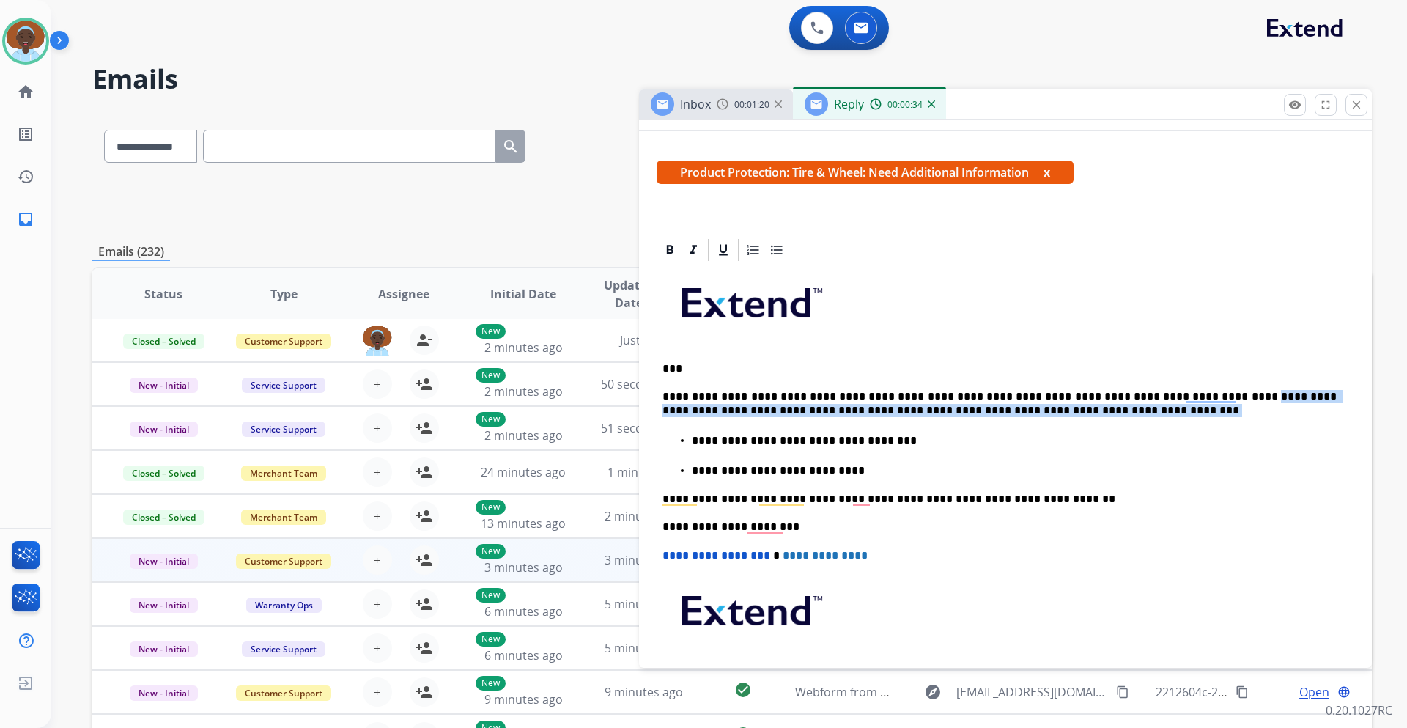
drag, startPoint x: 1184, startPoint y: 396, endPoint x: 1349, endPoint y: 439, distance: 170.4
click at [1349, 439] on div "**********" at bounding box center [1005, 528] width 733 height 583
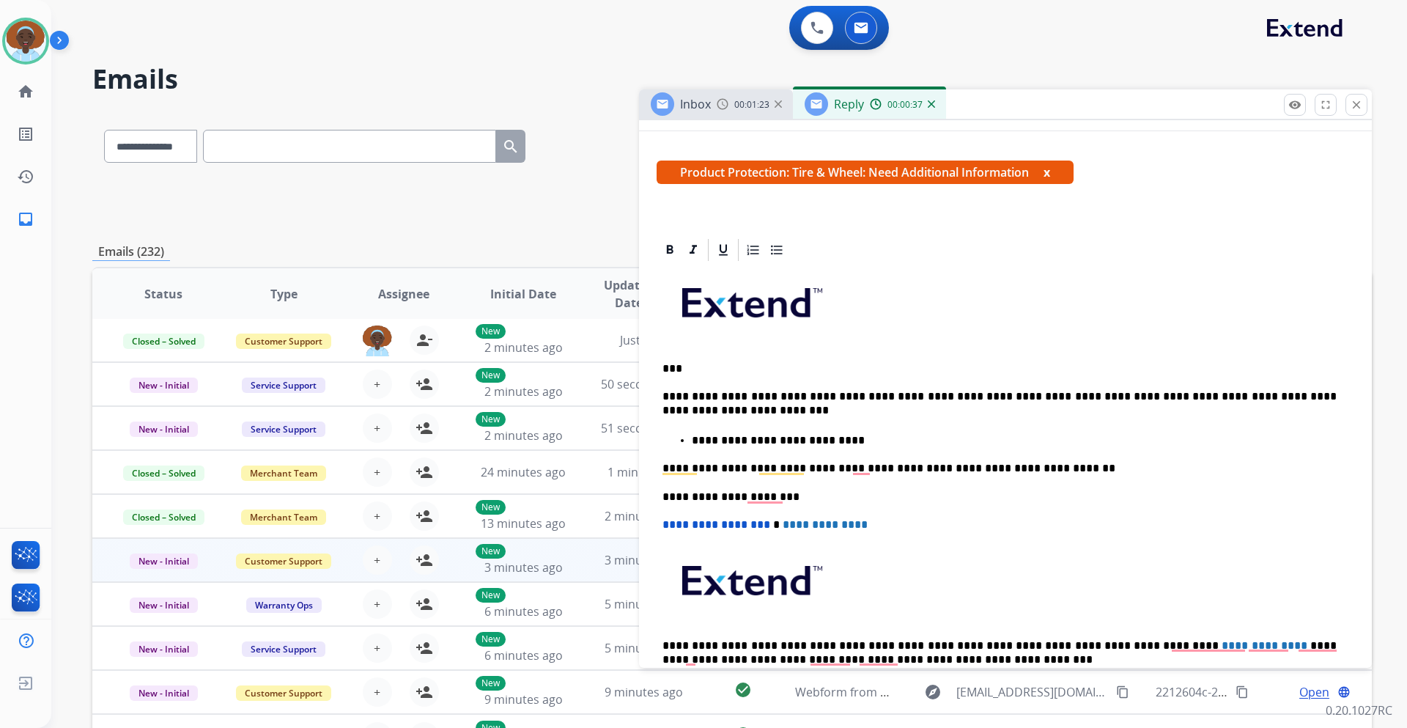
drag, startPoint x: 722, startPoint y: 410, endPoint x: 768, endPoint y: 418, distance: 46.7
click at [719, 410] on p "**********" at bounding box center [999, 403] width 674 height 27
drag, startPoint x: 1199, startPoint y: 391, endPoint x: 1353, endPoint y: 426, distance: 157.7
click at [1352, 402] on div "**********" at bounding box center [1005, 513] width 733 height 552
click at [1196, 394] on p "**********" at bounding box center [999, 403] width 674 height 27
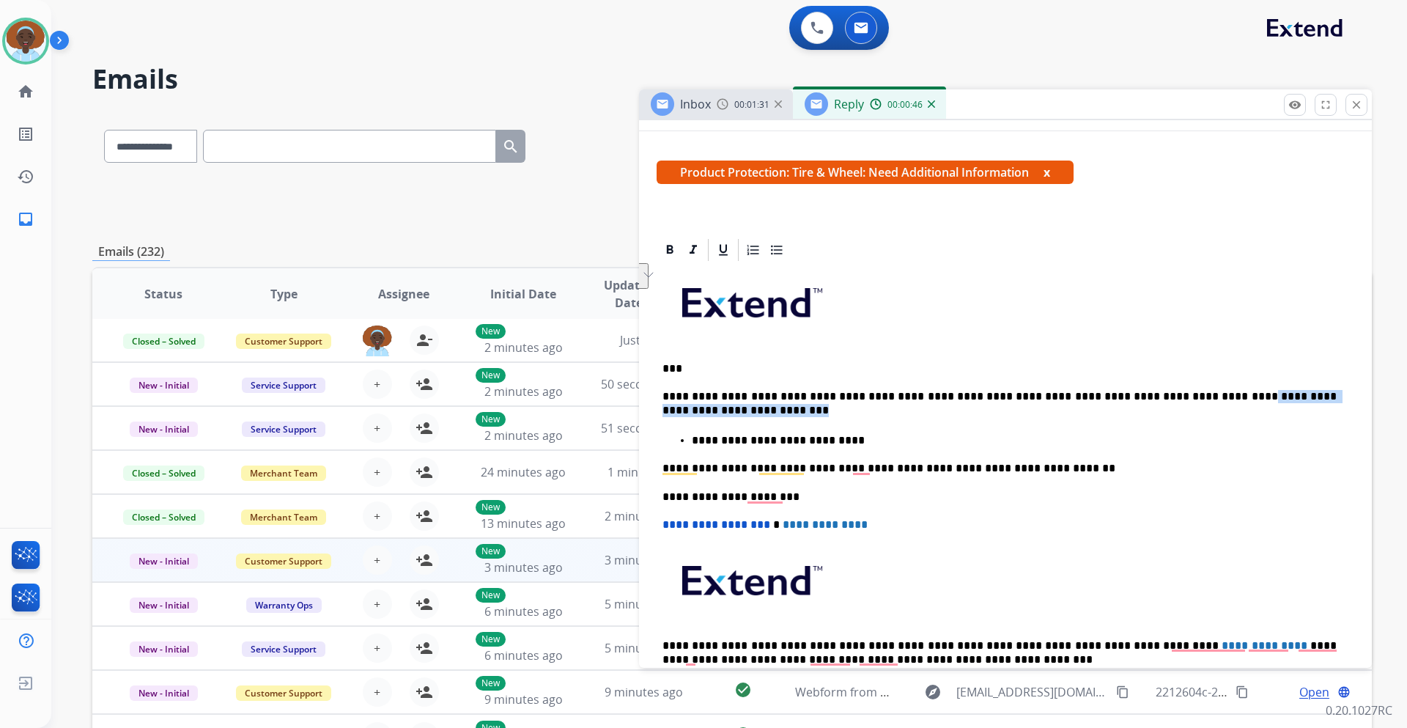
drag, startPoint x: 1195, startPoint y: 395, endPoint x: 1342, endPoint y: 412, distance: 148.2
click at [1342, 412] on div "**********" at bounding box center [1005, 513] width 733 height 552
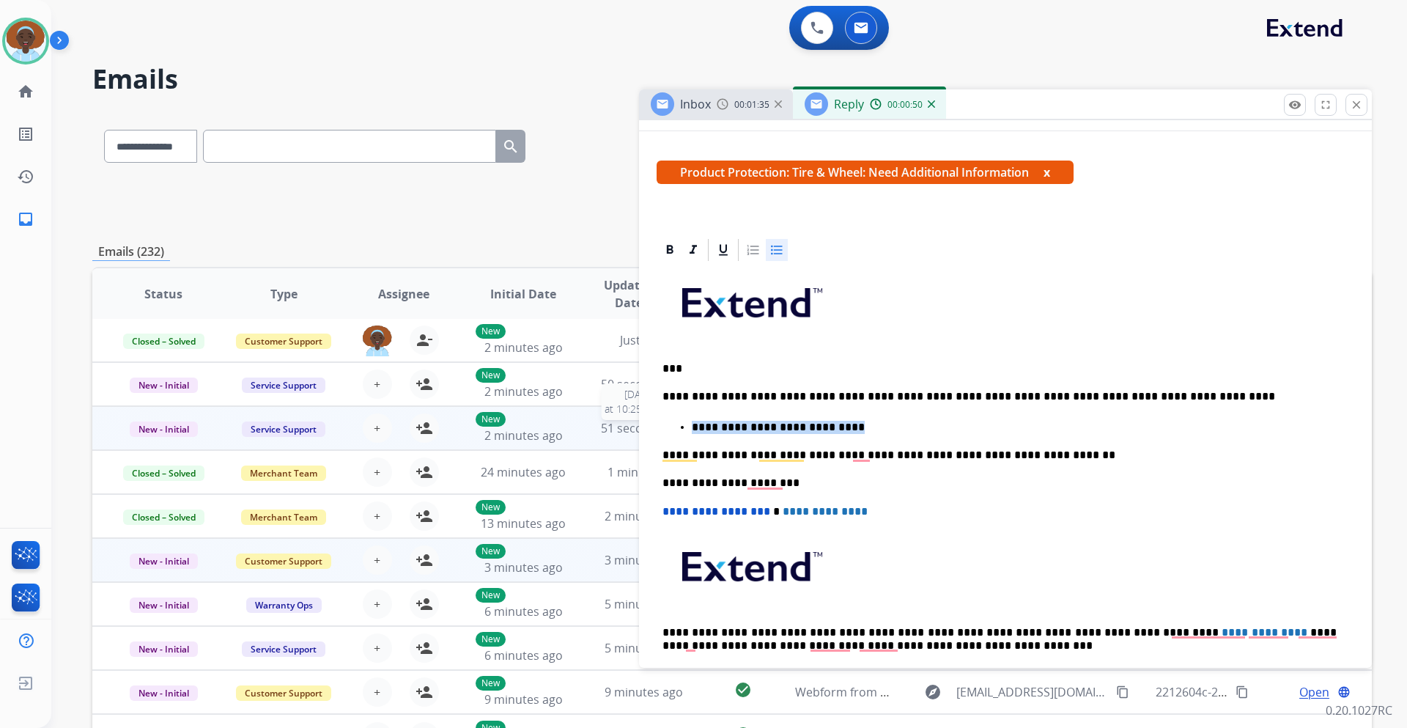
drag, startPoint x: 829, startPoint y: 428, endPoint x: 584, endPoint y: 419, distance: 244.9
click at [584, 419] on div "**********" at bounding box center [731, 472] width 1279 height 722
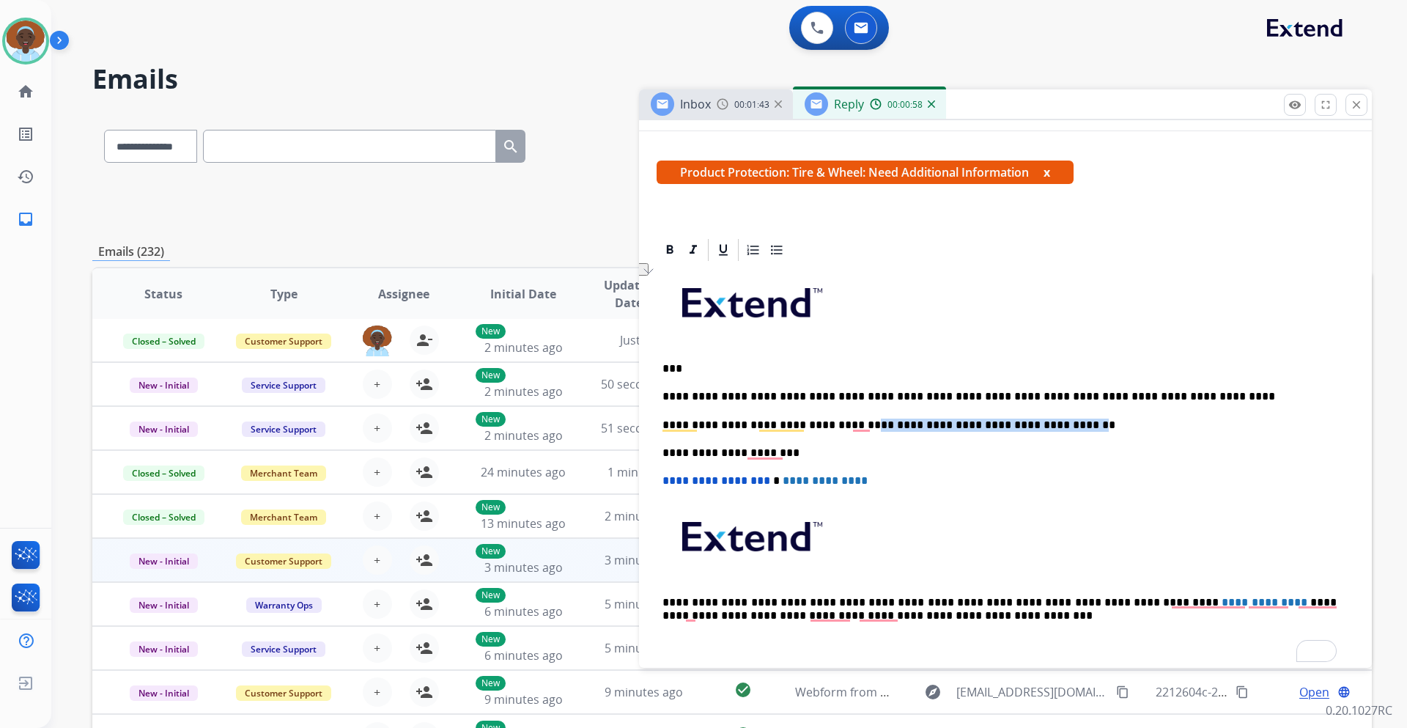
drag, startPoint x: 854, startPoint y: 423, endPoint x: 1046, endPoint y: 421, distance: 192.0
click at [1046, 421] on p "**********" at bounding box center [999, 424] width 674 height 13
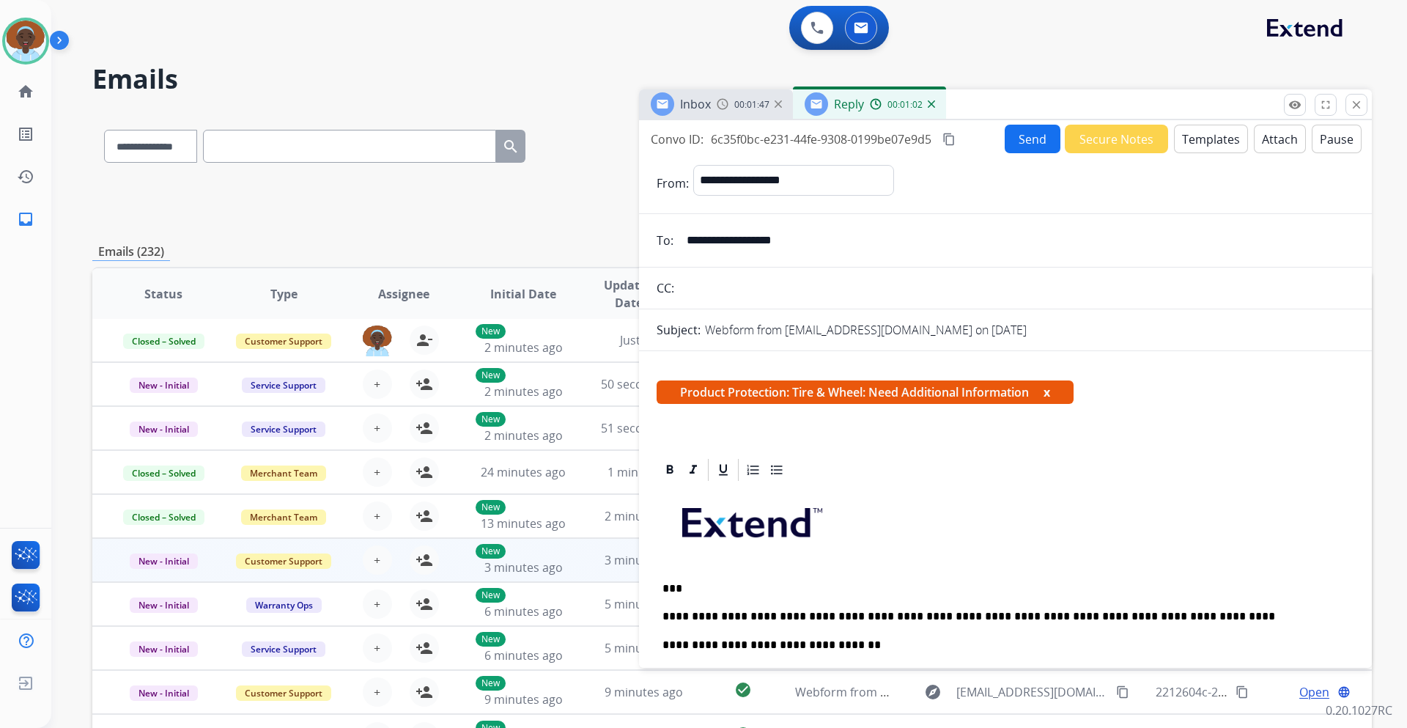
click at [1026, 141] on button "Send" at bounding box center [1032, 139] width 56 height 29
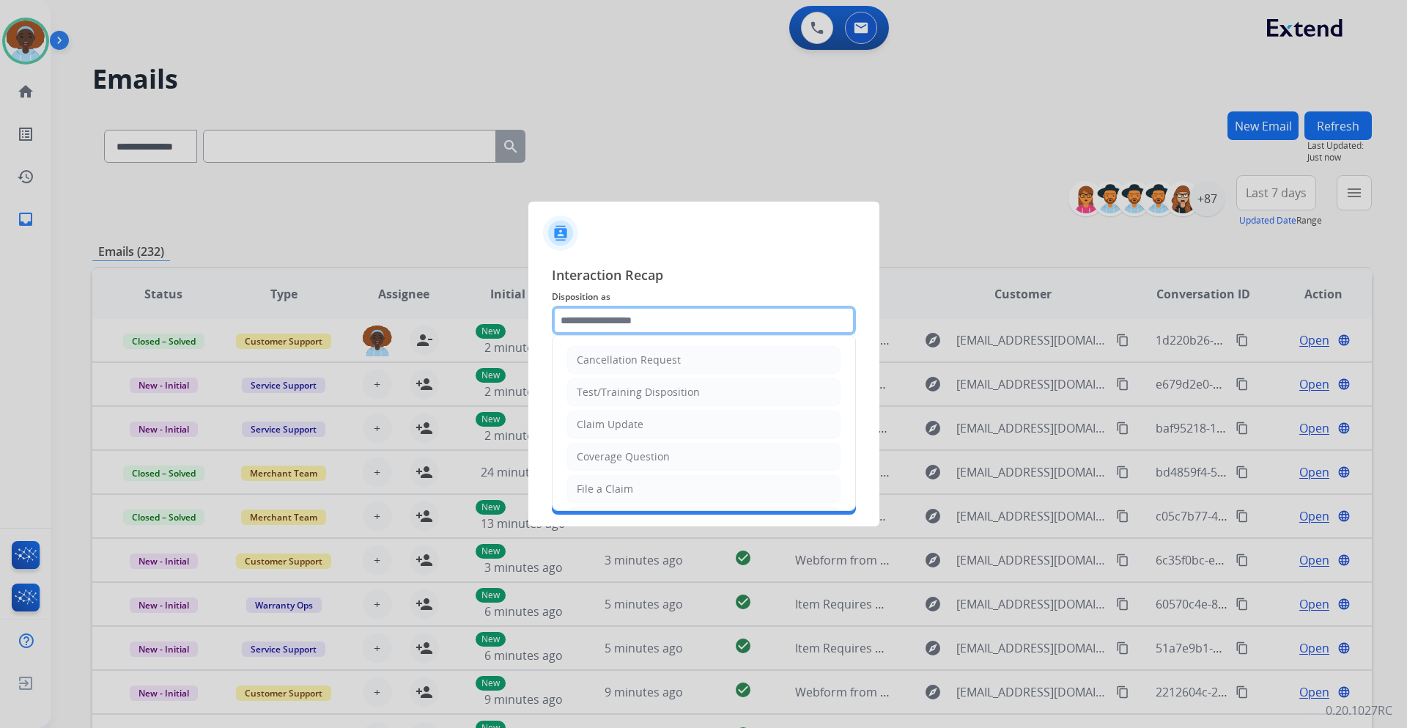
click at [688, 322] on input "text" at bounding box center [704, 320] width 304 height 29
click at [678, 425] on li "Claim Update" at bounding box center [703, 424] width 273 height 28
type input "**********"
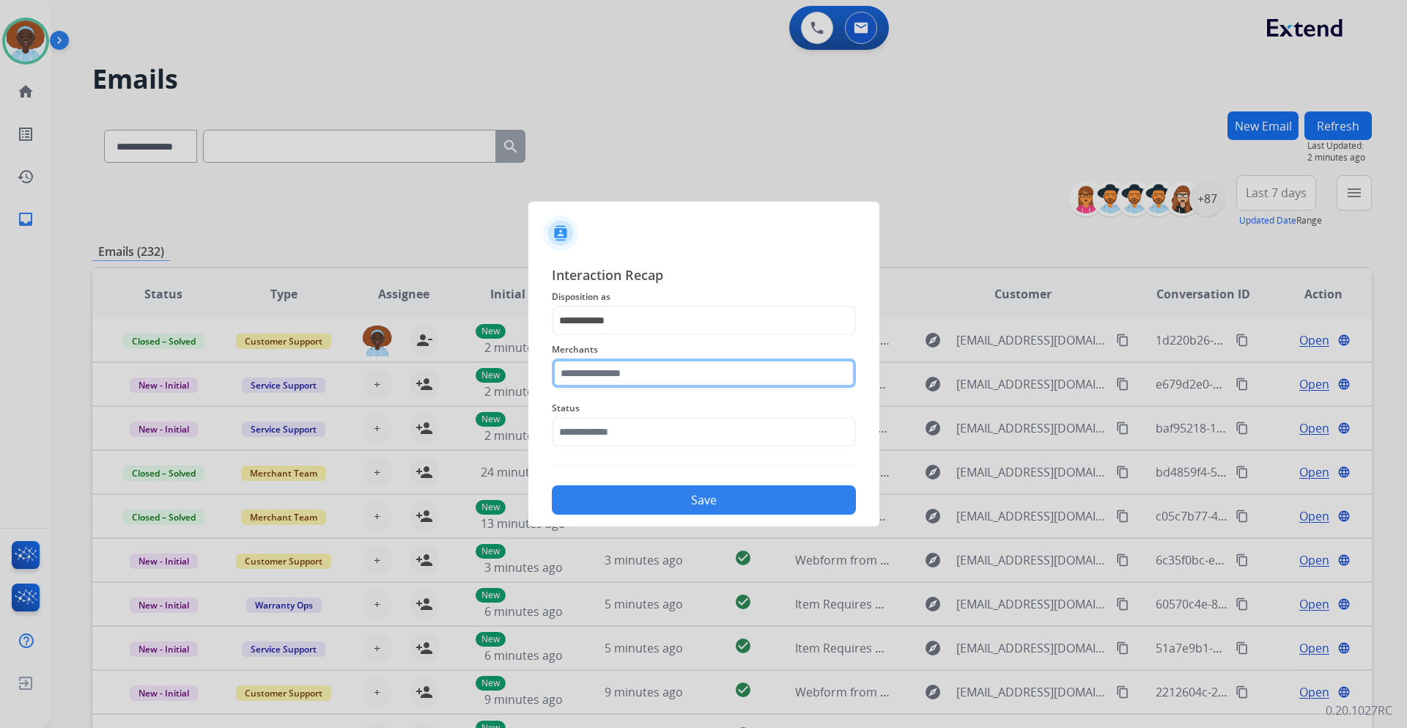
click at [676, 366] on input "text" at bounding box center [704, 372] width 304 height 29
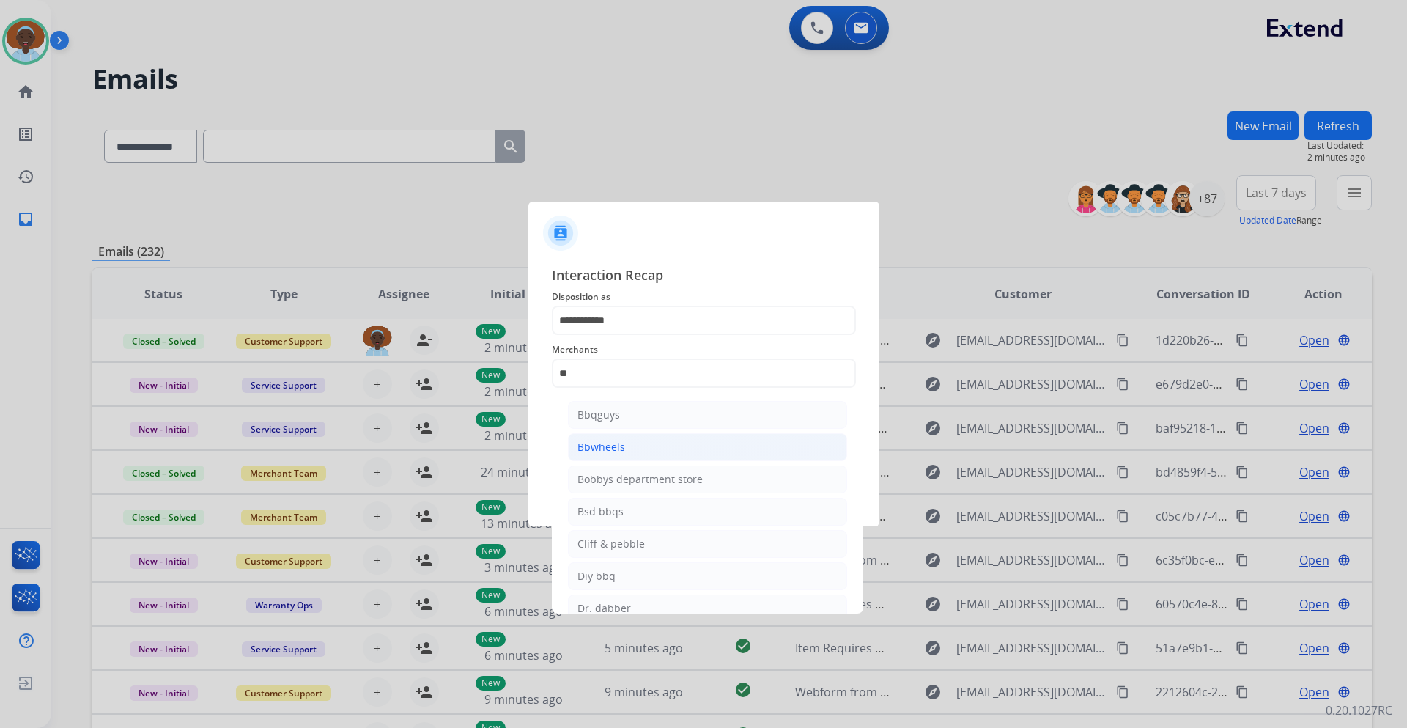
click at [626, 449] on li "Bbwheels" at bounding box center [707, 447] width 279 height 28
type input "********"
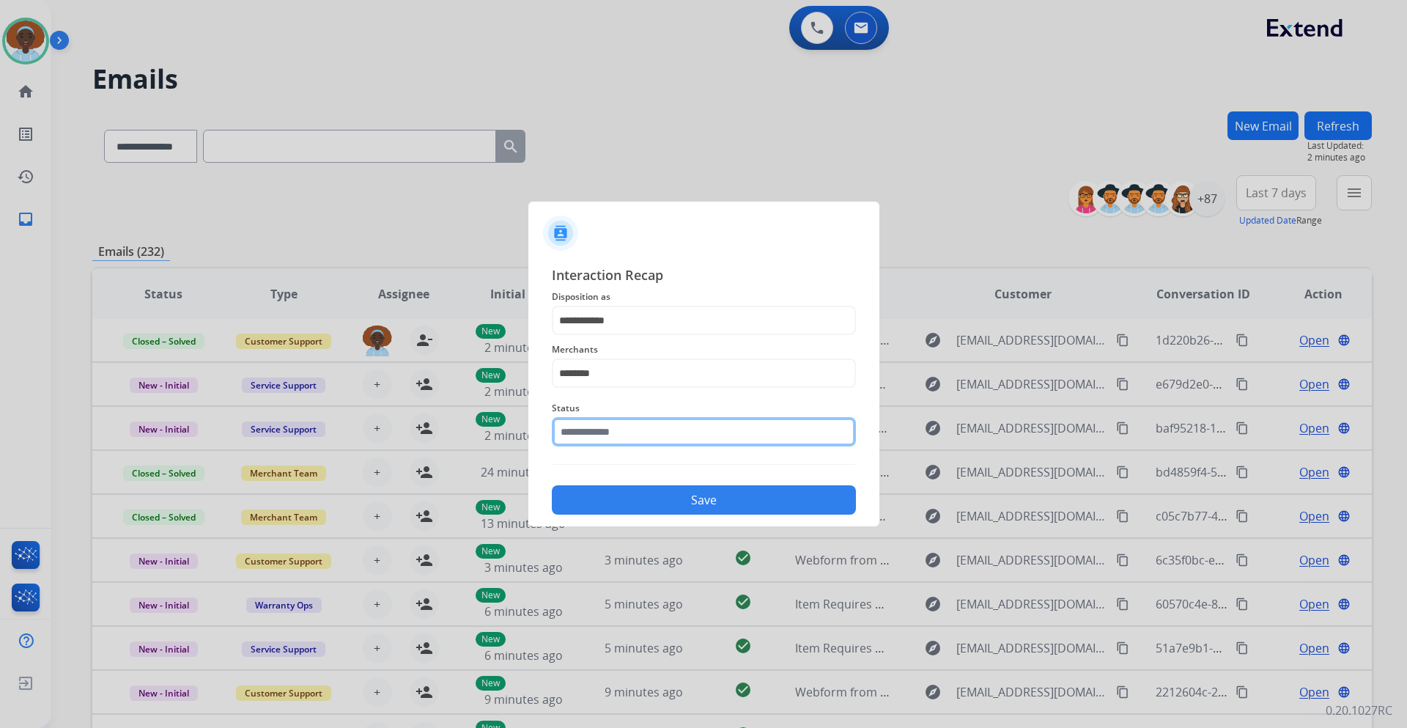
click at [646, 423] on input "text" at bounding box center [704, 431] width 304 height 29
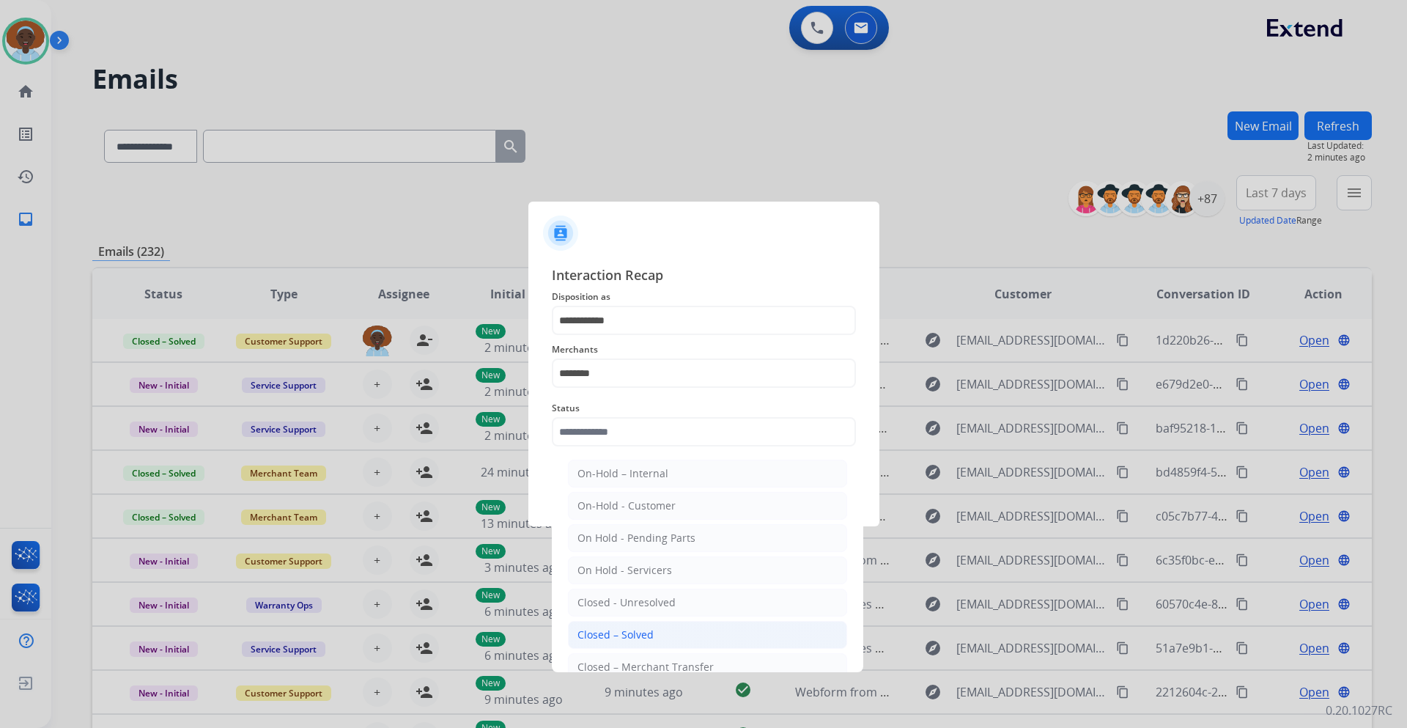
click at [623, 632] on div "Closed – Solved" at bounding box center [615, 634] width 76 height 15
type input "**********"
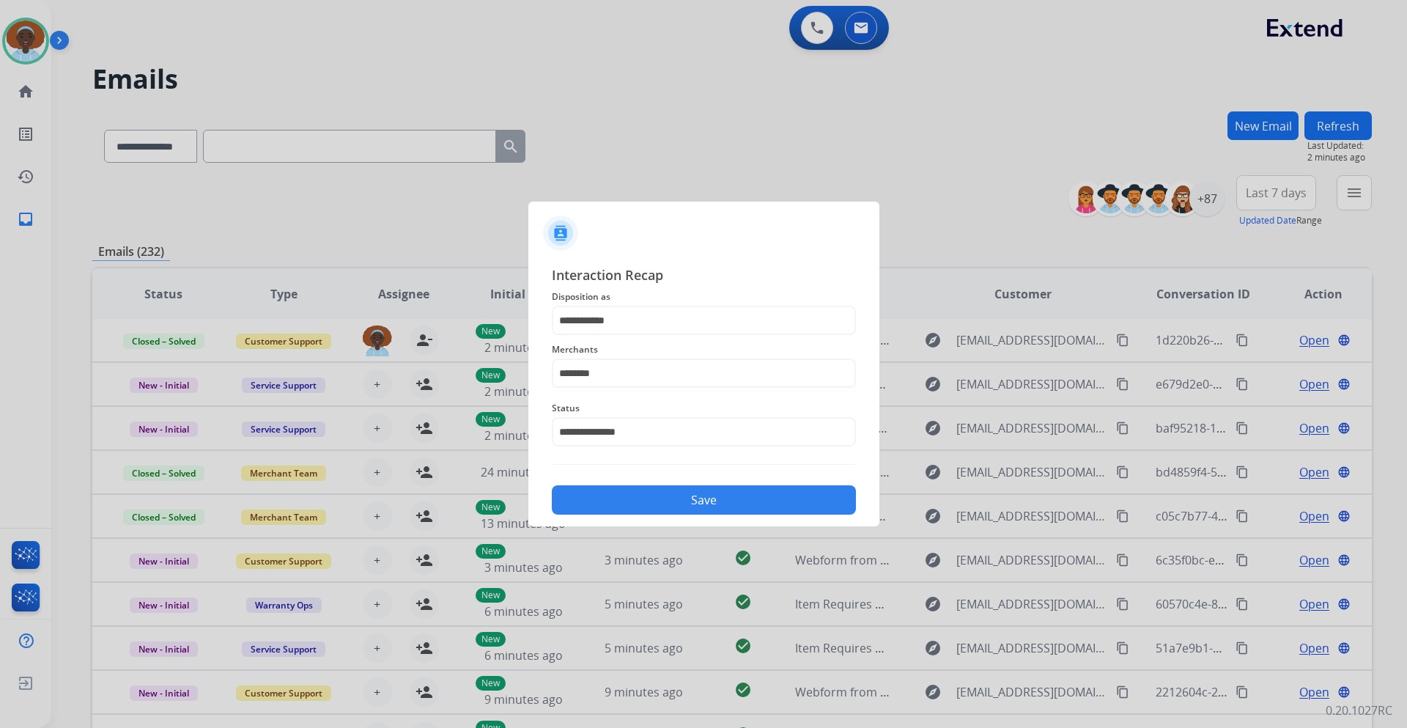
click at [676, 495] on button "Save" at bounding box center [704, 499] width 304 height 29
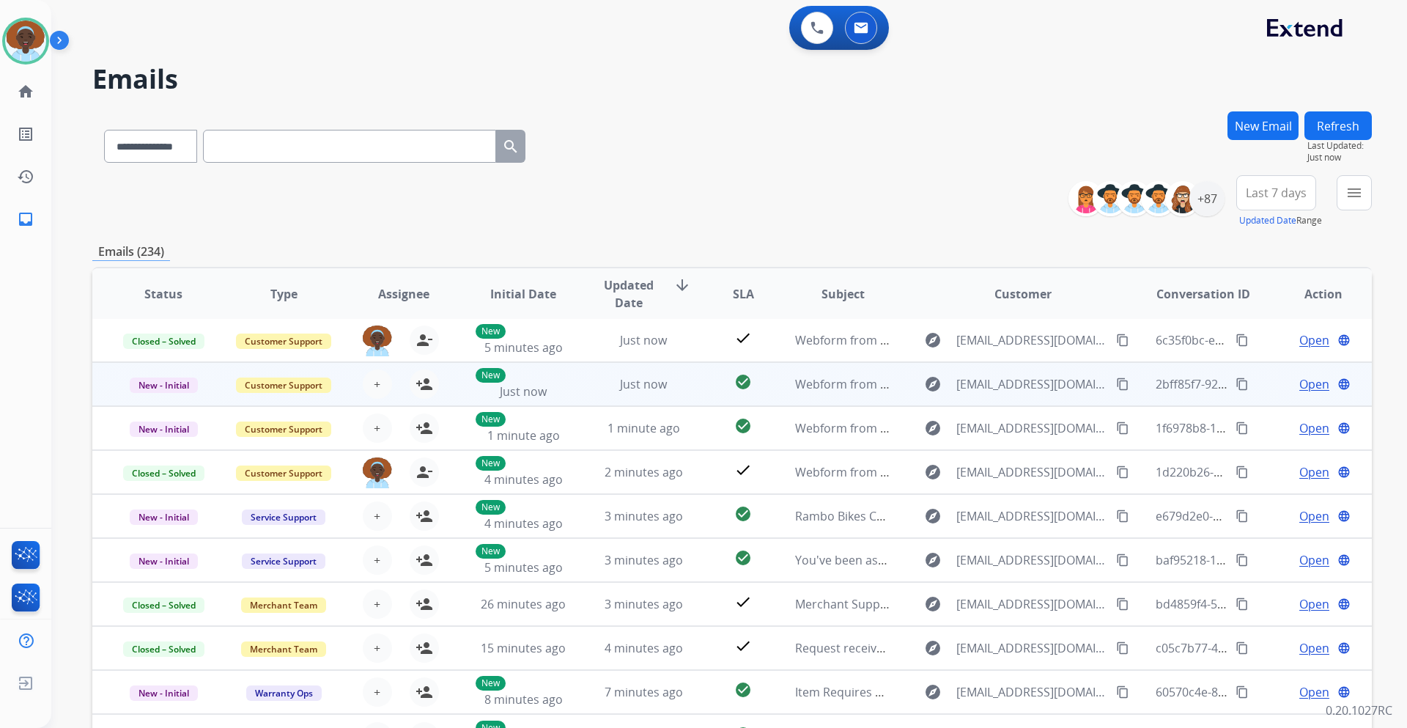
click at [1310, 388] on span "Open" at bounding box center [1314, 384] width 30 height 18
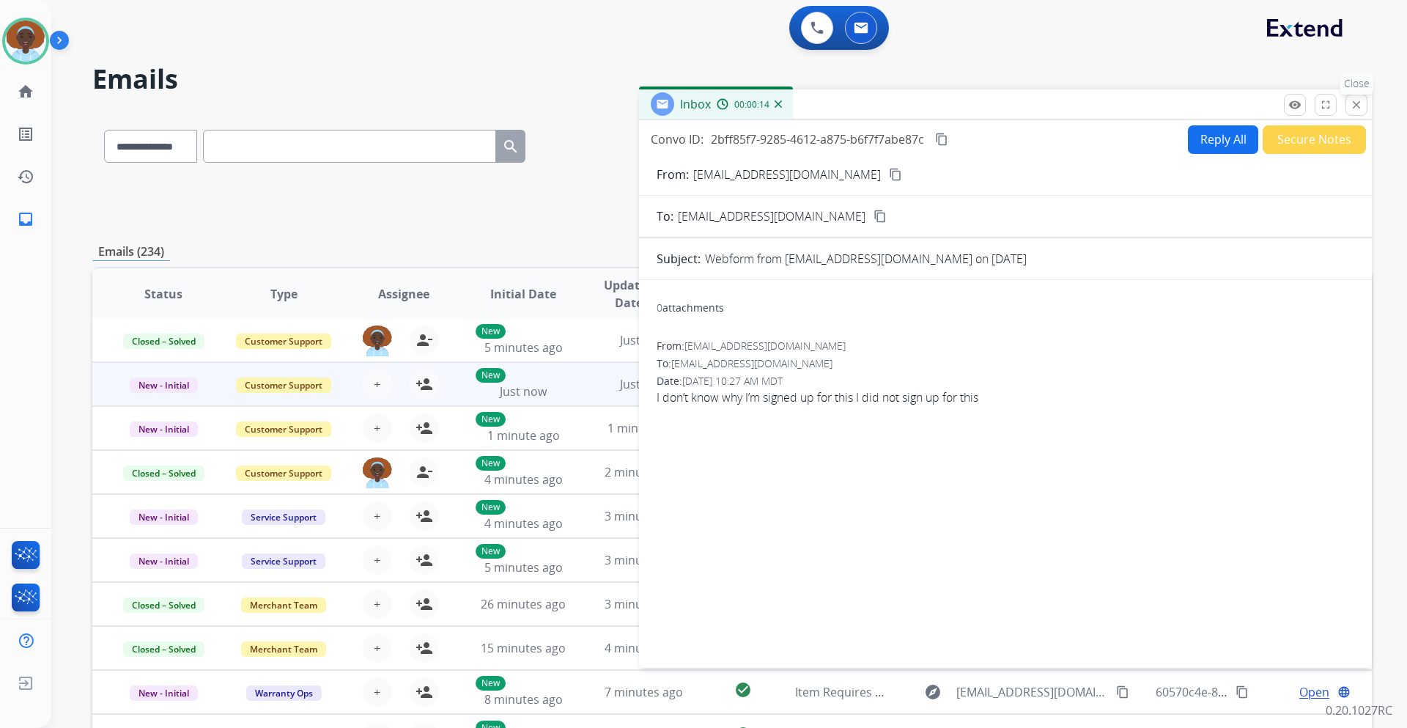
click at [1359, 108] on mat-icon "close" at bounding box center [1356, 104] width 13 height 13
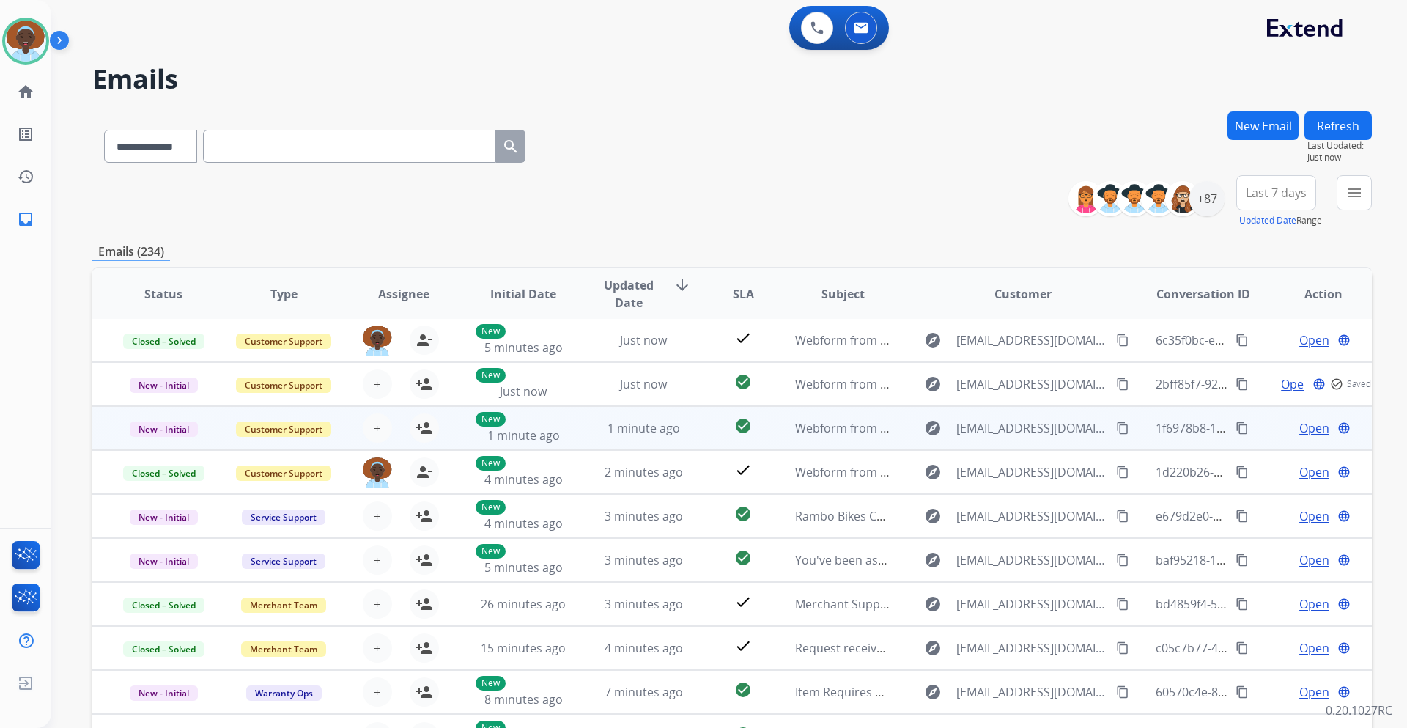
click at [1303, 425] on span "Open" at bounding box center [1314, 428] width 30 height 18
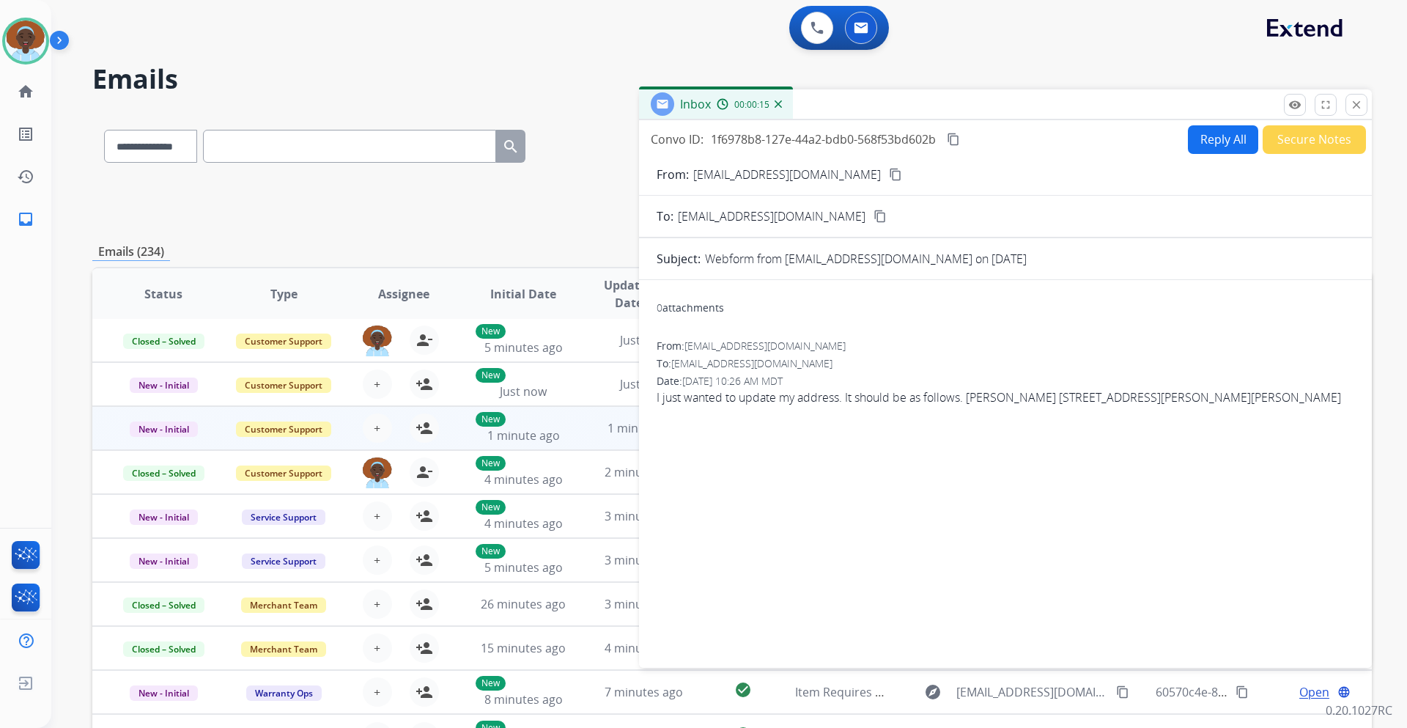
click at [889, 172] on mat-icon "content_copy" at bounding box center [895, 174] width 13 height 13
click at [1053, 396] on span "I just wanted to update my address. It should be as follows. [PERSON_NAME] [STR…" at bounding box center [1004, 397] width 697 height 18
drag, startPoint x: 1055, startPoint y: 401, endPoint x: 1296, endPoint y: 405, distance: 241.1
click at [1296, 405] on span "I just wanted to update my address. It should be as follows. [PERSON_NAME] [STR…" at bounding box center [1004, 397] width 697 height 18
copy span "[STREET_ADDRESS][PERSON_NAME][PERSON_NAME]"
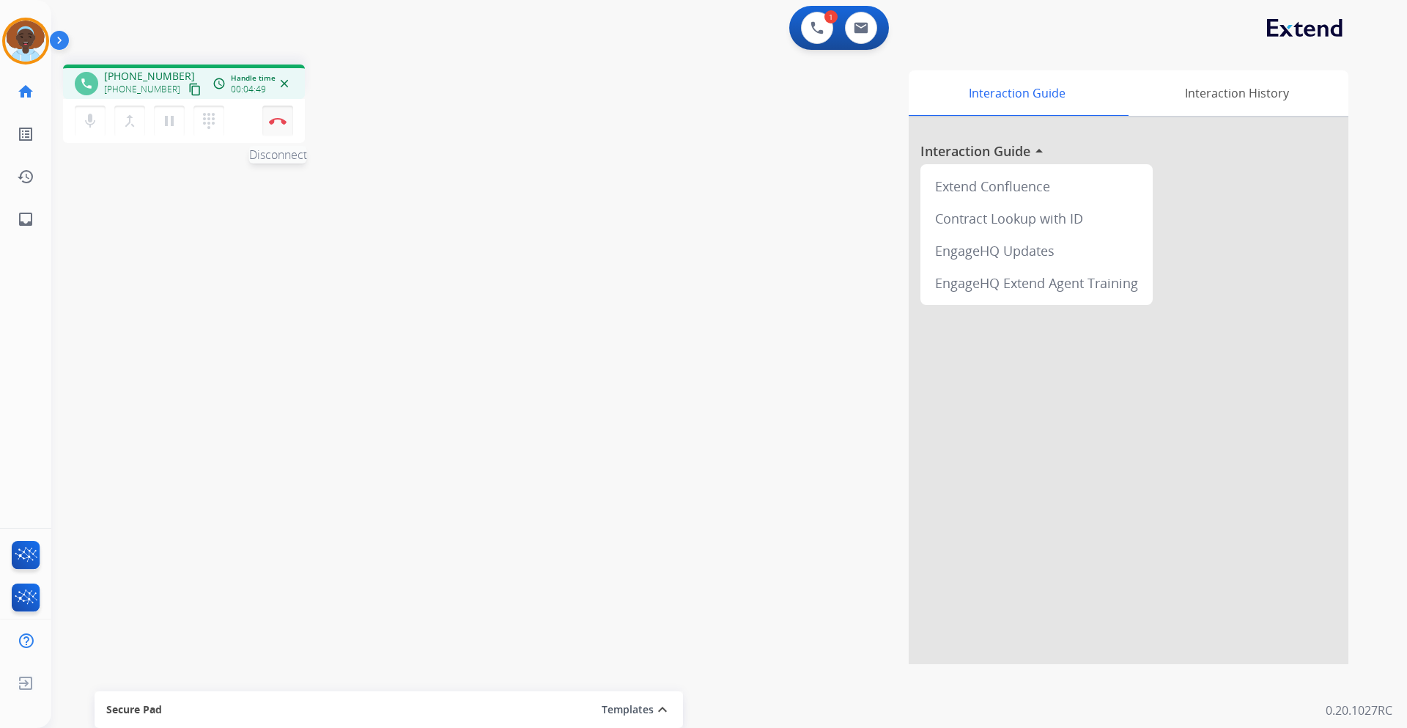
click at [281, 120] on img at bounding box center [278, 120] width 18 height 7
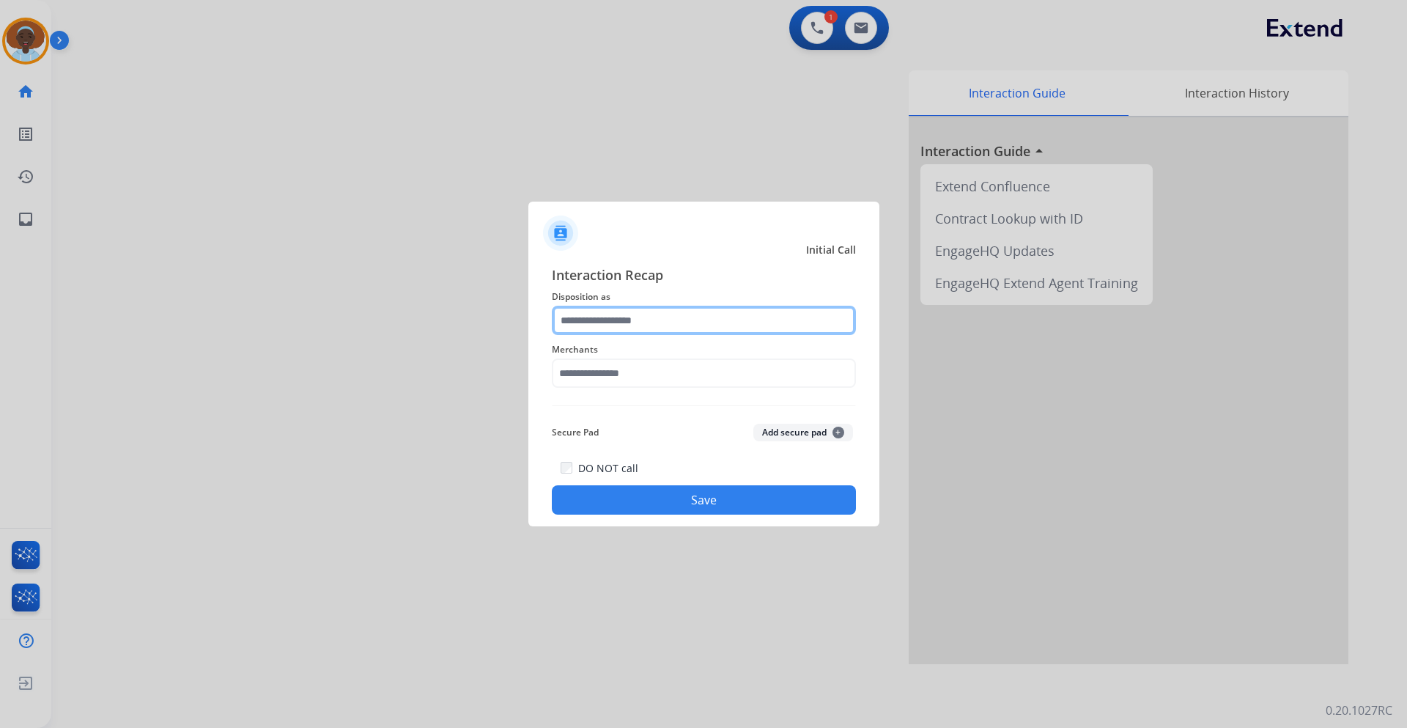
click at [622, 313] on input "text" at bounding box center [704, 320] width 304 height 29
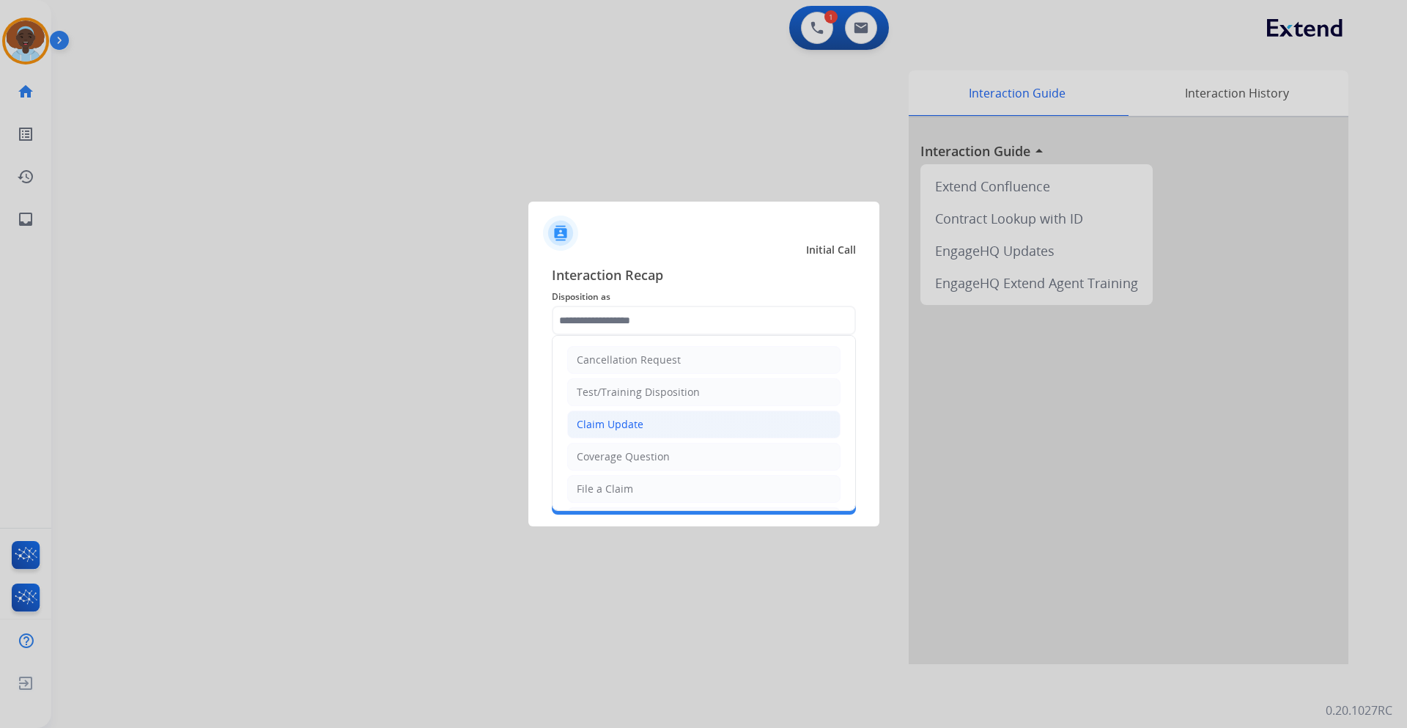
click at [629, 421] on div "Claim Update" at bounding box center [610, 424] width 67 height 15
type input "**********"
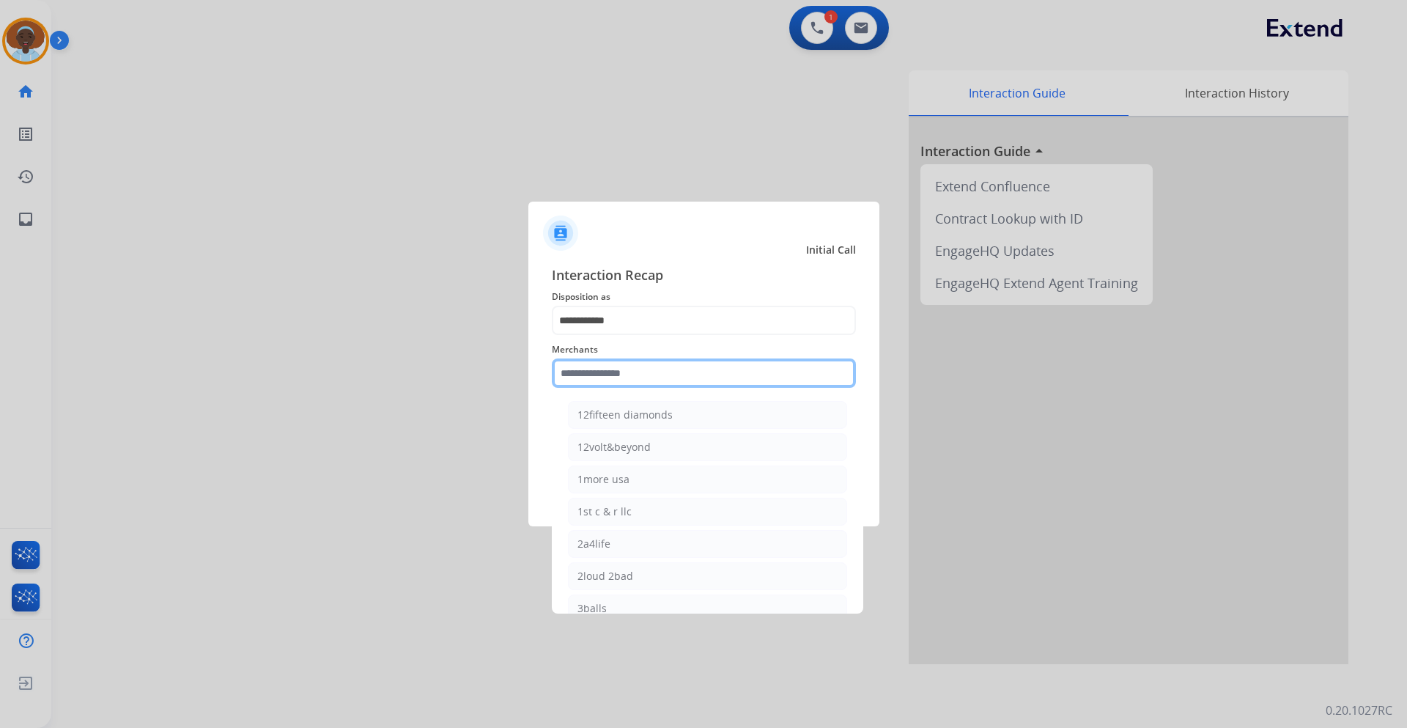
click at [632, 368] on input "text" at bounding box center [704, 372] width 304 height 29
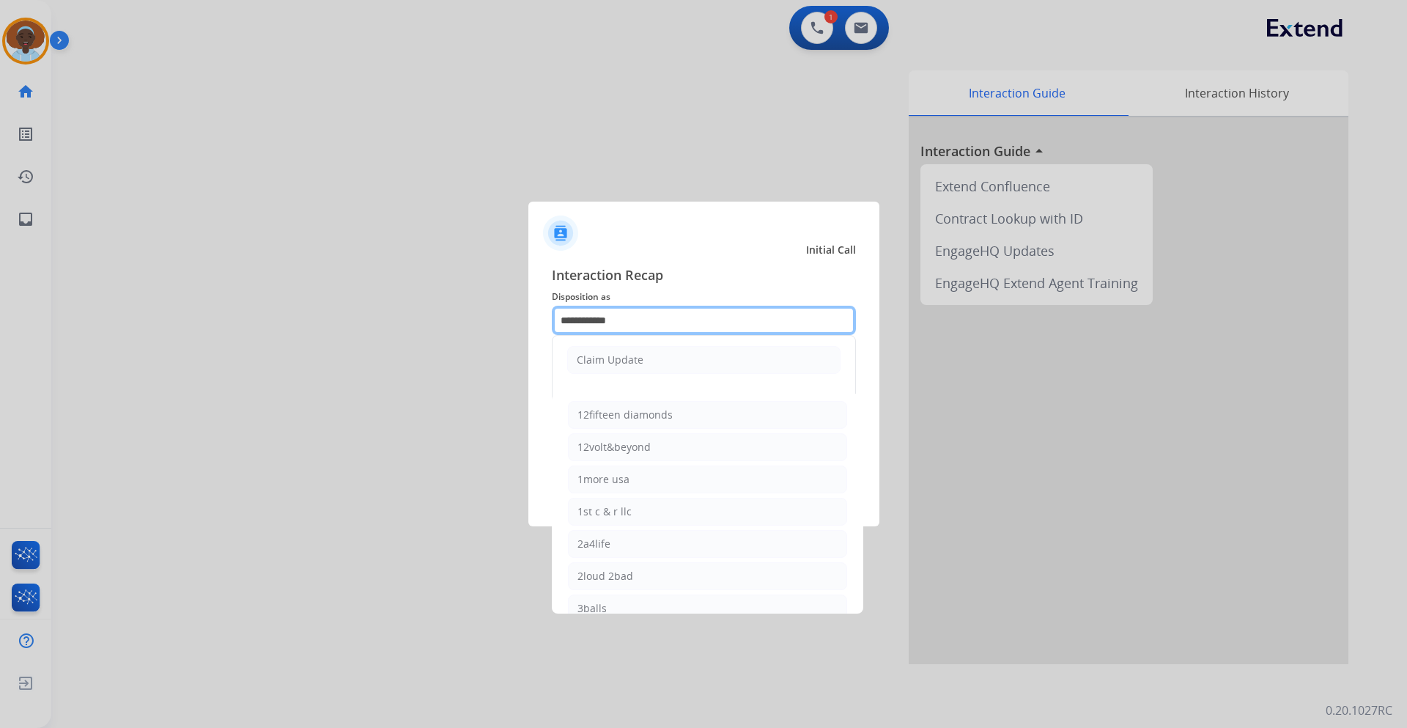
drag, startPoint x: 643, startPoint y: 316, endPoint x: 440, endPoint y: 317, distance: 202.2
click at [0, 317] on app-contact-recap-modal "**********" at bounding box center [0, 364] width 0 height 728
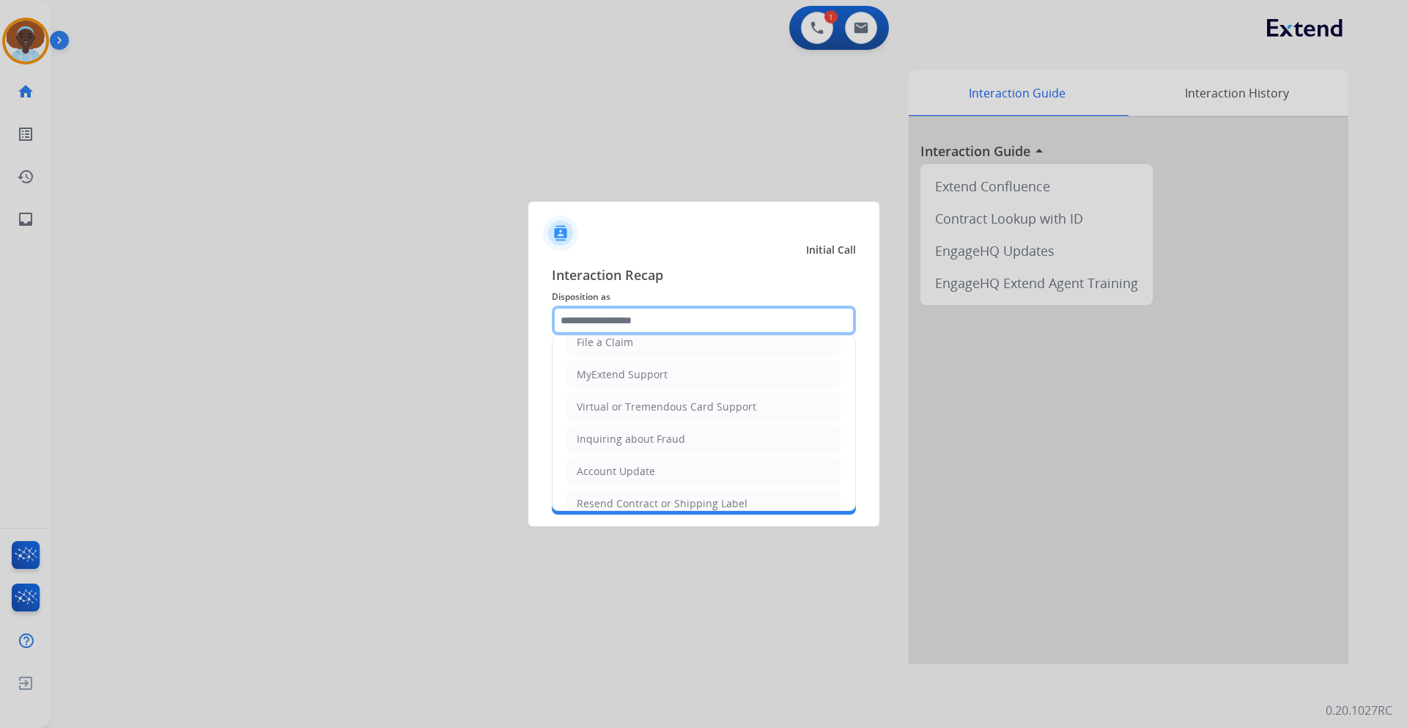
scroll to position [220, 0]
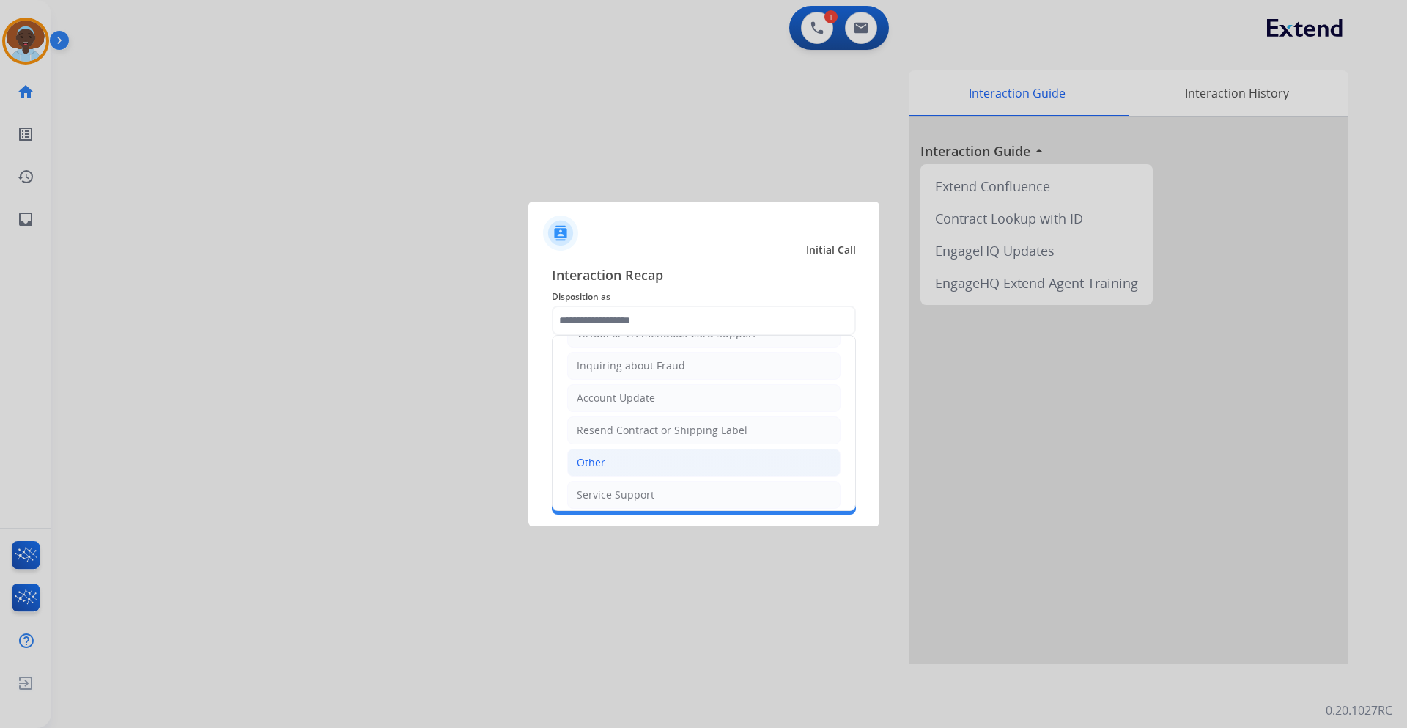
click at [687, 458] on li "Other" at bounding box center [703, 462] width 273 height 28
type input "*****"
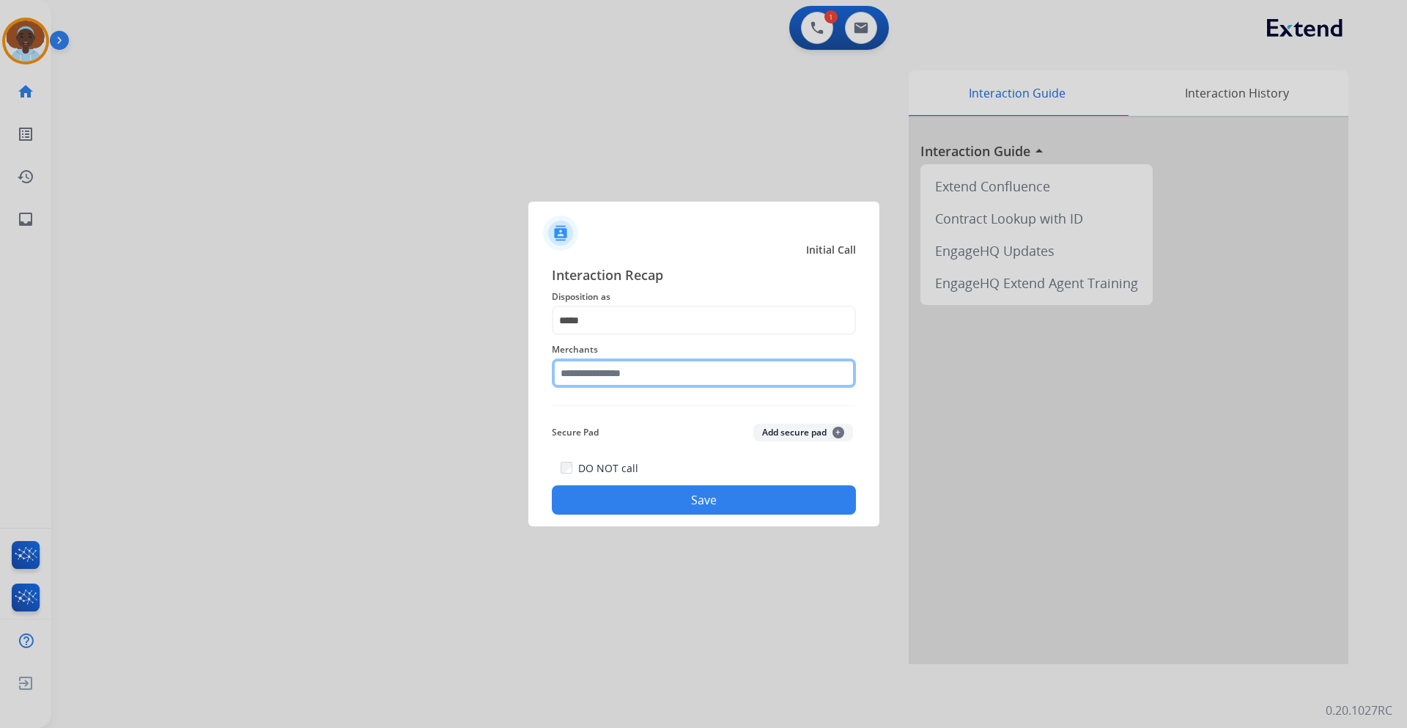
click at [632, 374] on input "text" at bounding box center [704, 372] width 304 height 29
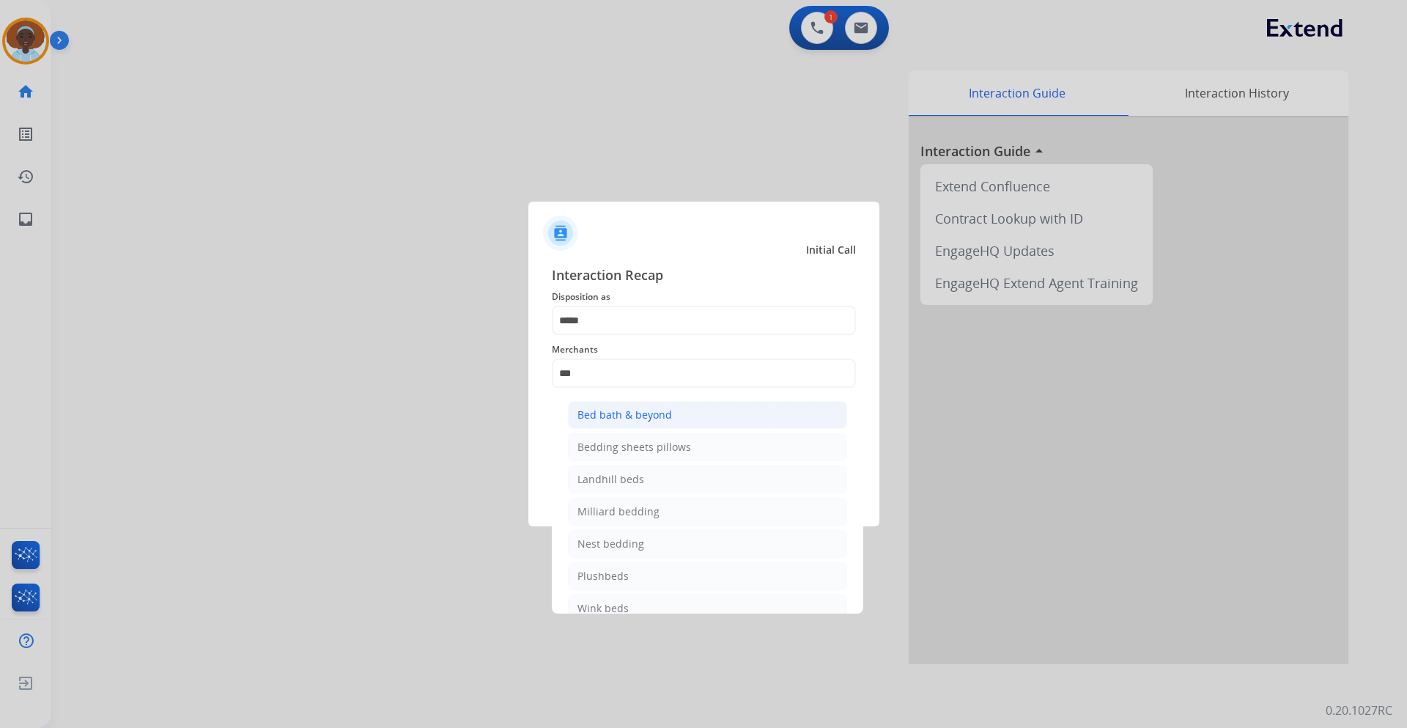
click at [644, 410] on div "Bed bath & beyond" at bounding box center [624, 414] width 95 height 15
type input "**********"
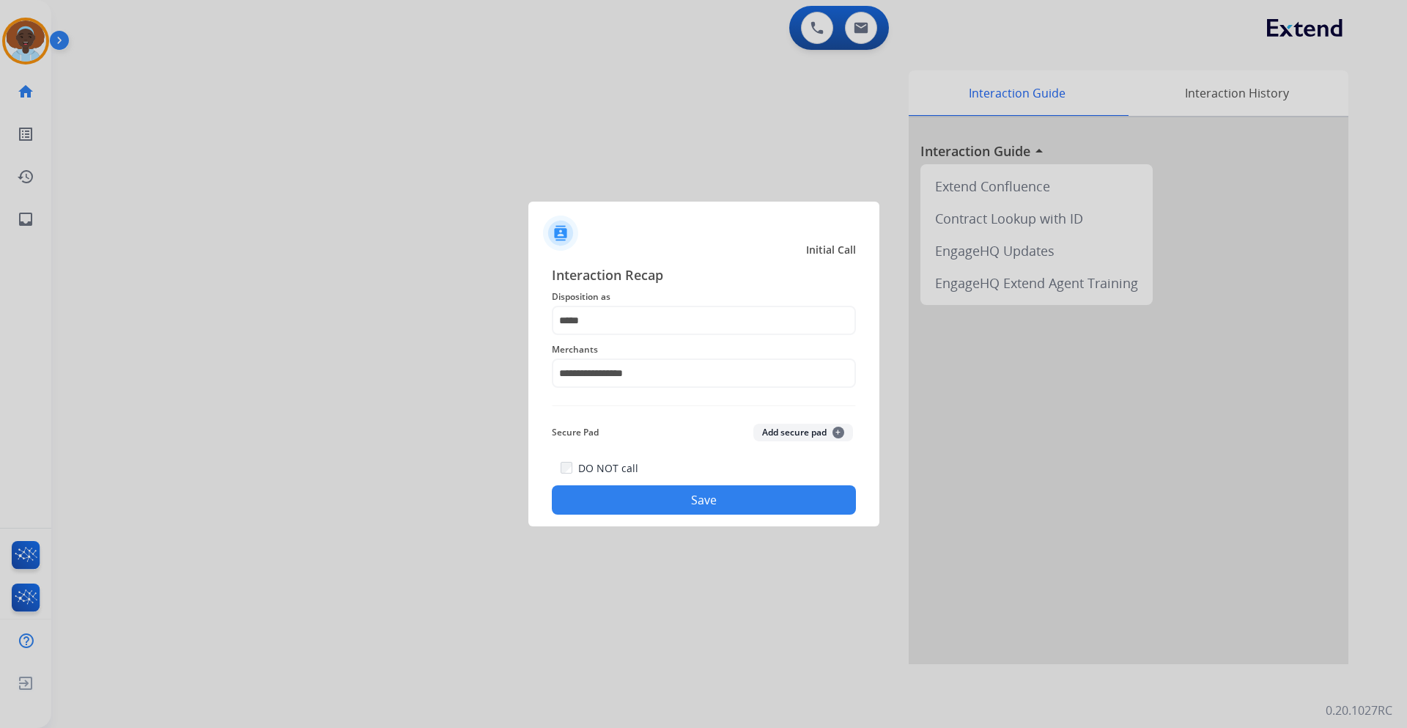
click at [703, 508] on button "Save" at bounding box center [704, 499] width 304 height 29
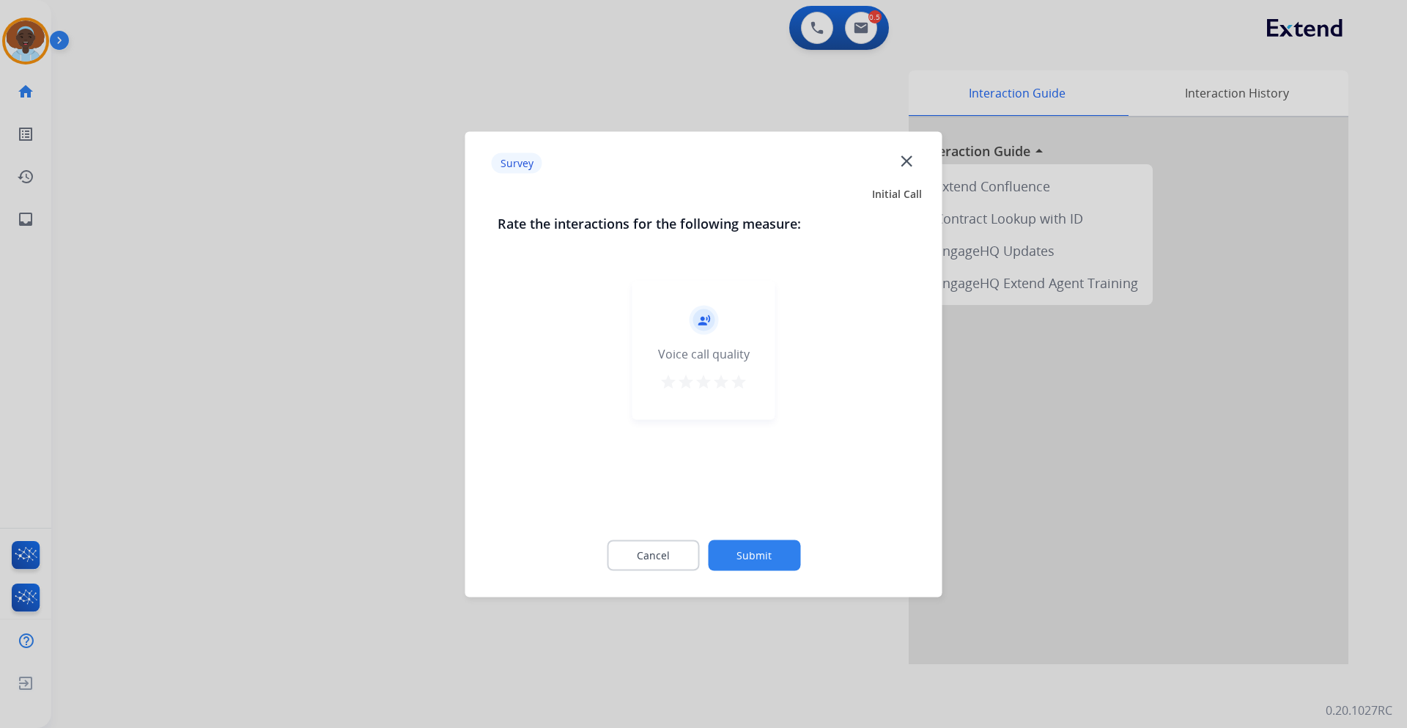
drag, startPoint x: 741, startPoint y: 385, endPoint x: 745, endPoint y: 407, distance: 22.3
click at [741, 384] on mat-icon "star" at bounding box center [739, 381] width 18 height 18
click at [755, 553] on button "Submit" at bounding box center [754, 554] width 92 height 31
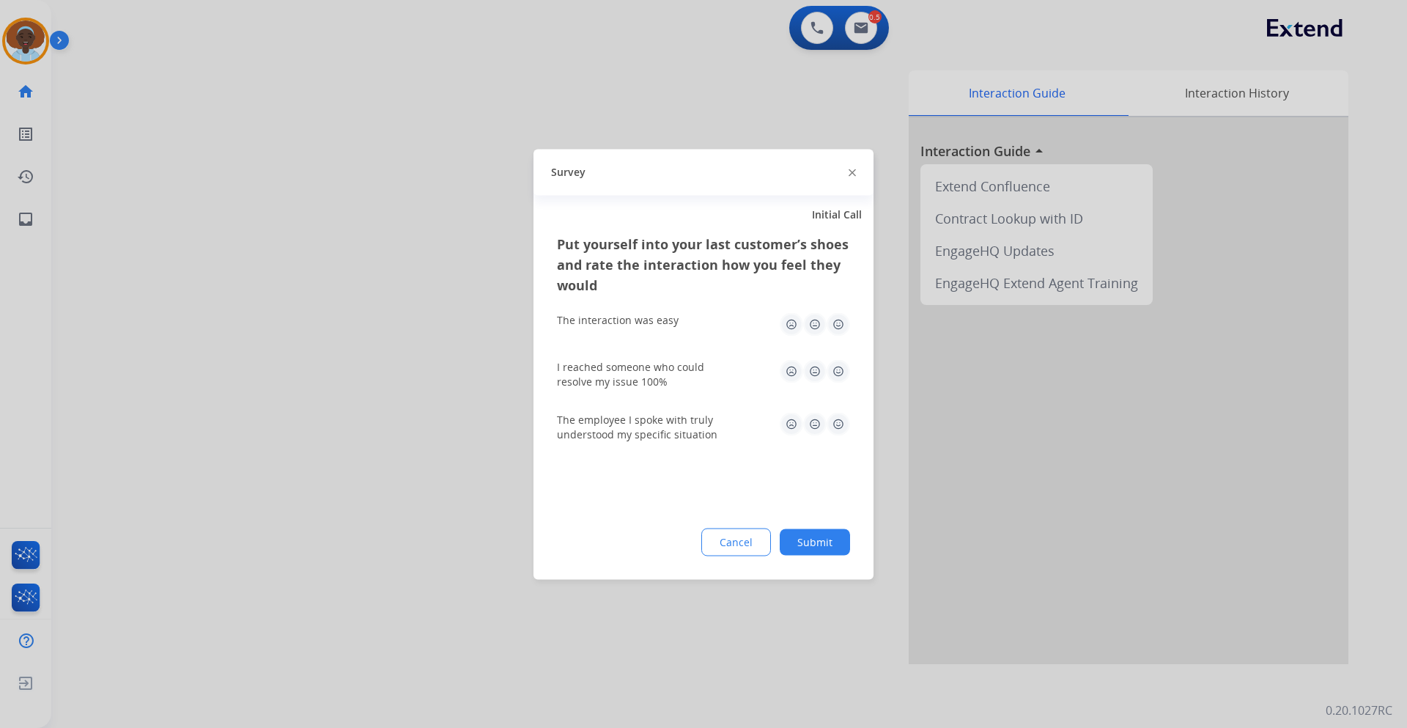
click at [833, 425] on img at bounding box center [837, 423] width 23 height 23
click at [841, 371] on img at bounding box center [837, 370] width 23 height 23
click at [837, 329] on img at bounding box center [837, 323] width 23 height 23
click at [813, 542] on button "Submit" at bounding box center [815, 541] width 70 height 26
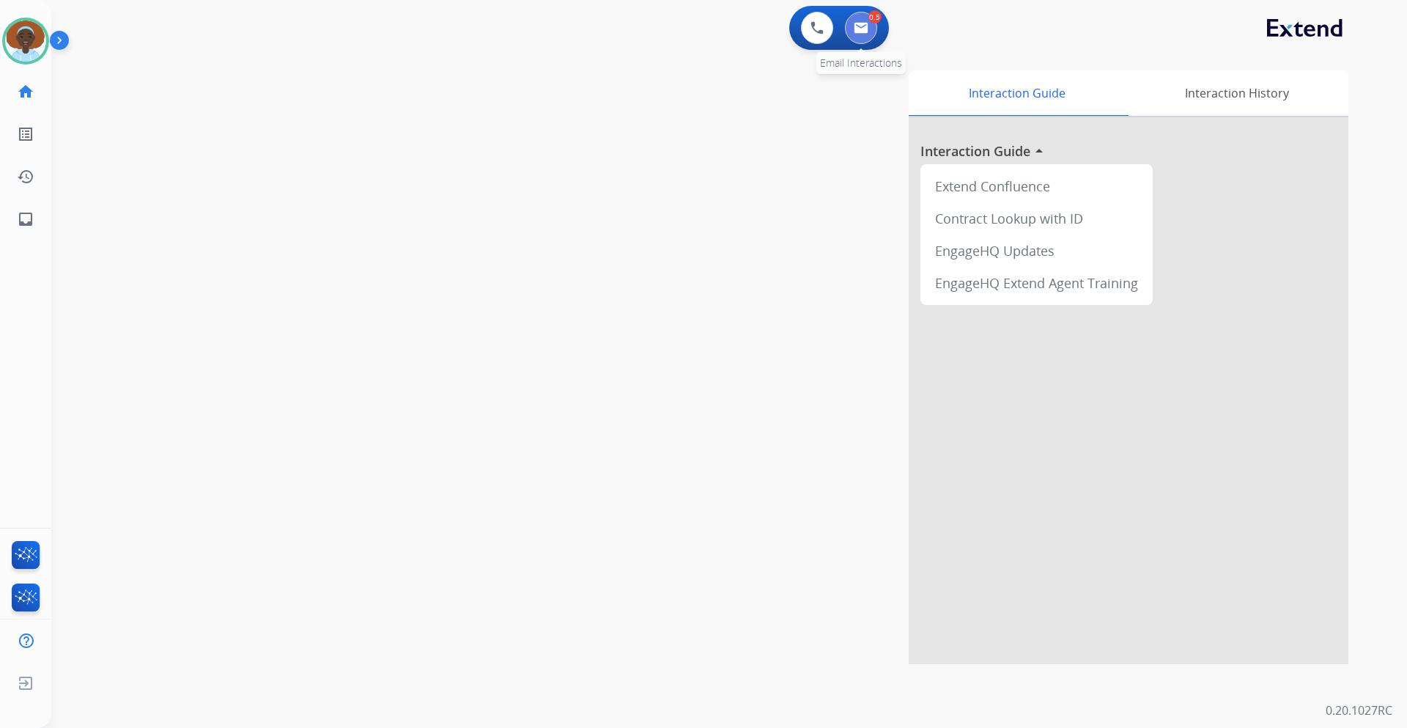
click at [867, 25] on img at bounding box center [861, 28] width 15 height 12
select select "**********"
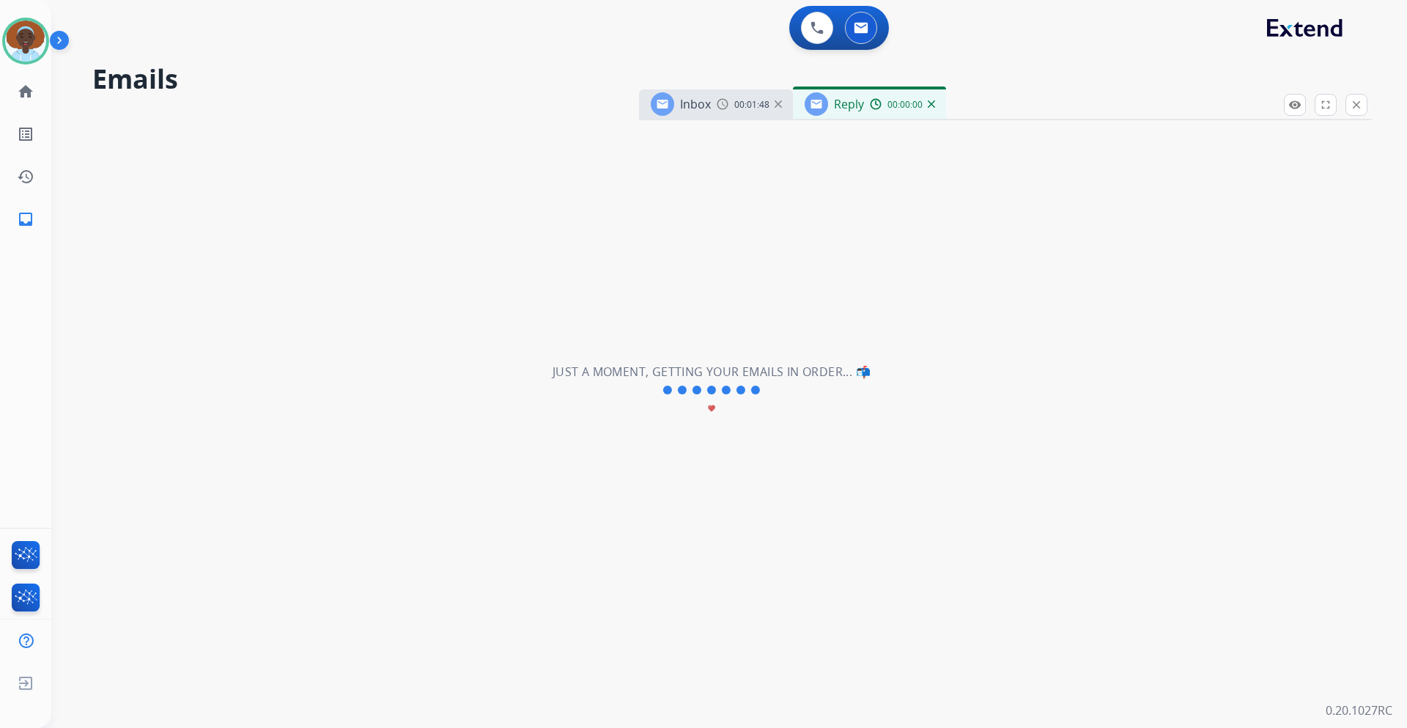
select select "**********"
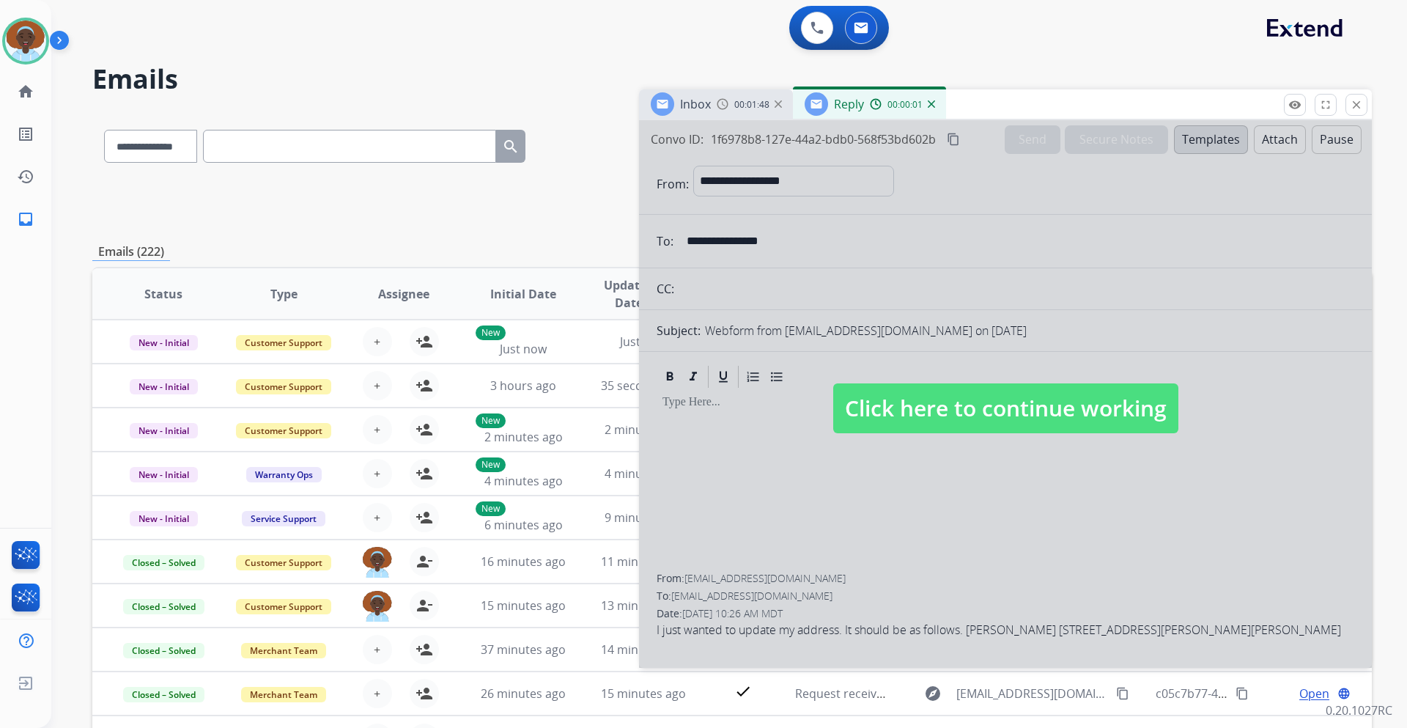
click at [951, 412] on span "Click here to continue working" at bounding box center [1005, 408] width 345 height 50
select select
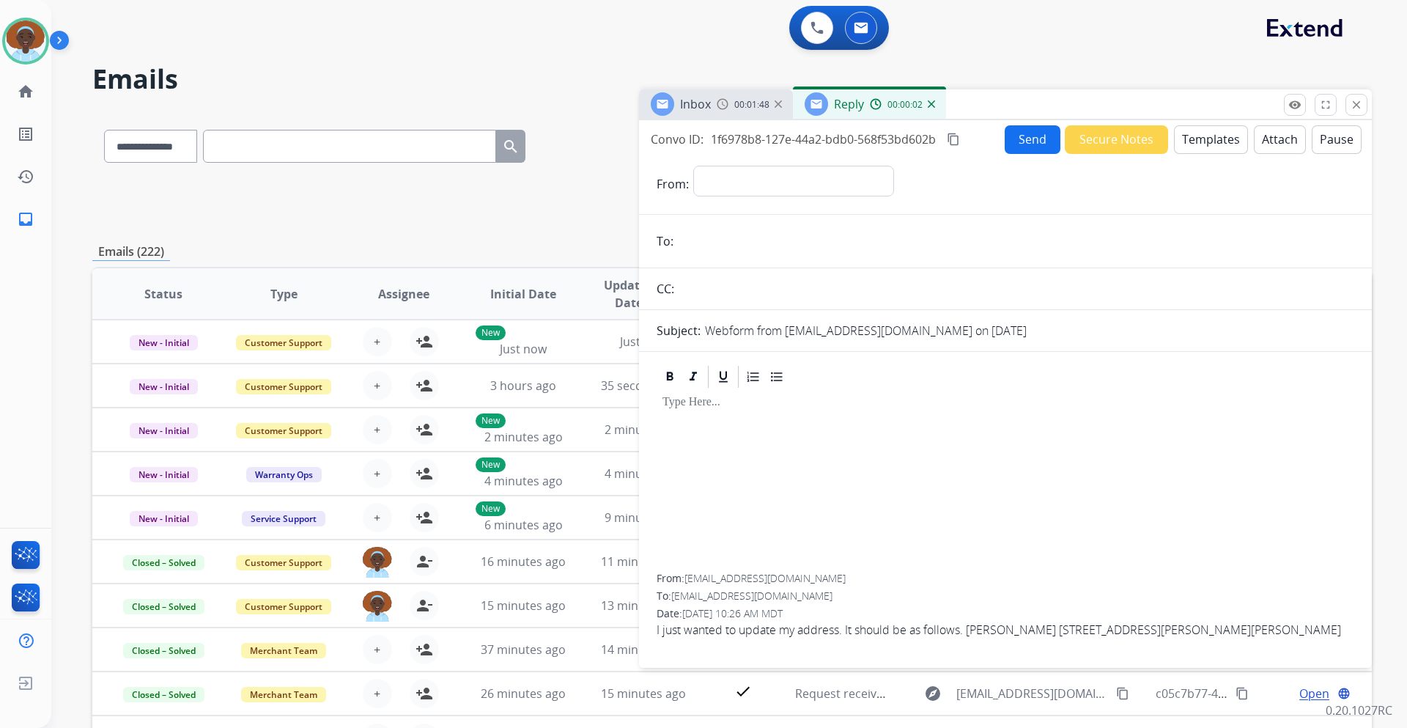
click at [1191, 136] on button "Templates" at bounding box center [1211, 139] width 74 height 29
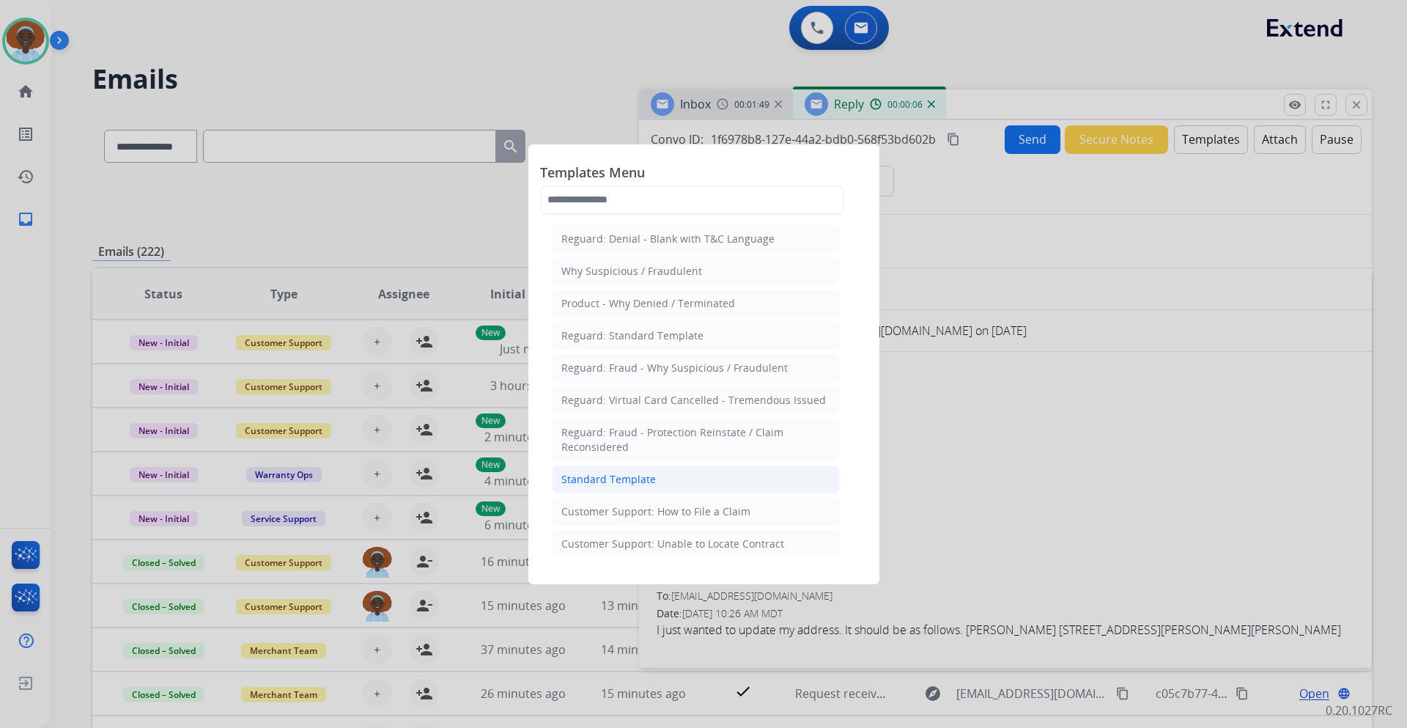
click at [640, 481] on div "Standard Template" at bounding box center [608, 479] width 95 height 15
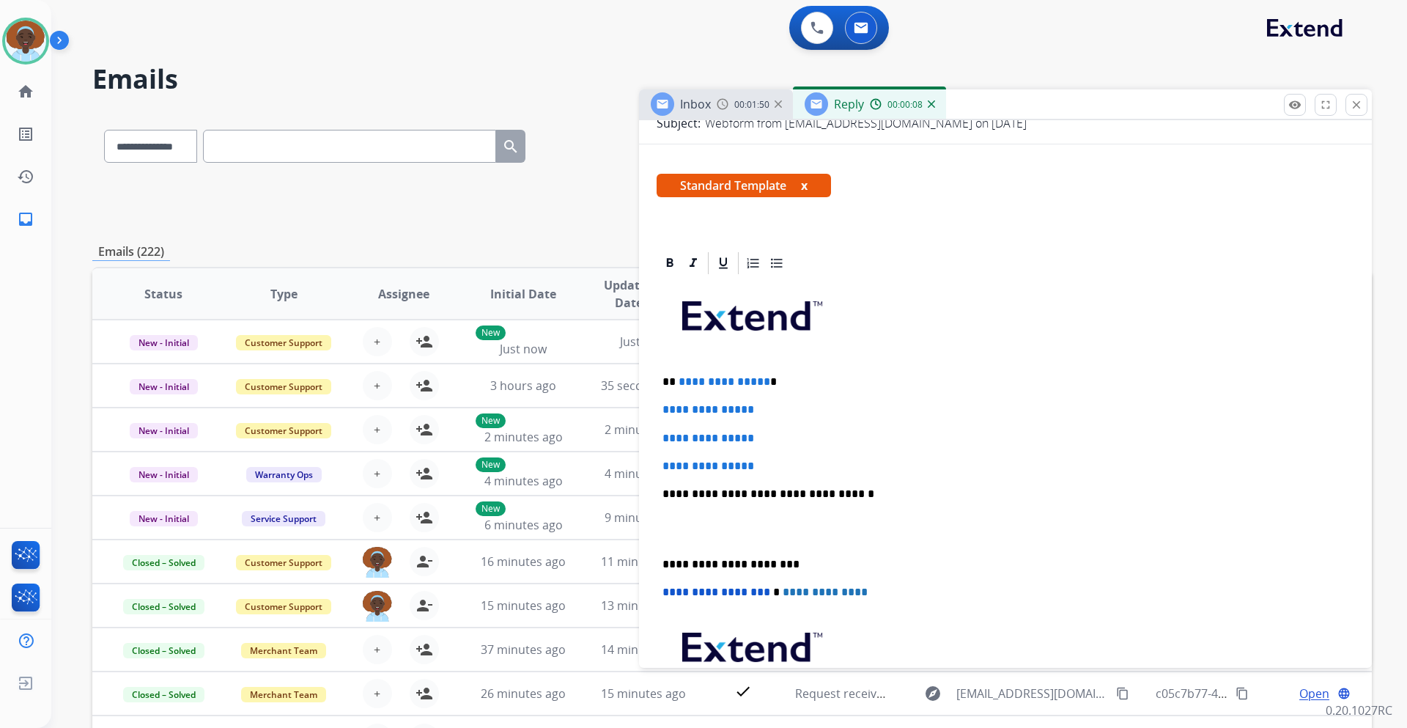
scroll to position [220, 0]
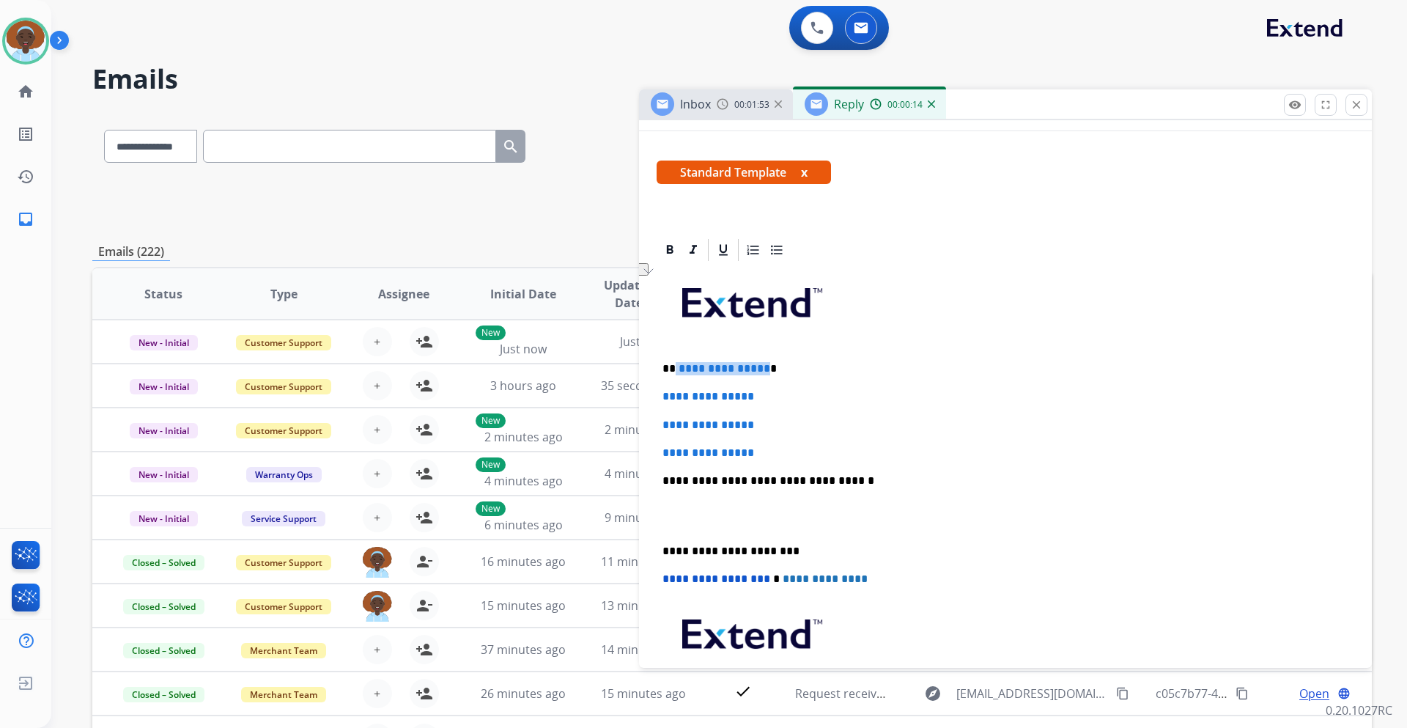
drag, startPoint x: 761, startPoint y: 369, endPoint x: 675, endPoint y: 367, distance: 86.5
click at [675, 367] on p "**********" at bounding box center [999, 368] width 674 height 13
drag, startPoint x: 766, startPoint y: 454, endPoint x: 662, endPoint y: 394, distance: 120.1
click at [662, 394] on div "**********" at bounding box center [1005, 170] width 733 height 541
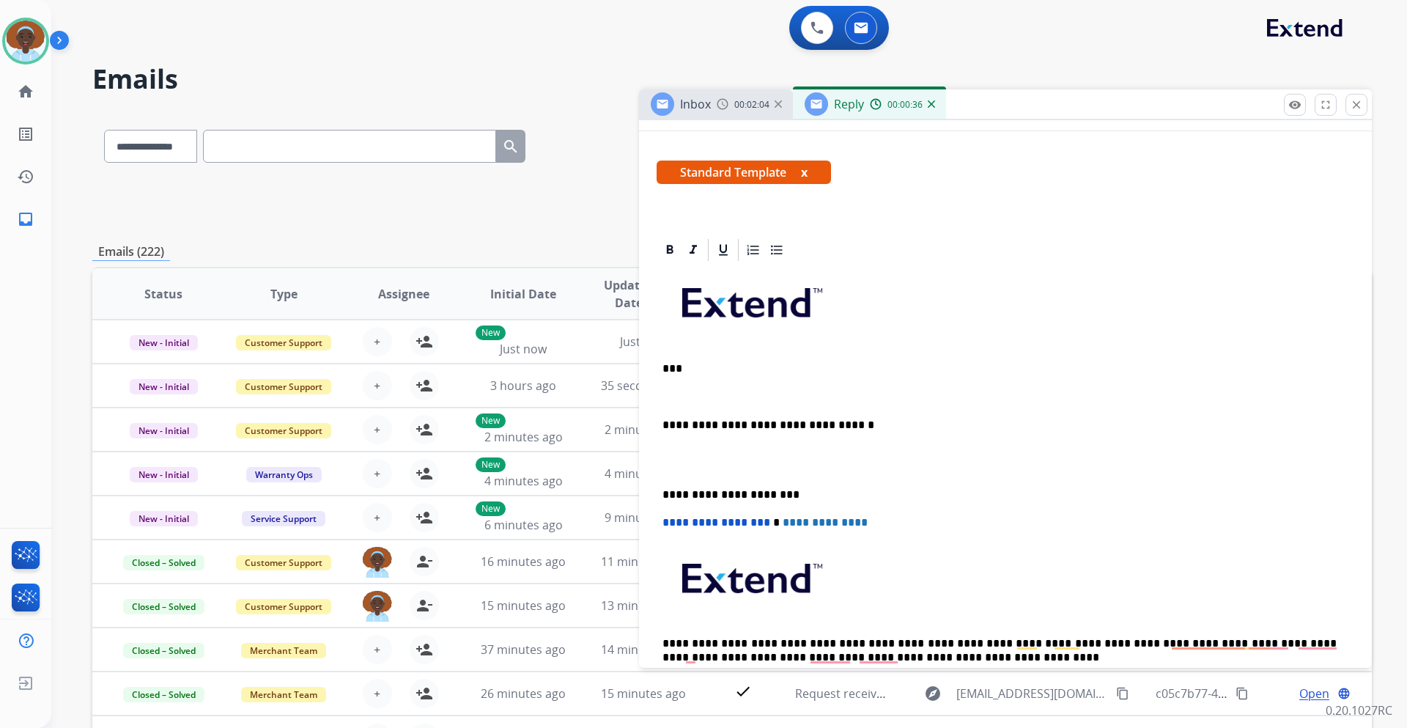
click at [678, 370] on p "***" at bounding box center [999, 368] width 674 height 13
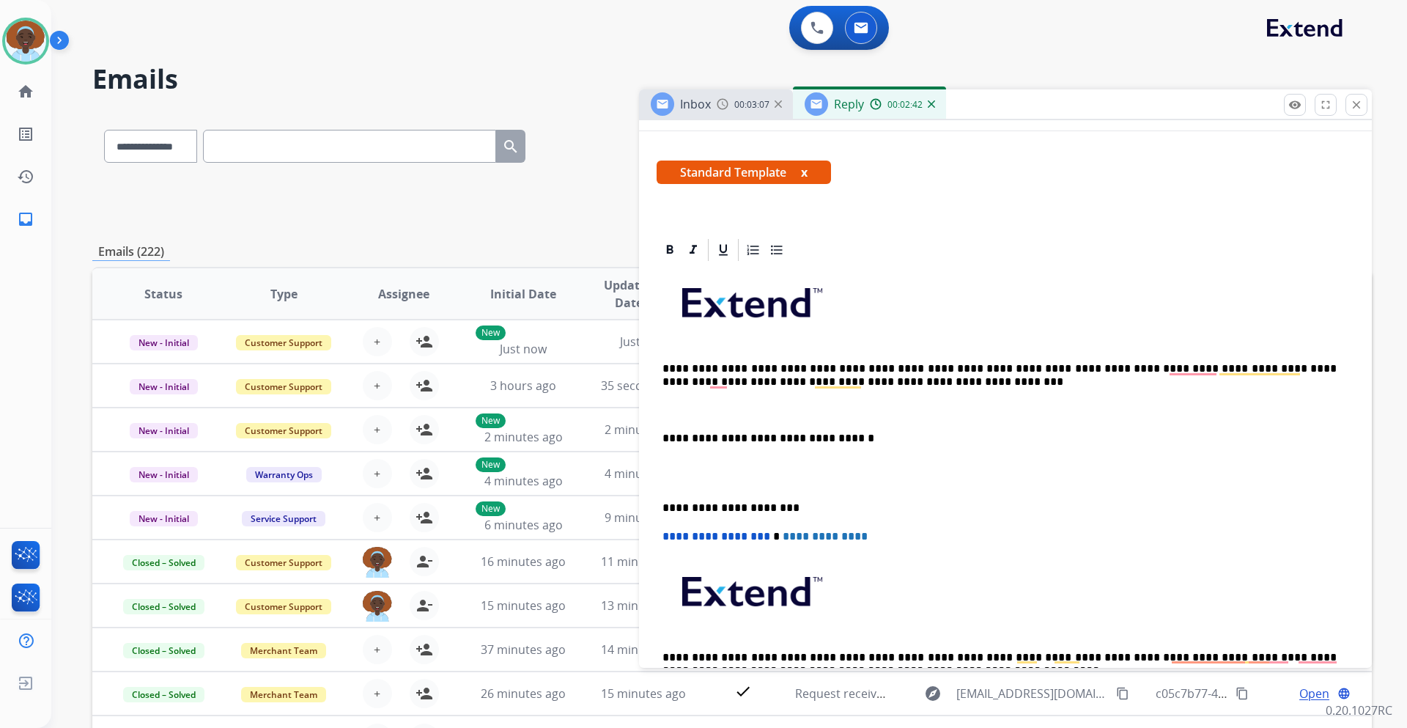
click at [681, 362] on p "**********" at bounding box center [999, 375] width 674 height 27
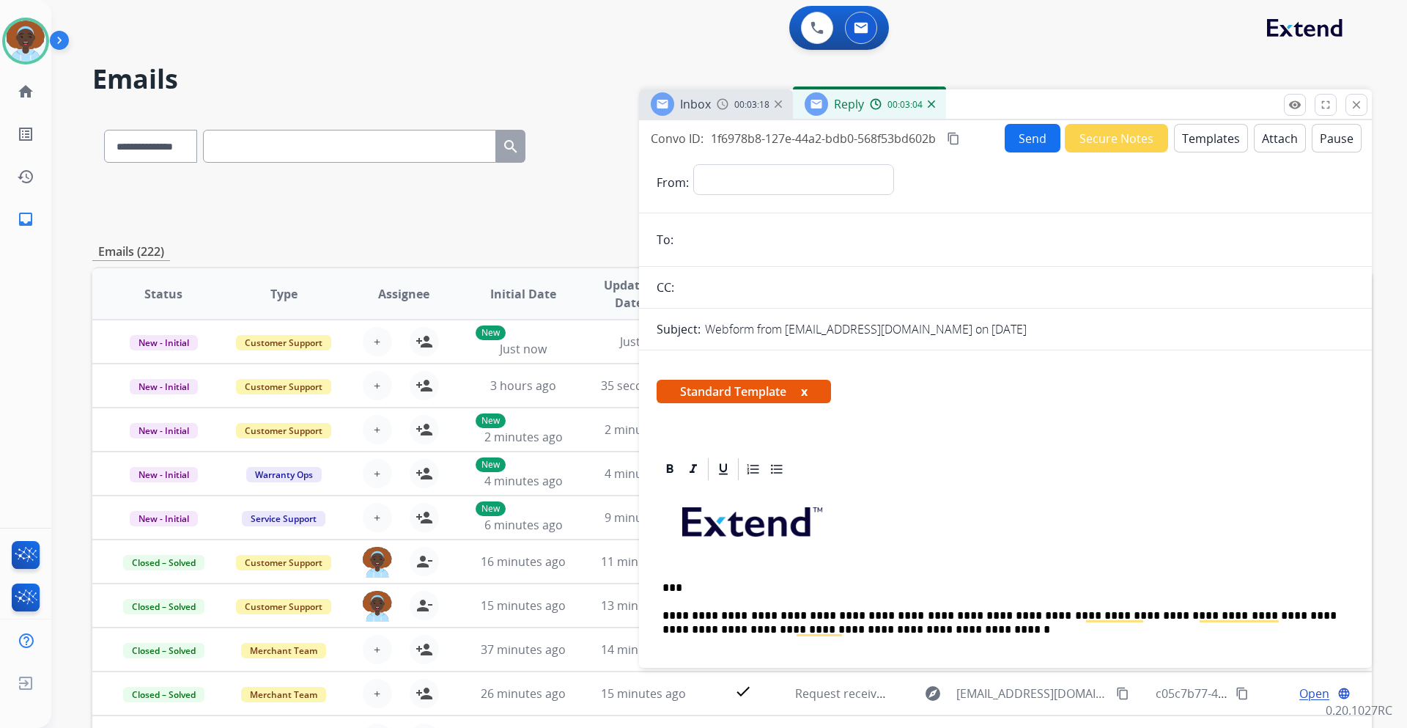
scroll to position [0, 0]
click at [737, 180] on select "**********" at bounding box center [792, 179] width 199 height 29
select select "**********"
click at [693, 165] on select "**********" at bounding box center [792, 179] width 199 height 29
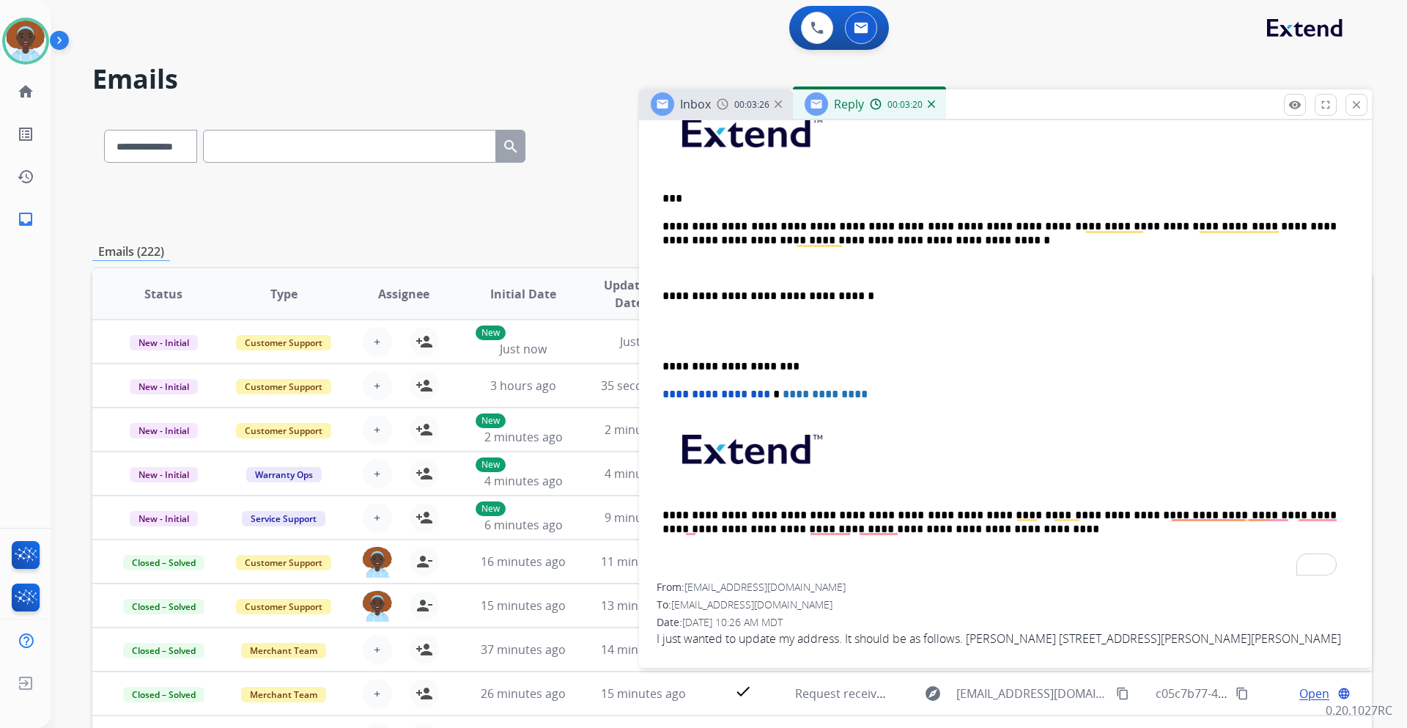
scroll to position [391, 0]
drag, startPoint x: 776, startPoint y: 585, endPoint x: 689, endPoint y: 581, distance: 87.3
click at [689, 581] on div "From: [EMAIL_ADDRESS][DOMAIN_NAME]" at bounding box center [1004, 585] width 697 height 15
copy span "[EMAIL_ADDRESS][DOMAIN_NAME]"
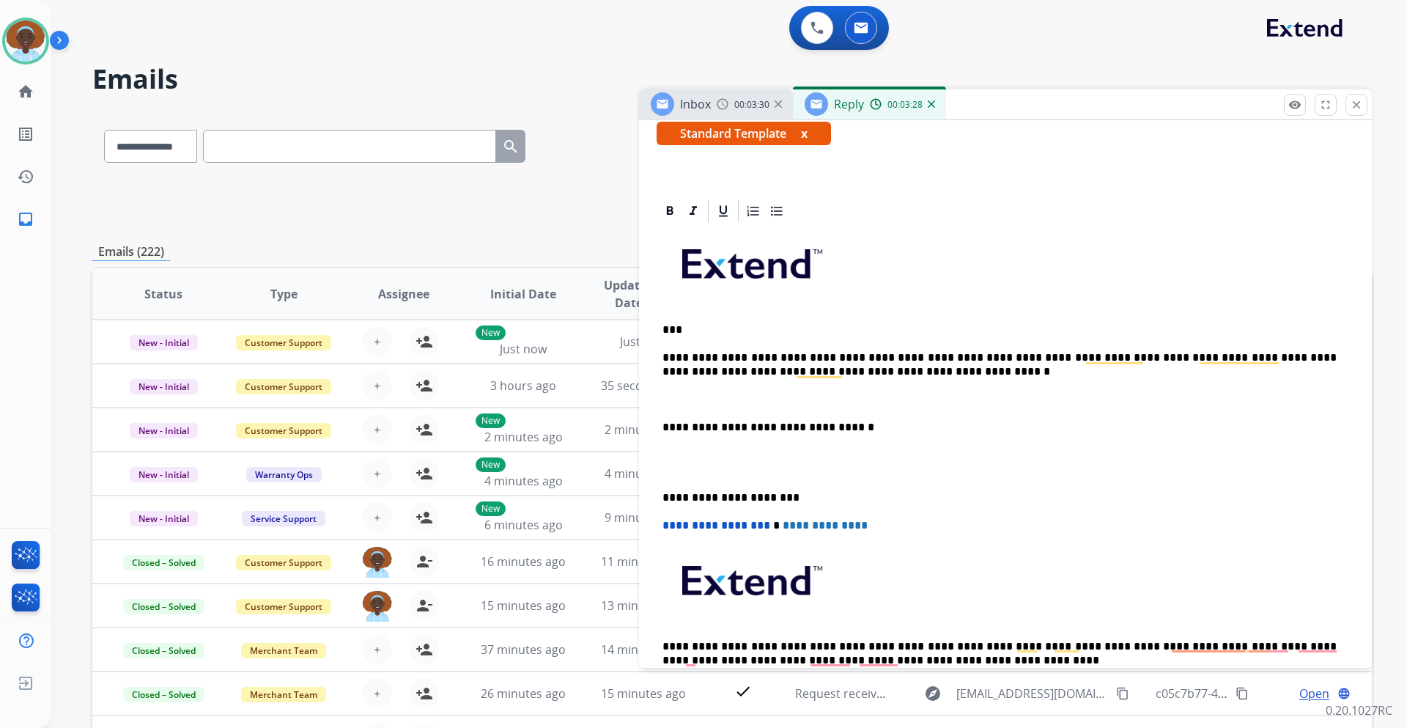
scroll to position [0, 0]
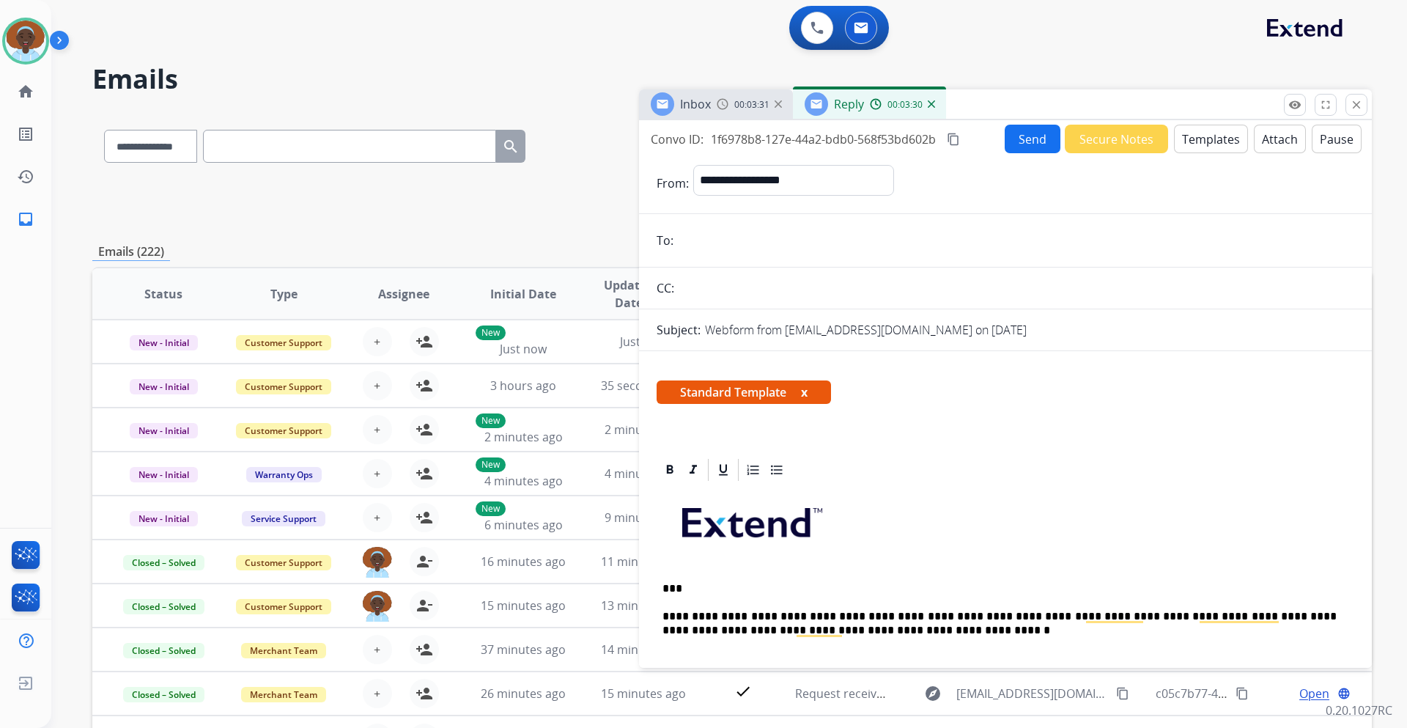
click at [758, 254] on input "email" at bounding box center [1016, 240] width 676 height 29
paste input "**********"
type input "**********"
click at [1024, 140] on button "Send" at bounding box center [1032, 139] width 56 height 29
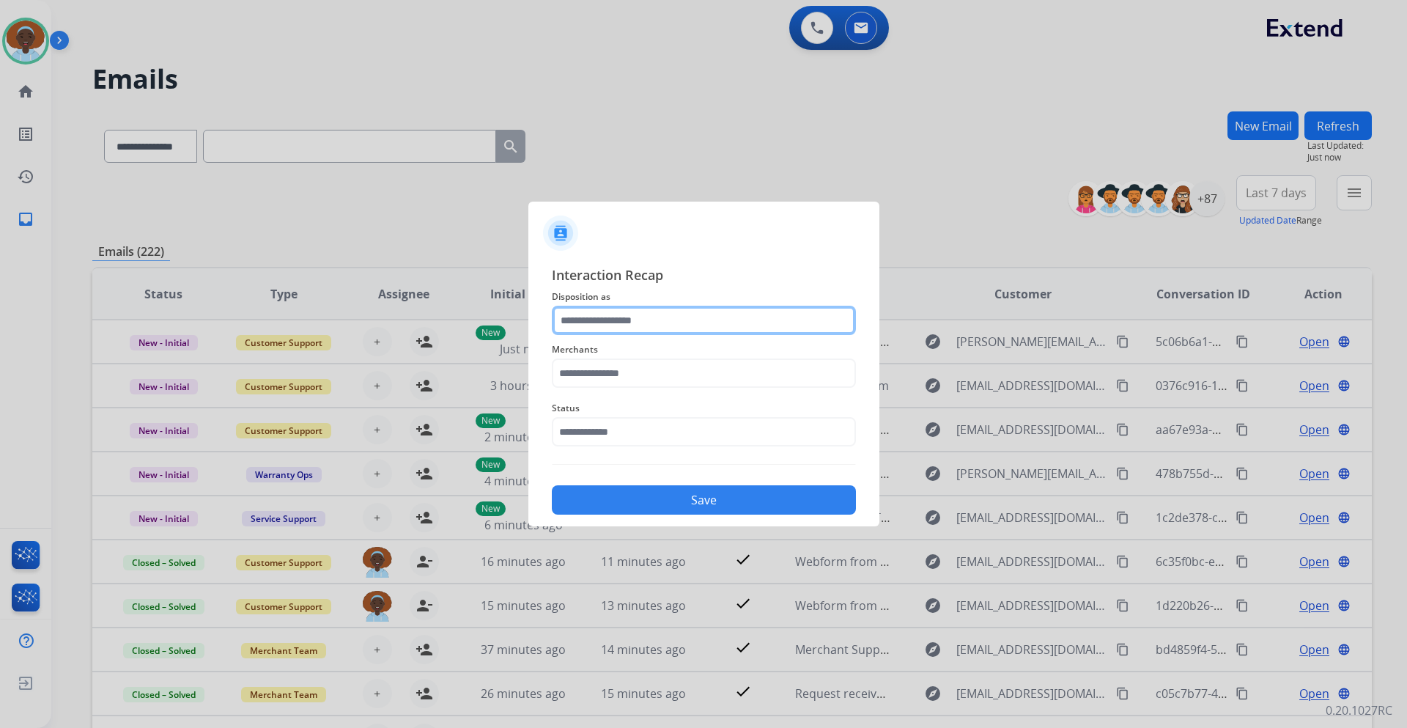
click at [679, 317] on input "text" at bounding box center [704, 320] width 304 height 29
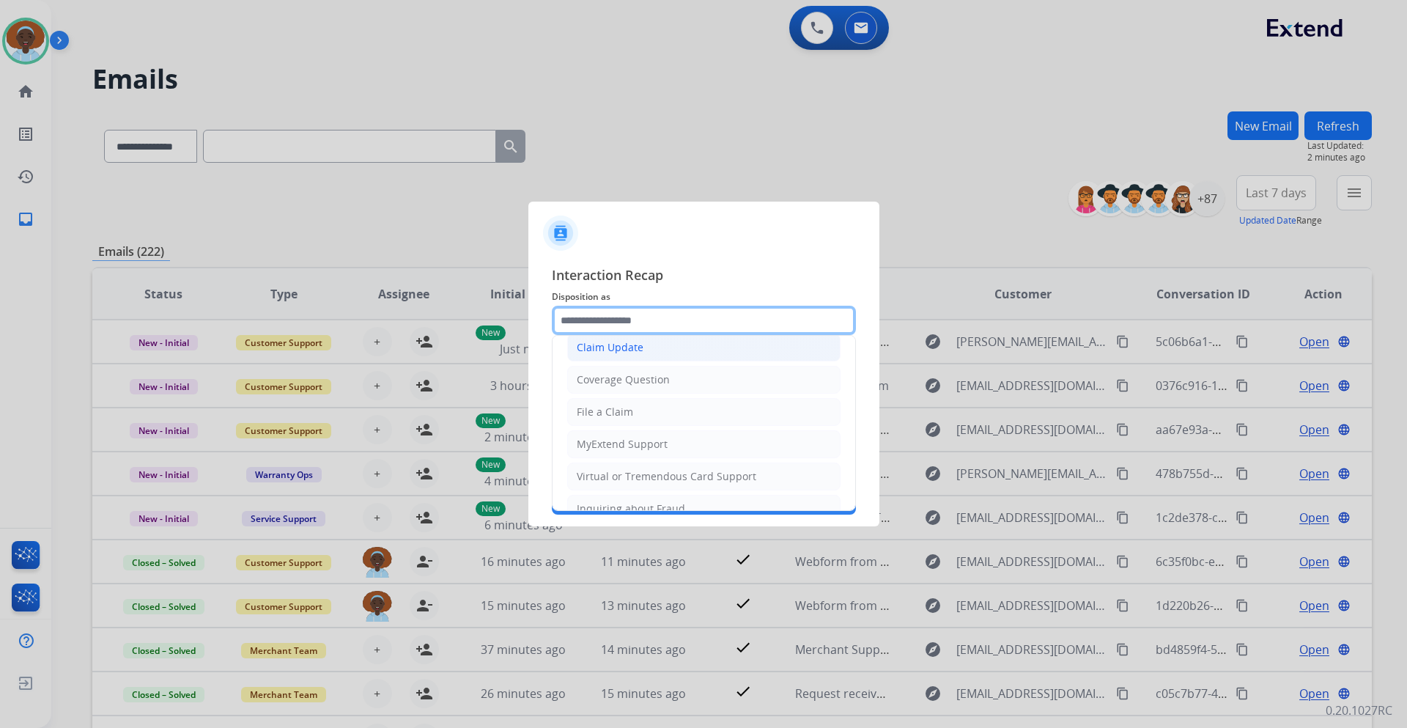
scroll to position [220, 0]
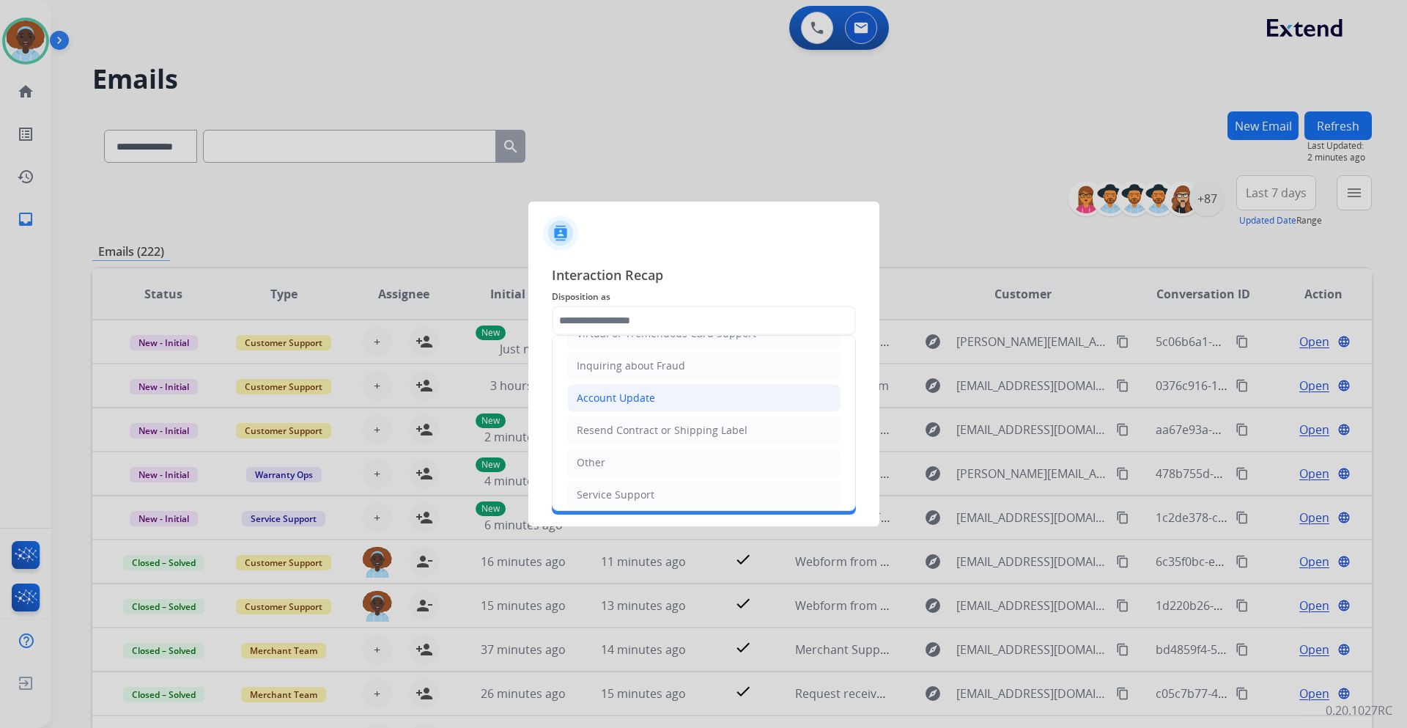
click at [695, 399] on li "Account Update" at bounding box center [703, 398] width 273 height 28
type input "**********"
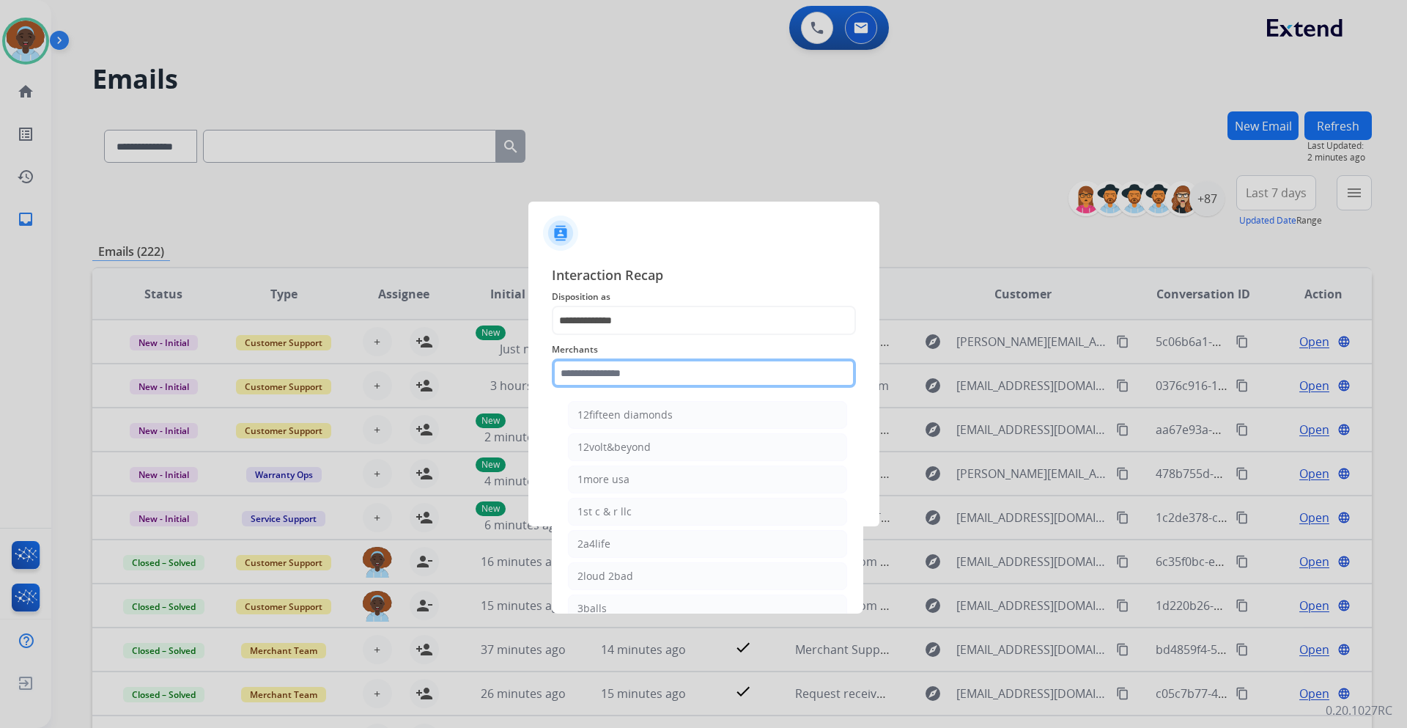
click at [615, 371] on input "text" at bounding box center [704, 372] width 304 height 29
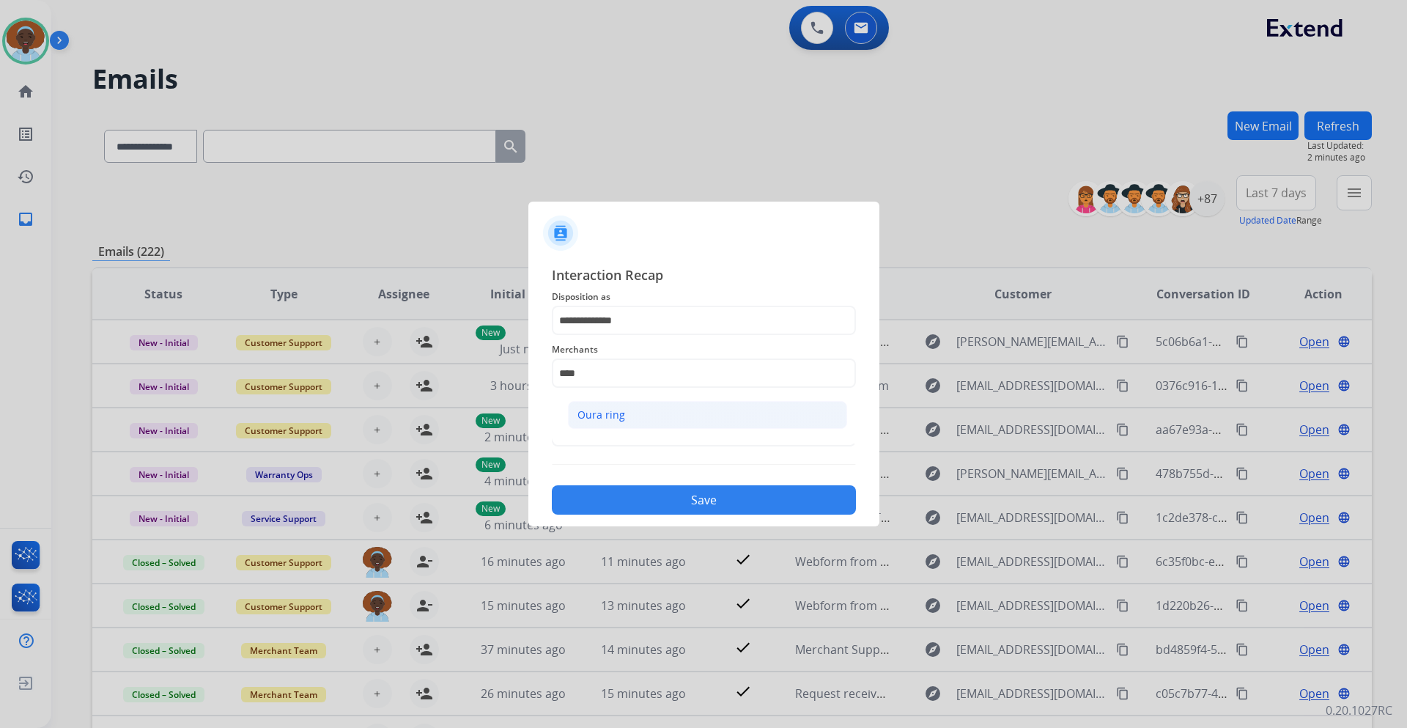
click at [604, 410] on div "Oura ring" at bounding box center [601, 414] width 48 height 15
type input "*********"
click at [622, 430] on input "text" at bounding box center [704, 431] width 304 height 29
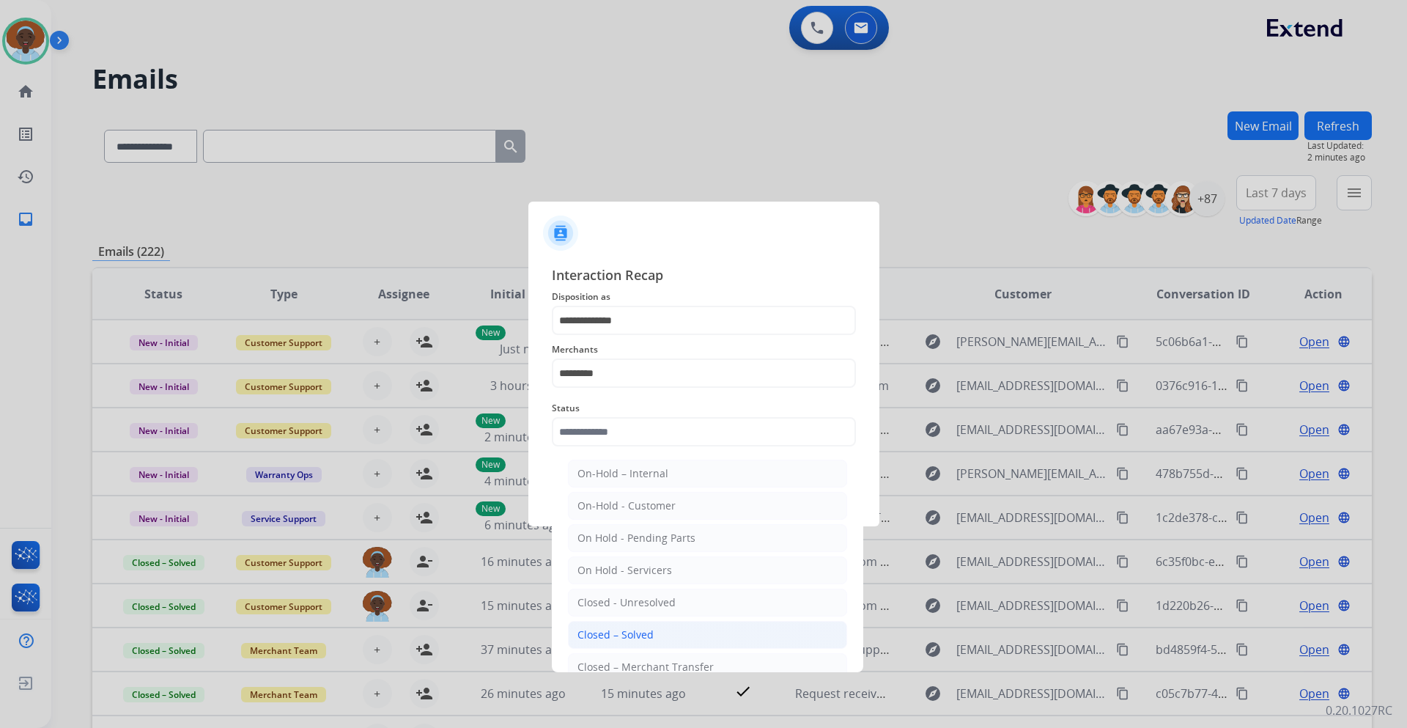
click at [647, 633] on div "Closed – Solved" at bounding box center [615, 634] width 76 height 15
type input "**********"
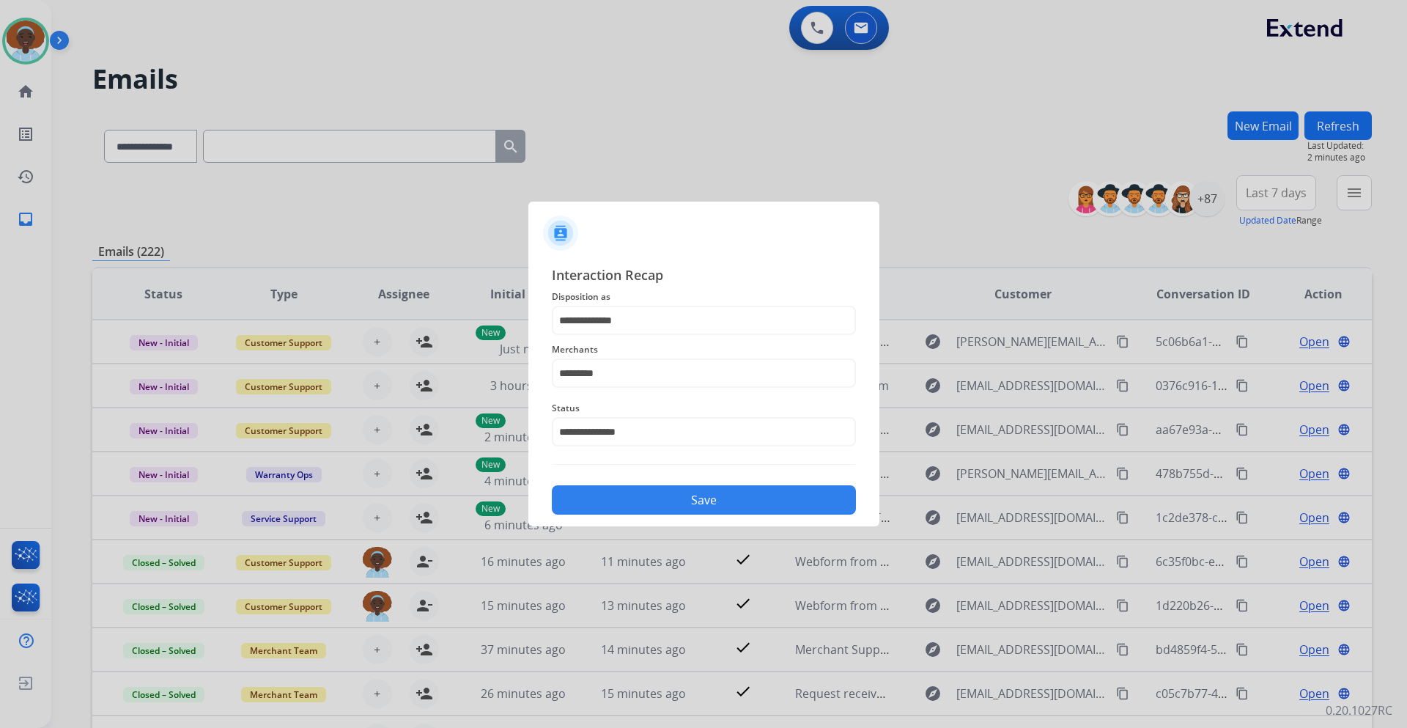
click at [679, 499] on button "Save" at bounding box center [704, 499] width 304 height 29
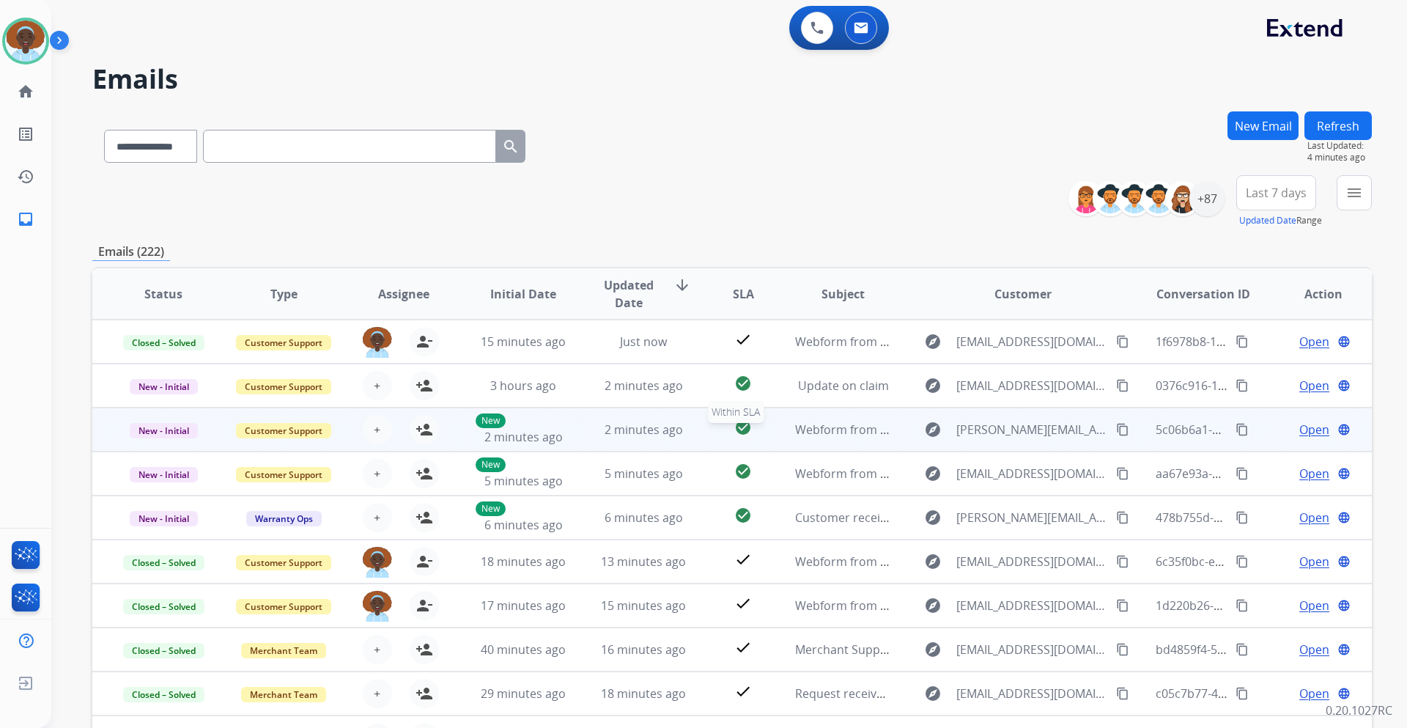
scroll to position [1, 0]
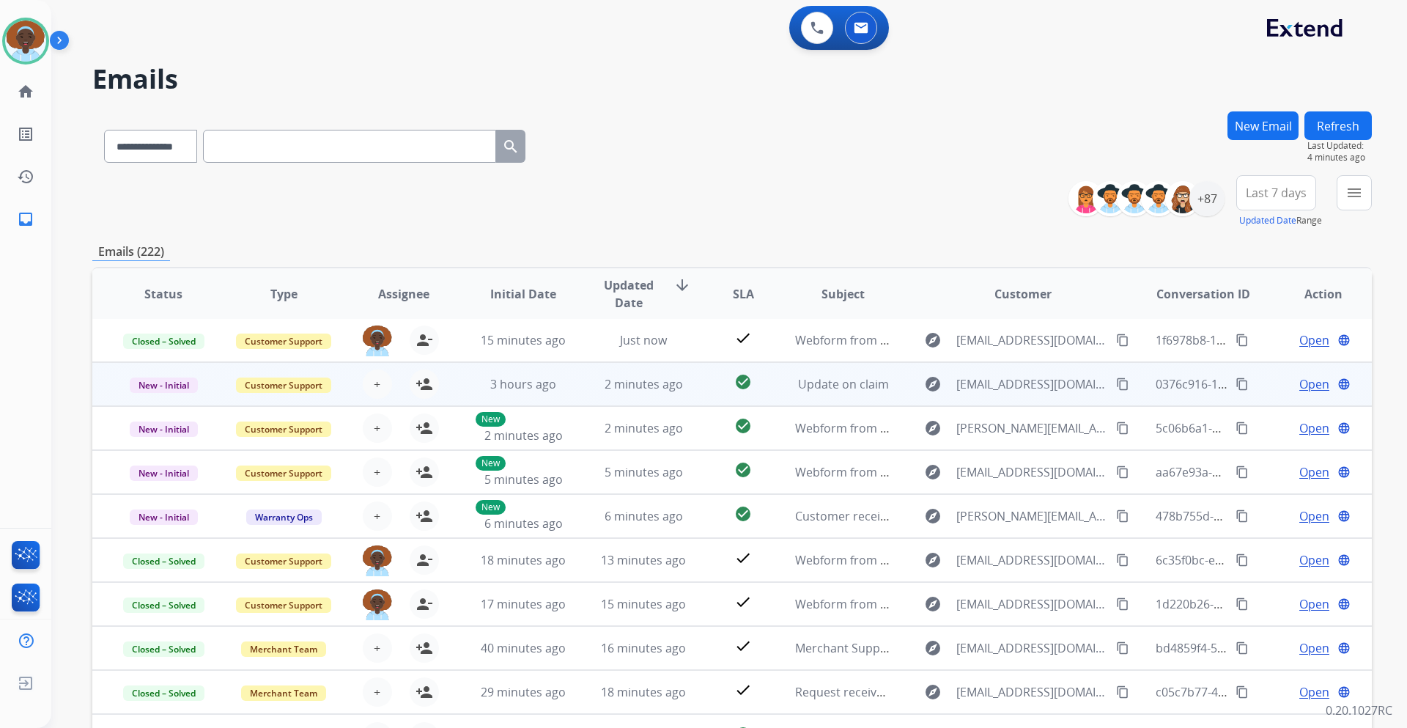
click at [1301, 384] on span "Open" at bounding box center [1314, 384] width 30 height 18
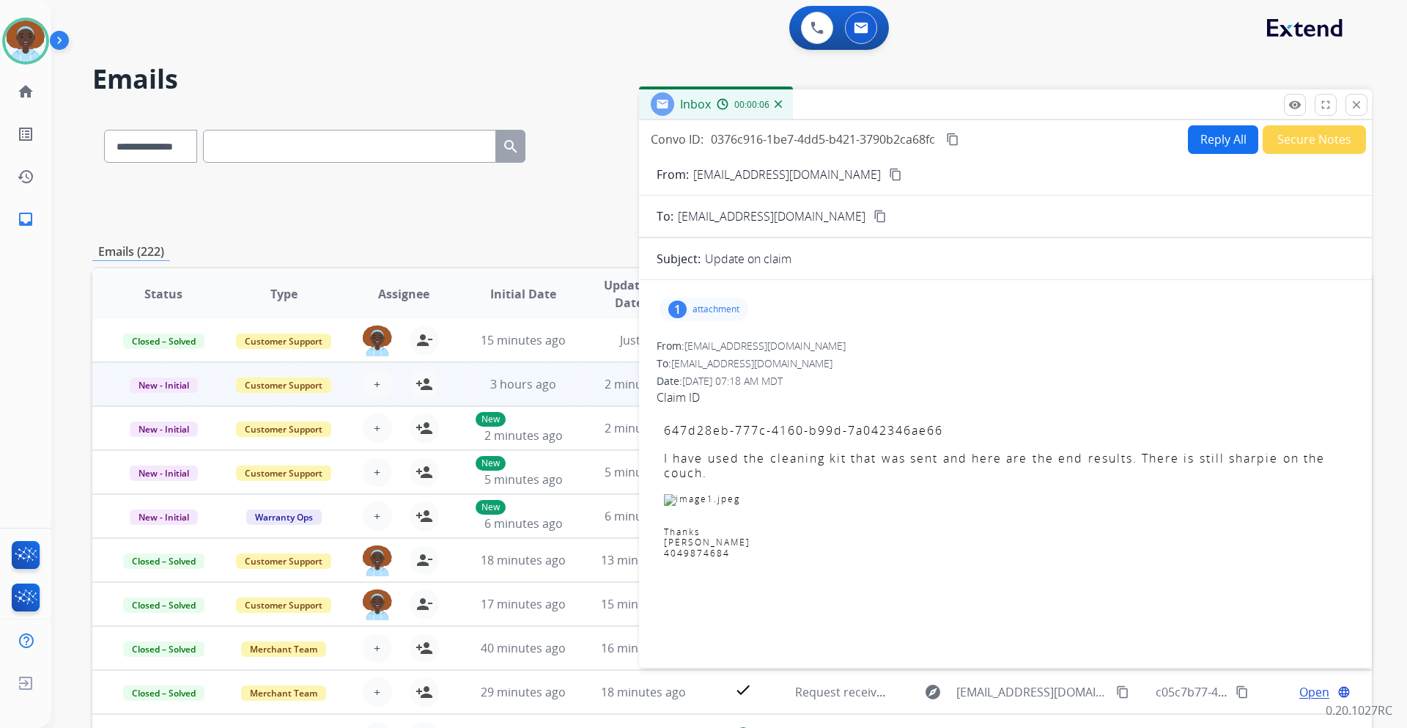
click at [711, 304] on p "attachment" at bounding box center [715, 309] width 47 height 12
click at [717, 329] on div at bounding box center [707, 346] width 73 height 51
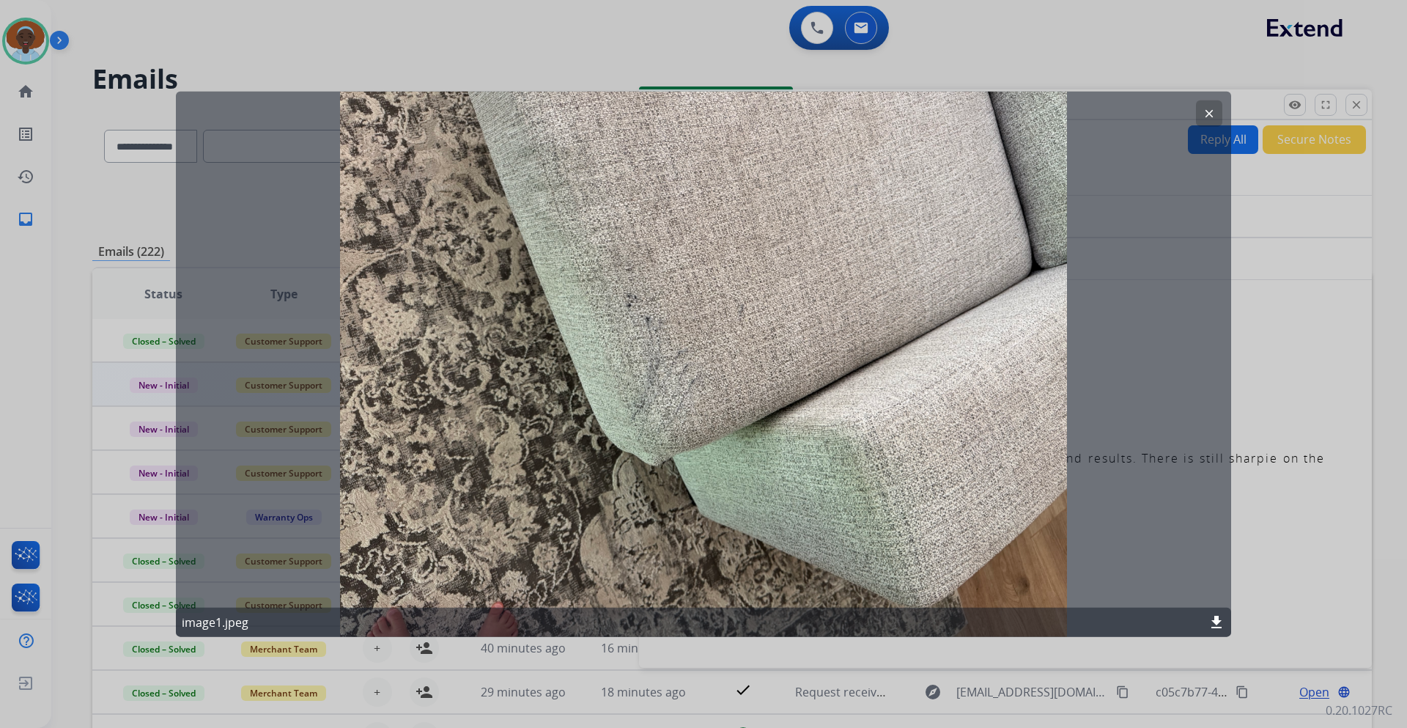
click at [1208, 114] on mat-icon "clear" at bounding box center [1208, 112] width 13 height 13
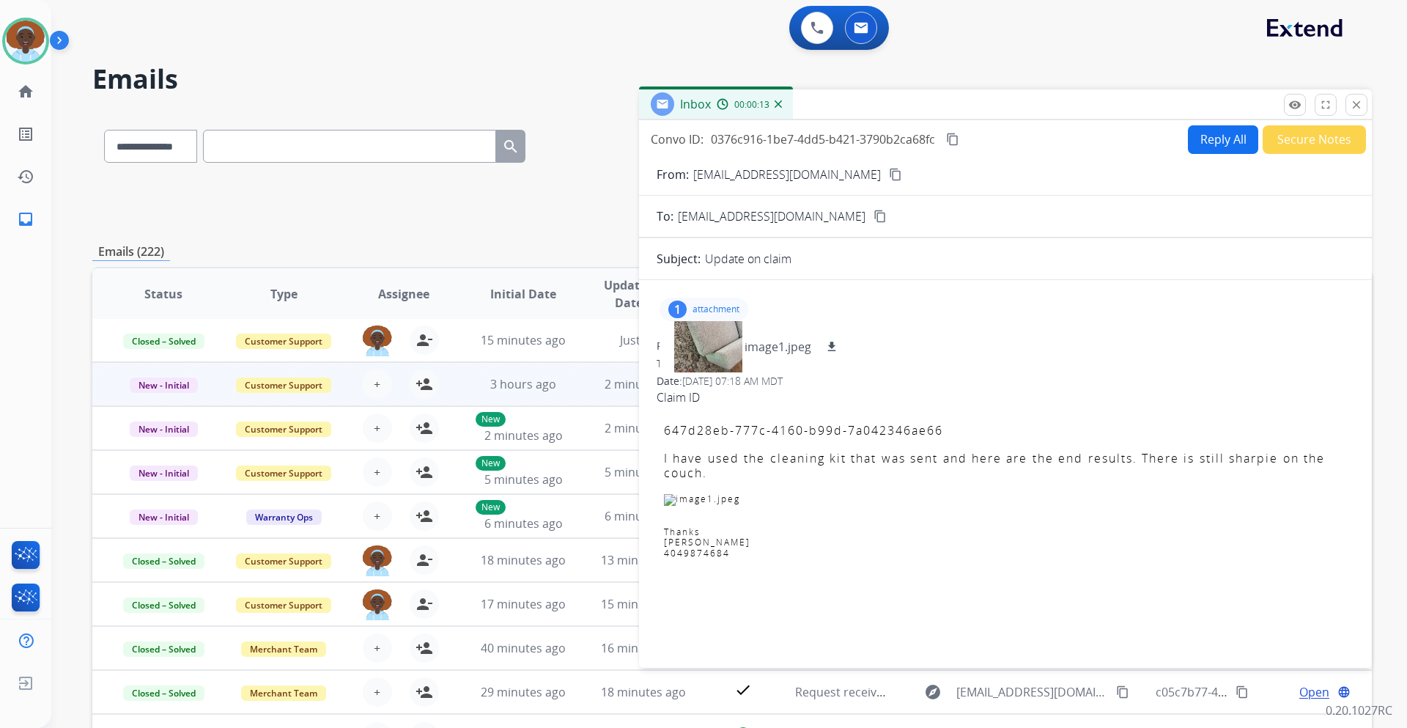
click at [1051, 367] on div "To: [EMAIL_ADDRESS][DOMAIN_NAME]" at bounding box center [1004, 363] width 697 height 15
click at [665, 308] on div "1 attachment image1.jpeg download" at bounding box center [703, 308] width 89 height 23
click at [1353, 111] on mat-icon "close" at bounding box center [1356, 104] width 13 height 13
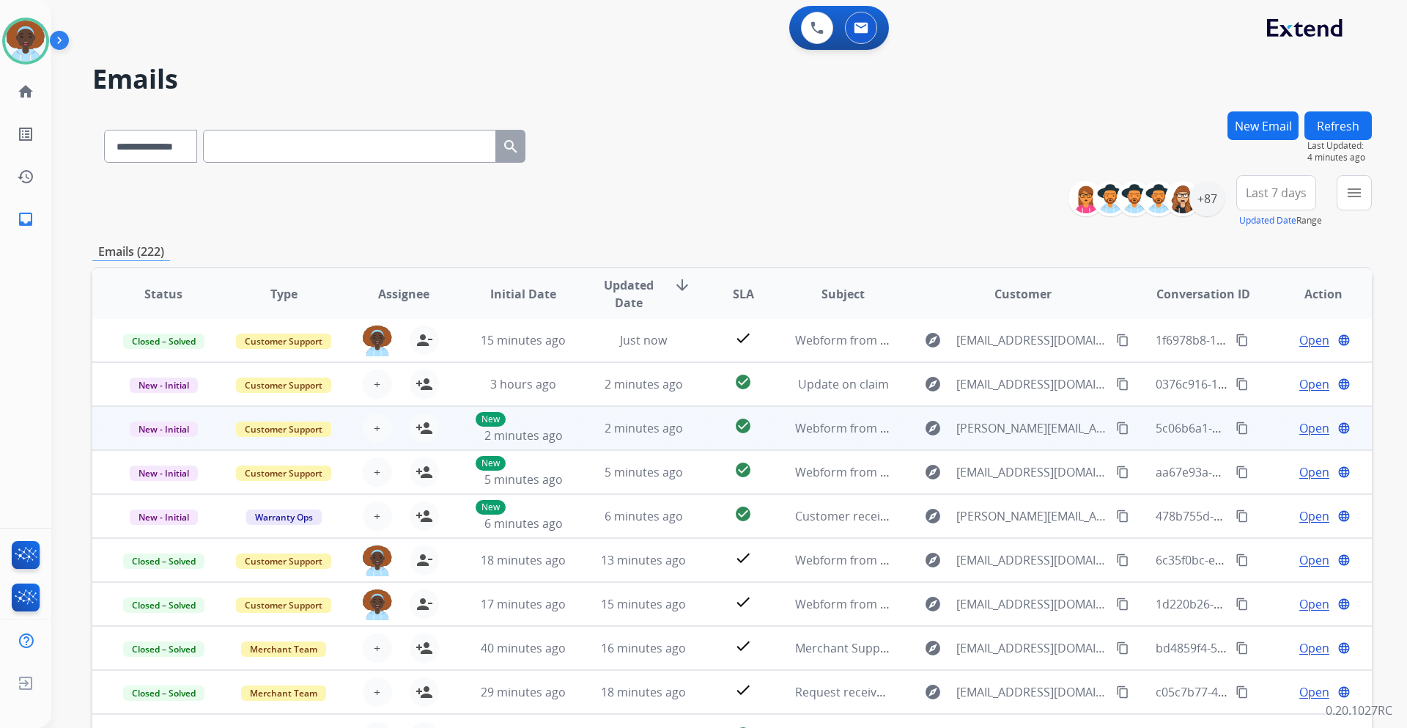
click at [1304, 424] on span "Open" at bounding box center [1314, 428] width 30 height 18
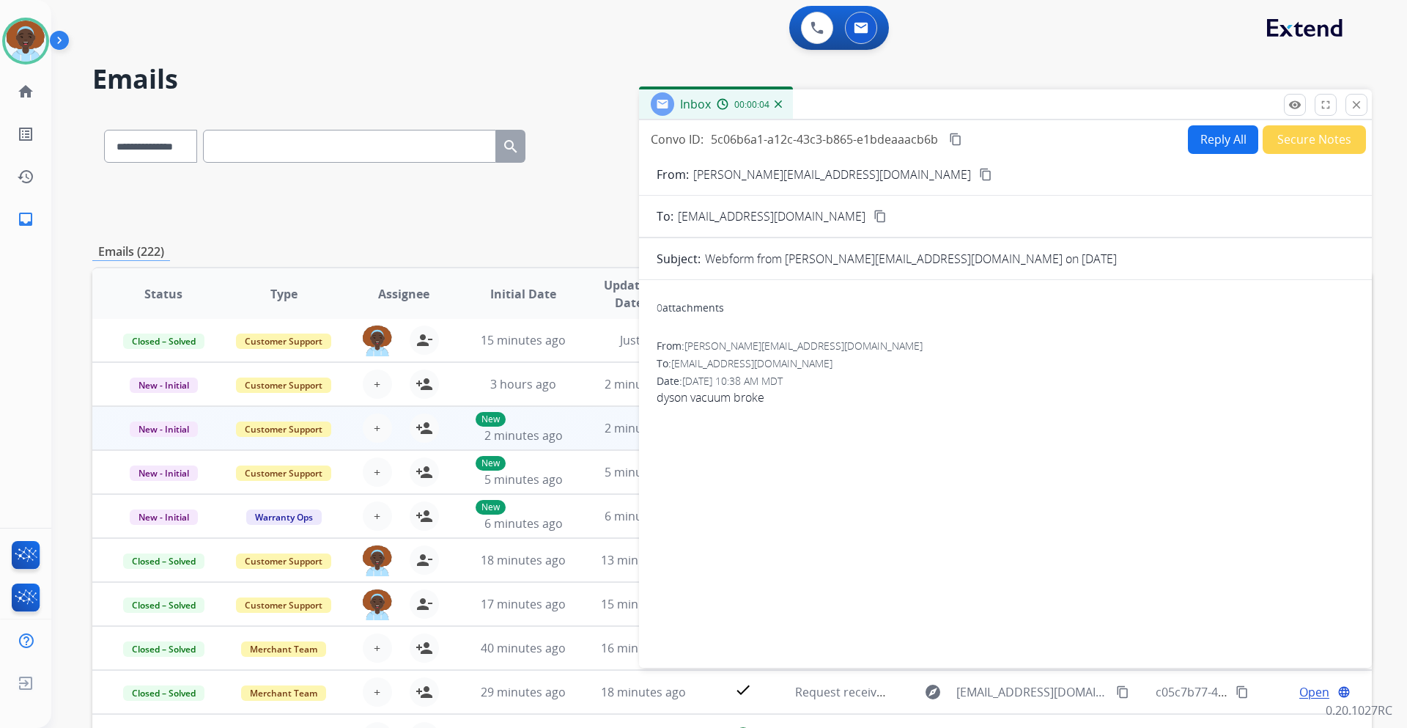
click at [979, 174] on mat-icon "content_copy" at bounding box center [985, 174] width 13 height 13
click at [1219, 136] on button "Reply All" at bounding box center [1223, 139] width 70 height 29
select select "**********"
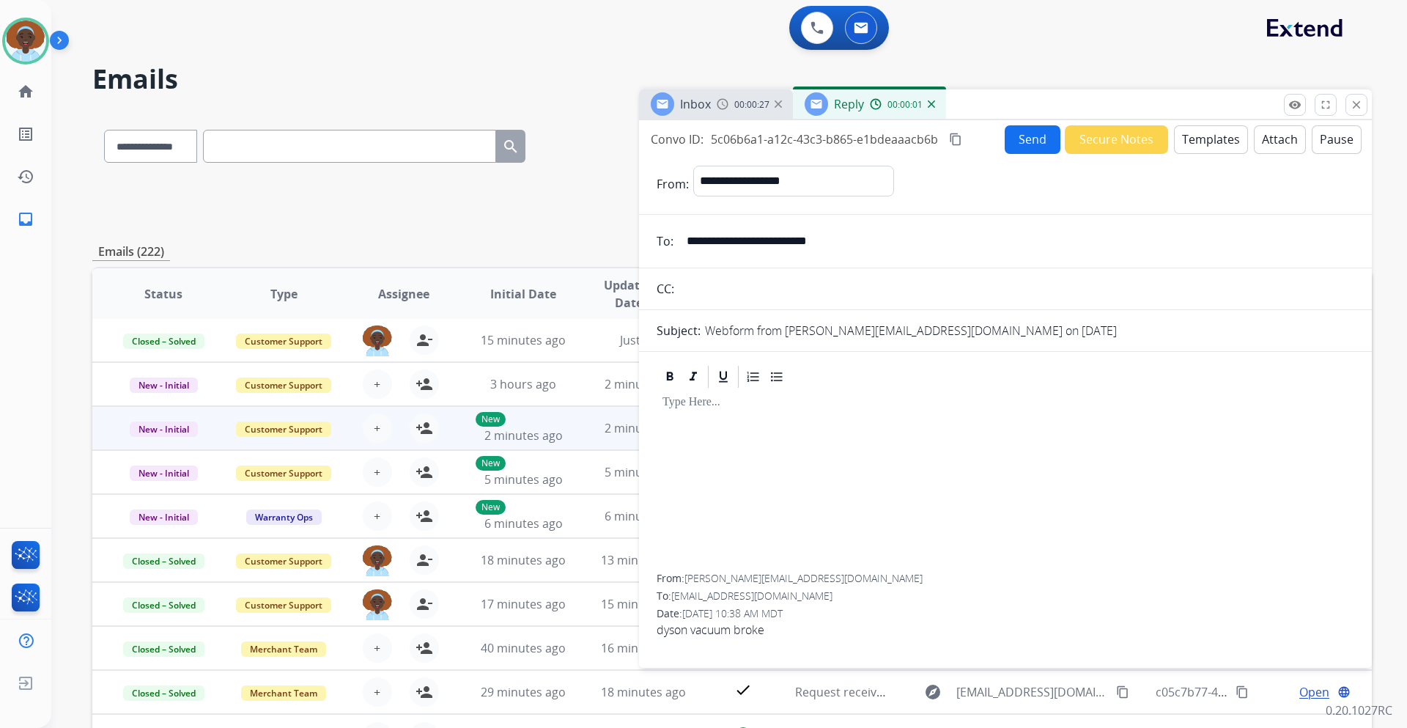
click at [1213, 137] on button "Templates" at bounding box center [1211, 139] width 74 height 29
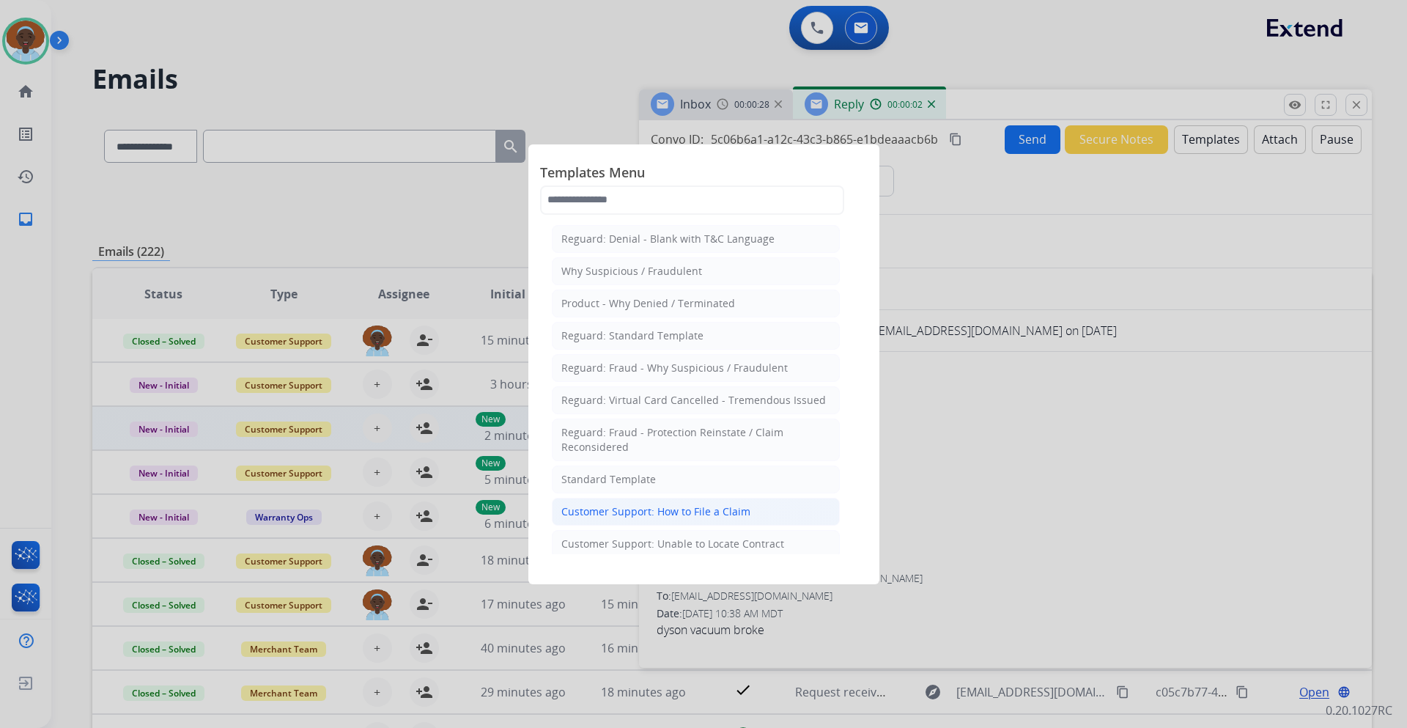
click at [739, 509] on div "Customer Support: How to File a Claim" at bounding box center [655, 511] width 189 height 15
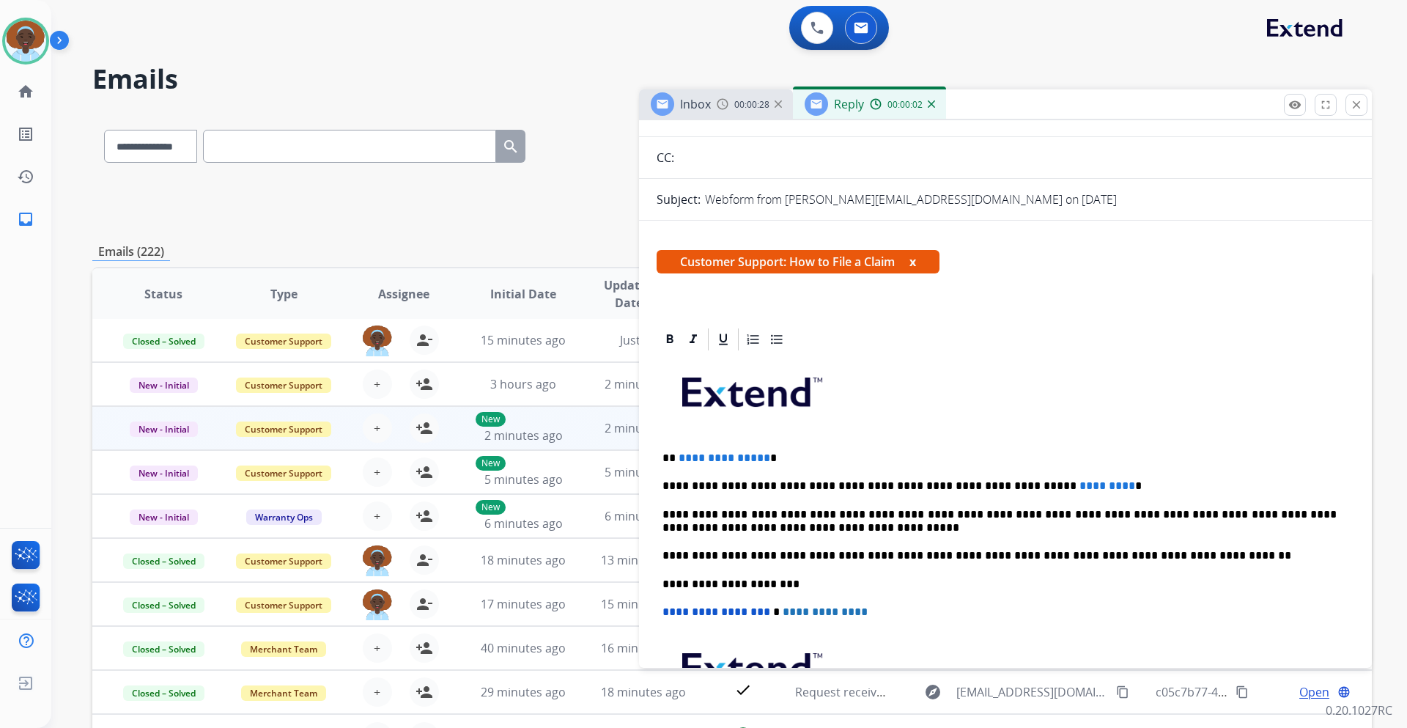
scroll to position [147, 0]
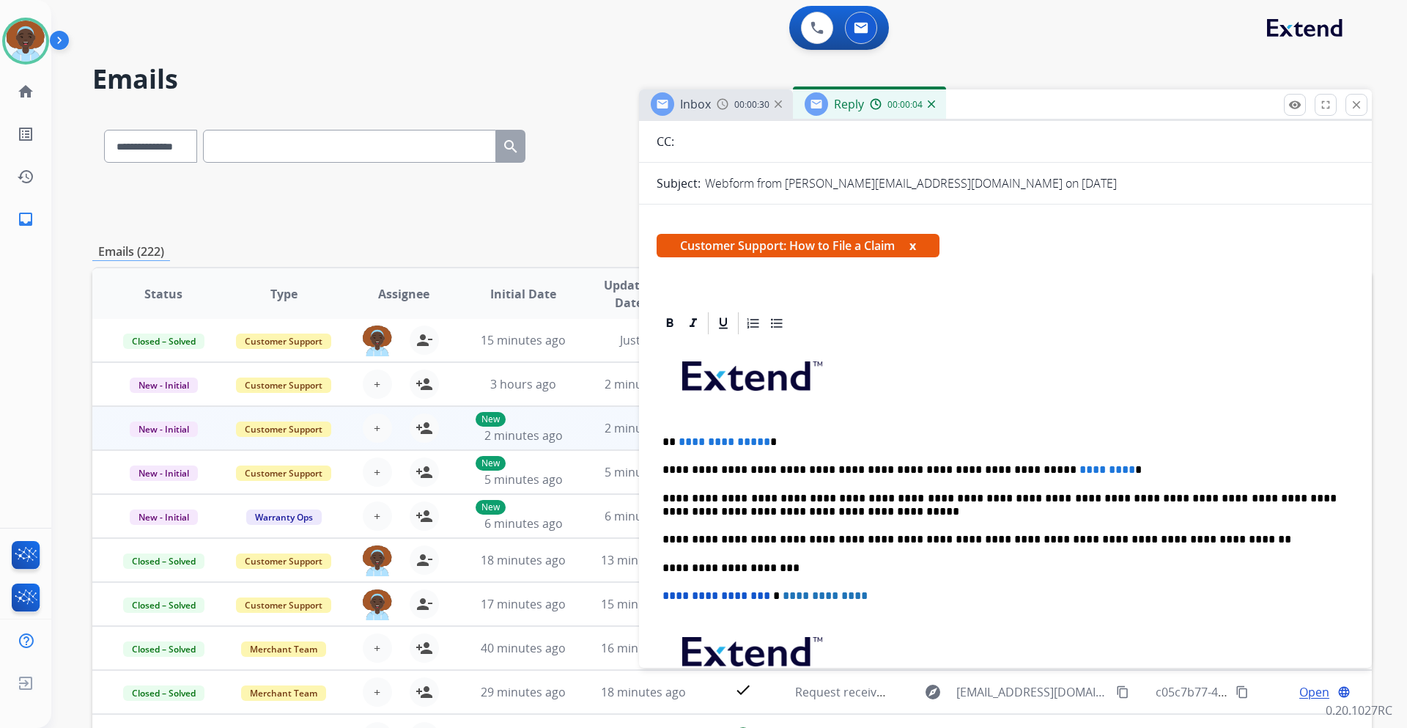
click at [761, 442] on p "**********" at bounding box center [999, 441] width 674 height 13
click at [1079, 470] on span "*********" at bounding box center [1107, 469] width 56 height 11
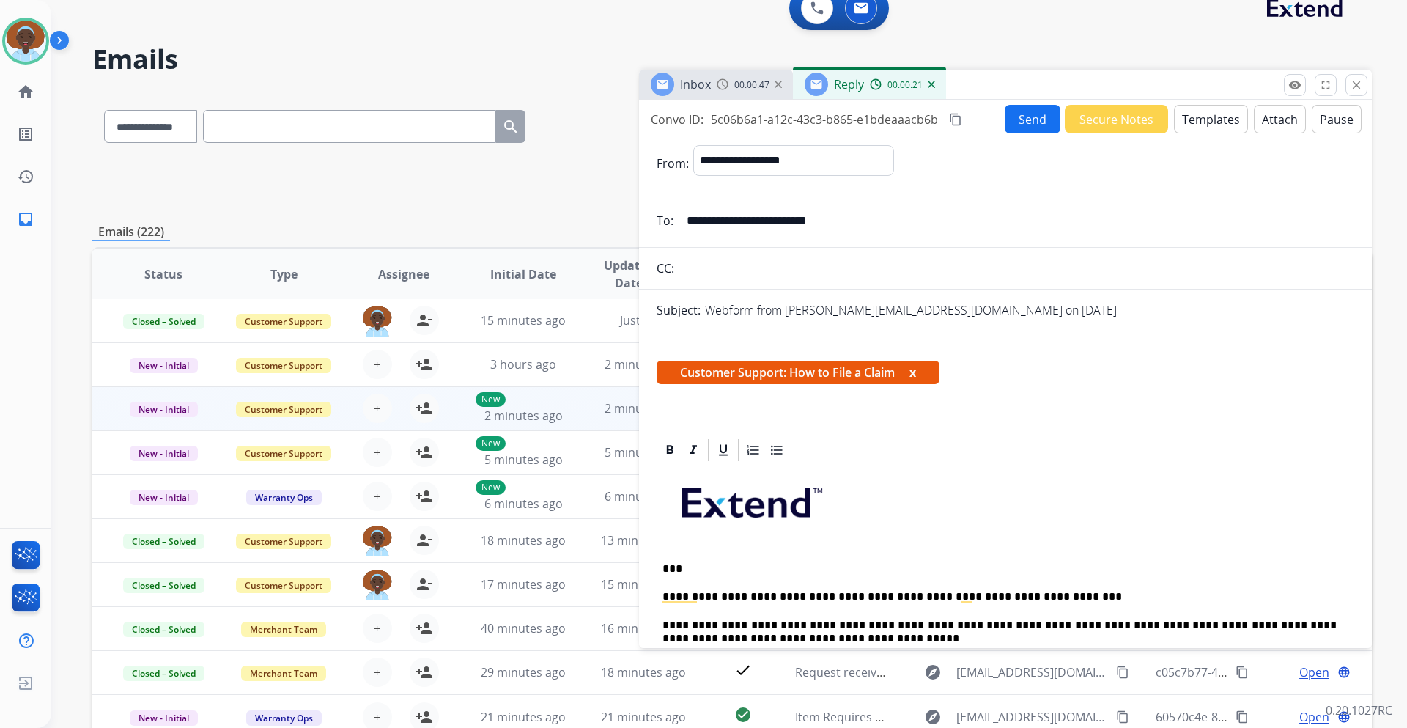
scroll to position [0, 0]
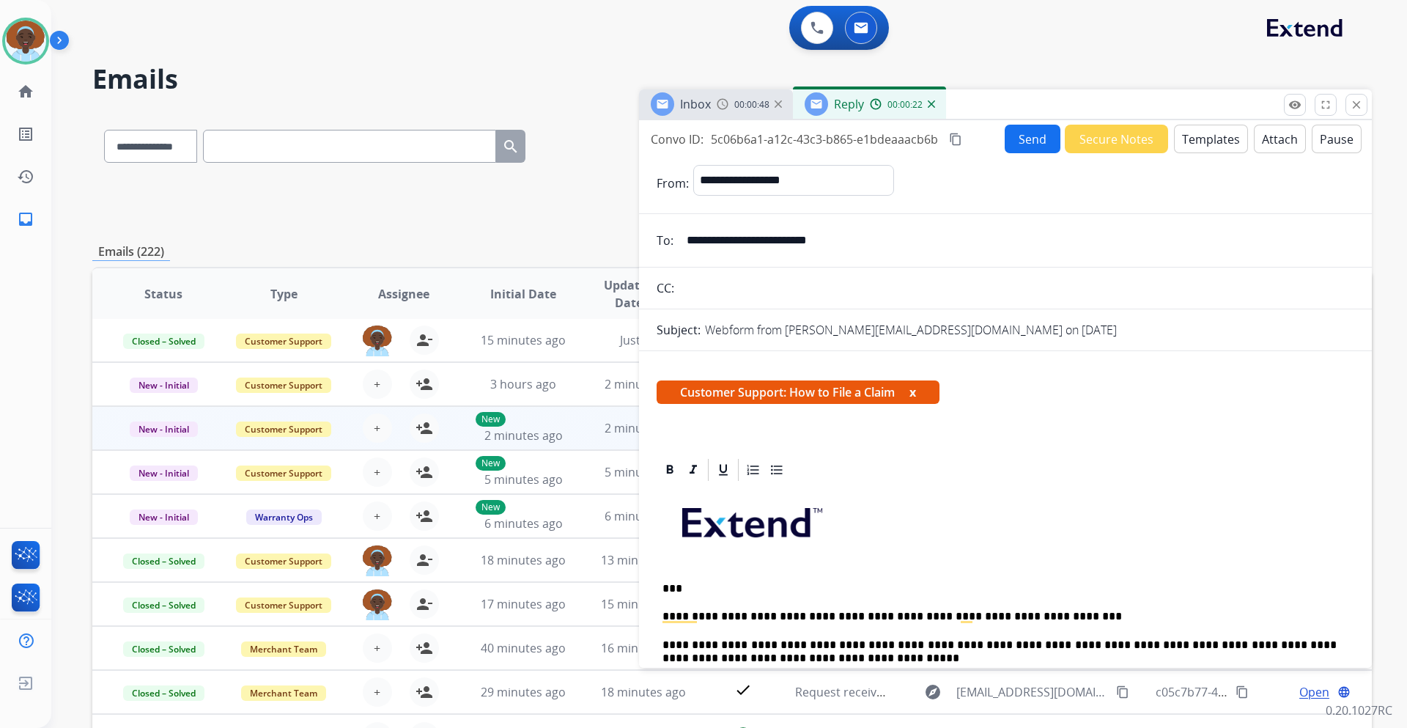
click at [1029, 142] on button "Send" at bounding box center [1032, 139] width 56 height 29
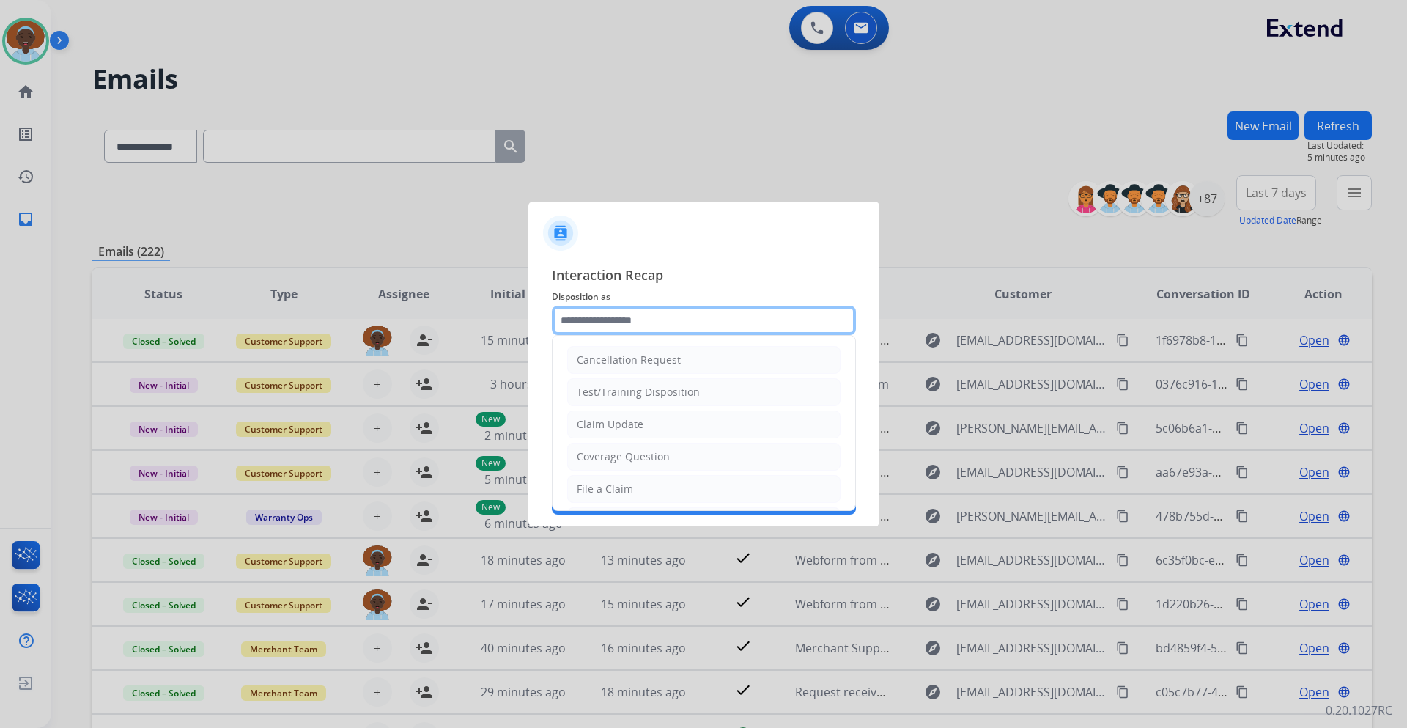
click at [654, 316] on input "text" at bounding box center [704, 320] width 304 height 29
click at [626, 487] on div "File a Claim" at bounding box center [605, 488] width 56 height 15
type input "**********"
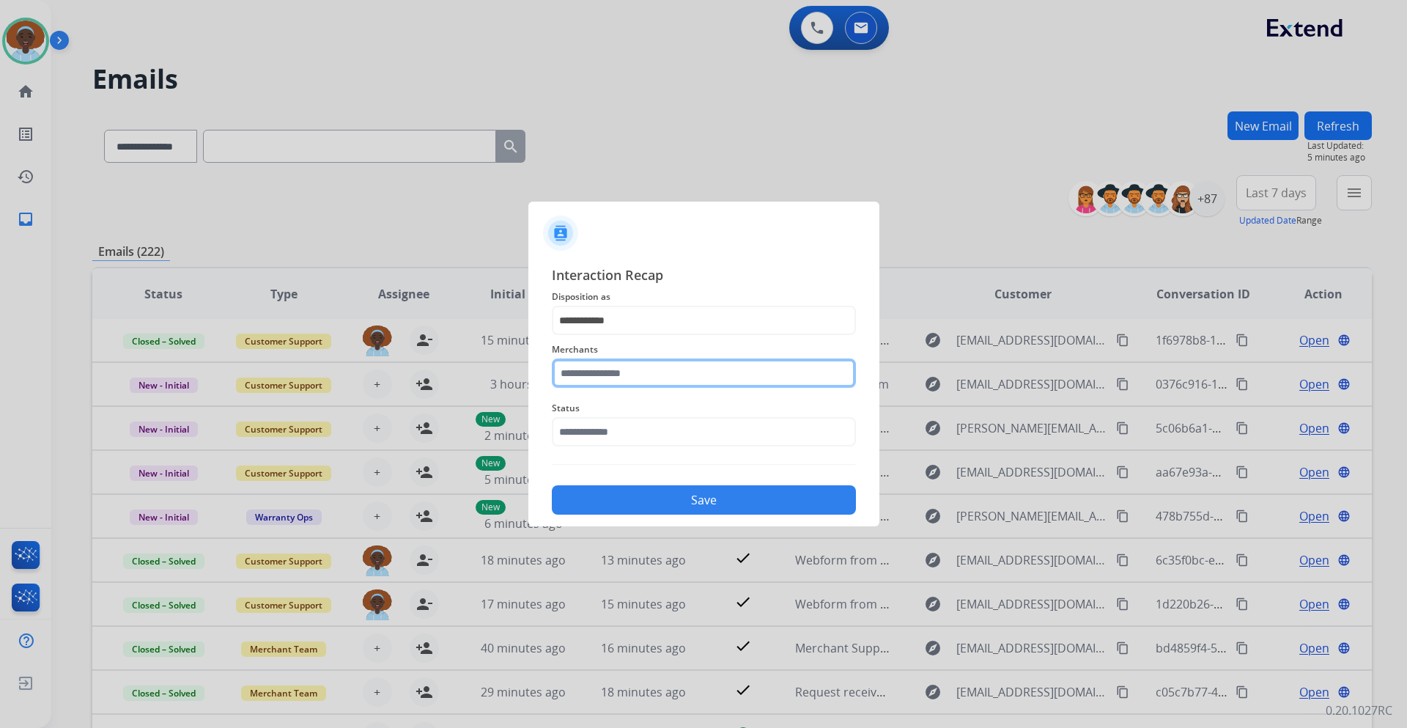
click at [651, 373] on input "text" at bounding box center [704, 372] width 304 height 29
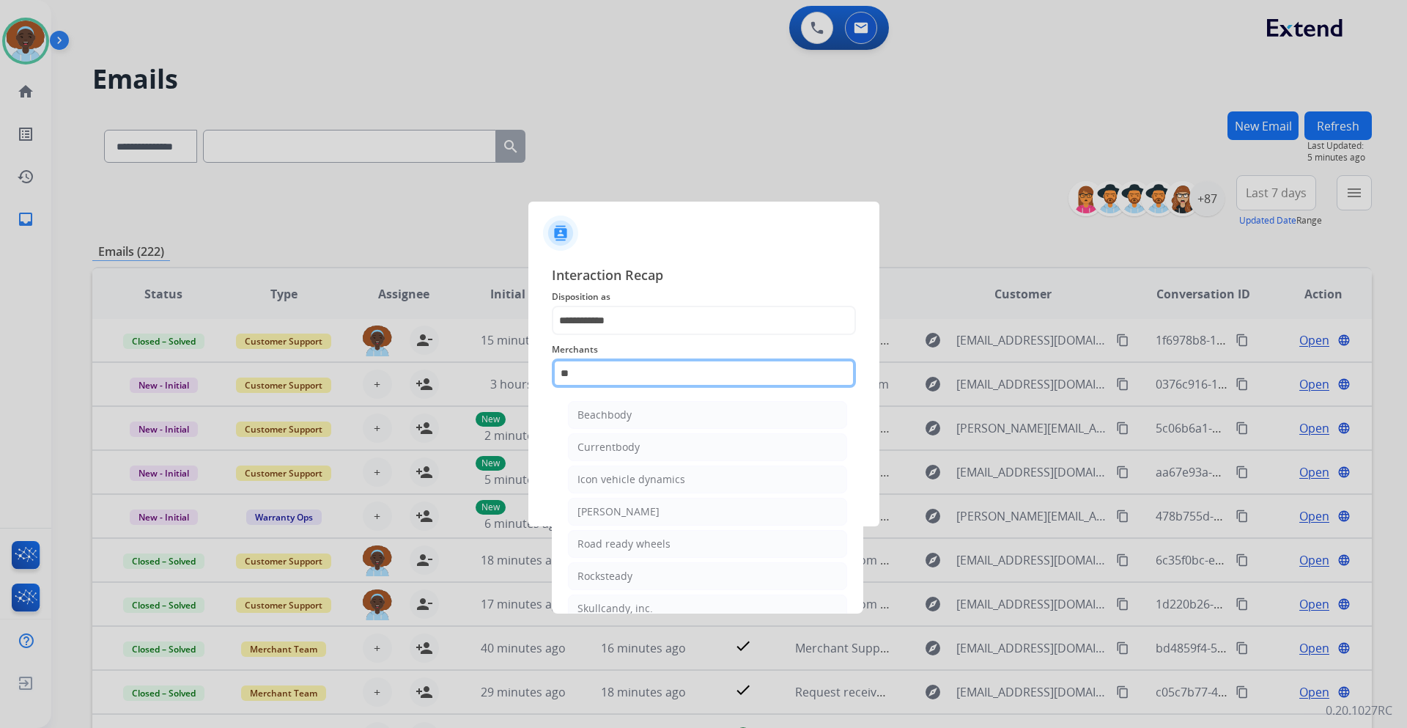
type input "*"
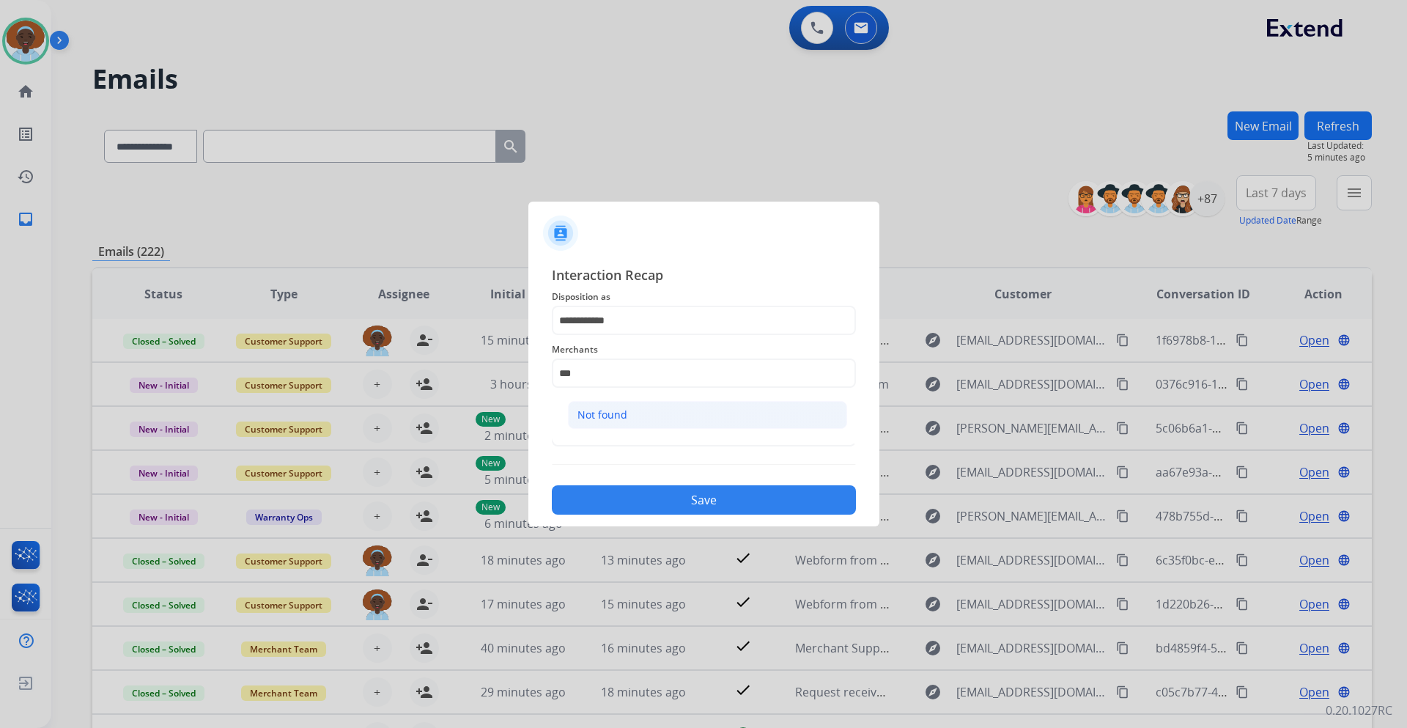
click at [641, 410] on li "Not found" at bounding box center [707, 415] width 279 height 28
type input "*********"
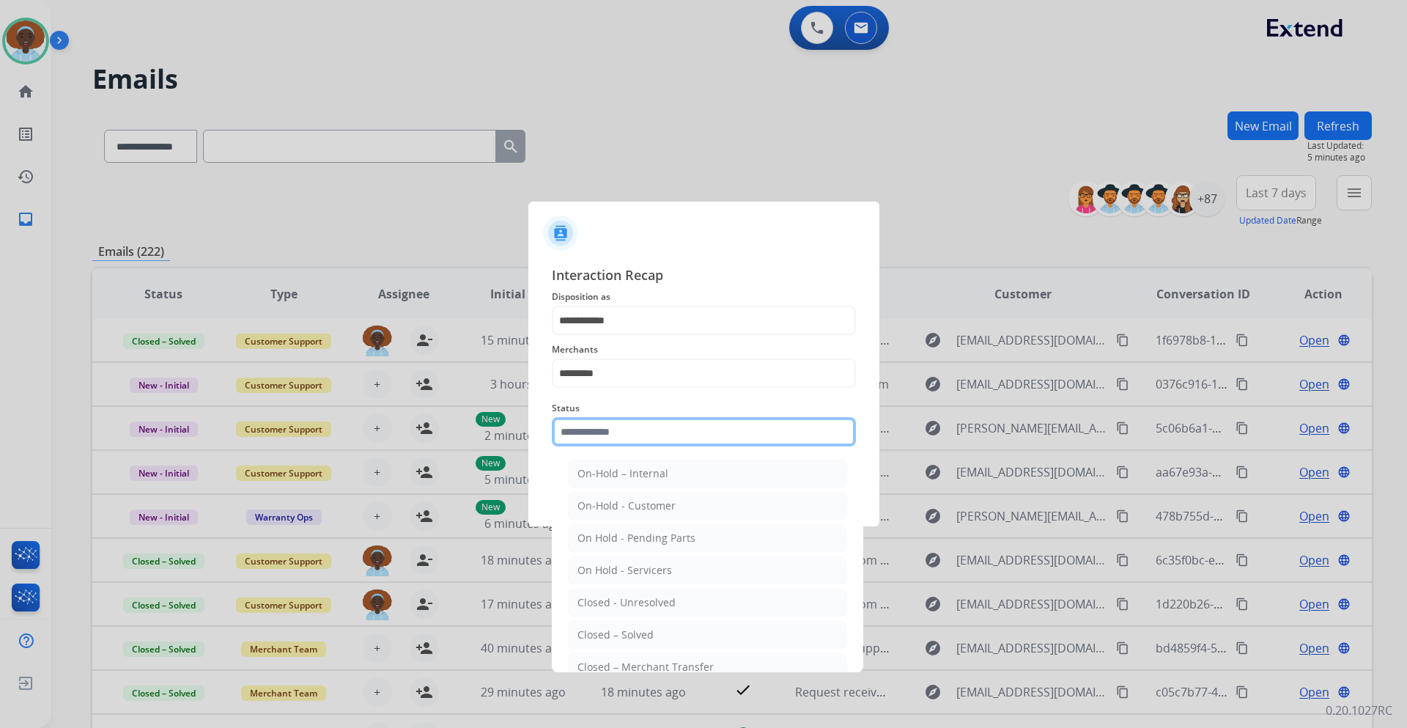
click at [641, 429] on input "text" at bounding box center [704, 431] width 304 height 29
click at [640, 632] on div "Closed – Solved" at bounding box center [615, 634] width 76 height 15
type input "**********"
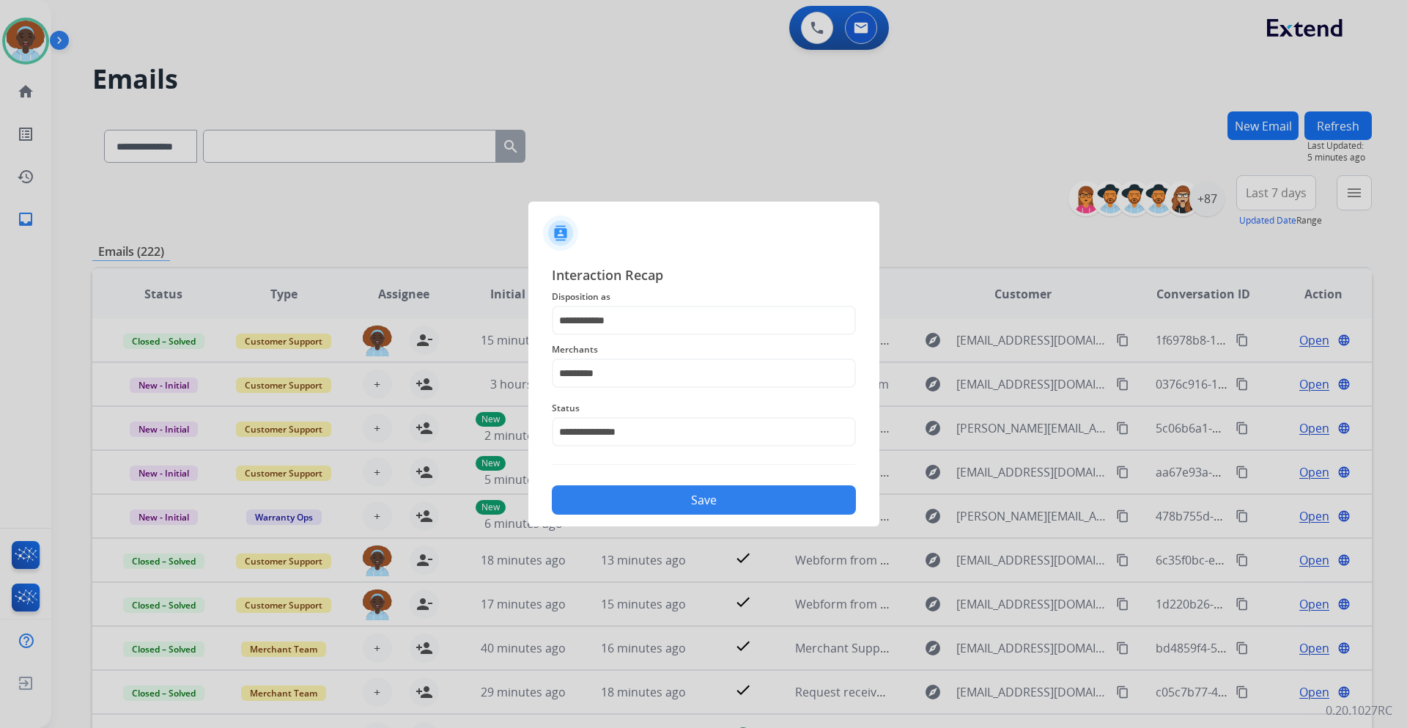
click at [695, 497] on button "Save" at bounding box center [704, 499] width 304 height 29
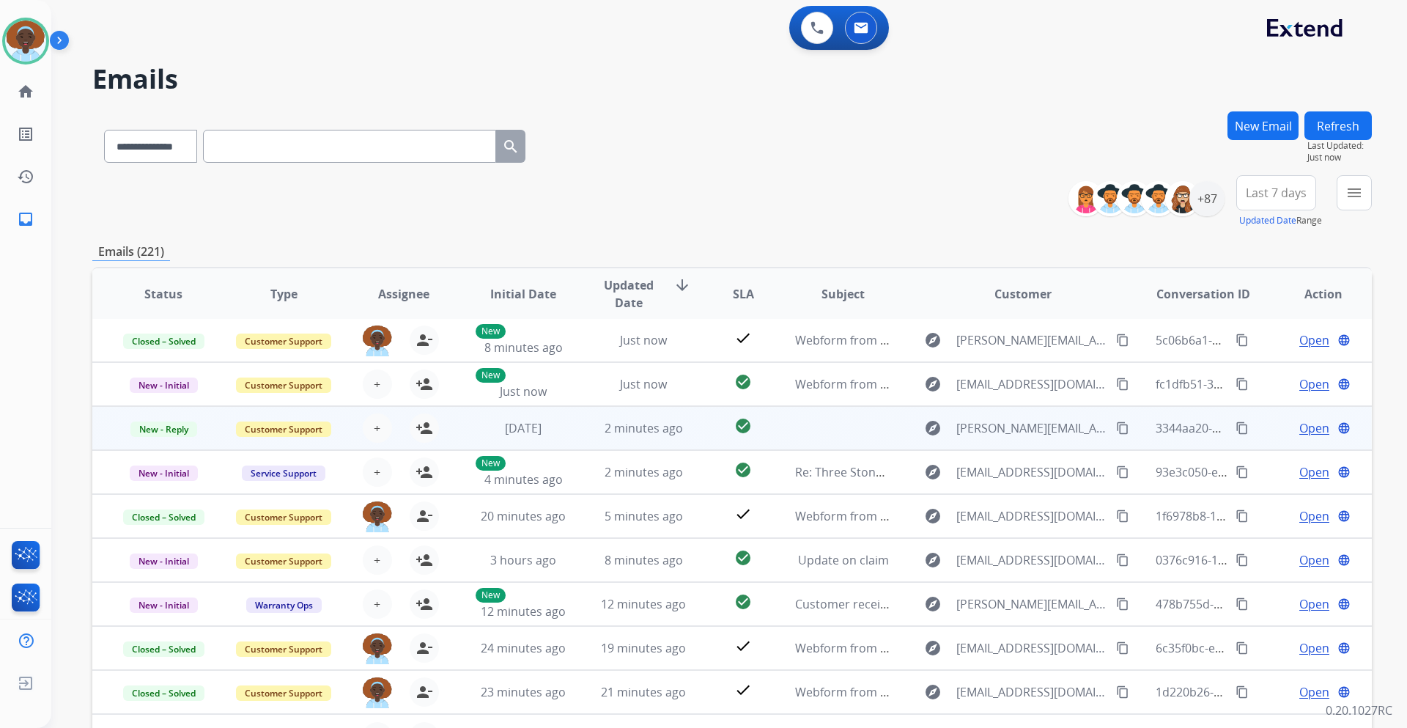
click at [1299, 430] on span "Open" at bounding box center [1314, 428] width 30 height 18
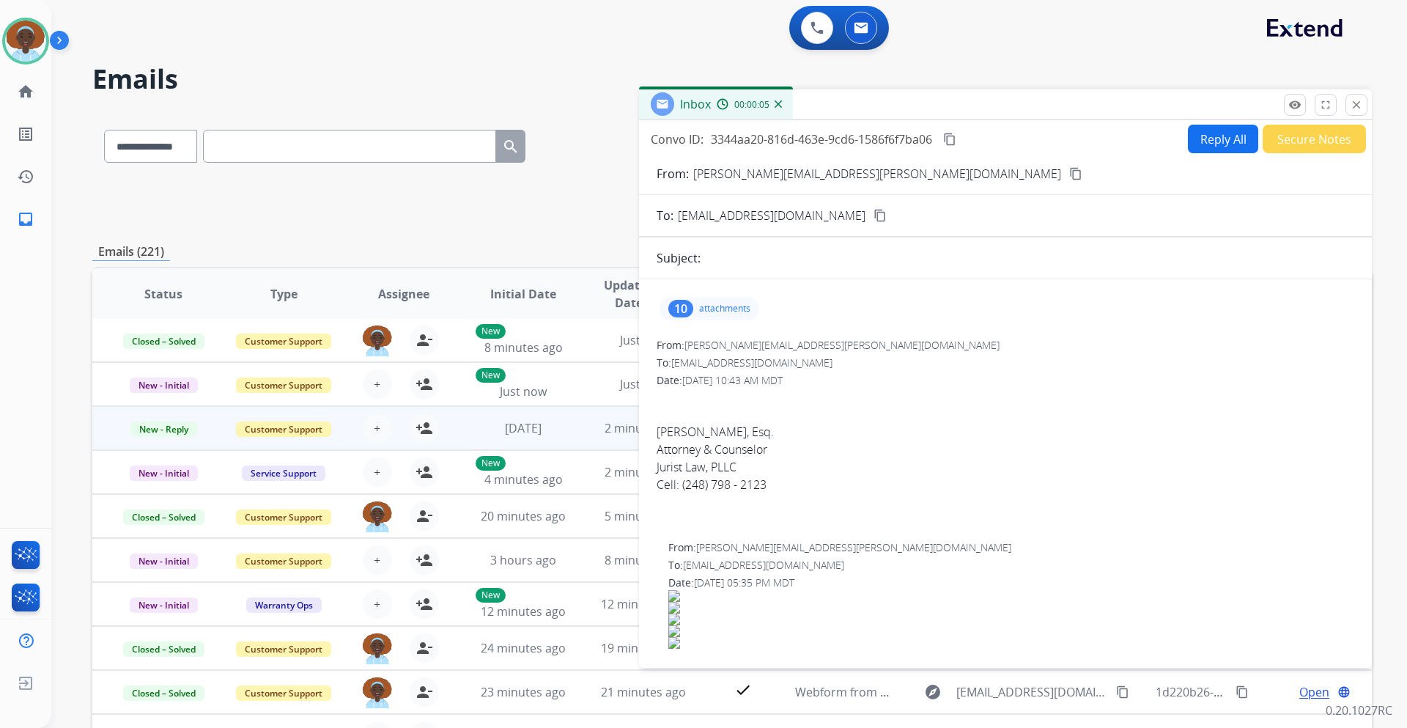
click at [683, 307] on div "10" at bounding box center [680, 309] width 25 height 18
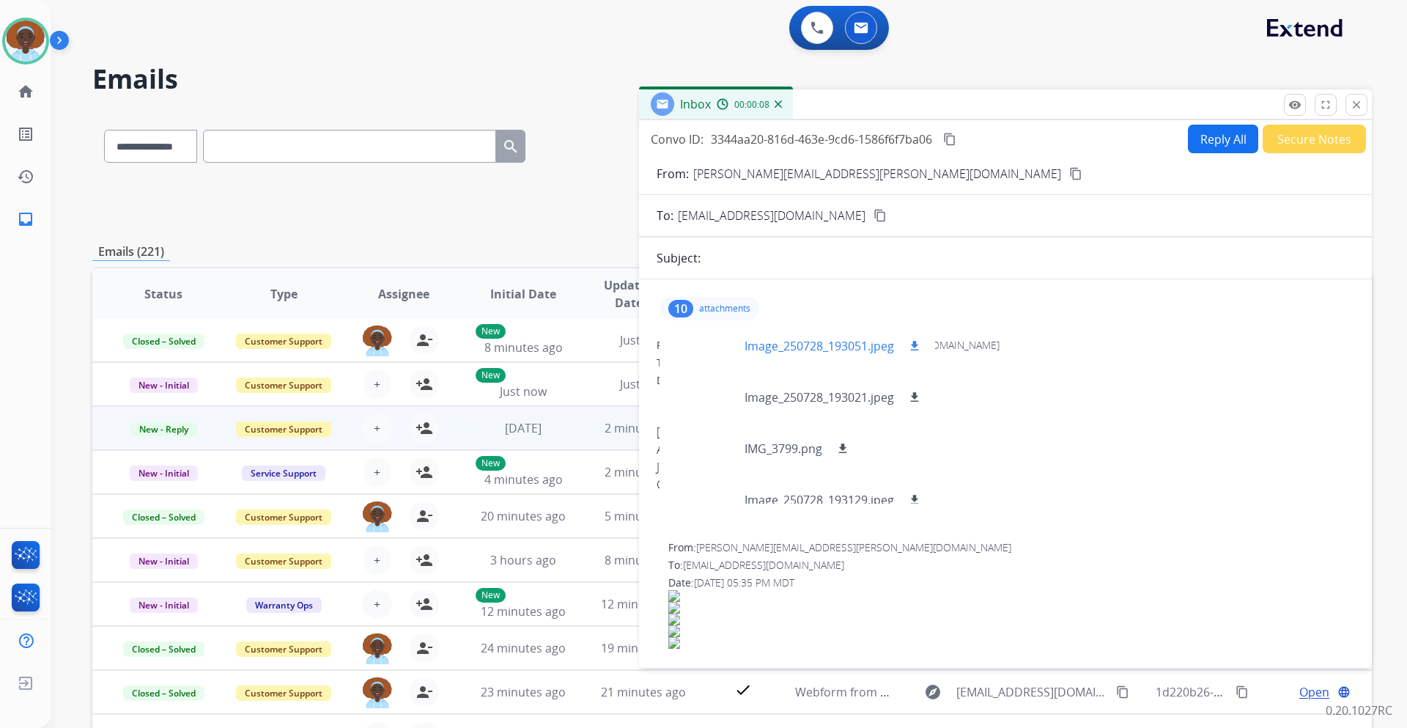
click at [711, 344] on div at bounding box center [707, 345] width 73 height 51
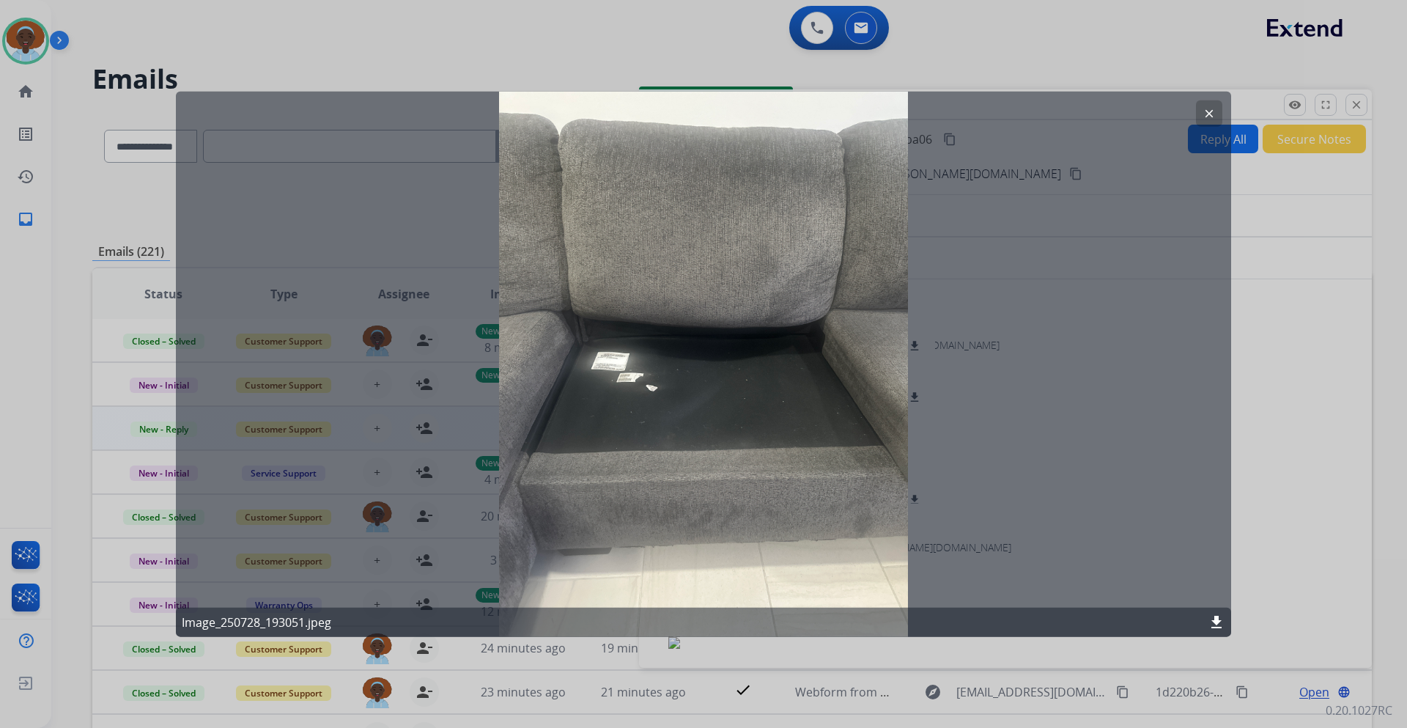
click at [1204, 117] on mat-icon "clear" at bounding box center [1208, 112] width 13 height 13
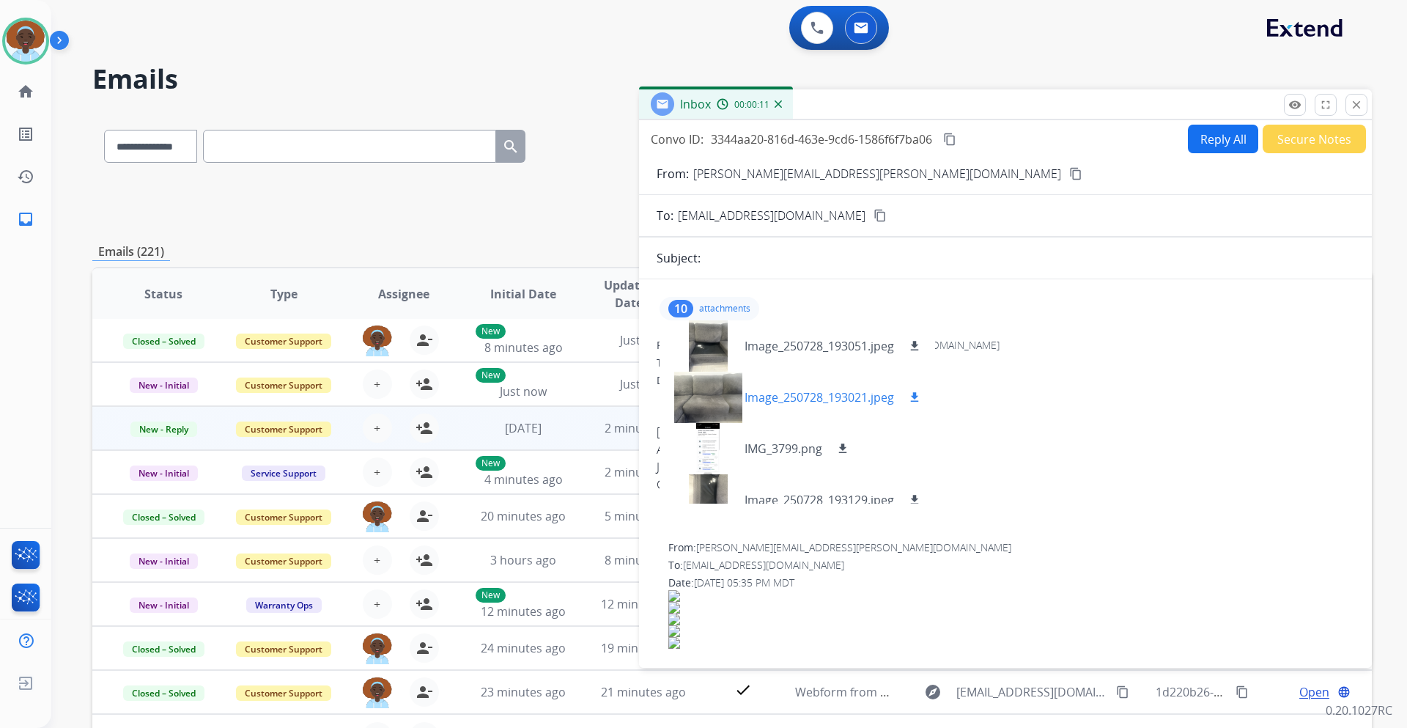
click at [707, 402] on div at bounding box center [707, 396] width 73 height 51
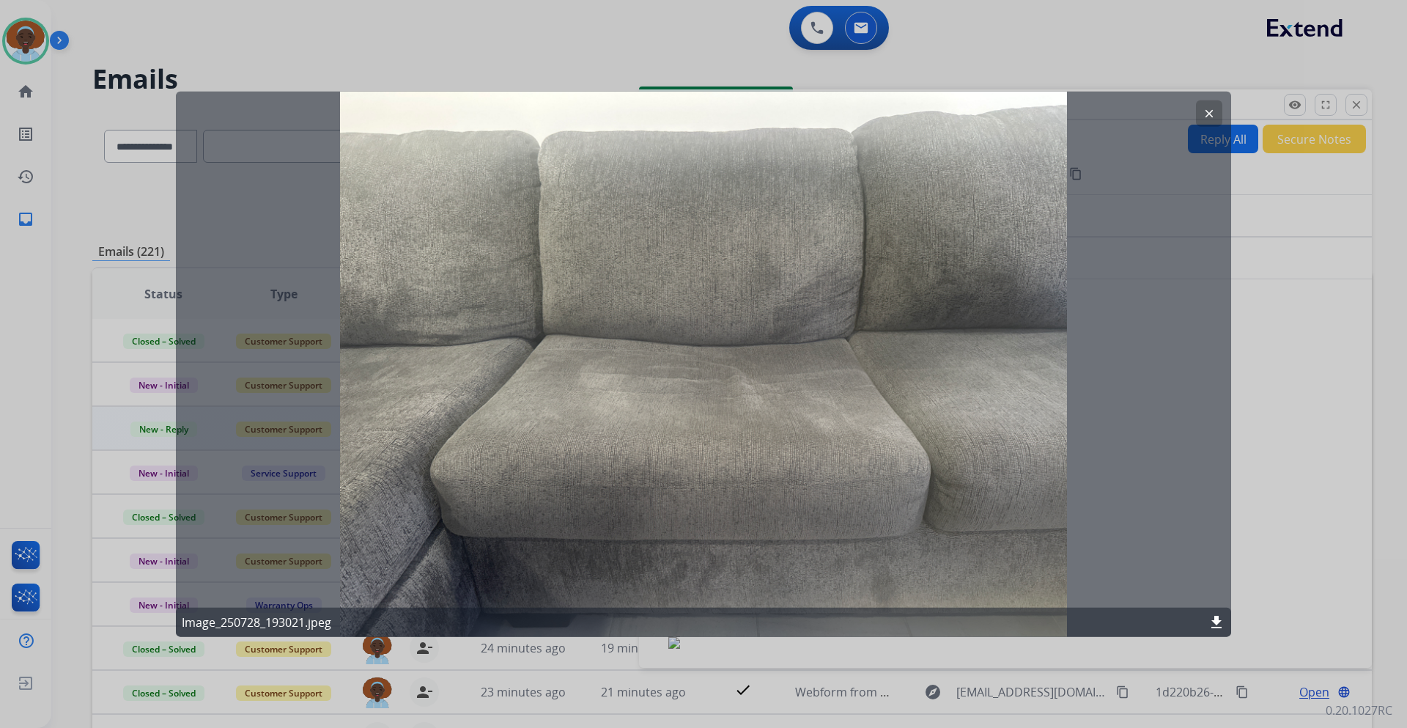
click at [1213, 114] on mat-icon "clear" at bounding box center [1208, 112] width 13 height 13
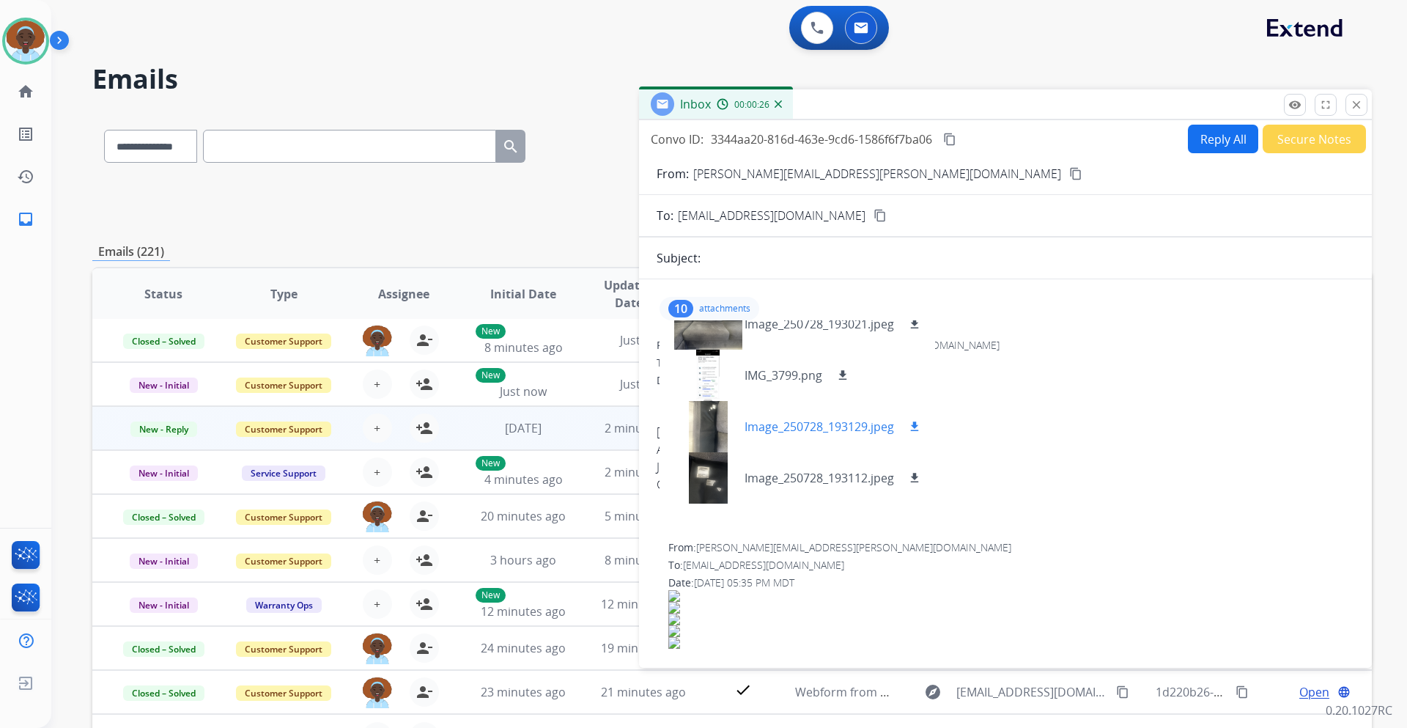
click at [717, 431] on div at bounding box center [707, 426] width 73 height 51
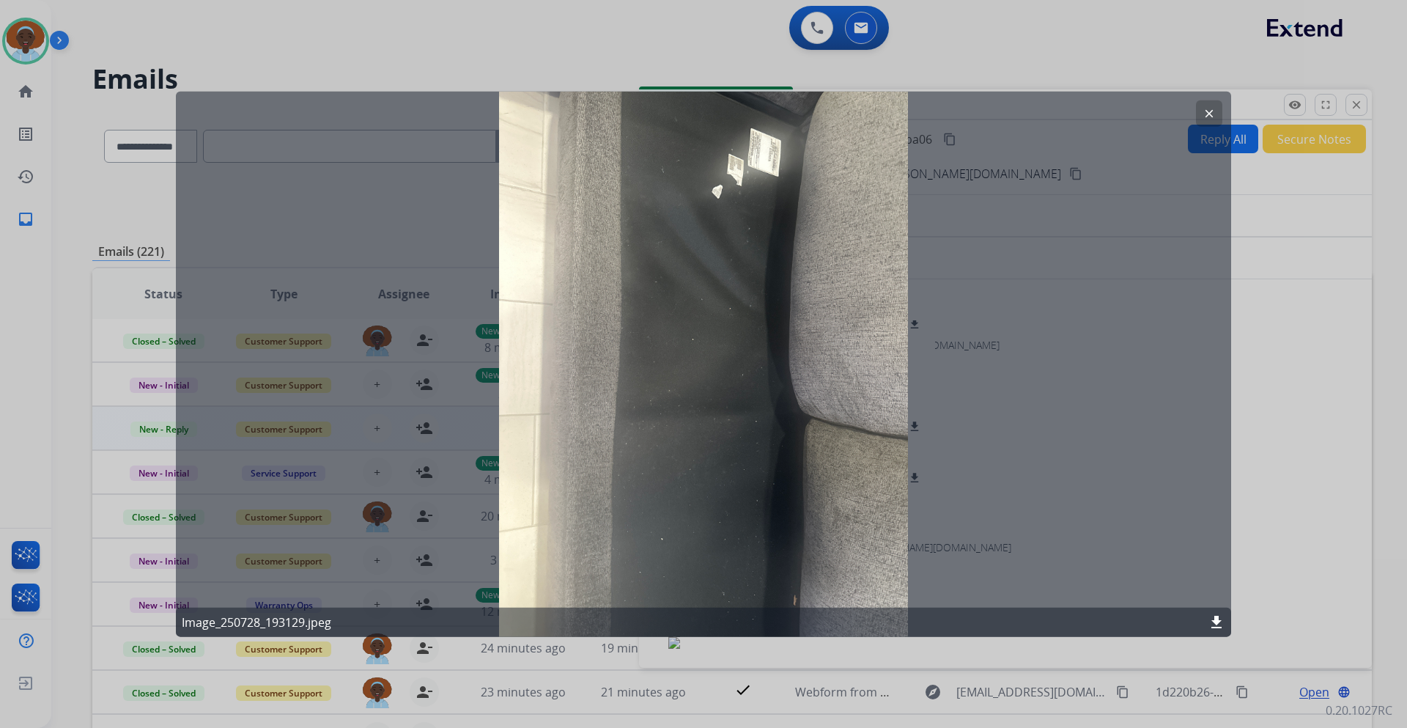
click at [1213, 112] on mat-icon "clear" at bounding box center [1208, 112] width 13 height 13
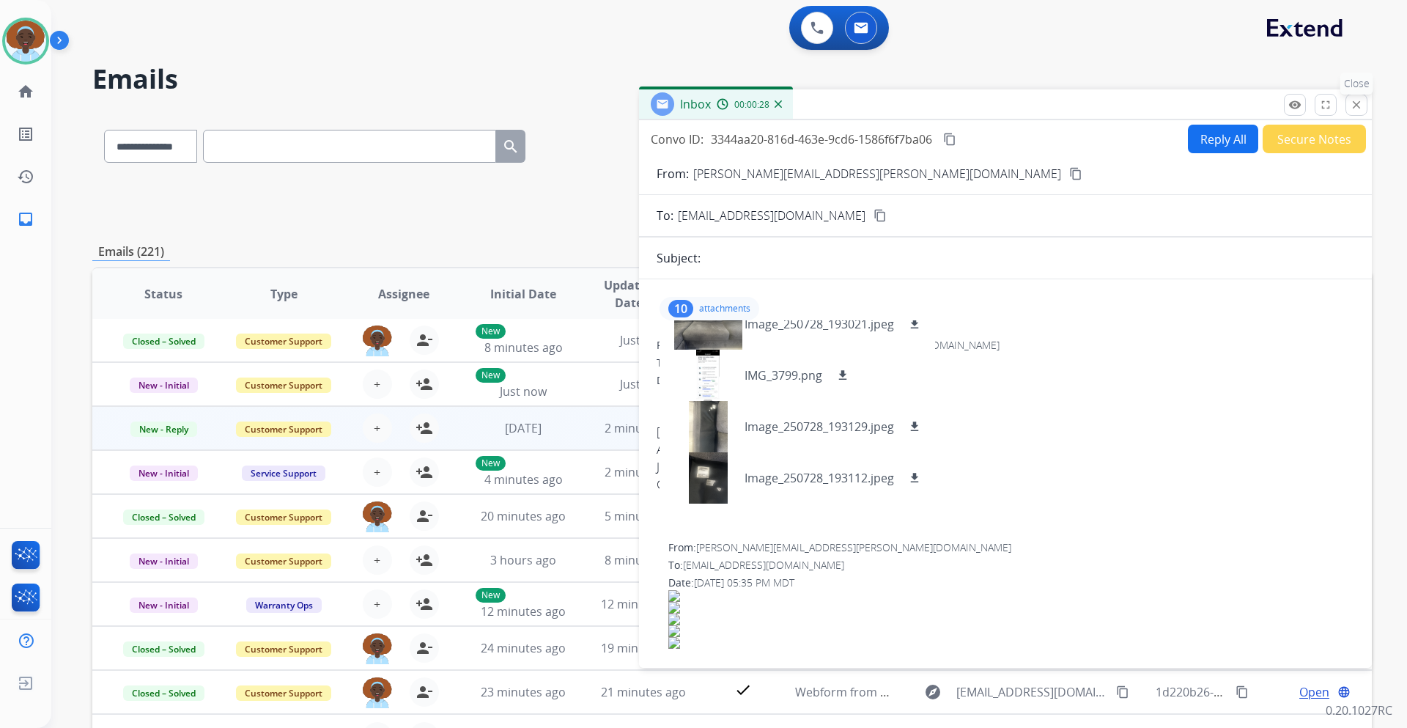
click at [1354, 104] on mat-icon "close" at bounding box center [1356, 104] width 13 height 13
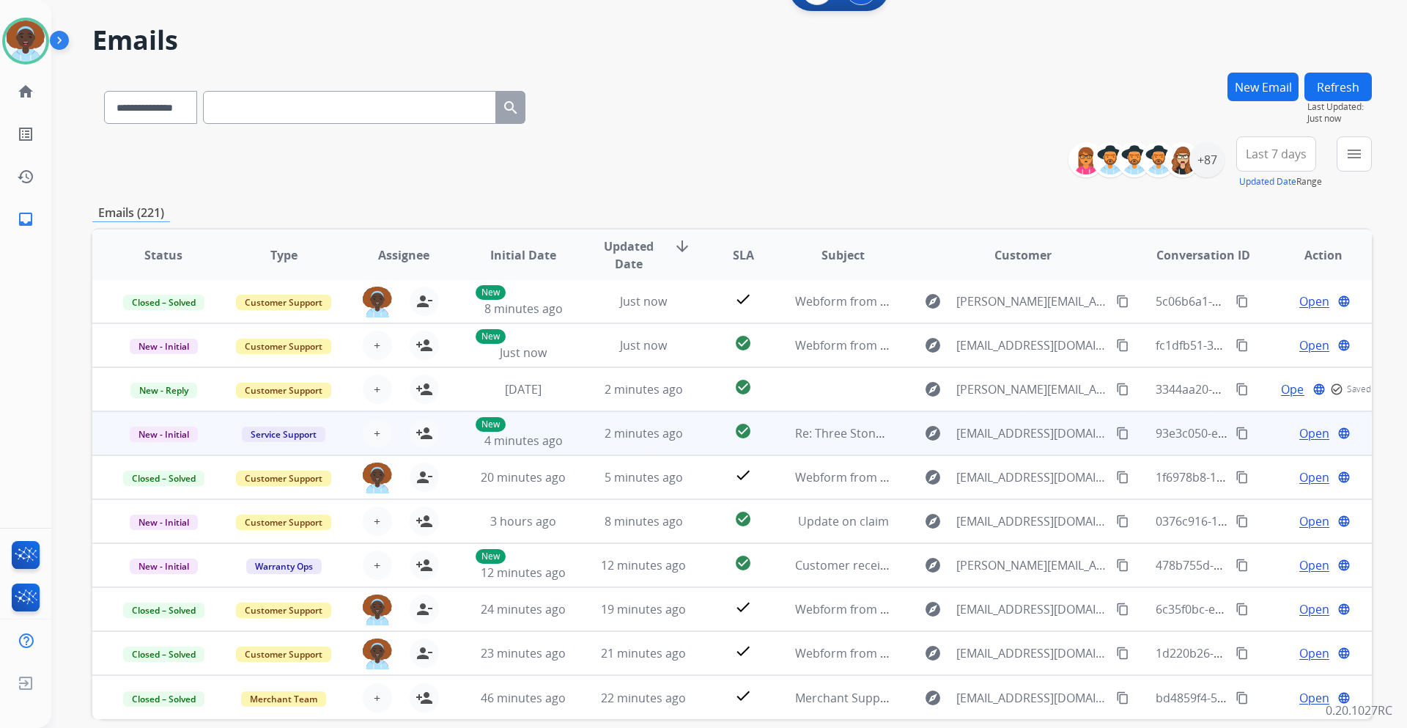
scroll to position [106, 0]
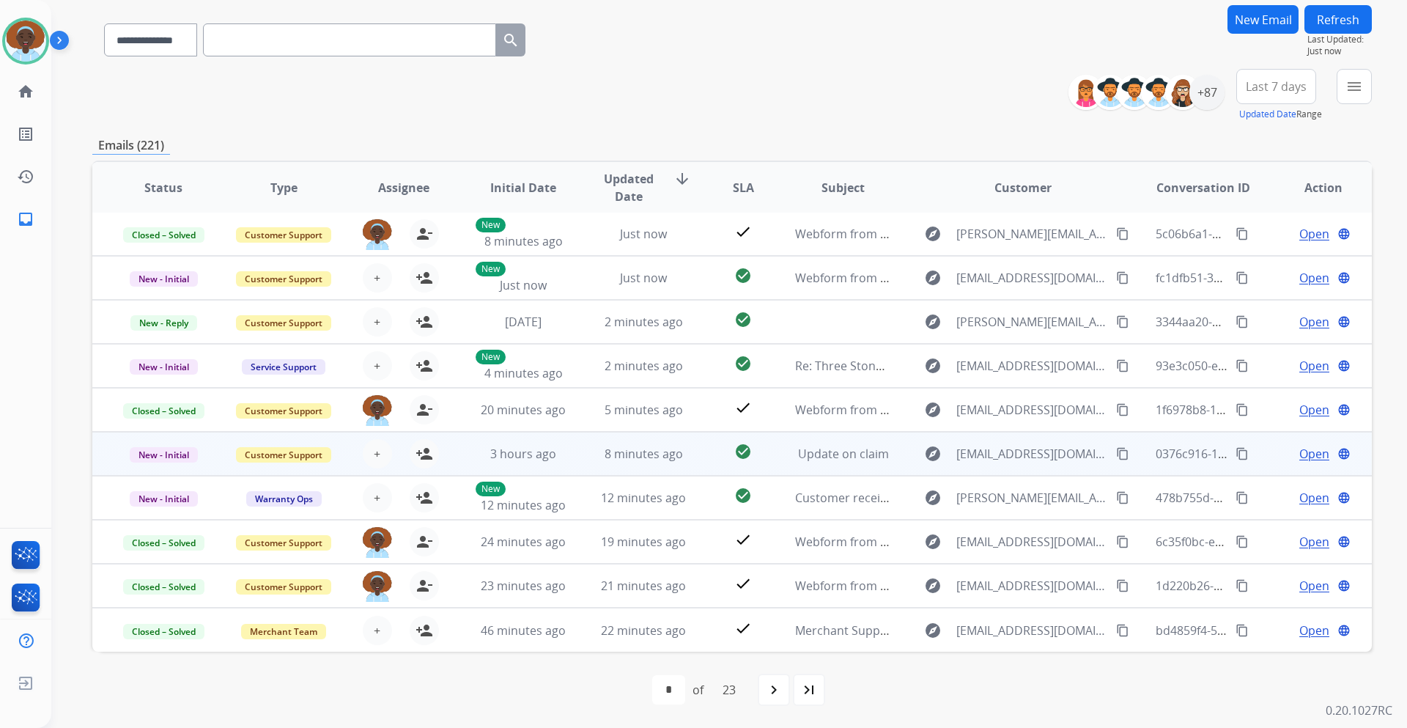
click at [1310, 454] on span "Open" at bounding box center [1314, 454] width 30 height 18
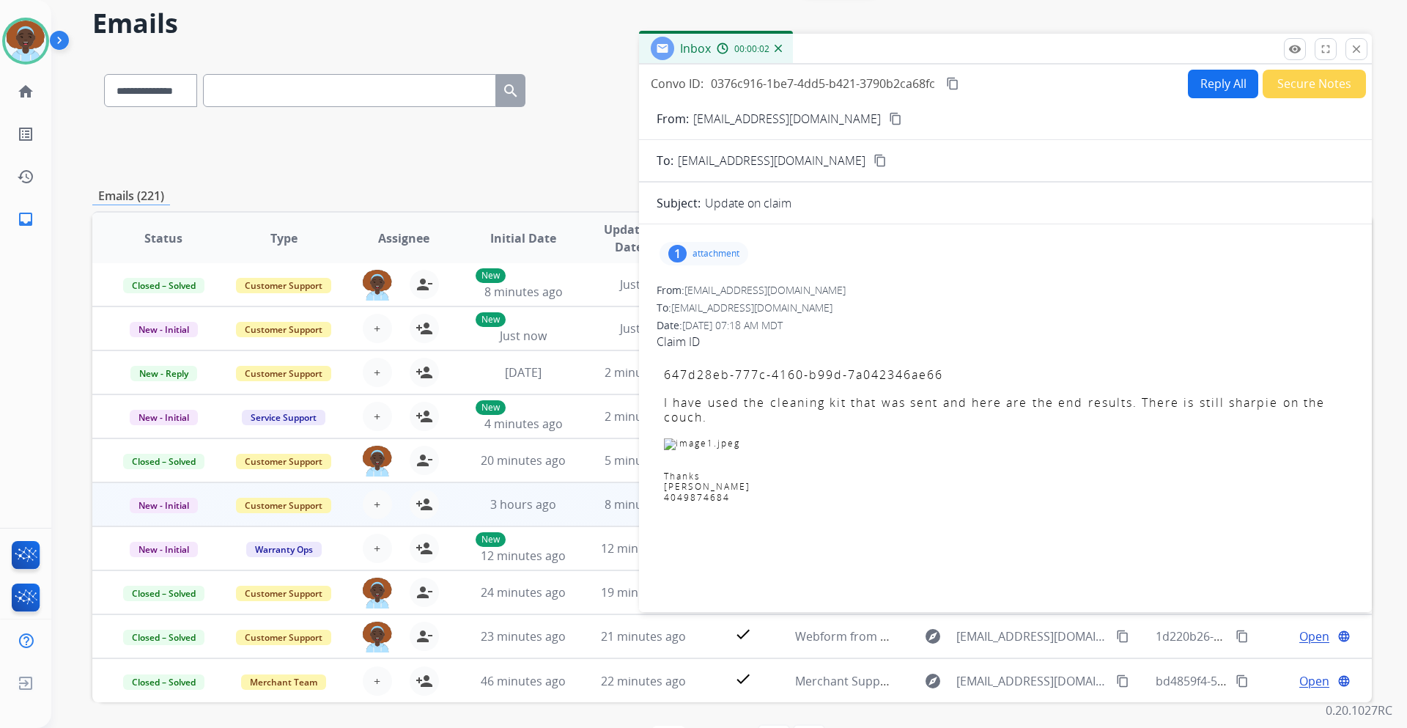
scroll to position [33, 0]
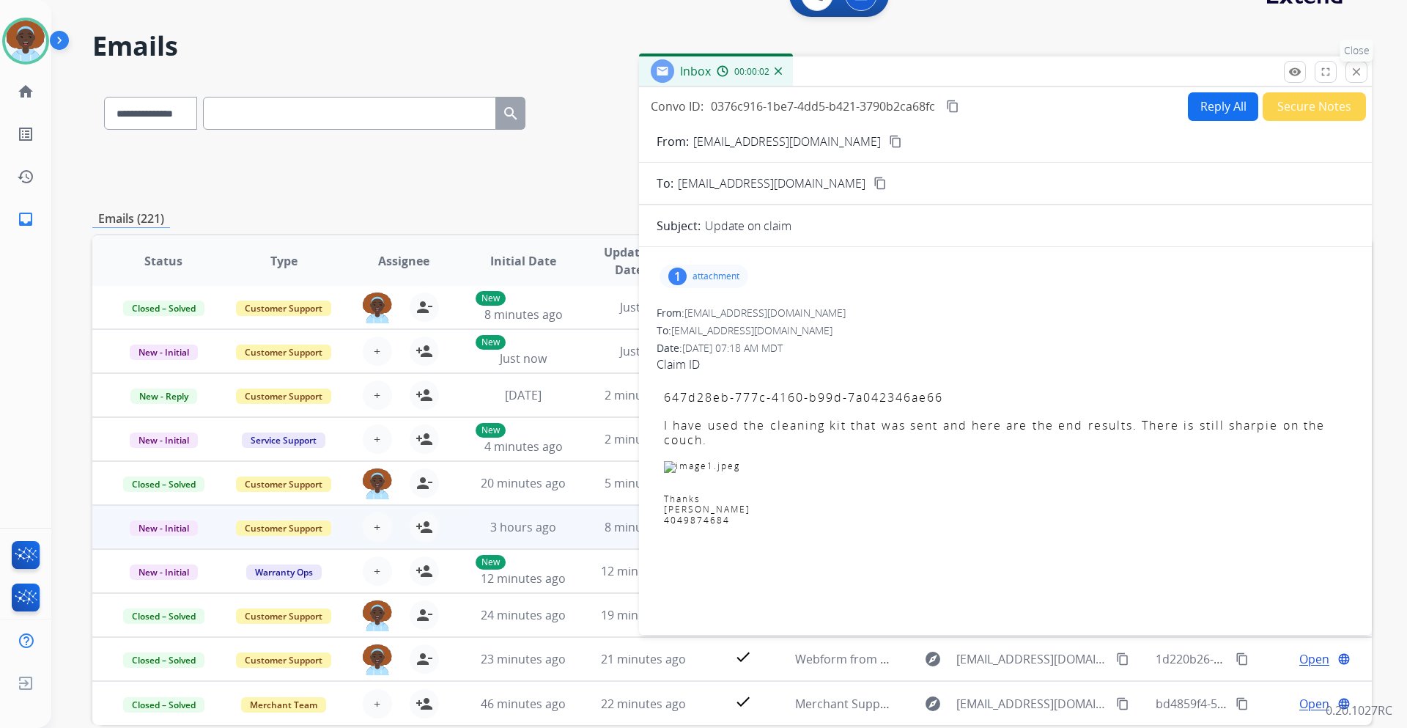
click at [1356, 75] on mat-icon "close" at bounding box center [1356, 71] width 13 height 13
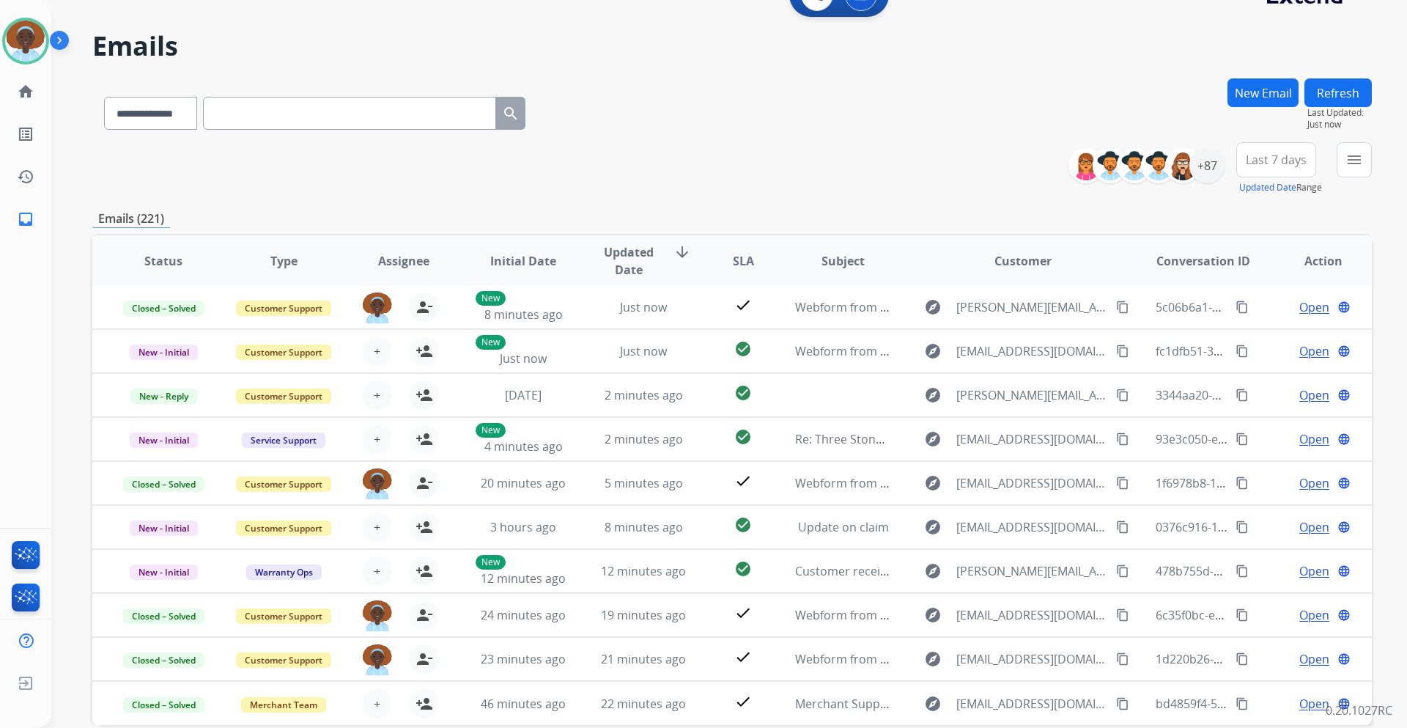
click at [1331, 97] on button "Refresh" at bounding box center [1337, 92] width 67 height 29
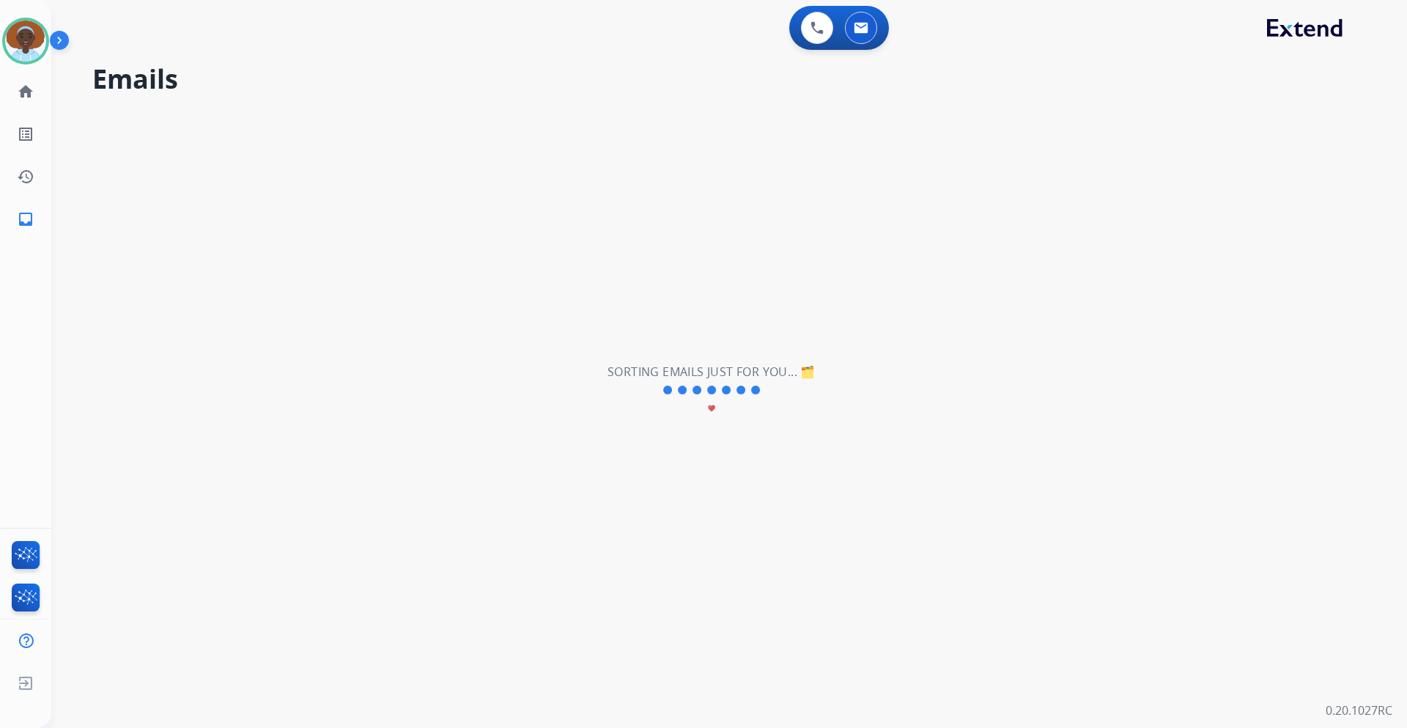
scroll to position [0, 0]
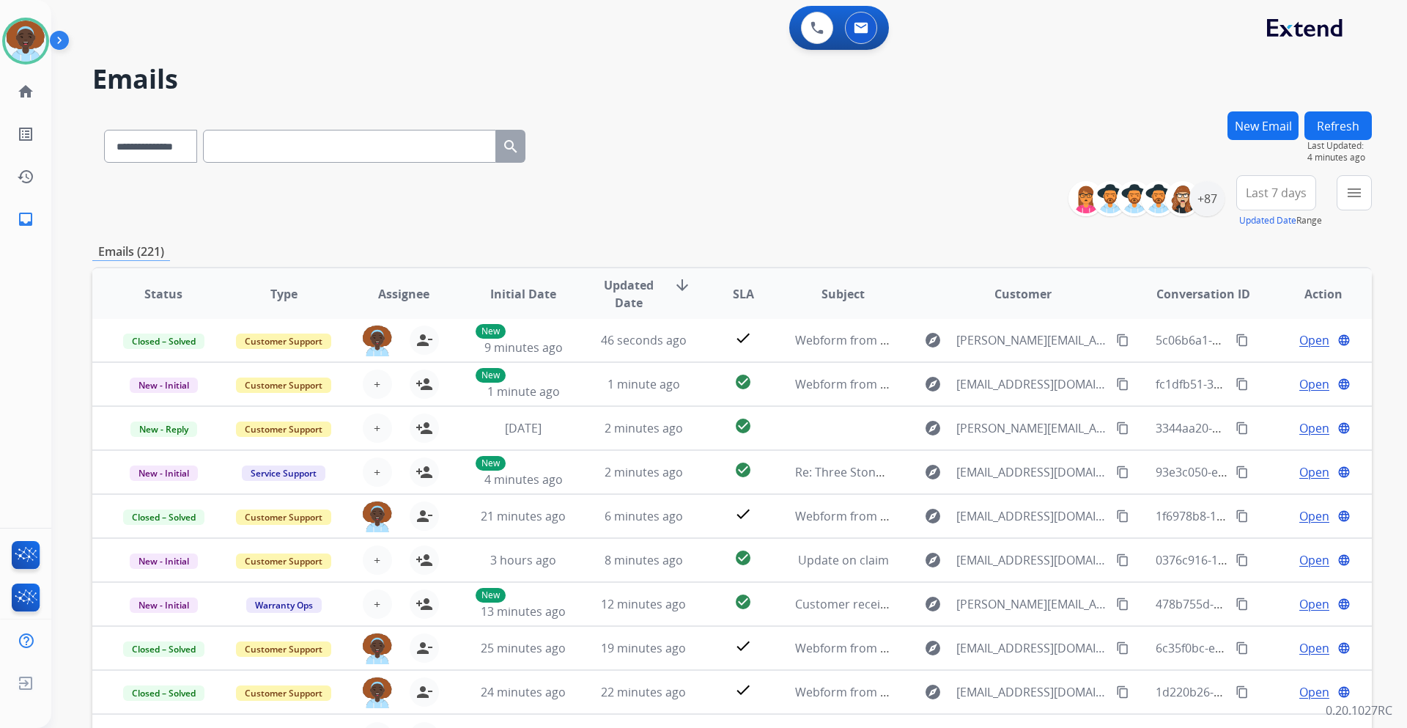
click at [1348, 122] on button "Refresh" at bounding box center [1337, 125] width 67 height 29
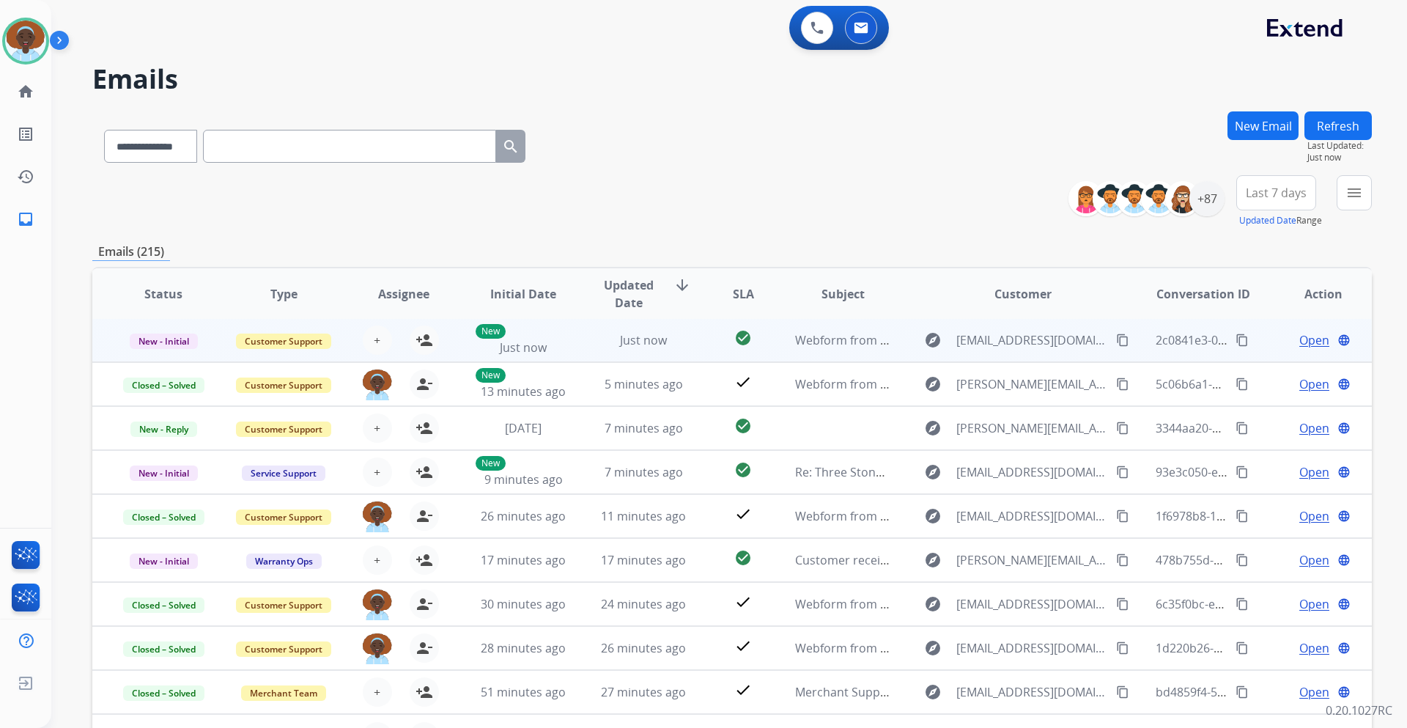
click at [1304, 344] on span "Open" at bounding box center [1314, 340] width 30 height 18
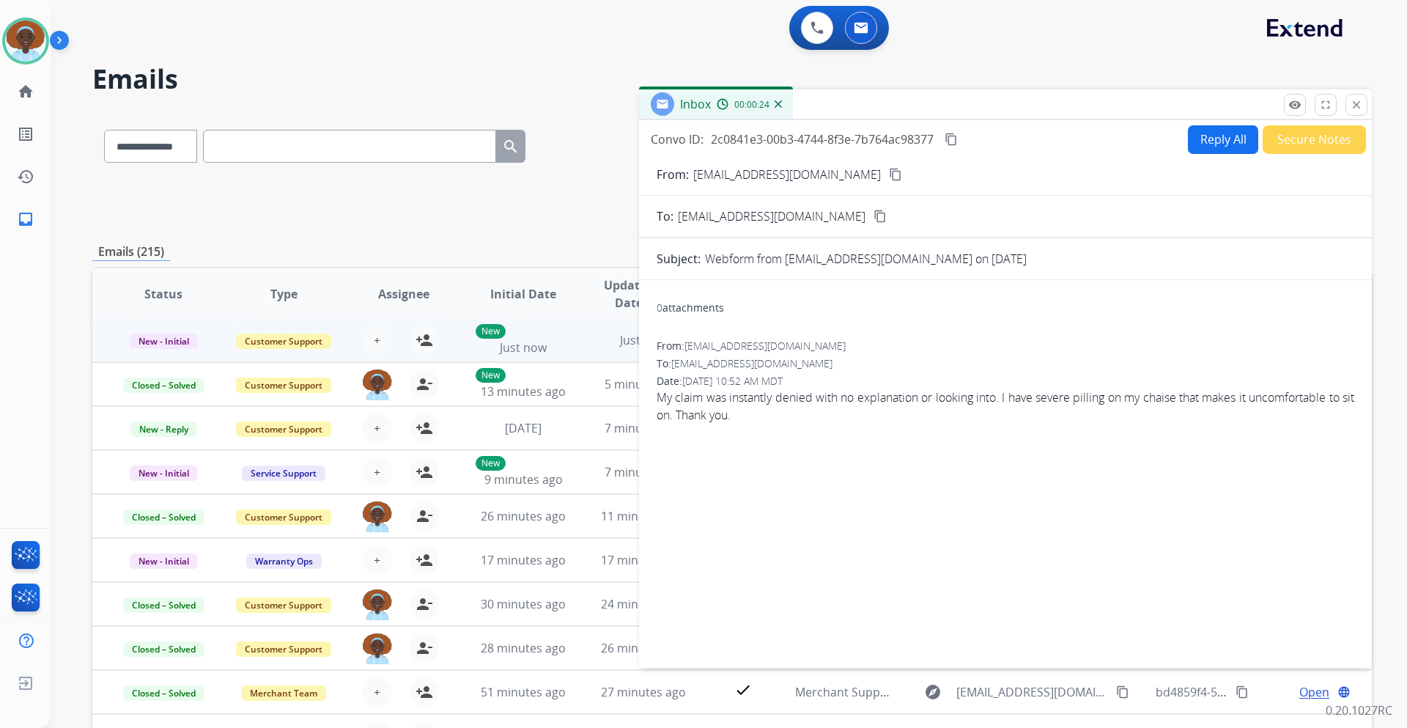
click at [889, 174] on mat-icon "content_copy" at bounding box center [895, 174] width 13 height 13
click at [1212, 143] on button "Reply All" at bounding box center [1223, 139] width 70 height 29
select select "**********"
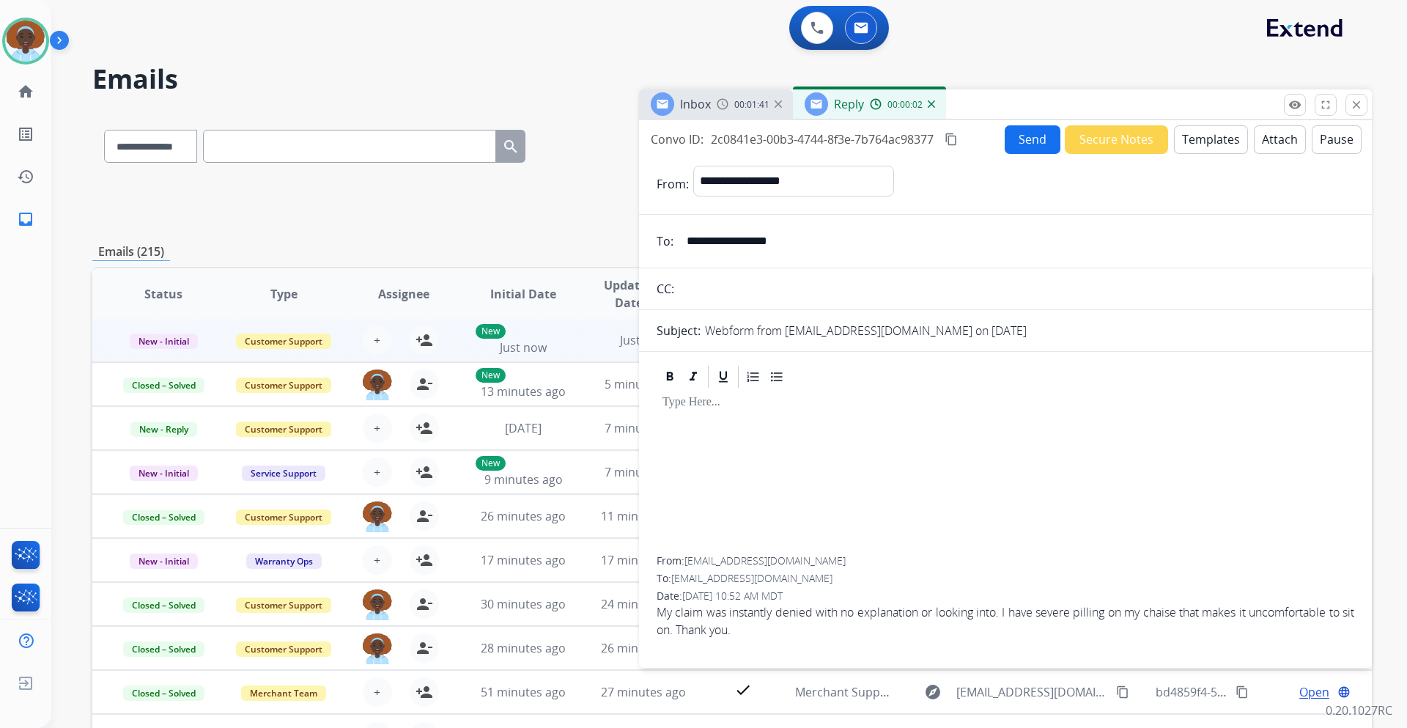
click at [1195, 144] on button "Templates" at bounding box center [1211, 139] width 74 height 29
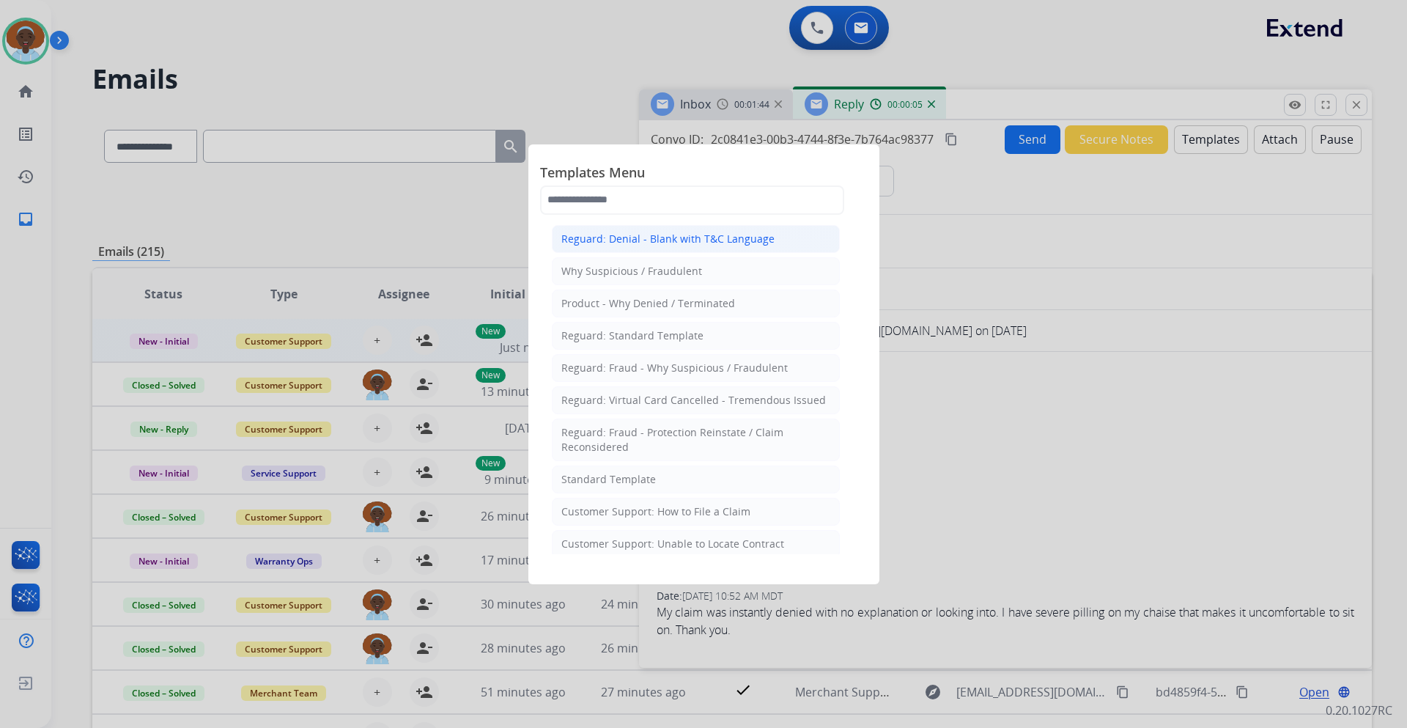
click at [733, 232] on div "Reguard: Denial - Blank with T&C Language" at bounding box center [667, 239] width 213 height 15
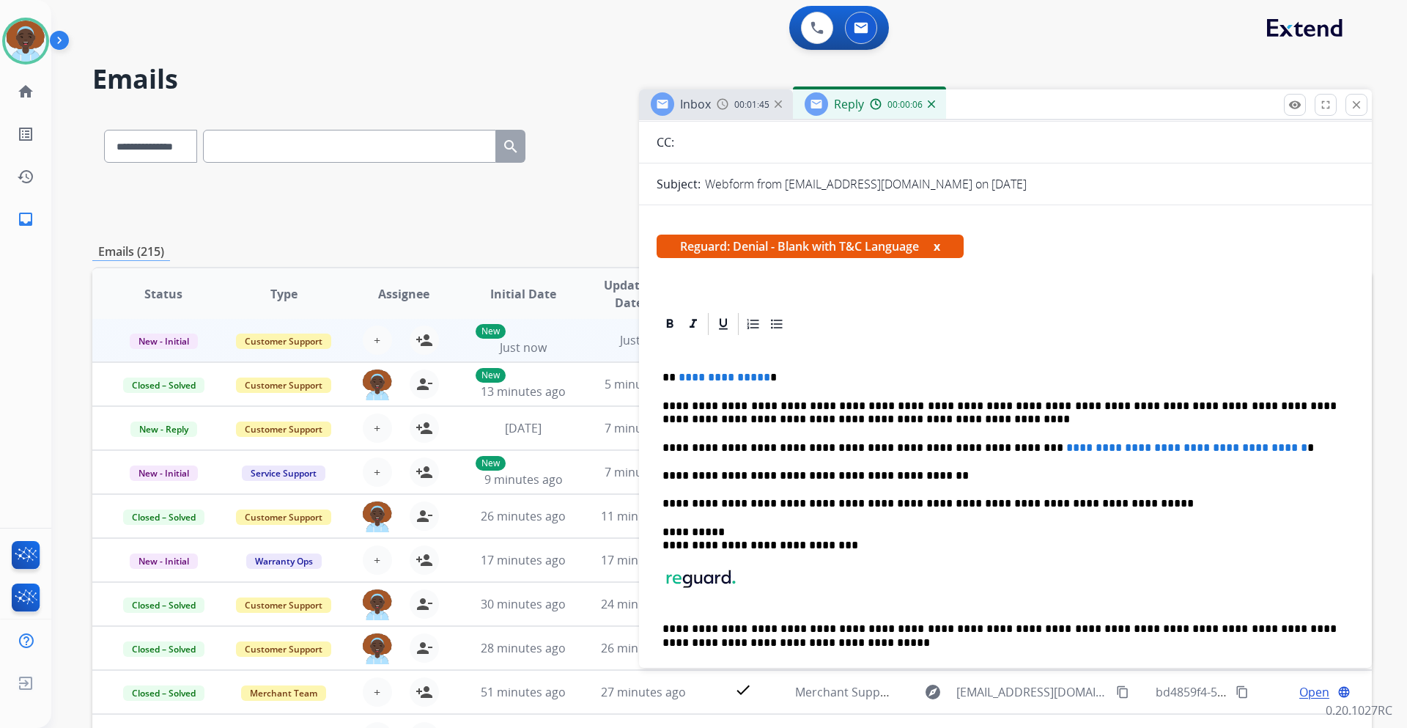
scroll to position [147, 0]
drag, startPoint x: 761, startPoint y: 379, endPoint x: 676, endPoint y: 379, distance: 85.7
click at [676, 379] on p "**********" at bounding box center [999, 376] width 674 height 13
drag, startPoint x: 983, startPoint y: 447, endPoint x: 1273, endPoint y: 442, distance: 289.4
click at [1273, 442] on p "**********" at bounding box center [999, 446] width 674 height 13
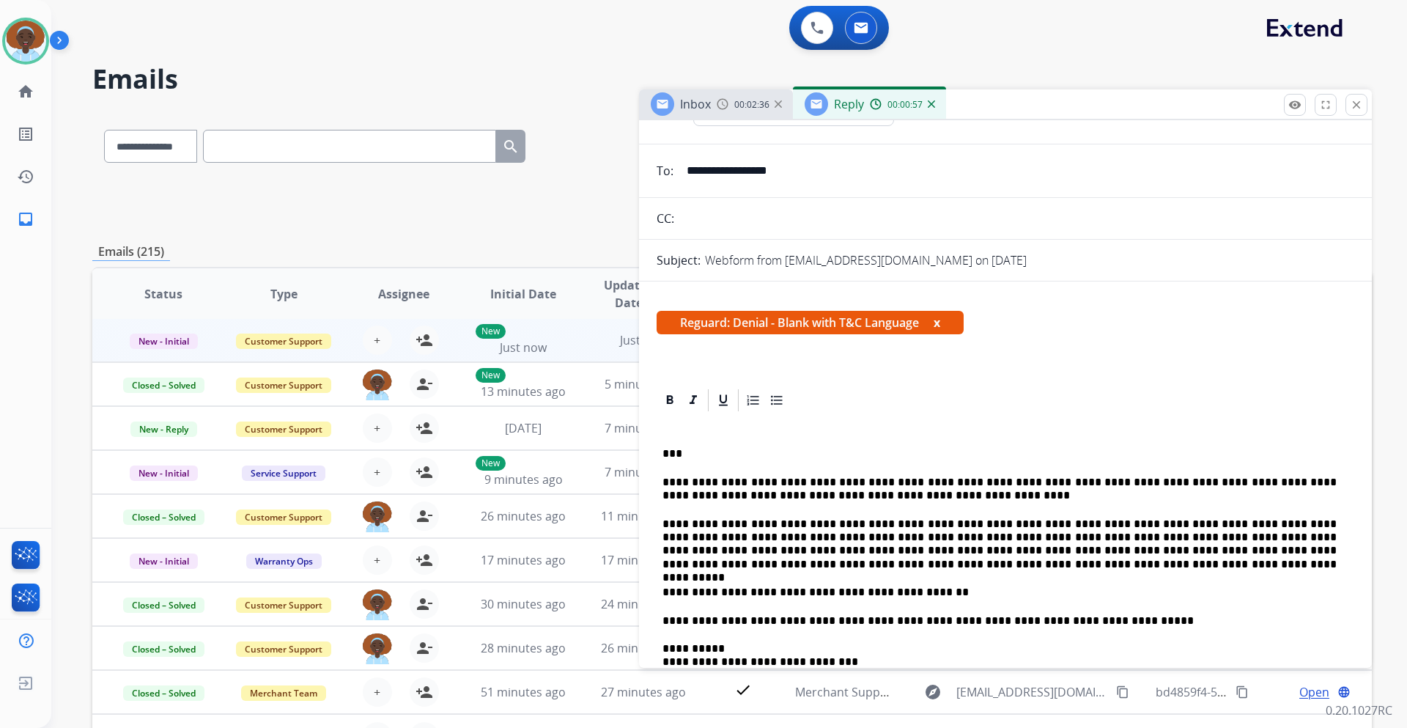
scroll to position [0, 0]
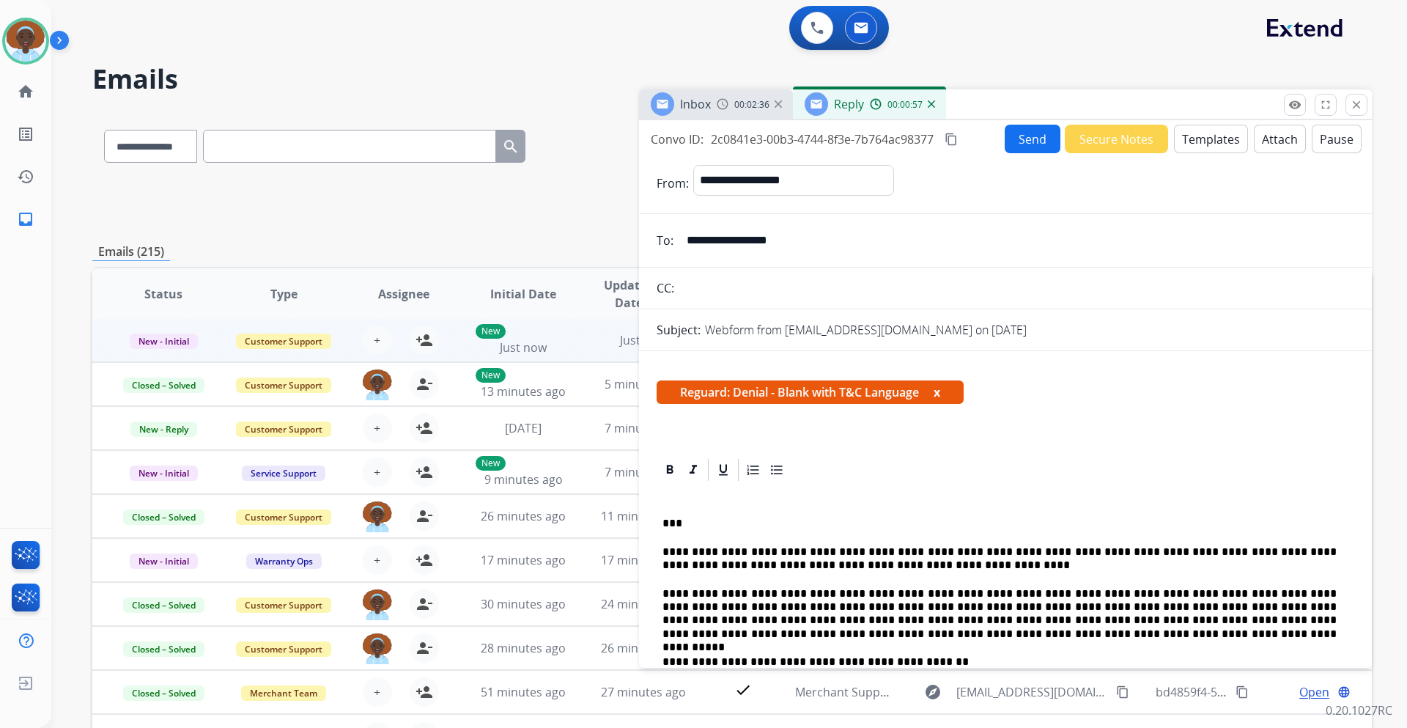
click at [1270, 144] on button "Attach" at bounding box center [1280, 139] width 52 height 29
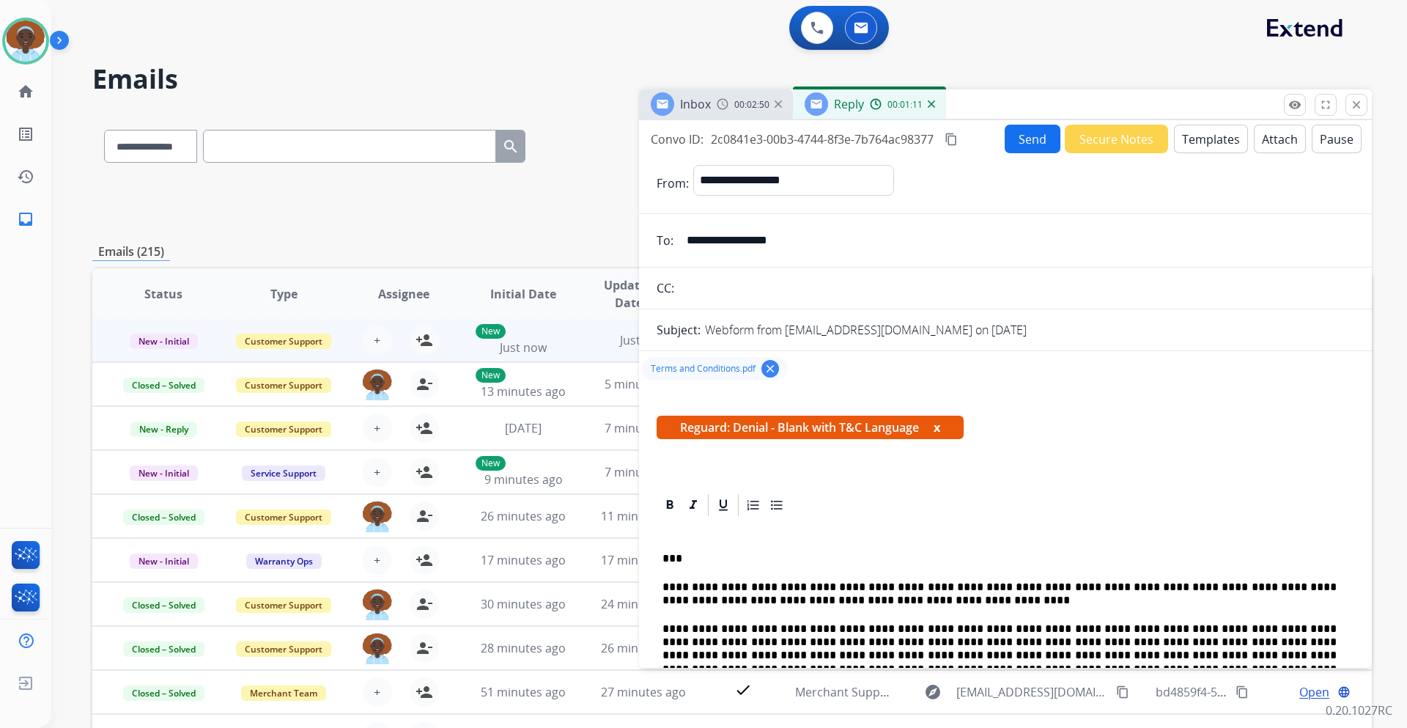
click at [1019, 147] on button "Send" at bounding box center [1032, 139] width 56 height 29
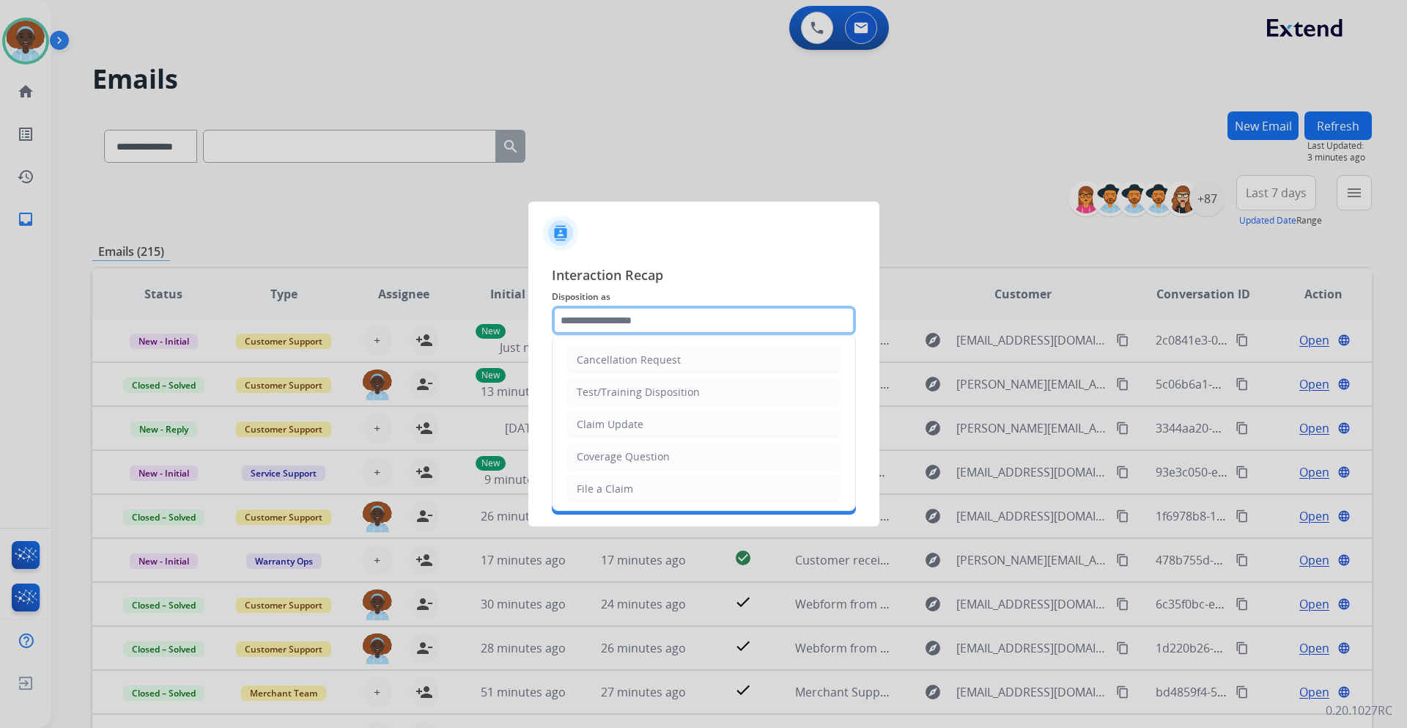
click at [637, 314] on input "text" at bounding box center [704, 320] width 304 height 29
click at [633, 459] on div "Coverage Question" at bounding box center [623, 456] width 93 height 15
type input "**********"
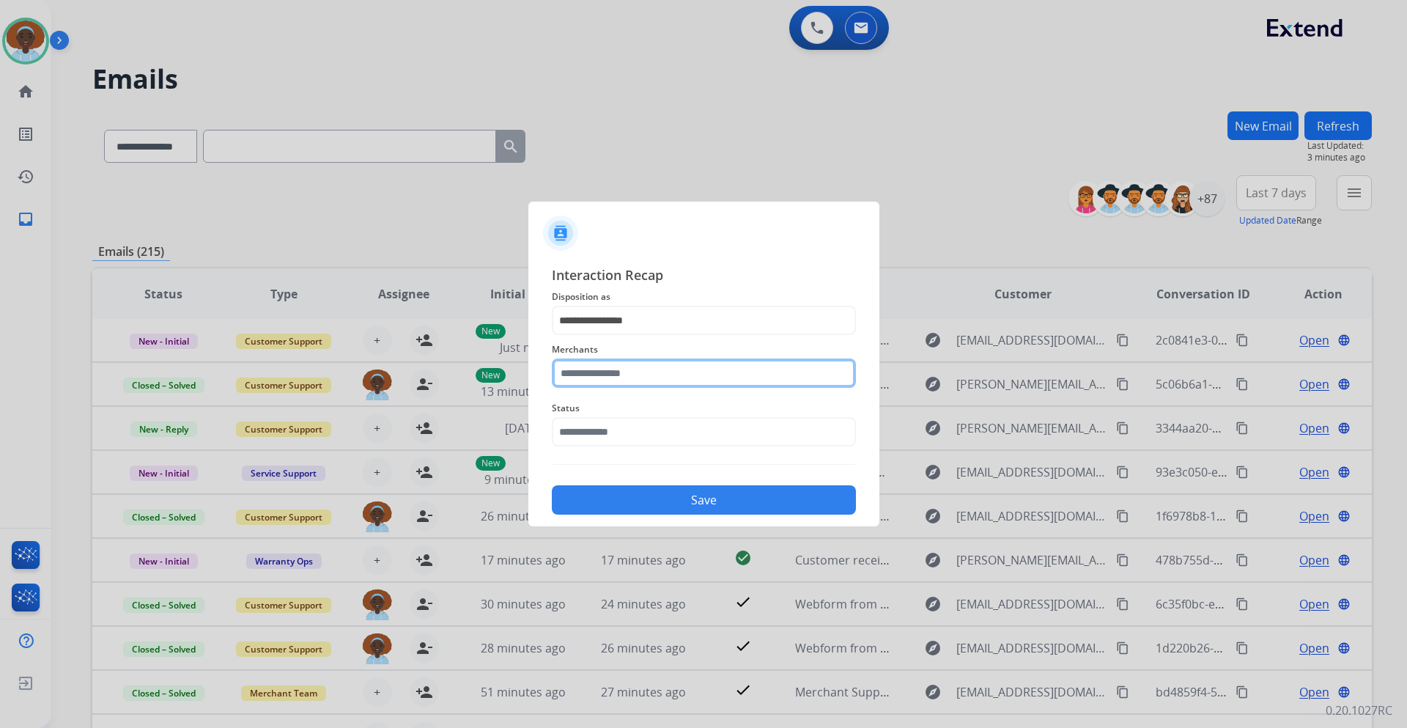
click at [640, 368] on input "text" at bounding box center [704, 372] width 304 height 29
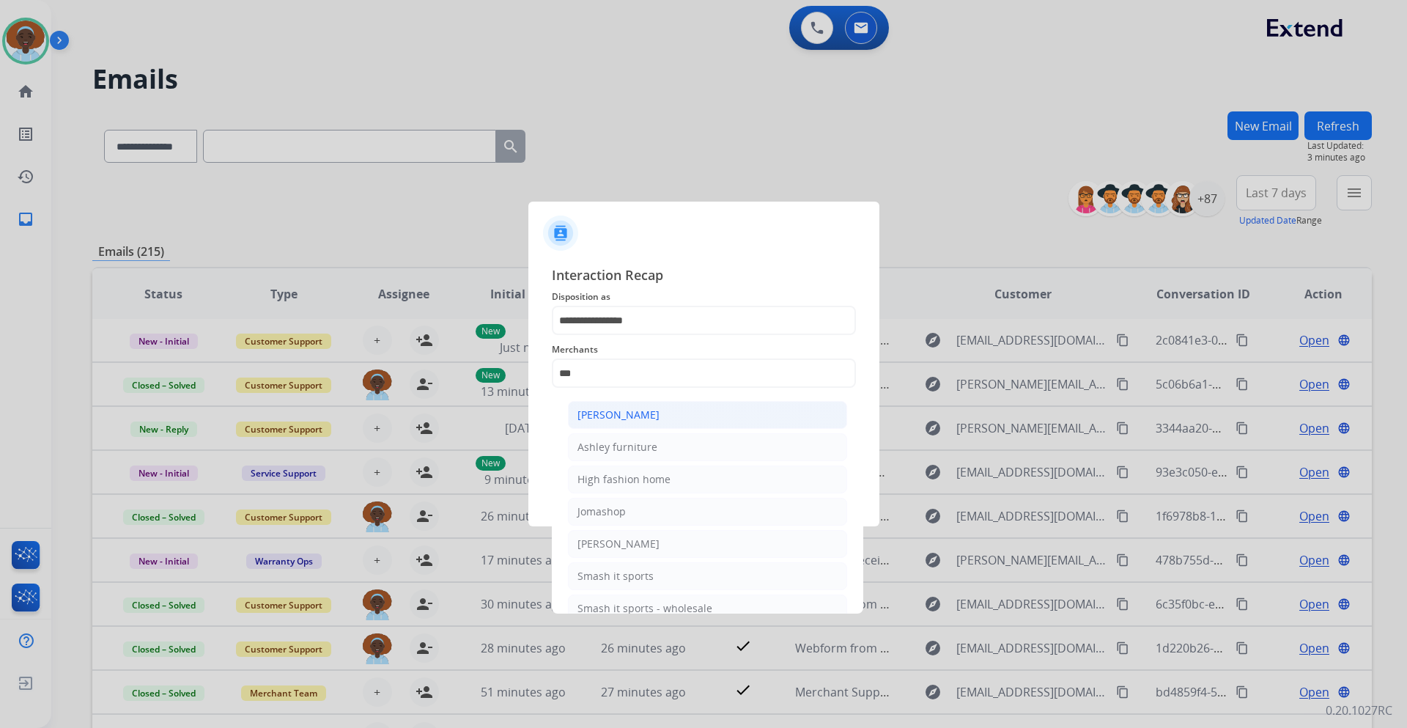
click at [643, 410] on div "[PERSON_NAME]" at bounding box center [618, 414] width 82 height 15
type input "**********"
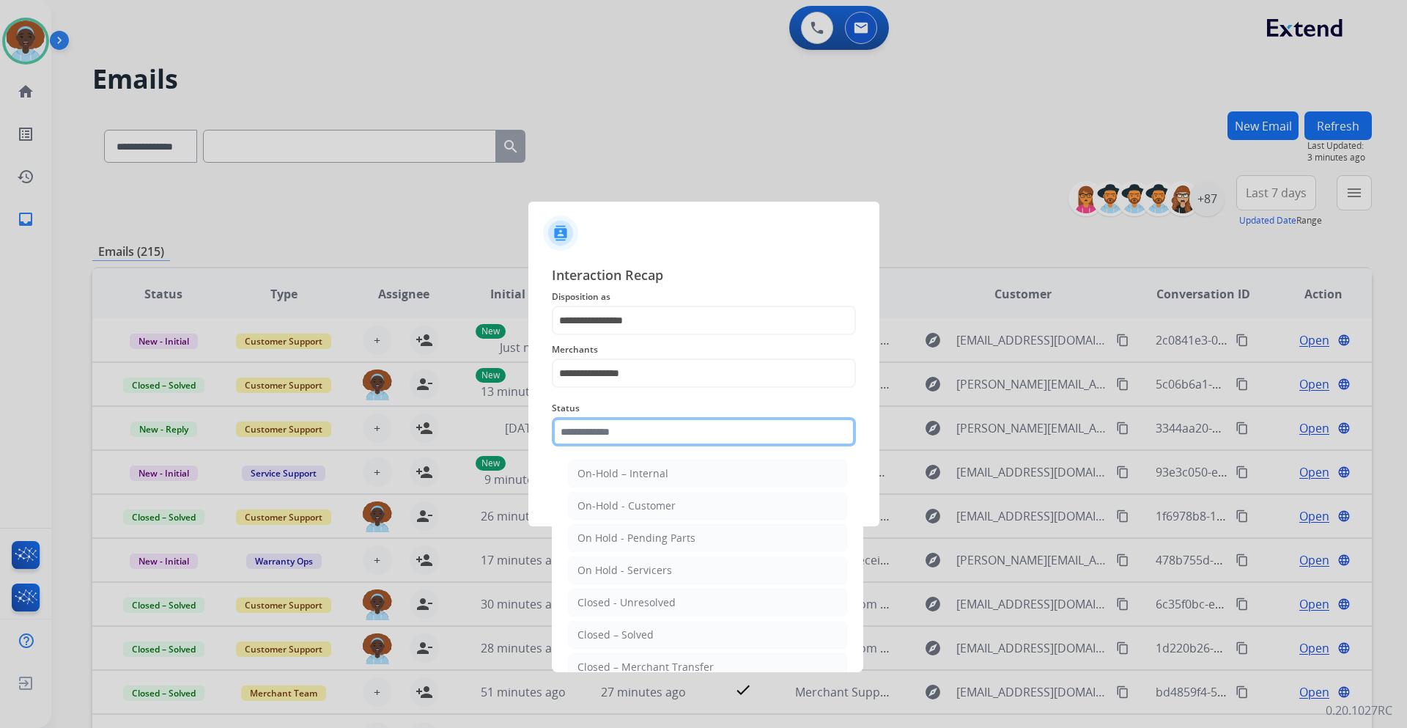
click at [639, 425] on input "text" at bounding box center [704, 431] width 304 height 29
click at [650, 630] on div "Closed – Solved" at bounding box center [615, 634] width 76 height 15
type input "**********"
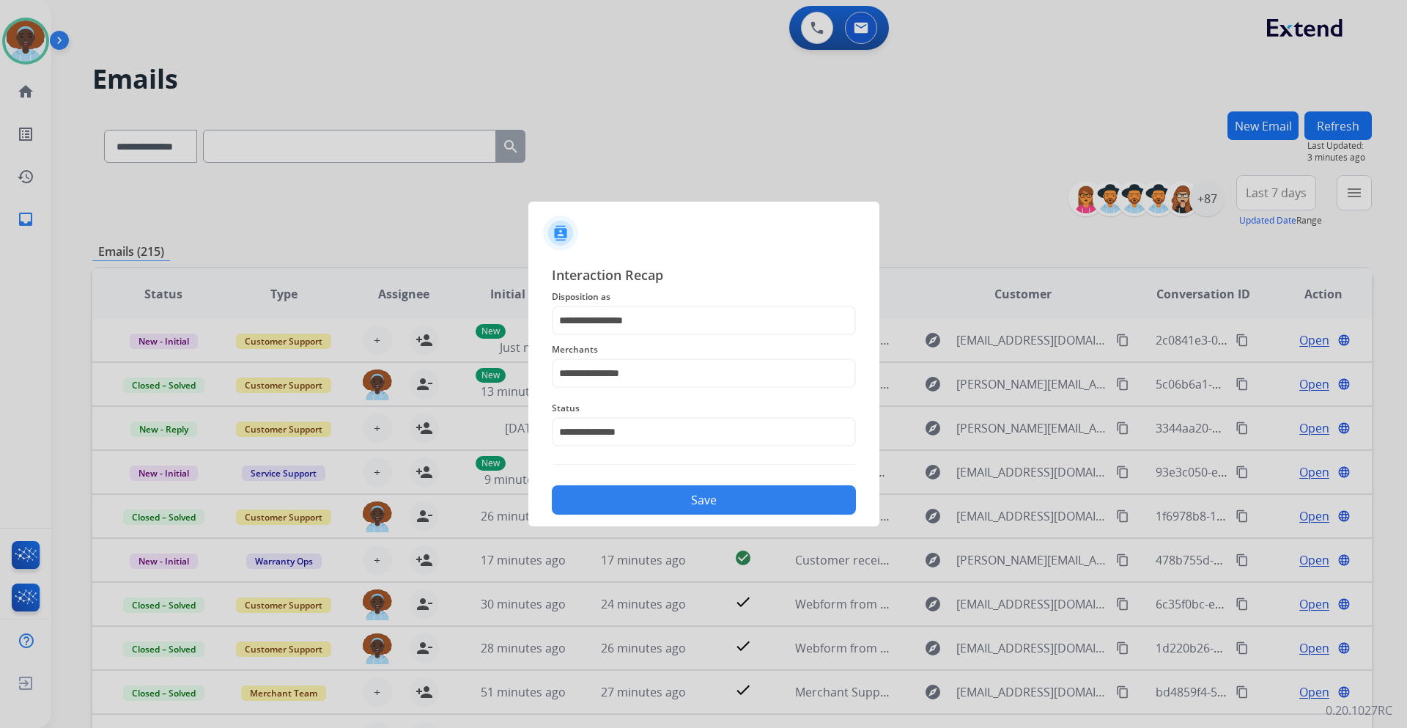
click at [693, 496] on button "Save" at bounding box center [704, 499] width 304 height 29
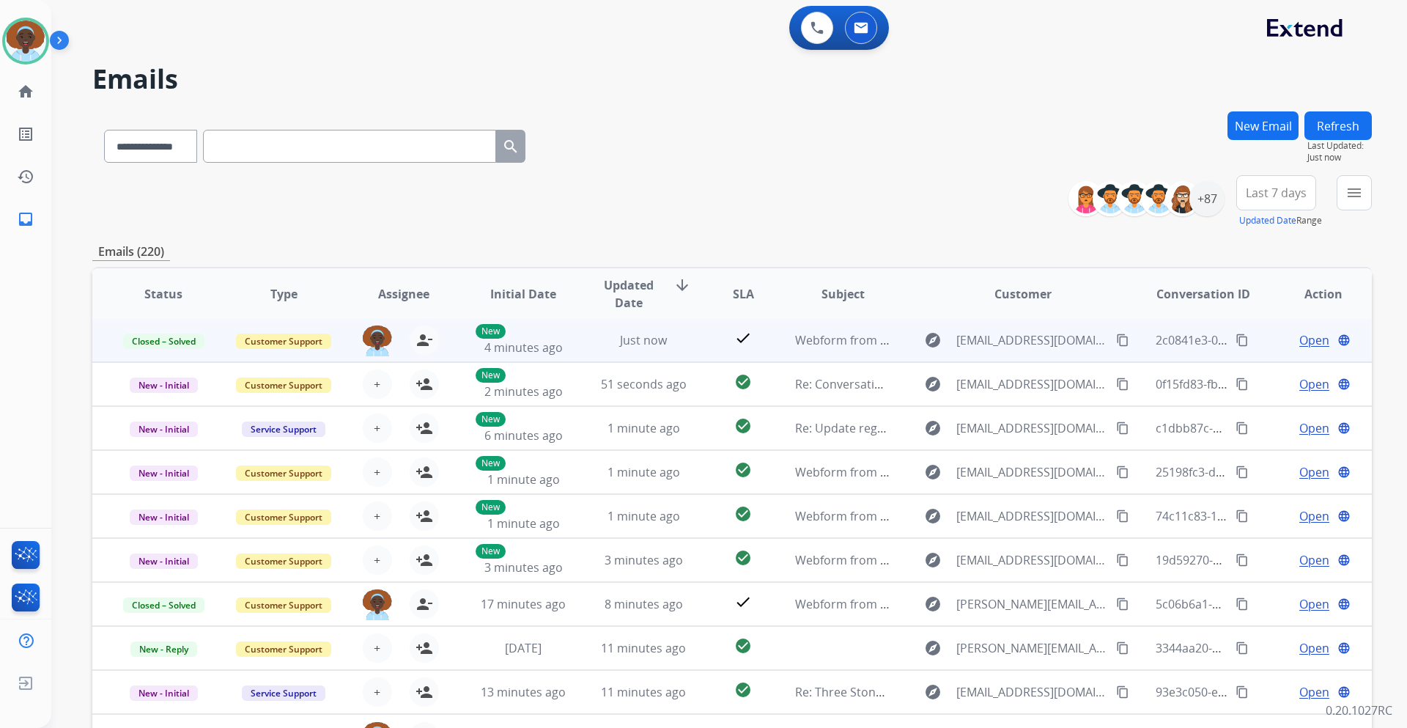
click at [1299, 342] on span "Open" at bounding box center [1314, 340] width 30 height 18
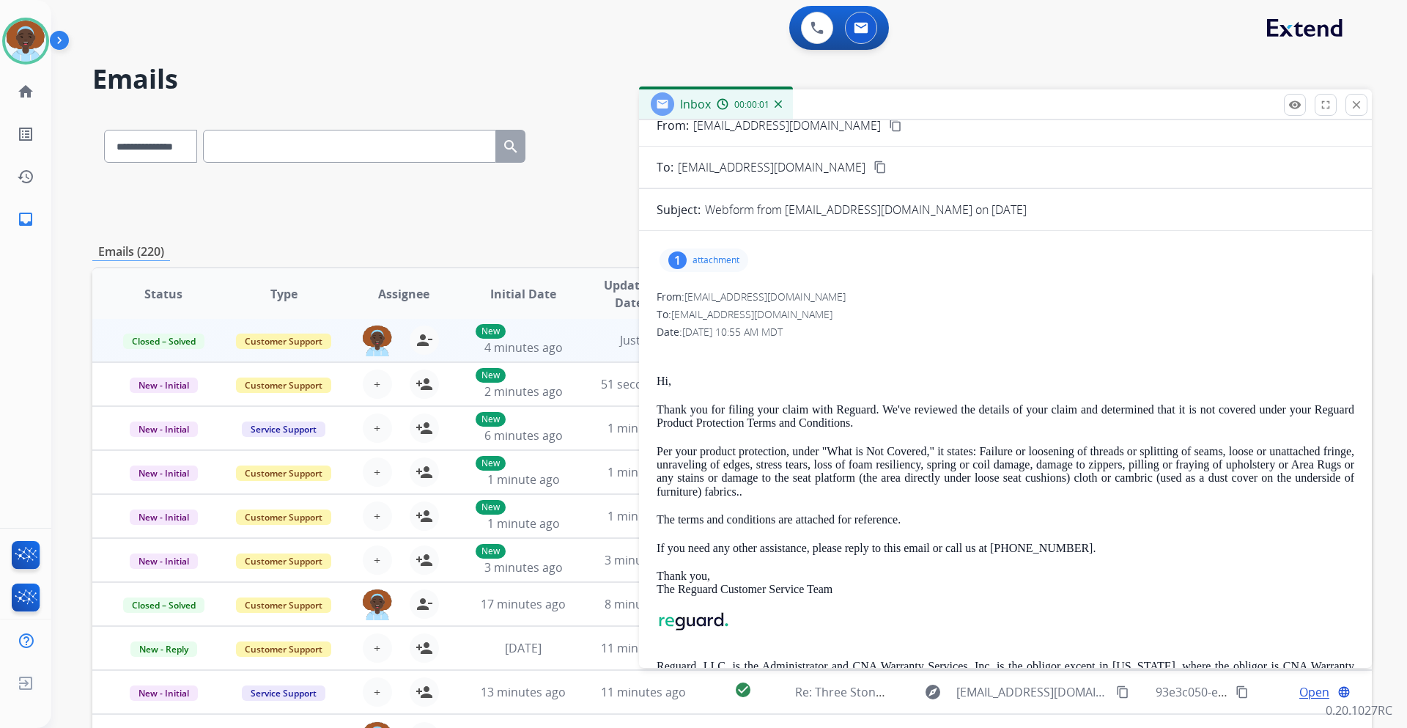
scroll to position [73, 0]
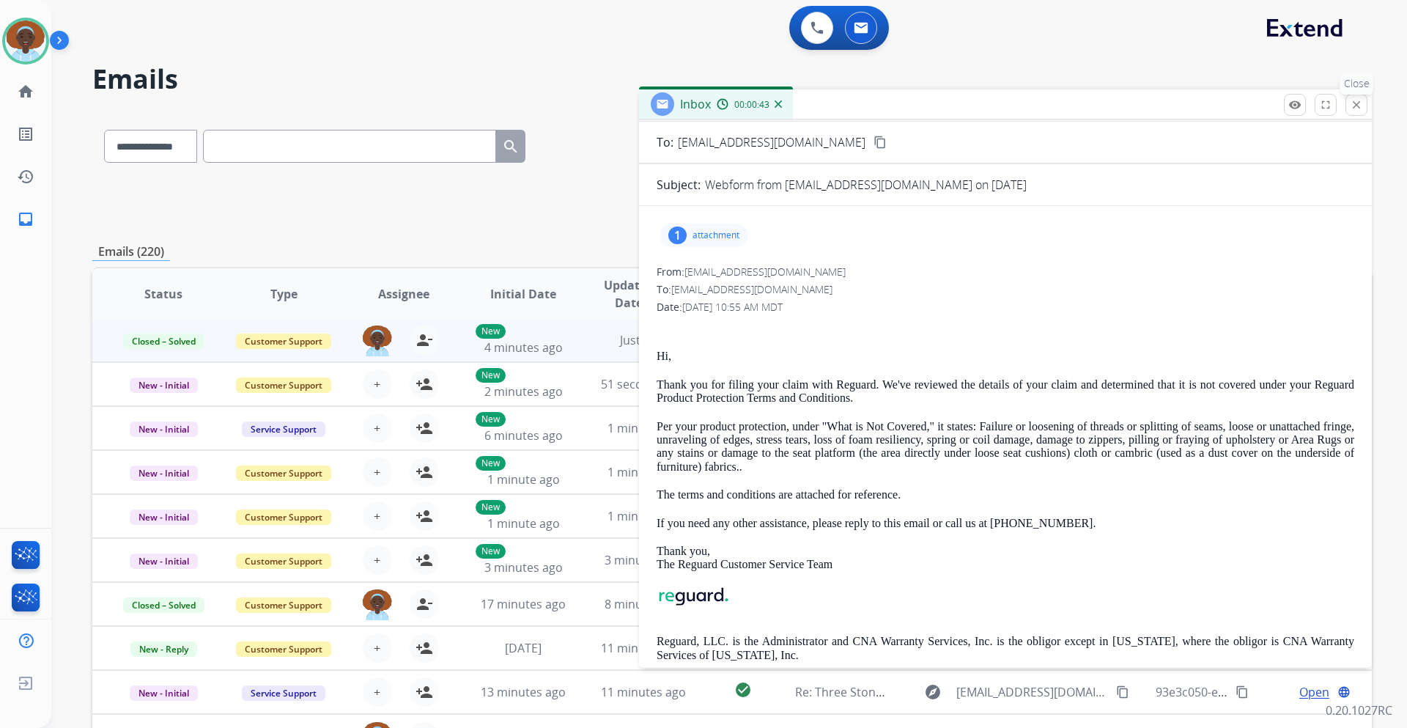
click at [1353, 108] on mat-icon "close" at bounding box center [1356, 104] width 13 height 13
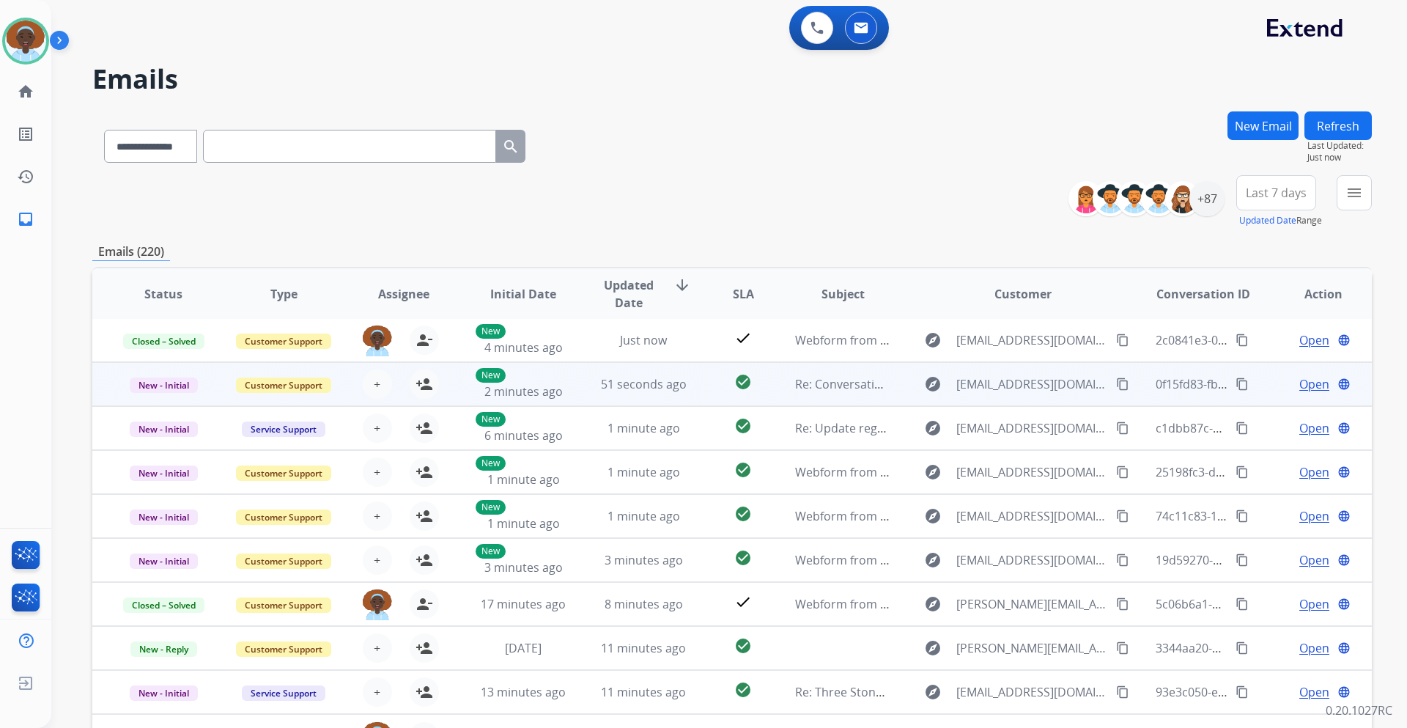
click at [1306, 380] on span "Open" at bounding box center [1314, 384] width 30 height 18
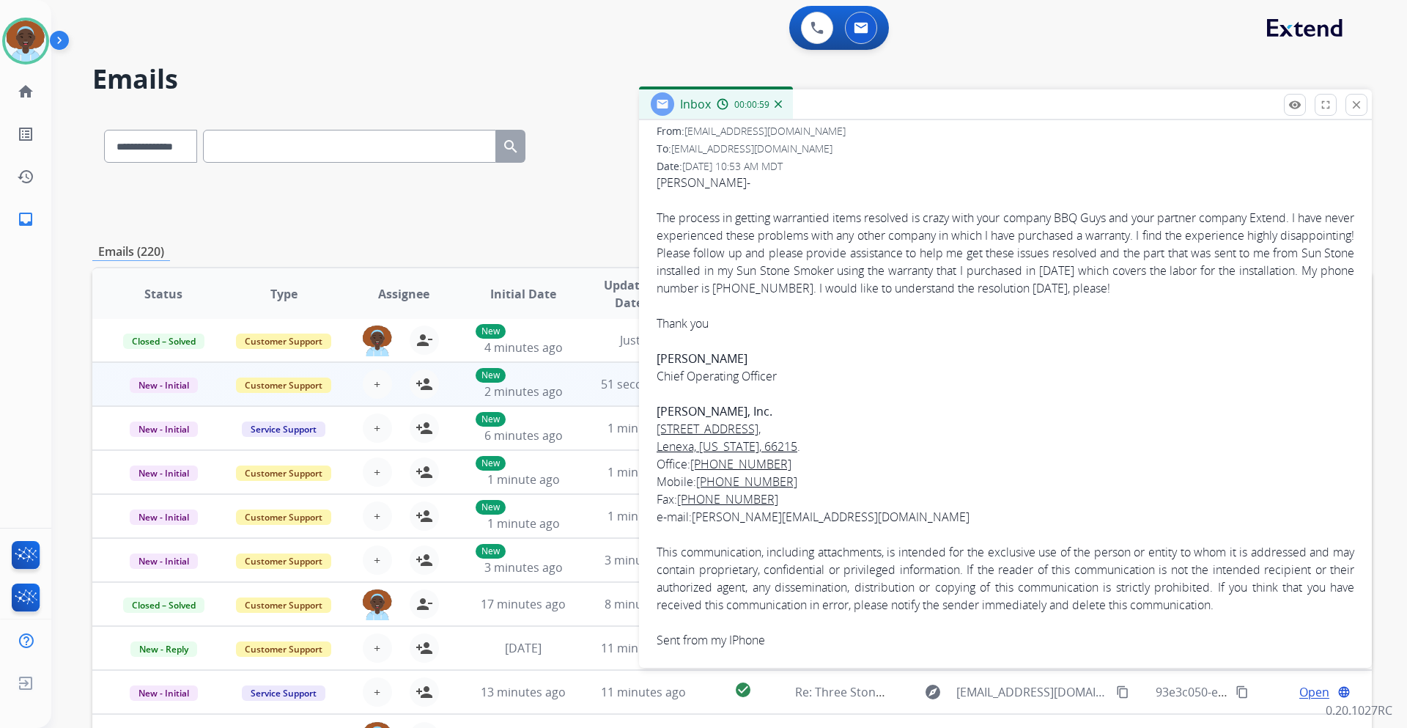
scroll to position [0, 0]
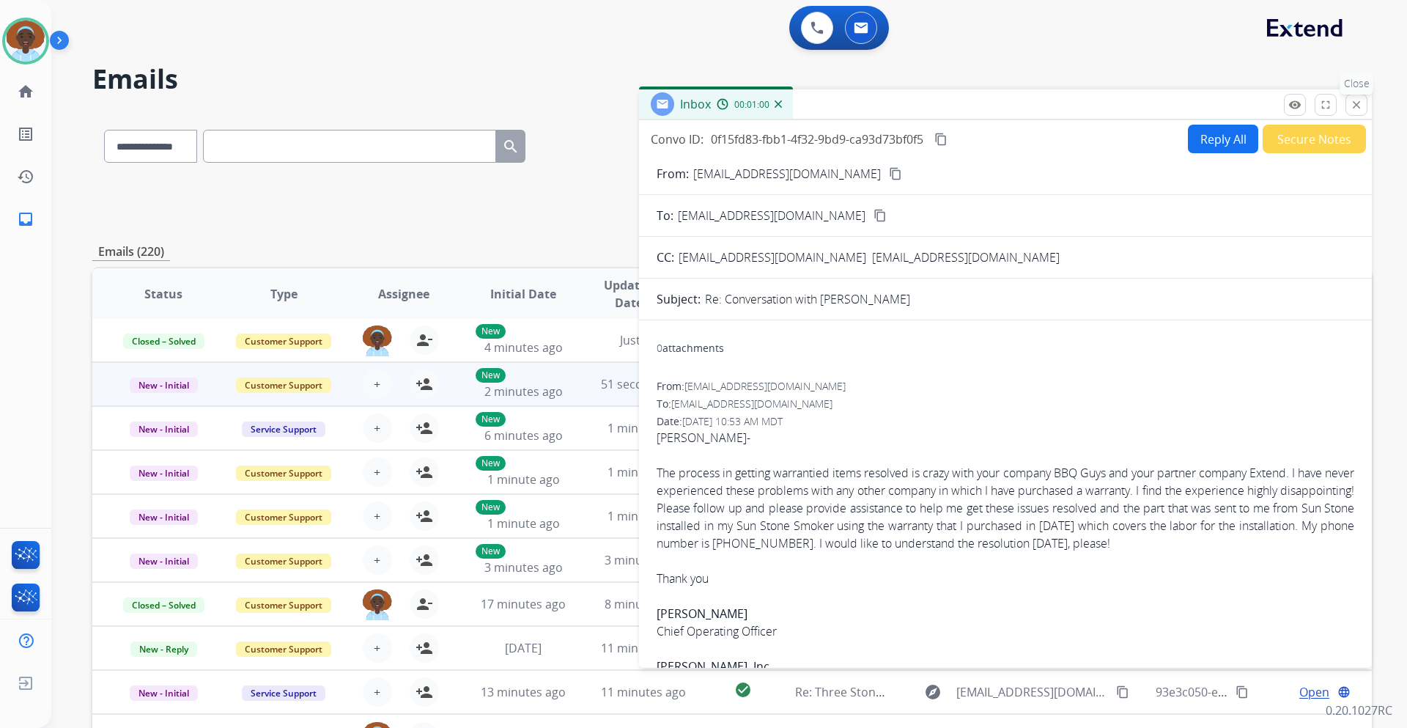
click at [1353, 101] on mat-icon "close" at bounding box center [1356, 104] width 13 height 13
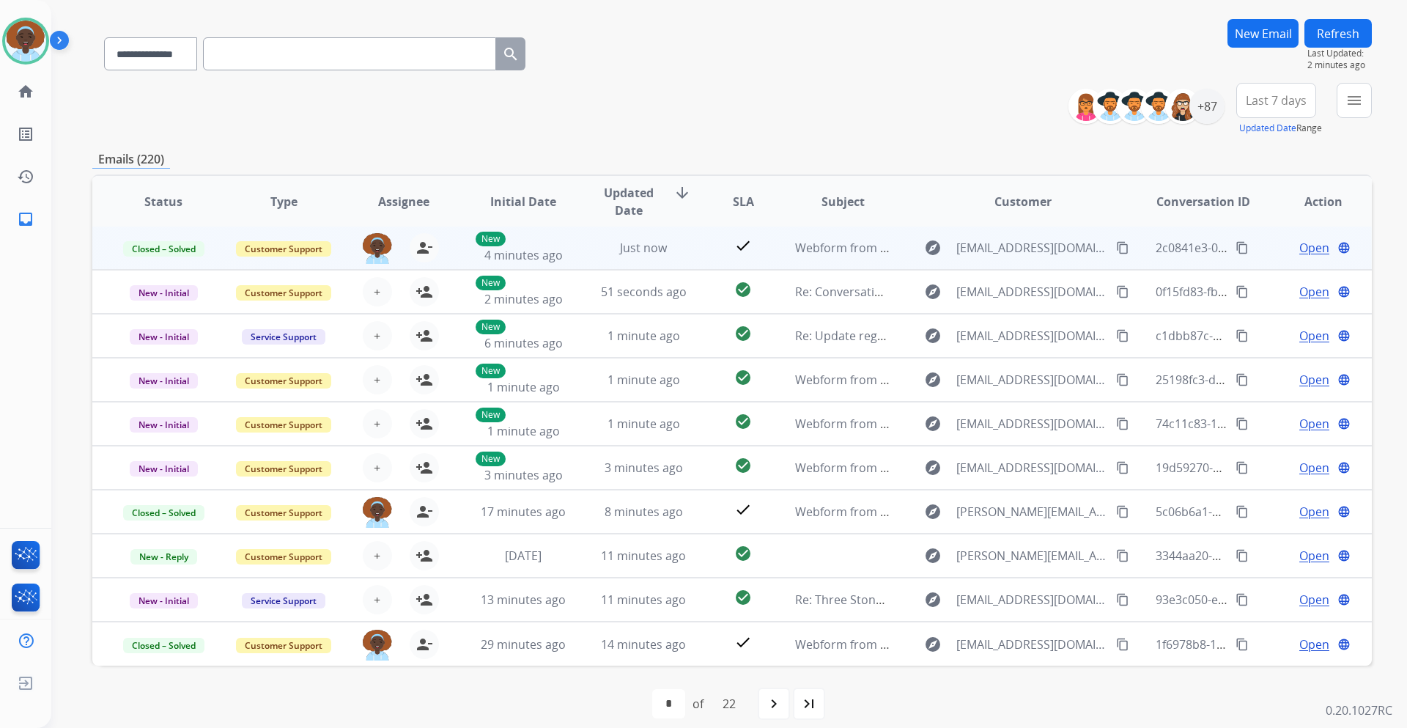
scroll to position [106, 0]
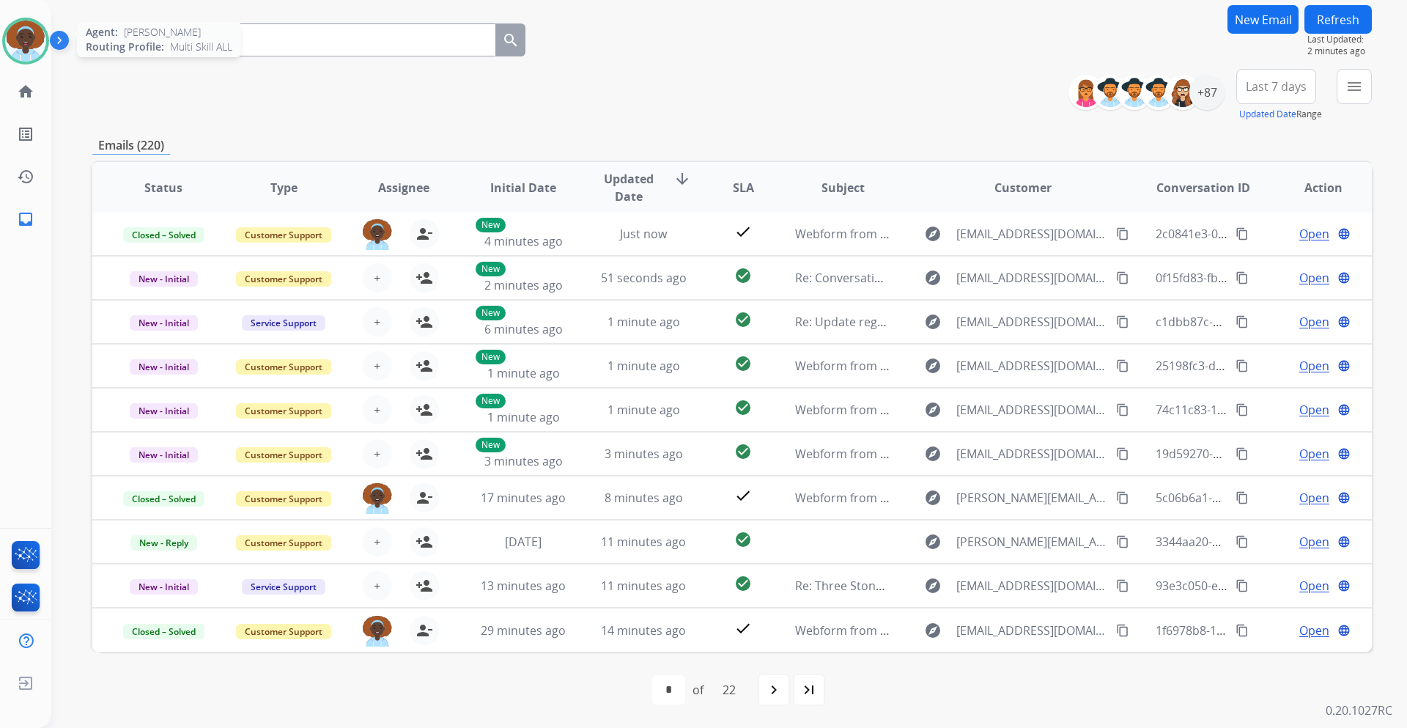
click at [15, 42] on img at bounding box center [25, 41] width 41 height 41
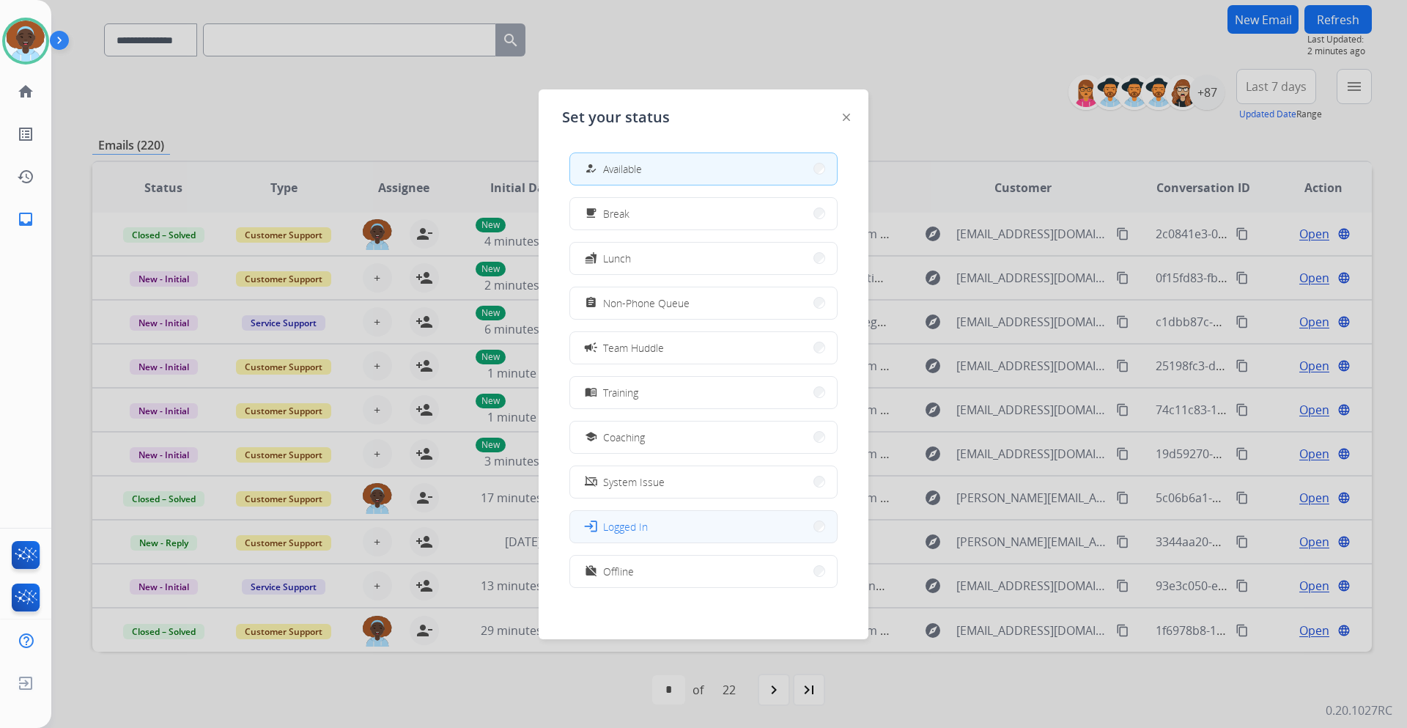
scroll to position [4, 0]
click at [700, 558] on button "work_off Offline" at bounding box center [703, 567] width 267 height 32
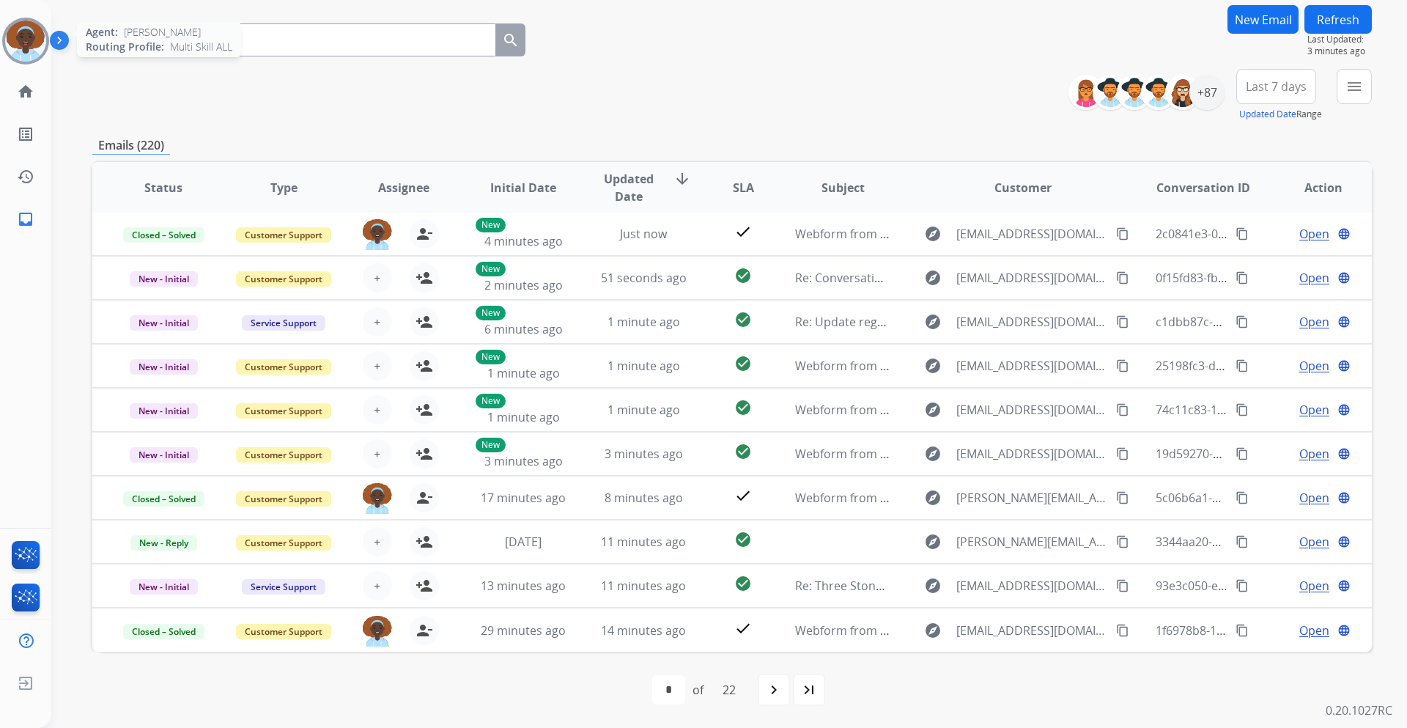
click at [26, 40] on img at bounding box center [25, 41] width 41 height 41
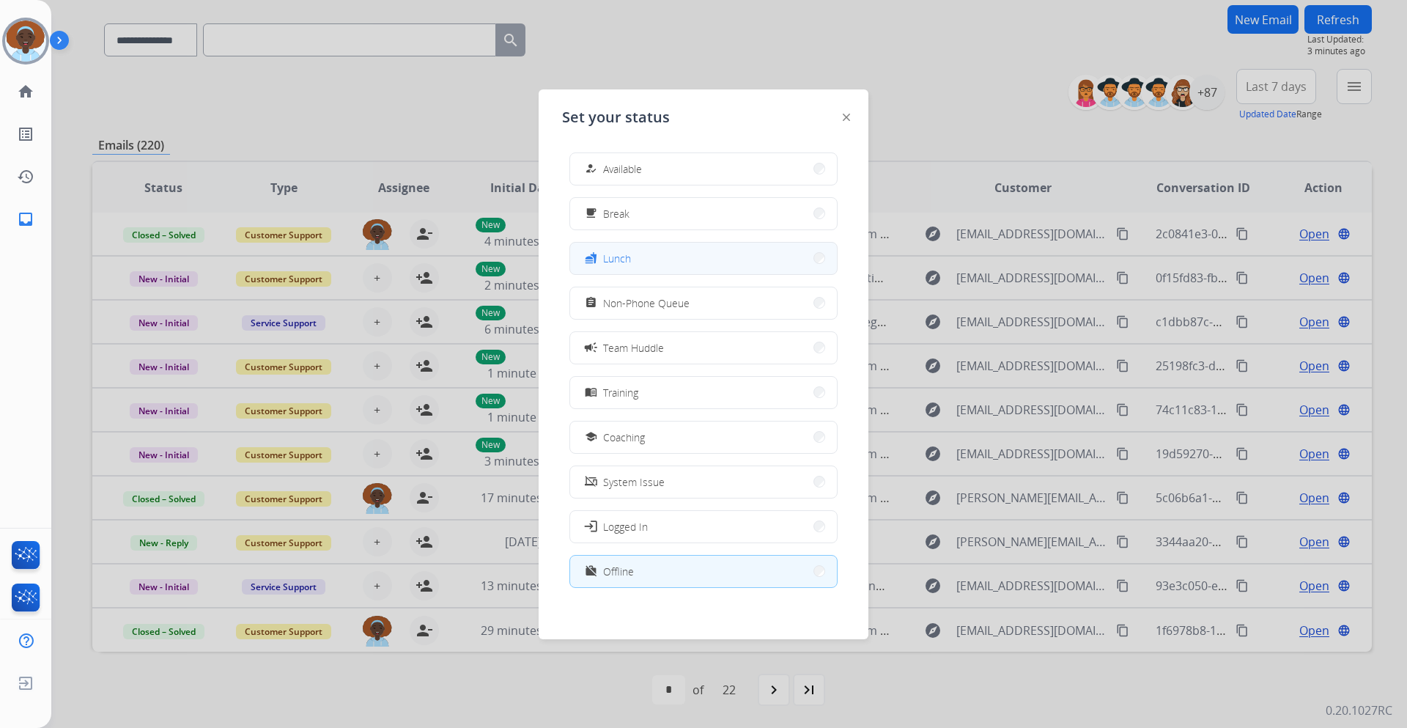
click at [661, 259] on button "fastfood Lunch" at bounding box center [703, 259] width 267 height 32
